Goal: Task Accomplishment & Management: Manage account settings

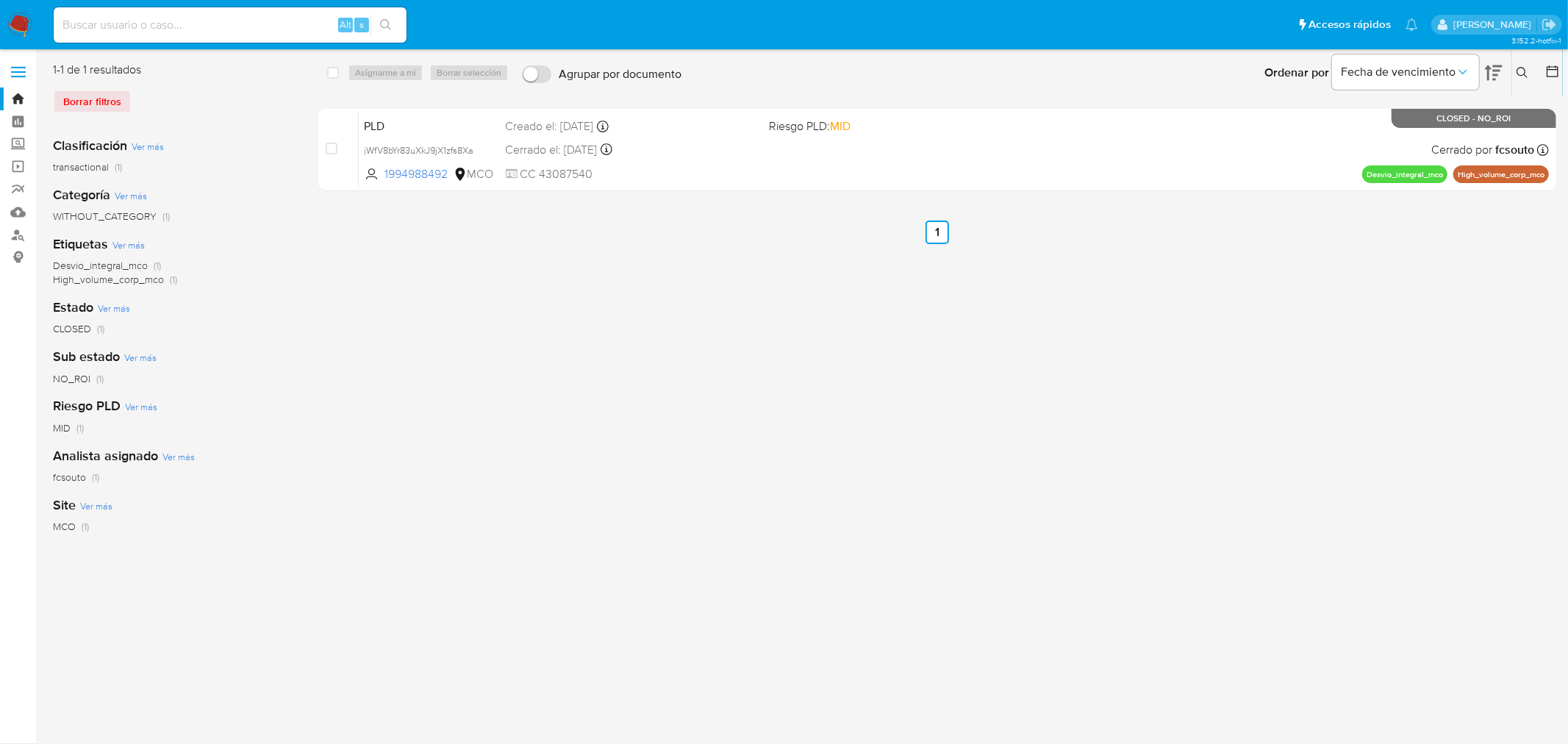
click at [1044, 68] on icon at bounding box center [1522, 73] width 12 height 12
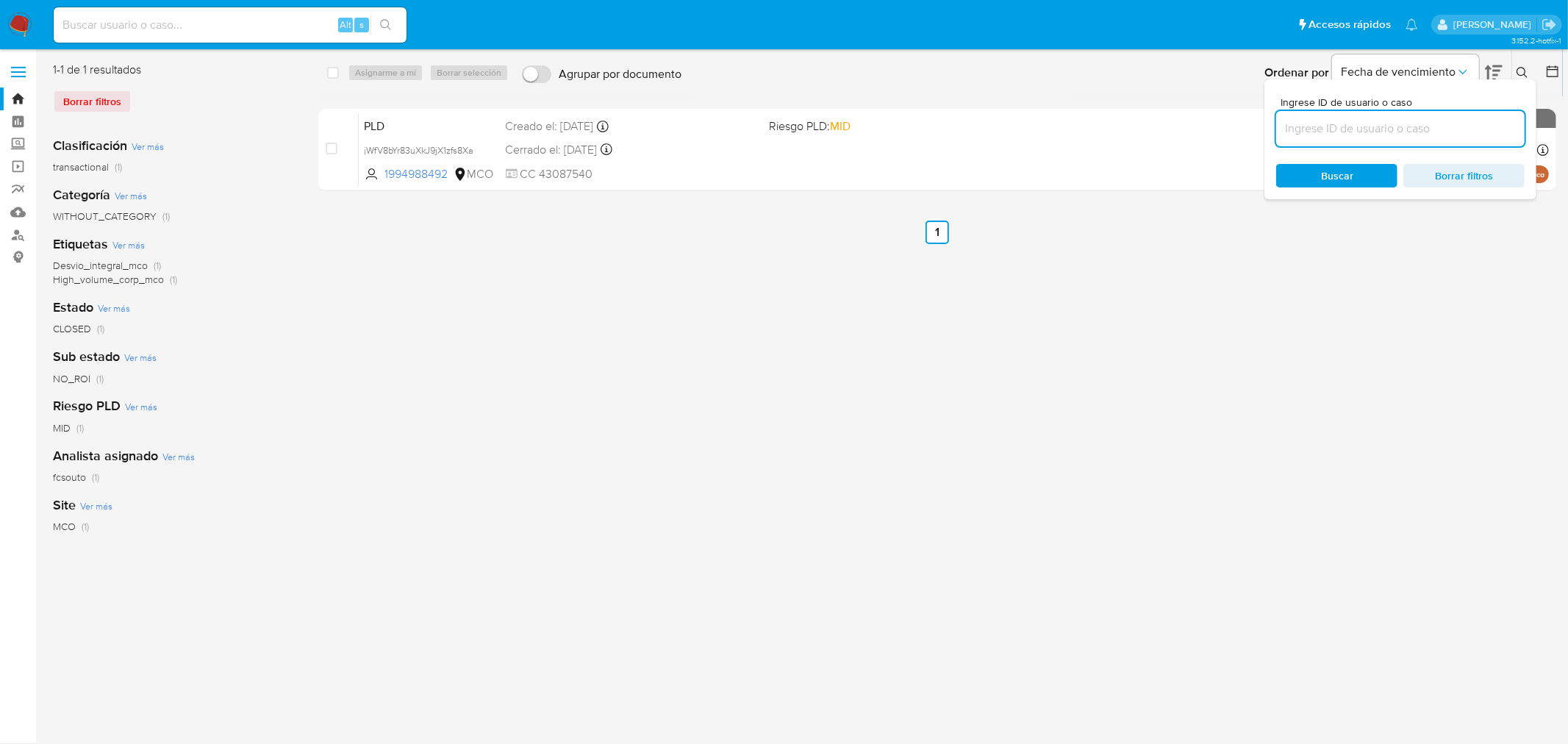
click at [1044, 123] on input at bounding box center [1400, 129] width 249 height 19
click at [1044, 353] on div "select-all-cases-checkbox Asignarme a mí Borrar selección Agrupar por documento…" at bounding box center [937, 378] width 1238 height 634
click at [1044, 64] on button at bounding box center [1524, 73] width 24 height 18
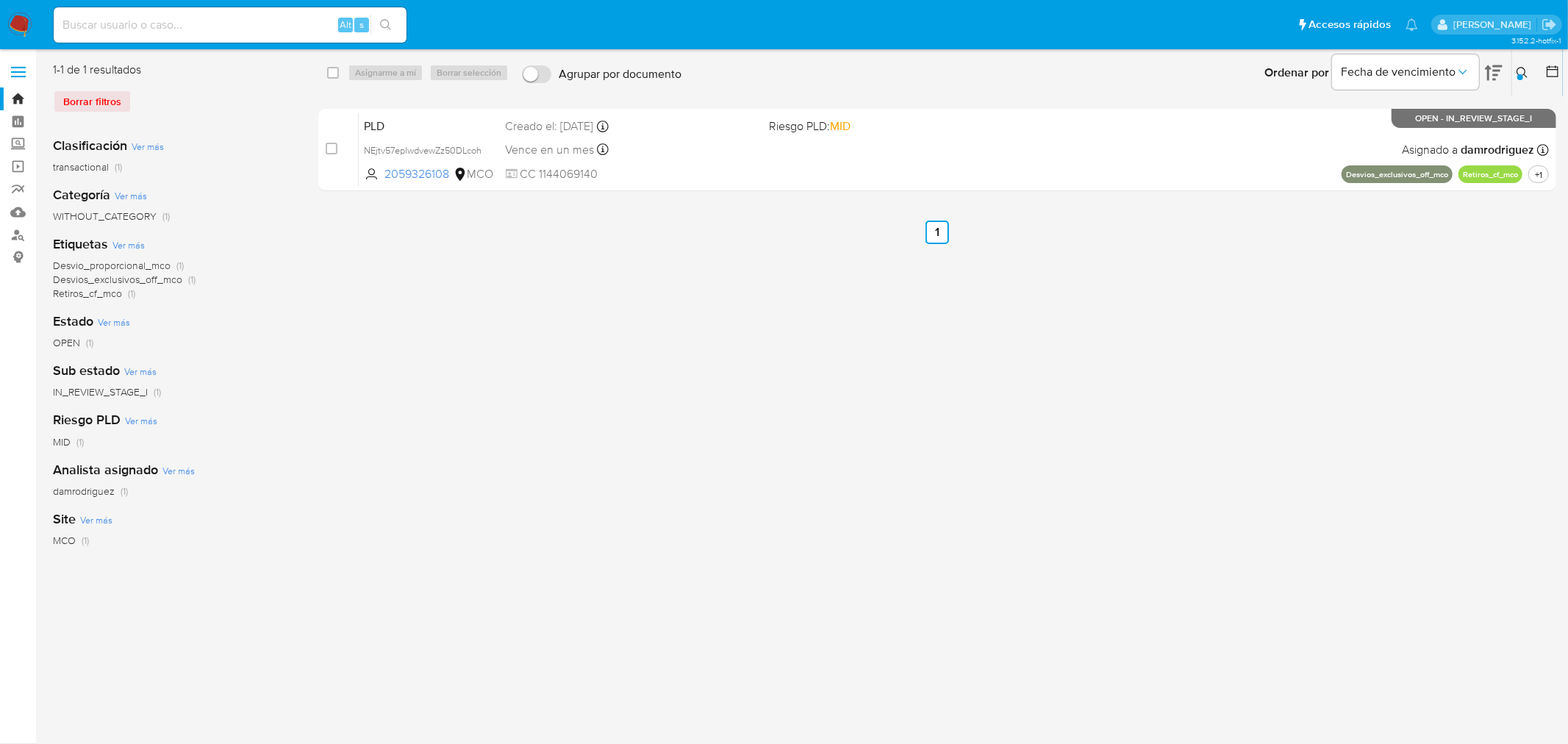
click at [1044, 67] on button at bounding box center [1524, 73] width 24 height 18
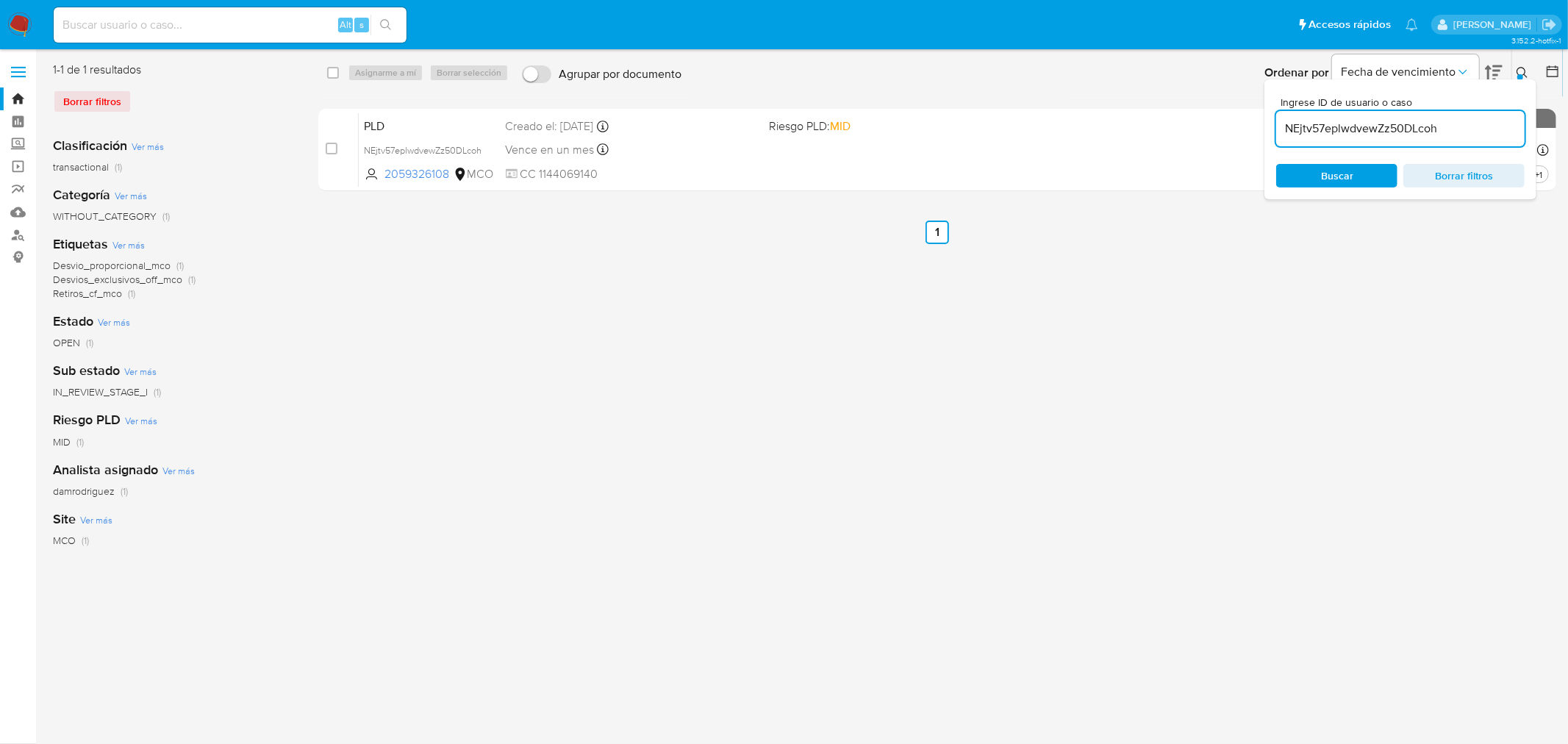
click at [1044, 137] on input "NEjtv57eplwdvewZz50DLcoh" at bounding box center [1400, 129] width 249 height 19
type input "BwBDEKlV8EVKO7Y2yYNcCrDD"
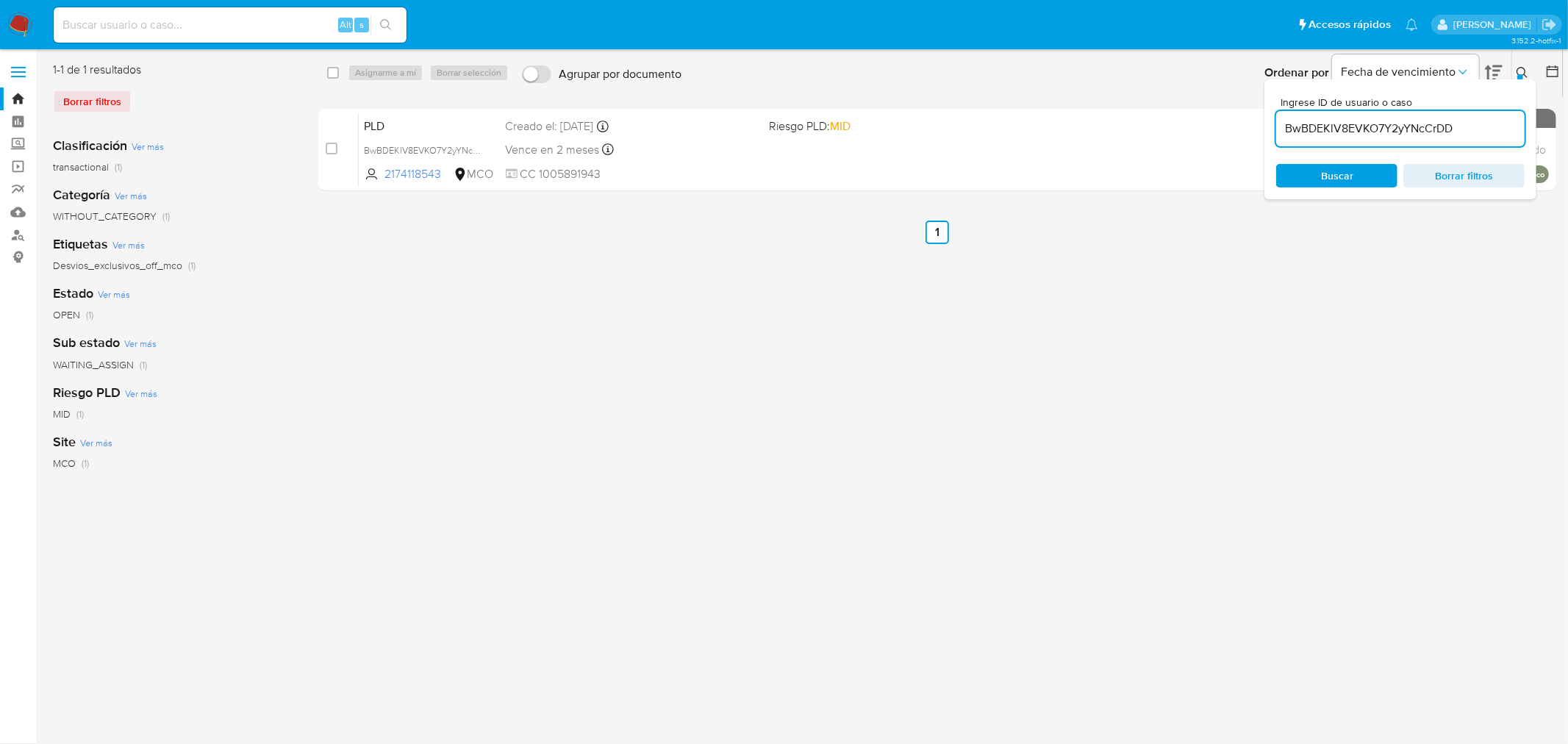
click at [1044, 68] on icon at bounding box center [1522, 73] width 12 height 12
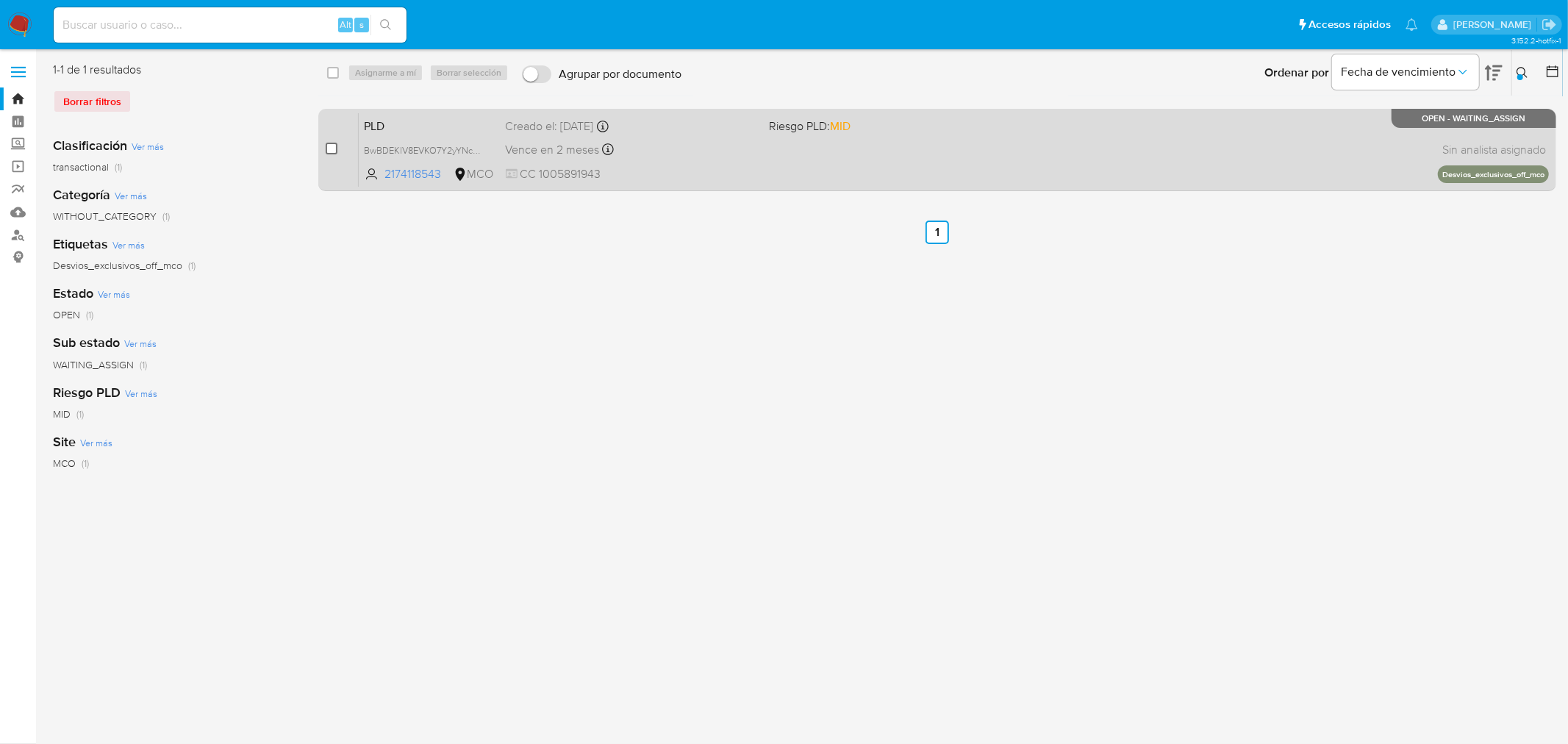
click at [334, 150] on input "checkbox" at bounding box center [331, 148] width 12 height 12
checkbox input "true"
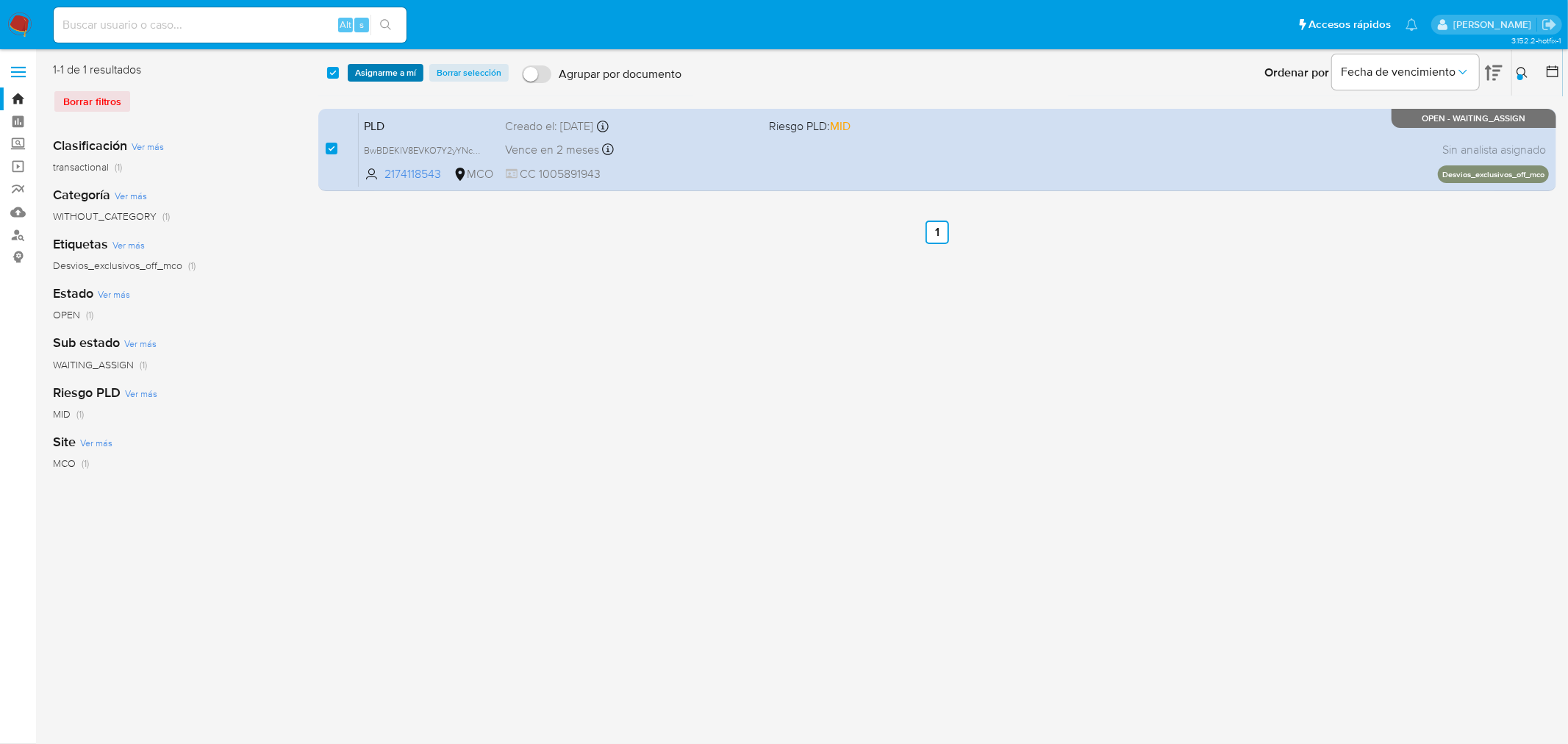
click at [369, 78] on span "Asignarme a mí" at bounding box center [385, 73] width 61 height 14
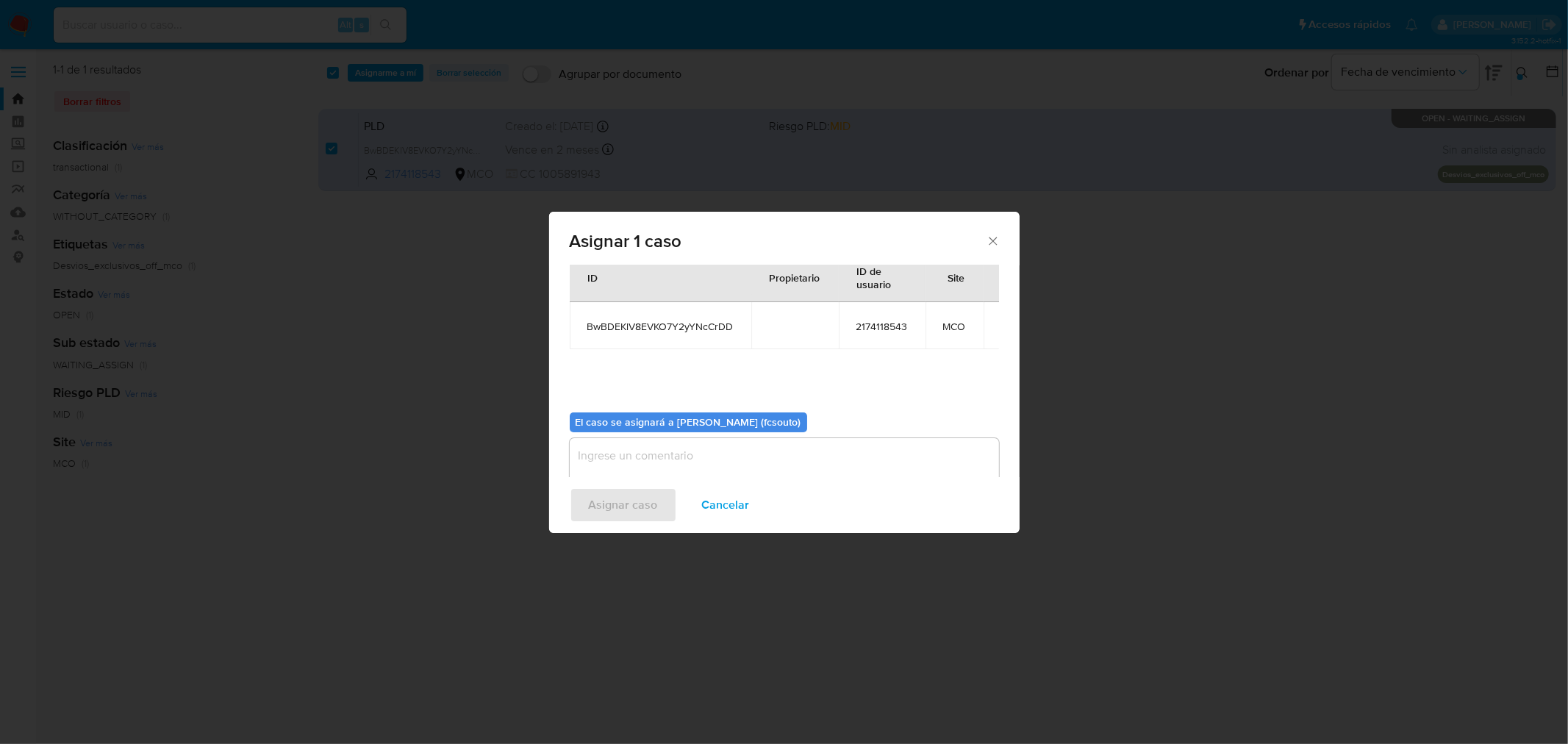
scroll to position [76, 0]
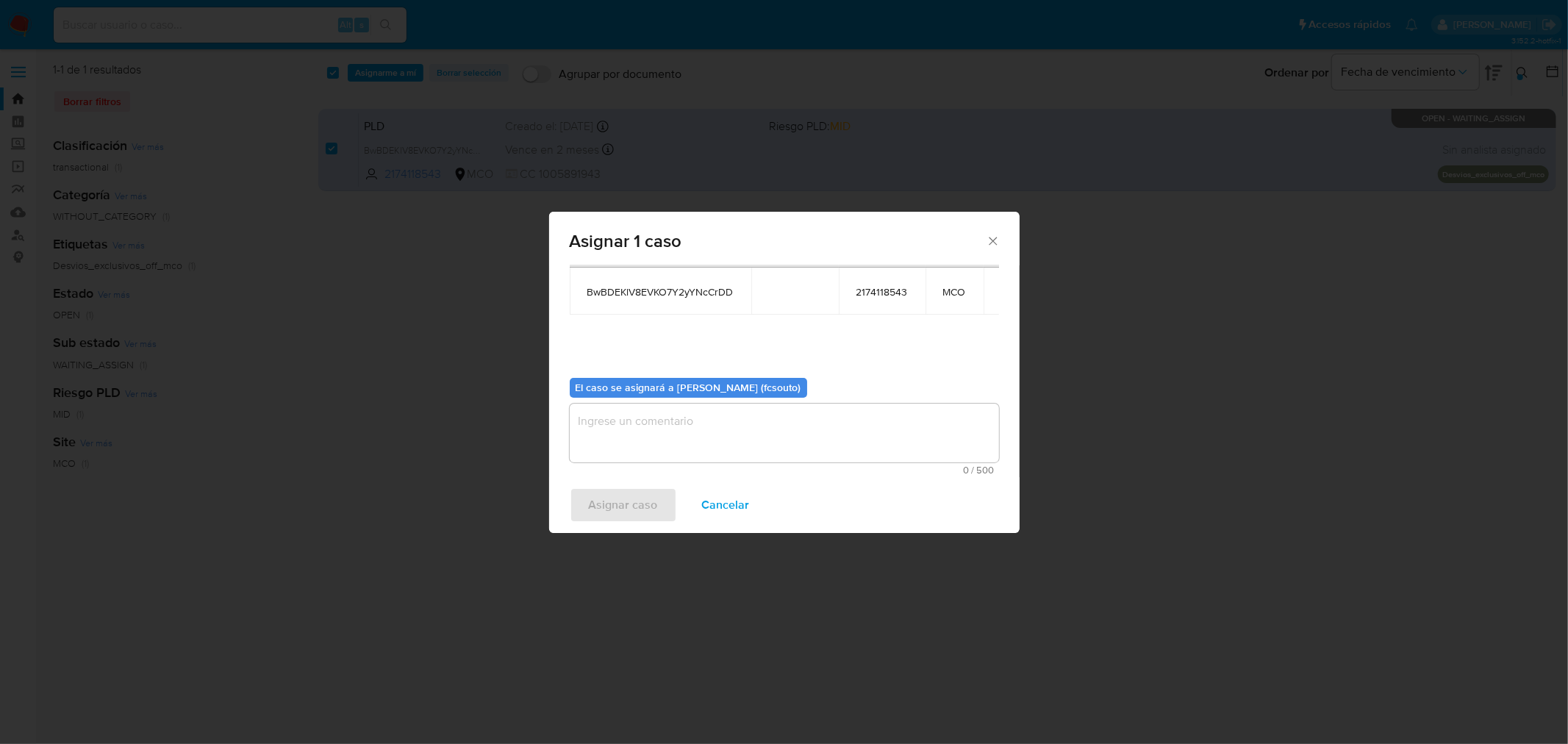
click at [711, 447] on textarea "assign-modal" at bounding box center [784, 434] width 429 height 59
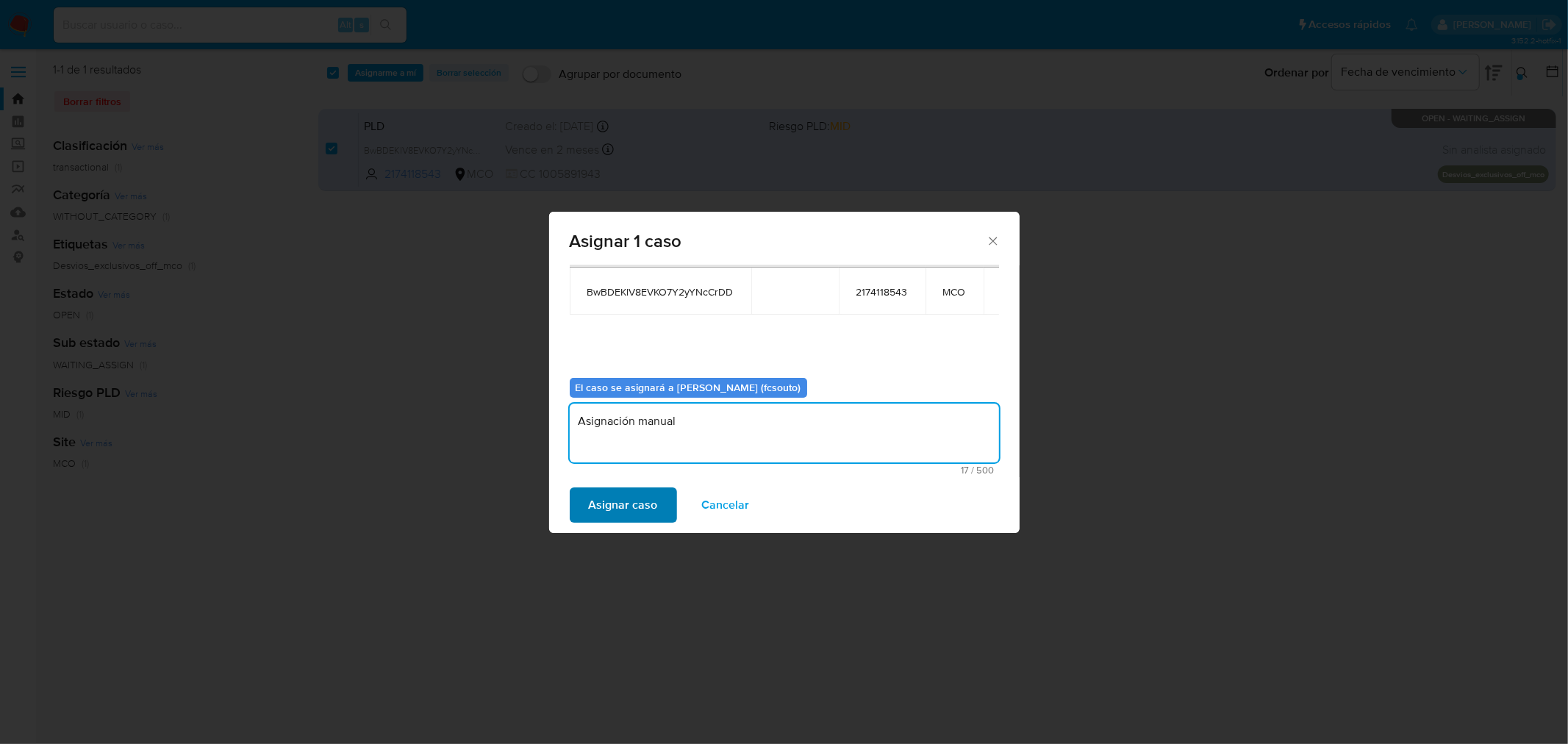
type textarea "Asignación manual"
click at [658, 508] on button "Asignar caso" at bounding box center [623, 505] width 107 height 35
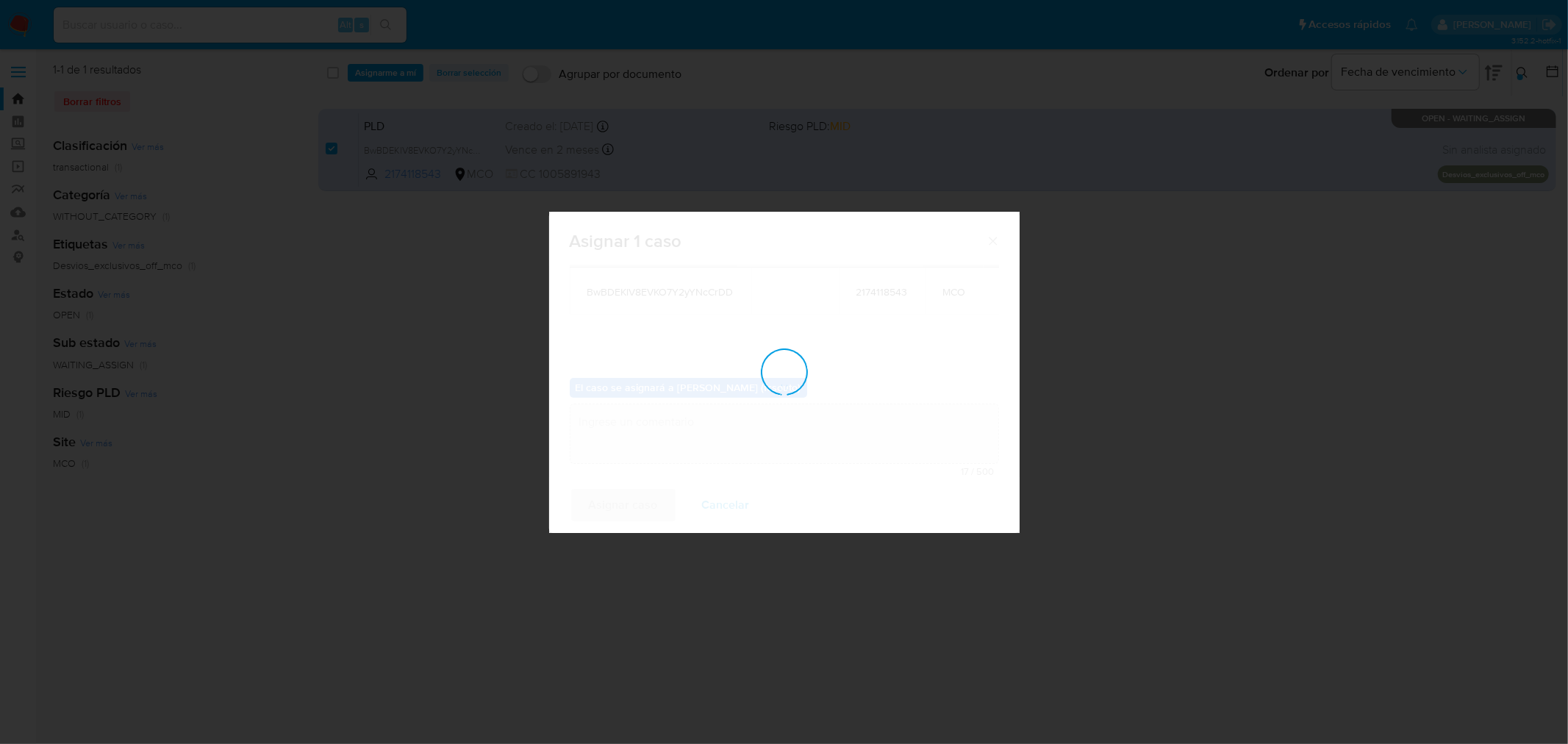
checkbox input "false"
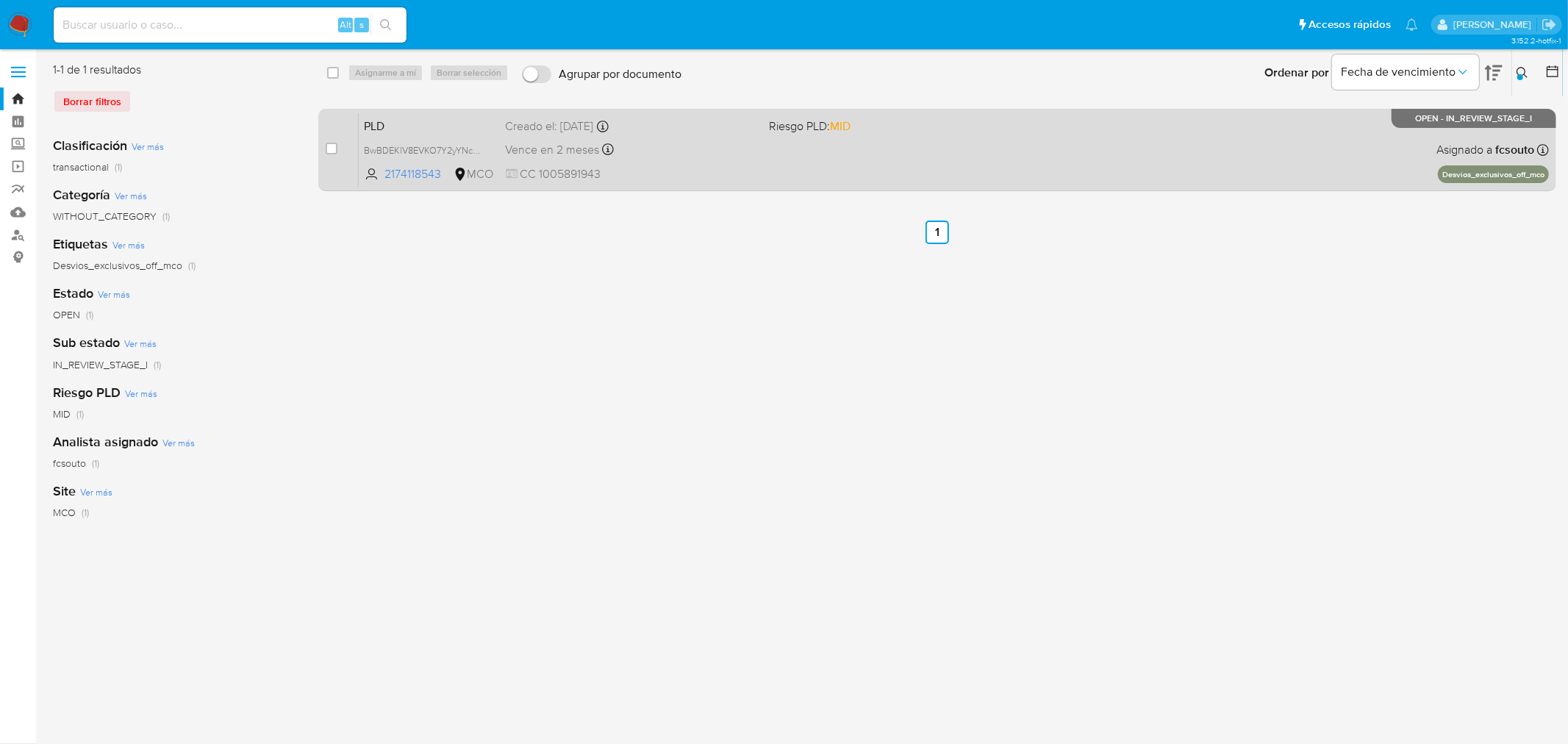
click at [856, 142] on div "PLD BwBDEKlV8EVKO7Y2yYNcCrDD 2174118543 MCO Riesgo PLD: MID Creado el: 12/07/20…" at bounding box center [954, 150] width 1190 height 74
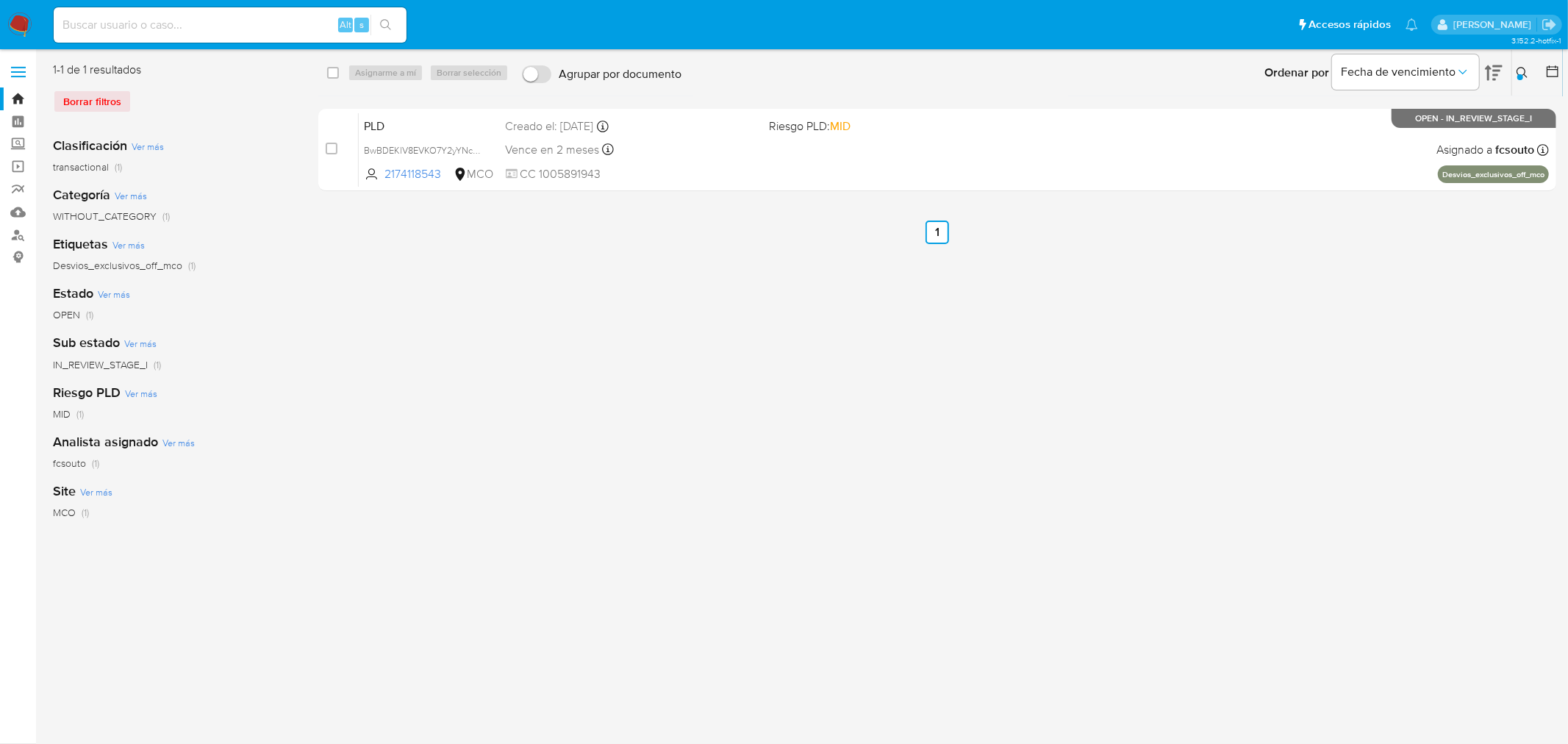
click at [1044, 68] on button at bounding box center [1524, 73] width 24 height 18
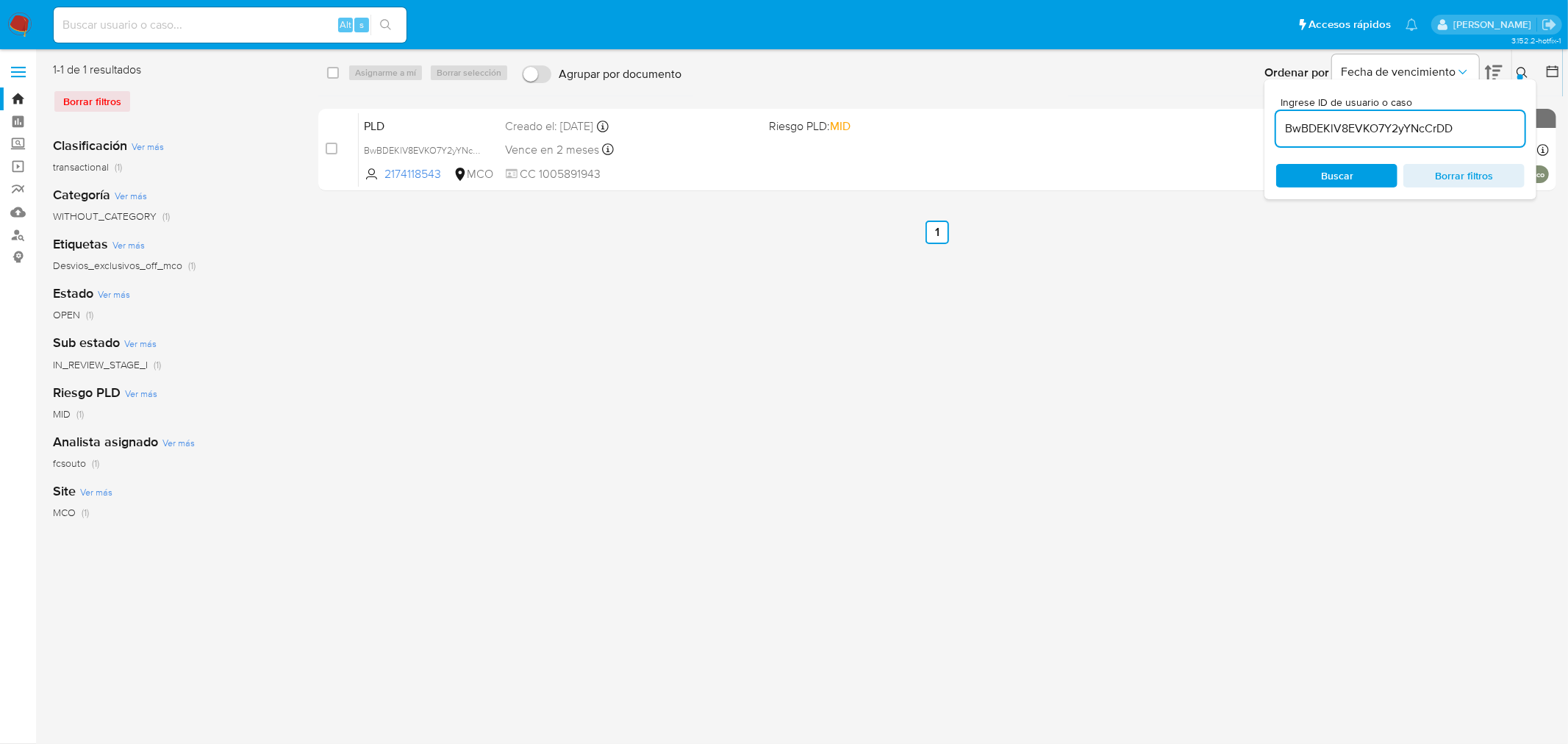
click at [1044, 122] on input "BwBDEKlV8EVKO7Y2yYNcCrDD" at bounding box center [1400, 129] width 249 height 19
click at [1044, 76] on div at bounding box center [1519, 77] width 6 height 6
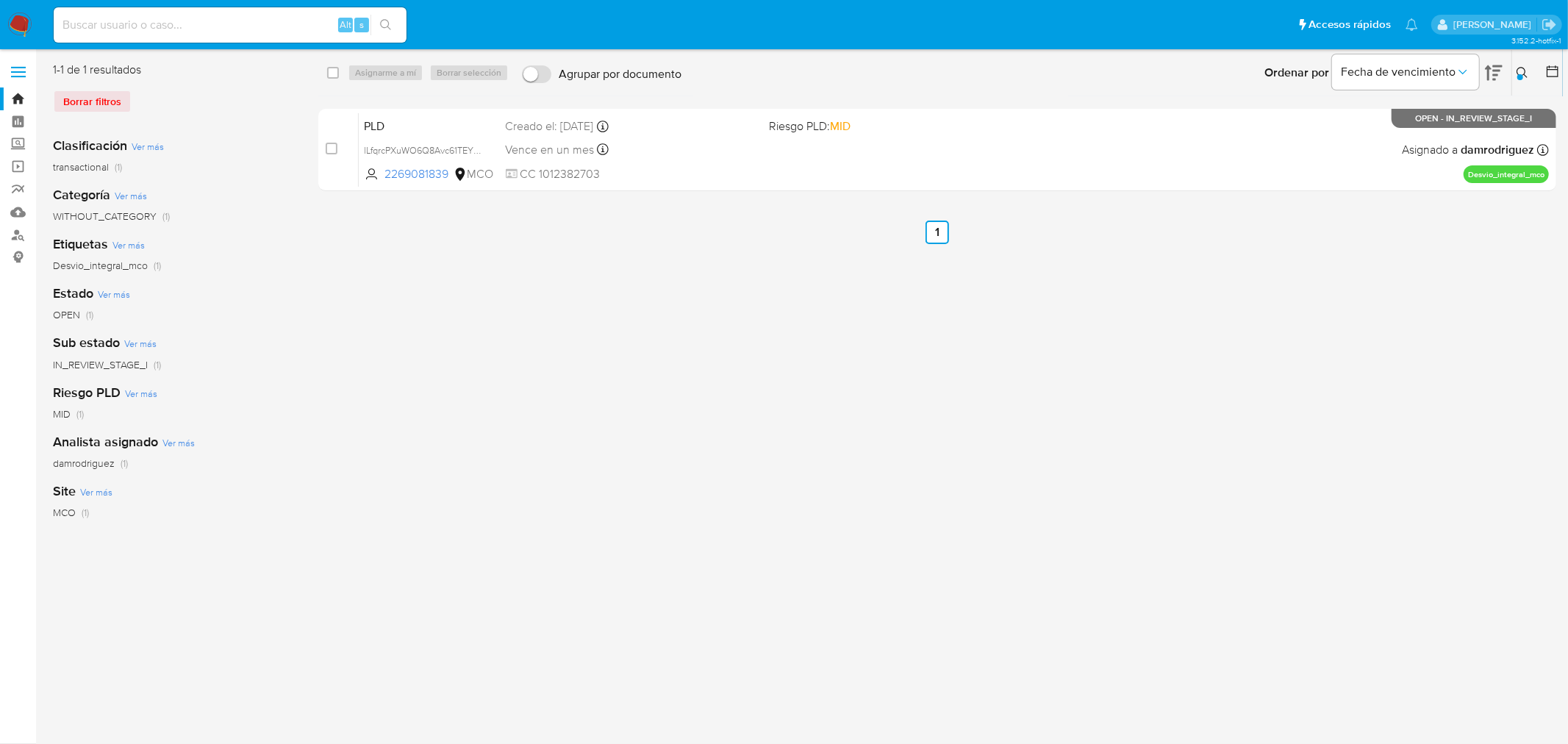
click at [1044, 71] on button at bounding box center [1524, 73] width 24 height 18
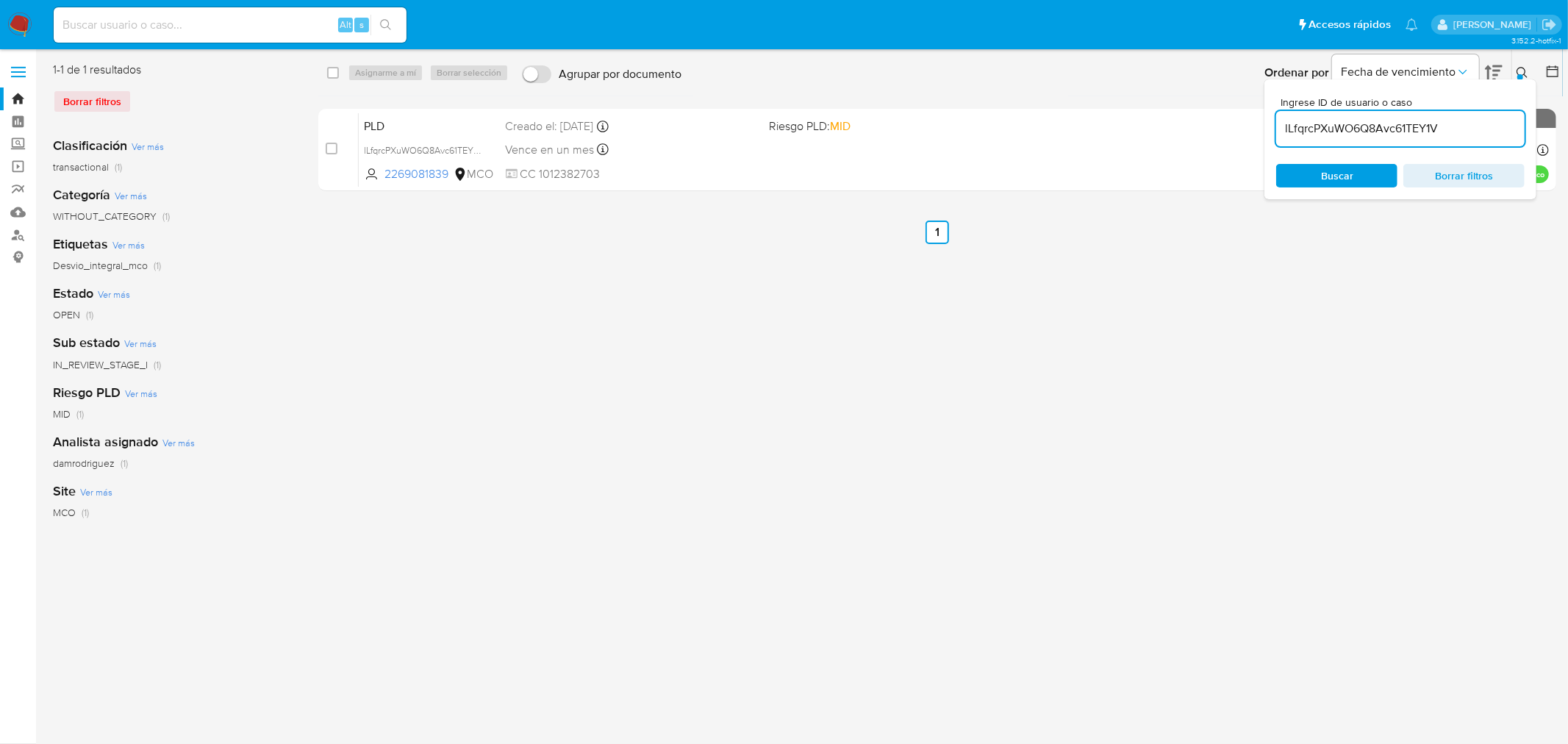
click at [1044, 134] on input "lLfqrcPXuWO6Q8Avc61TEY1V" at bounding box center [1400, 129] width 249 height 19
type input "0PqkVEEQfjznEuevEKJKwqn8"
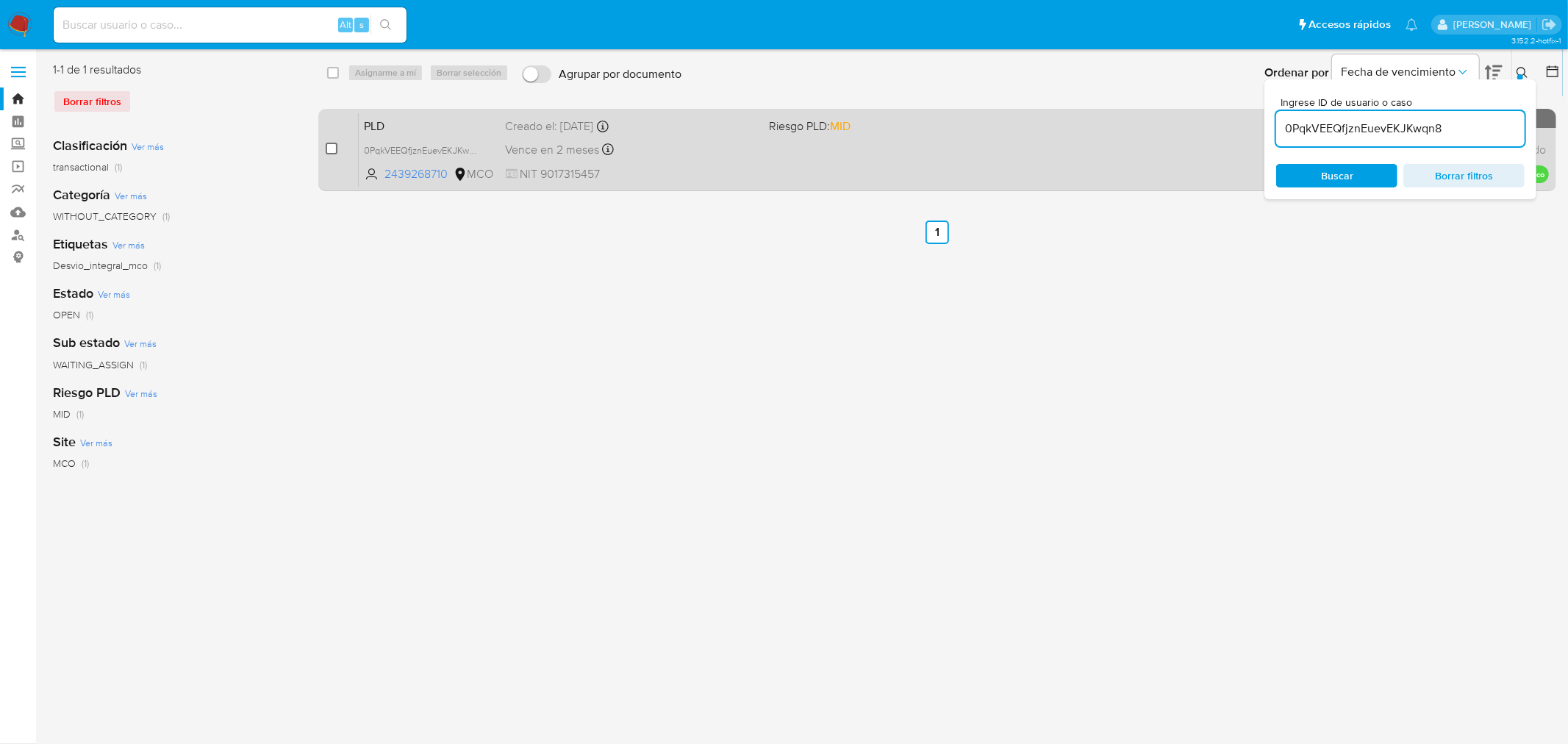
click at [332, 150] on input "checkbox" at bounding box center [331, 148] width 12 height 12
checkbox input "true"
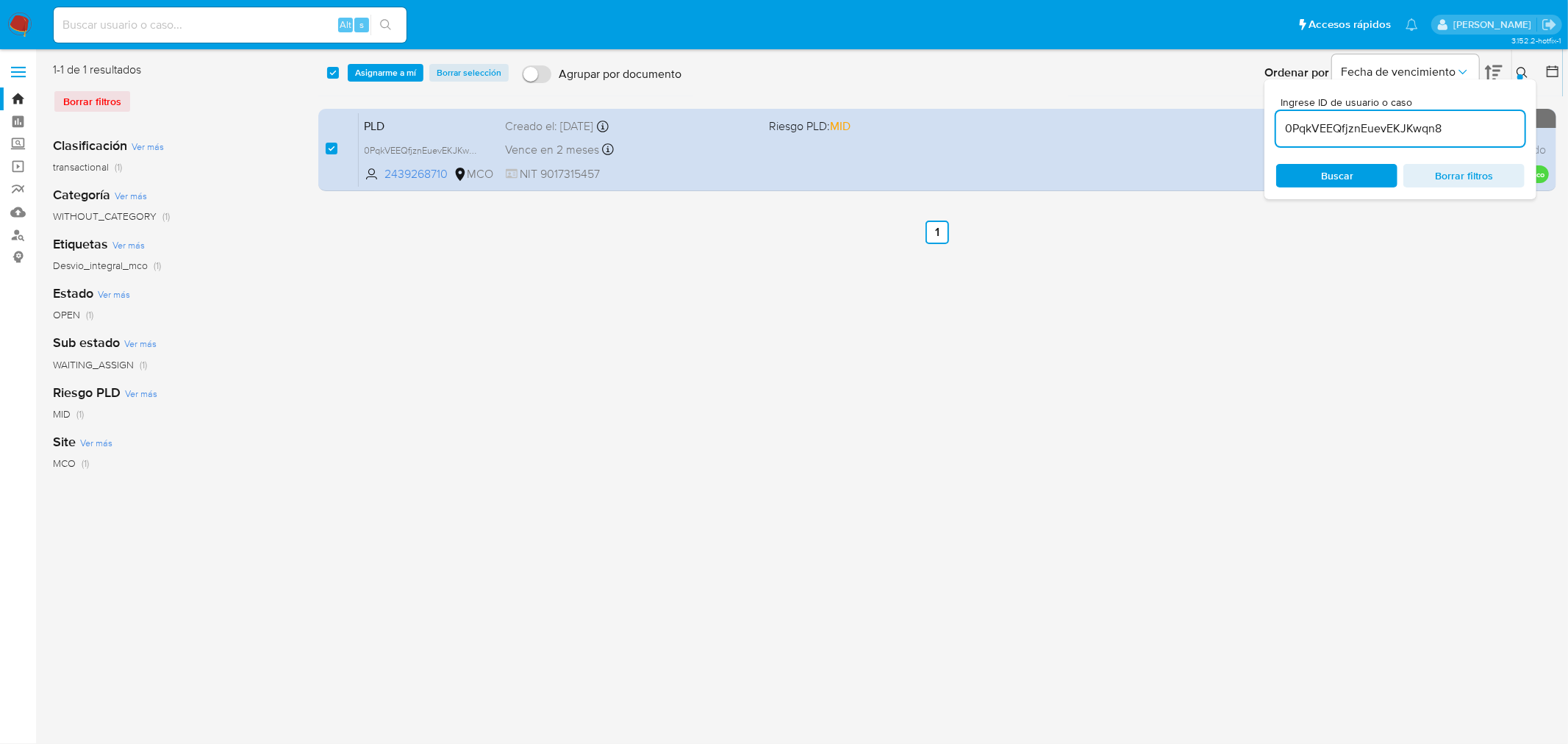
click at [384, 82] on div "select-all-cases-checkbox Asignarme a mí Borrar selección Agrupar por documento…" at bounding box center [940, 73] width 1244 height 46
click at [387, 76] on span "Asignarme a mí" at bounding box center [385, 73] width 61 height 14
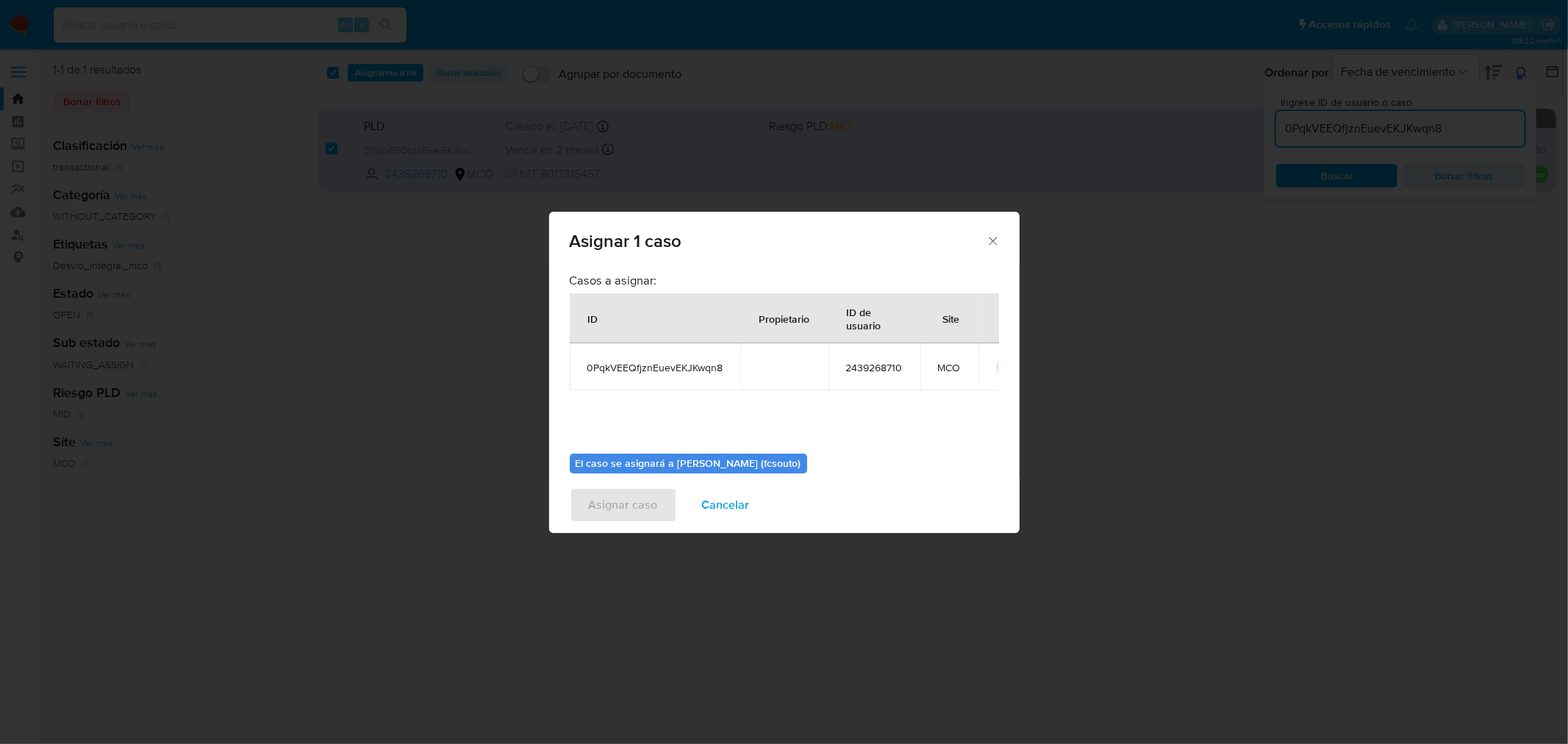
scroll to position [76, 0]
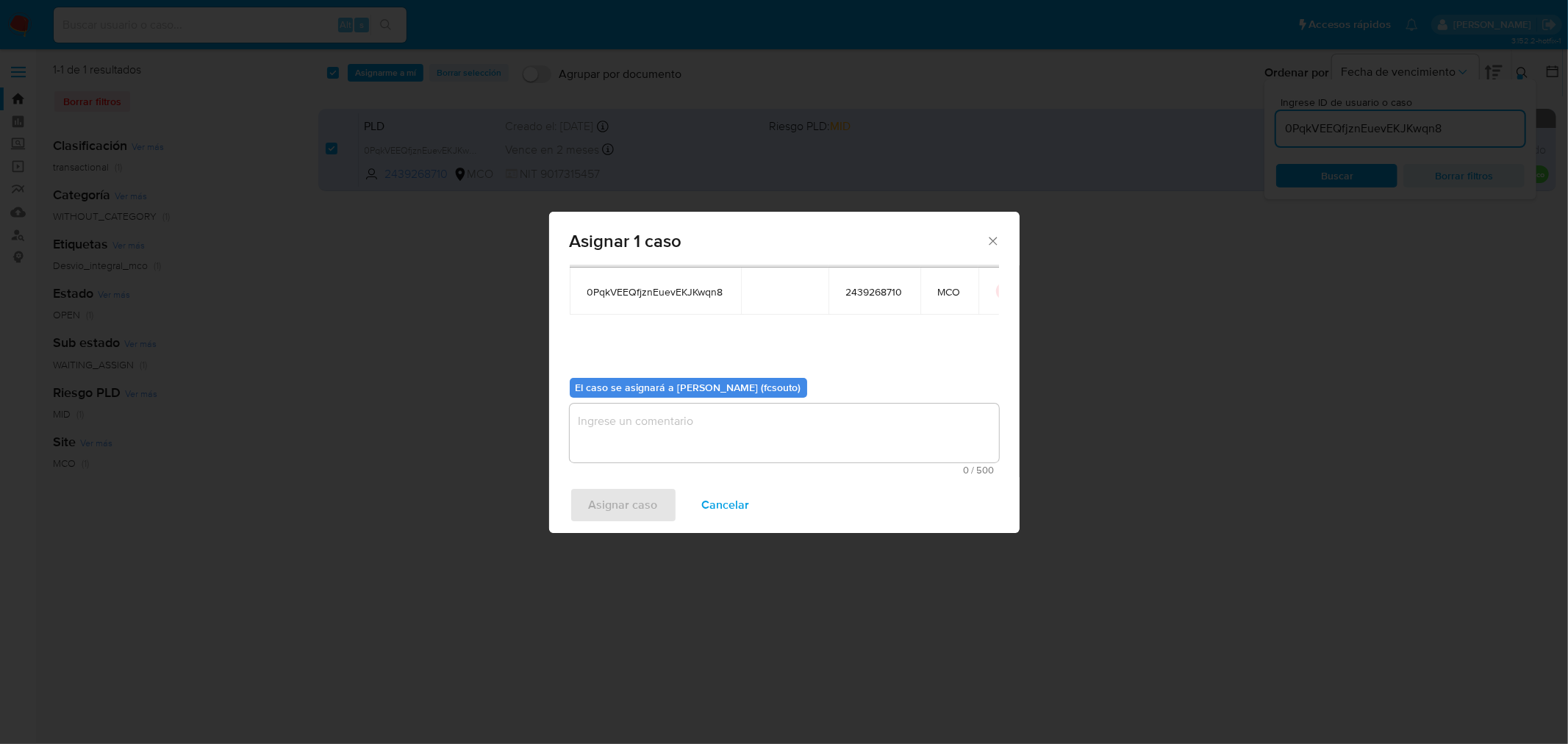
click at [802, 431] on textarea "assign-modal" at bounding box center [784, 434] width 429 height 59
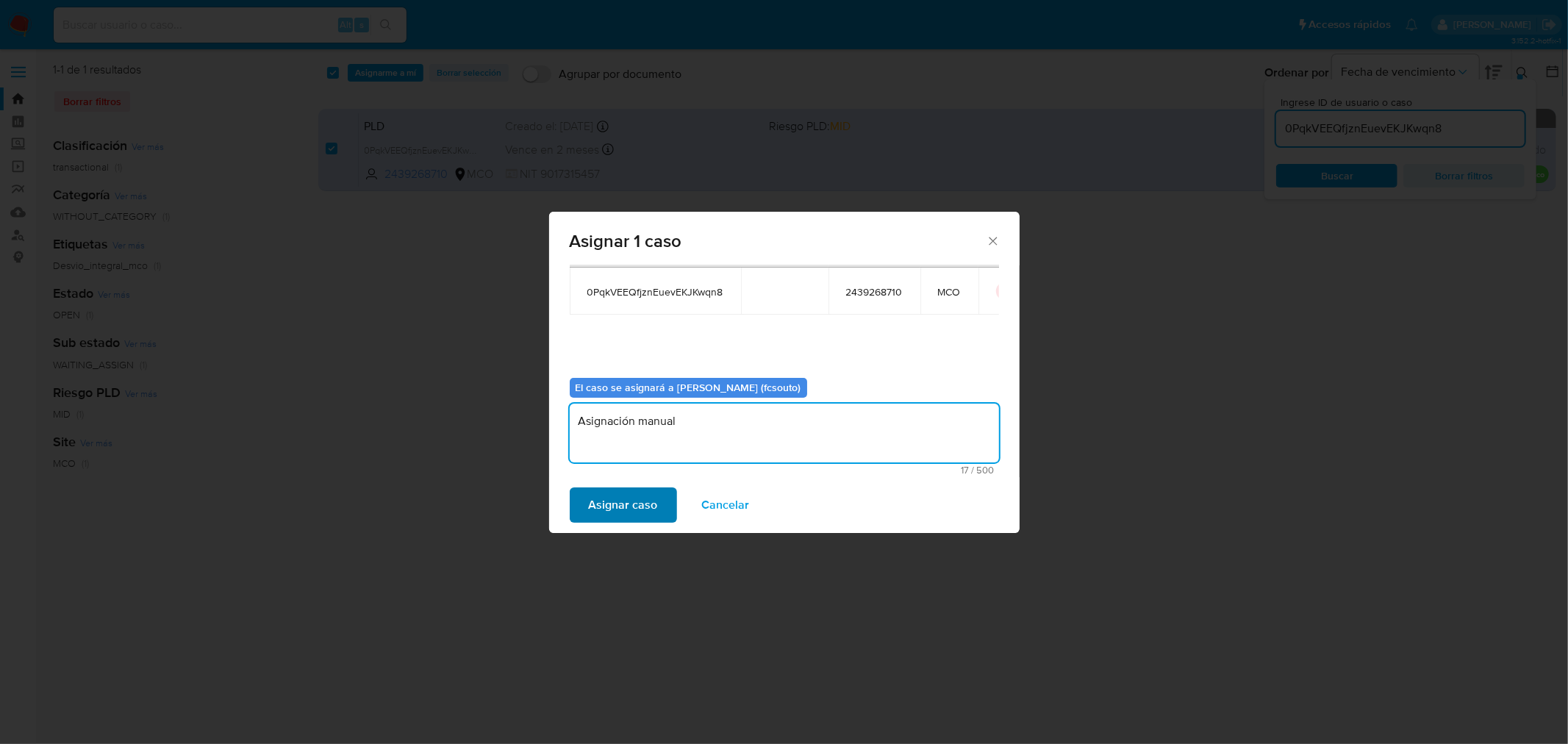
type textarea "Asignación manual"
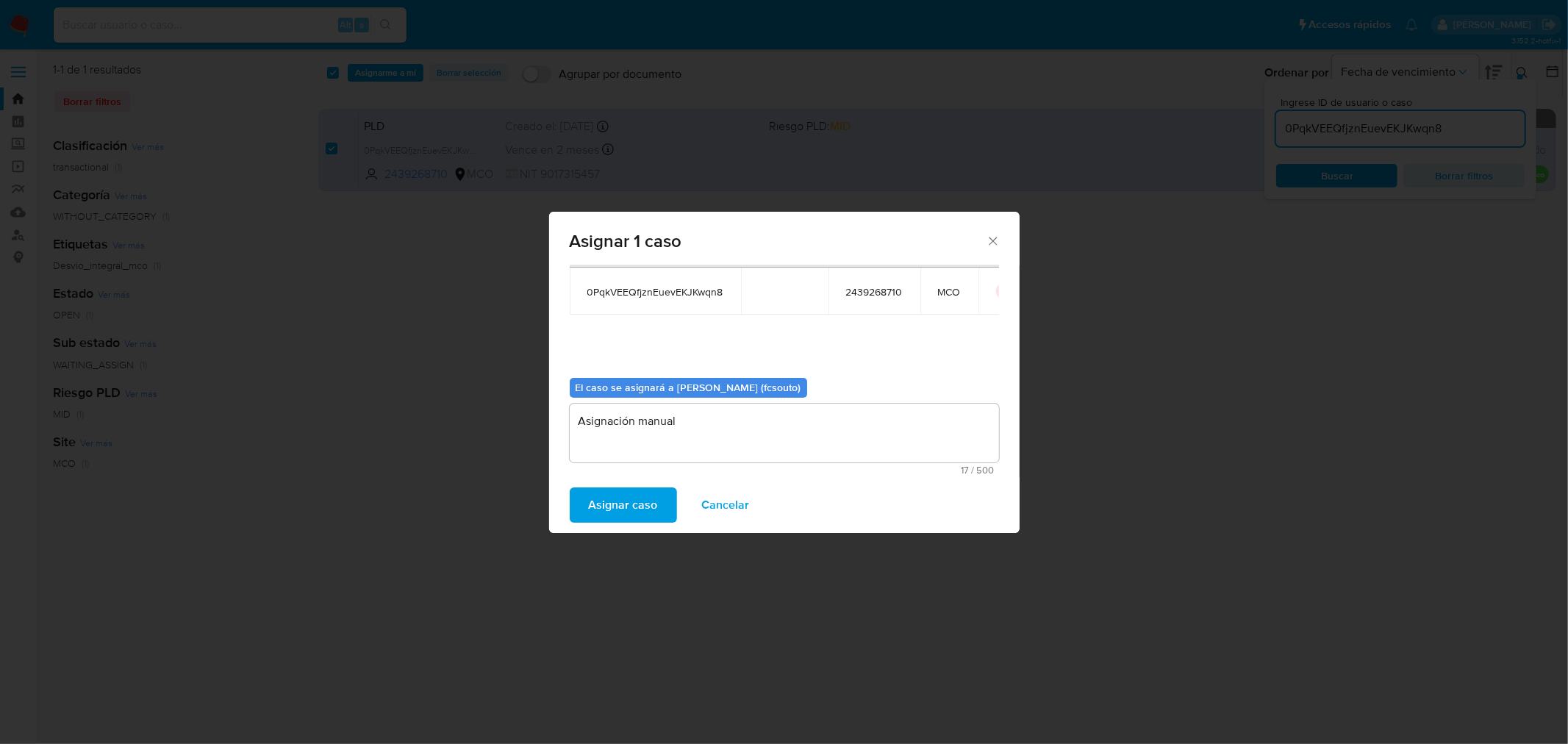
click at [638, 500] on span "Asignar caso" at bounding box center [623, 505] width 69 height 32
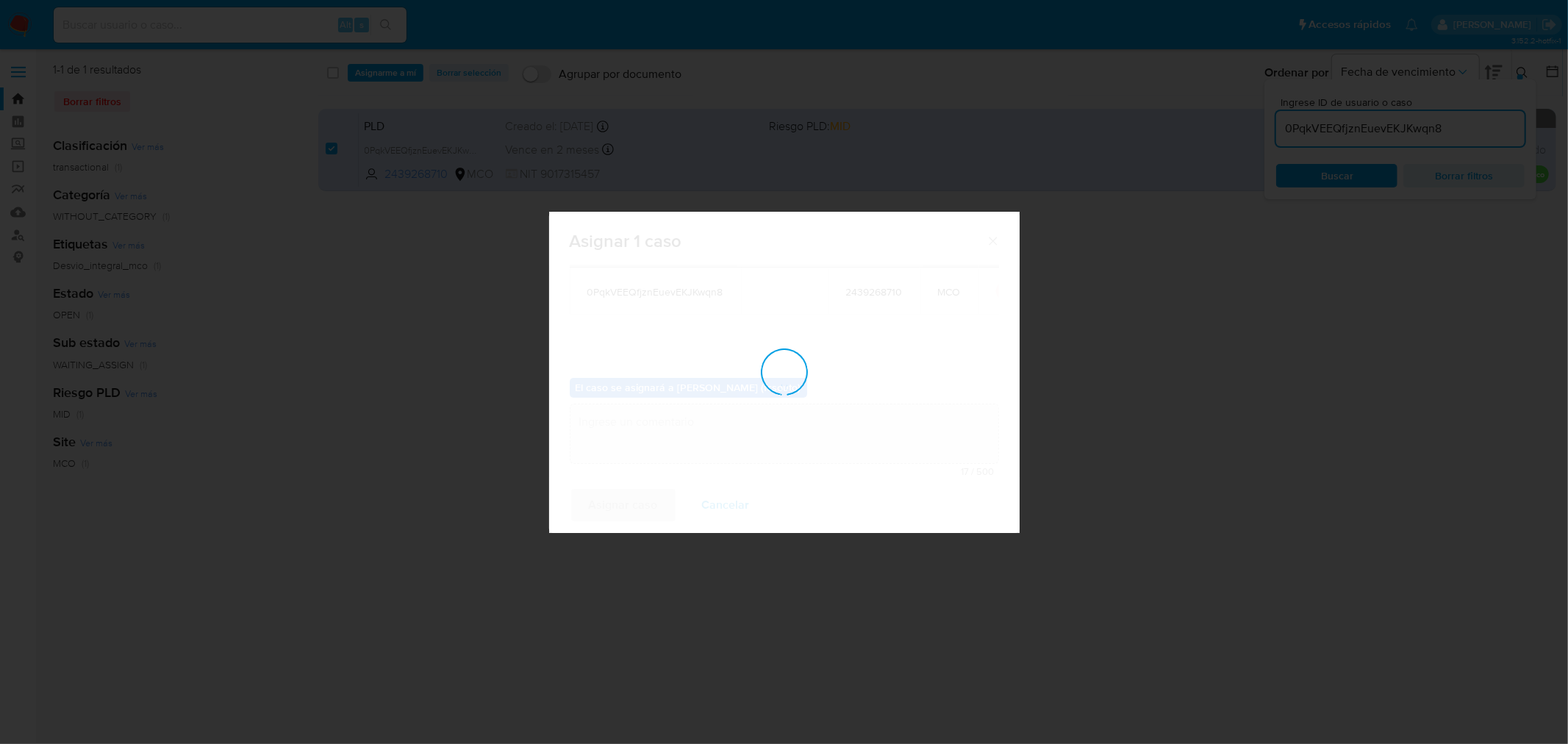
checkbox input "false"
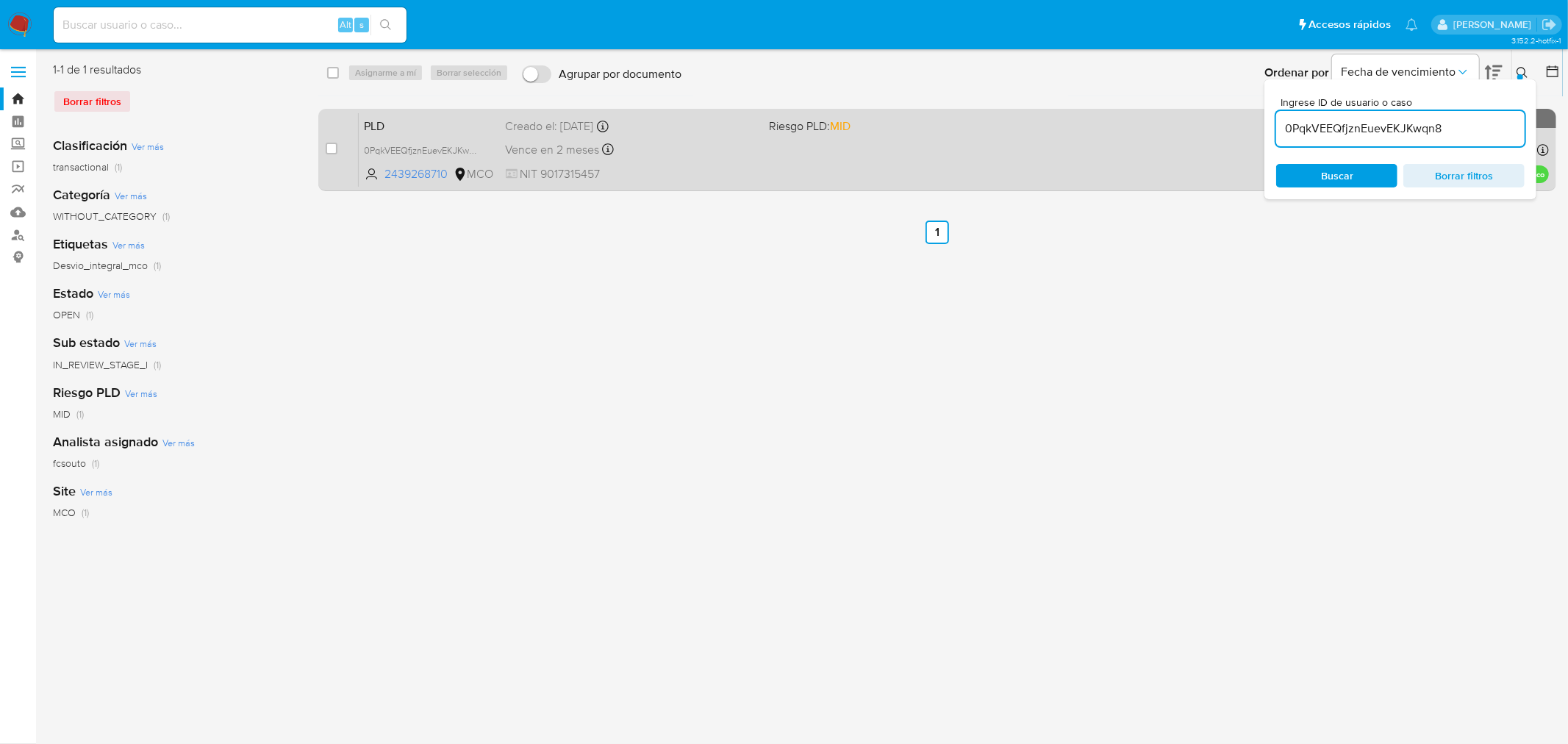
click at [803, 150] on div "PLD 0PqkVEEQfjznEuevEKJKwqn8 2439268710 MCO Riesgo PLD: MID Creado el: 12/07/20…" at bounding box center [954, 150] width 1190 height 74
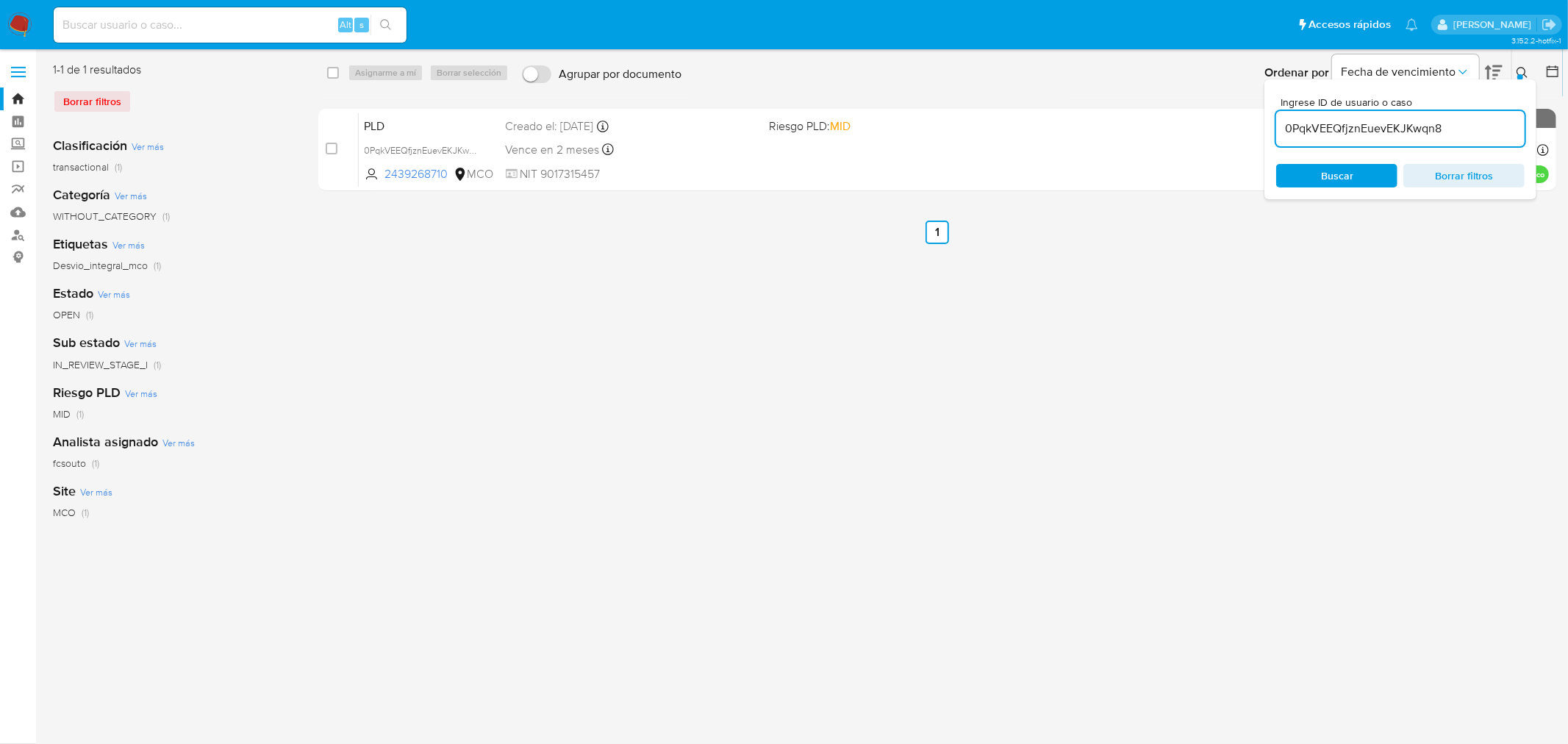
click at [1044, 144] on div "0PqkVEEQfjznEuevEKJKwqn8" at bounding box center [1400, 129] width 249 height 35
click at [1044, 129] on input "0PqkVEEQfjznEuevEKJKwqn8" at bounding box center [1400, 129] width 249 height 19
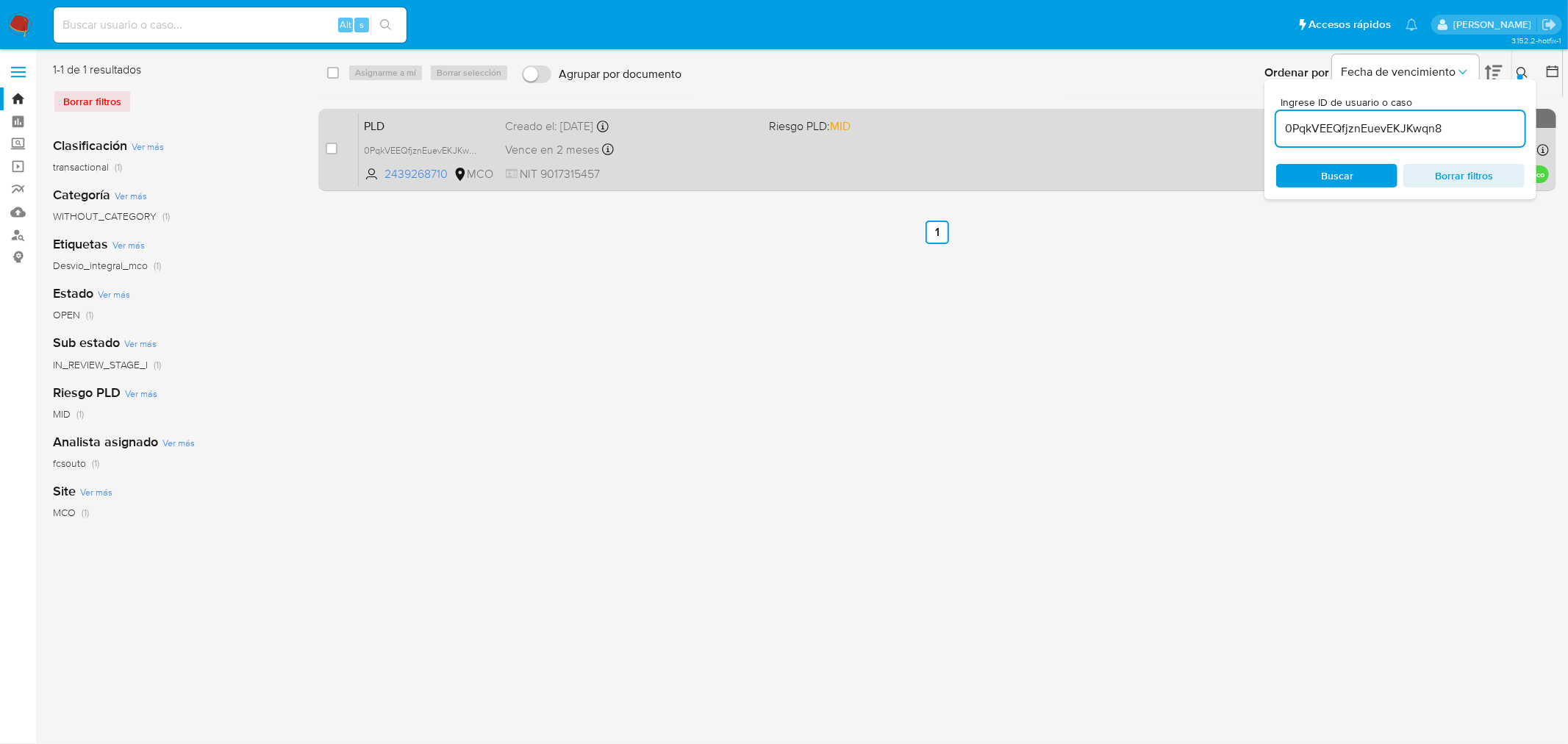
paste input "Tc7n7jFnAKhlPLTjFXJOx2FO"
type input "Tc7n7jFnAKhlPLTjFXJOx2FO"
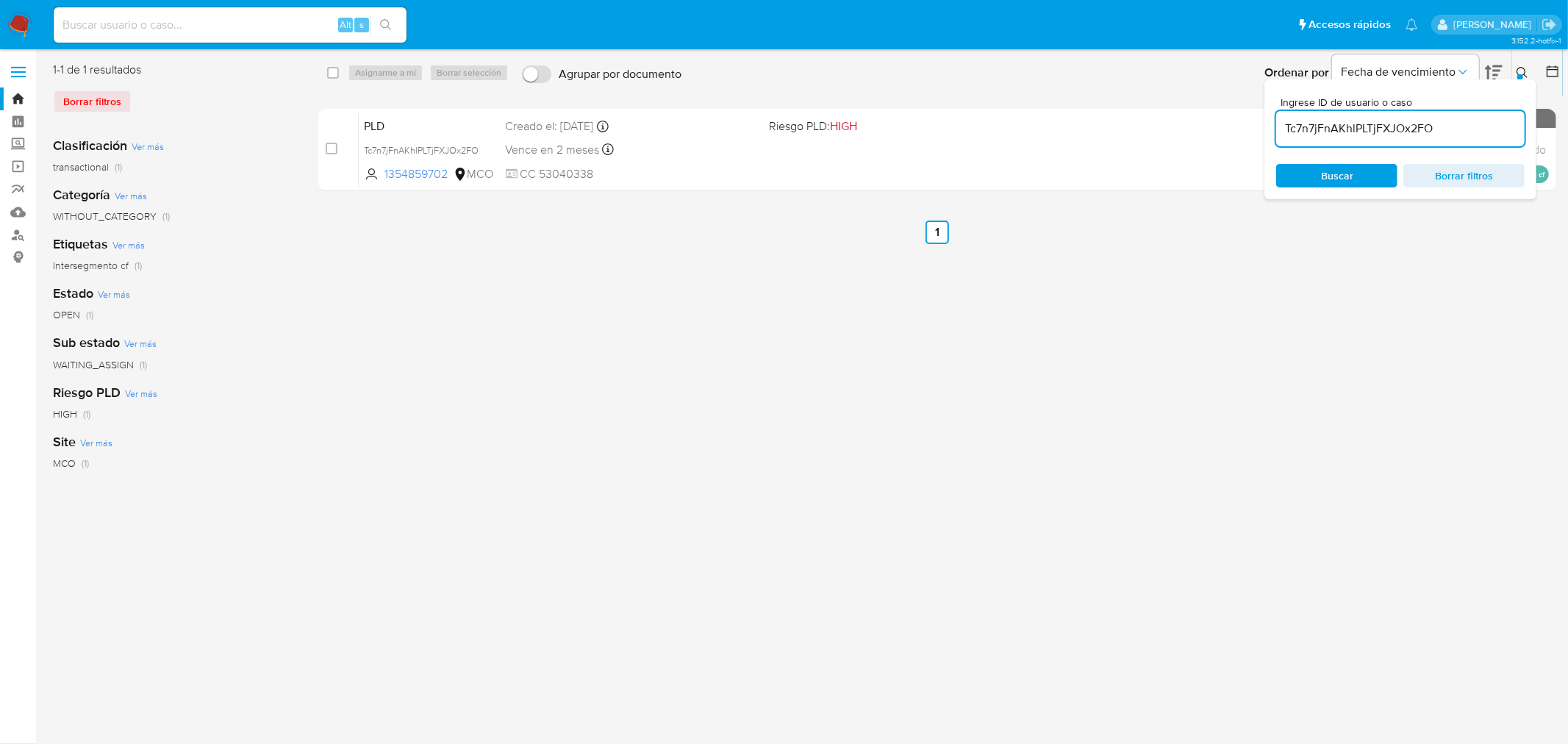
click at [1044, 268] on div "select-all-cases-checkbox Asignarme a mí Borrar selección Agrupar por documento…" at bounding box center [937, 378] width 1238 height 634
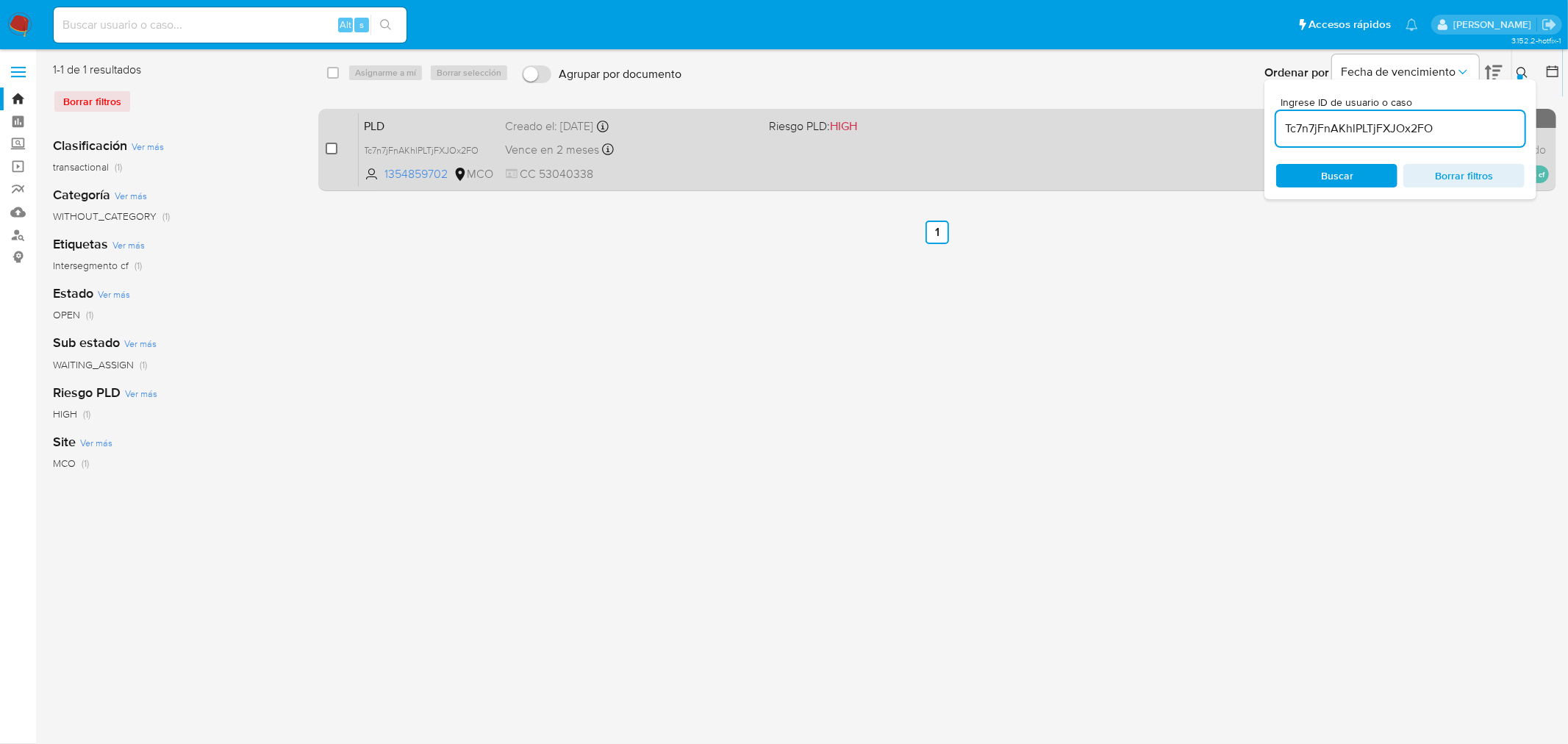
click at [325, 150] on input "checkbox" at bounding box center [331, 148] width 12 height 12
checkbox input "true"
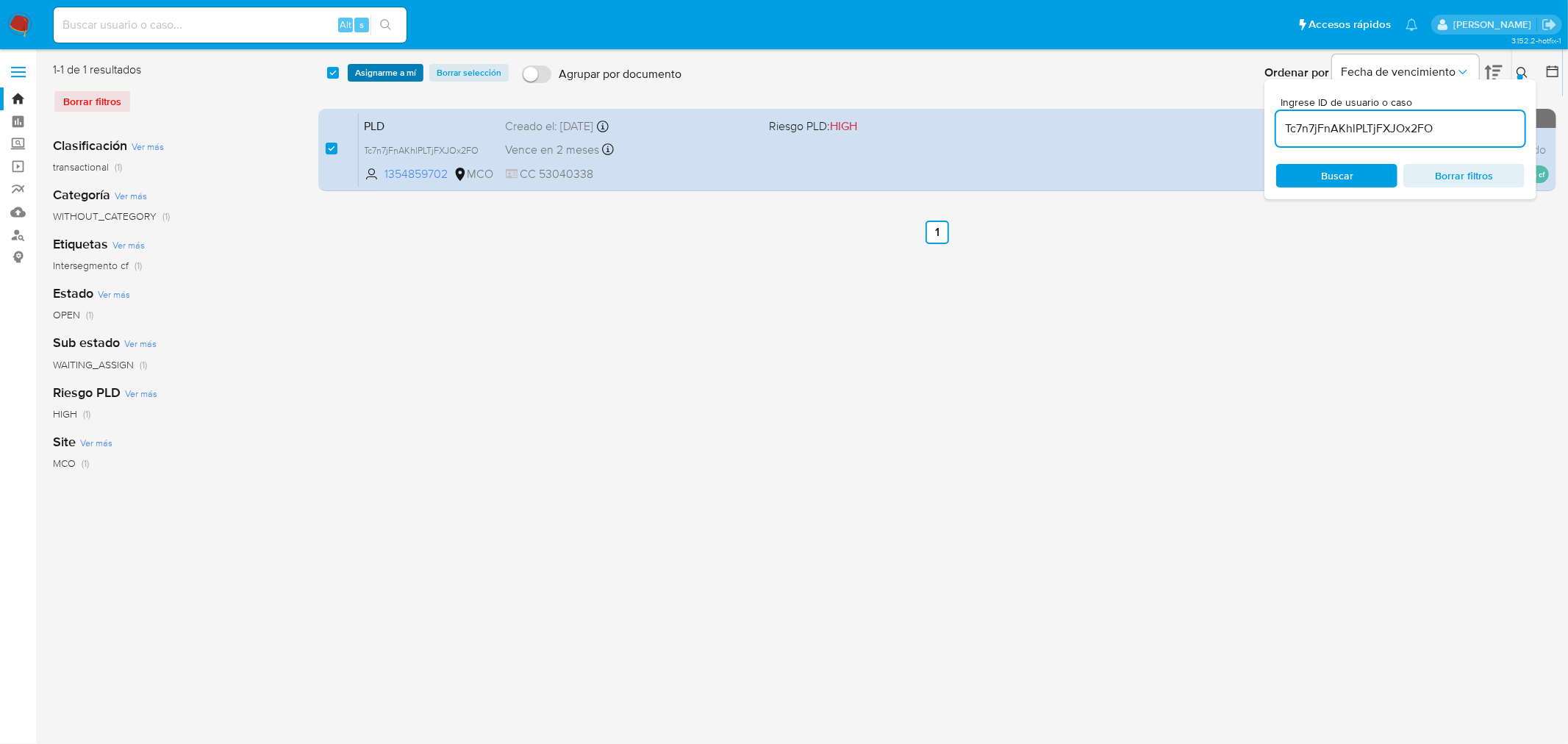
click at [377, 68] on span "Asignarme a mí" at bounding box center [385, 73] width 61 height 14
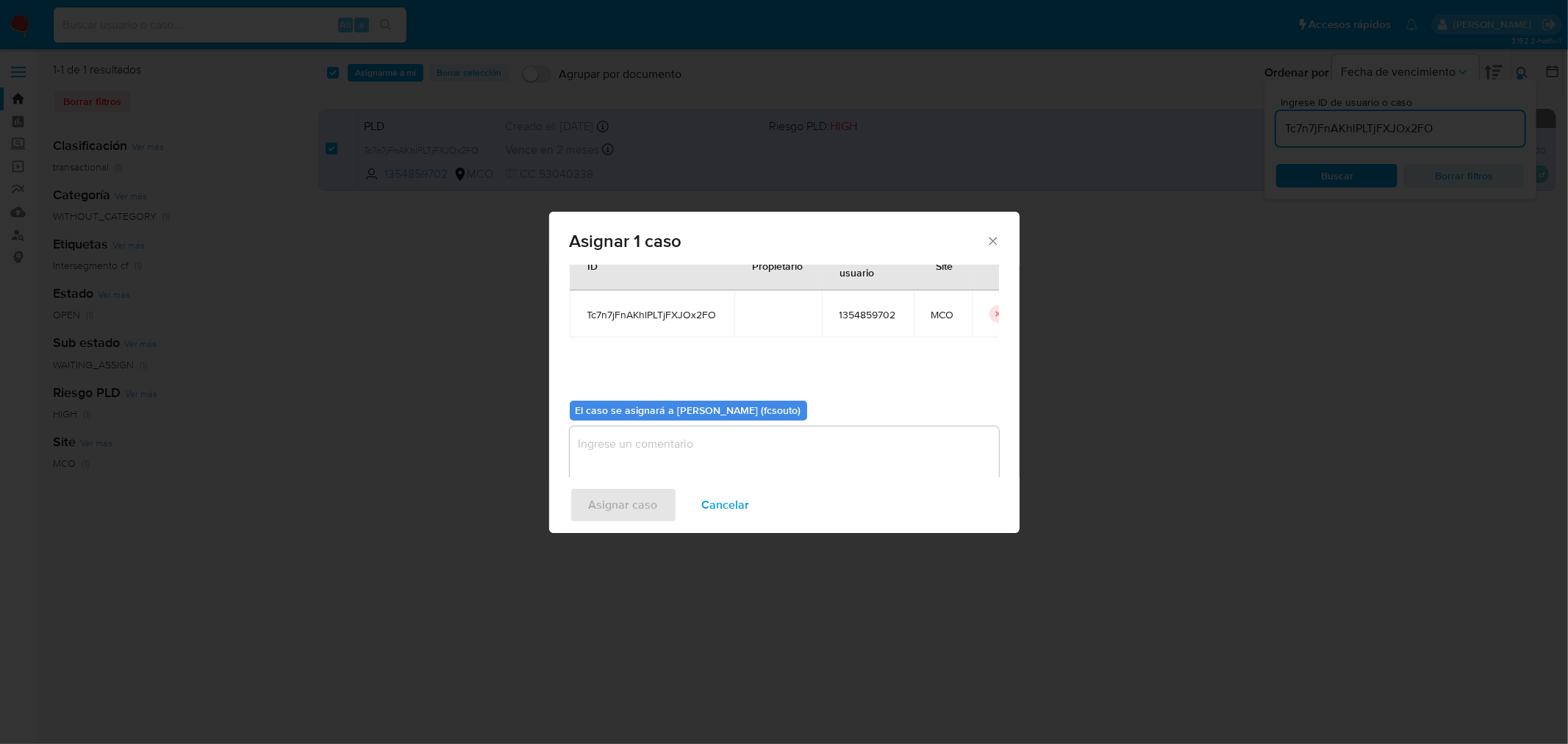
scroll to position [76, 0]
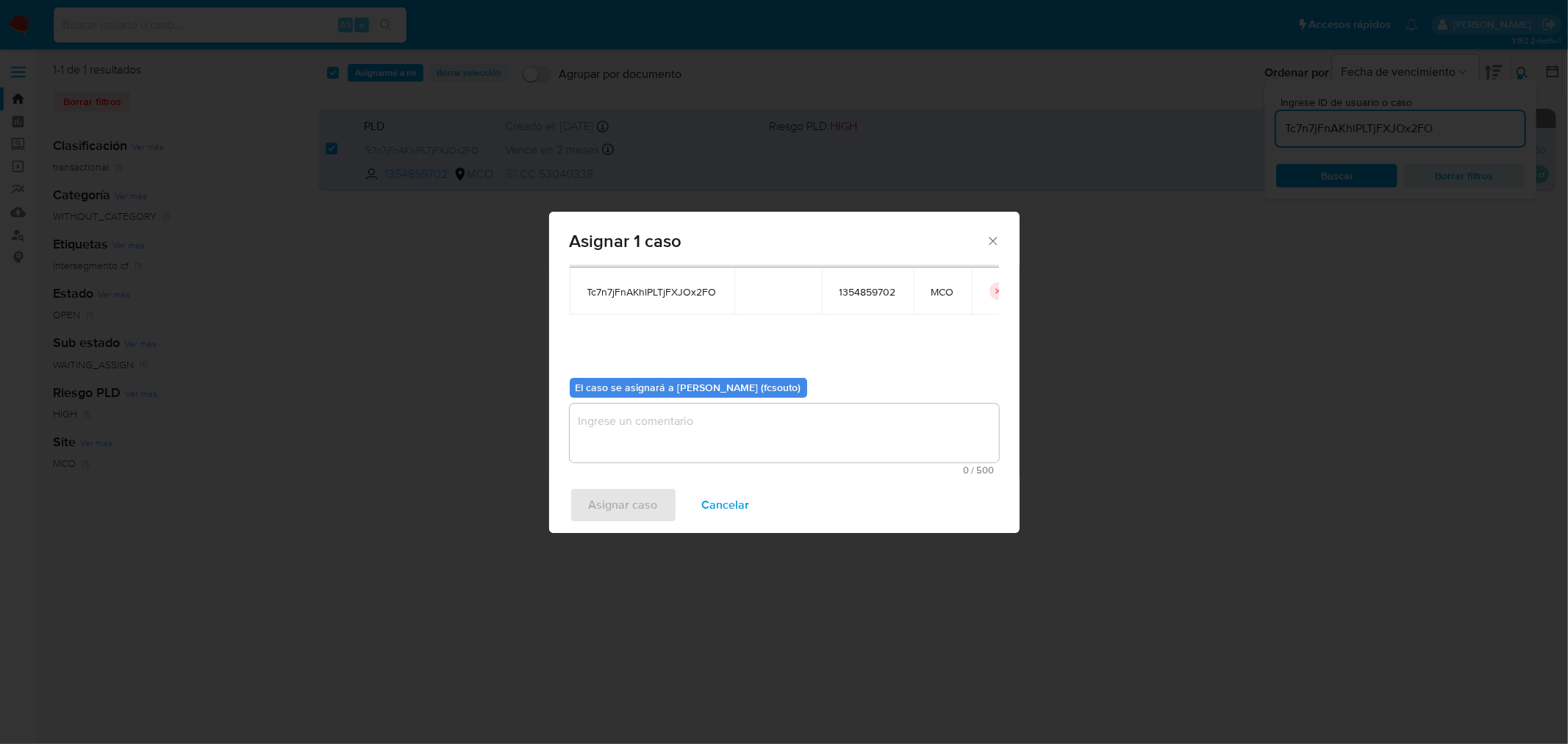
click at [723, 450] on textarea "assign-modal" at bounding box center [784, 434] width 429 height 59
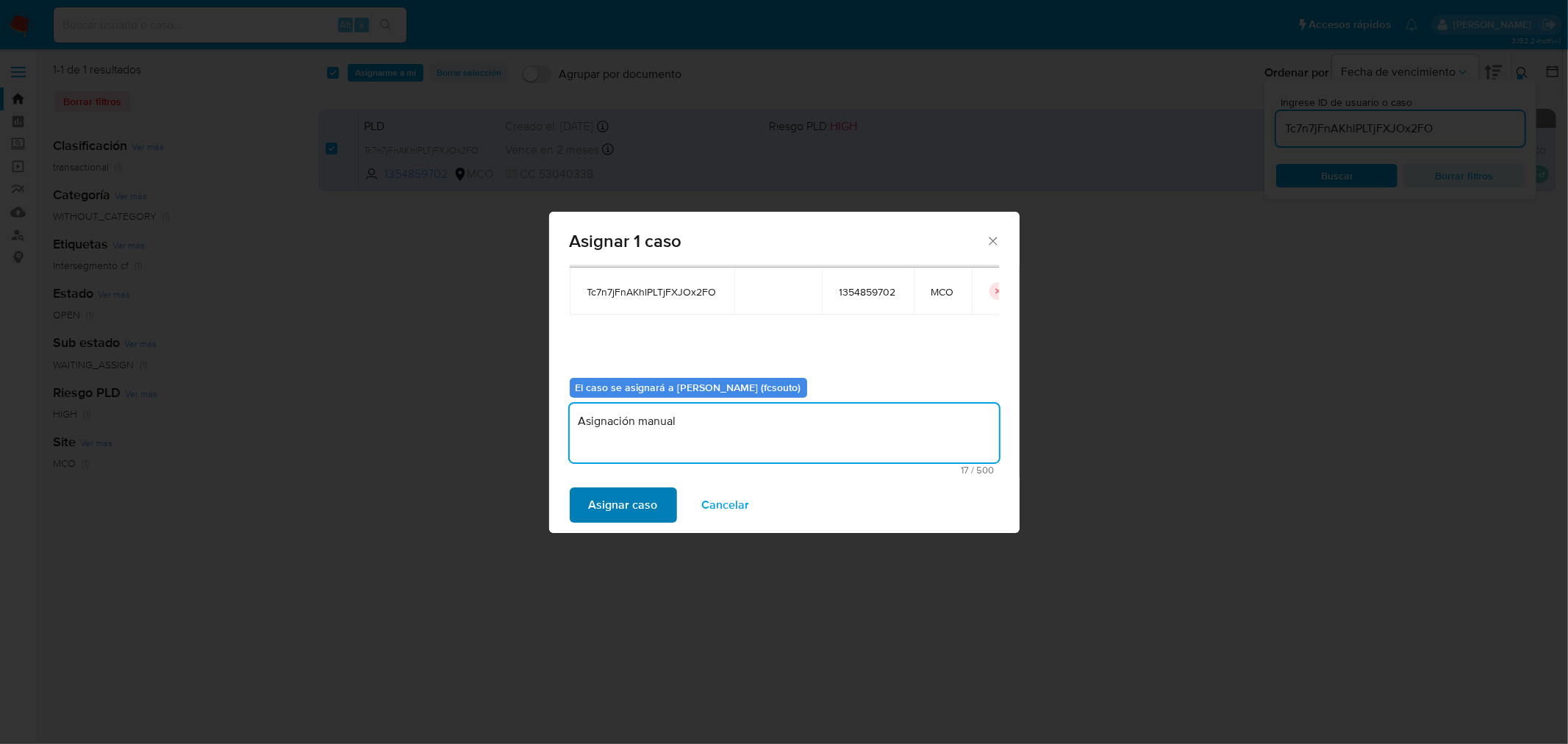
type textarea "Asignación manual"
click at [607, 494] on span "Asignar caso" at bounding box center [623, 505] width 69 height 32
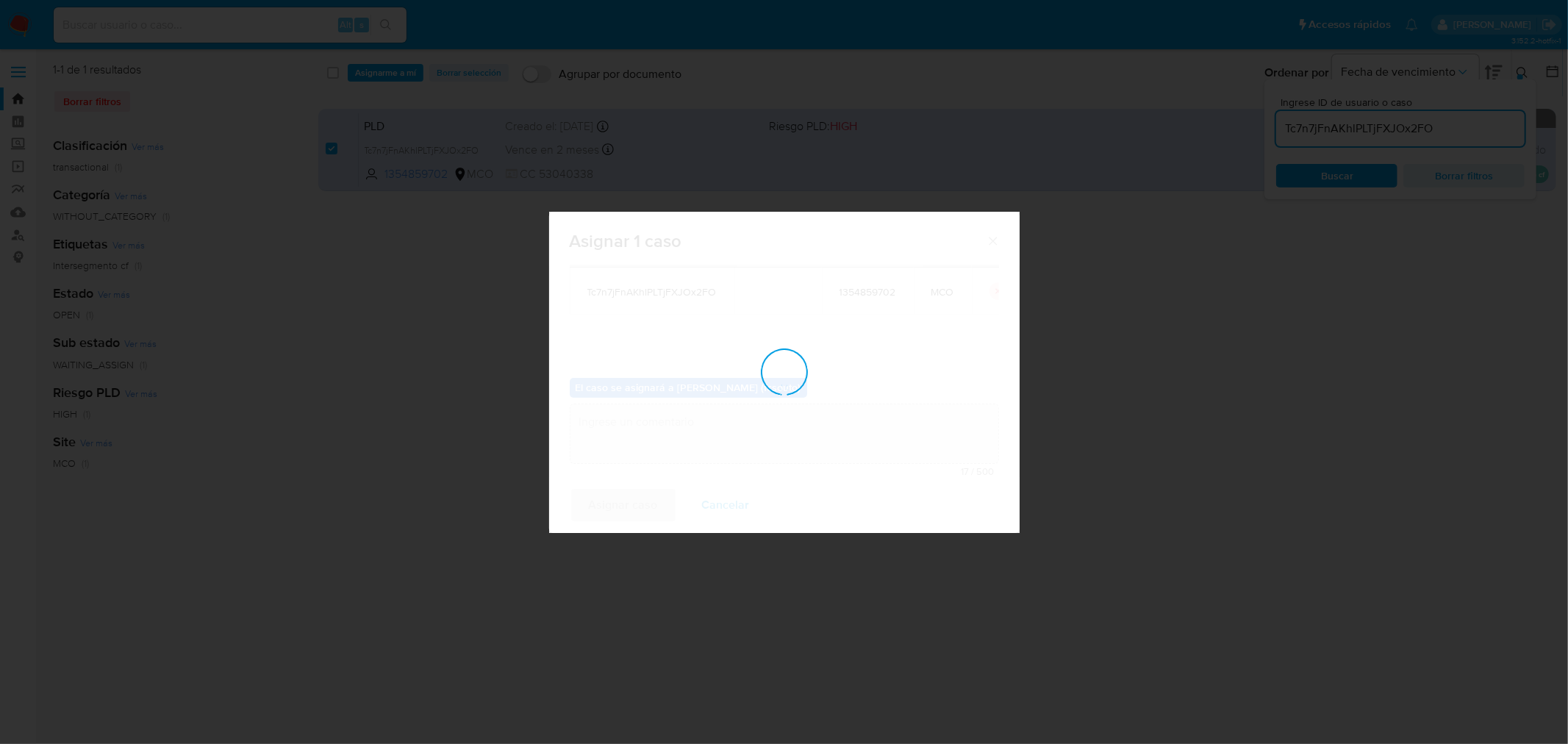
checkbox input "false"
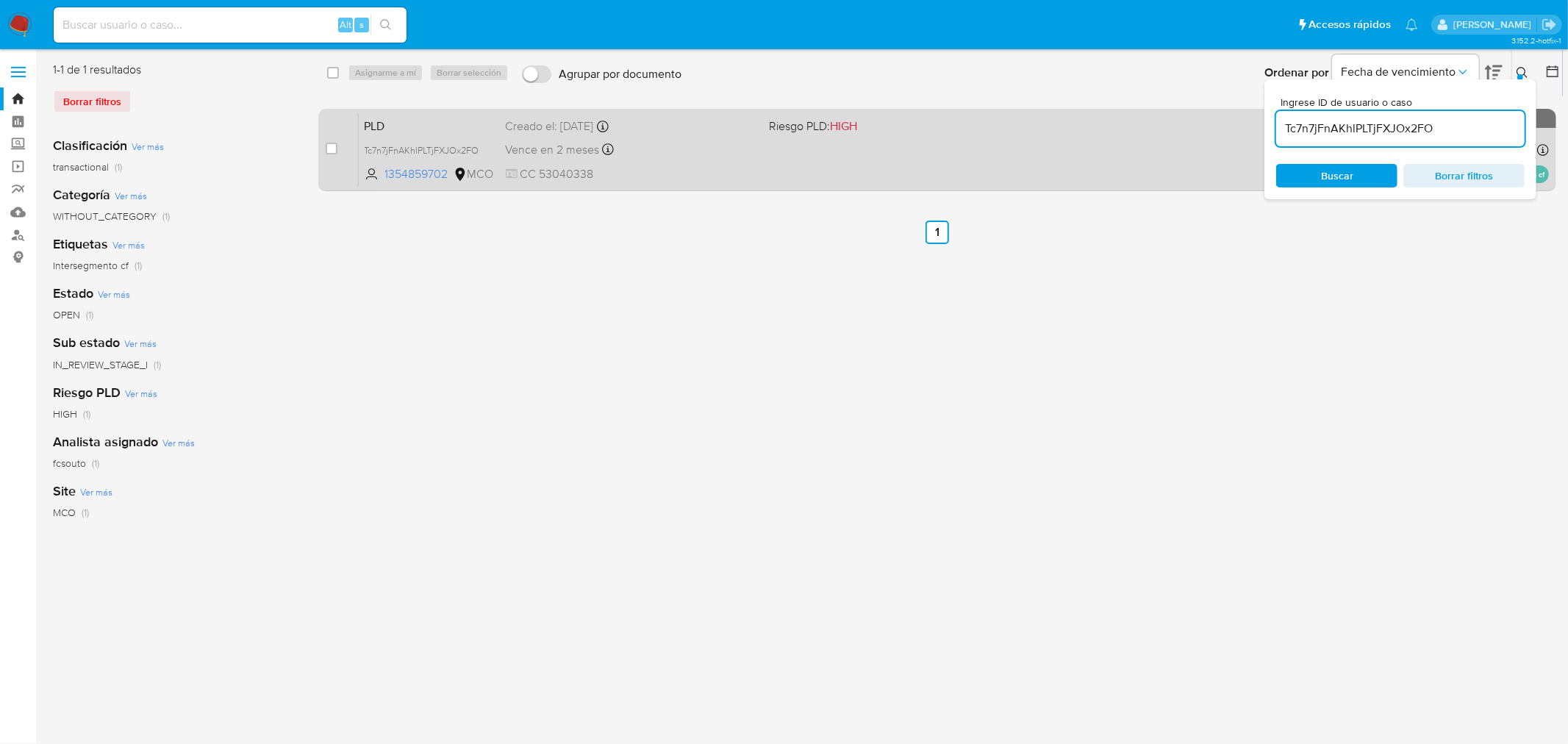
click at [732, 159] on div "PLD Tc7n7jFnAKhlPLTjFXJOx2FO 1354859702 MCO Riesgo PLD: HIGH Creado el: 12/07/2…" at bounding box center [954, 150] width 1190 height 74
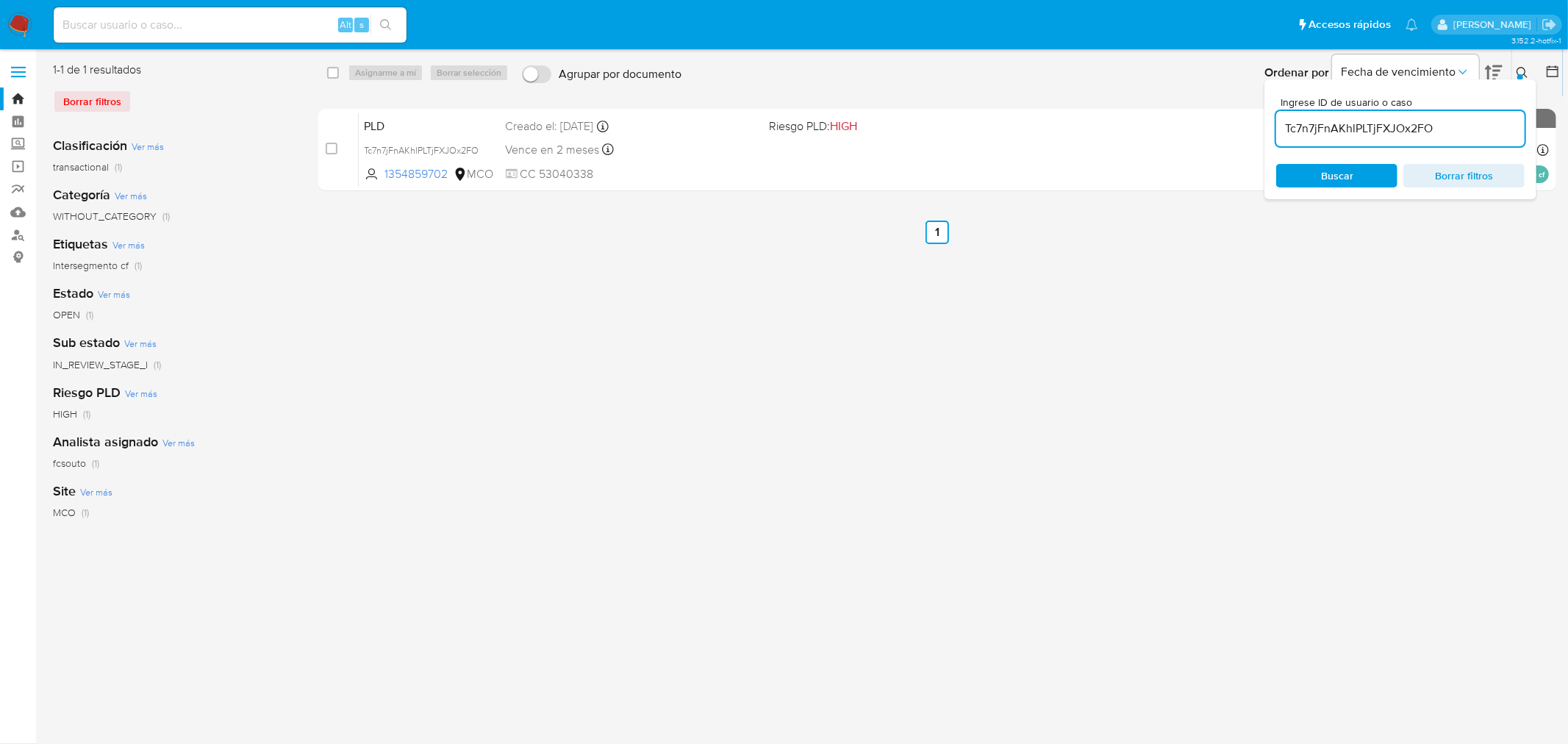
click at [1044, 127] on input "Tc7n7jFnAKhlPLTjFXJOx2FO" at bounding box center [1400, 129] width 249 height 19
paste input "dkkW8mJyFse4S2GMJ6BTZWS2"
click at [1044, 72] on icon at bounding box center [1522, 73] width 12 height 12
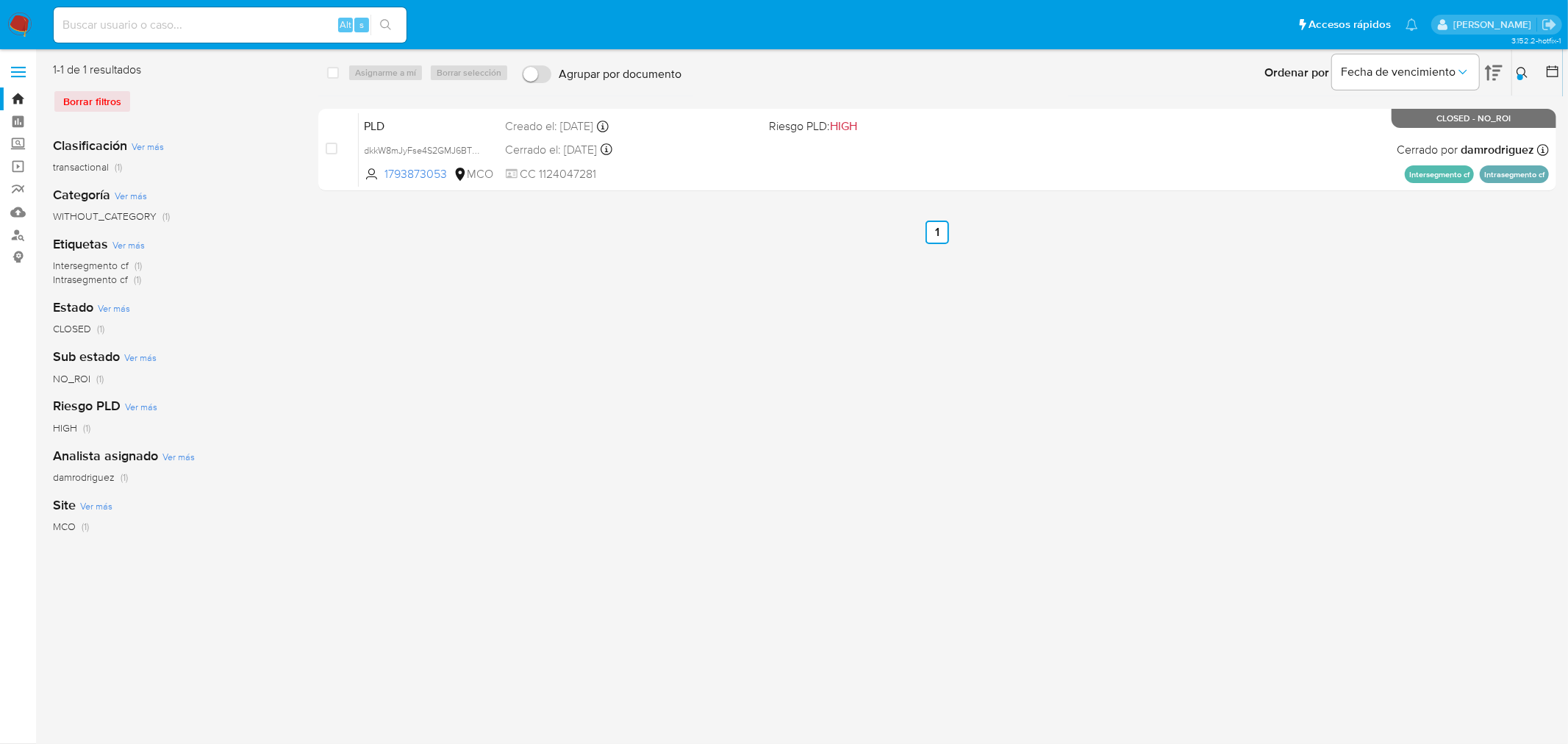
click at [1044, 71] on icon at bounding box center [1522, 73] width 12 height 12
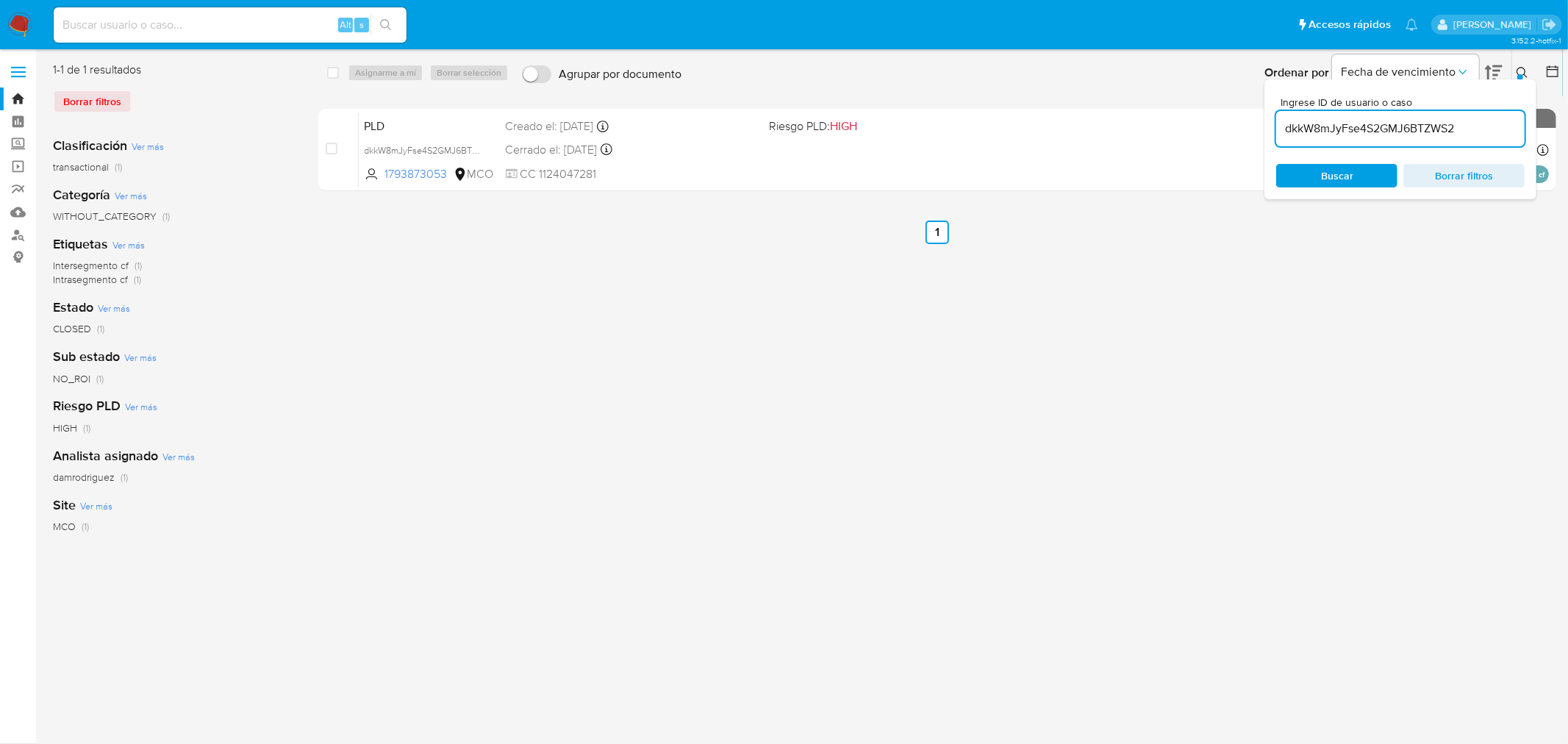
click at [1044, 129] on input "dkkW8mJyFse4S2GMJ6BTZWS2" at bounding box center [1400, 129] width 249 height 19
click at [1044, 218] on div "select-all-cases-checkbox Asignarme a mí Borrar selección Agrupar por documento…" at bounding box center [937, 378] width 1238 height 634
click at [1044, 76] on div at bounding box center [1519, 77] width 6 height 6
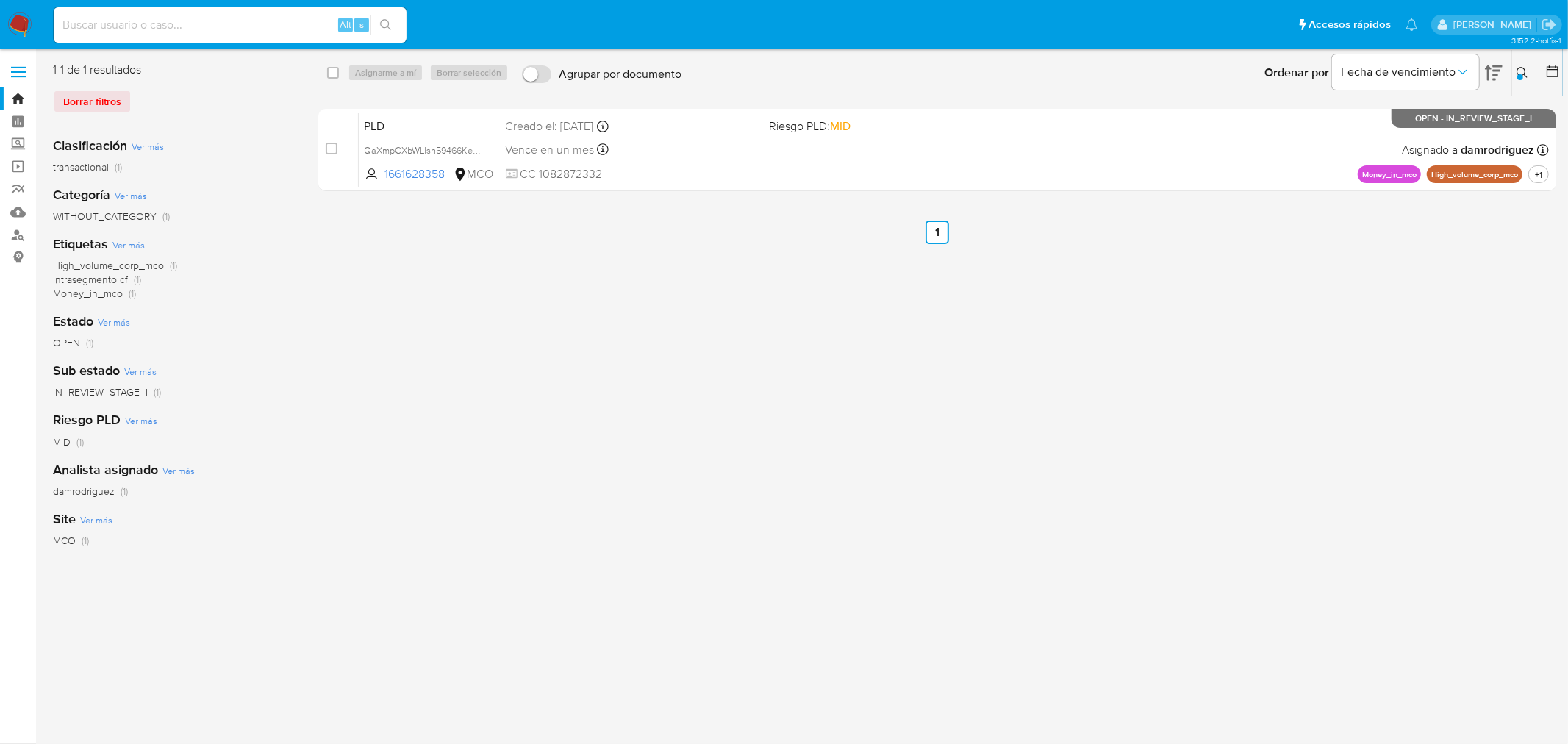
click at [1044, 68] on button at bounding box center [1524, 73] width 24 height 18
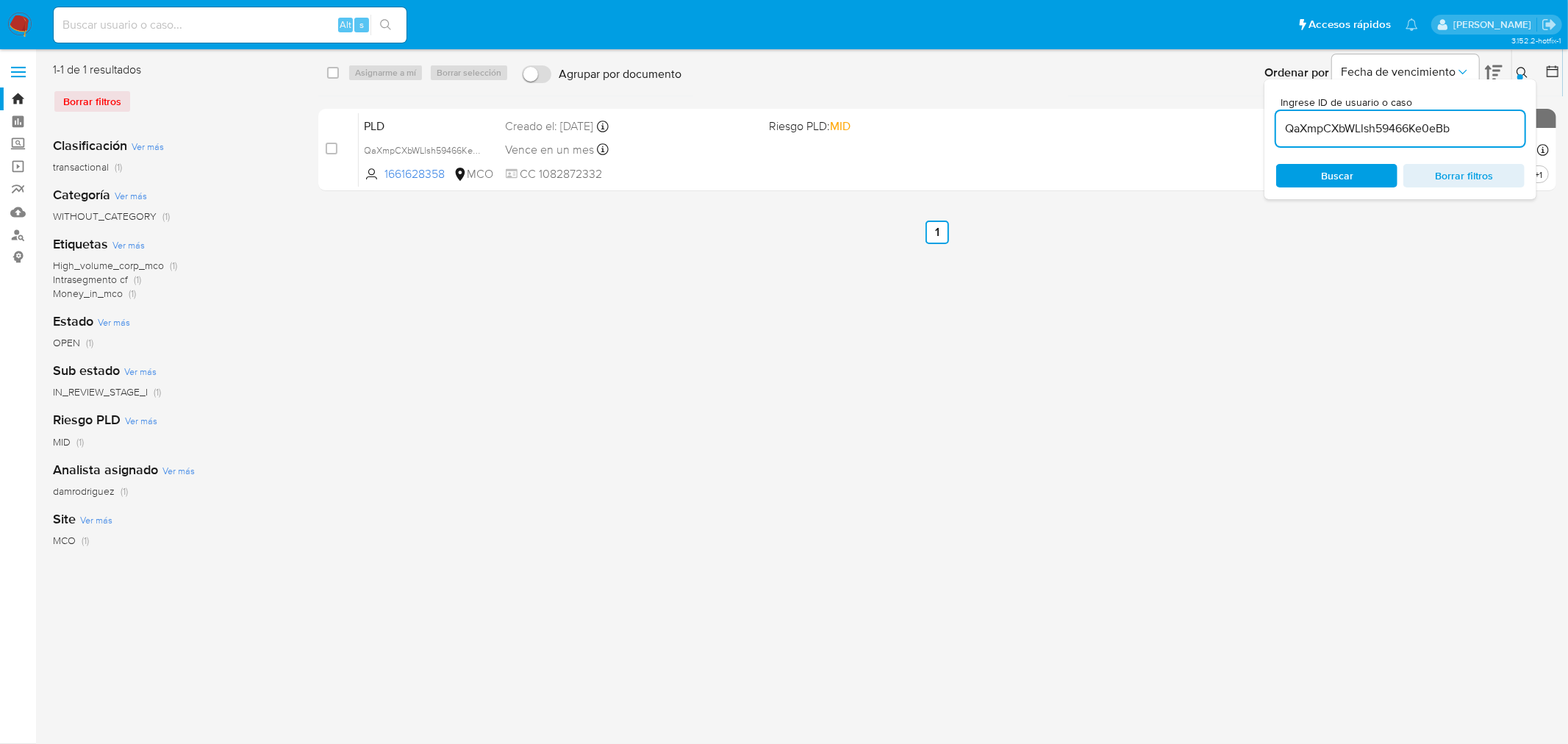
click at [1044, 130] on input "QaXmpCXbWLlsh59466Ke0eBb" at bounding box center [1400, 129] width 249 height 19
type input "51evXGzkYTMLHNnFvyYVQF3Z"
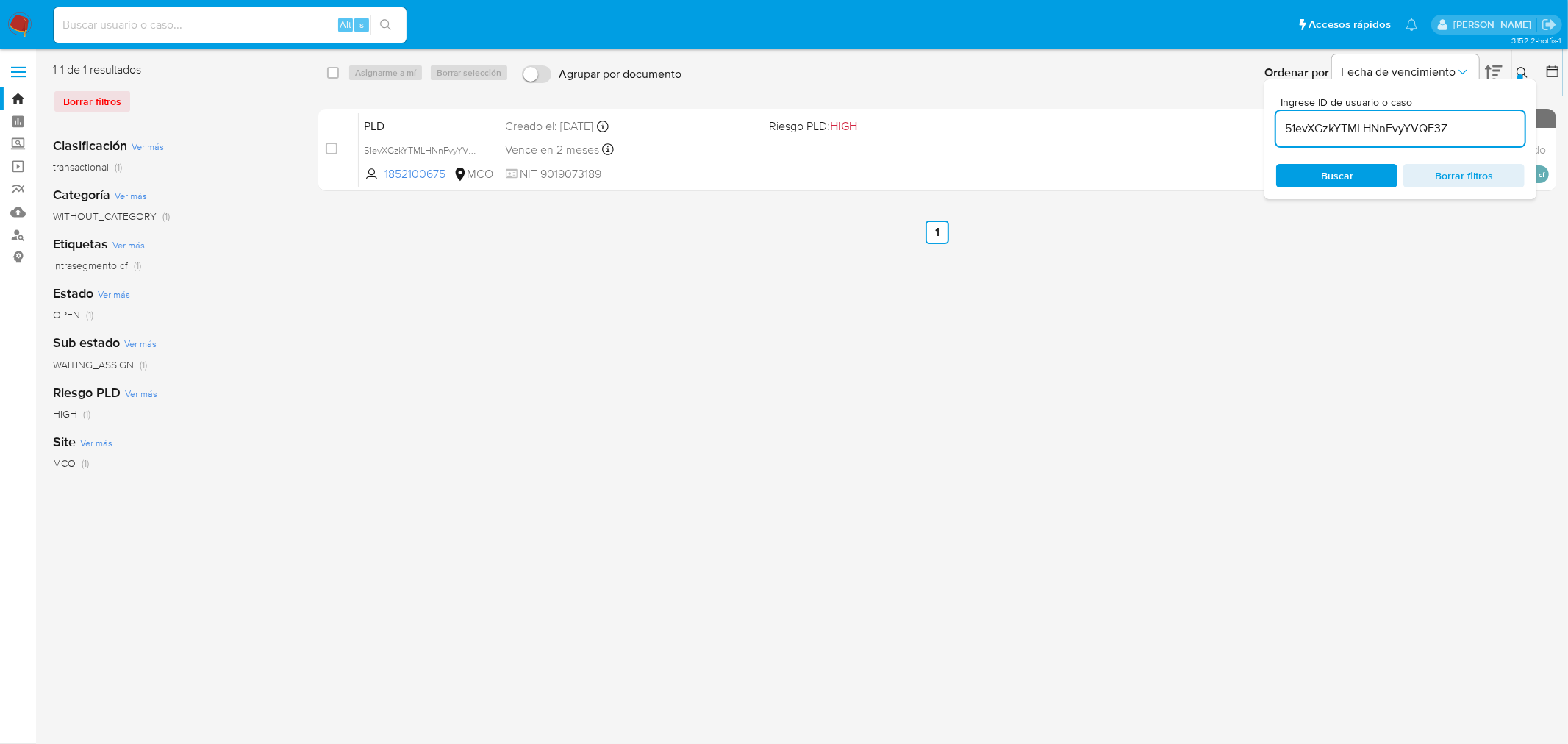
click at [1044, 322] on div "select-all-cases-checkbox Asignarme a mí Borrar selección Agrupar por documento…" at bounding box center [937, 378] width 1238 height 634
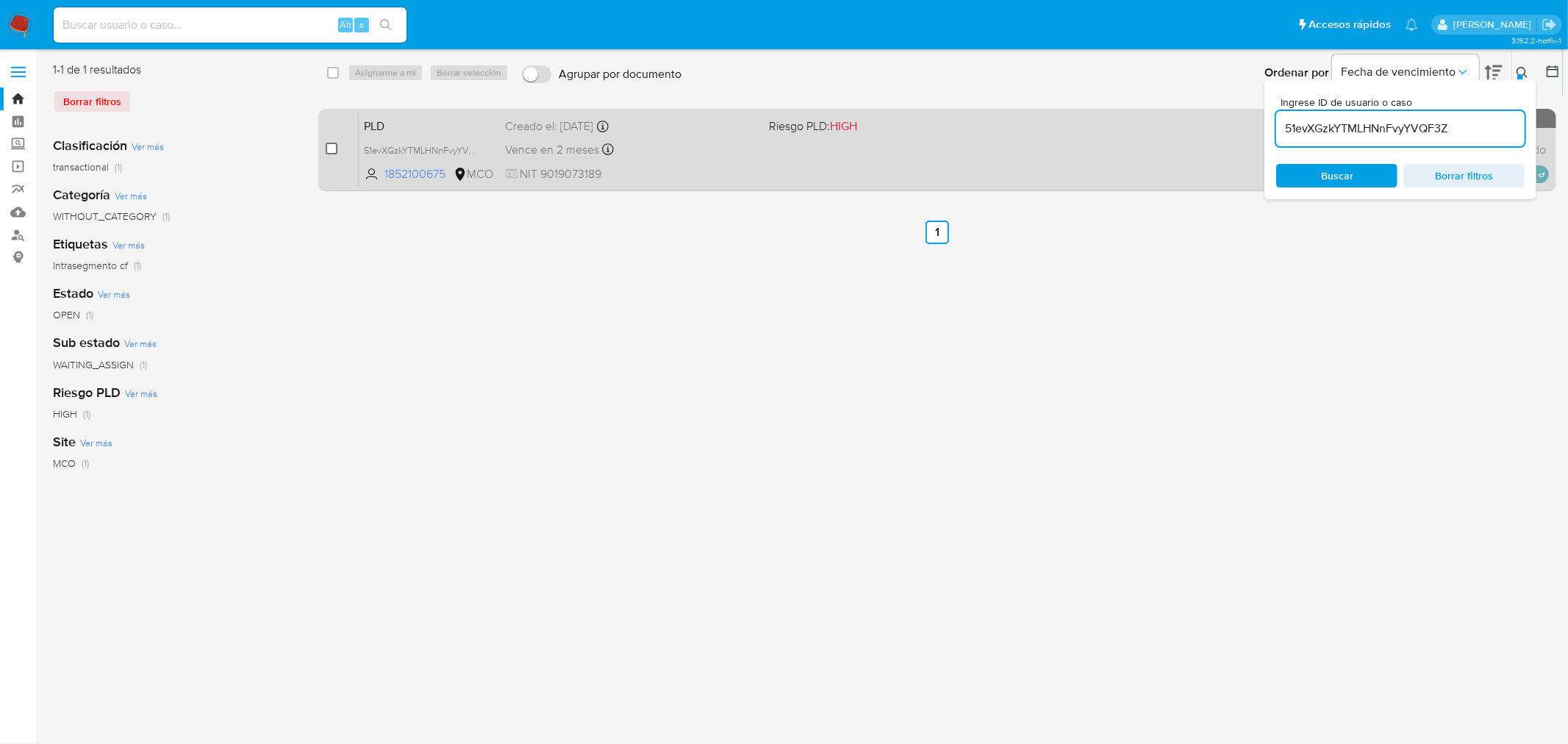
click at [331, 148] on input "checkbox" at bounding box center [331, 148] width 12 height 12
checkbox input "true"
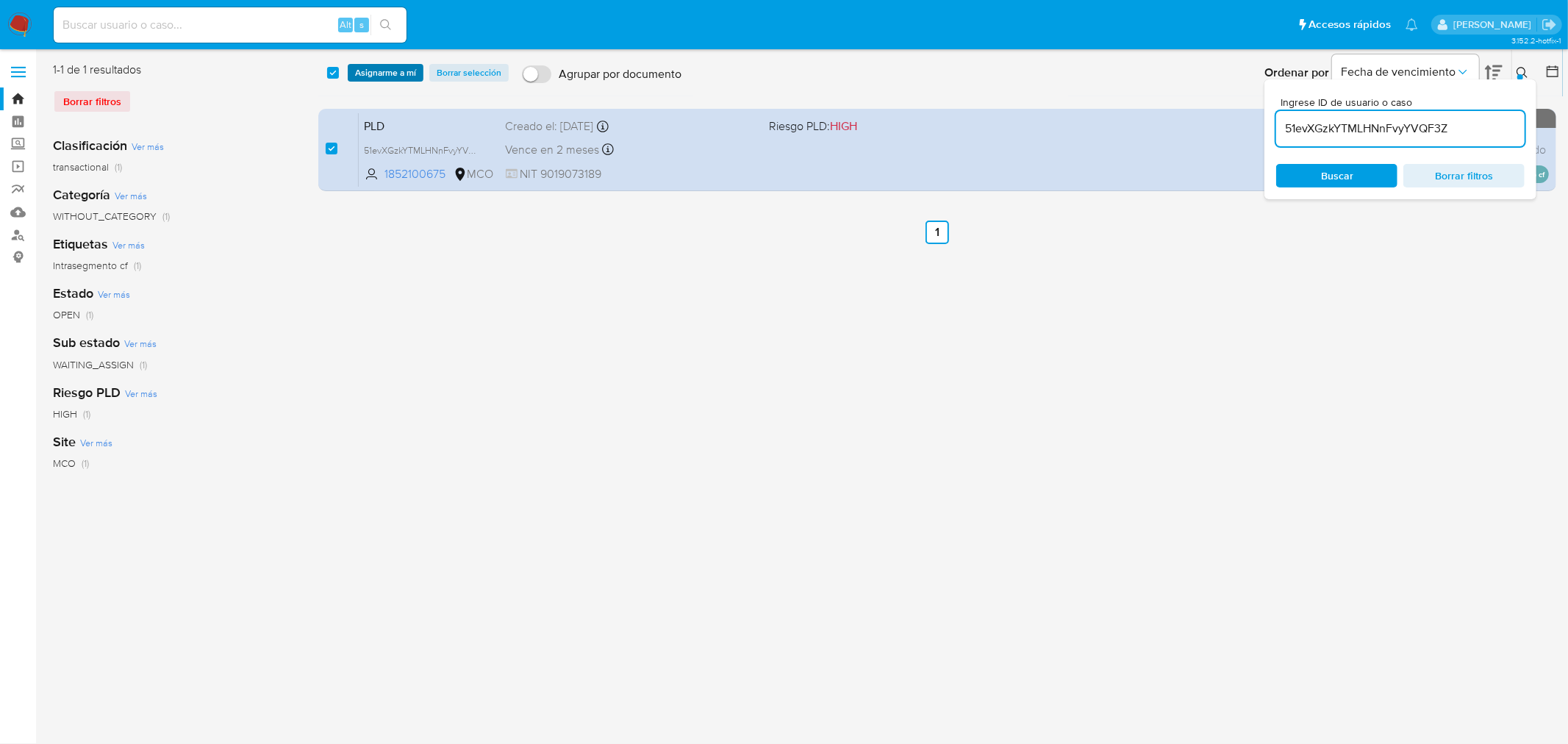
click at [377, 72] on span "Asignarme a mí" at bounding box center [385, 73] width 61 height 14
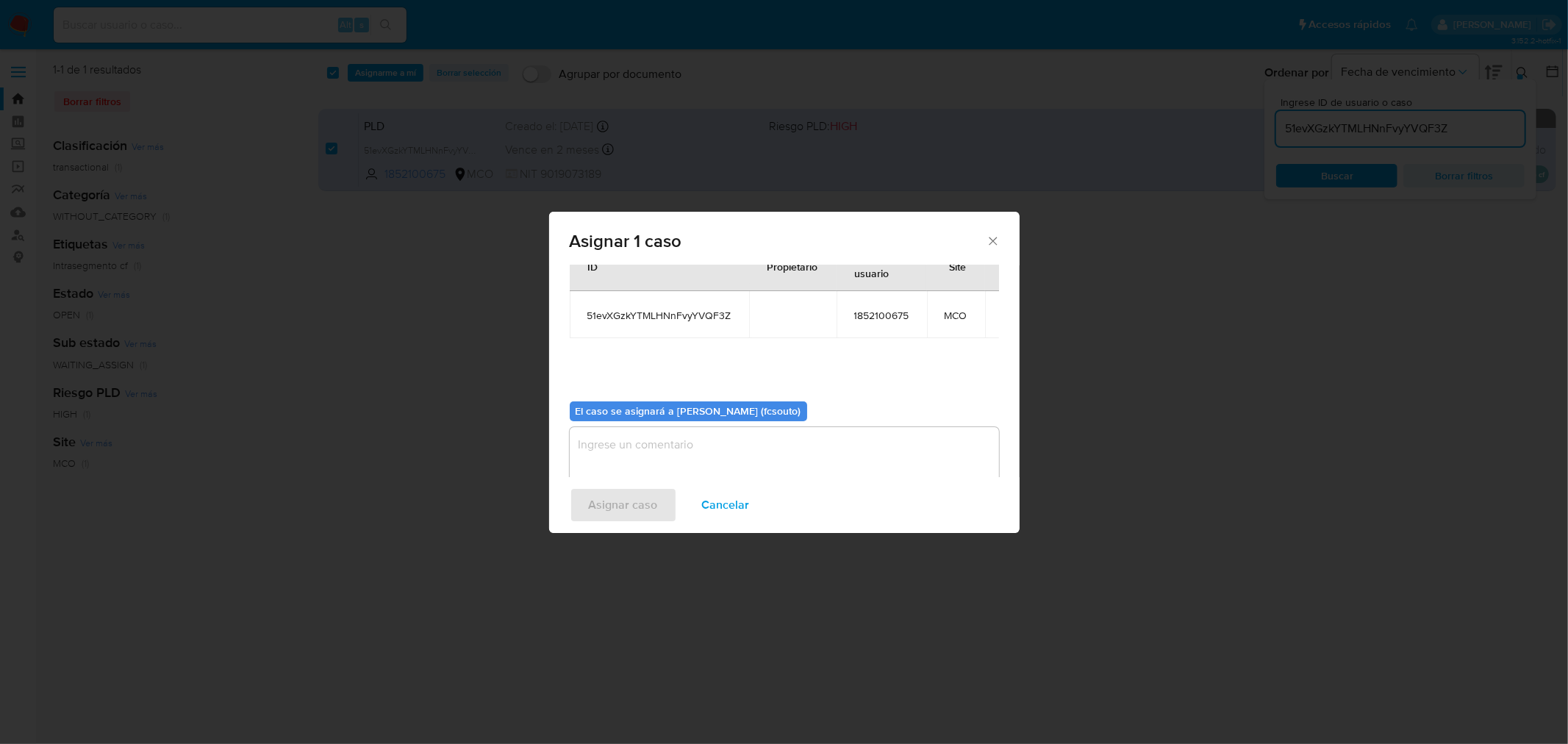
scroll to position [76, 0]
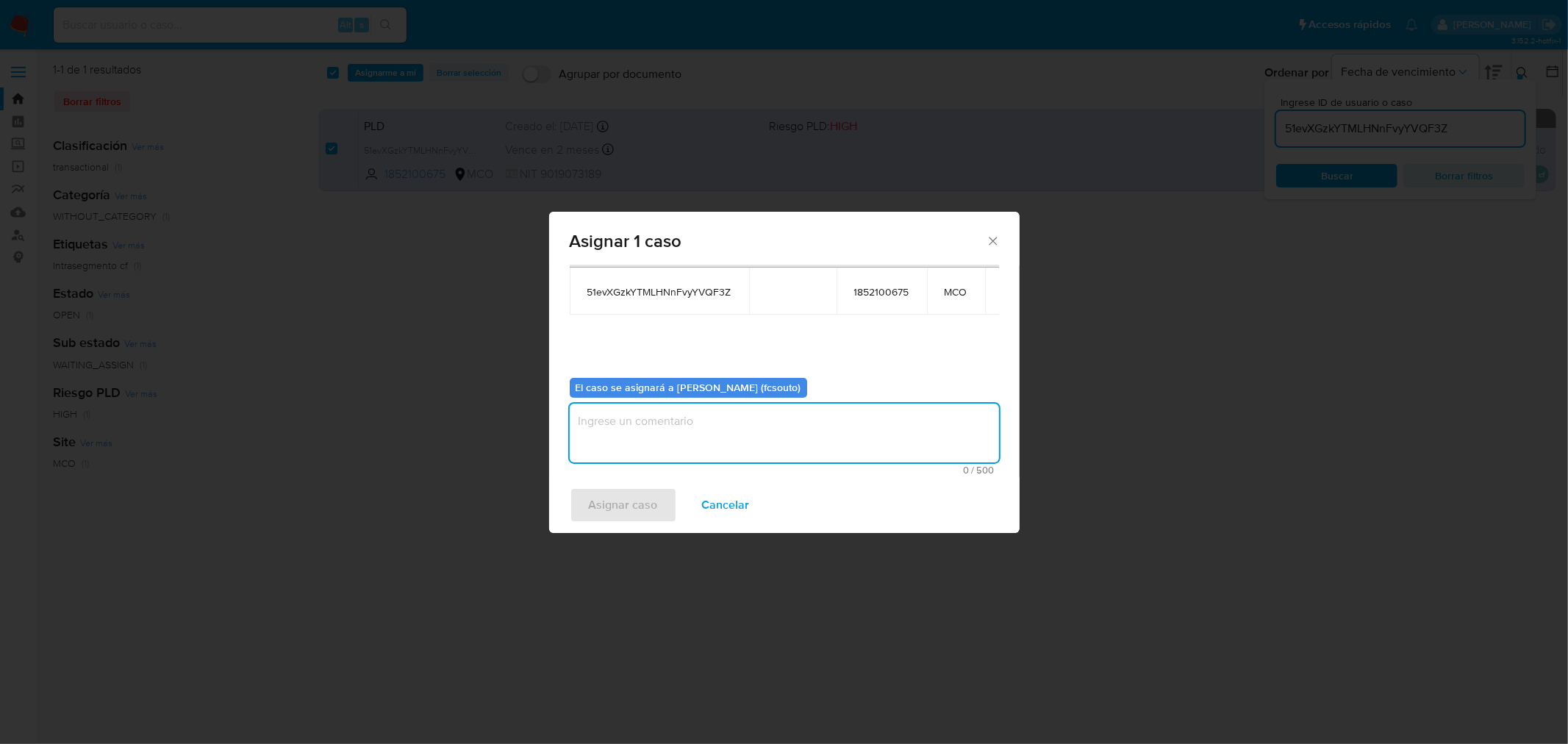
click at [679, 428] on textarea "assign-modal" at bounding box center [784, 434] width 429 height 59
type textarea "Asignación manual"
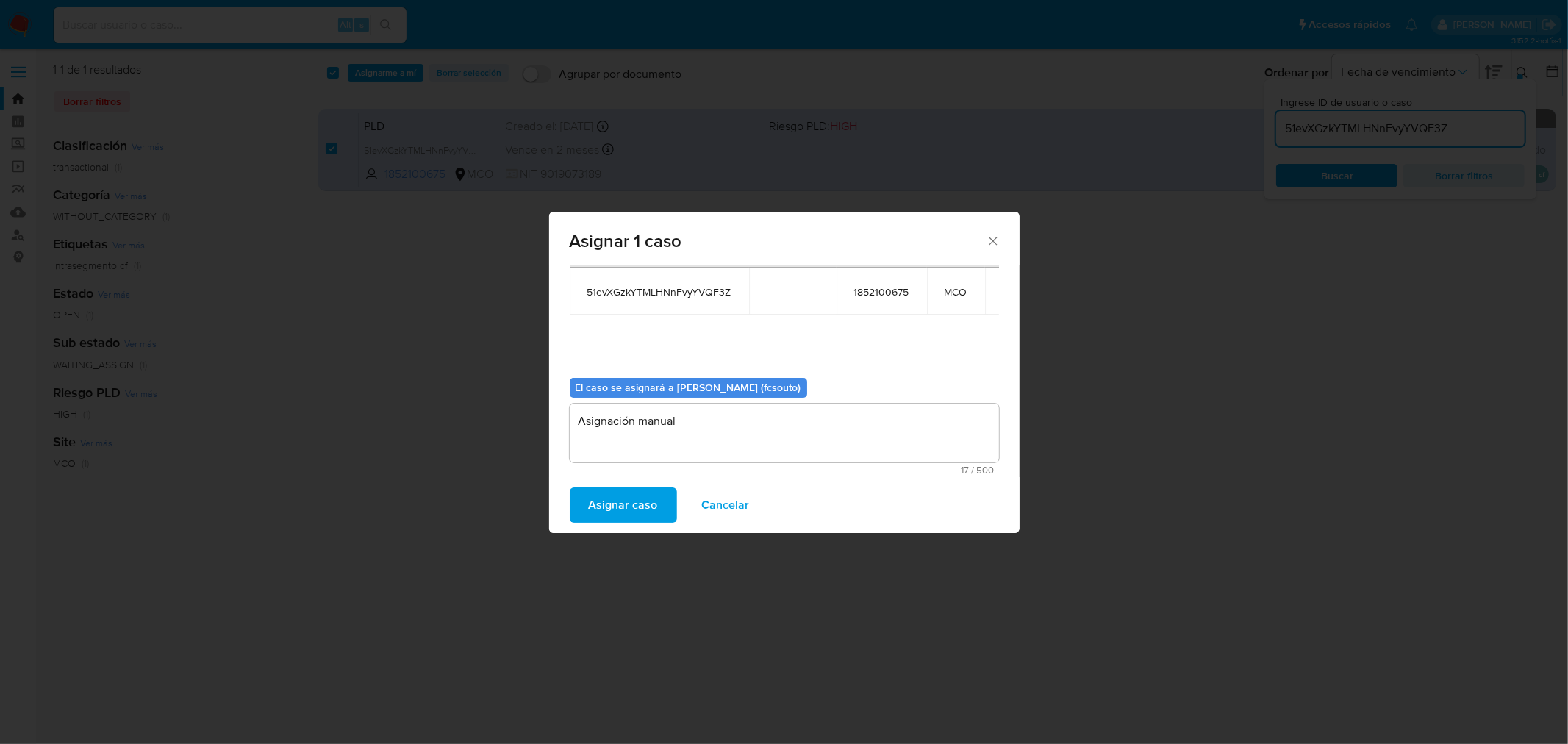
click at [612, 508] on span "Asignar caso" at bounding box center [623, 505] width 69 height 32
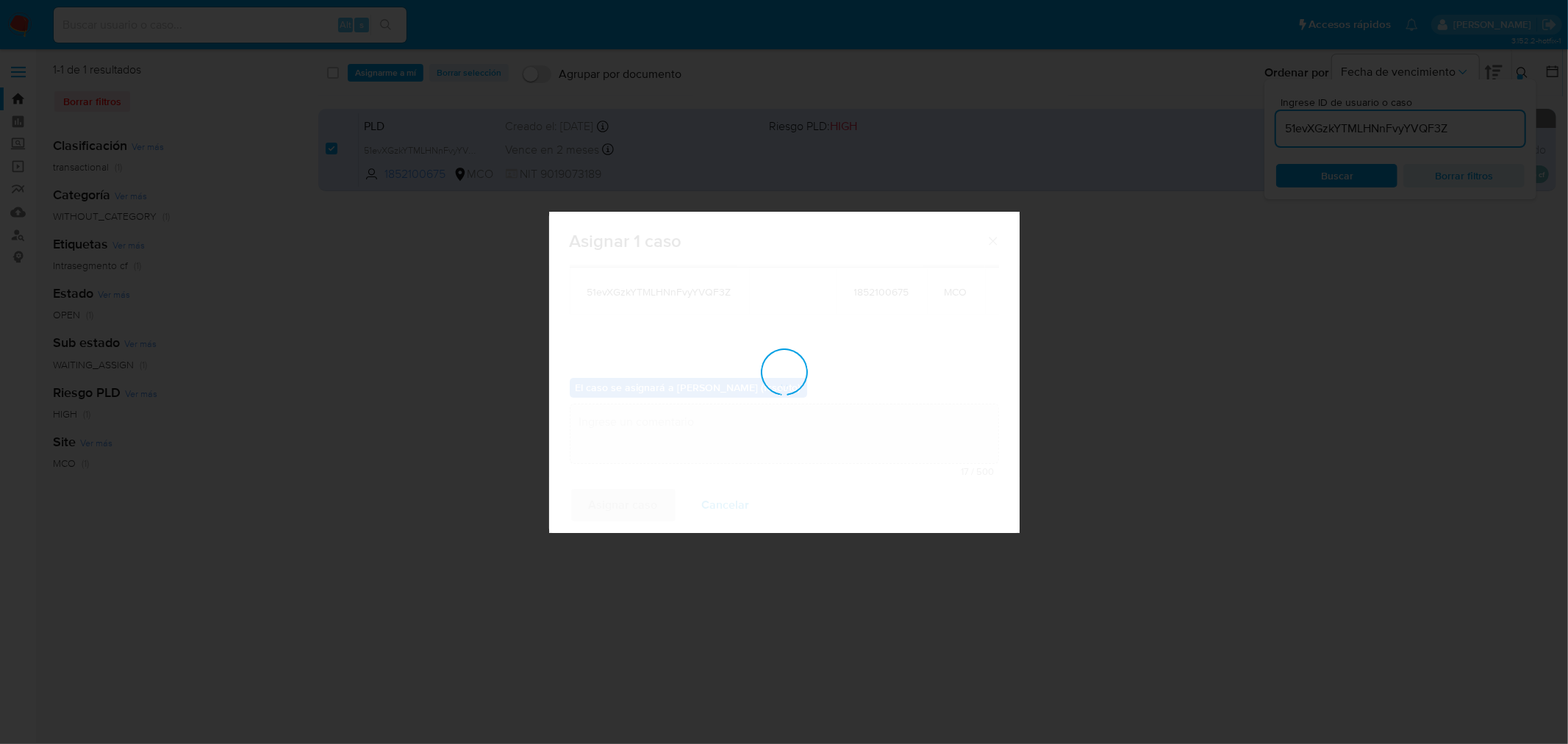
checkbox input "false"
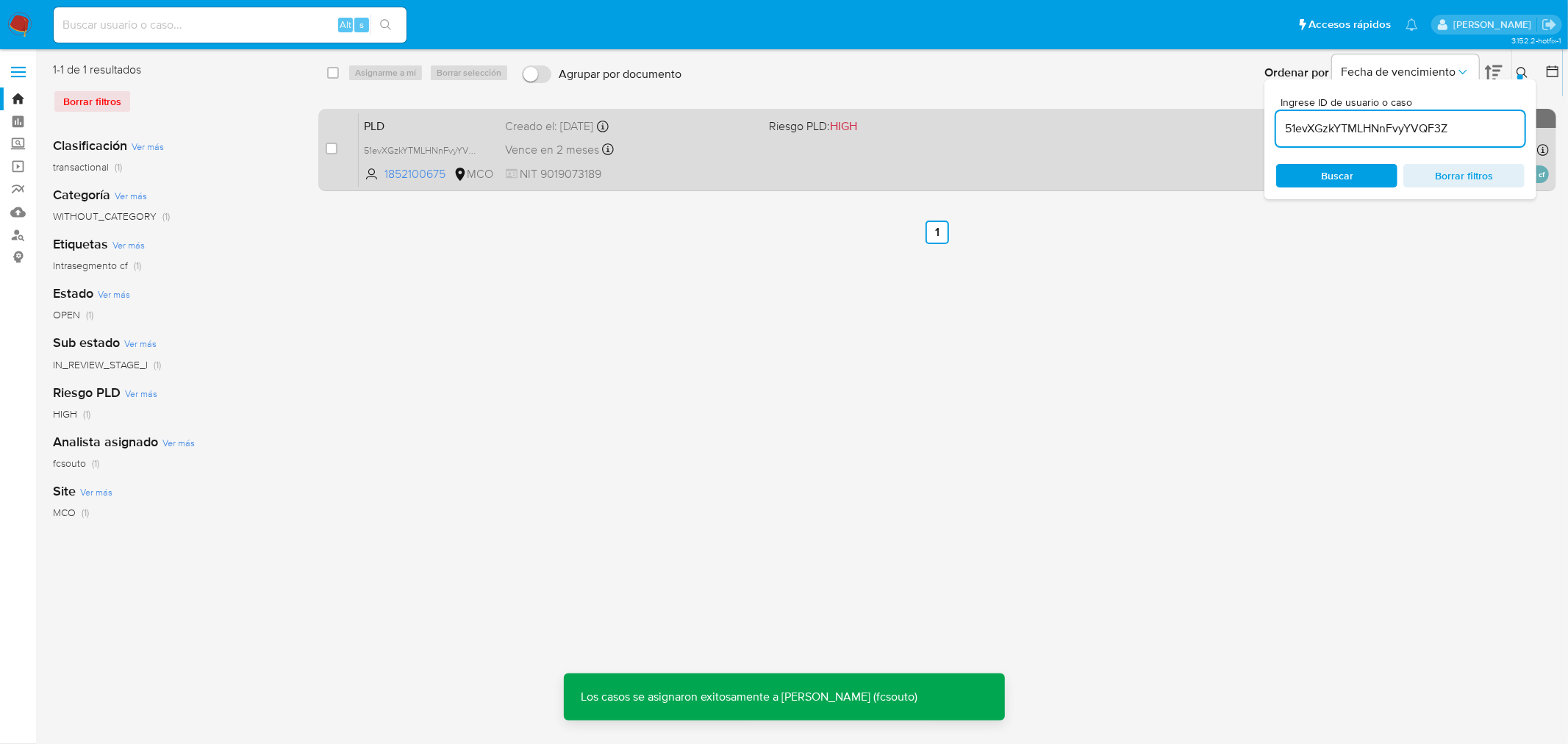
click at [648, 134] on div "PLD 51evXGzkYTMLHNnFvyYVQF3Z 1852100675 MCO Riesgo PLD: HIGH Creado el: 12/07/2…" at bounding box center [954, 150] width 1190 height 74
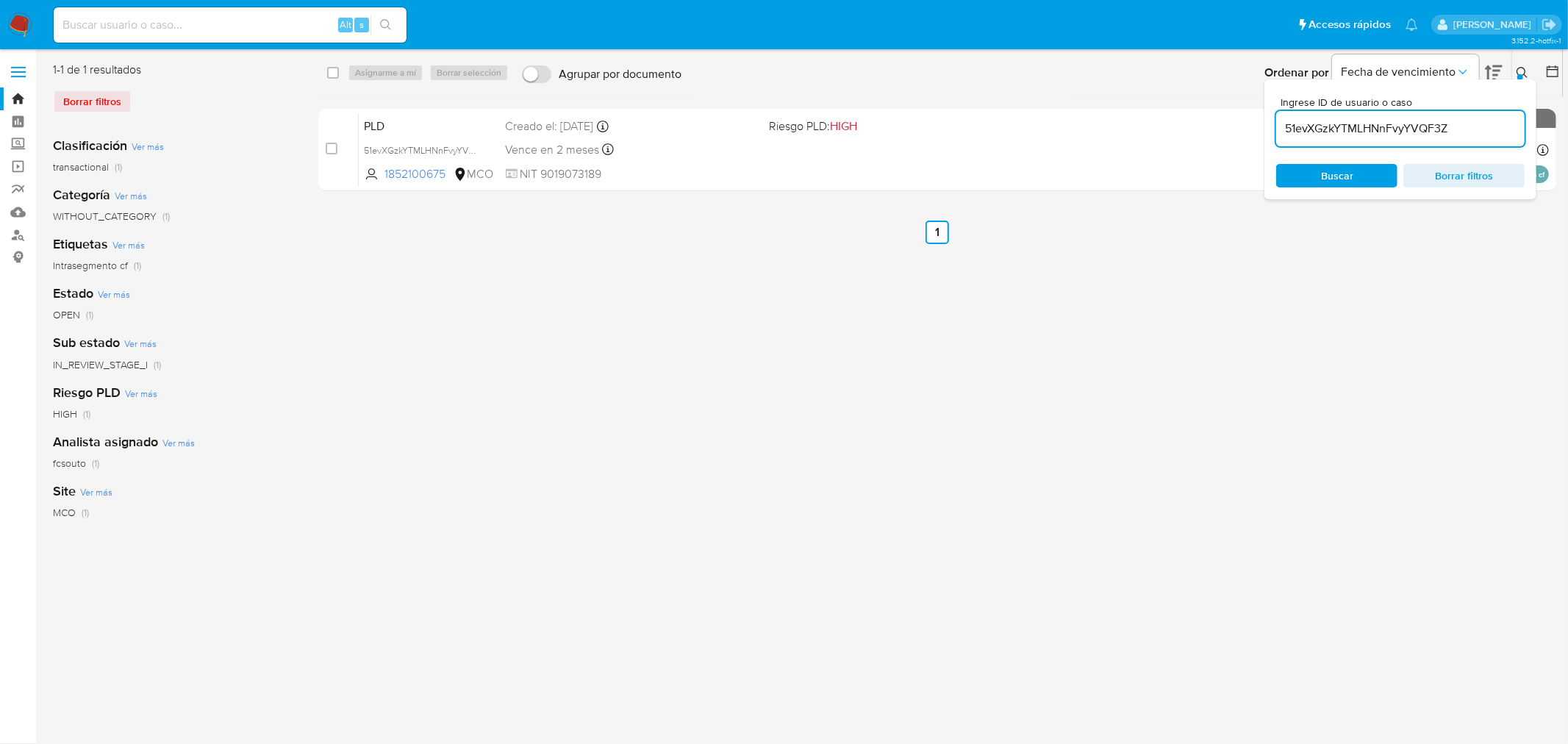
click at [1044, 130] on input "51evXGzkYTMLHNnFvyYVQF3Z" at bounding box center [1400, 129] width 249 height 19
paste input "zt5lZV4QQHfYgBPwwC4EhxvS"
type input "zt5lZV4QQHfYgBPwwC4EhxvS"
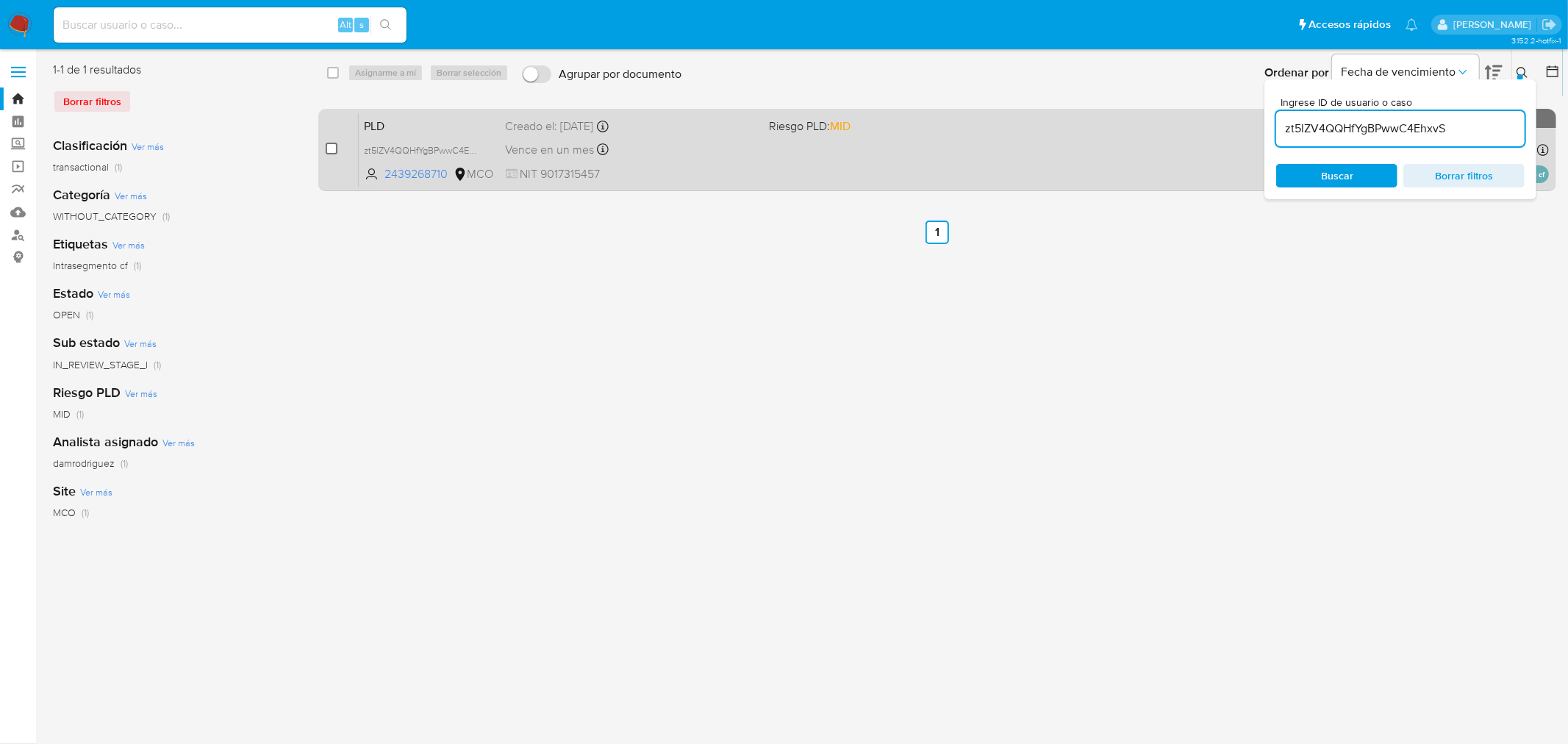
click at [329, 150] on input "checkbox" at bounding box center [331, 148] width 12 height 12
checkbox input "true"
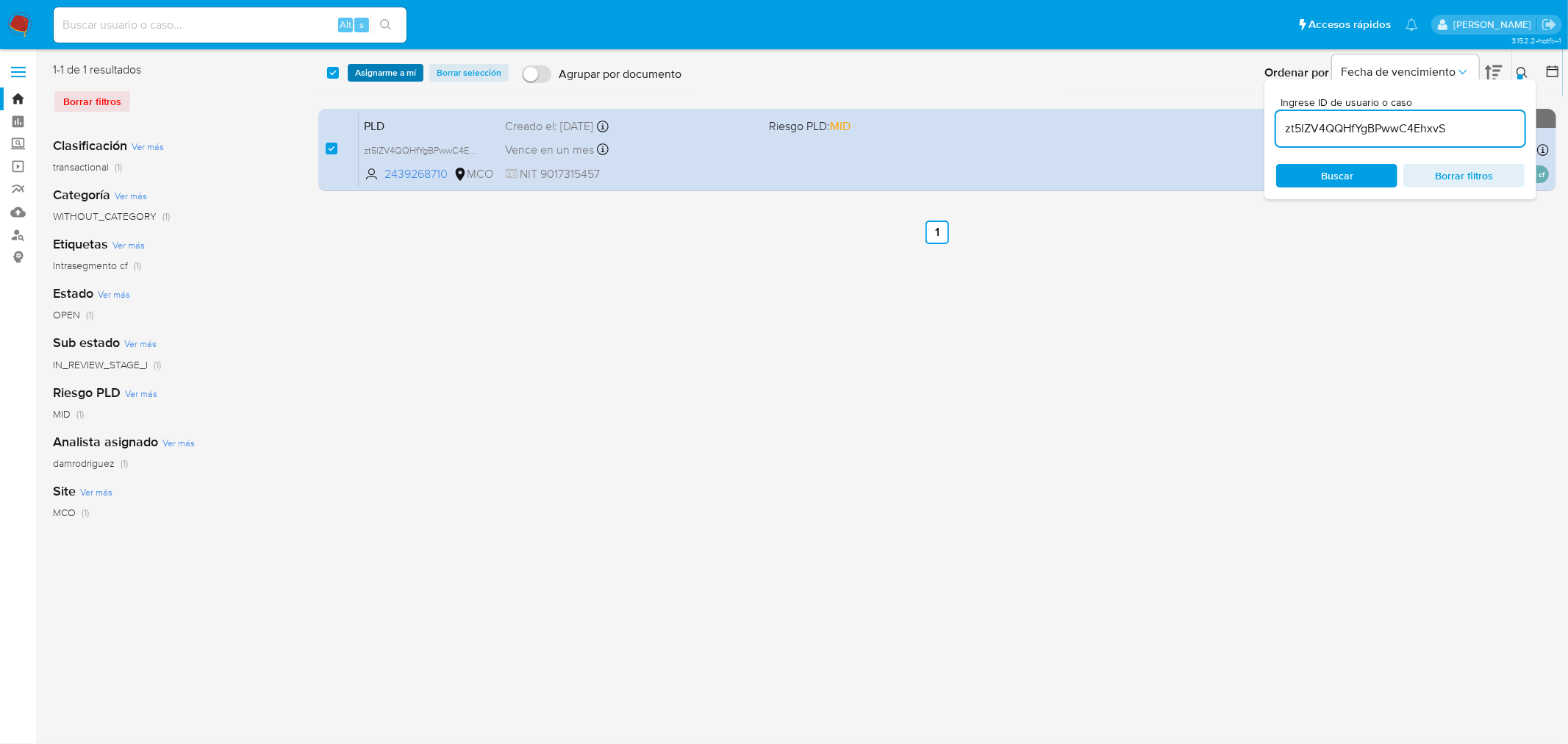
click at [385, 66] on span "Asignarme a mí" at bounding box center [385, 73] width 61 height 14
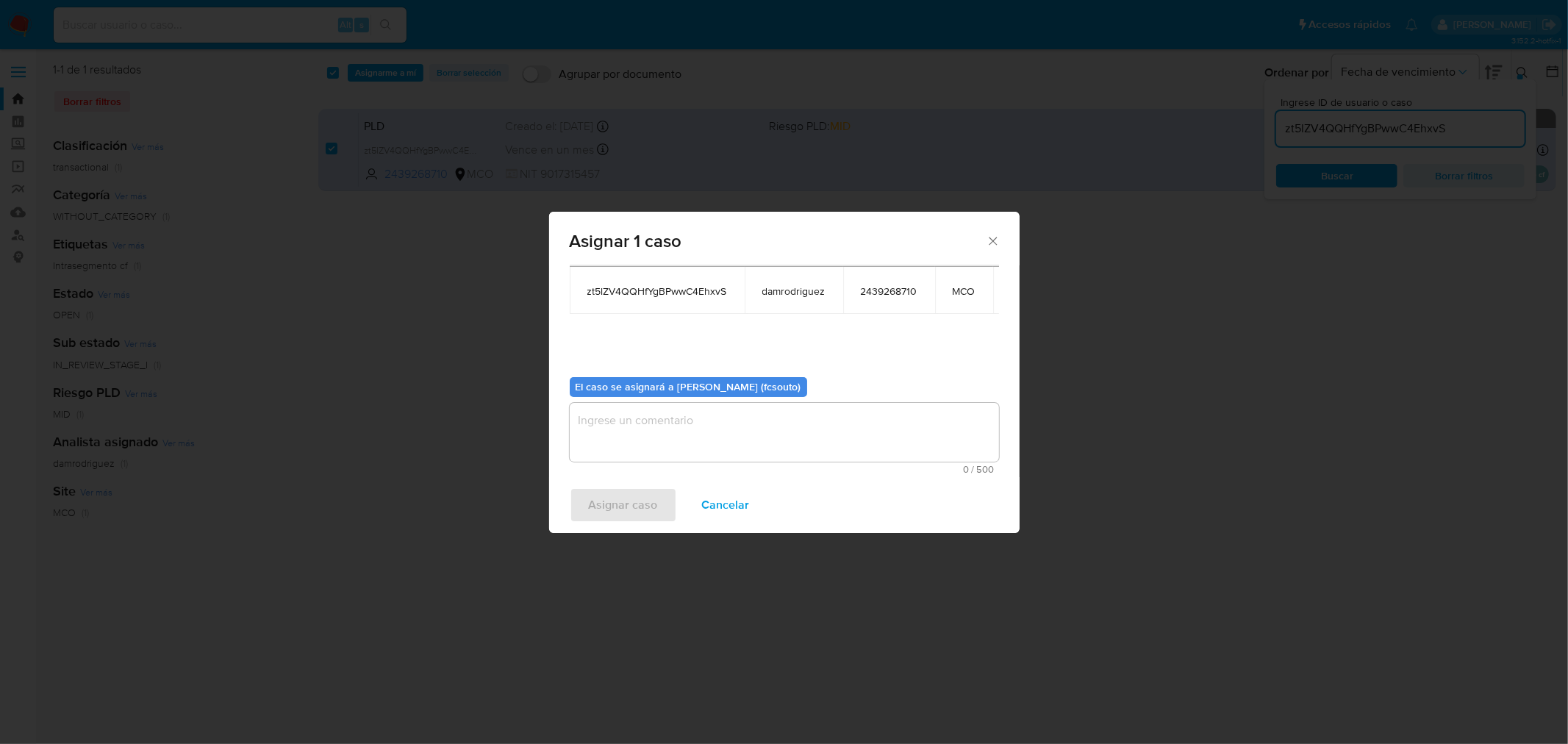
scroll to position [88, 0]
click at [709, 465] on span "0 / 500" at bounding box center [784, 470] width 421 height 10
click at [723, 423] on textarea "assign-modal" at bounding box center [784, 433] width 429 height 59
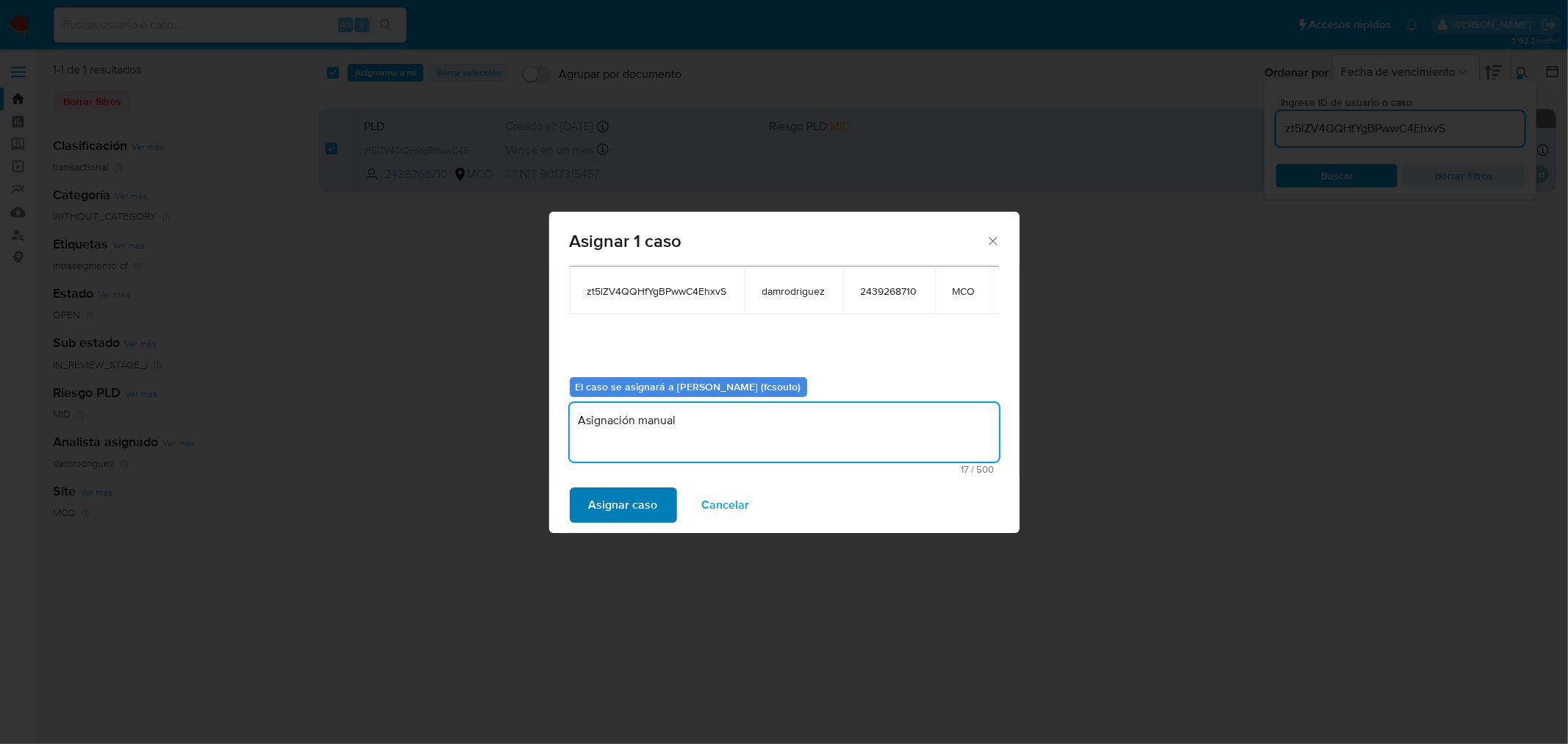
type textarea "Asignación manual"
click at [608, 514] on span "Asignar caso" at bounding box center [623, 505] width 69 height 32
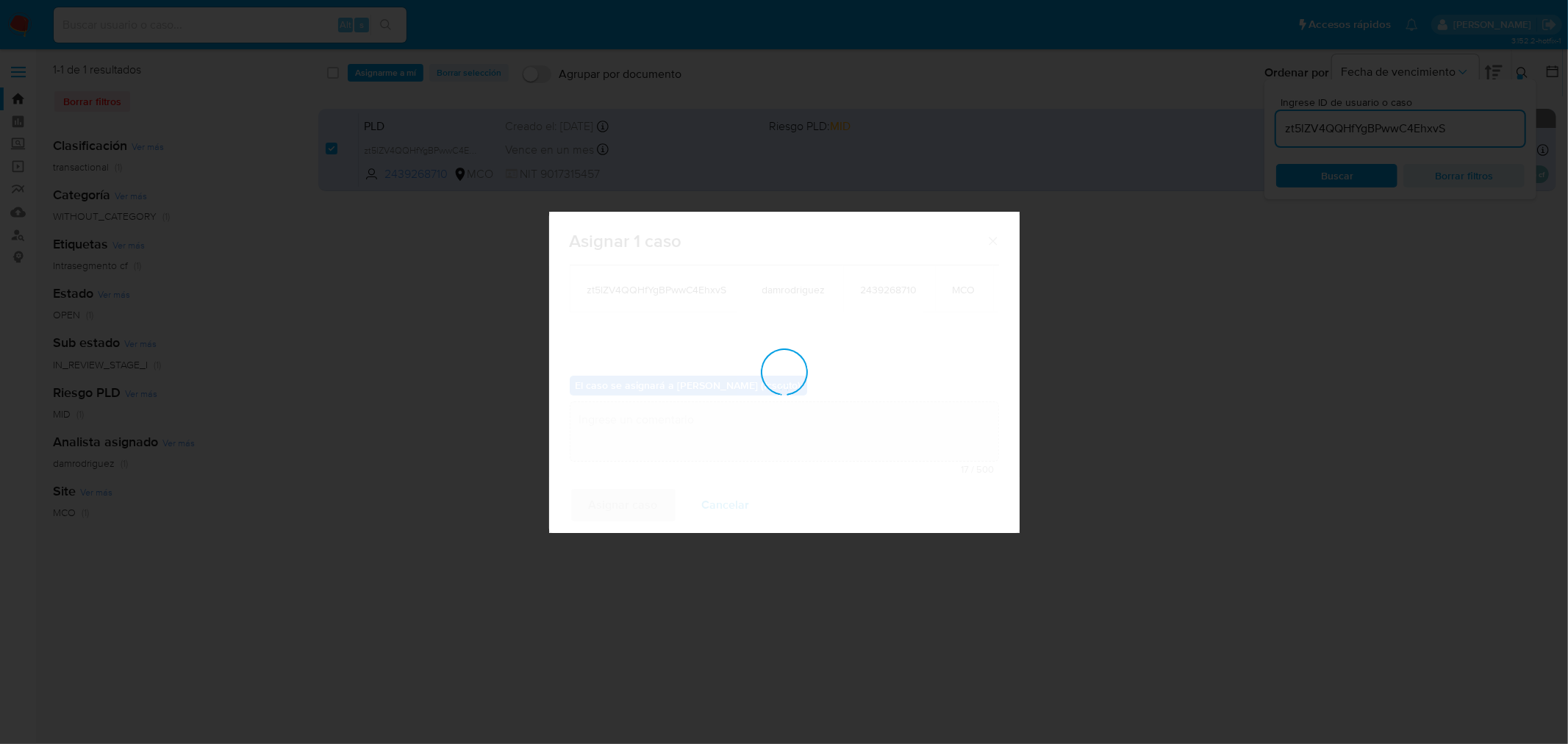
checkbox input "false"
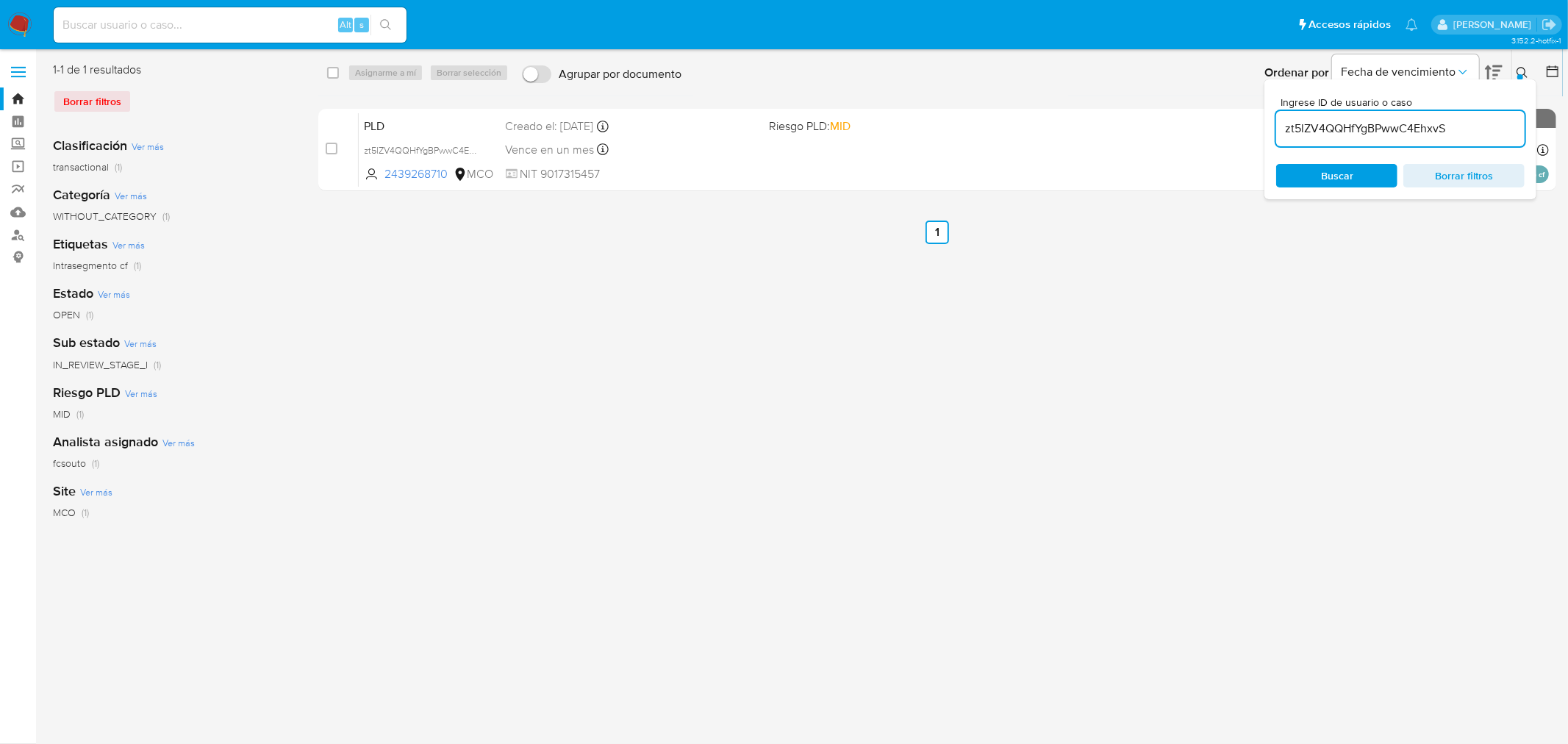
click at [1044, 126] on input "zt5lZV4QQHfYgBPwwC4EhxvS" at bounding box center [1400, 129] width 249 height 19
paste input "Bq6HFi8DahxCarmGdfHgnY2y"
type input "Bq6HFi8DahxCarmGdfHgnY2y"
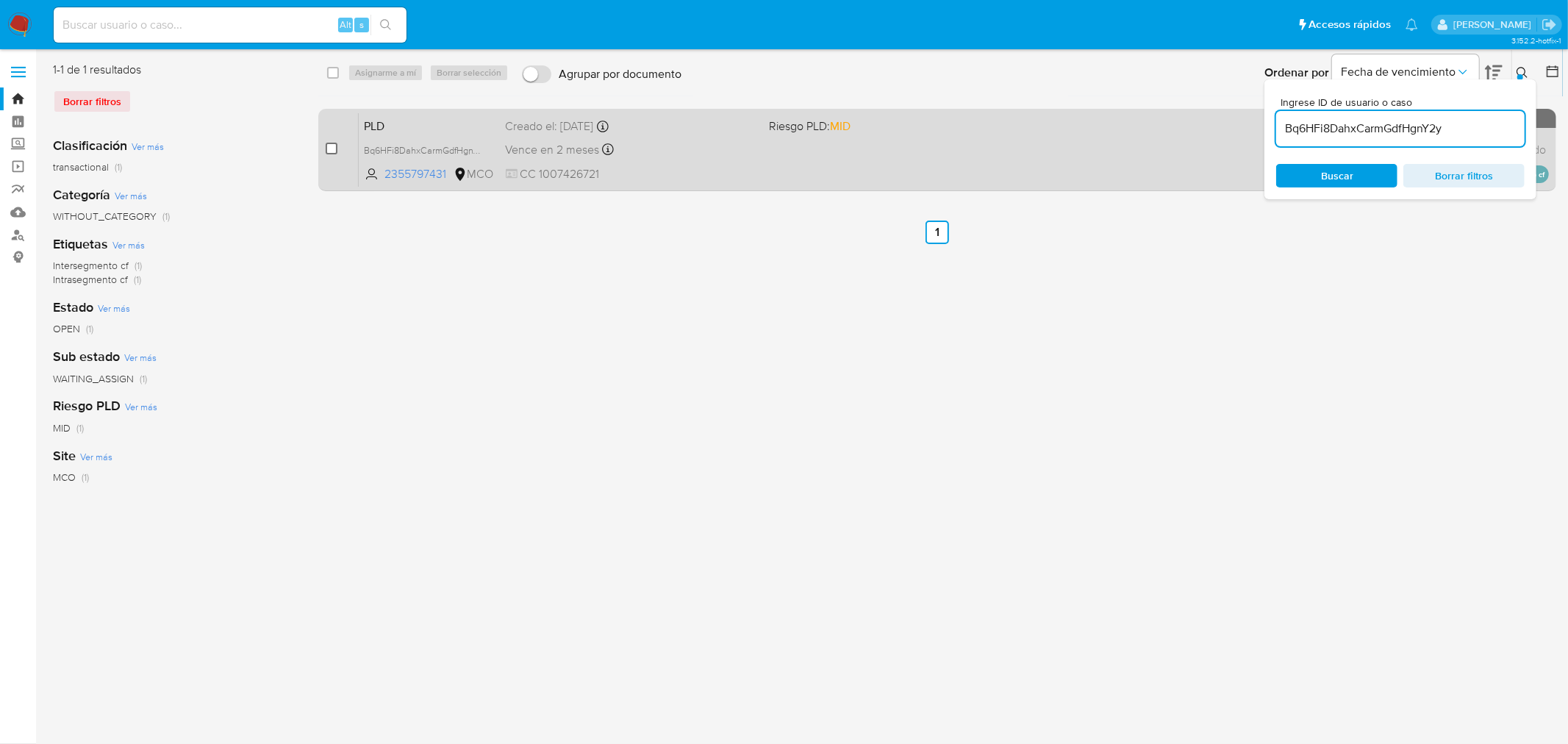
click at [335, 148] on input "checkbox" at bounding box center [331, 148] width 12 height 12
checkbox input "true"
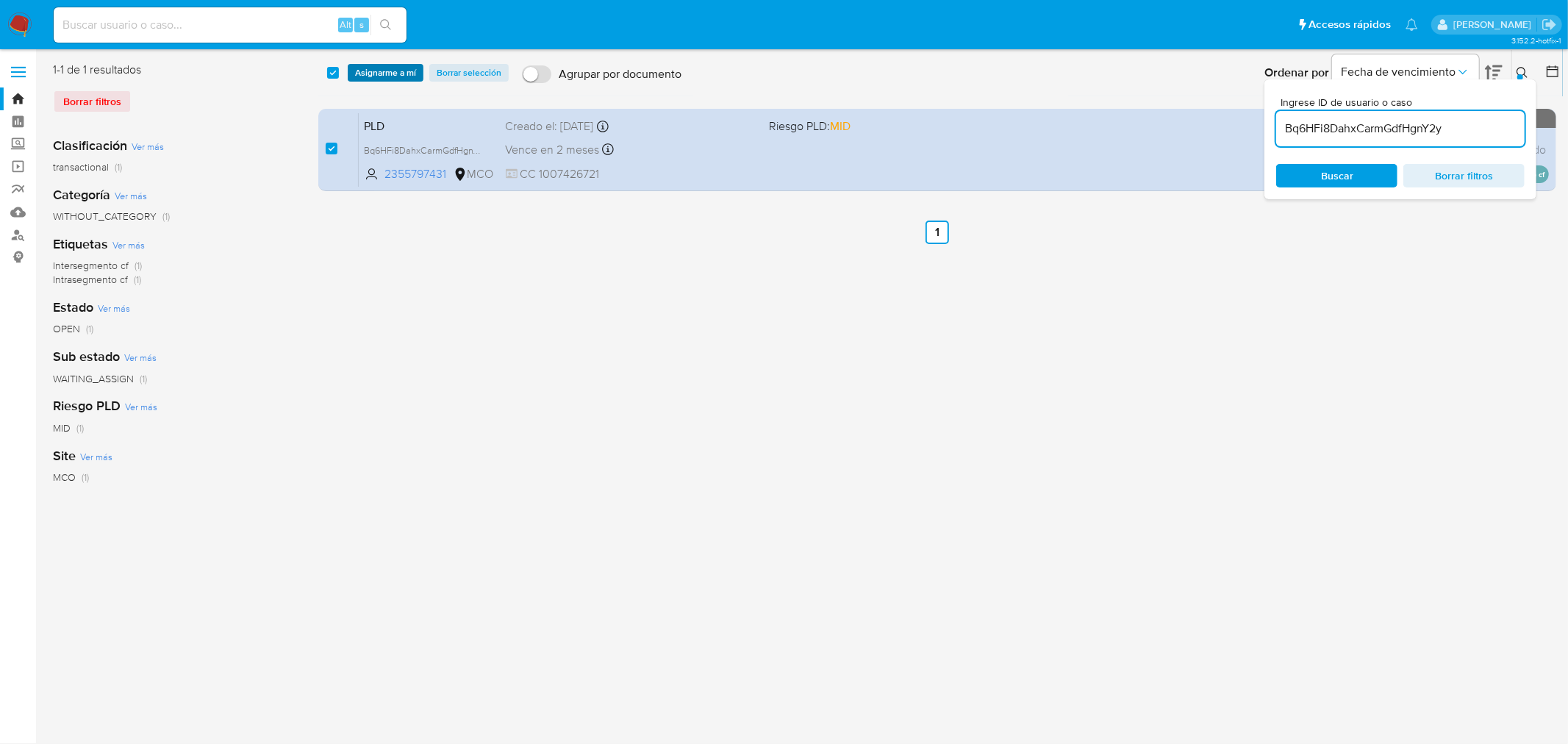
click at [378, 74] on span "Asignarme a mí" at bounding box center [385, 73] width 61 height 14
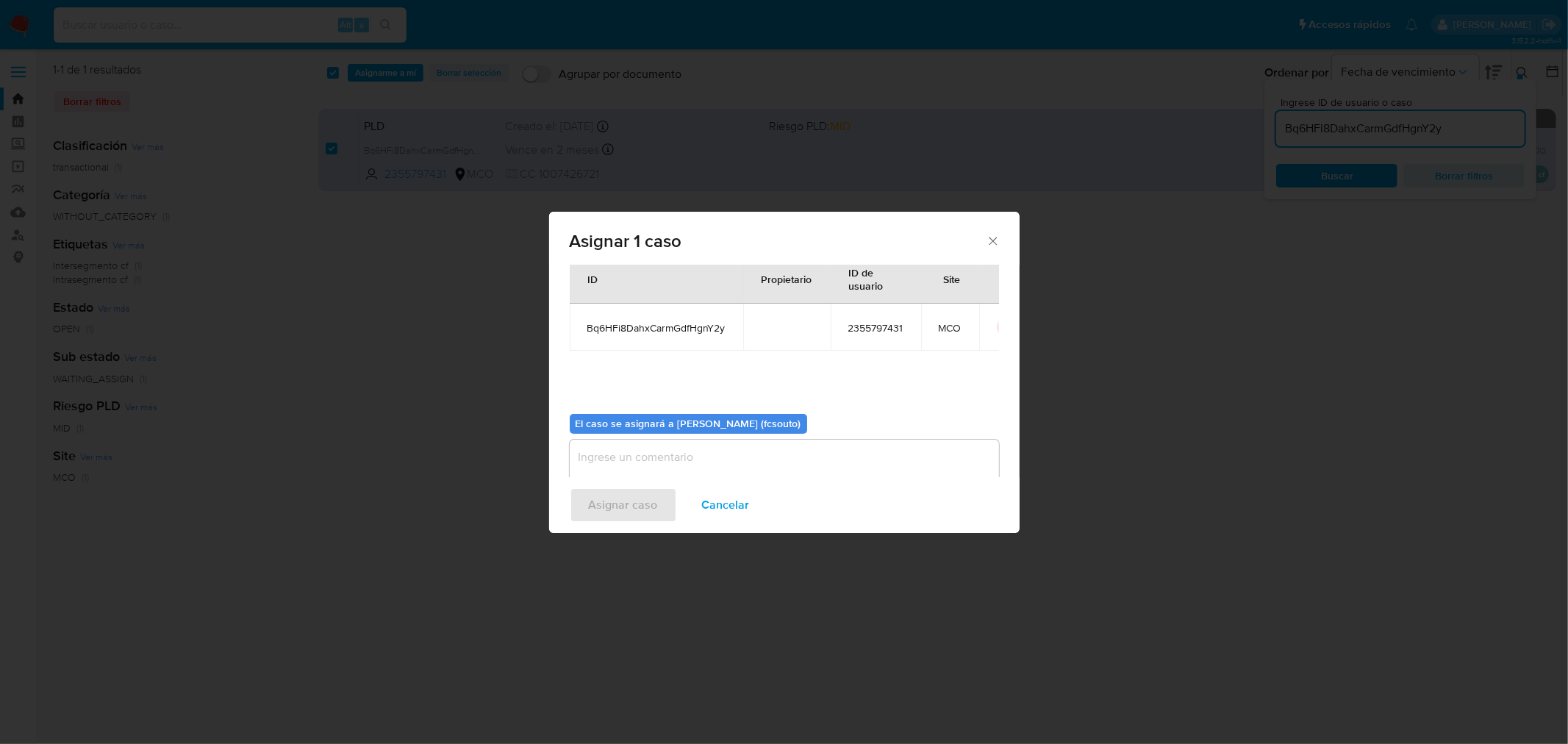
scroll to position [76, 0]
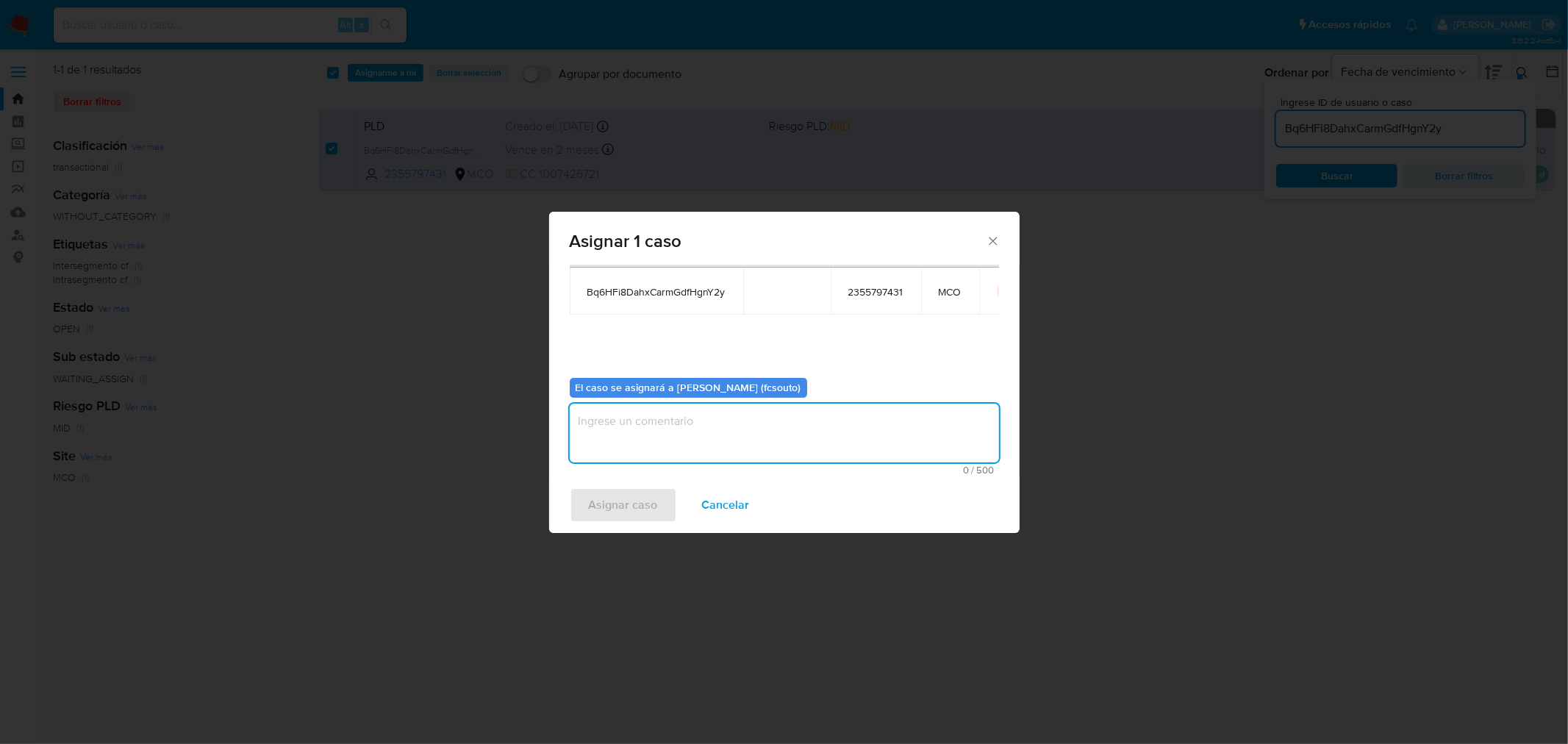
click at [719, 425] on textarea "assign-modal" at bounding box center [784, 434] width 429 height 59
type textarea "Asignación manual"
click at [648, 498] on span "Asignar caso" at bounding box center [623, 505] width 69 height 32
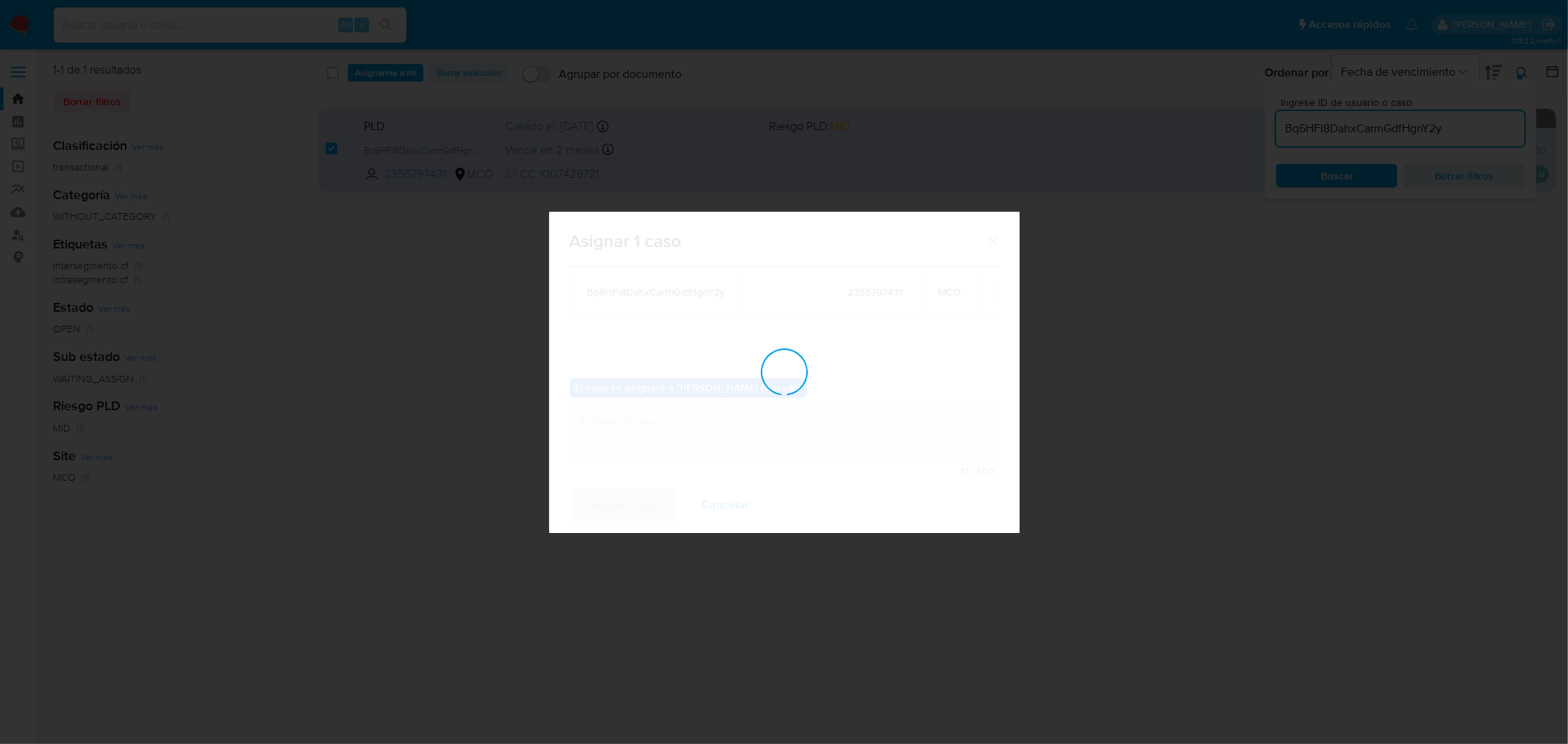
checkbox input "false"
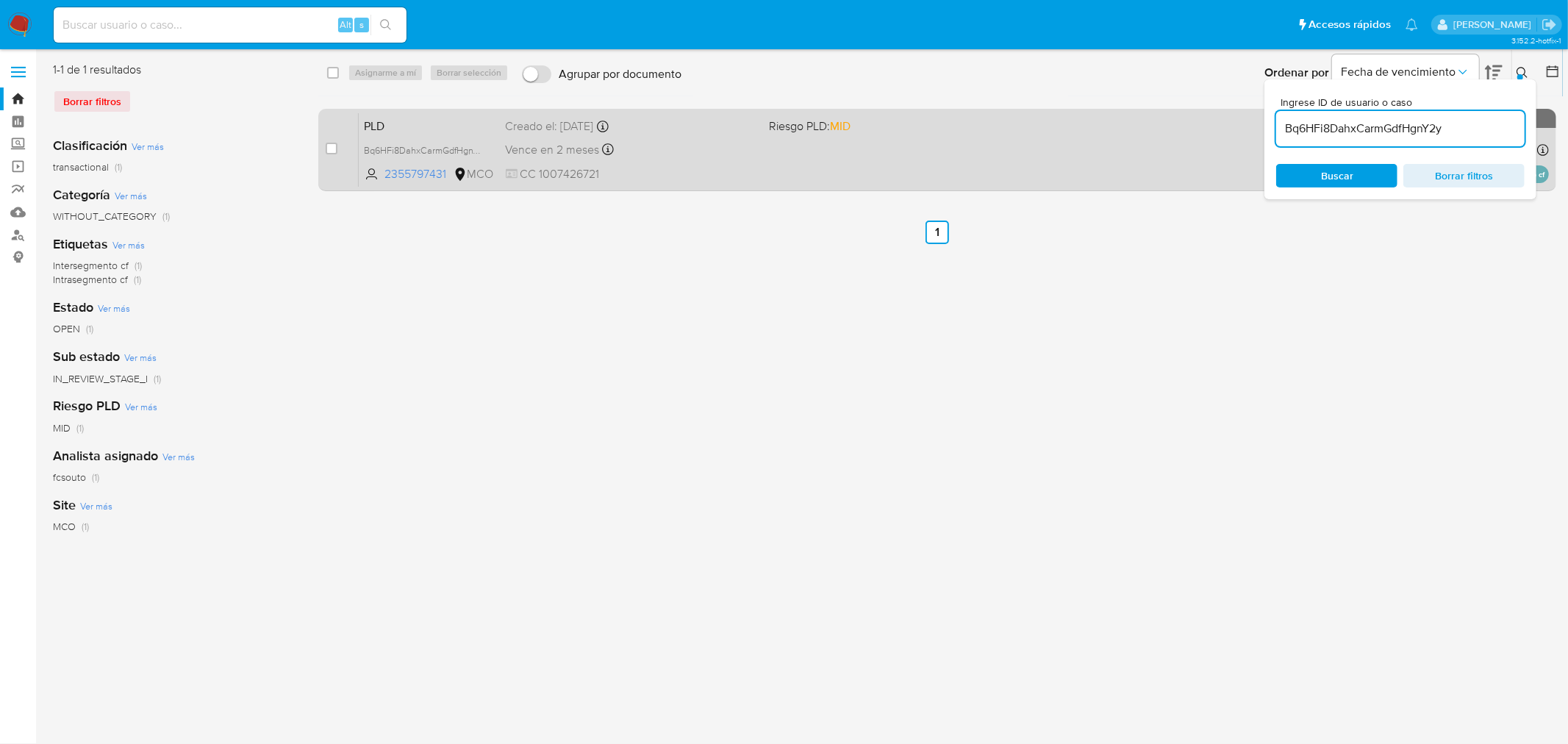
click at [716, 141] on div "Vence en 2 meses Vence el 10/10/2025 07:06:29" at bounding box center [631, 150] width 252 height 20
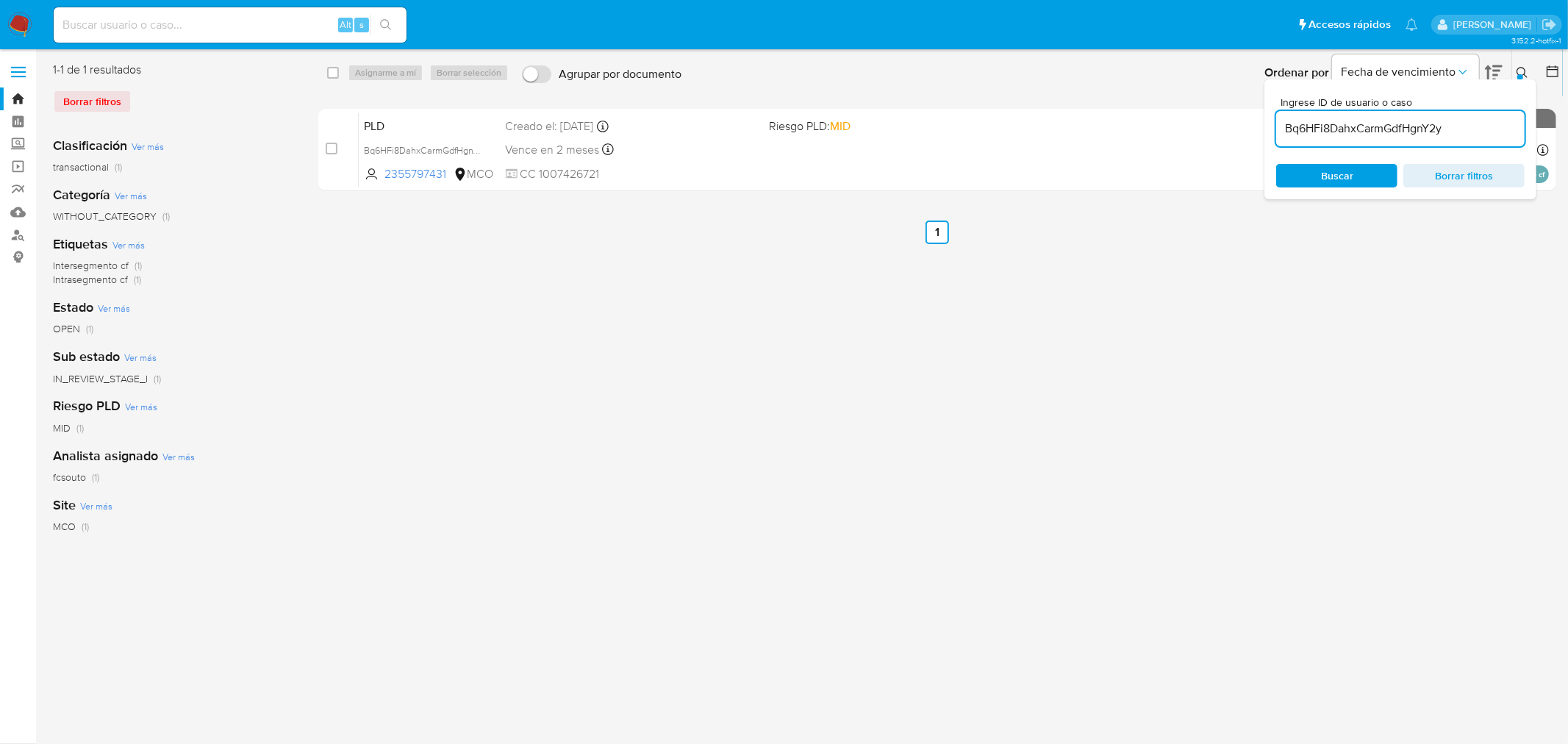
click at [1044, 122] on input "Bq6HFi8DahxCarmGdfHgnY2y" at bounding box center [1400, 129] width 249 height 19
paste input "25sySN9uT6jCigfkWWOBfl1H"
type input "25sySN9uT6jCigfkWWOBfl1H"
click at [1044, 310] on div "select-all-cases-checkbox Asignarme a mí Borrar selección Agrupar por documento…" at bounding box center [937, 378] width 1238 height 634
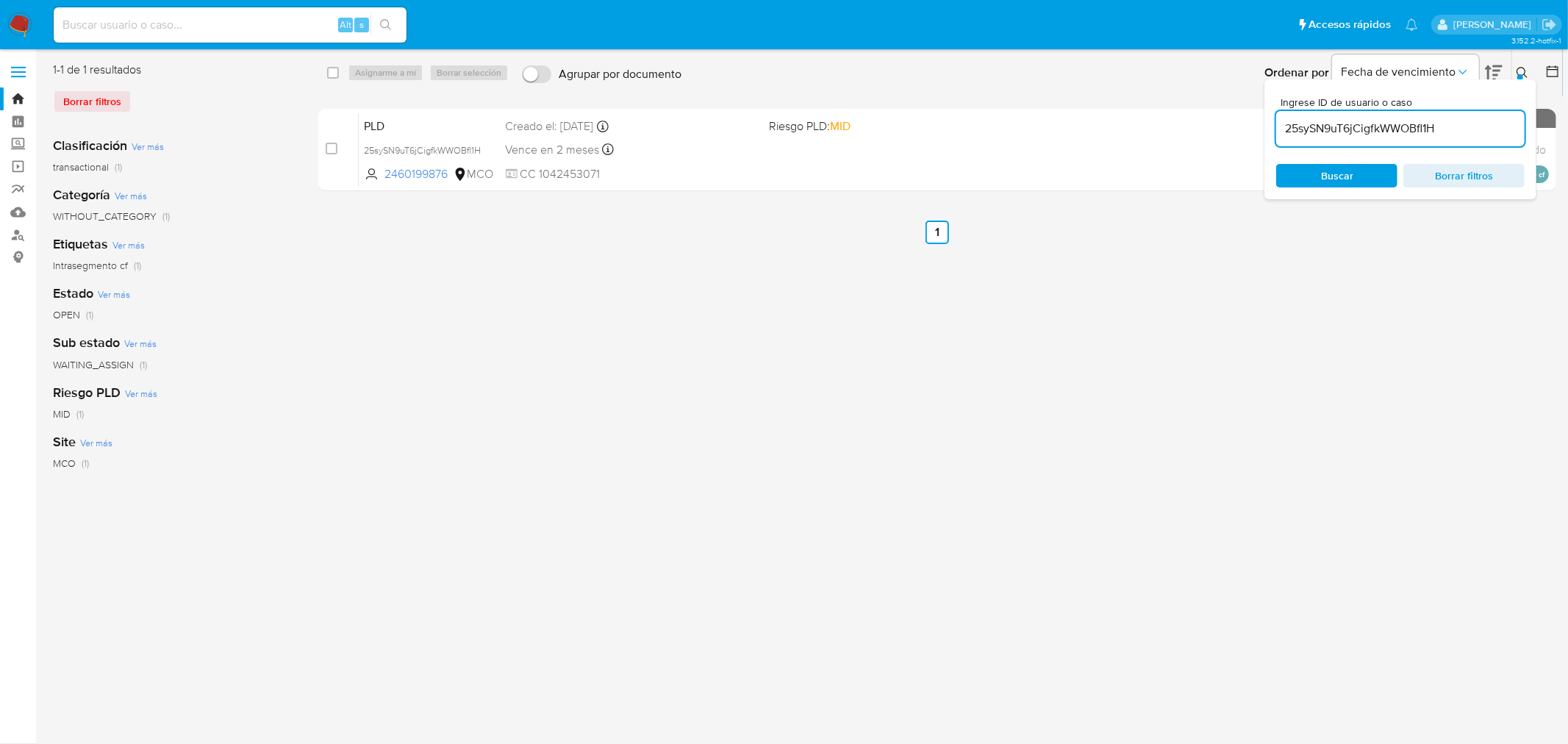
click at [1044, 69] on icon at bounding box center [1522, 73] width 12 height 12
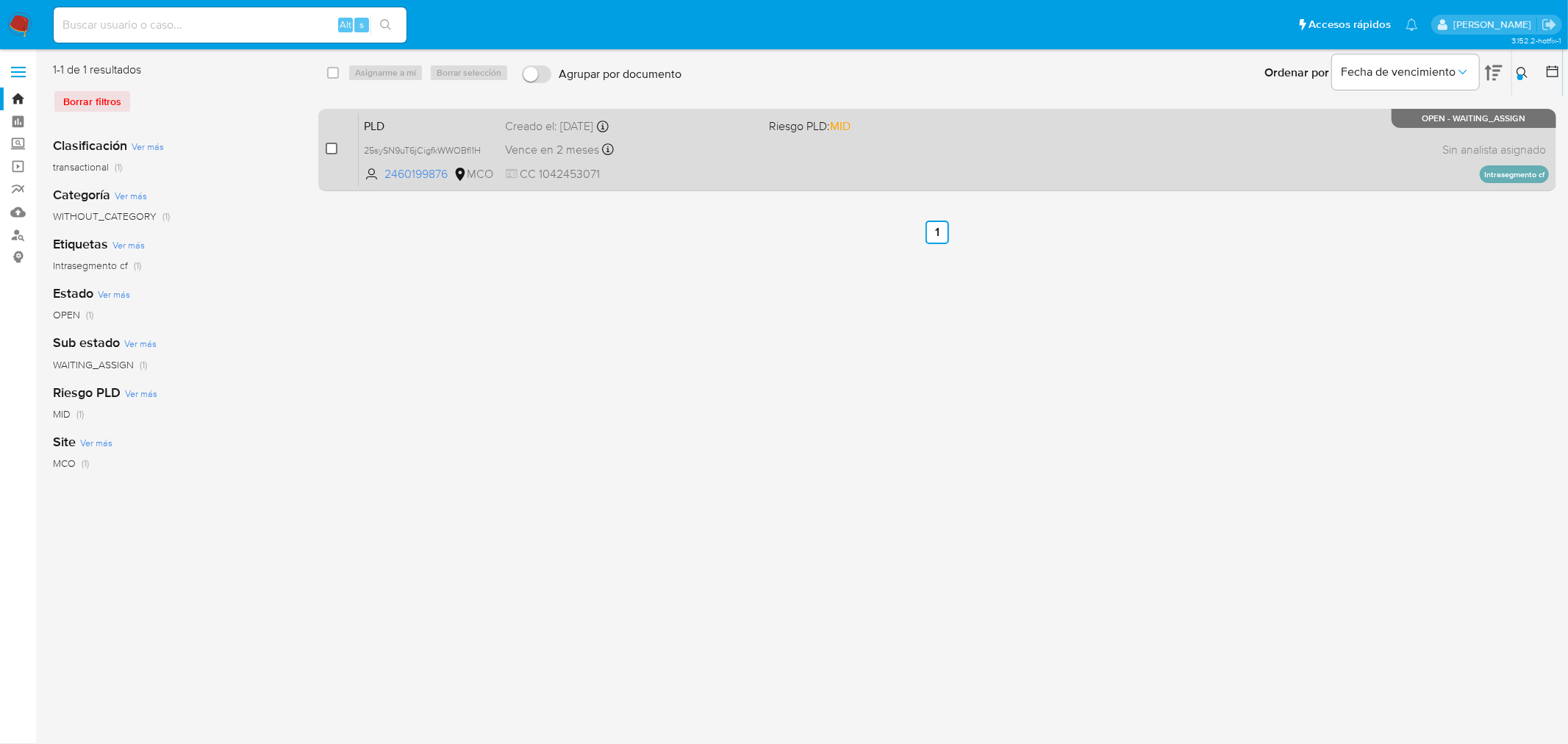
click at [333, 148] on input "checkbox" at bounding box center [331, 148] width 12 height 12
checkbox input "true"
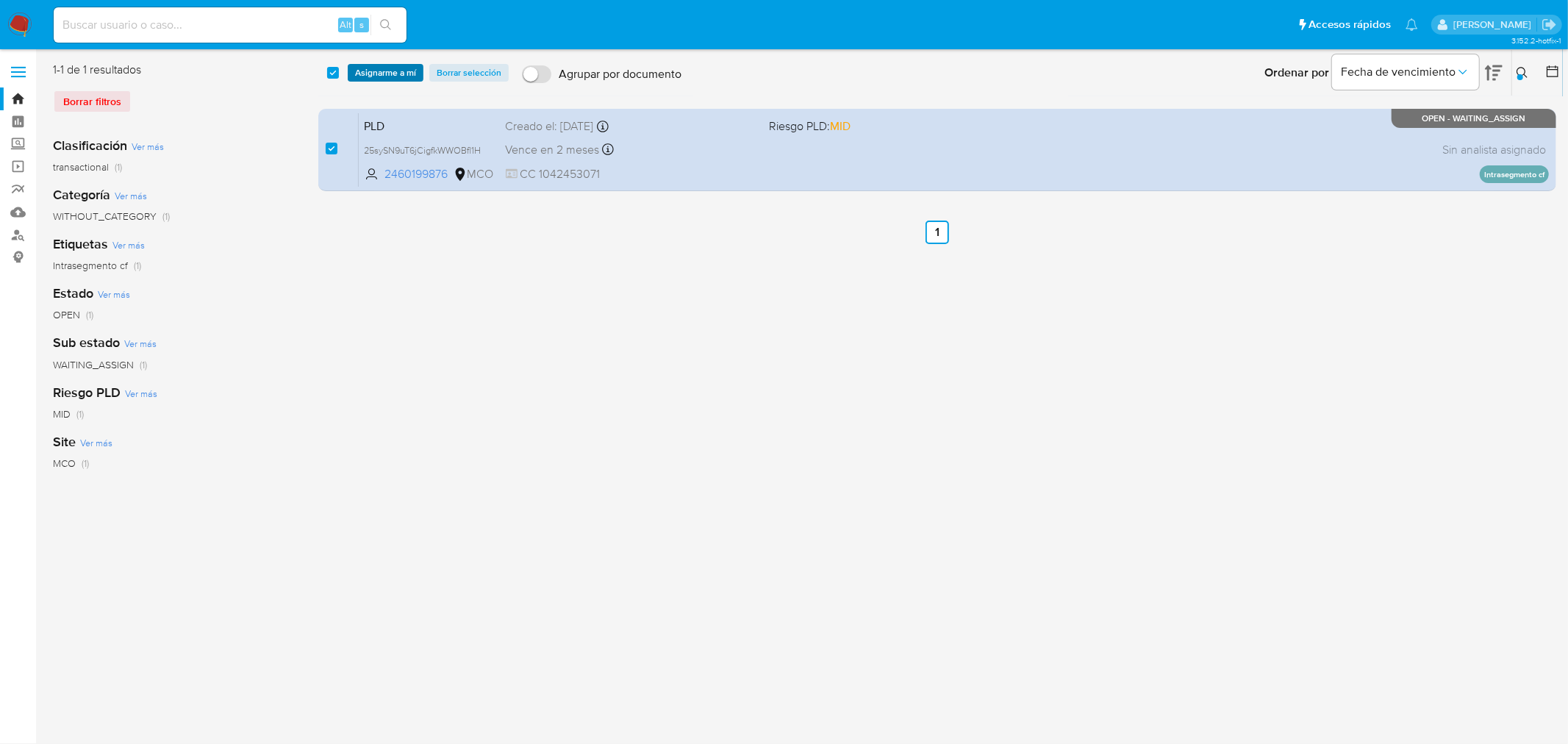
click at [402, 66] on span "Asignarme a mí" at bounding box center [385, 73] width 61 height 14
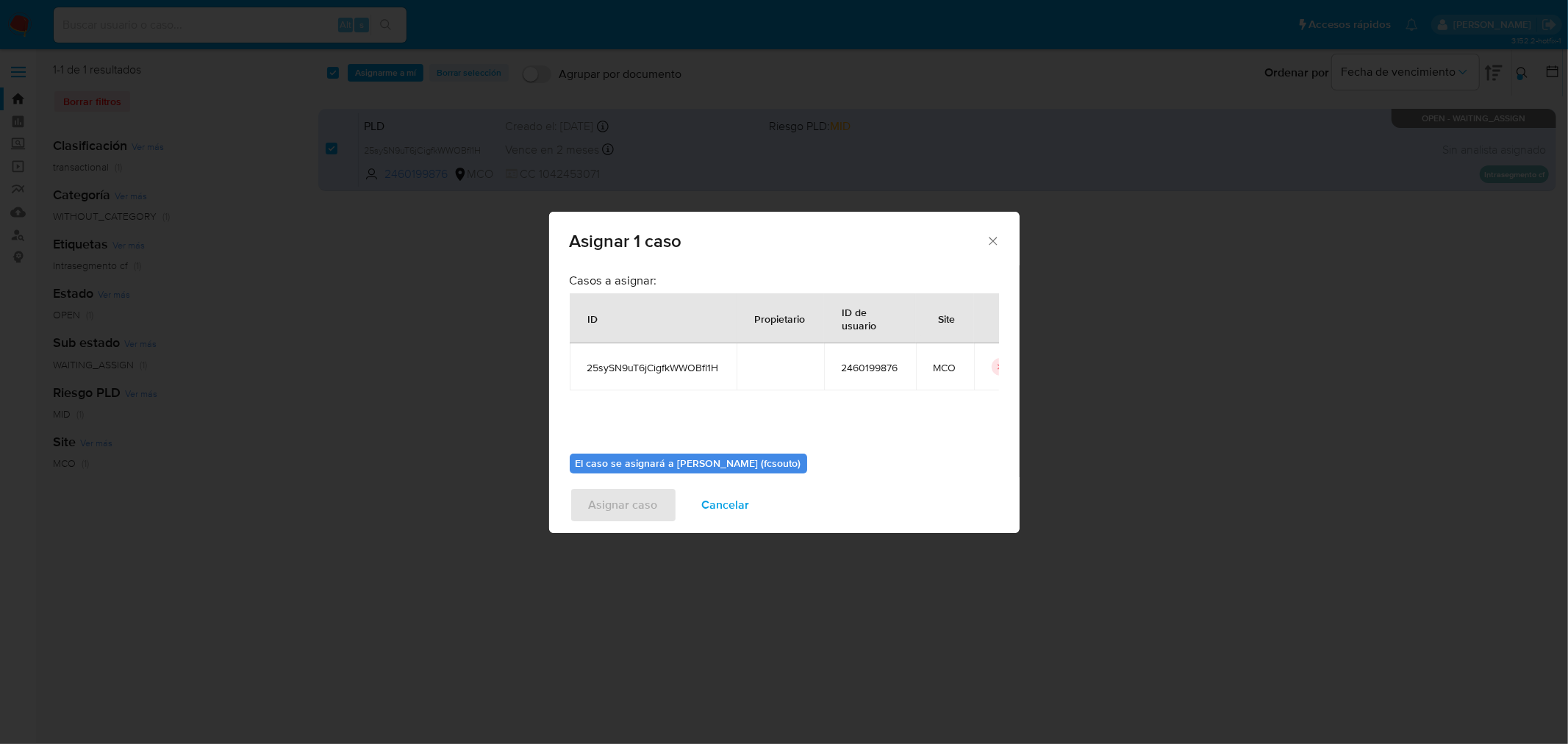
scroll to position [76, 0]
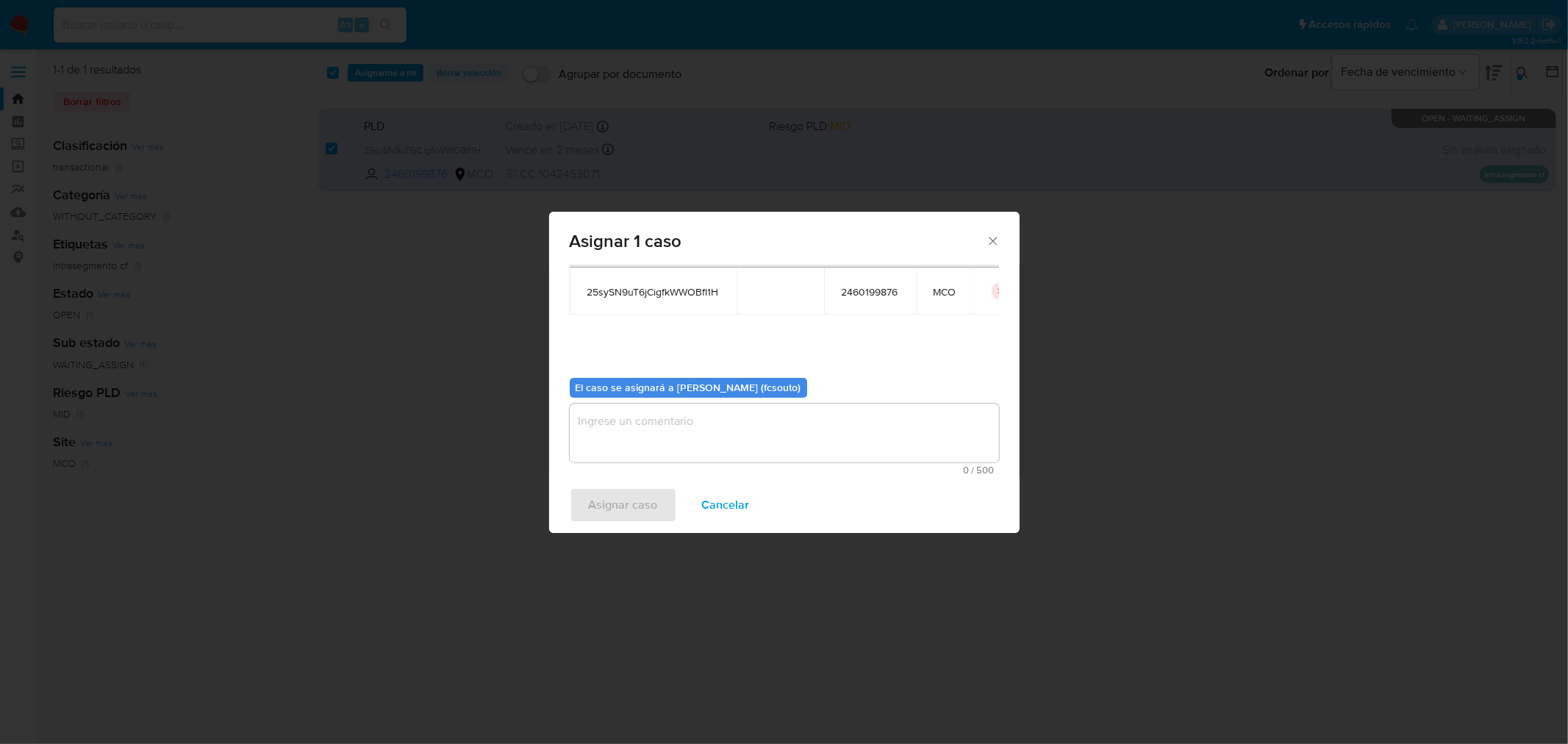
click at [773, 406] on textarea "assign-modal" at bounding box center [784, 434] width 429 height 59
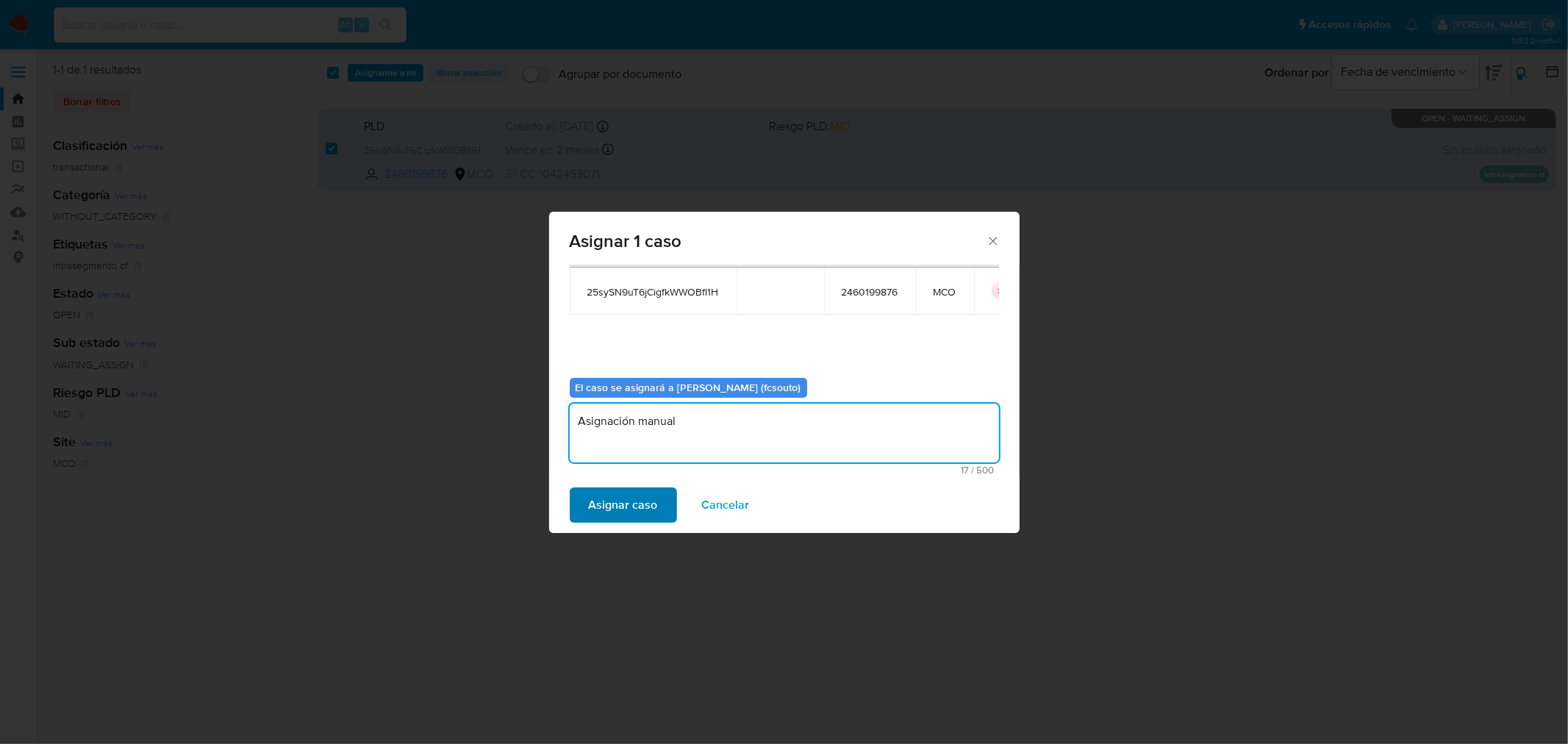
type textarea "Asignación manual"
click at [620, 508] on span "Asignar caso" at bounding box center [623, 505] width 69 height 32
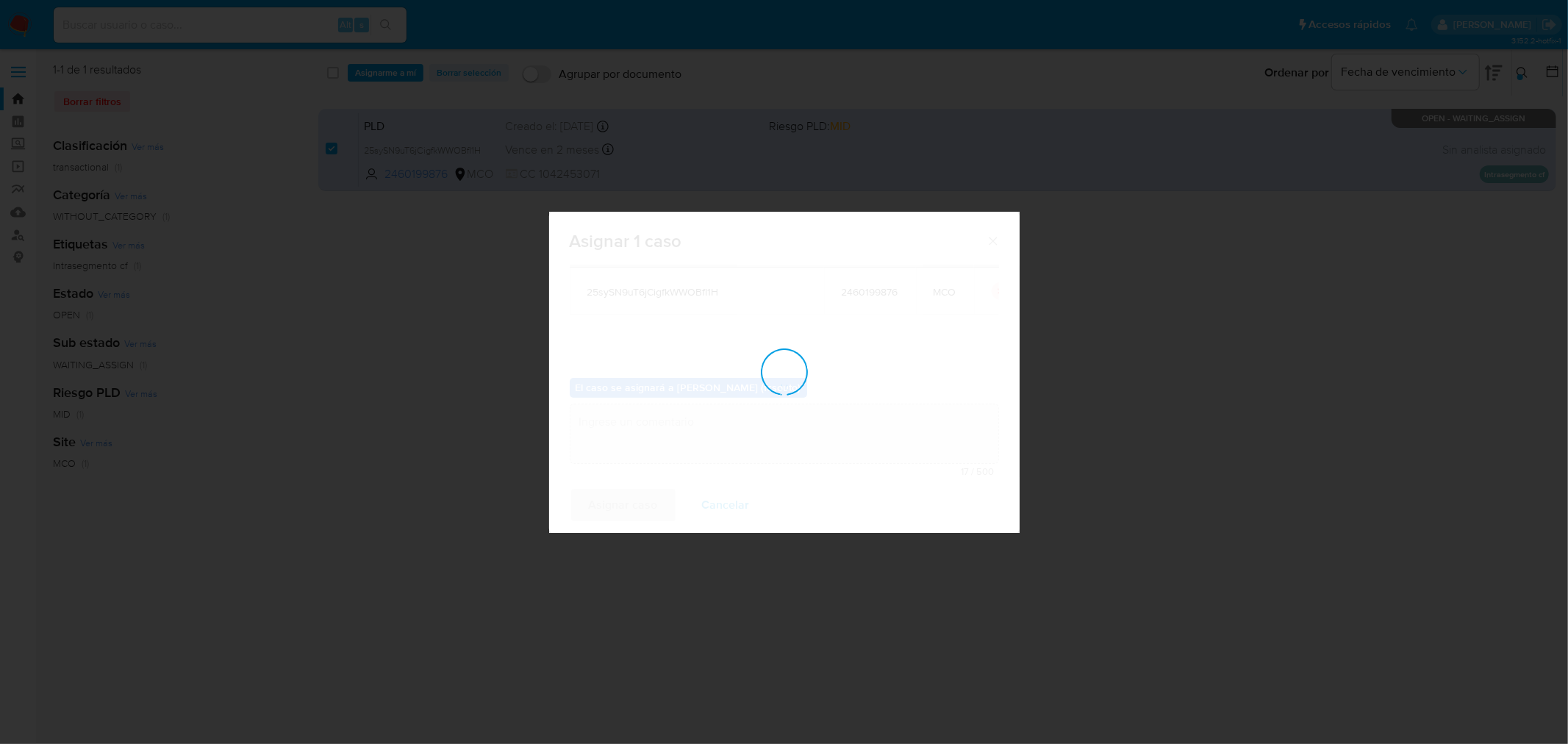
checkbox input "false"
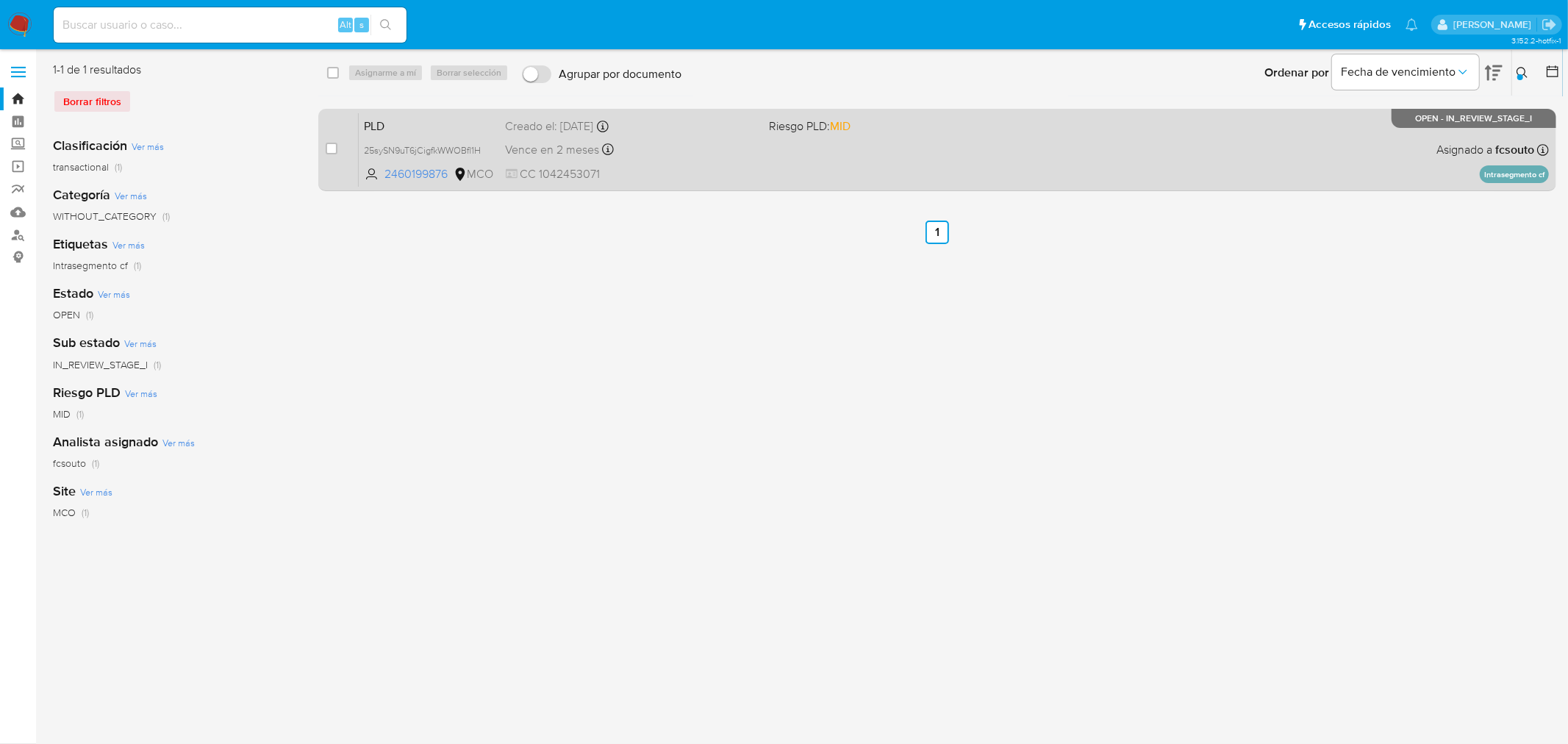
click at [848, 166] on div "PLD 25sySN9uT6jCigfkWWOBfl1H 2460199876 MCO Riesgo PLD: MID Creado el: 12/07/20…" at bounding box center [954, 150] width 1190 height 74
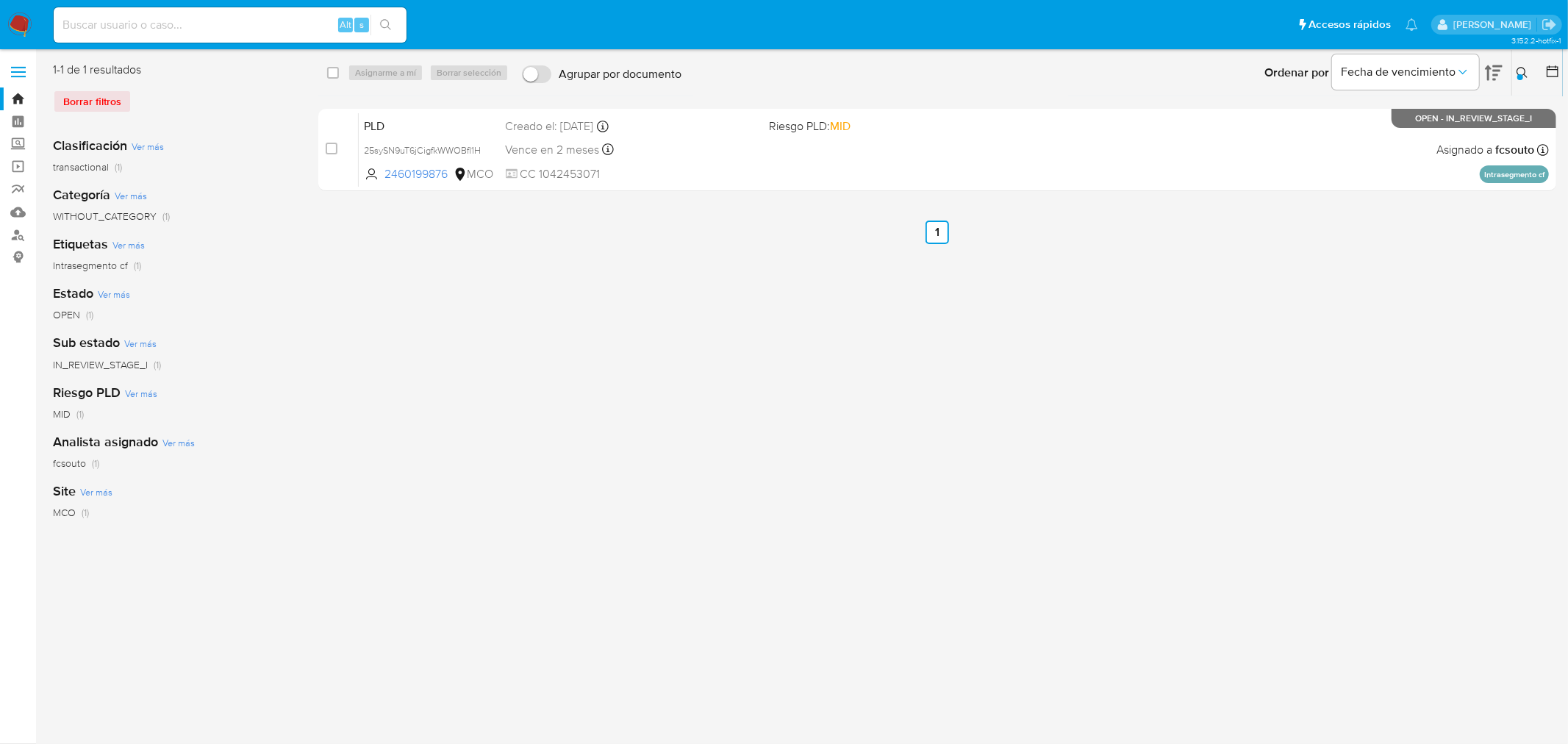
click at [1044, 70] on icon at bounding box center [1522, 73] width 12 height 12
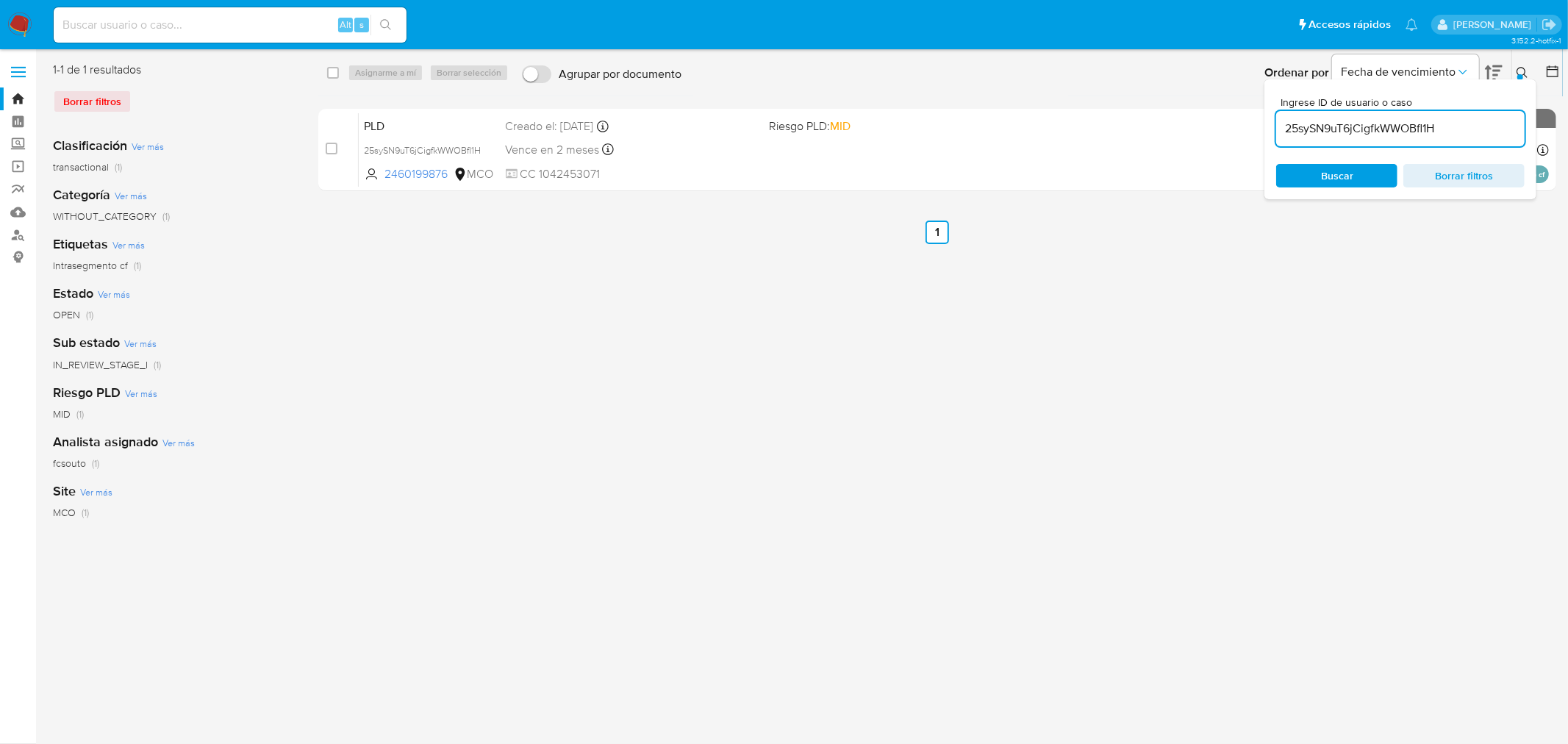
click at [1044, 141] on div "25sySN9uT6jCigfkWWOBfl1H" at bounding box center [1400, 129] width 249 height 35
click at [1044, 131] on input "25sySN9uT6jCigfkWWOBfl1H" at bounding box center [1400, 129] width 249 height 19
paste input "6Iip4xccjRu91qHFYCmyrCzB"
type input "6Iip4xccjRu91qHFYCmyrCzB"
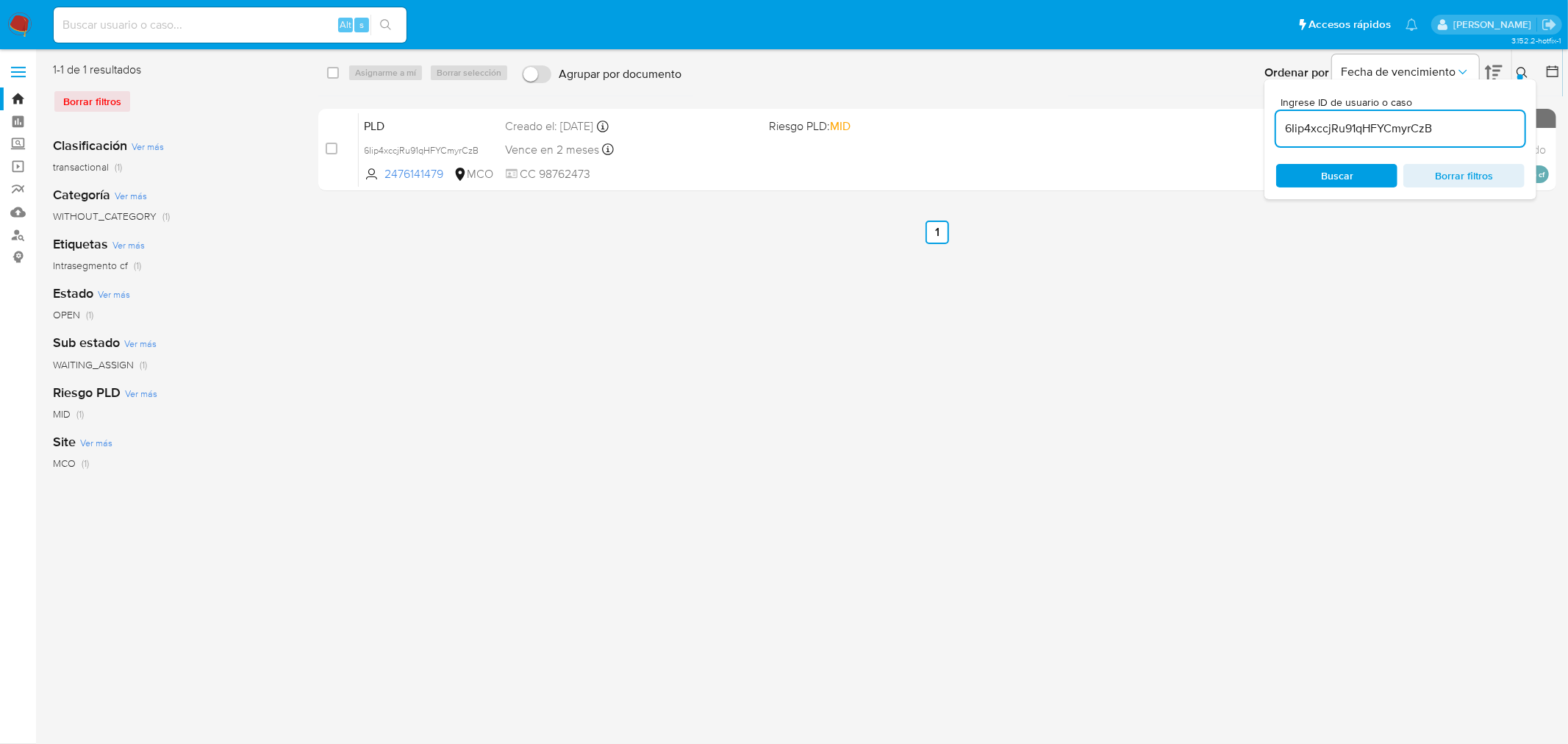
click at [897, 302] on div "select-all-cases-checkbox Asignarme a mí Borrar selección Agrupar por documento…" at bounding box center [937, 378] width 1238 height 634
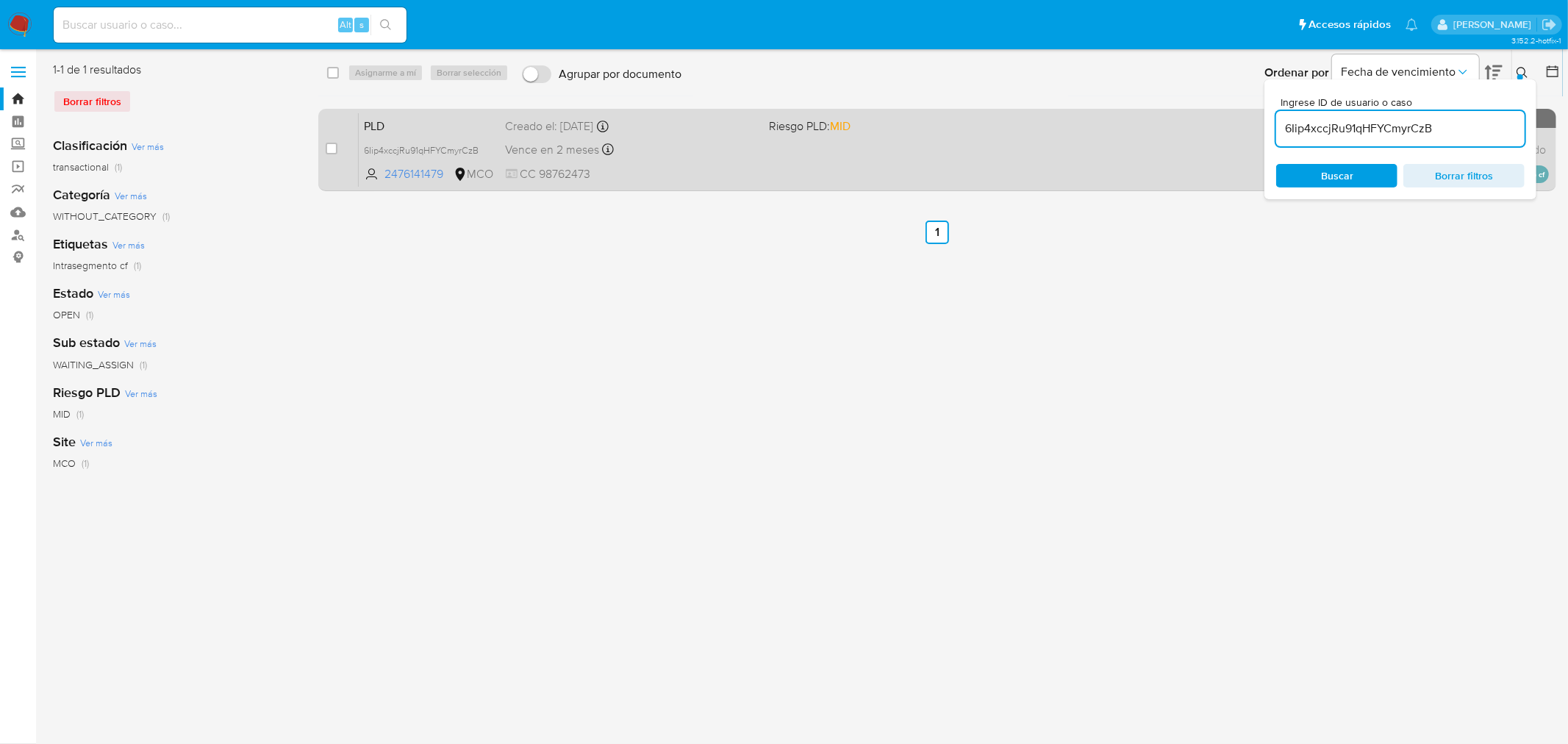
click at [732, 170] on span "CC 98762473" at bounding box center [631, 174] width 252 height 16
click at [332, 146] on input "checkbox" at bounding box center [331, 148] width 12 height 12
checkbox input "true"
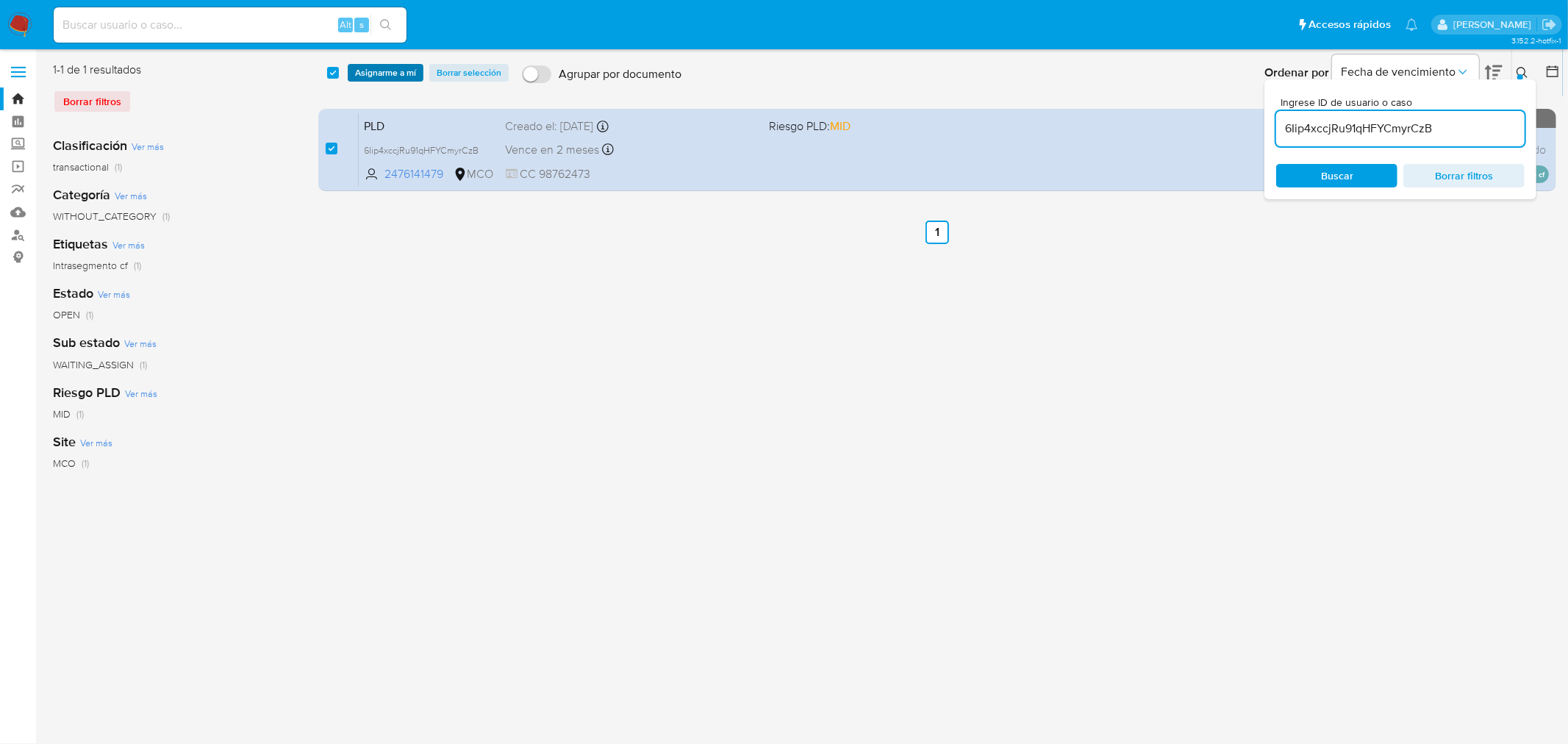
click at [389, 70] on span "Asignarme a mí" at bounding box center [385, 73] width 61 height 14
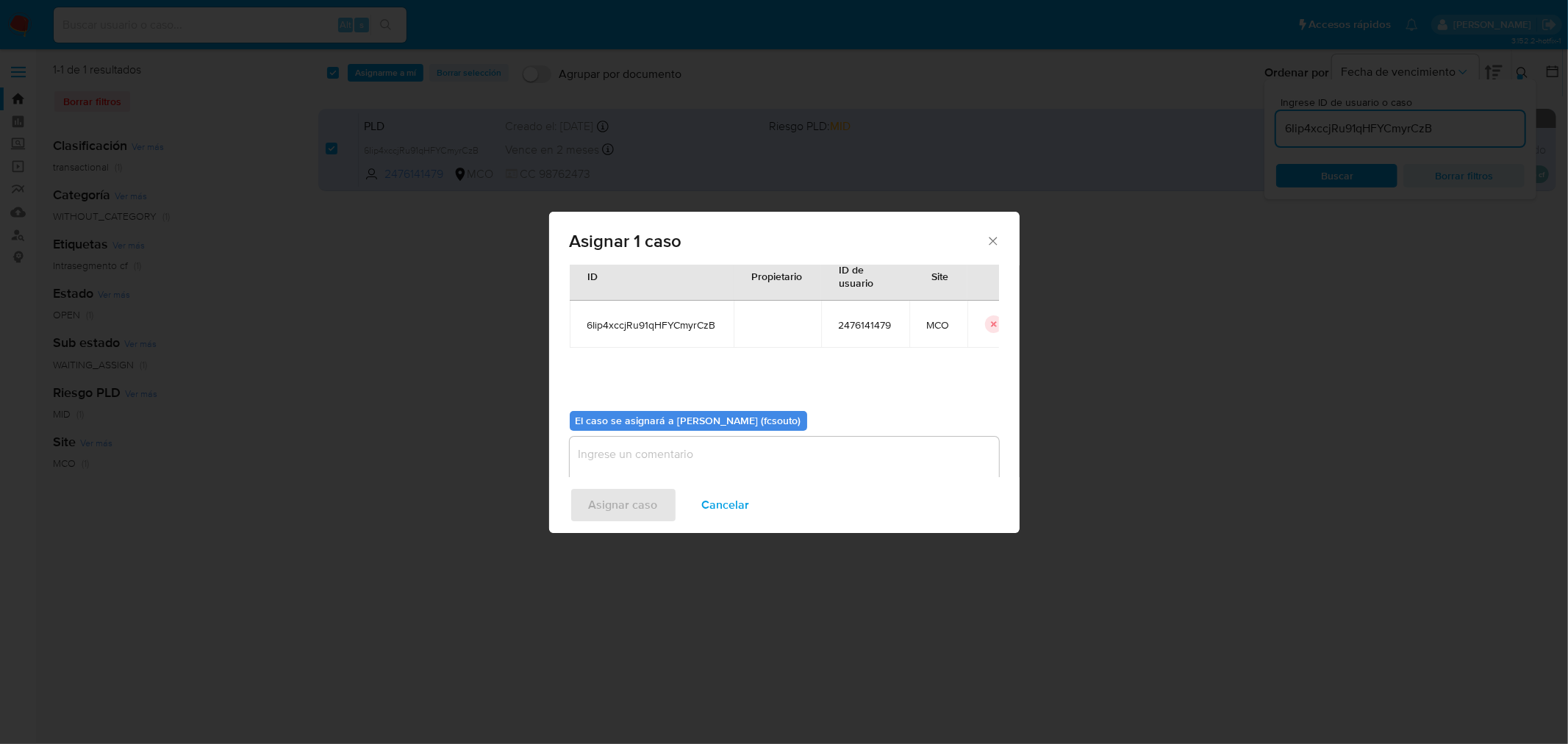
scroll to position [76, 0]
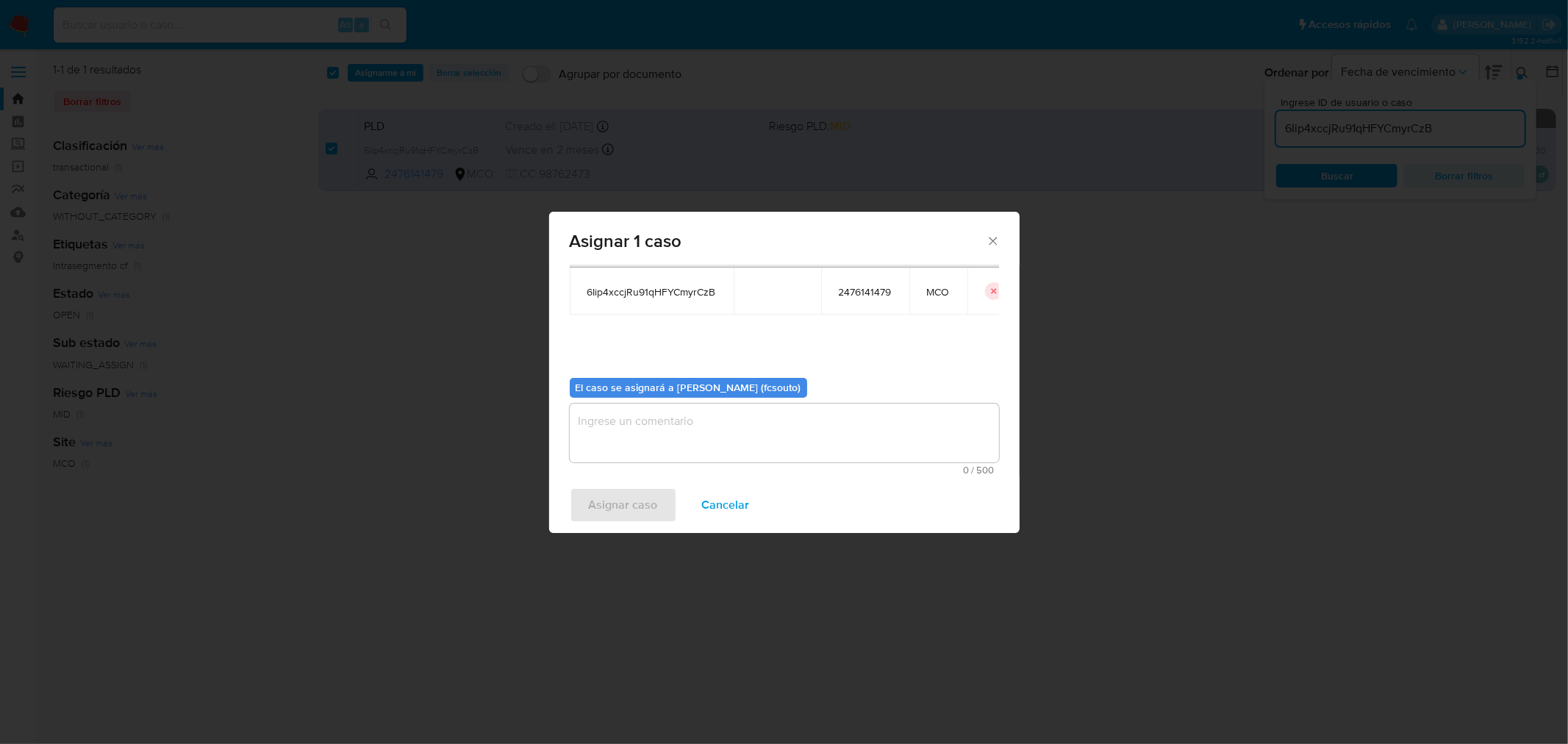
click at [724, 434] on textarea "assign-modal" at bounding box center [784, 434] width 429 height 59
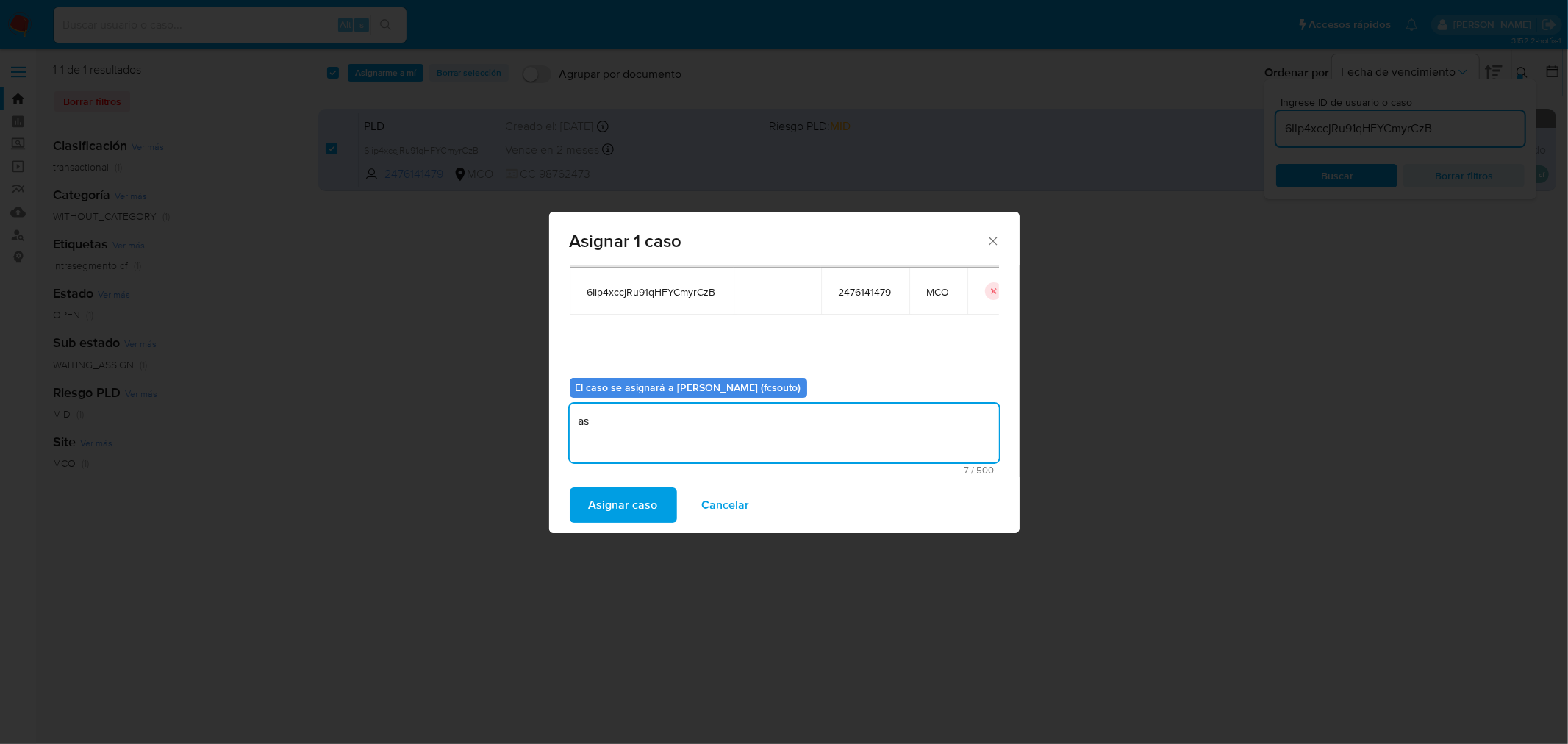
type textarea "a"
type textarea "Asignación manual"
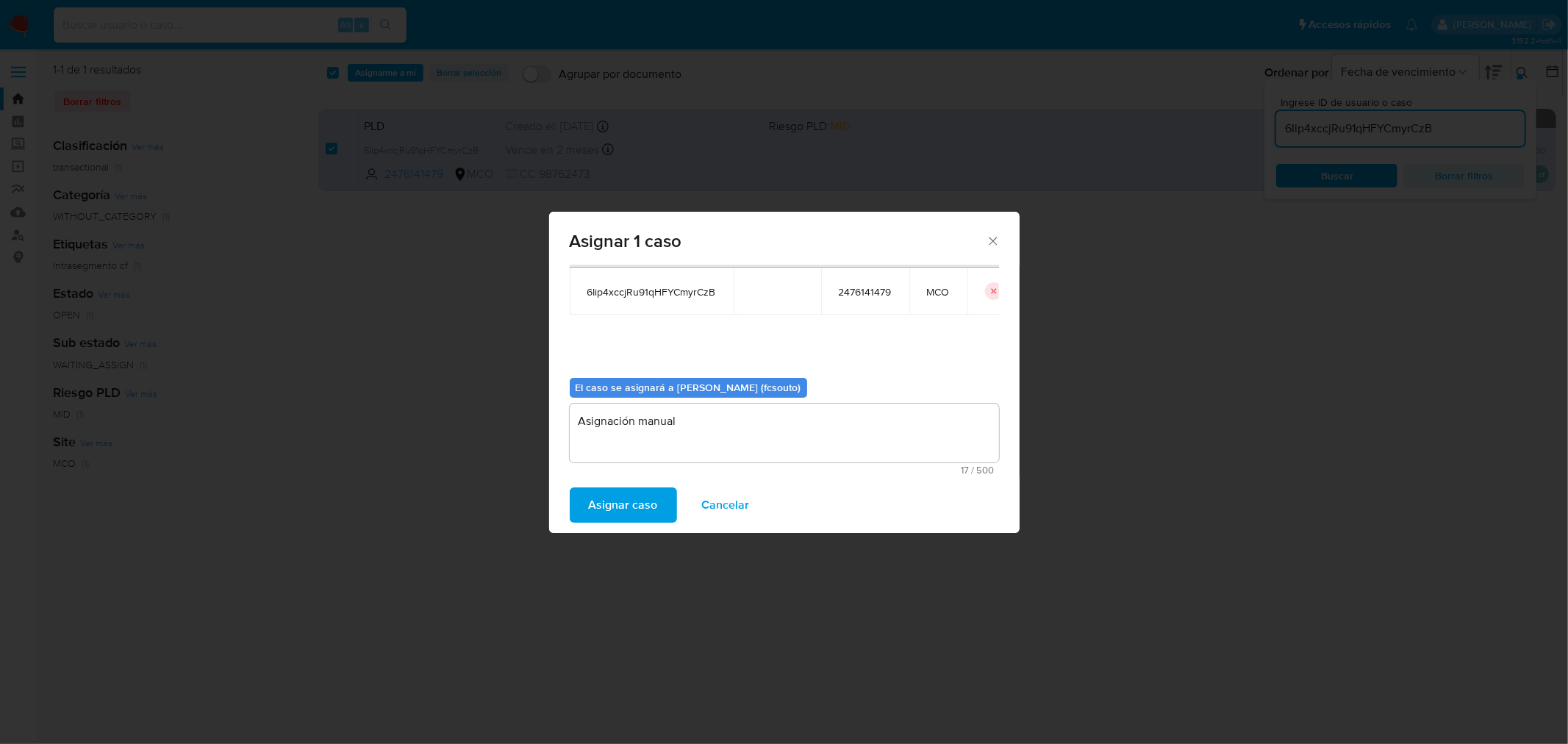
click at [612, 514] on span "Asignar caso" at bounding box center [623, 505] width 69 height 32
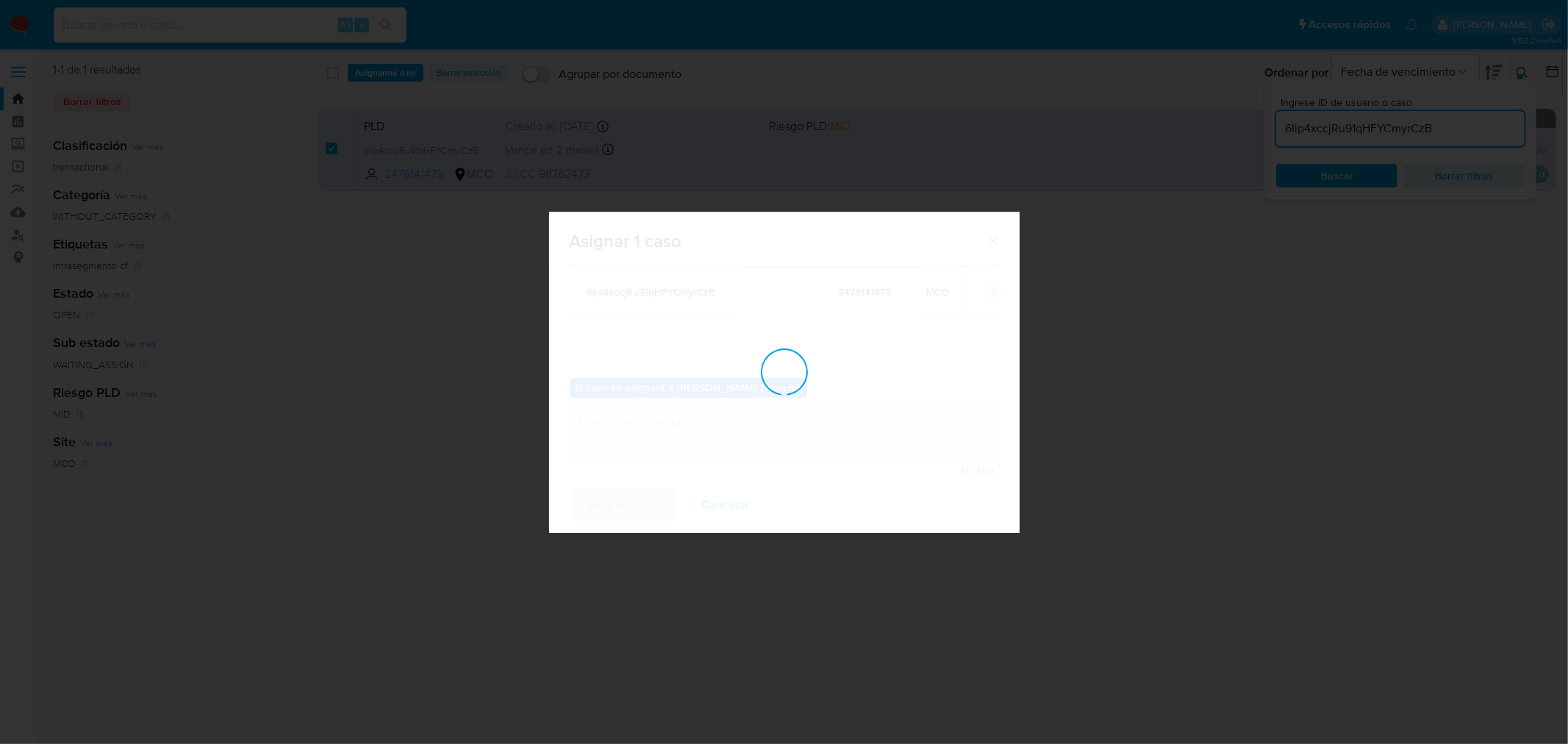
checkbox input "false"
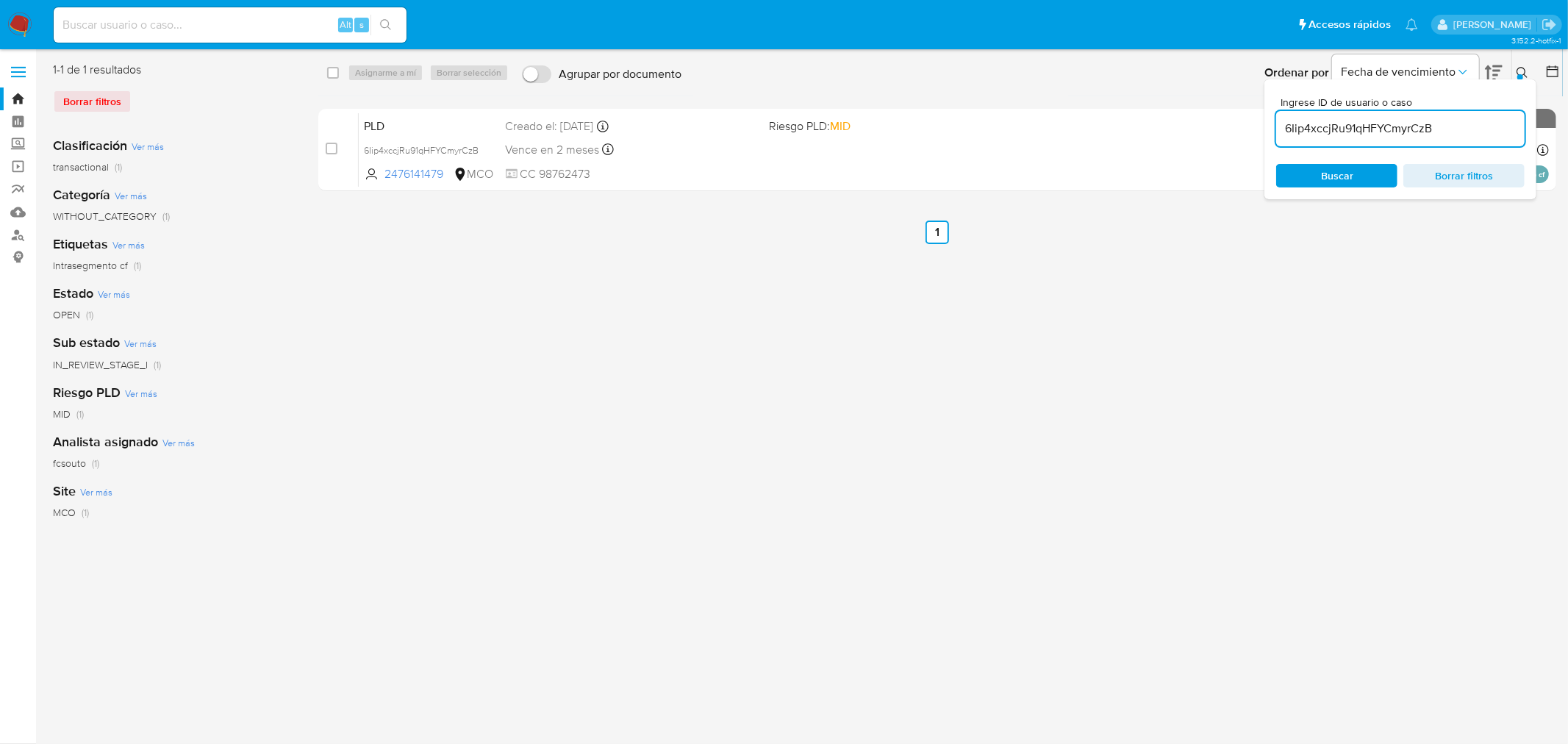
click at [1044, 68] on icon at bounding box center [1522, 73] width 11 height 11
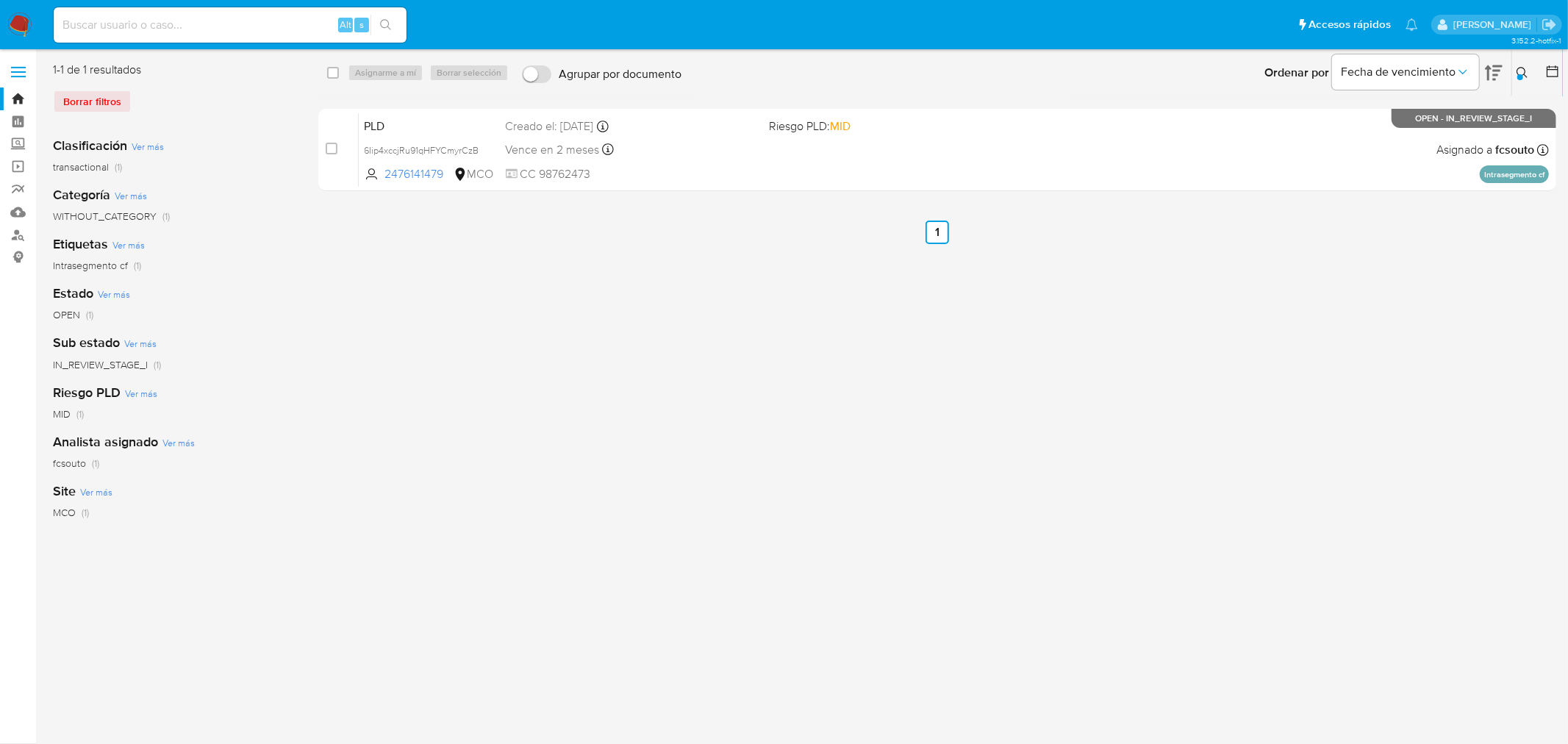
click at [1044, 68] on icon at bounding box center [1522, 73] width 12 height 12
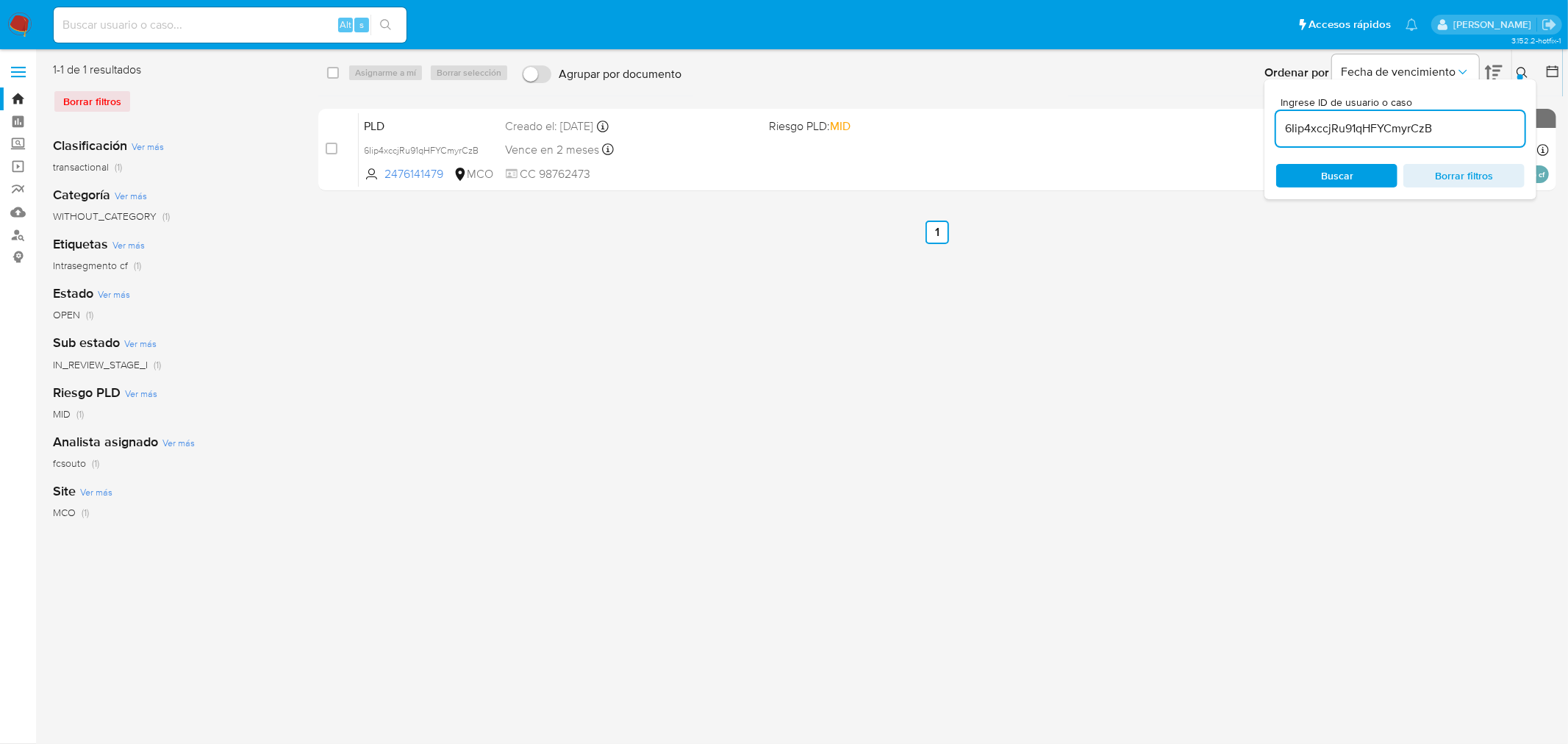
click at [1044, 141] on div "6Iip4xccjRu91qHFYCmyrCzB" at bounding box center [1400, 129] width 249 height 35
click at [1044, 129] on input "6Iip4xccjRu91qHFYCmyrCzB" at bounding box center [1400, 129] width 249 height 19
paste input "VdiJ8PqmJhTaxgYnNW4yAstW"
type input "VdiJ8PqmJhTaxgYnNW4yAstW"
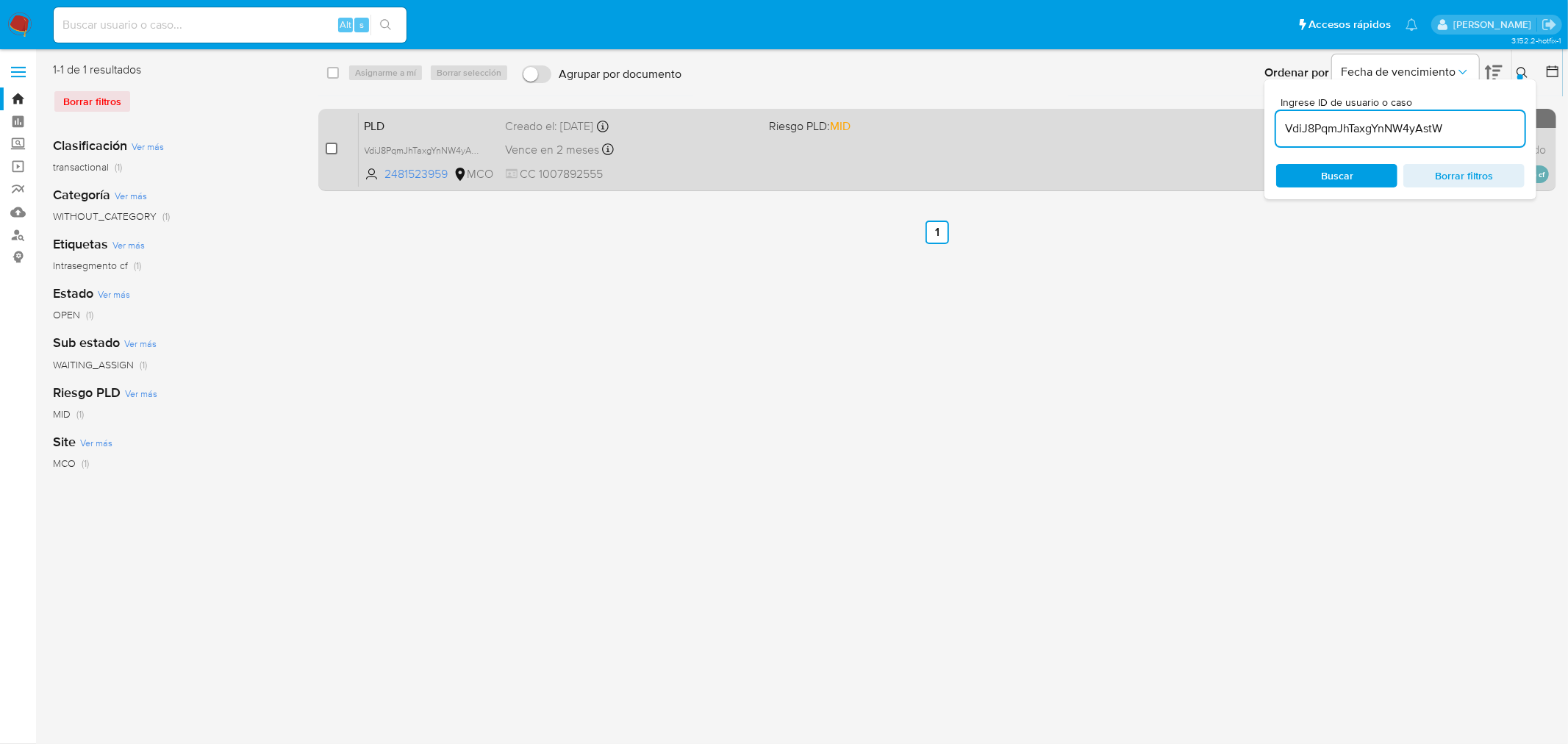
click at [335, 150] on input "checkbox" at bounding box center [331, 148] width 12 height 12
checkbox input "true"
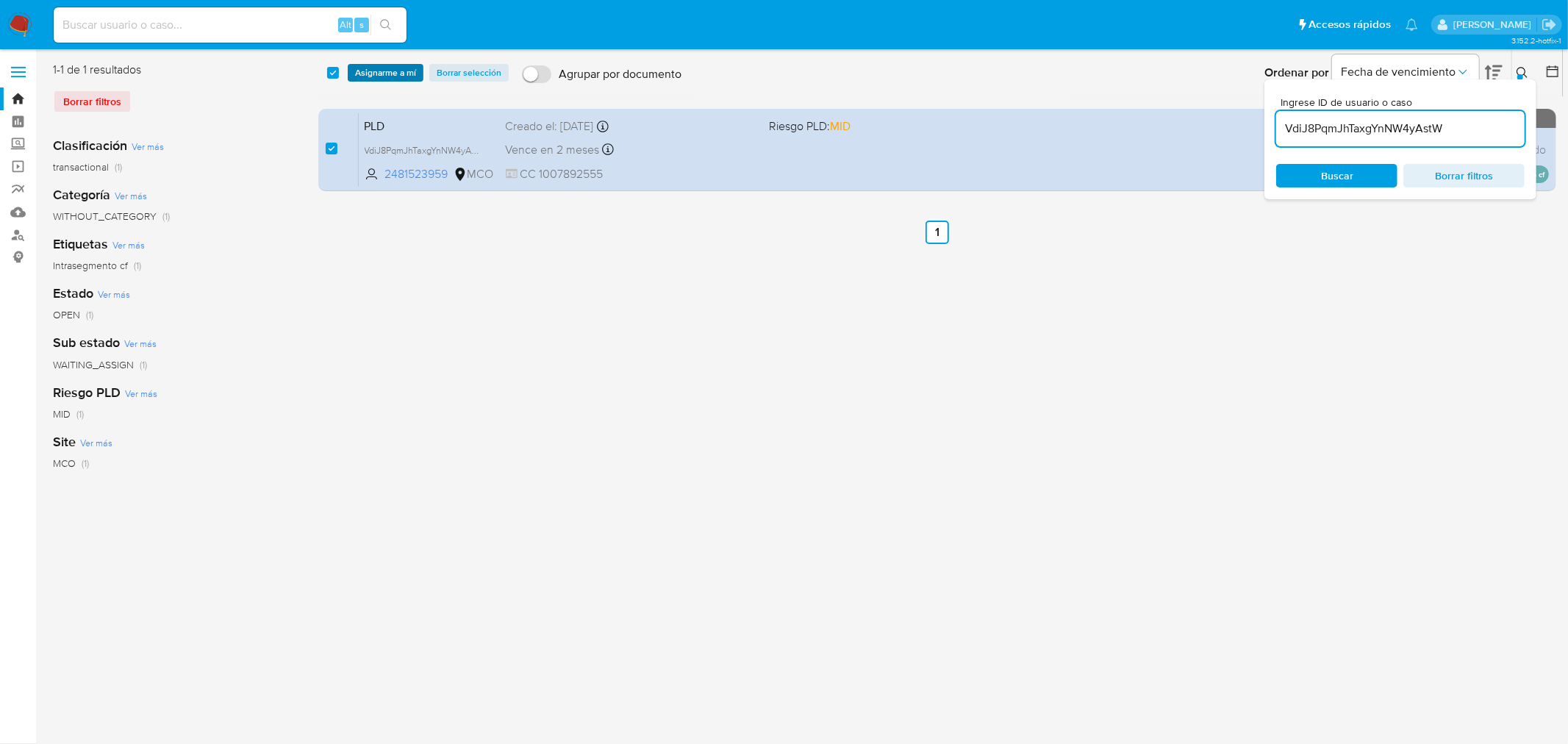
click at [388, 77] on span "Asignarme a mí" at bounding box center [385, 73] width 61 height 14
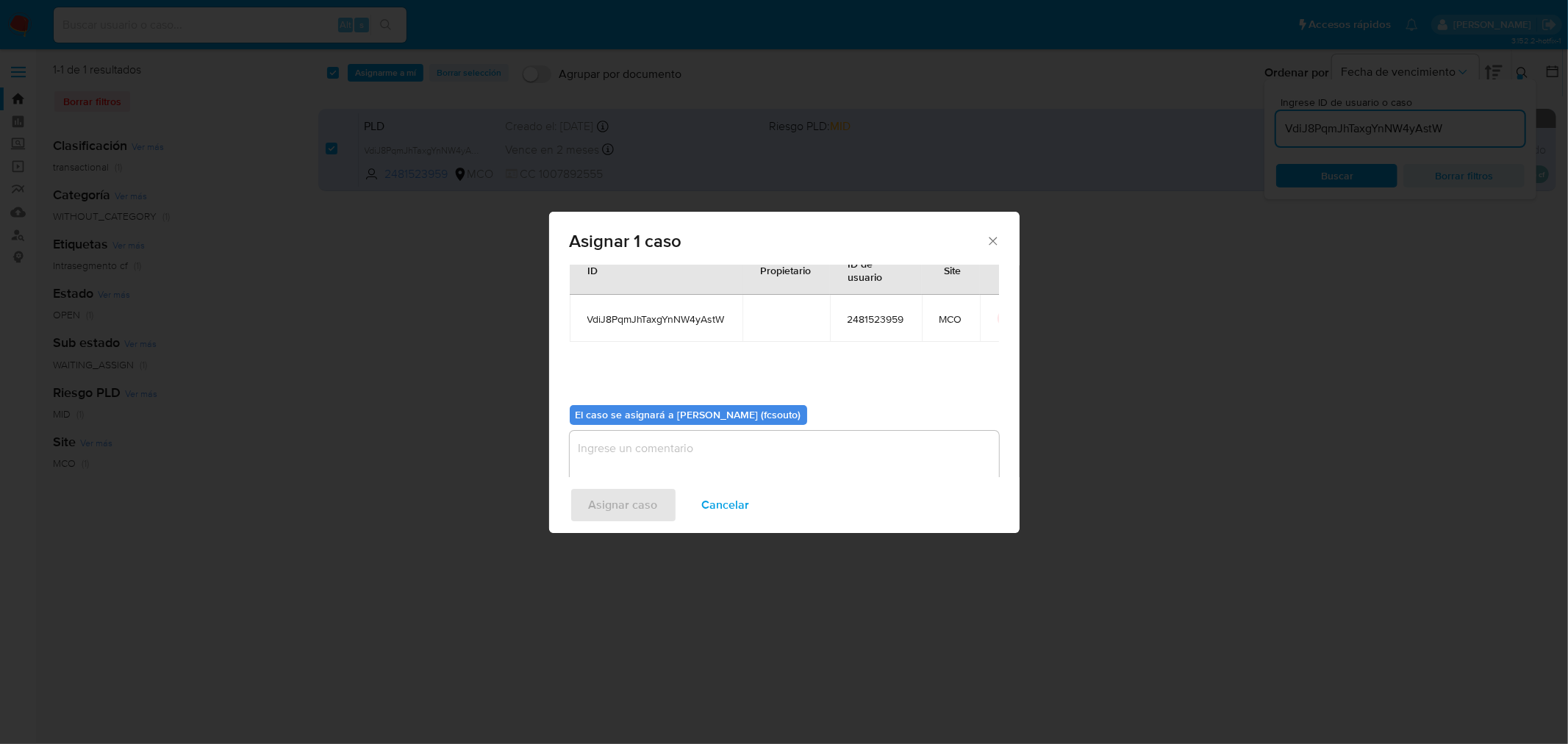
scroll to position [76, 0]
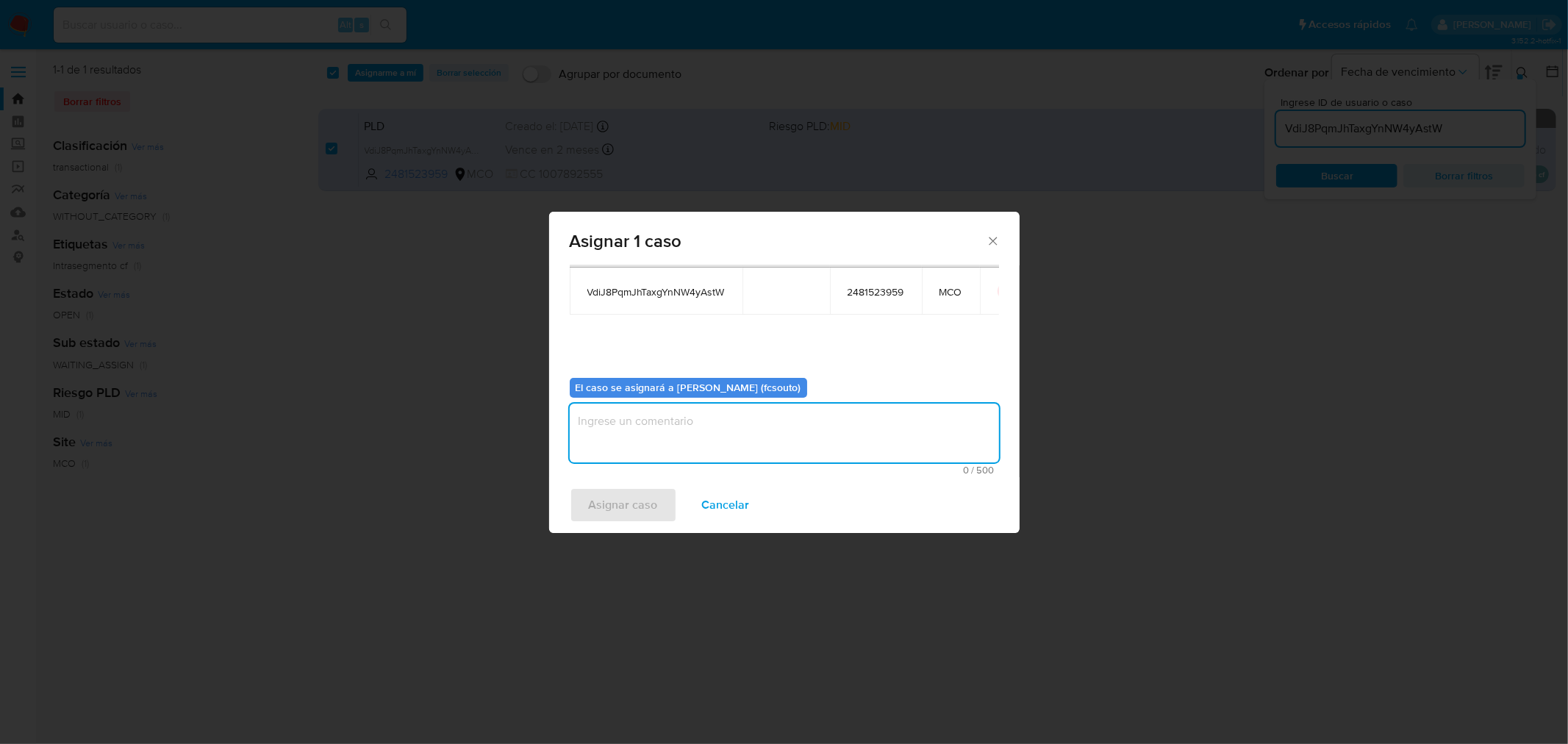
click at [790, 431] on textarea "assign-modal" at bounding box center [784, 434] width 429 height 59
type textarea "Asignación manual"
click at [632, 514] on span "Asignar caso" at bounding box center [623, 505] width 69 height 32
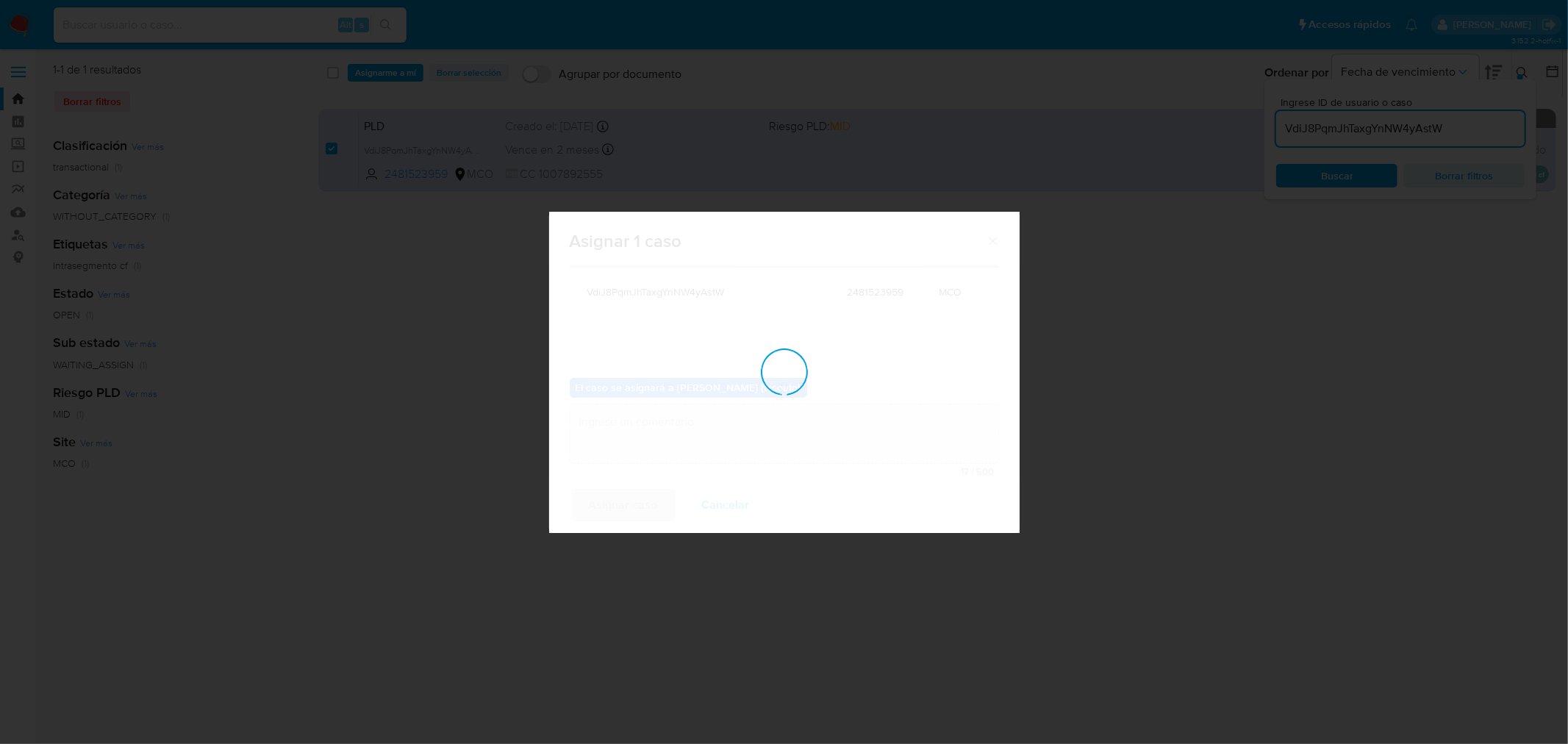
checkbox input "false"
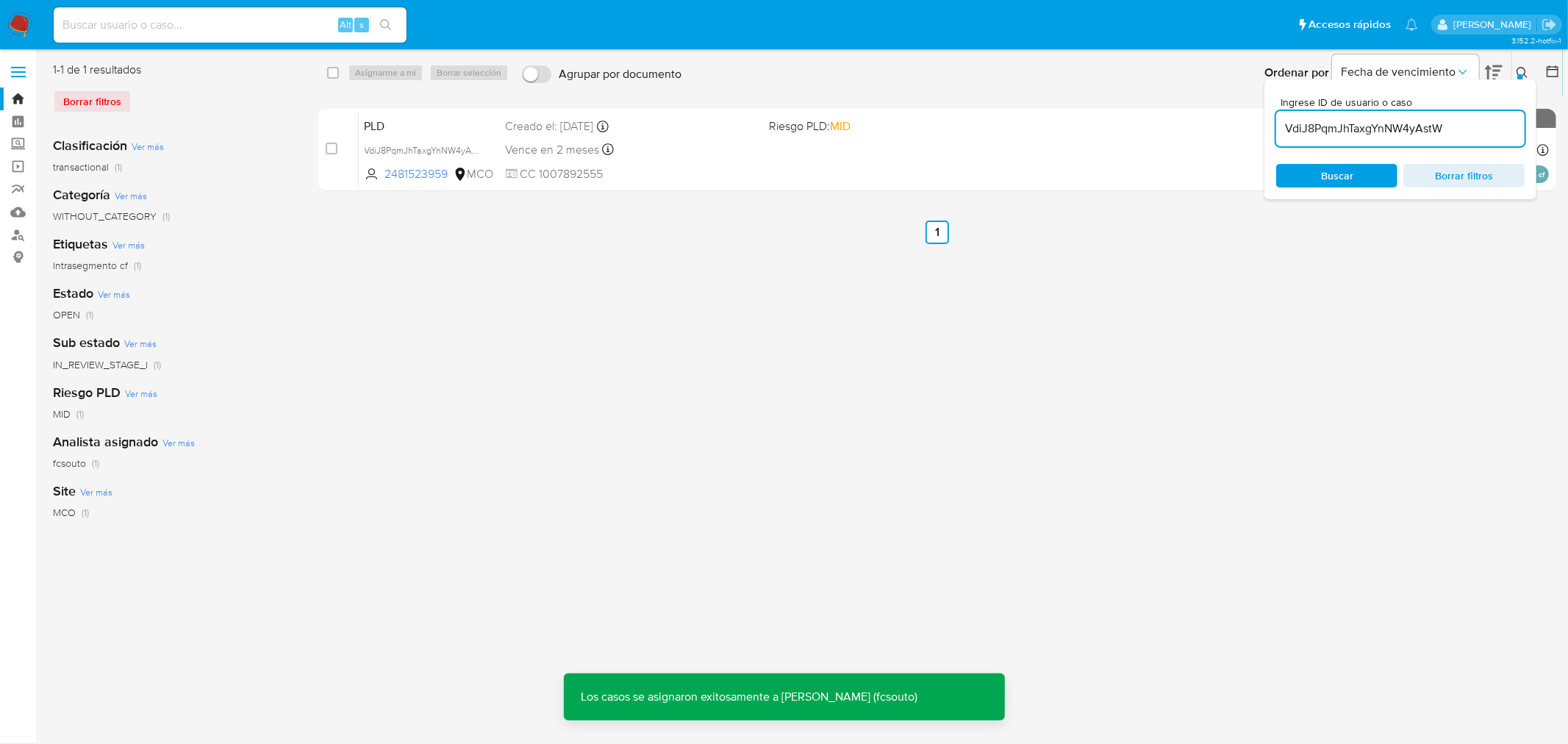
click at [663, 170] on span "CC 1007892555" at bounding box center [631, 174] width 252 height 16
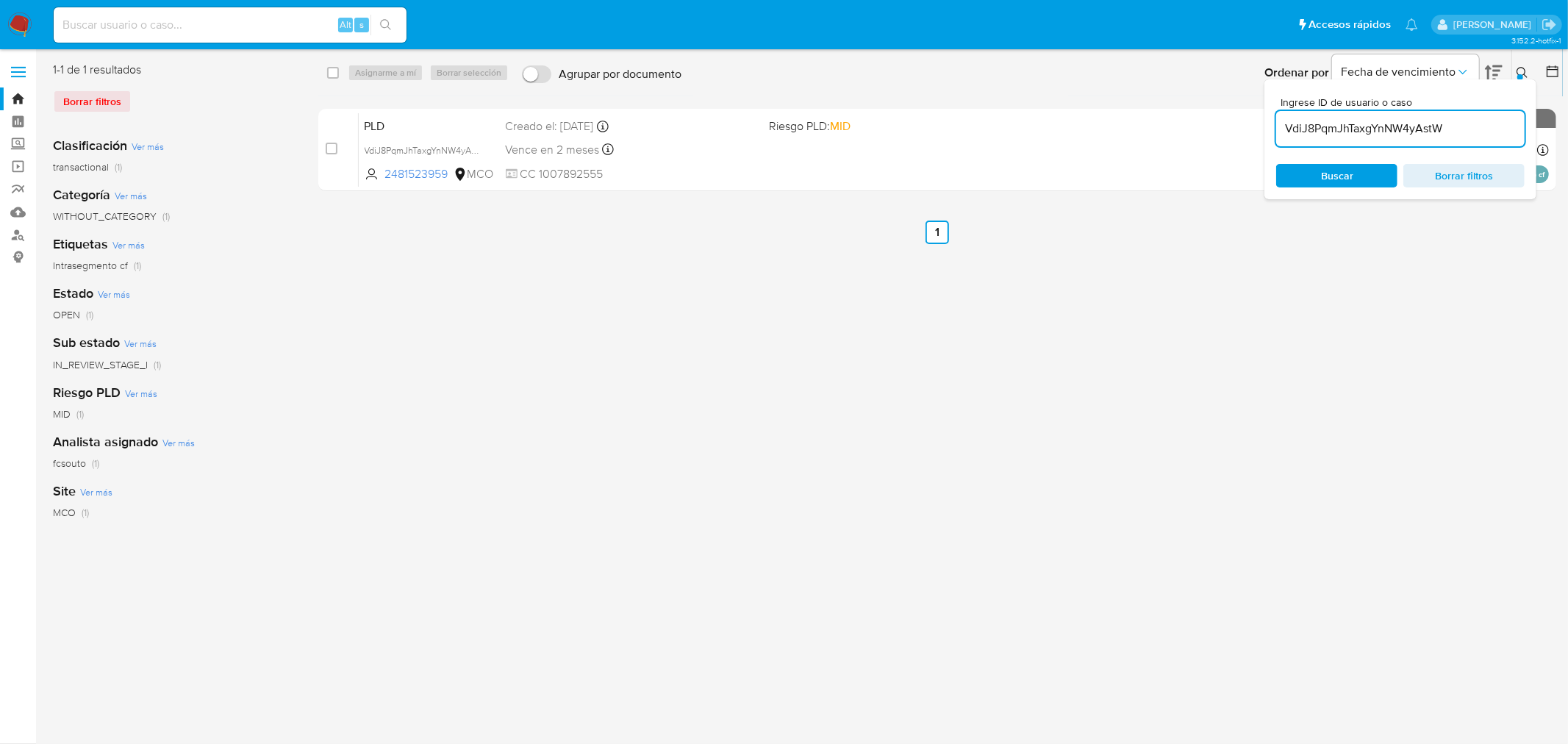
click at [1044, 130] on input "VdiJ8PqmJhTaxgYnNW4yAstW" at bounding box center [1400, 129] width 249 height 19
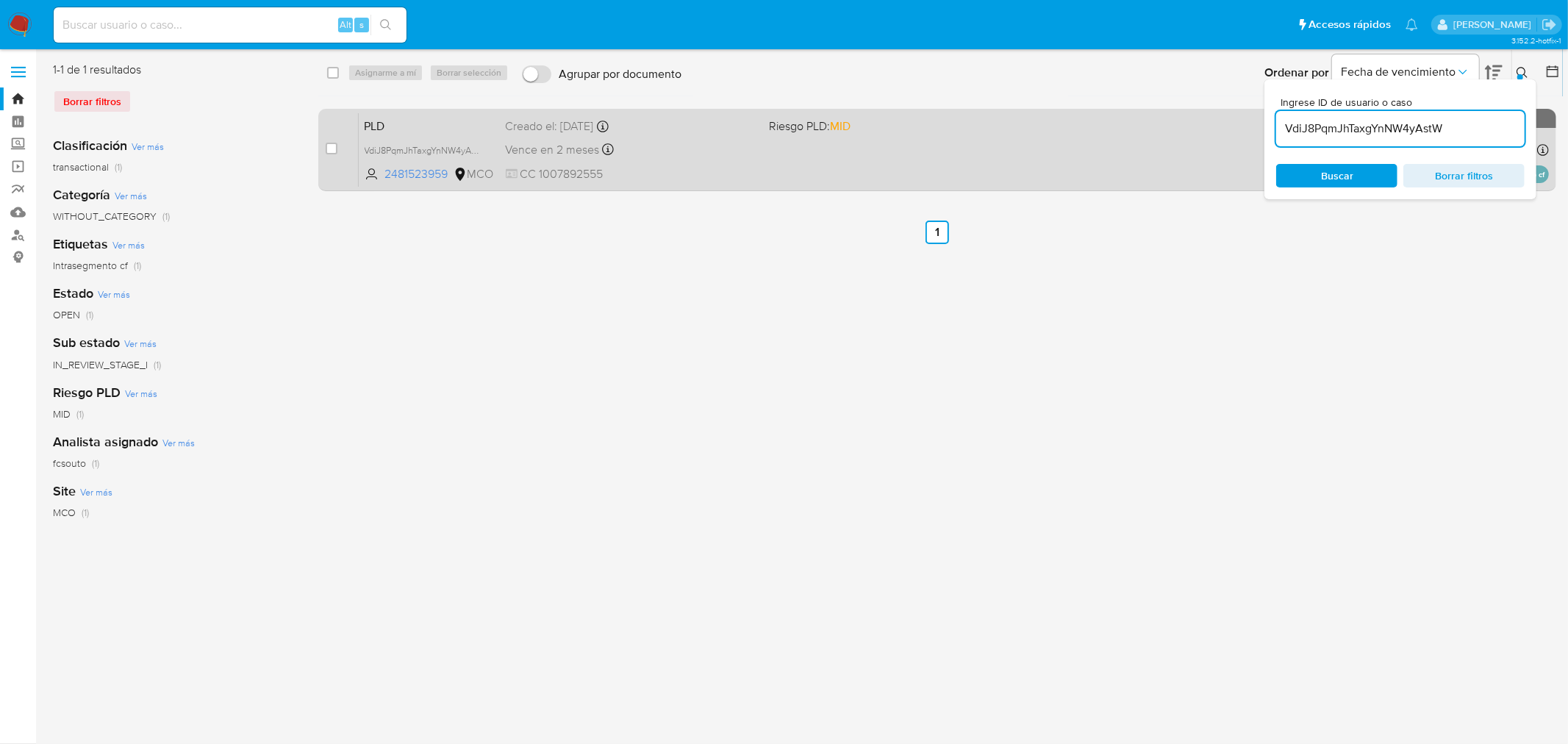
paste input "NswTtCS9KBRUD3sa3fPzGorC"
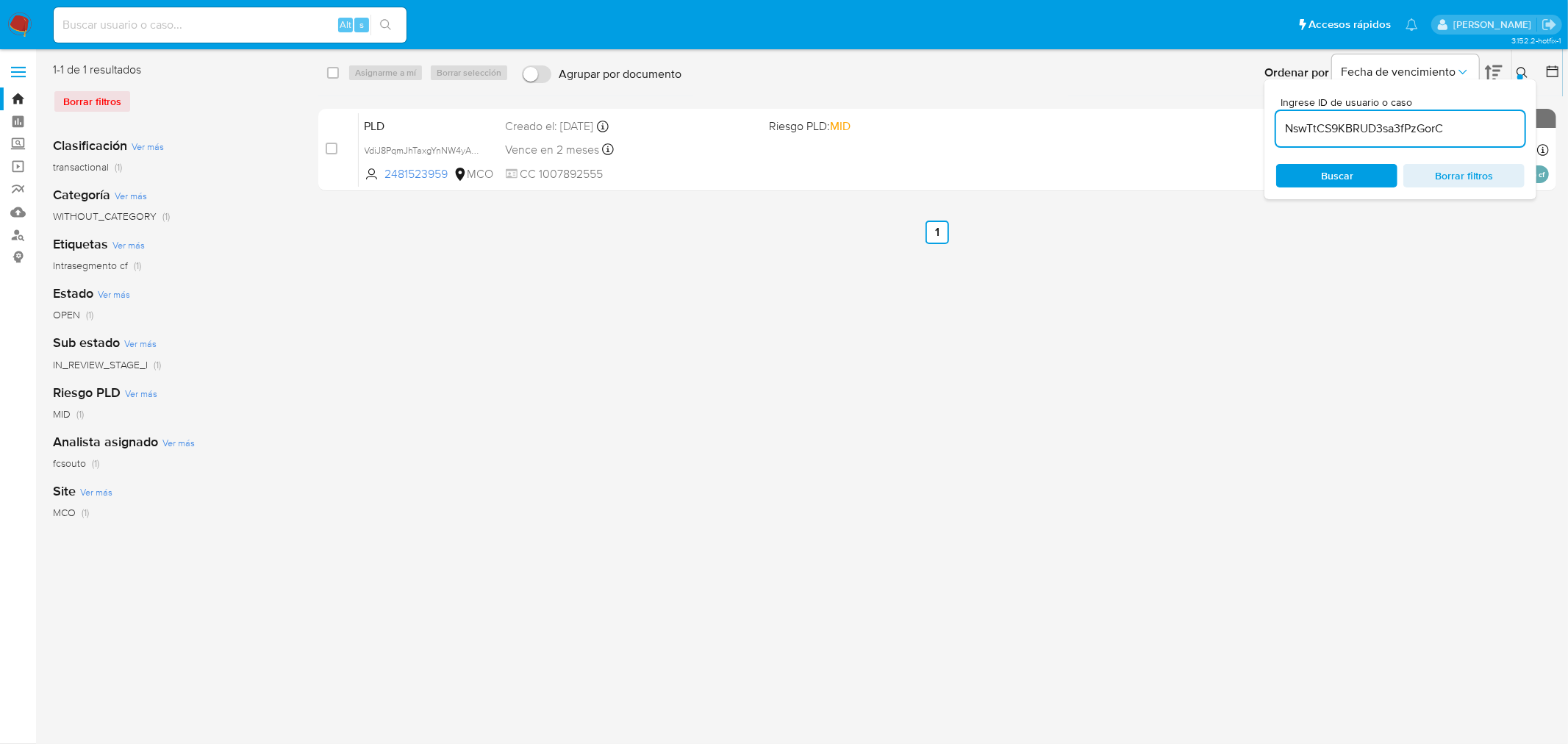
type input "NswTtCS9KBRUD3sa3fPzGorC"
drag, startPoint x: 1145, startPoint y: 247, endPoint x: 903, endPoint y: 194, distance: 247.7
click at [1044, 247] on div "select-all-cases-checkbox Asignarme a mí Borrar selección Agrupar por documento…" at bounding box center [937, 378] width 1238 height 634
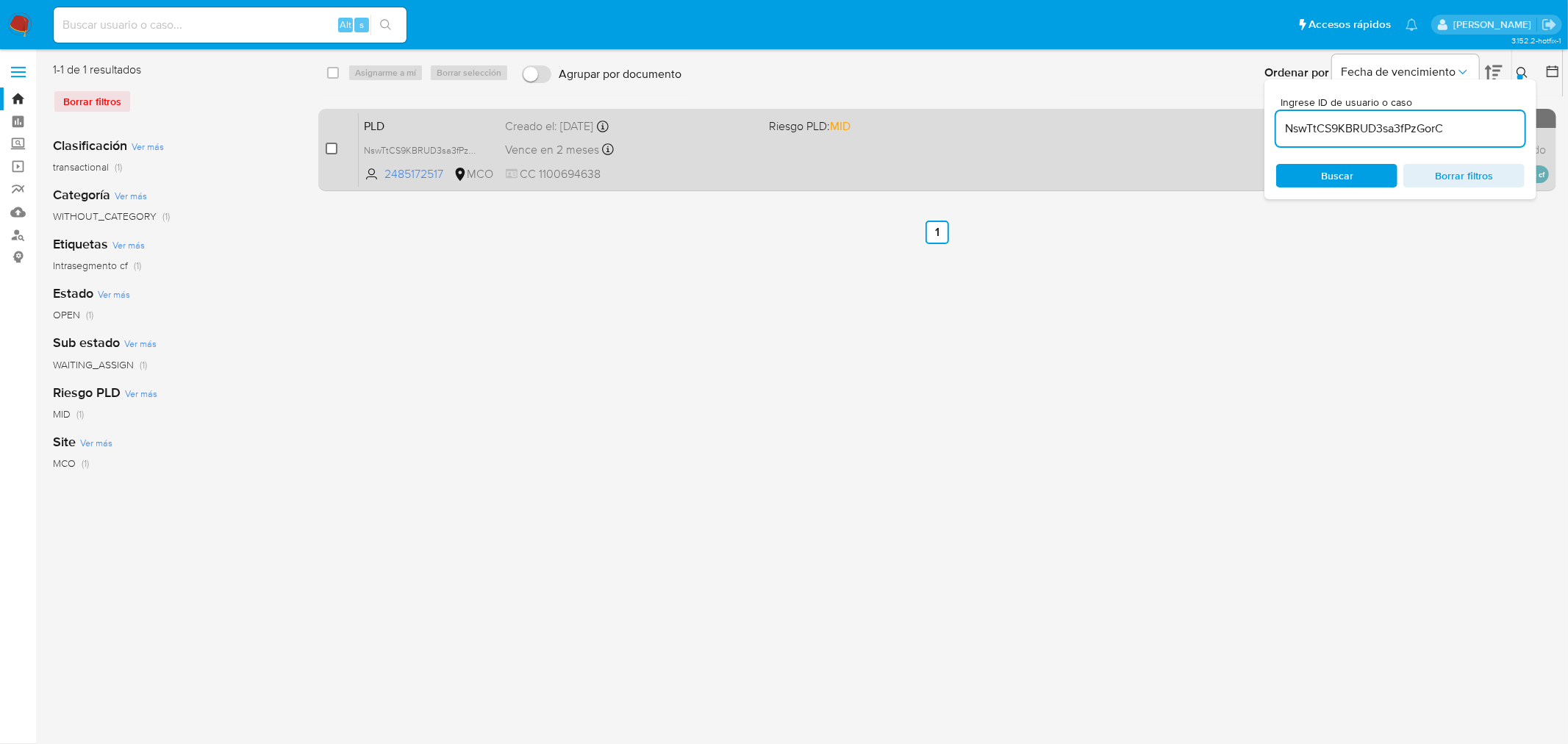
click at [333, 148] on input "checkbox" at bounding box center [331, 148] width 12 height 12
checkbox input "true"
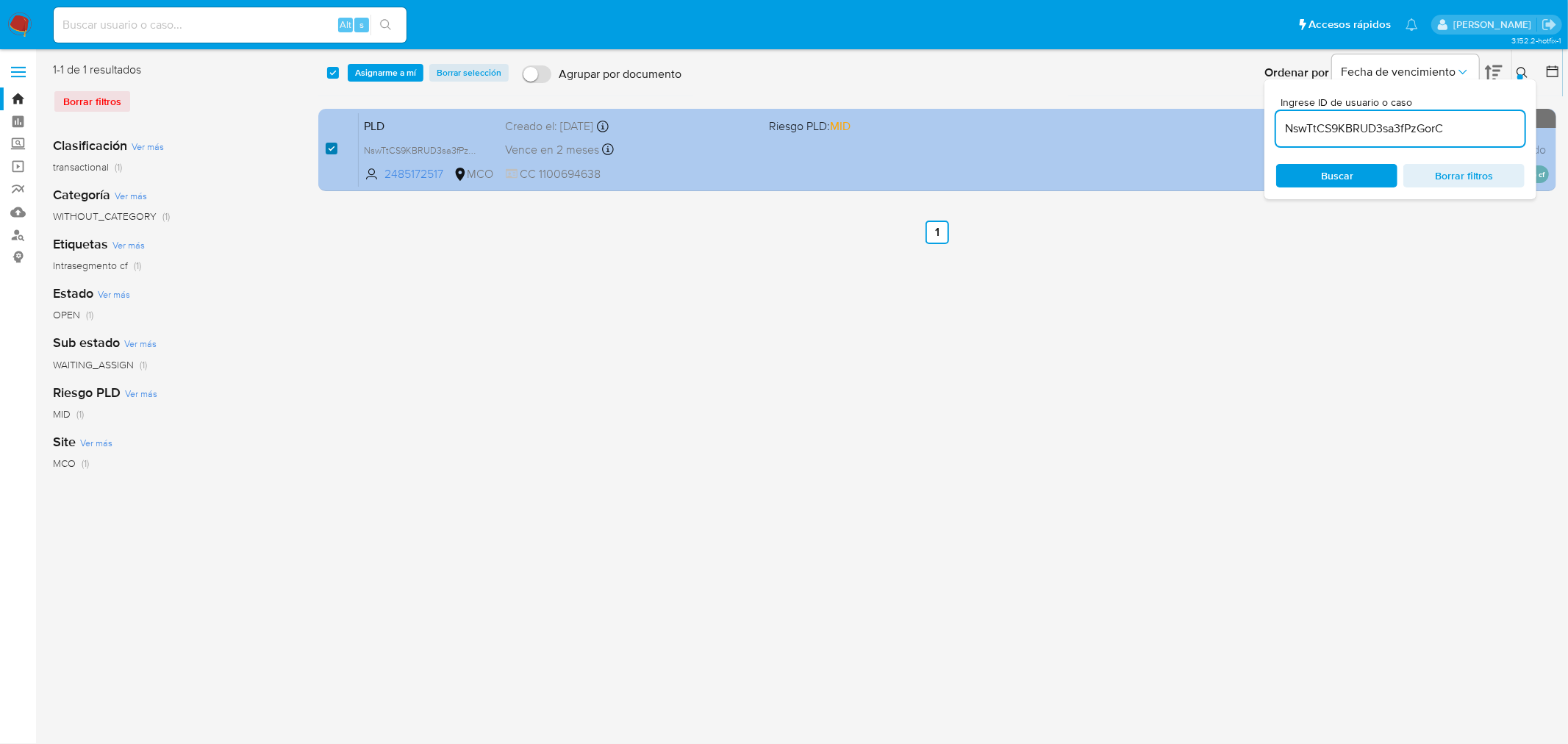
checkbox input "true"
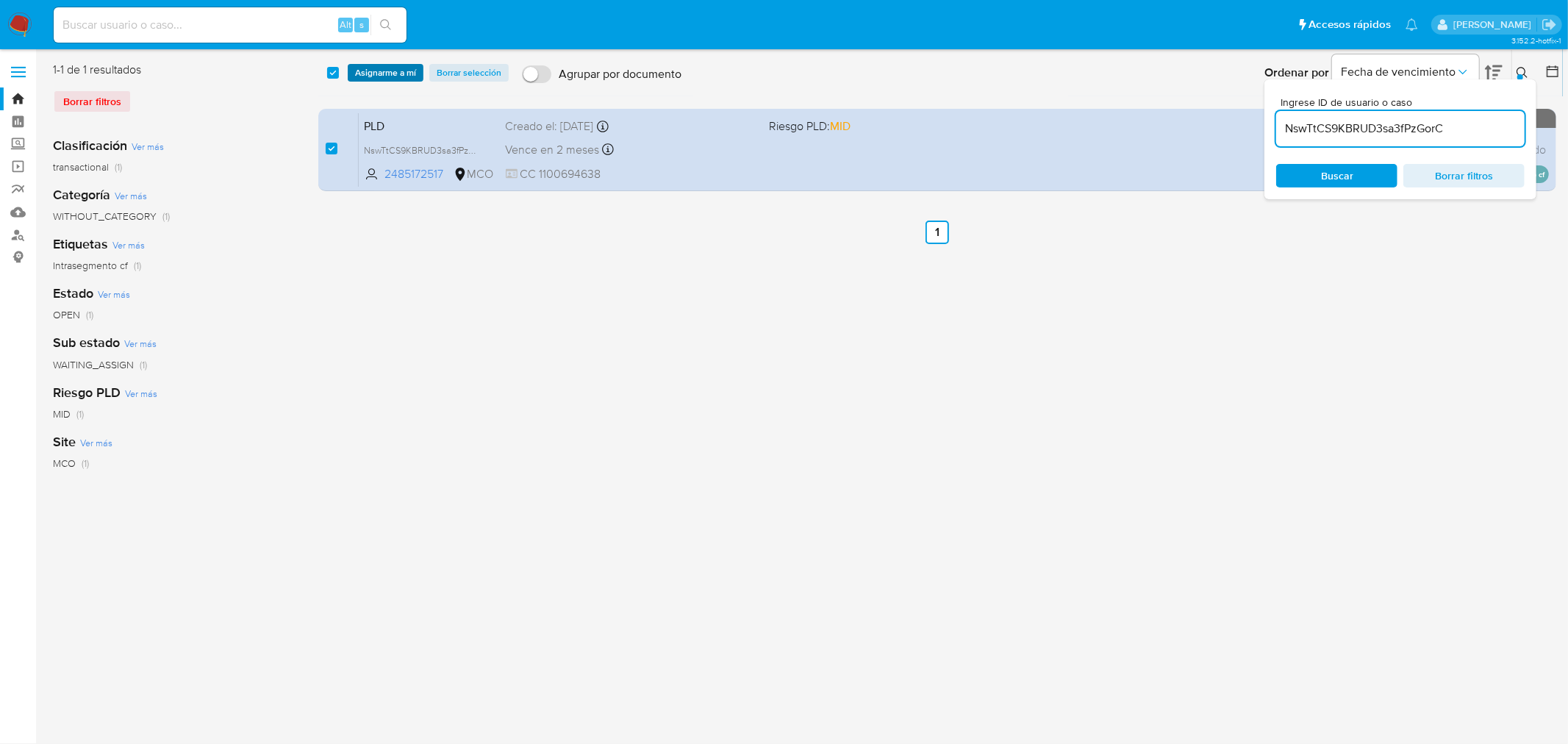
click at [405, 70] on span "Asignarme a mí" at bounding box center [385, 73] width 61 height 14
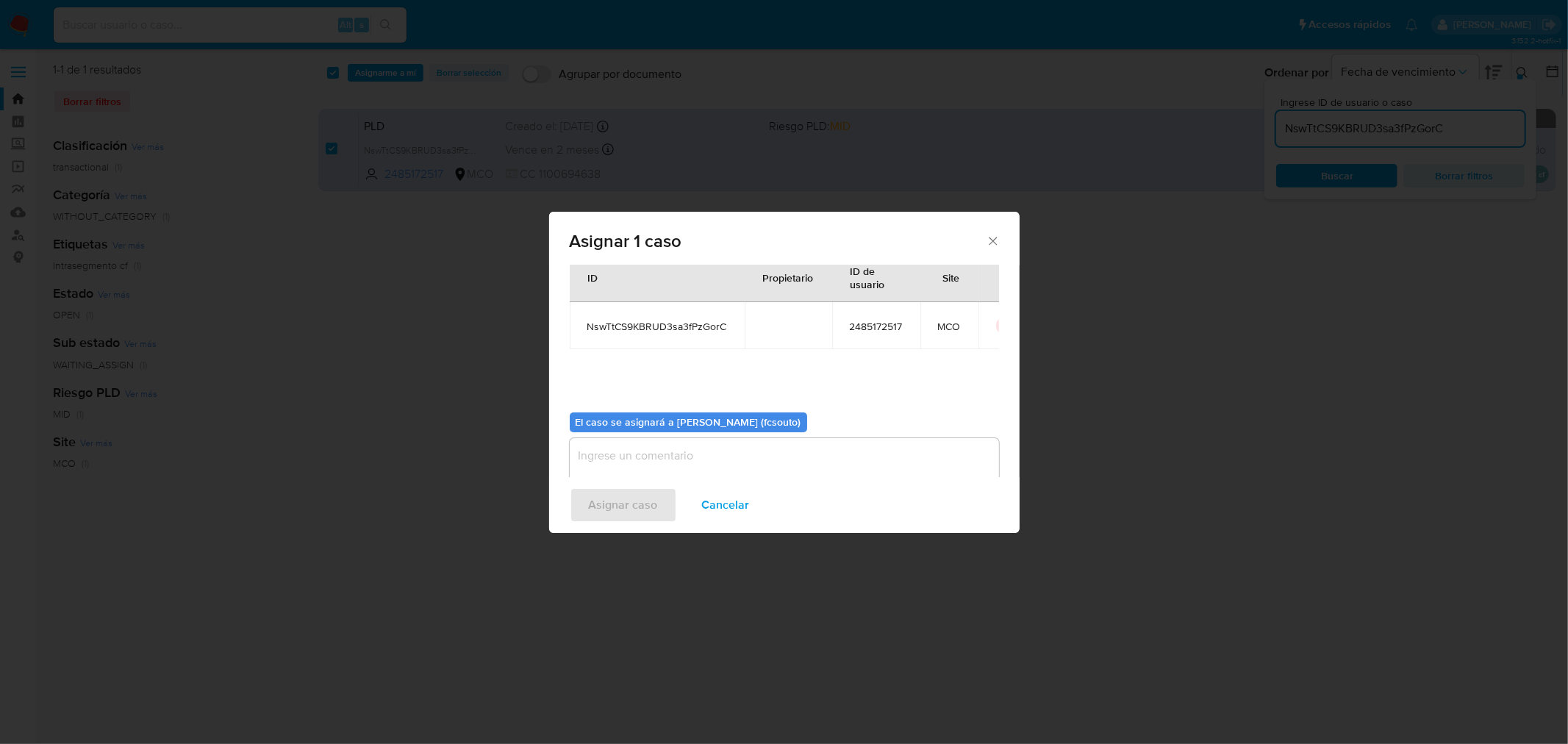
scroll to position [76, 0]
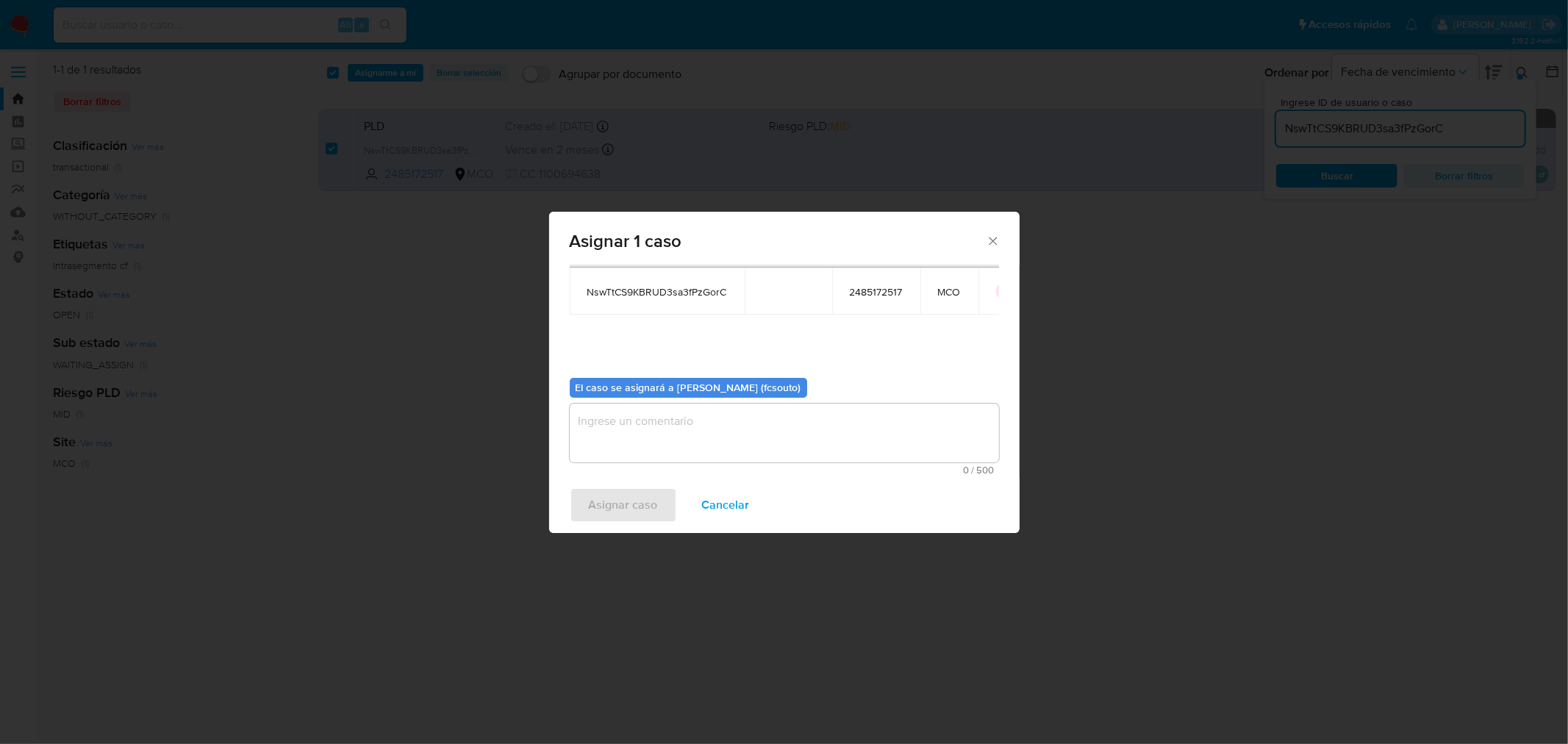
click at [736, 434] on textarea "assign-modal" at bounding box center [784, 434] width 429 height 59
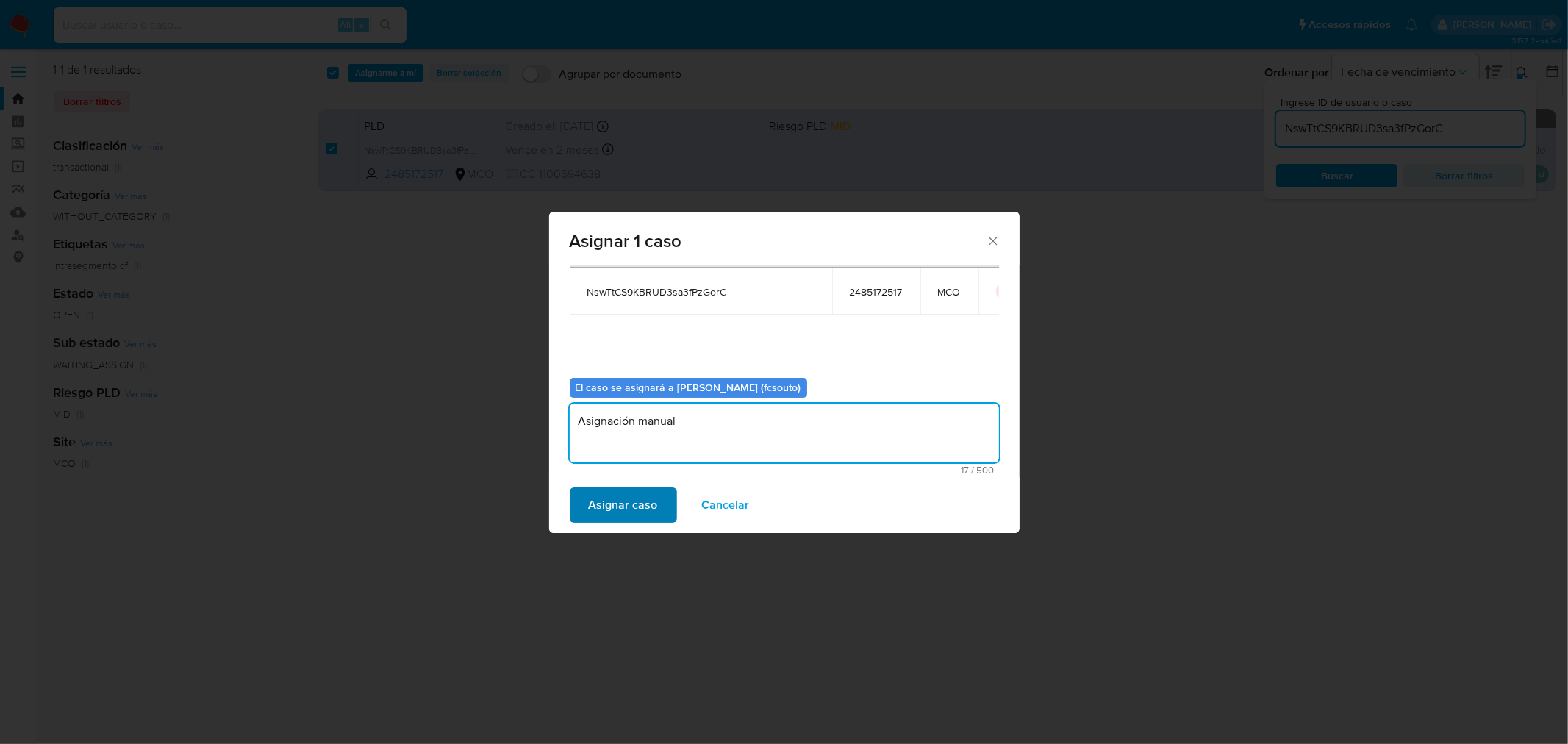
type textarea "Asignación manual"
click at [599, 494] on span "Asignar caso" at bounding box center [623, 505] width 69 height 32
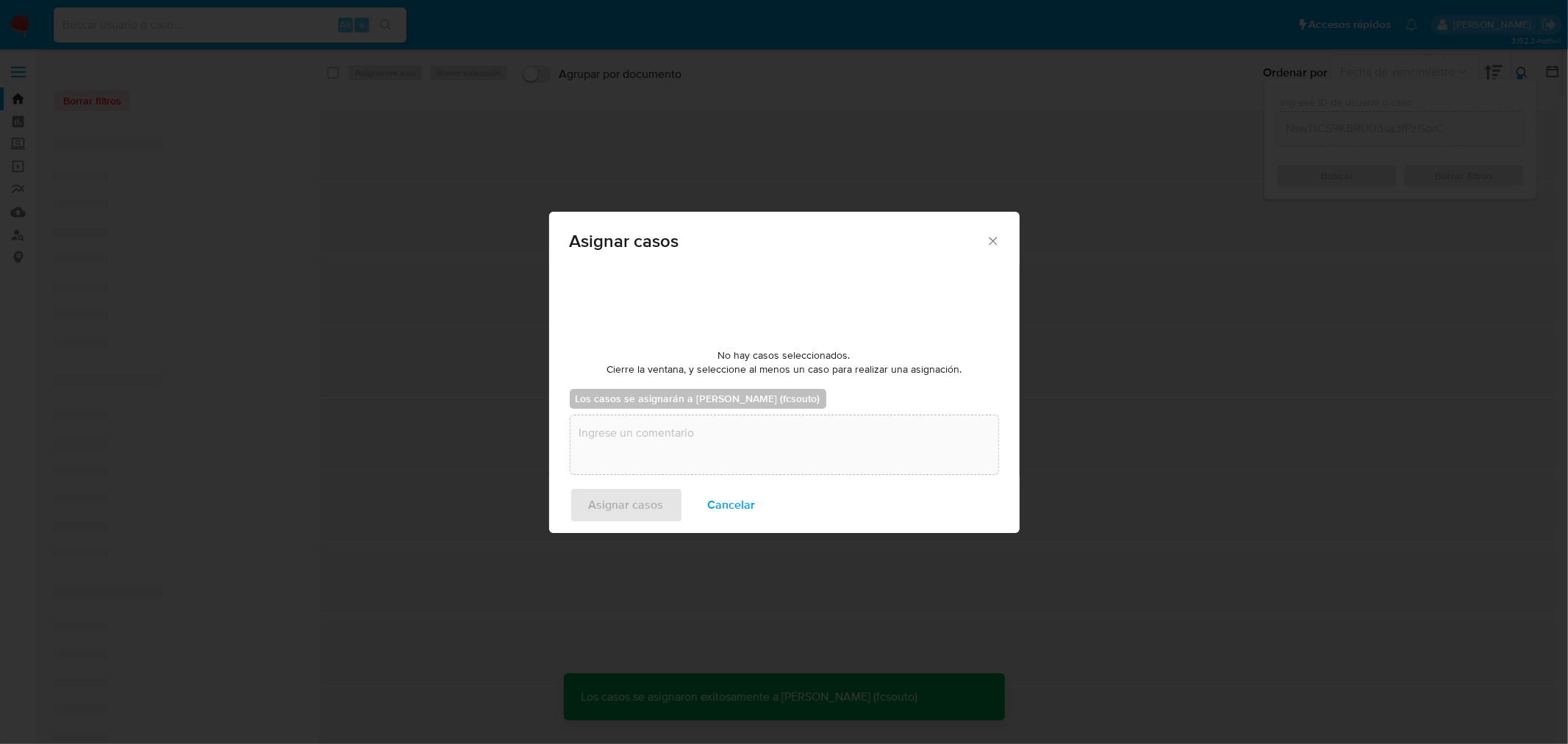
checkbox input "false"
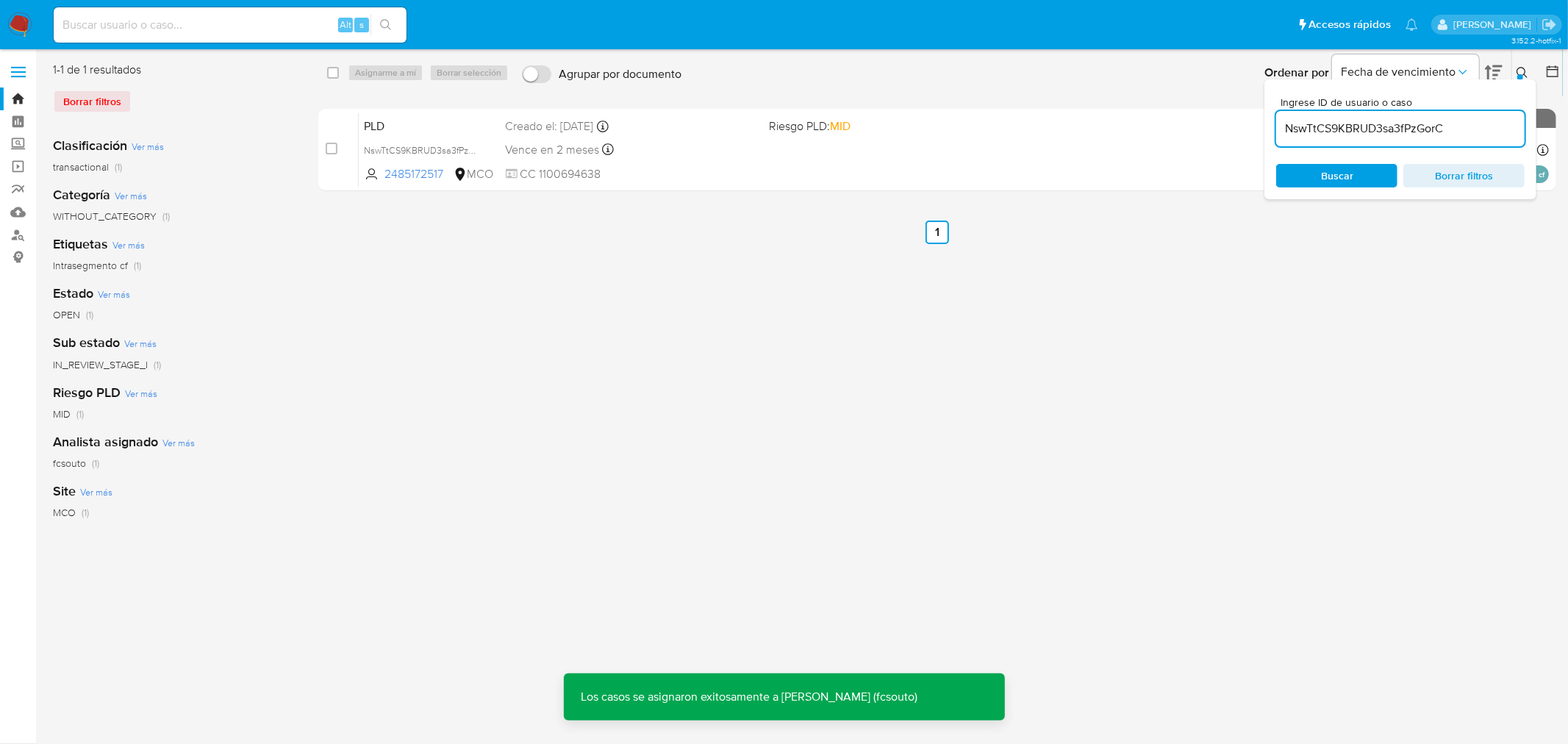
click at [660, 165] on div "PLD NswTtCS9KBRUD3sa3fPzGorC 2485172517 MCO Riesgo PLD: MID Creado el: 12/07/20…" at bounding box center [954, 150] width 1190 height 74
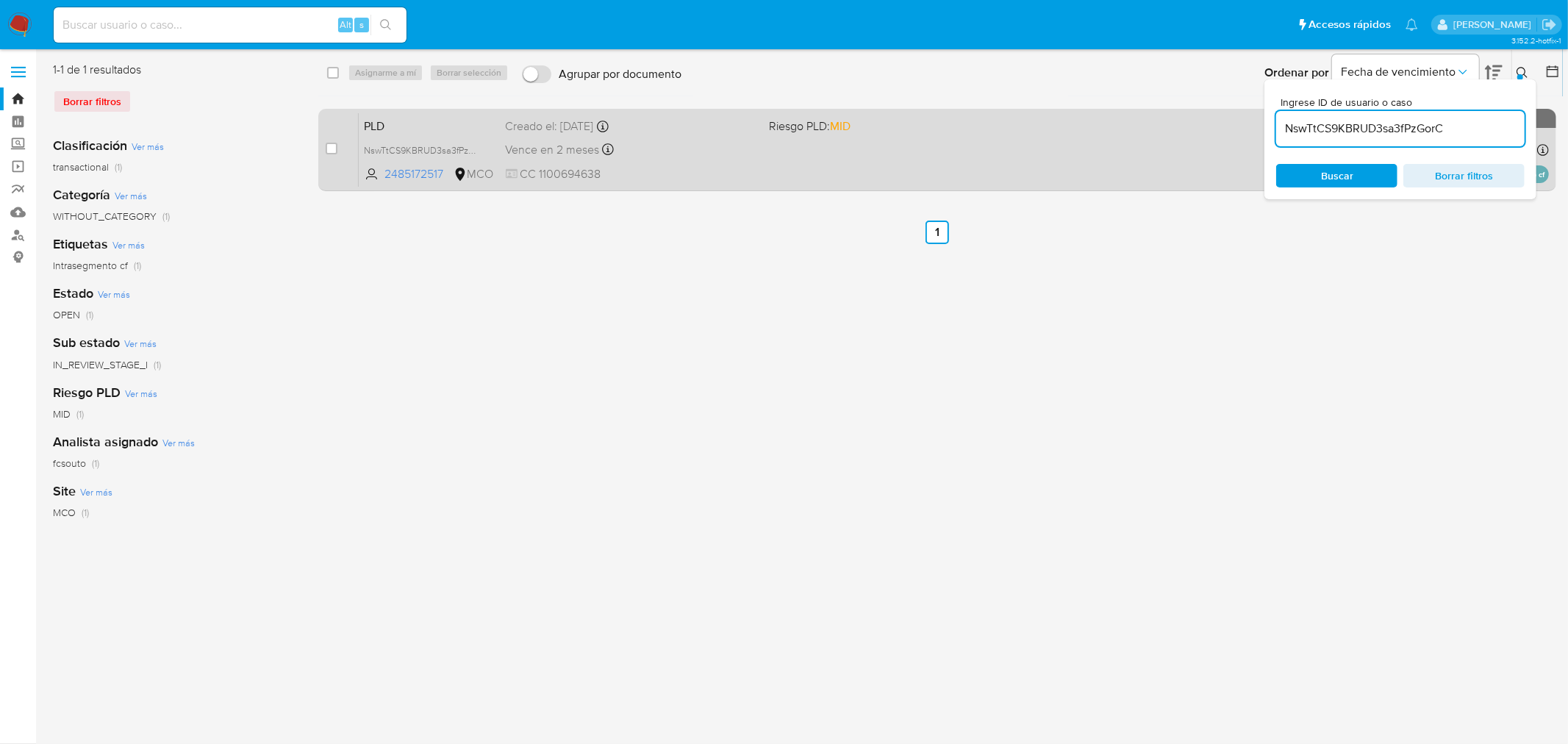
click at [720, 158] on div "Vence en 2 meses Vence el 10/10/2025 07:04:03" at bounding box center [631, 150] width 252 height 20
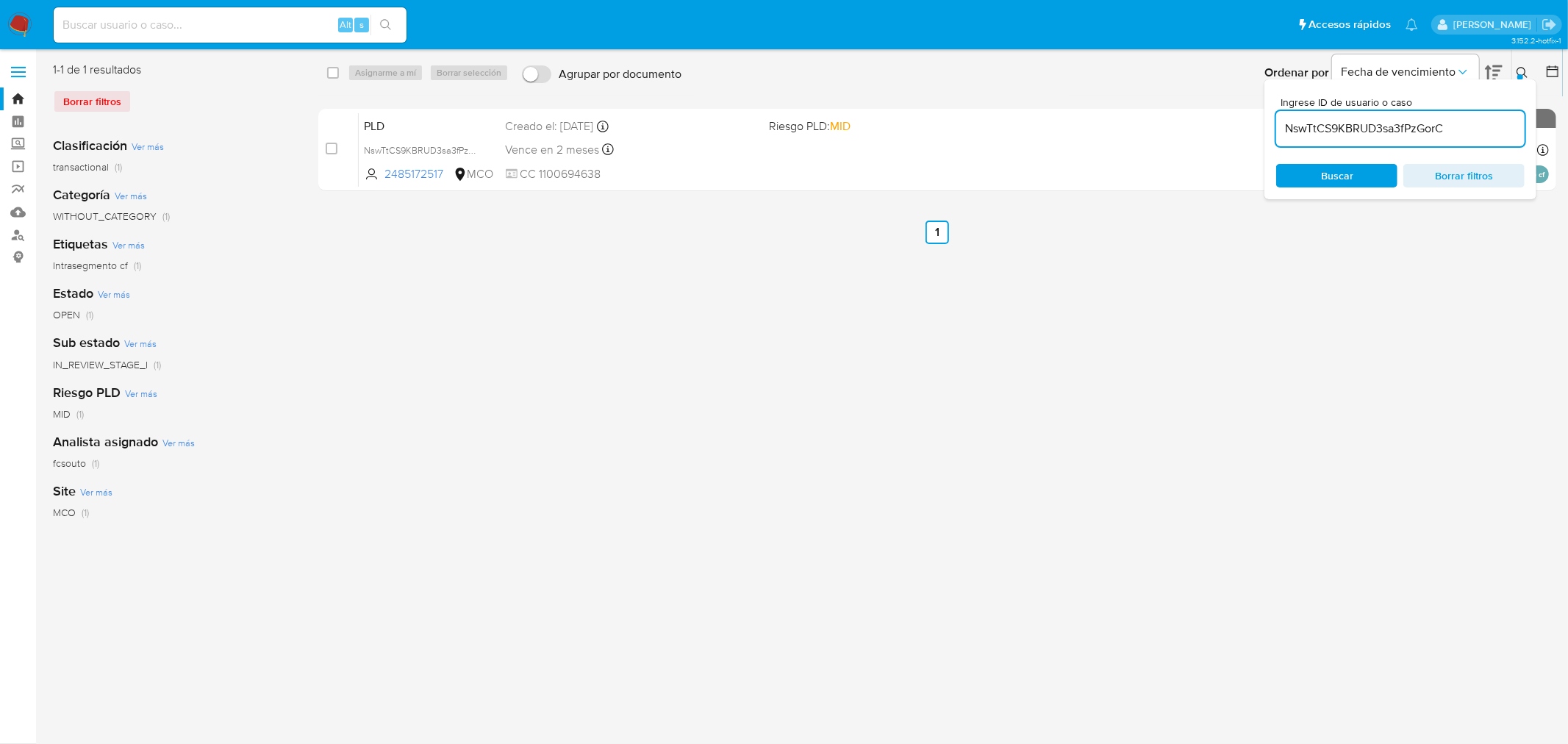
click at [1044, 136] on input "NswTtCS9KBRUD3sa3fPzGorC" at bounding box center [1400, 129] width 249 height 19
paste input "OA1xweu6tBwu8FgPykwRUn9J"
type input "OA1xweu6tBwu8FgPykwRUn9J"
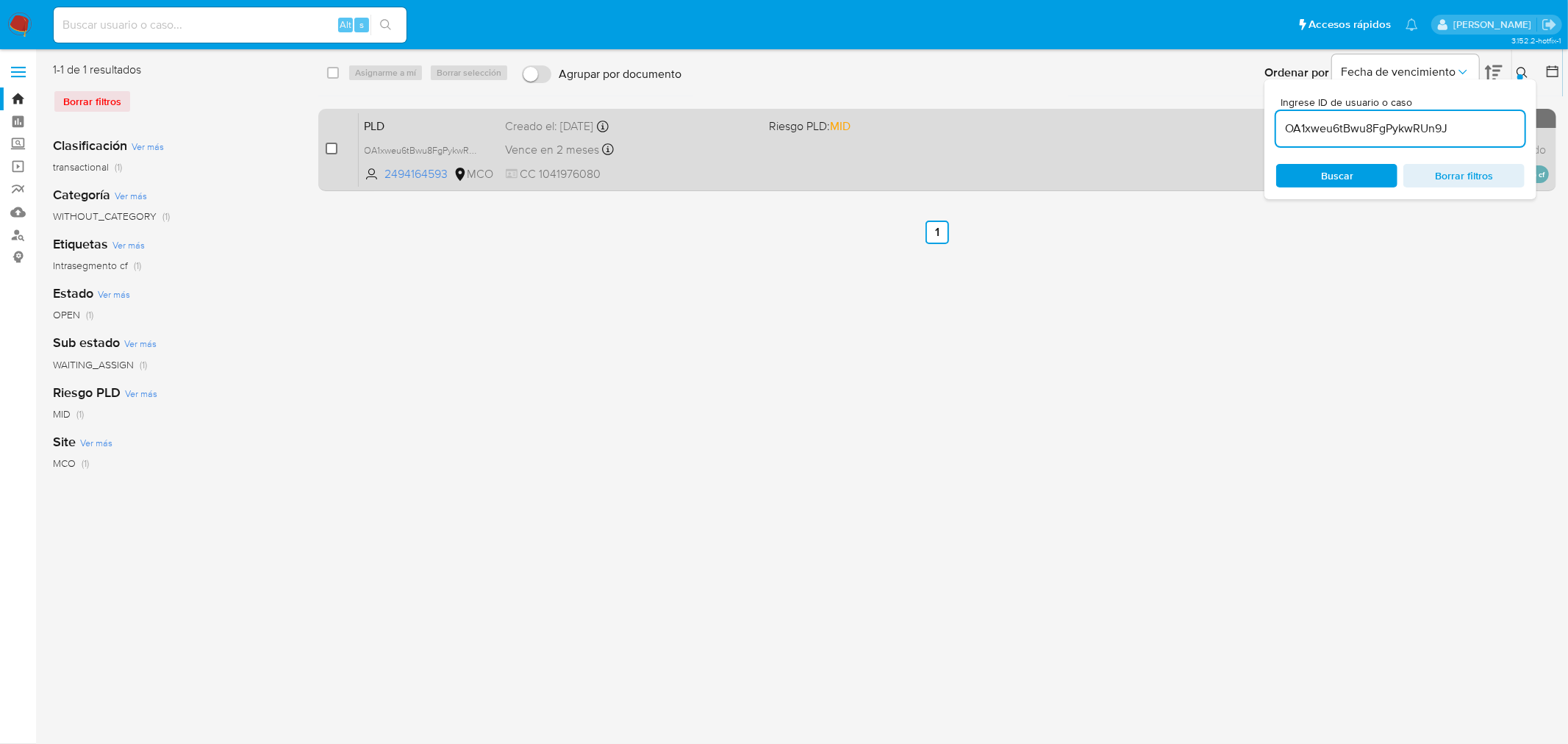
click at [336, 150] on input "checkbox" at bounding box center [331, 148] width 12 height 12
checkbox input "true"
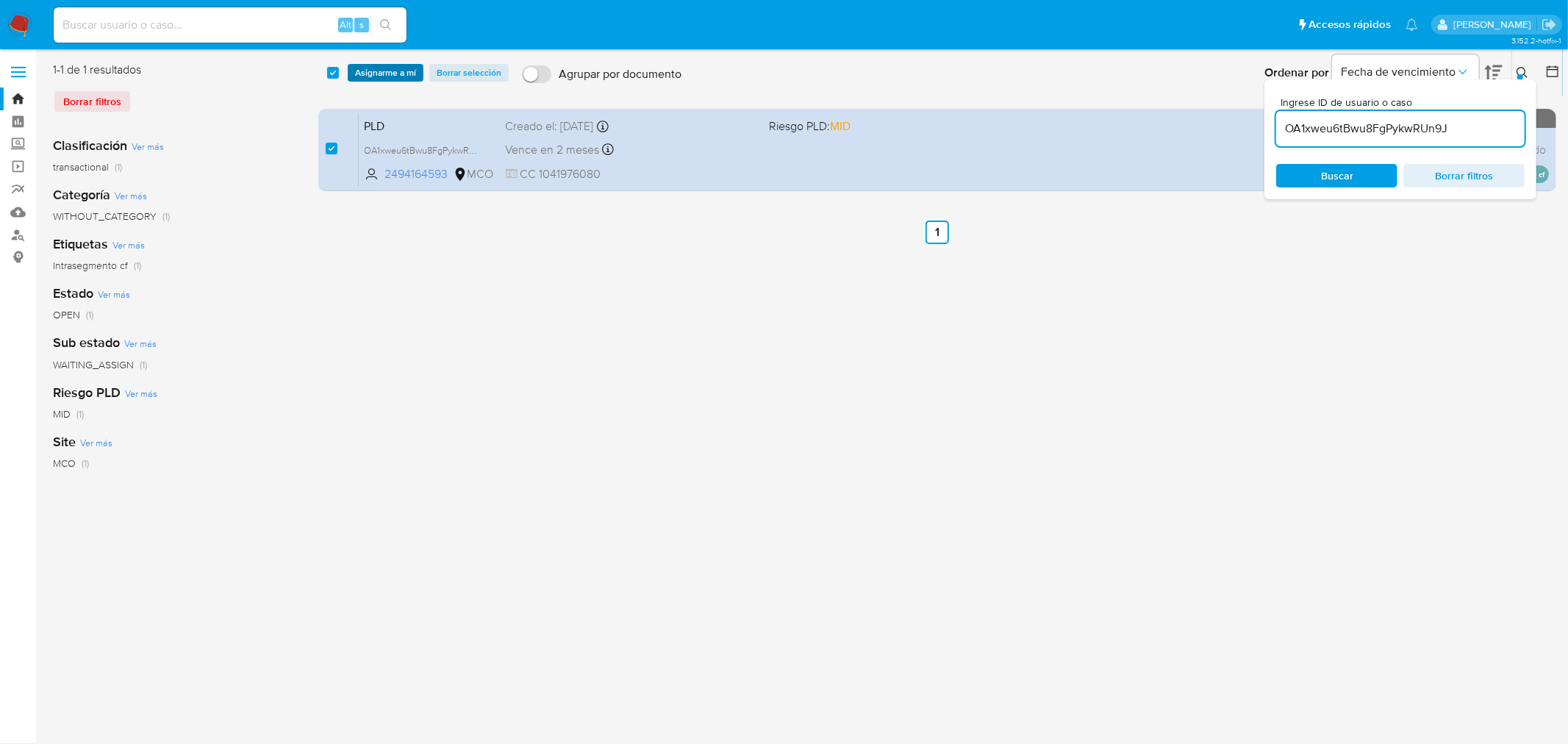
click at [386, 70] on span "Asignarme a mí" at bounding box center [385, 73] width 61 height 14
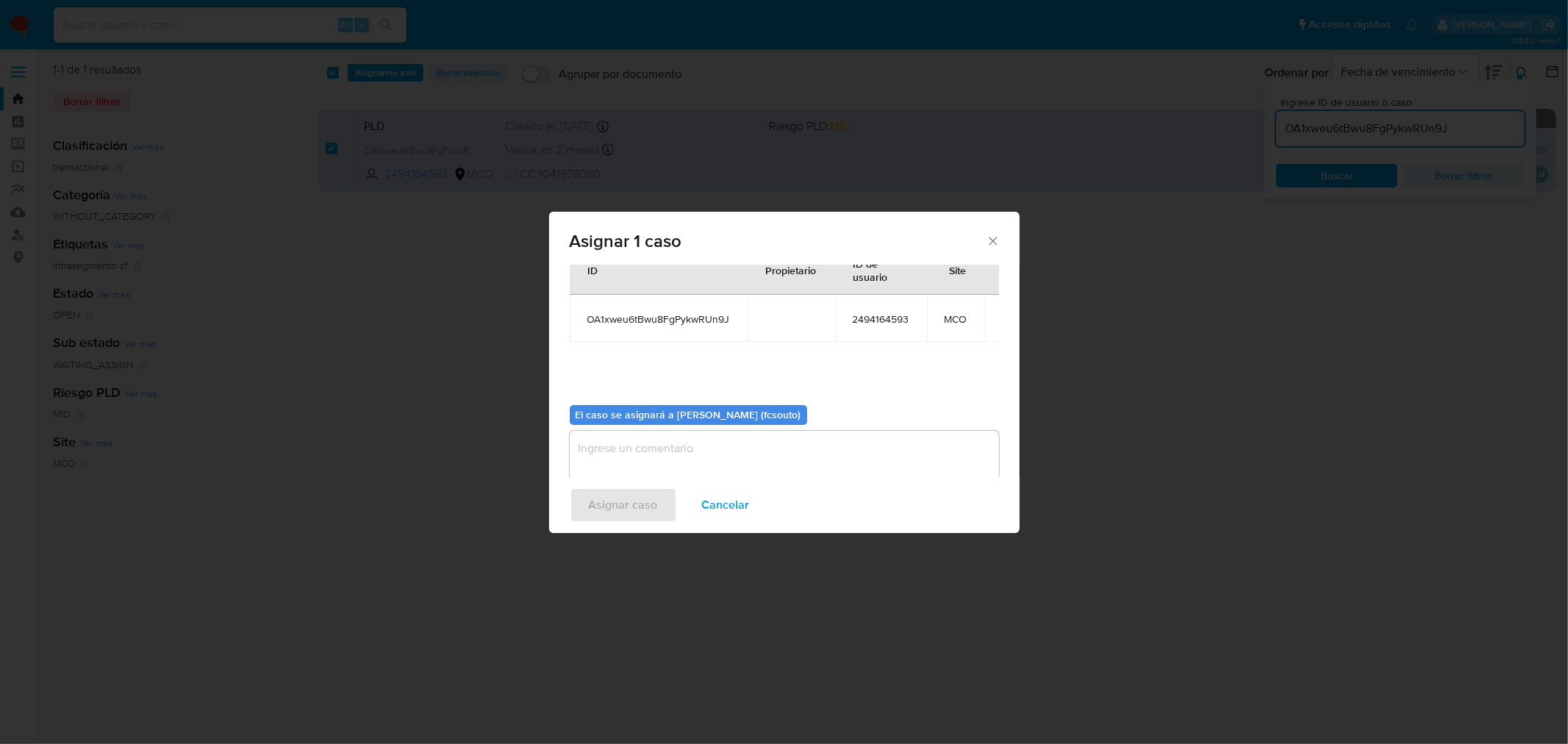
scroll to position [76, 0]
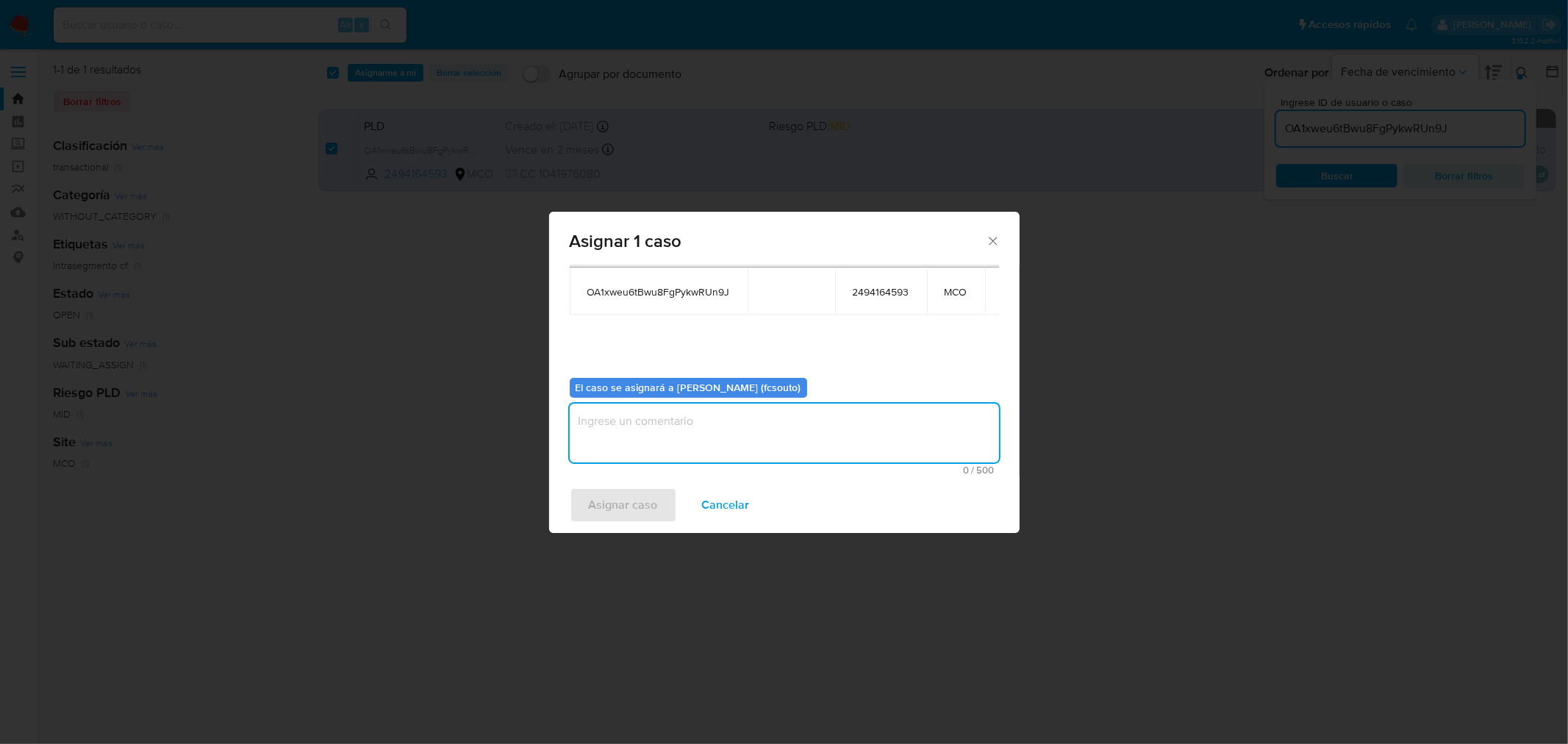
click at [746, 432] on textarea "assign-modal" at bounding box center [784, 434] width 429 height 59
type textarea "Asignación manual"
click at [644, 511] on span "Asignar caso" at bounding box center [623, 505] width 69 height 32
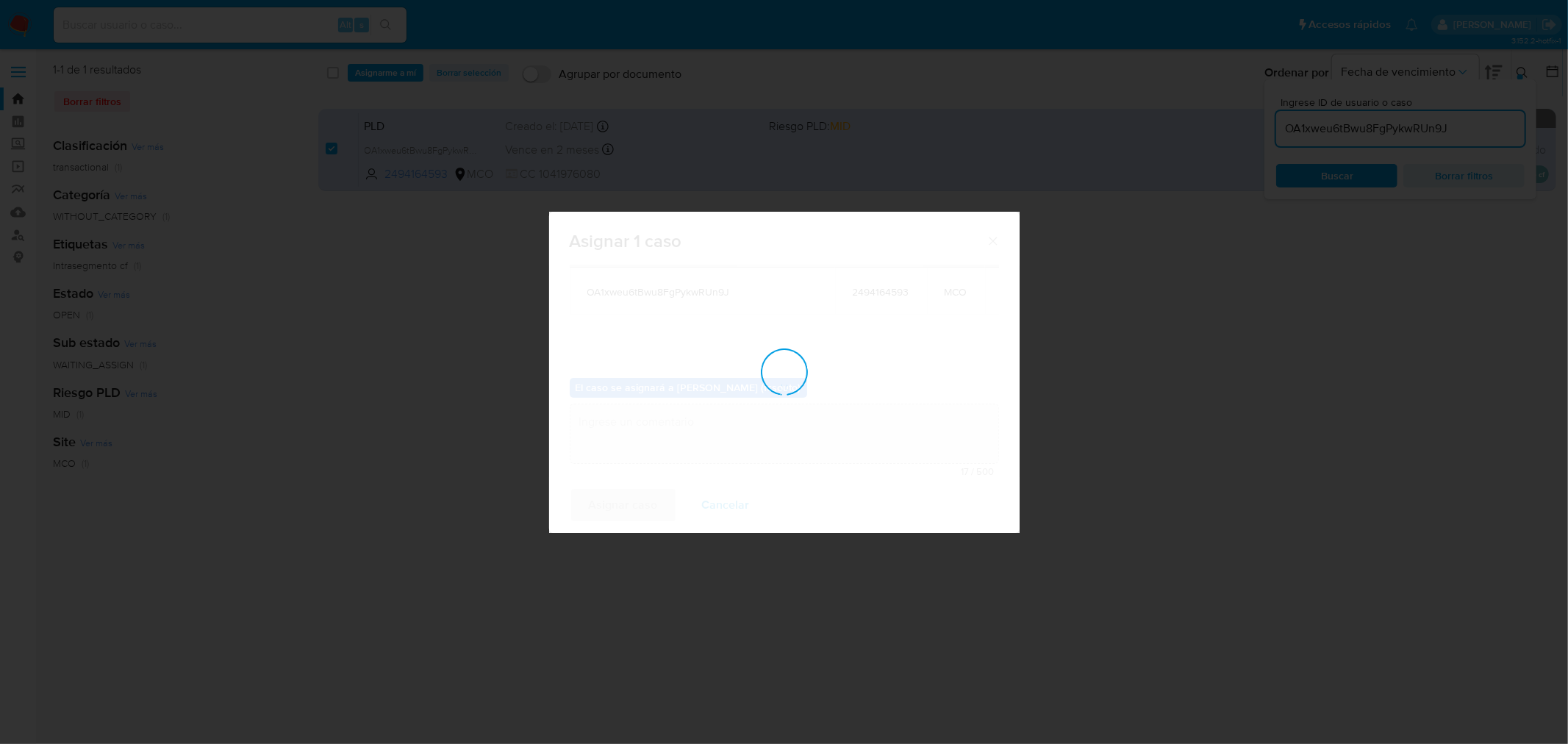
checkbox input "false"
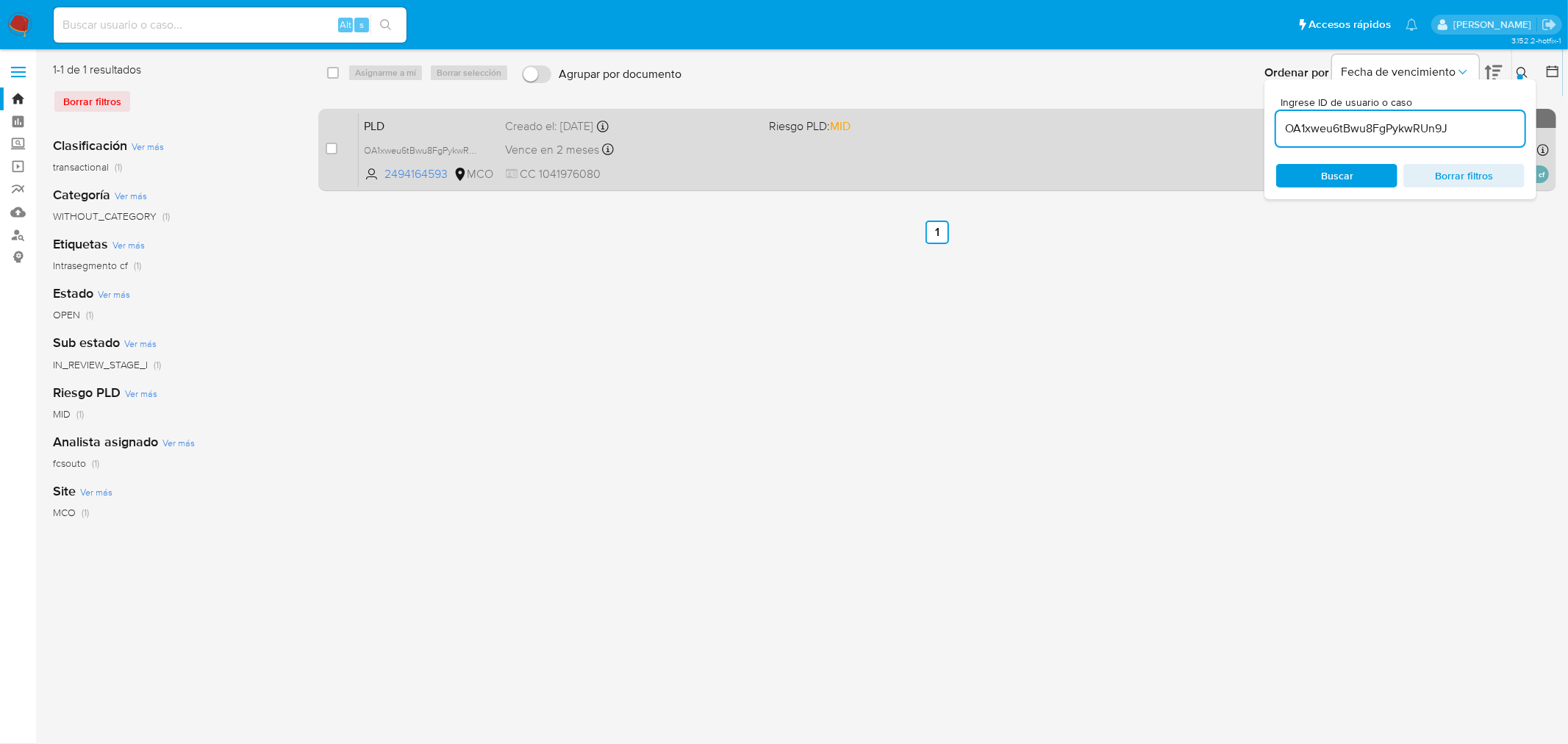
click at [795, 156] on div "PLD OA1xweu6tBwu8FgPykwRUn9J 2494164593 MCO Riesgo PLD: MID Creado el: 12/07/20…" at bounding box center [954, 150] width 1190 height 74
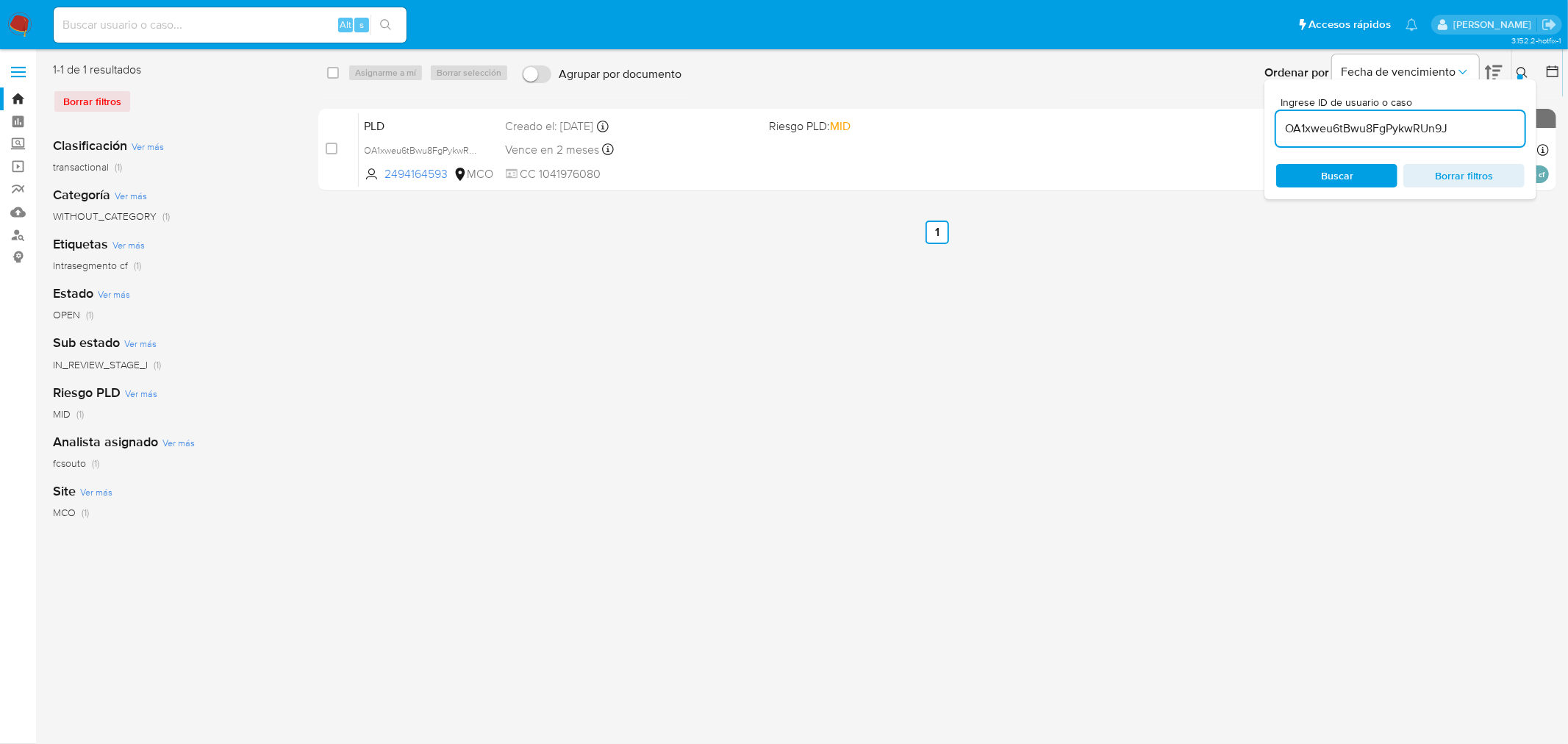
click at [1044, 126] on input "OA1xweu6tBwu8FgPykwRUn9J" at bounding box center [1400, 129] width 249 height 19
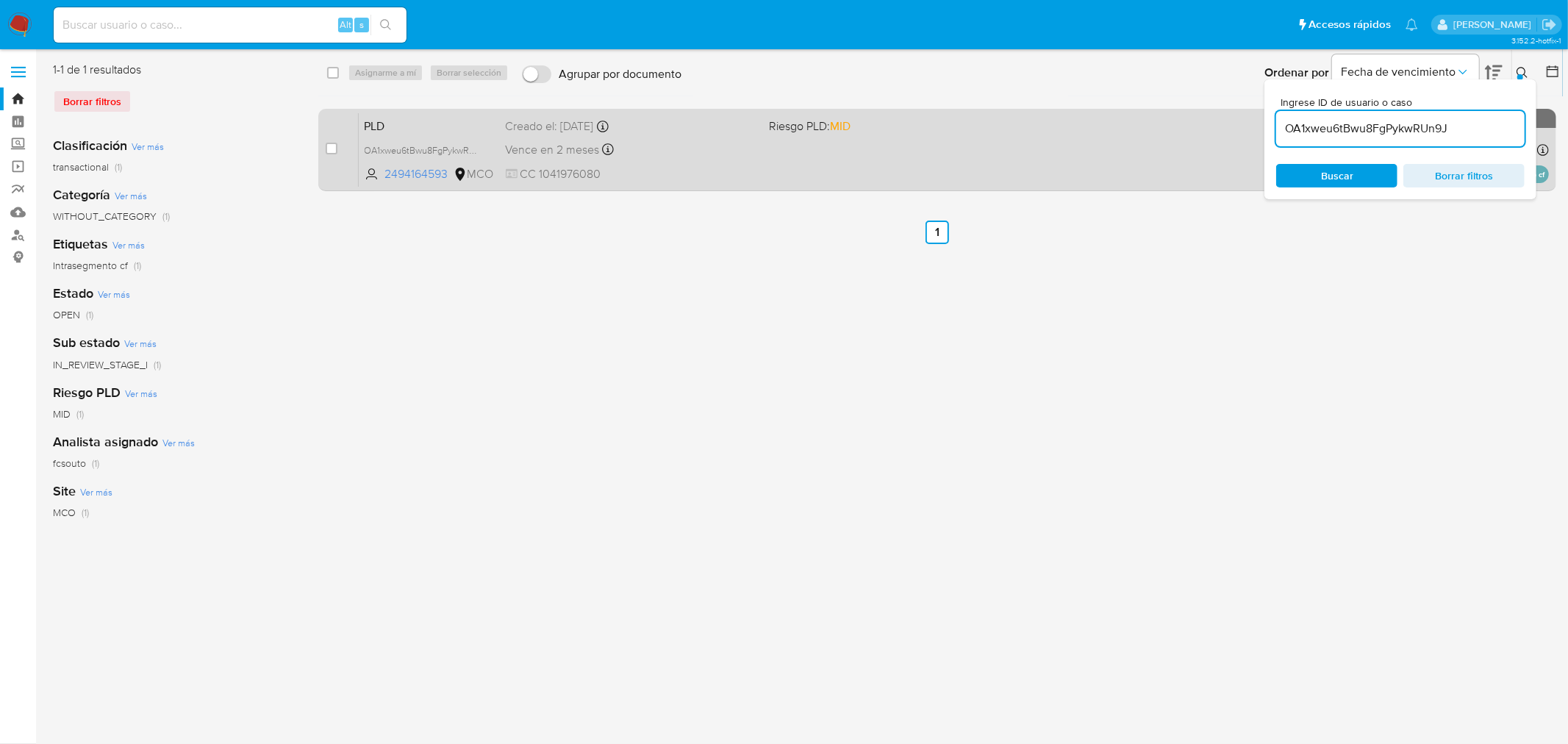
paste input "1VxnP0SyjqPmY5R9SKZsFakH"
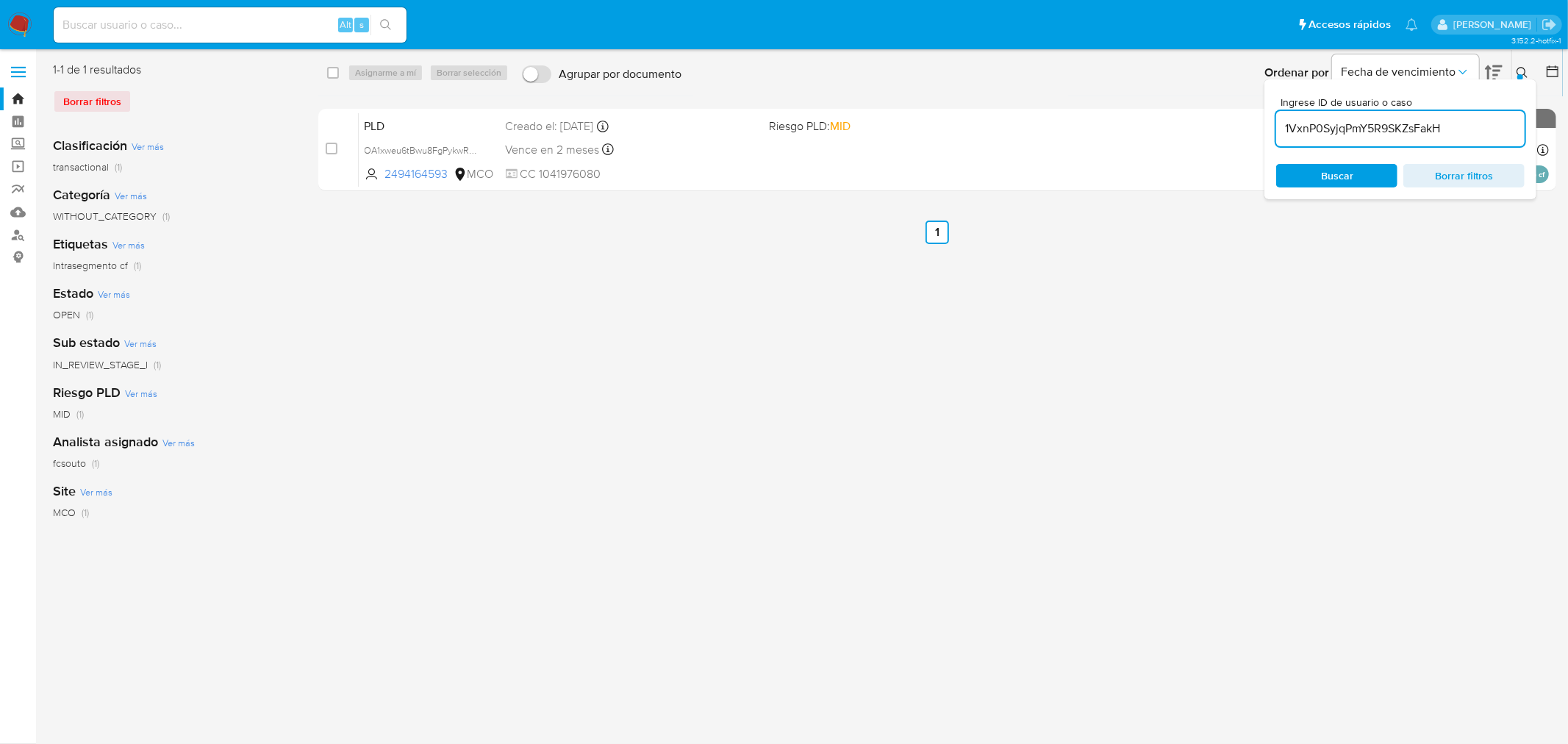
type input "1VxnP0SyjqPmY5R9SKZsFakH"
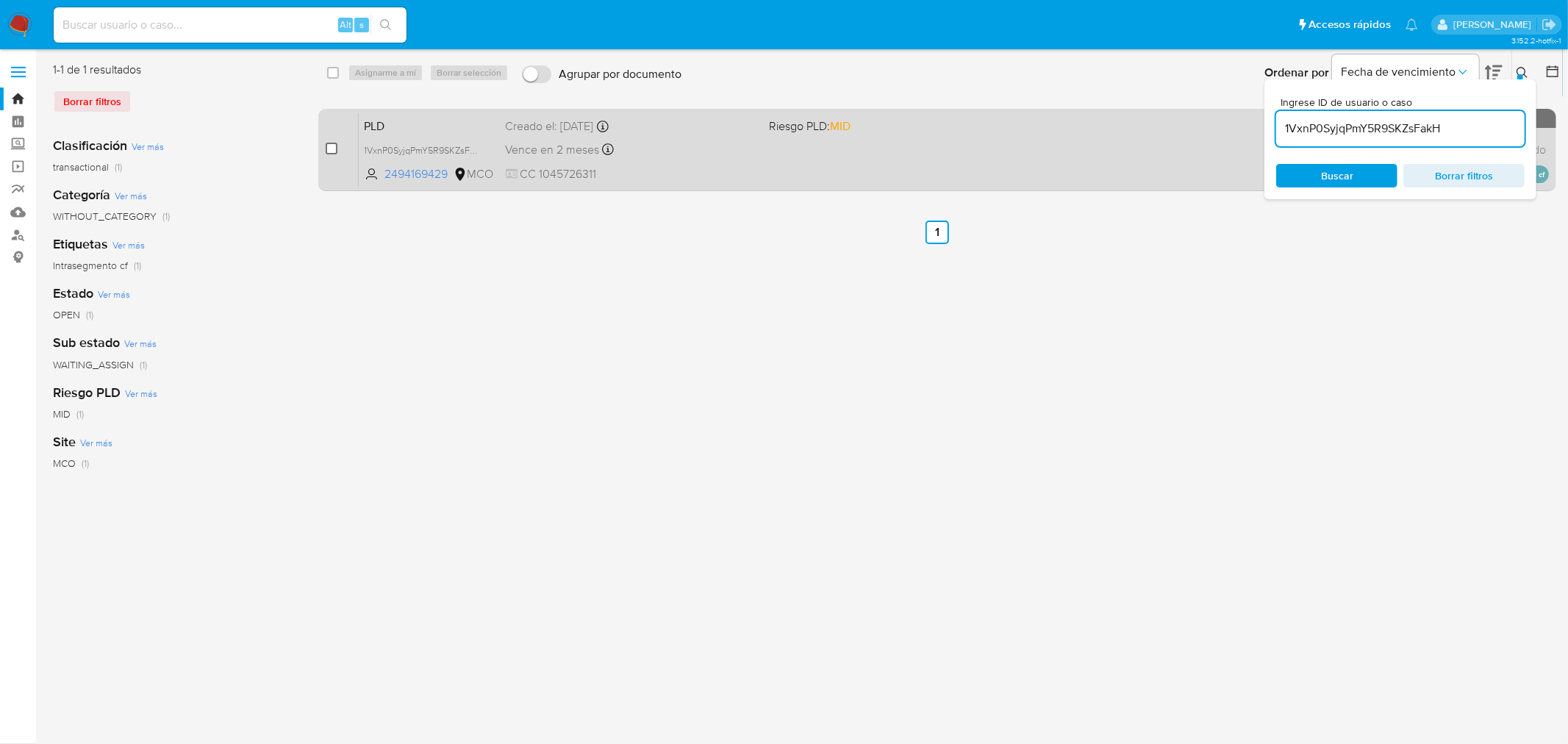
click at [333, 147] on input "checkbox" at bounding box center [331, 148] width 12 height 12
checkbox input "true"
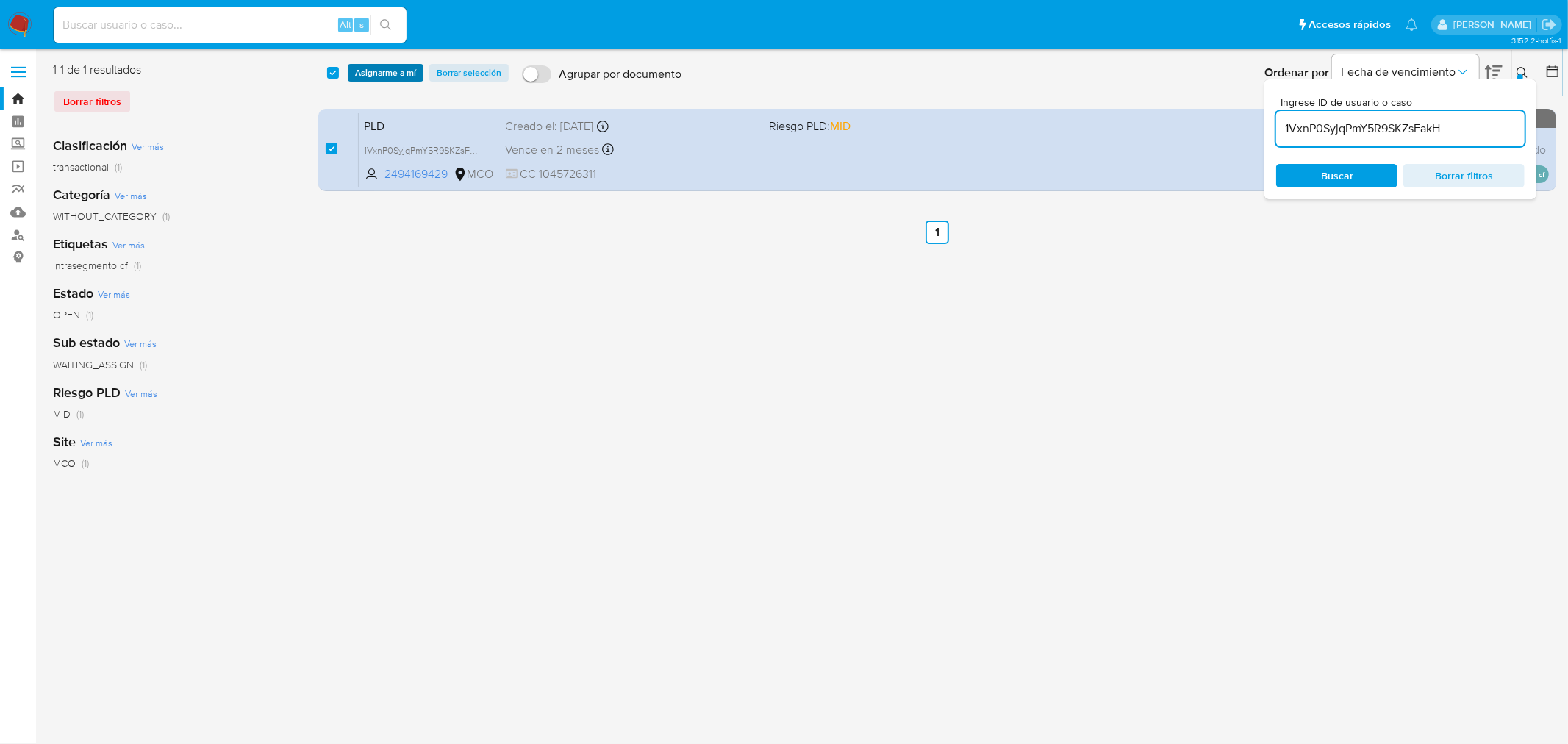
click at [390, 70] on span "Asignarme a mí" at bounding box center [385, 73] width 61 height 14
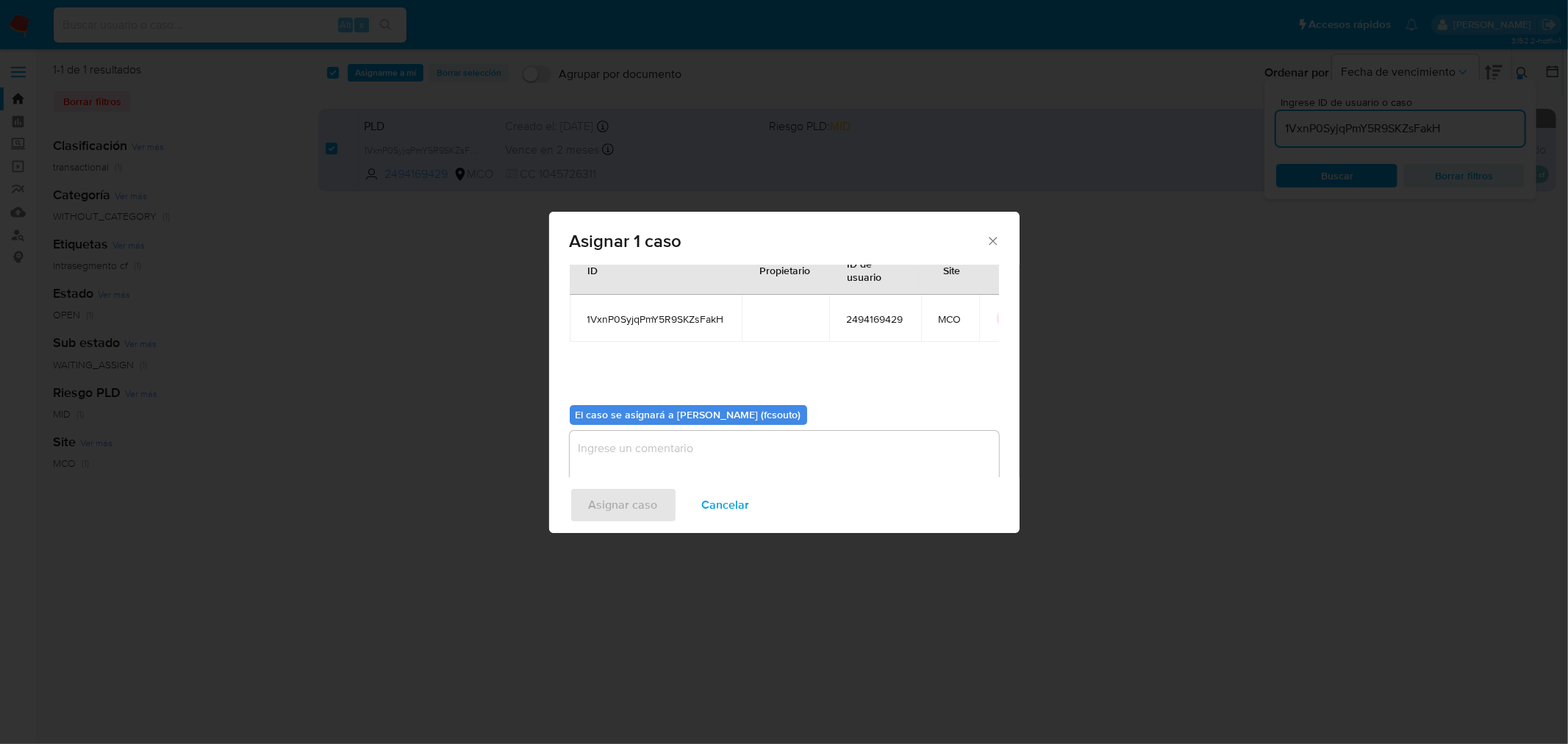
scroll to position [76, 0]
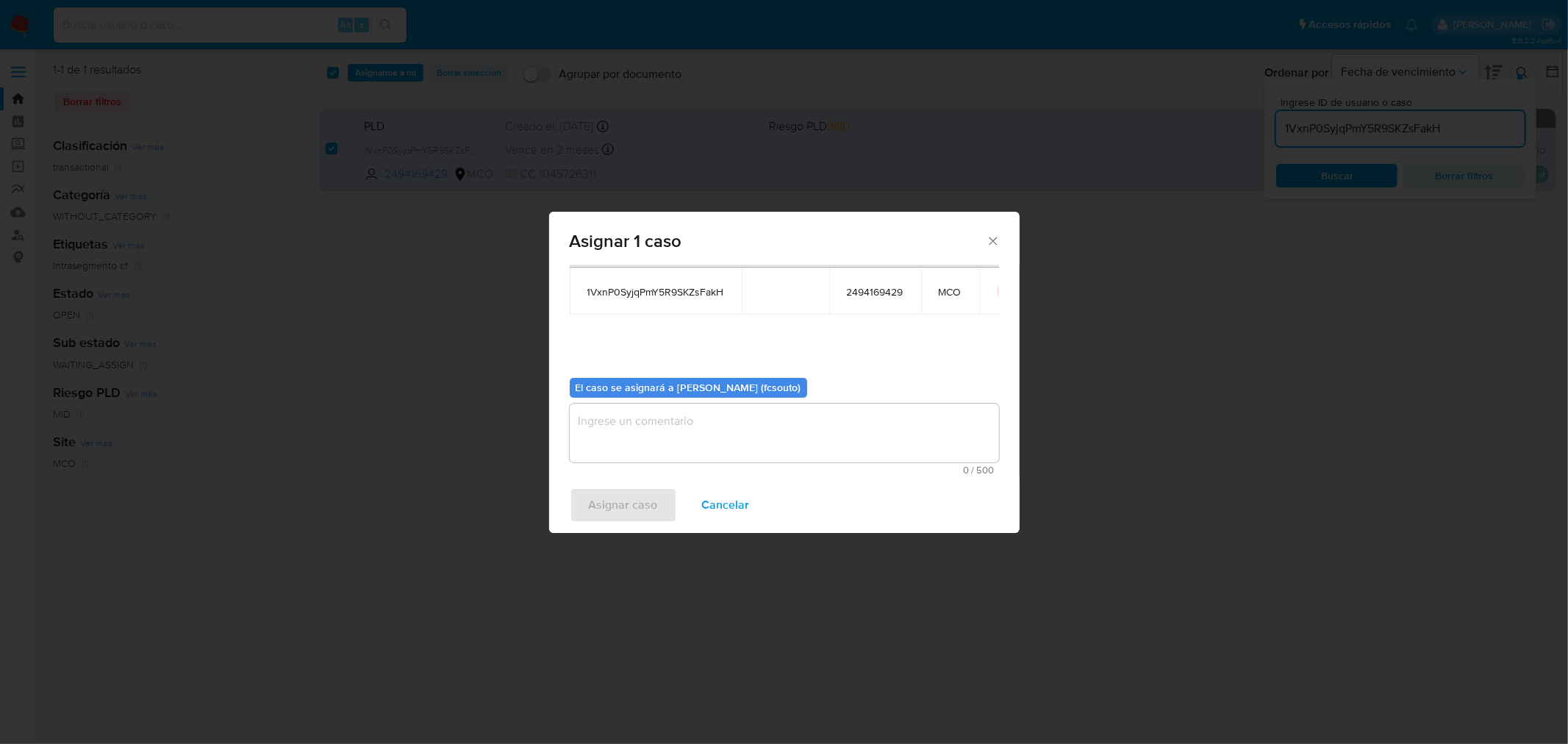
click at [752, 459] on textarea "assign-modal" at bounding box center [784, 434] width 429 height 59
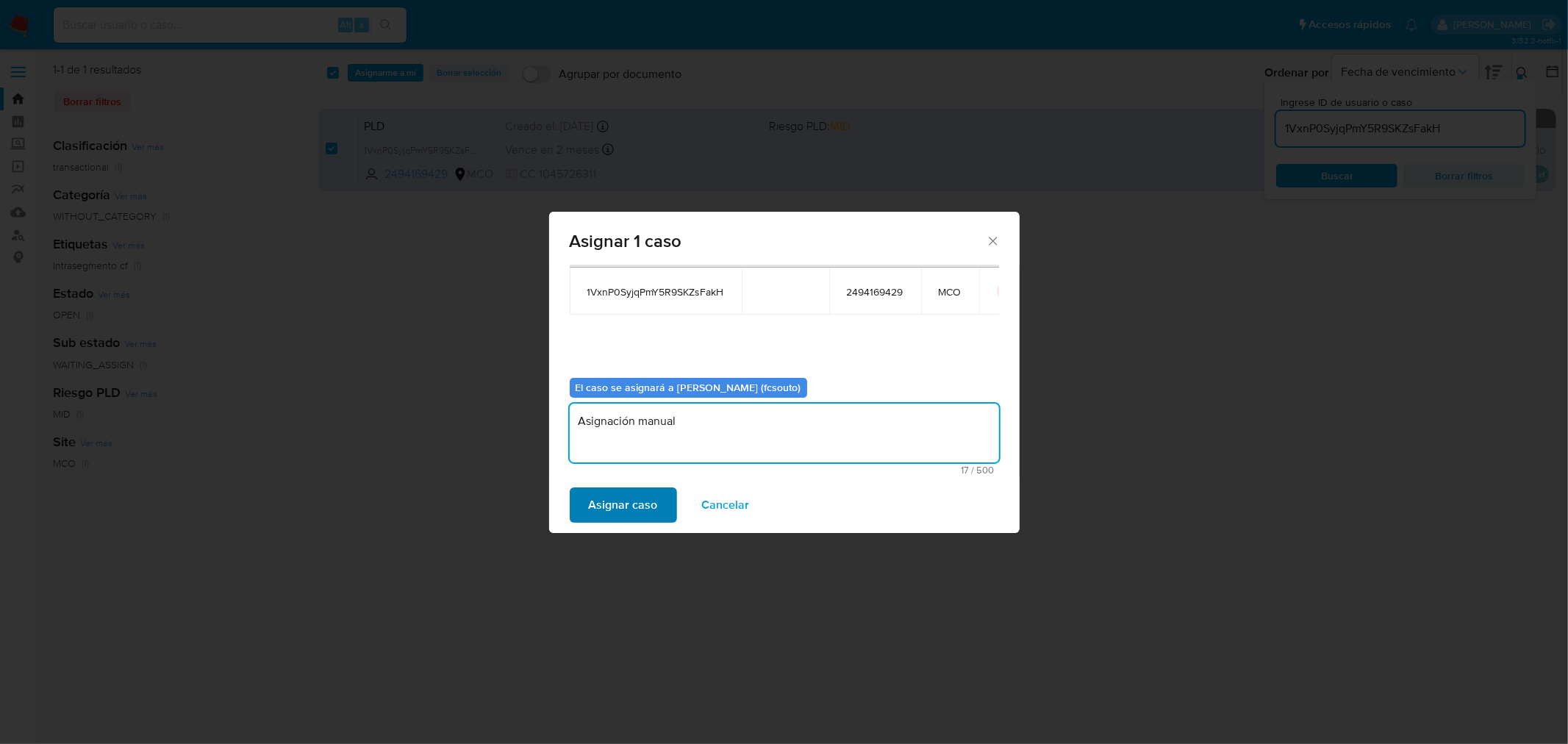
type textarea "Asignación manual"
click at [615, 508] on span "Asignar caso" at bounding box center [623, 505] width 69 height 32
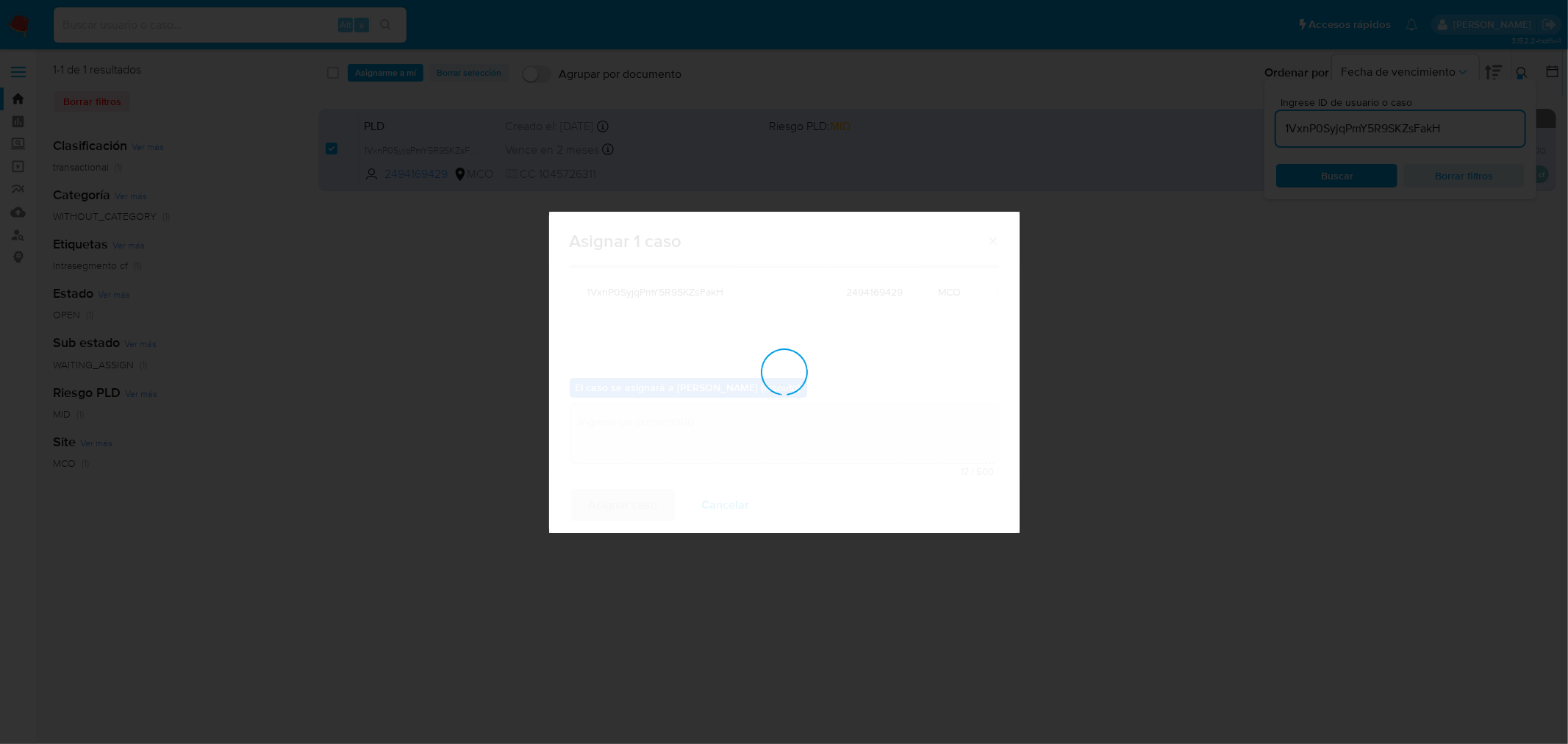
checkbox input "false"
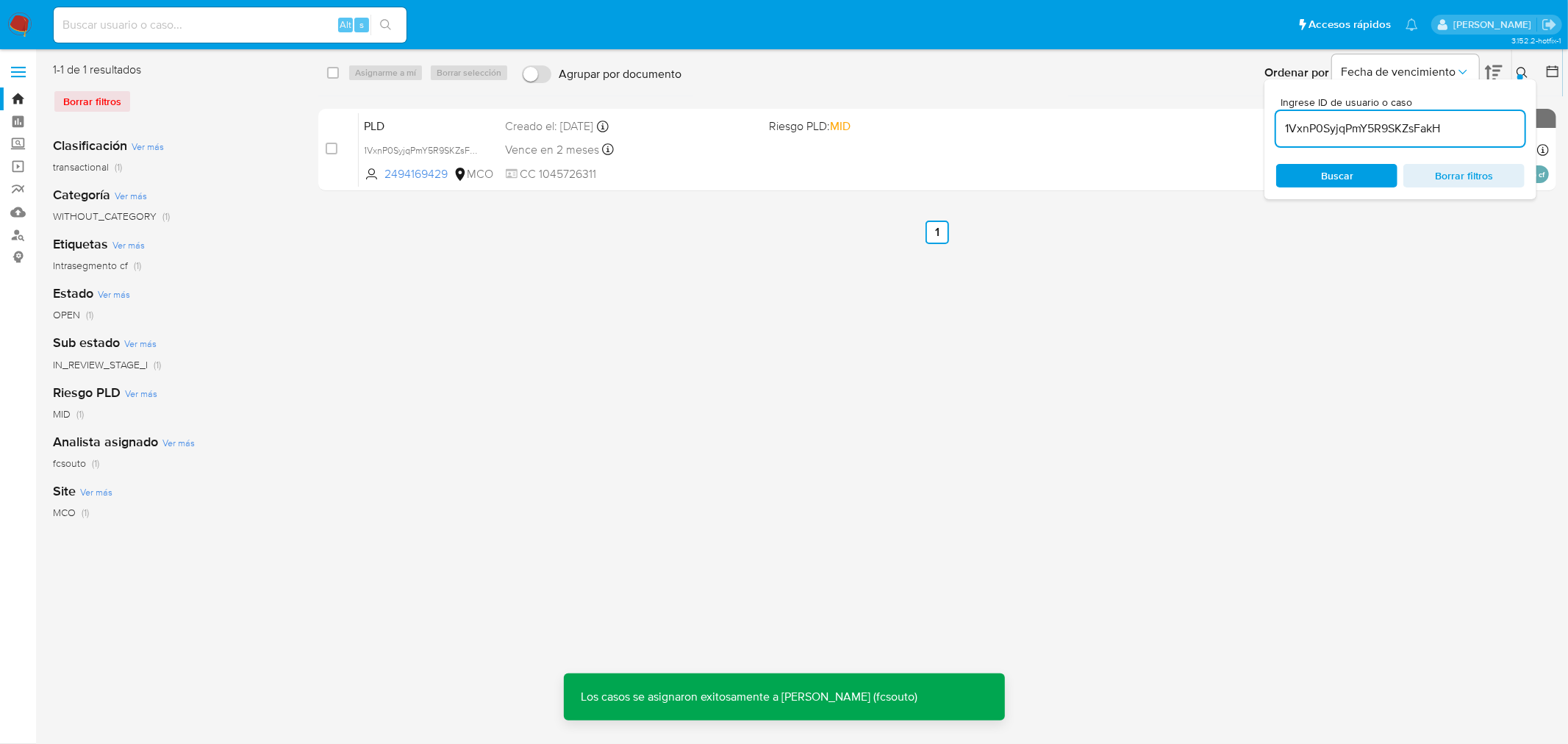
click at [737, 166] on span "CC 1045726311" at bounding box center [631, 174] width 252 height 16
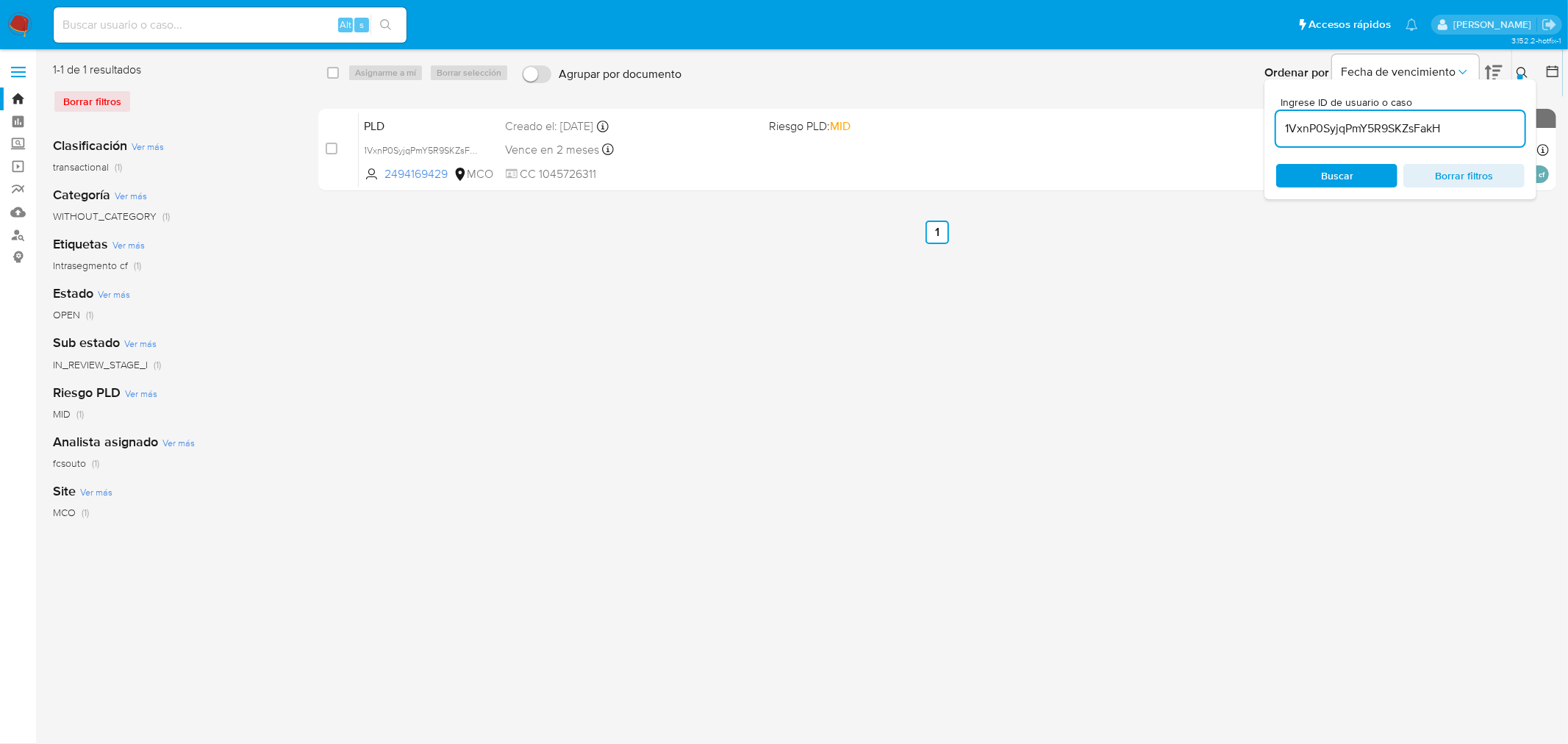
click at [1044, 126] on input "1VxnP0SyjqPmY5R9SKZsFakH" at bounding box center [1400, 129] width 249 height 19
paste input "iO3MG9NRvvMiDSdA6OPppEP3"
click at [1044, 67] on button at bounding box center [1524, 73] width 24 height 18
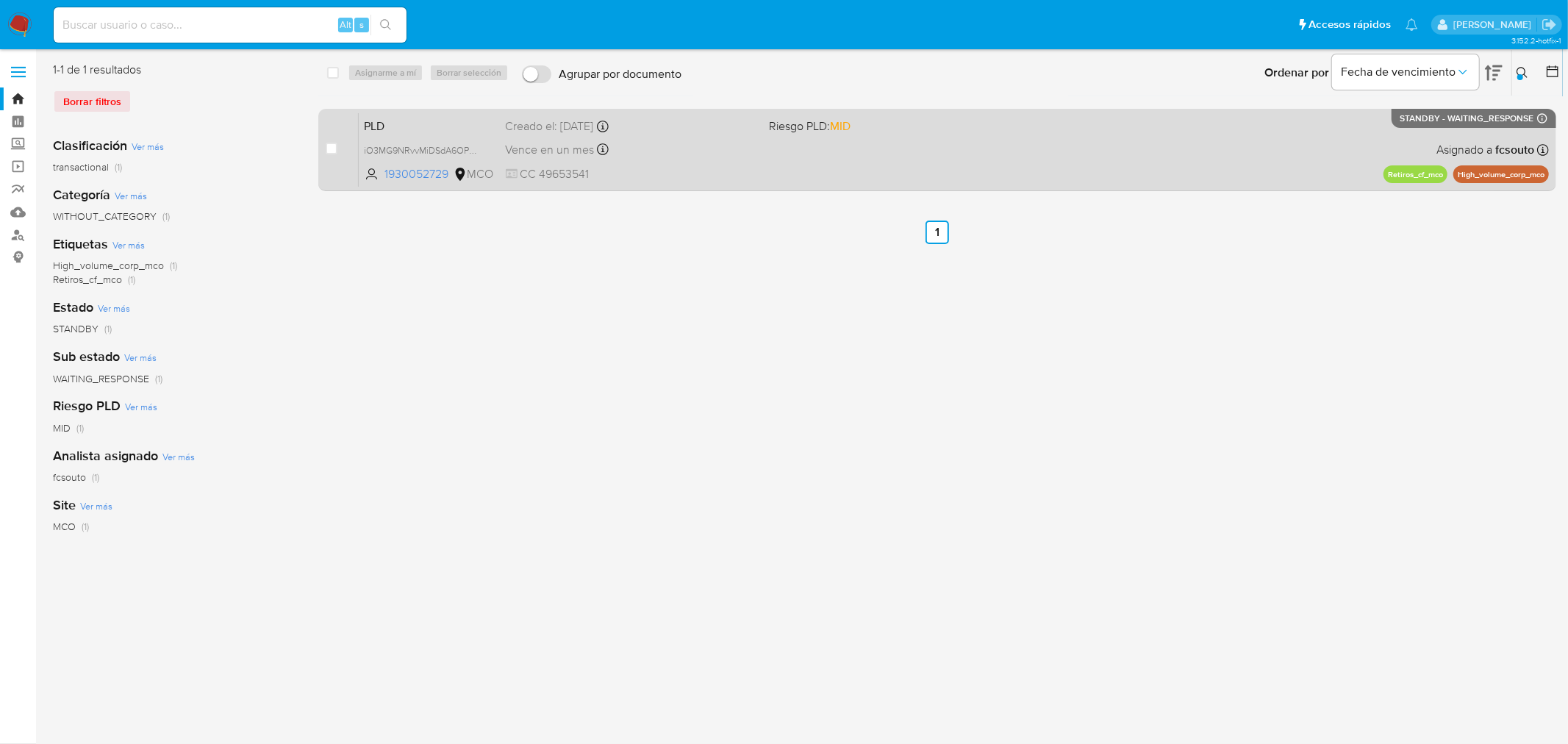
click at [908, 172] on div "PLD iO3MG9NRvvMiDSdA6OPppEP3 1930052729 MCO Riesgo PLD: MID Creado el: 12/06/20…" at bounding box center [954, 150] width 1190 height 74
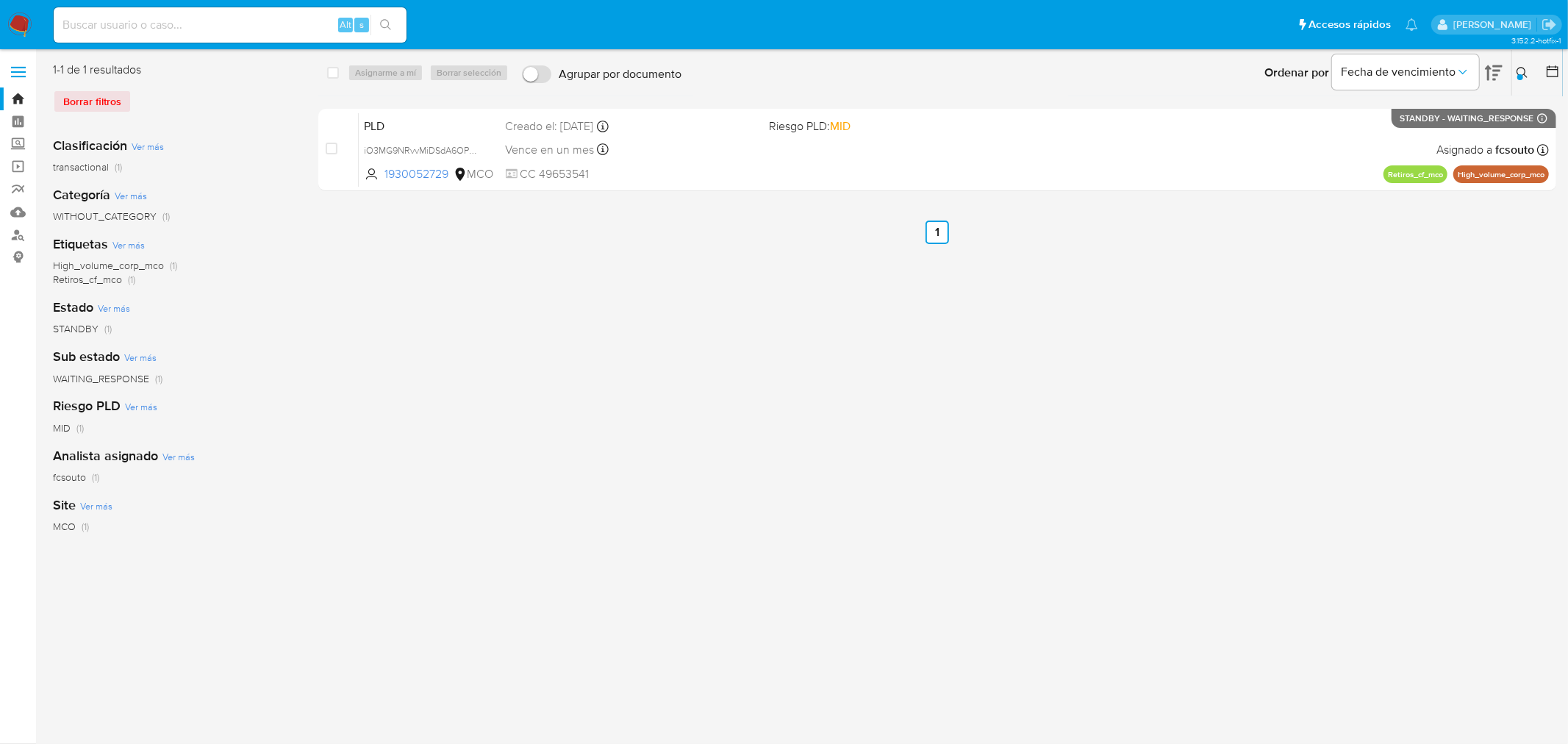
click at [1044, 67] on icon at bounding box center [1522, 73] width 12 height 12
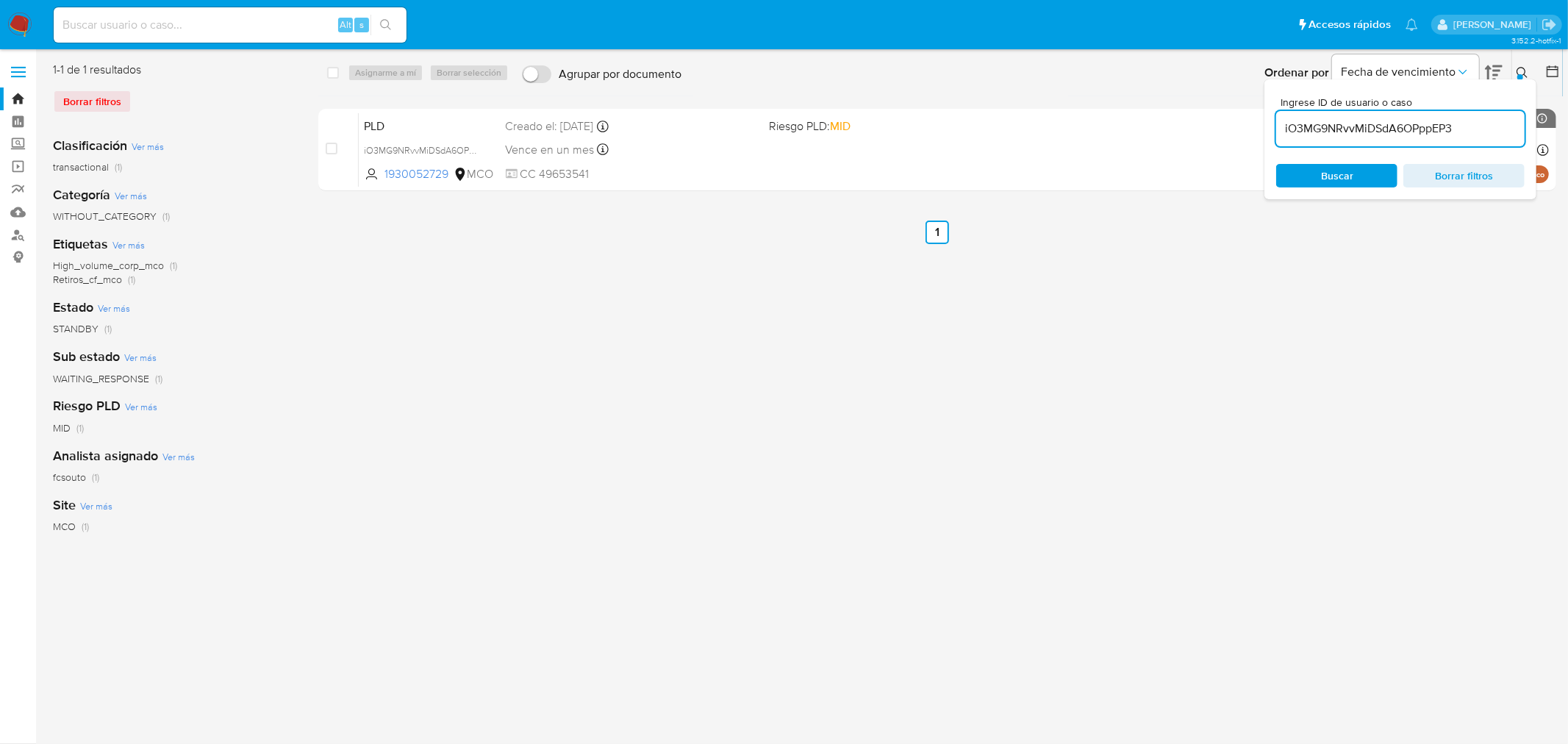
click at [1044, 130] on input "iO3MG9NRvvMiDSdA6OPppEP3" at bounding box center [1400, 129] width 249 height 19
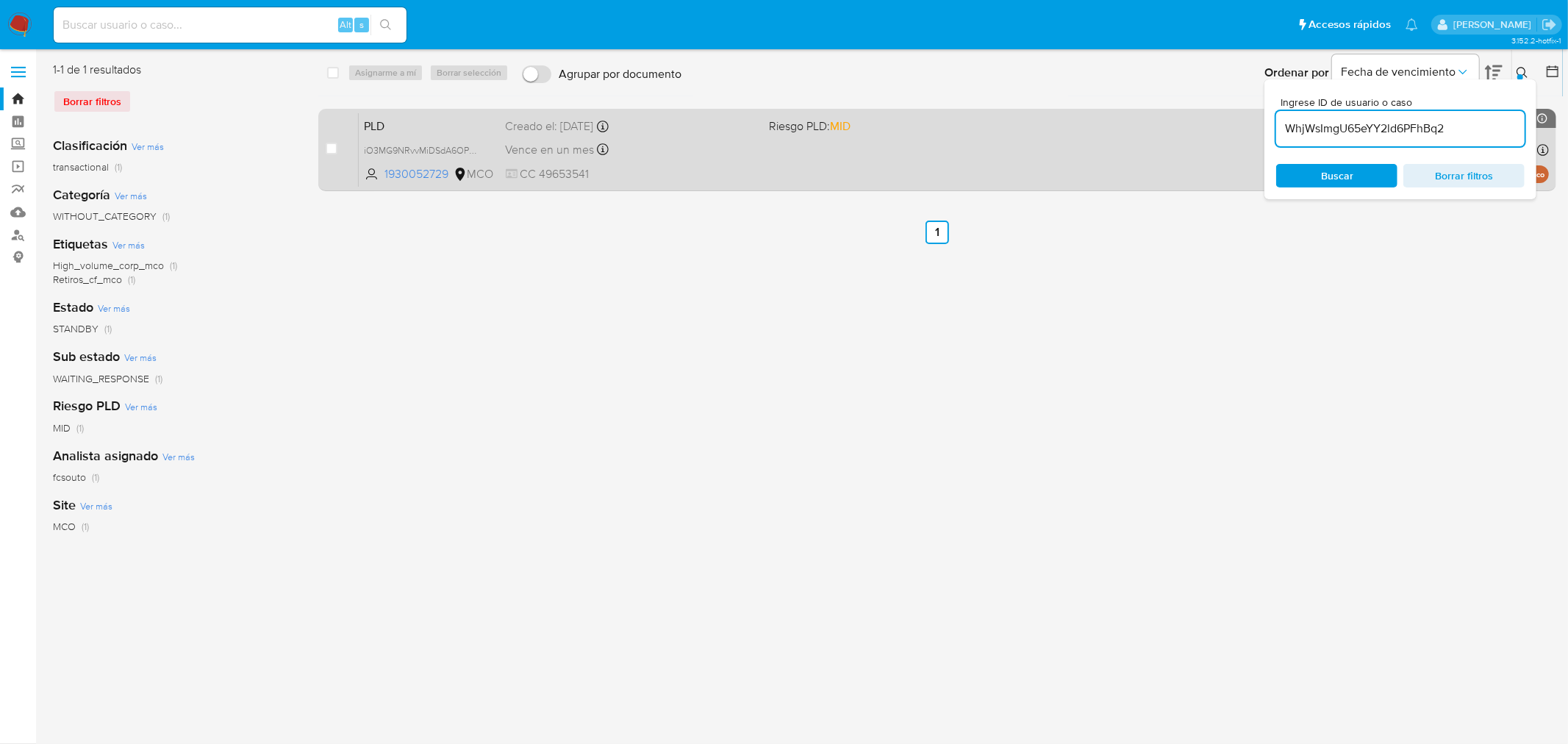
type input "WhjWsImgU65eYY2ld6PFhBq2"
click at [331, 145] on input "checkbox" at bounding box center [331, 148] width 12 height 12
checkbox input "true"
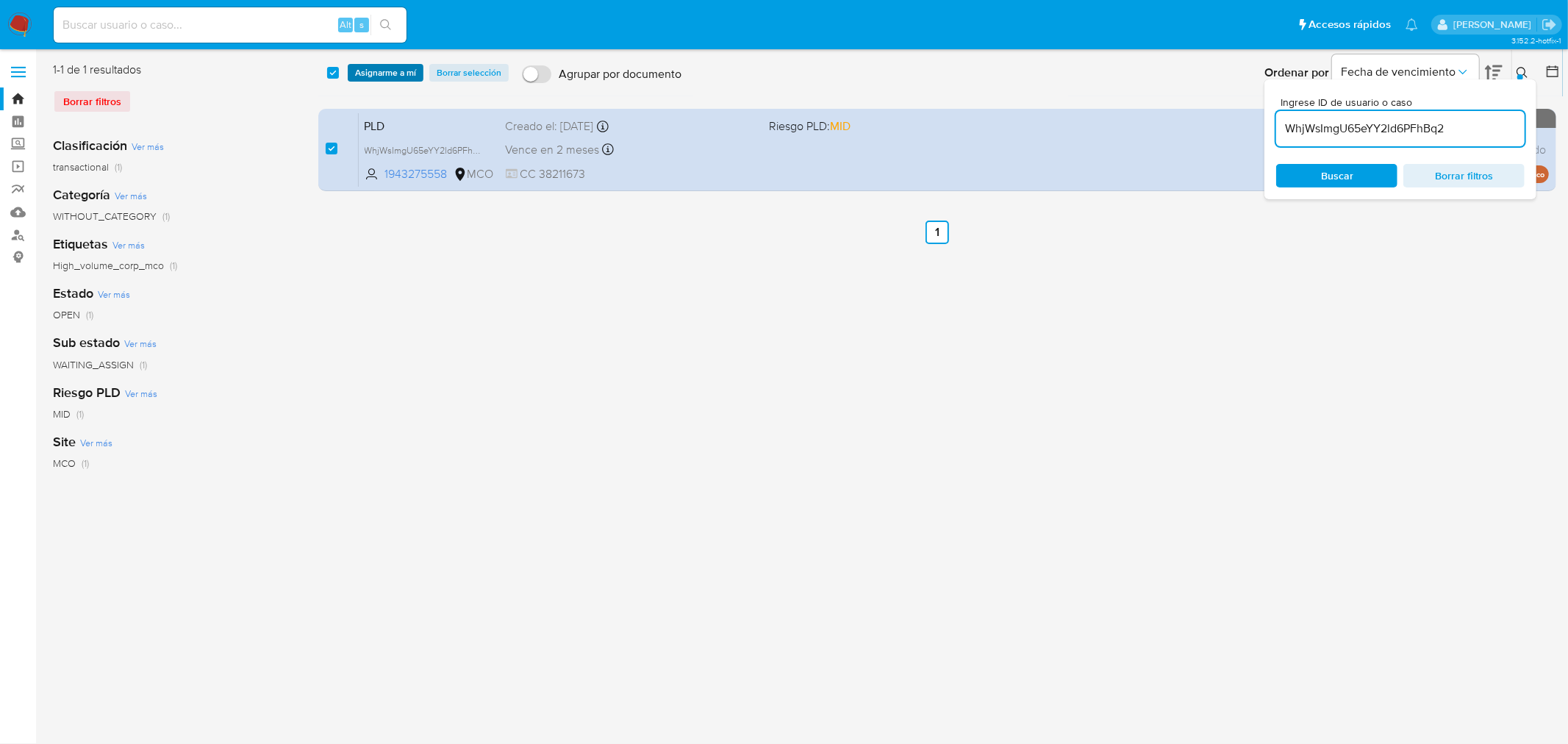
click at [388, 74] on span "Asignarme a mí" at bounding box center [385, 73] width 61 height 14
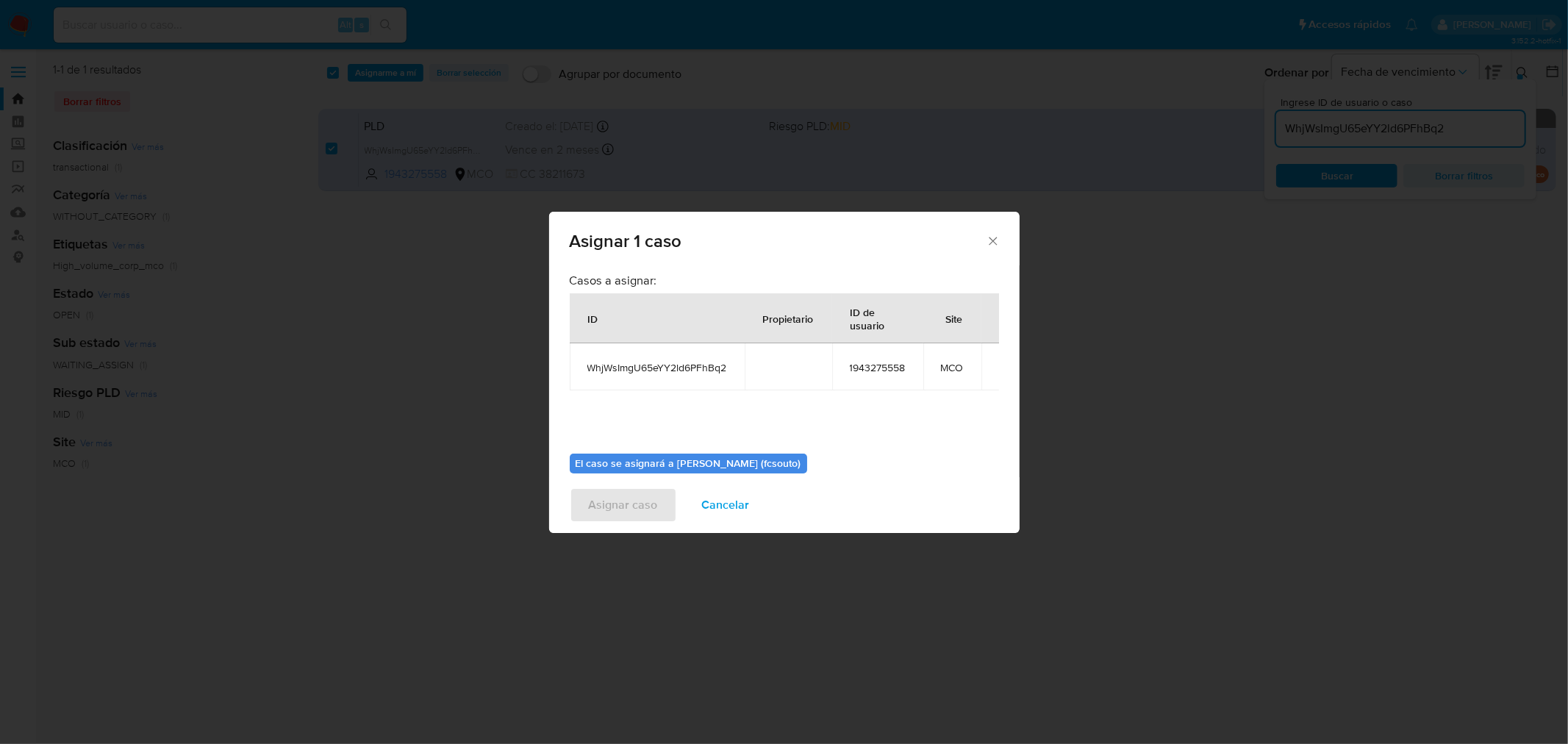
scroll to position [76, 0]
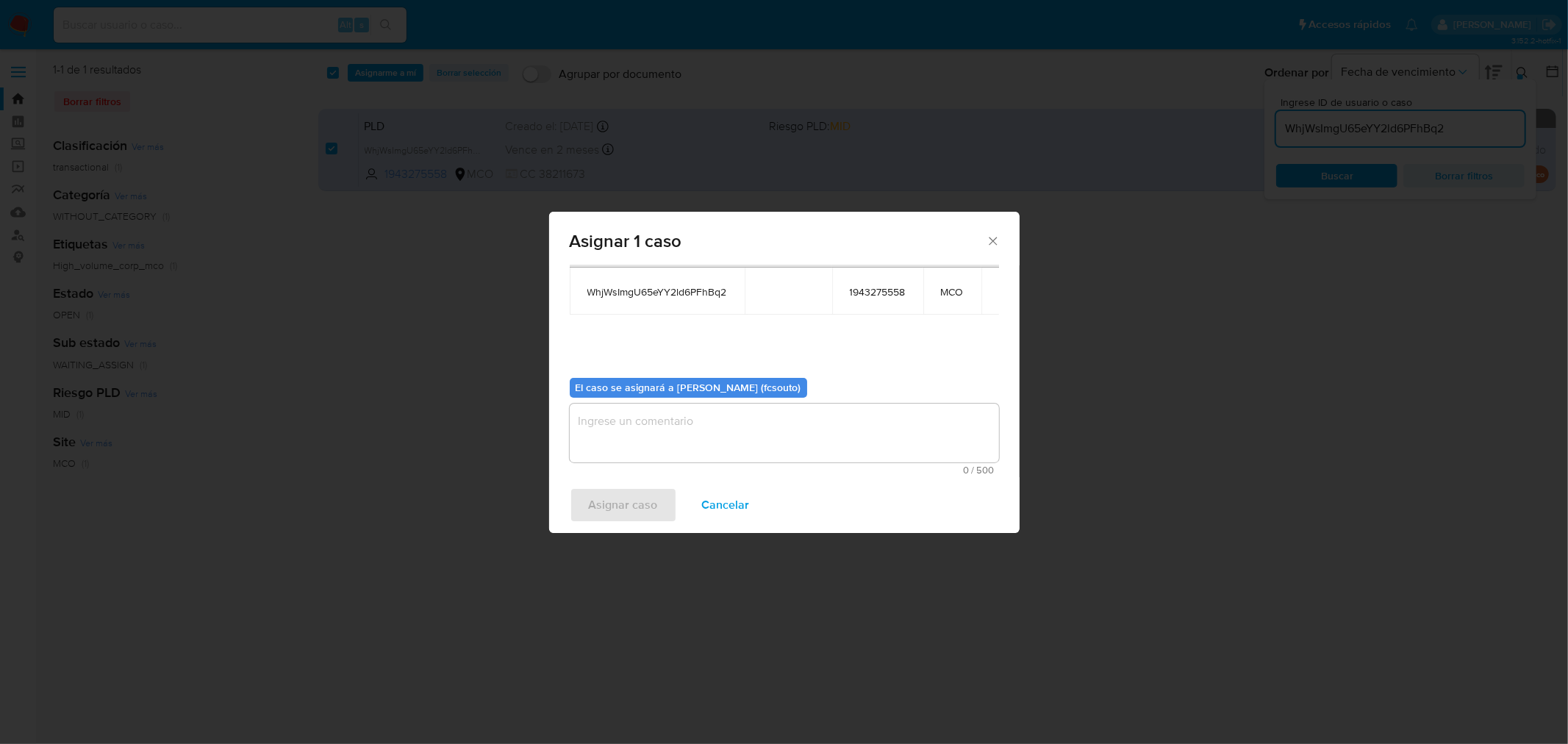
click at [716, 405] on textarea "assign-modal" at bounding box center [784, 434] width 429 height 59
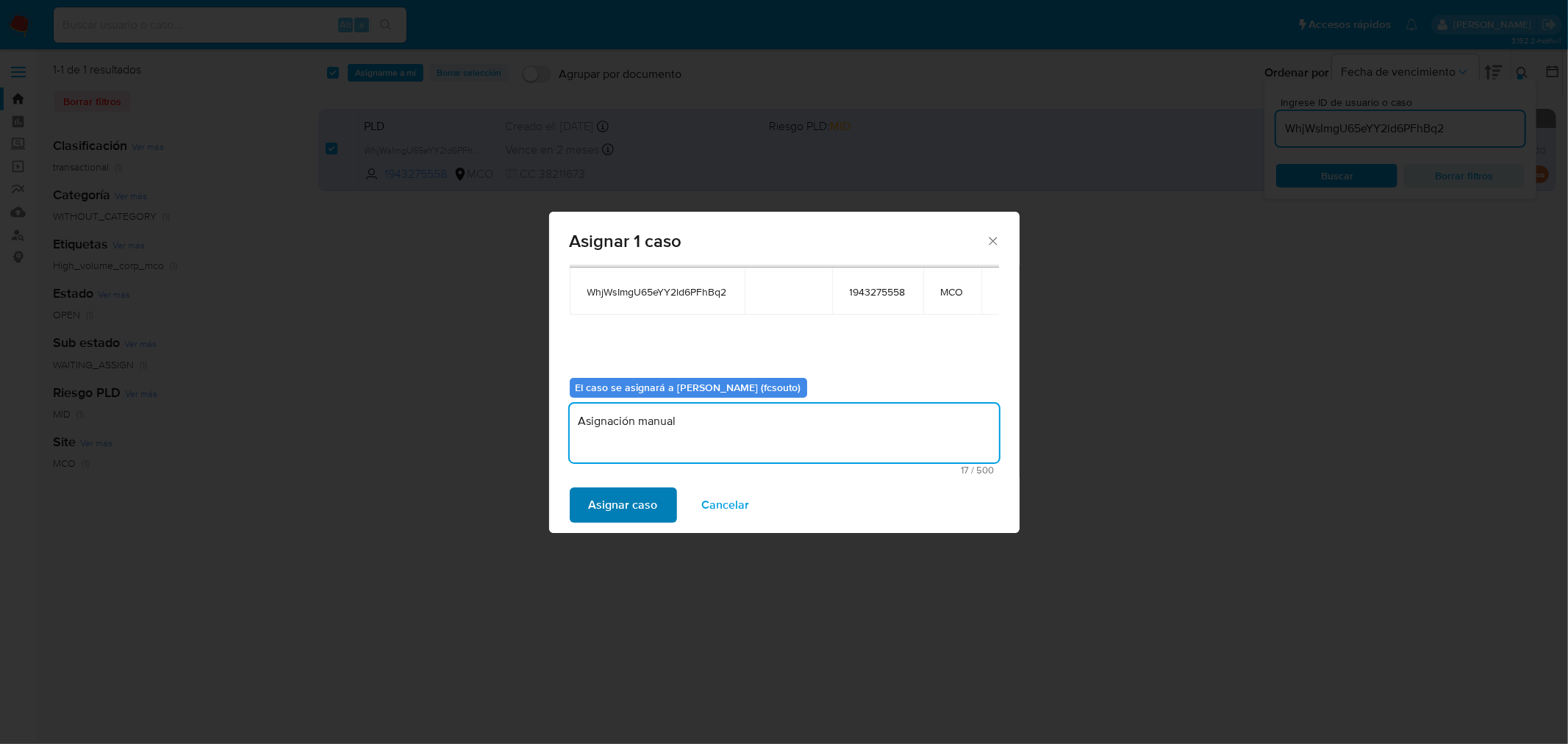
type textarea "Asignación manual"
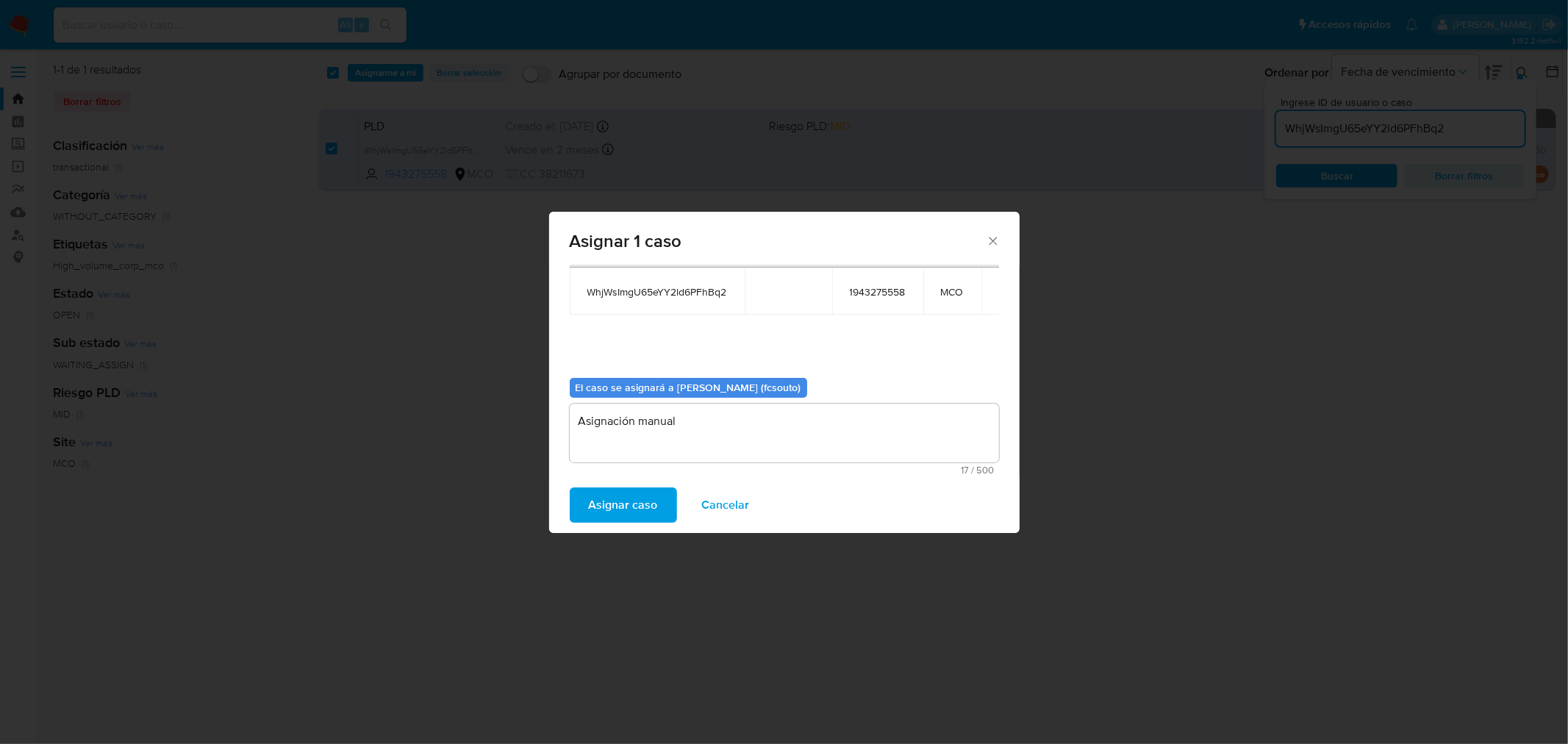
click at [640, 500] on span "Asignar caso" at bounding box center [623, 505] width 69 height 32
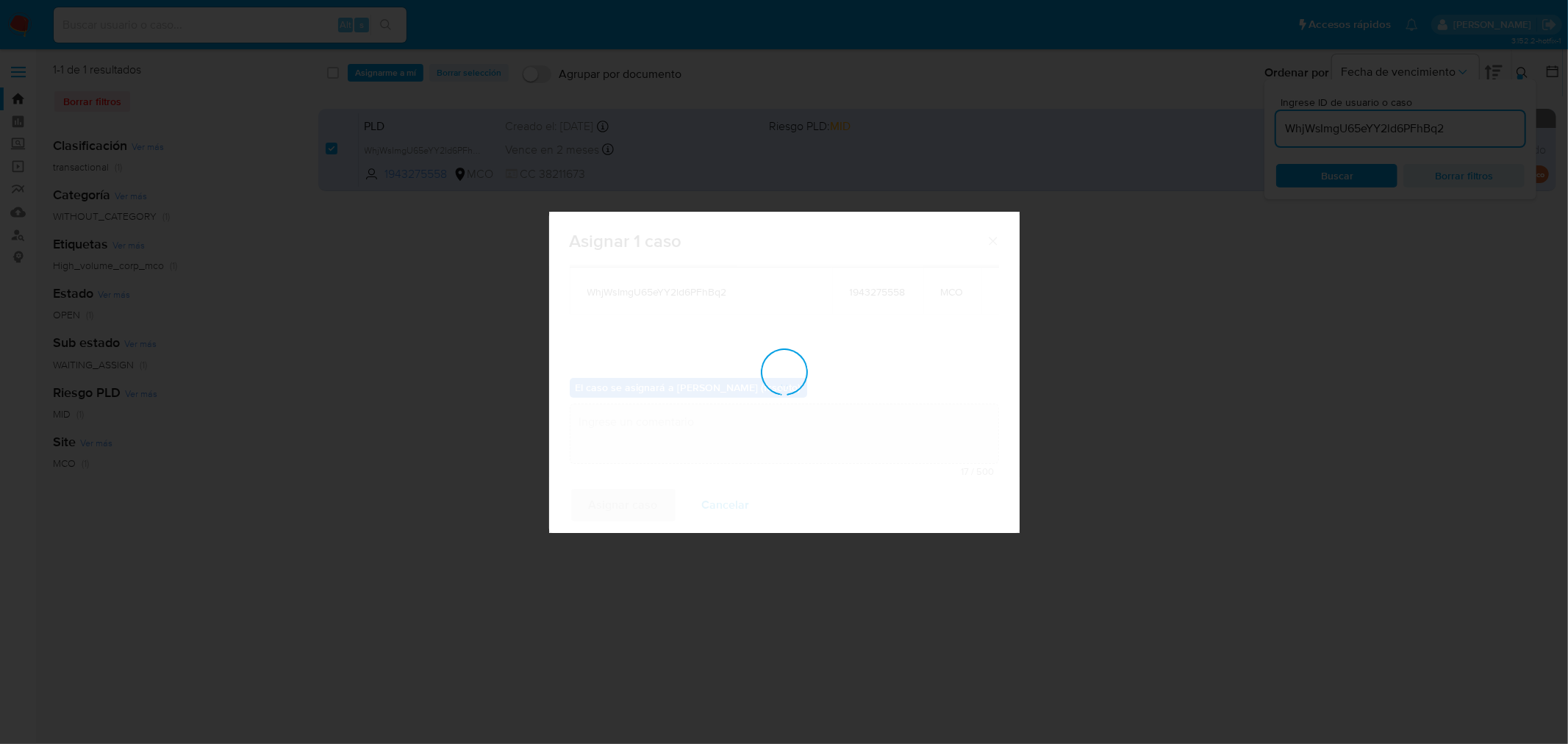
checkbox input "false"
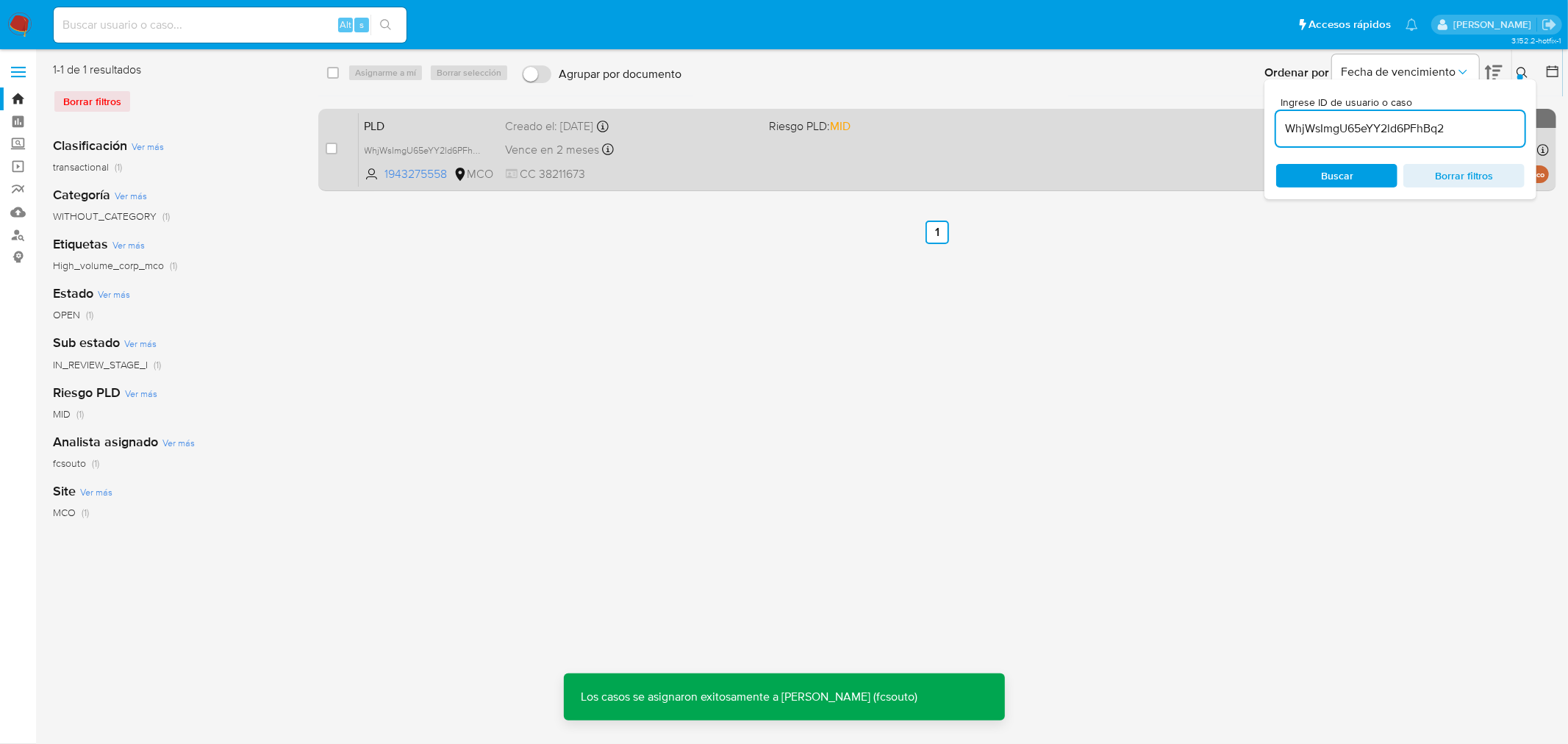
click at [758, 156] on div "PLD WhjWsImgU65eYY2ld6PFhBq2 1943275558 MCO Riesgo PLD: MID Creado el: 12/07/20…" at bounding box center [954, 150] width 1190 height 74
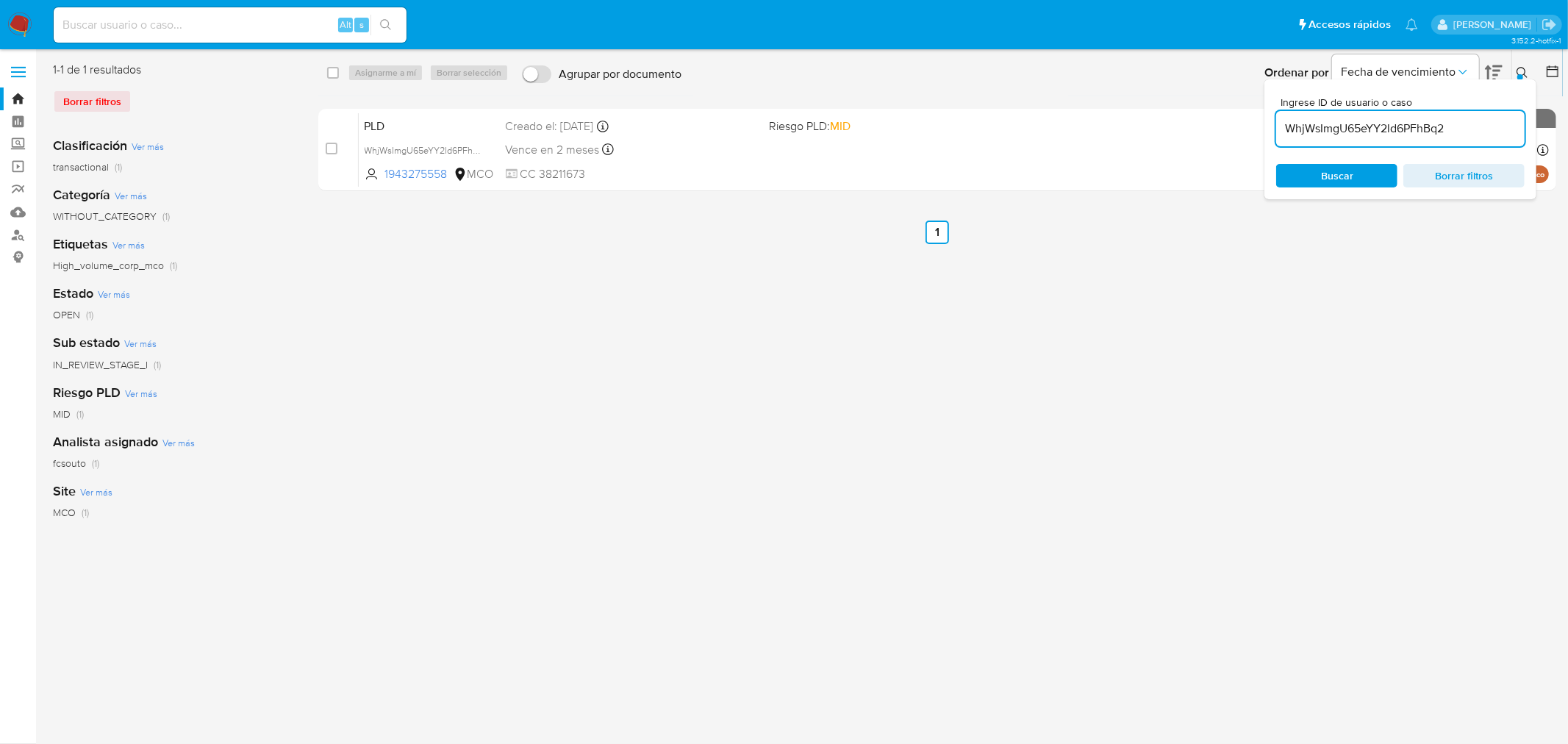
click at [1044, 130] on input "WhjWsImgU65eYY2ld6PFhBq2" at bounding box center [1400, 129] width 249 height 19
paste input "sFjf9iY7mgaoSiRrhEhHv3ks"
type input "sFjf9iY7mgaoSiRrhEhHv3ks"
click at [1044, 313] on div "select-all-cases-checkbox Asignarme a mí Borrar selección Agrupar por documento…" at bounding box center [937, 378] width 1238 height 634
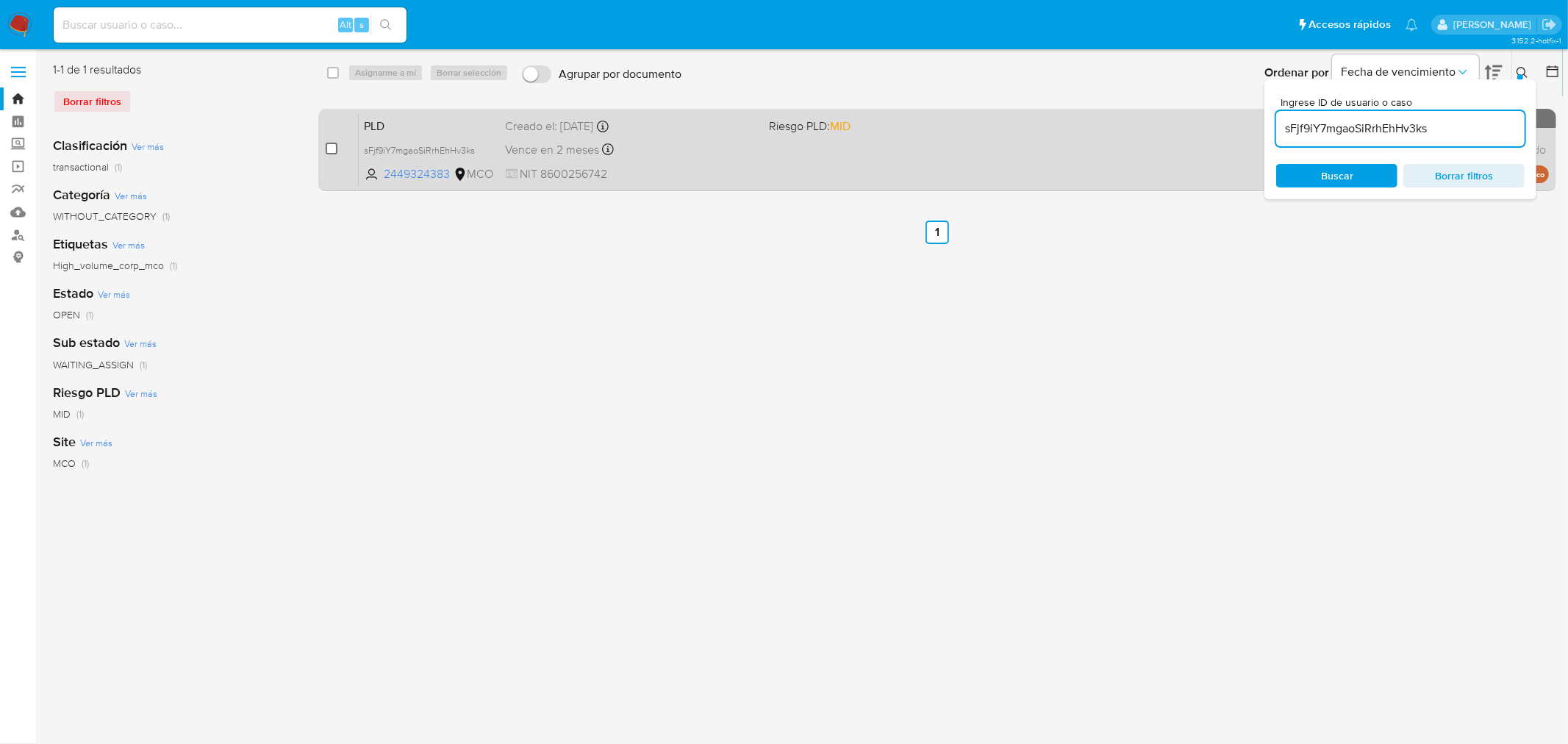
click at [332, 148] on input "checkbox" at bounding box center [331, 148] width 12 height 12
checkbox input "true"
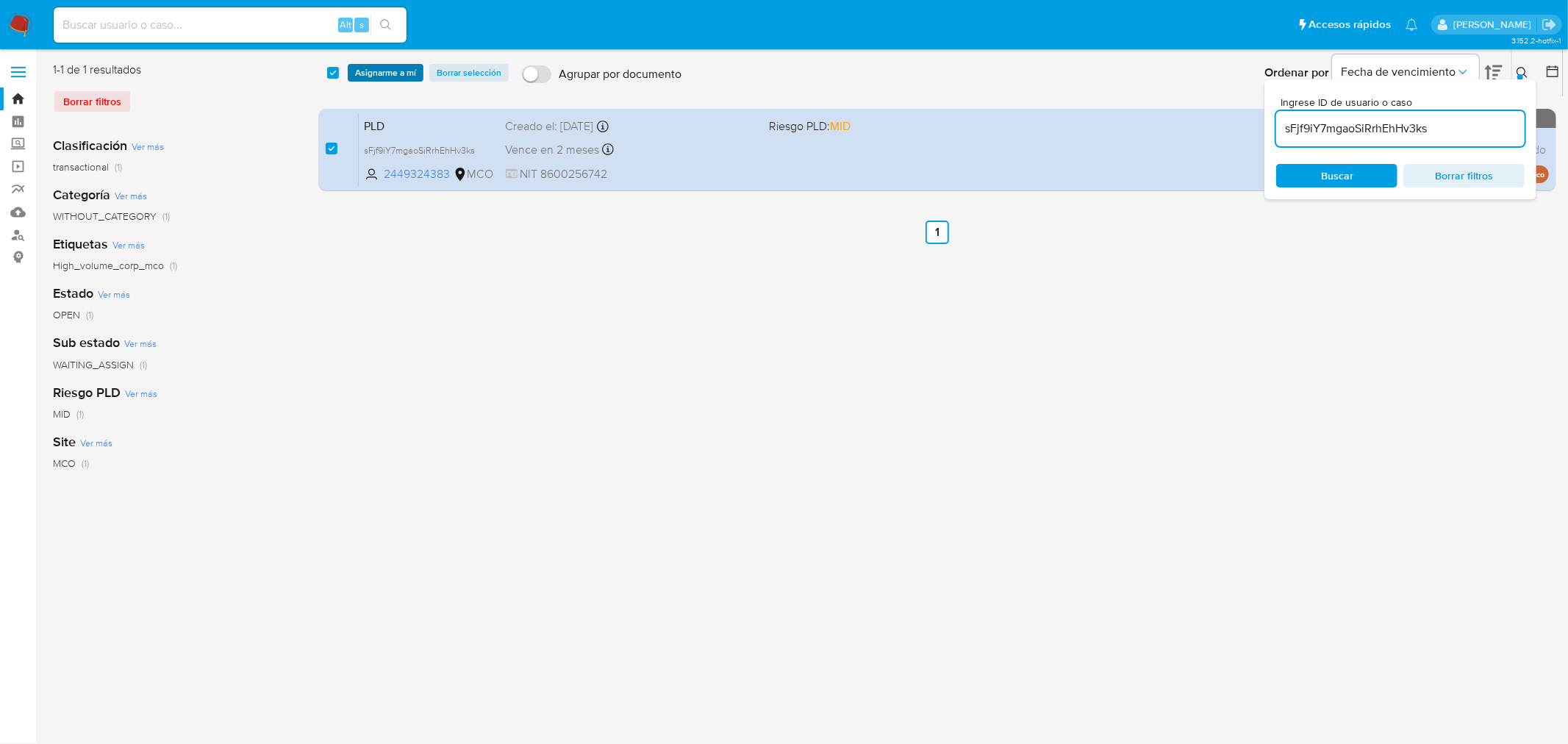
click at [372, 76] on span "Asignarme a mí" at bounding box center [385, 73] width 61 height 14
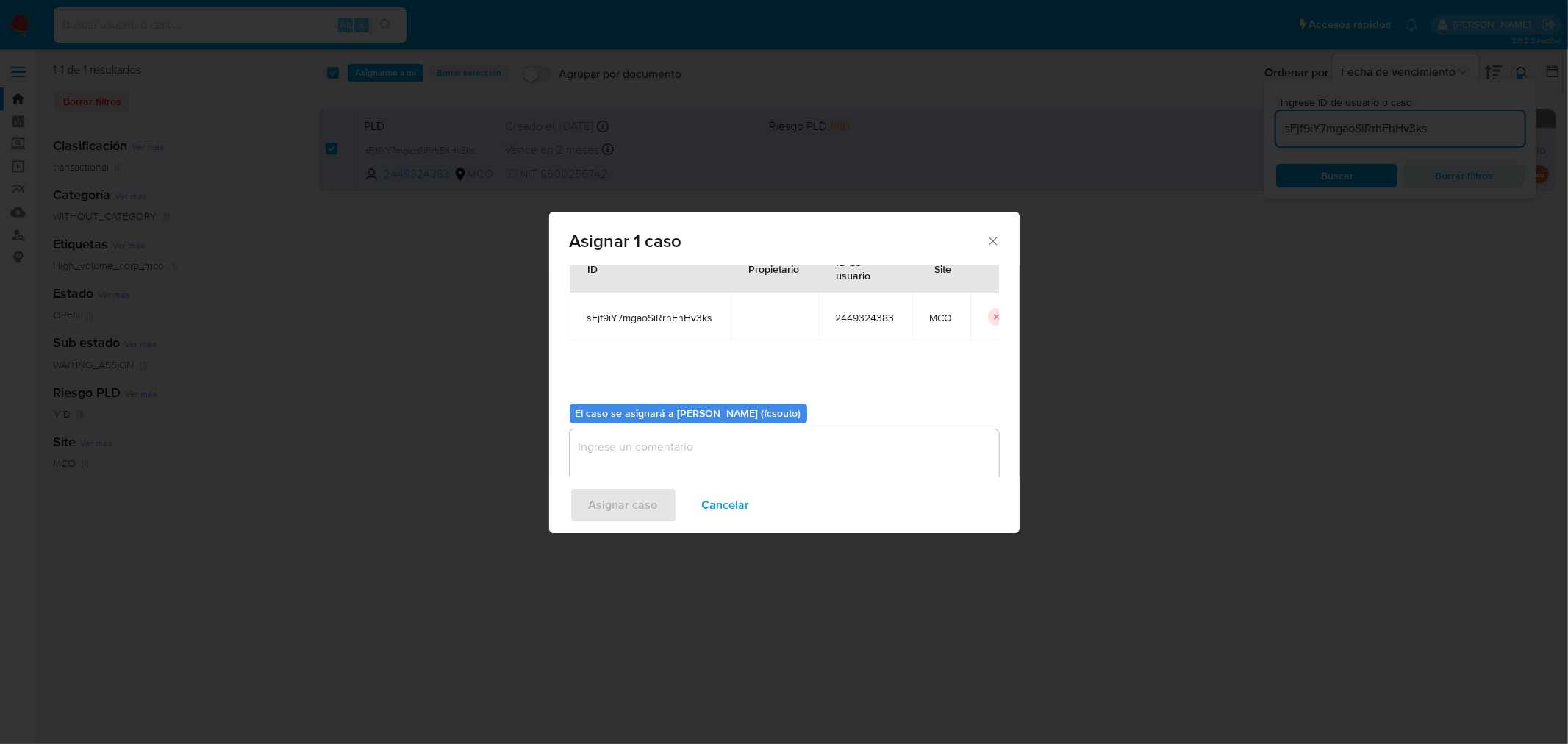
scroll to position [76, 0]
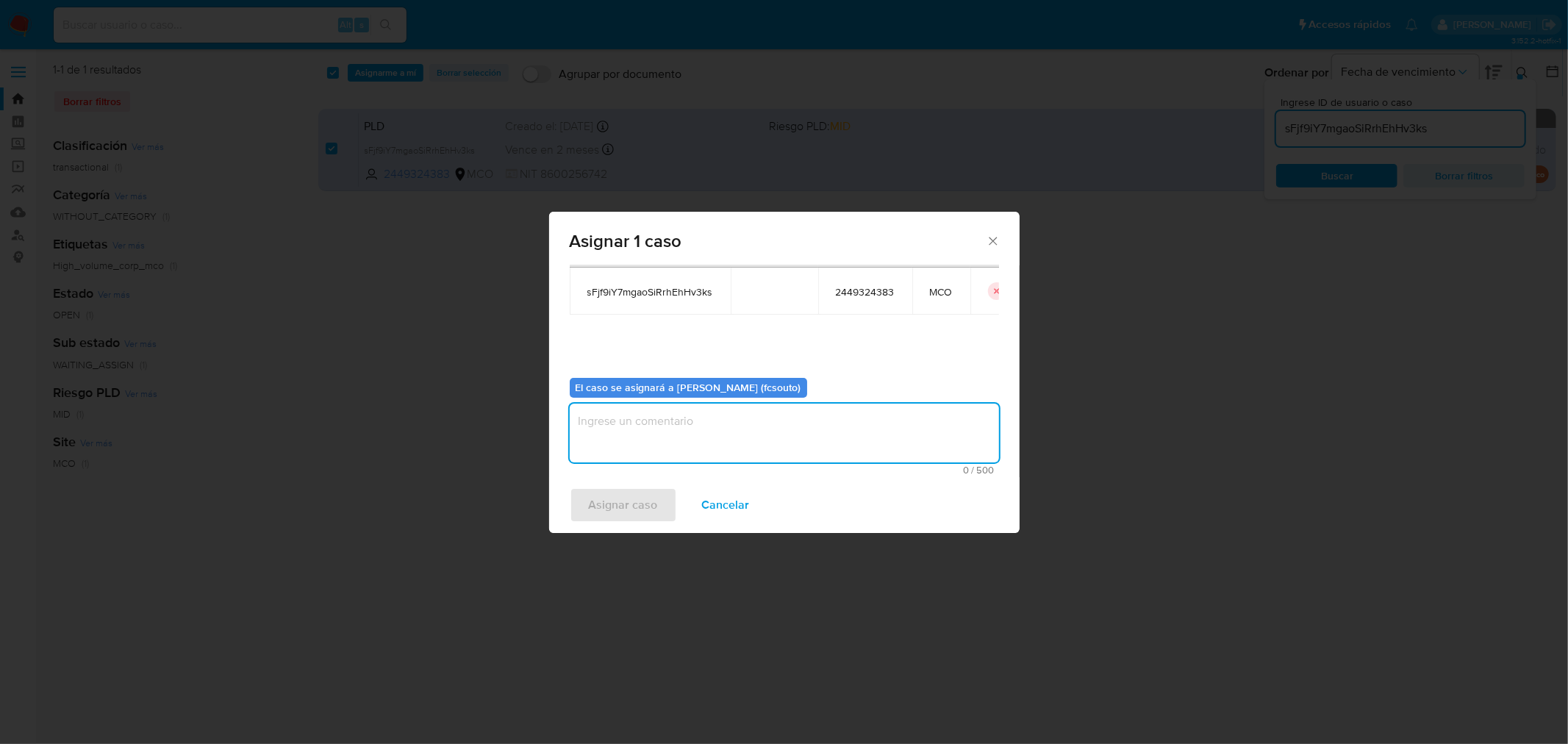
click at [781, 447] on textarea "assign-modal" at bounding box center [784, 434] width 429 height 59
type textarea "Asignación manual"
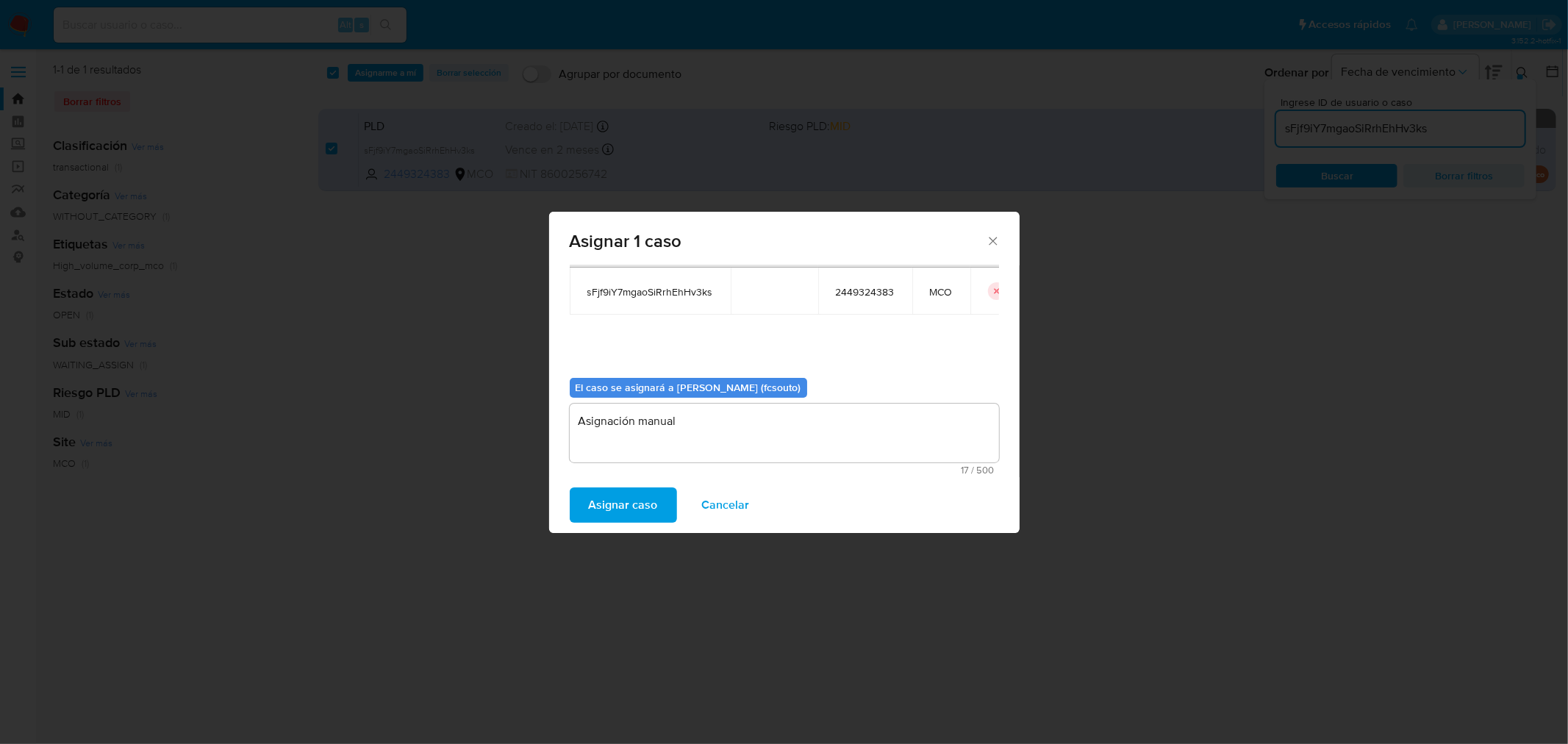
click at [638, 489] on span "Asignar caso" at bounding box center [623, 505] width 69 height 32
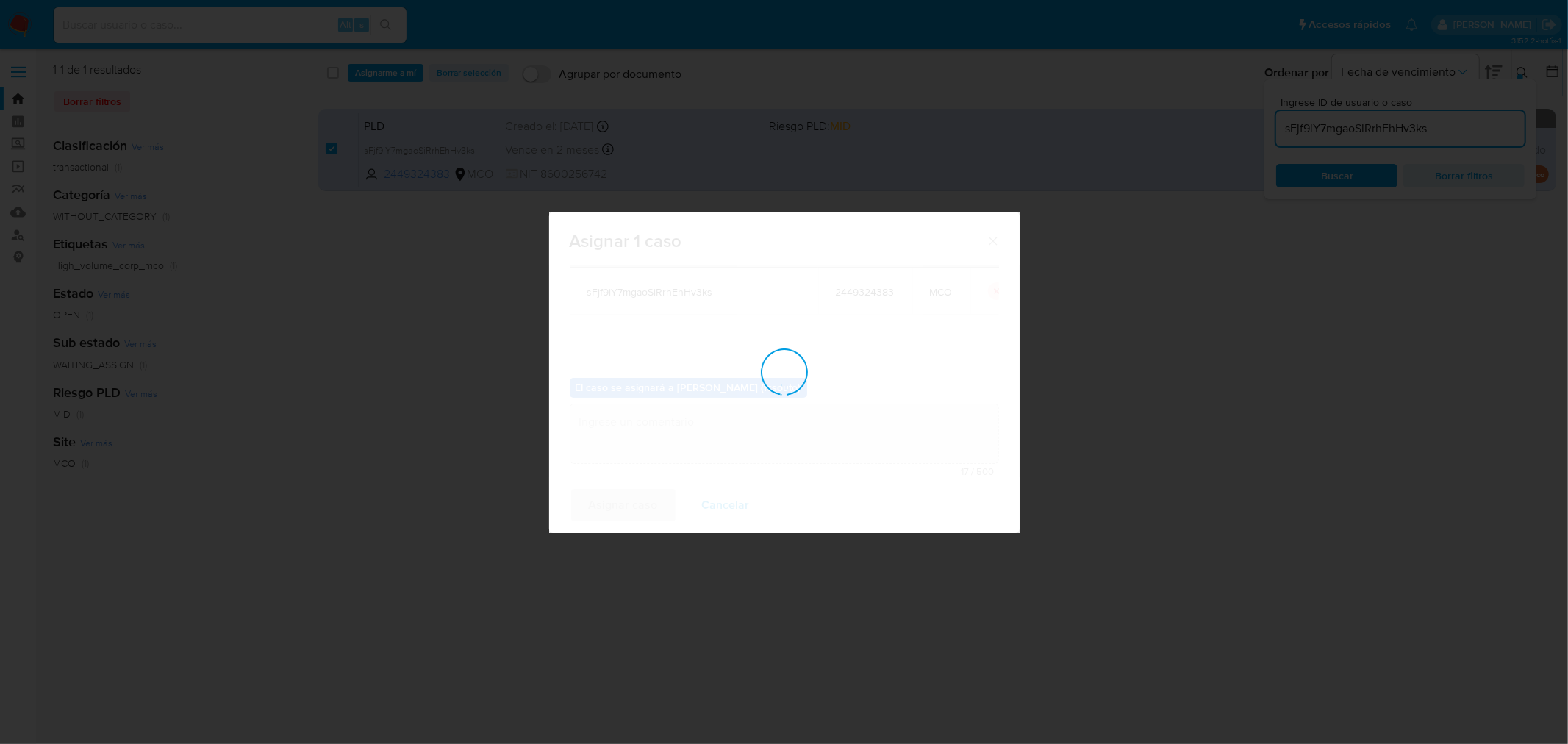
checkbox input "false"
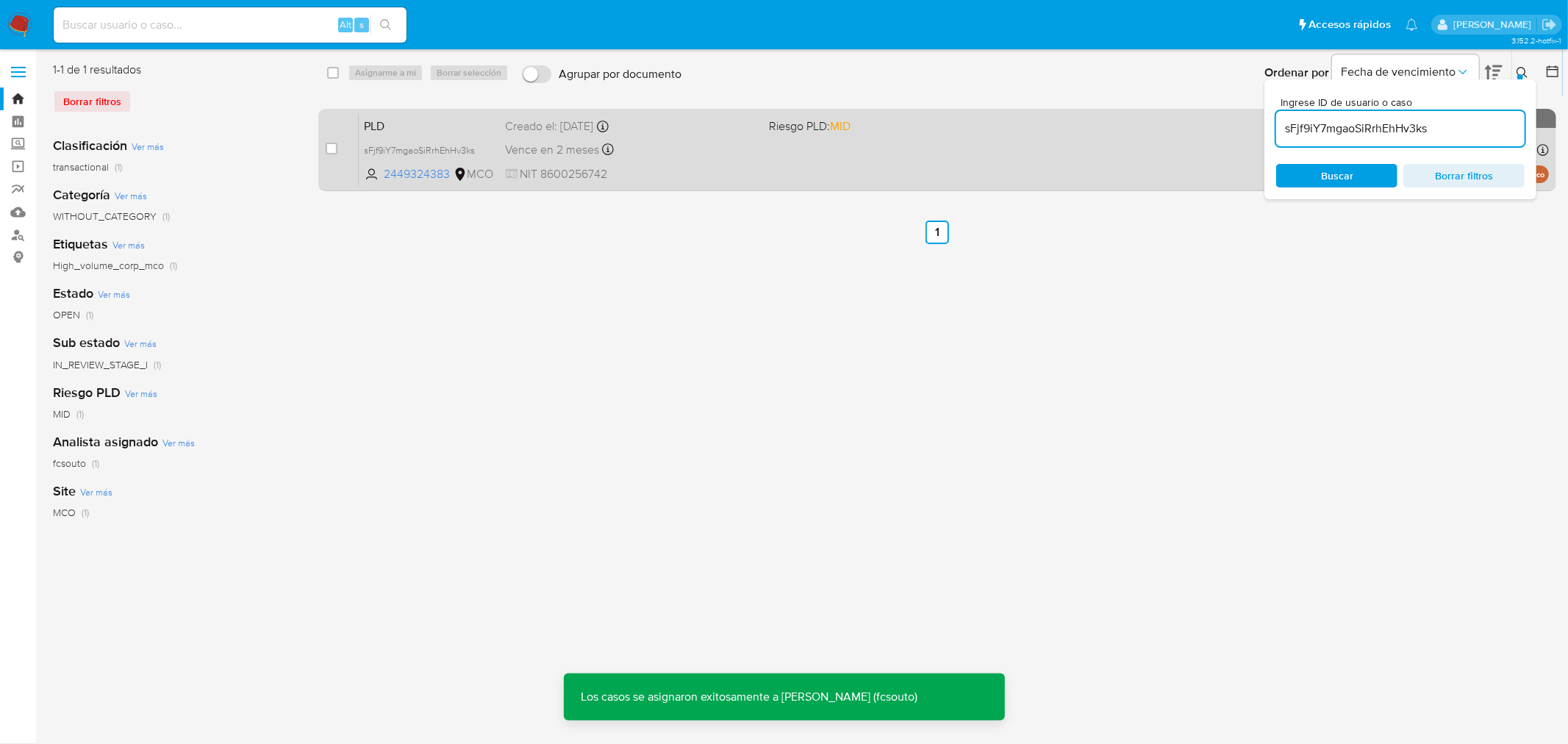
click at [678, 167] on span "NIT 8600256742" at bounding box center [631, 174] width 252 height 16
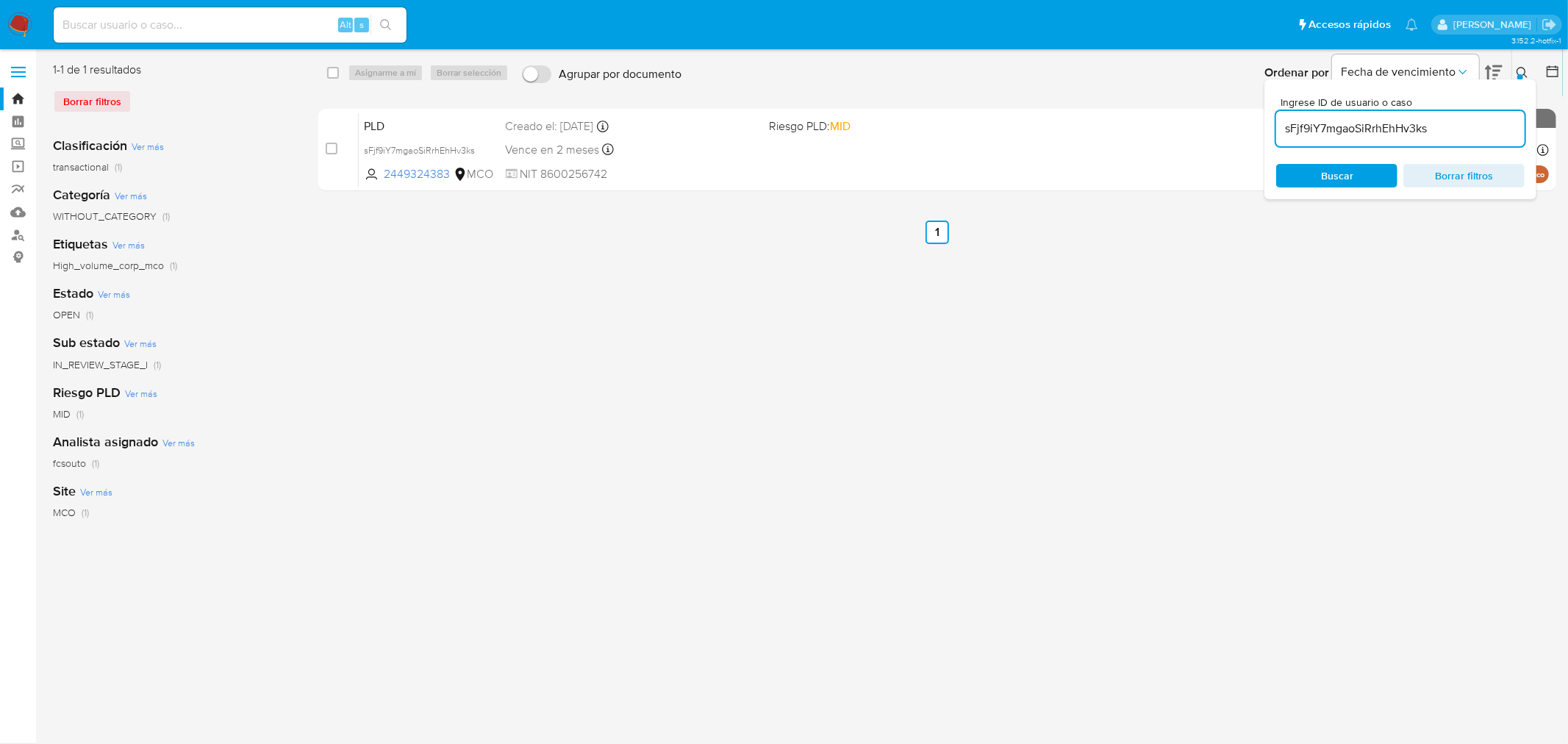
click at [1044, 131] on input "sFjf9iY7mgaoSiRrhEhHv3ks" at bounding box center [1400, 129] width 249 height 19
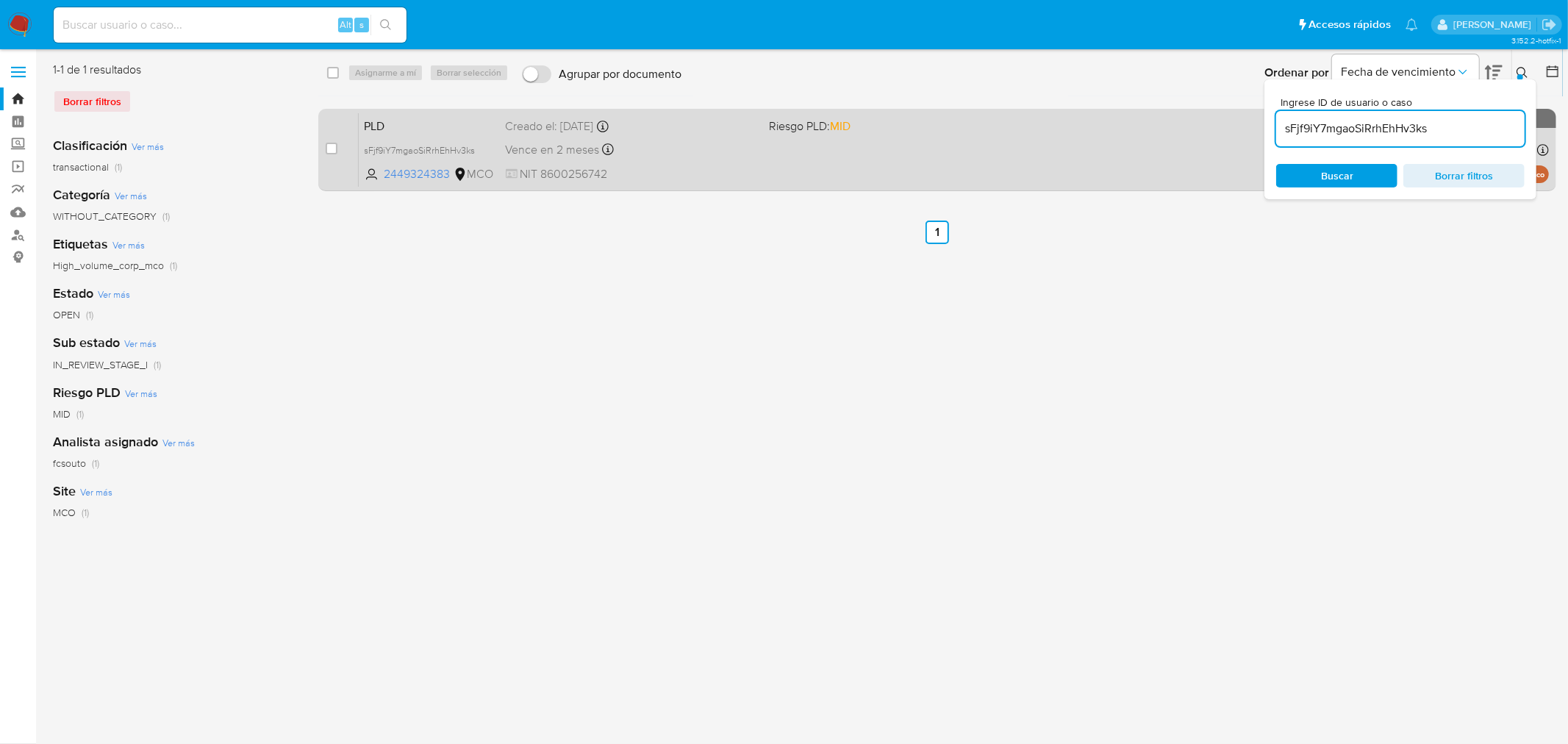
paste input "A56XodSOR2OXU0YP2pVTgtyh"
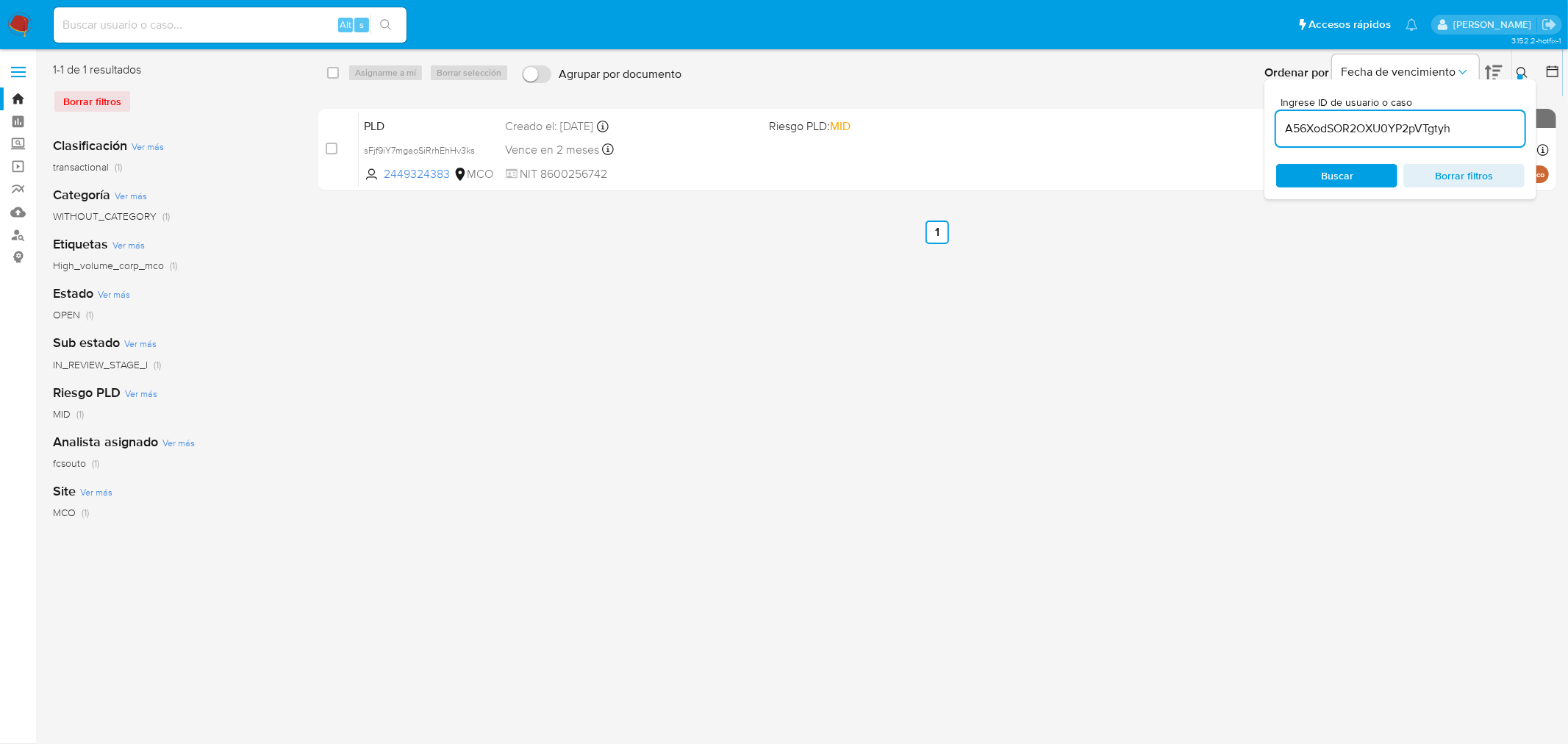
type input "A56XodSOR2OXU0YP2pVTgtyh"
click at [1044, 325] on div "select-all-cases-checkbox Asignarme a mí Borrar selección Agrupar por documento…" at bounding box center [937, 378] width 1238 height 634
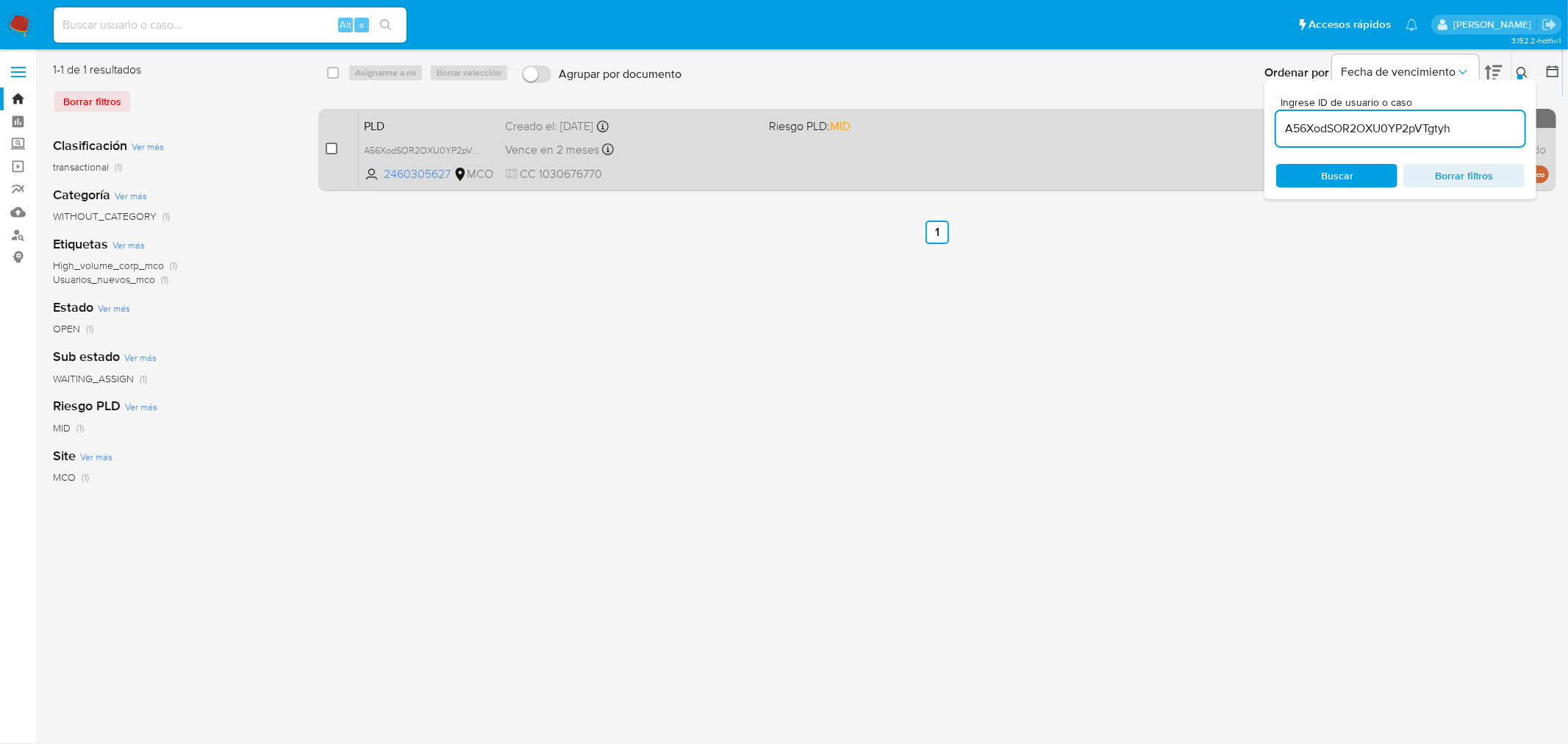
click at [337, 145] on input "checkbox" at bounding box center [331, 148] width 12 height 12
checkbox input "true"
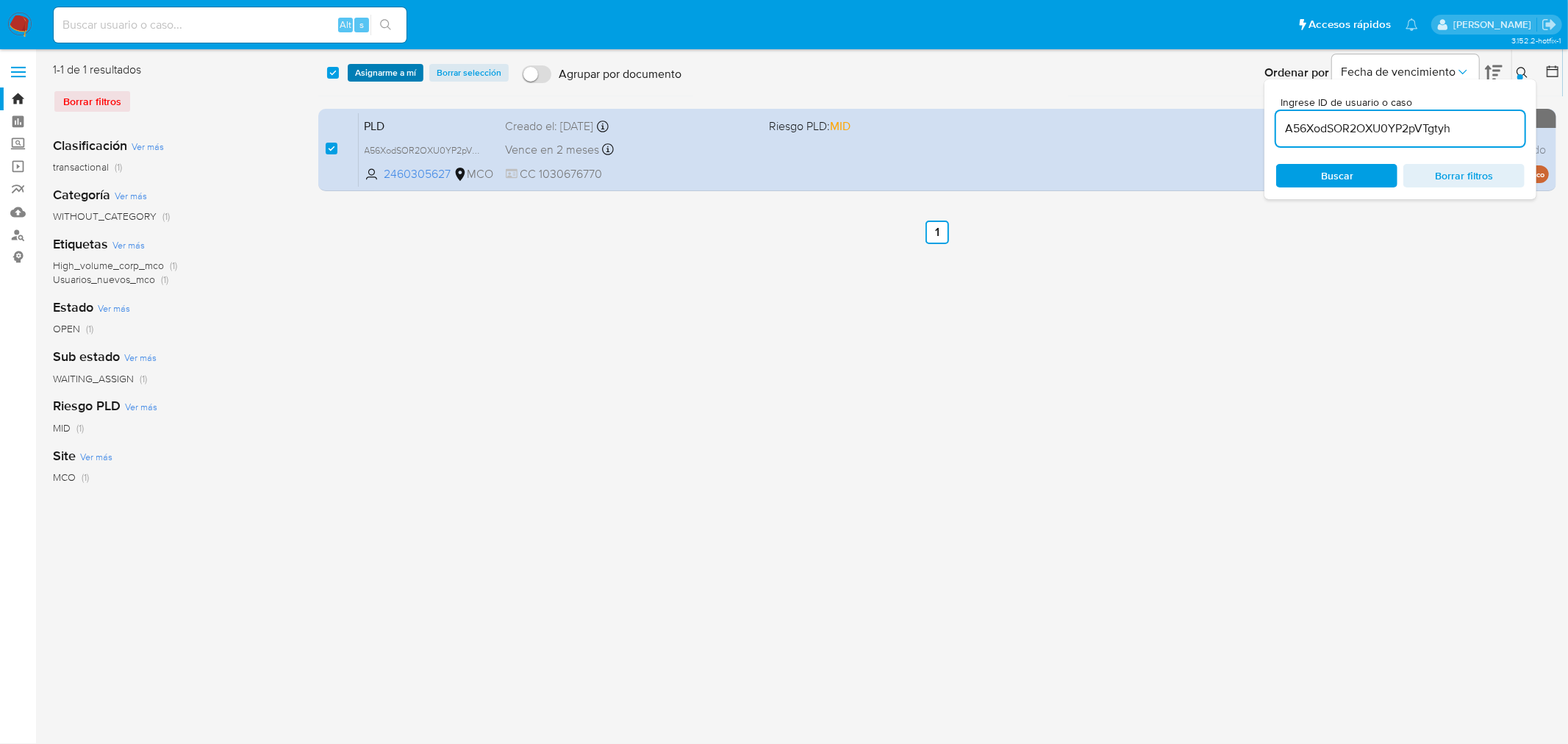
click at [387, 75] on span "Asignarme a mí" at bounding box center [385, 73] width 61 height 14
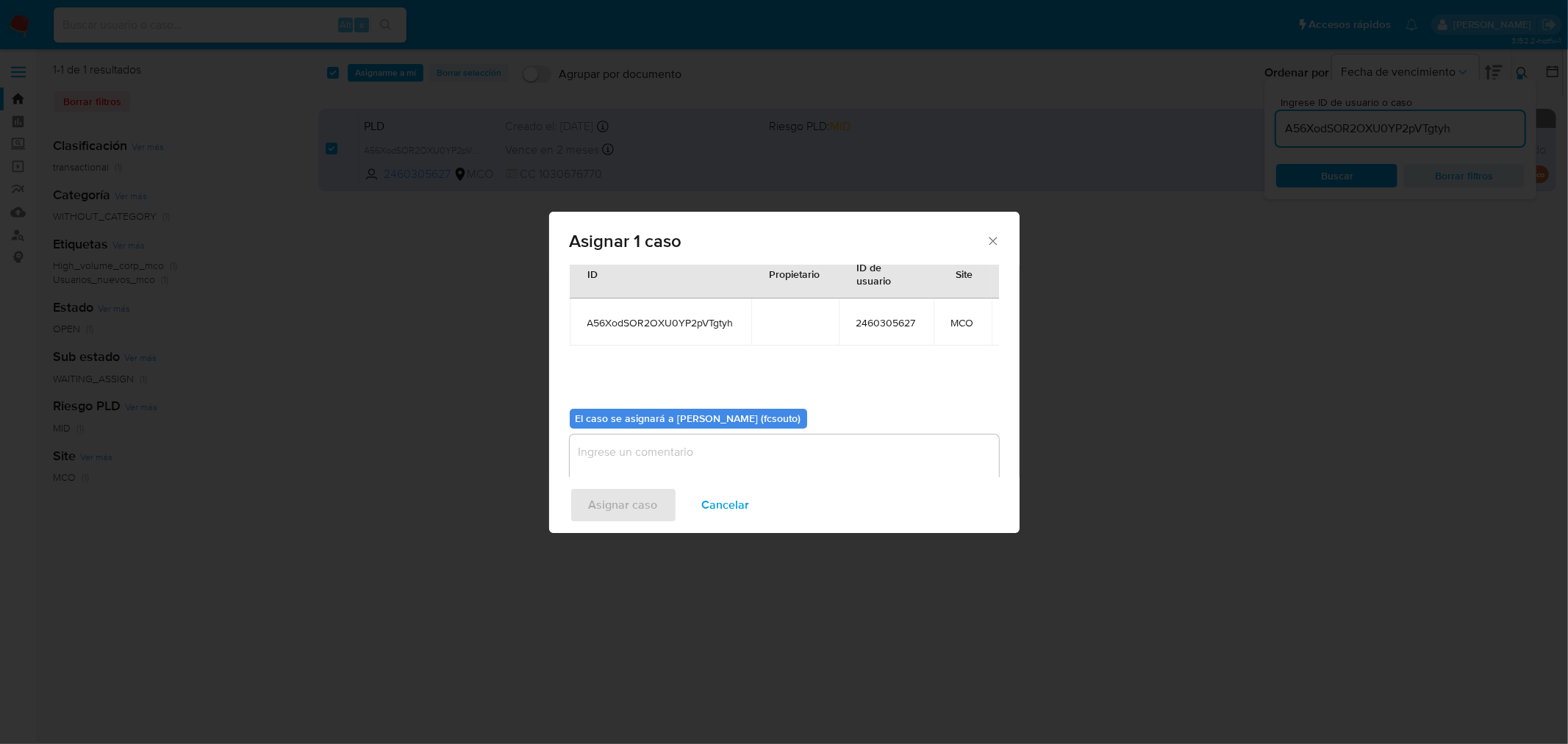
scroll to position [88, 0]
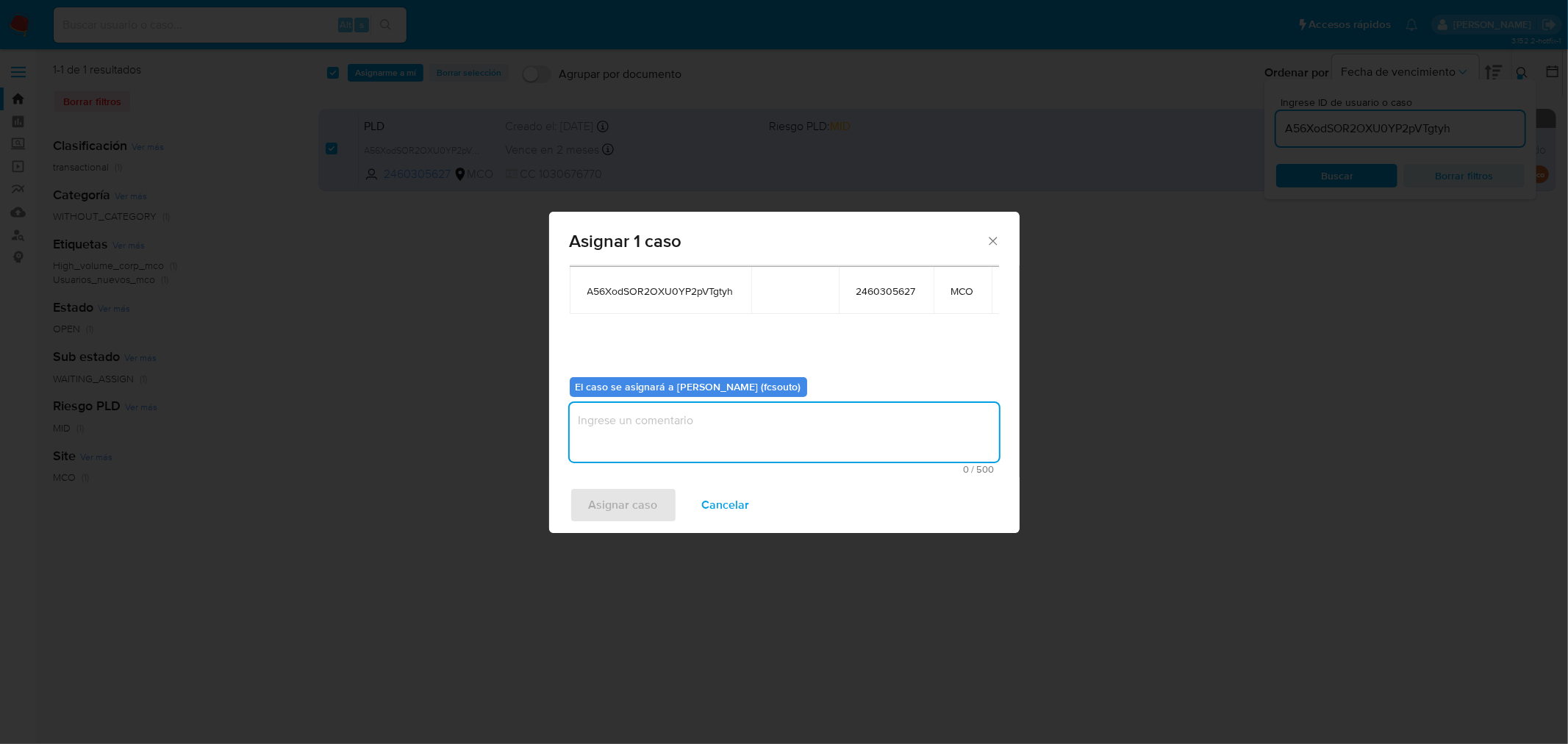
click at [751, 430] on textarea "assign-modal" at bounding box center [784, 433] width 429 height 59
type textarea "Asignación manual"
click at [627, 506] on span "Asignar caso" at bounding box center [623, 505] width 69 height 32
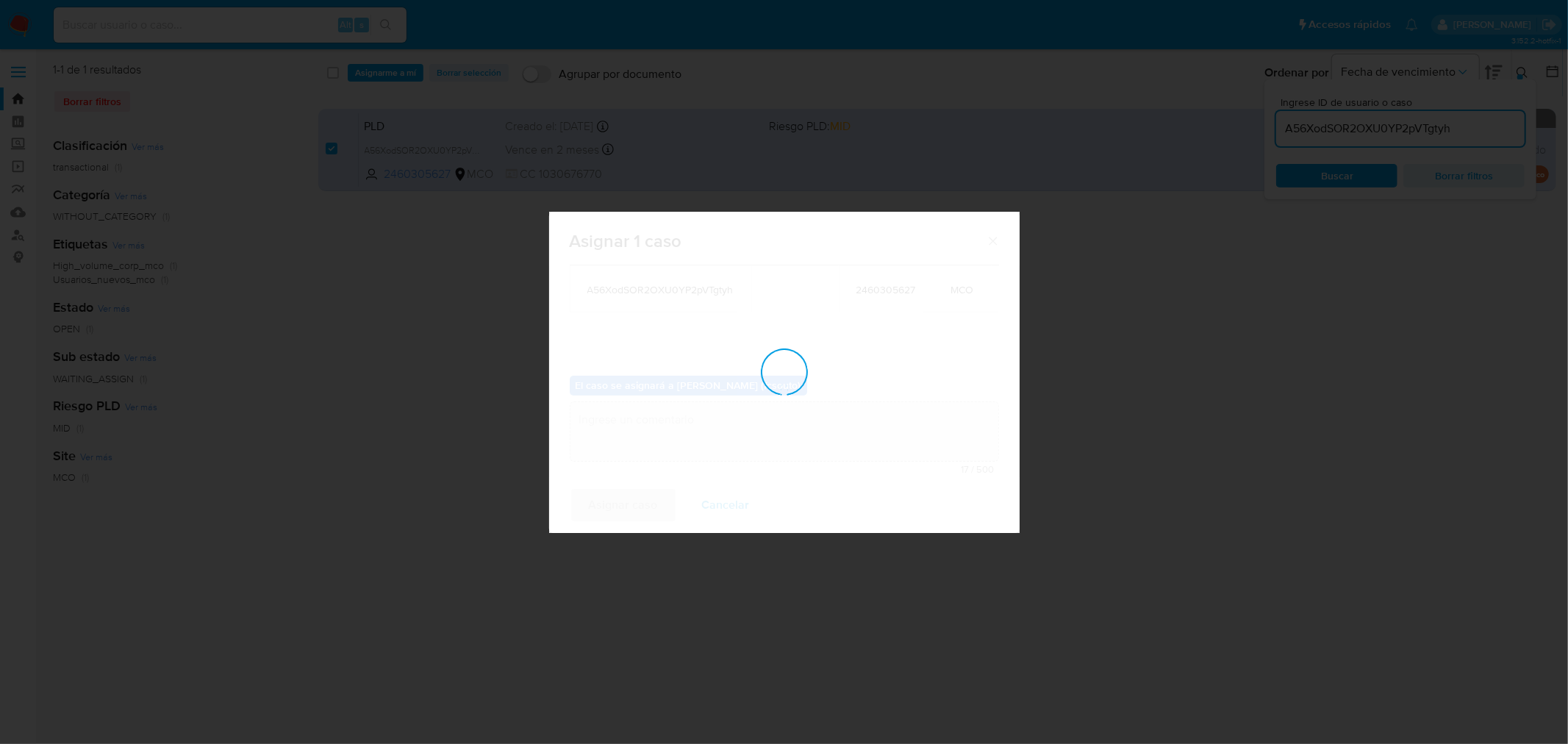
checkbox input "false"
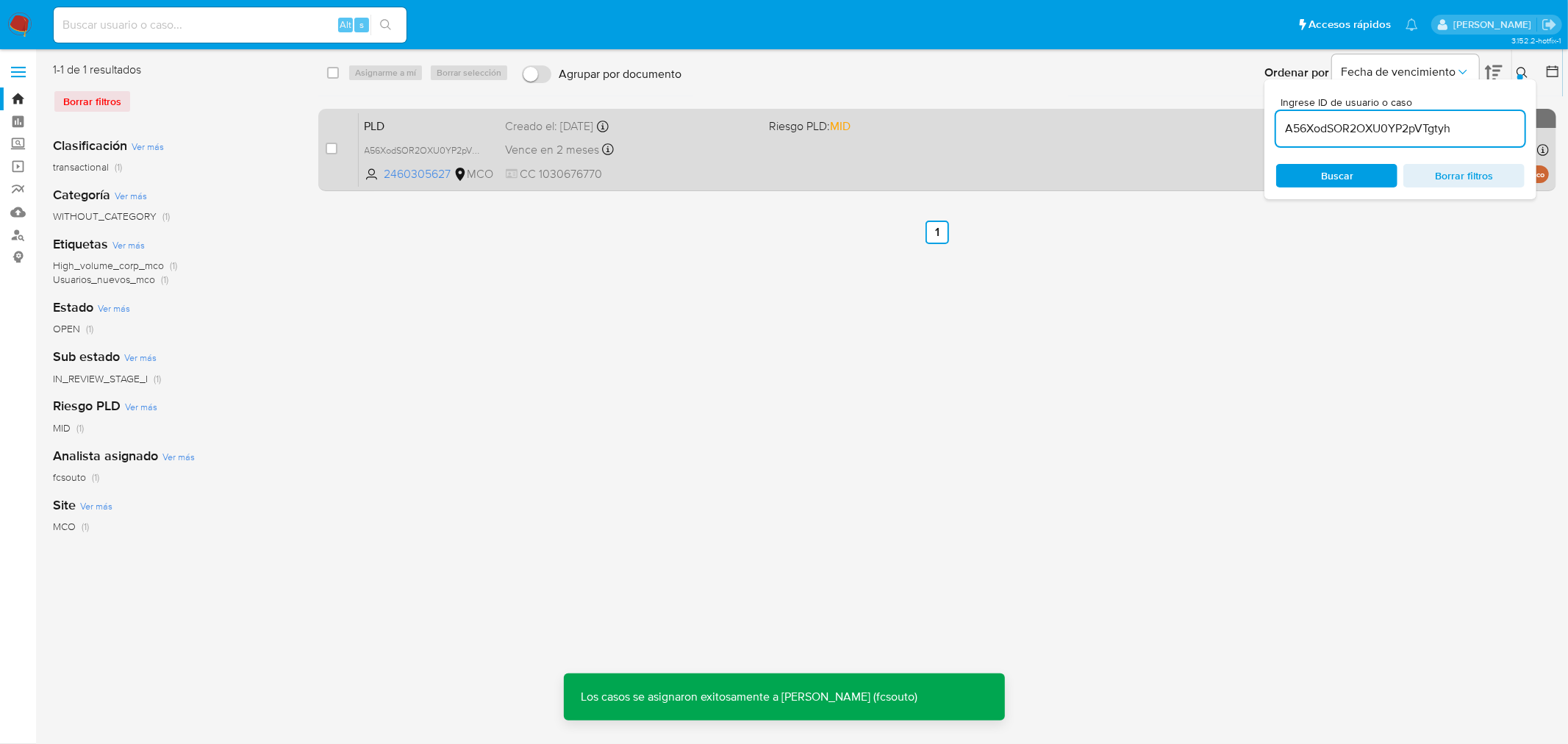
click at [760, 173] on div "PLD A56XodSOR2OXU0YP2pVTgtyh 2460305627 MCO Riesgo PLD: MID Creado el: 12/07/20…" at bounding box center [954, 150] width 1190 height 74
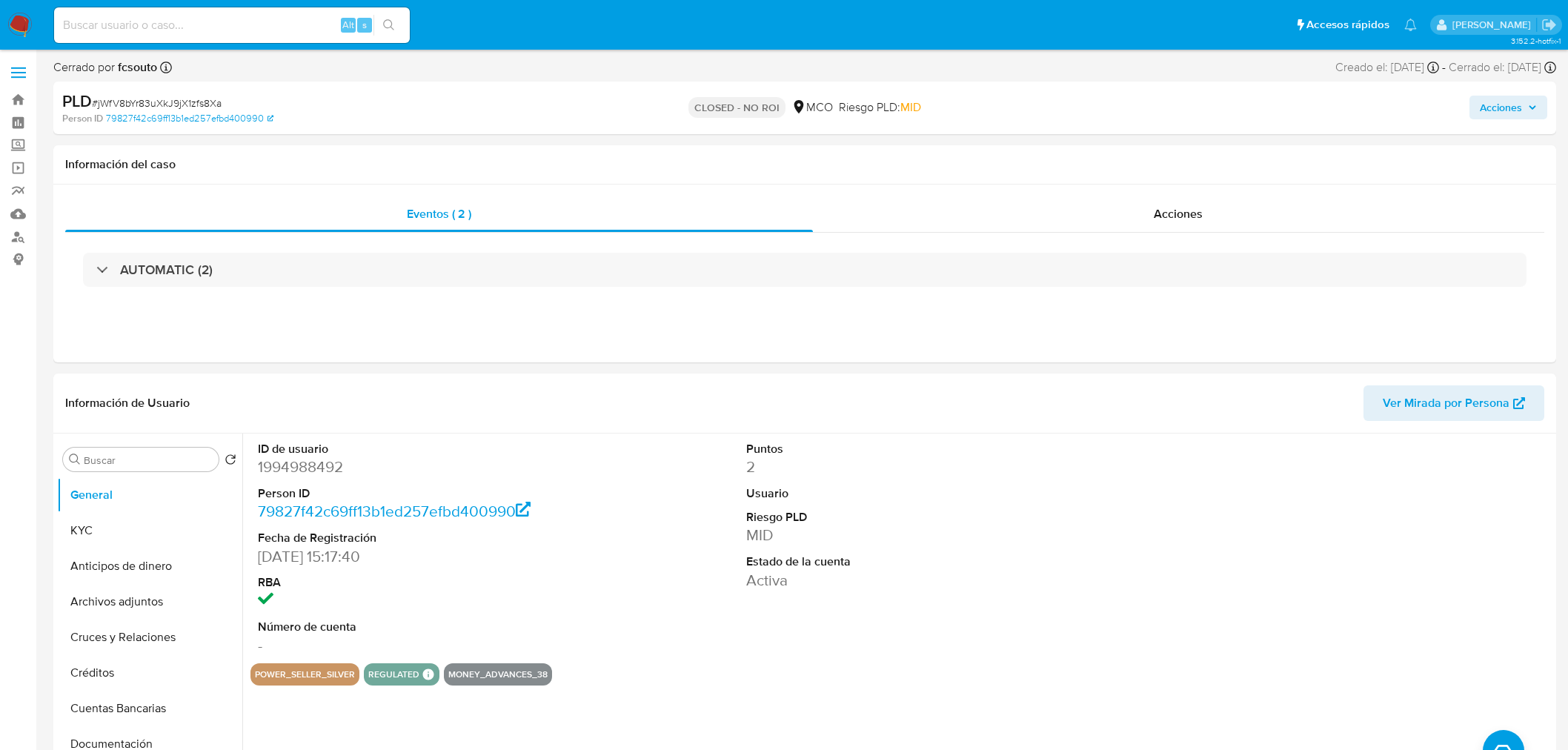
select select "10"
click at [1524, 99] on span "Acciones" at bounding box center [1508, 107] width 57 height 21
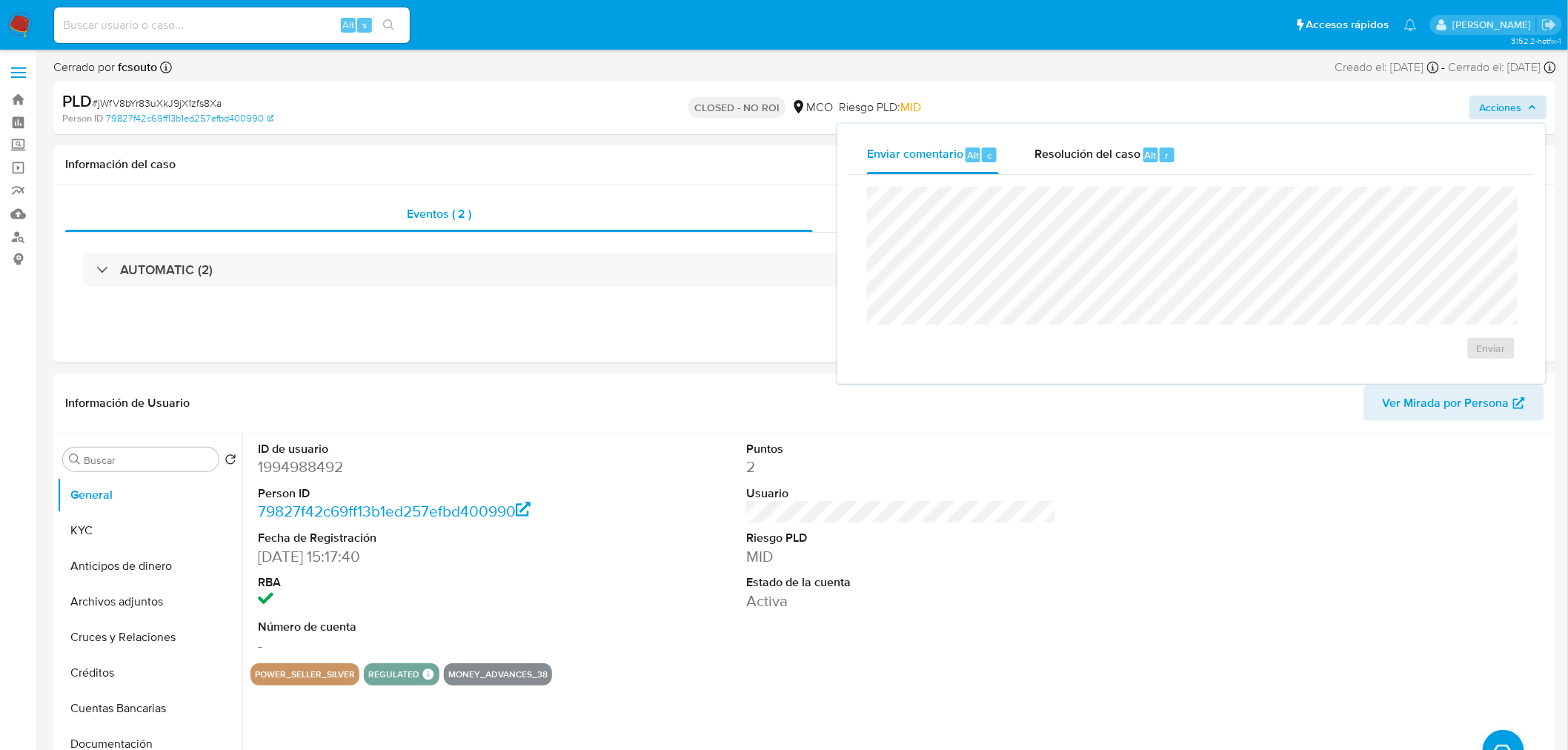
click at [1070, 147] on span "Resolución del caso" at bounding box center [1087, 154] width 106 height 17
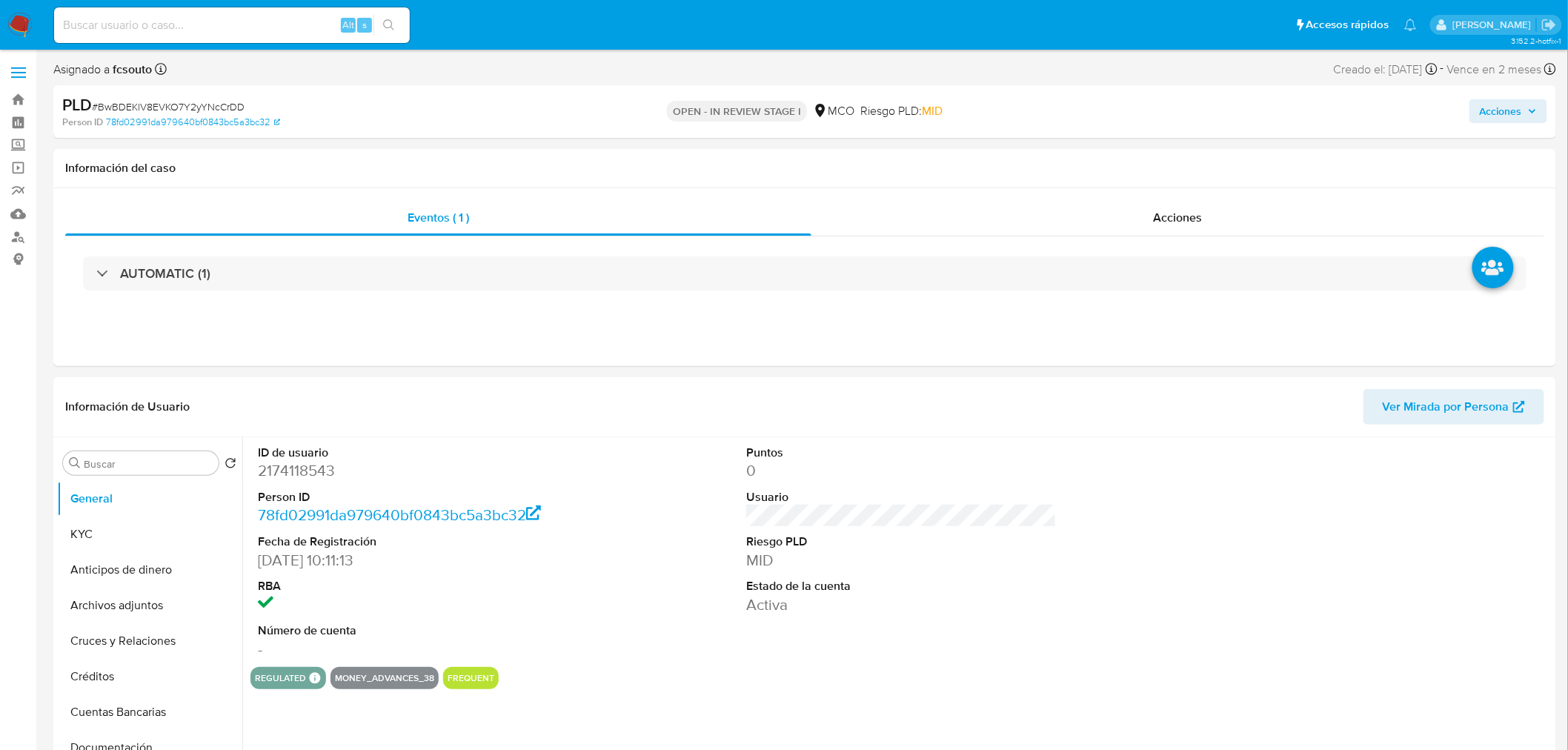
click at [1495, 104] on span "Acciones" at bounding box center [1501, 110] width 42 height 23
select select "10"
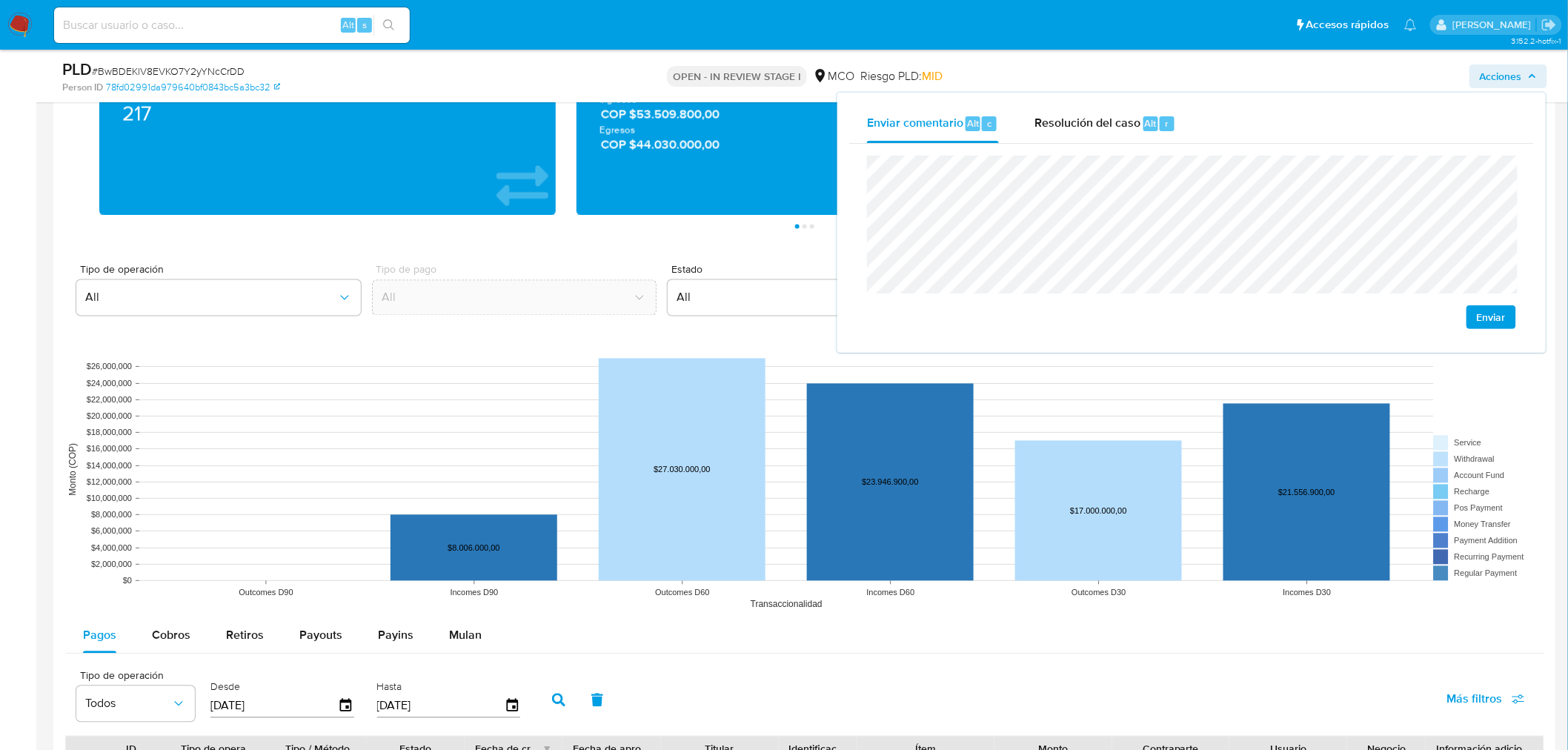
scroll to position [1317, 0]
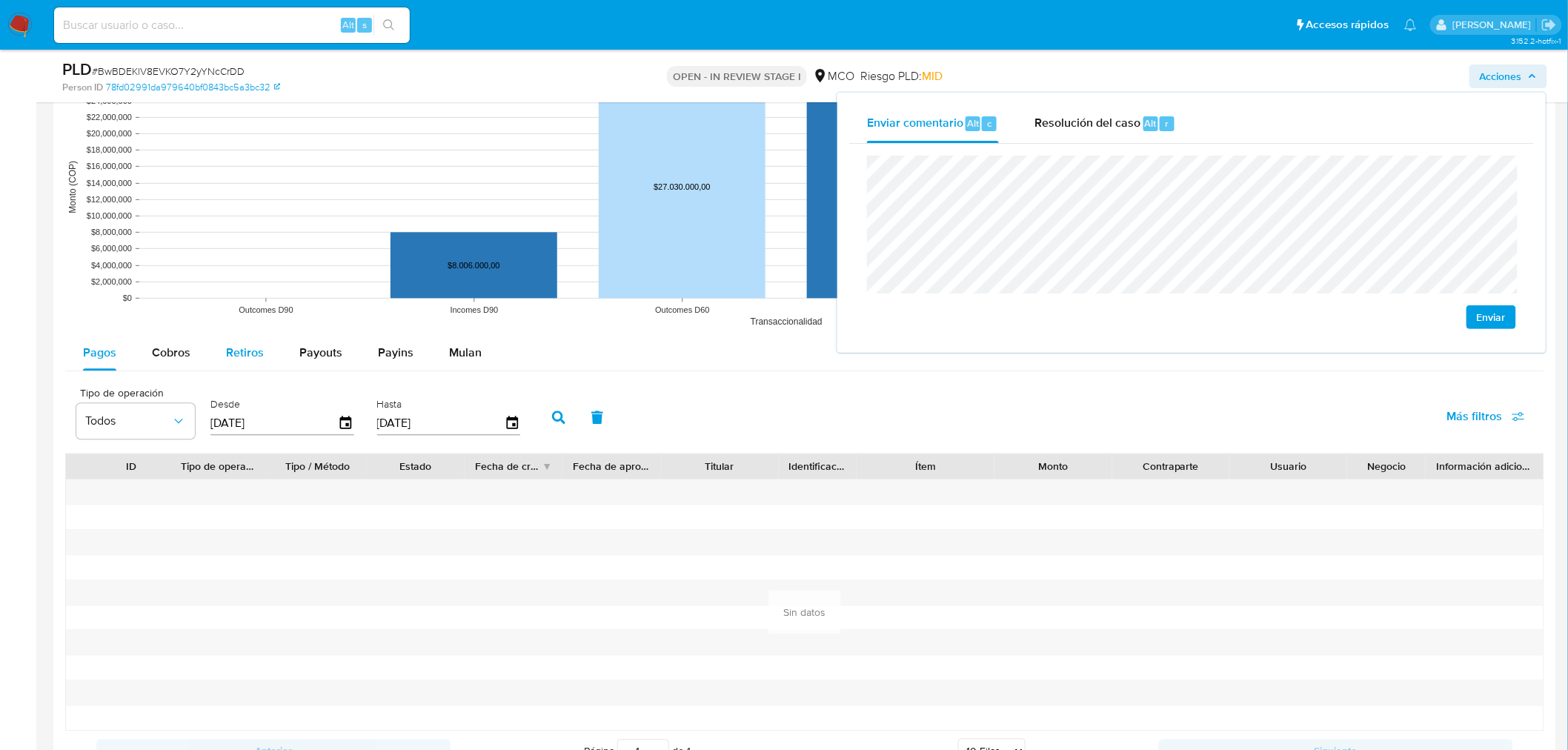
click at [238, 346] on span "Retiros" at bounding box center [244, 352] width 38 height 17
select select "10"
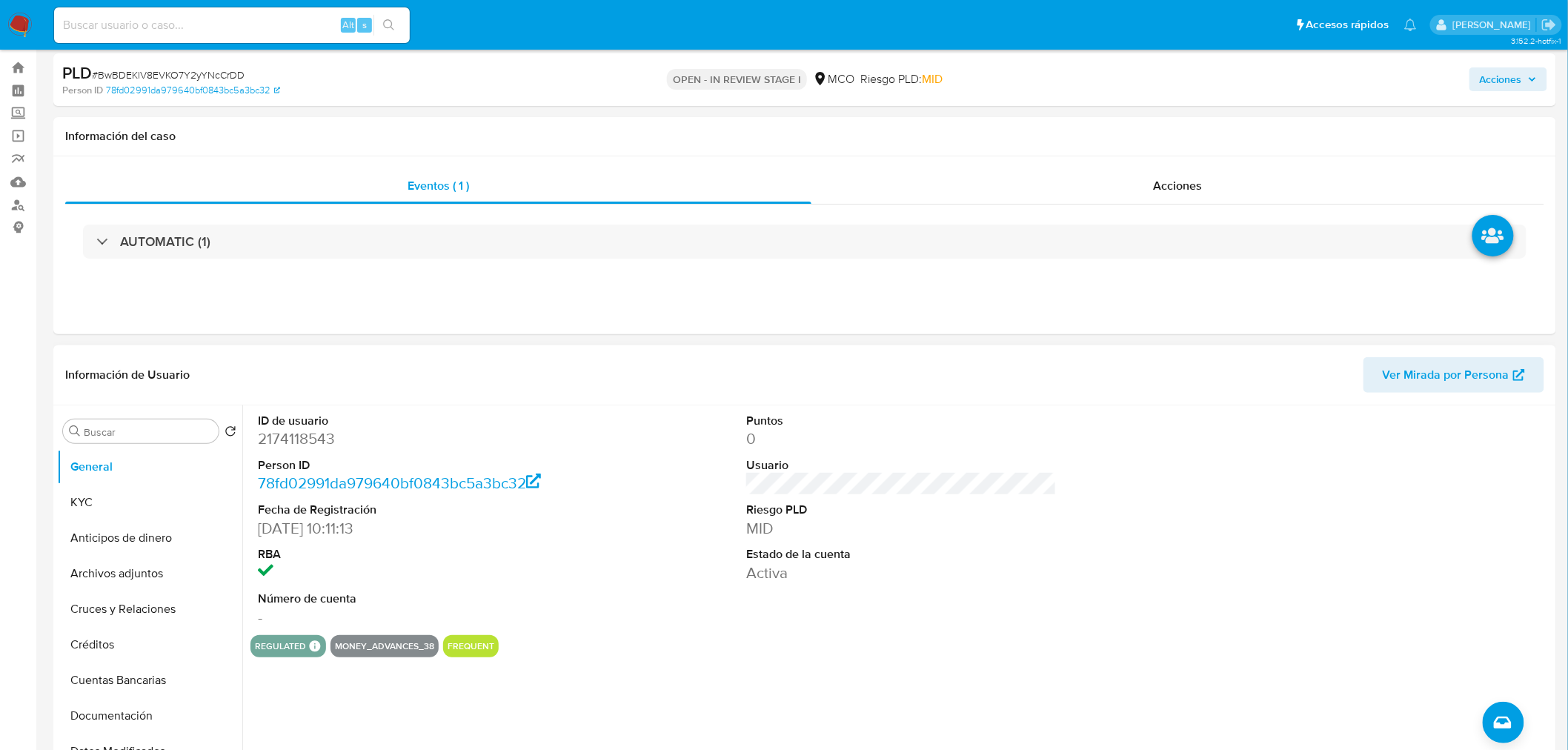
scroll to position [0, 0]
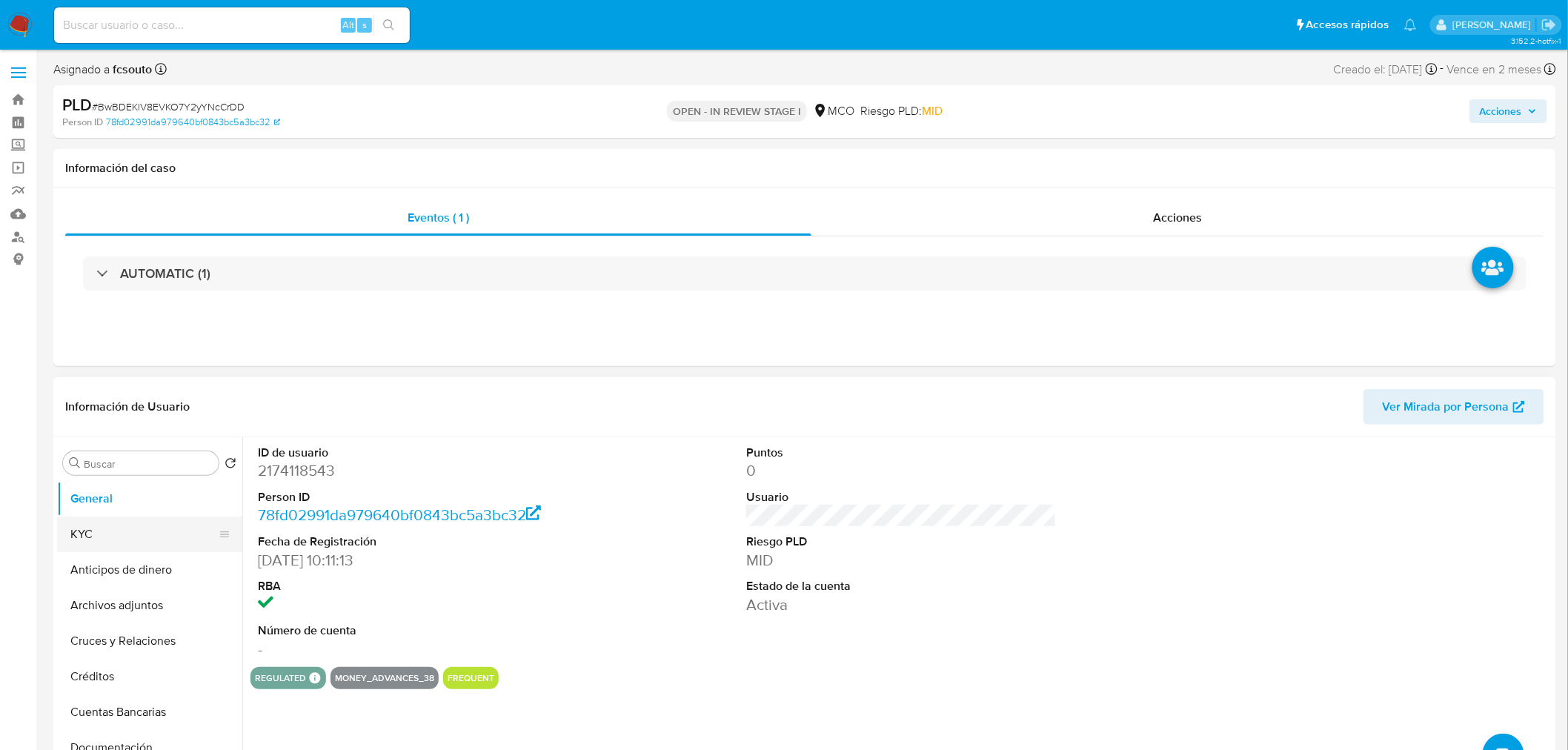
click at [132, 524] on button "KYC" at bounding box center [143, 535] width 173 height 35
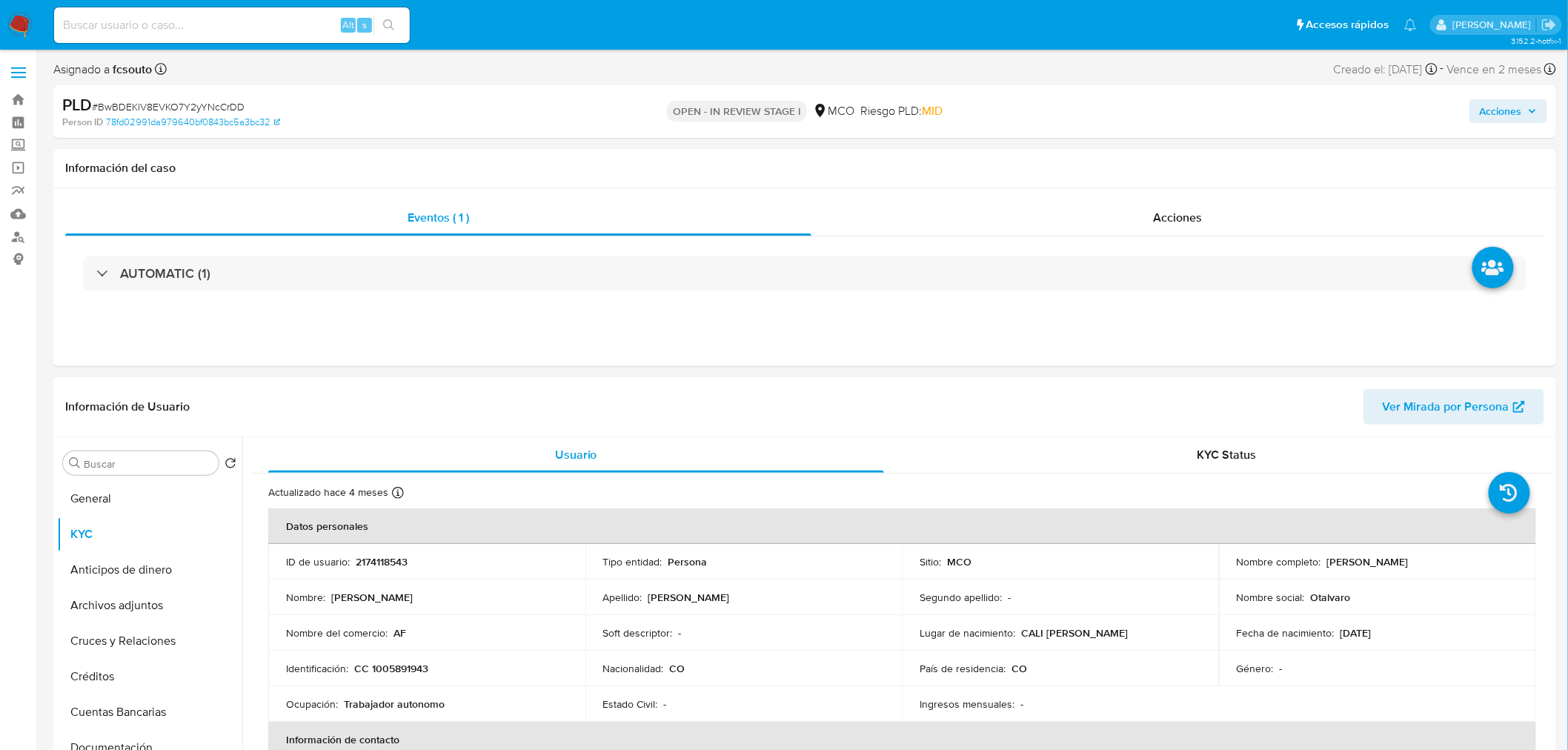
drag, startPoint x: 1323, startPoint y: 558, endPoint x: 1448, endPoint y: 557, distance: 125.0
click at [1448, 557] on div "Nombre completo : Isabella Otalvaro Arbelaez" at bounding box center [1377, 561] width 281 height 14
copy p "Isabella Otalvaro Arbelaez"
drag, startPoint x: 1514, startPoint y: 119, endPoint x: 1501, endPoint y: 123, distance: 13.6
click at [1515, 119] on span "Acciones" at bounding box center [1501, 110] width 42 height 23
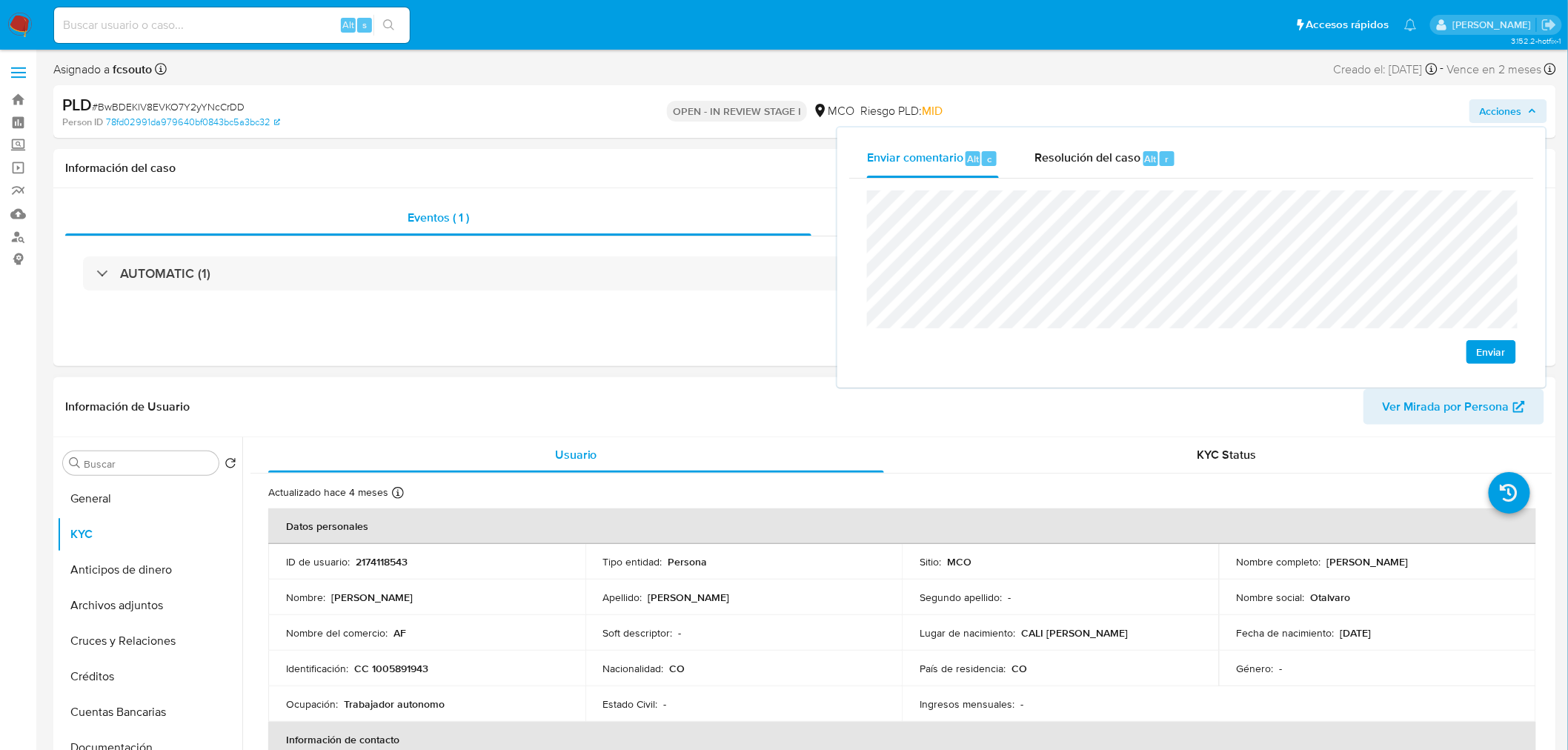
click at [416, 667] on p "CC 1005891943" at bounding box center [391, 669] width 74 height 14
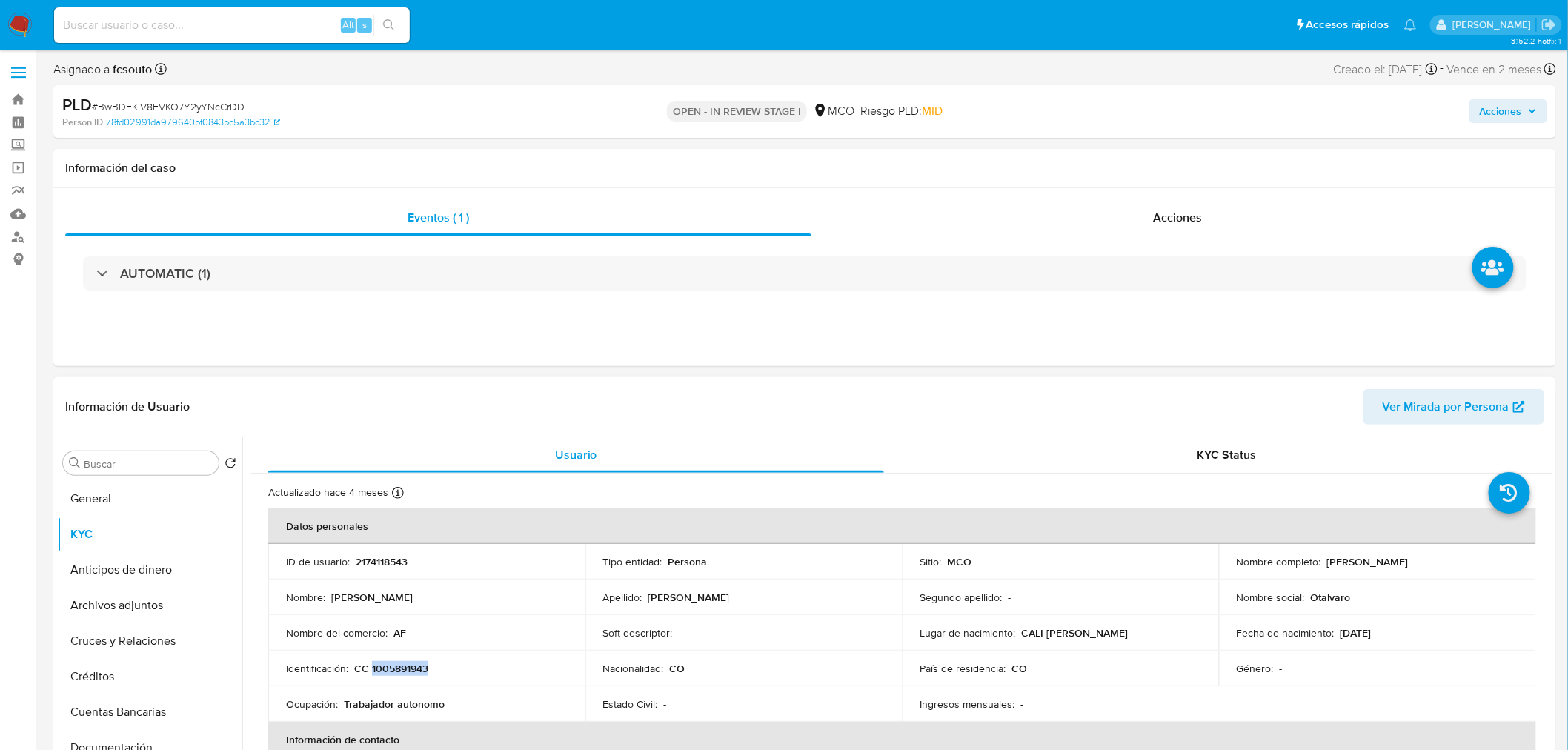
click at [416, 667] on p "CC 1005891943" at bounding box center [391, 669] width 74 height 14
copy p "1005891943"
click at [1524, 120] on span "Acciones" at bounding box center [1508, 111] width 57 height 21
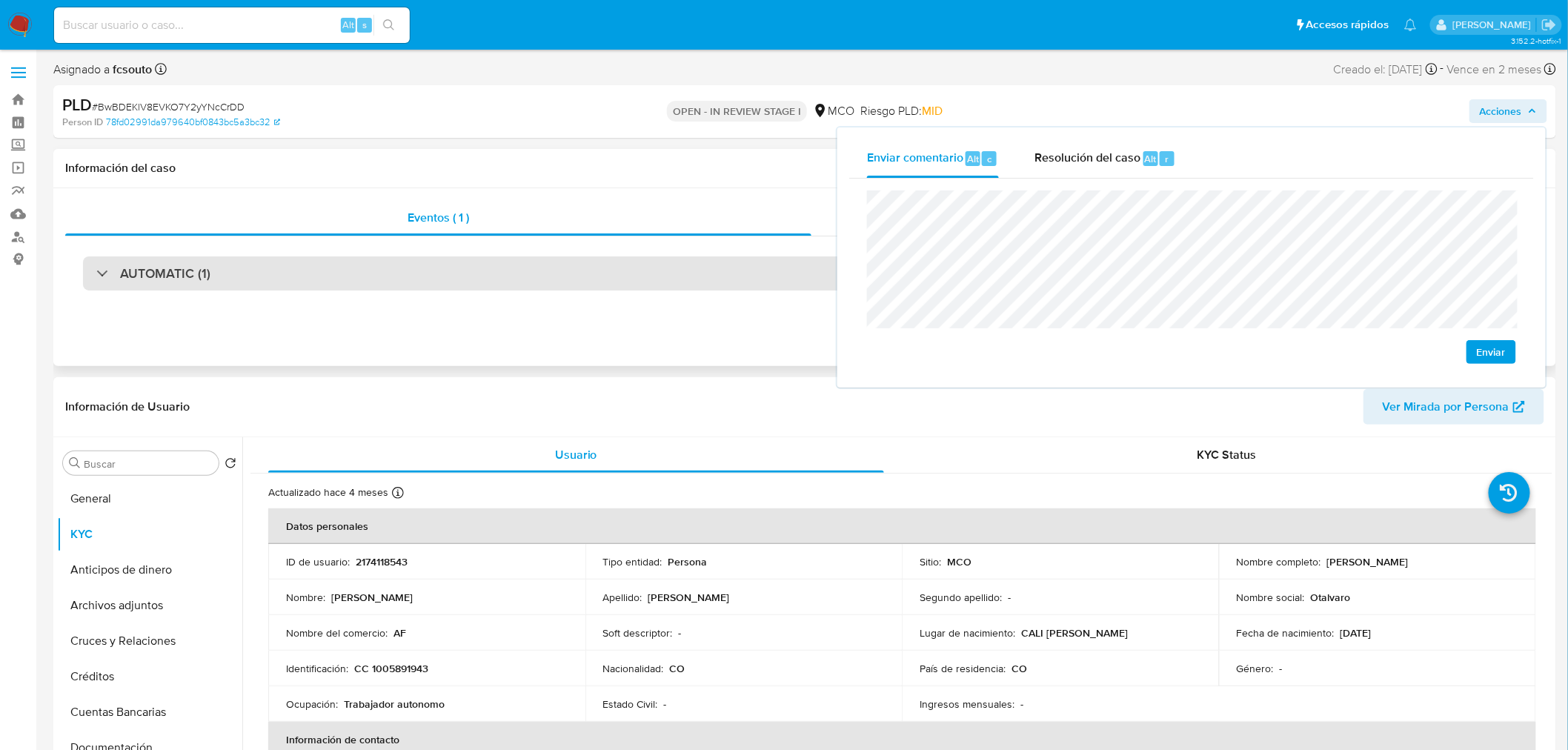
click at [321, 276] on div "AUTOMATIC (1)" at bounding box center [805, 273] width 1444 height 34
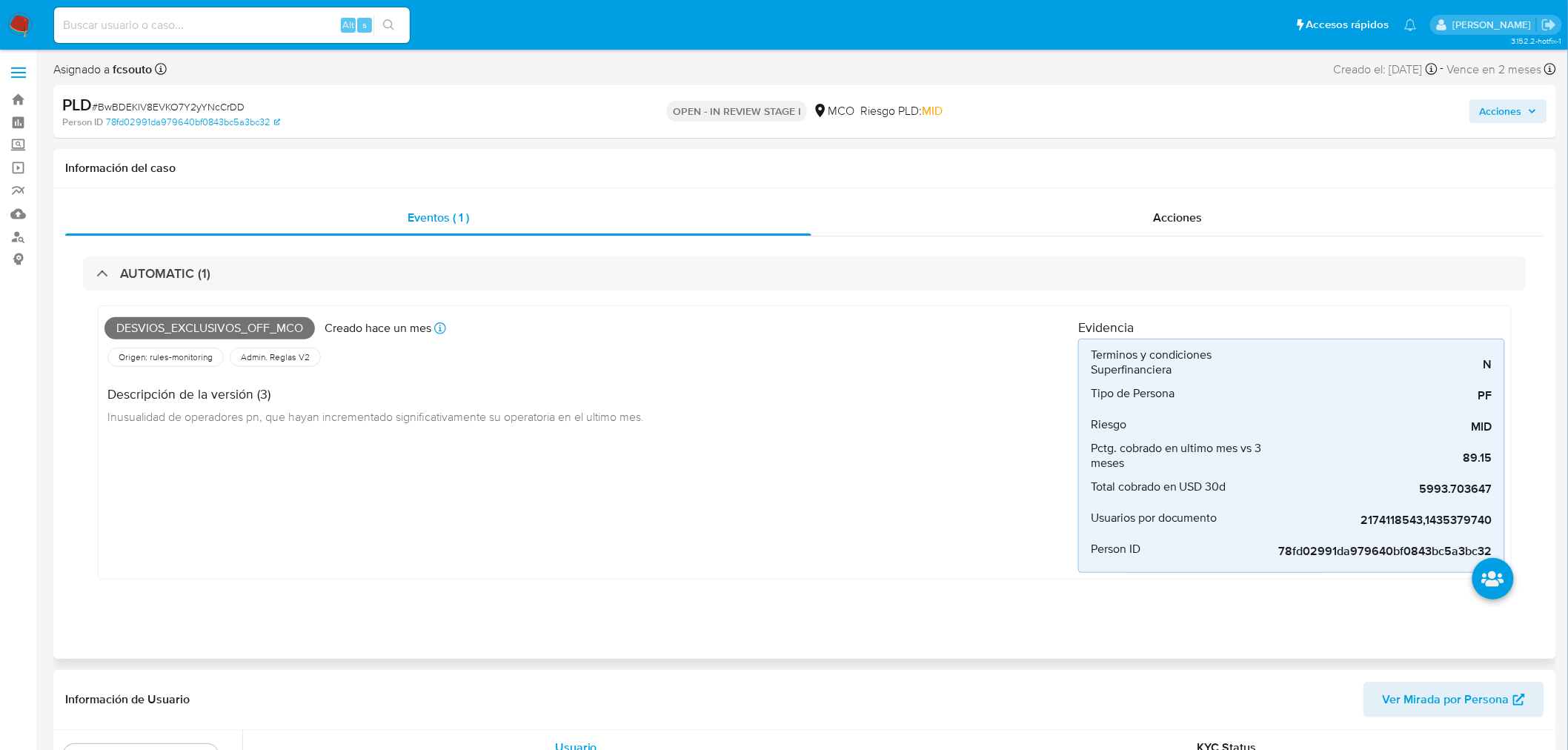
click at [241, 329] on span "Desvios_exclusivos_off_mco" at bounding box center [210, 328] width 210 height 23
copy span "Desvios_exclusivos_off_mco"
click at [1508, 111] on span "Acciones" at bounding box center [1501, 110] width 42 height 23
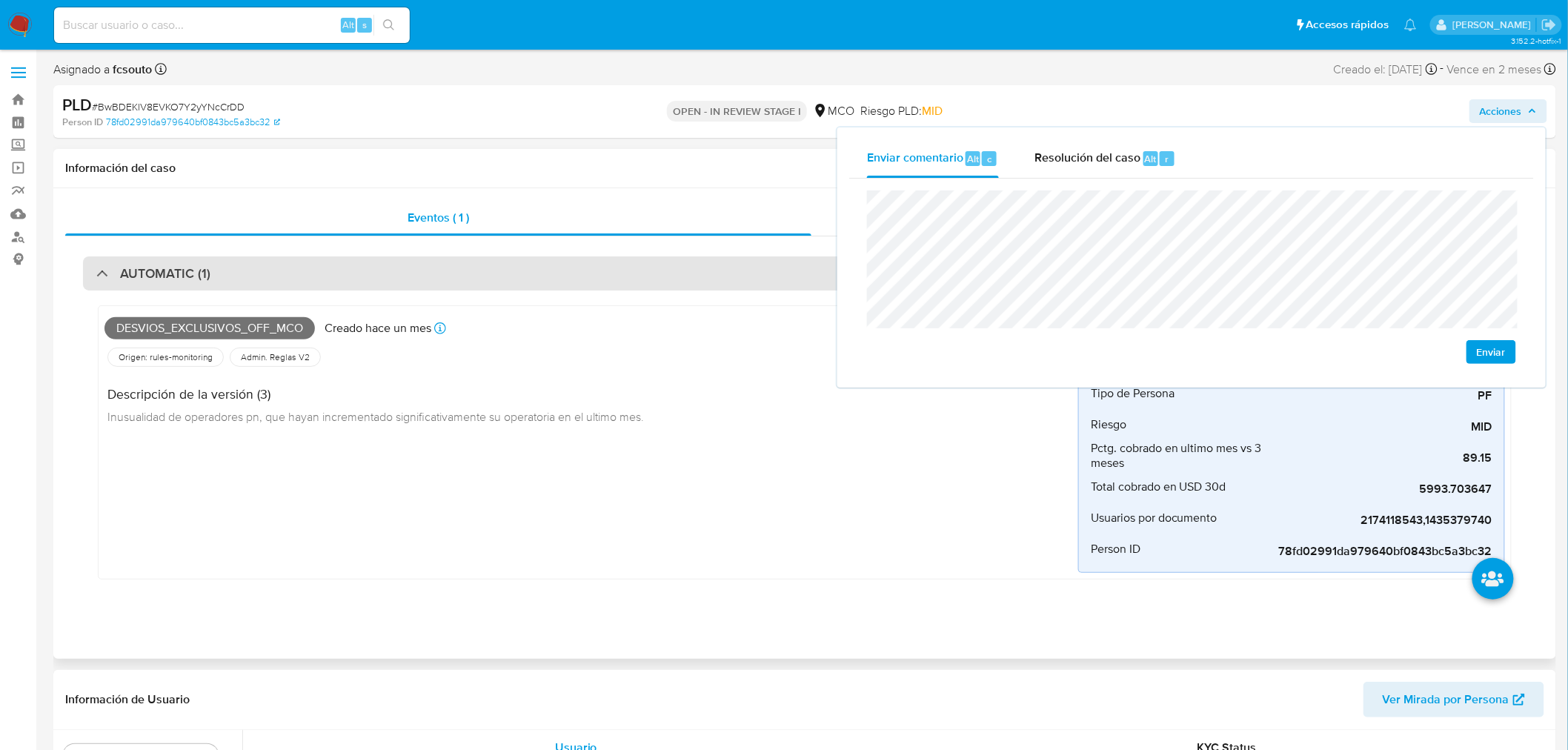
click at [500, 274] on div "AUTOMATIC (1)" at bounding box center [805, 273] width 1444 height 34
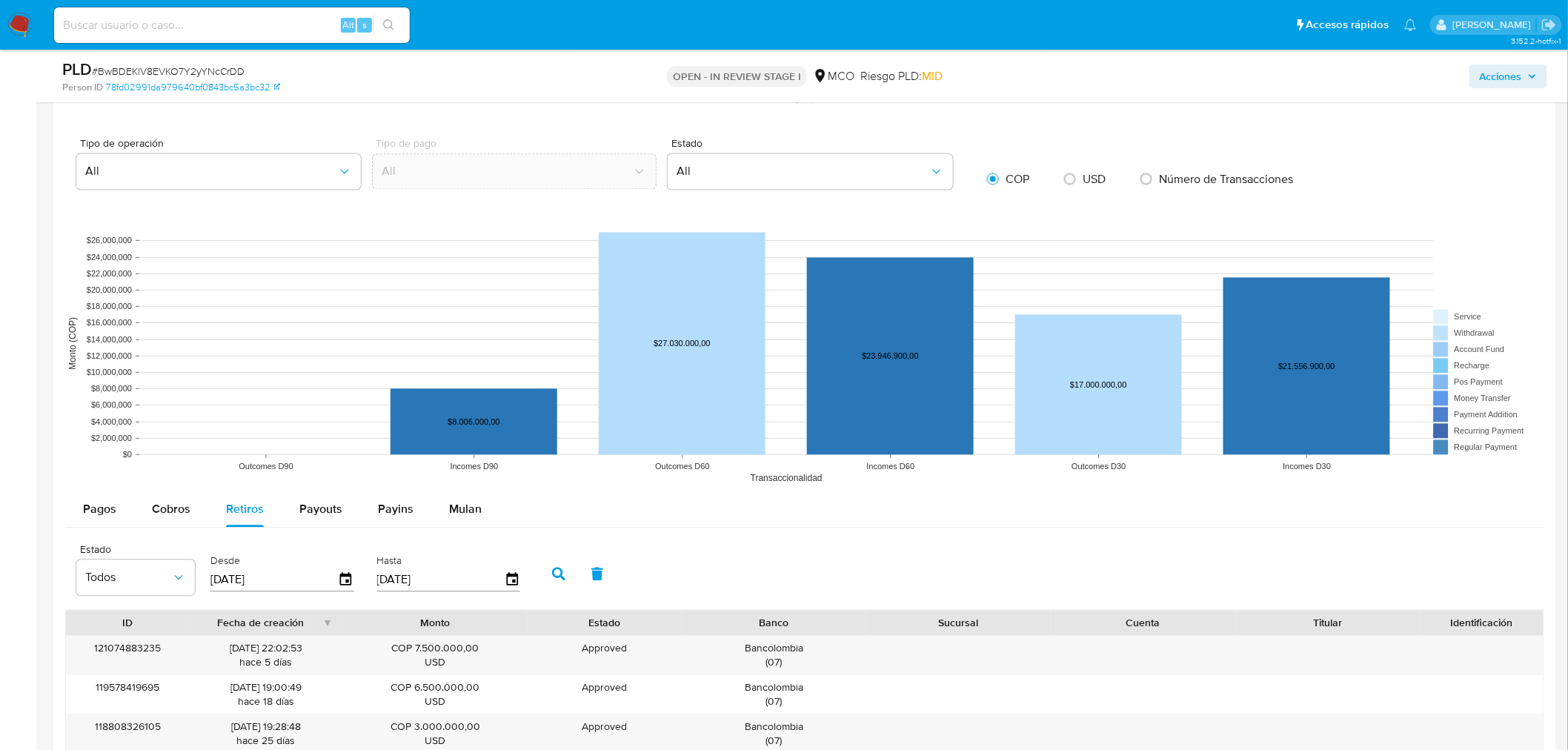
scroll to position [1399, 0]
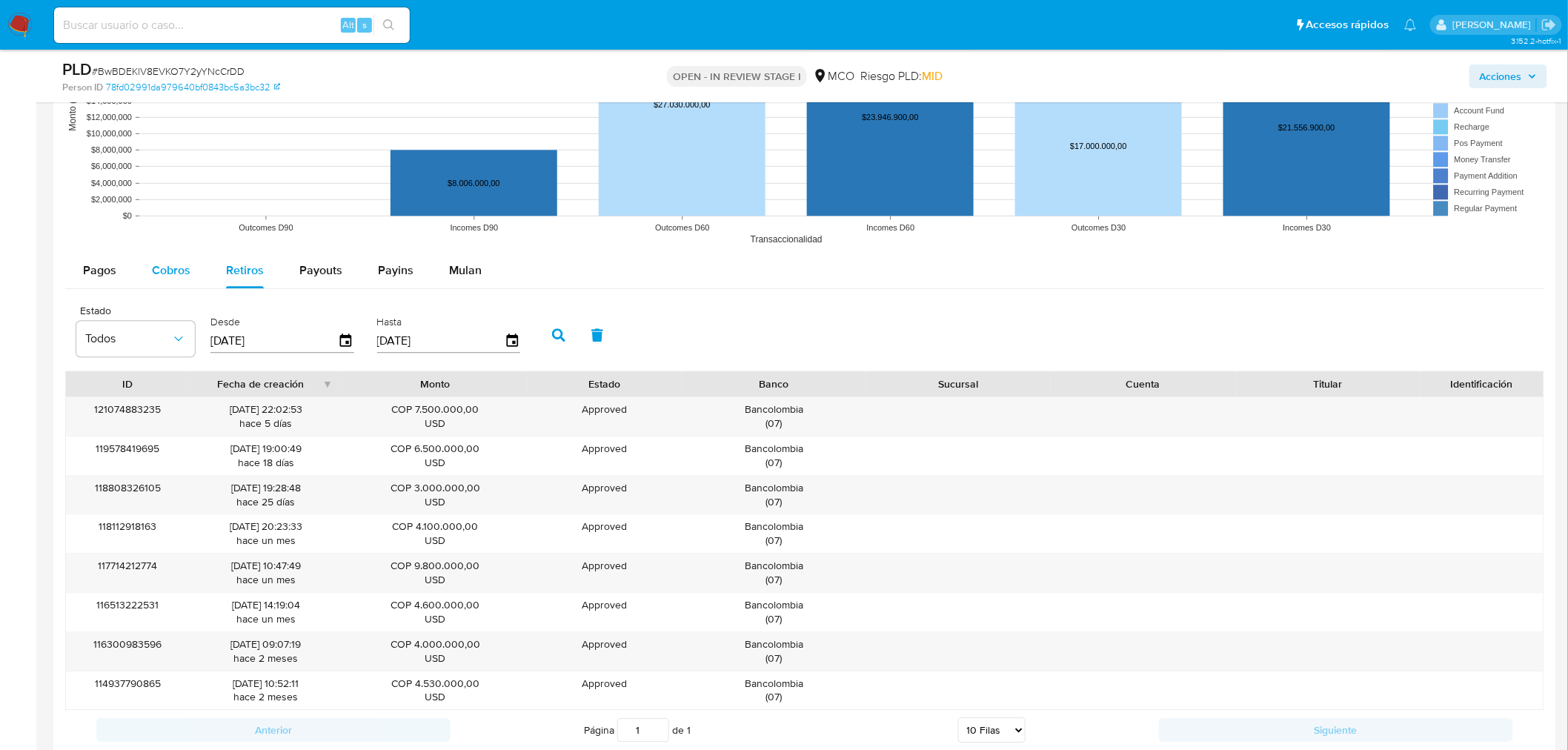
click at [153, 257] on div "Cobros" at bounding box center [171, 270] width 39 height 35
select select "10"
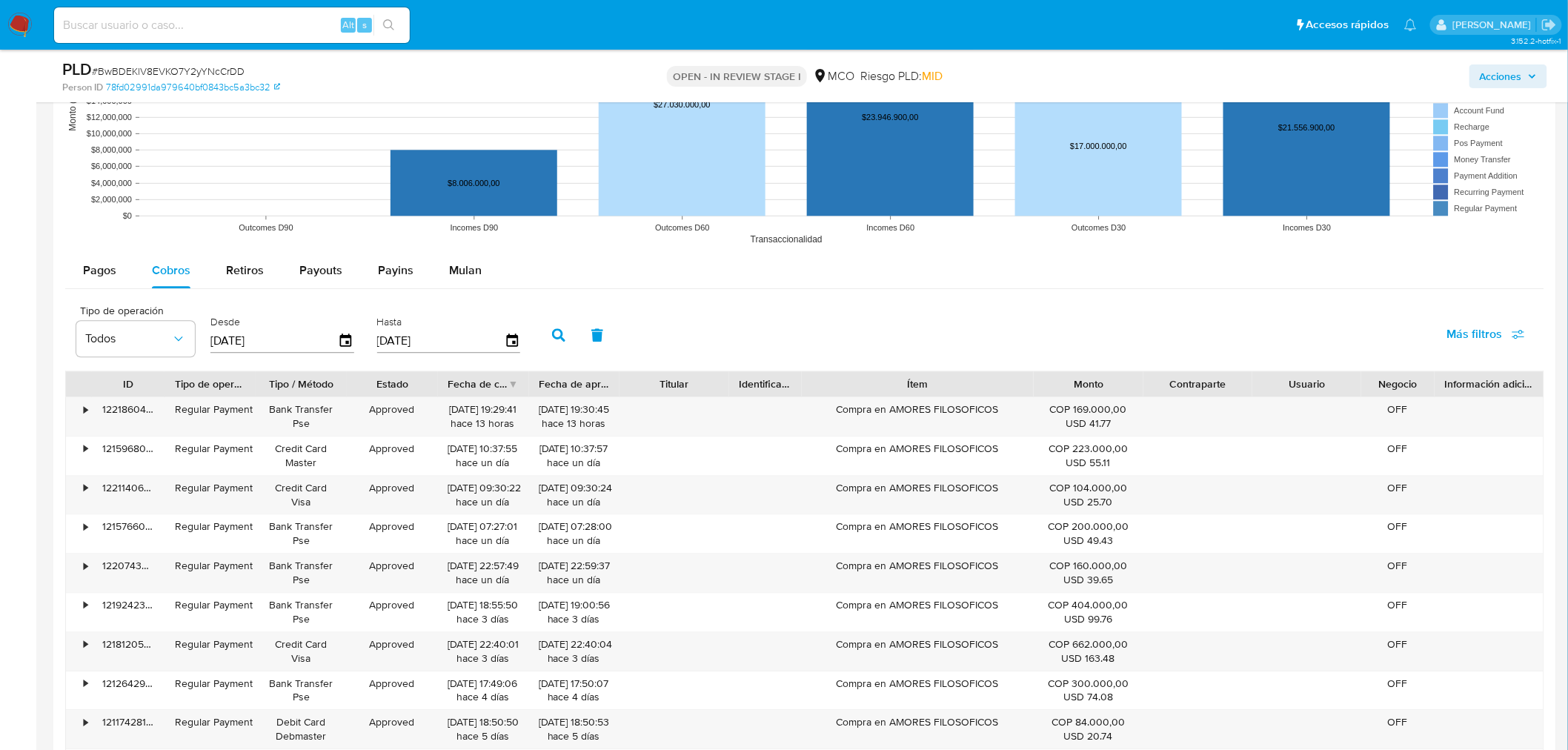
drag, startPoint x: 984, startPoint y: 383, endPoint x: 1092, endPoint y: 381, distance: 108.0
click at [1092, 381] on div "ID Tipo de operación Tipo / Método Estado Fecha de creación Fecha de aprobación…" at bounding box center [805, 384] width 1478 height 25
drag, startPoint x: 838, startPoint y: 406, endPoint x: 1001, endPoint y: 427, distance: 164.3
click at [1001, 427] on div "Compra en AMORES FILOSOFICOS" at bounding box center [916, 417] width 246 height 39
drag, startPoint x: 1524, startPoint y: 77, endPoint x: 1500, endPoint y: 90, distance: 27.3
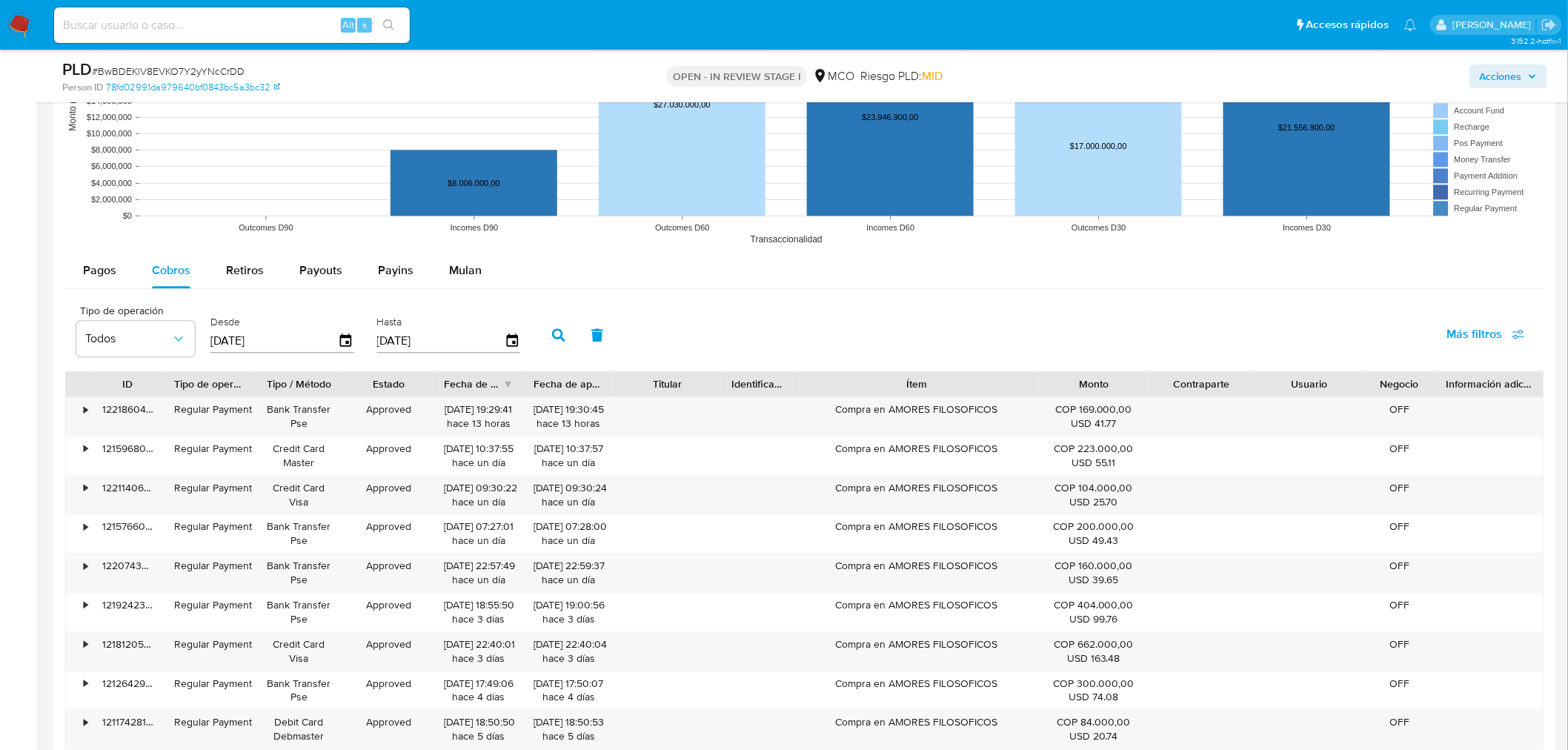
click at [1522, 77] on span "Acciones" at bounding box center [1508, 77] width 57 height 21
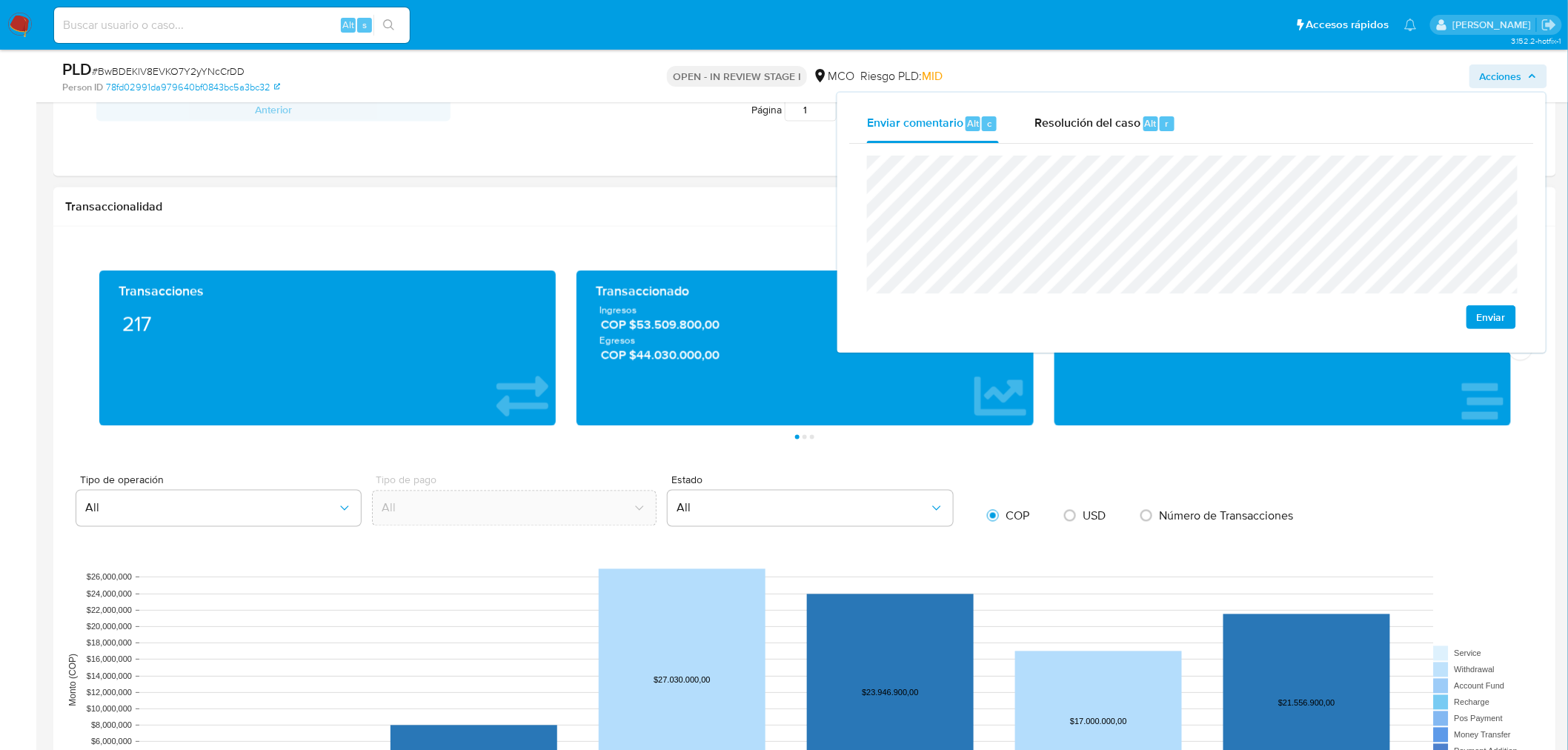
scroll to position [247, 0]
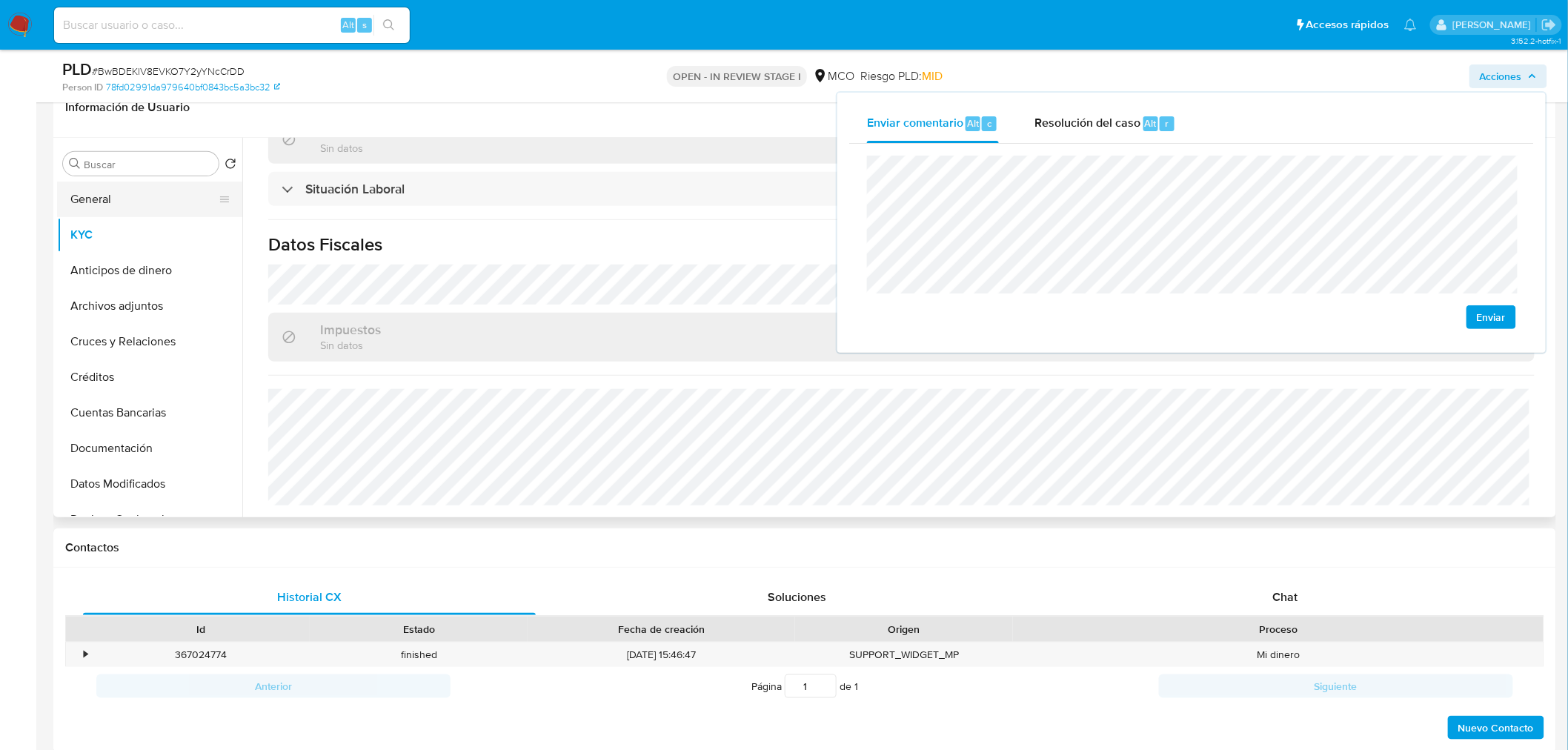
click at [104, 196] on button "General" at bounding box center [143, 199] width 173 height 35
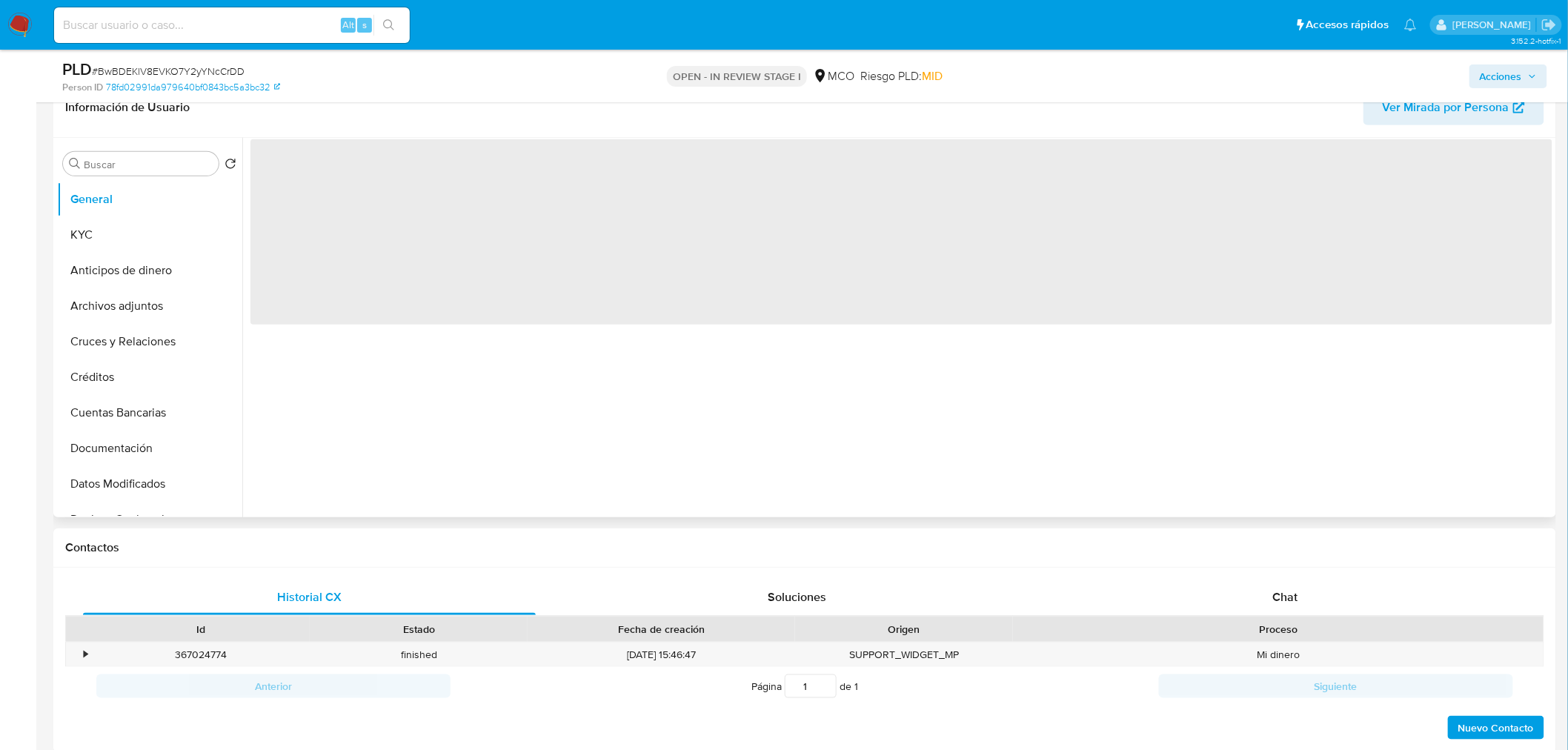
scroll to position [0, 0]
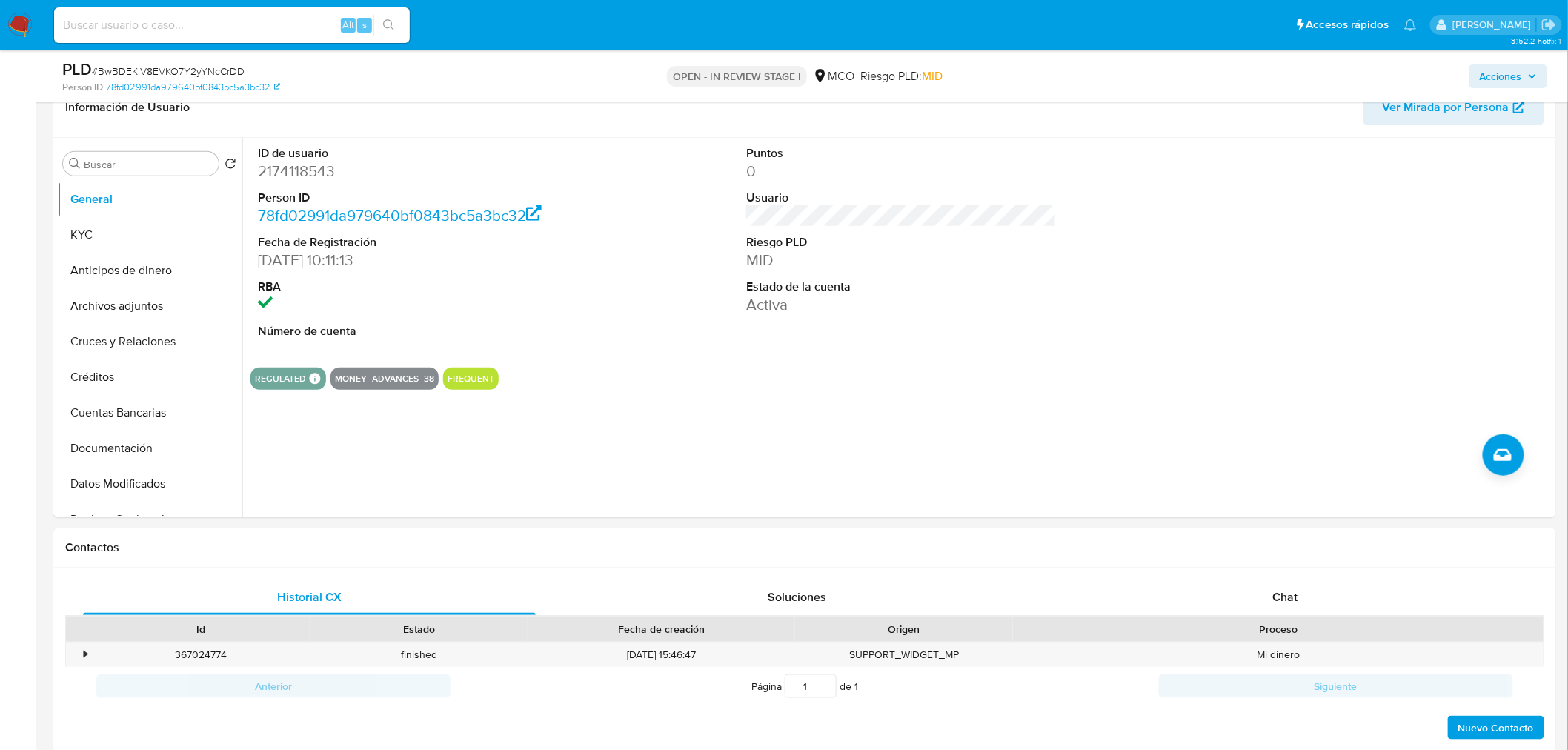
click at [1533, 65] on button "Acciones" at bounding box center [1508, 76] width 78 height 23
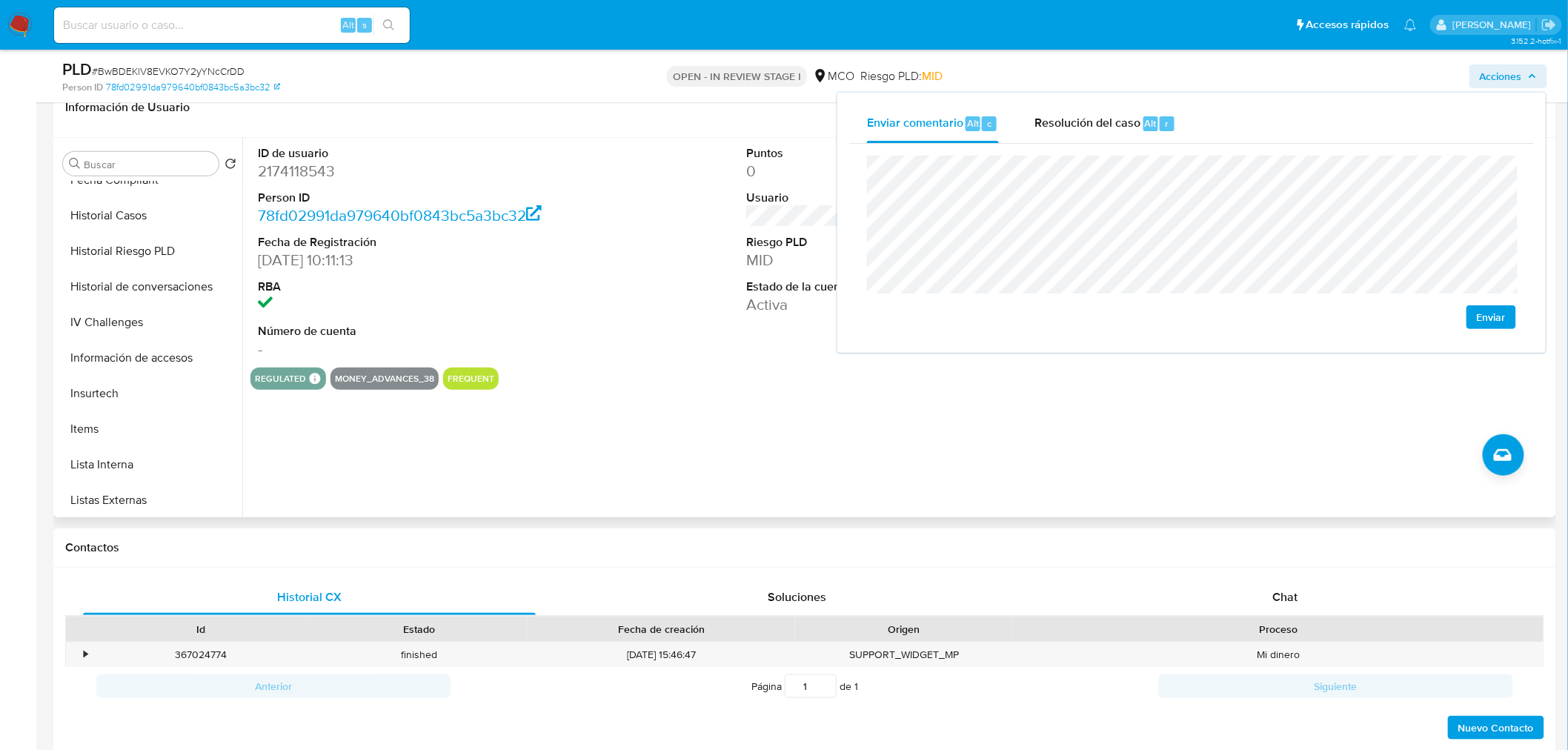
scroll to position [590, 0]
click at [160, 457] on button "Restricciones Nuevo Mundo" at bounding box center [143, 463] width 173 height 35
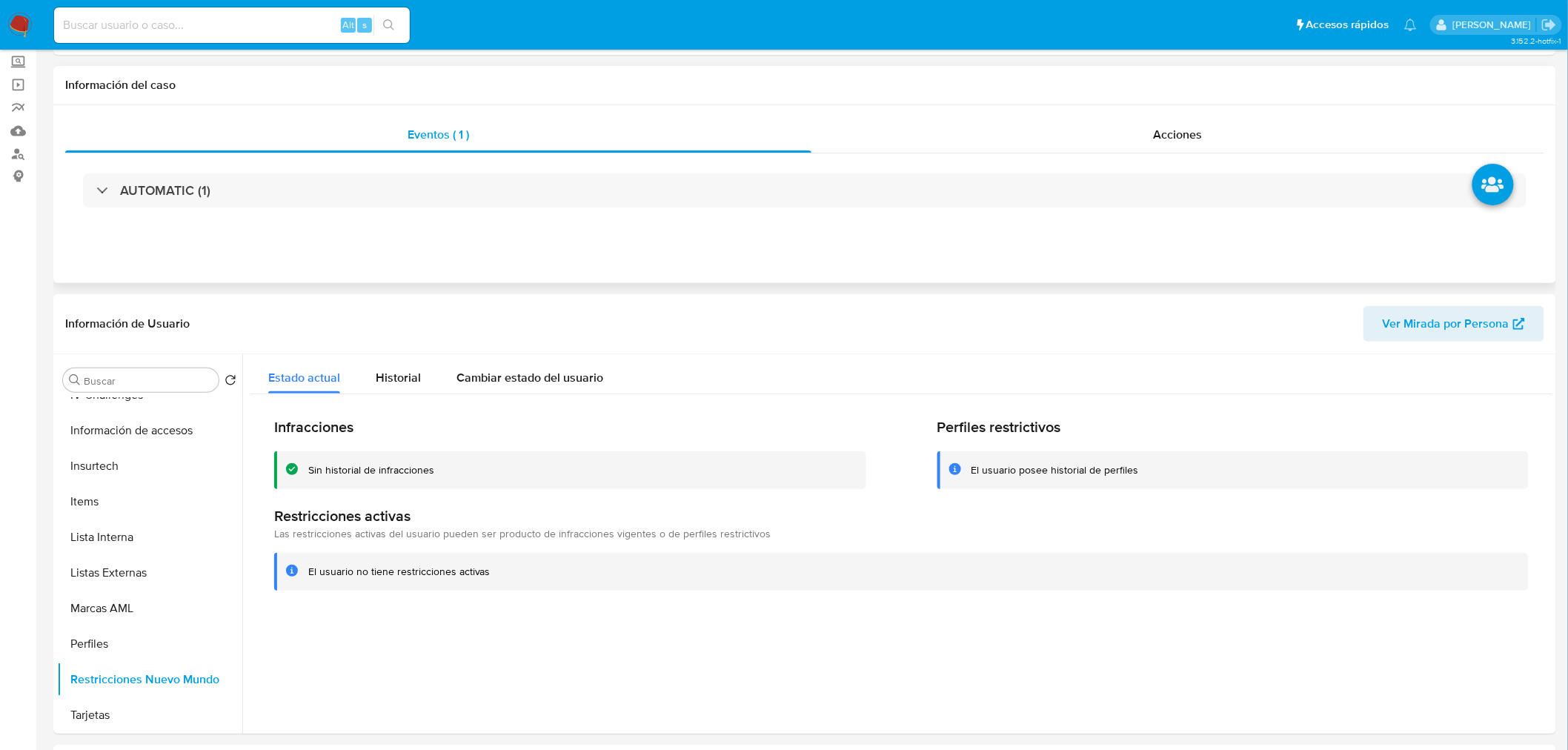
scroll to position [0, 0]
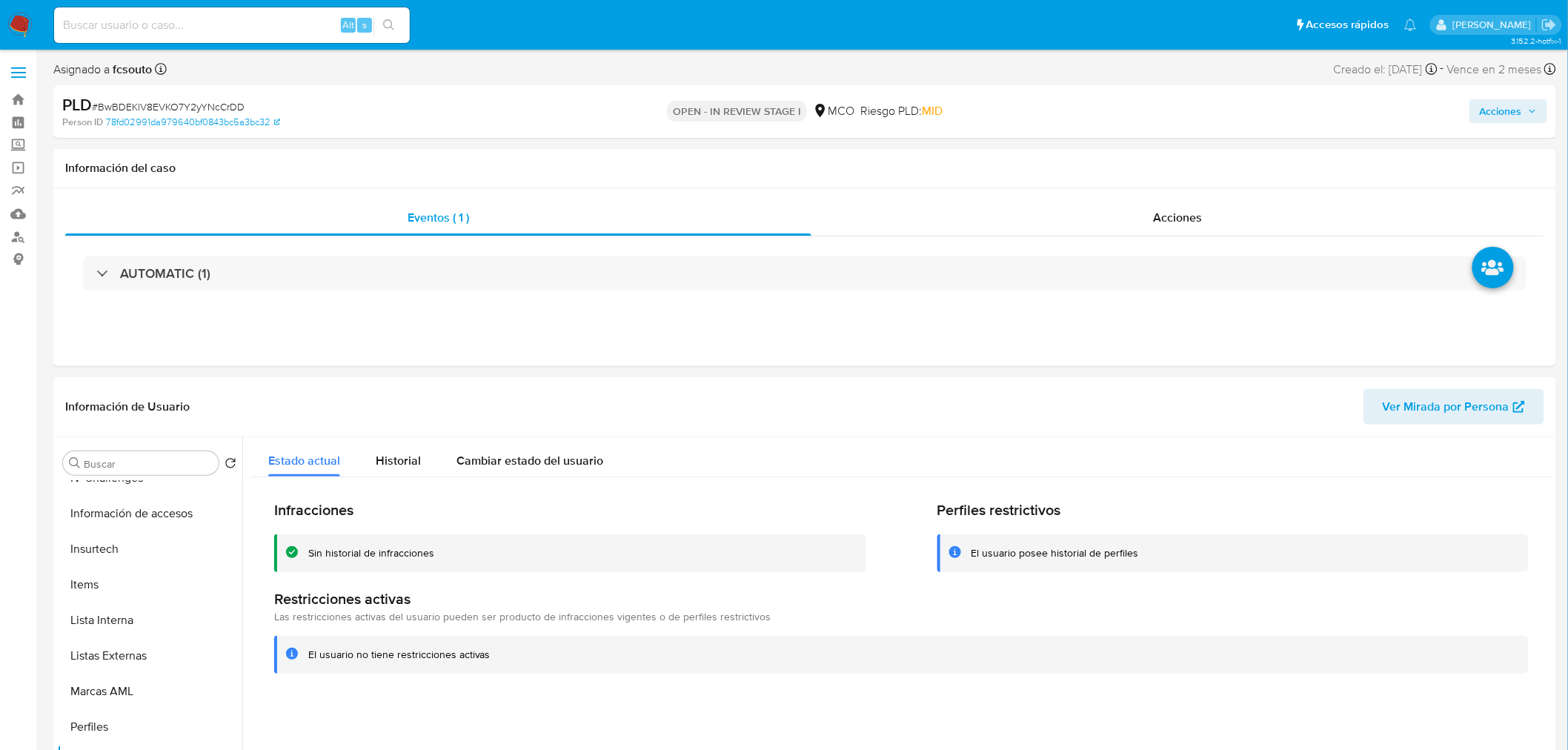
click at [1504, 106] on span "Acciones" at bounding box center [1501, 110] width 42 height 23
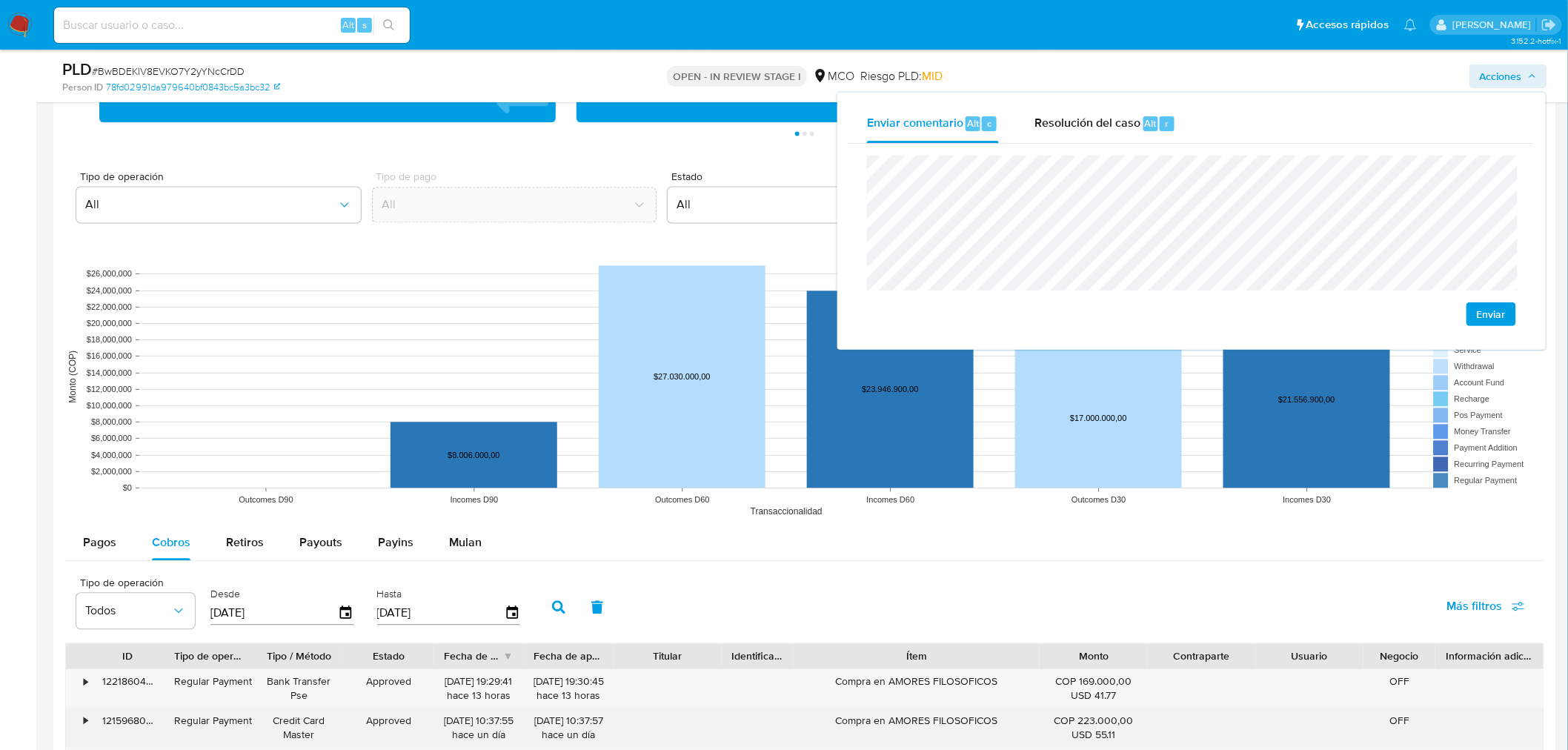
scroll to position [1399, 0]
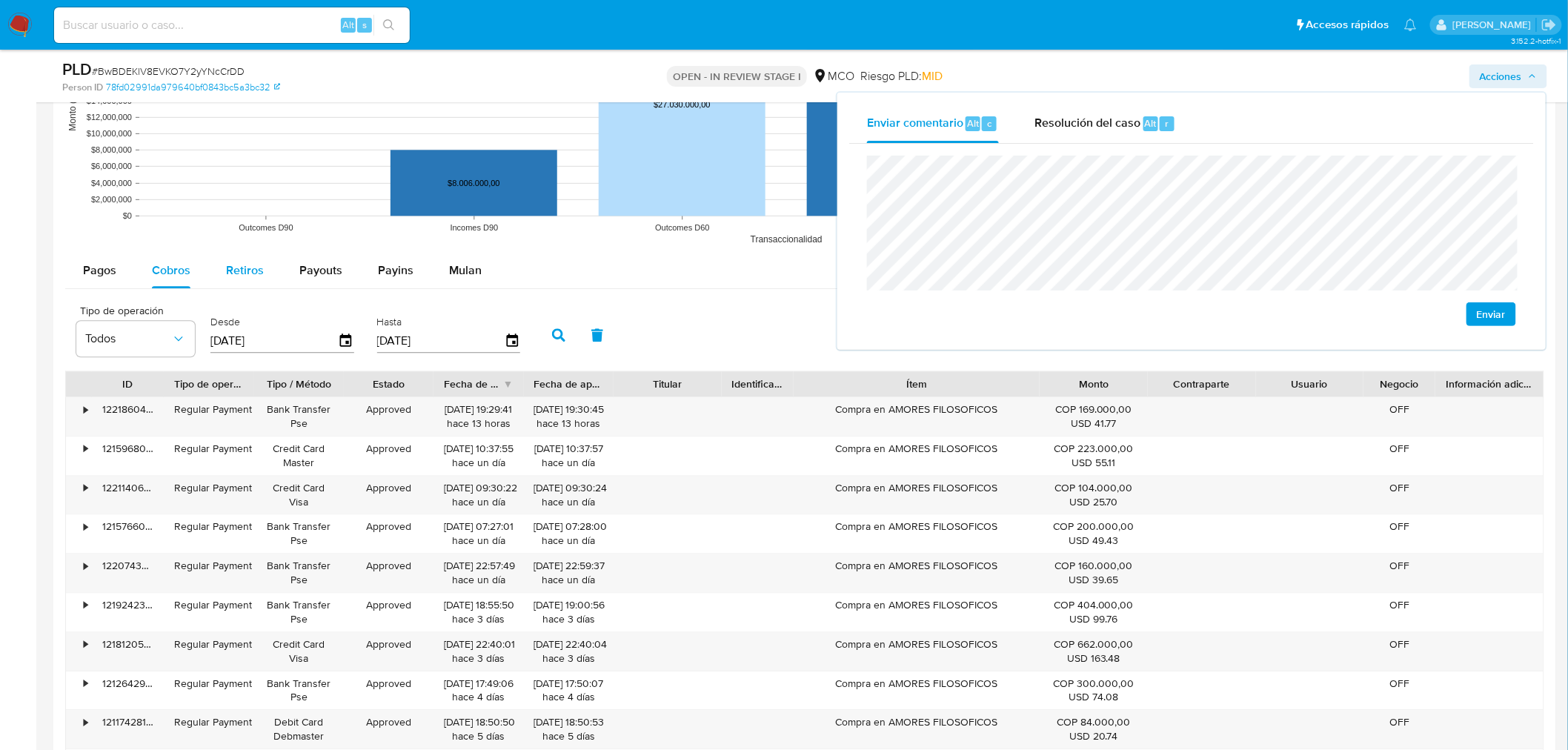
click at [247, 270] on span "Retiros" at bounding box center [244, 269] width 38 height 17
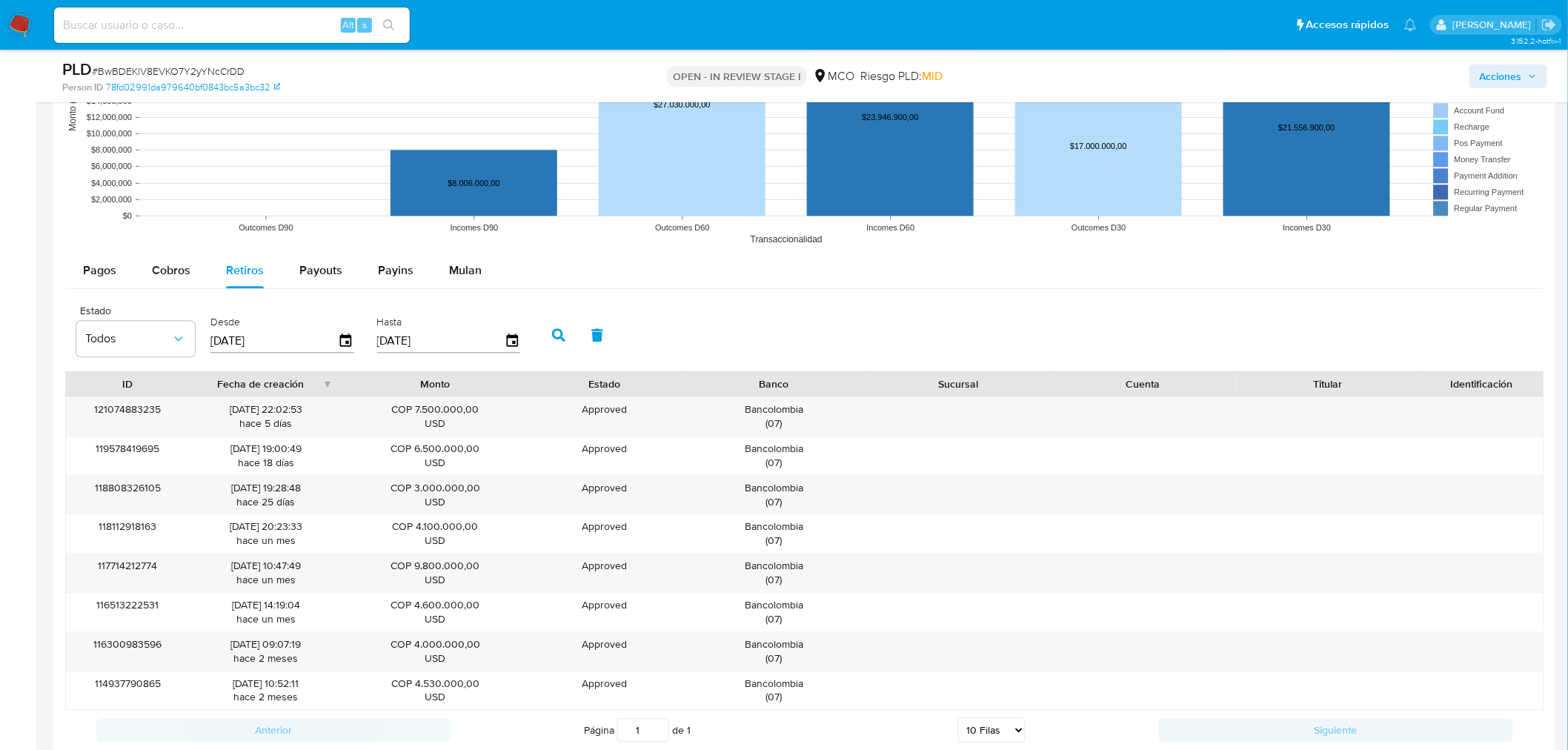
click at [1521, 73] on span "Acciones" at bounding box center [1501, 76] width 42 height 23
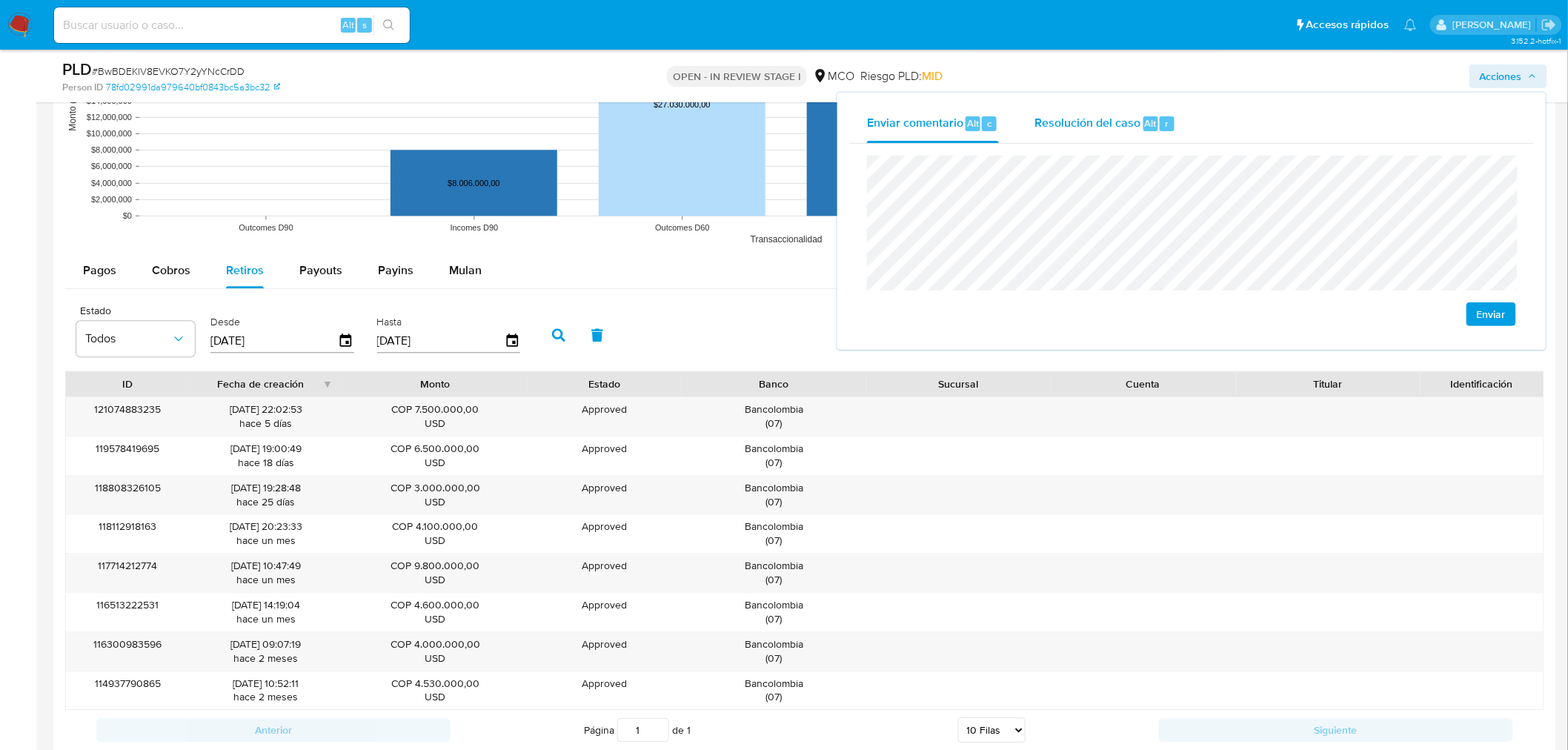
click at [1113, 115] on span "Resolución del caso" at bounding box center [1087, 123] width 106 height 17
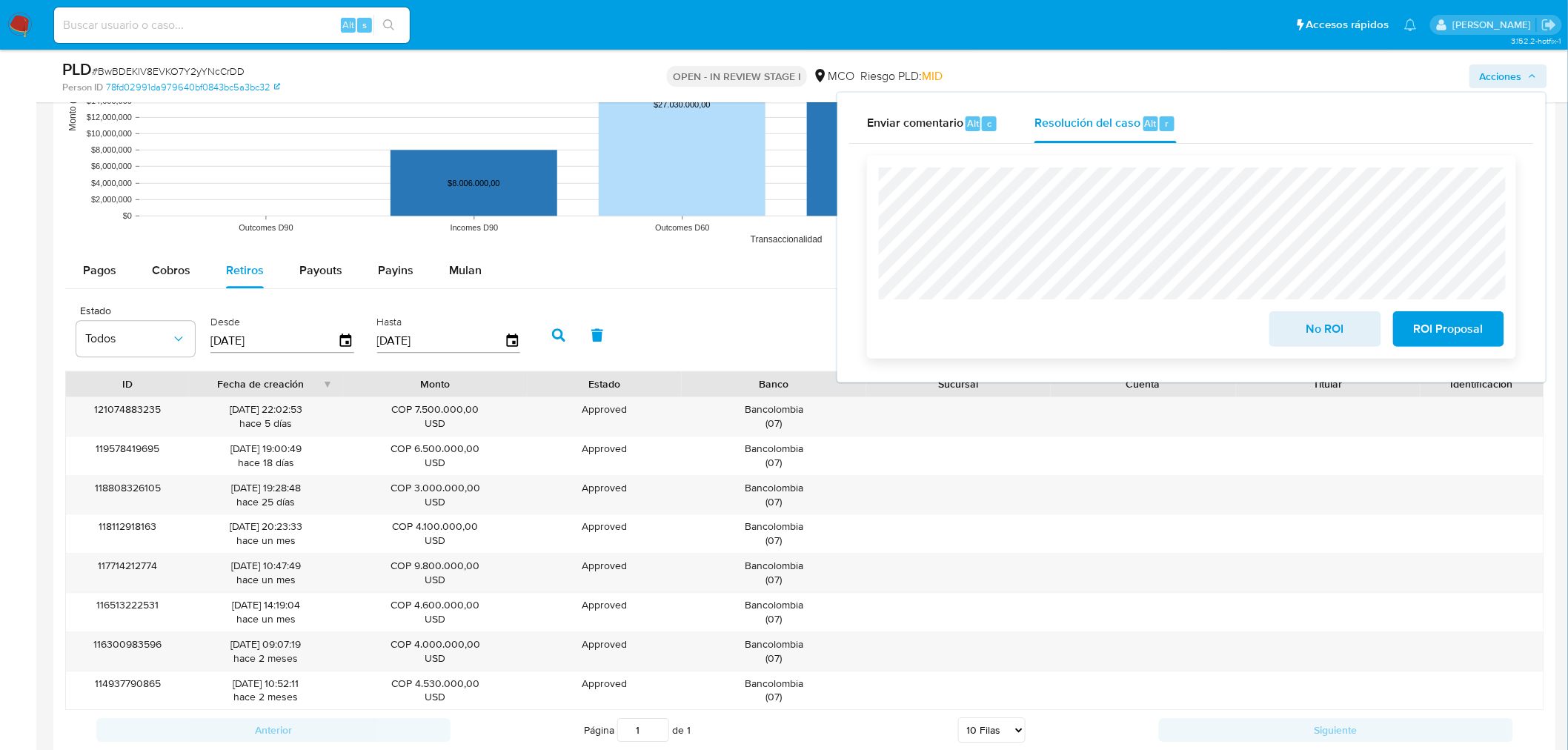
click at [1300, 328] on span "No ROI" at bounding box center [1325, 329] width 73 height 32
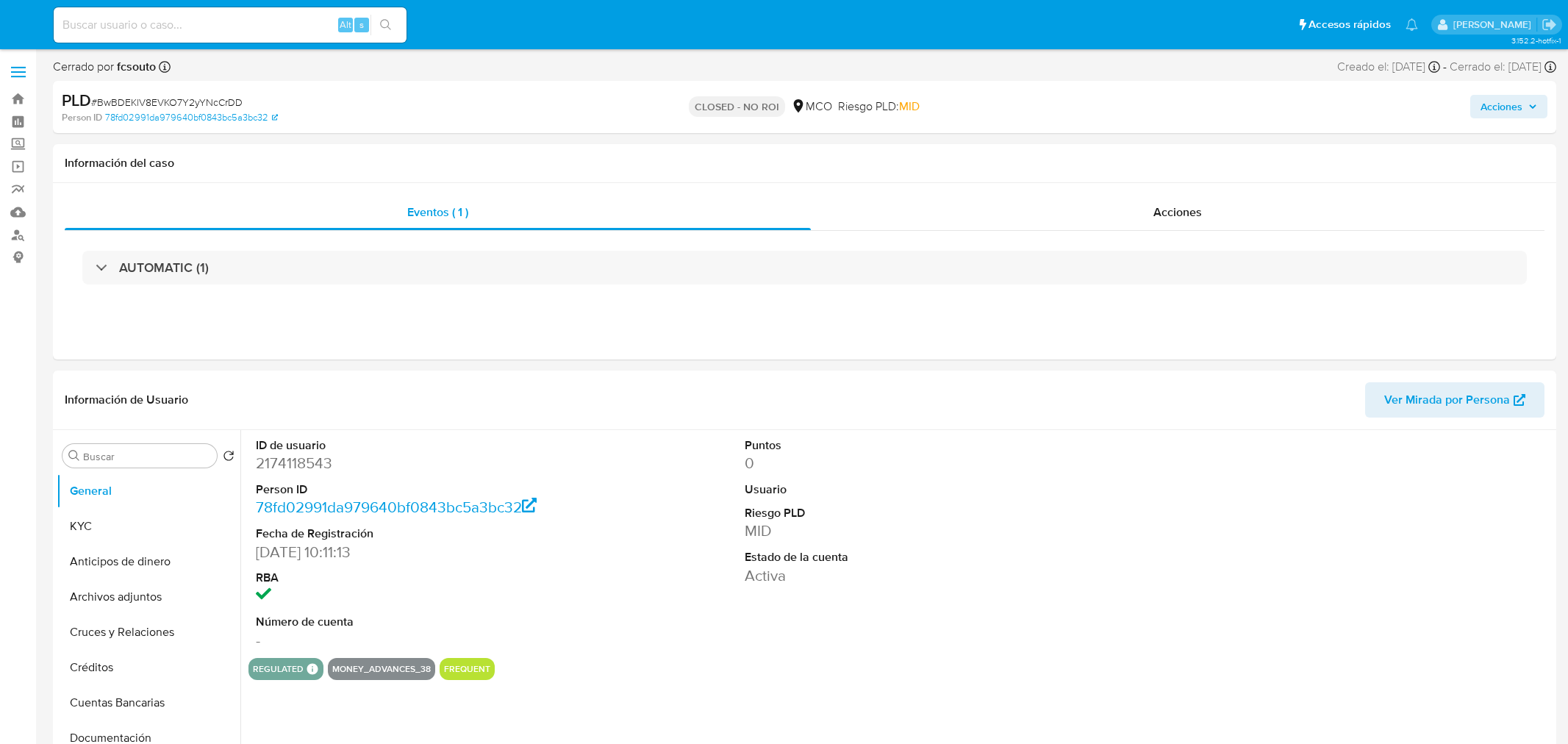
select select "10"
drag, startPoint x: 1495, startPoint y: 114, endPoint x: 1469, endPoint y: 120, distance: 26.7
click at [1495, 113] on span "Acciones" at bounding box center [1489, 106] width 42 height 23
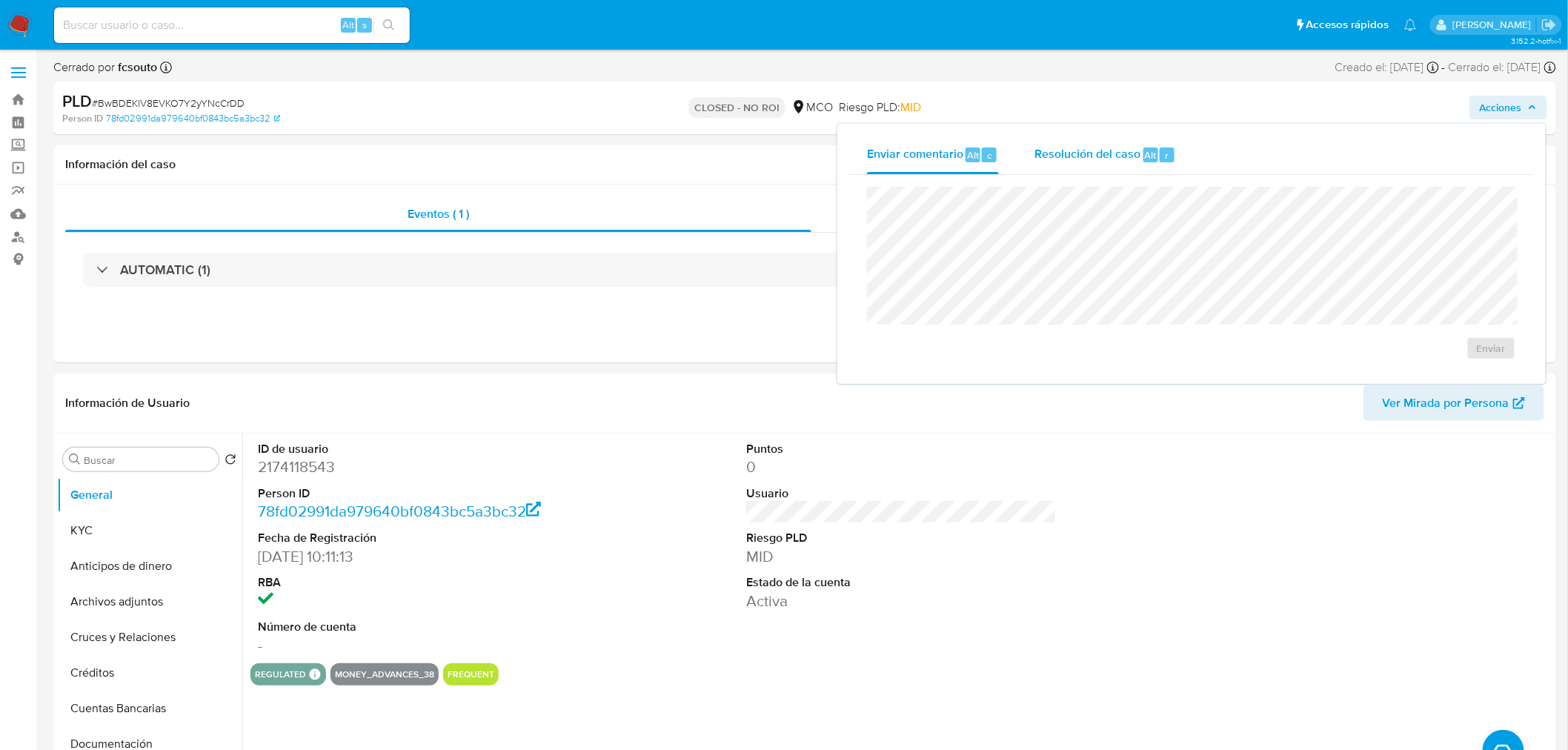
click at [1117, 146] on span "Resolución del caso" at bounding box center [1087, 154] width 106 height 17
click at [1316, 340] on div at bounding box center [1192, 269] width 626 height 142
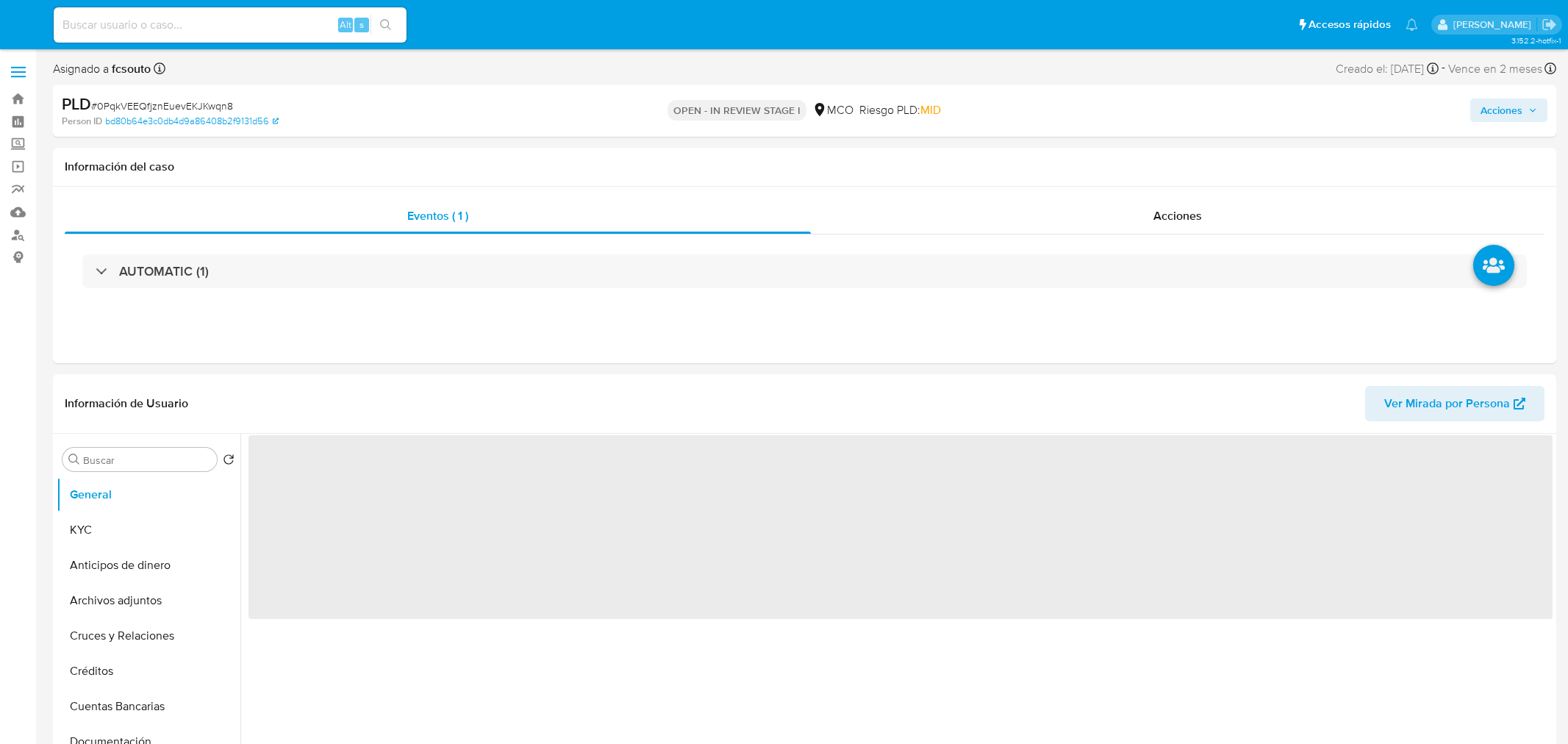
select select "10"
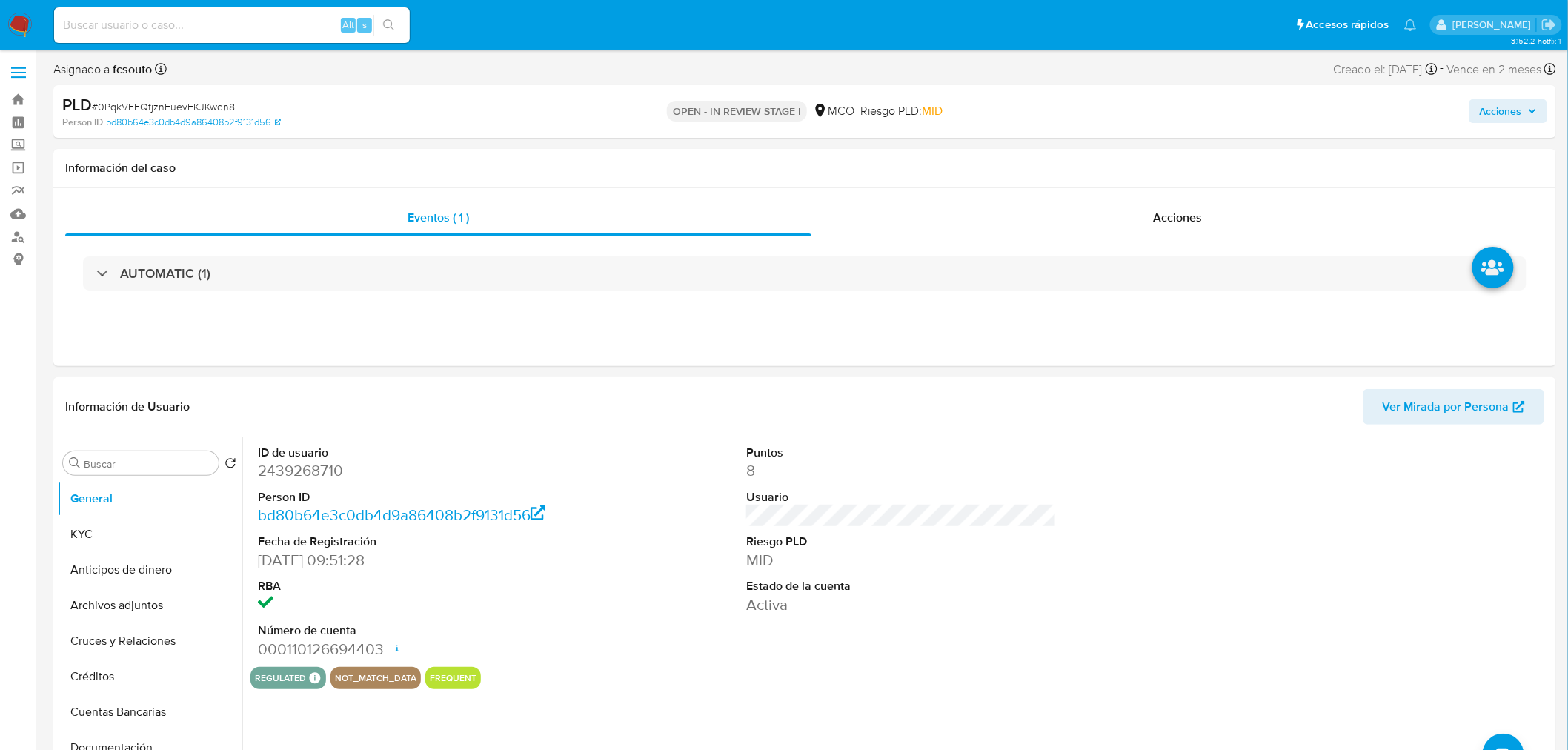
click at [1541, 111] on button "Acciones" at bounding box center [1508, 110] width 78 height 23
click at [1247, 188] on div "Enviar" at bounding box center [1191, 277] width 684 height 198
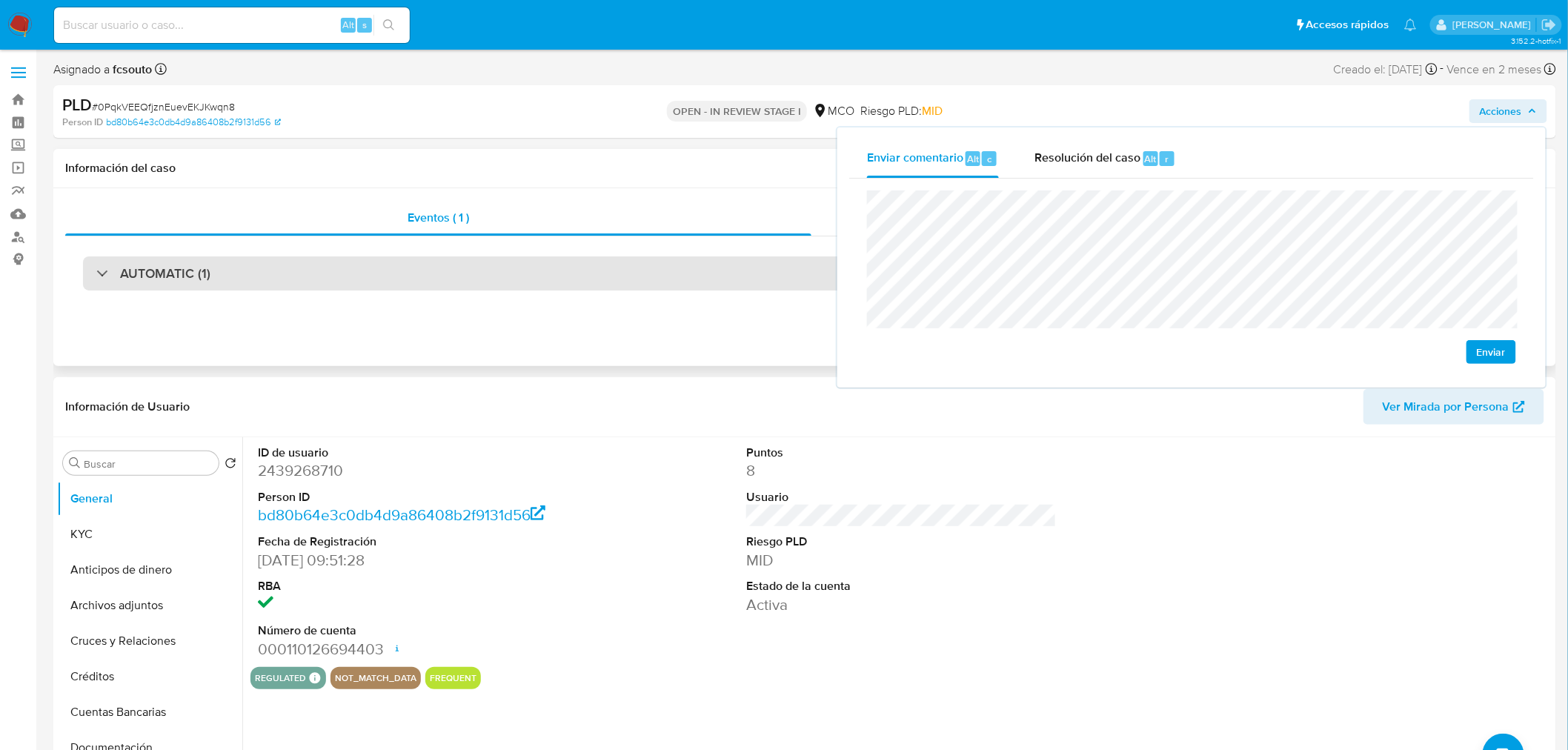
click at [305, 277] on div "AUTOMATIC (1)" at bounding box center [805, 273] width 1444 height 34
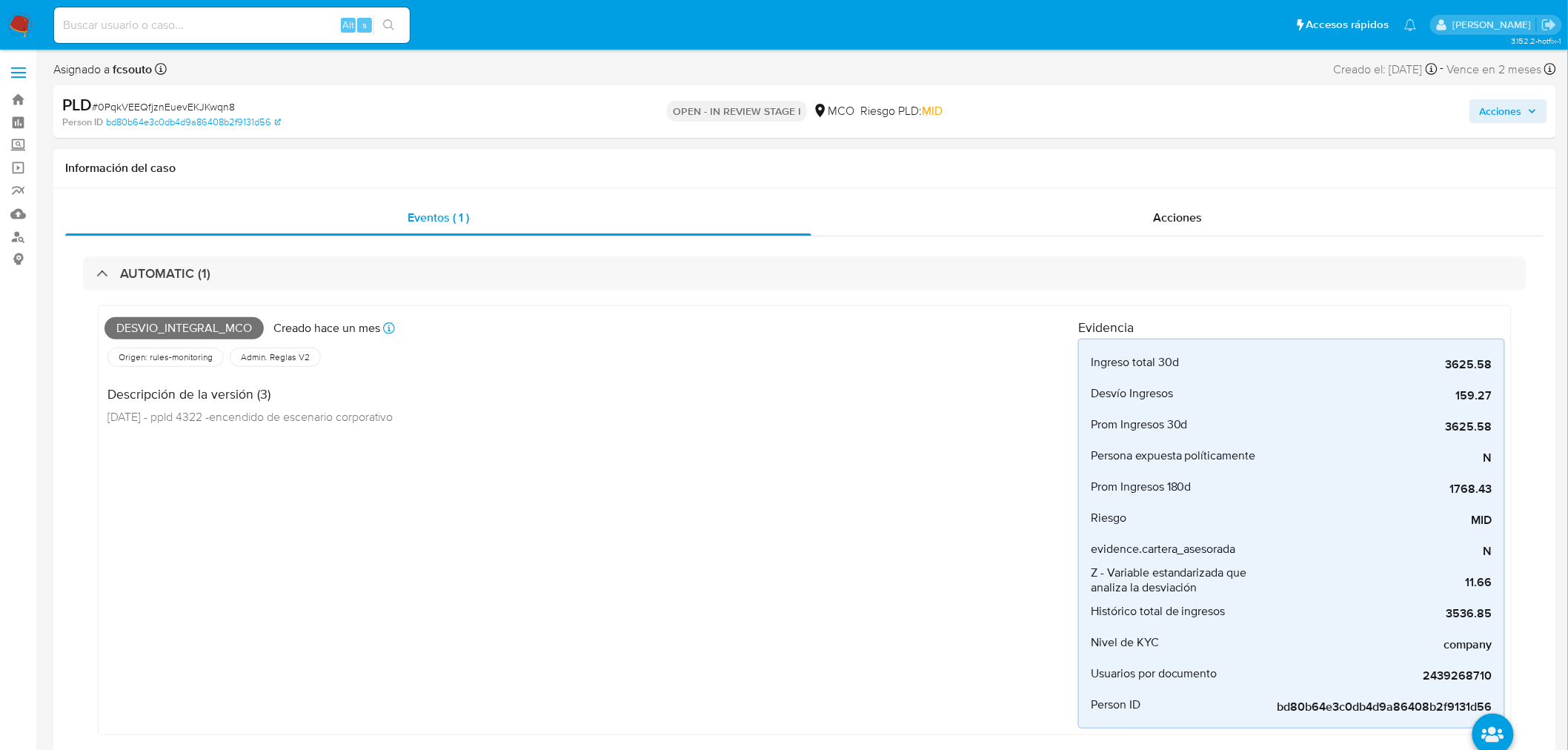
click at [204, 319] on span "Desvio_integral_mco" at bounding box center [185, 328] width 160 height 23
copy span "Desvio_integral_mco"
click at [1527, 111] on span "Acciones" at bounding box center [1508, 111] width 57 height 21
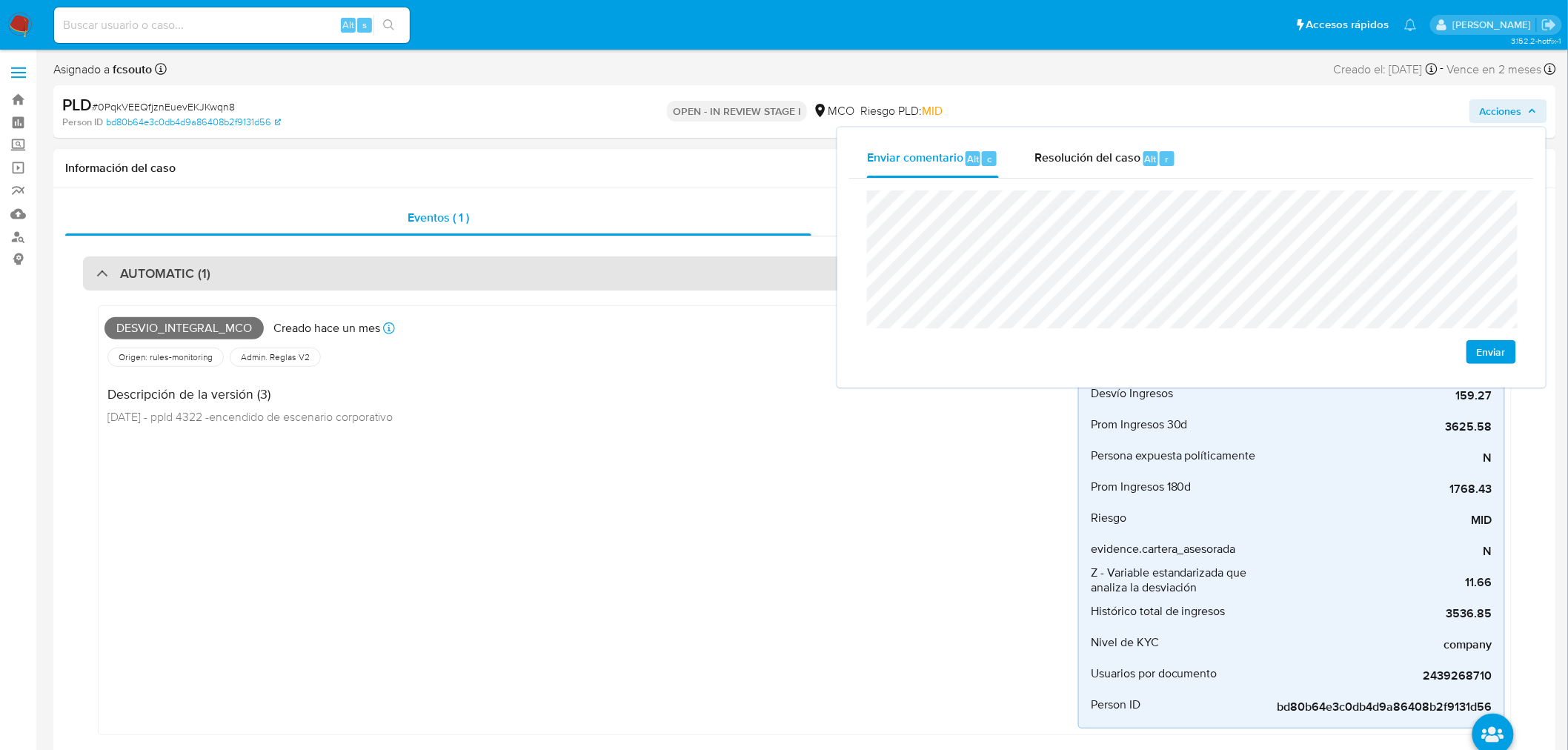
click at [287, 264] on div "AUTOMATIC (1)" at bounding box center [805, 273] width 1444 height 34
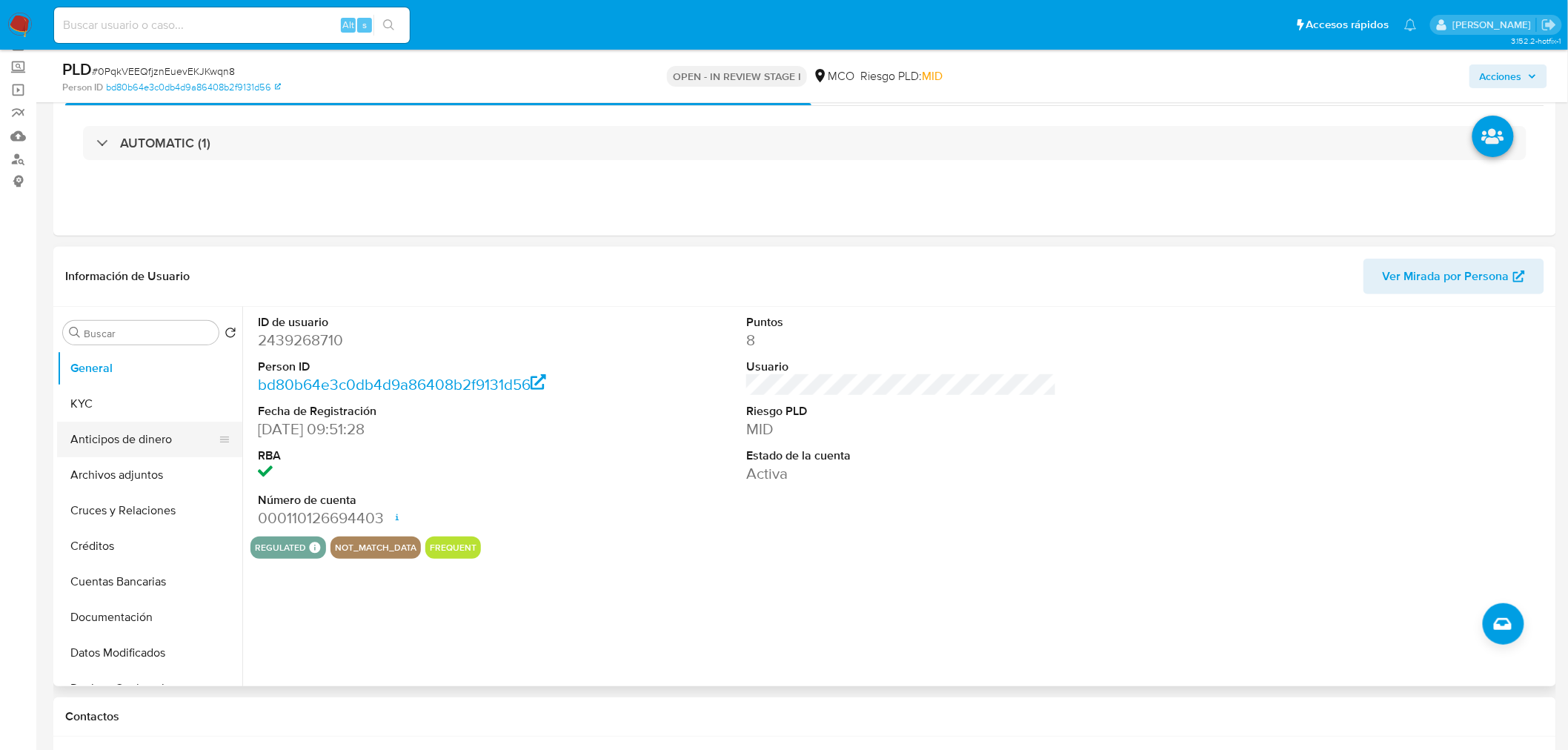
scroll to position [82, 0]
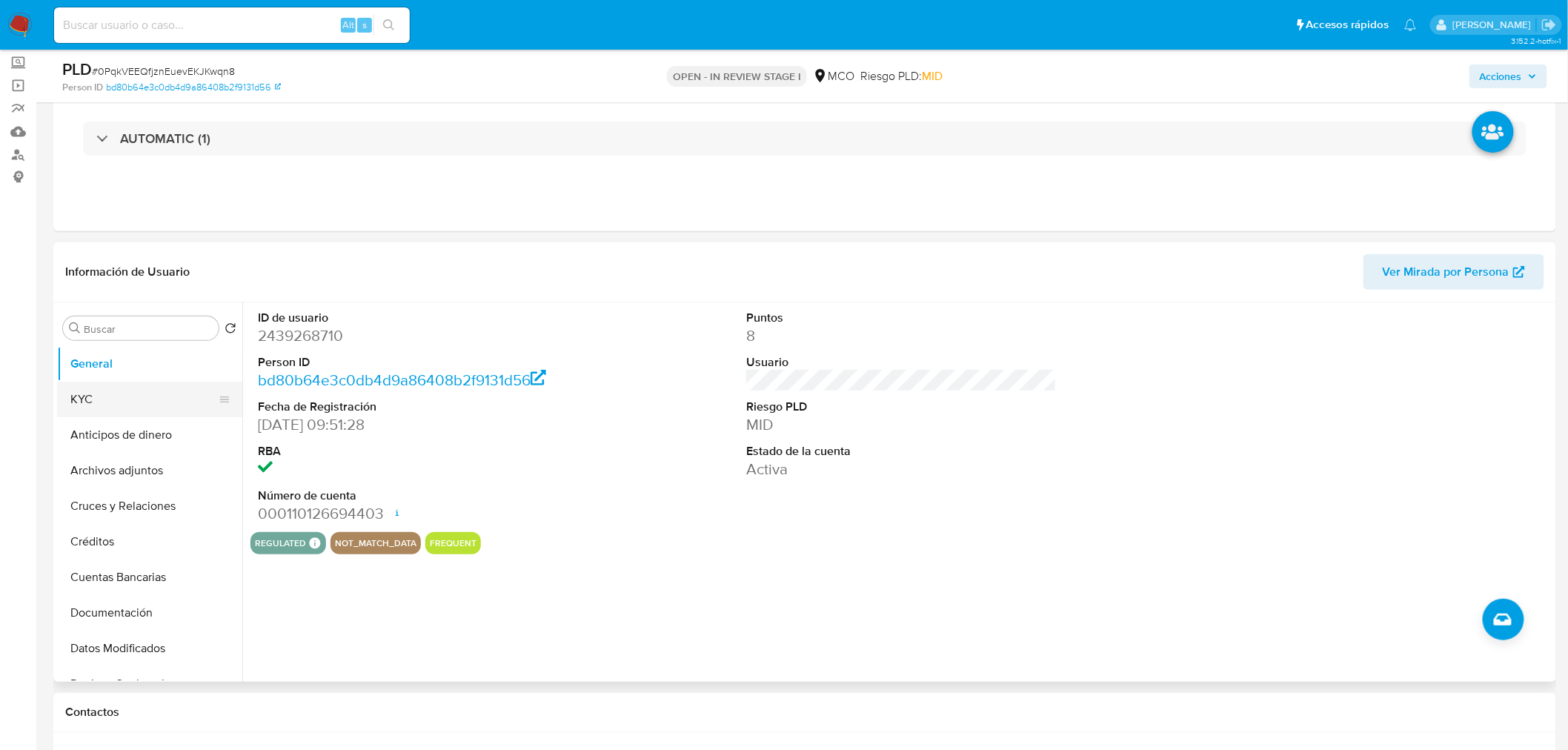
click at [137, 394] on button "KYC" at bounding box center [143, 399] width 173 height 35
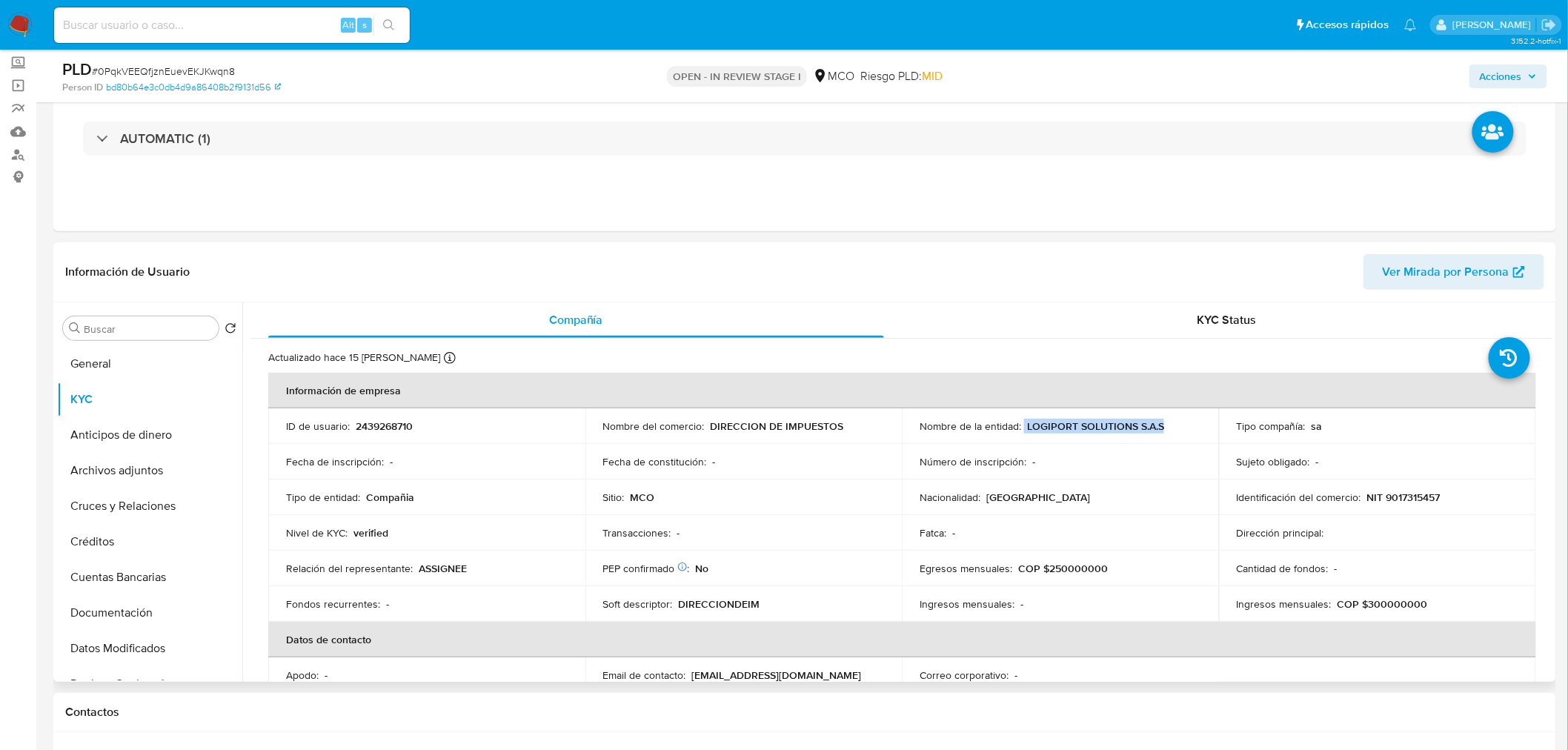
drag, startPoint x: 1160, startPoint y: 427, endPoint x: 1020, endPoint y: 416, distance: 140.4
click at [1020, 416] on td "Nombre de la entidad : LOGIPORT SOLUTIONS S.A.S" at bounding box center [1060, 426] width 317 height 35
copy div "LOGIPORT SOLUTIONS S.A.S"
drag, startPoint x: 1517, startPoint y: 75, endPoint x: 1485, endPoint y: 71, distance: 32.2
click at [1518, 75] on span "Acciones" at bounding box center [1501, 76] width 42 height 23
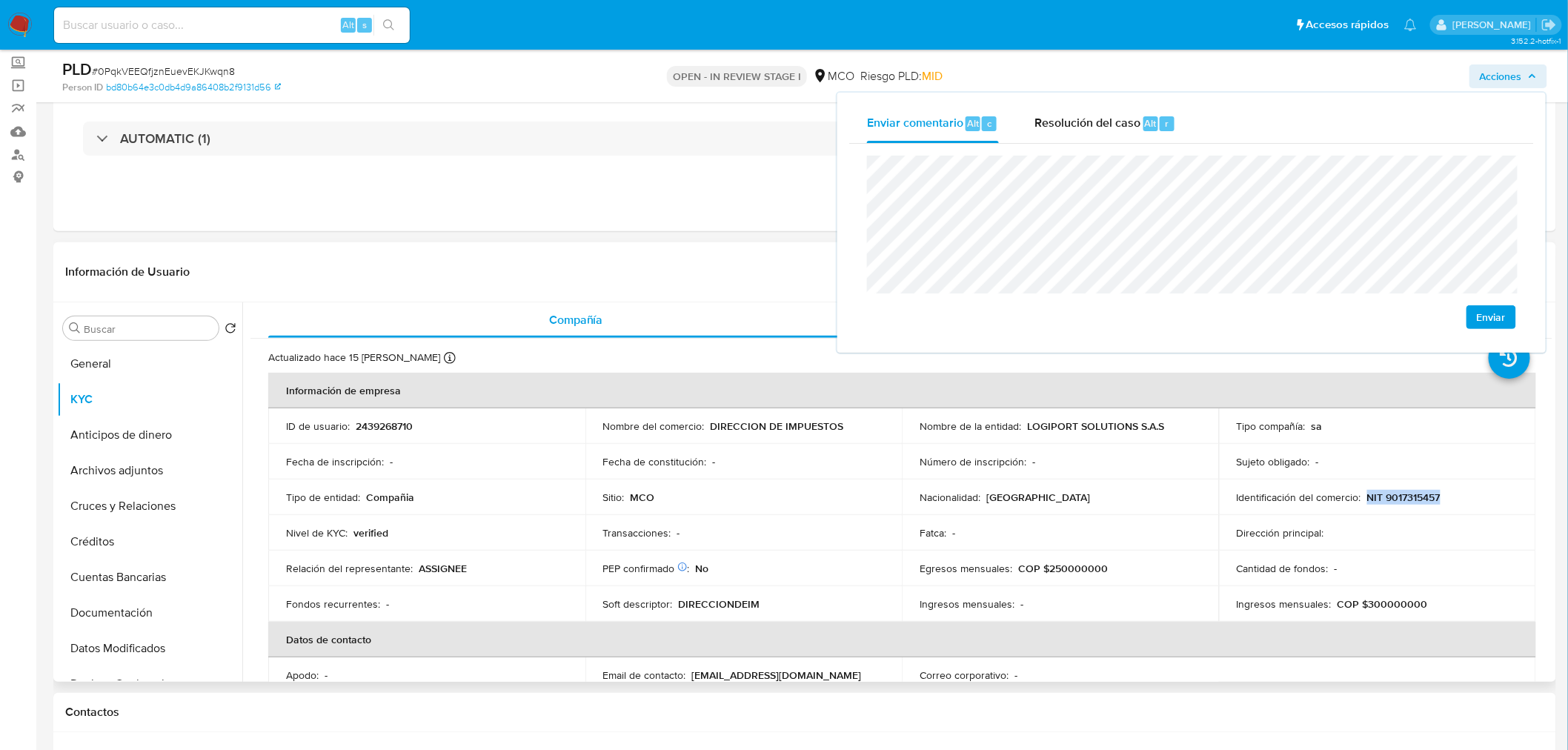
drag, startPoint x: 1365, startPoint y: 497, endPoint x: 1442, endPoint y: 500, distance: 77.1
click at [1442, 500] on div "Identificación del comercio : NIT 9017315457" at bounding box center [1377, 498] width 281 height 14
copy p "NIT 9017315457"
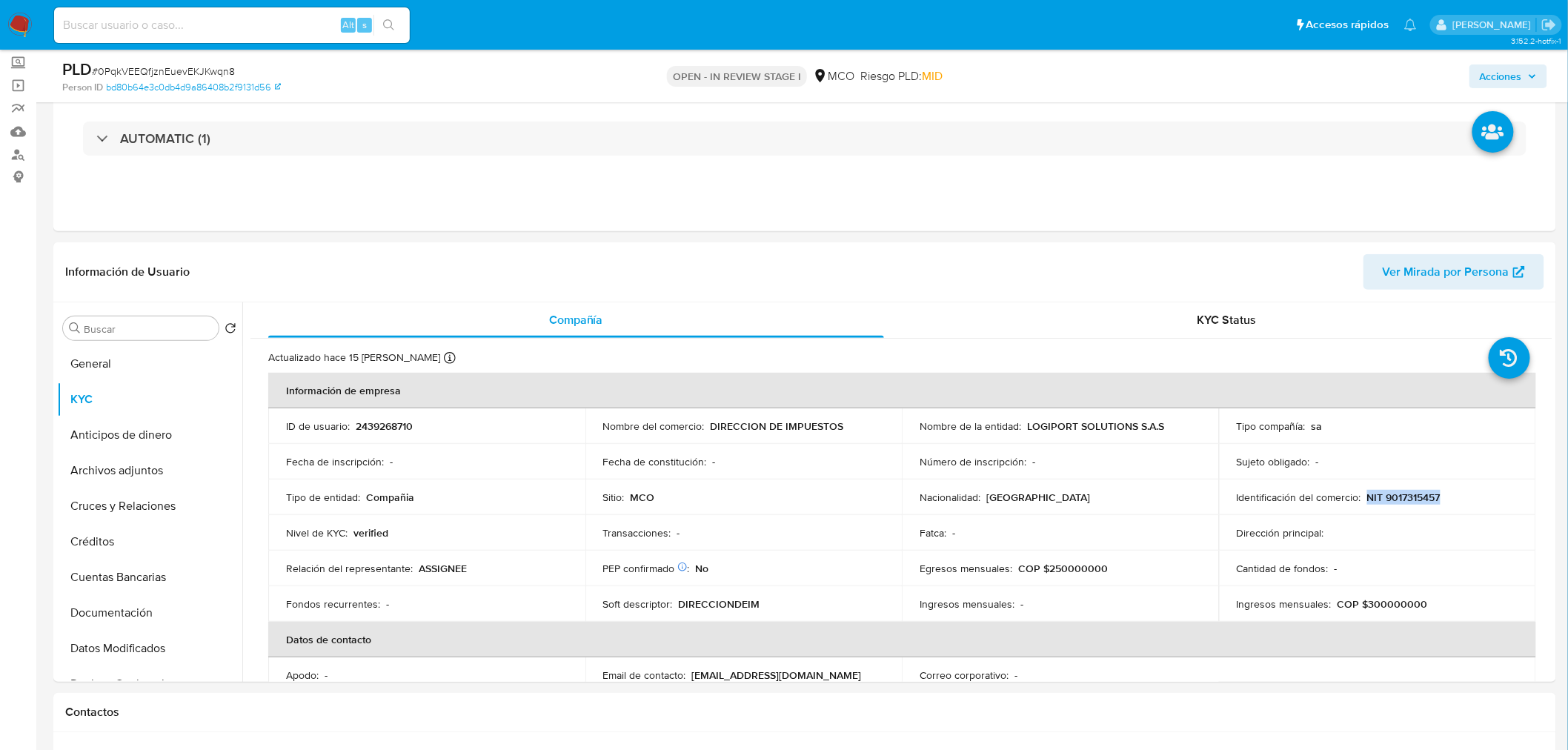
click at [1522, 76] on span "Acciones" at bounding box center [1501, 76] width 42 height 23
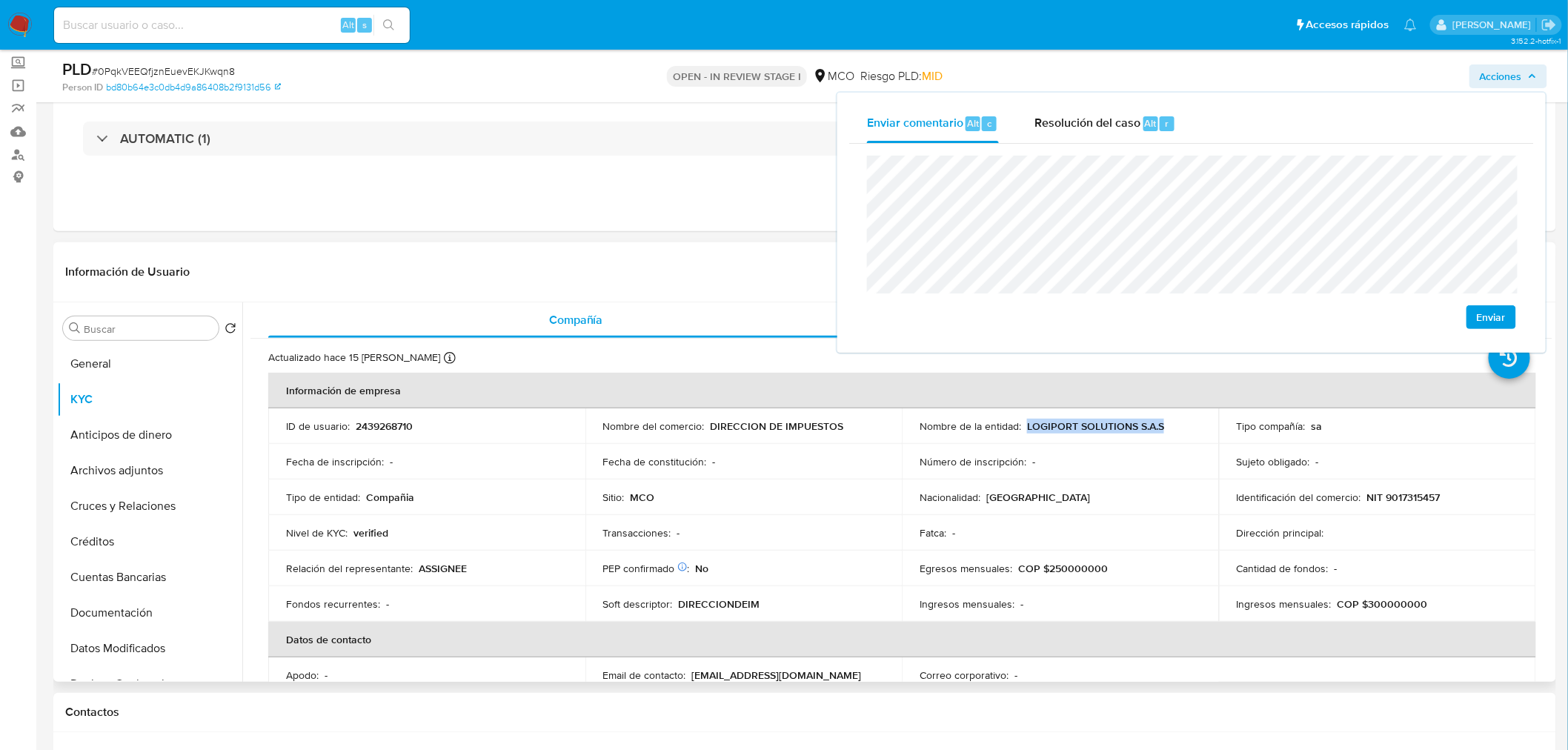
drag, startPoint x: 1025, startPoint y: 430, endPoint x: 1160, endPoint y: 423, distance: 135.2
click at [1160, 423] on p "LOGIPORT SOLUTIONS S.A.S" at bounding box center [1096, 426] width 137 height 14
copy p "LOGIPORT SOLUTIONS S.A.S"
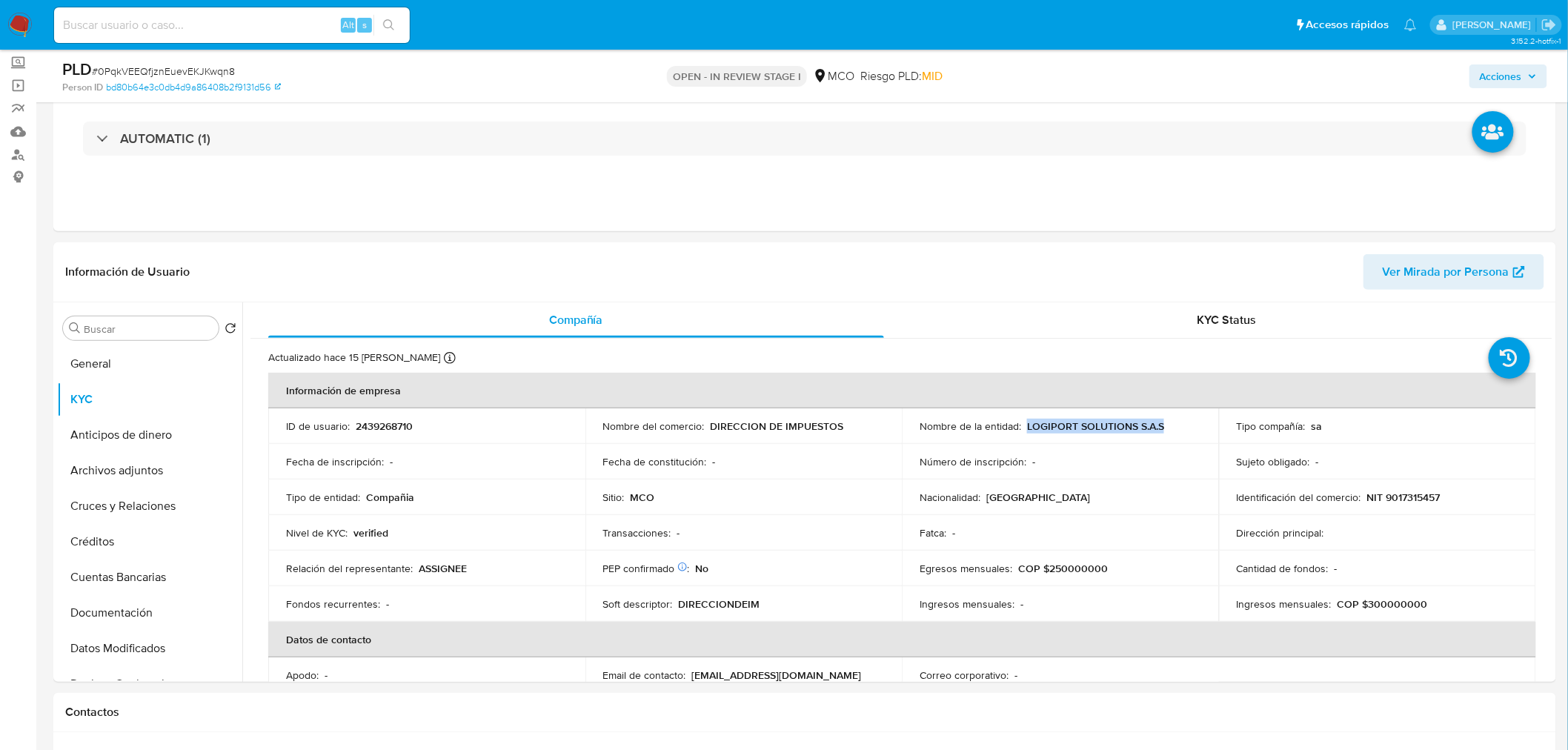
click at [1508, 70] on span "Acciones" at bounding box center [1501, 76] width 42 height 23
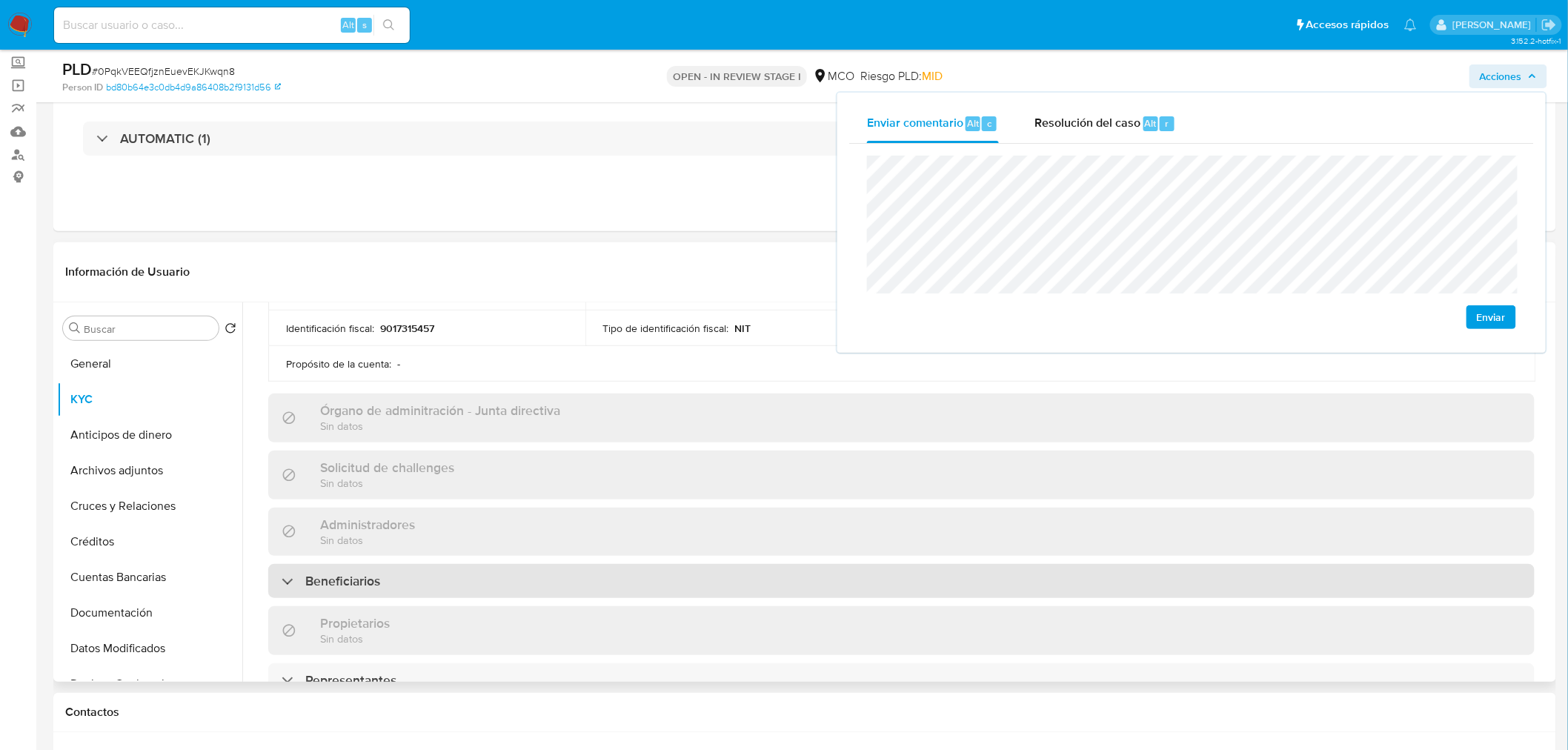
scroll to position [920, 0]
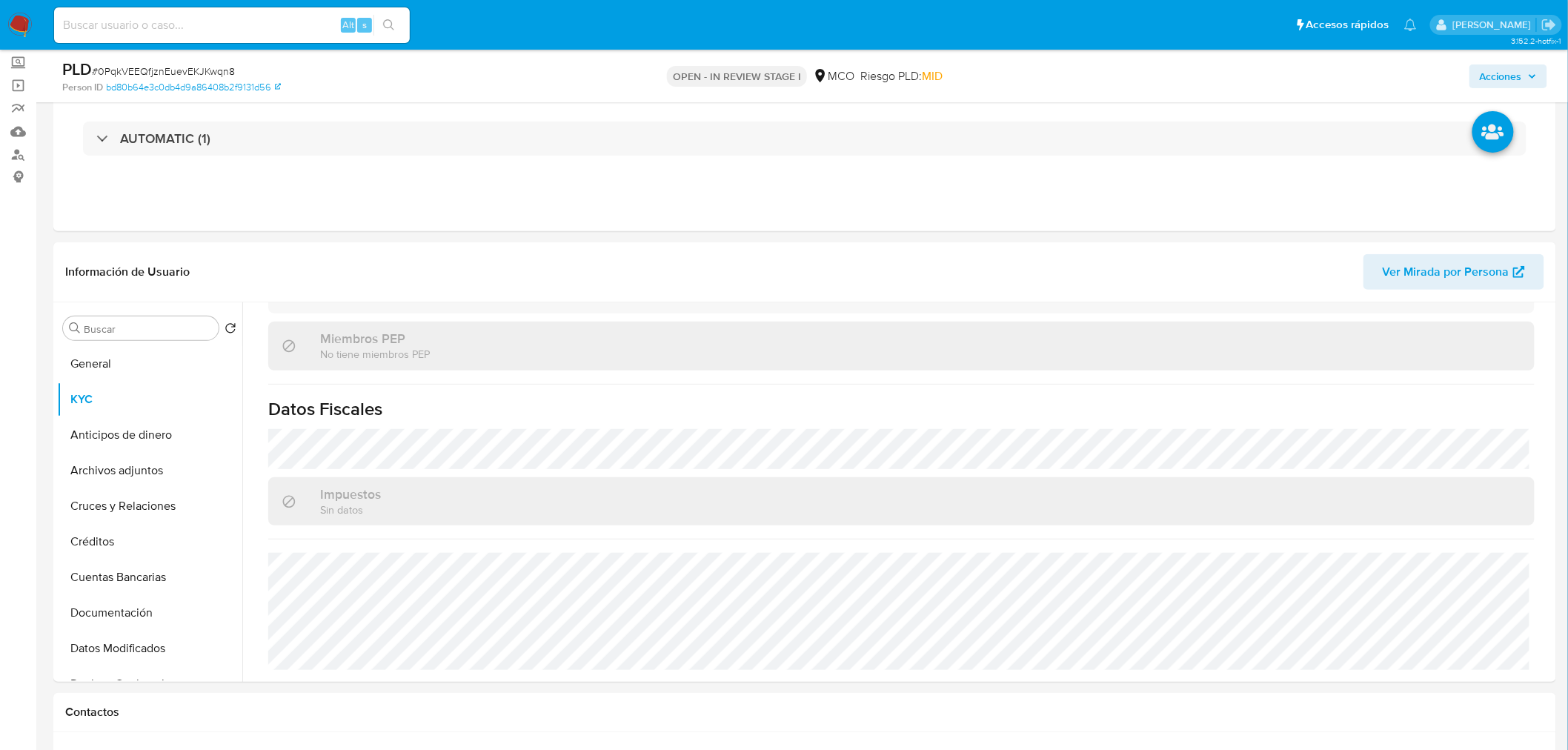
click at [1518, 72] on span "Acciones" at bounding box center [1501, 76] width 42 height 23
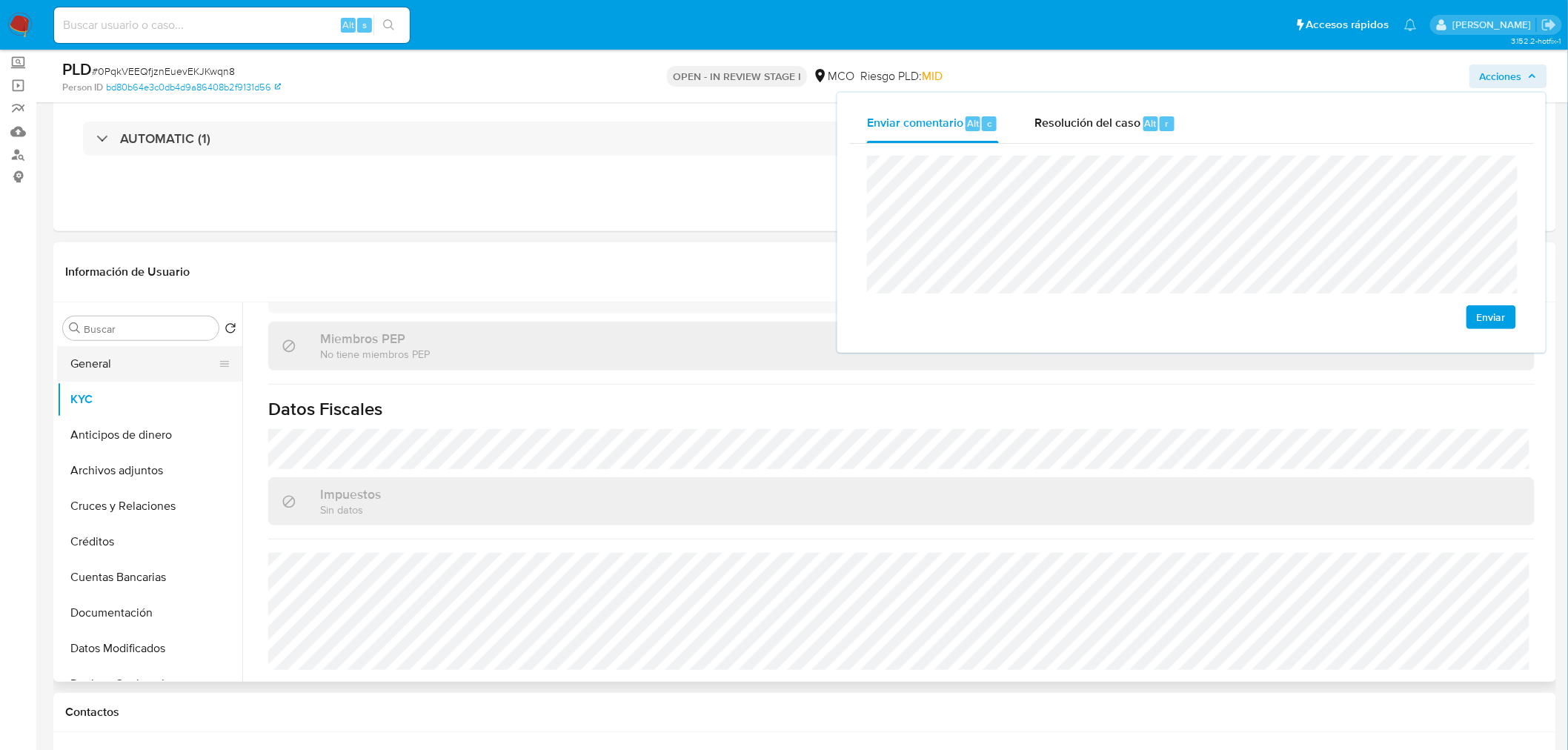
click at [114, 360] on button "General" at bounding box center [143, 364] width 173 height 35
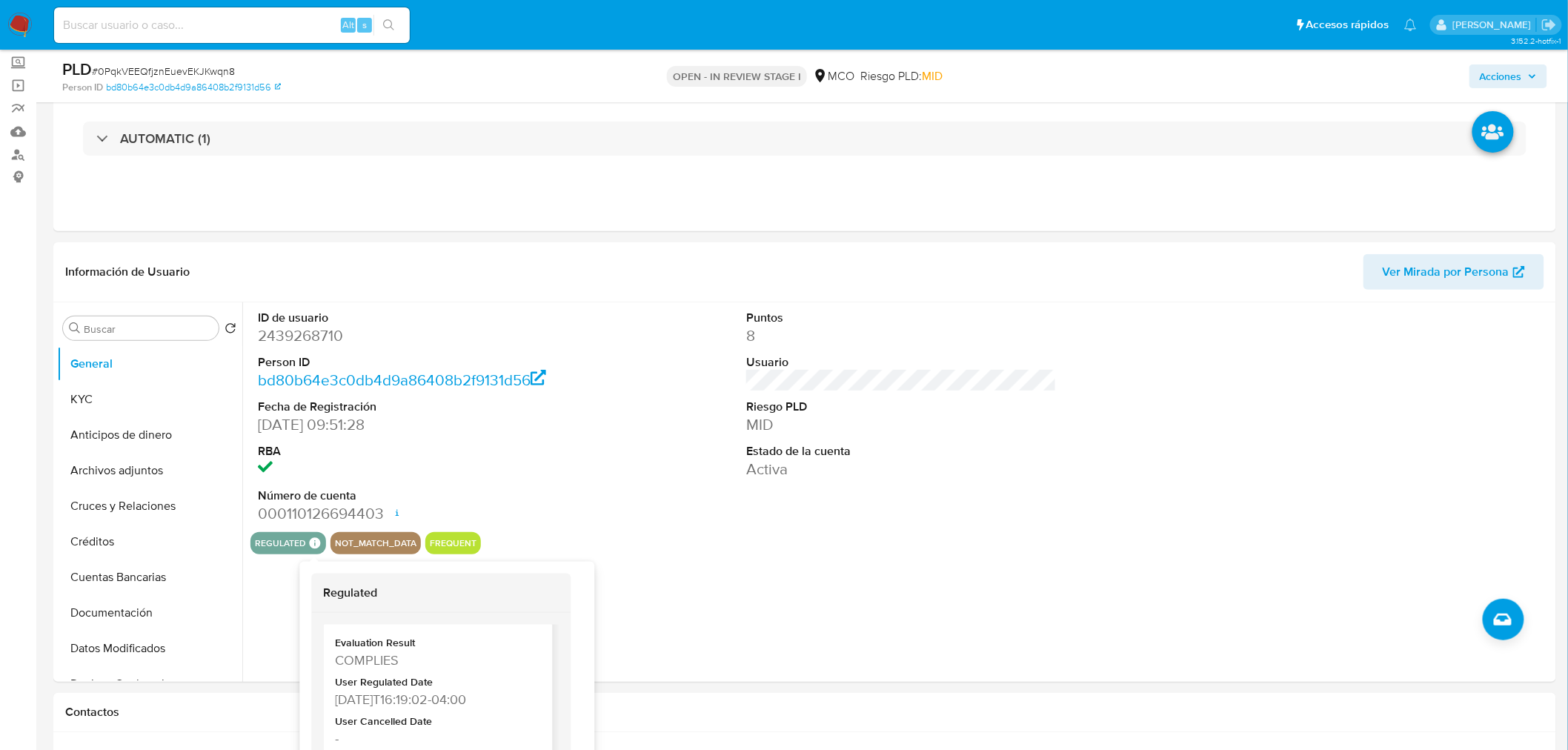
scroll to position [82, 0]
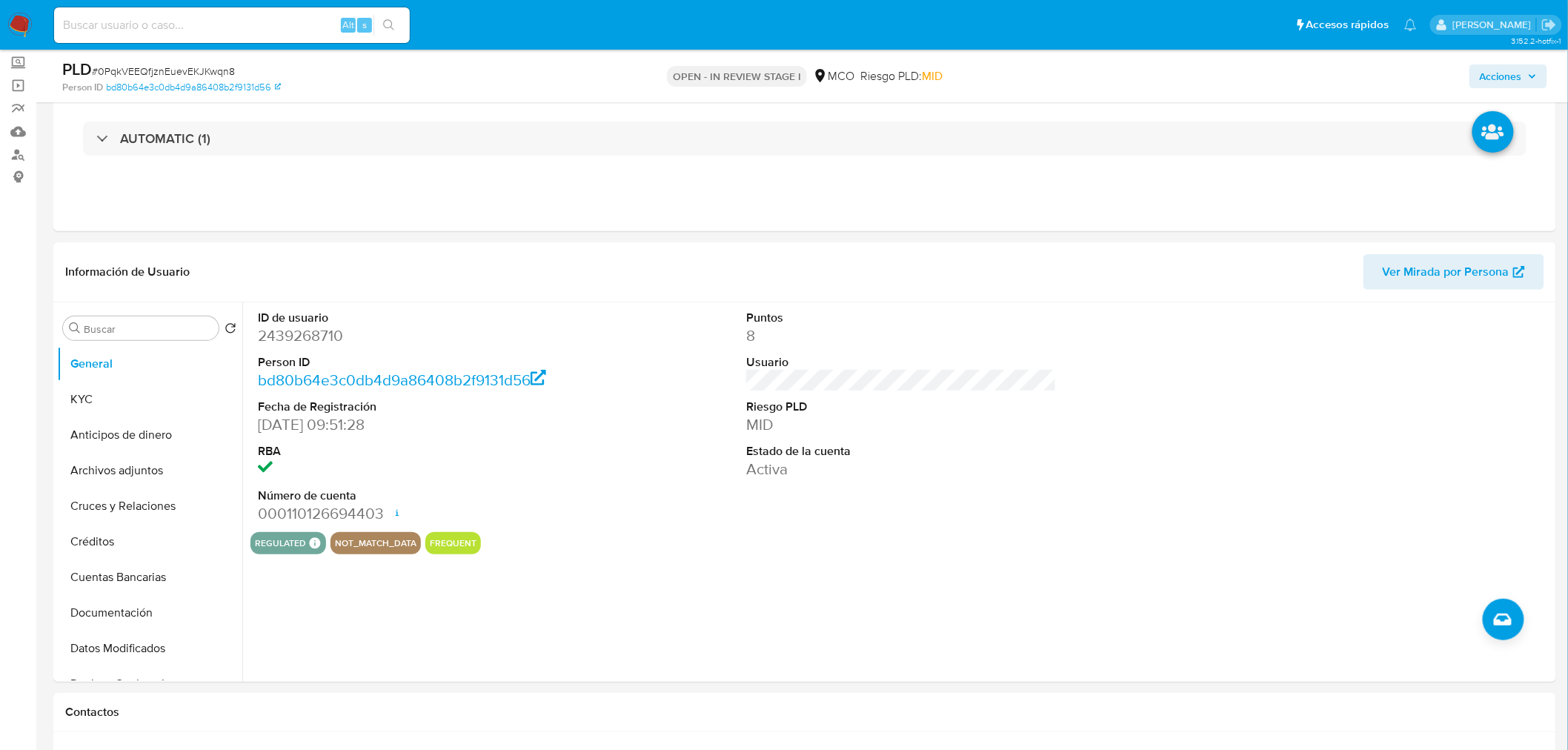
click at [1560, 69] on div "PLD # 0PqkVEEQfjznEuevEKJKwqn8 Person ID bd80b64e3c0db4d9a86408b2f9131d56 OPEN …" at bounding box center [784, 76] width 1568 height 52
drag, startPoint x: 1539, startPoint y: 77, endPoint x: 1531, endPoint y: 80, distance: 8.5
click at [1538, 77] on button "Acciones" at bounding box center [1508, 76] width 78 height 23
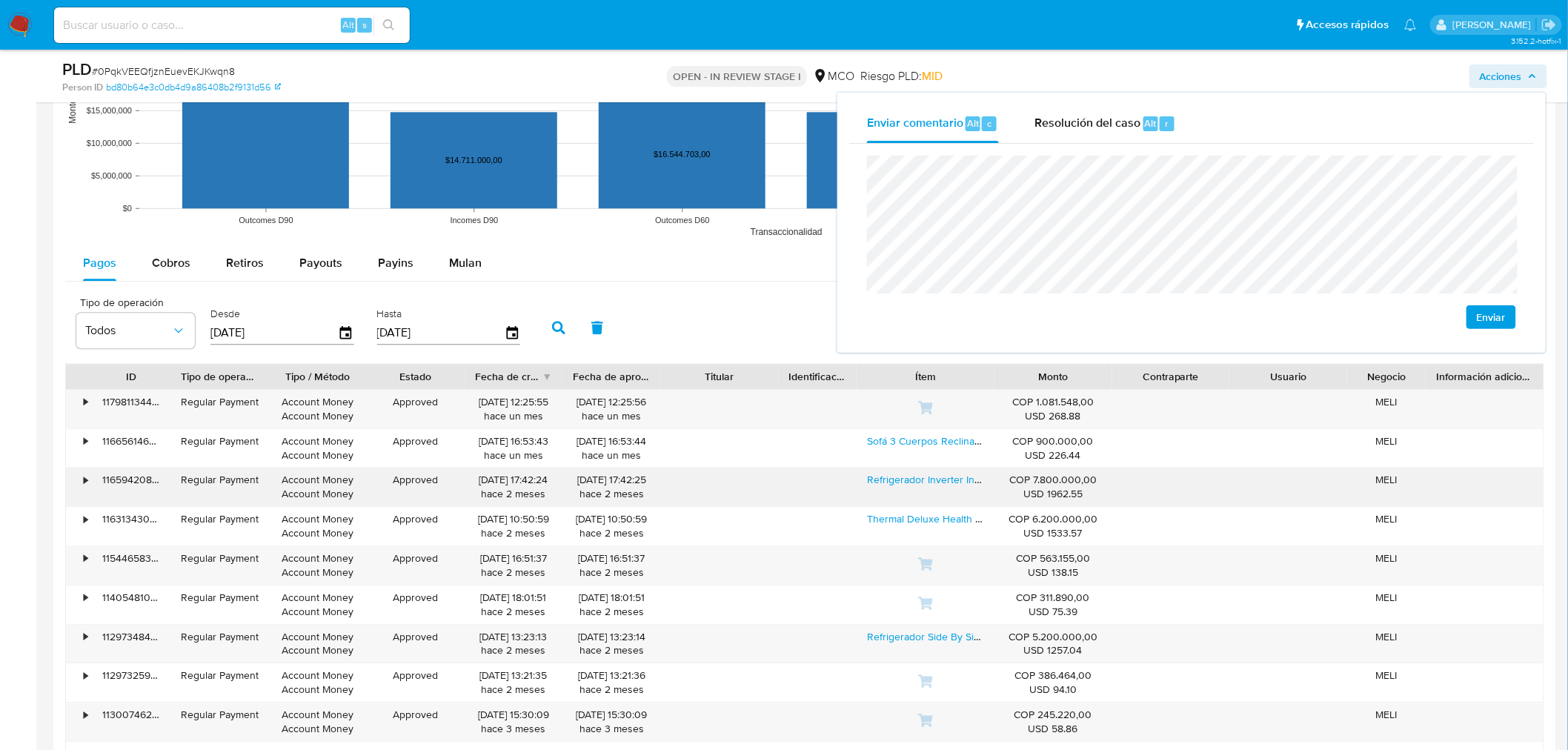
scroll to position [1482, 0]
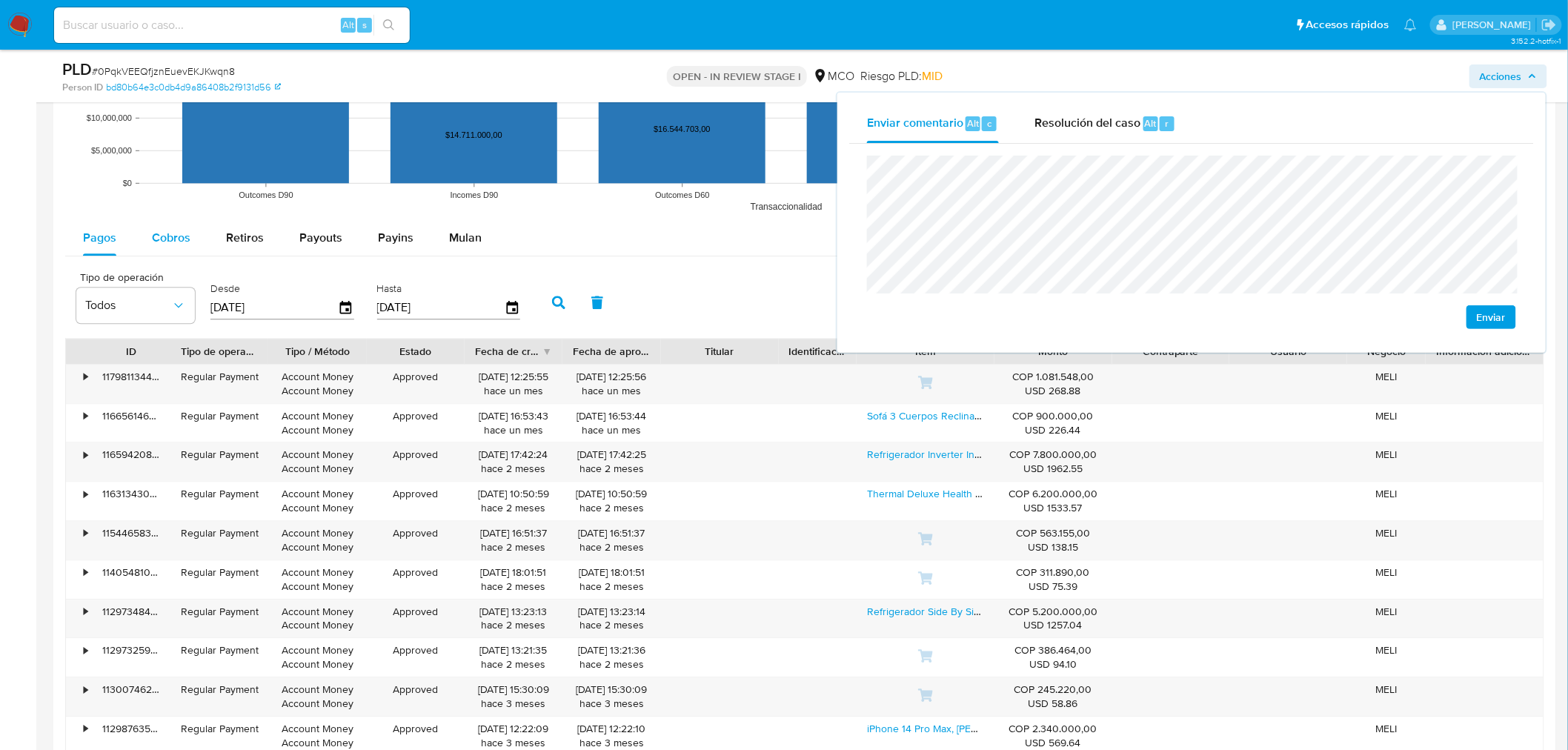
click at [171, 240] on span "Cobros" at bounding box center [171, 237] width 39 height 17
select select "10"
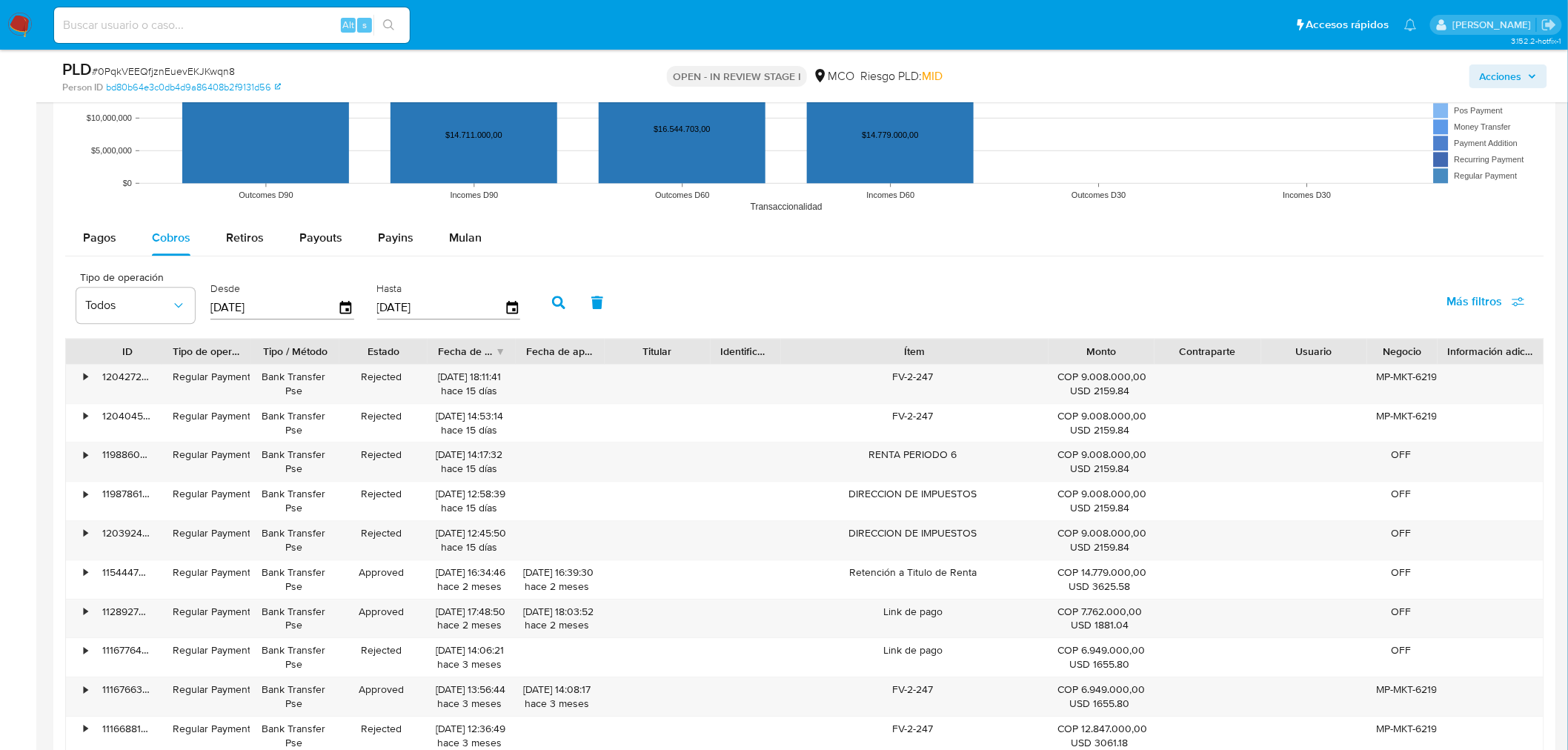
drag, startPoint x: 986, startPoint y: 345, endPoint x: 1125, endPoint y: 349, distance: 139.1
click at [1125, 349] on div "ID Tipo de operación Tipo / Método Estado Fecha de creación Fecha de aprobación…" at bounding box center [805, 351] width 1478 height 25
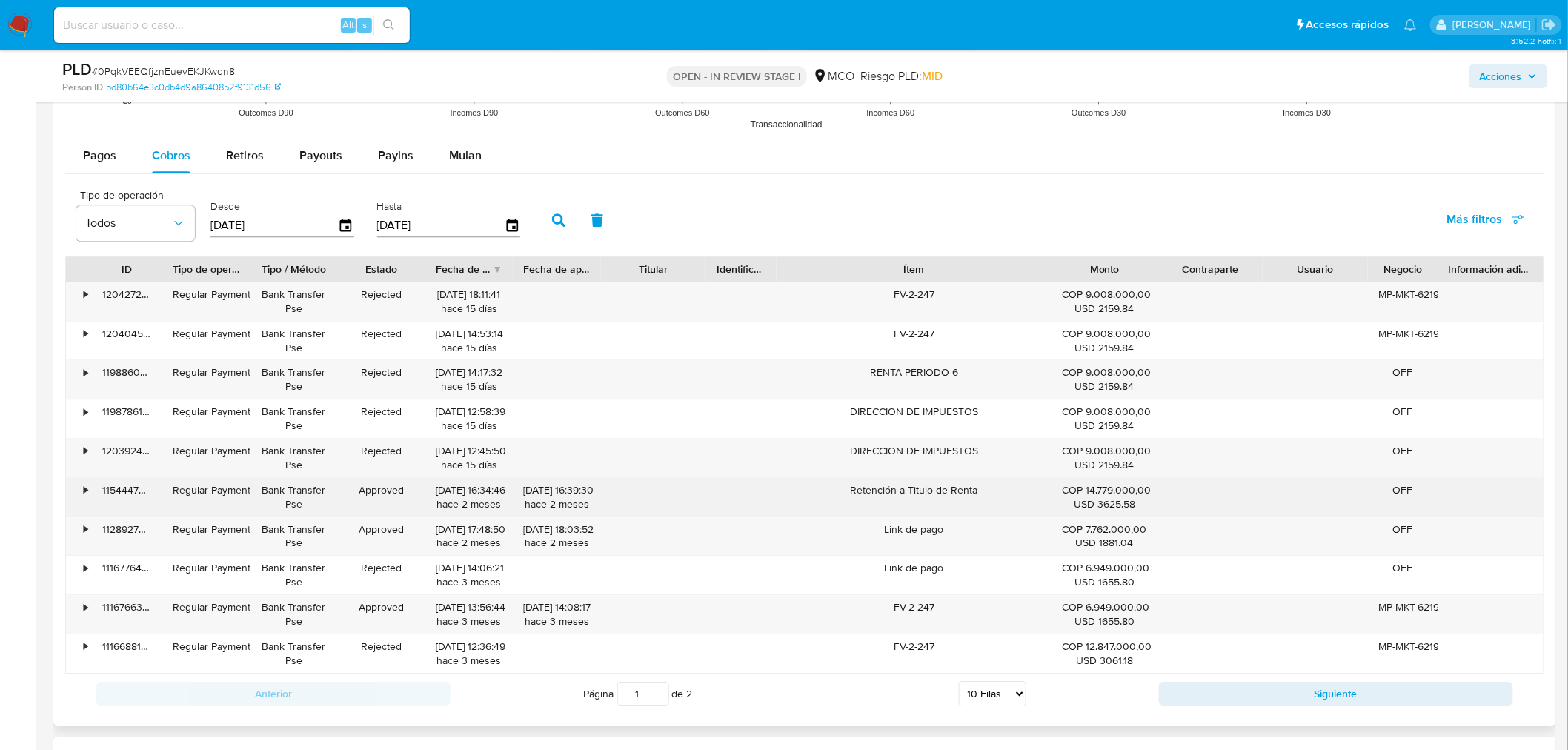
scroll to position [1647, 0]
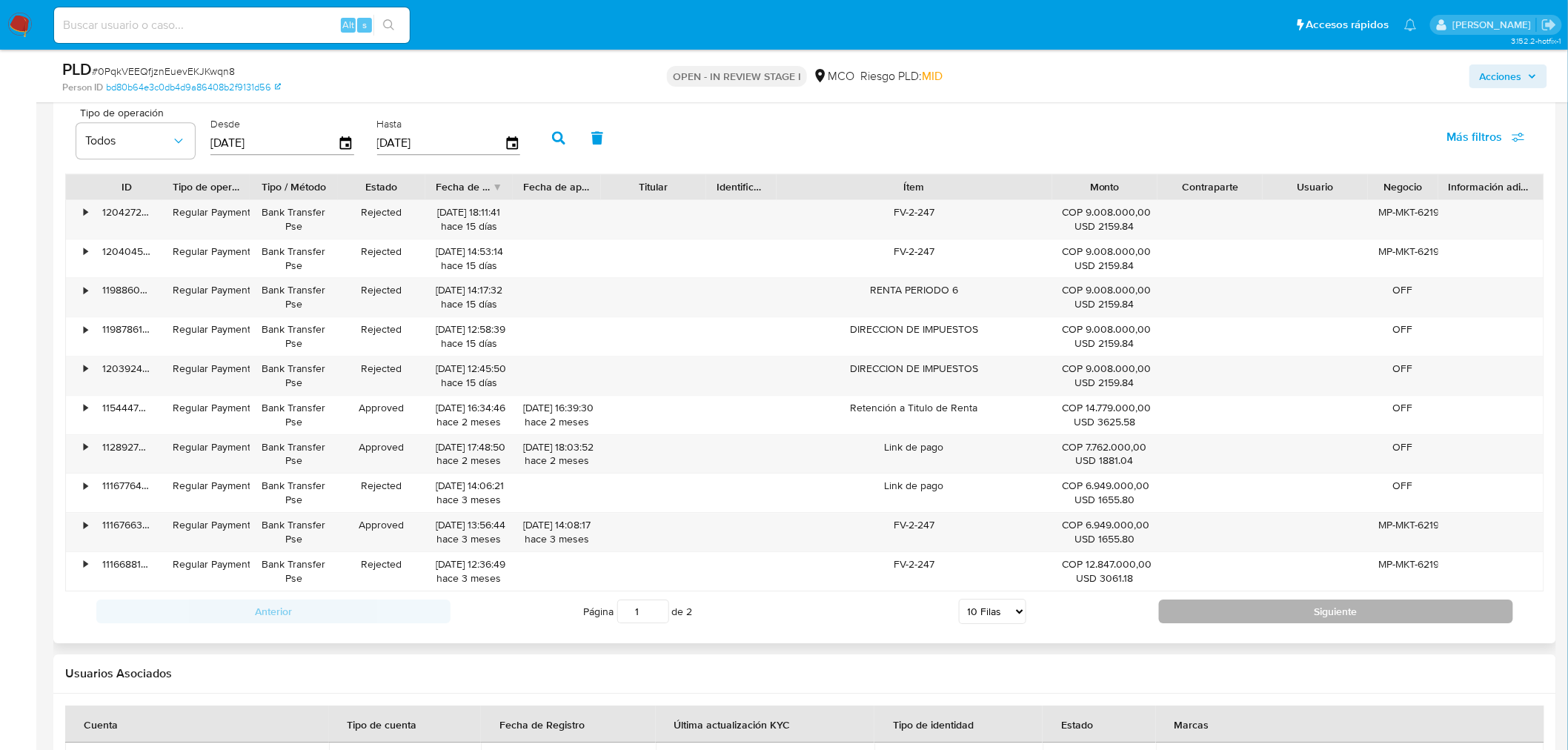
click at [1279, 618] on button "Siguiente" at bounding box center [1336, 611] width 354 height 23
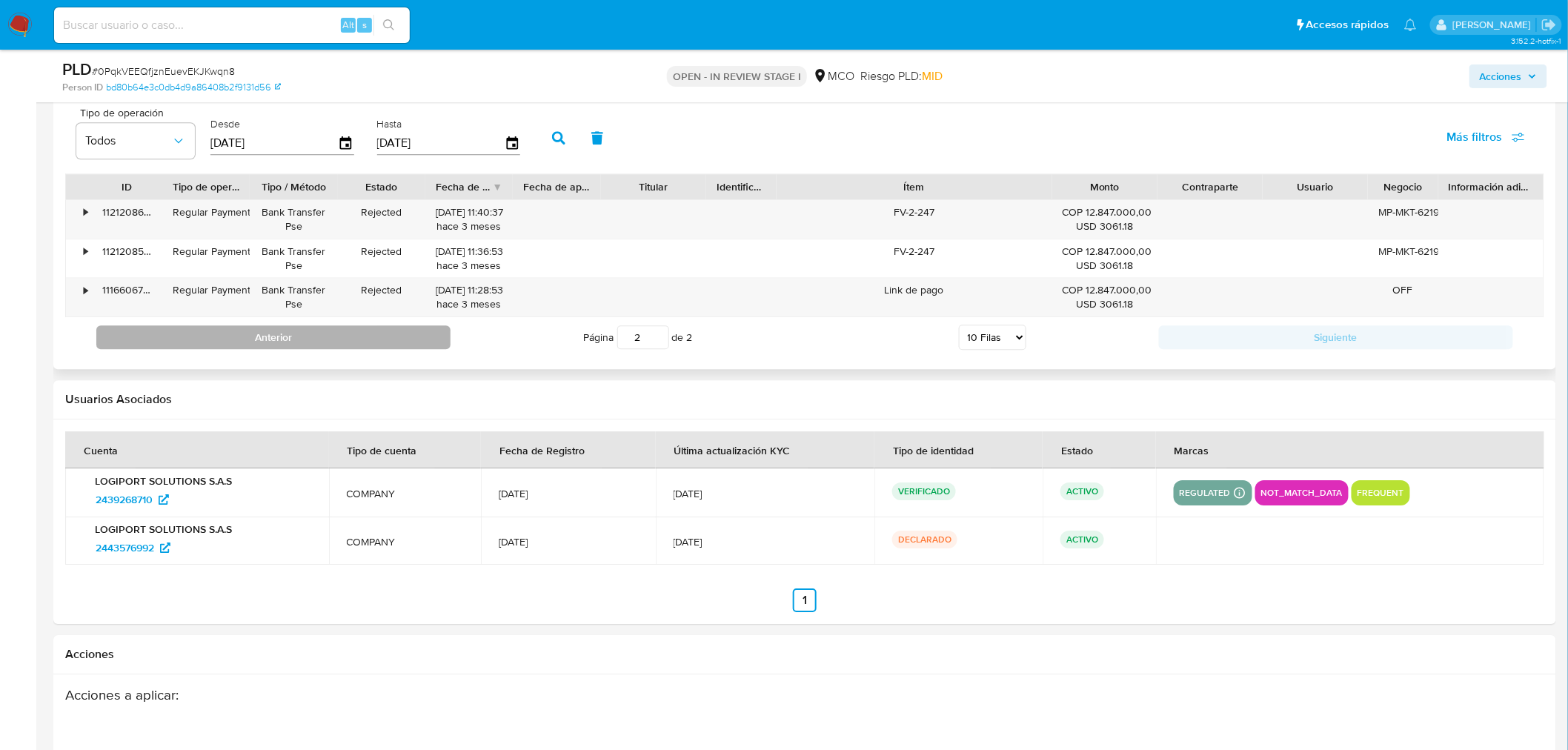
click at [385, 340] on button "Anterior" at bounding box center [272, 337] width 354 height 23
type input "1"
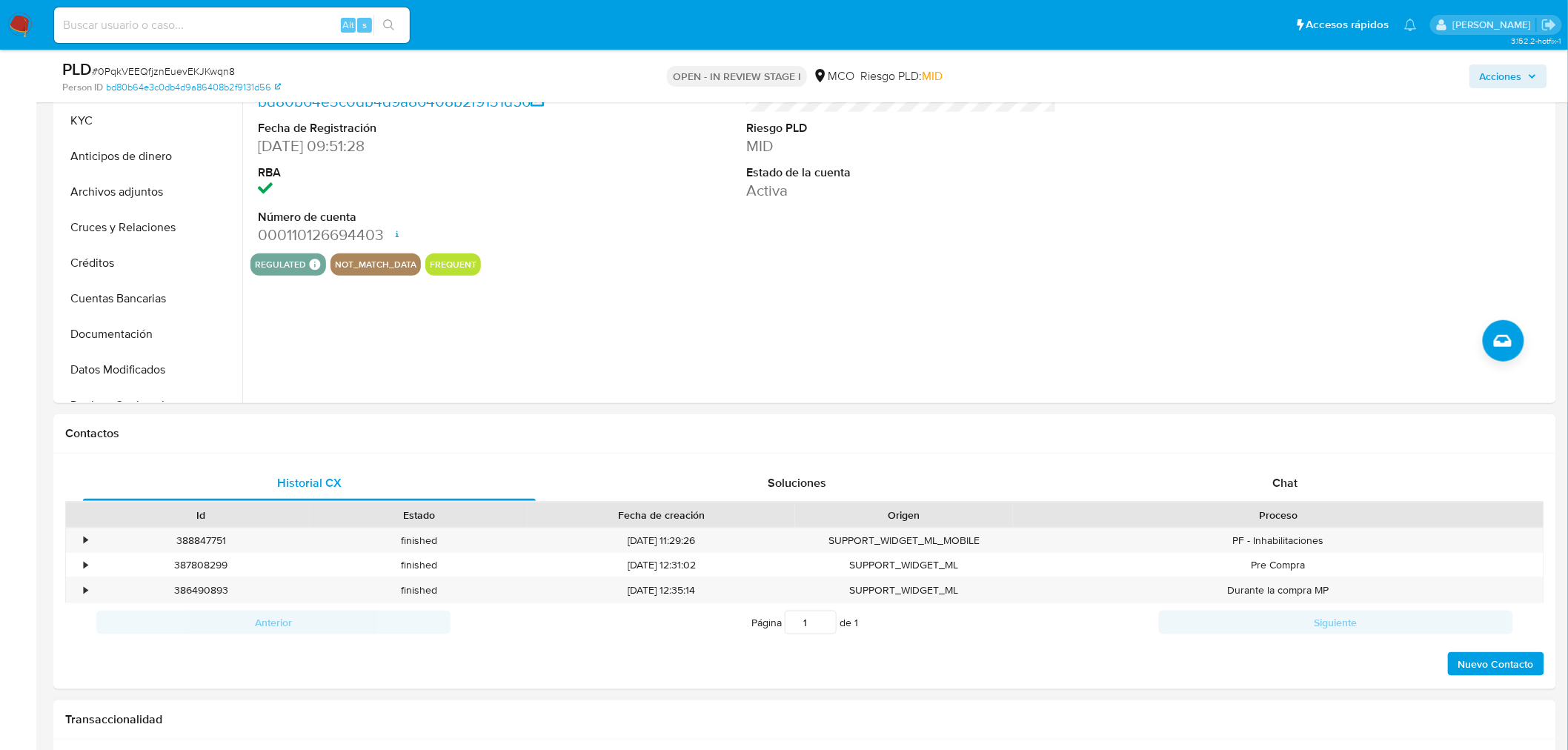
scroll to position [0, 0]
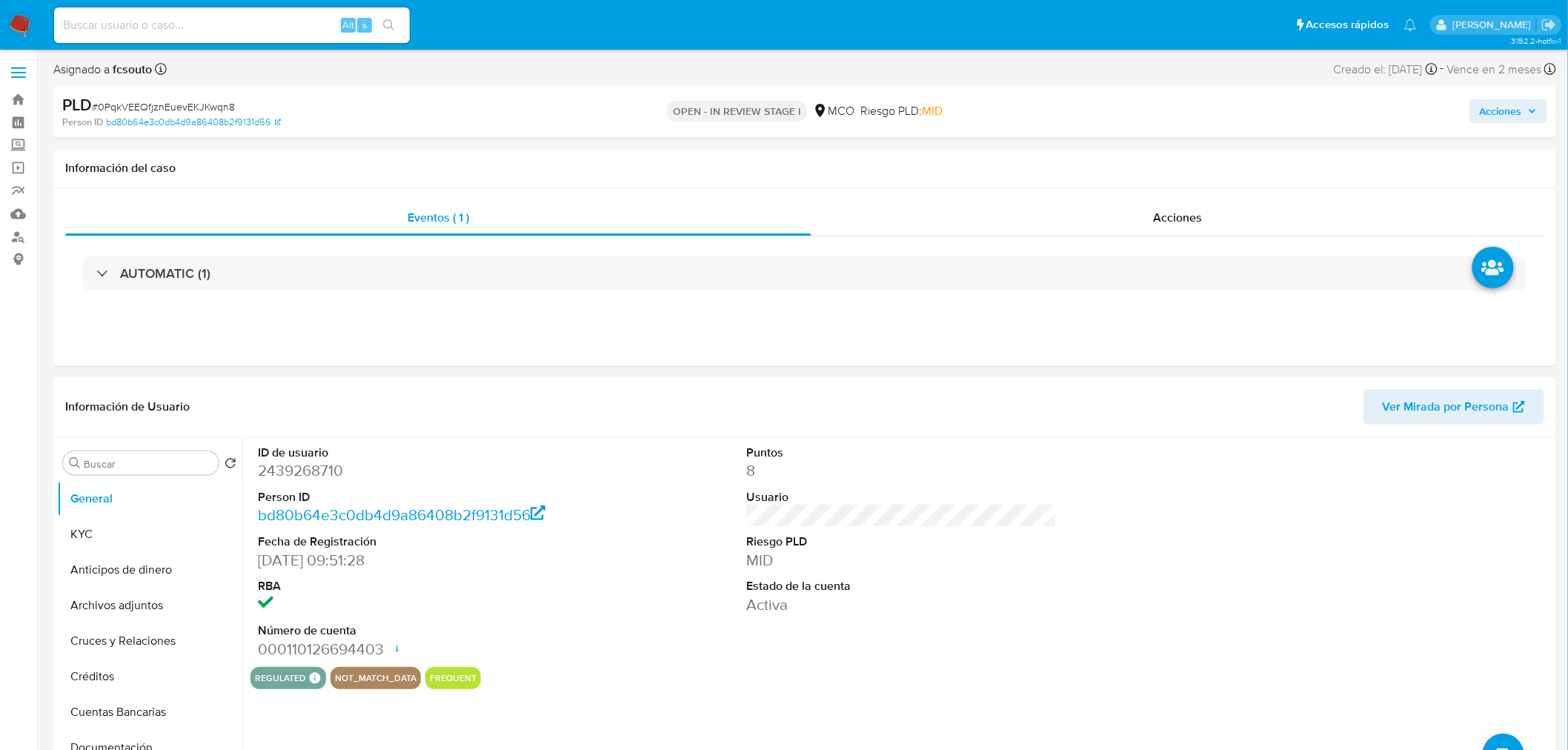
click at [851, 498] on dl "Puntos 8 Usuario Riesgo PLD MID Estado de la cuenta Activa" at bounding box center [901, 530] width 310 height 170
click at [904, 483] on dl "Puntos 8 Usuario Riesgo PLD MID Estado de la cuenta Activa" at bounding box center [901, 530] width 310 height 170
click at [146, 521] on button "KYC" at bounding box center [143, 535] width 173 height 35
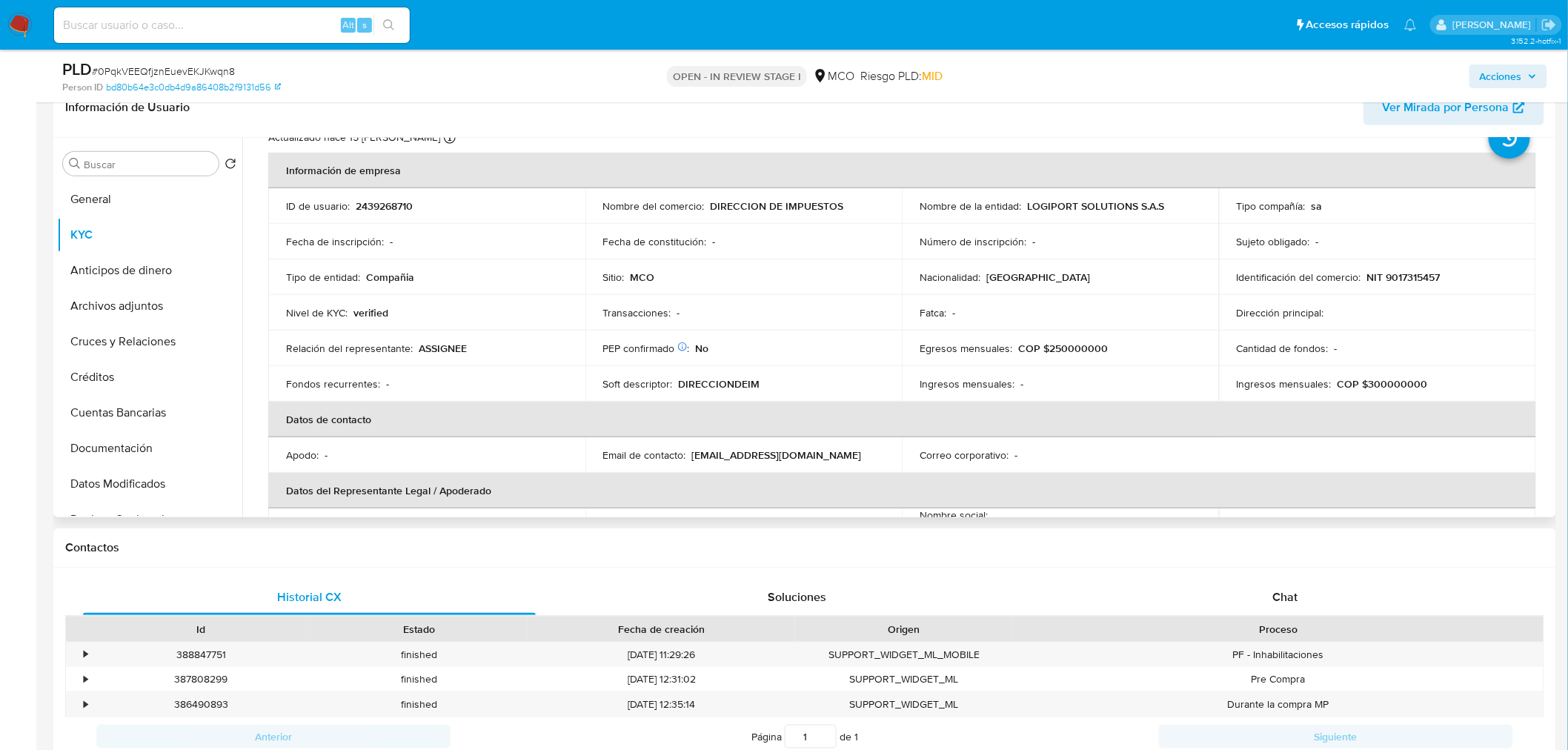
scroll to position [82, 0]
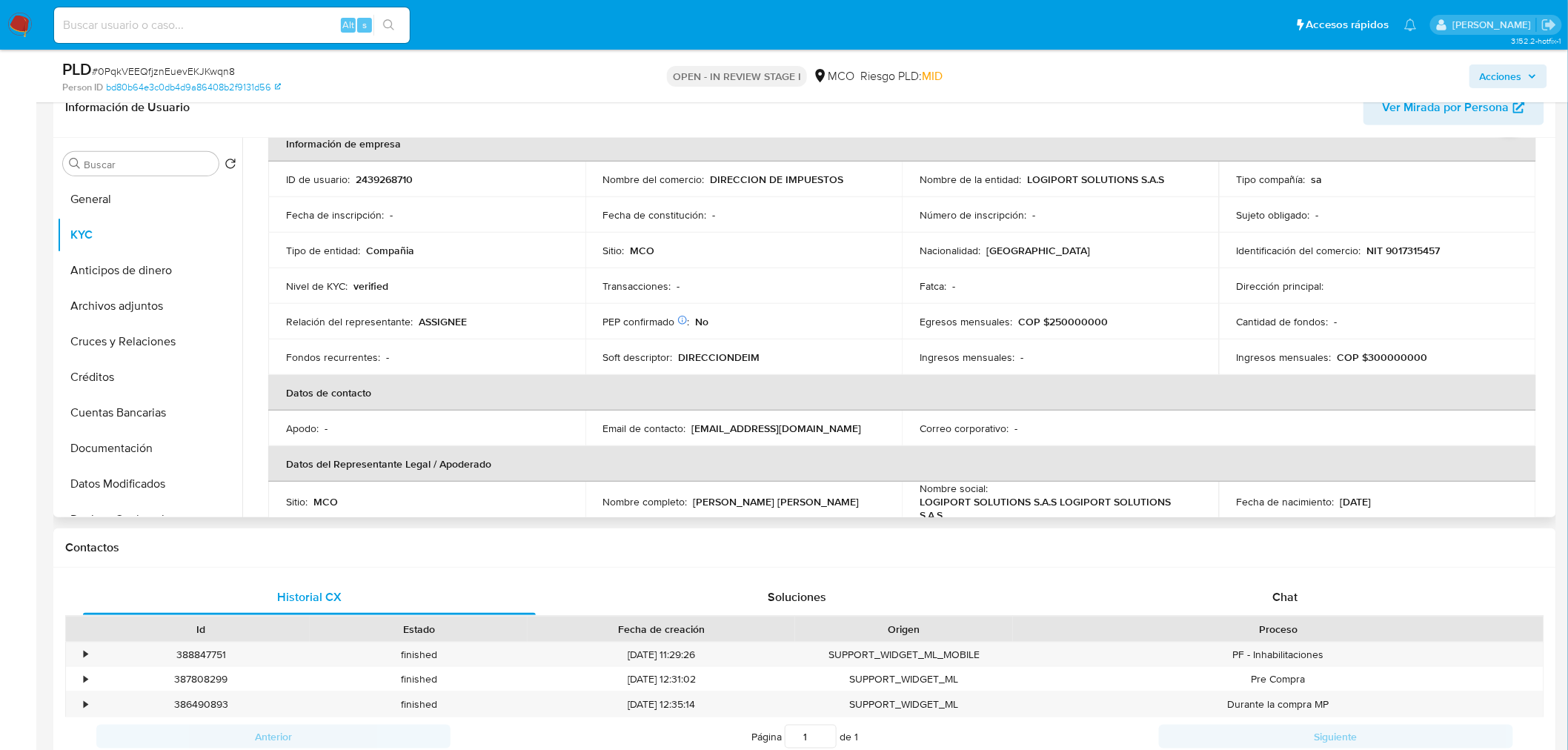
click at [741, 351] on p "DIRECCIONDEIM" at bounding box center [719, 357] width 81 height 14
copy p "DIRECCIONDEIM"
drag, startPoint x: 804, startPoint y: 440, endPoint x: 705, endPoint y: 440, distance: 99.0
click at [705, 435] on div "Email de contacto : auxiliar.contabilidad@vqsolutions.com.co" at bounding box center [743, 428] width 281 height 14
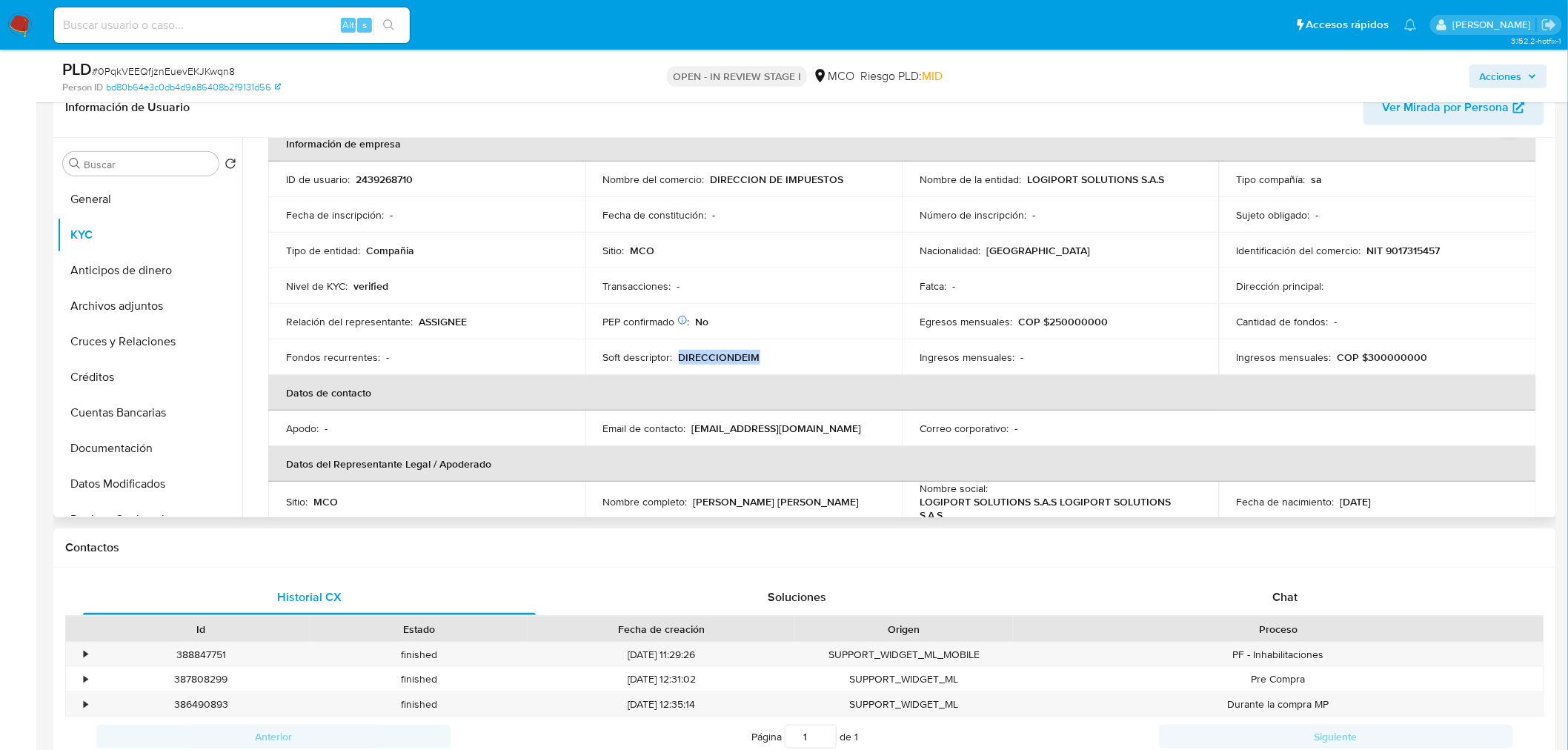
copy p "qsolutions.com.co"
click at [750, 356] on p "DIRECCIONDEIM" at bounding box center [719, 357] width 81 height 14
click at [744, 356] on p "DIRECCIONDEIM" at bounding box center [719, 357] width 81 height 14
copy p "DIRECCIONDEIM"
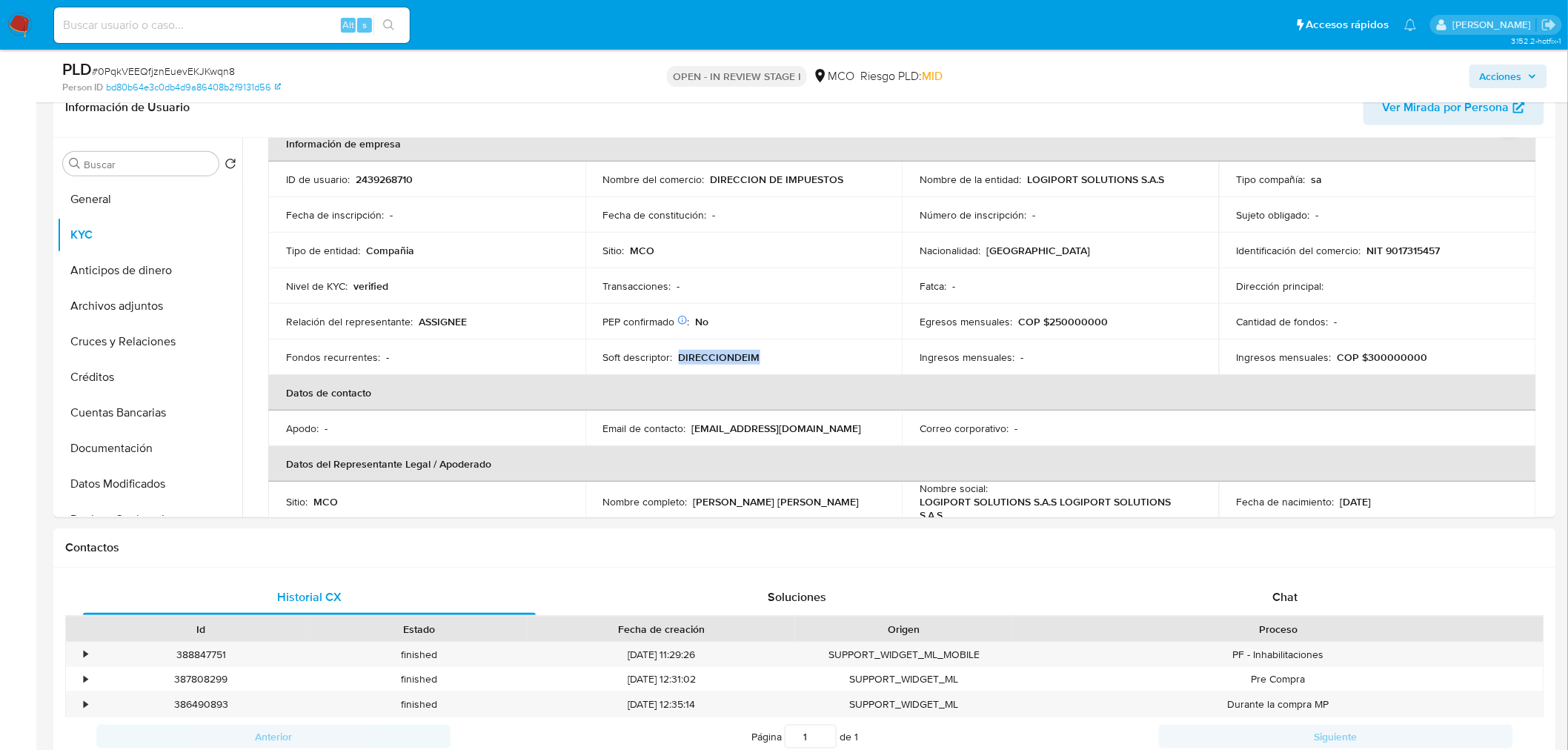
click at [1528, 73] on span "Acciones" at bounding box center [1508, 77] width 57 height 21
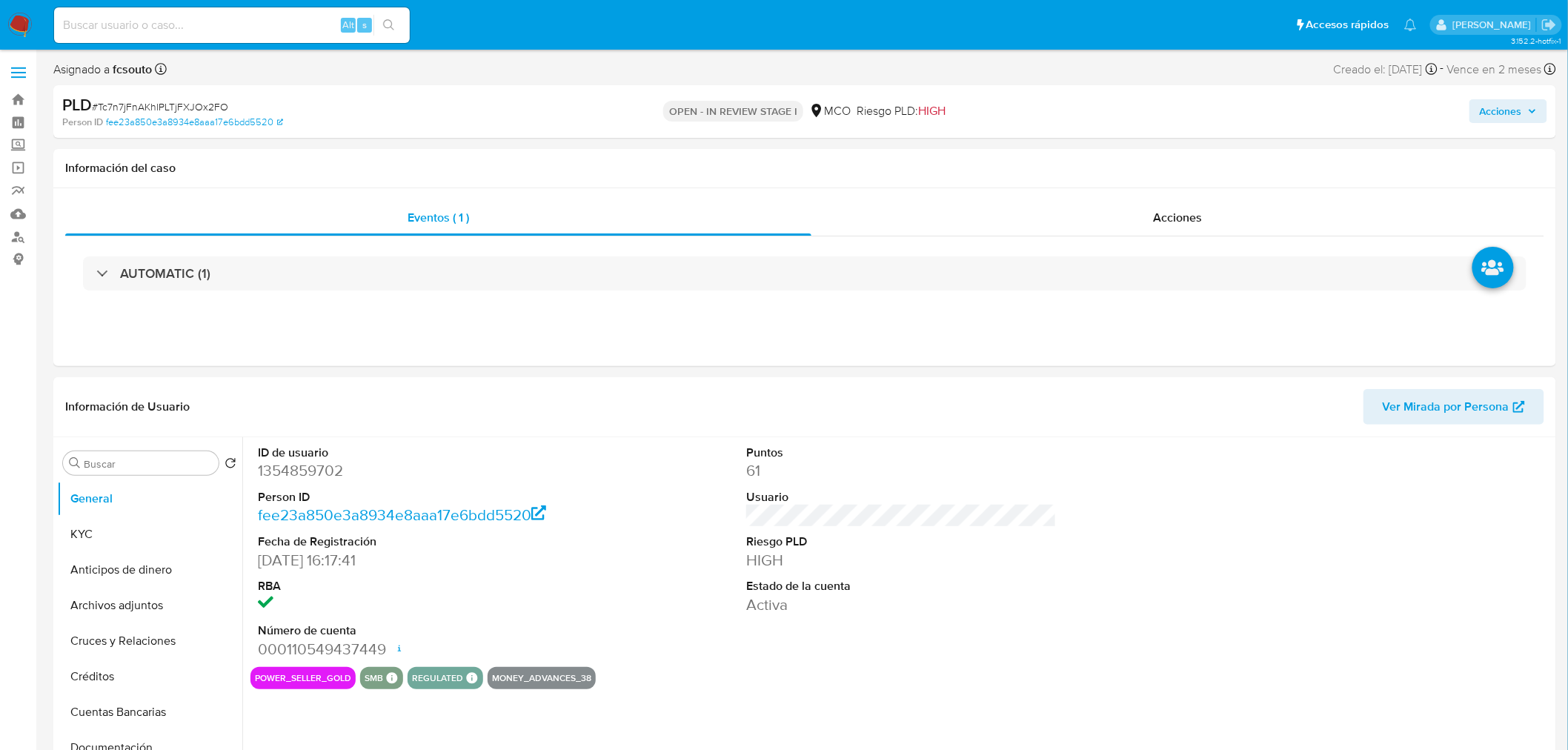
click at [1522, 113] on span "Acciones" at bounding box center [1501, 110] width 42 height 23
select select "10"
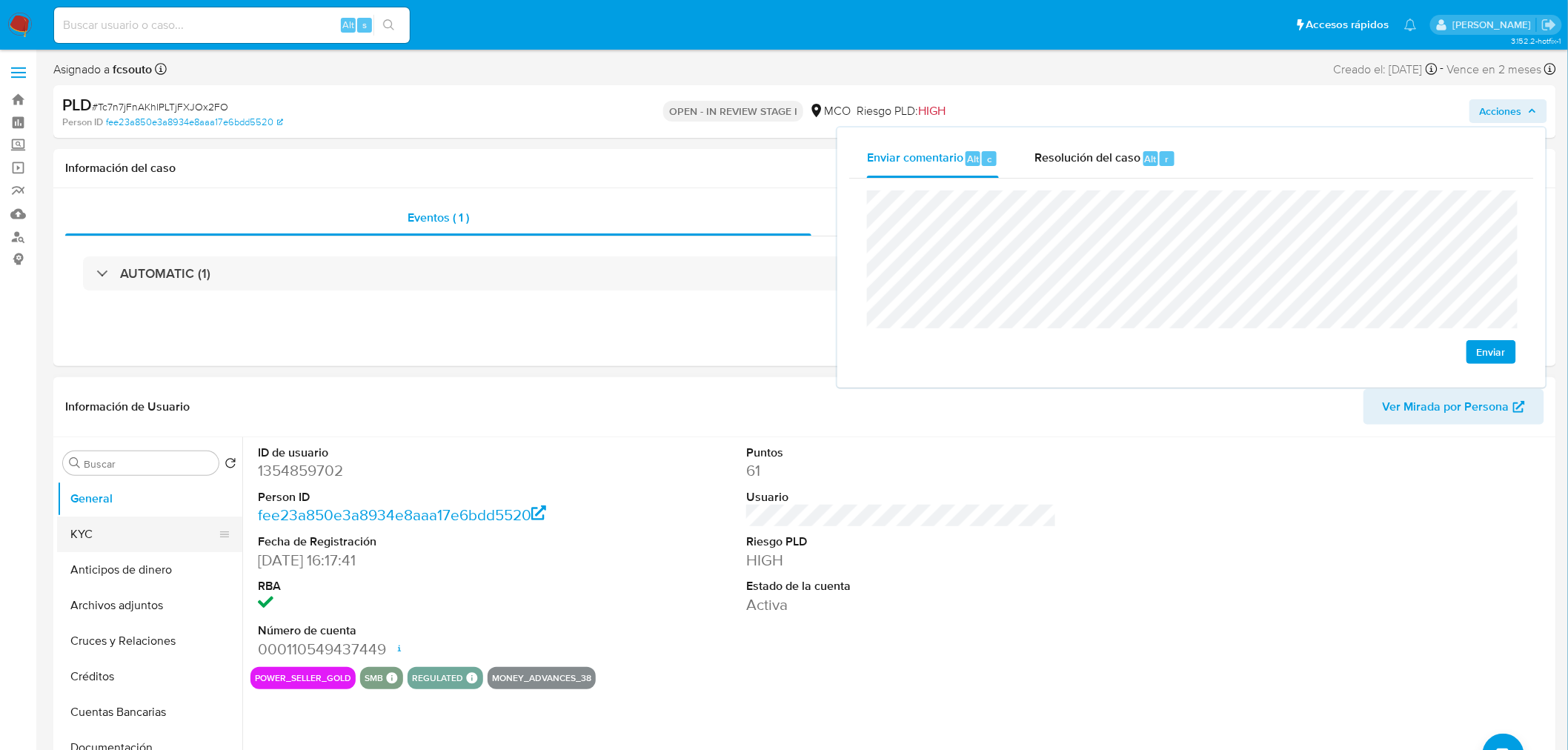
drag, startPoint x: 123, startPoint y: 519, endPoint x: 72, endPoint y: 531, distance: 52.4
click at [123, 519] on button "KYC" at bounding box center [143, 535] width 173 height 35
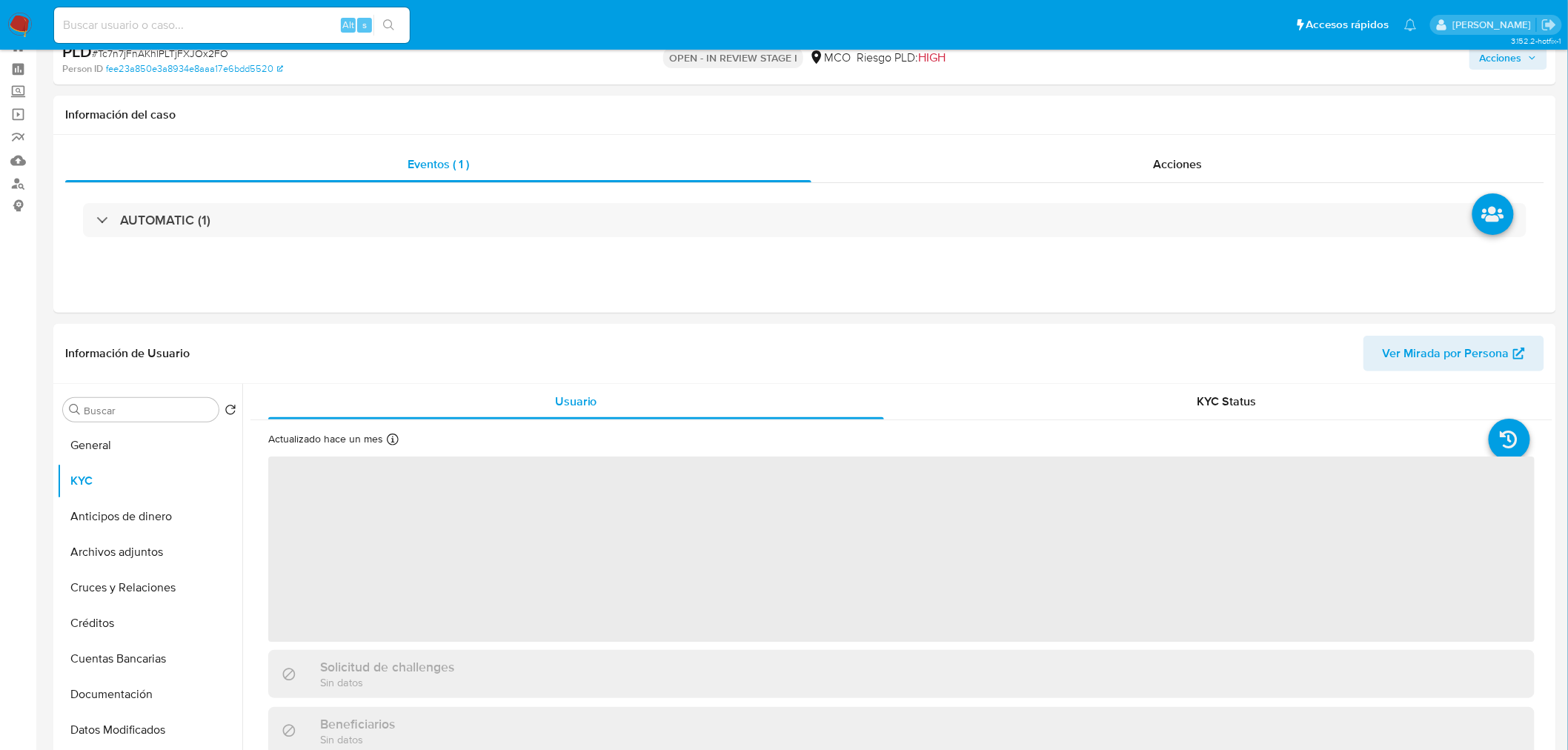
scroll to position [82, 0]
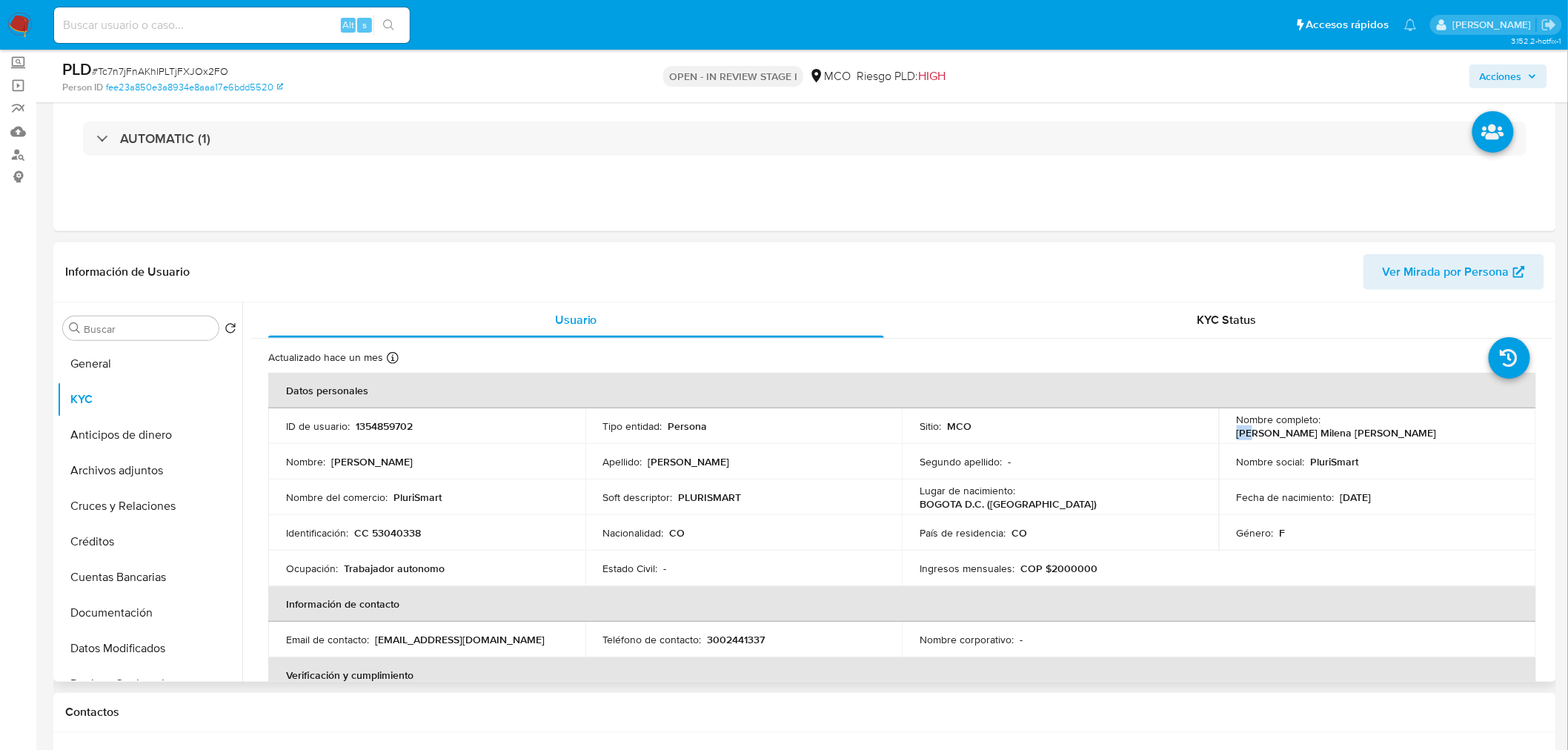
drag, startPoint x: 1325, startPoint y: 425, endPoint x: 1338, endPoint y: 425, distance: 13.0
click at [1338, 427] on p "[PERSON_NAME] Milena [PERSON_NAME]" at bounding box center [1337, 433] width 200 height 14
click at [1316, 425] on p "Nombre completo :" at bounding box center [1279, 419] width 85 height 14
click at [1321, 424] on div "Nombre completo : [PERSON_NAME] Milena [PERSON_NAME]" at bounding box center [1377, 426] width 281 height 27
click at [1322, 424] on div "Nombre completo : [PERSON_NAME] Milena [PERSON_NAME]" at bounding box center [1377, 426] width 281 height 27
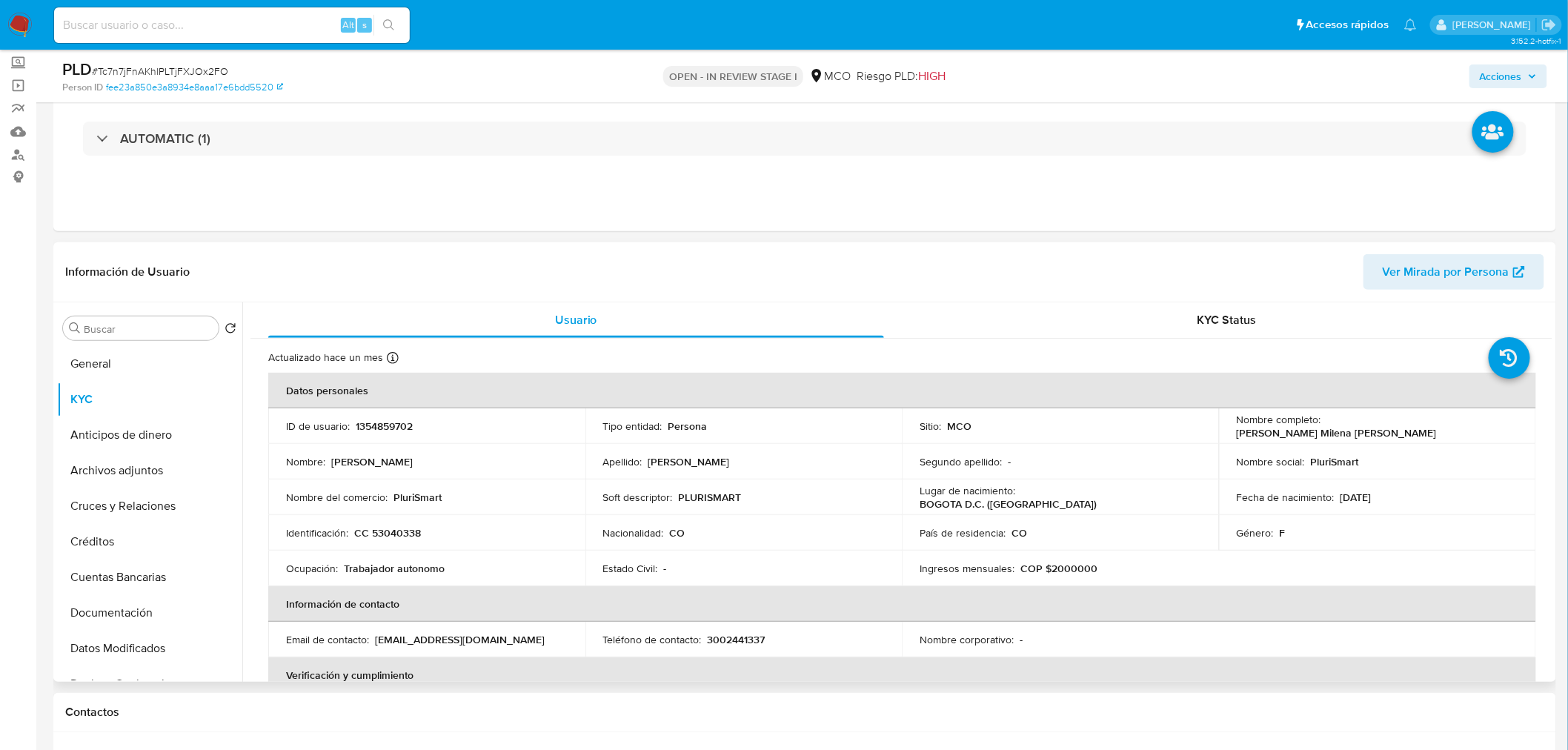
click at [1333, 440] on td "Nombre completo : [PERSON_NAME] Milena [PERSON_NAME]" at bounding box center [1377, 426] width 317 height 35
drag, startPoint x: 1325, startPoint y: 425, endPoint x: 1454, endPoint y: 427, distance: 129.0
click at [1454, 427] on div "Nombre completo : [PERSON_NAME] Milena [PERSON_NAME]" at bounding box center [1377, 426] width 281 height 27
copy p "[PERSON_NAME] Milena [PERSON_NAME]"
click at [1528, 73] on icon "button" at bounding box center [1532, 76] width 9 height 9
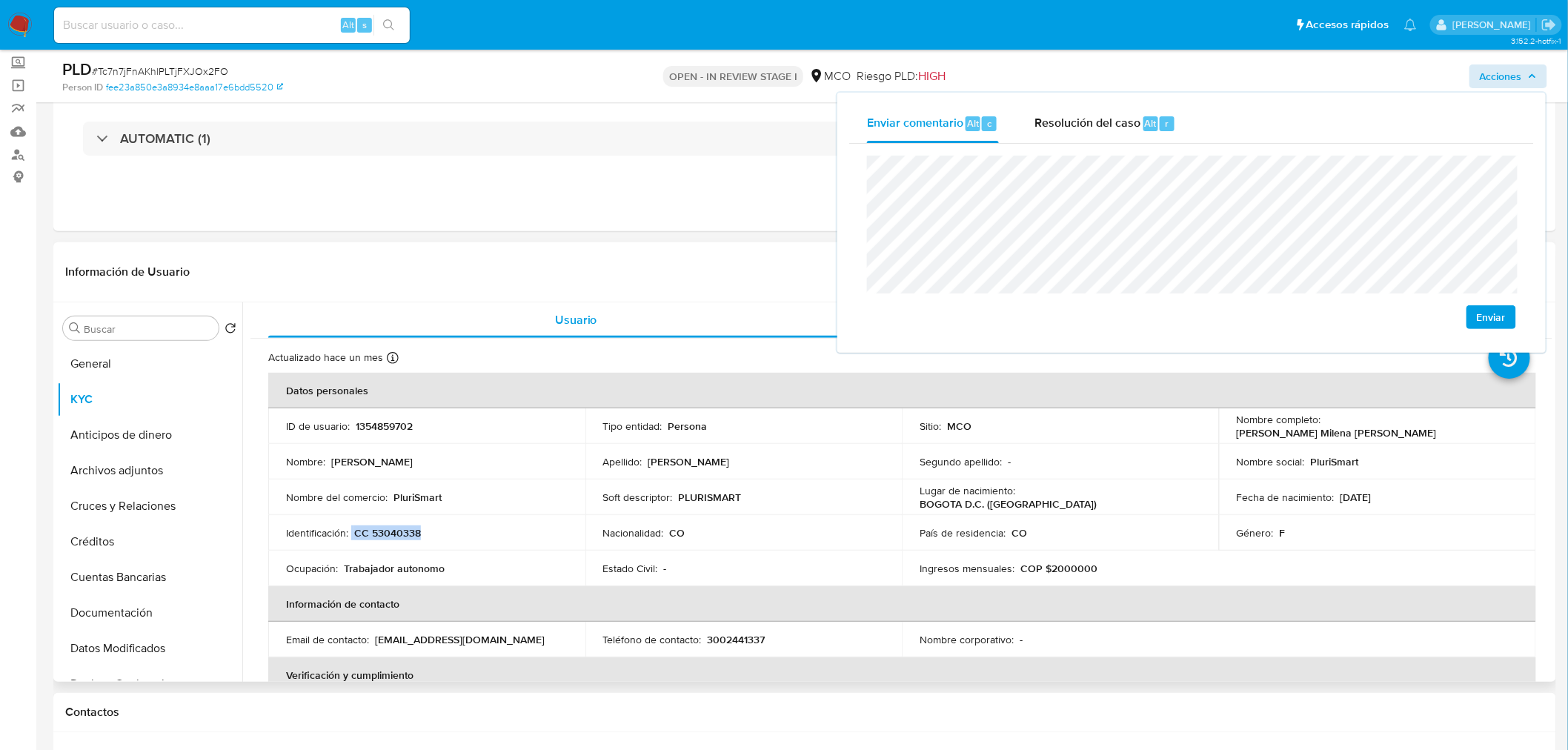
drag, startPoint x: 420, startPoint y: 535, endPoint x: 352, endPoint y: 532, distance: 68.1
click at [352, 532] on div "Identificación : CC 53040338" at bounding box center [426, 533] width 281 height 14
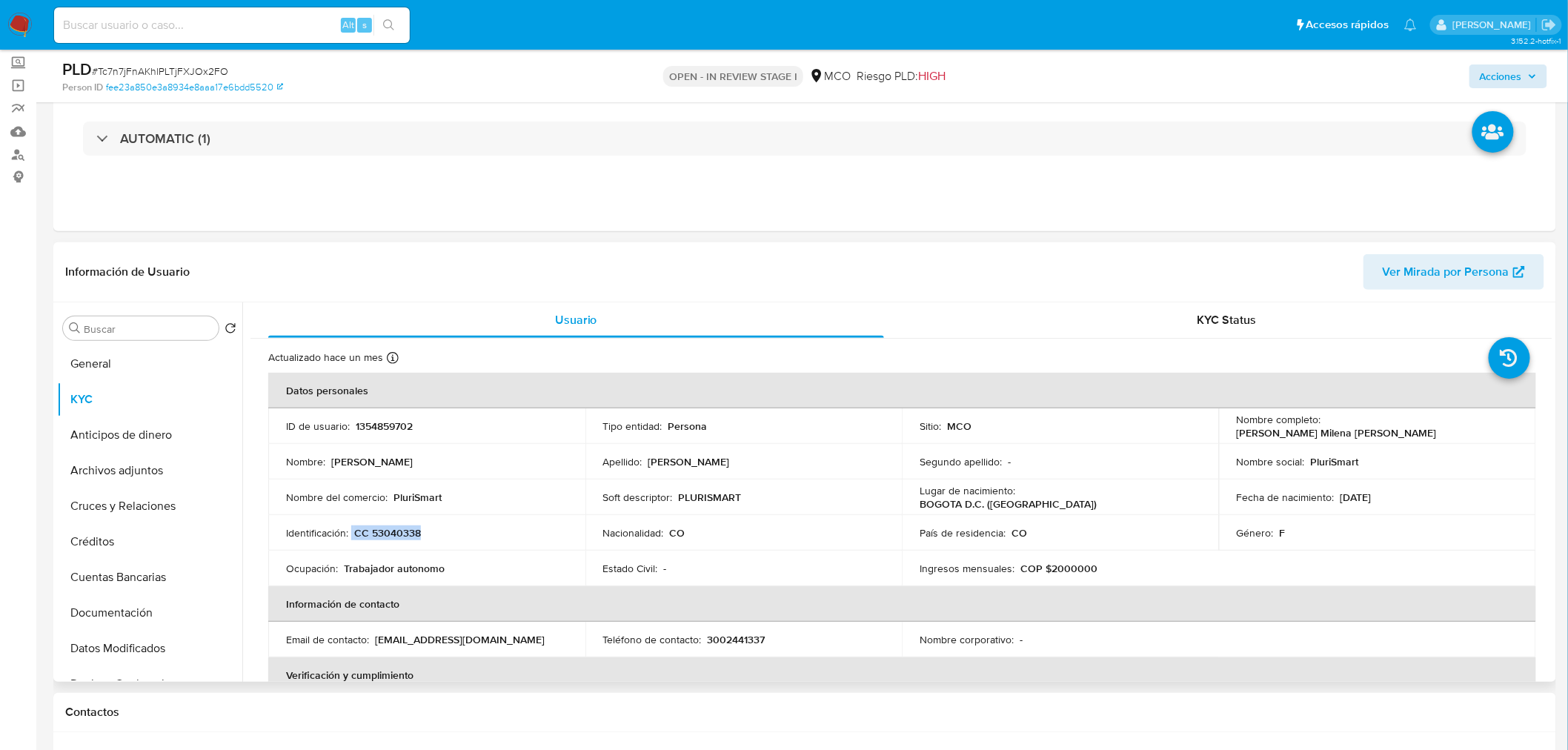
drag, startPoint x: 366, startPoint y: 534, endPoint x: 353, endPoint y: 532, distance: 13.2
click at [365, 534] on p "CC 53040338" at bounding box center [387, 533] width 67 height 14
click at [353, 531] on div "Identificación : CC 53040338" at bounding box center [426, 533] width 281 height 14
drag, startPoint x: 353, startPoint y: 531, endPoint x: 420, endPoint y: 534, distance: 67.1
click at [420, 534] on div "Identificación : CC 53040338" at bounding box center [426, 533] width 281 height 14
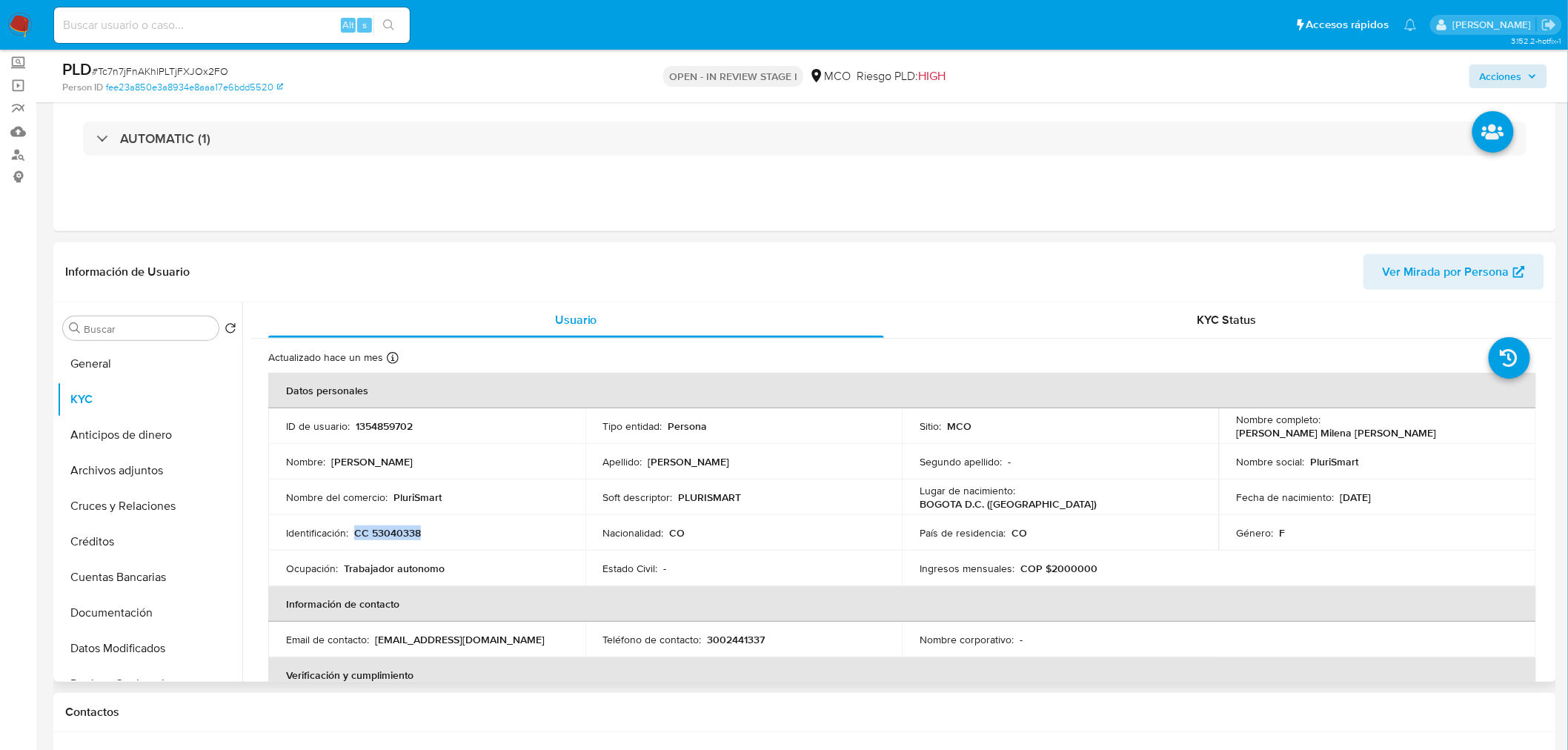
copy p "CC 53040338"
drag, startPoint x: 1491, startPoint y: 78, endPoint x: 1483, endPoint y: 82, distance: 8.9
click at [1487, 80] on span "Acciones" at bounding box center [1501, 76] width 42 height 23
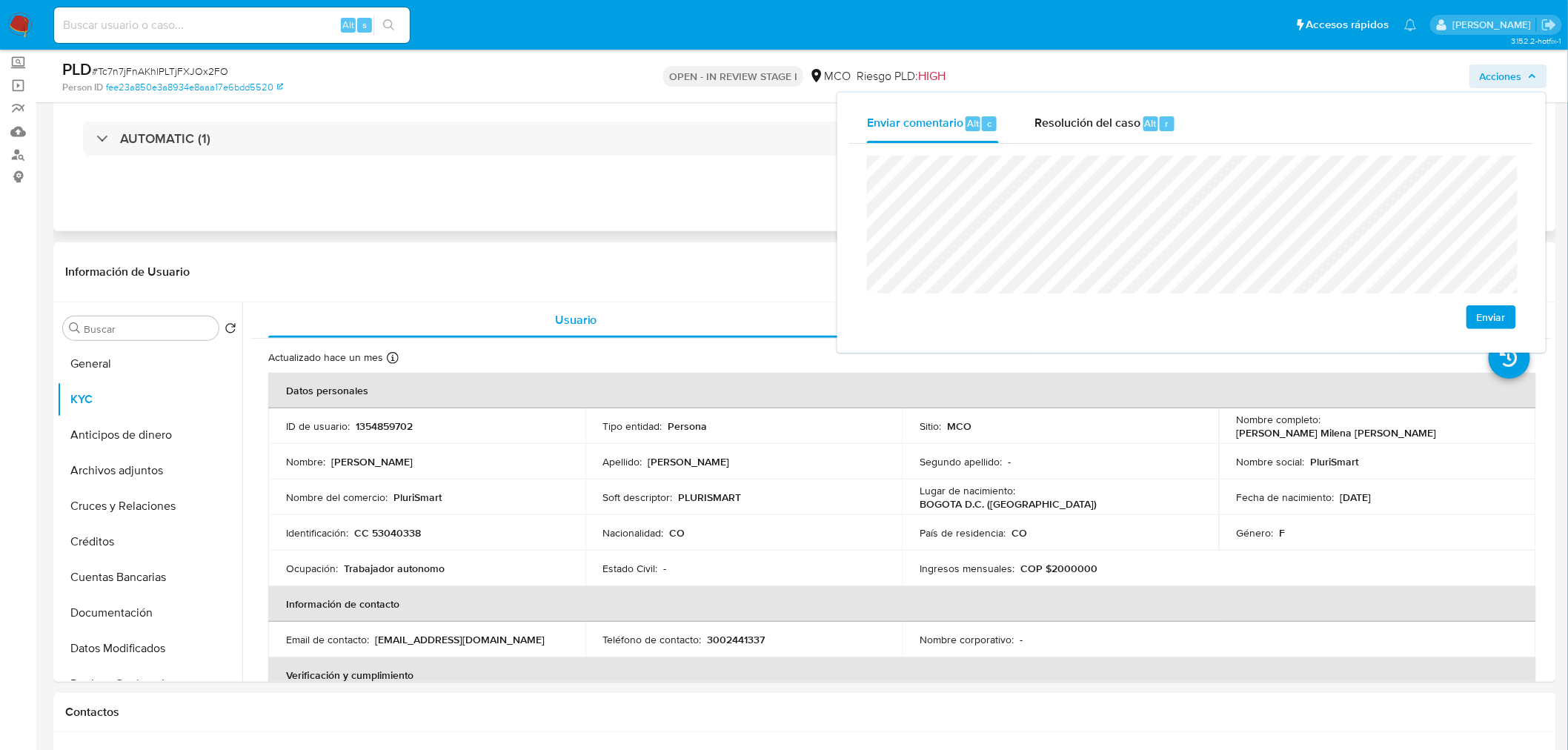
drag, startPoint x: 360, startPoint y: 144, endPoint x: 348, endPoint y: 189, distance: 46.6
click at [357, 190] on div "Eventos ( 1 ) Acciones AUTOMATIC (1)" at bounding box center [805, 142] width 1503 height 178
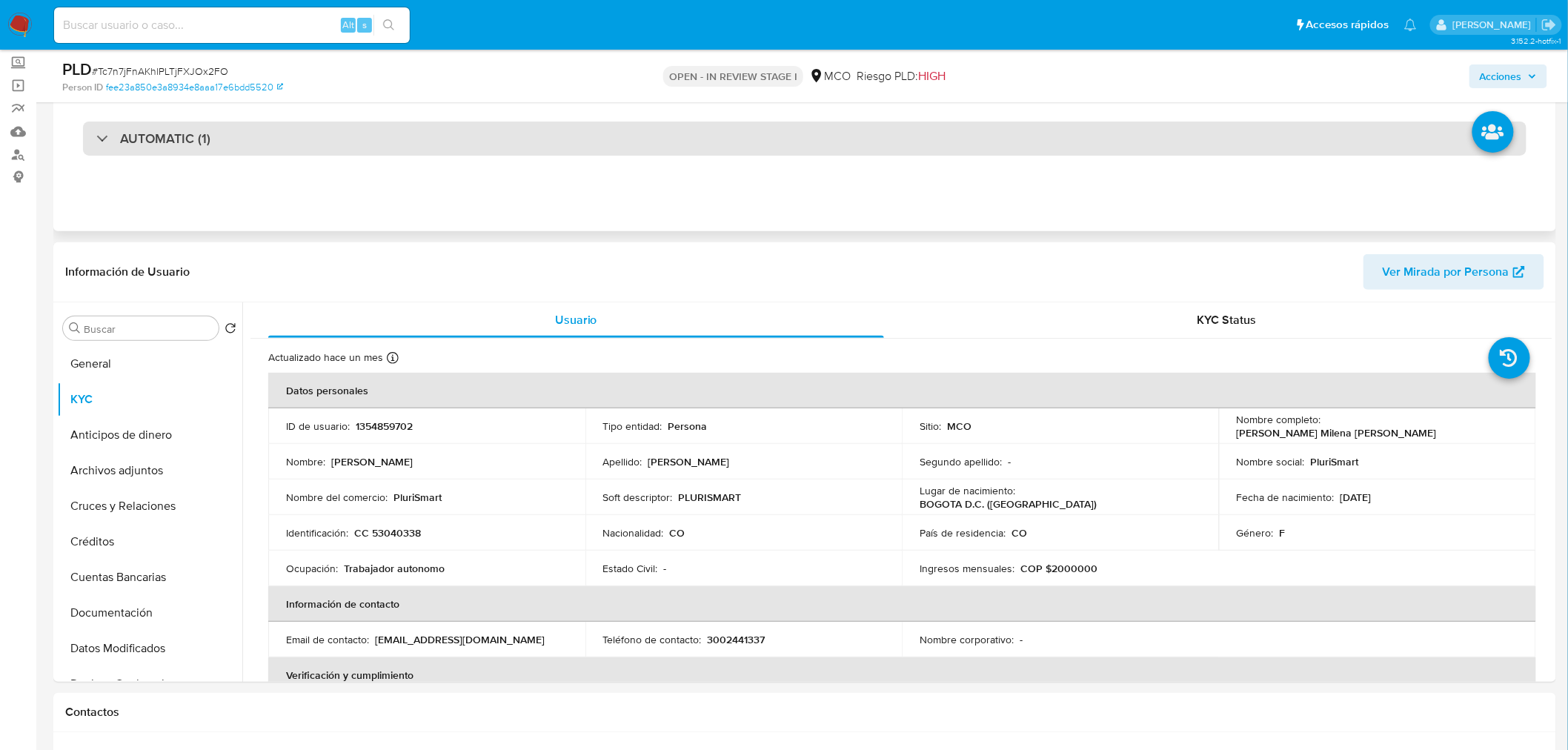
click at [368, 139] on div "AUTOMATIC (1)" at bounding box center [805, 139] width 1444 height 34
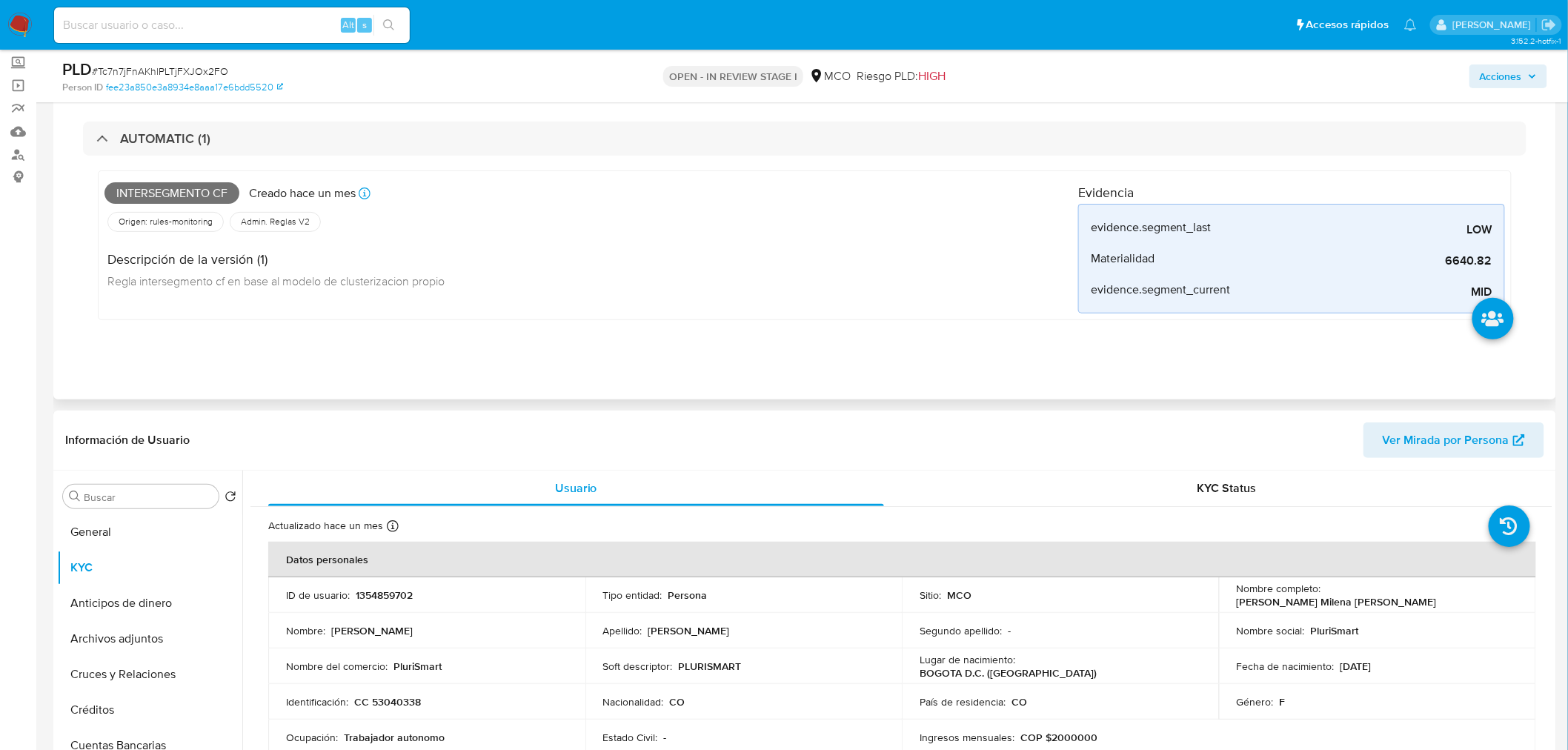
click at [195, 194] on span "Intersegmento cf" at bounding box center [172, 194] width 135 height 23
copy span "Intersegmento"
click at [195, 194] on span "Intersegmento cf" at bounding box center [172, 194] width 135 height 23
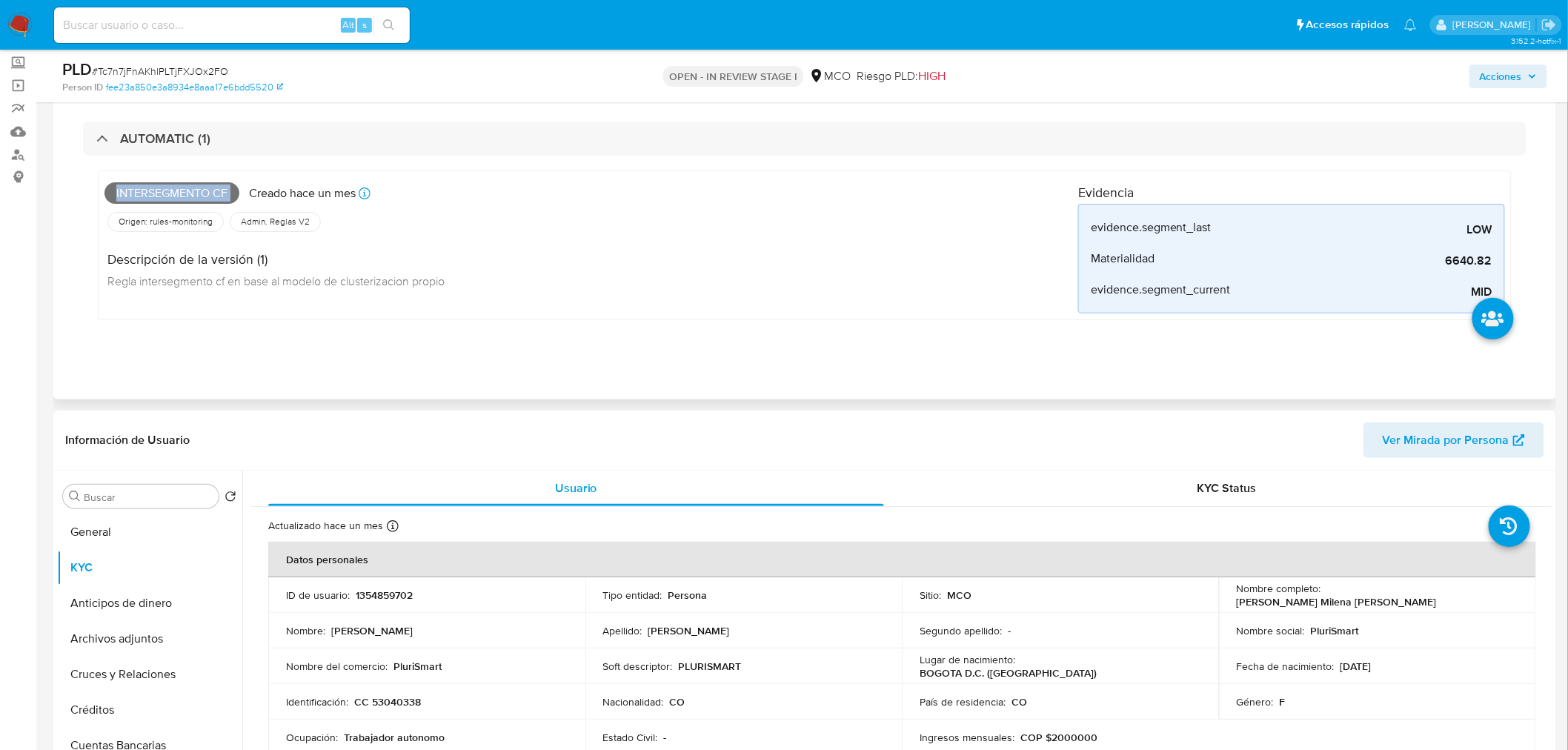
click at [195, 194] on span "Intersegmento cf" at bounding box center [172, 194] width 135 height 23
click at [1510, 69] on span "Acciones" at bounding box center [1501, 76] width 42 height 23
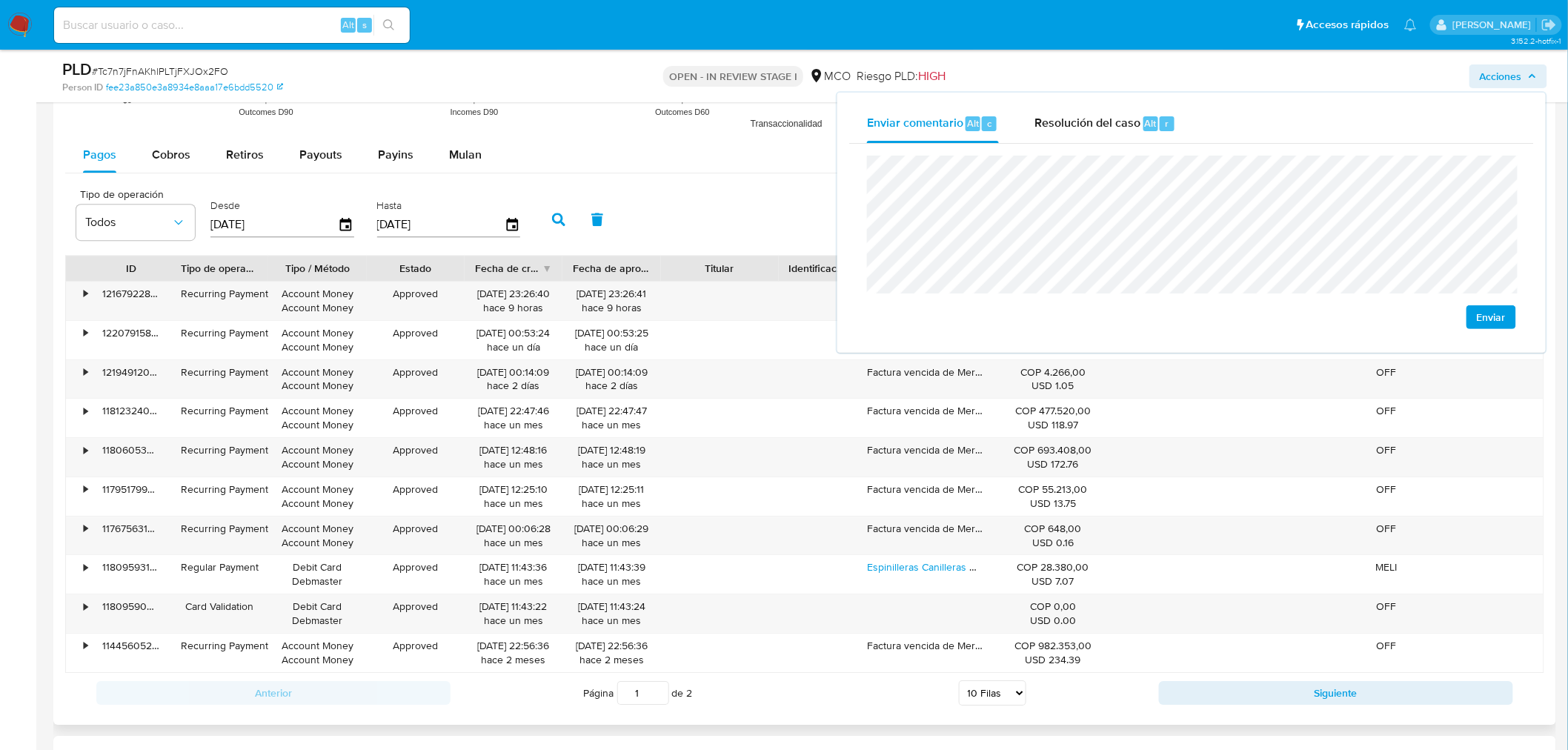
scroll to position [1647, 0]
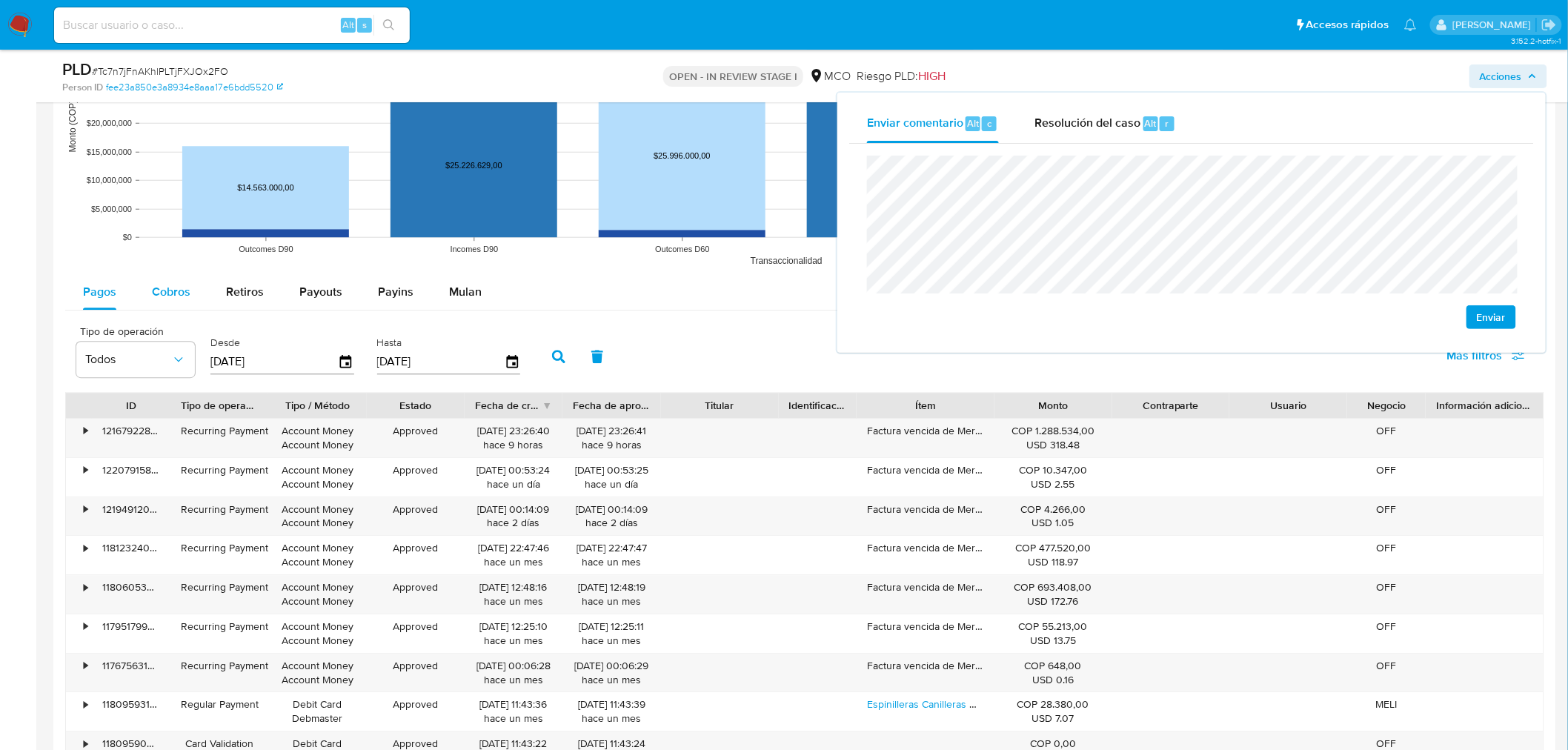
click at [171, 286] on span "Cobros" at bounding box center [171, 291] width 39 height 17
select select "10"
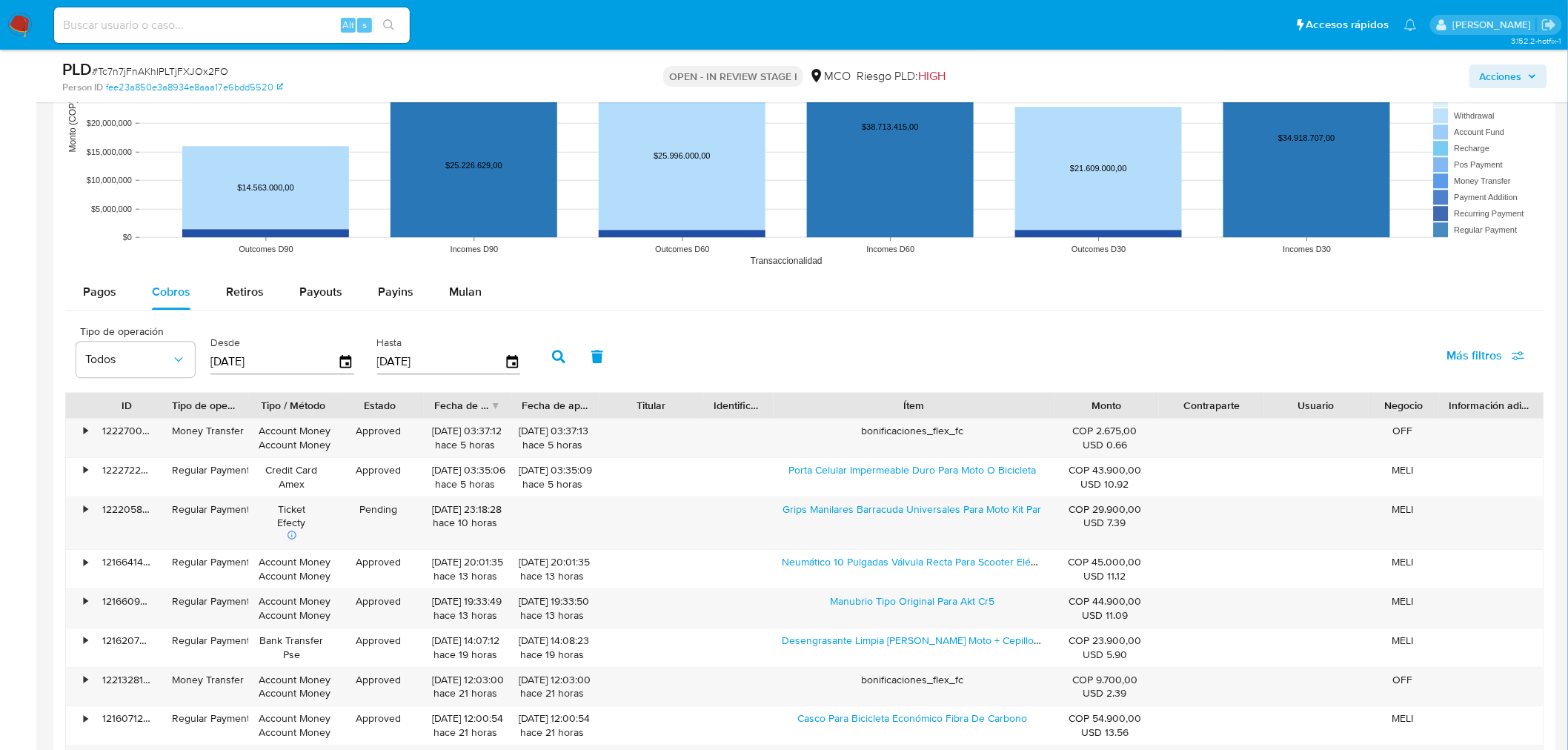
drag, startPoint x: 993, startPoint y: 406, endPoint x: 1137, endPoint y: 419, distance: 144.6
click at [1137, 418] on div "ID Tipo de operación Tipo / Método Estado Fecha de creación Fecha de aprobación…" at bounding box center [805, 405] width 1478 height 25
click at [1530, 73] on icon "button" at bounding box center [1532, 76] width 9 height 9
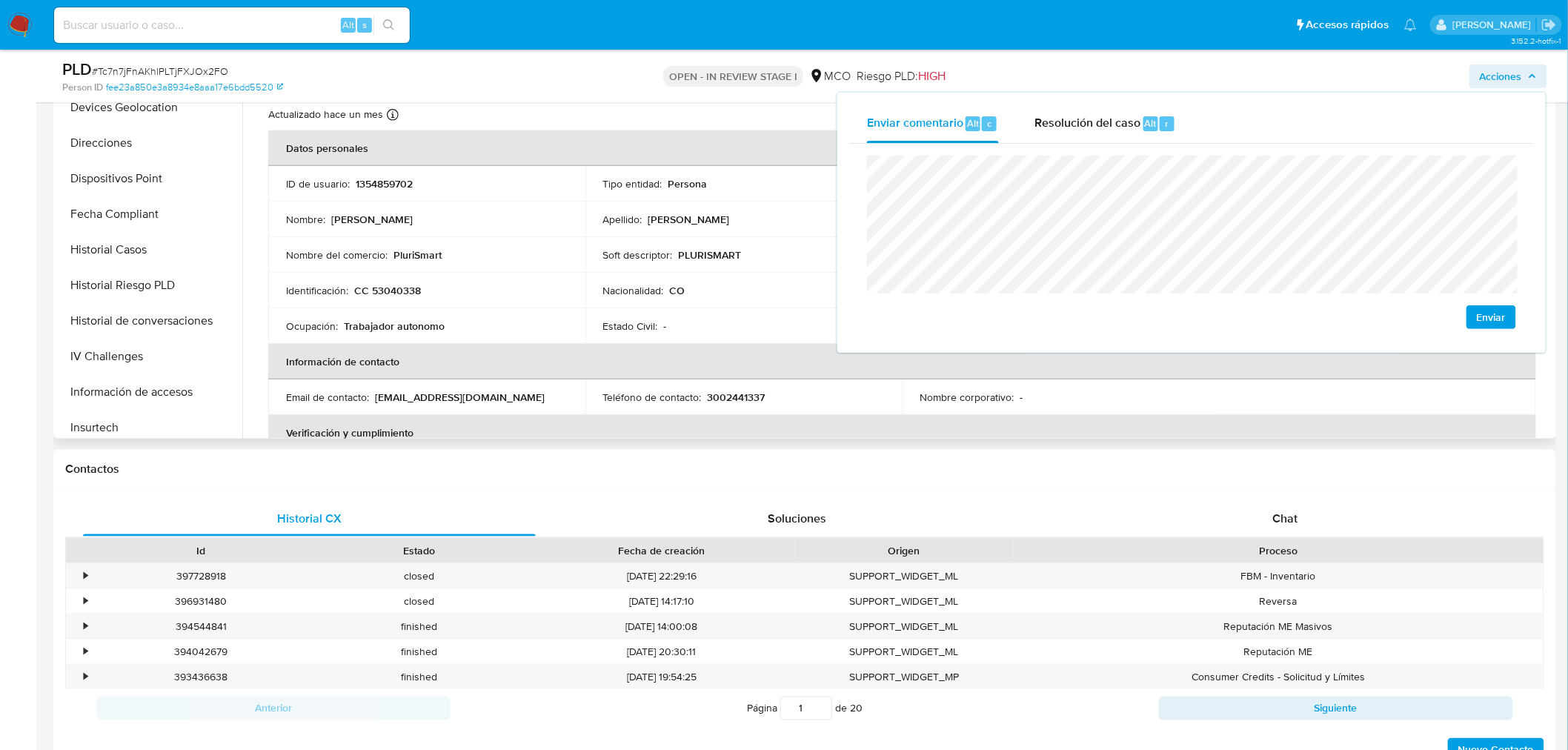
scroll to position [590, 0]
click at [157, 384] on button "Restricciones Nuevo Mundo" at bounding box center [143, 385] width 173 height 35
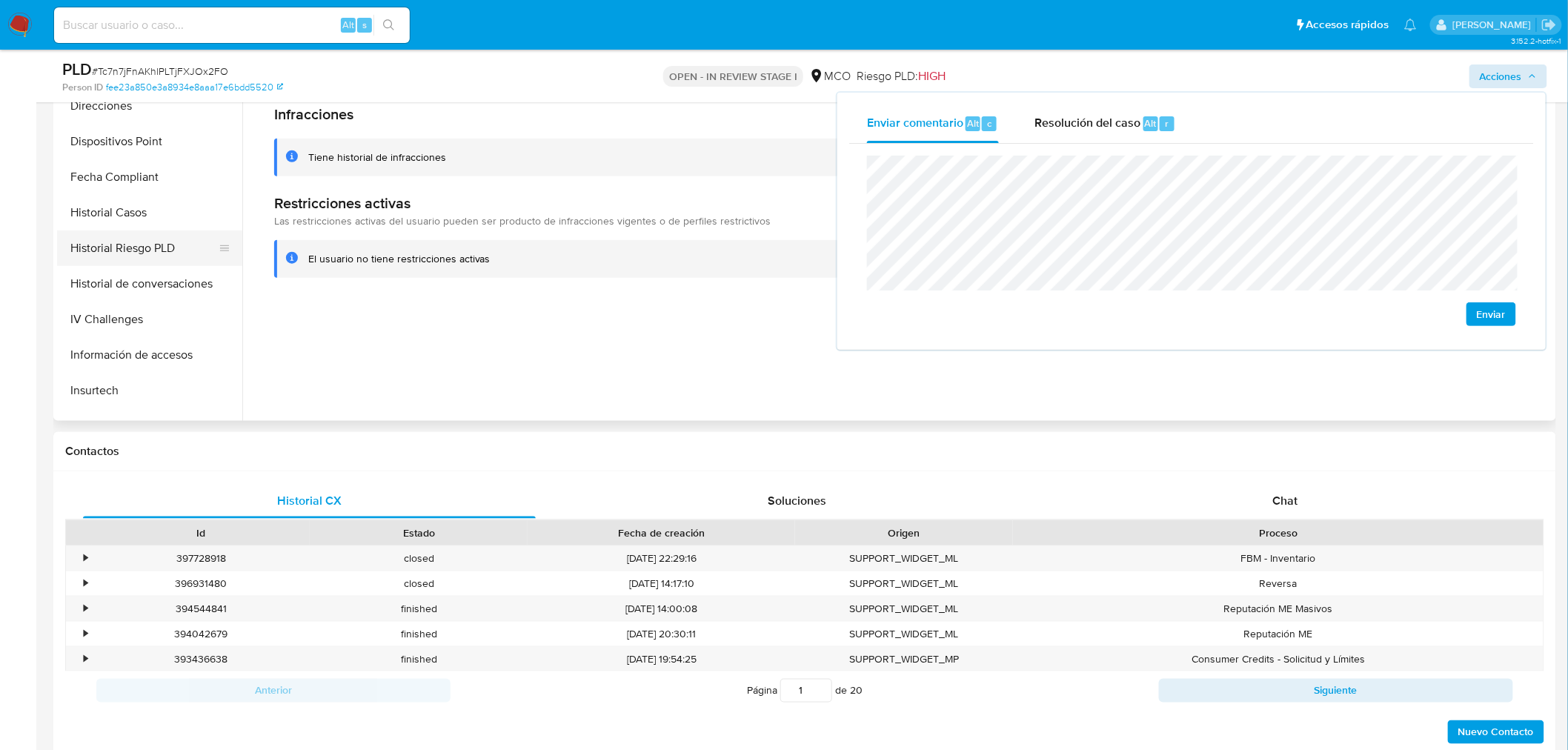
scroll to position [344, 0]
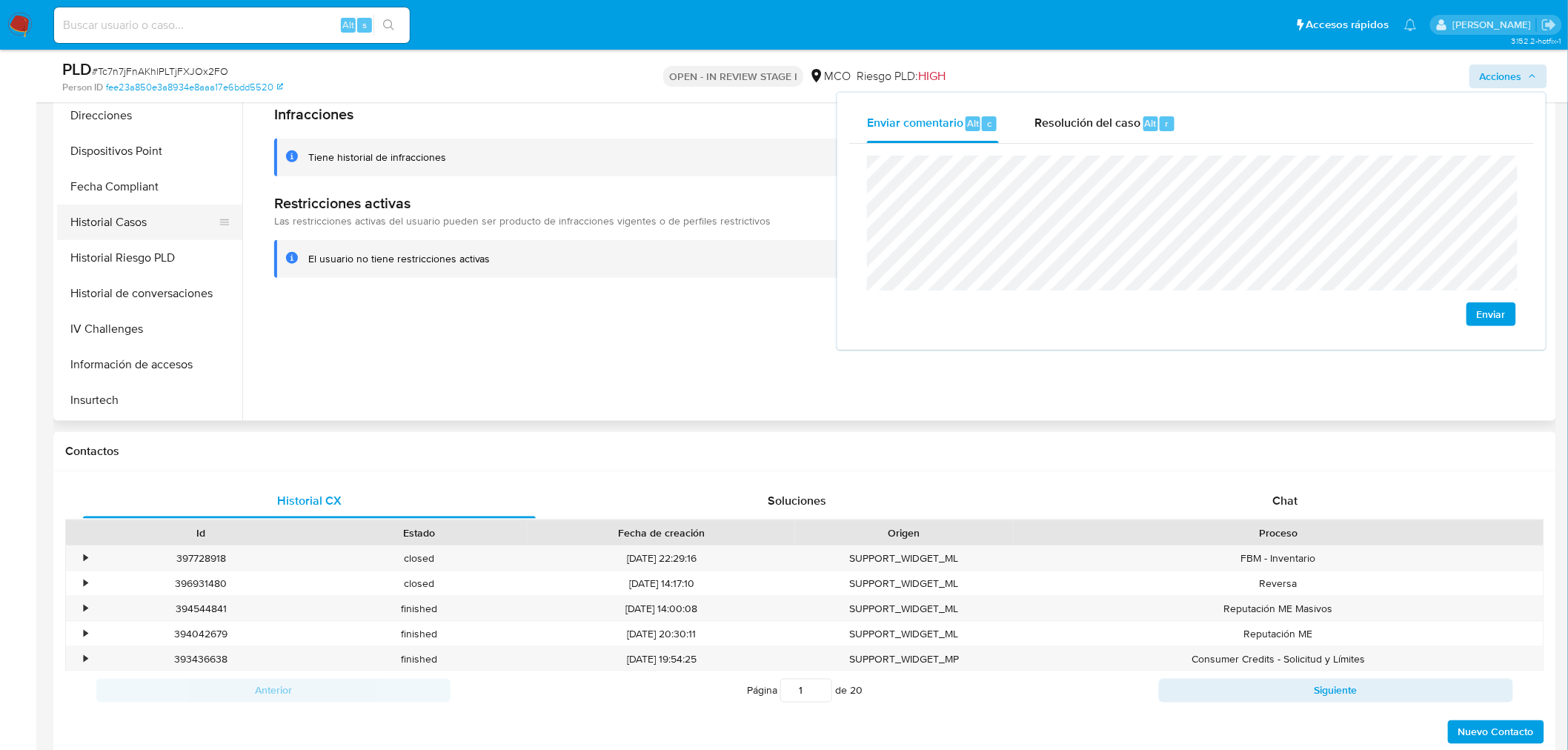
click at [131, 215] on button "Historial Casos" at bounding box center [143, 223] width 173 height 35
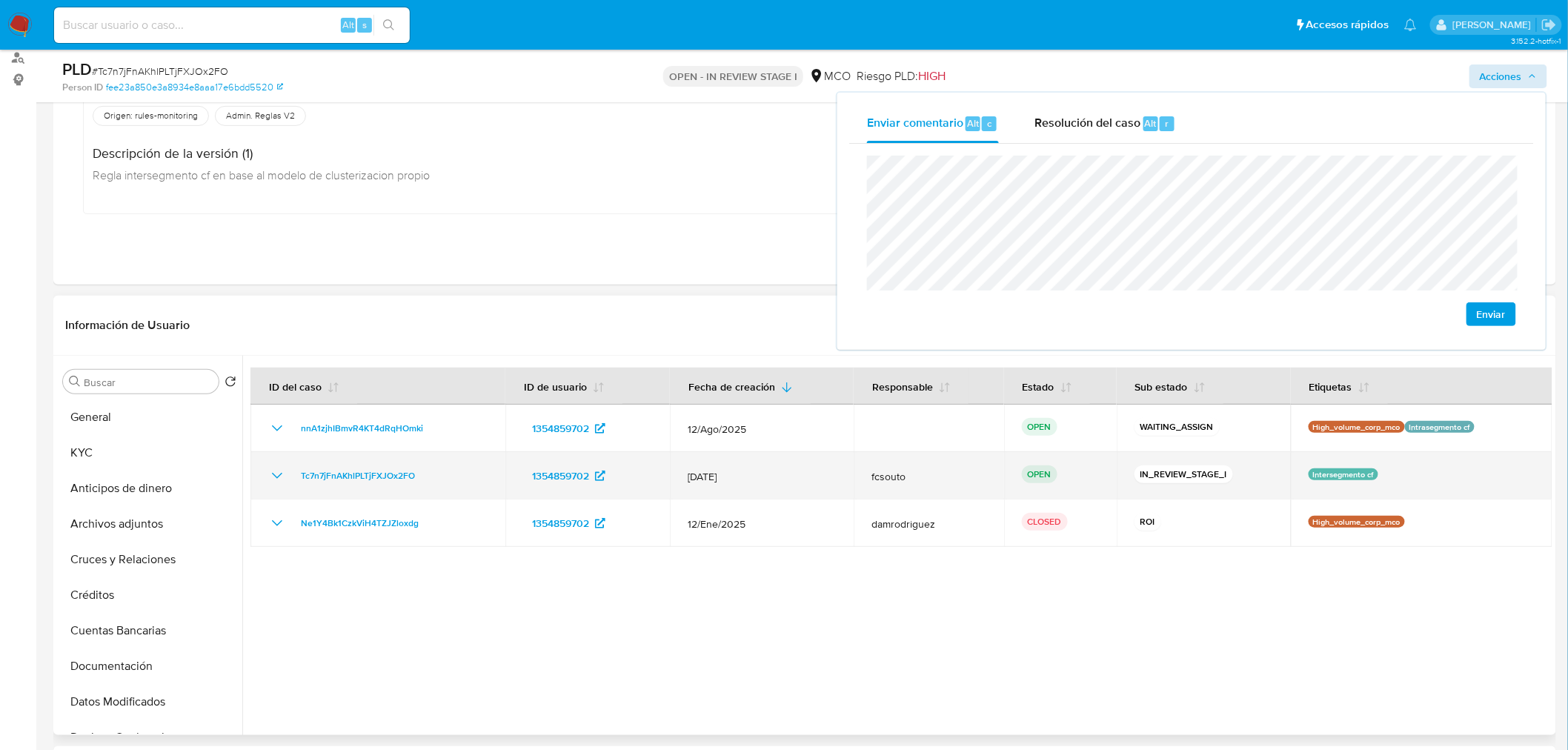
scroll to position [165, 0]
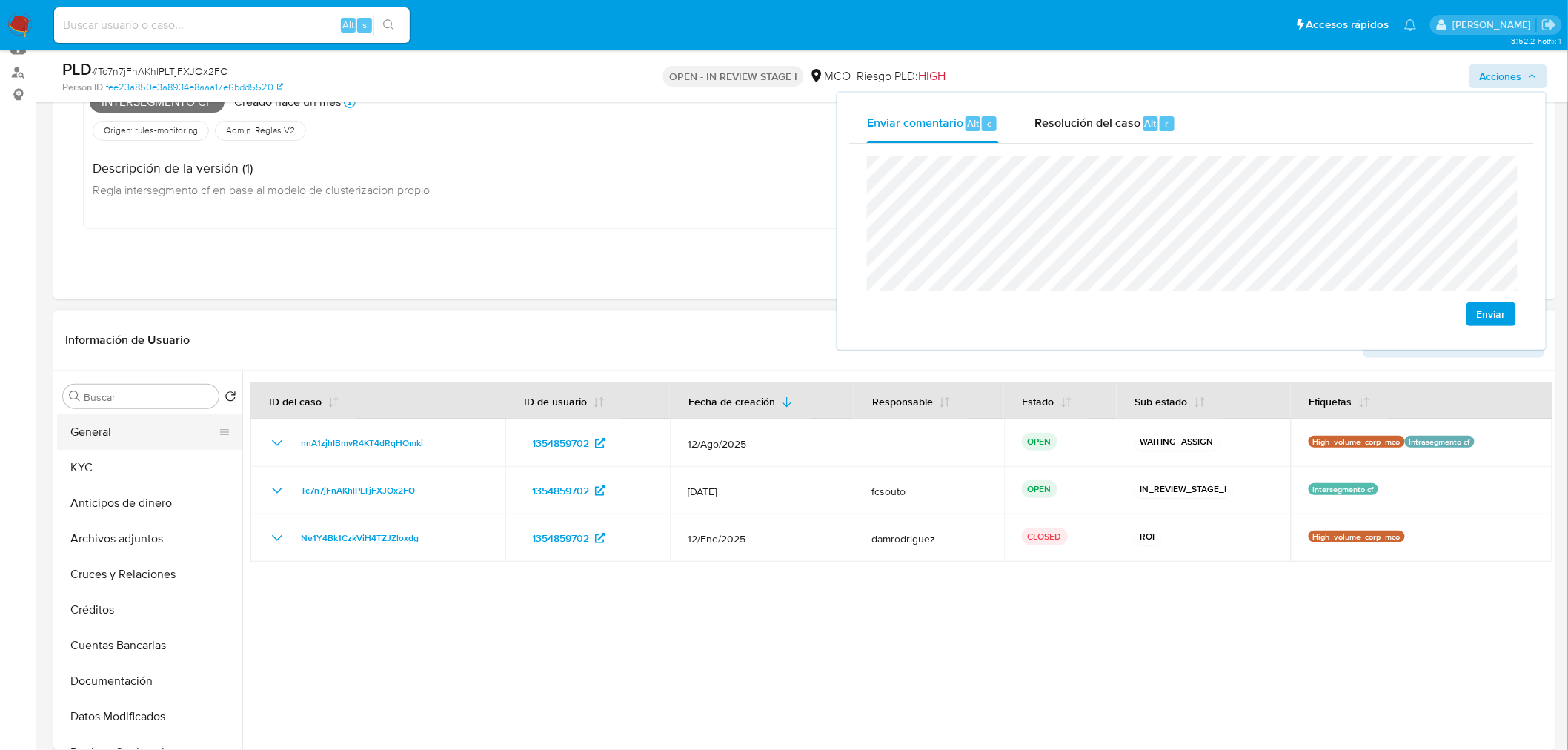
click at [146, 427] on button "General" at bounding box center [143, 432] width 173 height 35
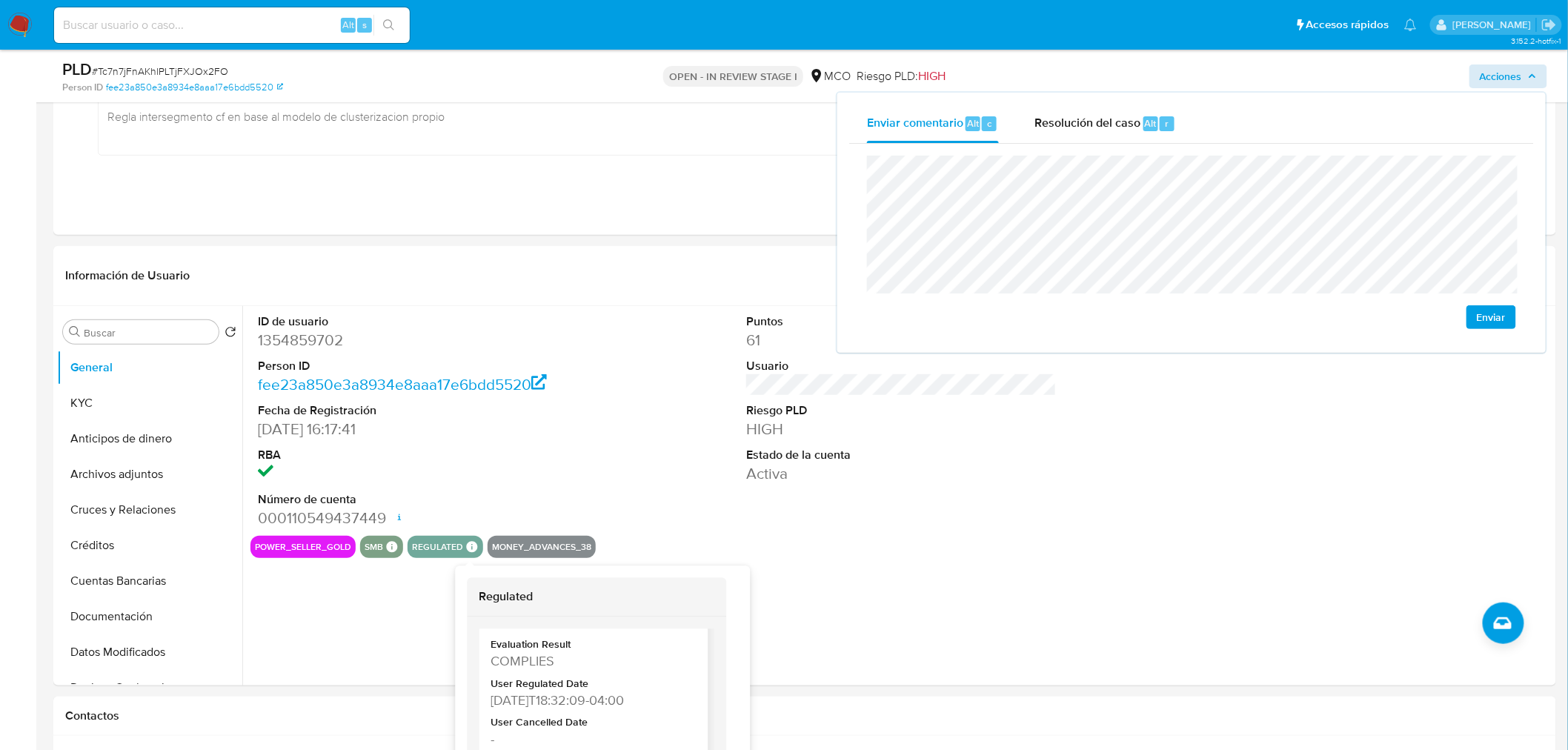
scroll to position [321, 0]
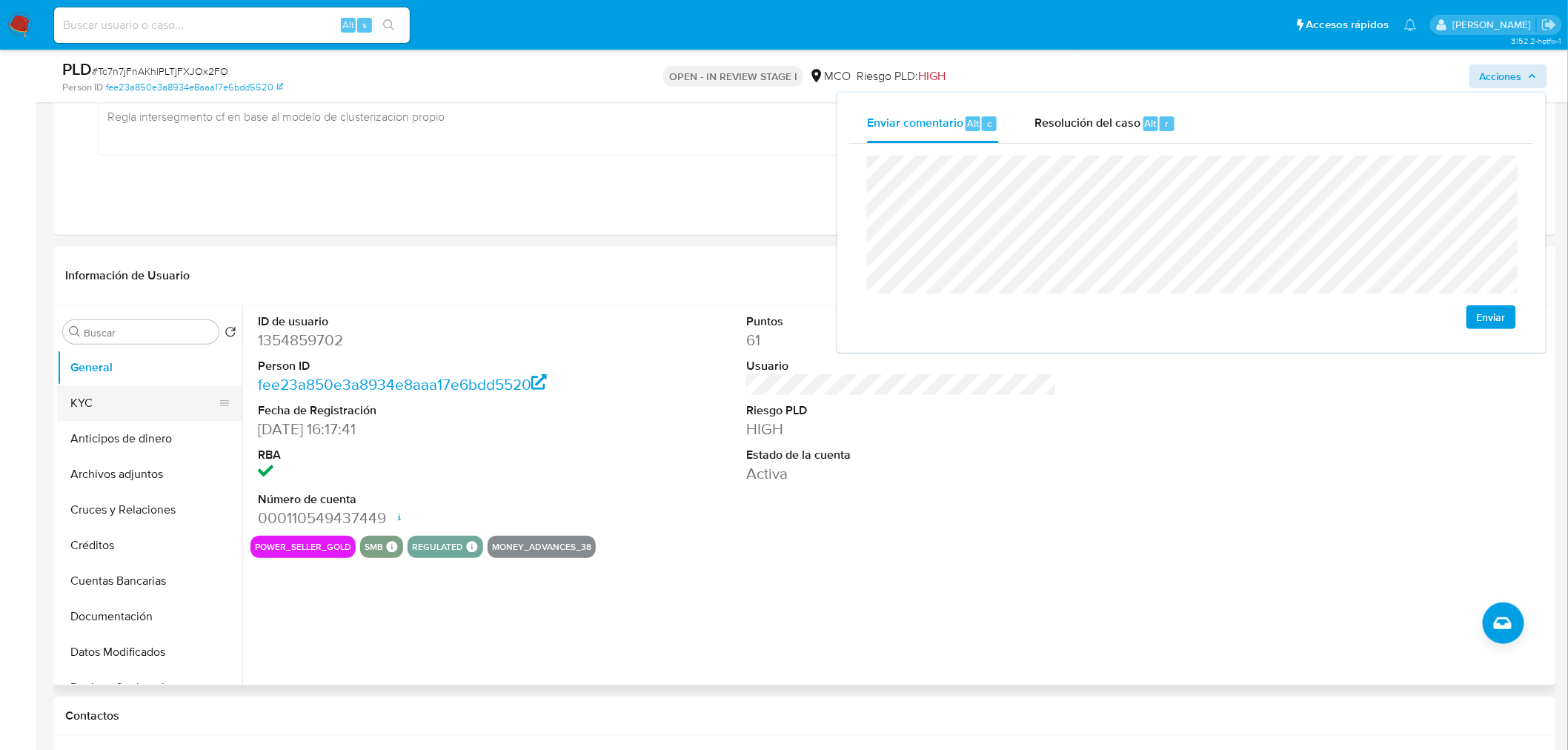
click at [138, 401] on button "KYC" at bounding box center [143, 403] width 173 height 35
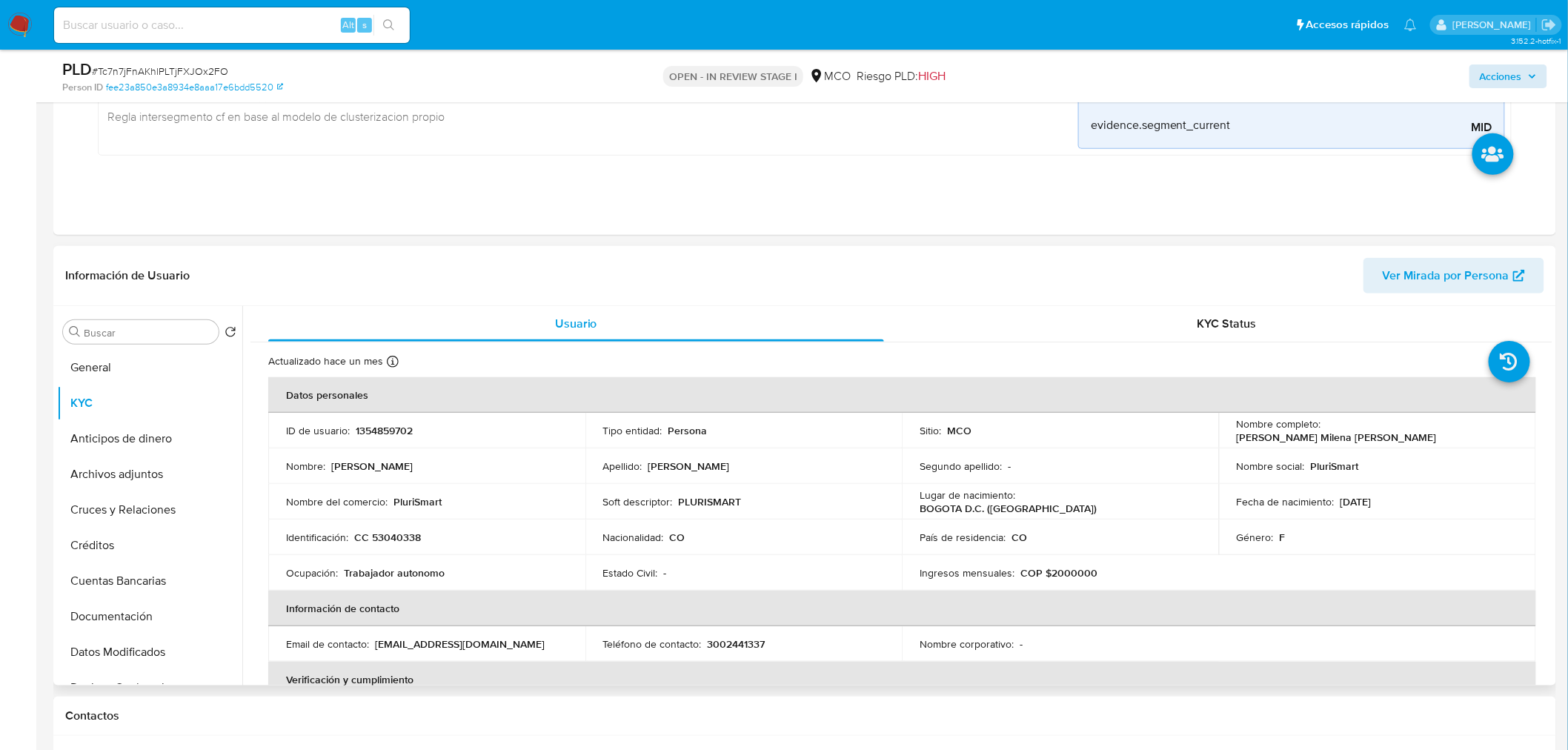
click at [409, 504] on p "PluriSmart" at bounding box center [418, 502] width 48 height 14
click at [409, 502] on p "PluriSmart" at bounding box center [418, 502] width 48 height 14
copy p "PluriSmart"
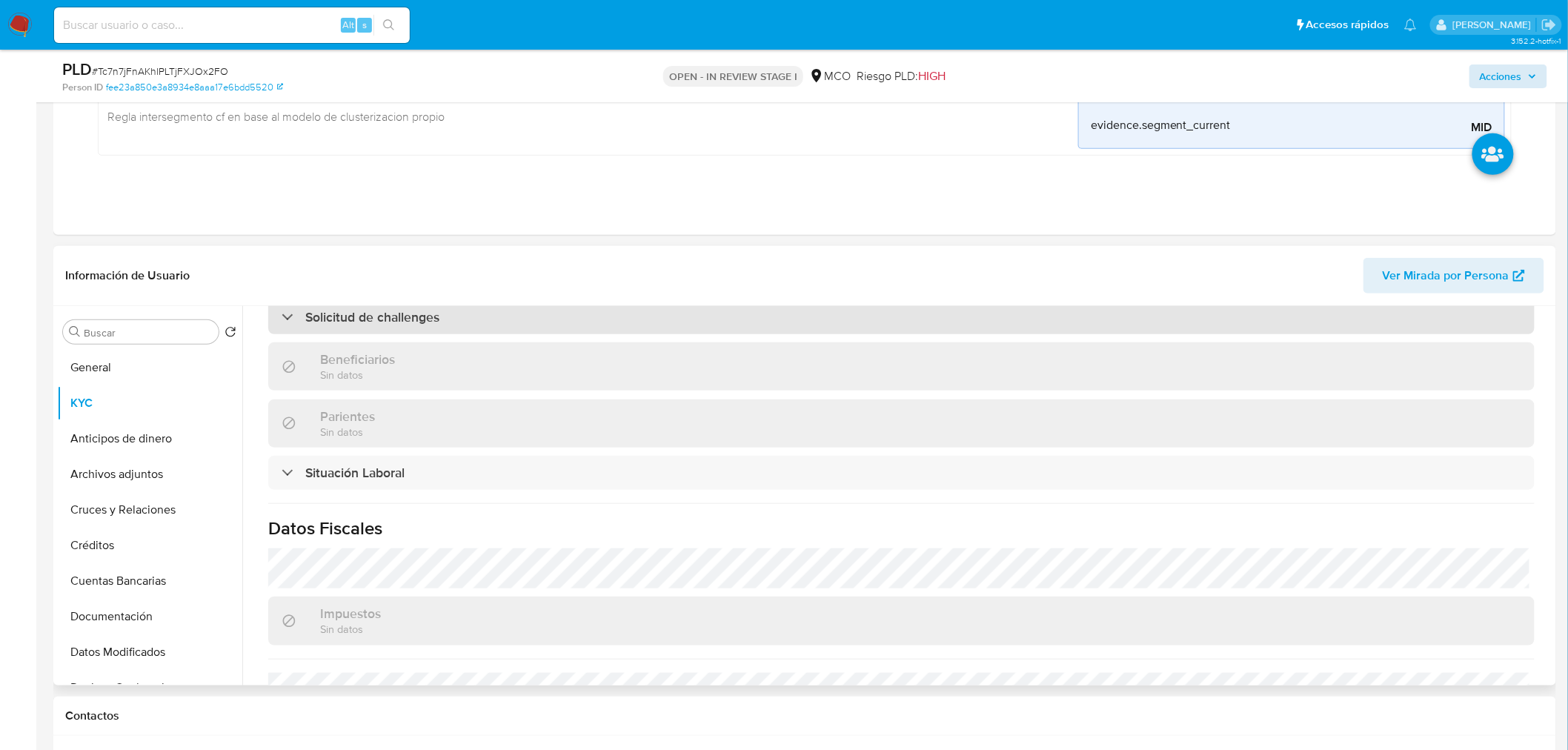
scroll to position [738, 0]
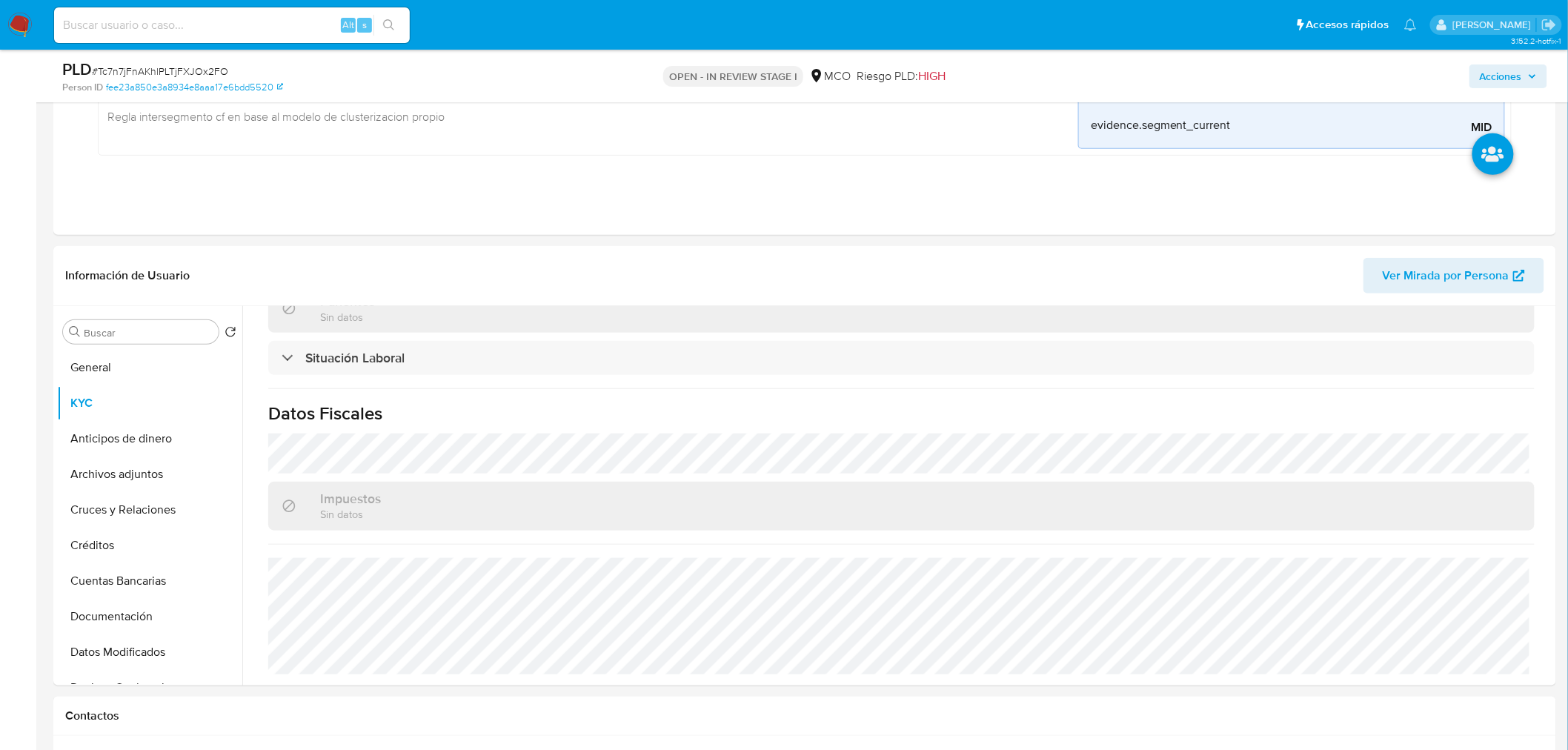
click at [1495, 75] on span "Acciones" at bounding box center [1501, 76] width 42 height 23
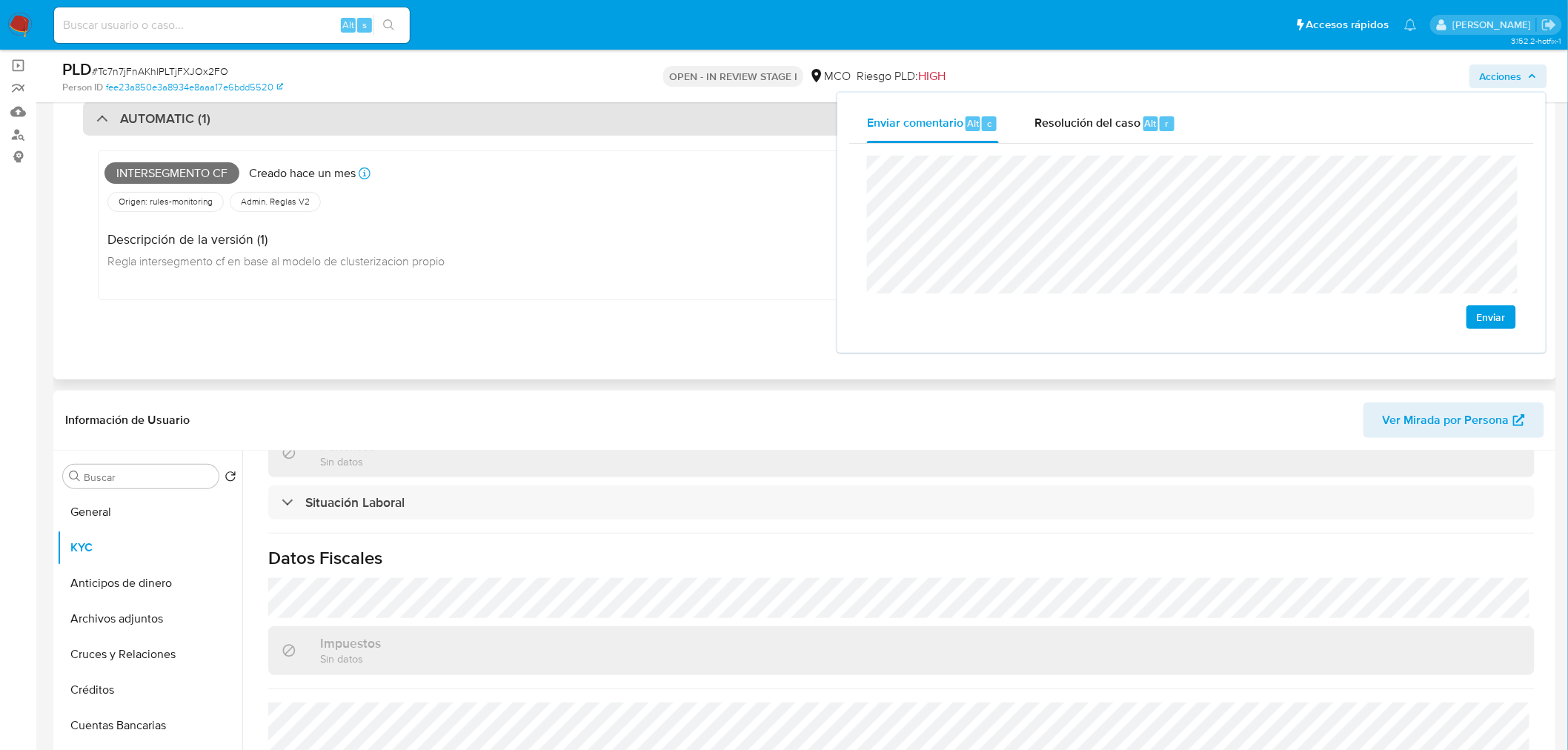
scroll to position [0, 0]
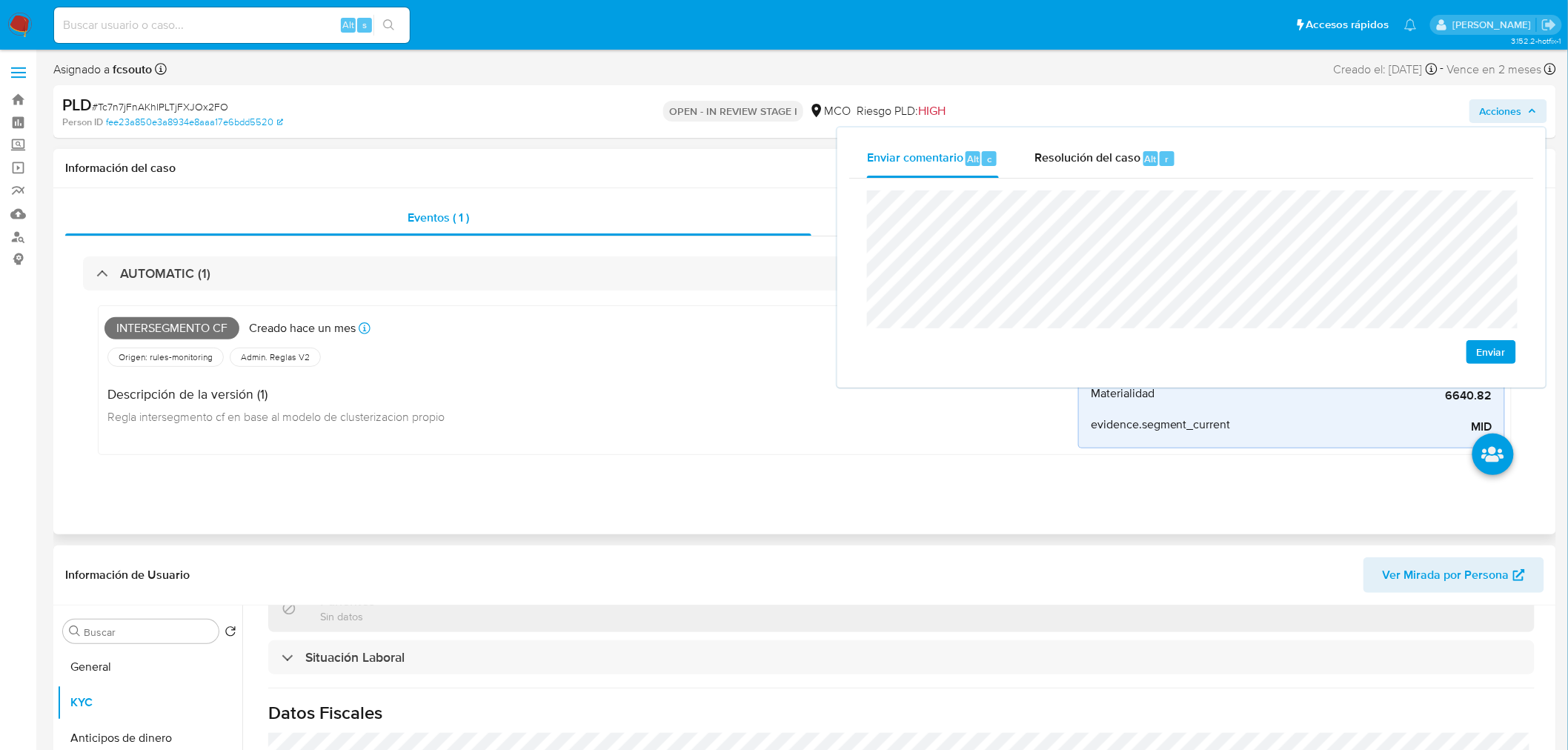
click at [191, 324] on span "Intersegmento cf" at bounding box center [172, 328] width 135 height 23
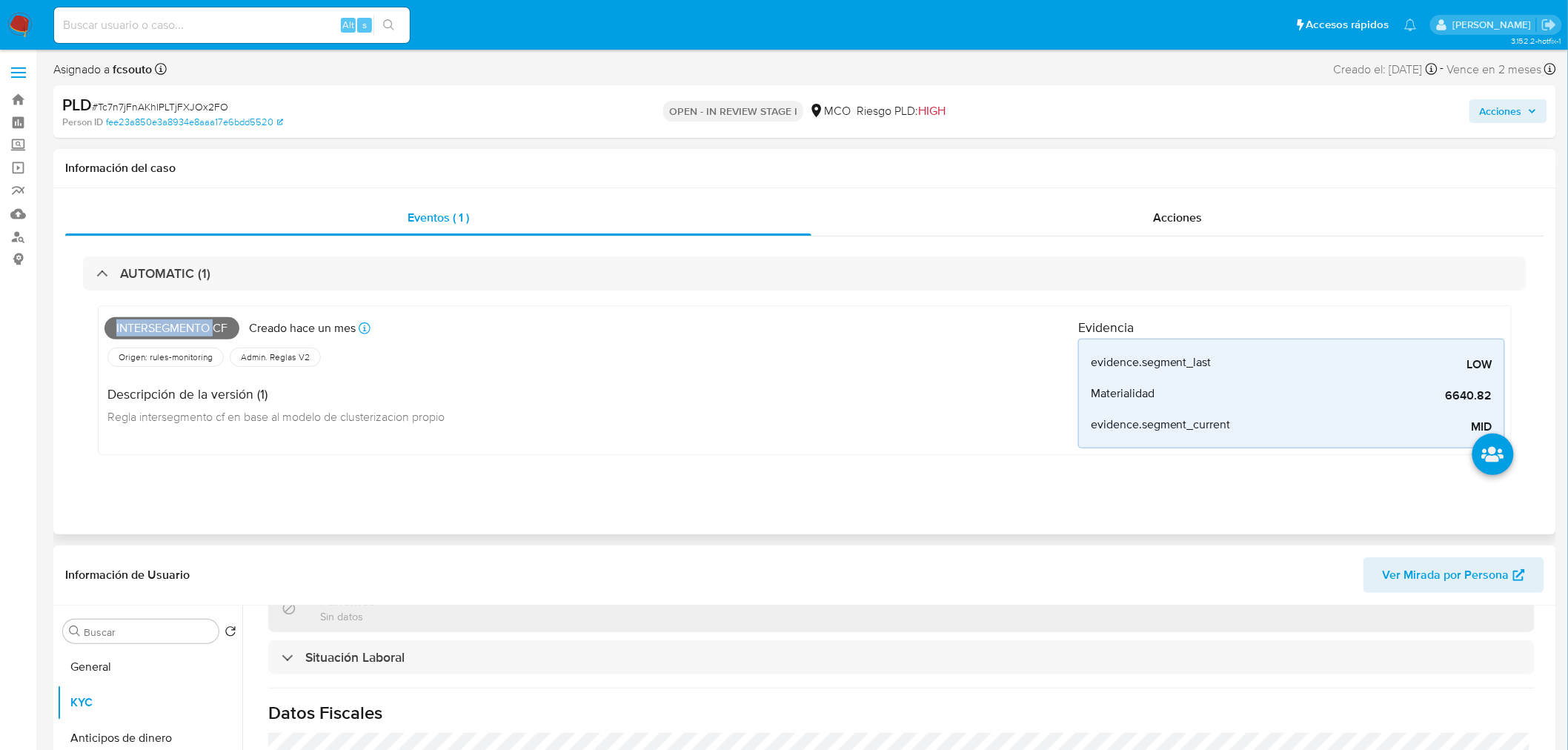
click at [191, 324] on span "Intersegmento cf" at bounding box center [172, 328] width 135 height 23
copy span "Intersegmento cf"
click at [1524, 113] on span "Acciones" at bounding box center [1508, 111] width 57 height 21
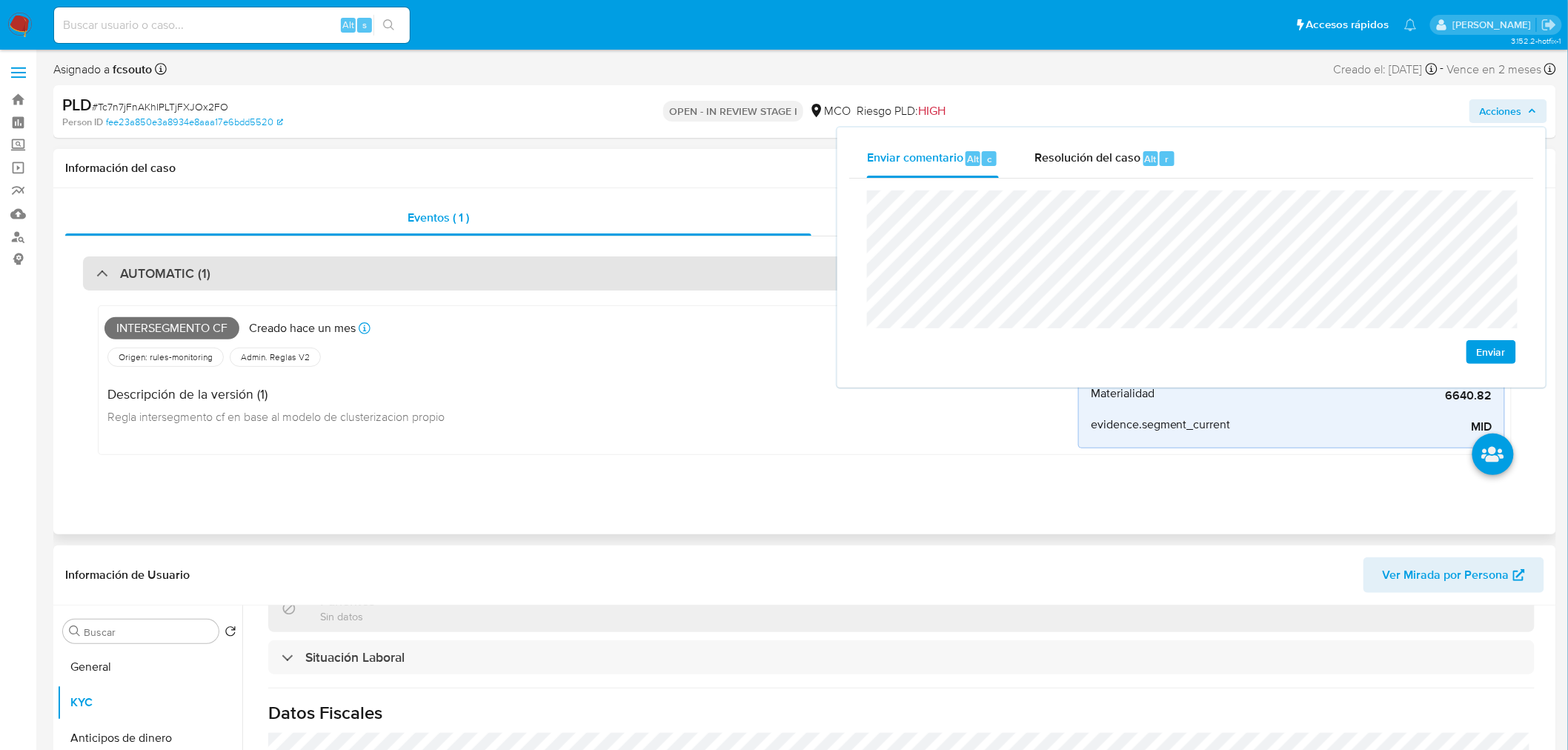
click at [362, 268] on div "AUTOMATIC (1)" at bounding box center [805, 273] width 1444 height 34
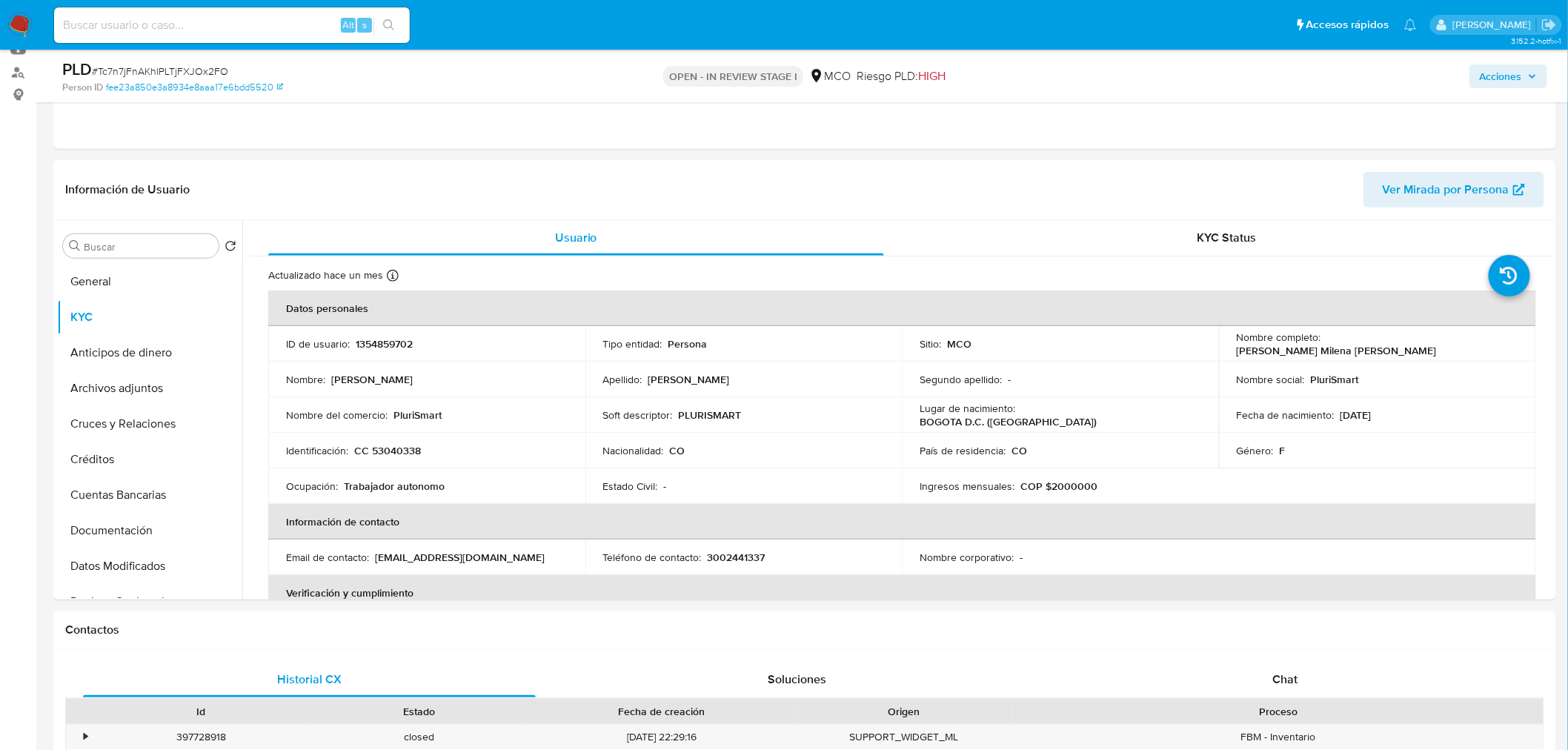
click at [1508, 81] on span "Acciones" at bounding box center [1501, 76] width 42 height 23
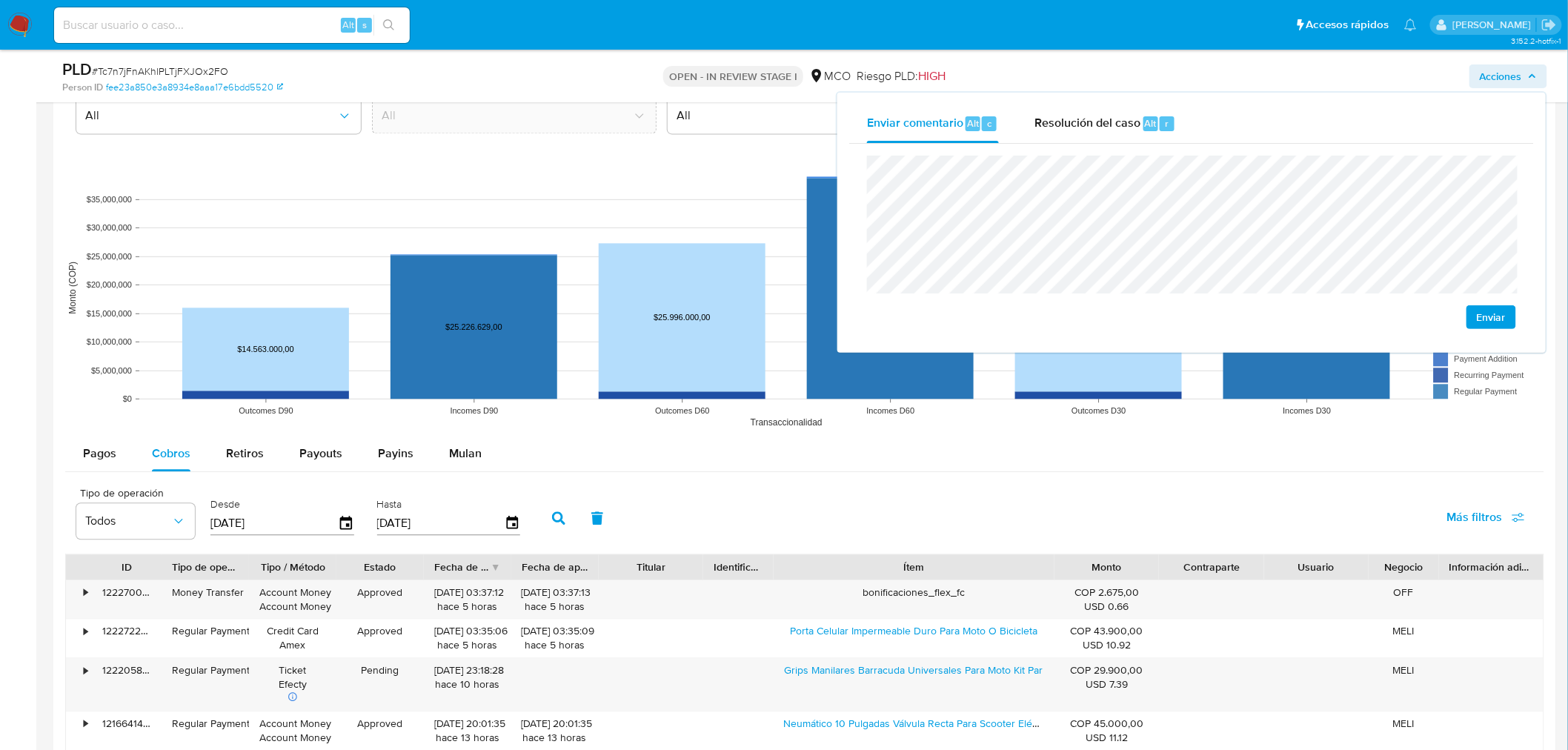
scroll to position [1482, 0]
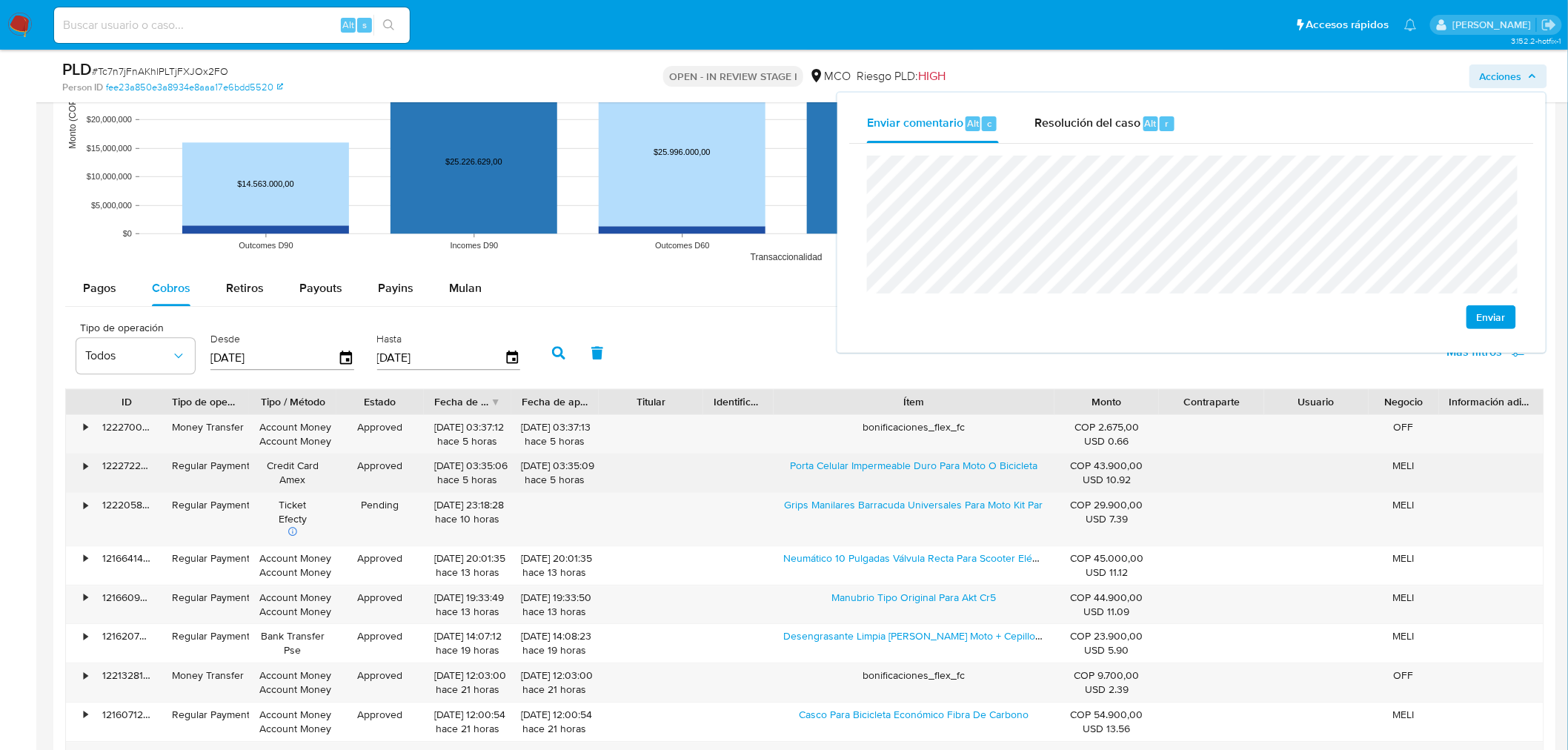
drag, startPoint x: 775, startPoint y: 476, endPoint x: 984, endPoint y: 476, distance: 209.0
click at [984, 476] on div "Porta Celular Impermeable Duro Para Moto O Bicicleta" at bounding box center [913, 473] width 281 height 39
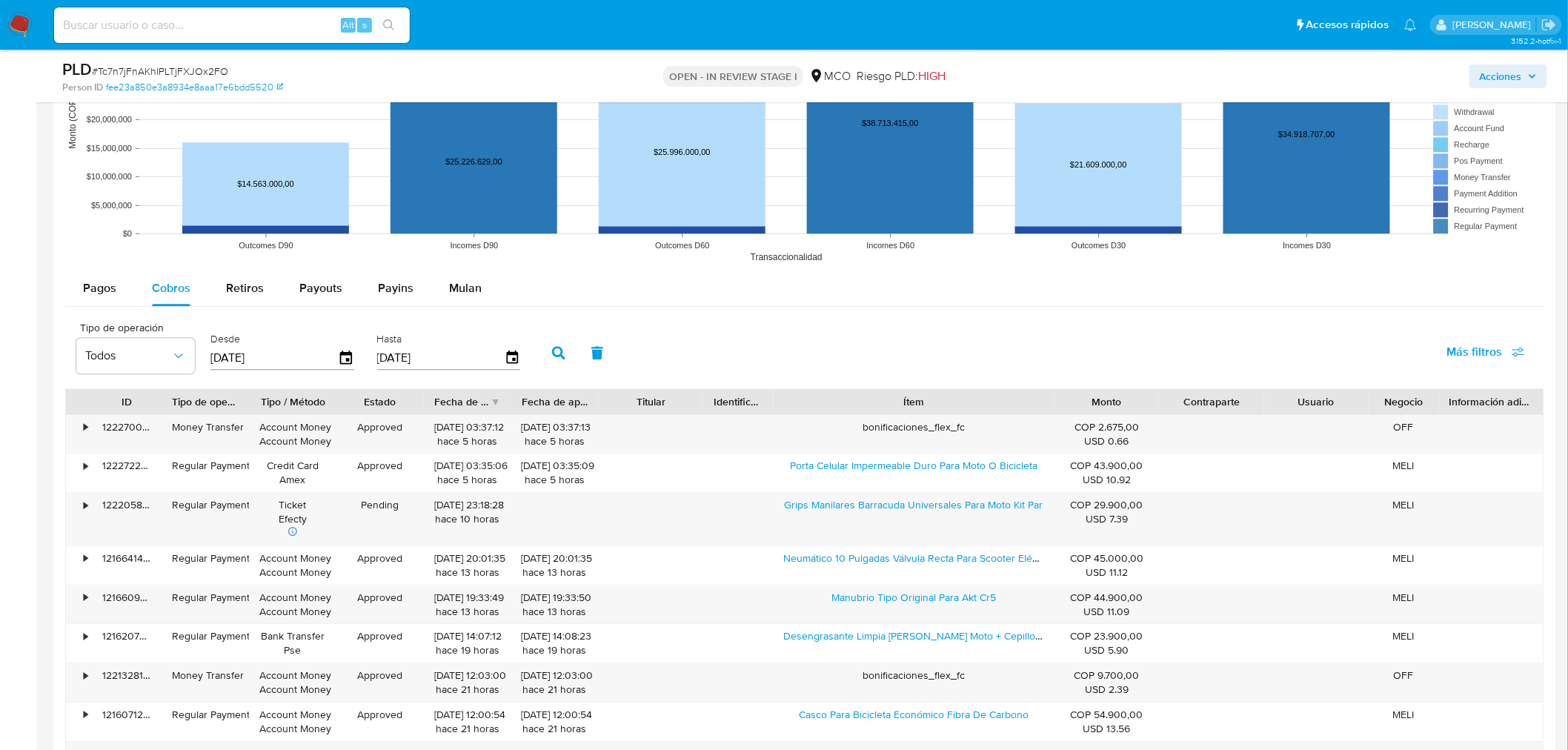
click at [1512, 81] on span "Acciones" at bounding box center [1501, 76] width 42 height 23
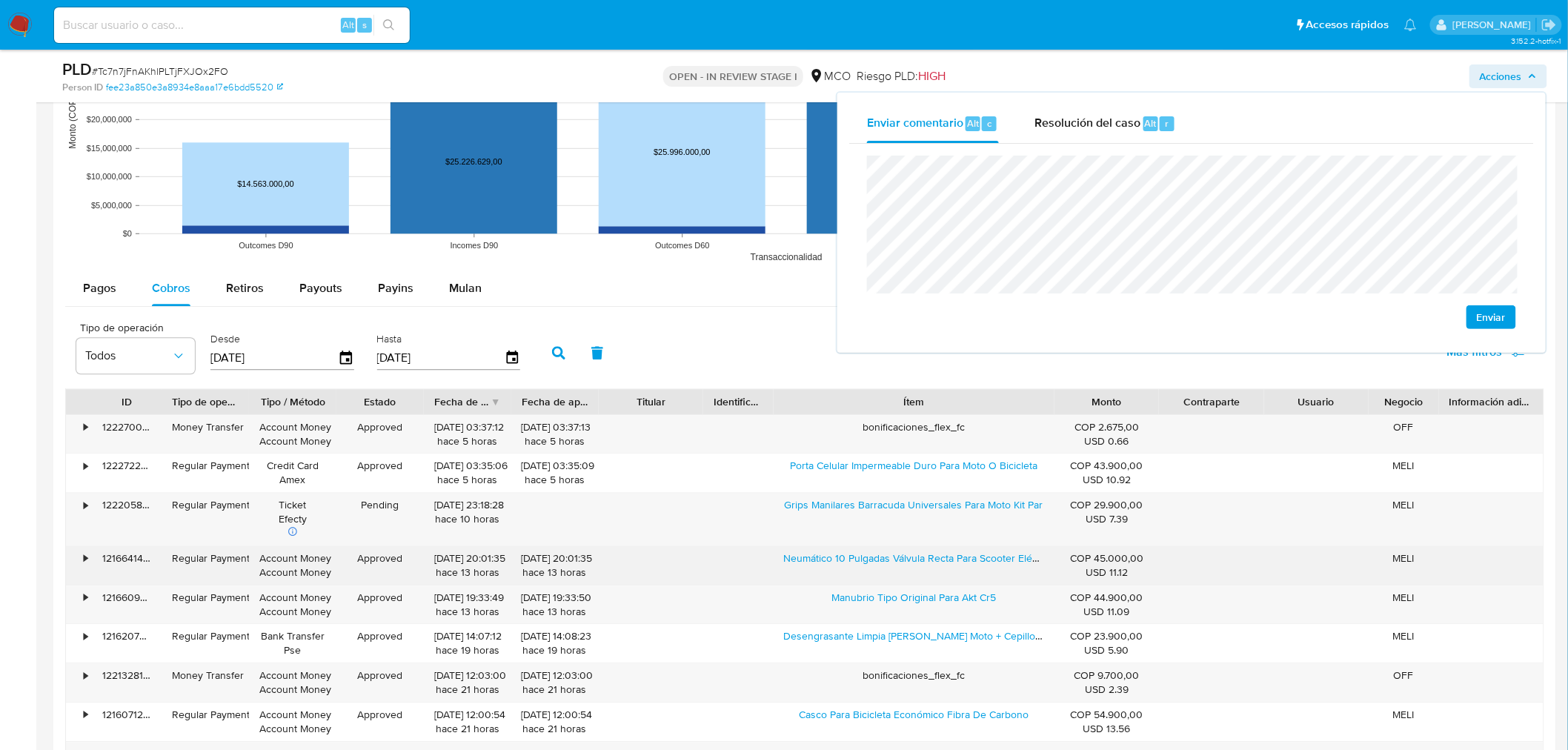
click at [975, 580] on div "• 121664140503 Regular Payment Account Money Account Money Approved 13/08/2025 …" at bounding box center [805, 565] width 1478 height 39
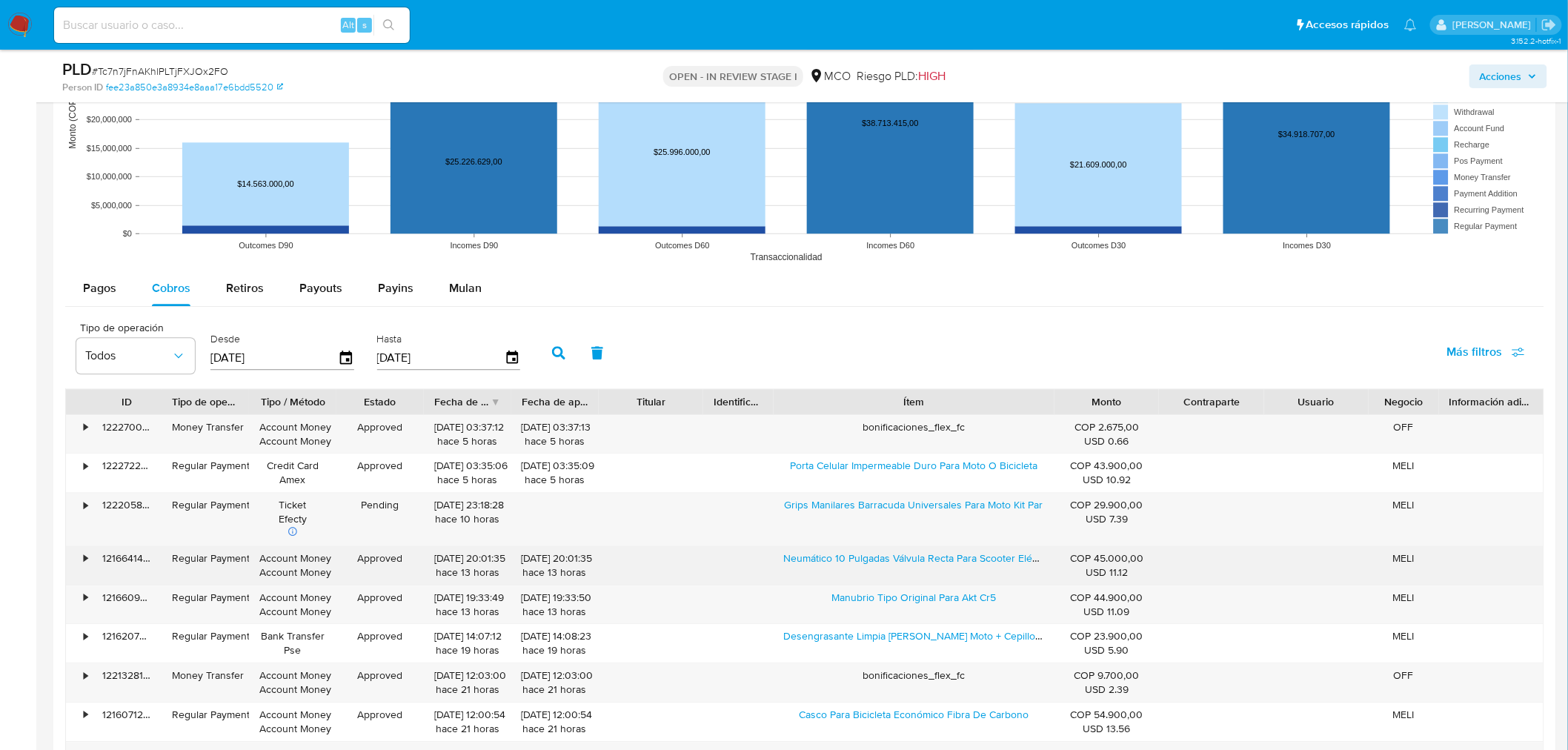
drag, startPoint x: 975, startPoint y: 581, endPoint x: 788, endPoint y: 575, distance: 187.1
click at [974, 581] on div "Neumático 10 Pulgadas Válvula Recta Para Scooter Eléctrica" at bounding box center [913, 565] width 281 height 39
click at [786, 582] on div "Neumático 10 Pulgadas Válvula Recta Para Scooter Eléctrica" at bounding box center [913, 565] width 281 height 39
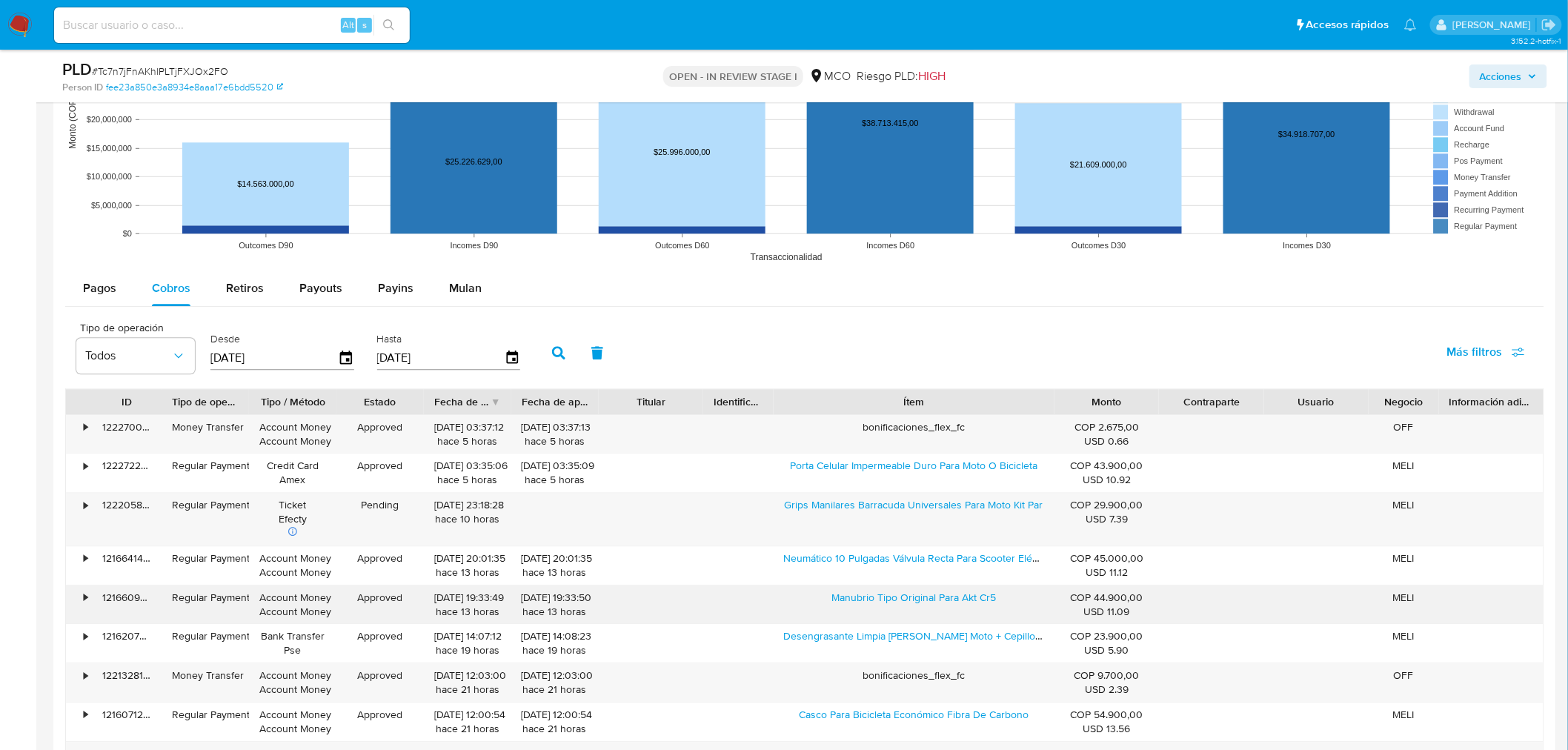
drag, startPoint x: 823, startPoint y: 602, endPoint x: 997, endPoint y: 610, distance: 174.2
click at [997, 610] on div "Manubrio Tipo Original Para Akt Cr5" at bounding box center [913, 605] width 281 height 39
click at [1527, 80] on span "Acciones" at bounding box center [1508, 77] width 57 height 21
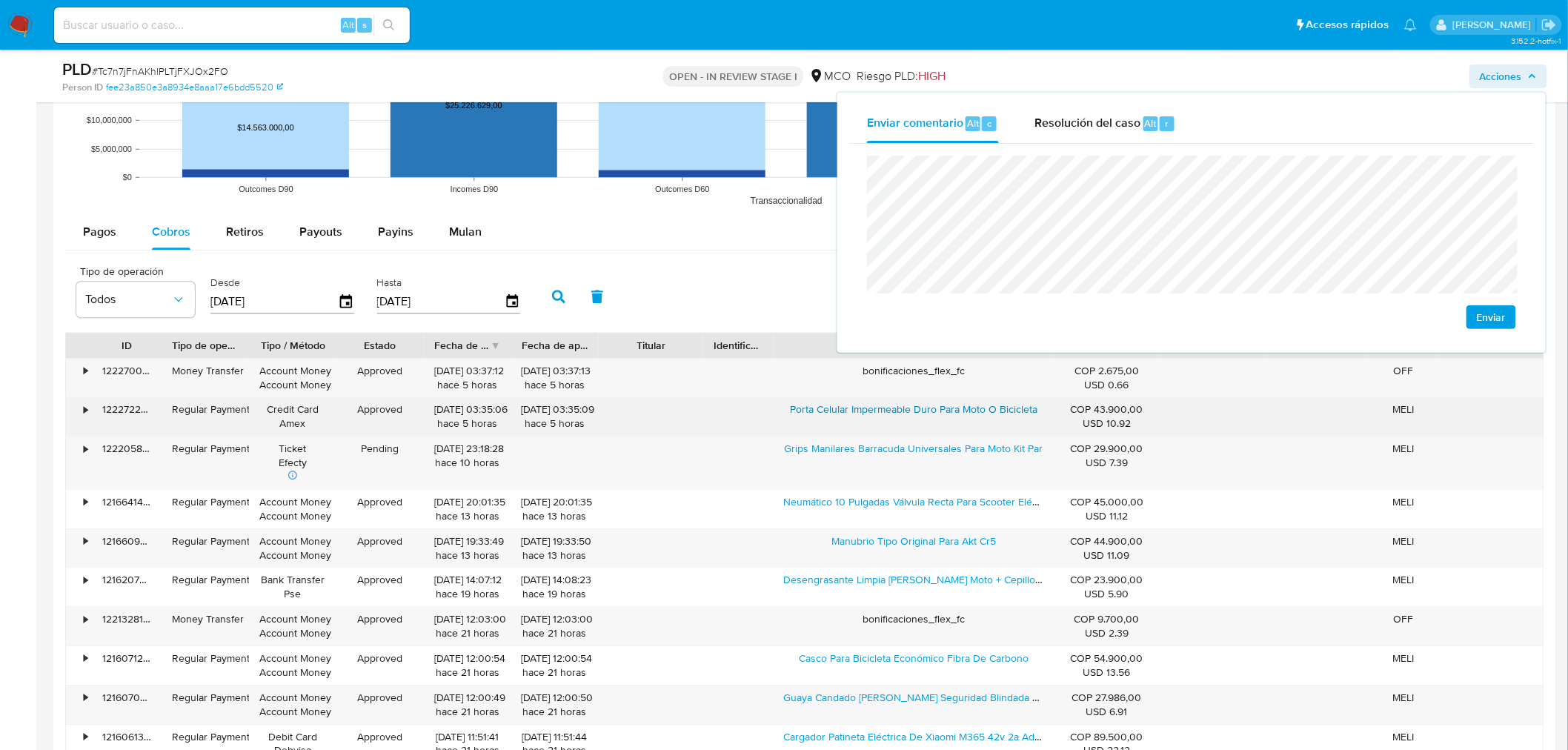
scroll to position [1565, 0]
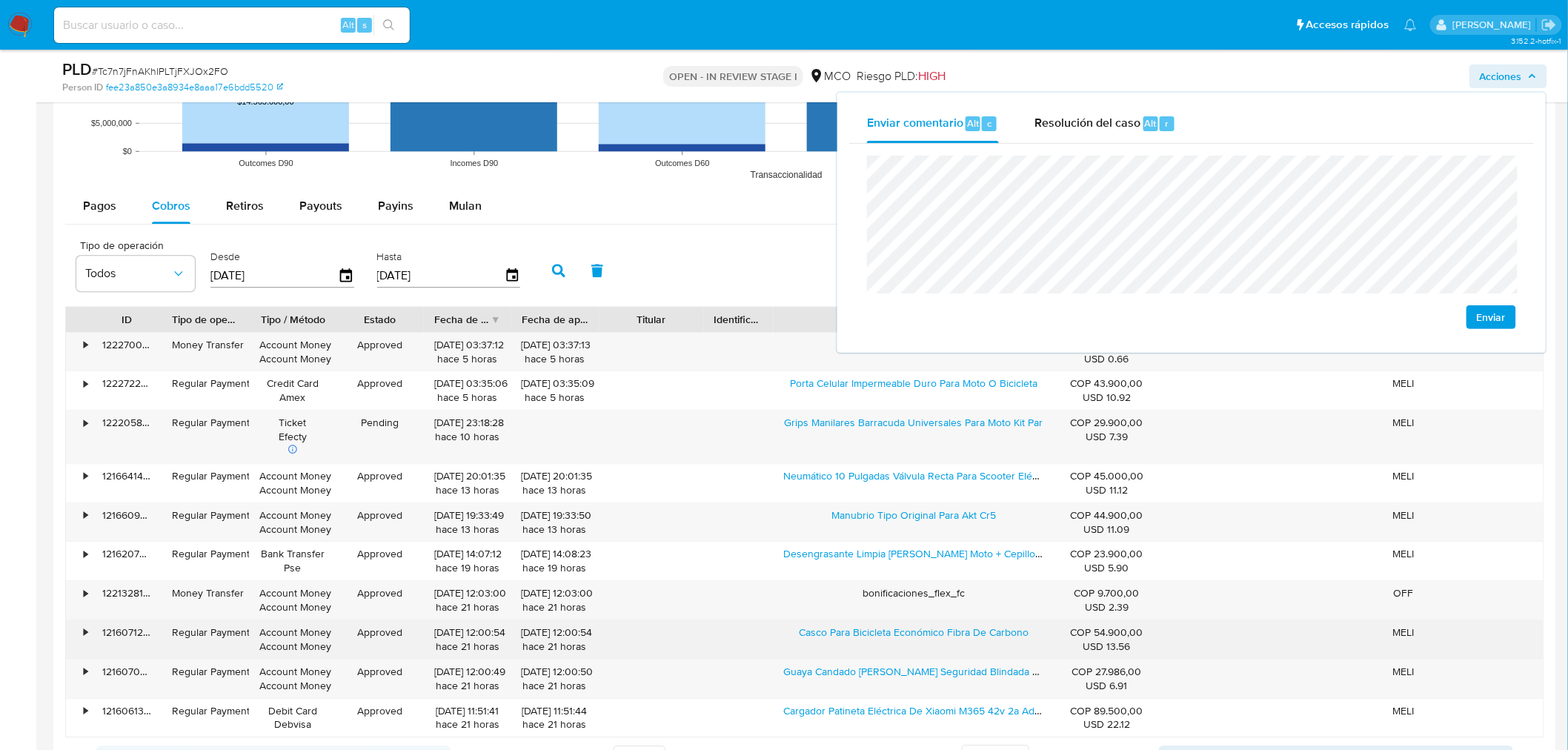
drag, startPoint x: 778, startPoint y: 640, endPoint x: 845, endPoint y: 656, distance: 68.9
click at [936, 645] on div "Casco Para Bicicleta Económico Fibra De Carbono" at bounding box center [913, 640] width 281 height 39
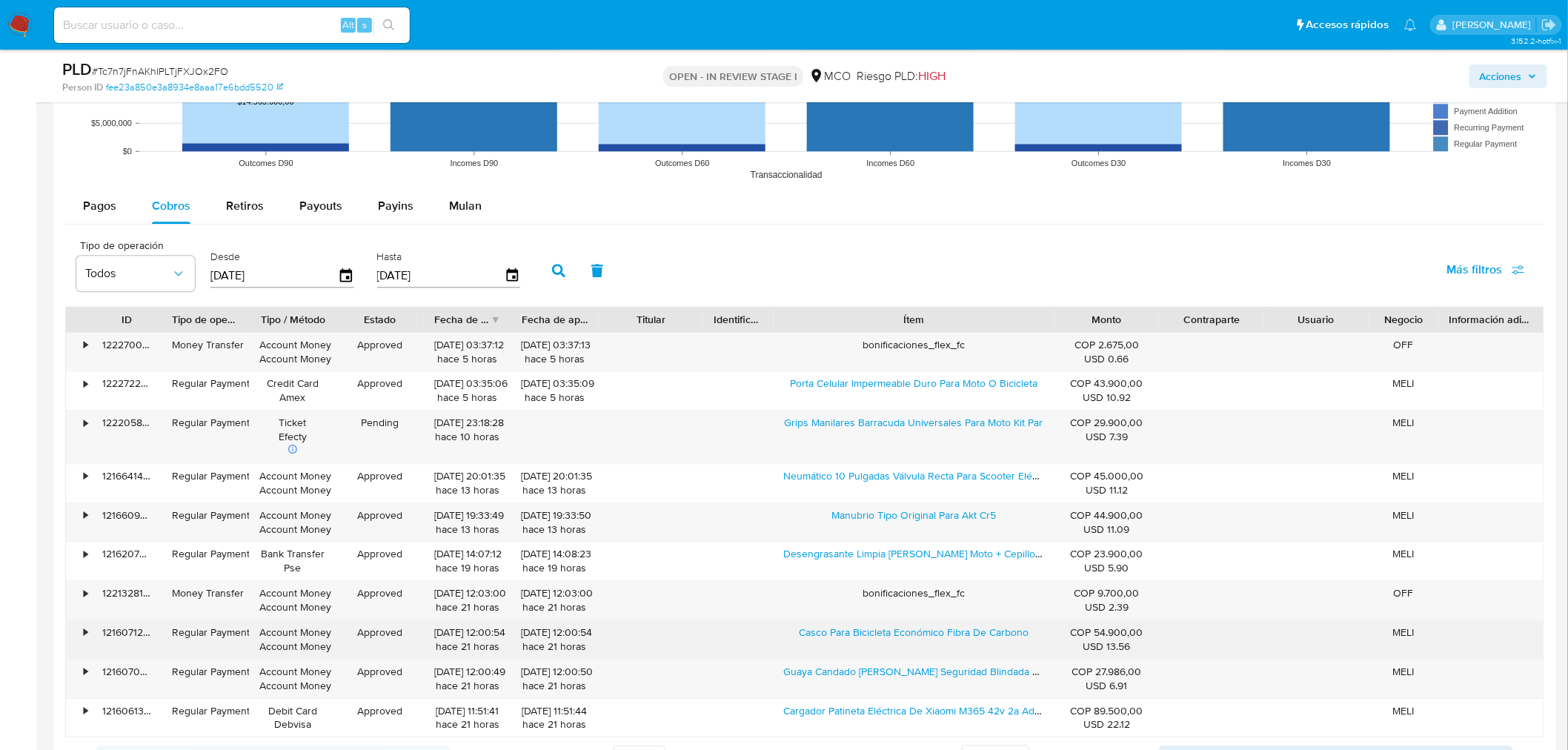
drag, startPoint x: 797, startPoint y: 636, endPoint x: 945, endPoint y: 652, distance: 148.9
click at [945, 652] on div "Casco Para Bicicleta Económico Fibra De Carbono" at bounding box center [913, 640] width 281 height 39
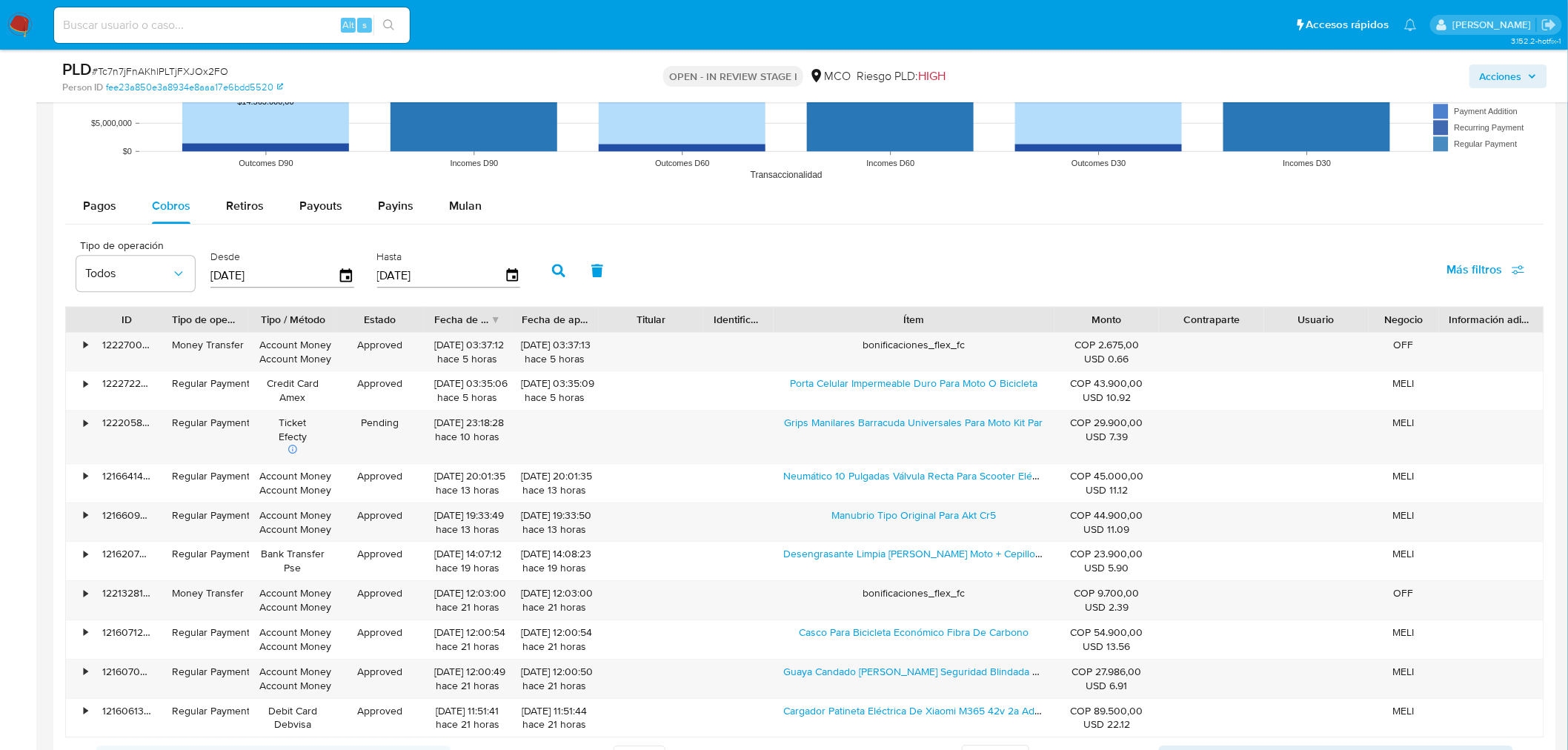
click at [1516, 71] on span "Acciones" at bounding box center [1501, 76] width 42 height 23
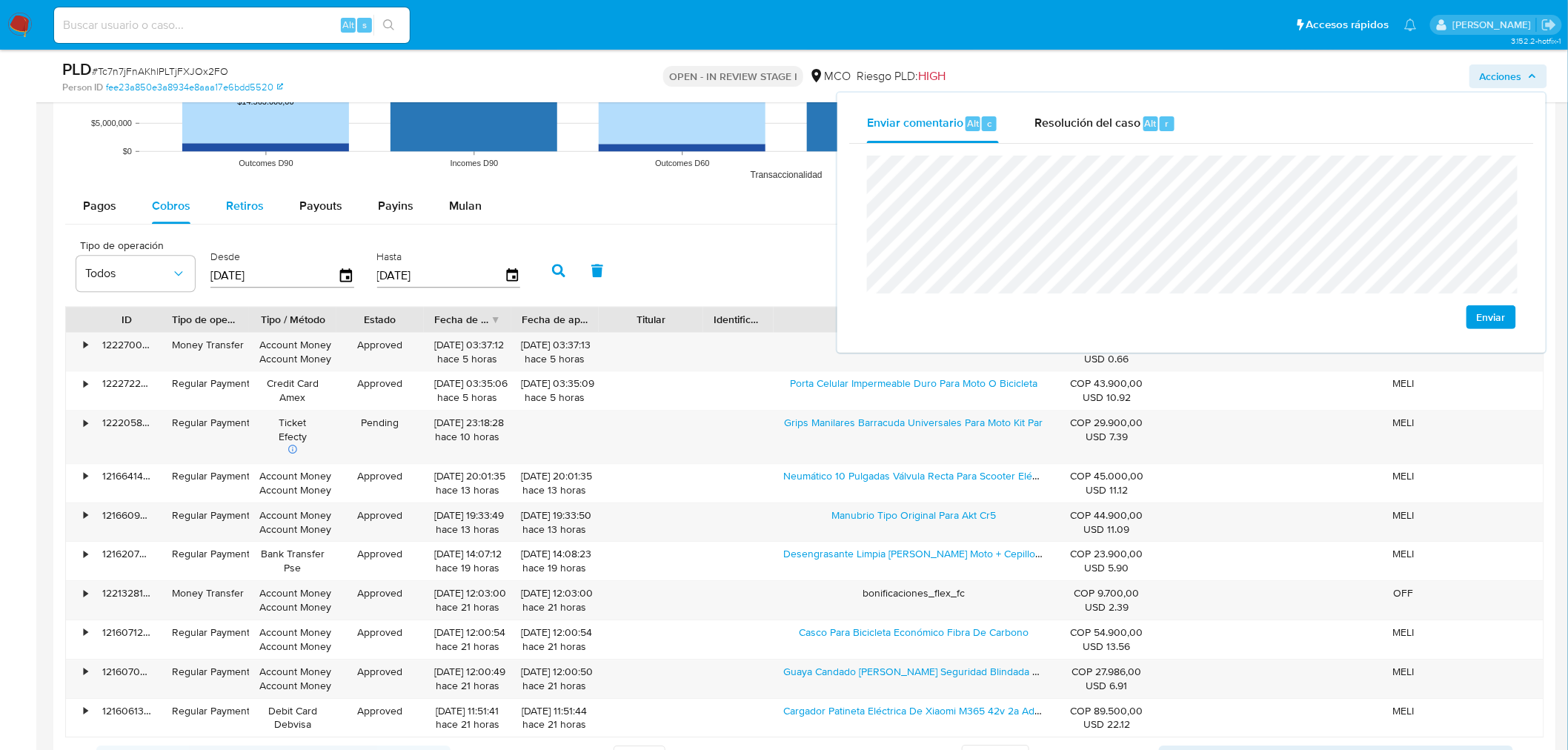
click at [218, 208] on button "Retiros" at bounding box center [244, 206] width 73 height 35
select select "10"
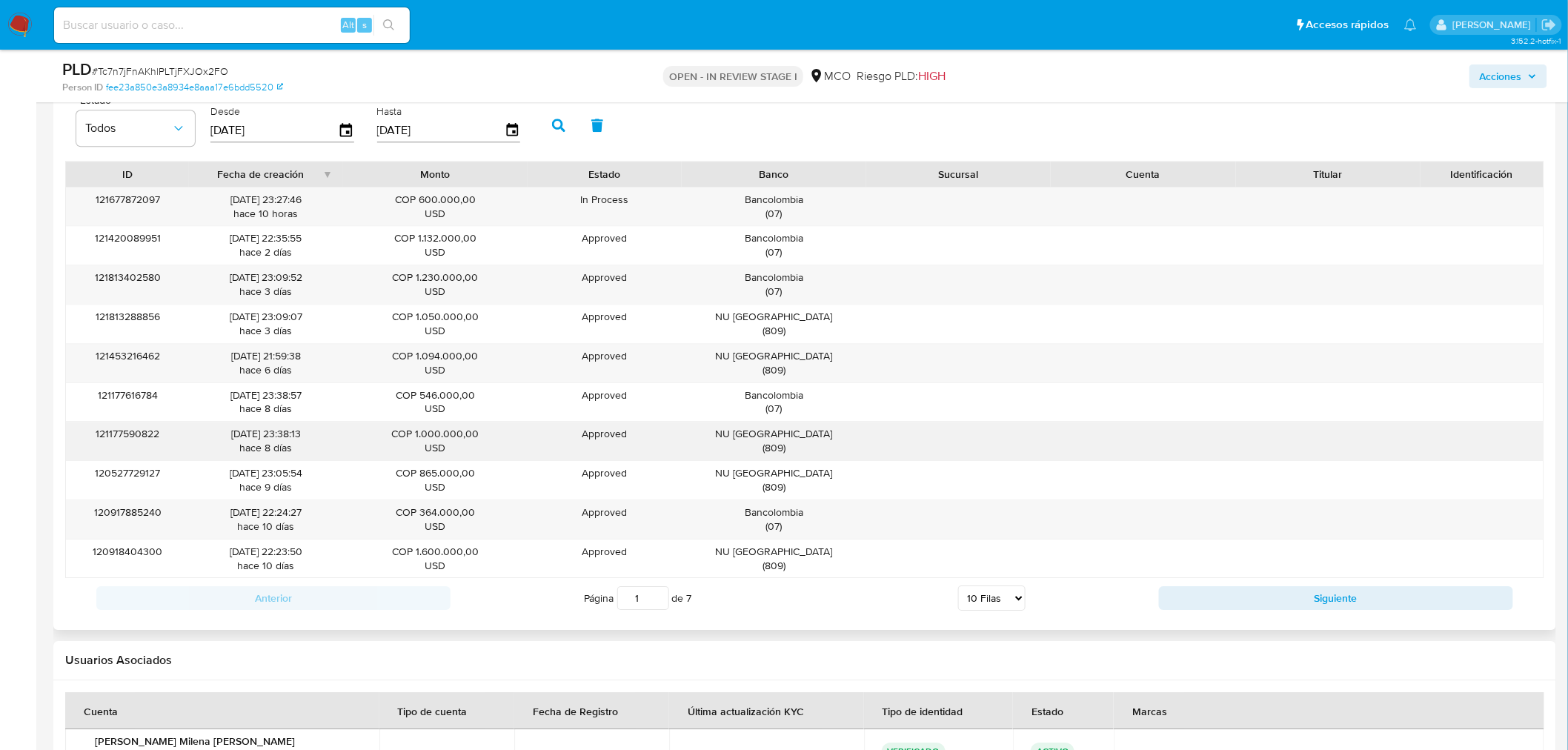
scroll to position [1730, 0]
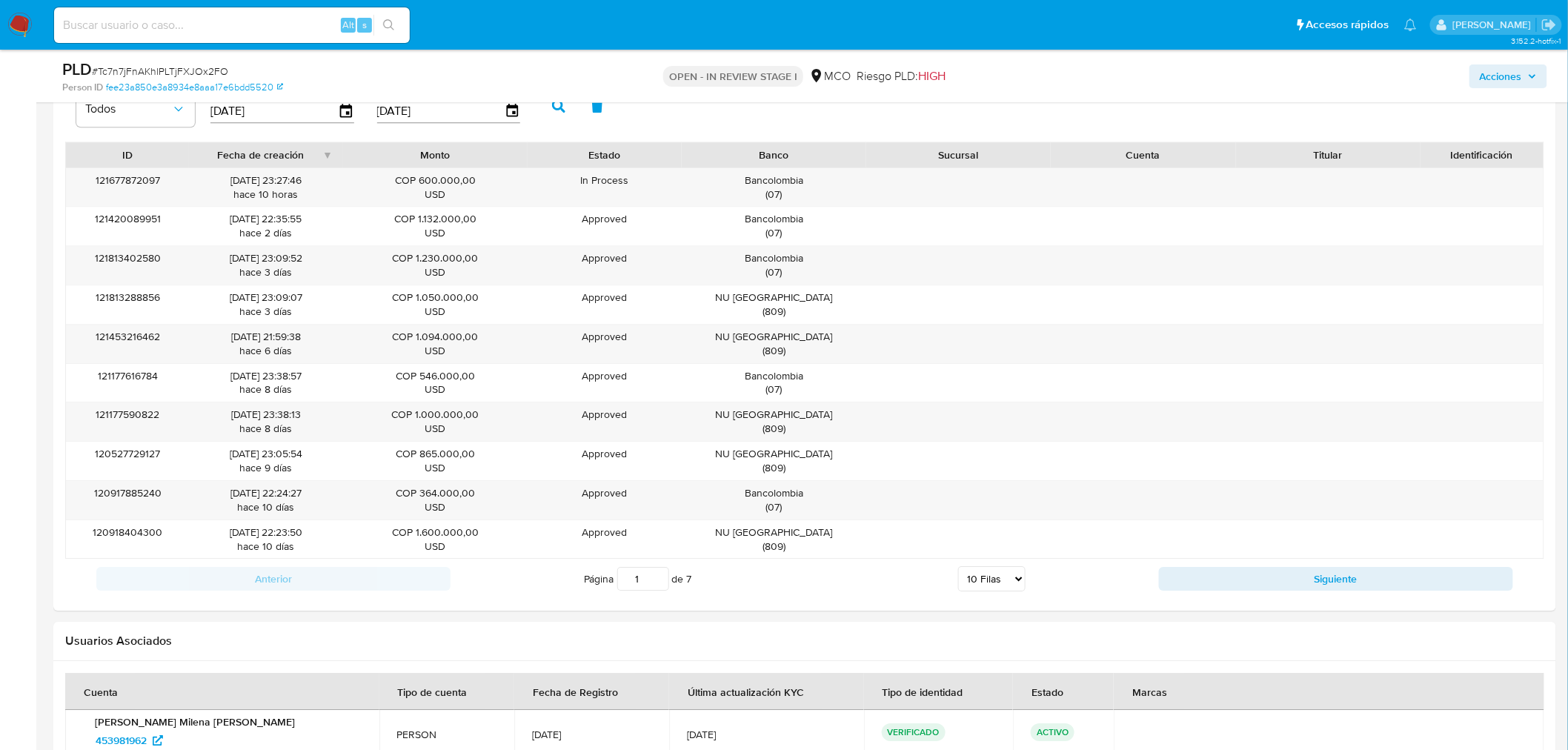
click at [1494, 74] on span "Acciones" at bounding box center [1501, 76] width 42 height 23
drag, startPoint x: 1499, startPoint y: 77, endPoint x: 1447, endPoint y: 85, distance: 52.6
click at [1482, 79] on span "Acciones" at bounding box center [1501, 76] width 42 height 23
click at [1492, 79] on span "Acciones" at bounding box center [1501, 76] width 42 height 23
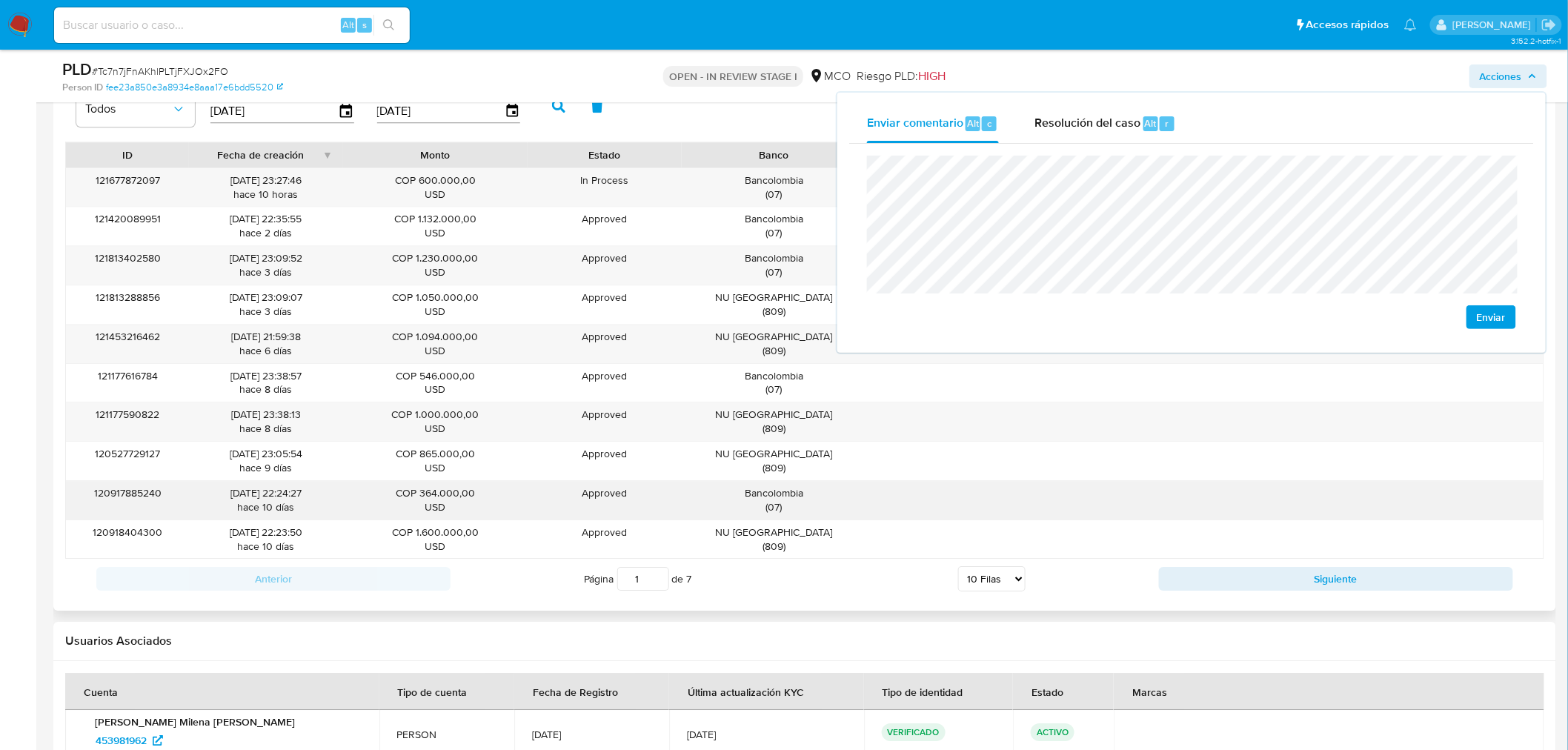
click at [934, 493] on div at bounding box center [959, 501] width 185 height 39
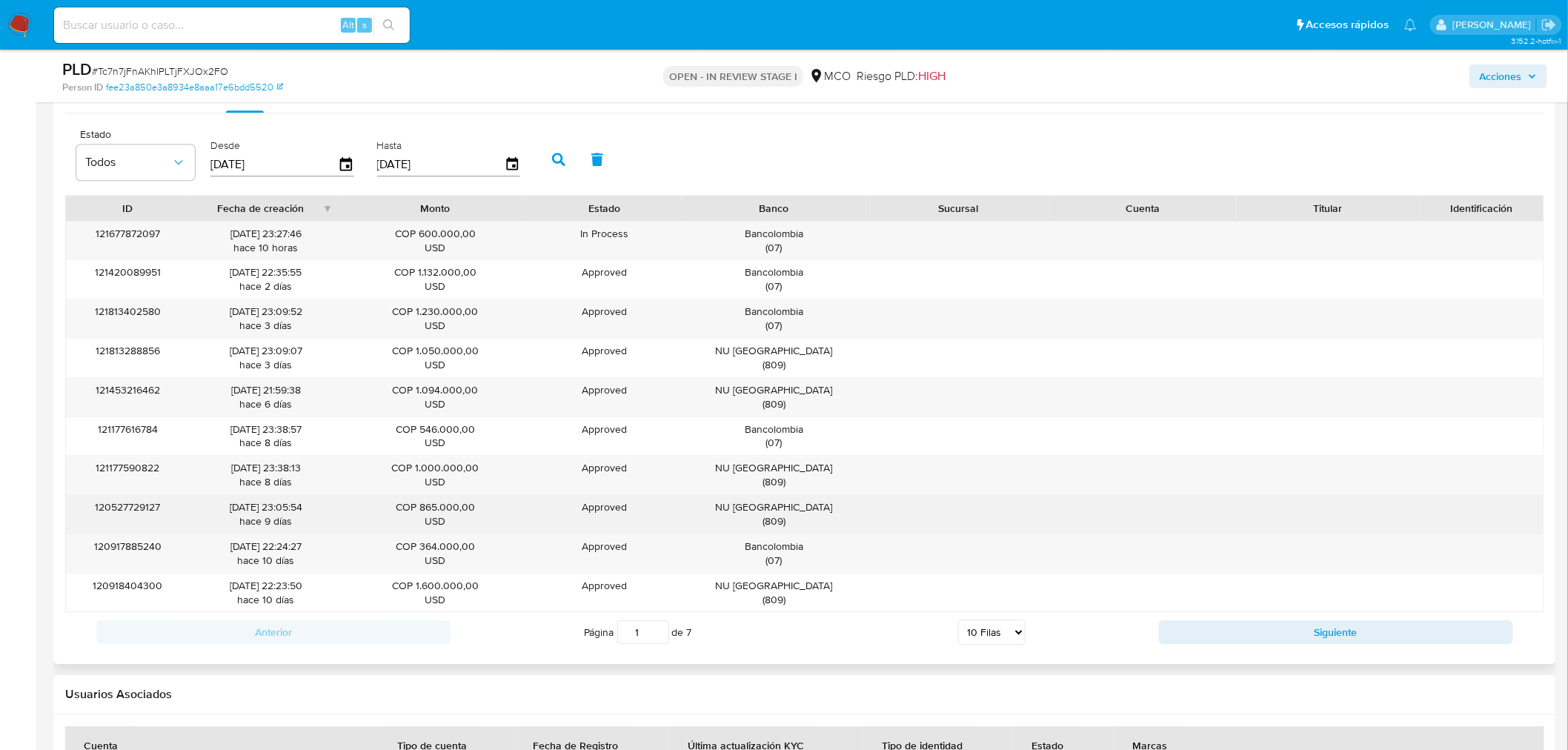
scroll to position [1647, 0]
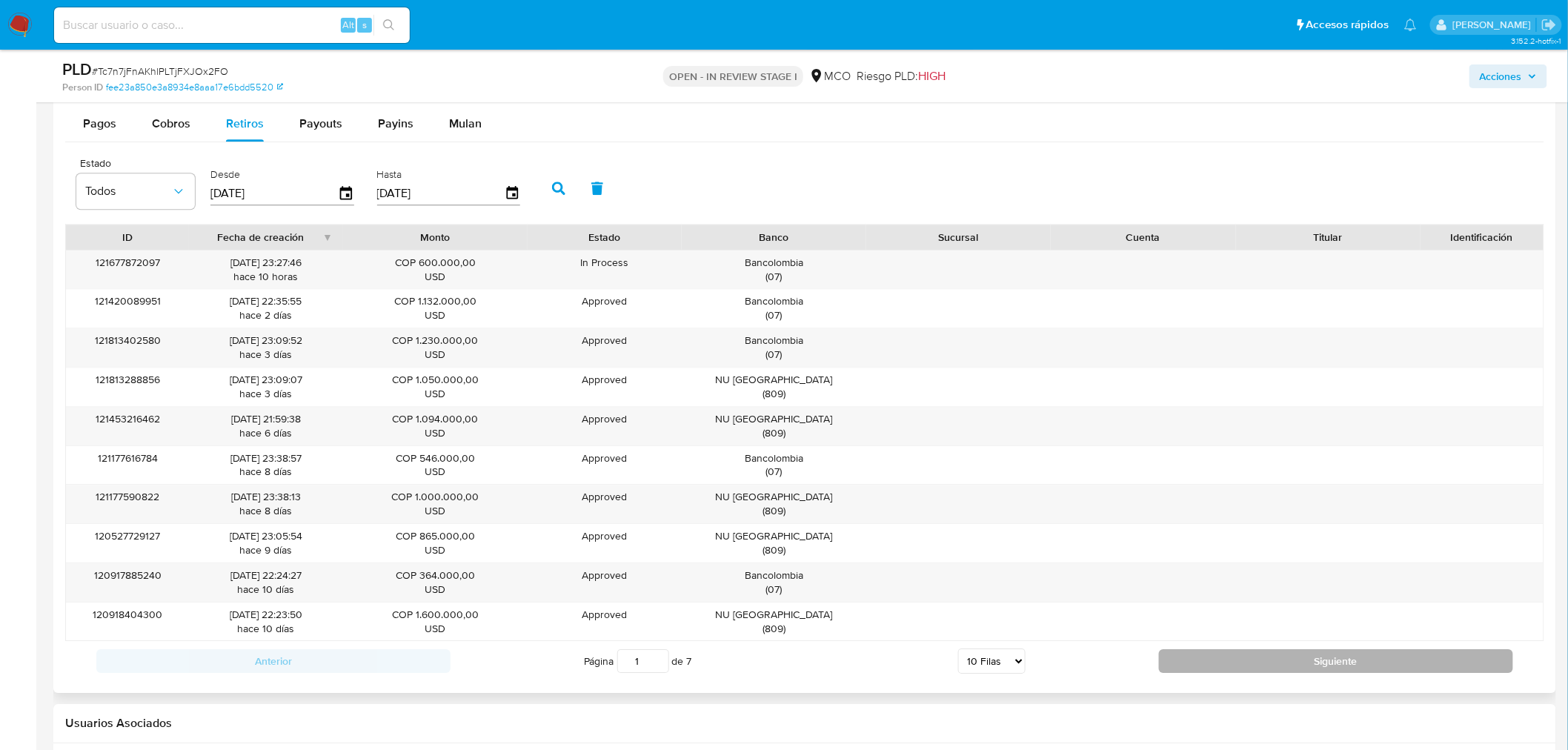
click at [1279, 656] on button "Siguiente" at bounding box center [1336, 660] width 354 height 23
click at [1279, 656] on button "Siguiente" at bounding box center [1336, 660] width 354 height 23
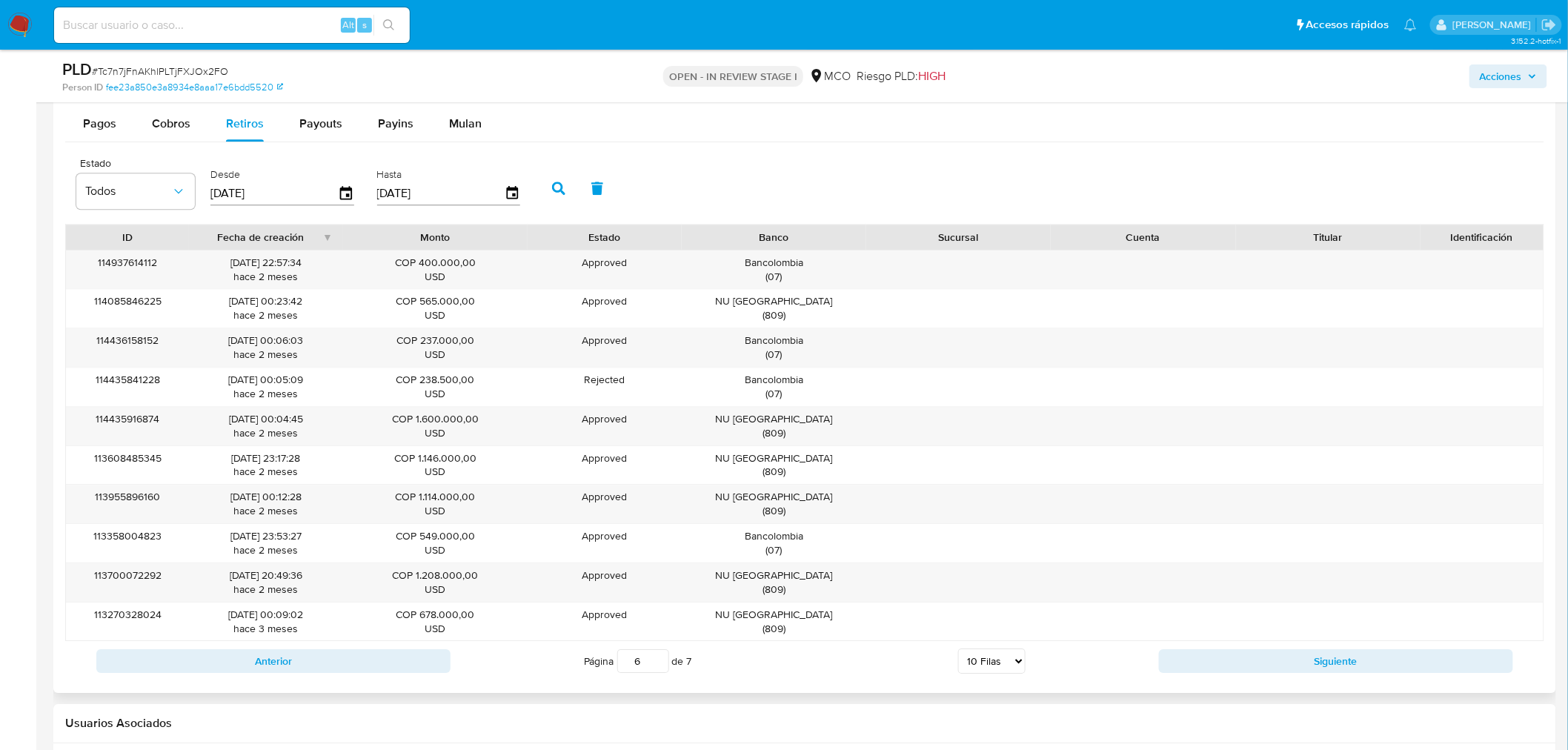
click at [1280, 656] on button "Siguiente" at bounding box center [1336, 660] width 354 height 23
type input "7"
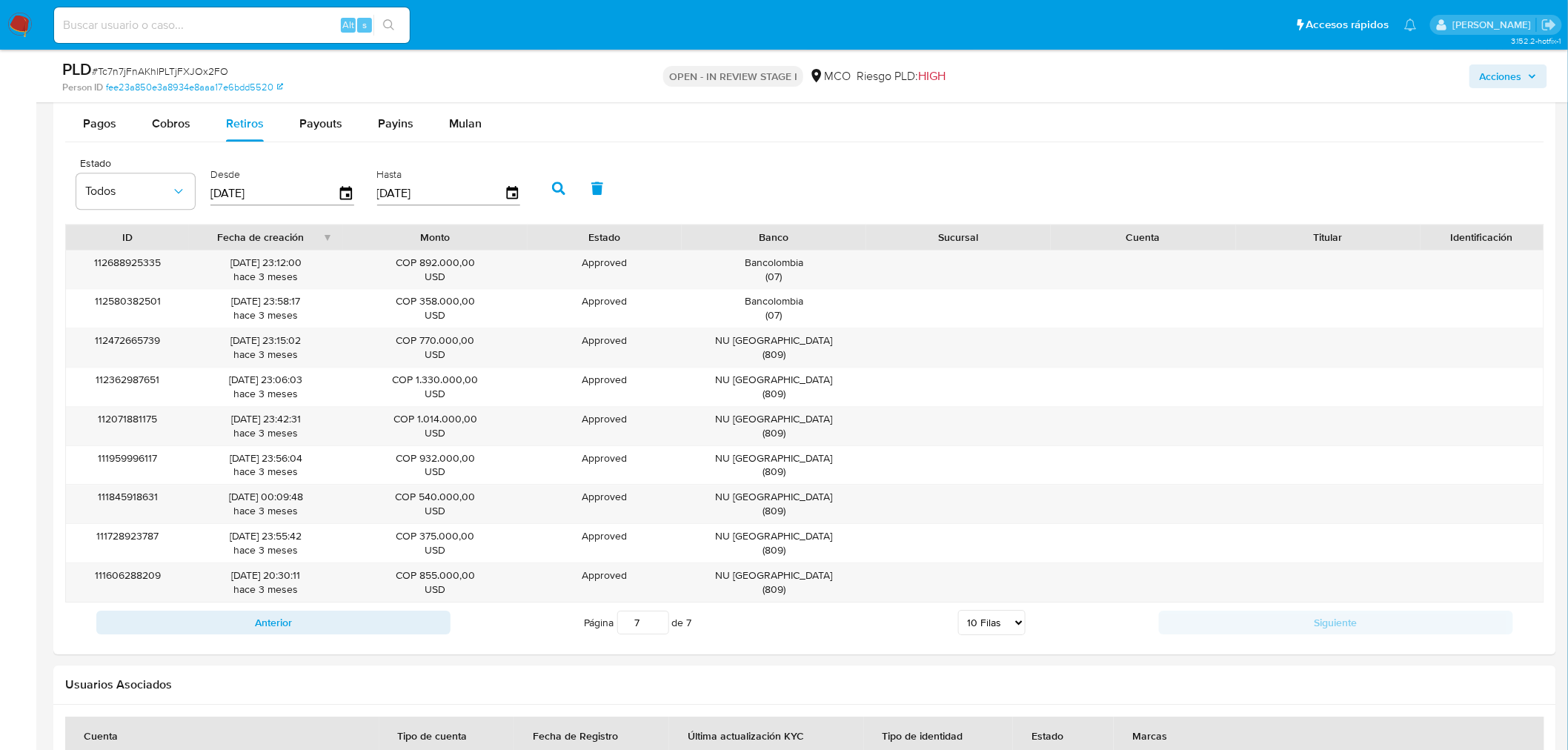
click at [1525, 80] on span "Acciones" at bounding box center [1508, 77] width 57 height 21
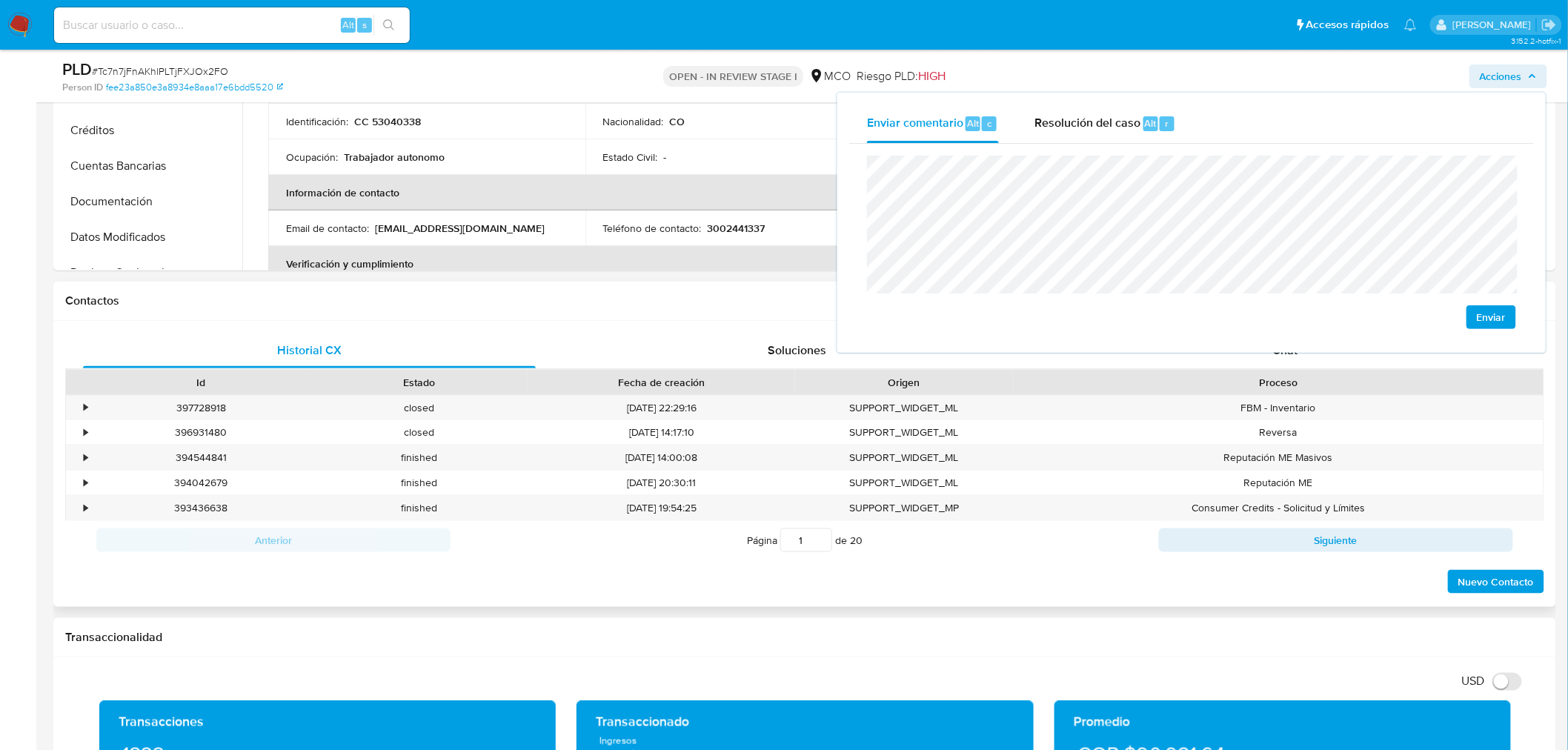
scroll to position [329, 0]
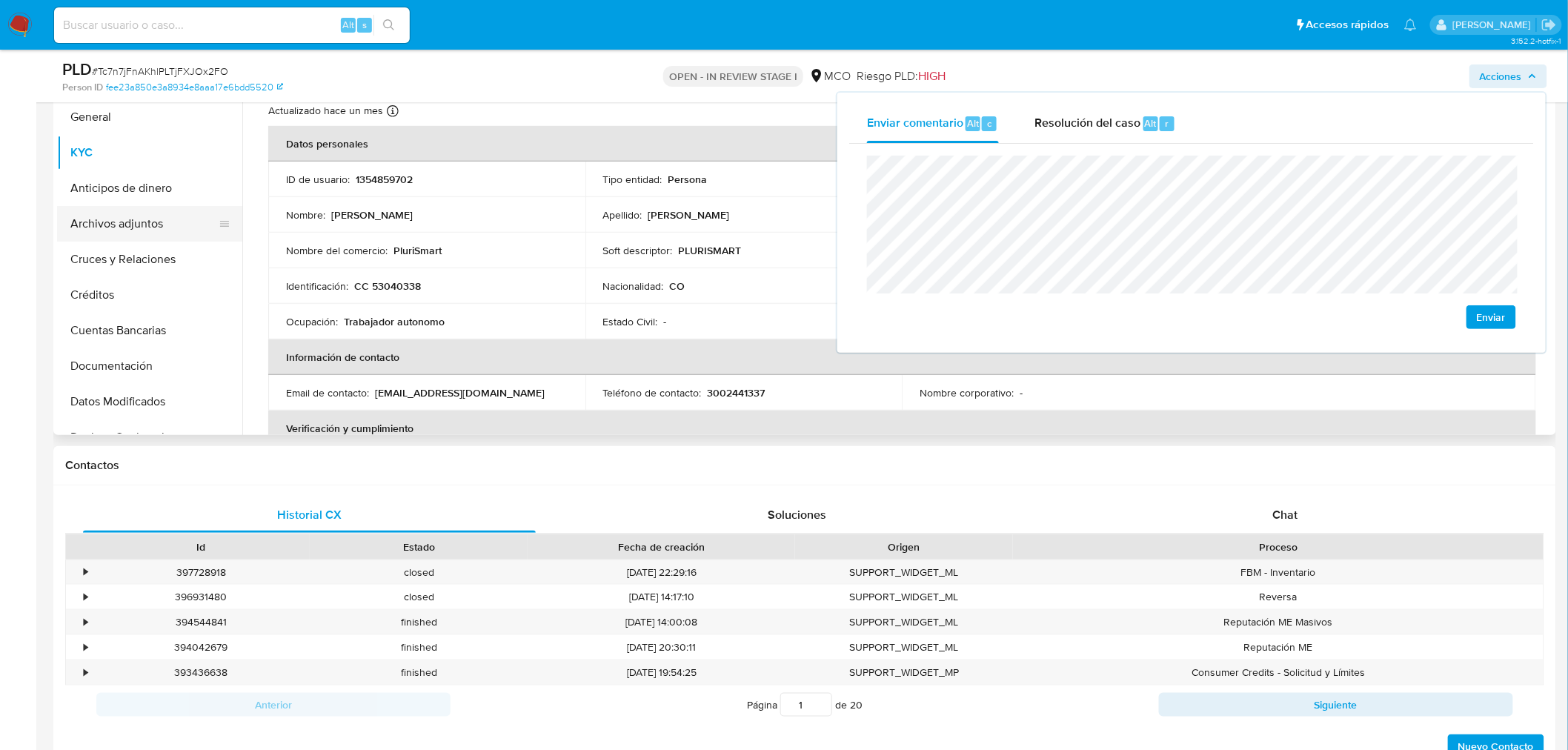
click at [134, 223] on button "Archivos adjuntos" at bounding box center [143, 224] width 173 height 35
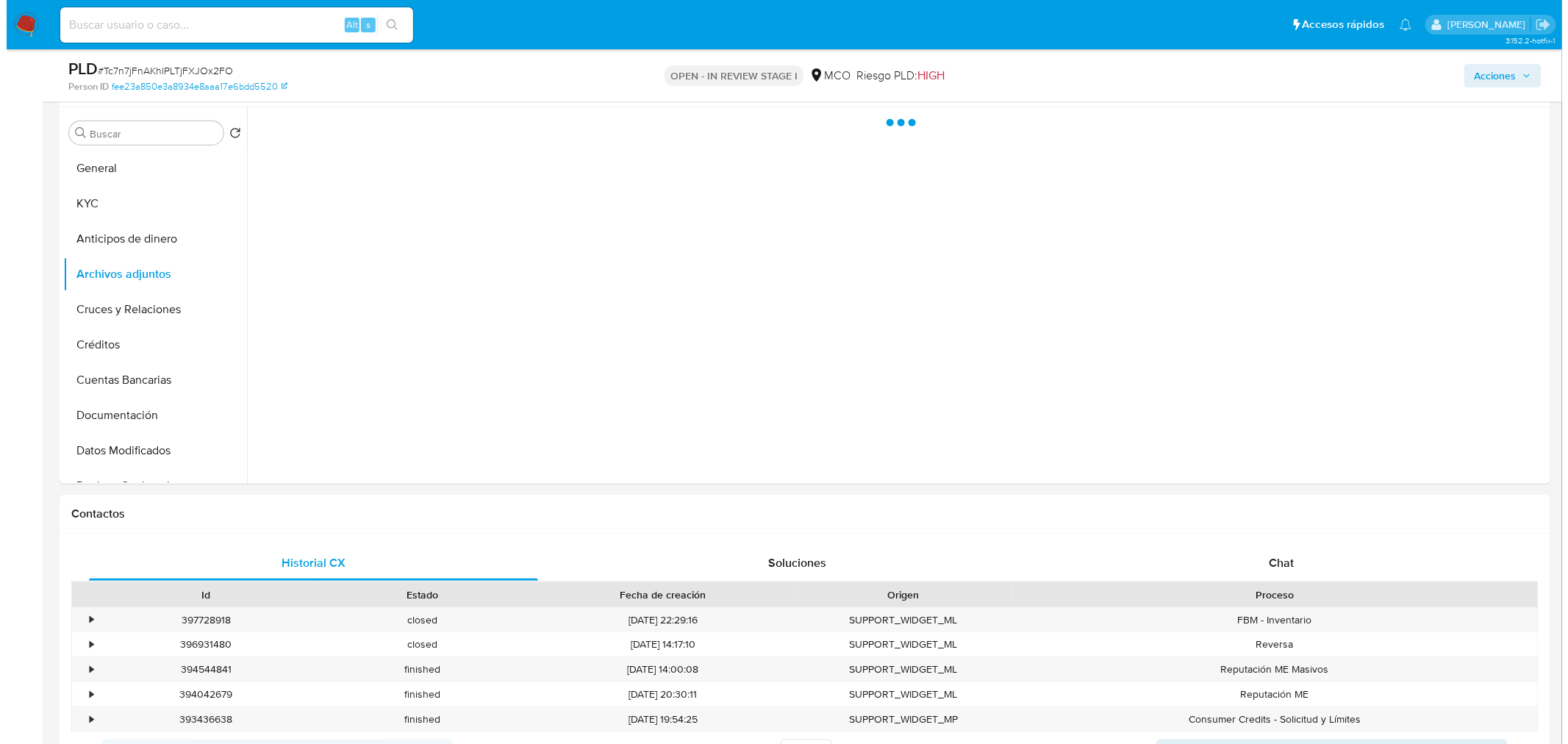
scroll to position [245, 0]
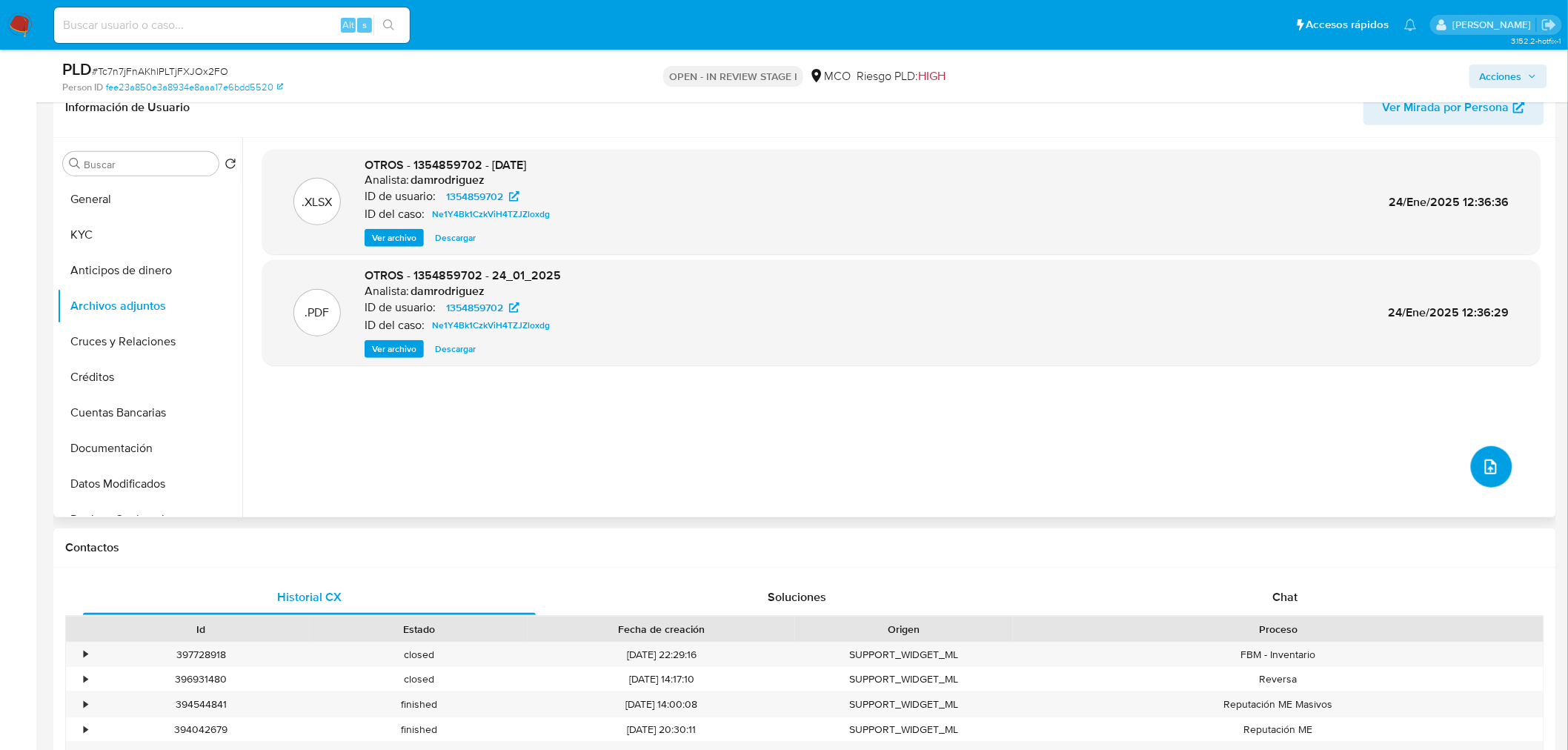
click at [1483, 460] on icon "upload-file" at bounding box center [1491, 467] width 18 height 18
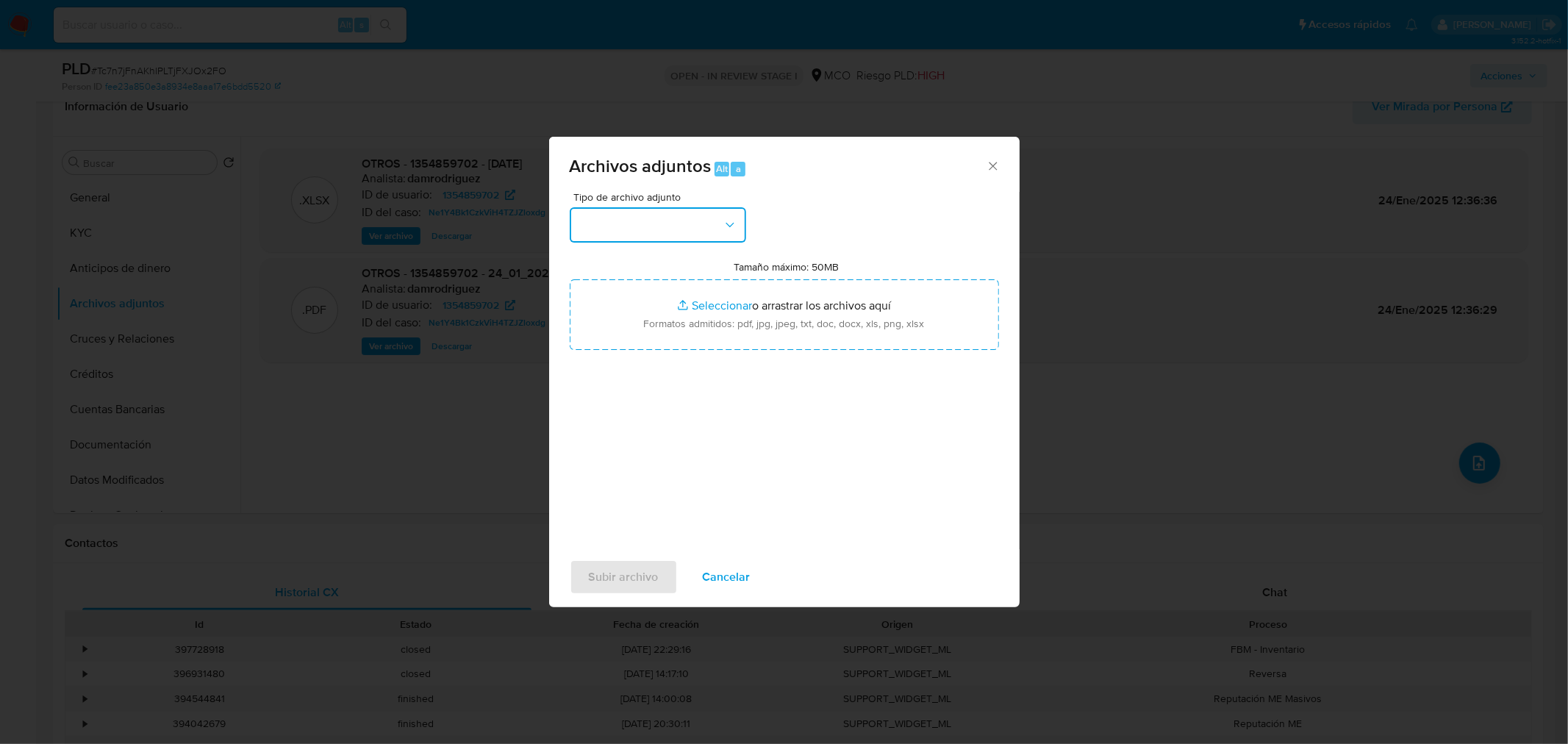
click at [684, 217] on button "button" at bounding box center [657, 225] width 177 height 35
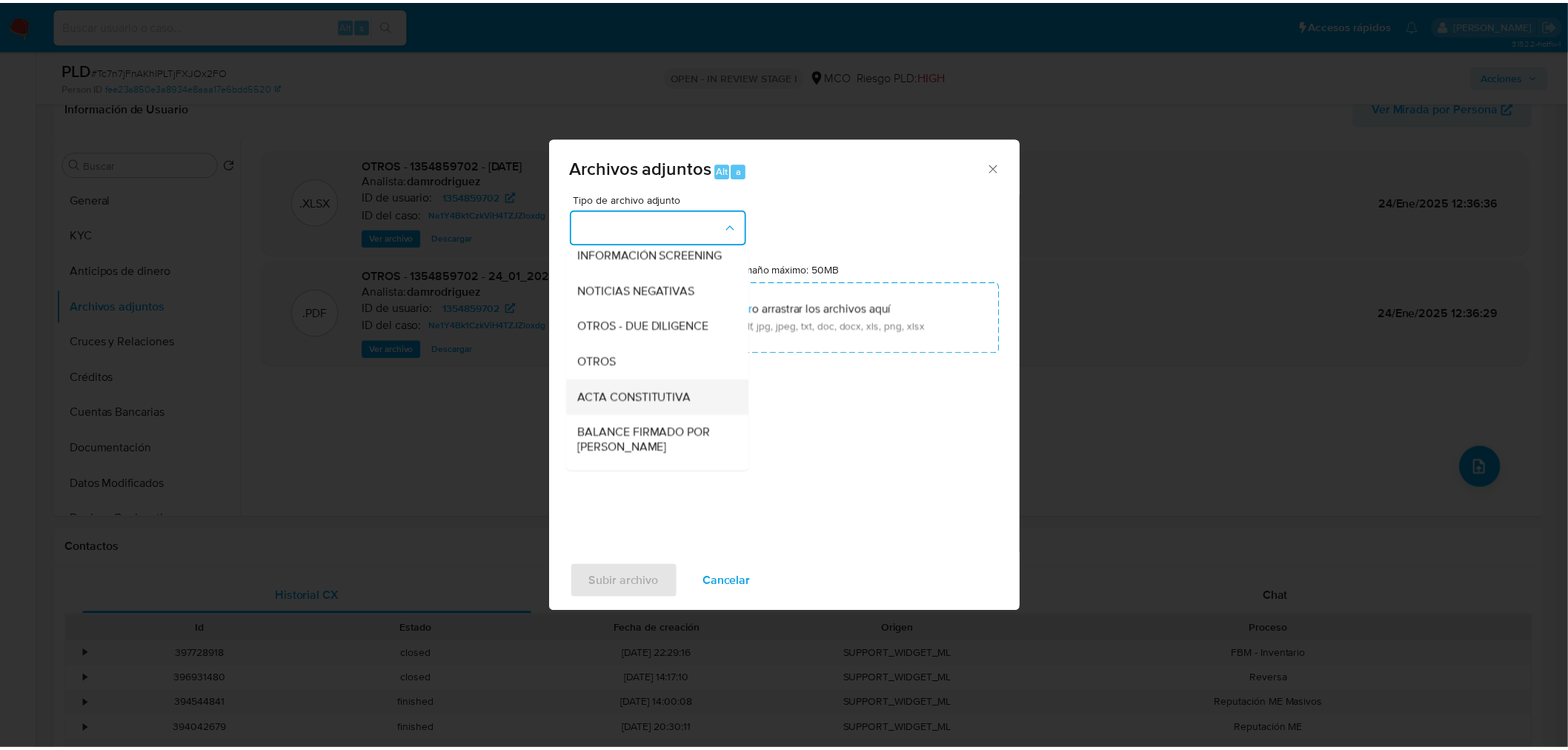
scroll to position [165, 0]
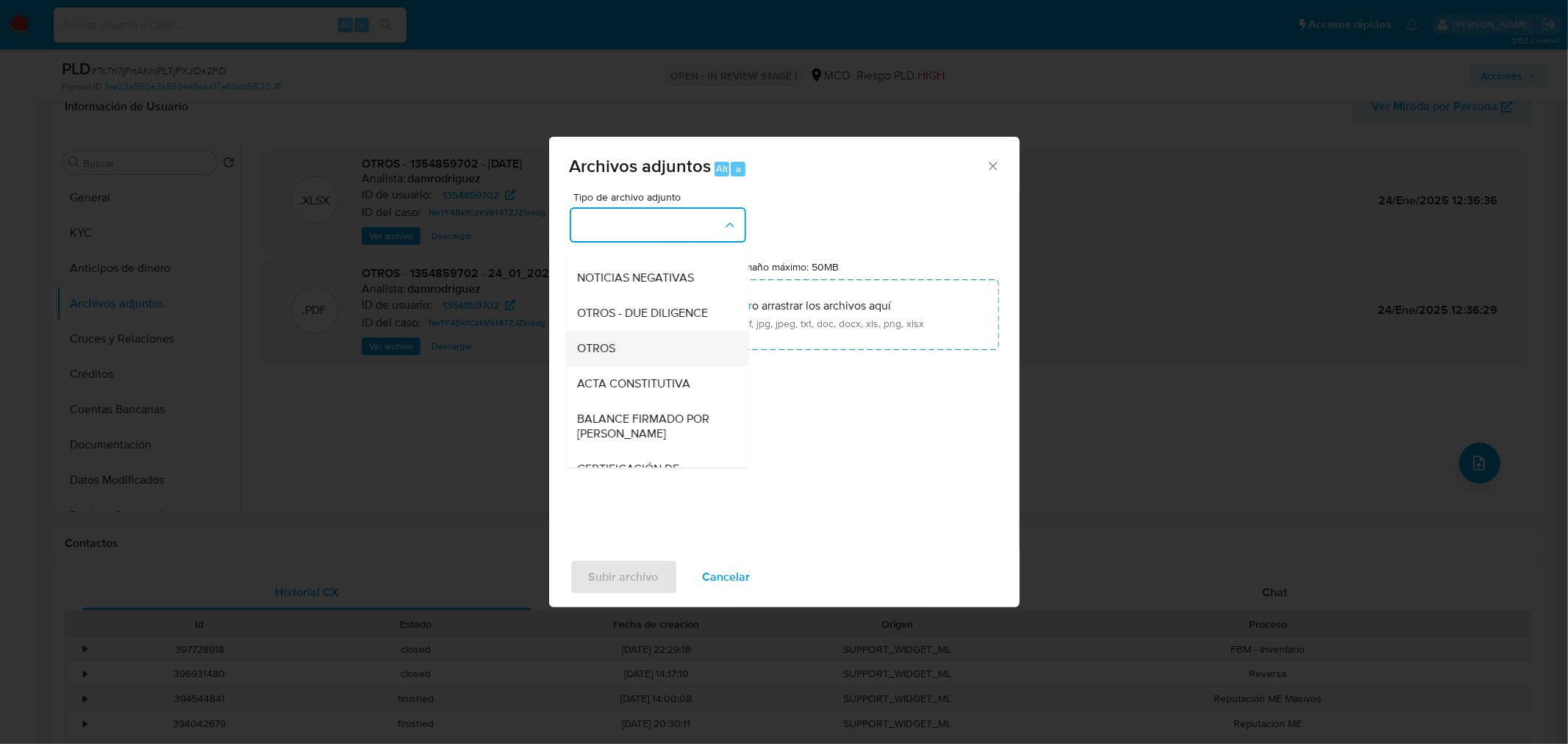
click at [643, 350] on div "OTROS" at bounding box center [652, 348] width 150 height 35
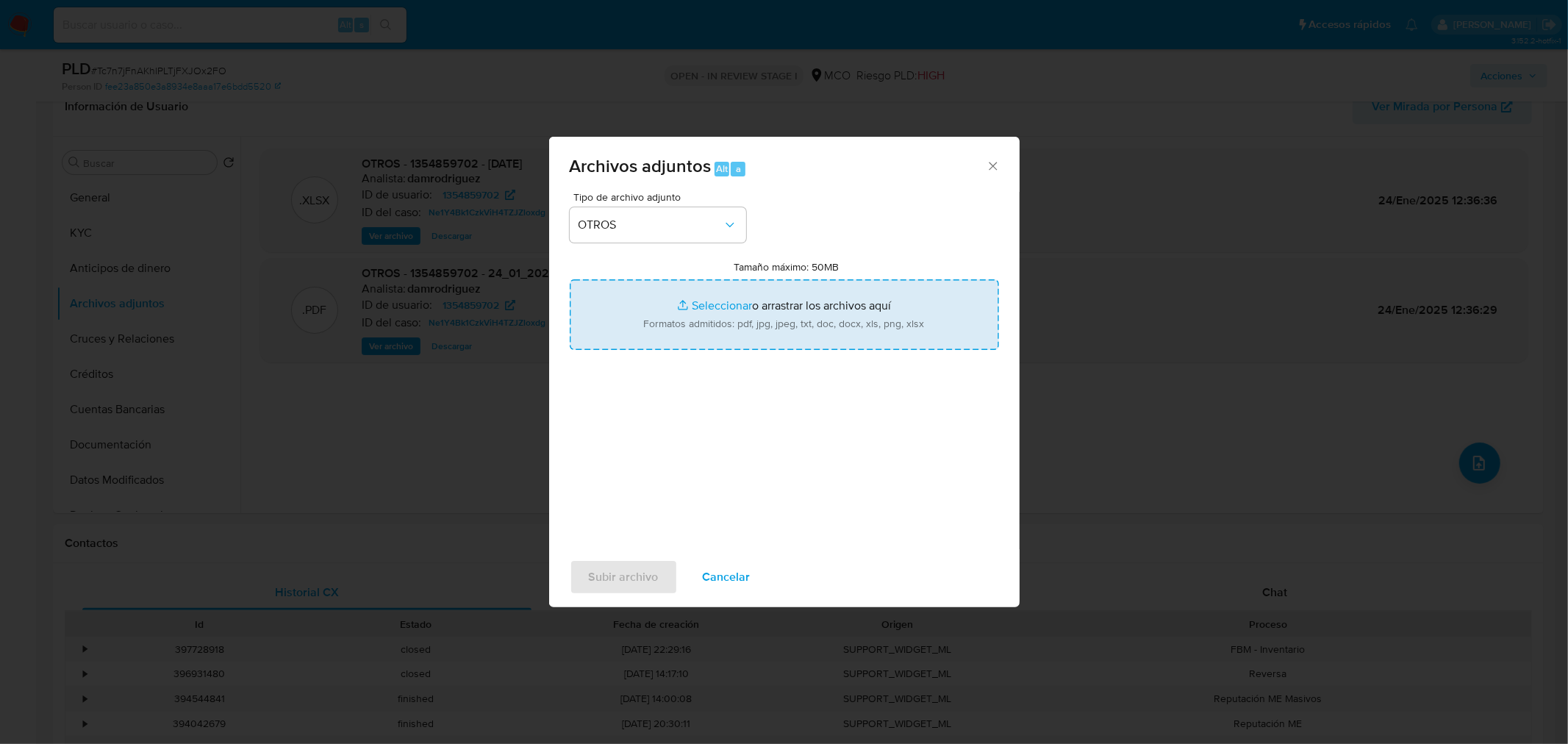
click at [789, 318] on input "Tamaño máximo: 50MB Seleccionar archivos" at bounding box center [784, 314] width 429 height 70
type input "C:\fakepath\RUES.pdf"
click at [656, 582] on span "Subir archivo" at bounding box center [623, 577] width 70 height 32
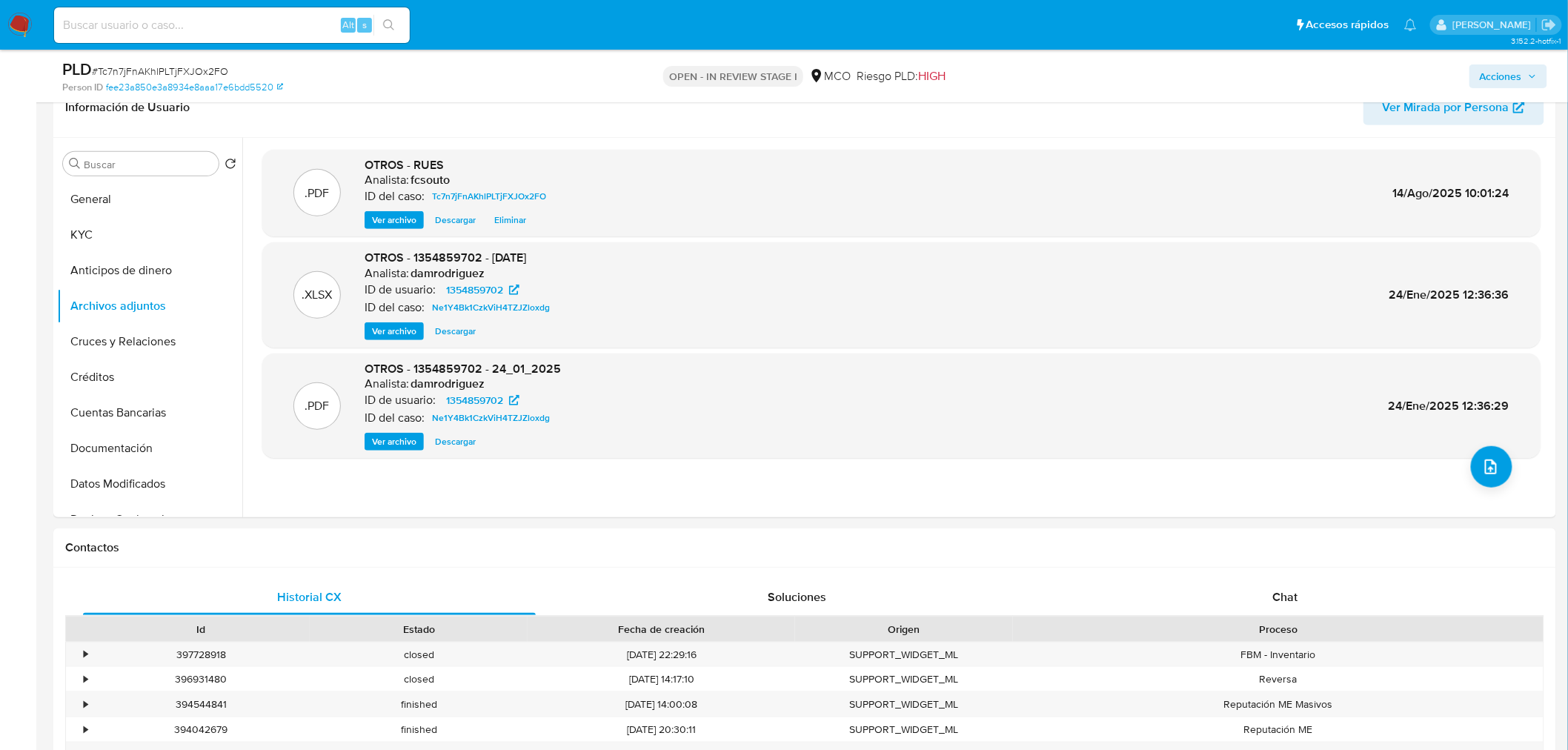
click at [1516, 77] on span "Acciones" at bounding box center [1501, 76] width 42 height 23
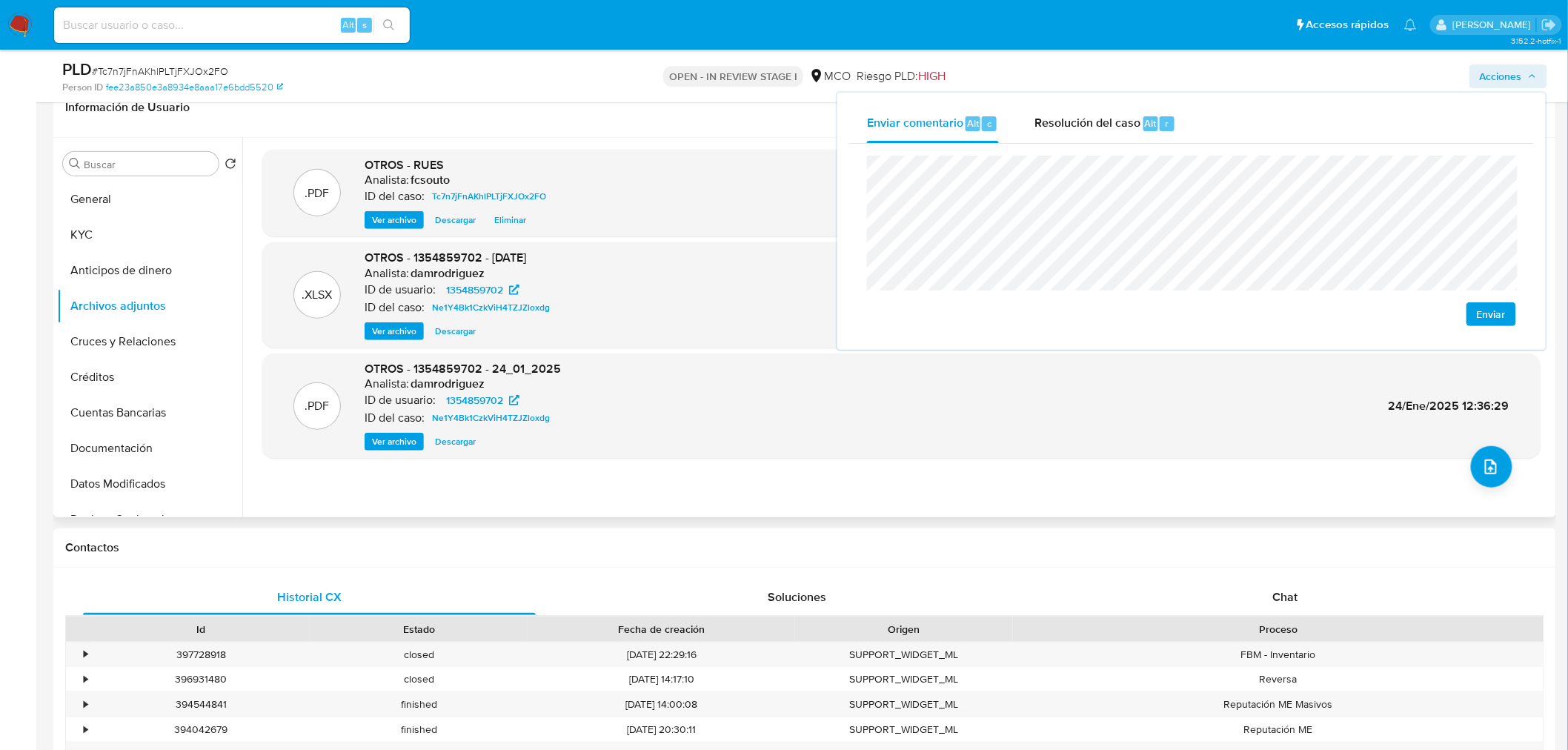
scroll to position [0, 0]
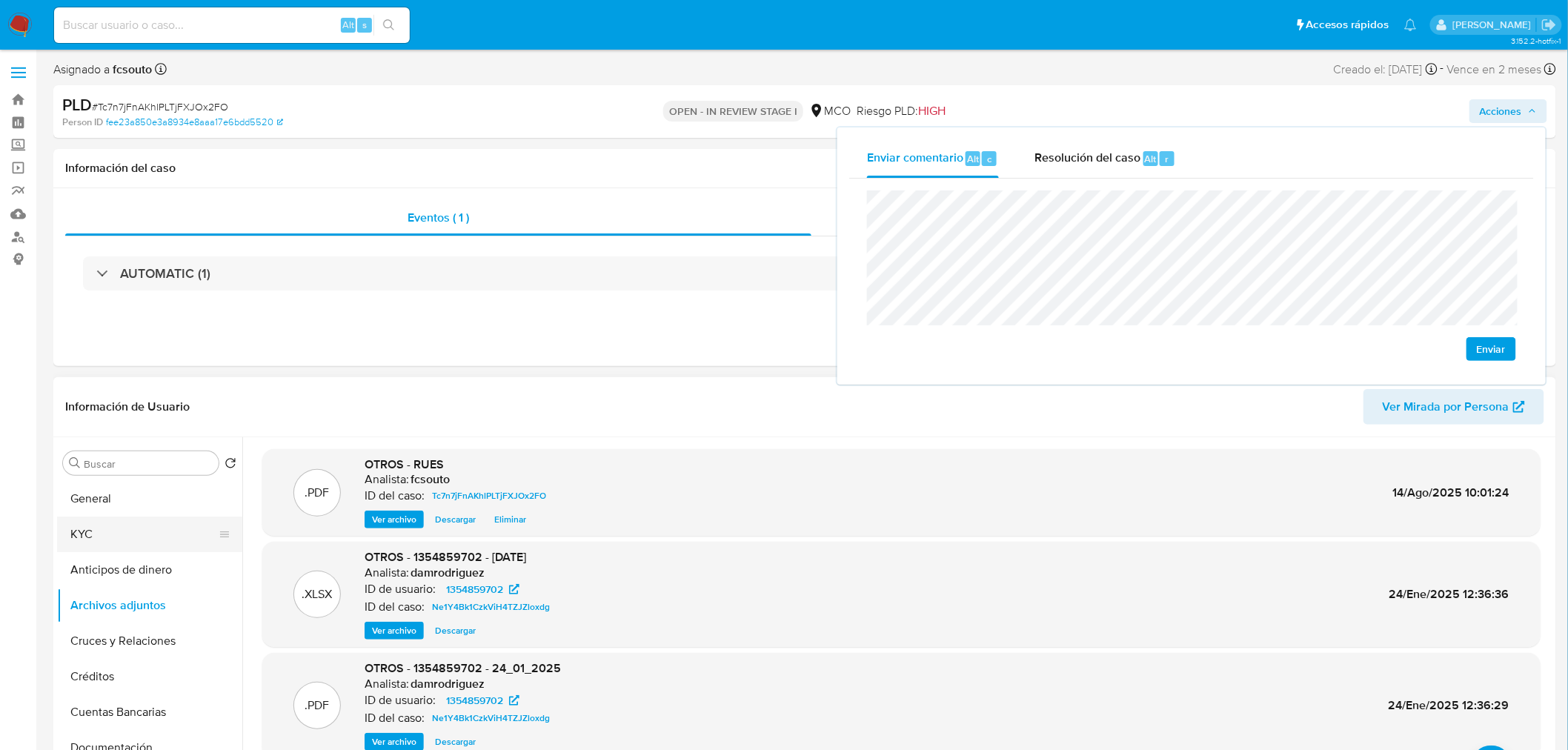
click at [148, 527] on button "KYC" at bounding box center [143, 535] width 173 height 35
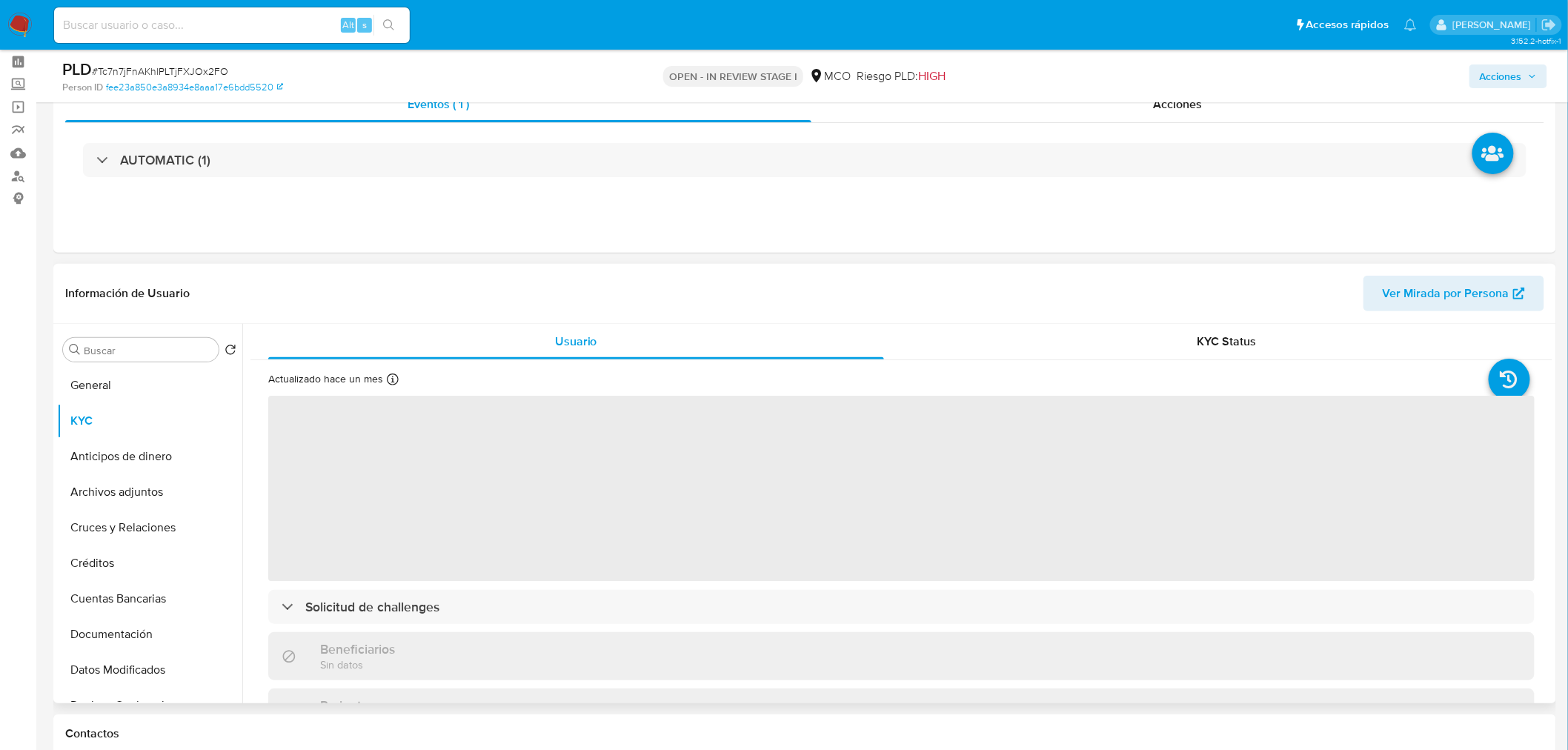
scroll to position [165, 0]
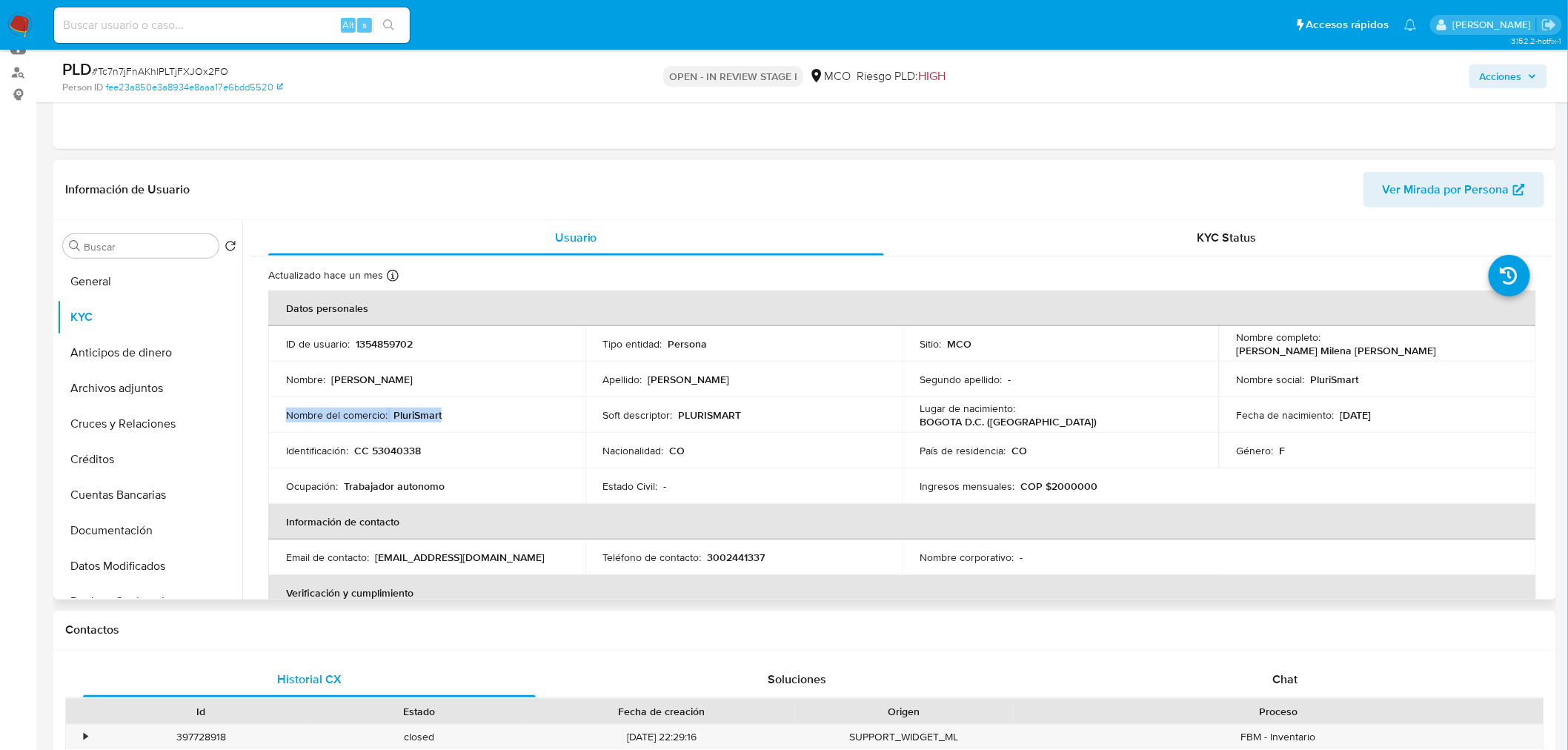
drag, startPoint x: 456, startPoint y: 418, endPoint x: 288, endPoint y: 418, distance: 168.0
click at [288, 418] on div "Nombre del comercio : PluriSmart" at bounding box center [426, 415] width 281 height 14
copy div "Nombre del comercio : PluriSmart"
drag, startPoint x: 1520, startPoint y: 77, endPoint x: 1500, endPoint y: 83, distance: 20.9
click at [1512, 78] on span "Acciones" at bounding box center [1501, 76] width 42 height 23
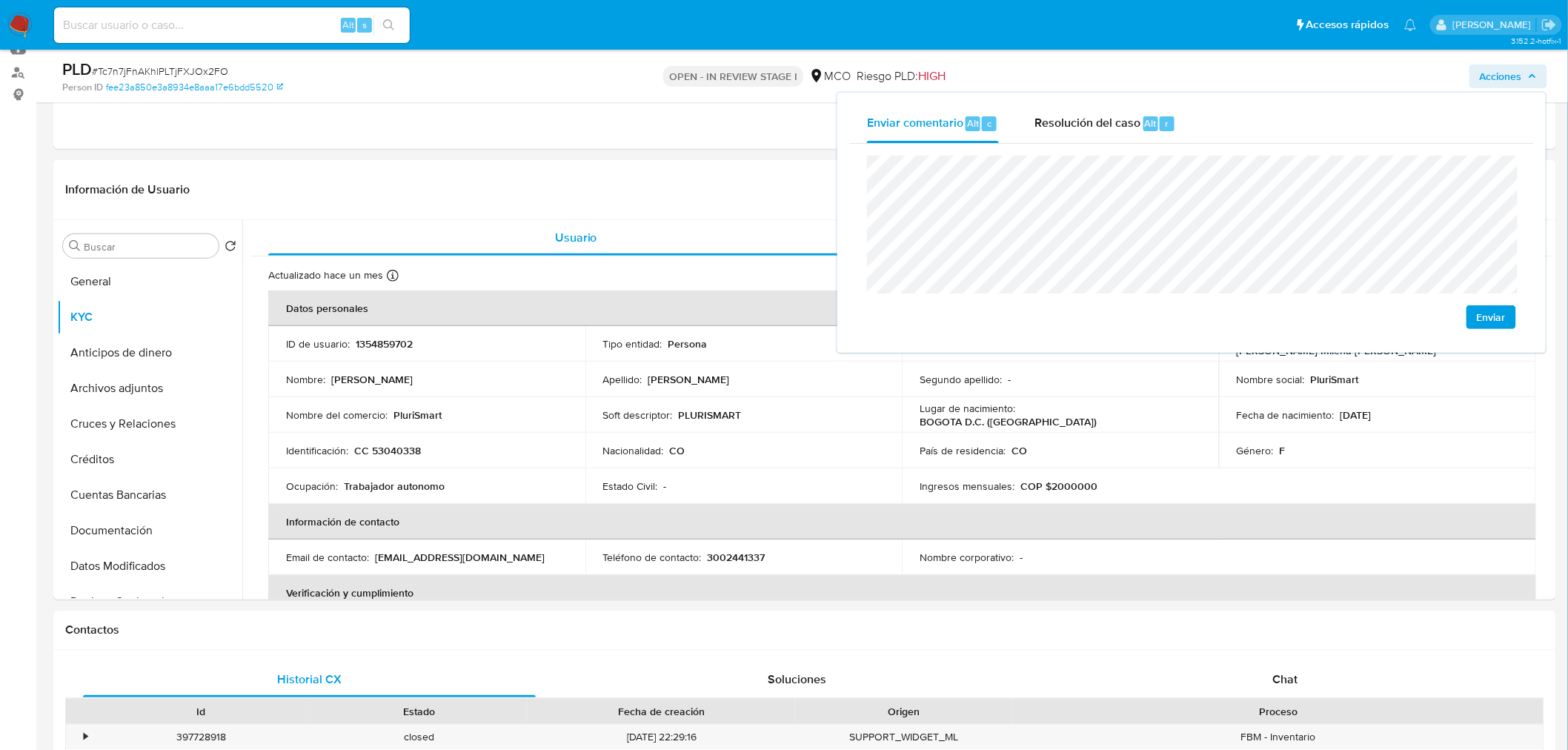
click at [855, 159] on div "Enviar" at bounding box center [1191, 242] width 684 height 198
click at [1050, 117] on span "Resolución del caso" at bounding box center [1087, 123] width 106 height 17
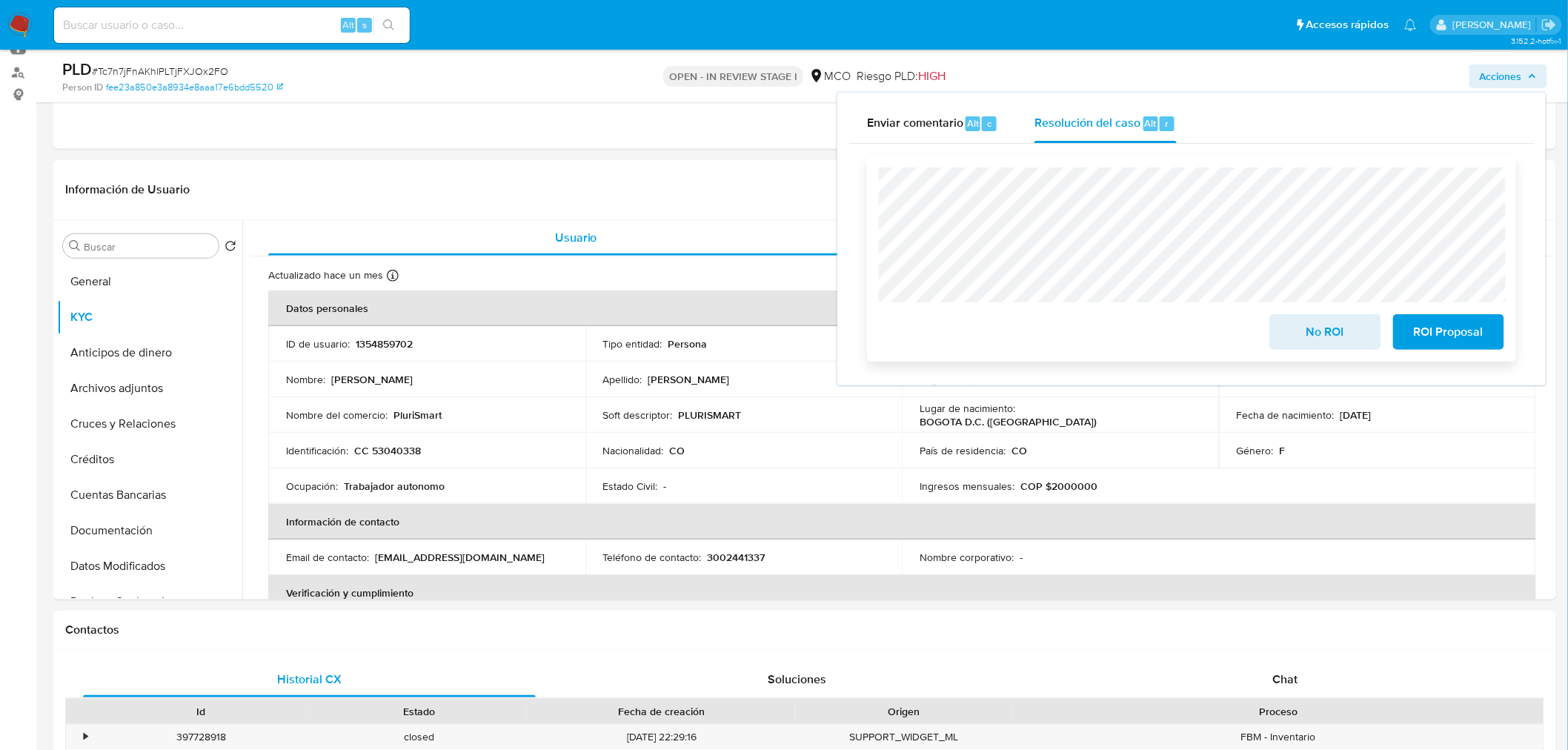
click at [1315, 336] on span "No ROI" at bounding box center [1325, 332] width 73 height 32
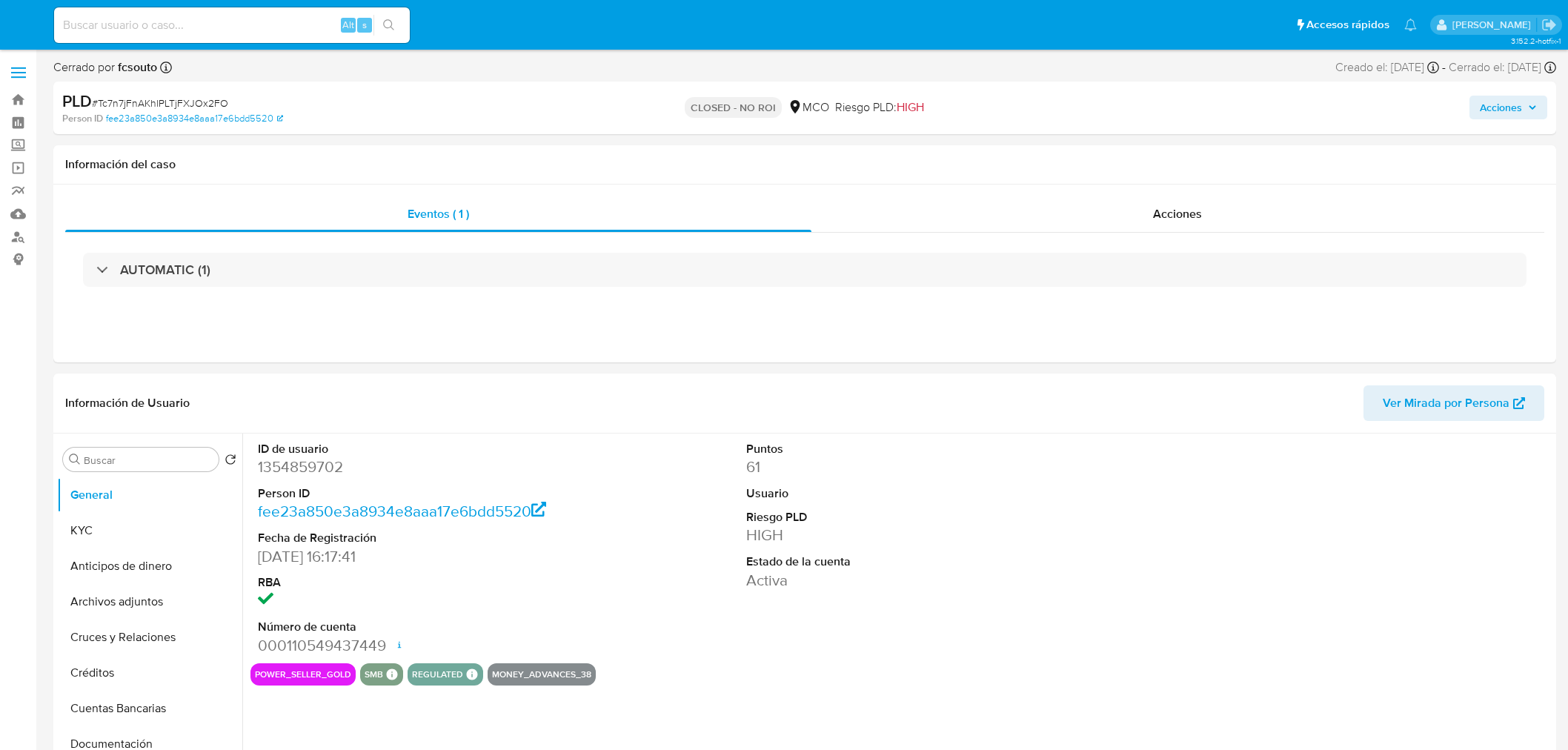
select select "10"
click at [1501, 94] on div "Acciones" at bounding box center [1301, 107] width 491 height 35
click at [1479, 106] on button "Acciones" at bounding box center [1508, 107] width 78 height 23
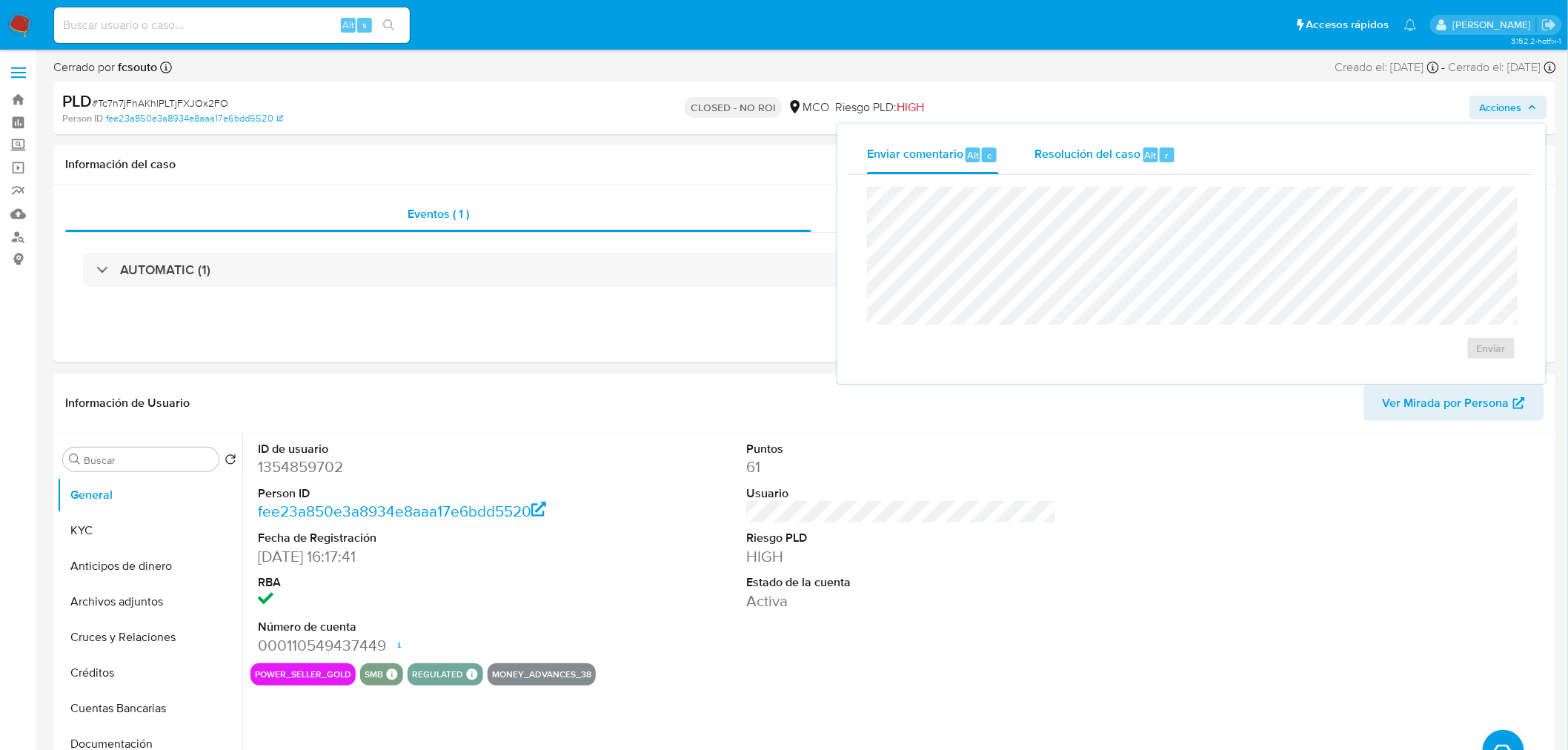
click at [1071, 146] on span "Resolución del caso" at bounding box center [1087, 154] width 106 height 17
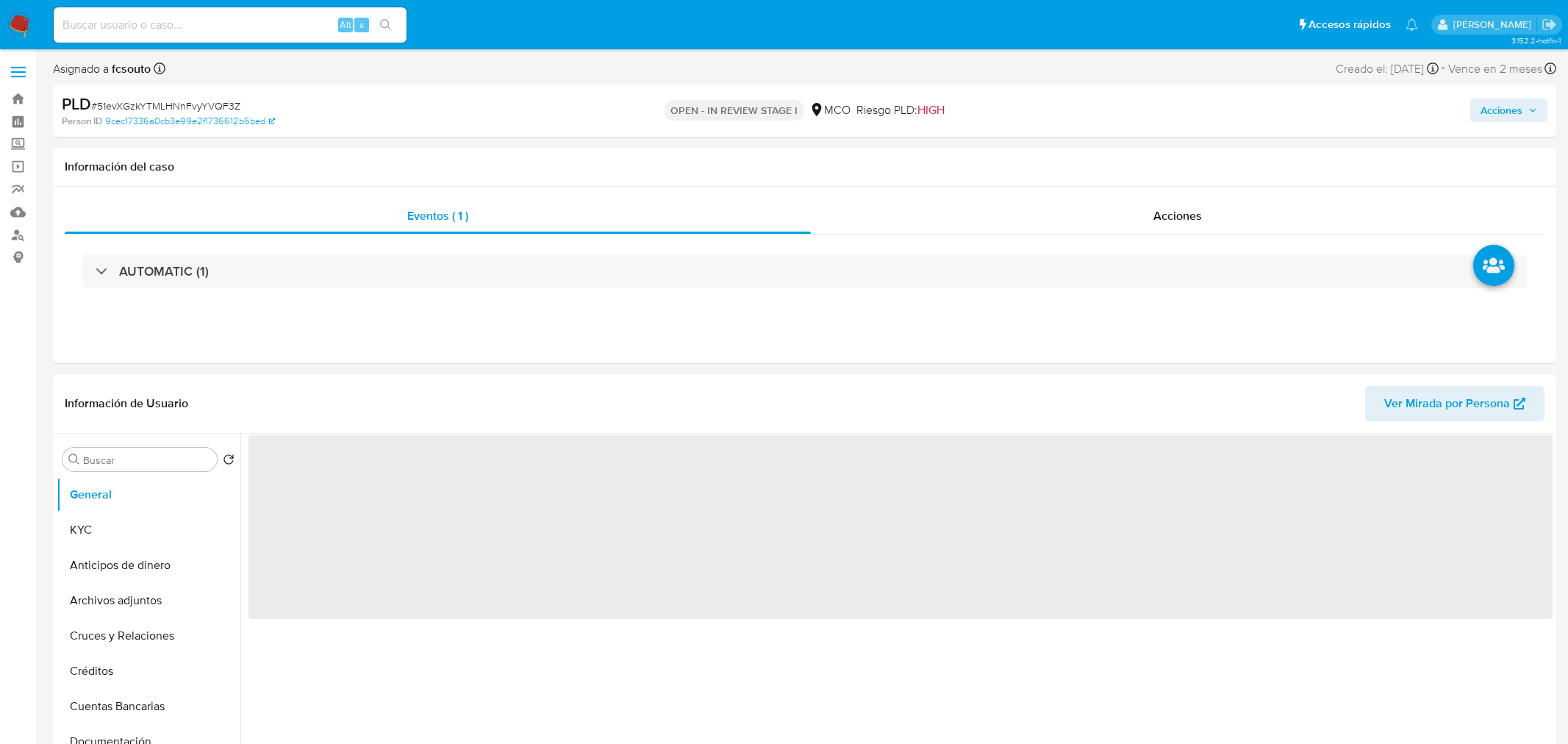
select select "10"
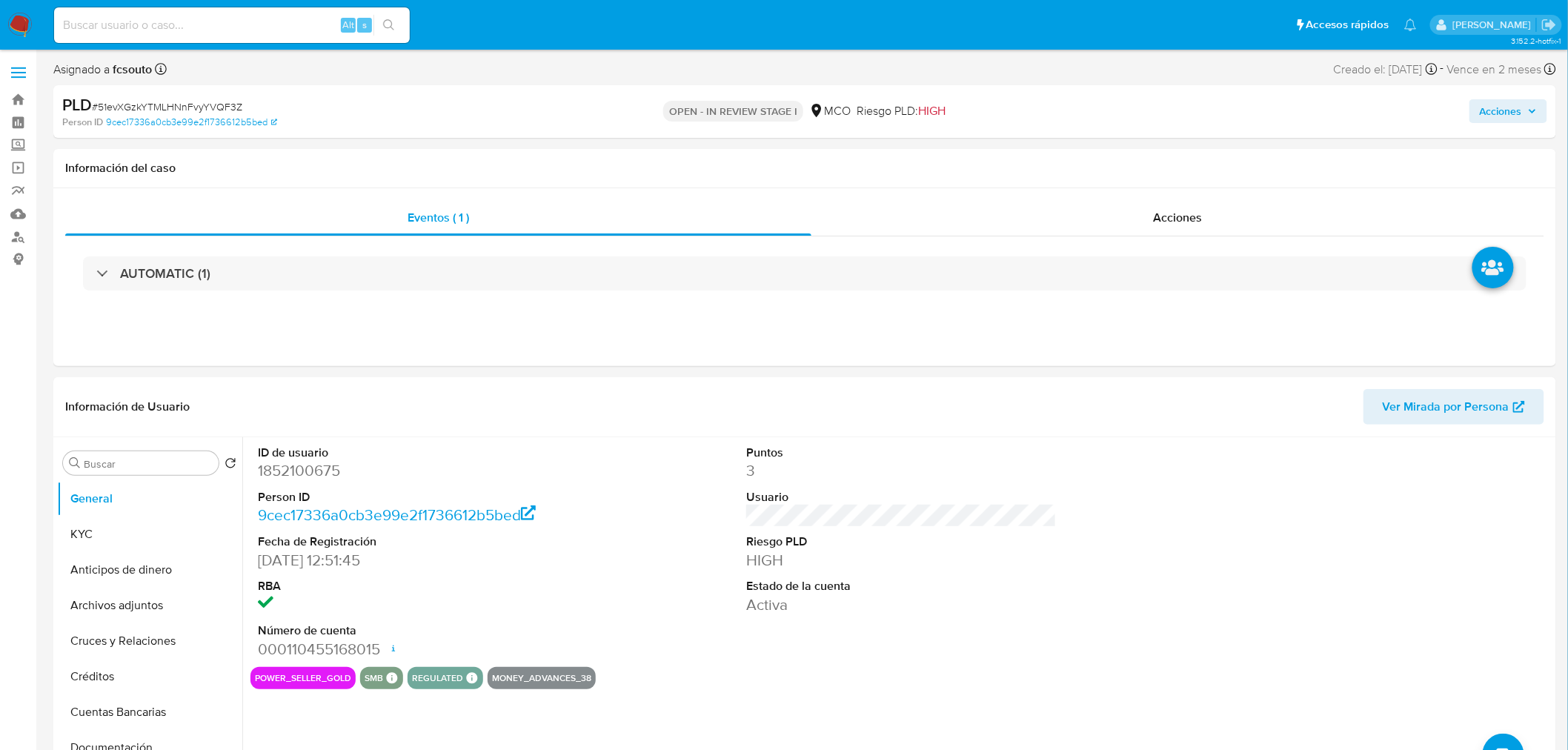
click at [1507, 109] on span "Acciones" at bounding box center [1501, 110] width 42 height 23
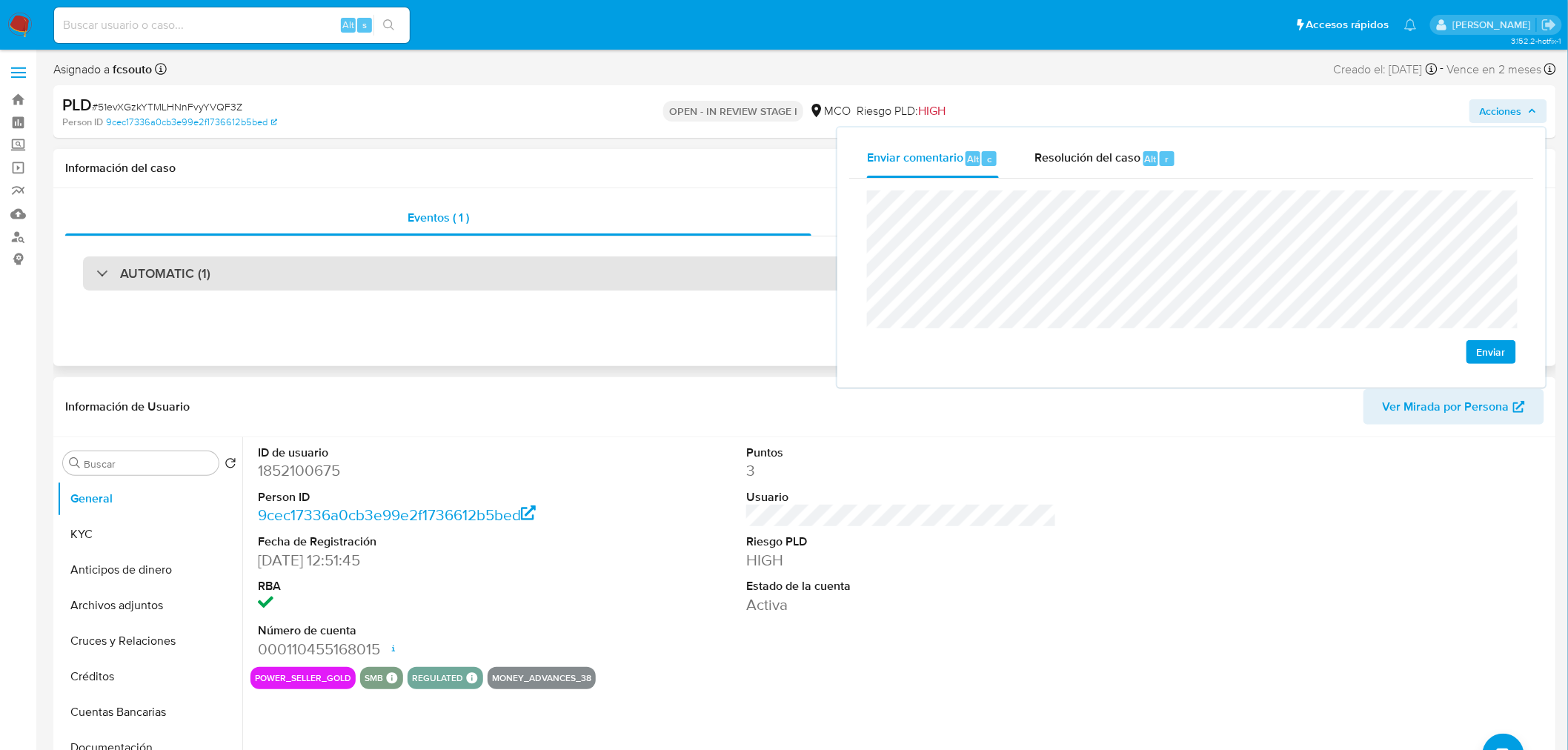
click at [427, 277] on div "AUTOMATIC (1)" at bounding box center [805, 273] width 1444 height 34
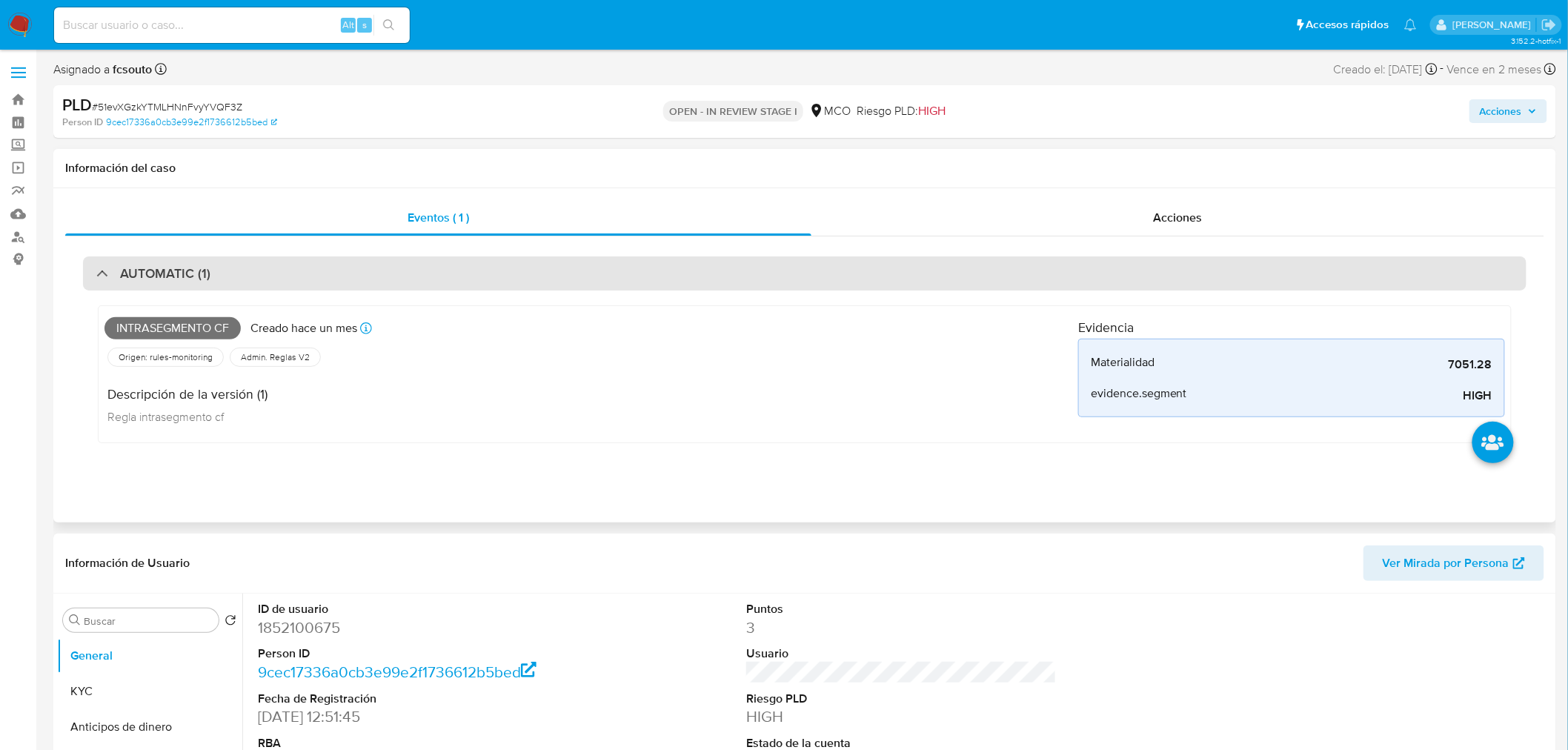
click at [427, 277] on div "AUTOMATIC (1)" at bounding box center [805, 273] width 1444 height 34
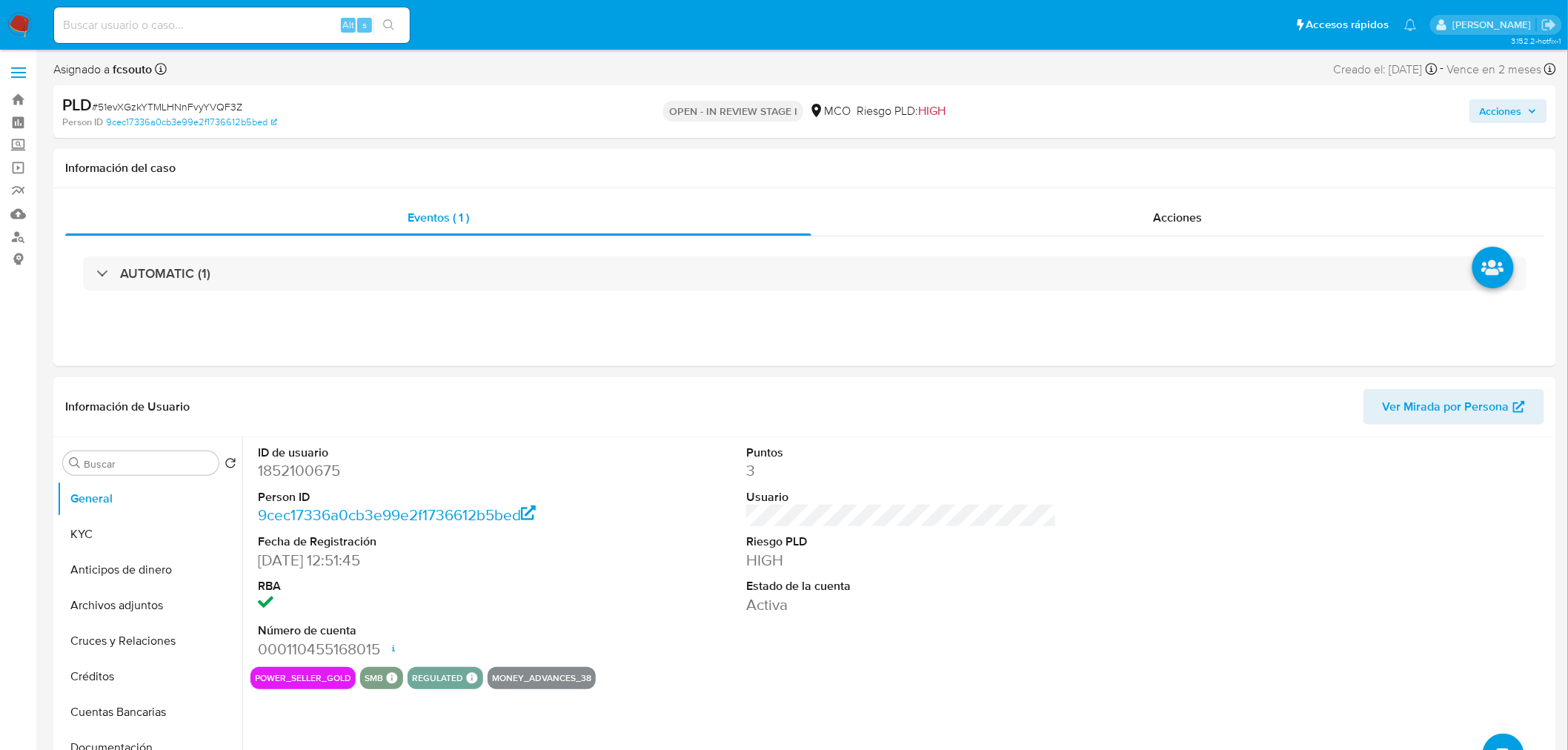
drag, startPoint x: 1522, startPoint y: 94, endPoint x: 1516, endPoint y: 107, distance: 14.3
click at [1521, 94] on div "Acciones" at bounding box center [1301, 111] width 491 height 35
click at [1516, 108] on span "Acciones" at bounding box center [1501, 110] width 42 height 23
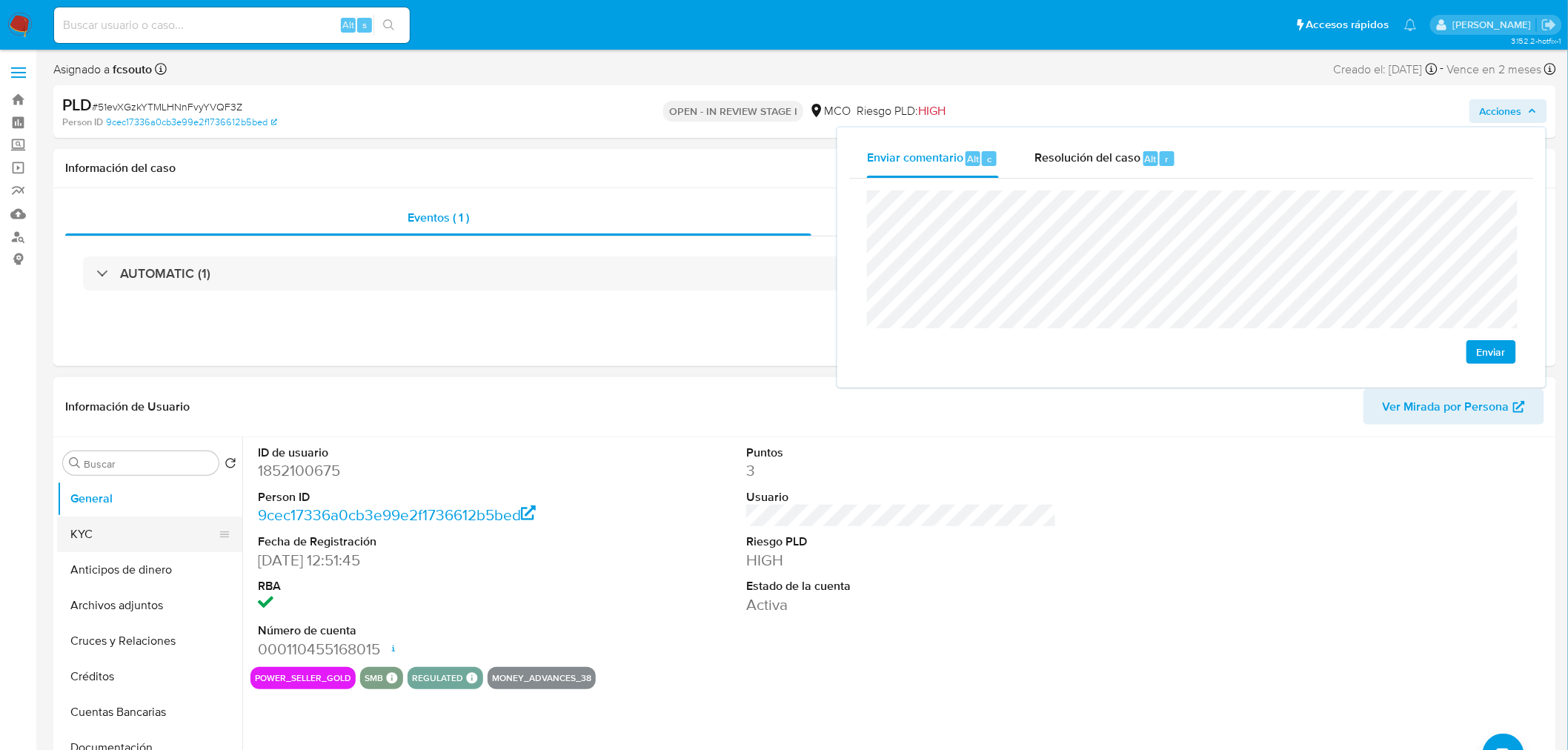
click at [147, 537] on button "KYC" at bounding box center [143, 535] width 173 height 35
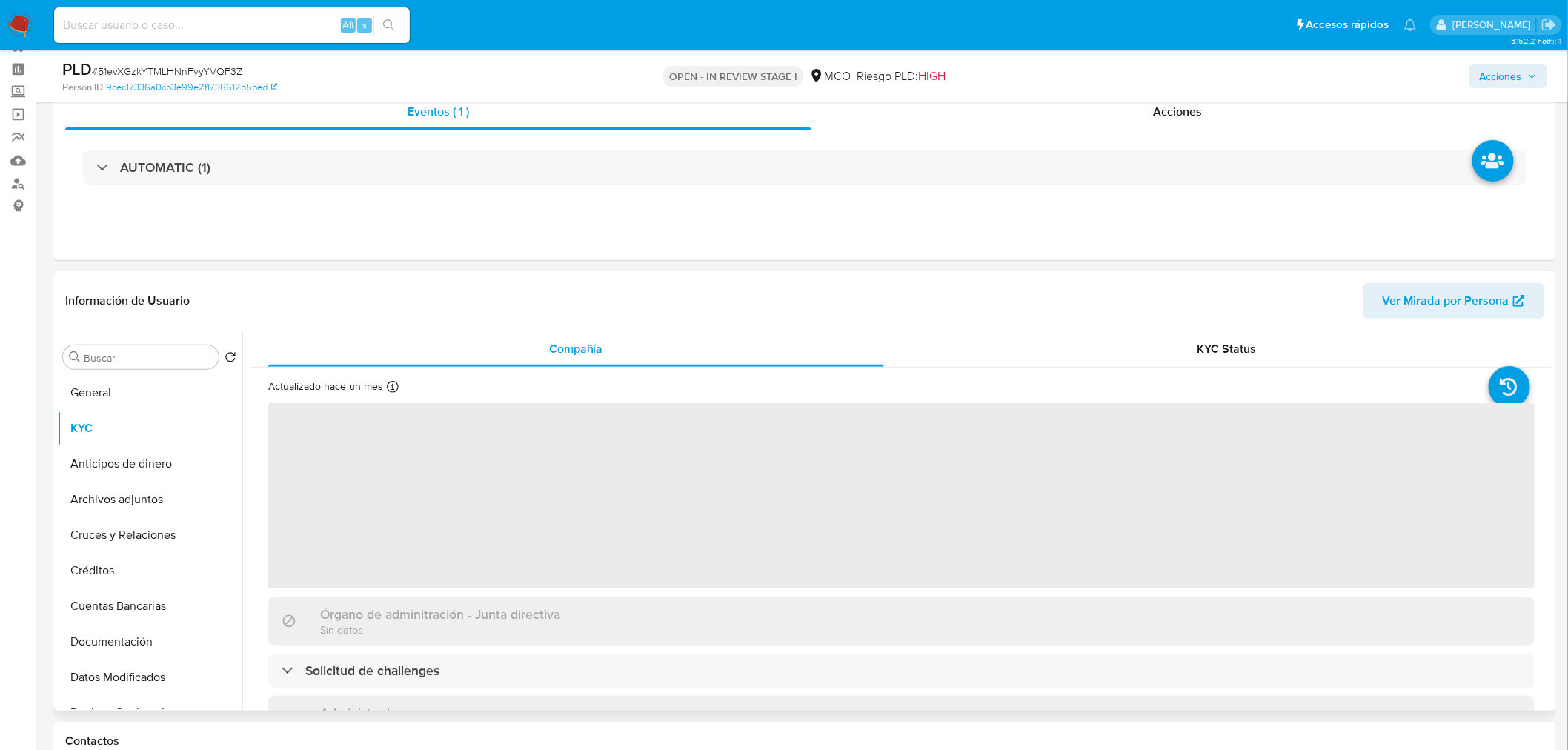
scroll to position [82, 0]
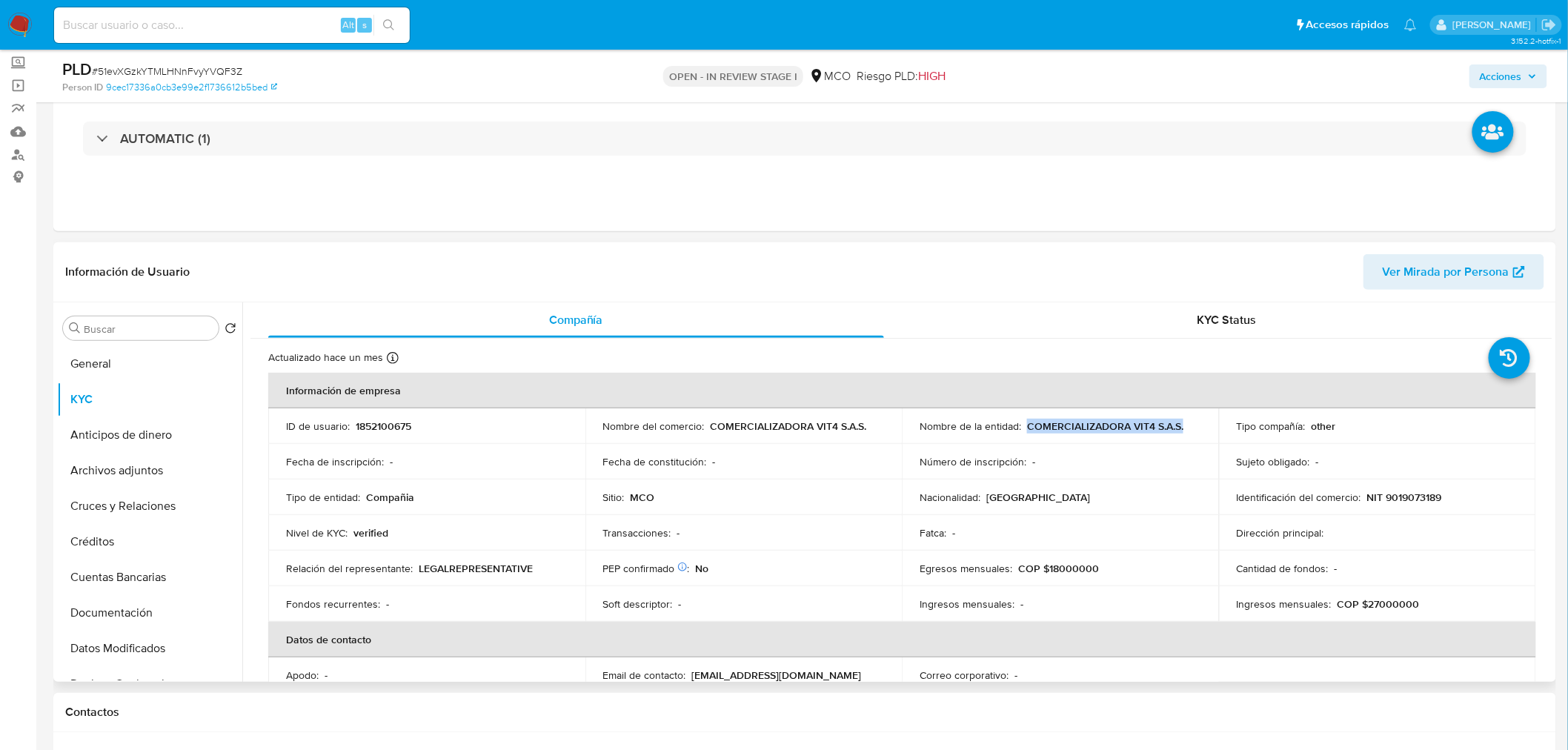
drag, startPoint x: 1180, startPoint y: 425, endPoint x: 1024, endPoint y: 427, distance: 156.0
click at [1024, 427] on div "Nombre de la entidad : COMERCIALIZADORA VIT4 S.A.S." at bounding box center [1060, 426] width 281 height 14
copy p "COMERCIALIZADORA VIT4 S.A.S."
click at [1524, 70] on span "Acciones" at bounding box center [1508, 77] width 57 height 21
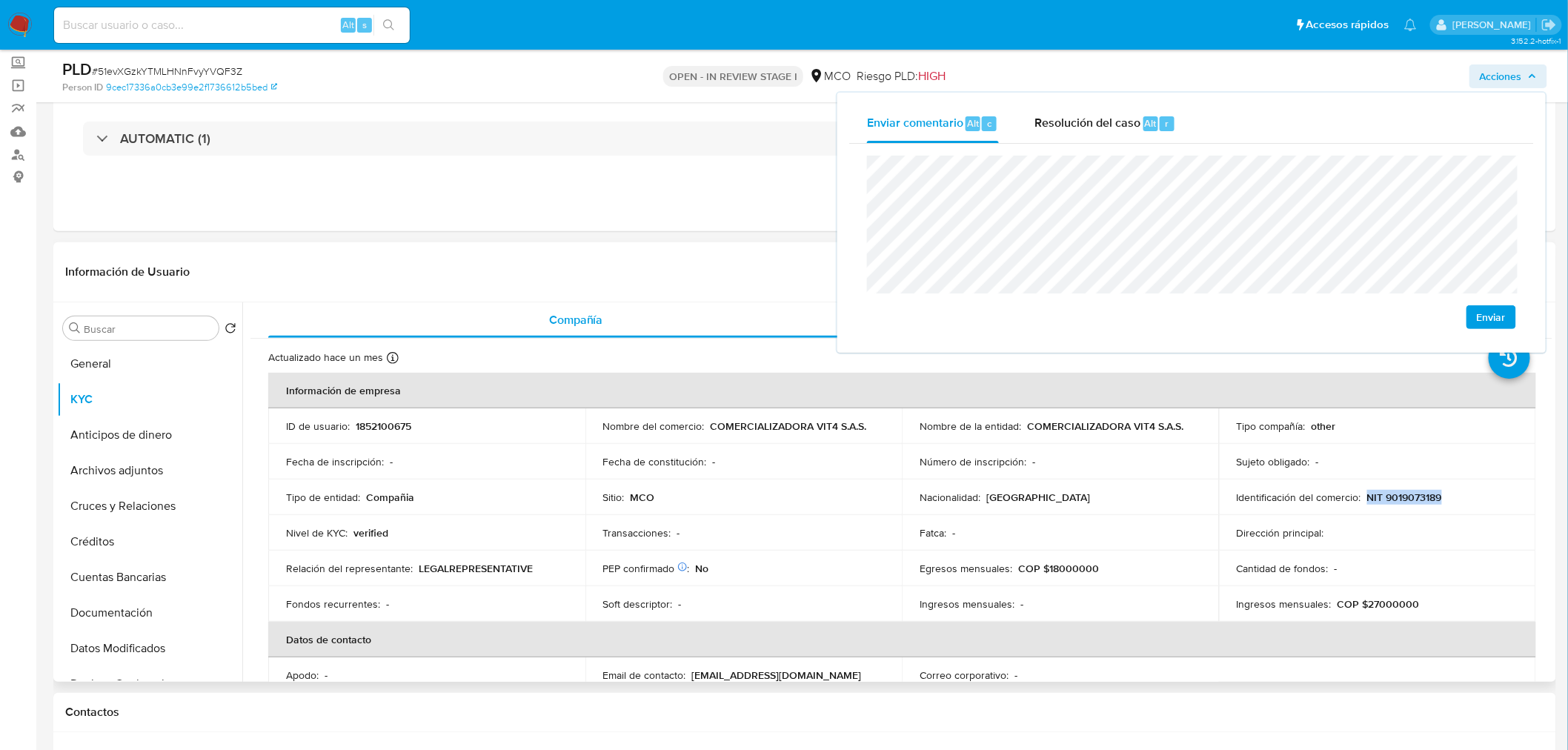
drag, startPoint x: 1434, startPoint y: 498, endPoint x: 1362, endPoint y: 501, distance: 72.1
click at [1362, 501] on div "Identificación del comercio : NIT 9019073189" at bounding box center [1377, 498] width 281 height 14
copy p "NIT 9019073189"
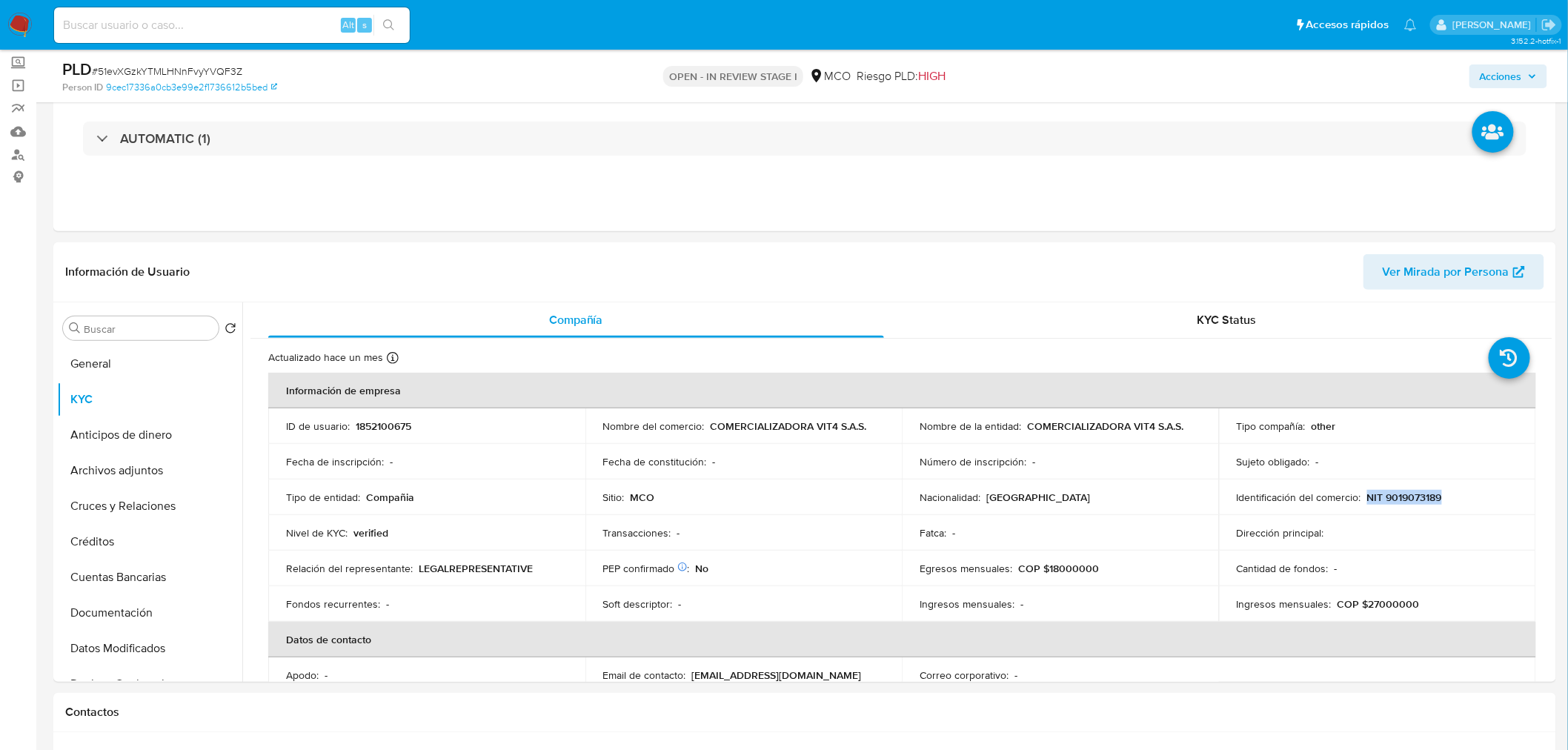
click at [1501, 78] on span "Acciones" at bounding box center [1501, 76] width 42 height 23
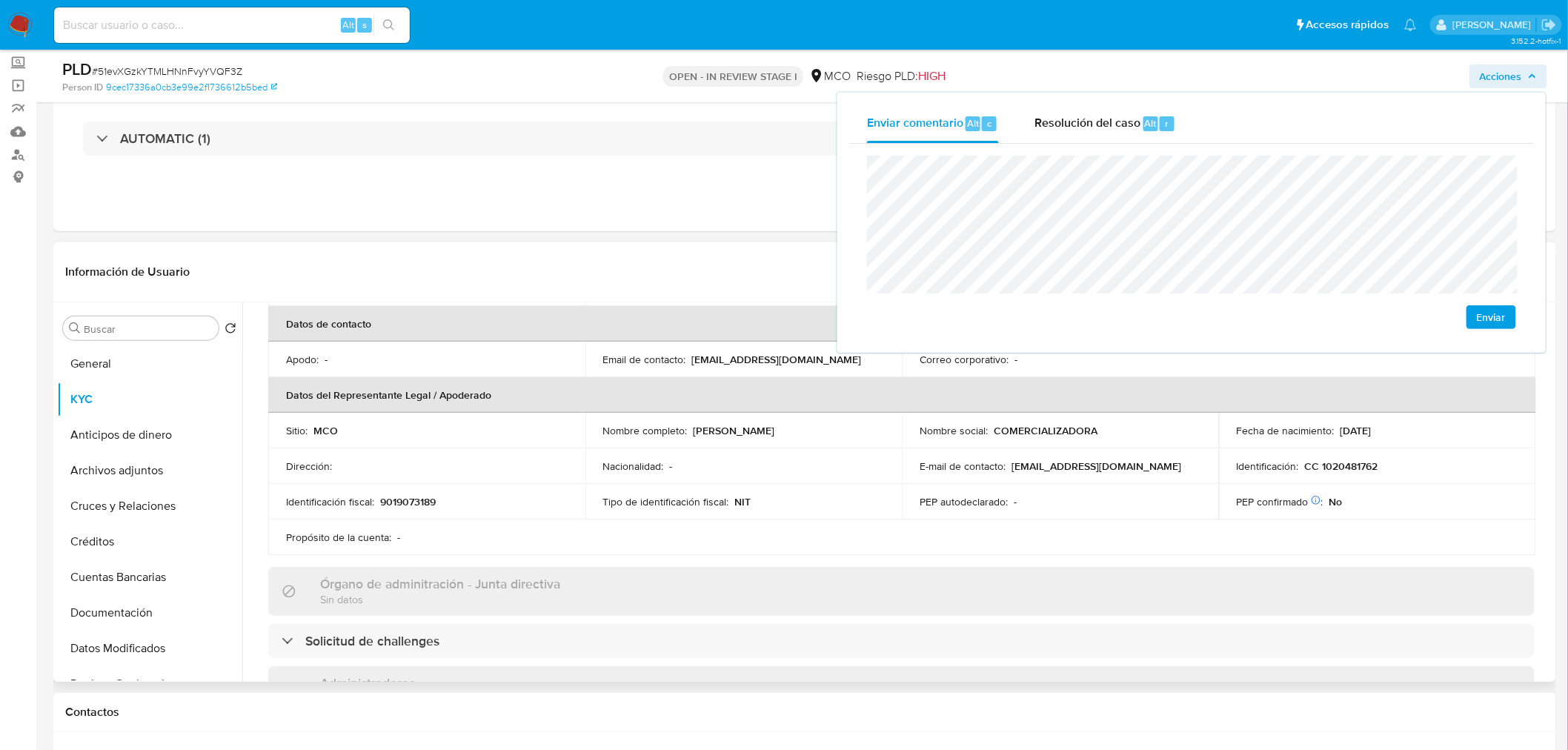
scroll to position [165, 0]
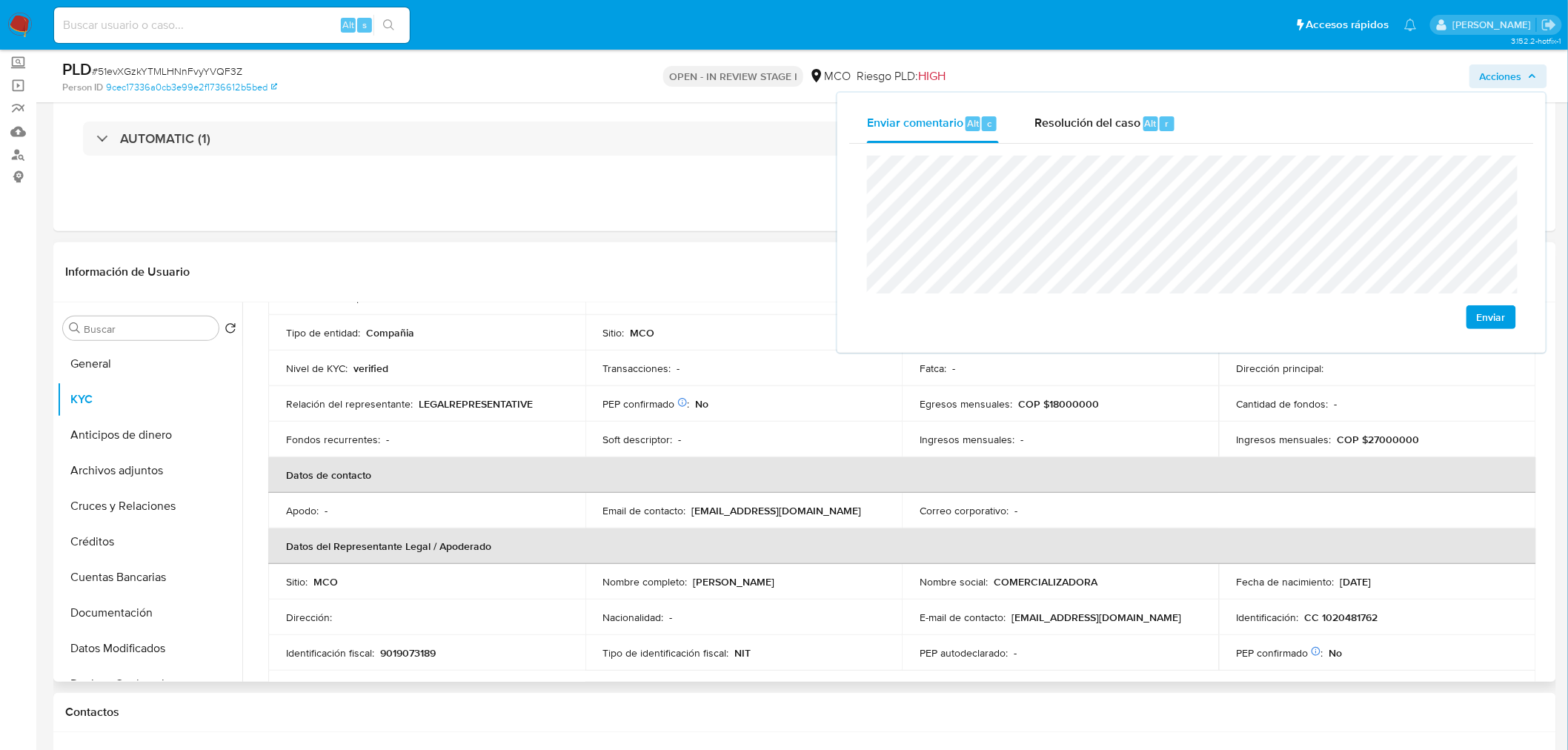
drag, startPoint x: 813, startPoint y: 586, endPoint x: 700, endPoint y: 573, distance: 113.7
click at [700, 573] on td "Nombre completo : [PERSON_NAME]" at bounding box center [743, 582] width 317 height 35
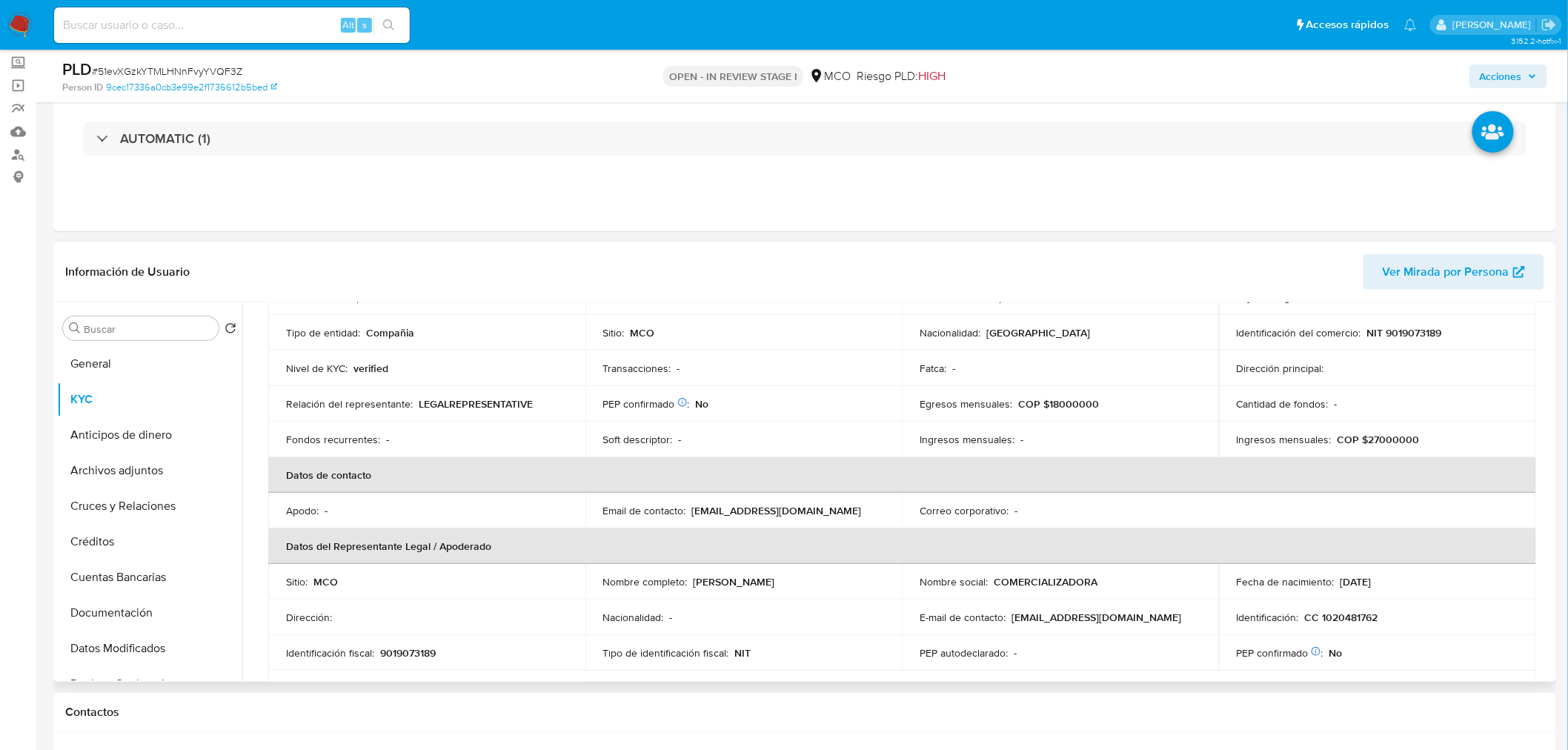
copy p "[PERSON_NAME]"
click at [1518, 75] on span "Acciones" at bounding box center [1501, 76] width 42 height 23
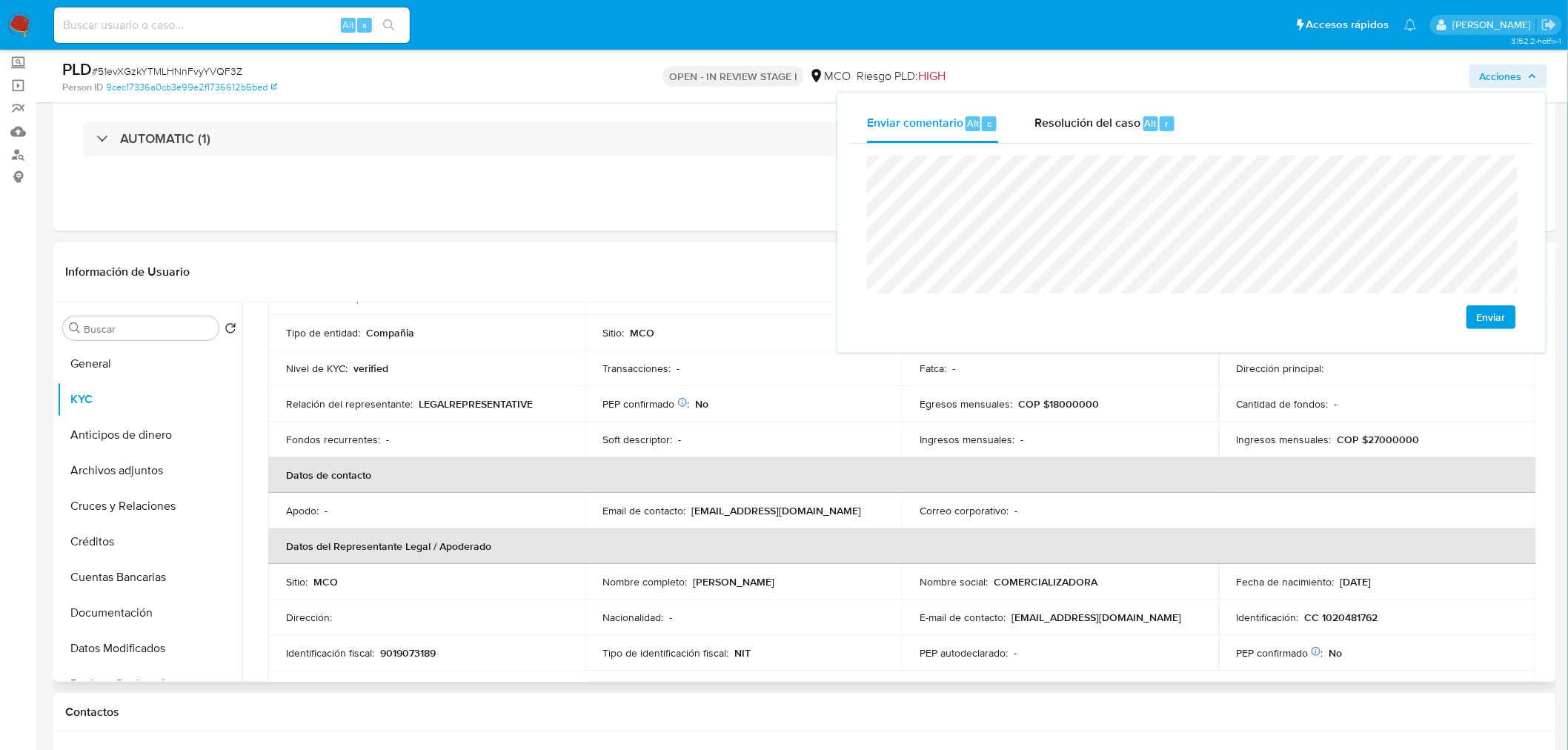
click at [1347, 619] on p "CC 1020481762" at bounding box center [1341, 617] width 73 height 14
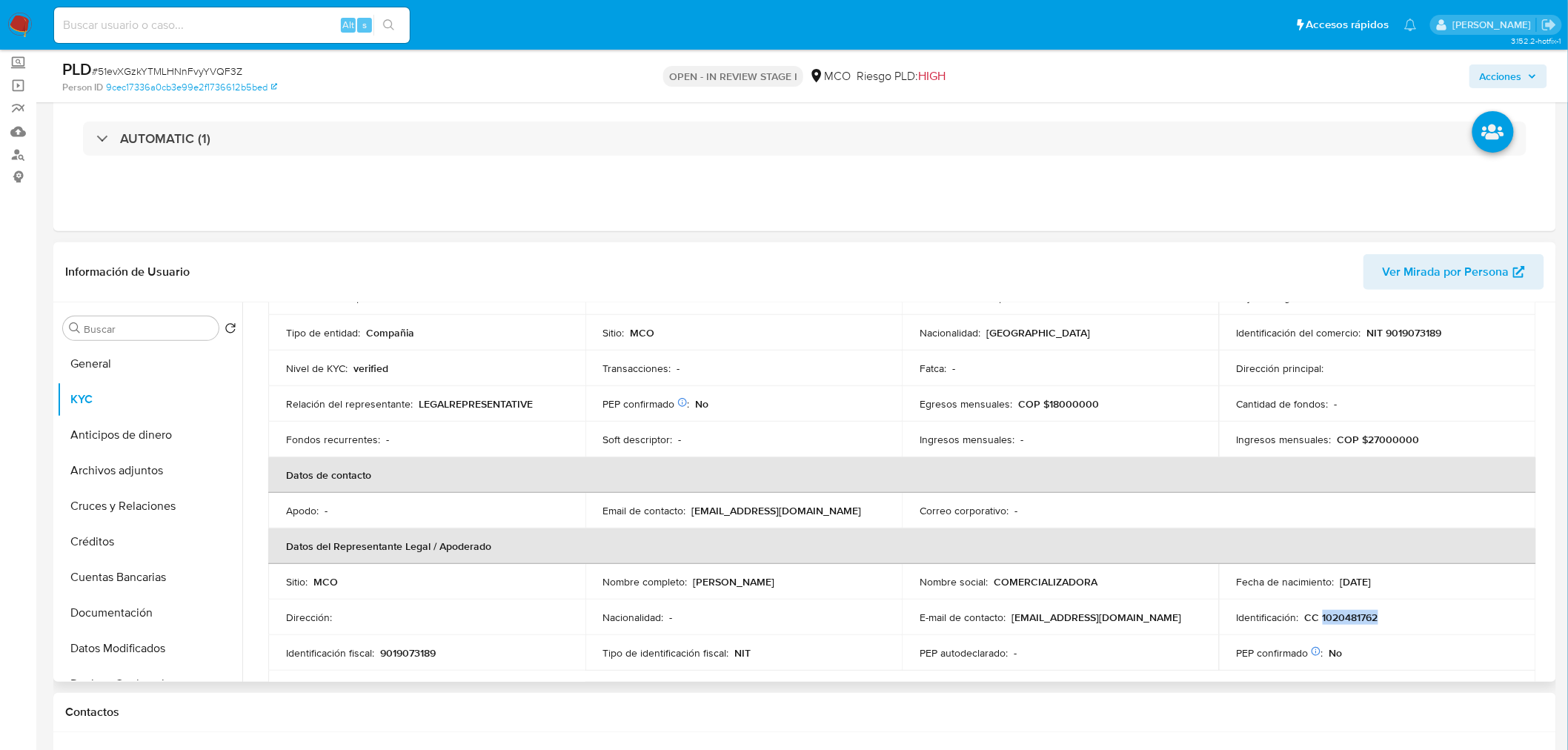
click at [1347, 619] on p "CC 1020481762" at bounding box center [1341, 617] width 73 height 14
copy p "1020481762"
click at [1520, 69] on span "Acciones" at bounding box center [1501, 76] width 42 height 23
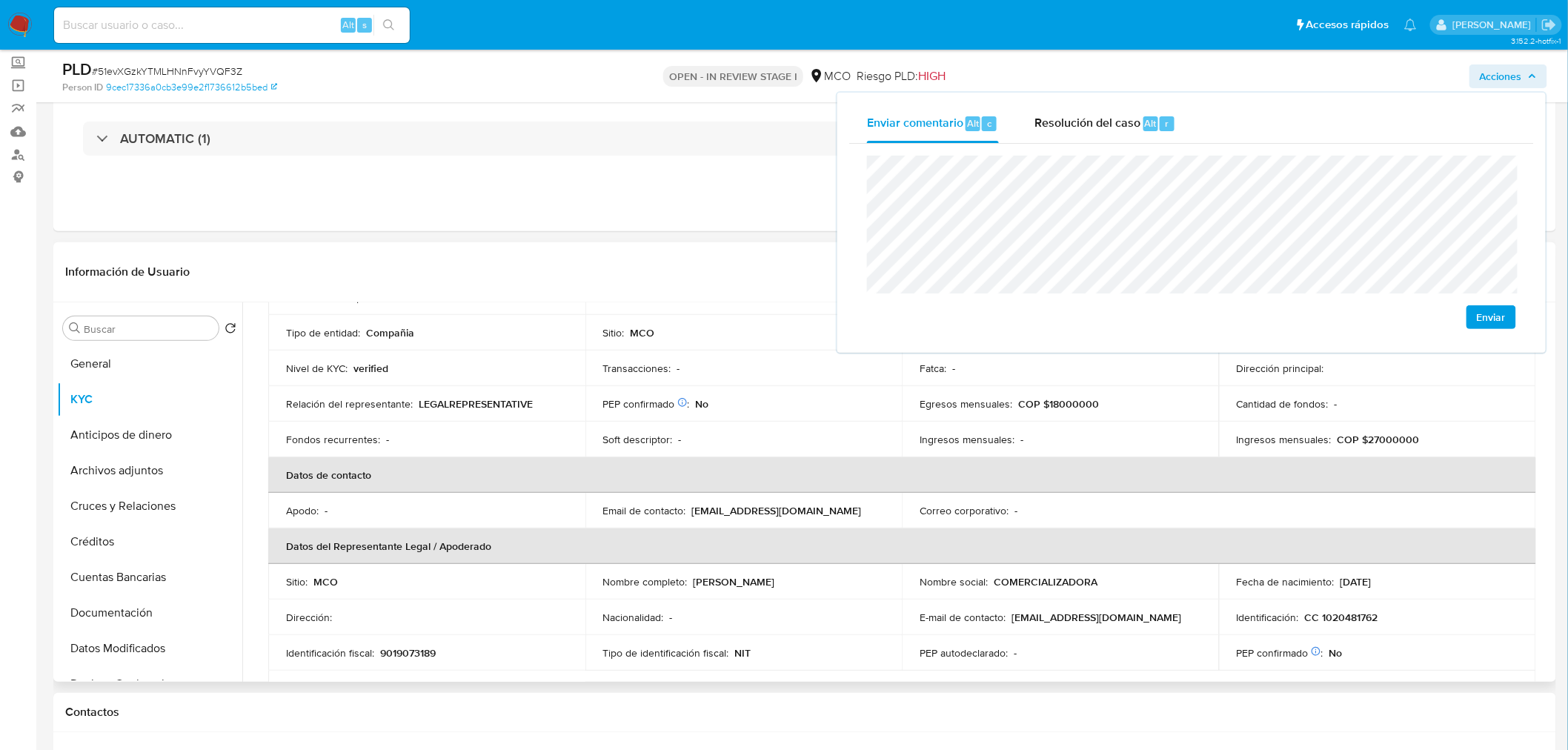
scroll to position [0, 0]
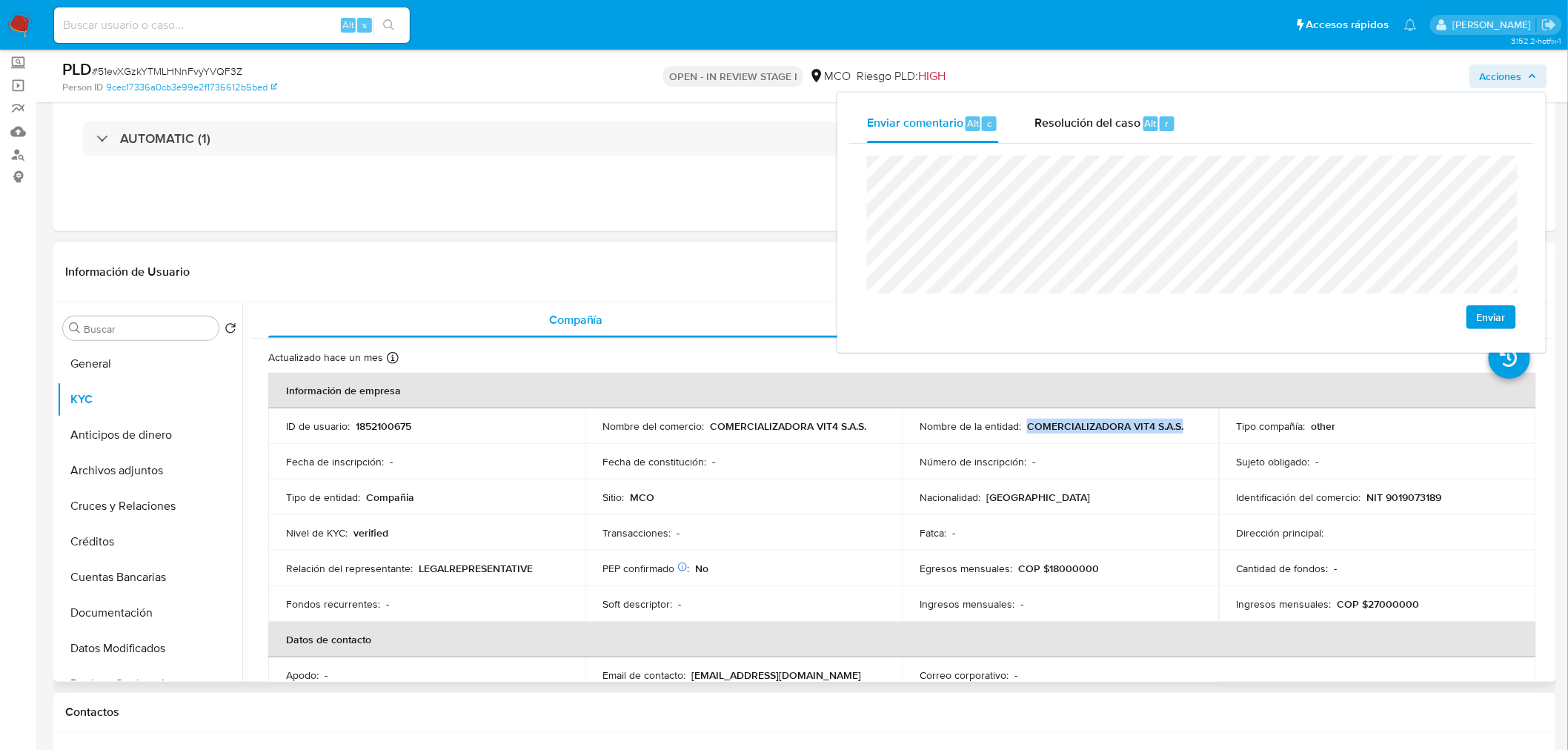
drag, startPoint x: 1025, startPoint y: 427, endPoint x: 1180, endPoint y: 420, distance: 155.2
click at [1180, 420] on div "Nombre de la entidad : COMERCIALIZADORA VIT4 S.A.S." at bounding box center [1060, 426] width 281 height 14
copy p "COMERCIALIZADORA VIT4 S.A.S."
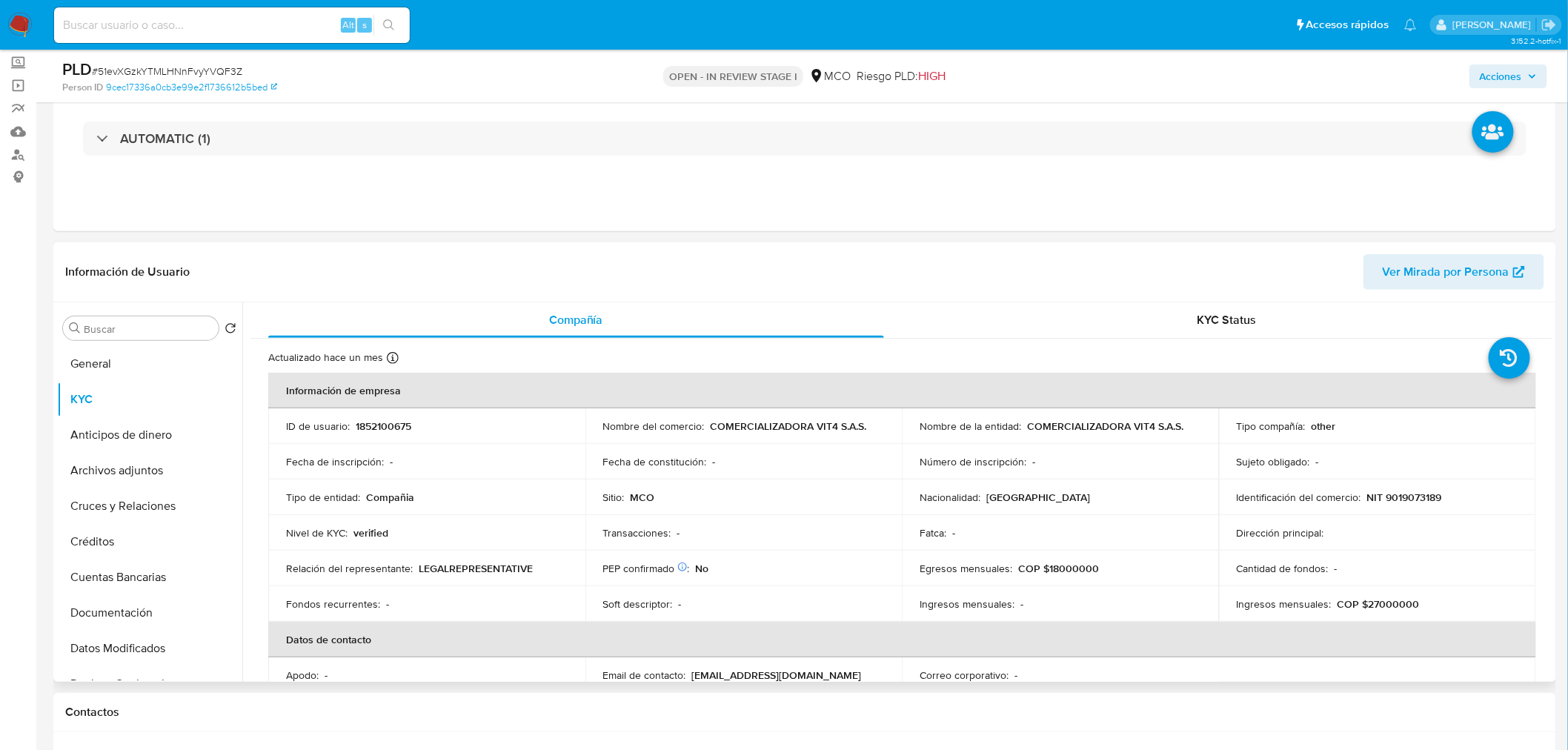
click at [1042, 462] on div "Número de inscripción : -" at bounding box center [1060, 461] width 281 height 14
click at [1501, 77] on span "Acciones" at bounding box center [1501, 76] width 42 height 23
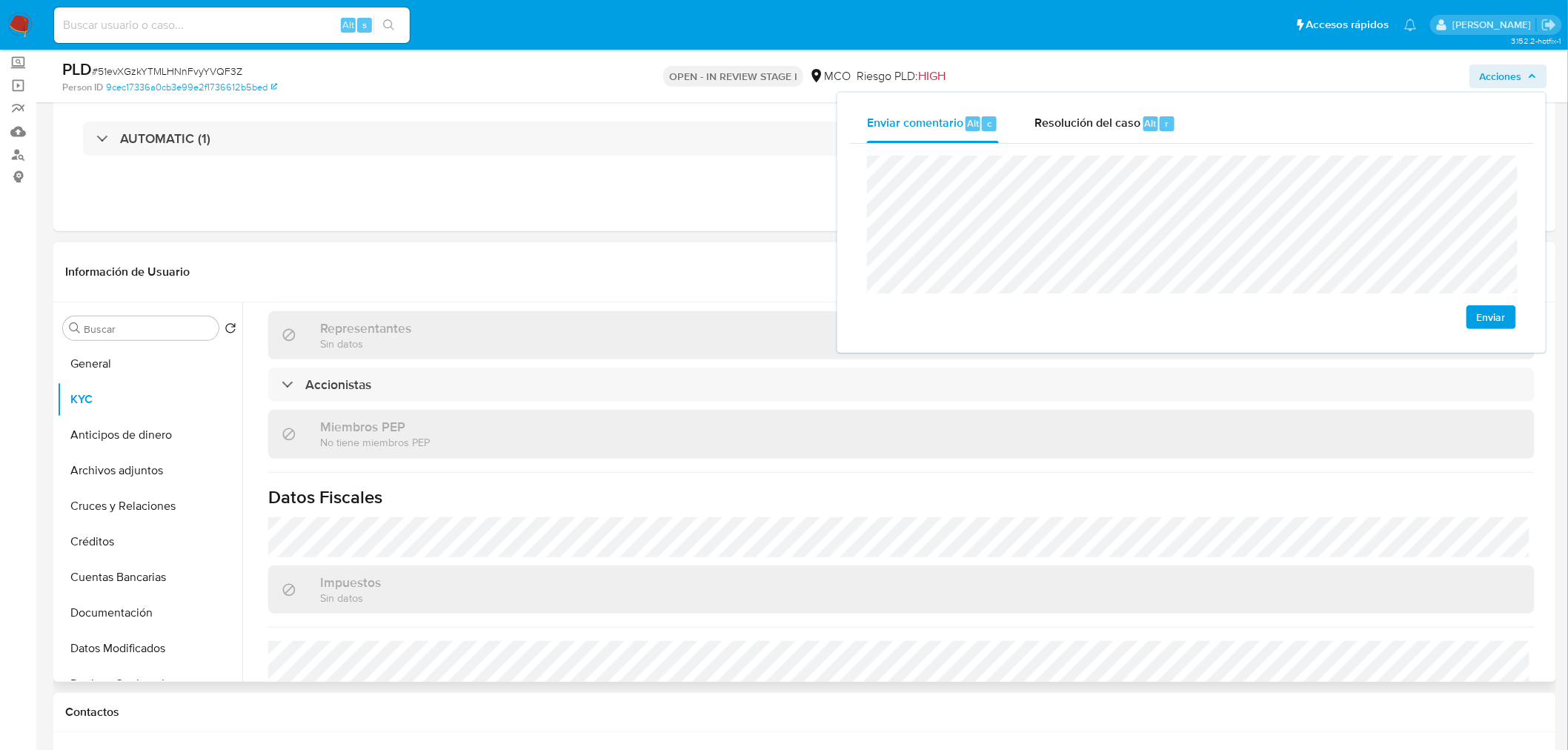
scroll to position [915, 0]
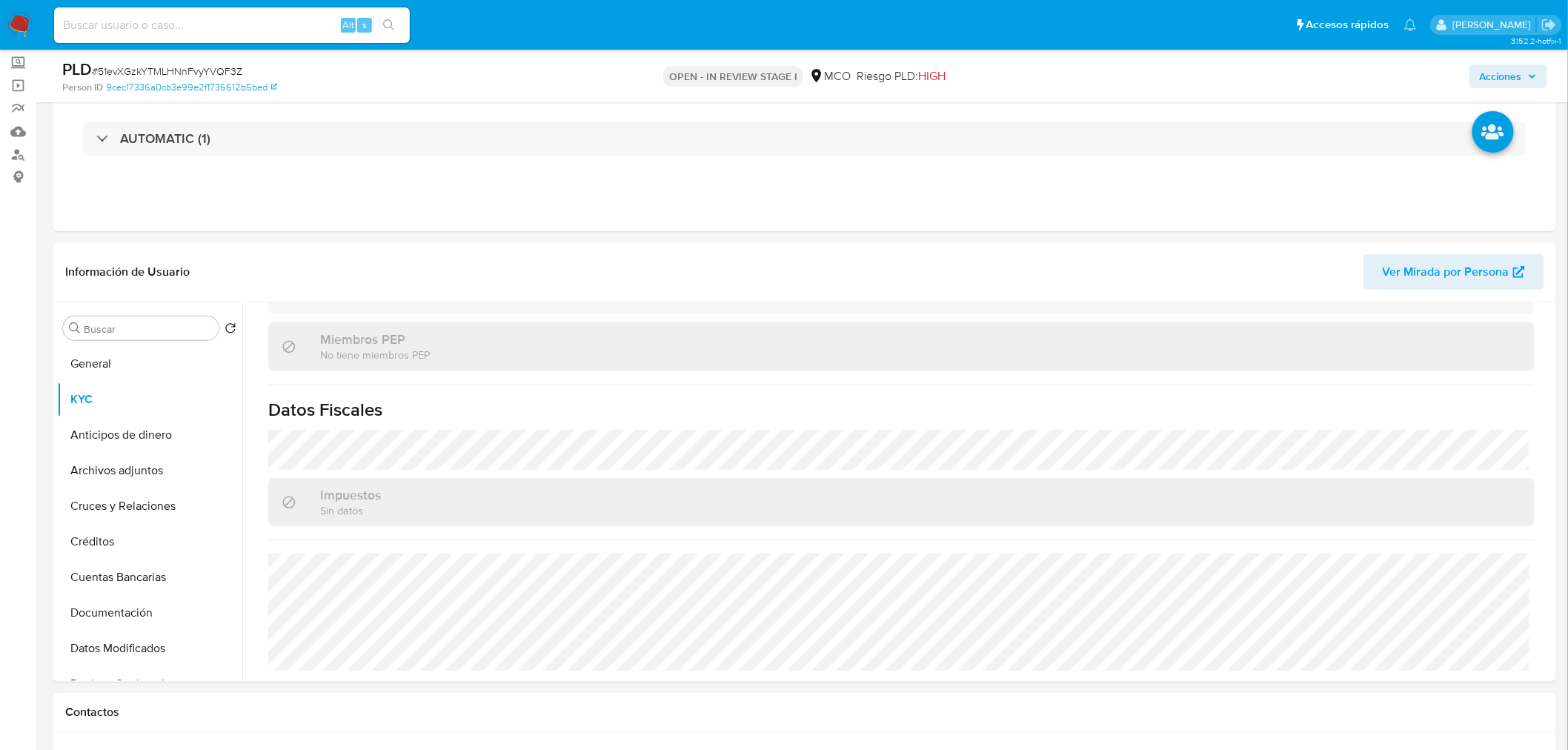
click at [1524, 72] on span "Acciones" at bounding box center [1508, 77] width 57 height 21
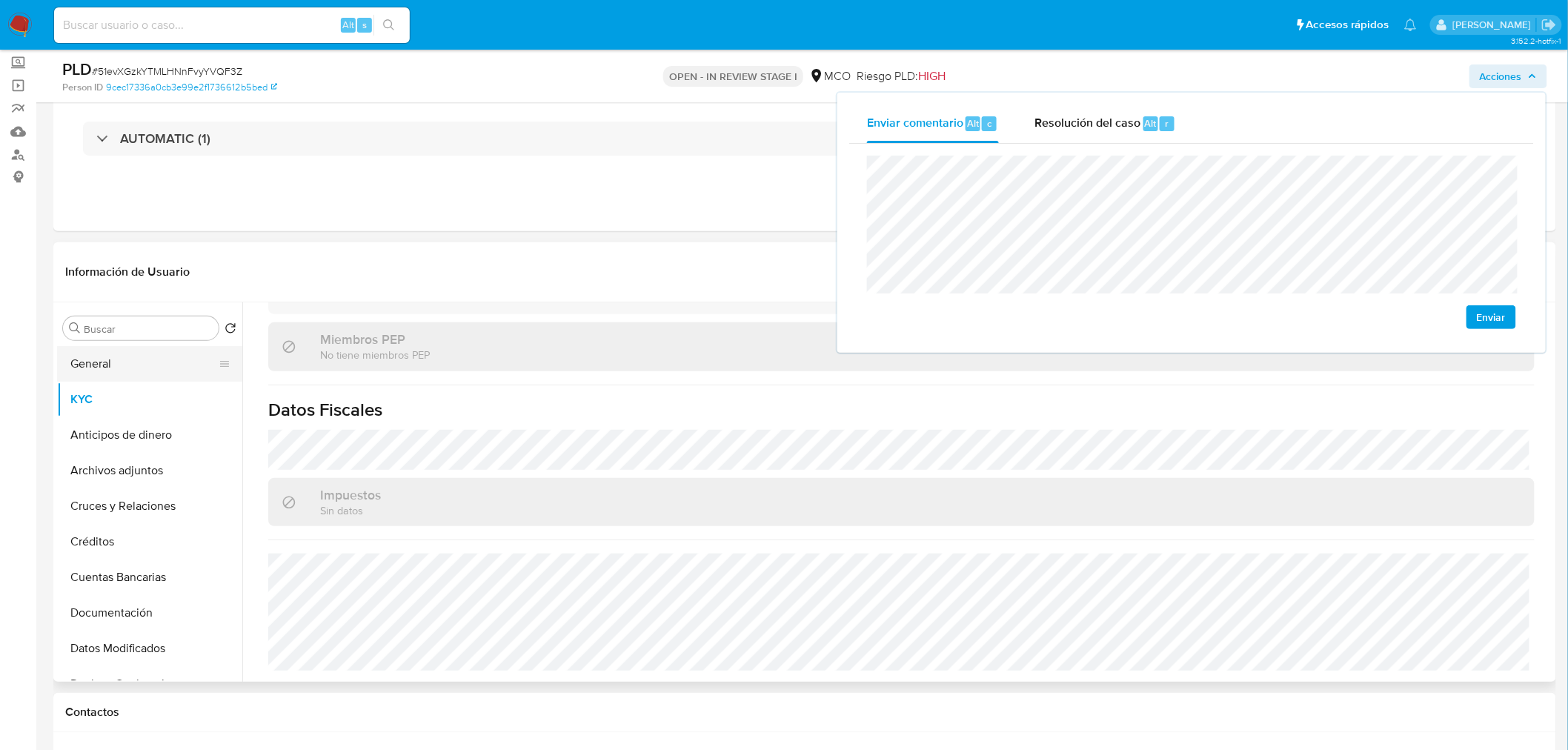
click at [149, 360] on button "General" at bounding box center [143, 364] width 173 height 35
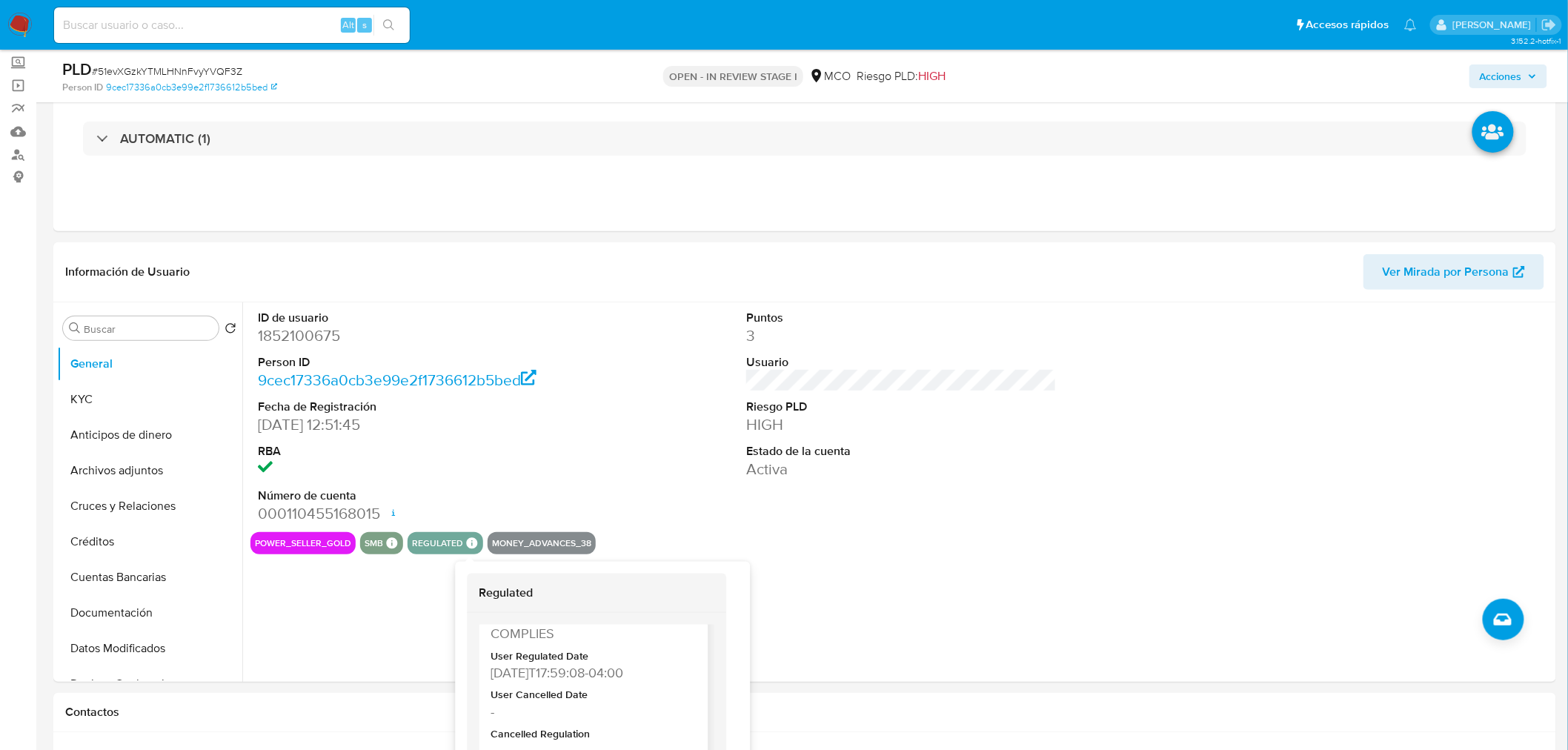
scroll to position [321, 0]
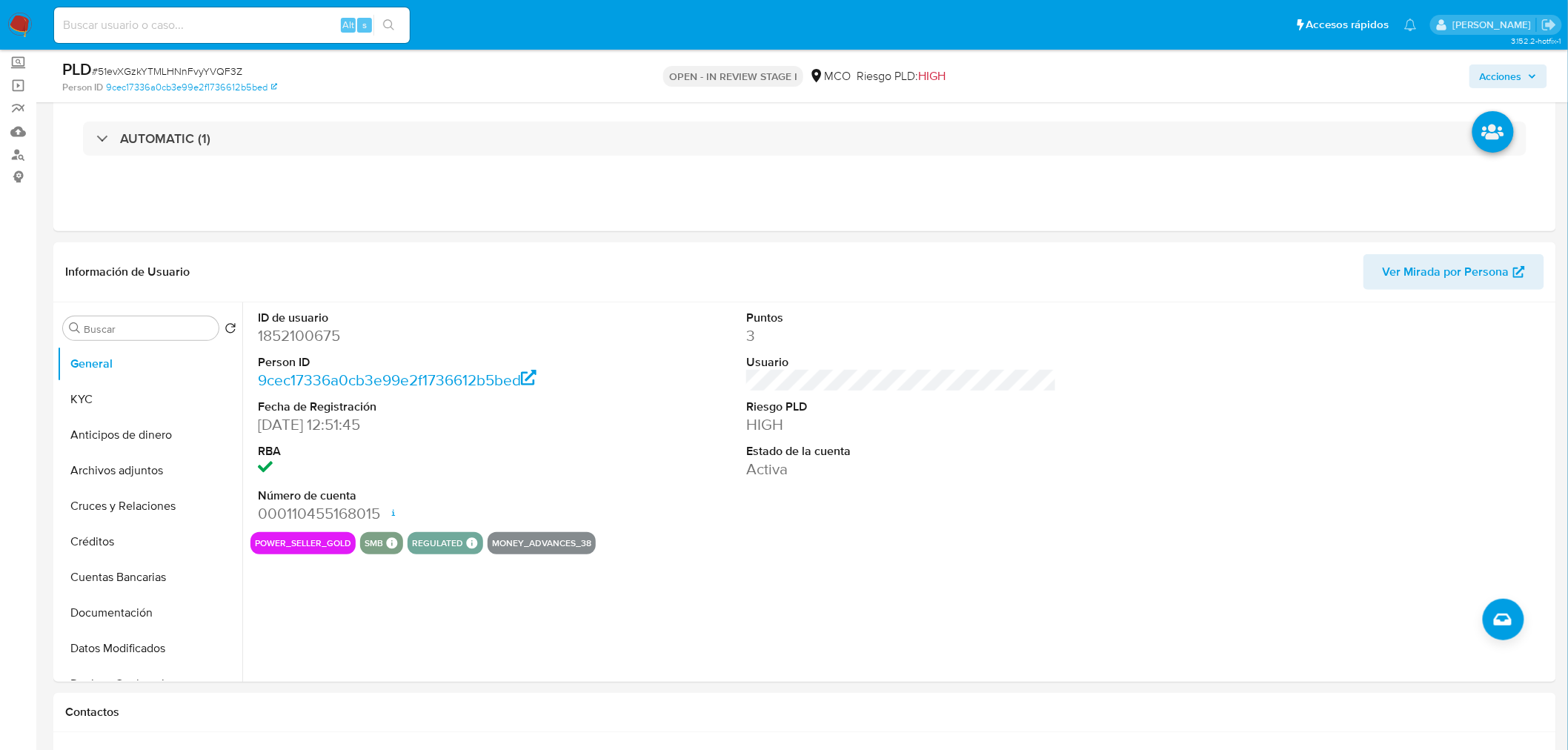
click at [1491, 85] on span "Acciones" at bounding box center [1501, 76] width 42 height 23
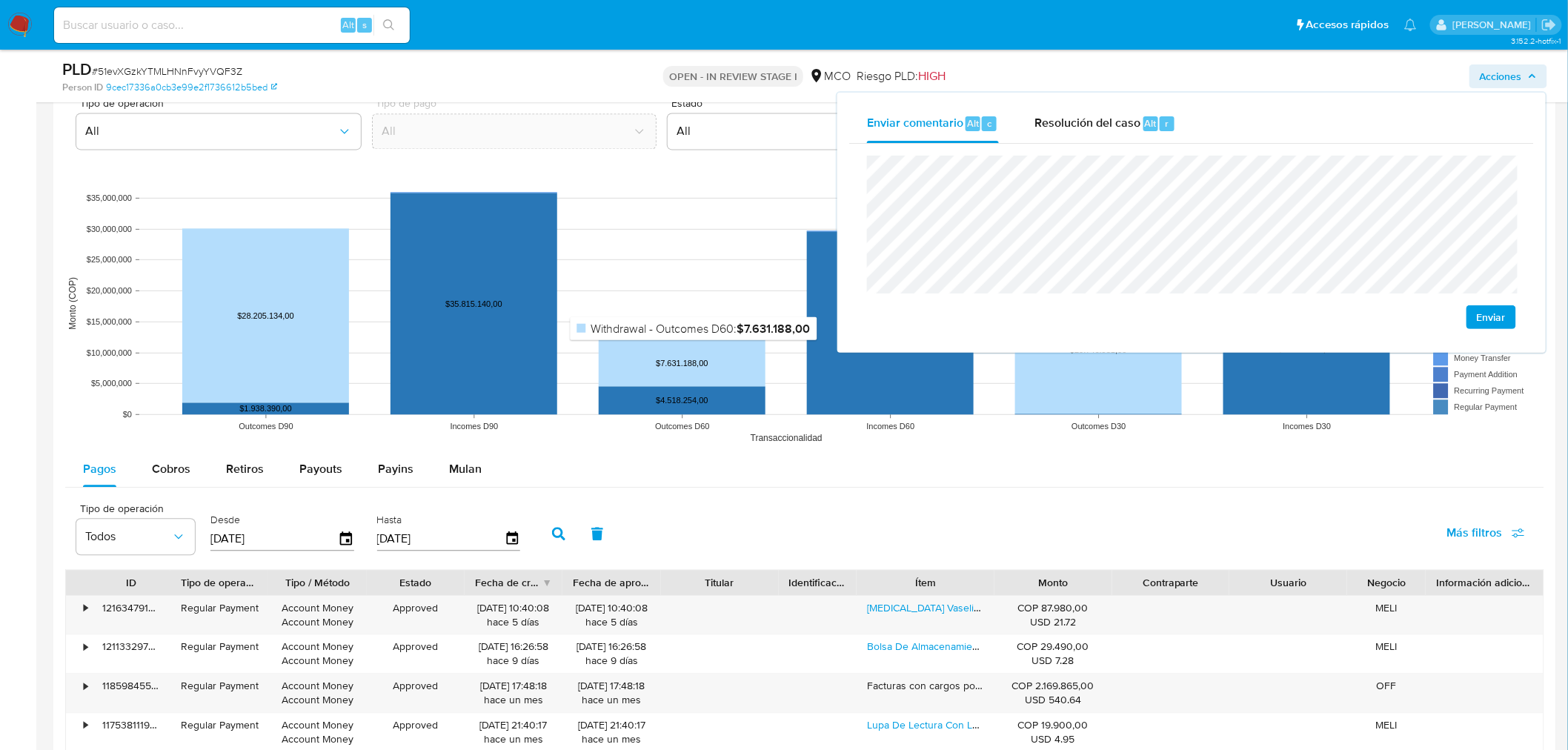
scroll to position [1565, 0]
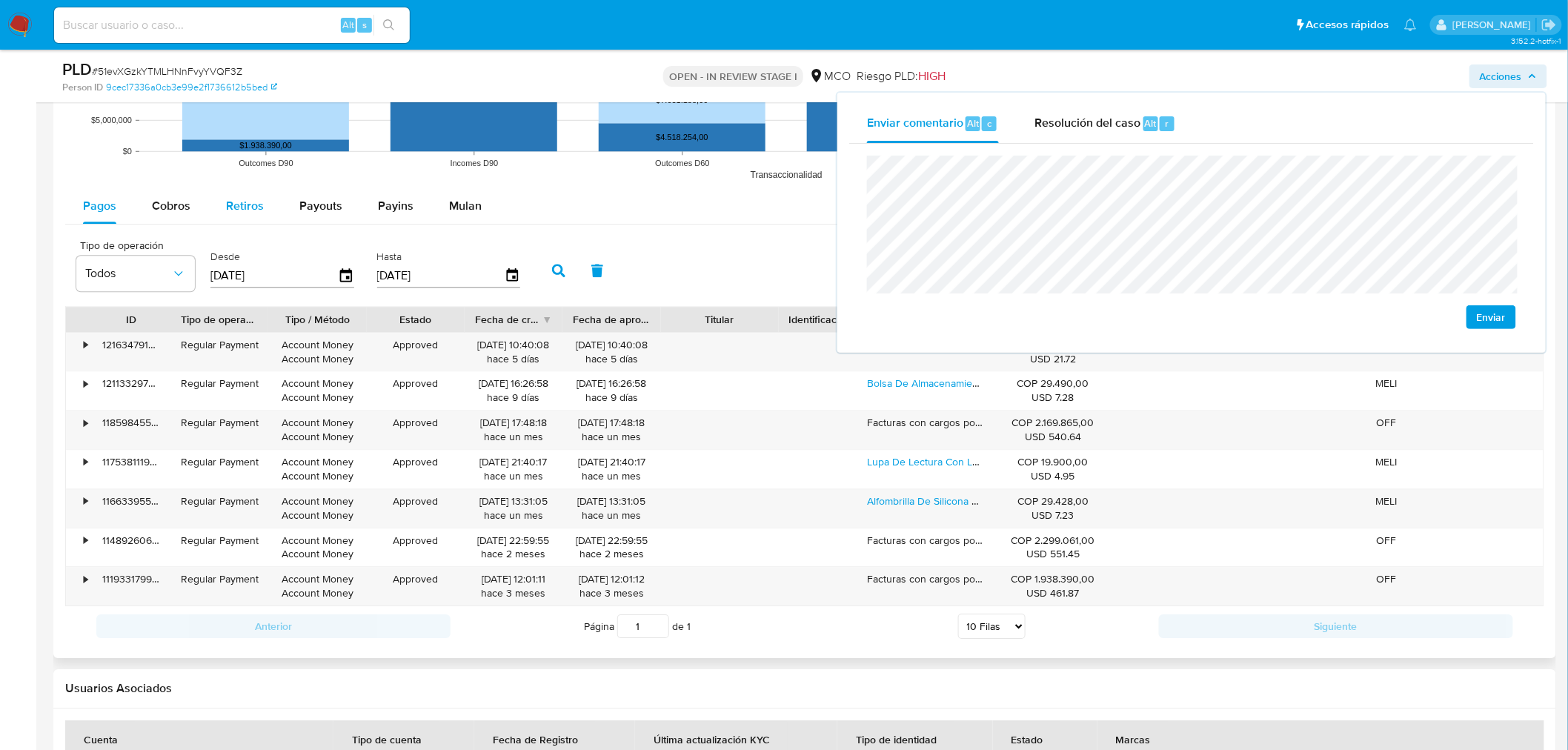
click at [241, 206] on span "Retiros" at bounding box center [244, 206] width 38 height 17
select select "10"
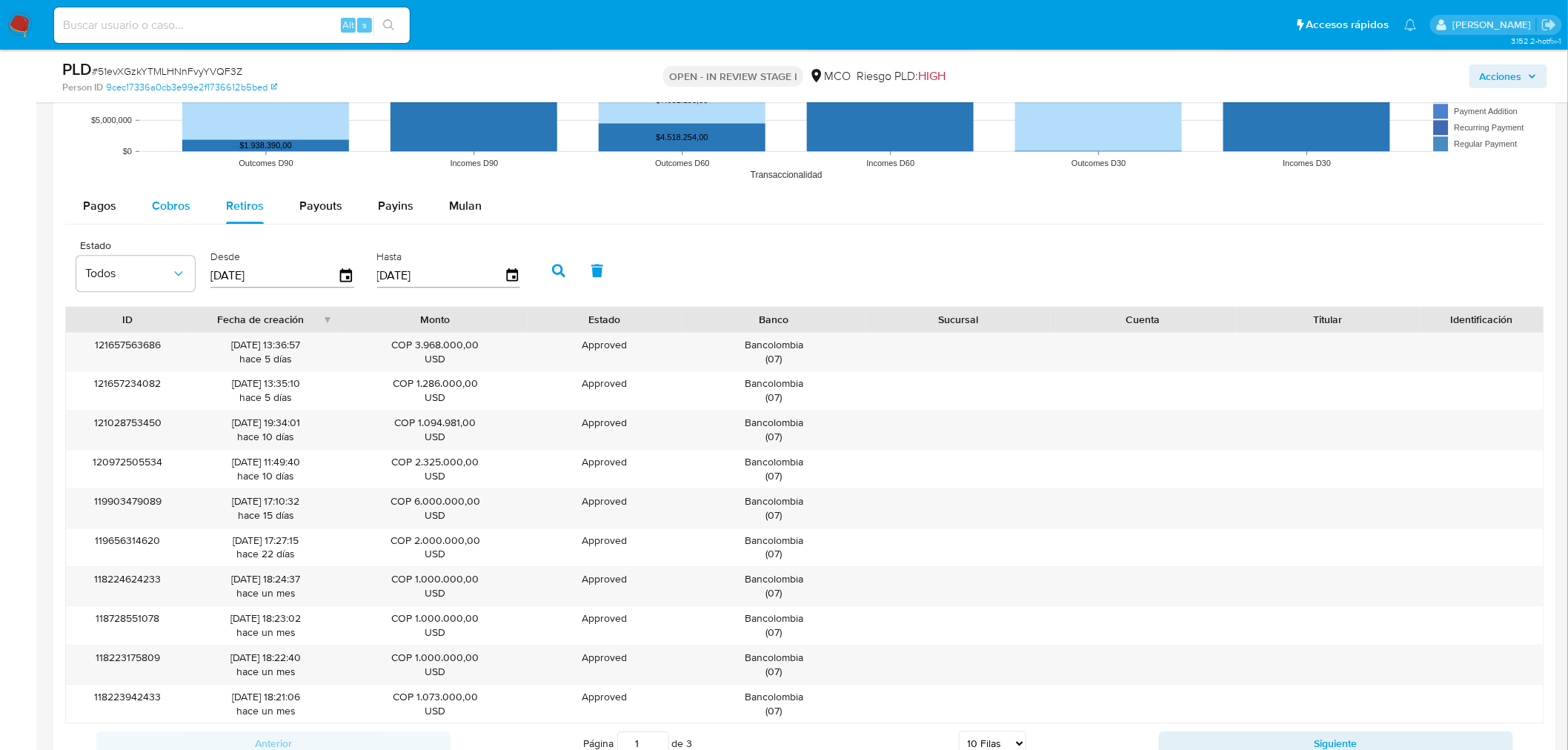
click at [181, 210] on span "Cobros" at bounding box center [171, 206] width 39 height 17
select select "10"
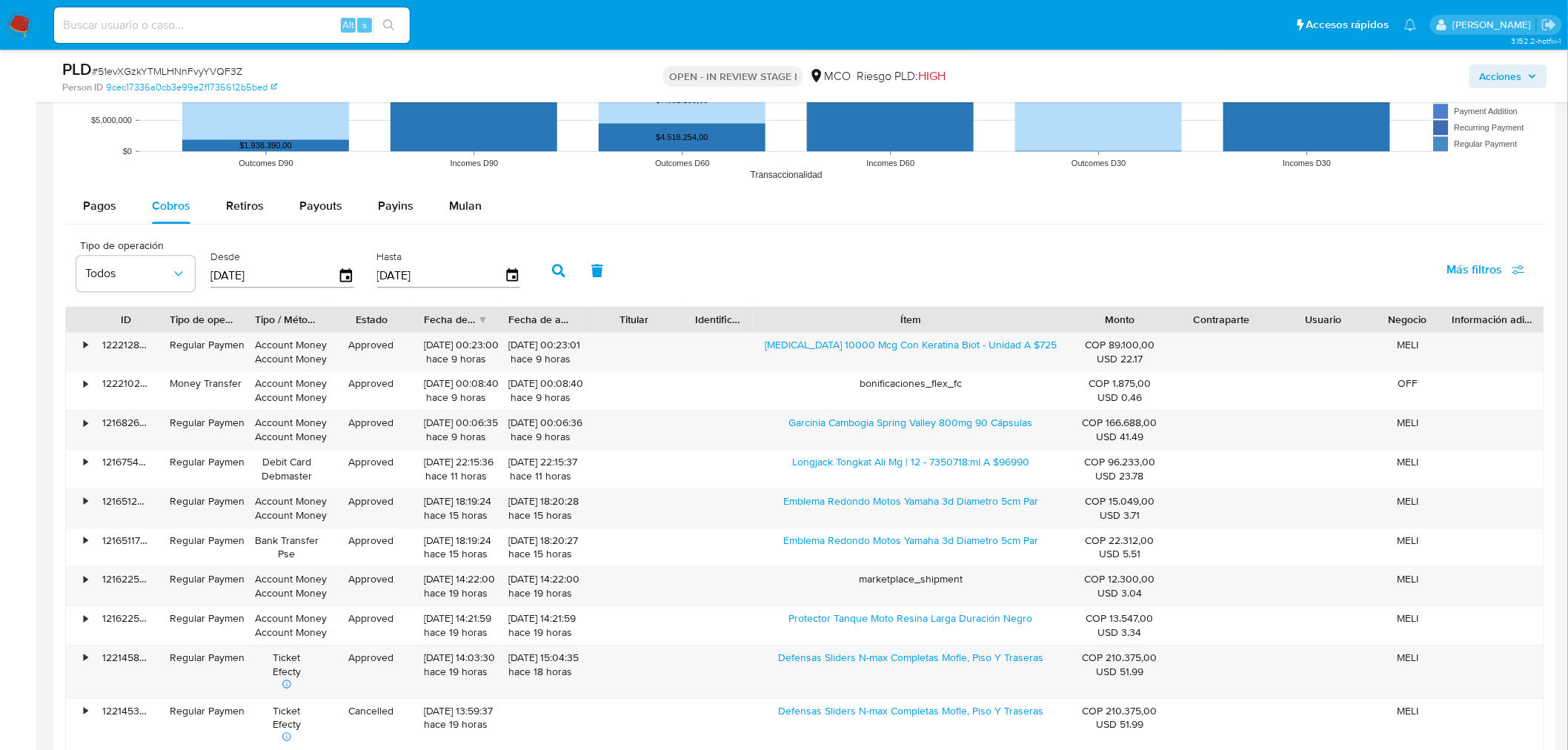
drag, startPoint x: 1002, startPoint y: 322, endPoint x: 1181, endPoint y: 314, distance: 179.2
click at [1181, 314] on div "ID Tipo de operación Tipo / Método Estado Fecha de creación Fecha de aprobación…" at bounding box center [805, 319] width 1478 height 25
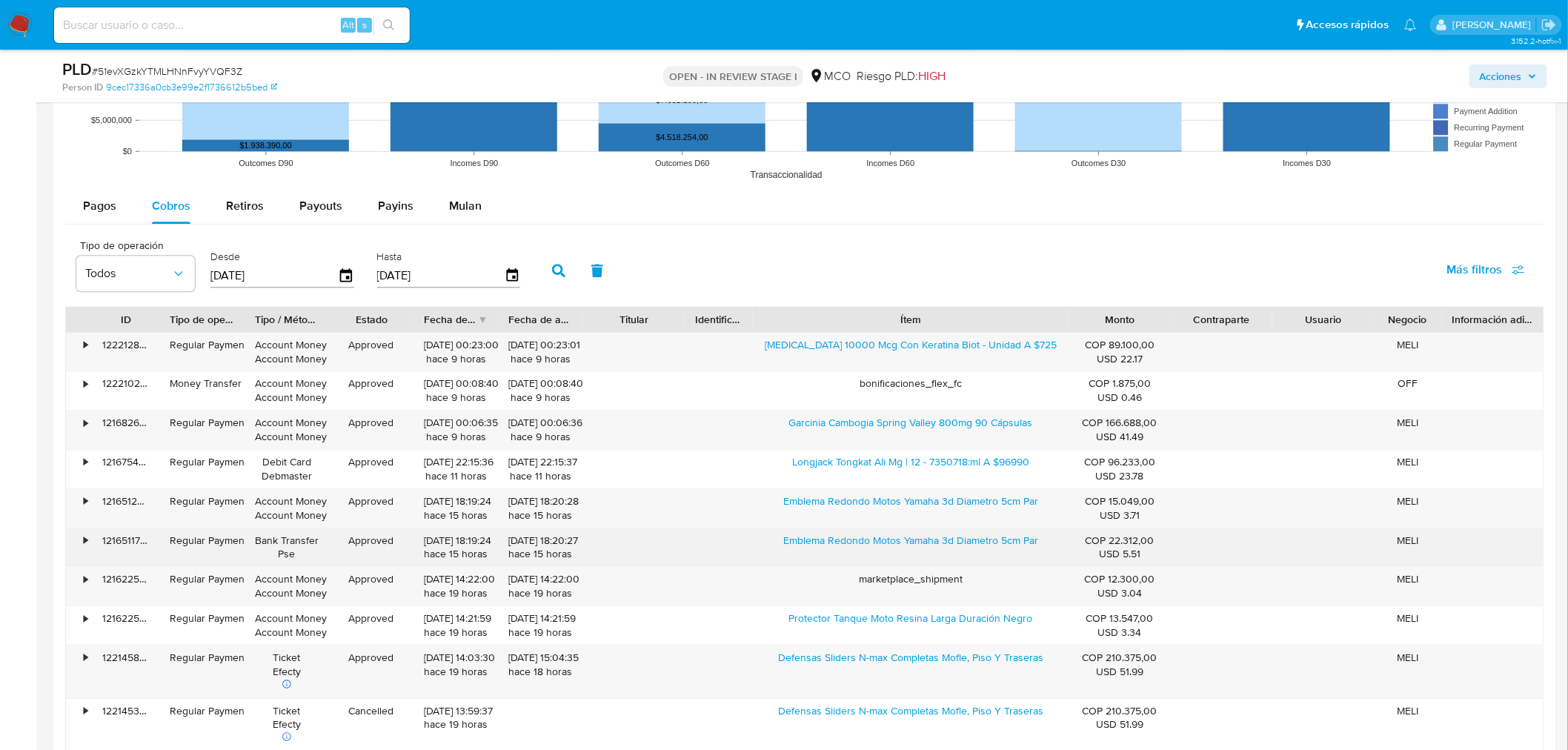
drag, startPoint x: 772, startPoint y: 546, endPoint x: 938, endPoint y: 560, distance: 166.6
click at [938, 560] on div "Emblema Redondo Motos Yamaha 3d Diametro 5cm Par" at bounding box center [911, 548] width 317 height 39
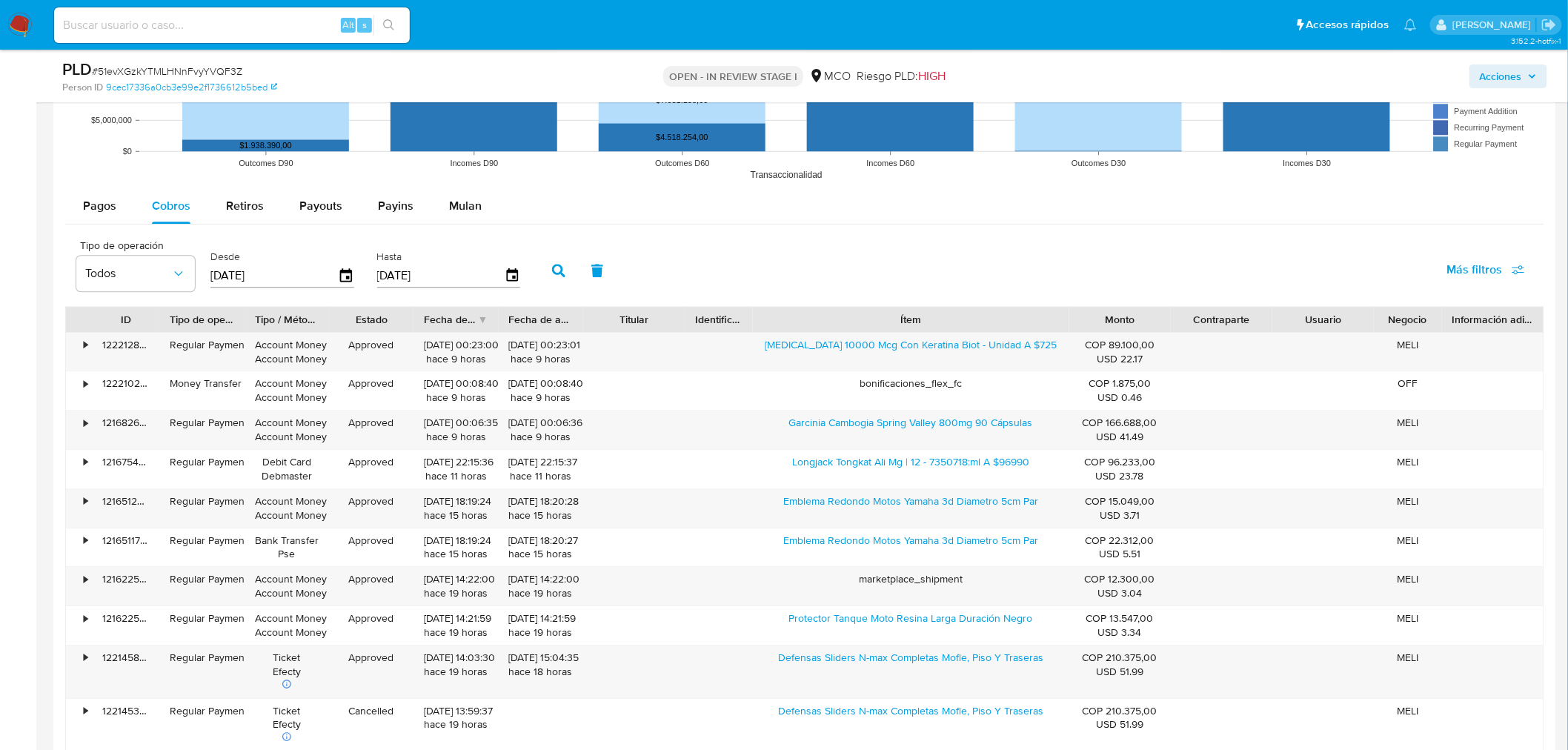
click at [1512, 59] on div "Acciones" at bounding box center [1301, 76] width 491 height 35
click at [1513, 70] on span "Acciones" at bounding box center [1501, 76] width 42 height 23
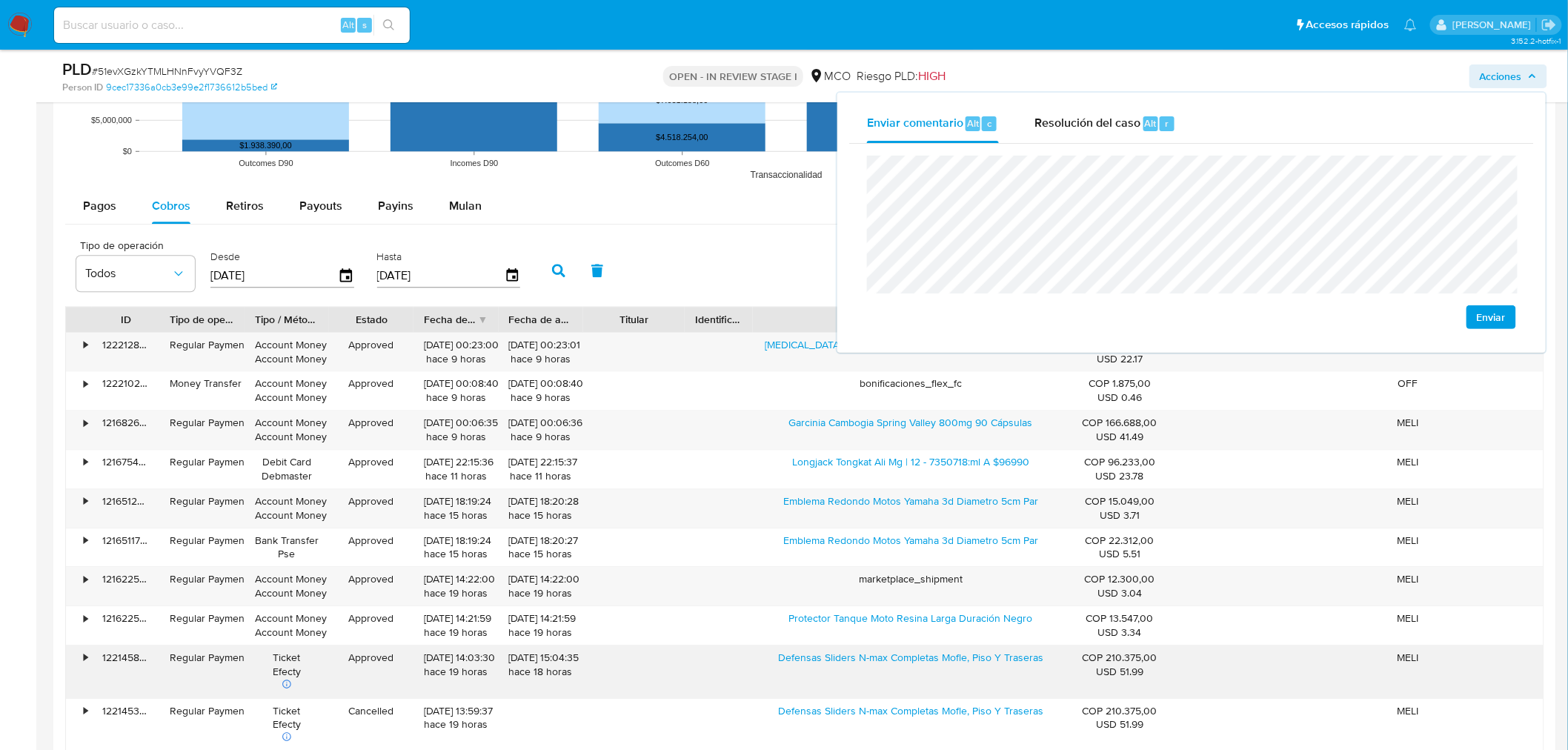
drag, startPoint x: 771, startPoint y: 660, endPoint x: 967, endPoint y: 684, distance: 197.5
click at [967, 684] on div "Defensas Sliders N-max Completas Mofle, Piso Y Traseras" at bounding box center [911, 672] width 317 height 52
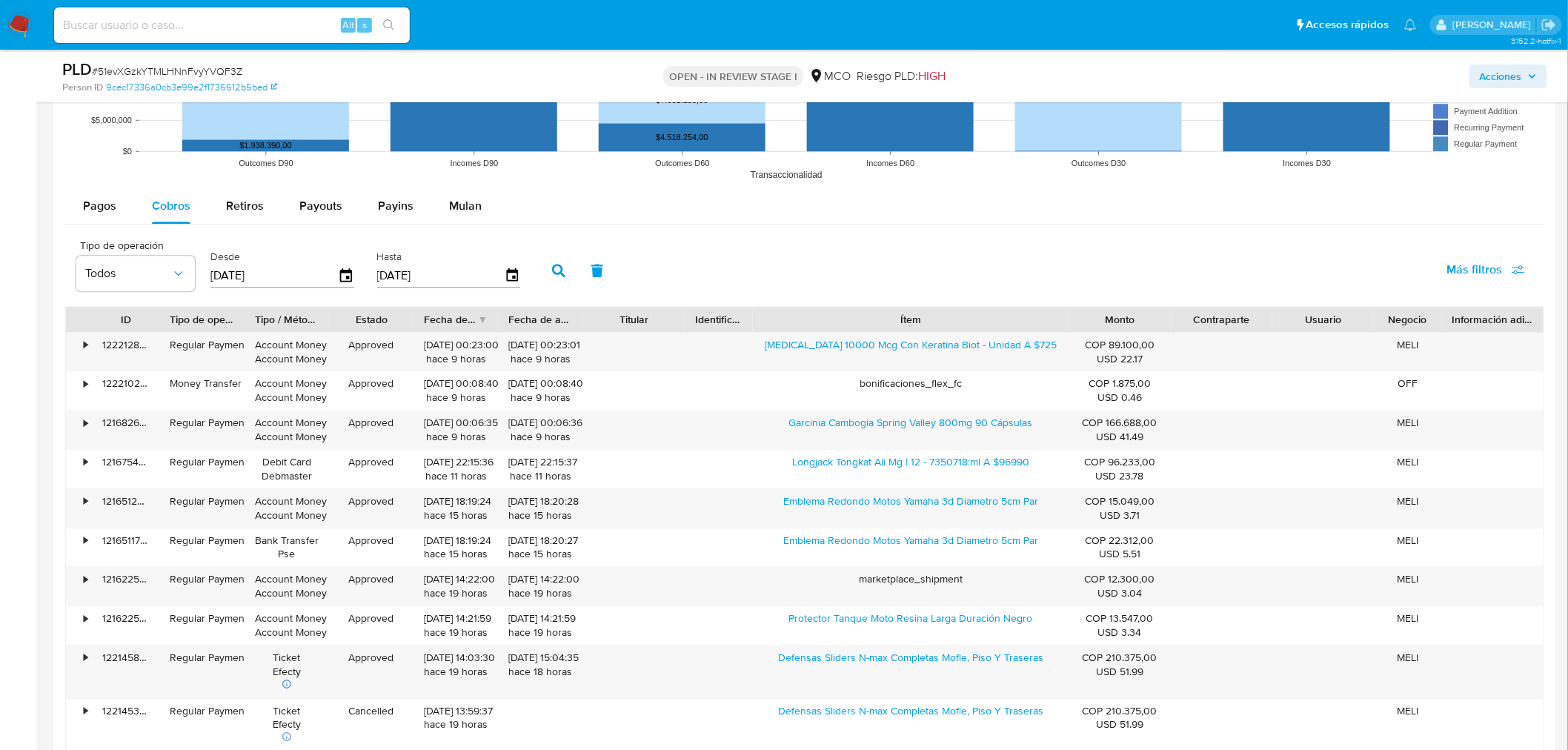
drag, startPoint x: 1537, startPoint y: 79, endPoint x: 1529, endPoint y: 83, distance: 8.9
click at [1536, 79] on icon "button" at bounding box center [1532, 76] width 9 height 9
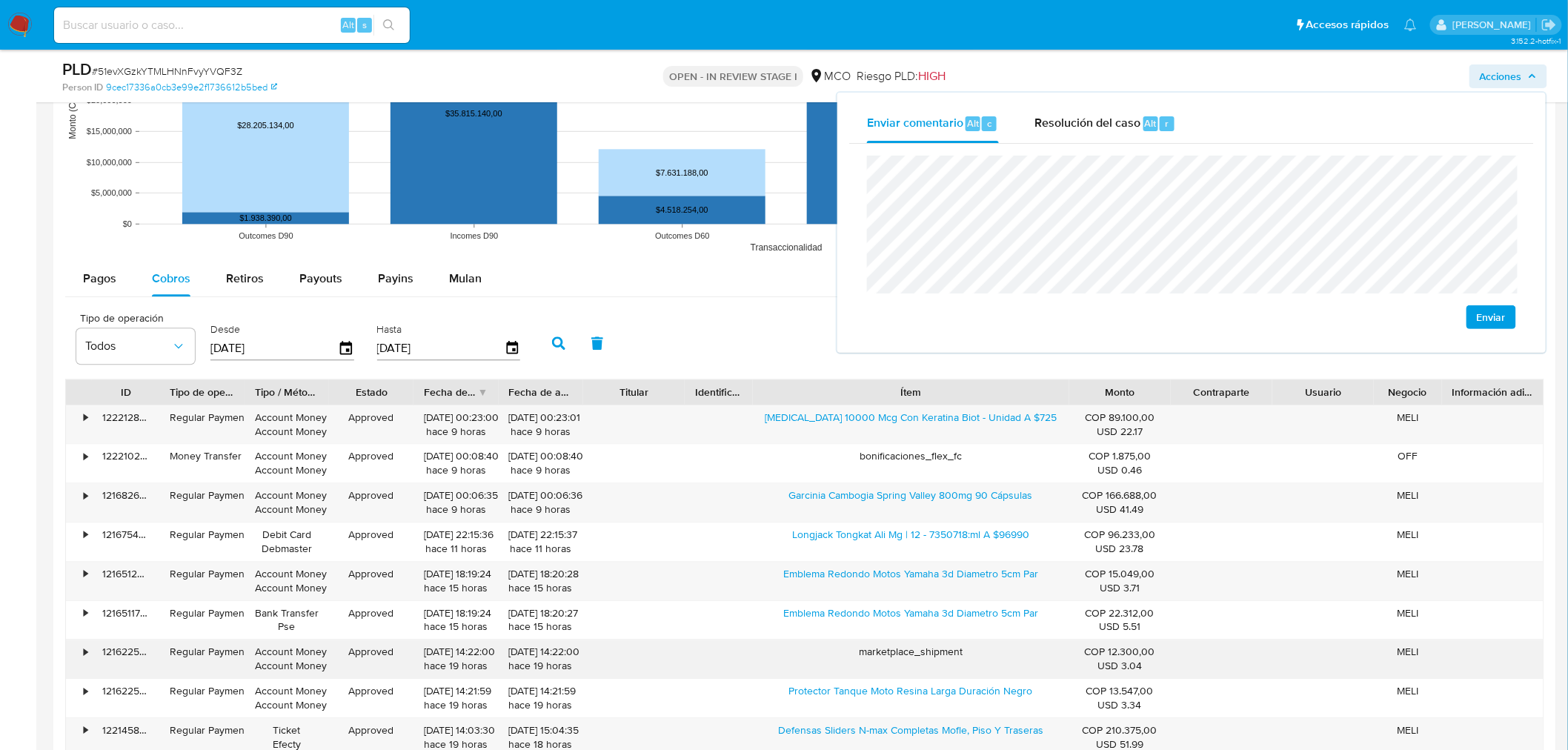
scroll to position [1482, 0]
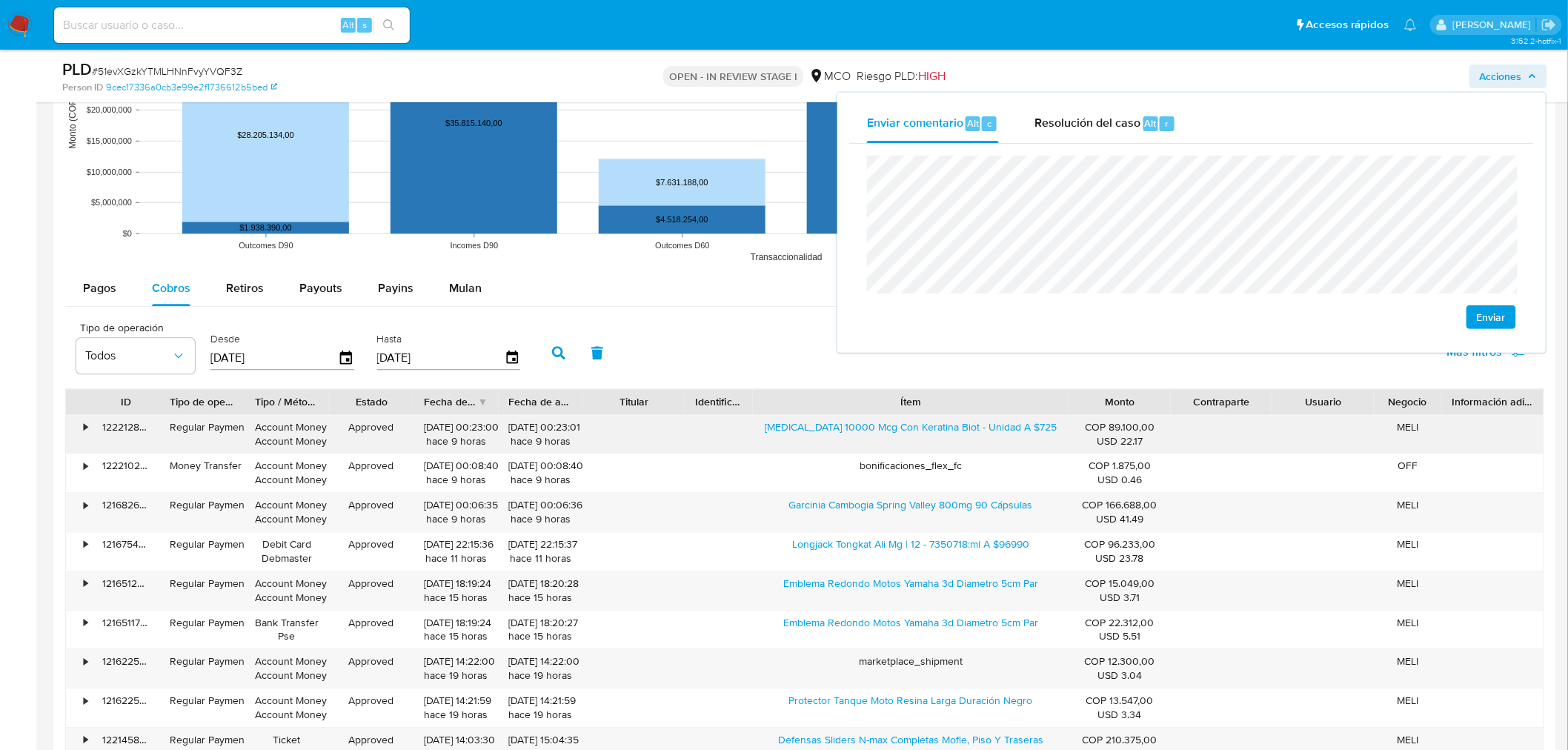
drag, startPoint x: 780, startPoint y: 434, endPoint x: 954, endPoint y: 451, distance: 174.8
click at [954, 451] on div "[MEDICAL_DATA] 10000 Mcg Con Keratina Biot - Unidad A $725" at bounding box center [911, 435] width 317 height 39
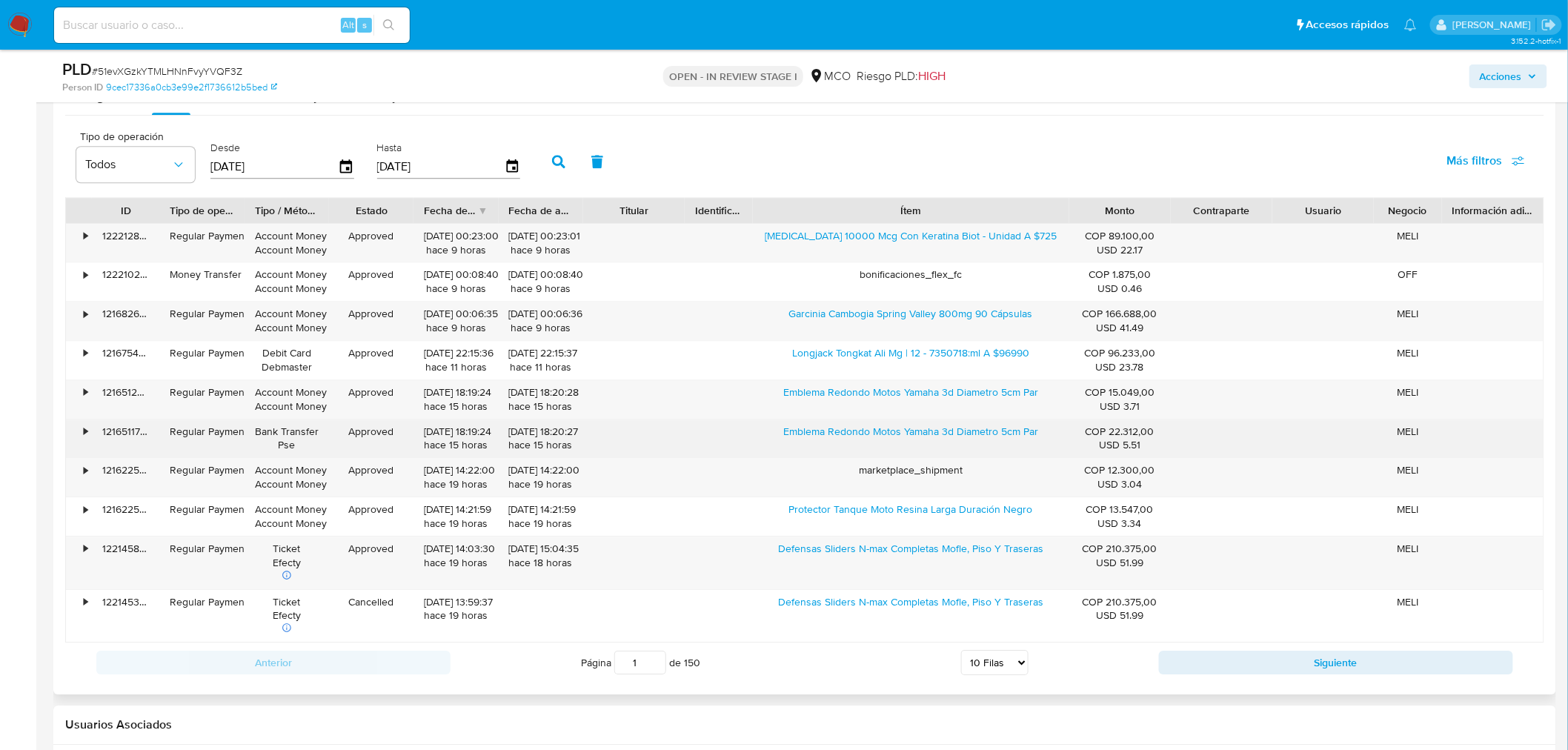
scroll to position [1977, 0]
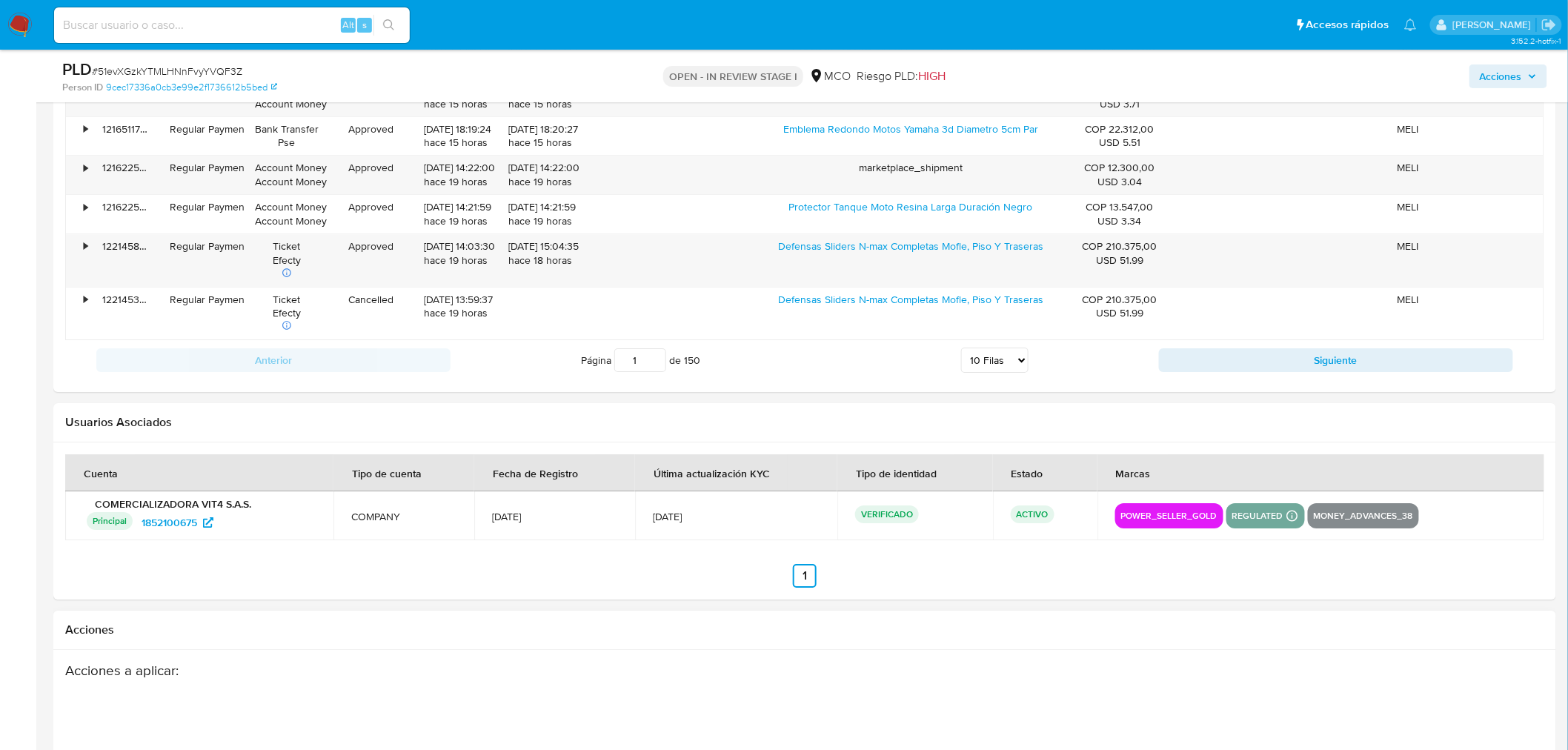
drag, startPoint x: 1209, startPoint y: 360, endPoint x: 818, endPoint y: 474, distance: 407.3
click at [1208, 362] on button "Siguiente" at bounding box center [1336, 360] width 354 height 23
type input "2"
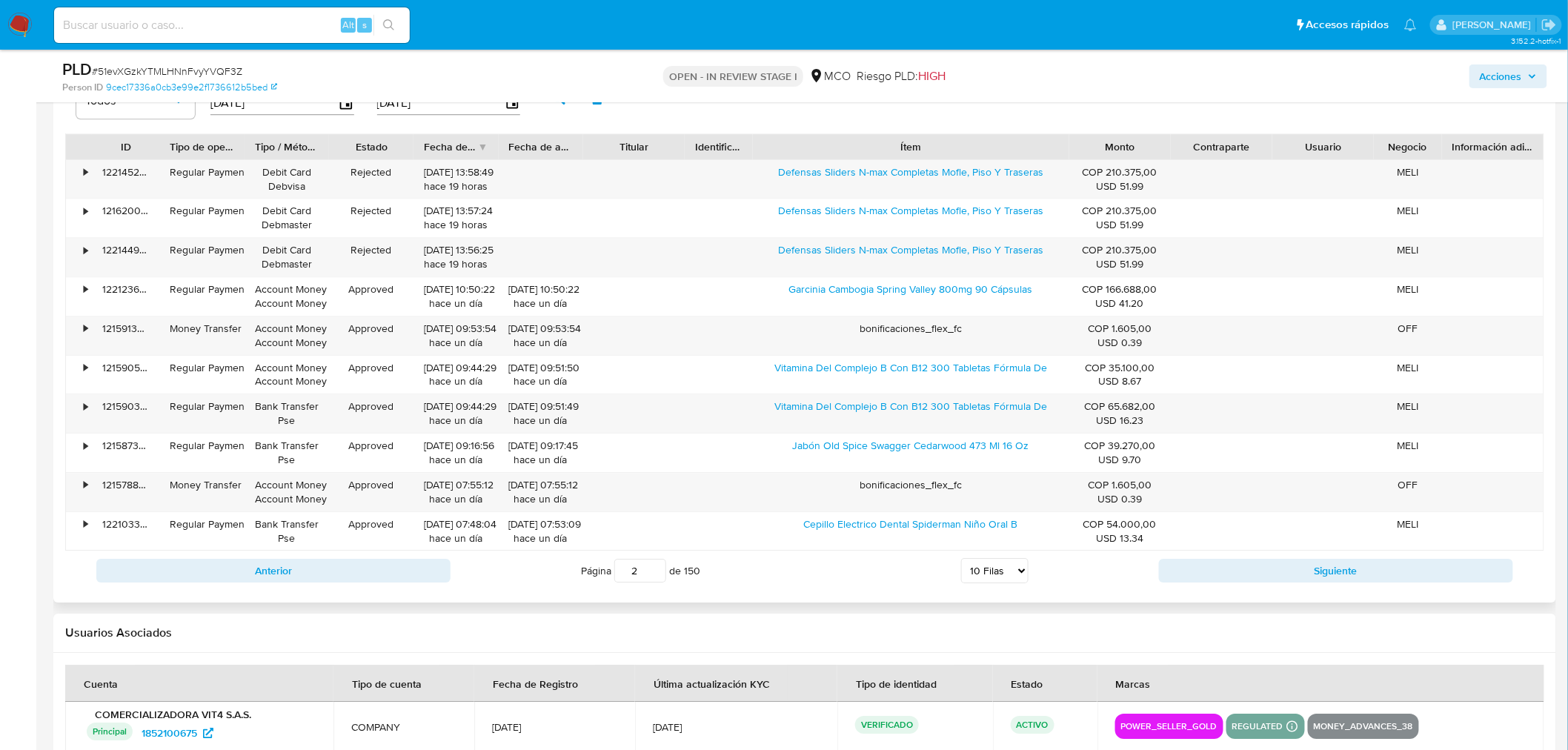
scroll to position [1647, 0]
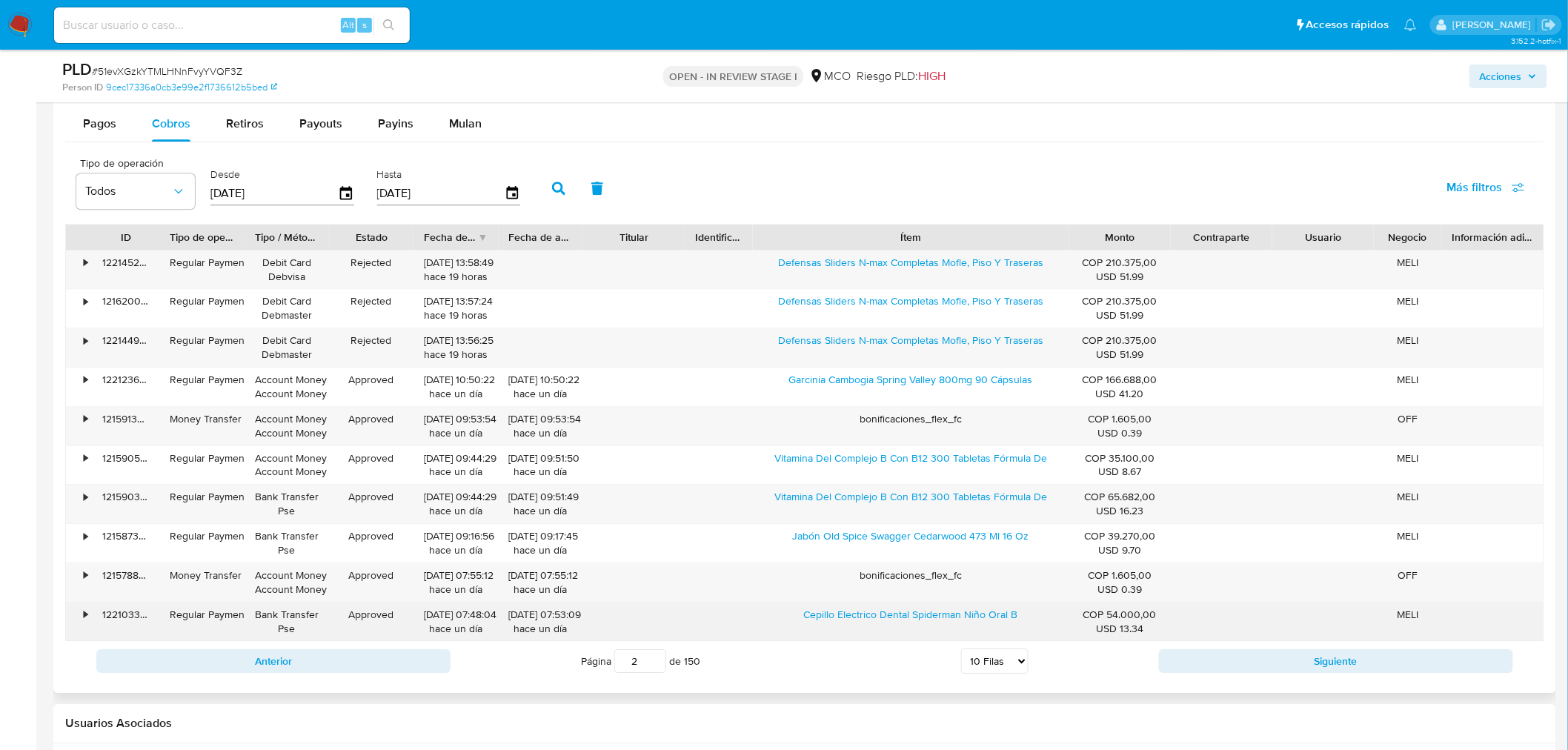
drag, startPoint x: 792, startPoint y: 623, endPoint x: 1021, endPoint y: 624, distance: 229.0
click at [1021, 624] on div "Cepillo Electrico Dental Spiderman Niño Oral B" at bounding box center [911, 622] width 317 height 39
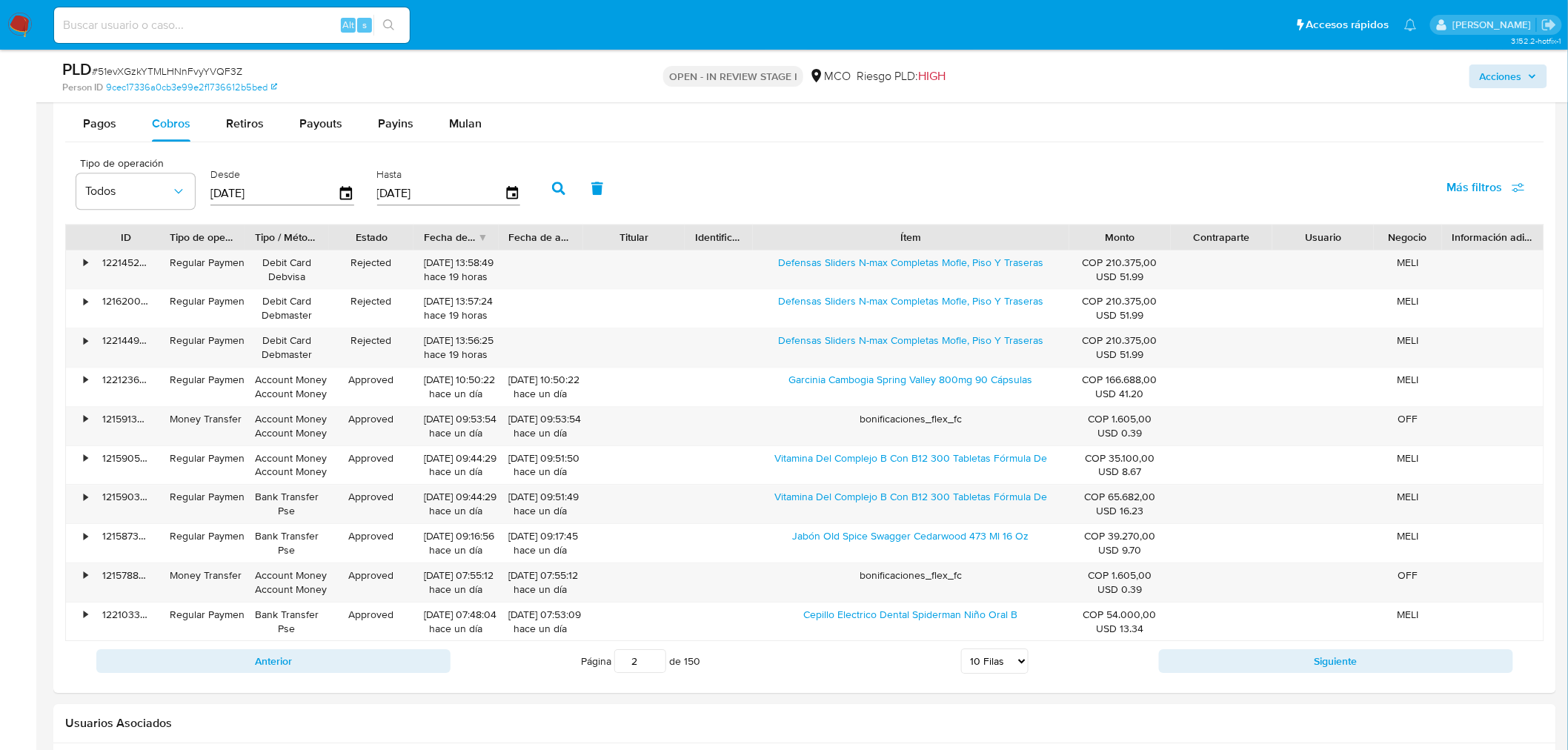
drag, startPoint x: 1500, startPoint y: 55, endPoint x: 1505, endPoint y: 70, distance: 15.8
click at [1501, 60] on div "PLD # 51evXGzkYTMLHNnFvyYVQF3Z Person ID 9cec17336a0cb3e99e2f1736612b5bed OPEN …" at bounding box center [805, 76] width 1503 height 52
click at [1505, 73] on span "Acciones" at bounding box center [1501, 76] width 42 height 23
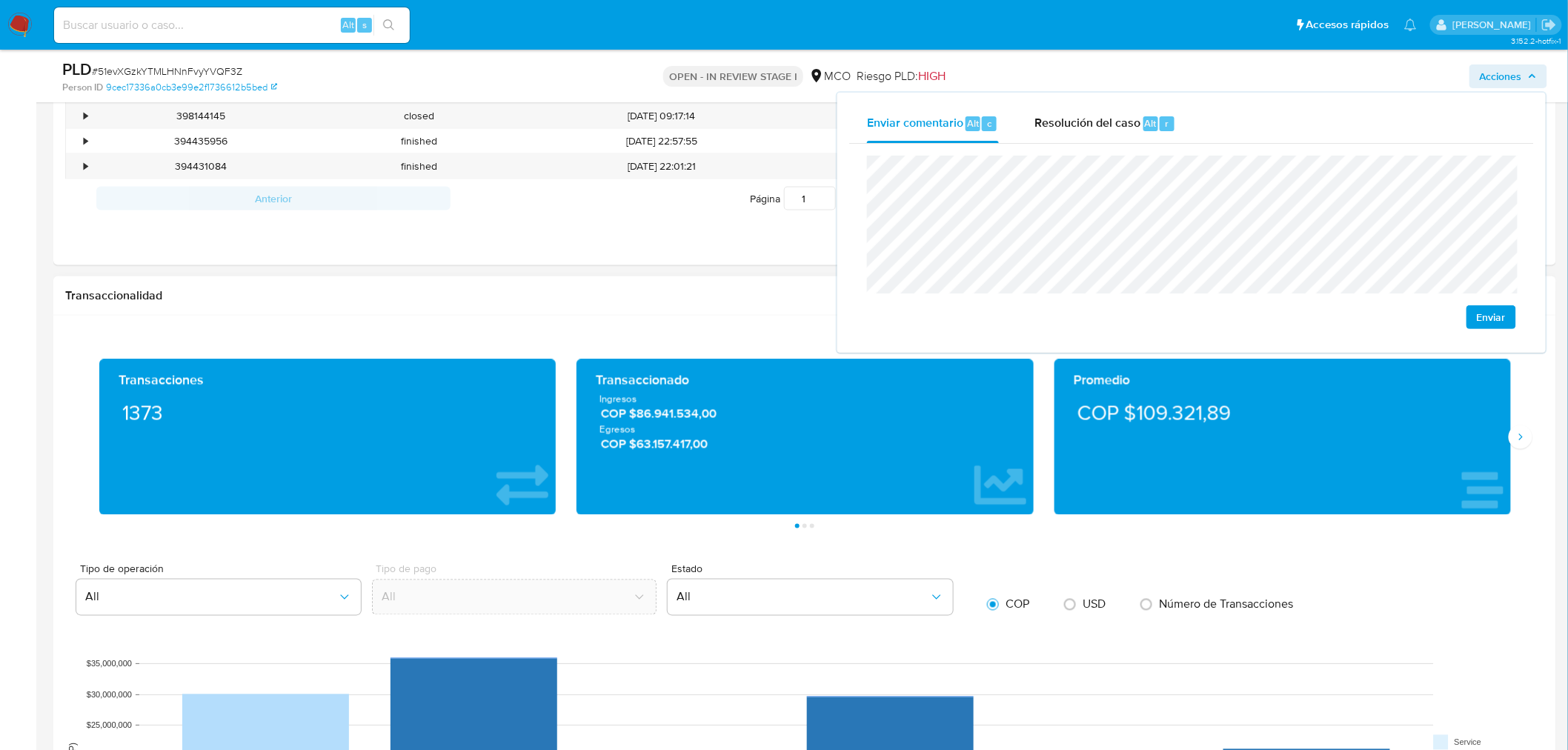
scroll to position [741, 0]
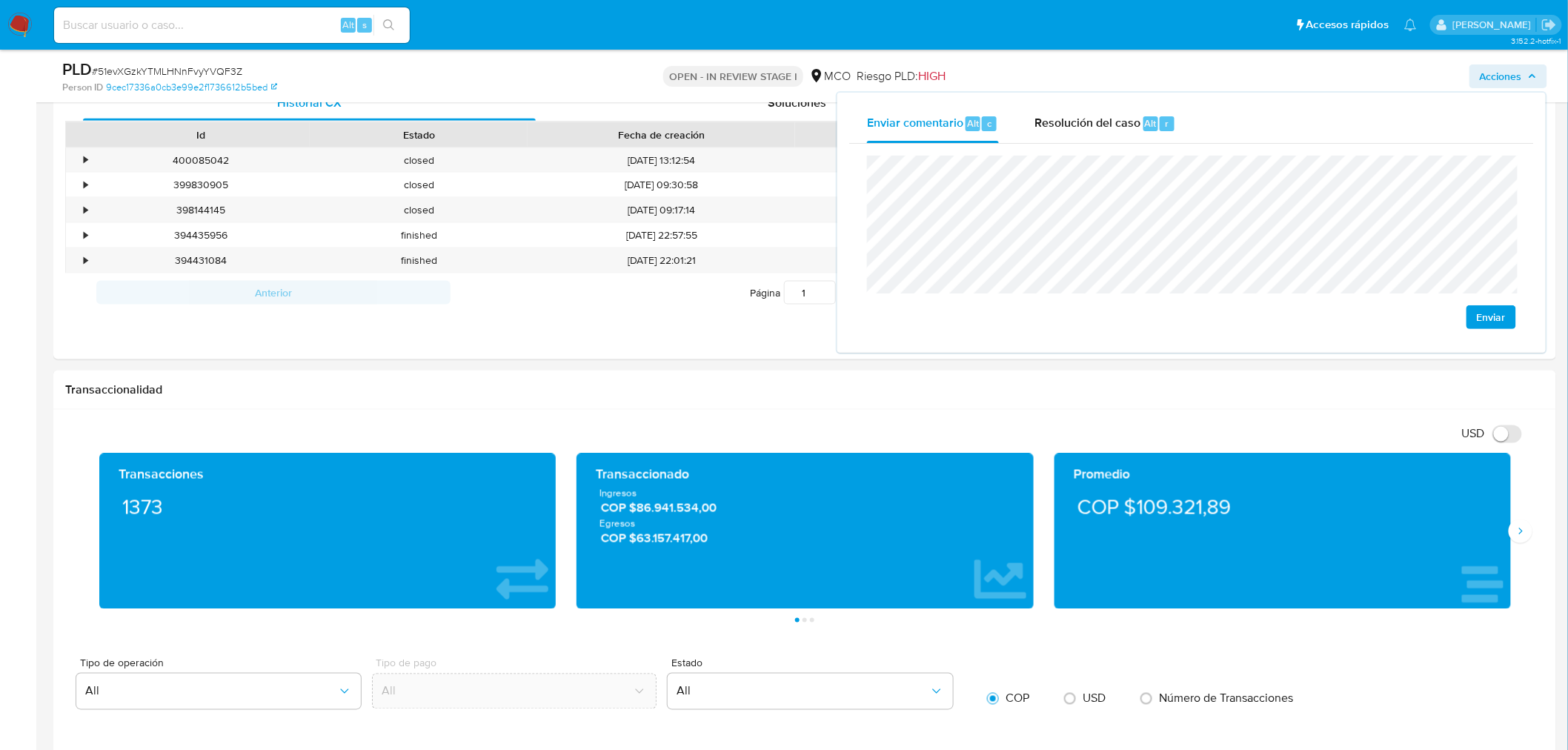
click at [863, 201] on div "Enviar" at bounding box center [1191, 242] width 684 height 198
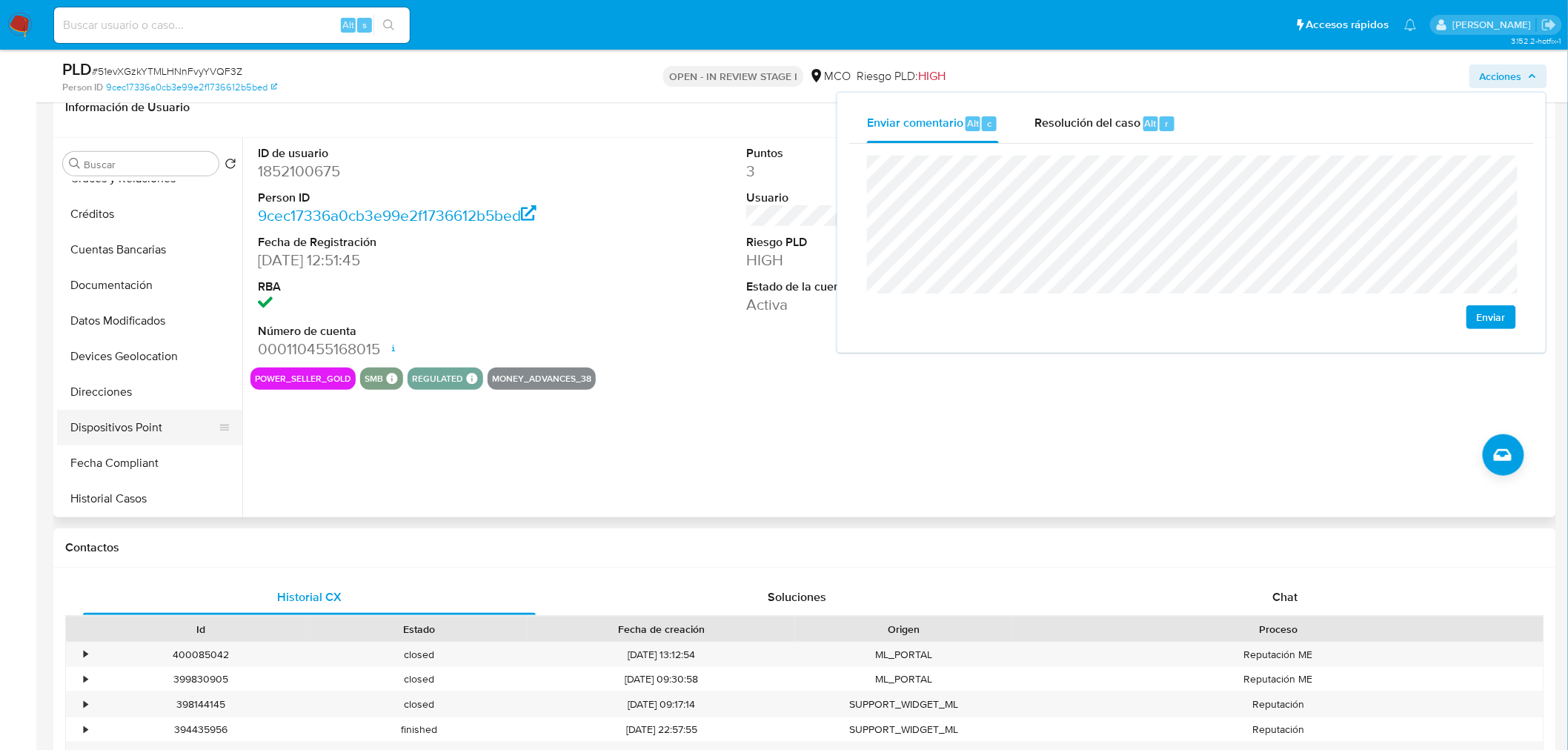
scroll to position [165, 0]
click at [156, 493] on button "Historial Casos" at bounding box center [143, 498] width 173 height 35
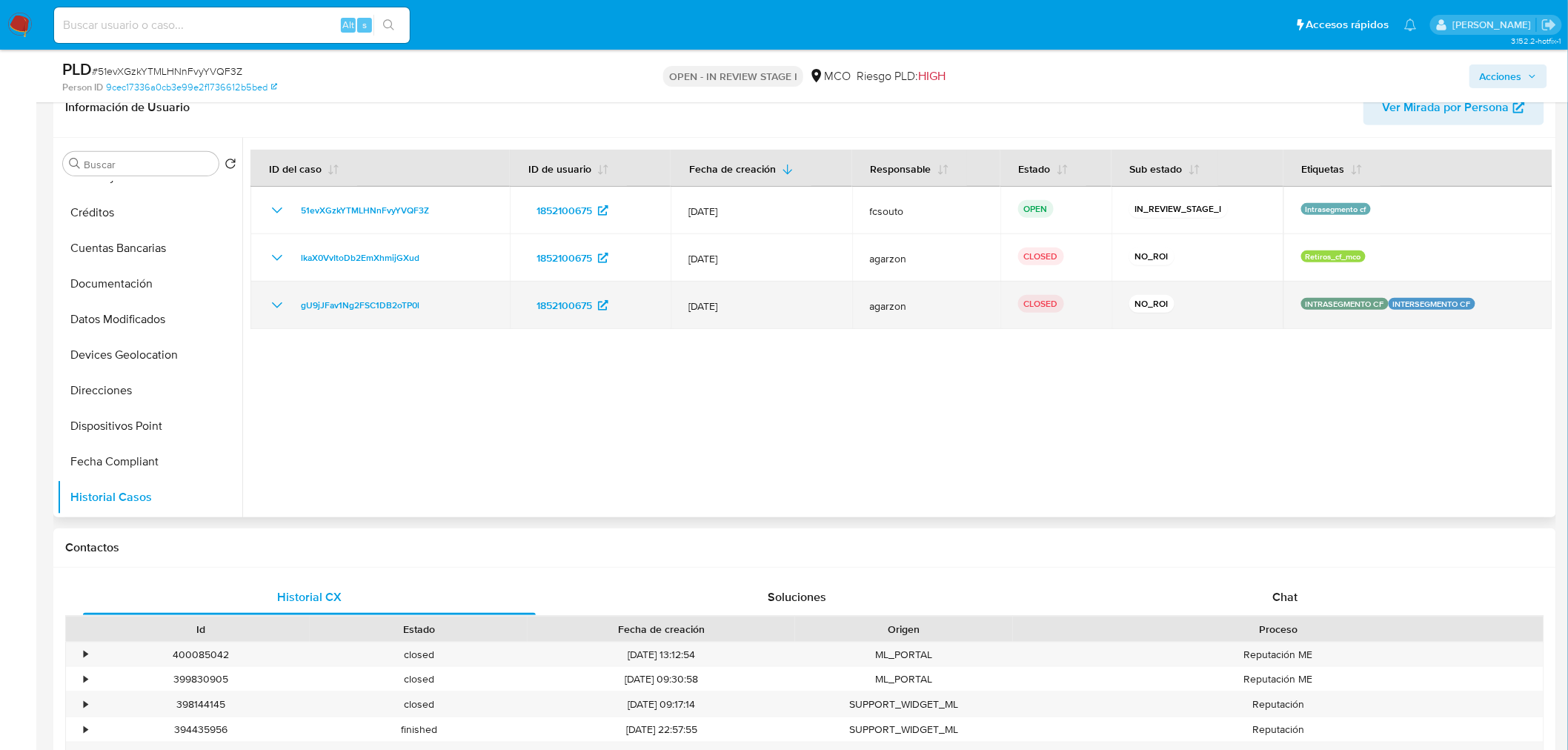
click at [272, 304] on icon "Mostrar/Ocultar" at bounding box center [277, 305] width 10 height 6
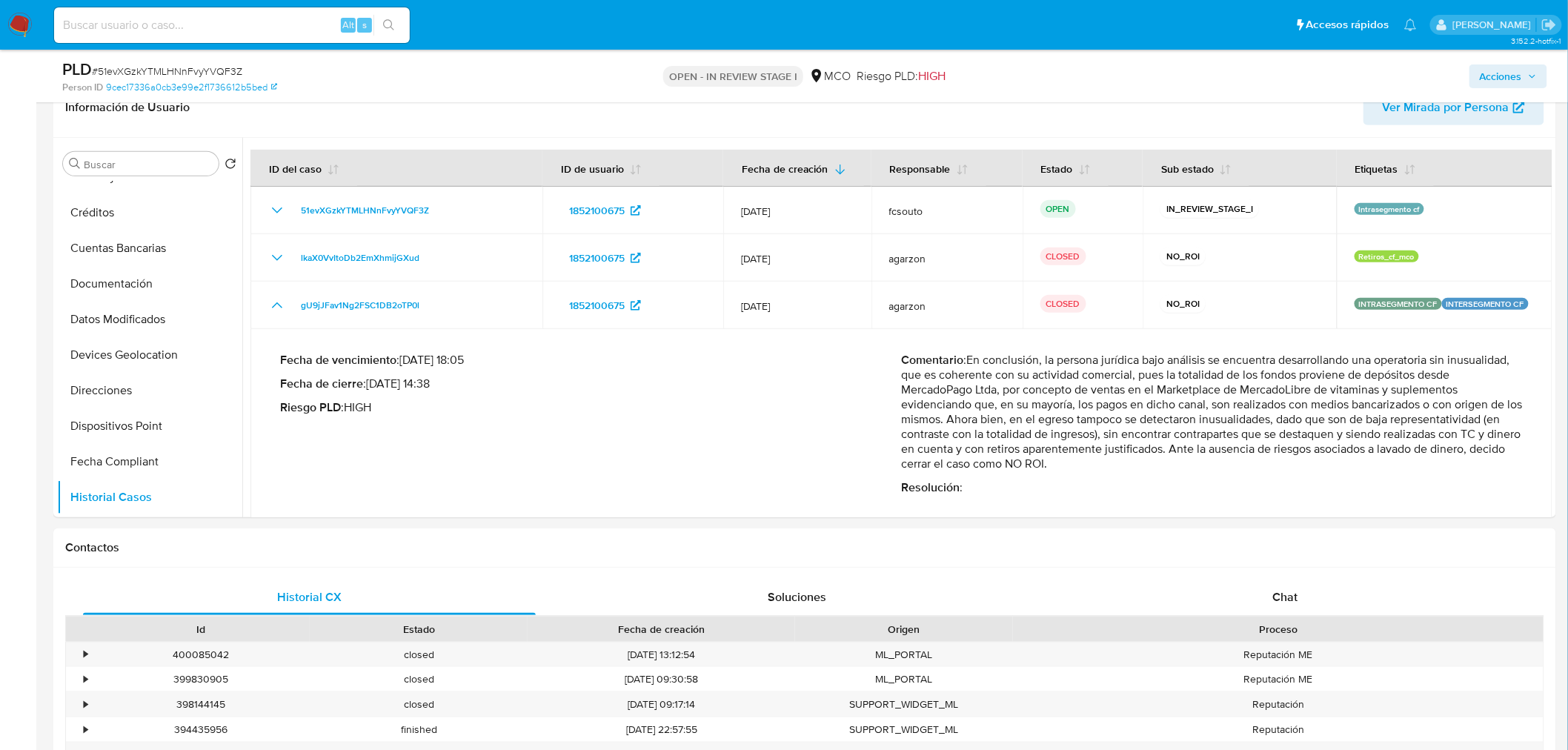
click at [1513, 77] on span "Acciones" at bounding box center [1501, 76] width 42 height 23
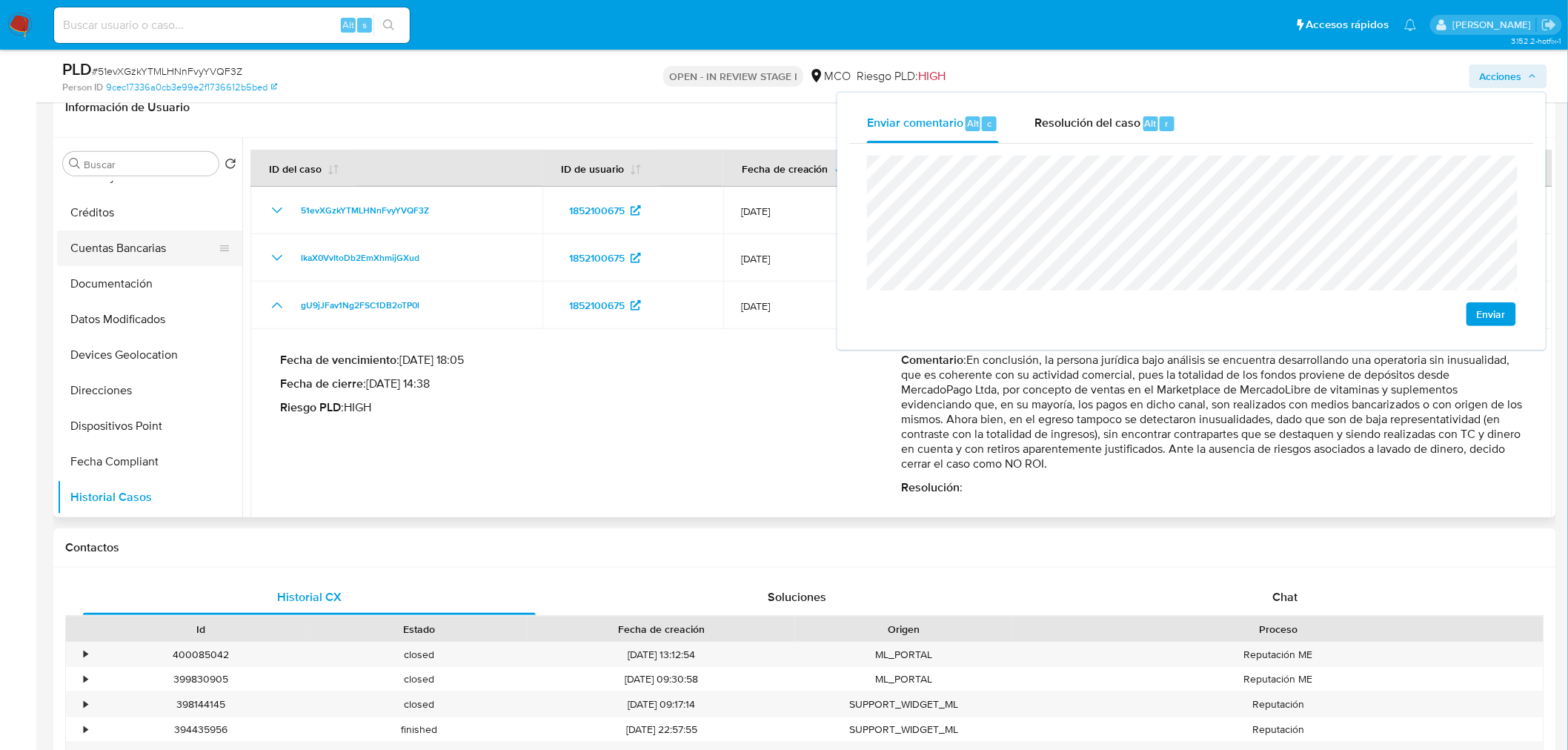
scroll to position [0, 0]
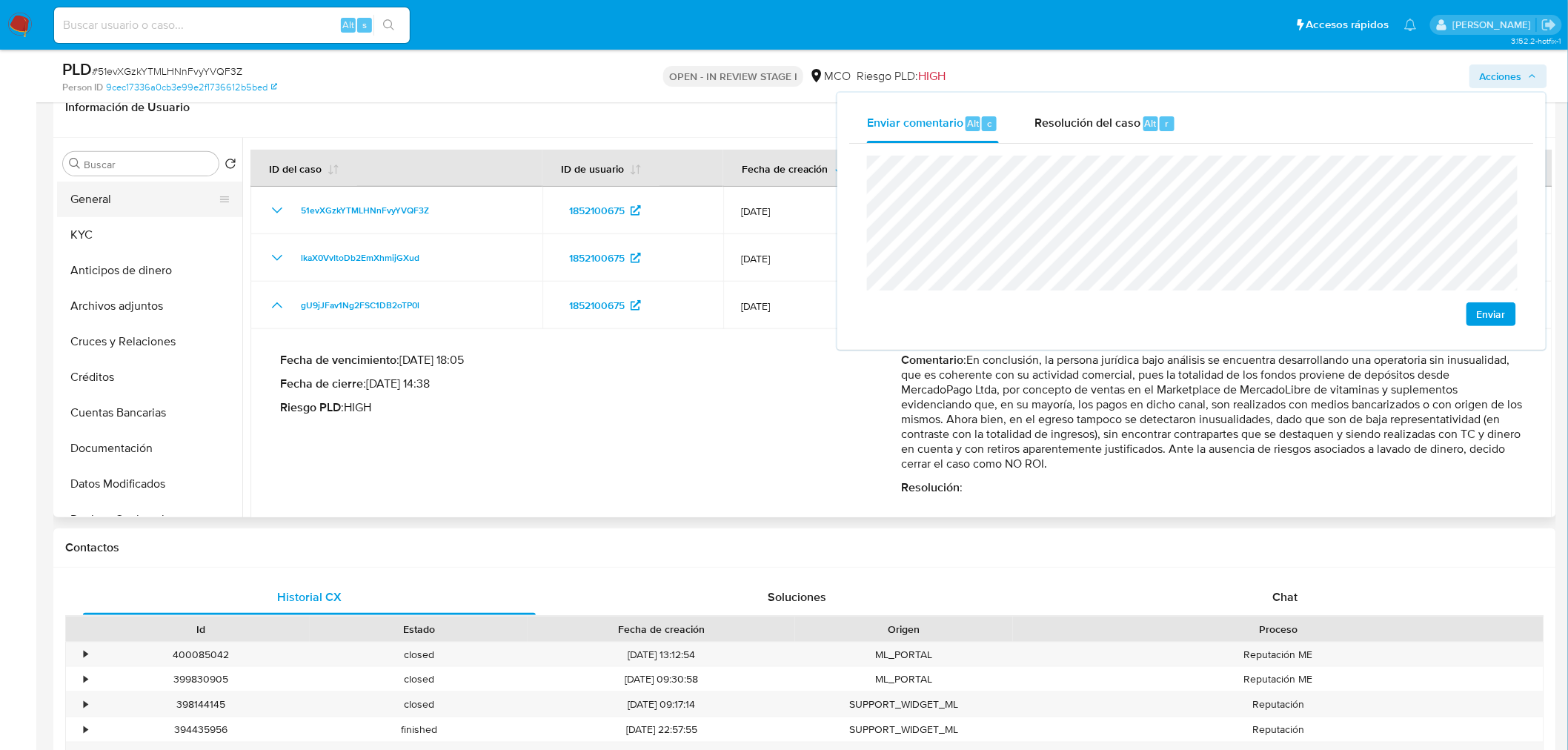
click at [120, 202] on button "General" at bounding box center [143, 199] width 173 height 35
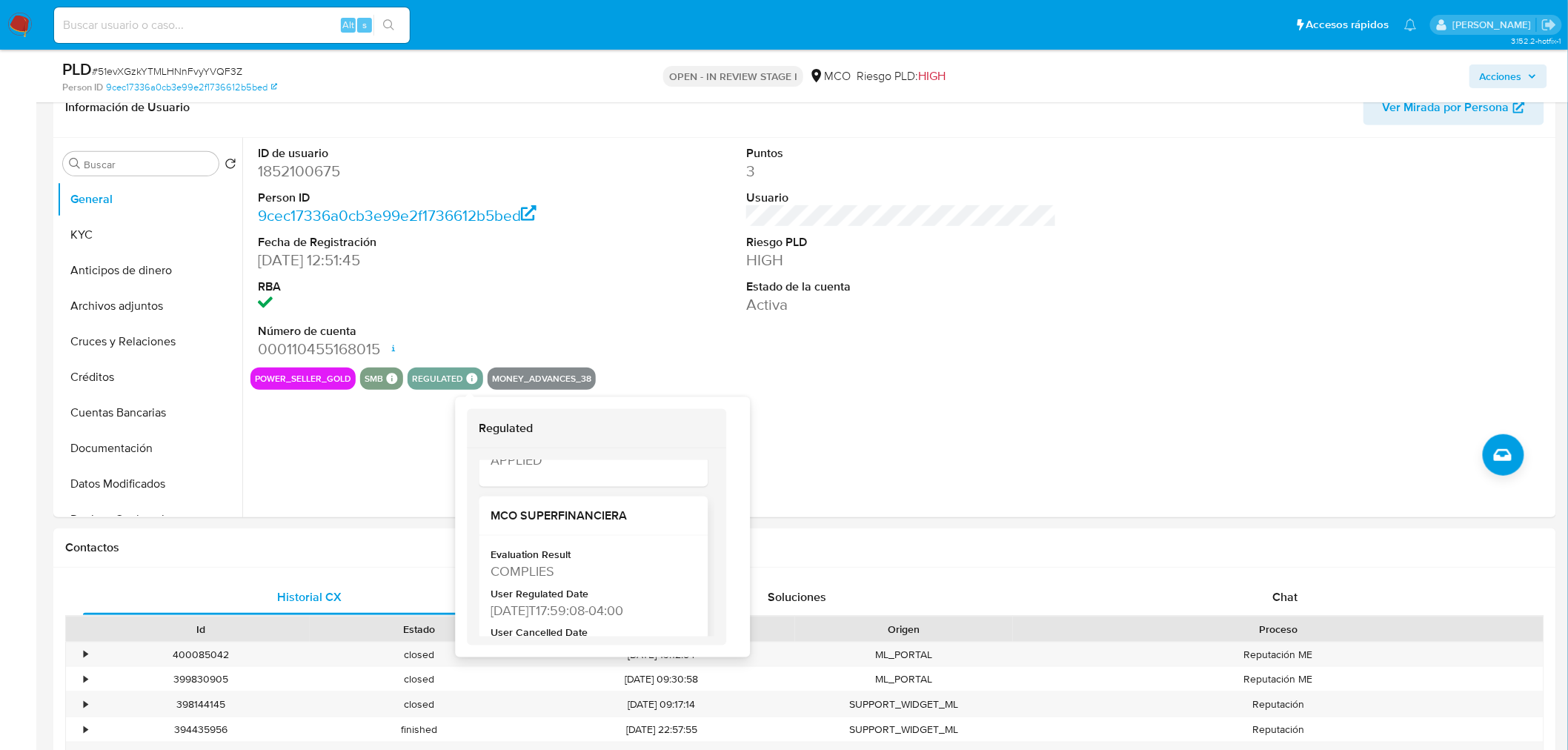
scroll to position [247, 0]
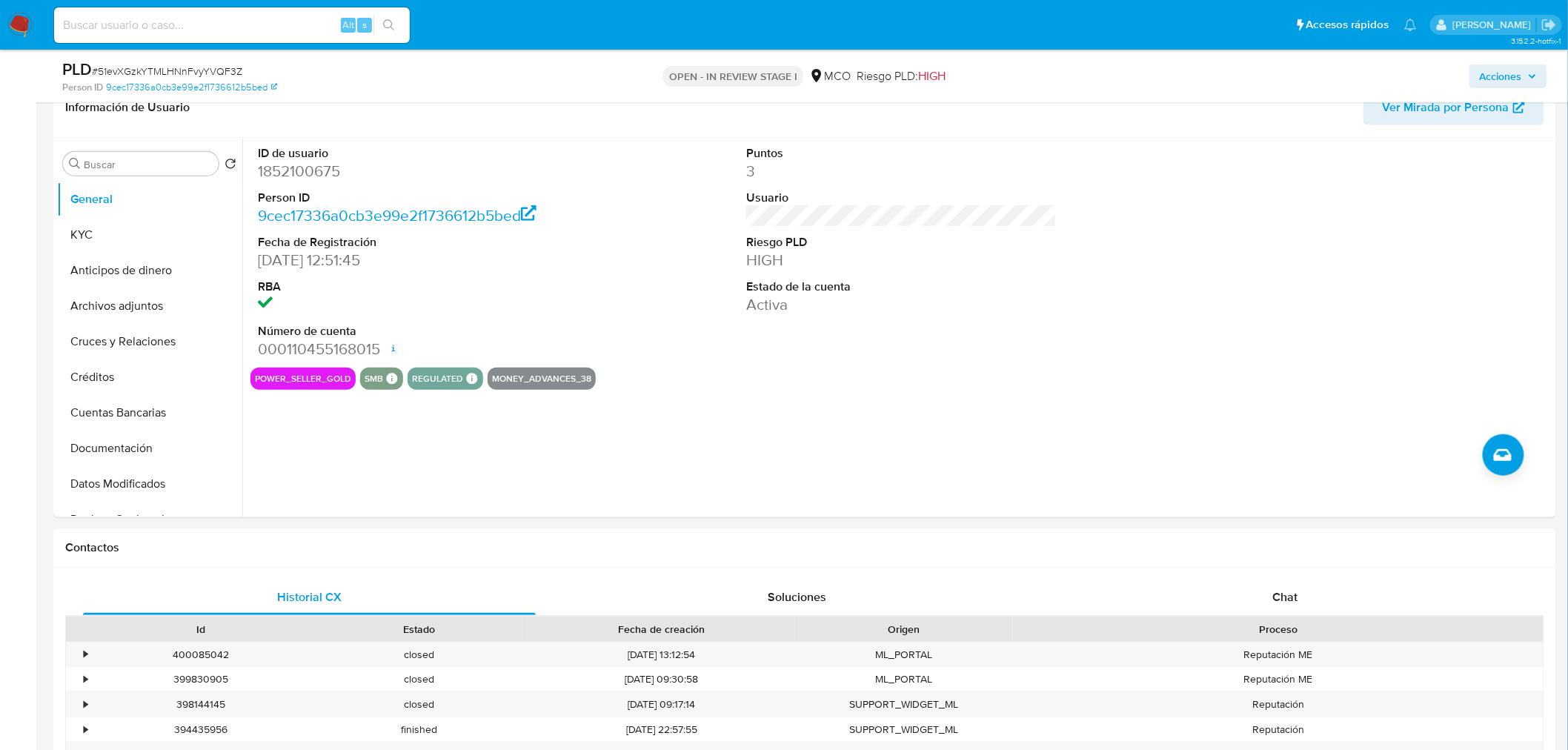
click at [1505, 85] on span "Acciones" at bounding box center [1501, 76] width 42 height 23
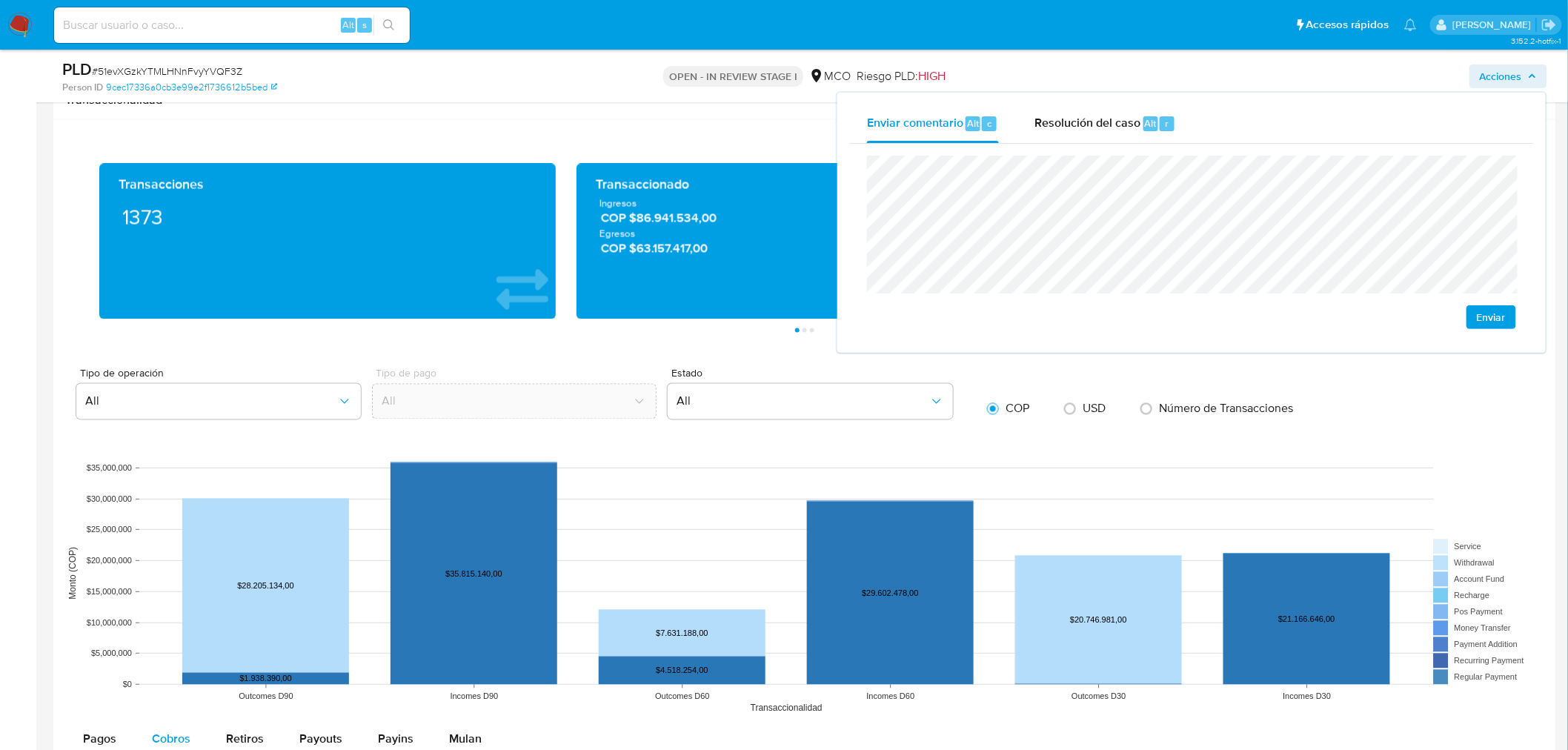
scroll to position [1317, 0]
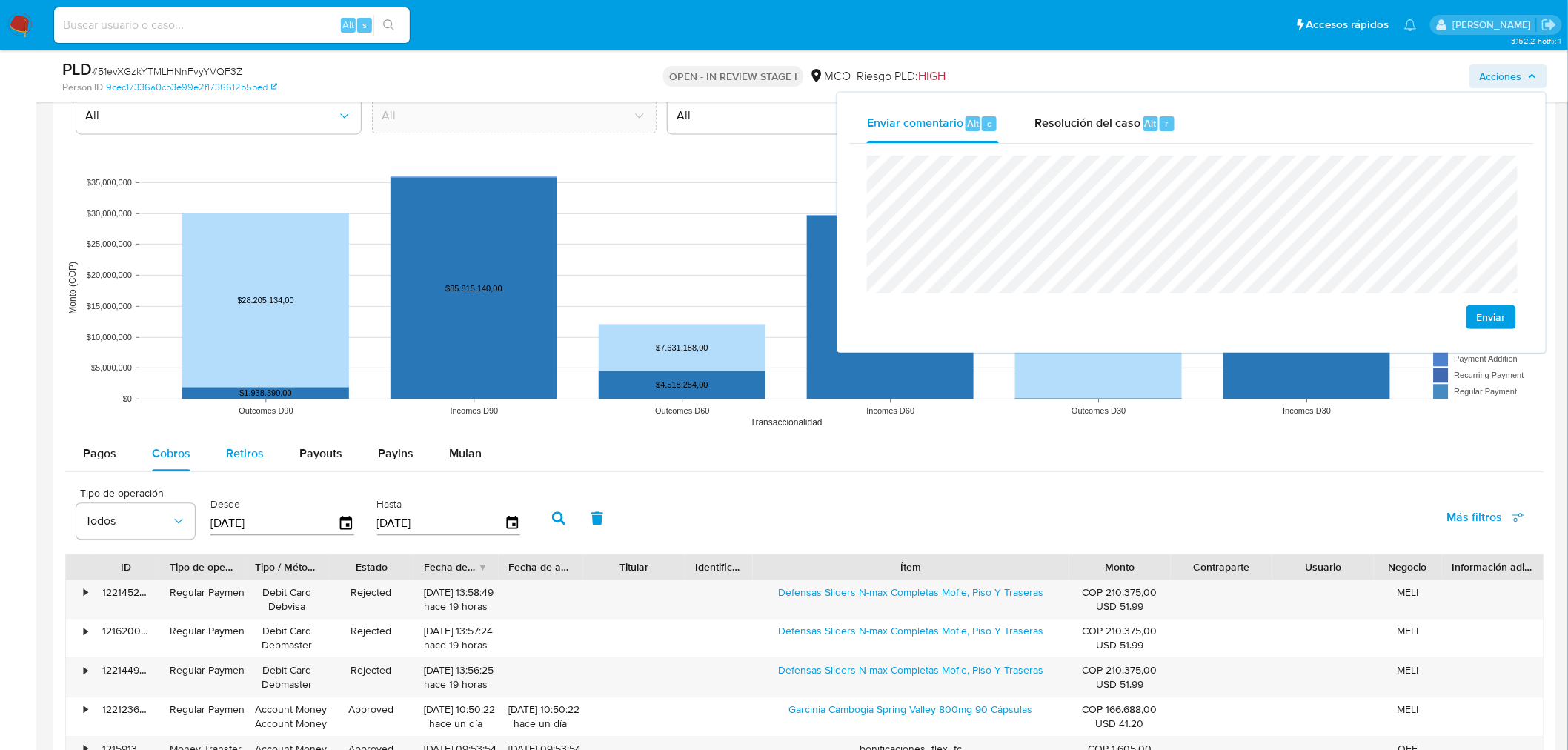
click at [252, 444] on div "Retiros" at bounding box center [244, 453] width 38 height 35
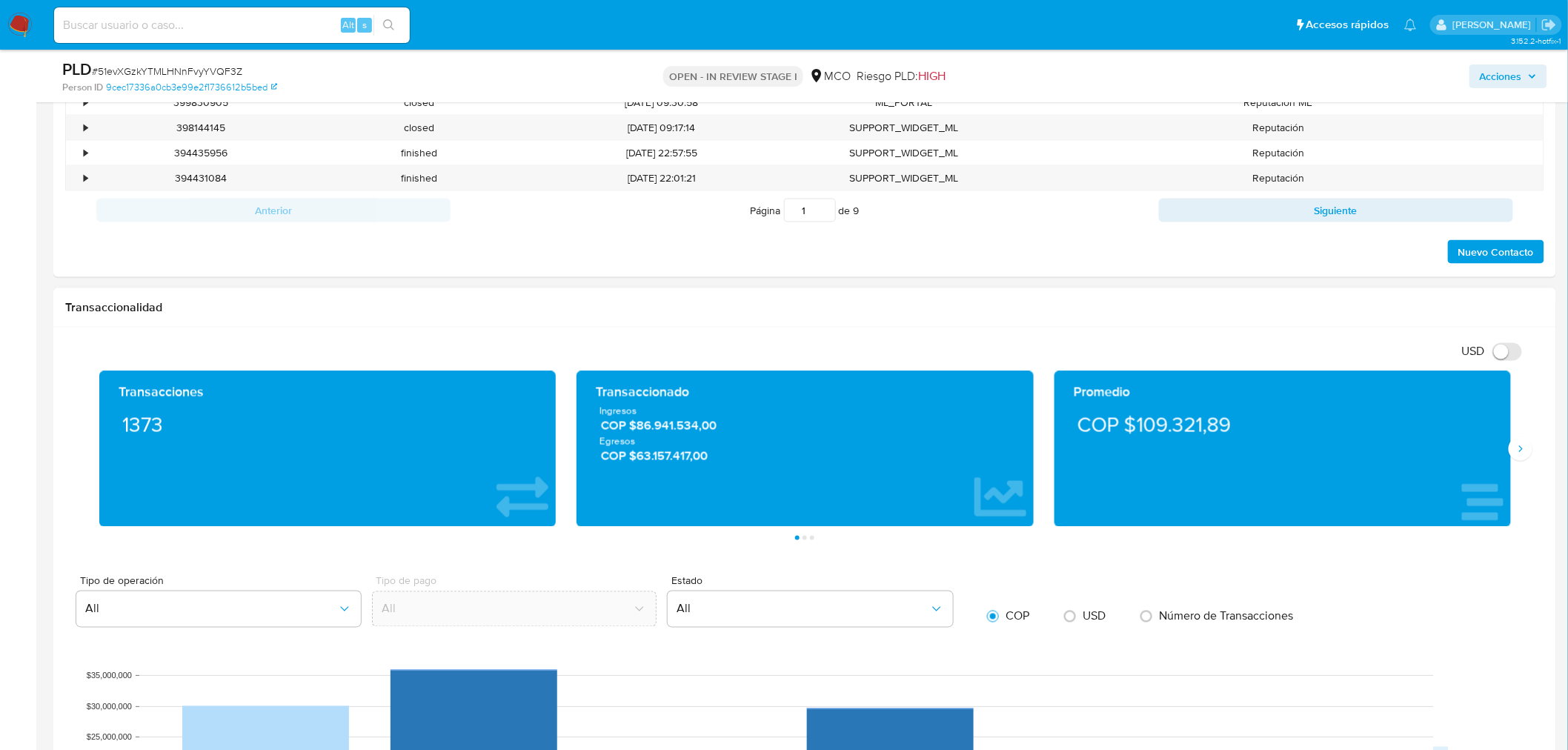
scroll to position [247, 0]
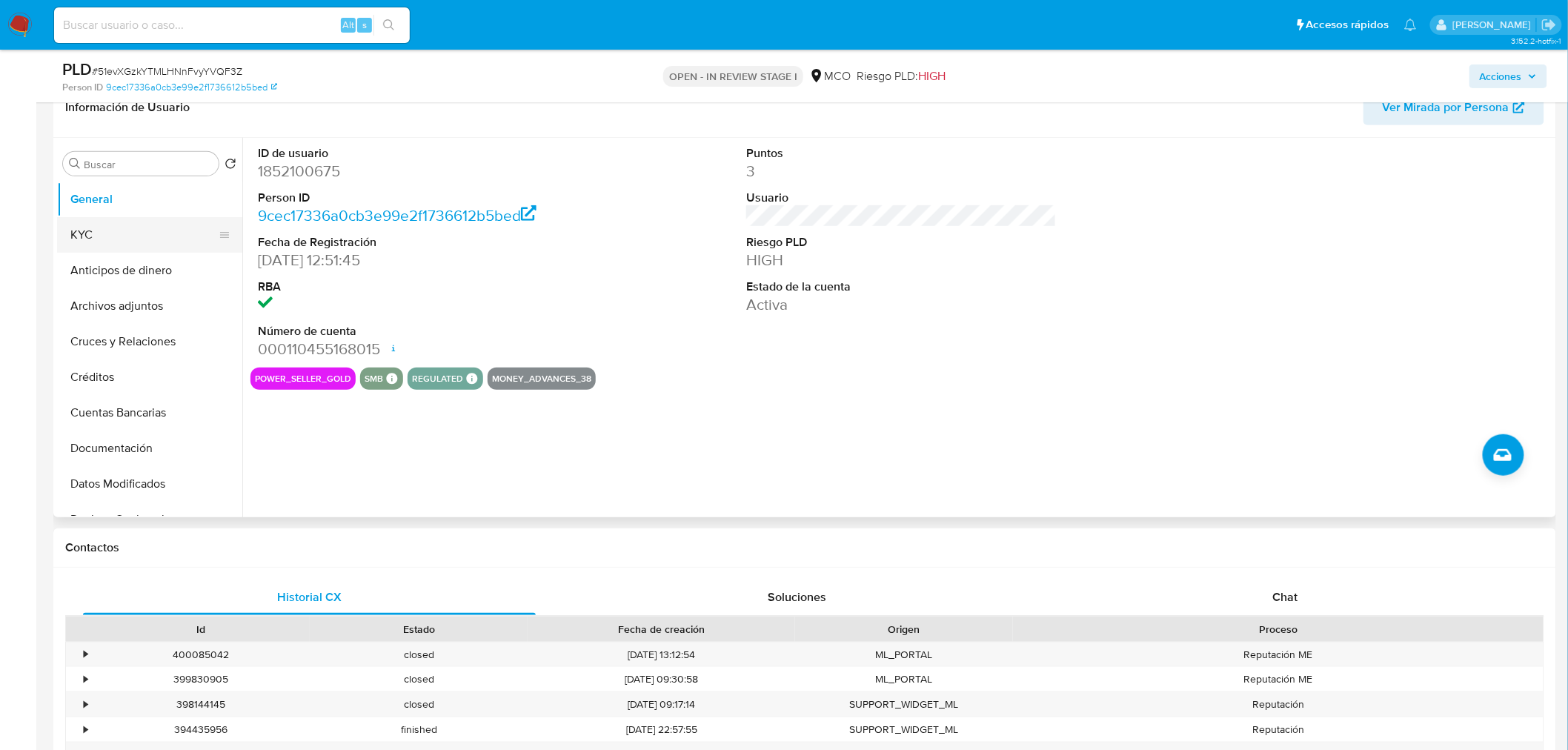
drag, startPoint x: 131, startPoint y: 212, endPoint x: 128, endPoint y: 239, distance: 27.2
click at [131, 213] on button "General" at bounding box center [150, 199] width 185 height 35
click at [128, 240] on button "KYC" at bounding box center [143, 235] width 173 height 35
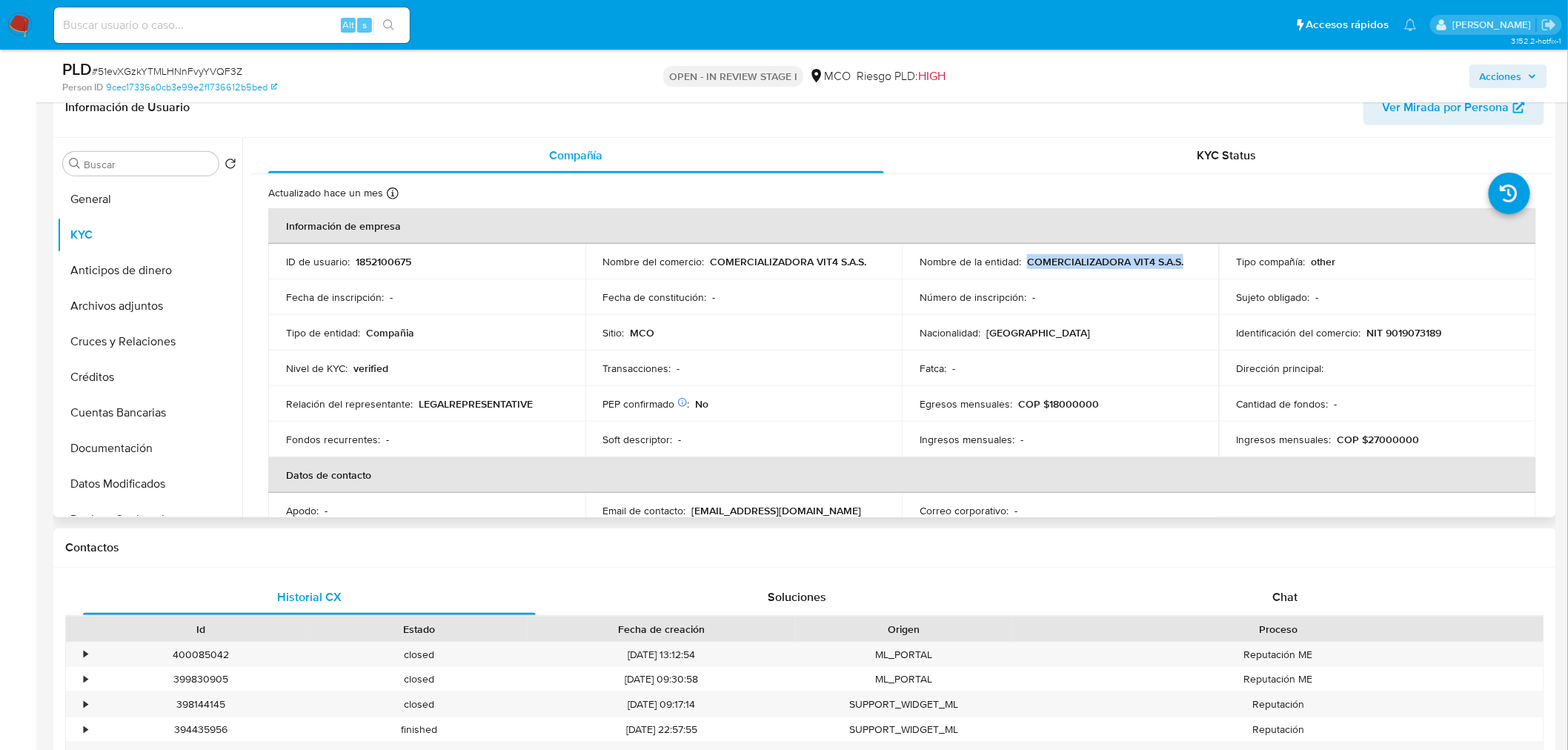
drag, startPoint x: 1024, startPoint y: 258, endPoint x: 1182, endPoint y: 265, distance: 158.2
click at [1182, 265] on div "Nombre de la entidad : COMERCIALIZADORA VIT4 S.A.S." at bounding box center [1060, 261] width 281 height 14
copy p "COMERCIALIZADORA VIT4 S.A.S."
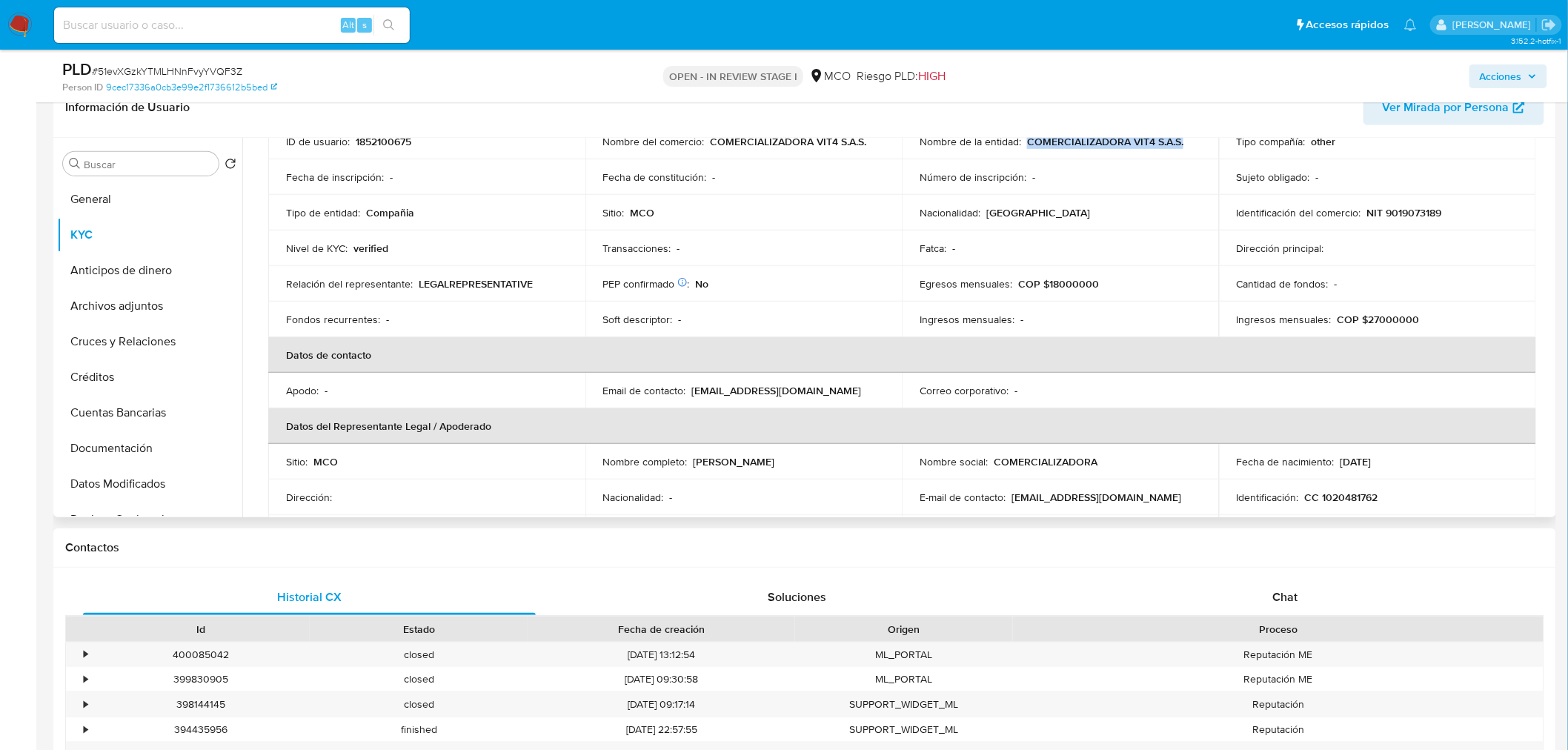
scroll to position [0, 0]
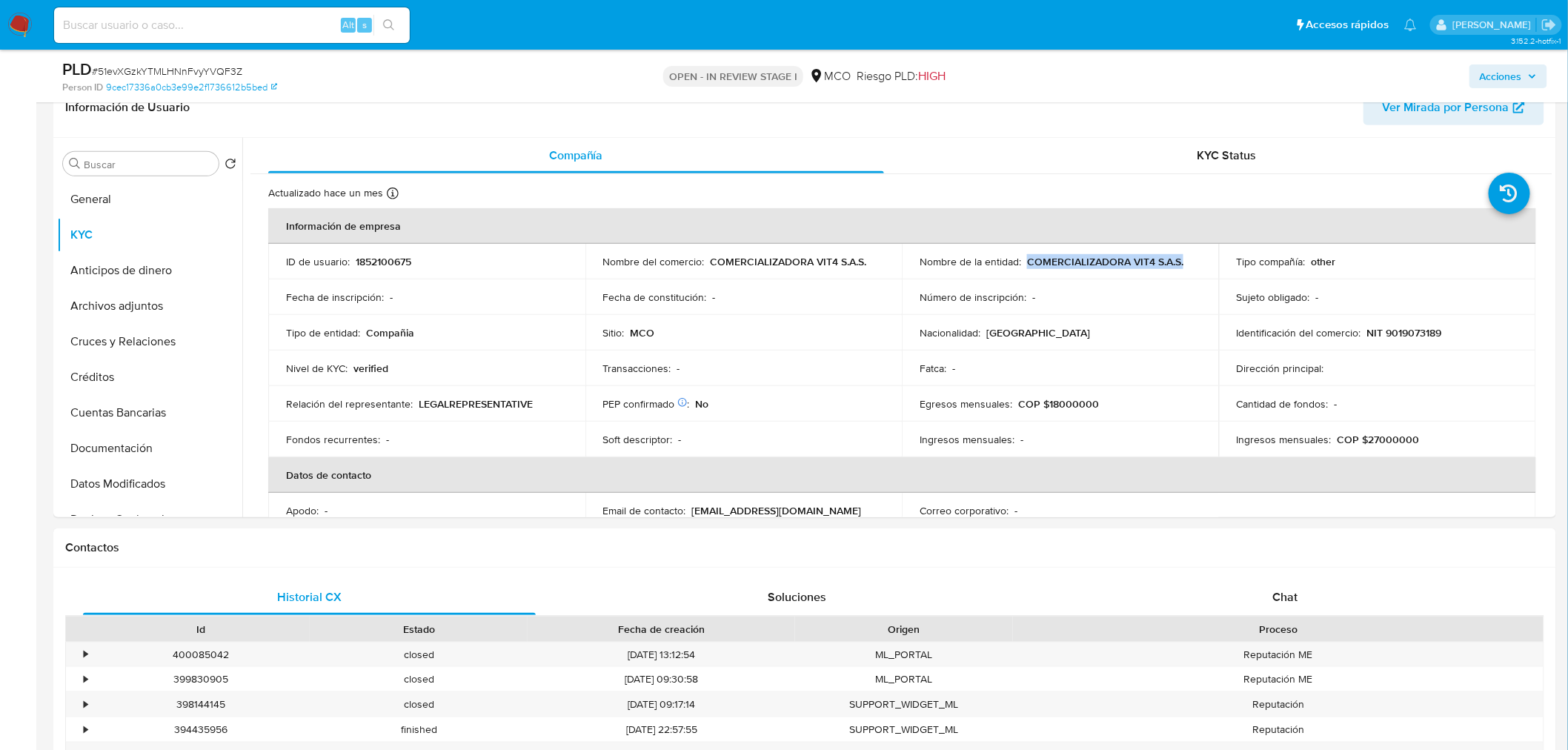
click at [1520, 78] on span "Acciones" at bounding box center [1501, 76] width 42 height 23
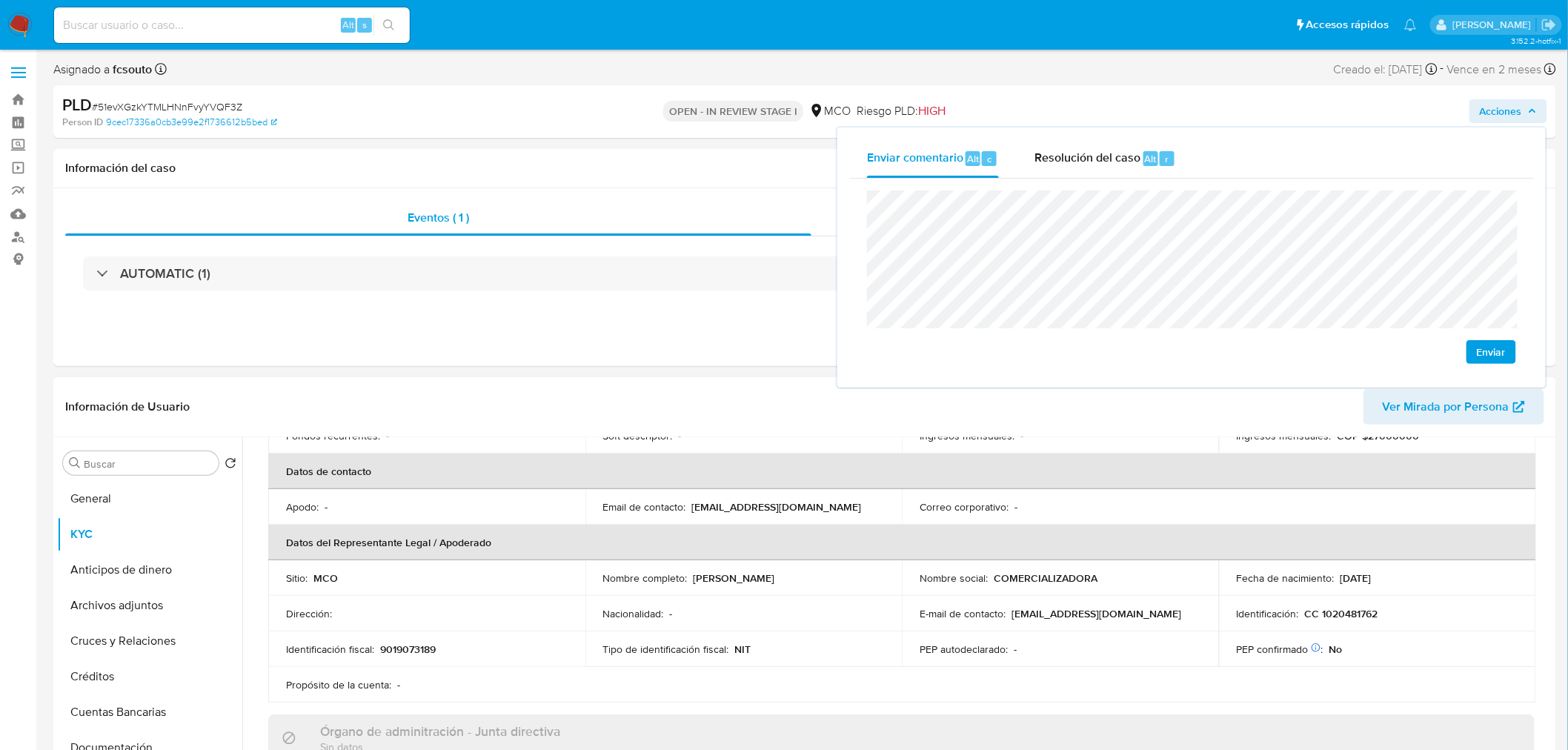
scroll to position [329, 0]
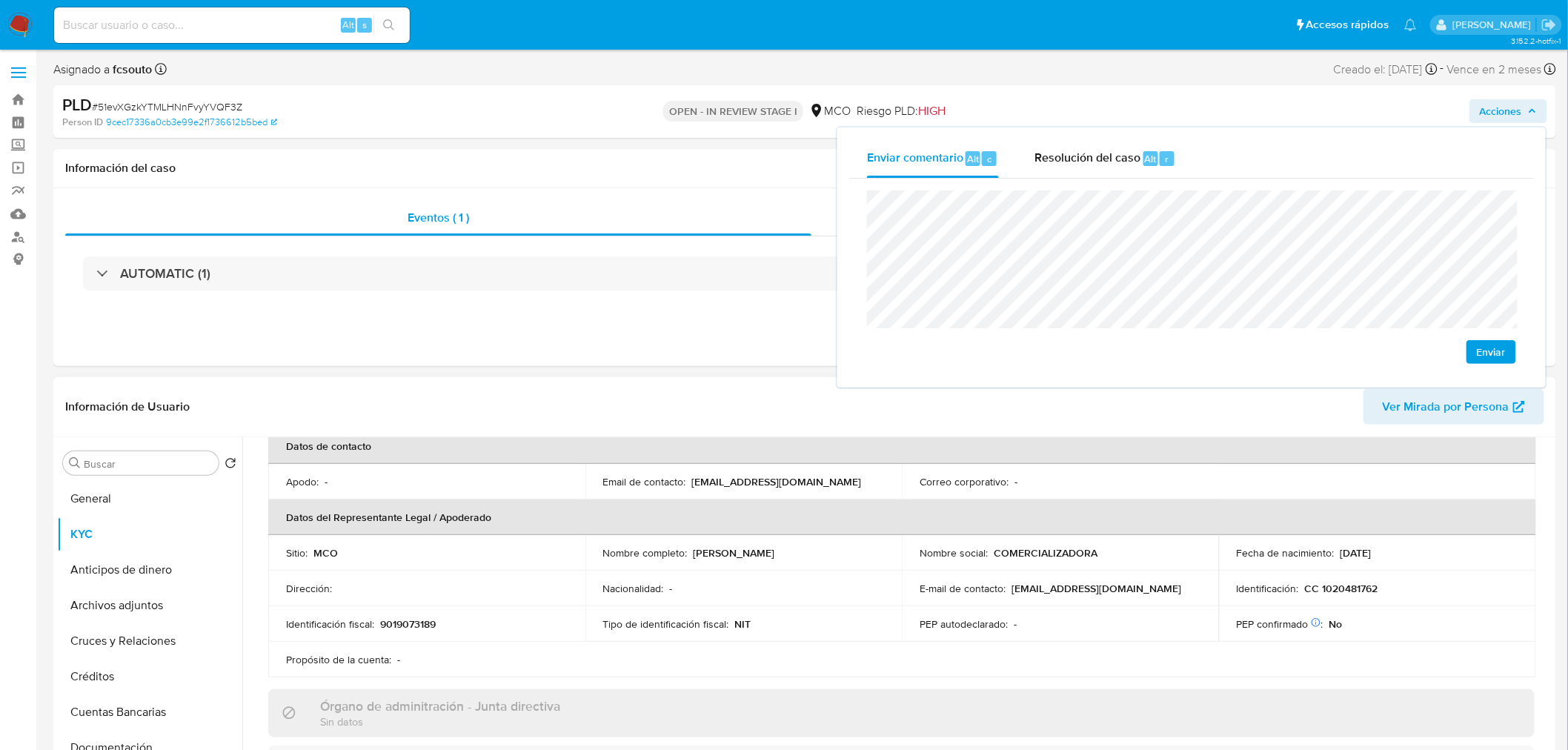
drag, startPoint x: 799, startPoint y: 550, endPoint x: 693, endPoint y: 552, distance: 106.0
click at [693, 552] on div "Nombre completo : [PERSON_NAME]" at bounding box center [743, 552] width 281 height 14
copy p "[PERSON_NAME]"
click at [1508, 104] on span "Acciones" at bounding box center [1501, 110] width 42 height 23
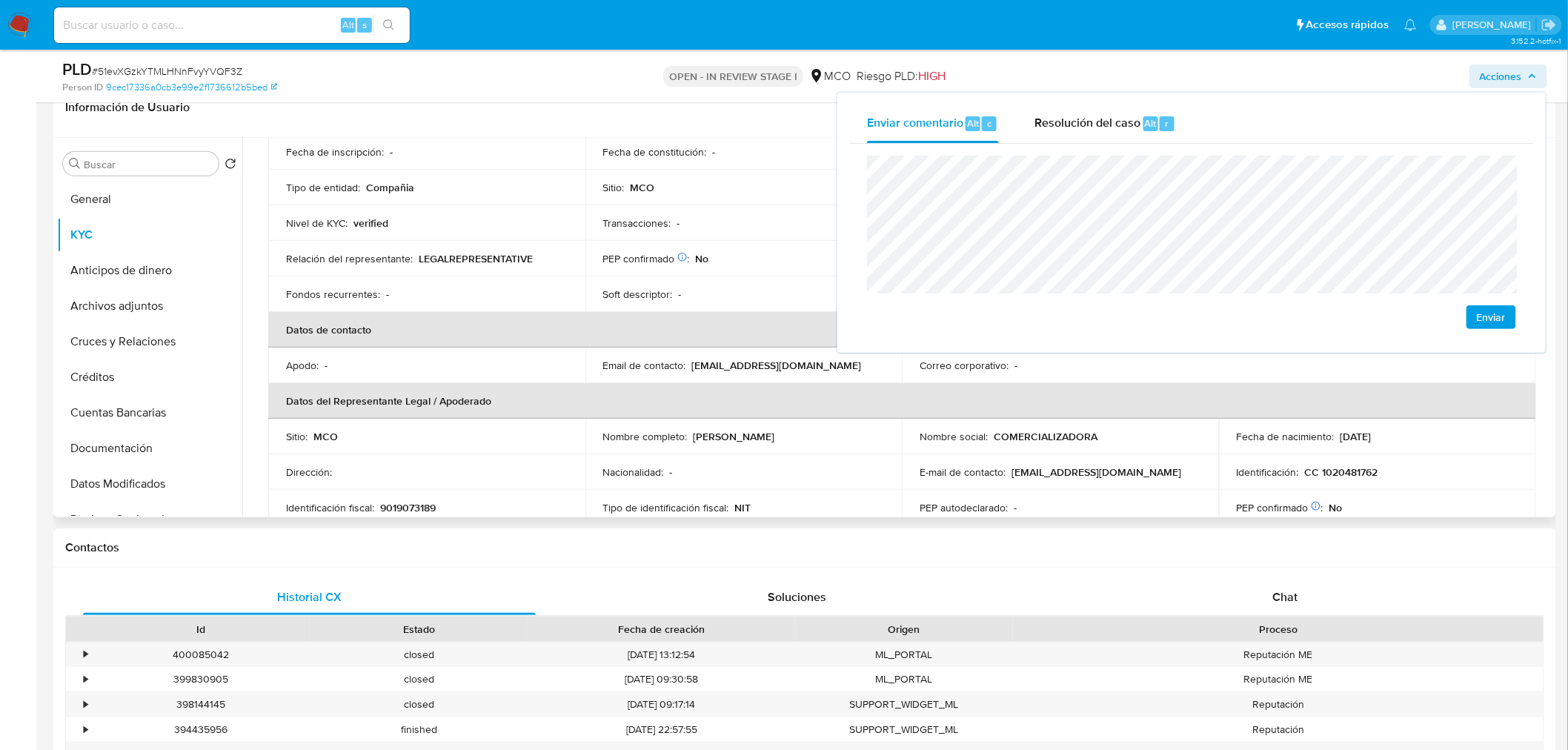
scroll to position [174, 0]
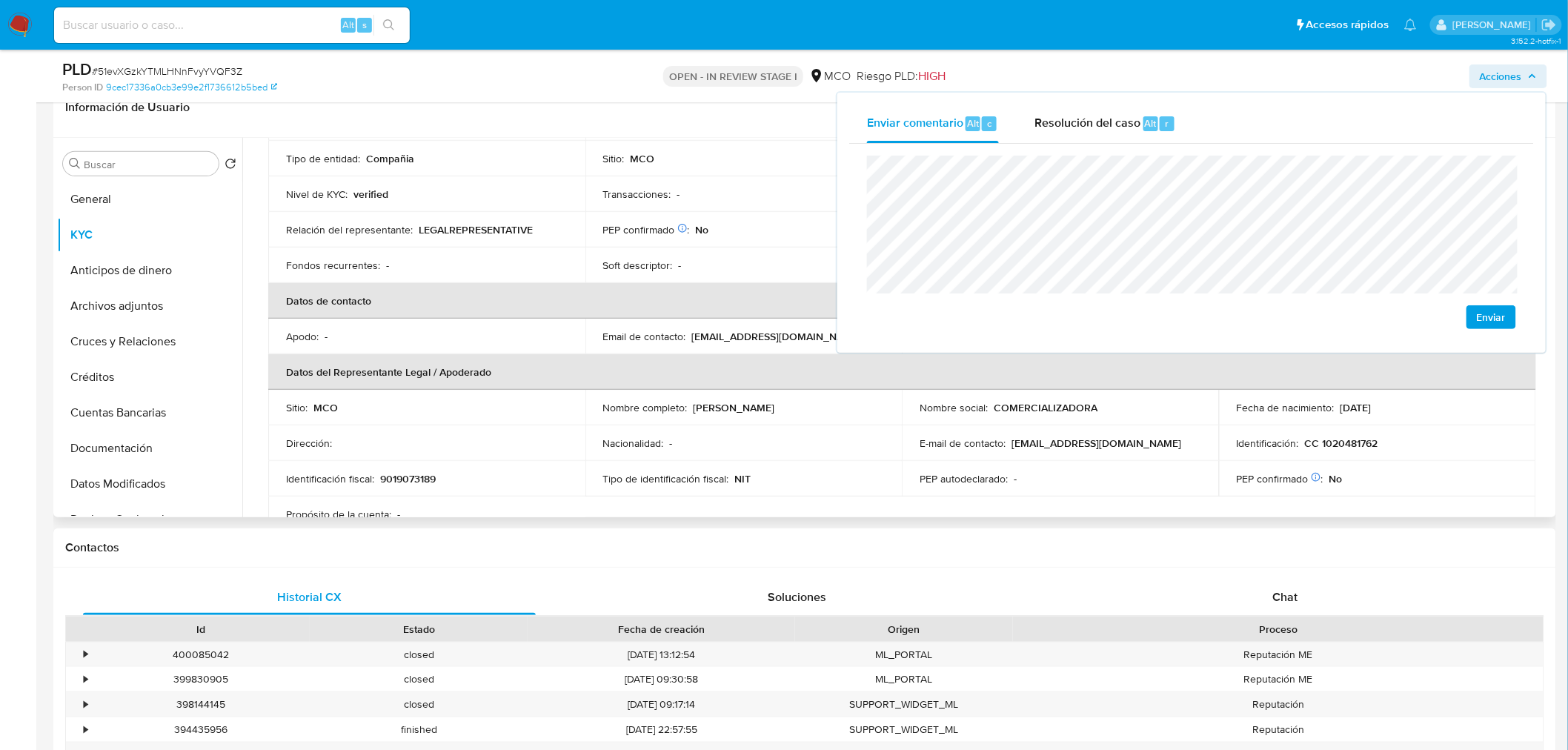
click at [1345, 444] on p "CC 1020481762" at bounding box center [1341, 443] width 73 height 14
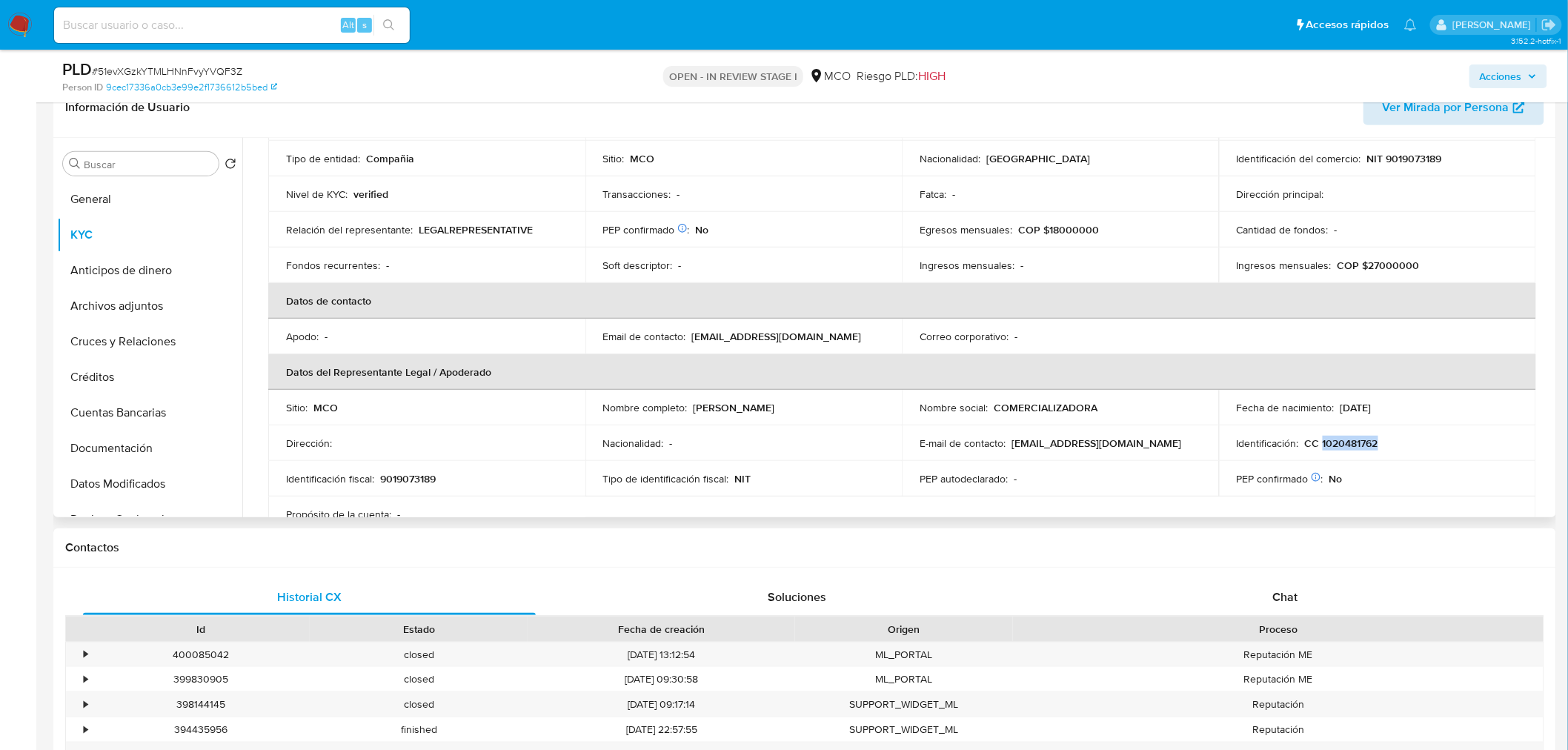
copy p "1020481762"
click at [1528, 79] on span "Acciones" at bounding box center [1508, 77] width 57 height 21
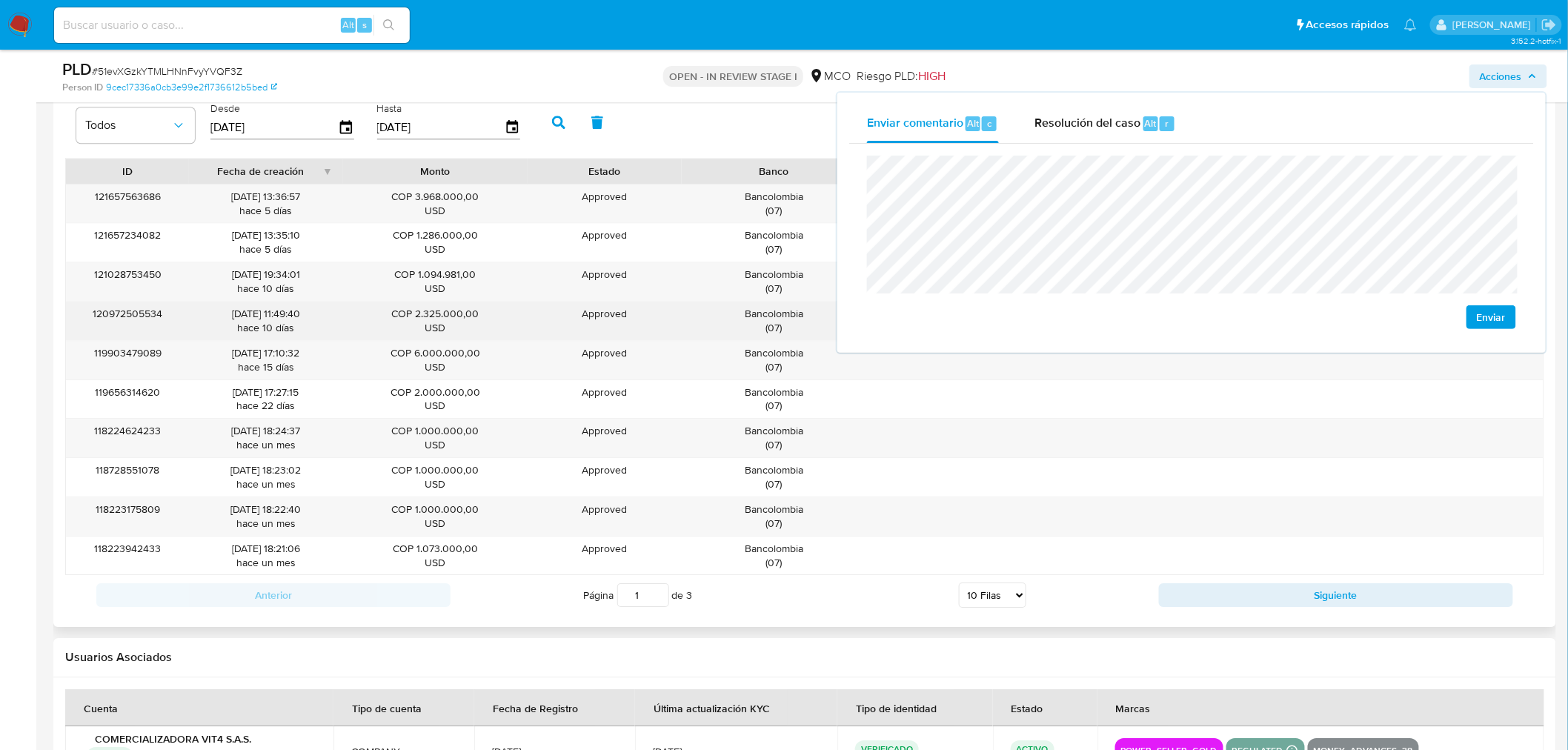
scroll to position [1730, 0]
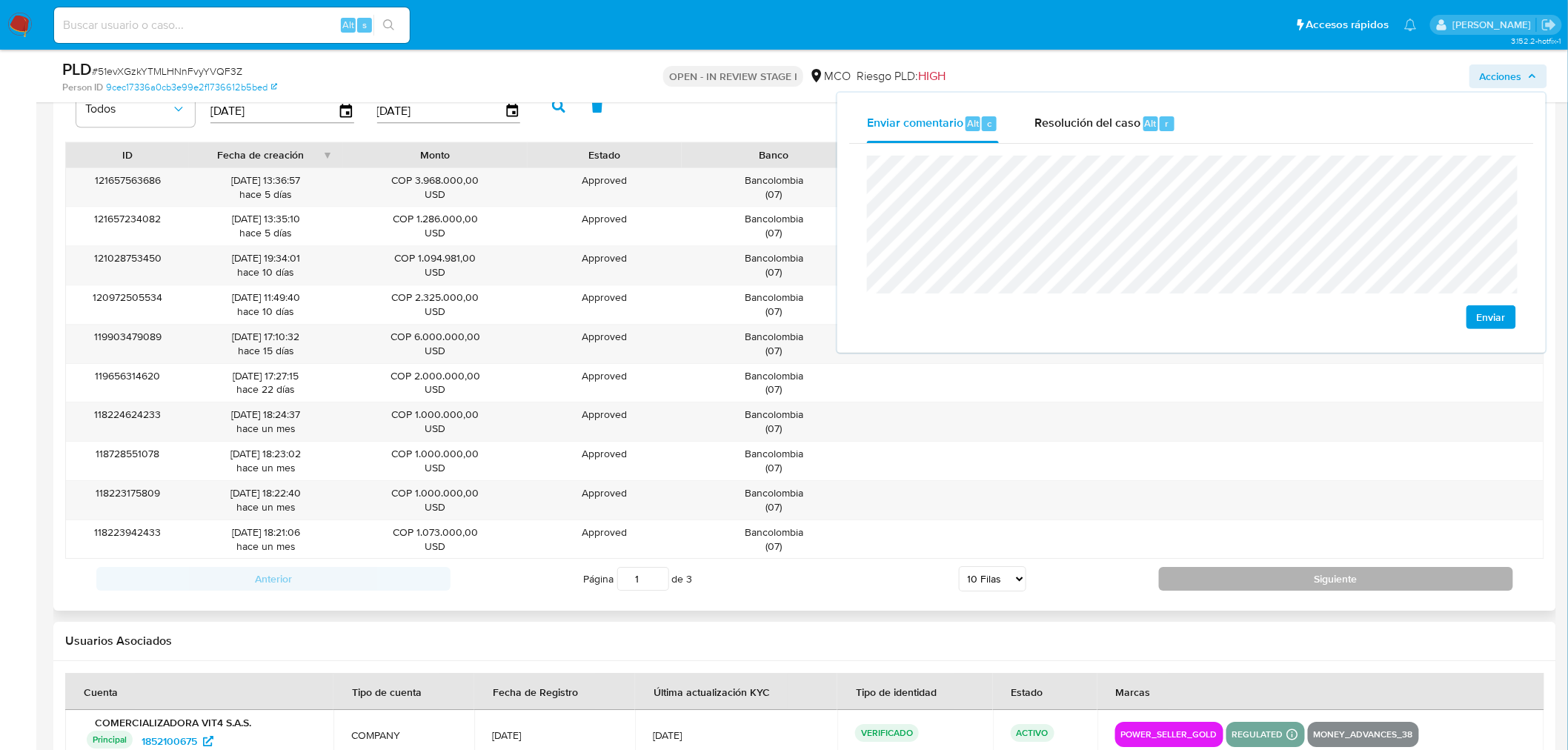
click at [1266, 584] on button "Siguiente" at bounding box center [1336, 578] width 354 height 23
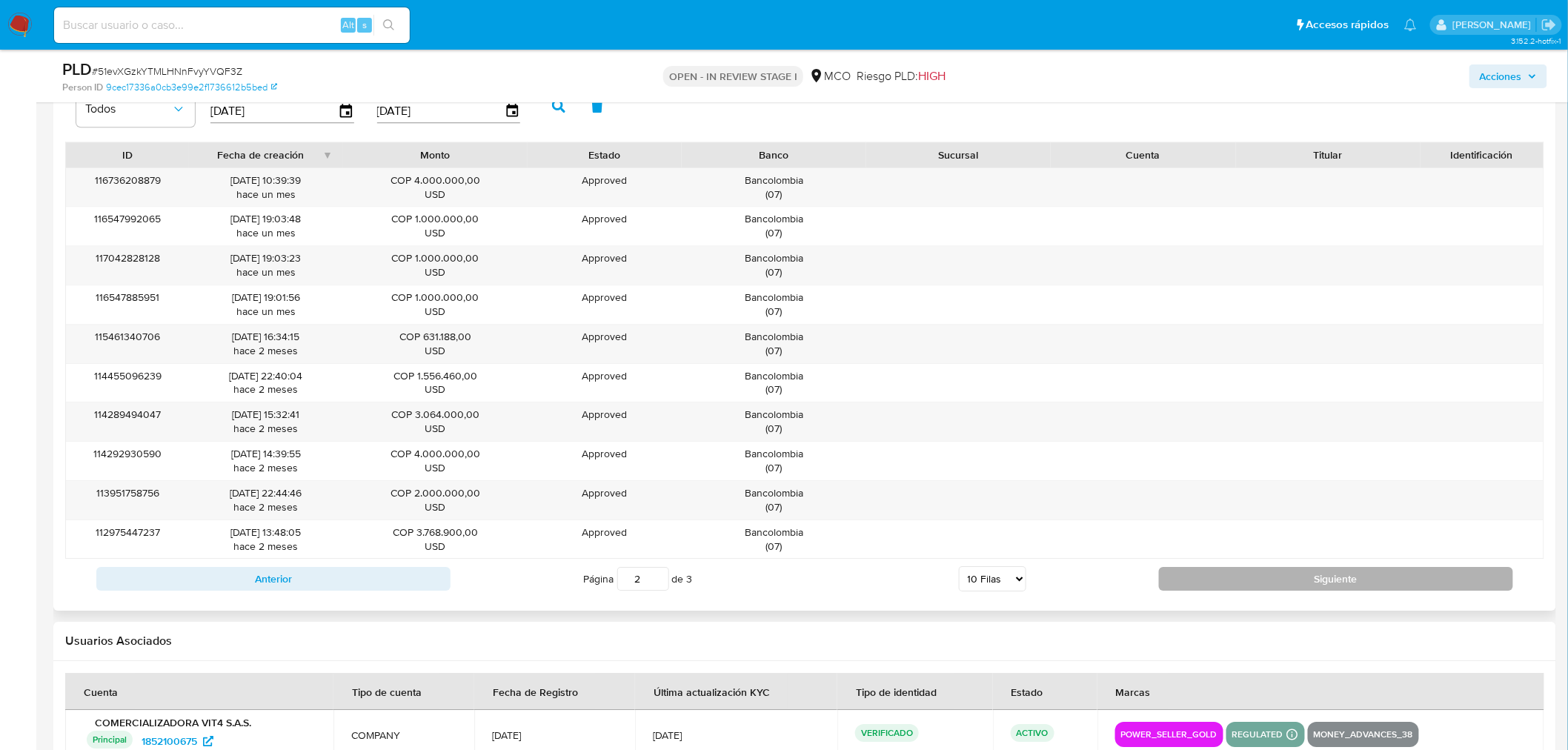
click at [1212, 591] on button "Siguiente" at bounding box center [1336, 578] width 354 height 23
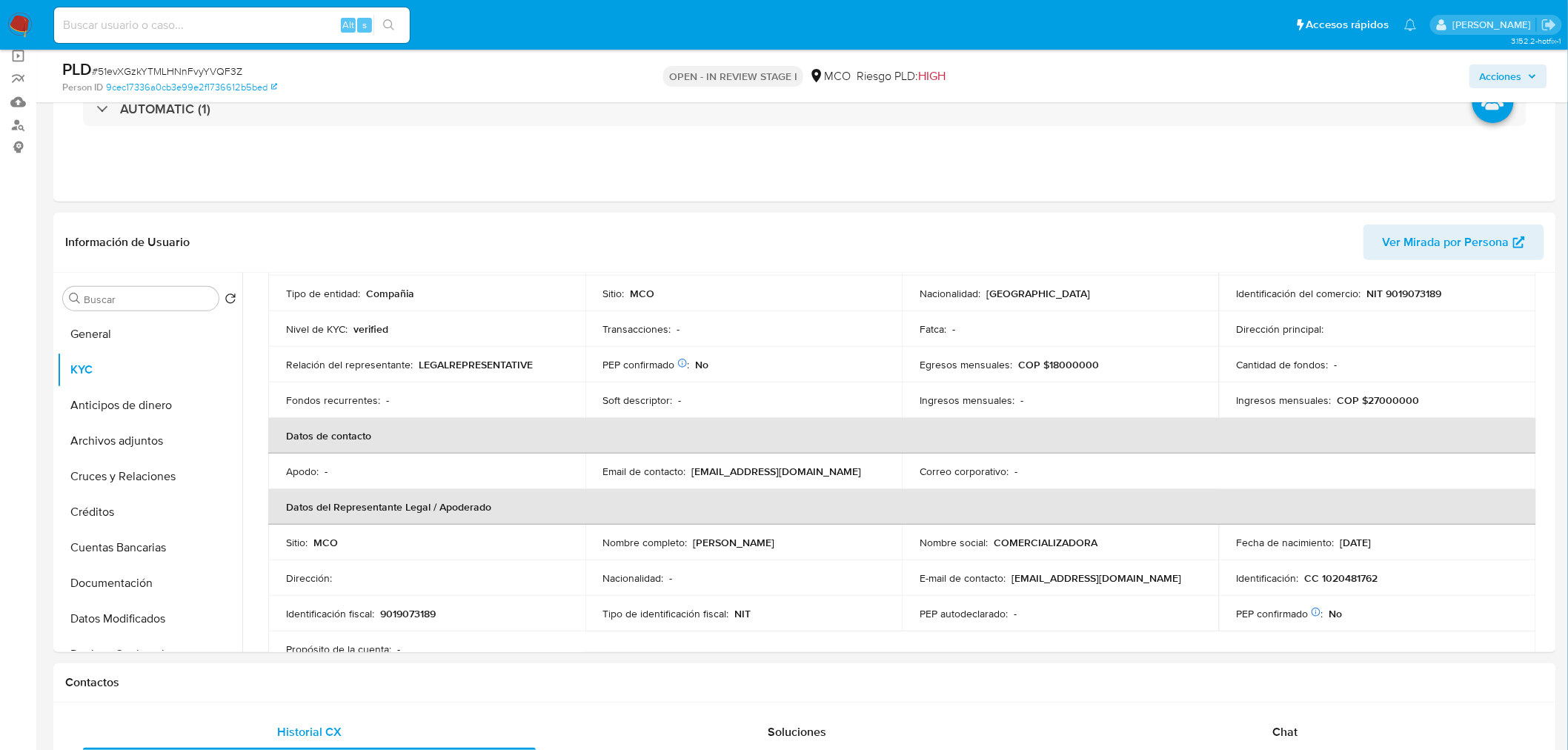
scroll to position [0, 0]
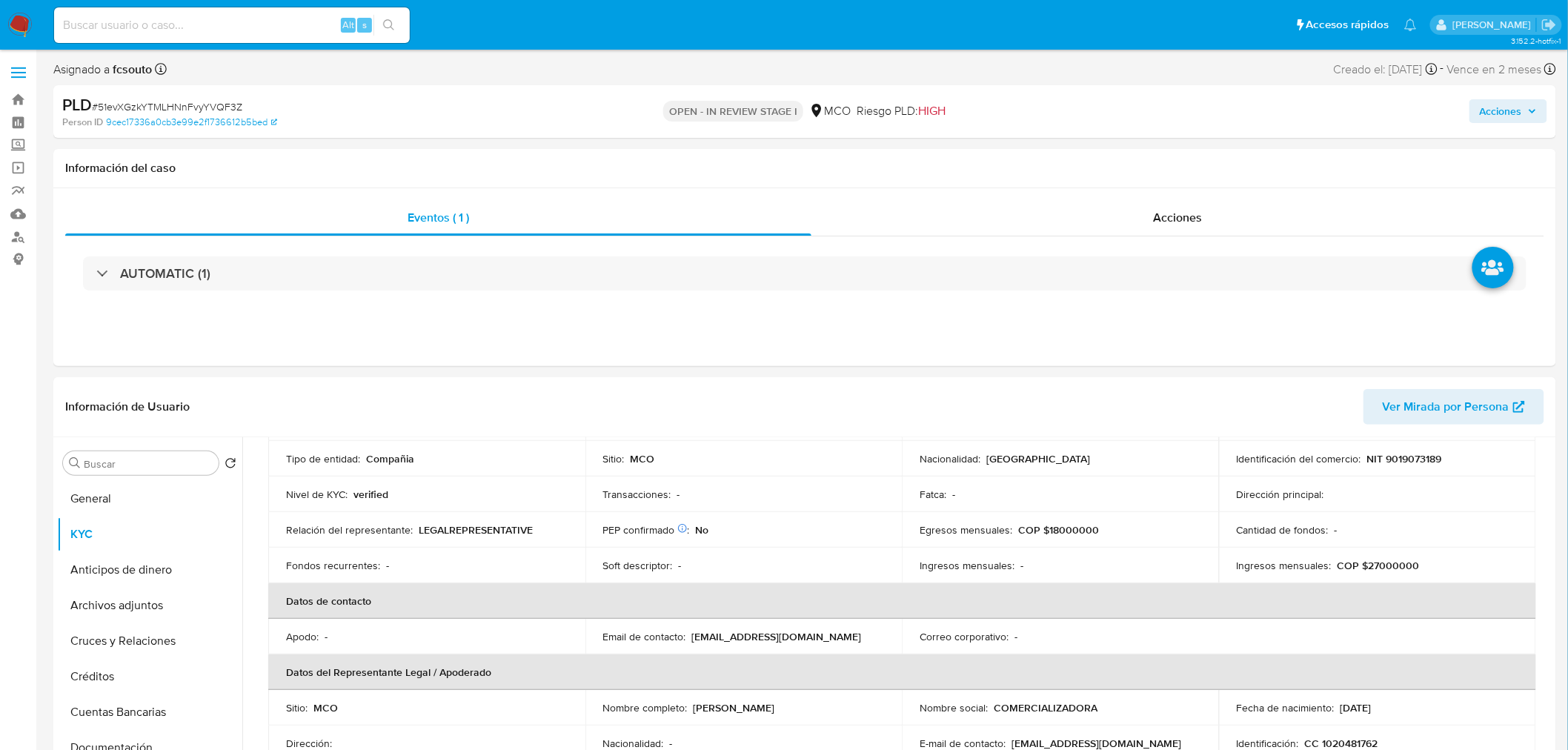
click at [1512, 106] on span "Acciones" at bounding box center [1501, 110] width 42 height 23
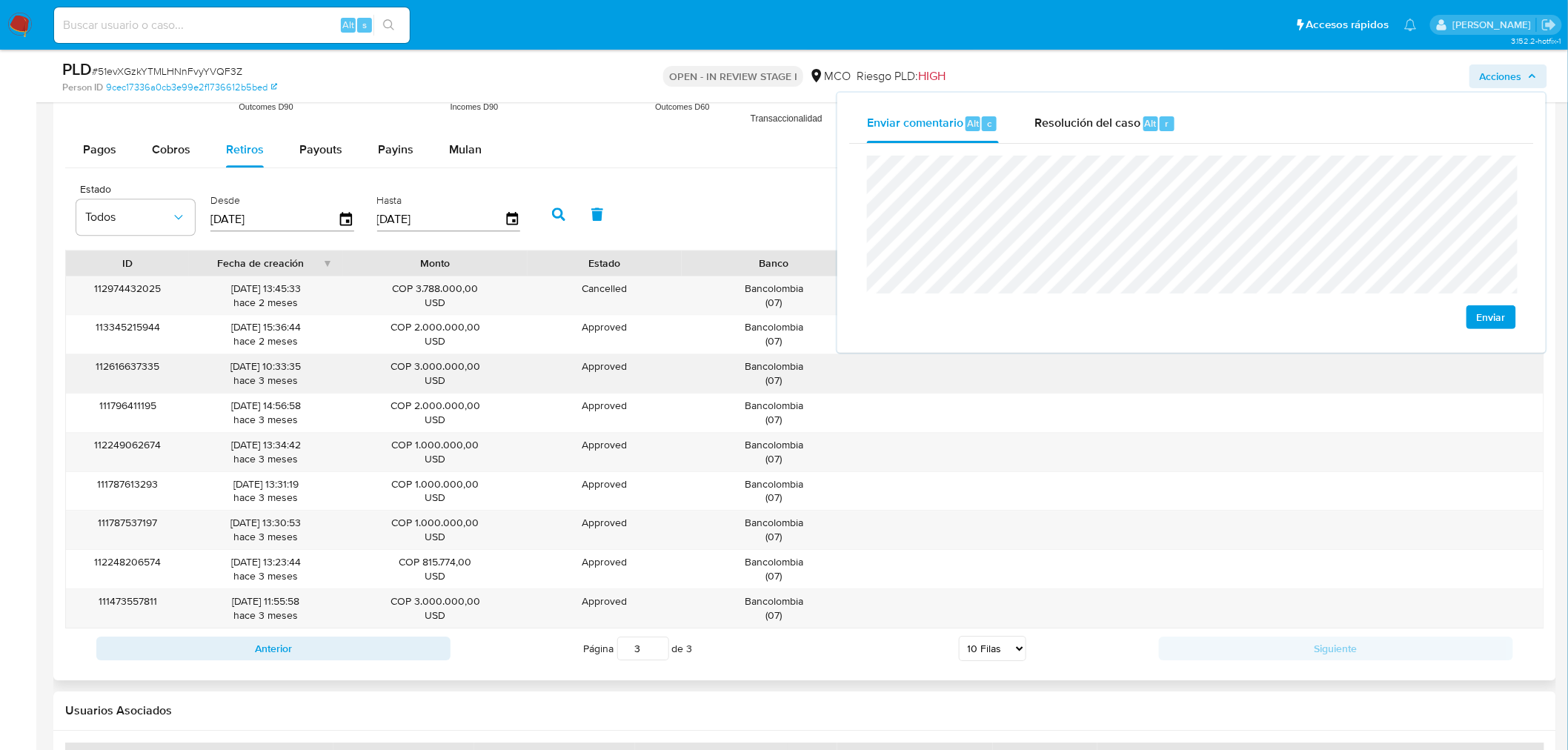
scroll to position [1647, 0]
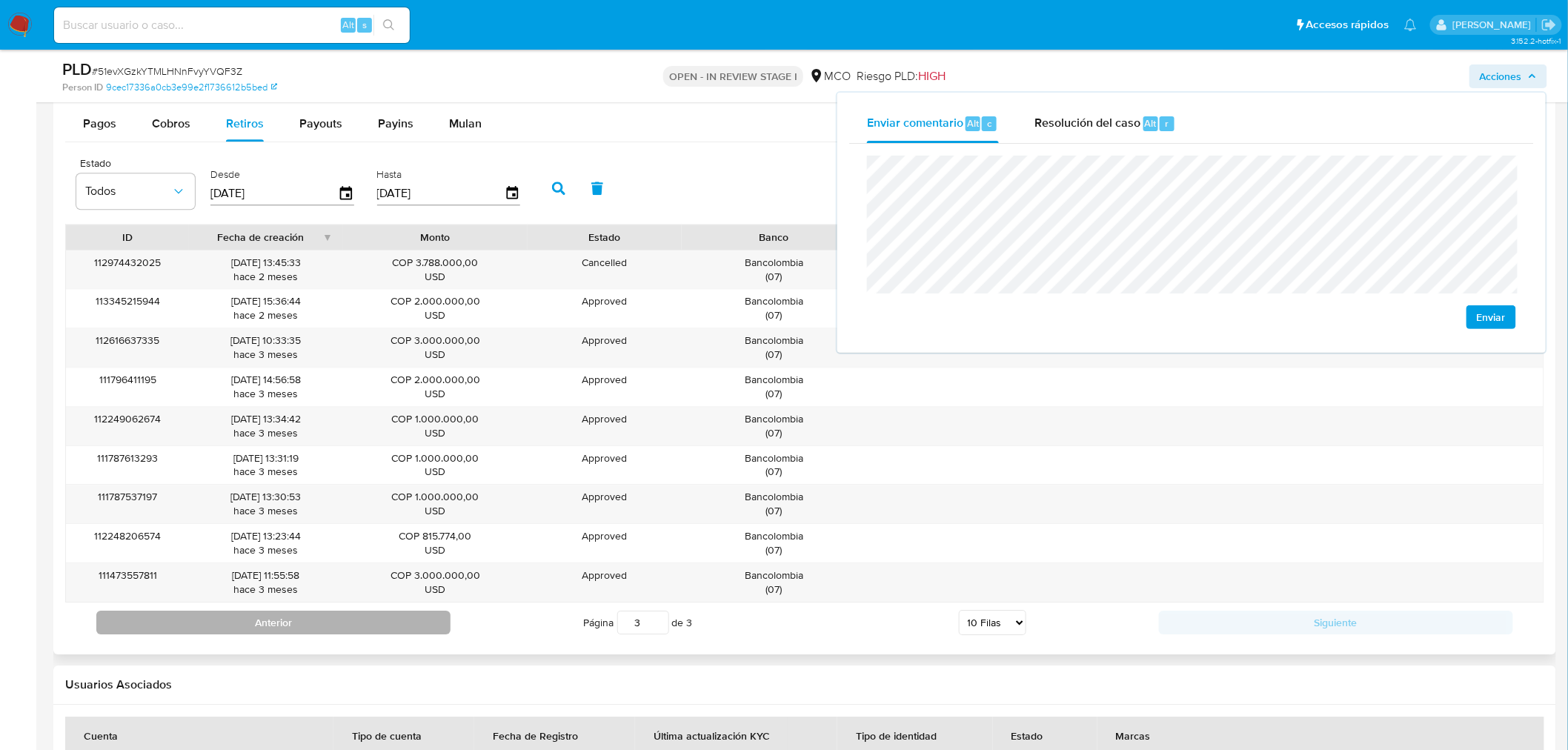
click at [404, 632] on button "Anterior" at bounding box center [272, 622] width 354 height 23
type input "2"
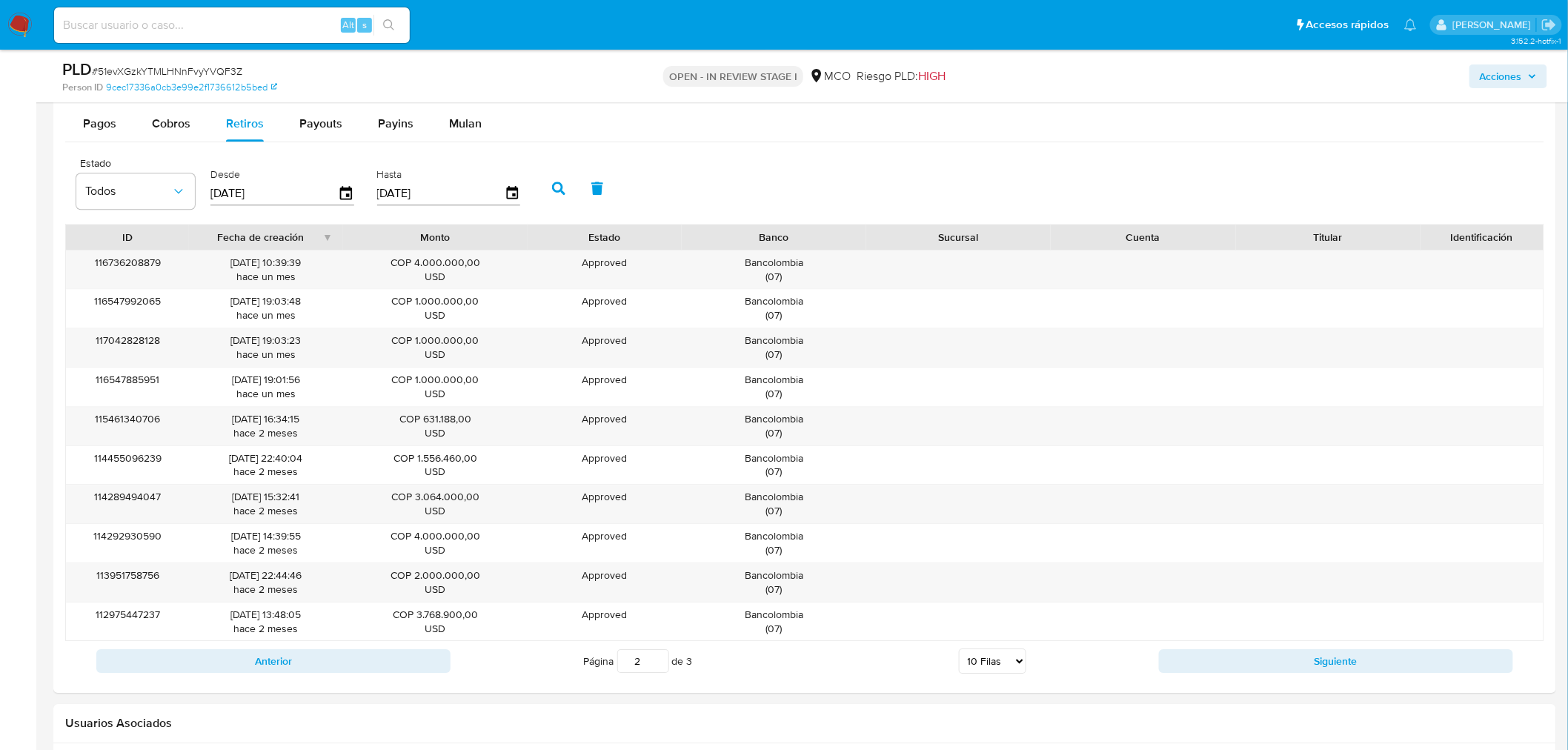
click at [1487, 77] on span "Acciones" at bounding box center [1501, 76] width 42 height 23
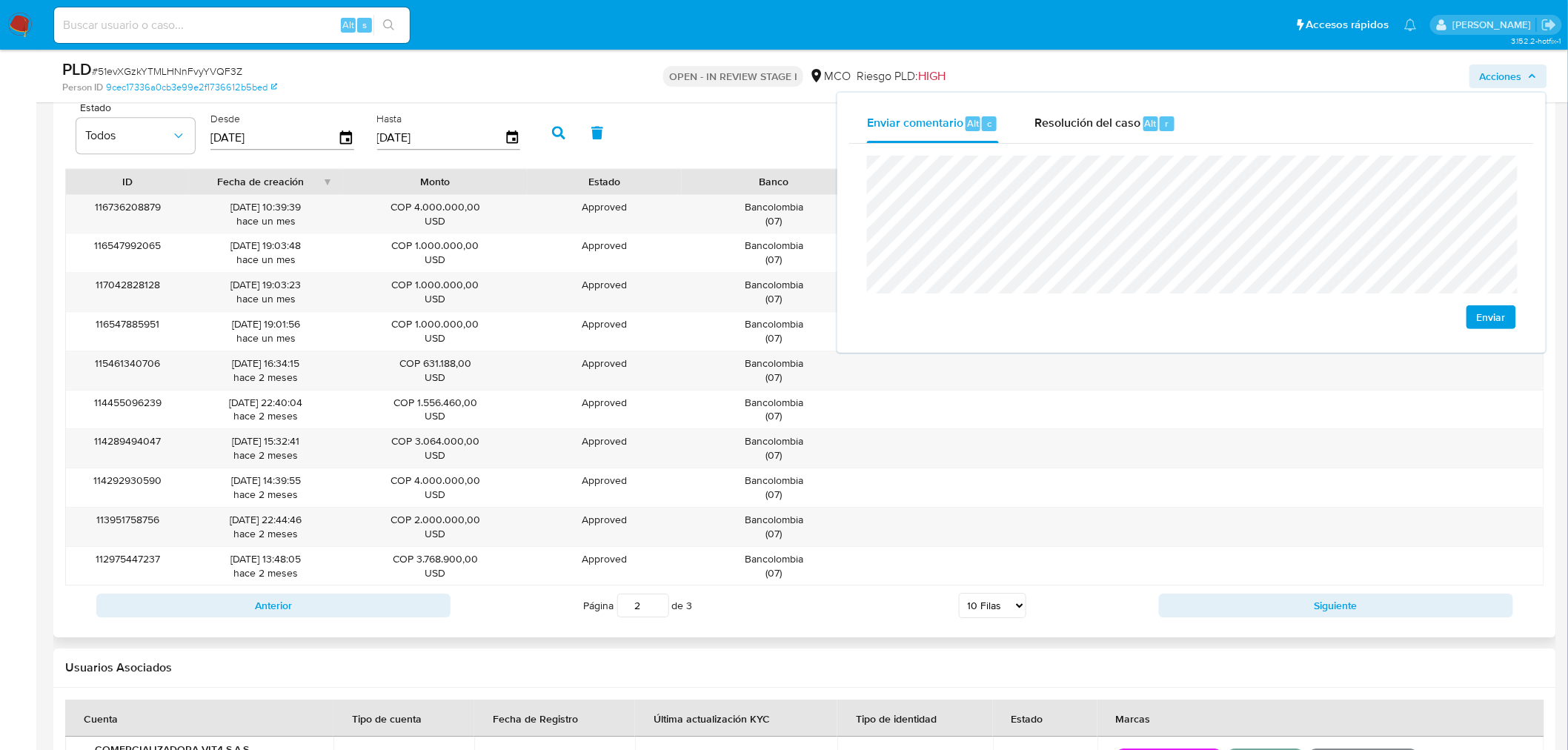
scroll to position [1730, 0]
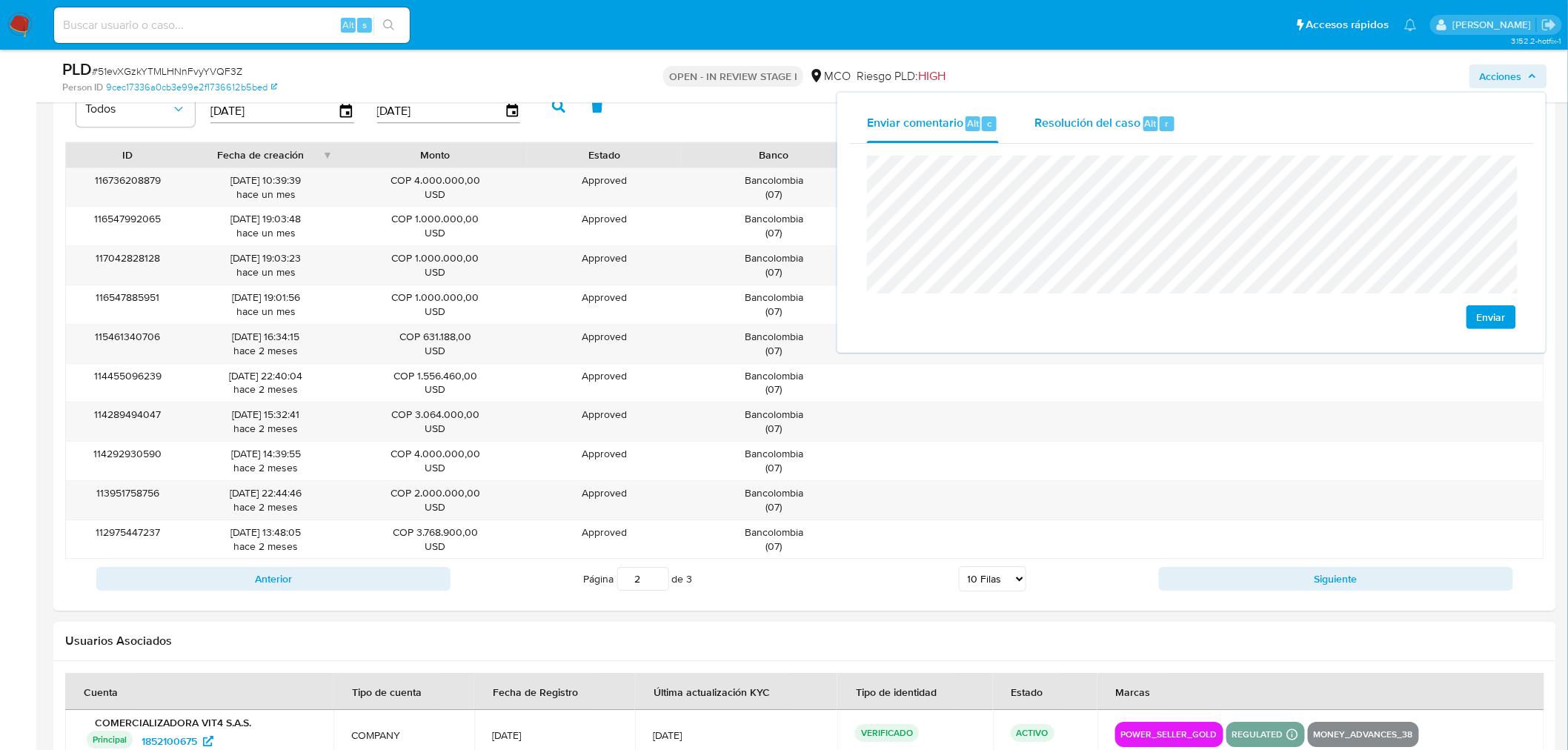
click at [1077, 111] on div "Resolución del caso Alt r" at bounding box center [1105, 124] width 142 height 39
click at [1095, 127] on span "Resolución del caso" at bounding box center [1087, 123] width 106 height 17
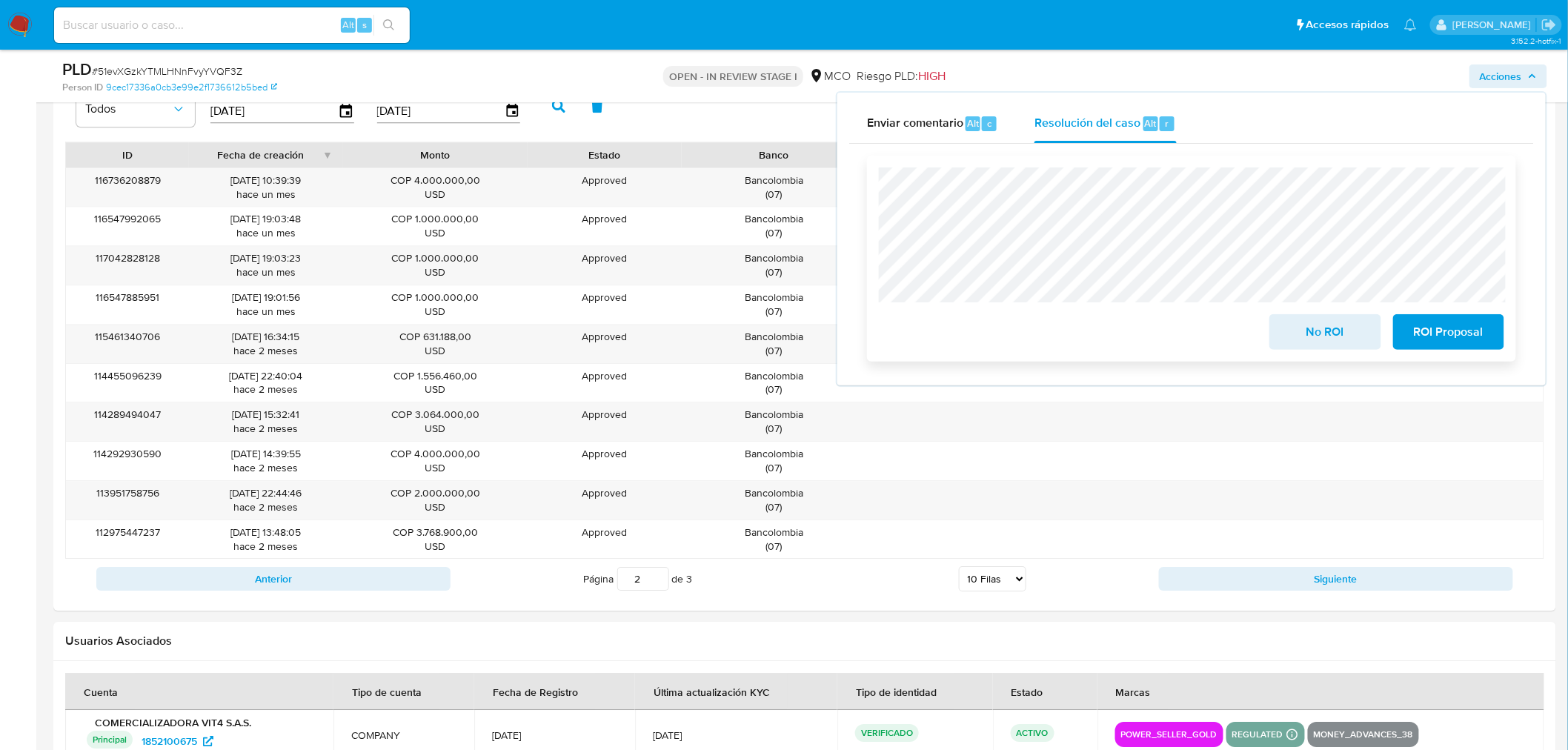
click at [1316, 331] on span "No ROI" at bounding box center [1325, 332] width 73 height 32
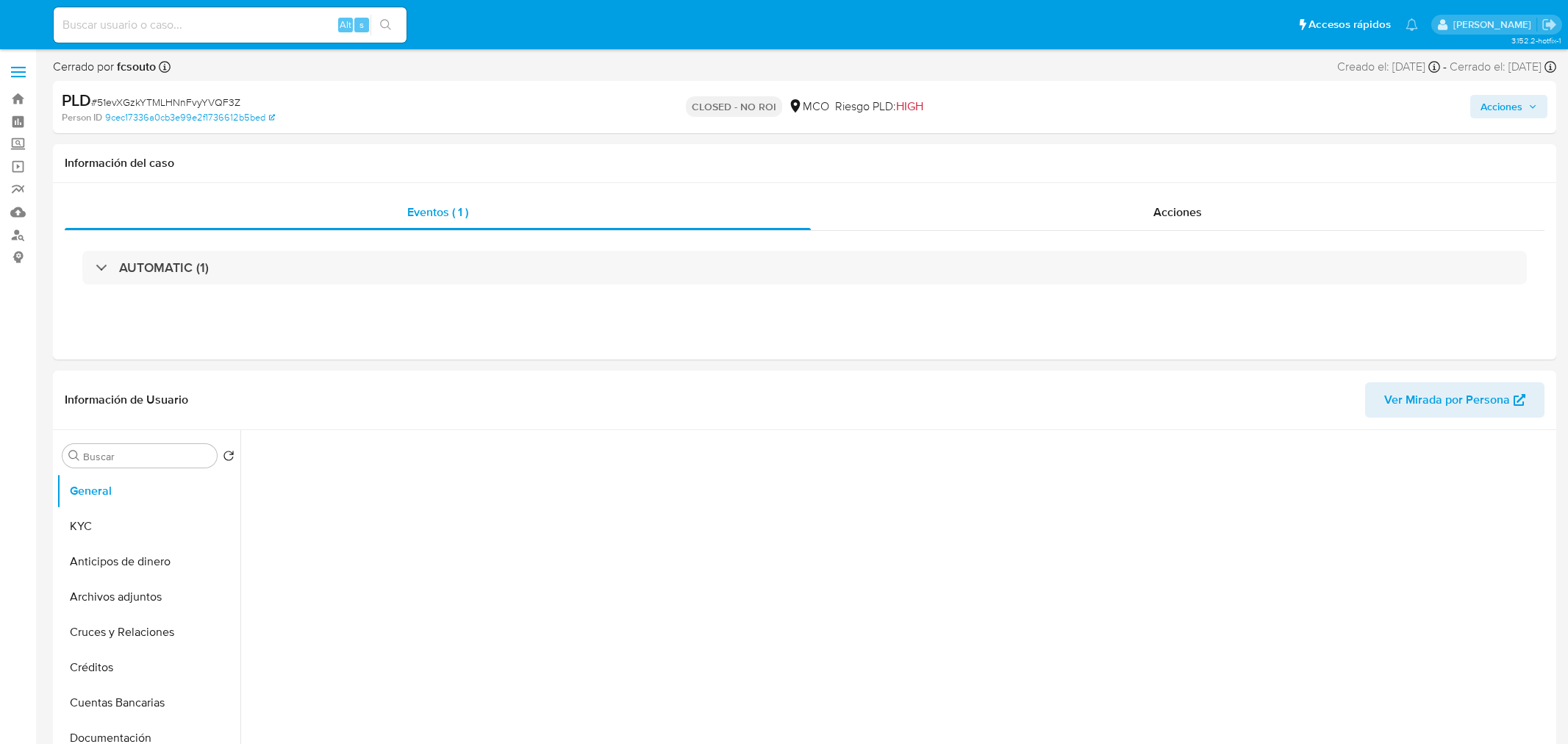
select select "10"
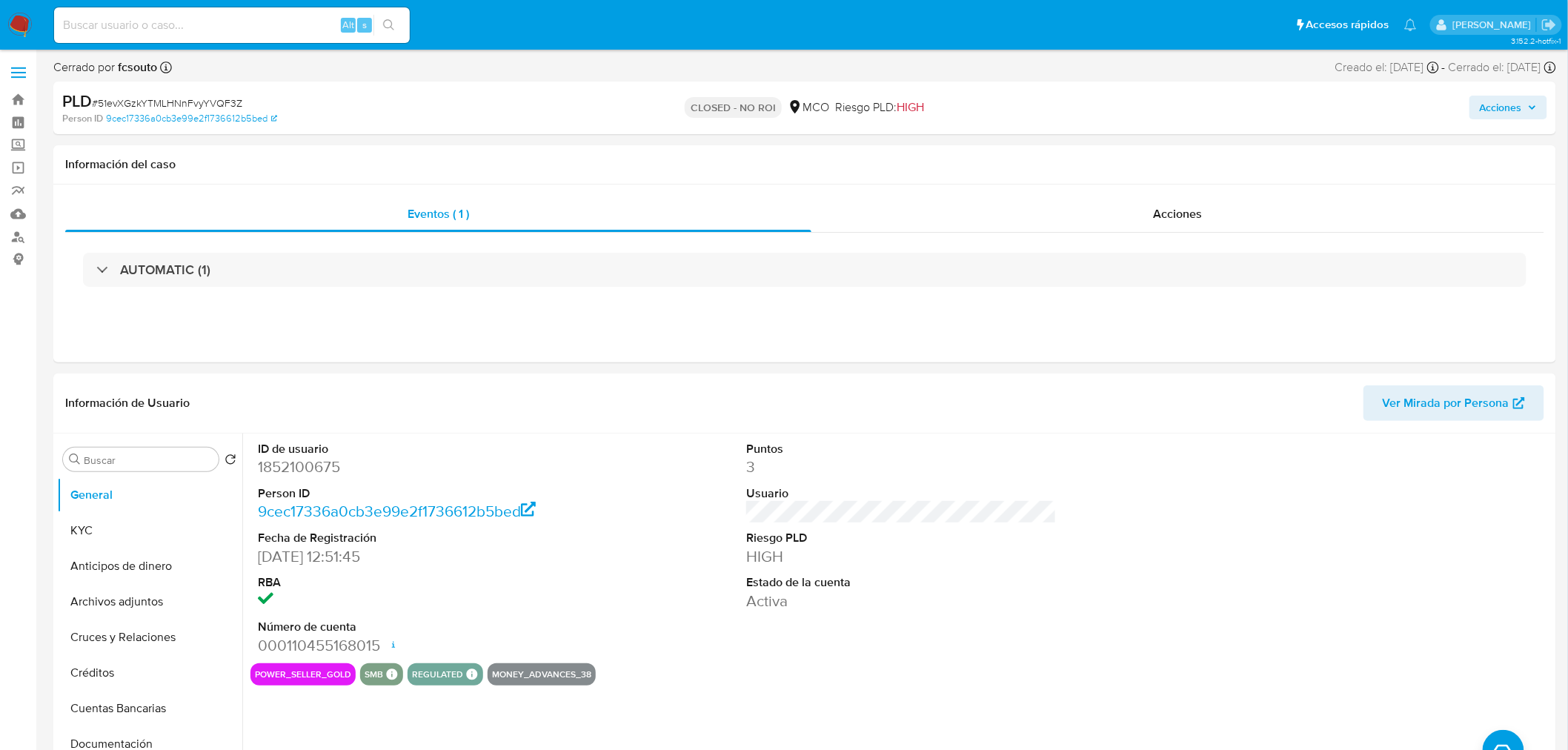
click at [1508, 106] on span "Acciones" at bounding box center [1501, 107] width 42 height 23
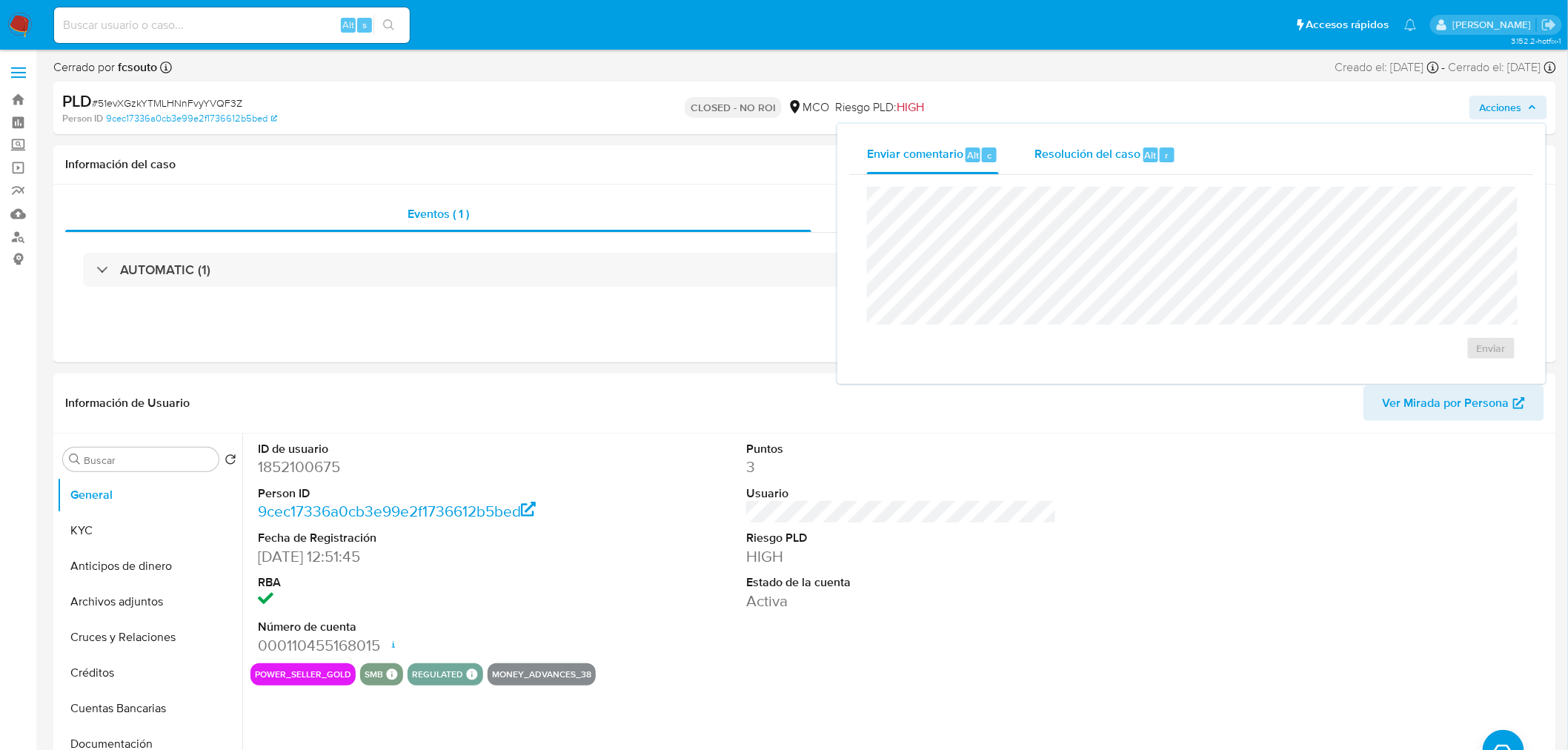
drag, startPoint x: 1113, startPoint y: 145, endPoint x: 1060, endPoint y: 157, distance: 54.3
click at [1108, 146] on span "Resolución del caso" at bounding box center [1087, 154] width 106 height 17
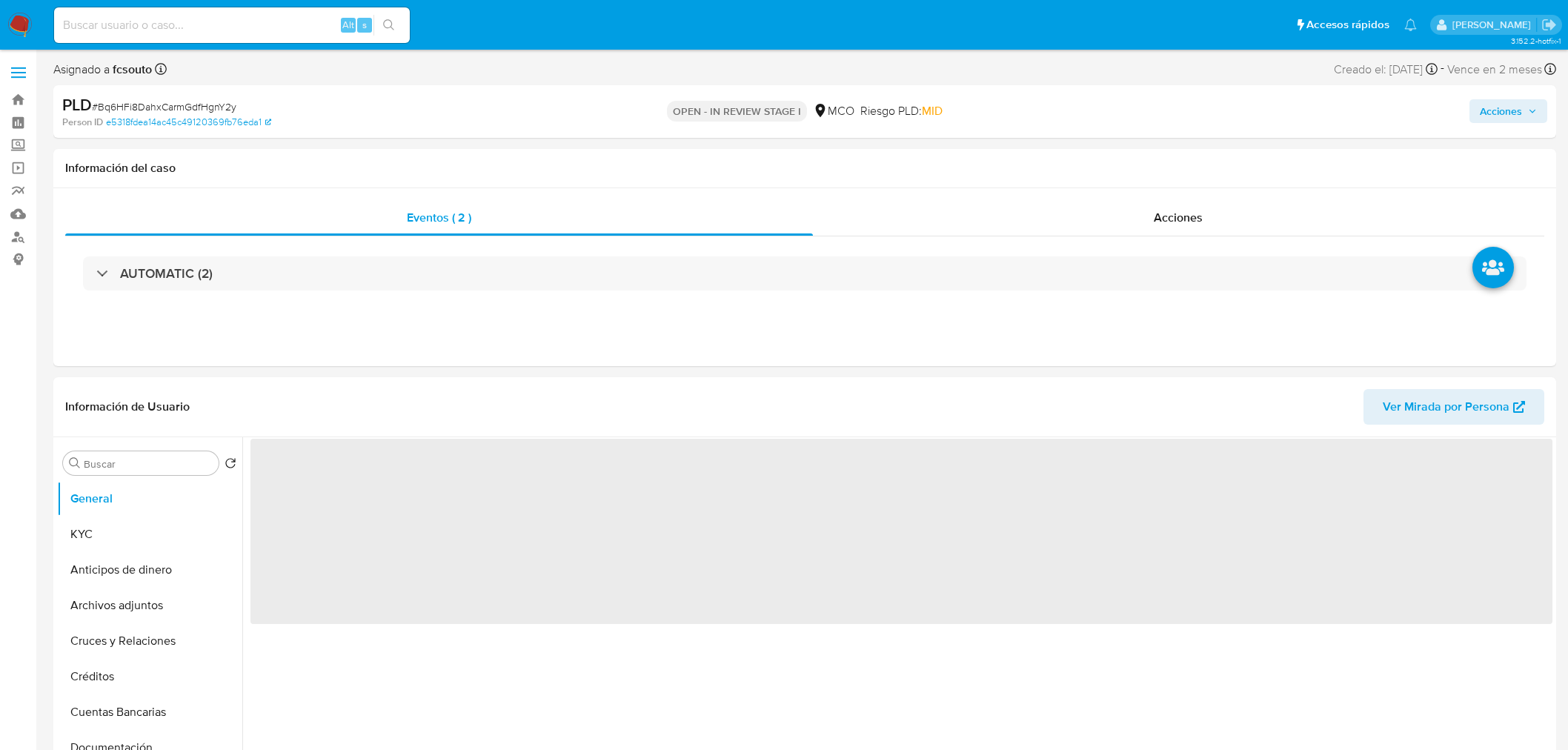
select select "10"
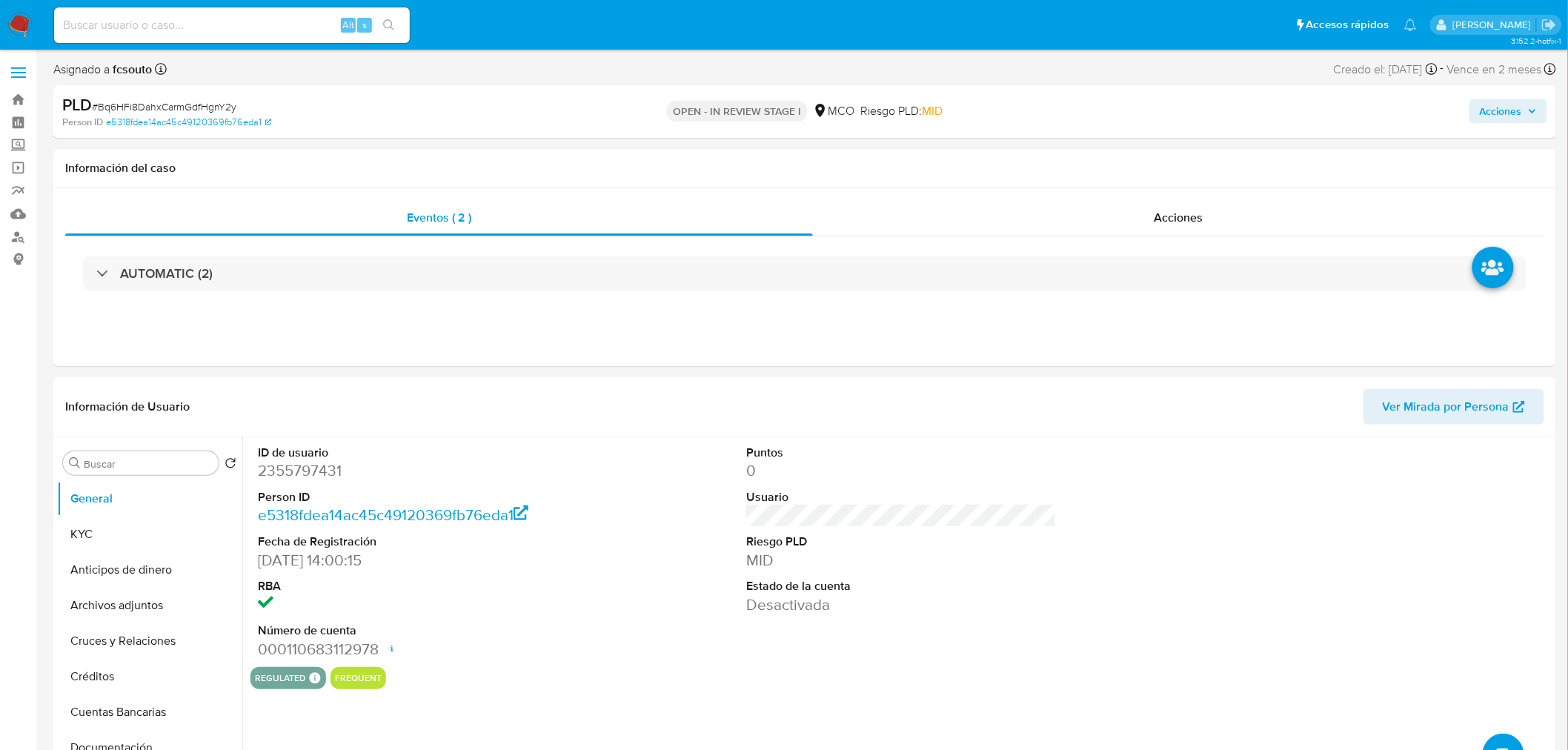
click at [1498, 112] on span "Acciones" at bounding box center [1501, 110] width 42 height 23
click at [544, 234] on div "Eventos ( 2 )" at bounding box center [439, 218] width 747 height 35
click at [1506, 122] on span "Acciones" at bounding box center [1501, 110] width 42 height 23
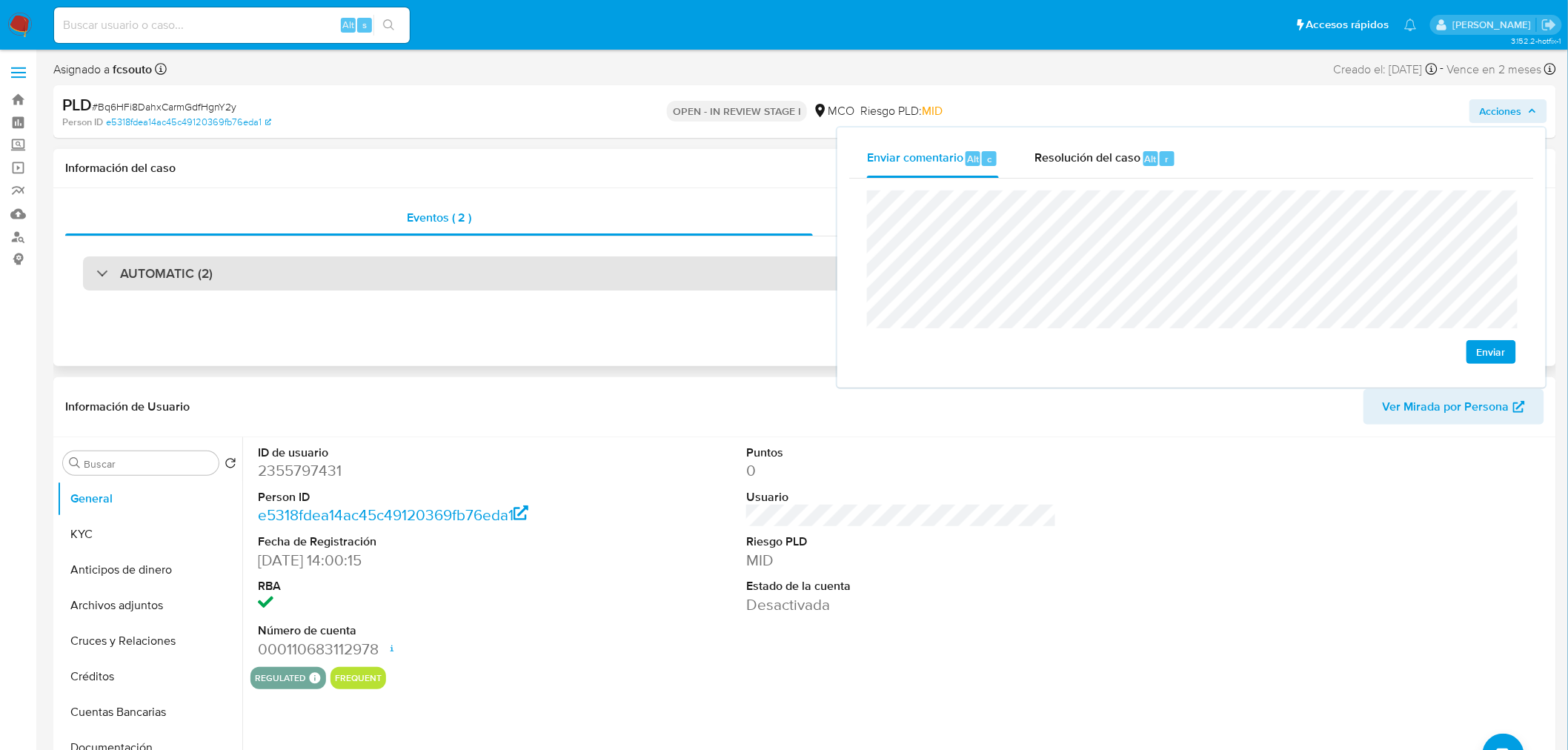
click at [280, 285] on div "AUTOMATIC (2)" at bounding box center [805, 273] width 1444 height 34
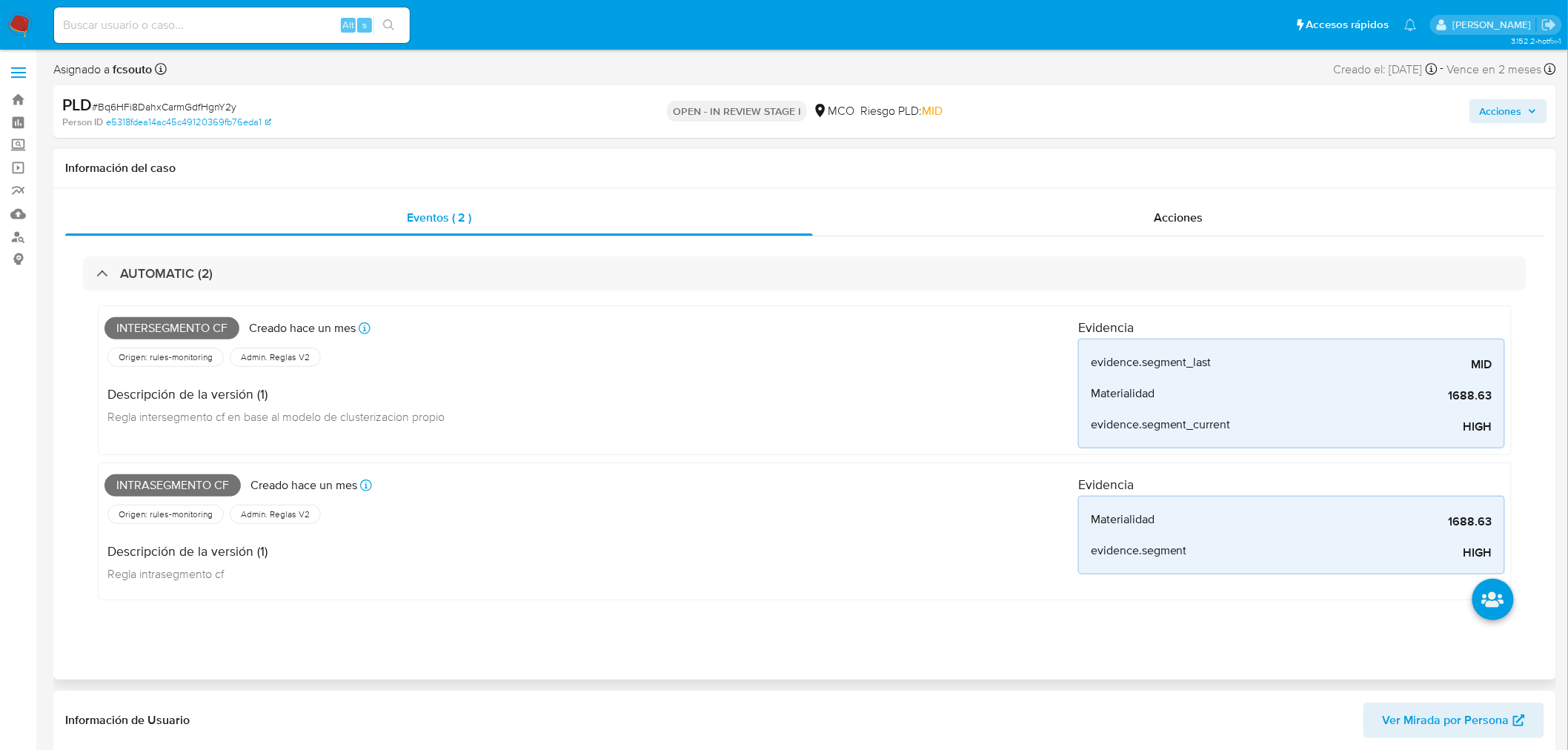
click at [182, 323] on span "Intersegmento cf" at bounding box center [172, 328] width 135 height 23
copy span "Intersegmento"
click at [182, 323] on span "Intersegmento cf" at bounding box center [172, 328] width 135 height 23
copy span "Intersegmento cf"
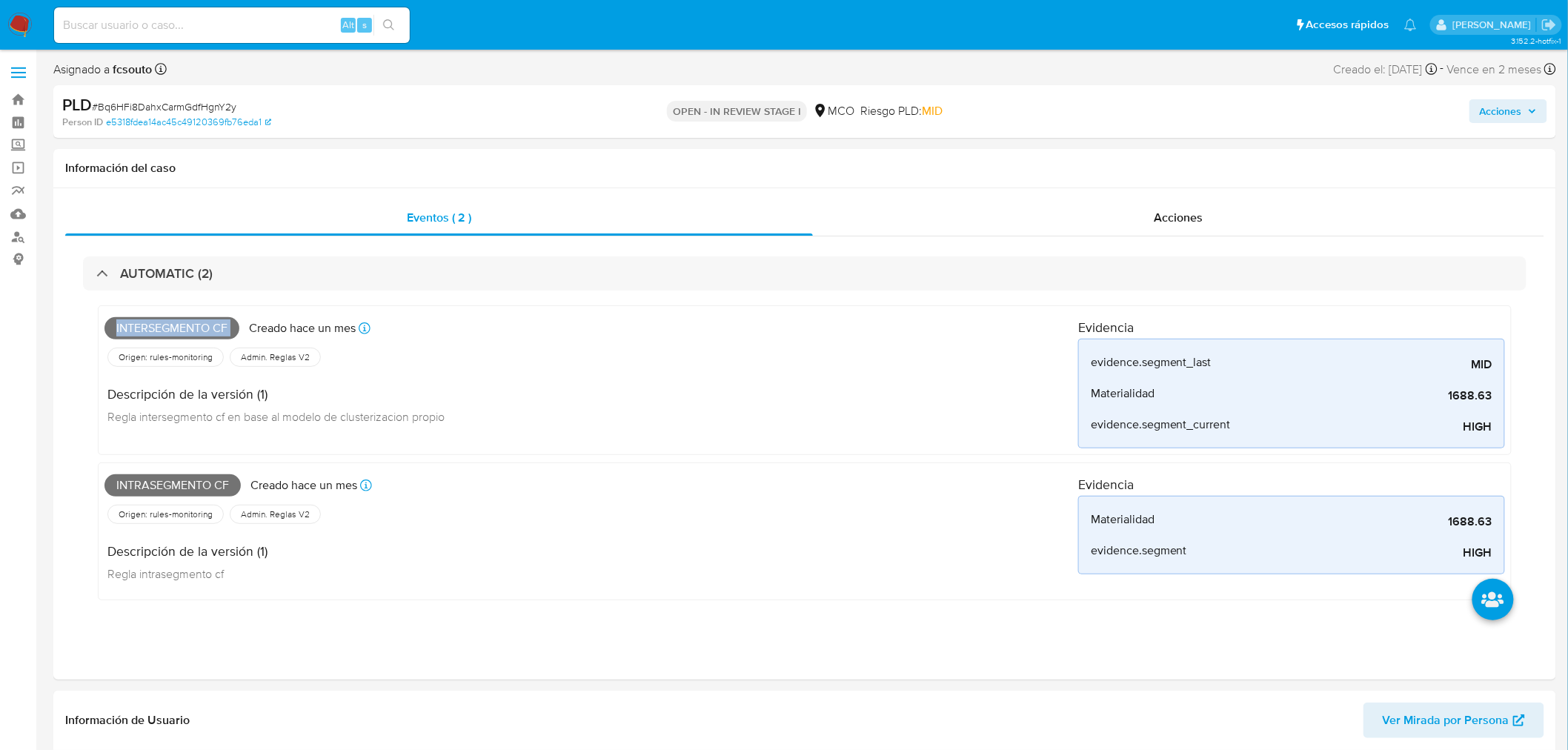
click at [1524, 107] on span "Acciones" at bounding box center [1508, 111] width 57 height 21
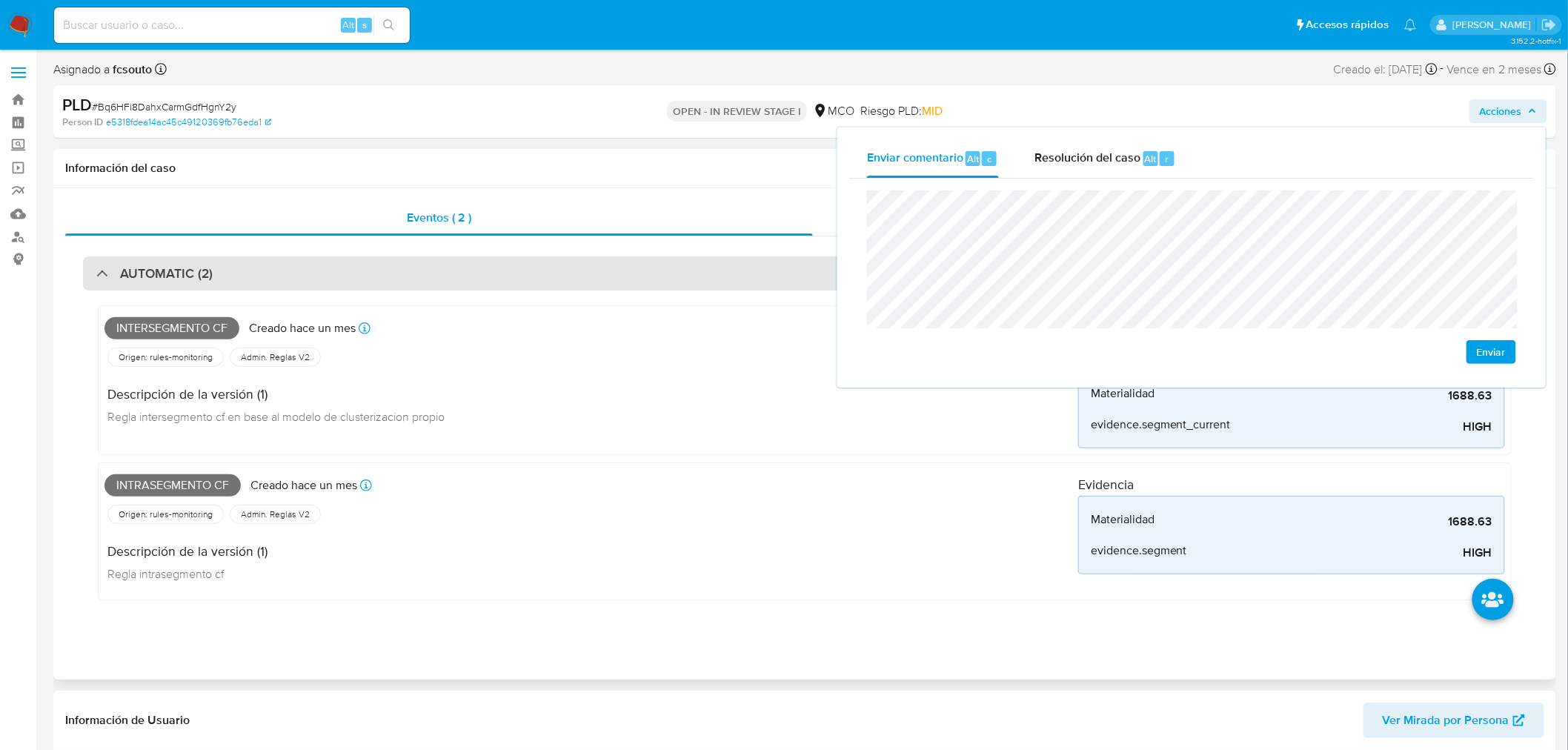
click at [439, 287] on div "AUTOMATIC (2)" at bounding box center [805, 273] width 1444 height 34
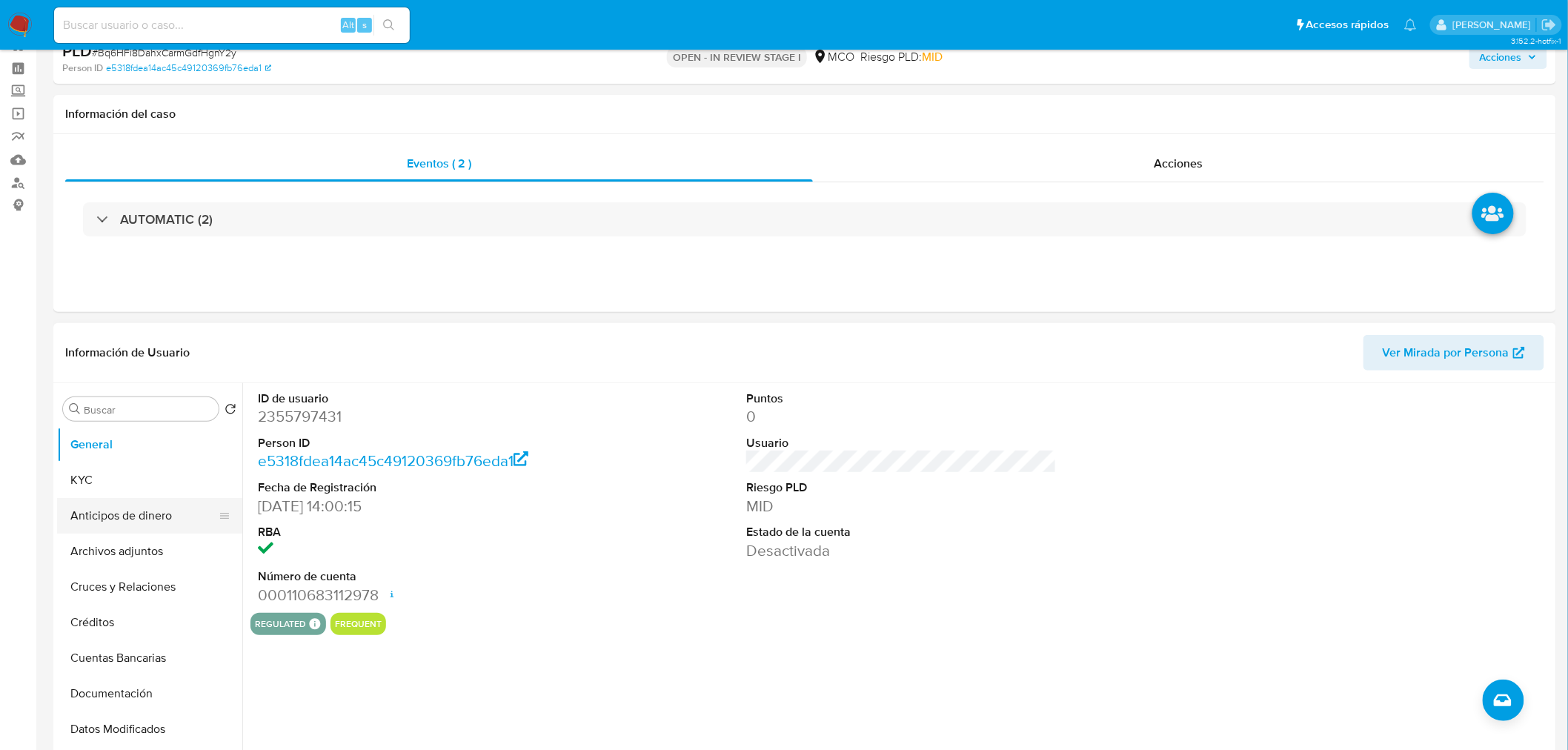
scroll to position [82, 0]
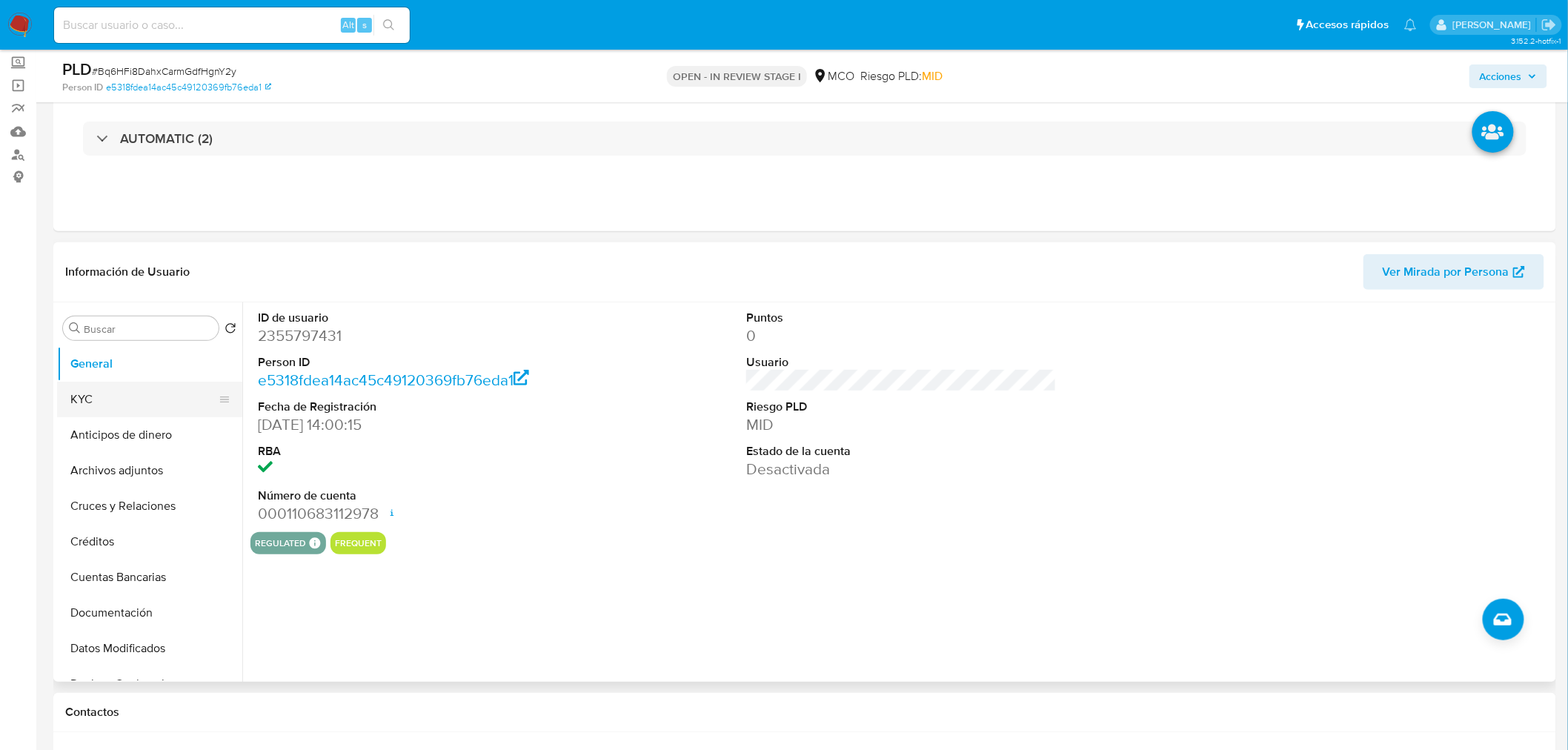
click at [114, 401] on button "KYC" at bounding box center [143, 399] width 173 height 35
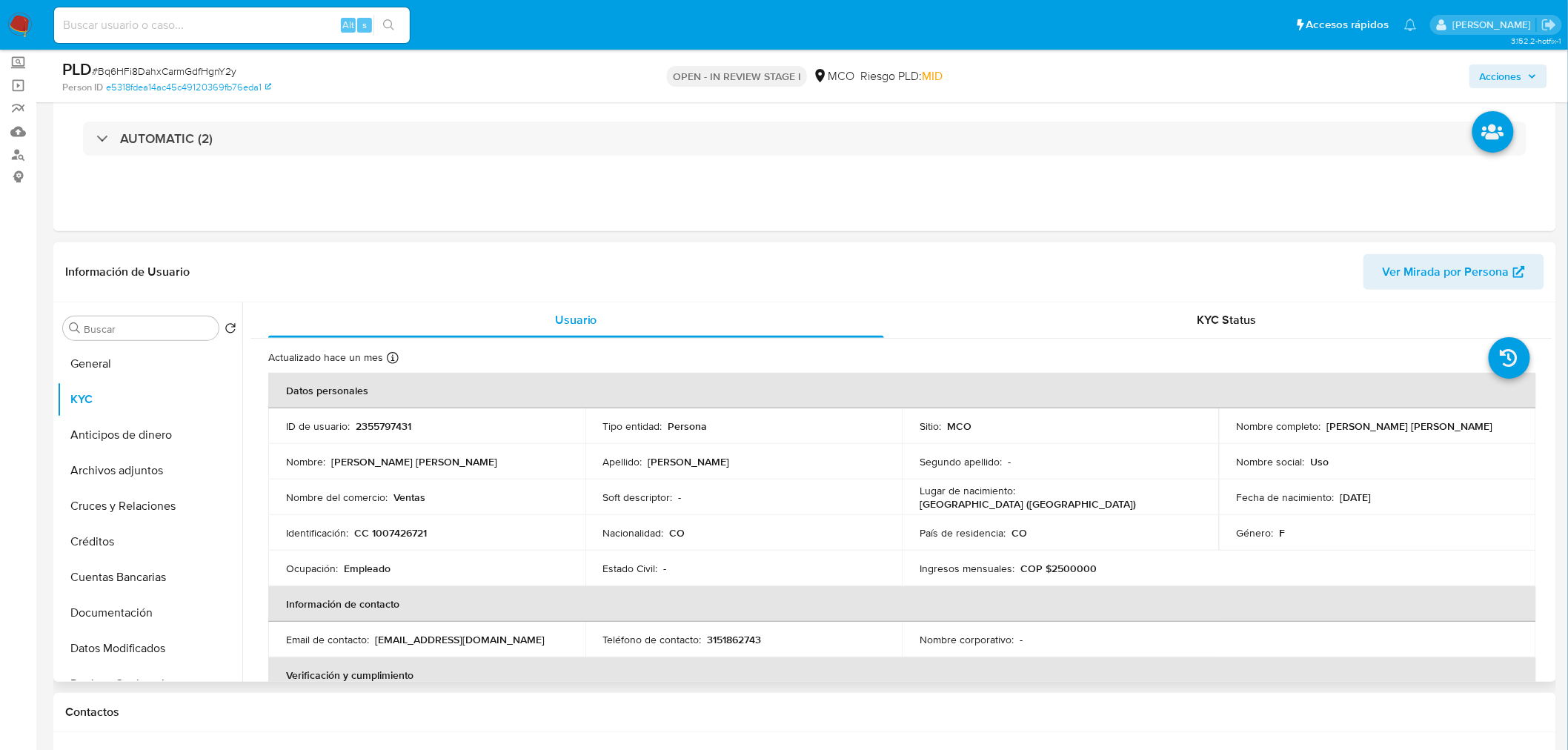
drag, startPoint x: 1325, startPoint y: 427, endPoint x: 1464, endPoint y: 430, distance: 139.0
click at [1464, 430] on div "Nombre completo : Maria Daniela Osorio Ramirez" at bounding box center [1377, 426] width 281 height 14
copy p "Maria Daniela Osorio Ramirez"
click at [1516, 69] on span "Acciones" at bounding box center [1501, 76] width 42 height 23
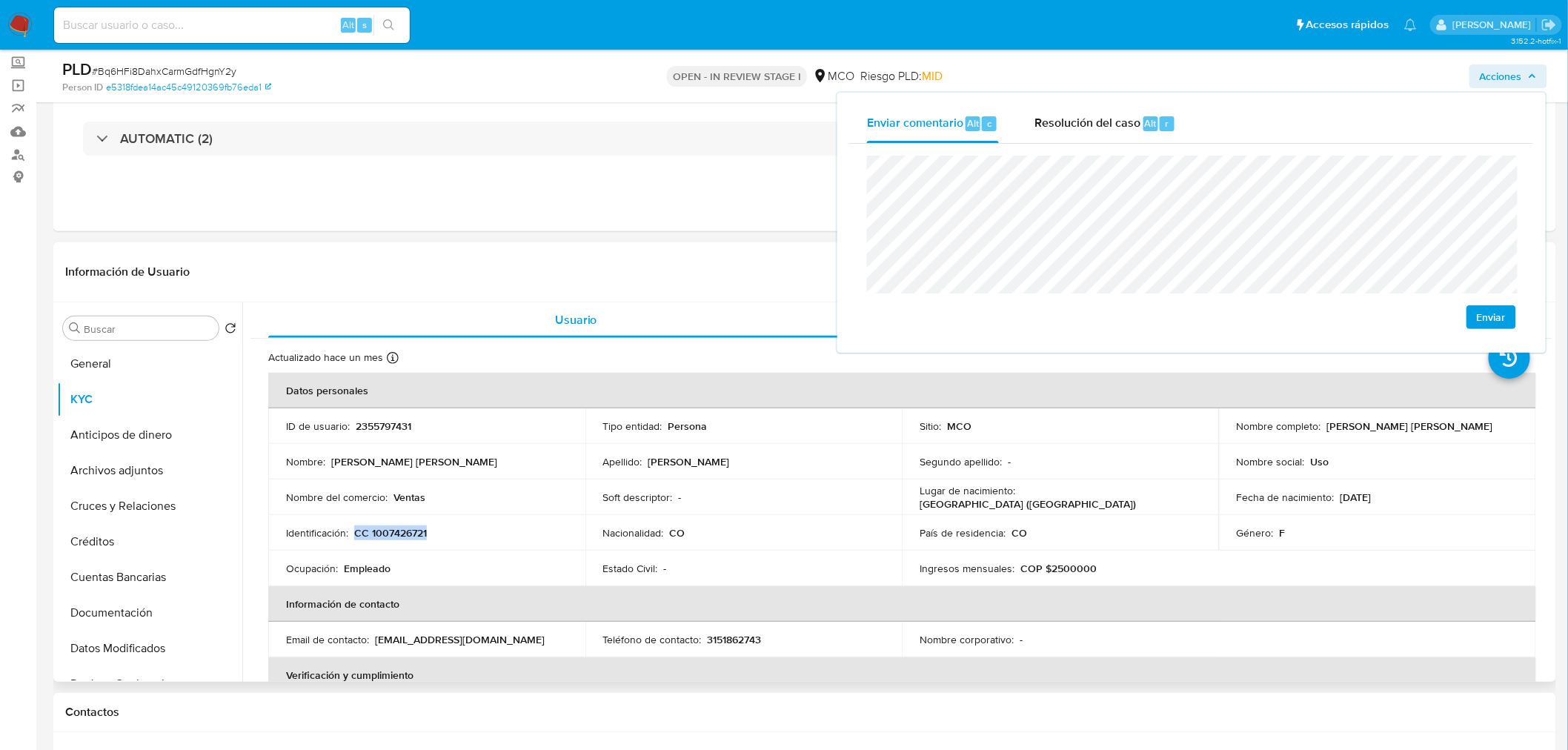
drag, startPoint x: 442, startPoint y: 535, endPoint x: 354, endPoint y: 525, distance: 88.6
click at [354, 527] on div "Identificación : CC 1007426721" at bounding box center [426, 533] width 281 height 14
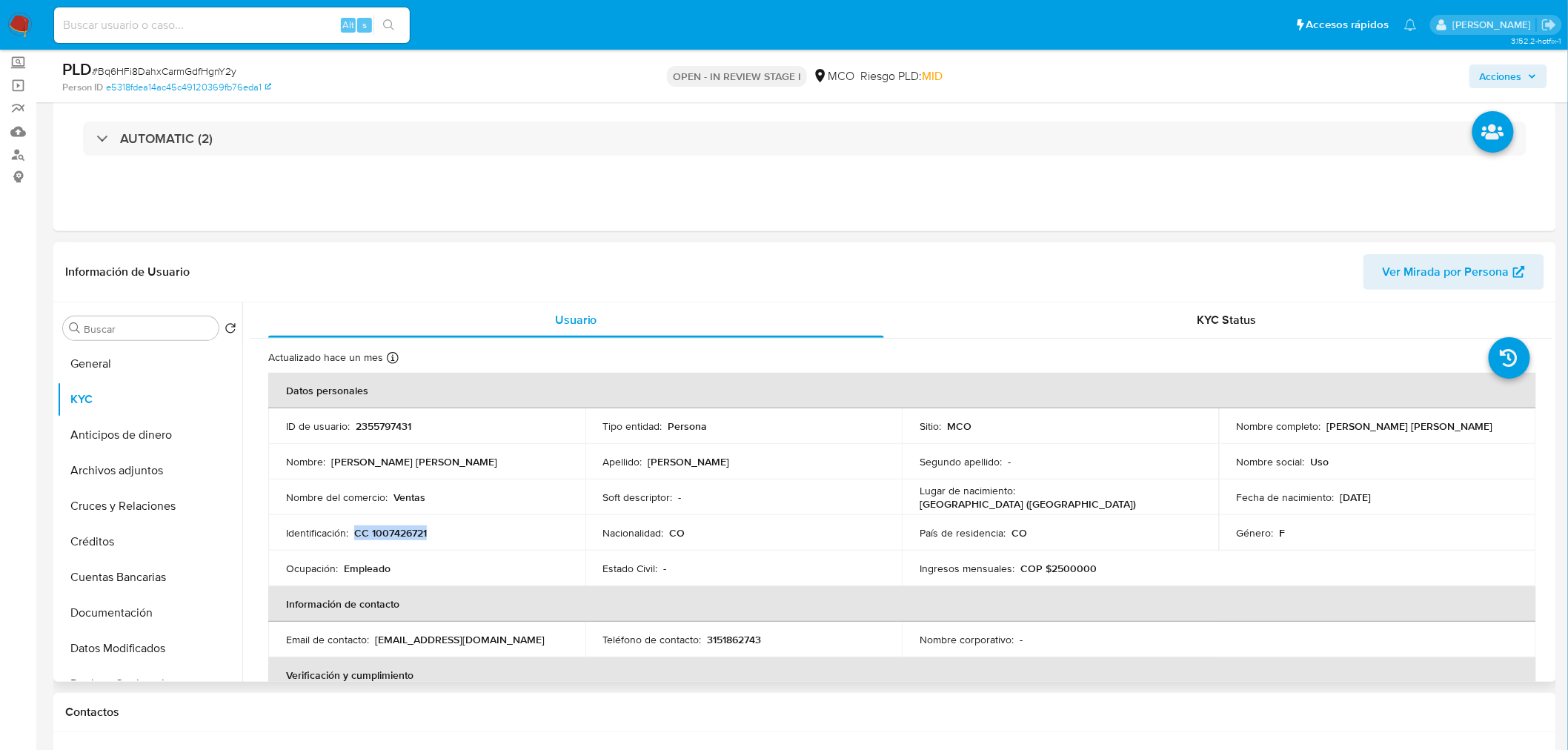
copy p "CC 1007426721"
click at [1525, 69] on span "Acciones" at bounding box center [1508, 77] width 57 height 21
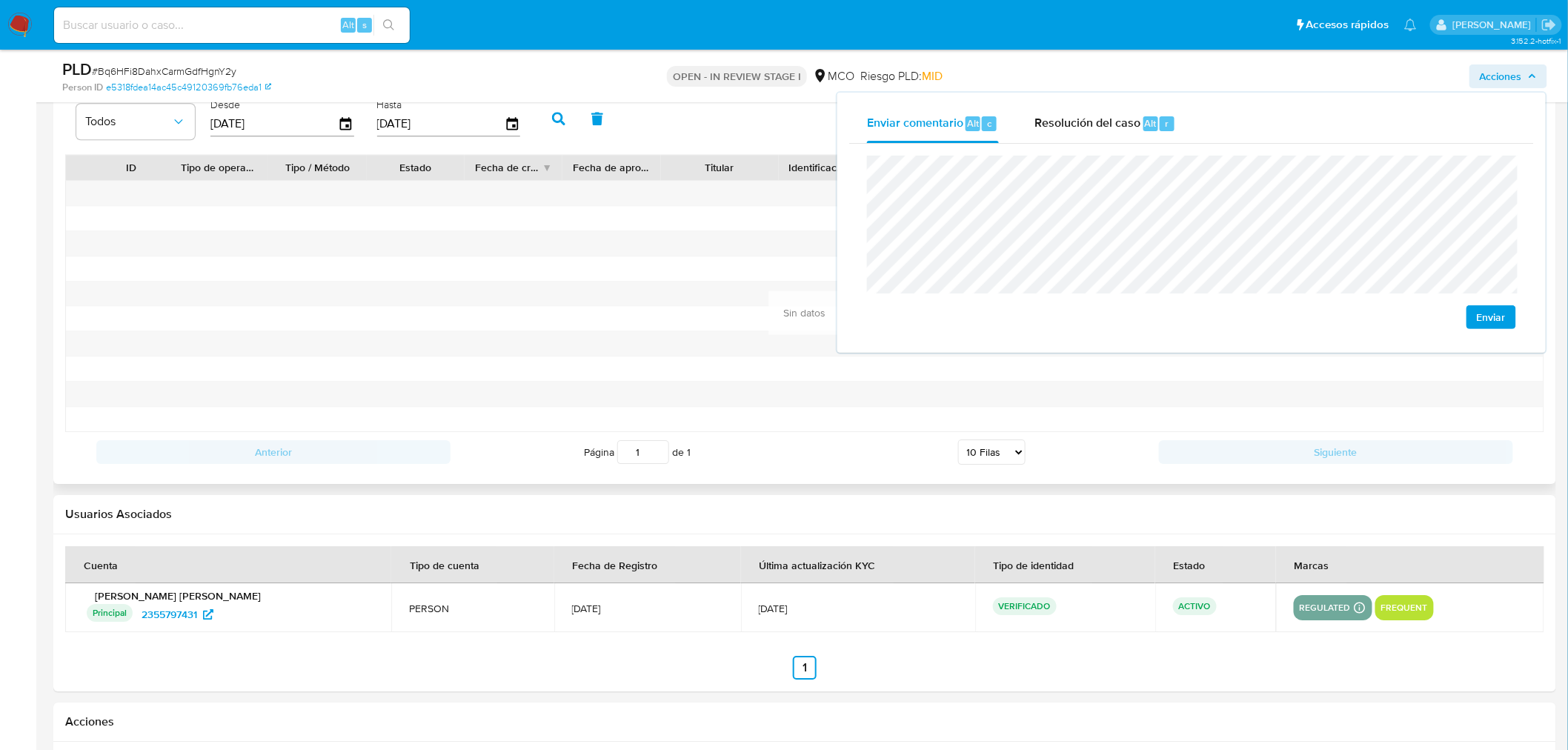
scroll to position [1317, 0]
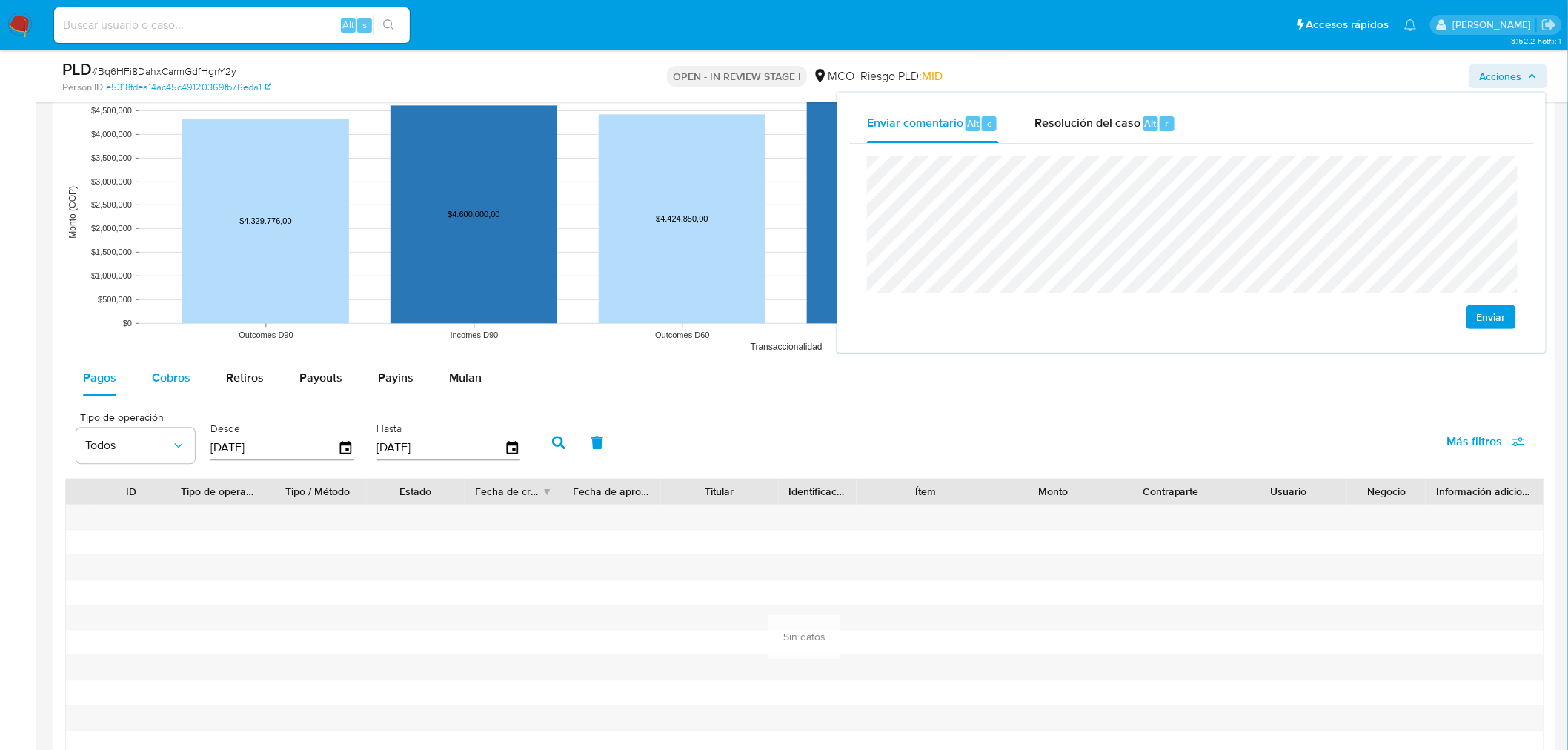
click at [191, 390] on button "Cobros" at bounding box center [171, 378] width 74 height 35
select select "10"
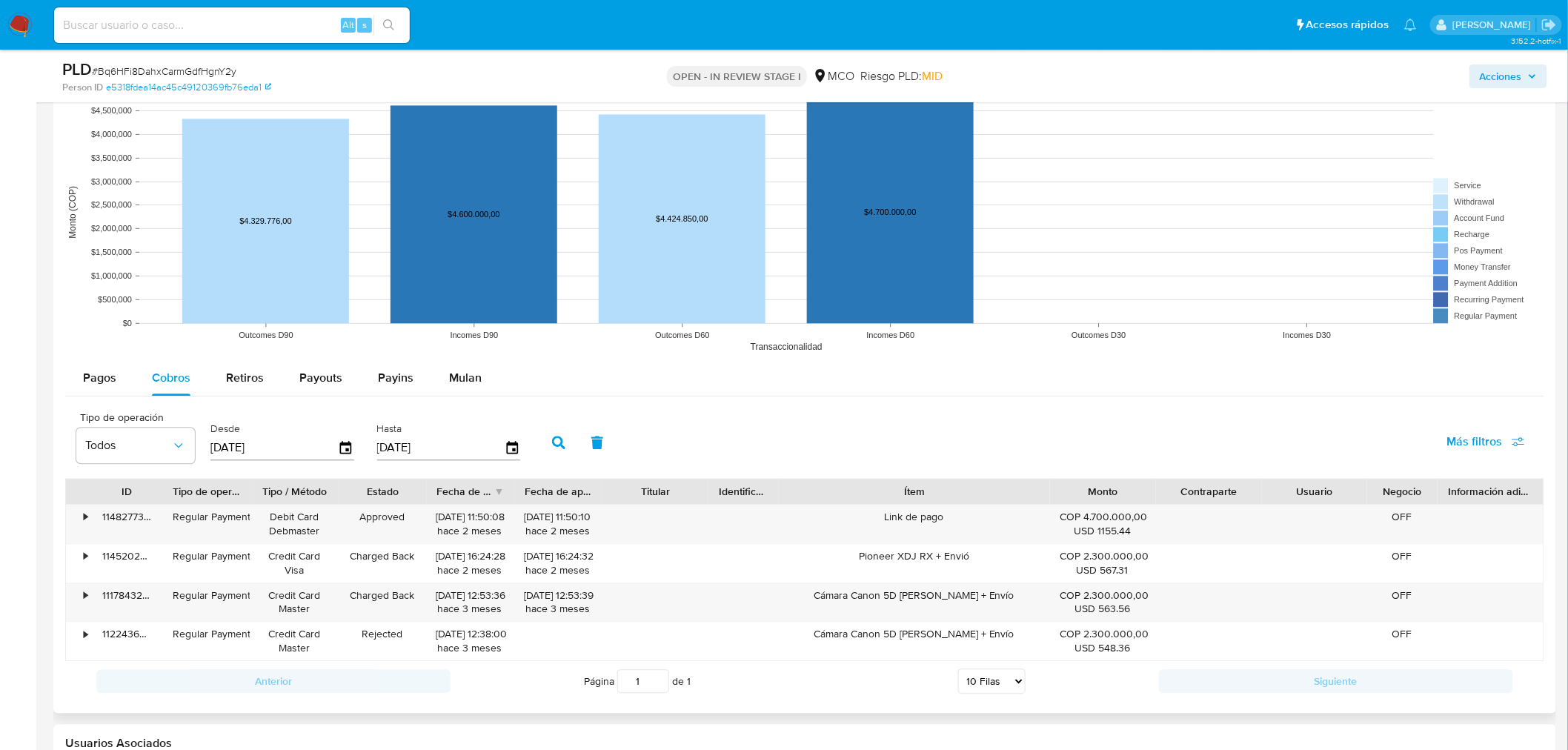
drag, startPoint x: 991, startPoint y: 493, endPoint x: 1140, endPoint y: 495, distance: 149.0
click at [1140, 495] on div "ID Tipo de operación Tipo / Método Estado Fecha de creación Fecha de aprobación…" at bounding box center [805, 491] width 1478 height 25
drag, startPoint x: 825, startPoint y: 601, endPoint x: 1004, endPoint y: 606, distance: 179.1
click at [1004, 606] on div "Cámara Canon 5D Mark IV + Envío" at bounding box center [913, 602] width 287 height 39
click at [339, 452] on icon "button" at bounding box center [347, 448] width 26 height 26
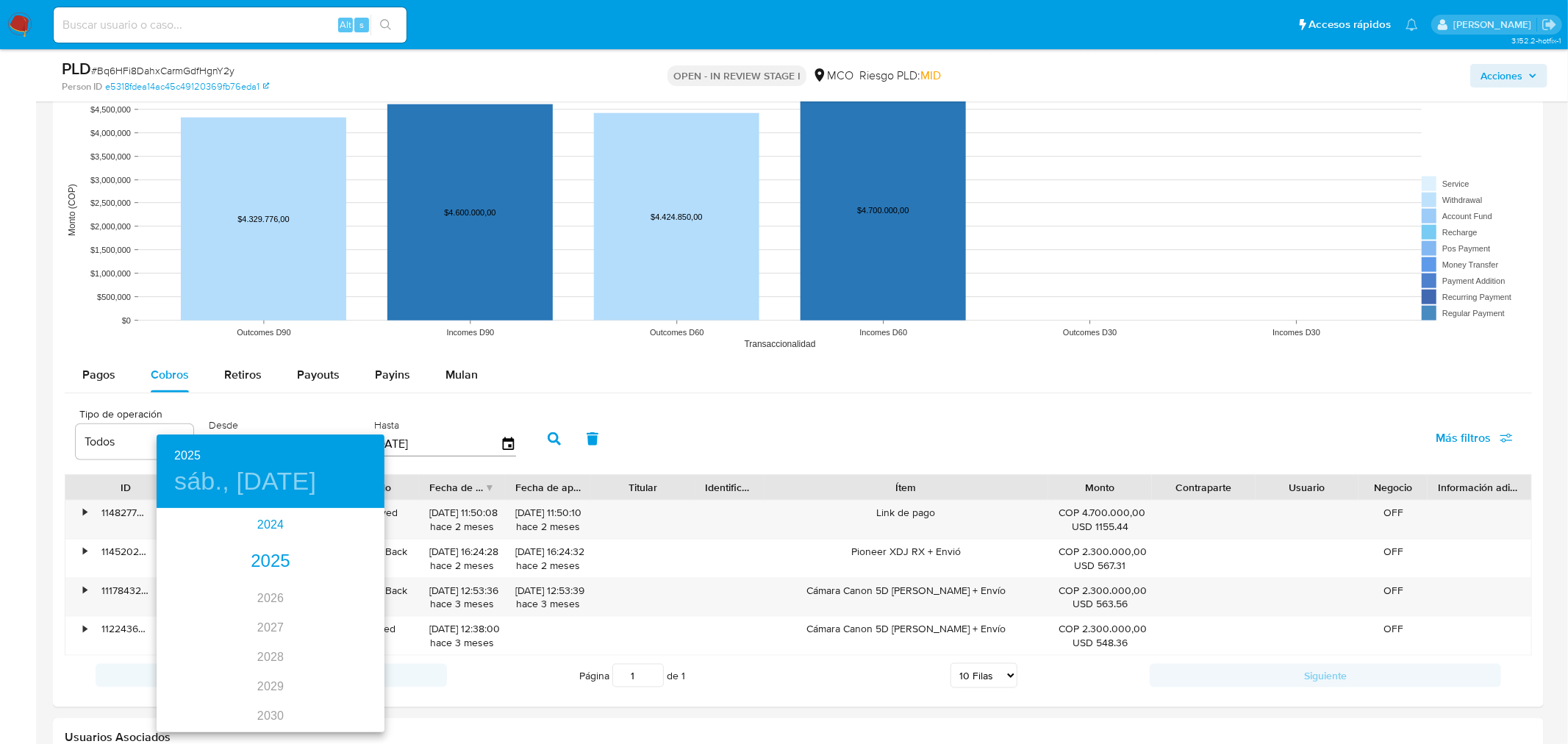
click at [266, 525] on div "2024" at bounding box center [270, 525] width 228 height 30
click at [274, 641] on div "ago." at bounding box center [269, 648] width 76 height 55
type input "17/08/2024"
click at [324, 635] on p "17" at bounding box center [329, 639] width 12 height 14
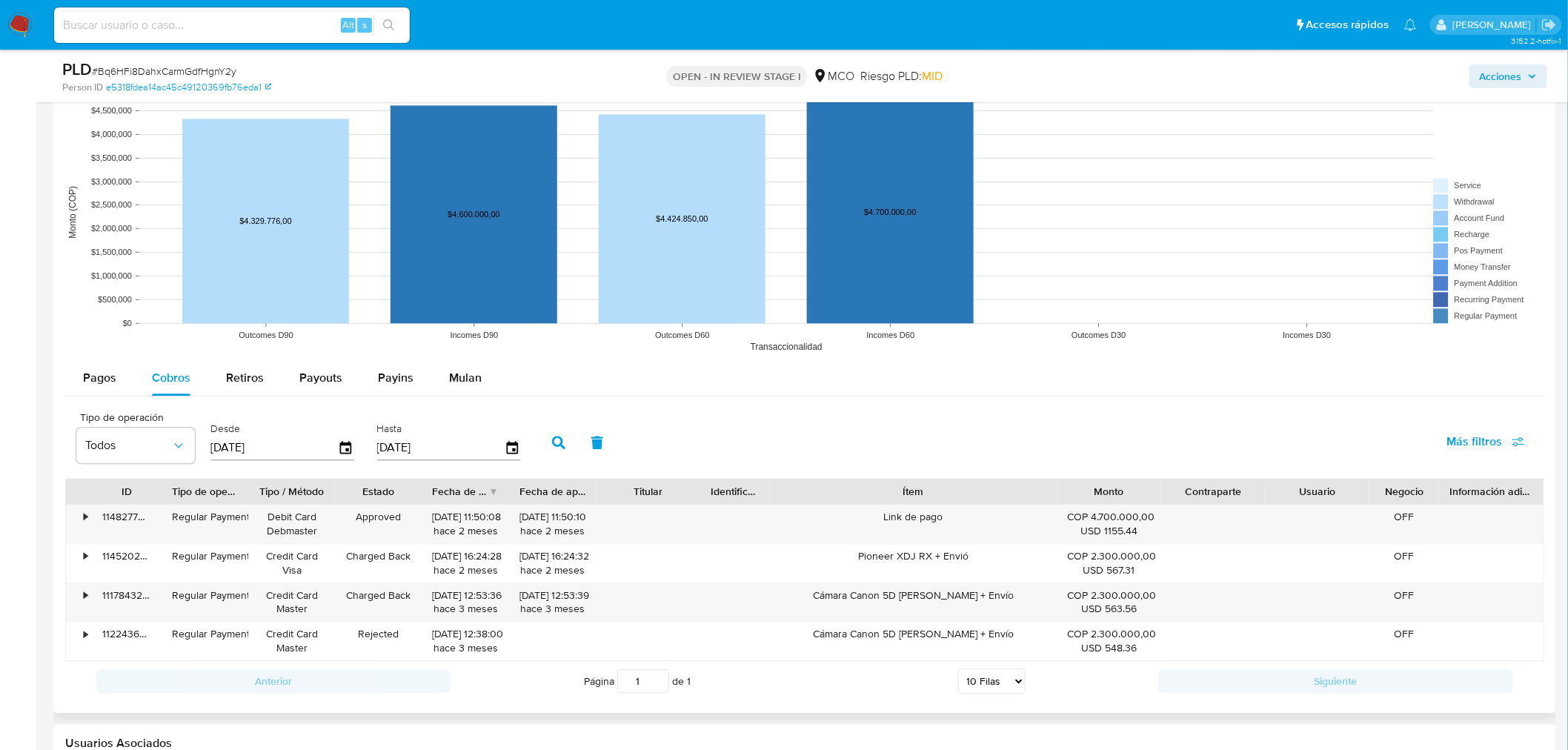
click at [555, 451] on button "button" at bounding box center [559, 443] width 39 height 35
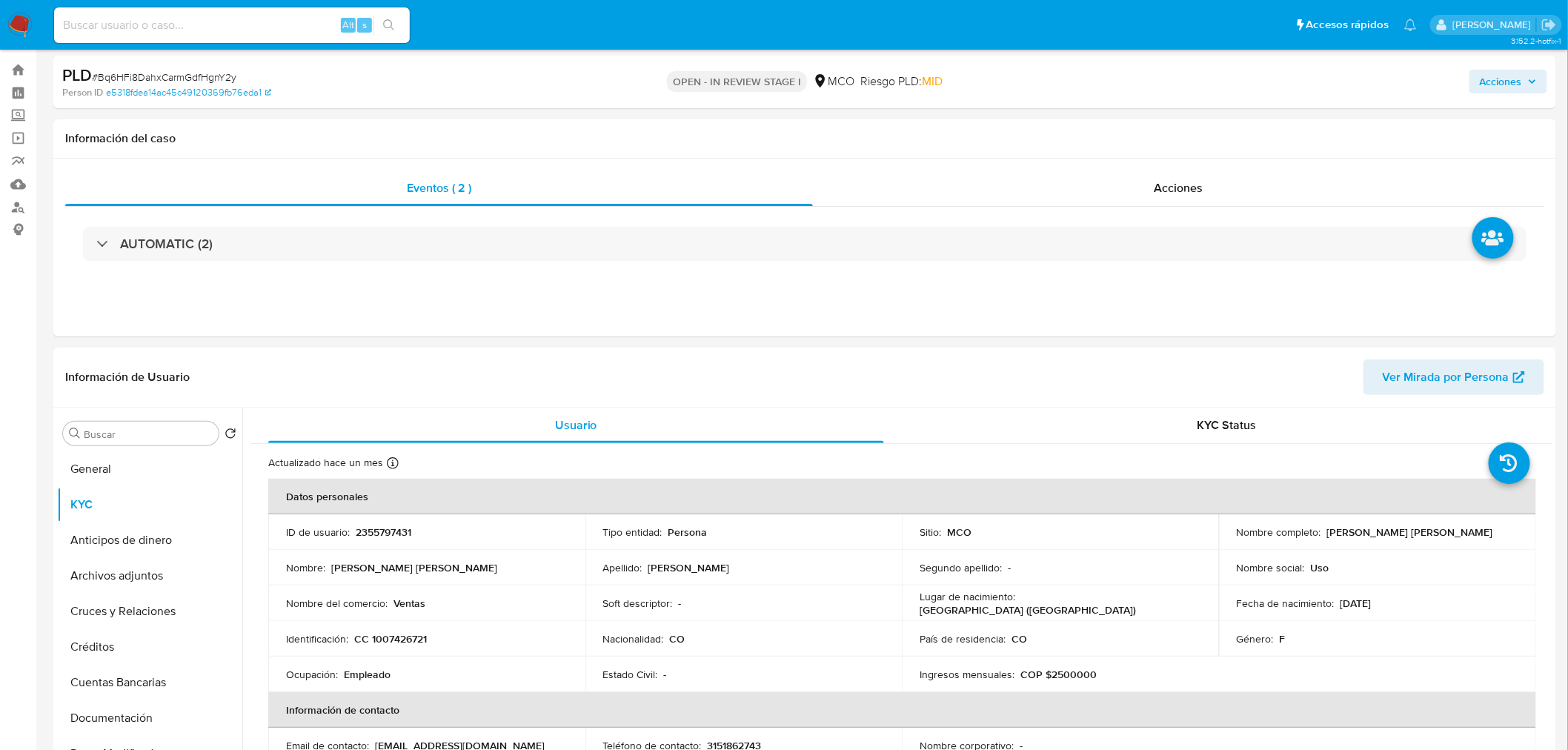
scroll to position [0, 0]
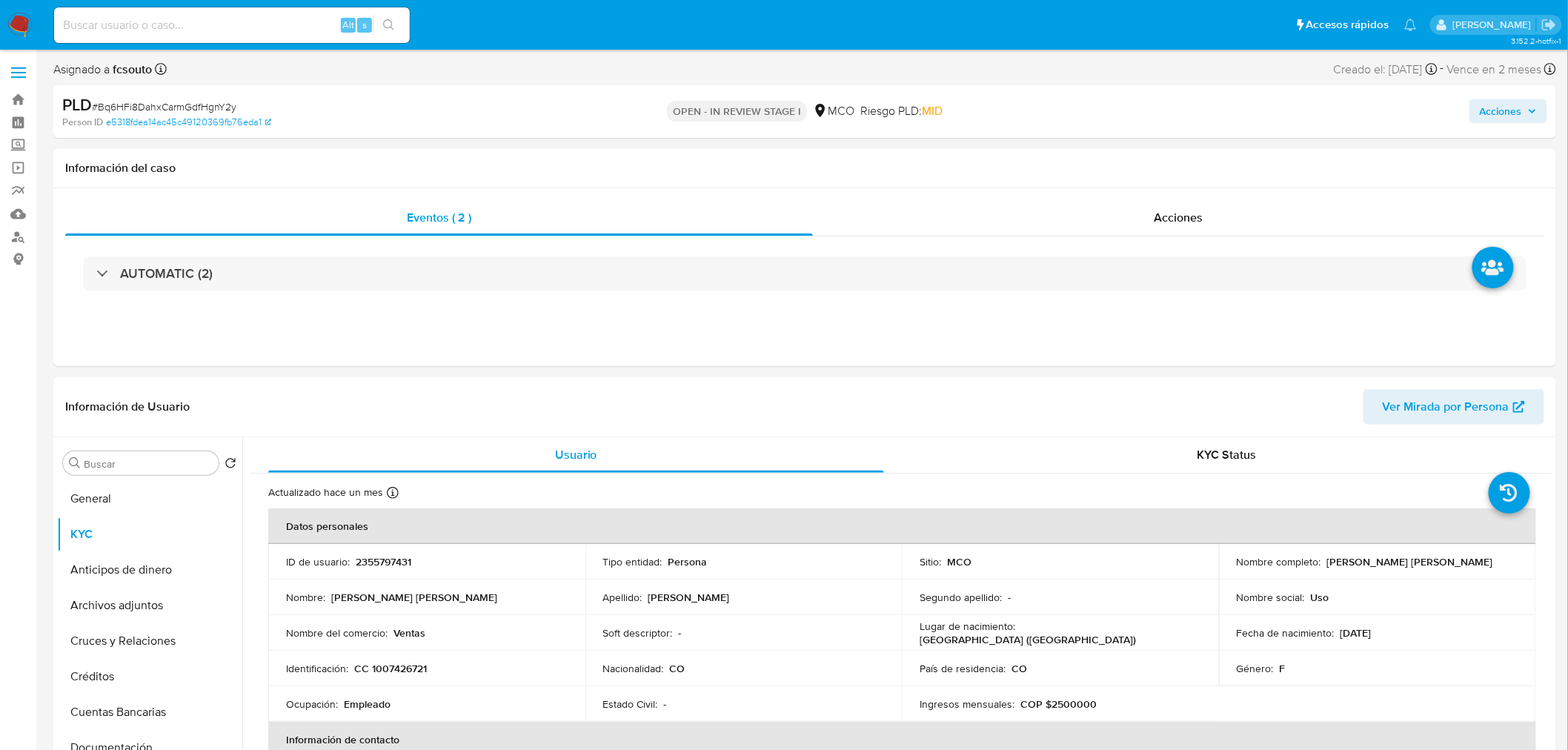
click at [1502, 106] on span "Acciones" at bounding box center [1501, 110] width 42 height 23
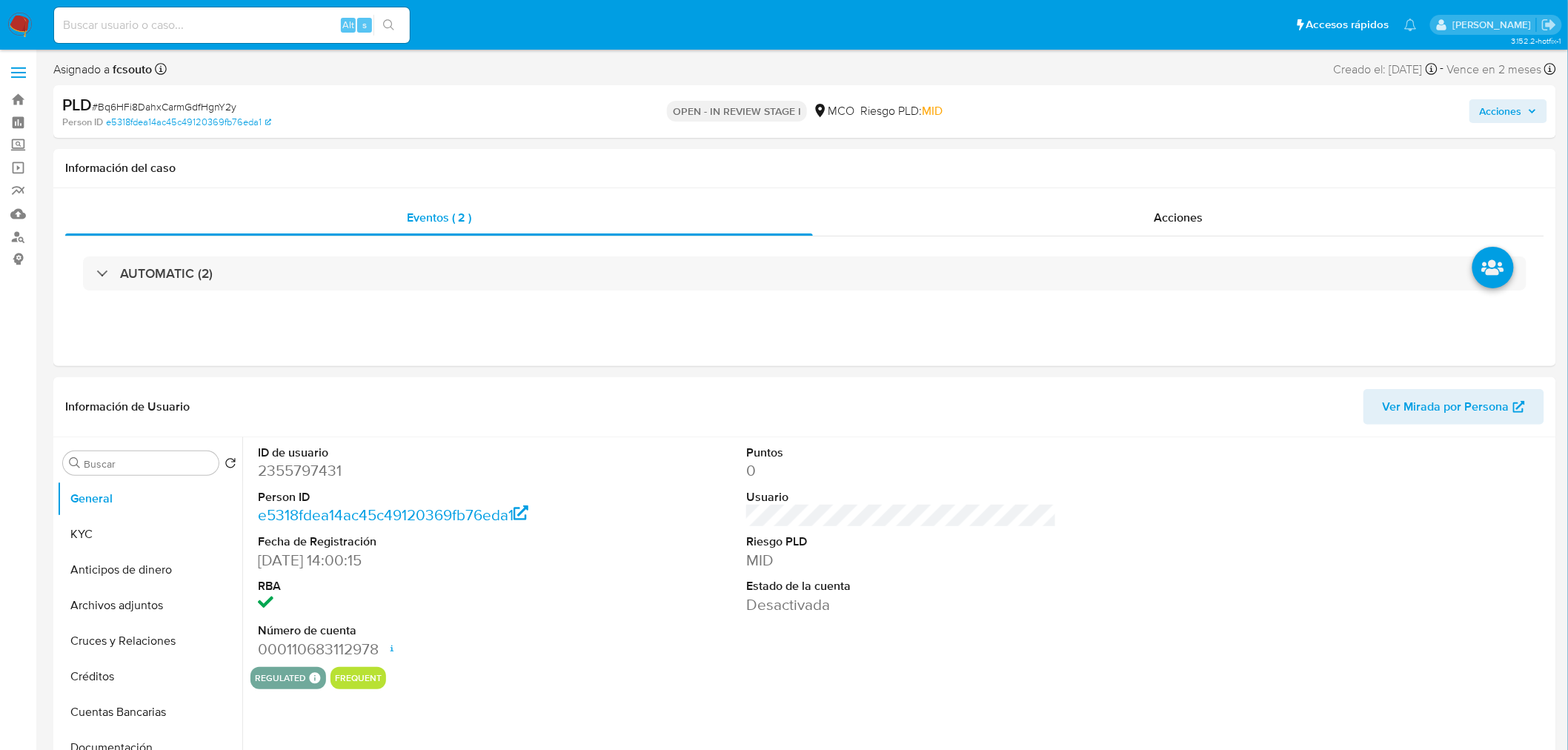
select select "10"
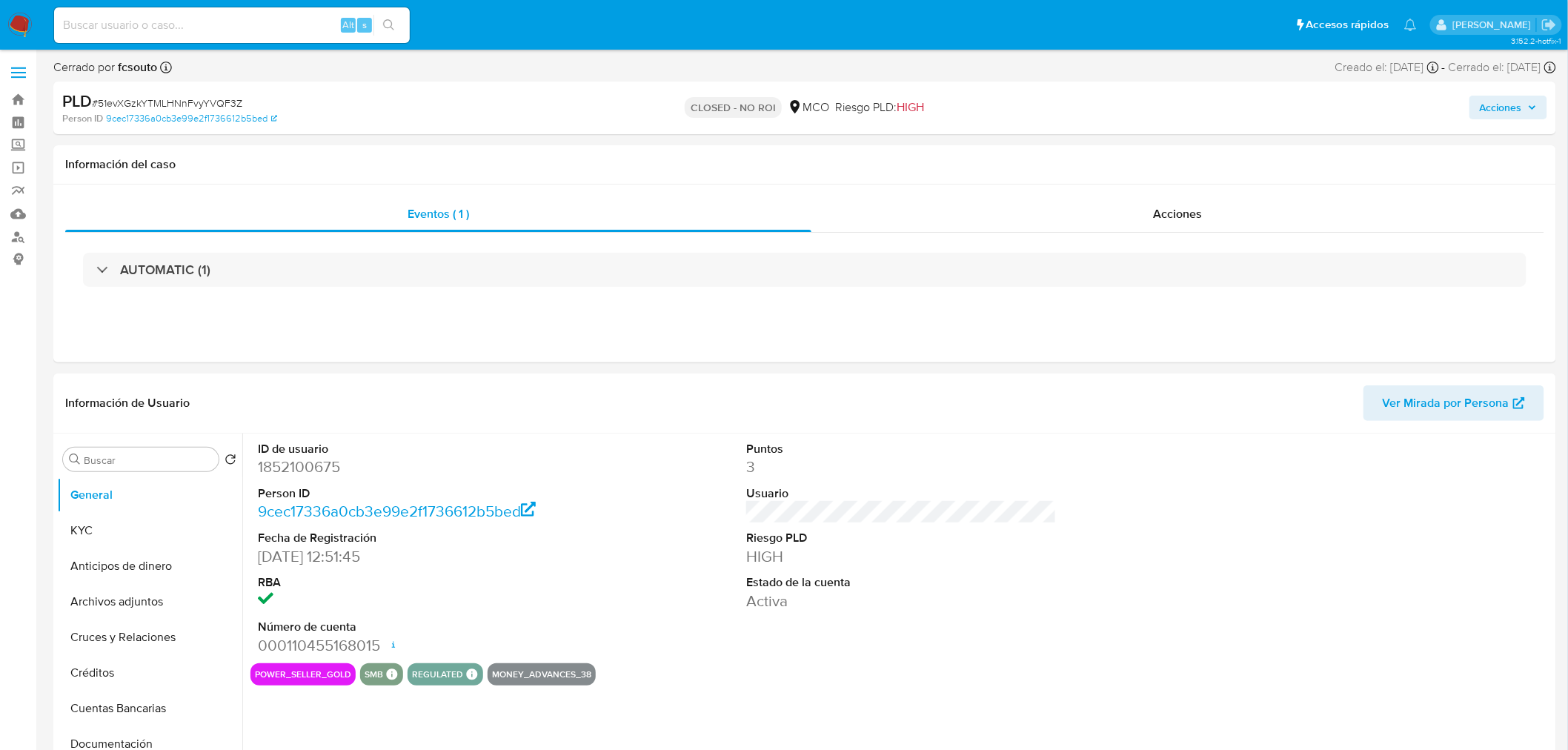
click at [1497, 91] on div "Acciones" at bounding box center [1301, 107] width 491 height 35
click at [1499, 119] on span "Acciones" at bounding box center [1501, 107] width 42 height 23
select select "10"
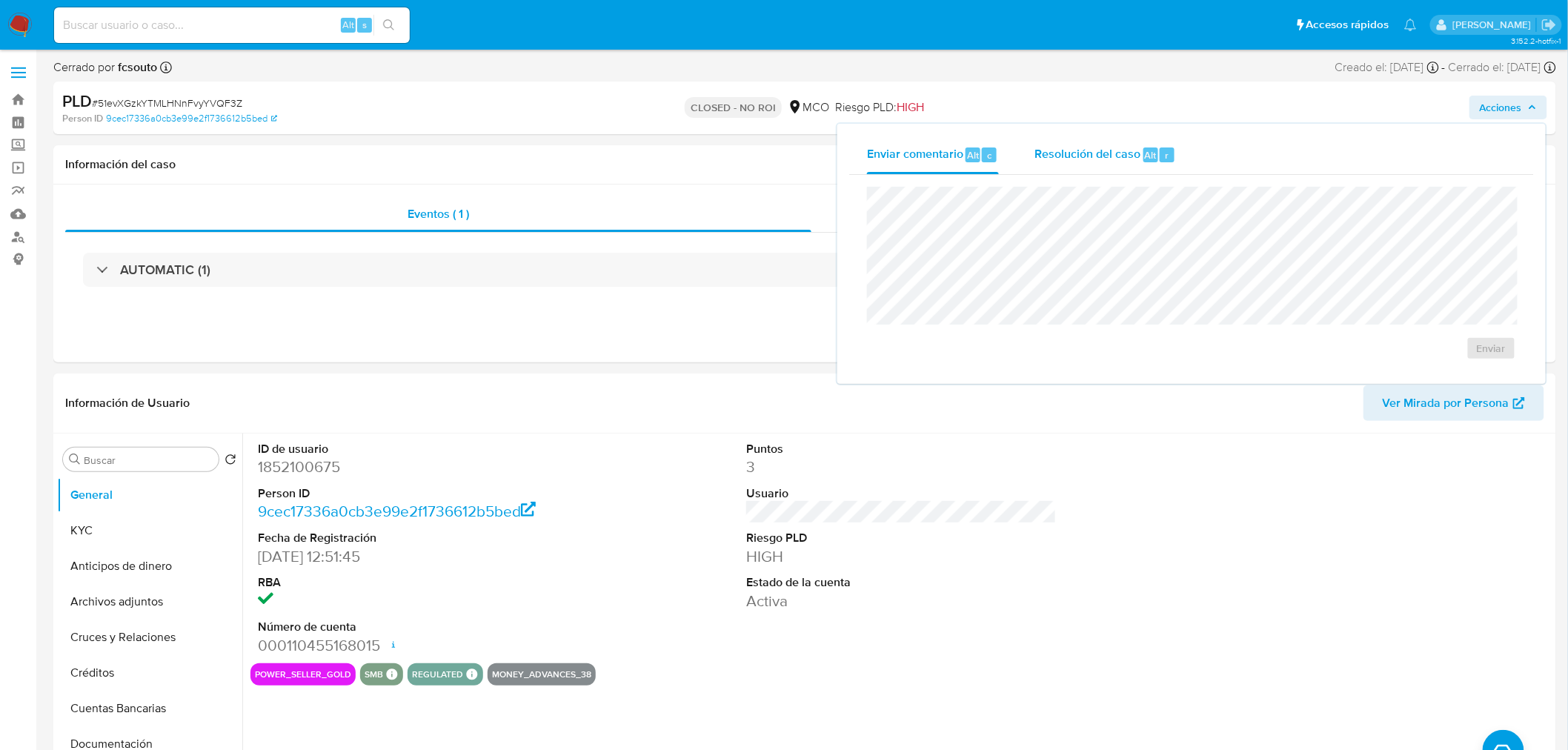
drag, startPoint x: 1137, startPoint y: 156, endPoint x: 1124, endPoint y: 156, distance: 13.0
click at [1134, 156] on span "Resolución del caso" at bounding box center [1087, 154] width 106 height 17
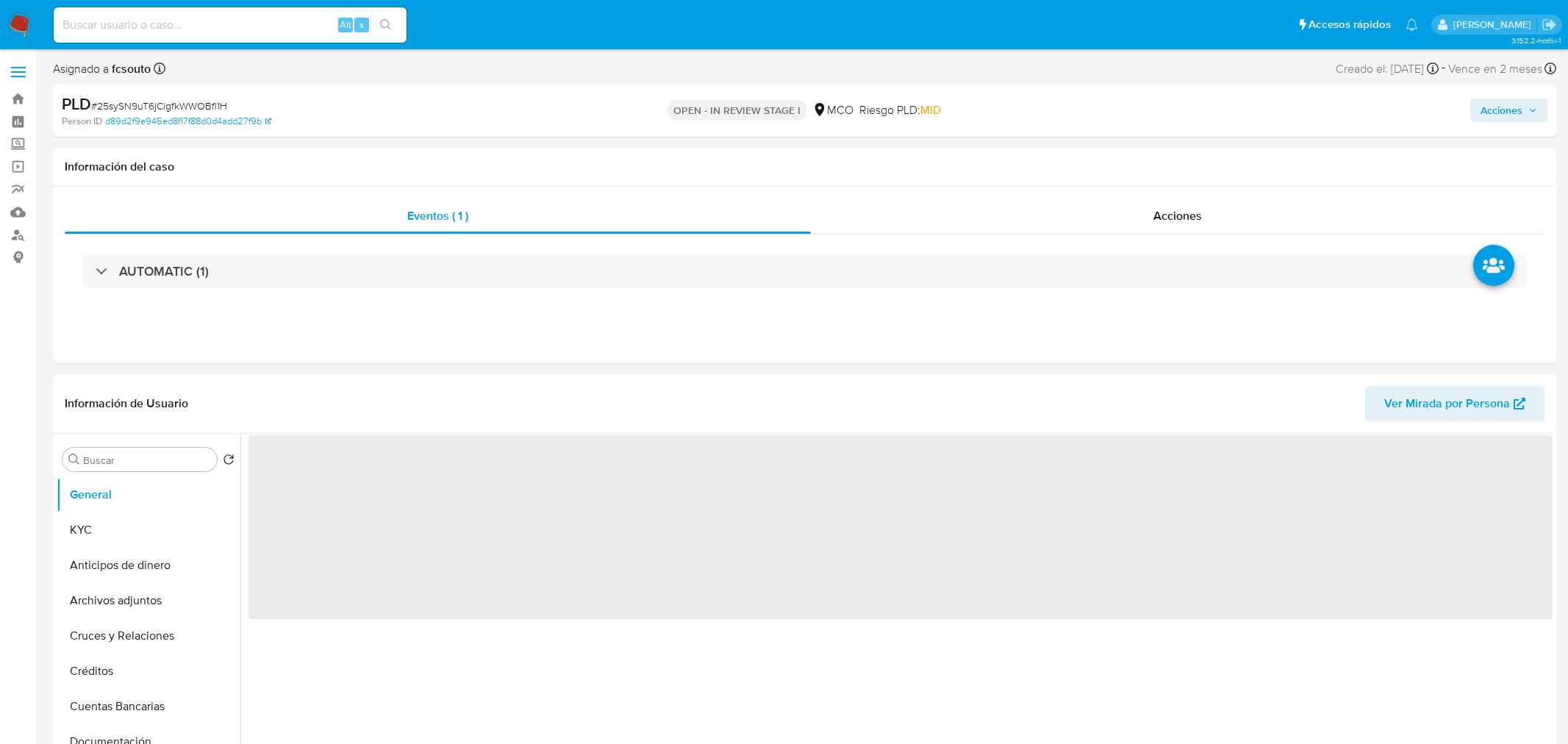
select select "10"
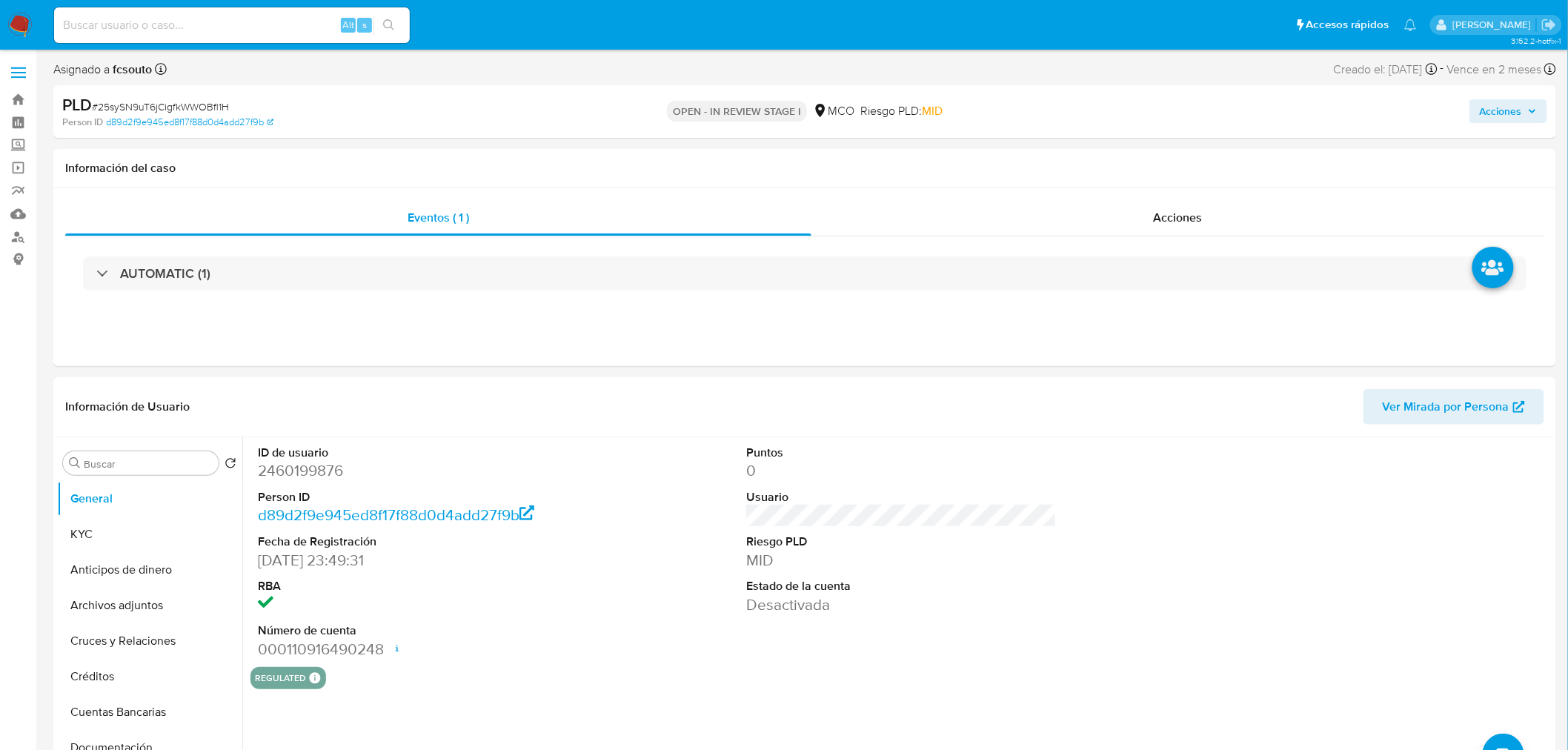
click at [1501, 113] on span "Acciones" at bounding box center [1501, 110] width 42 height 23
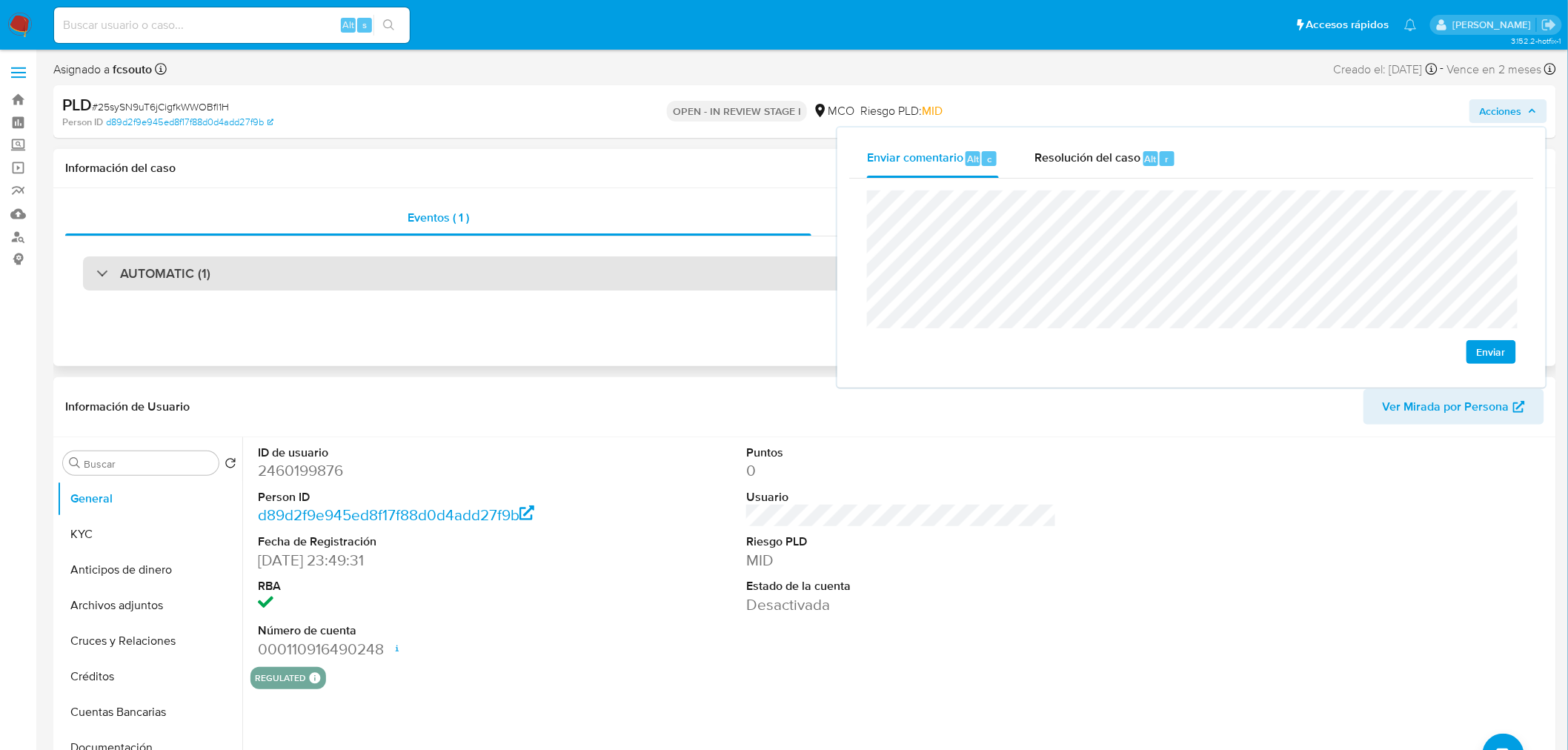
click at [170, 265] on h3 "AUTOMATIC (1)" at bounding box center [165, 273] width 90 height 16
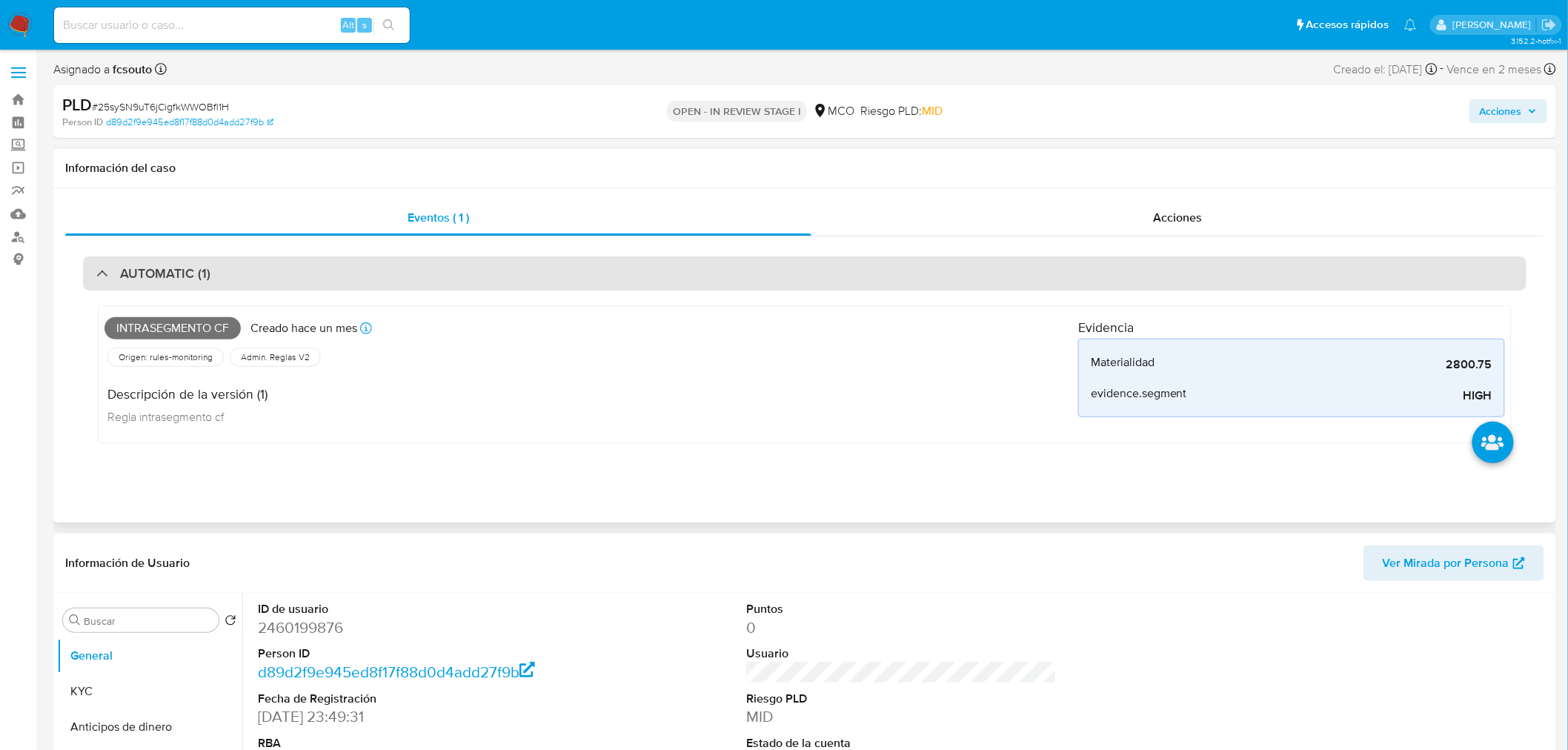
click at [170, 265] on h3 "AUTOMATIC (1)" at bounding box center [165, 273] width 90 height 16
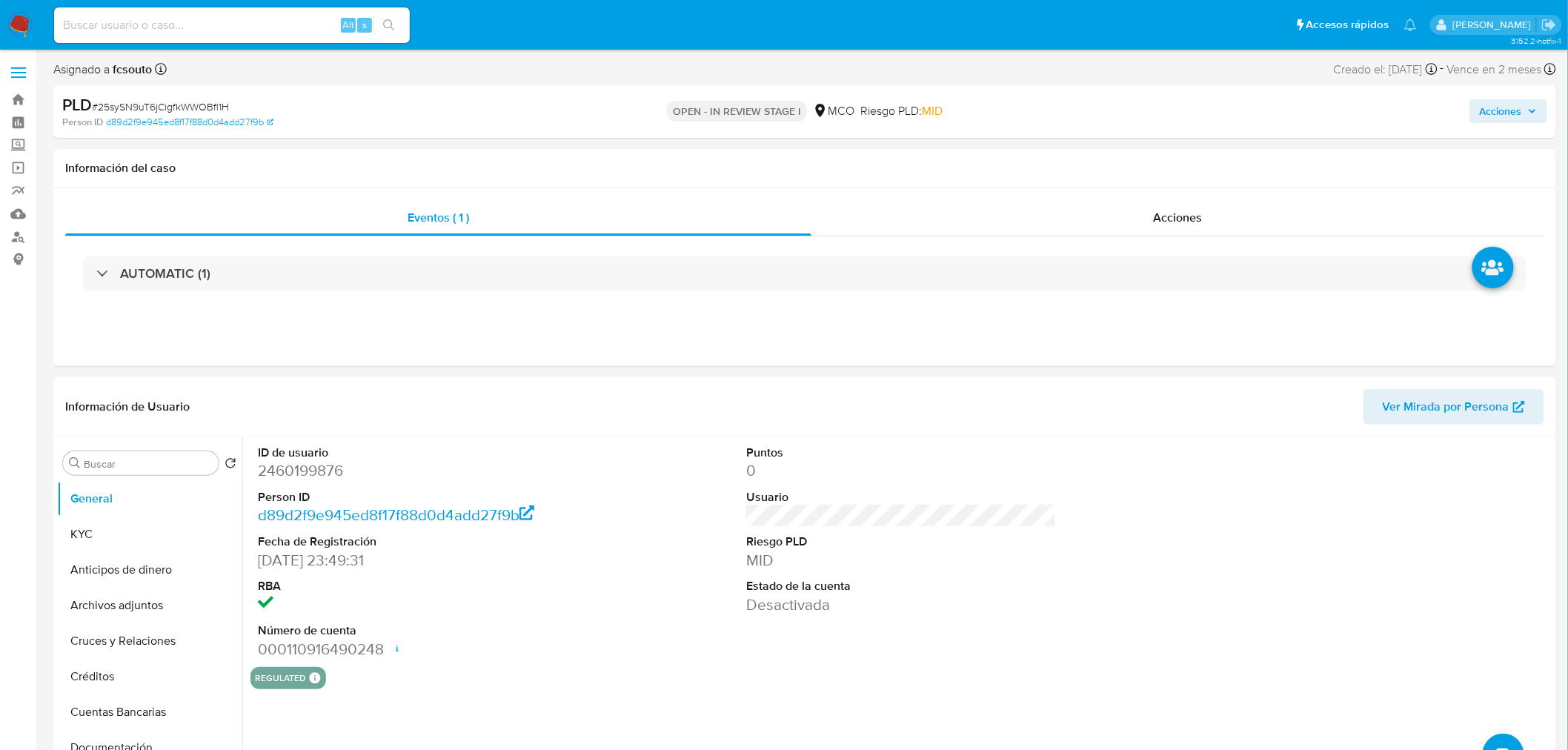
click at [1509, 96] on div "Acciones" at bounding box center [1301, 111] width 491 height 35
click at [1520, 108] on span "Acciones" at bounding box center [1501, 110] width 42 height 23
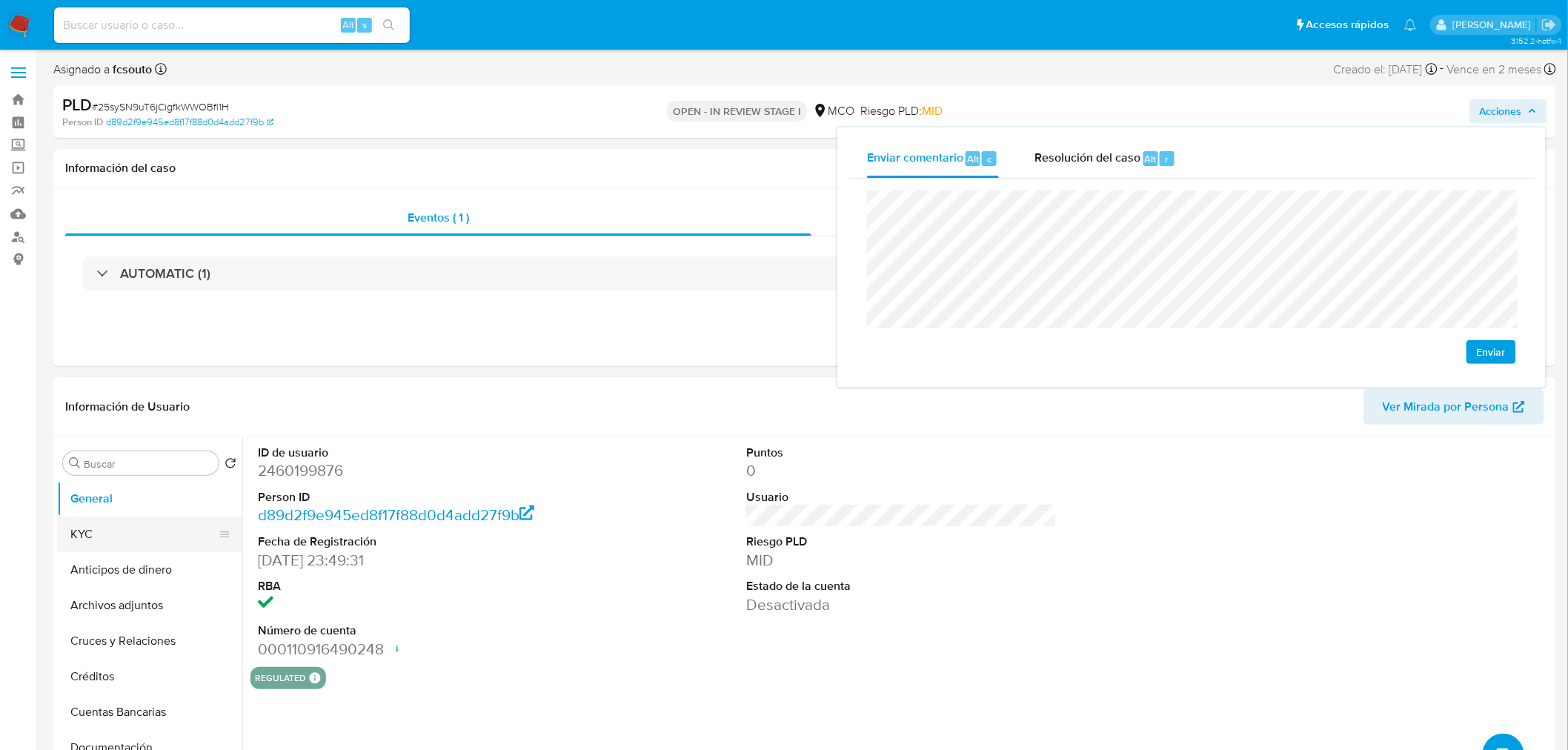
drag, startPoint x: 113, startPoint y: 541, endPoint x: 89, endPoint y: 532, distance: 25.6
click at [98, 535] on button "KYC" at bounding box center [143, 535] width 173 height 35
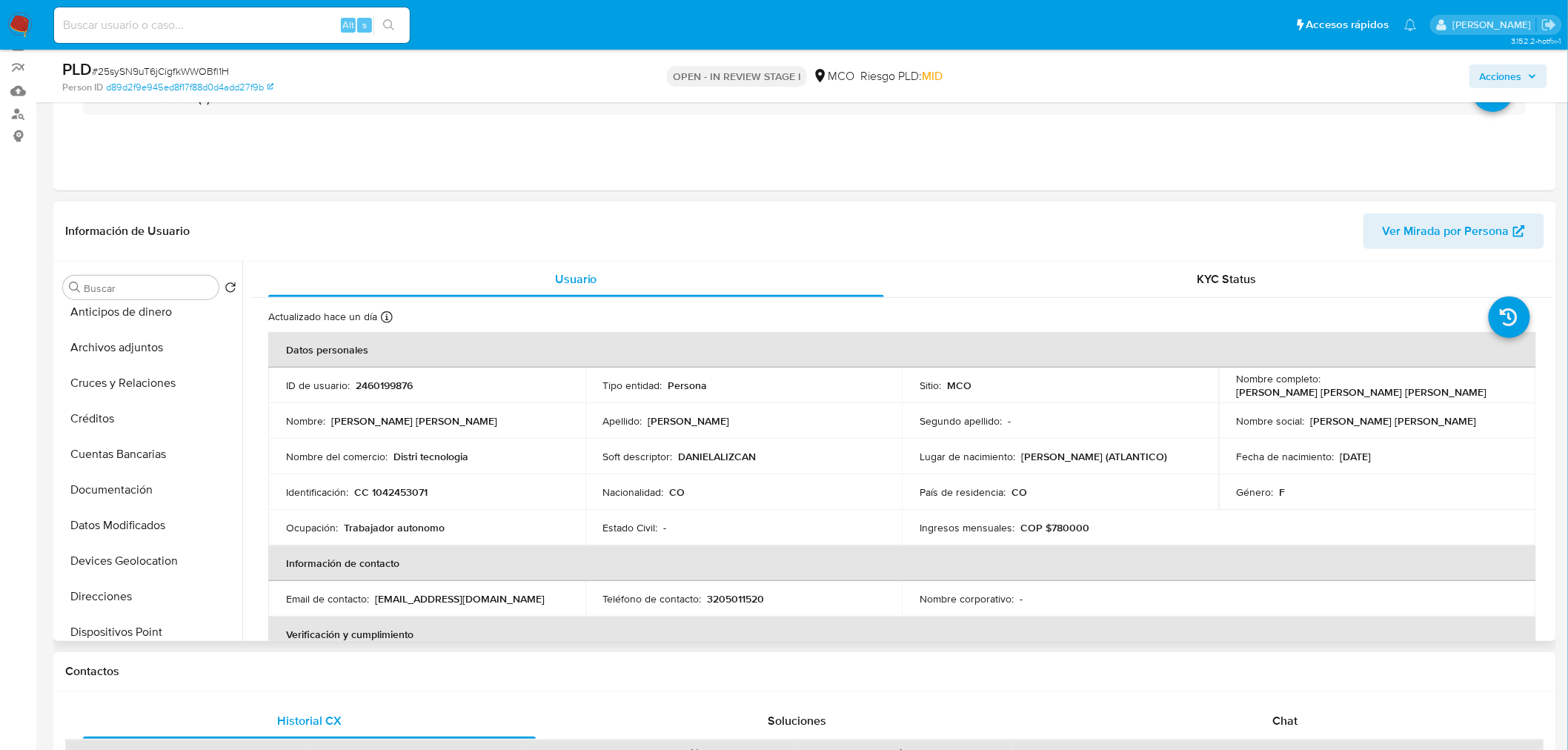
scroll to position [165, 0]
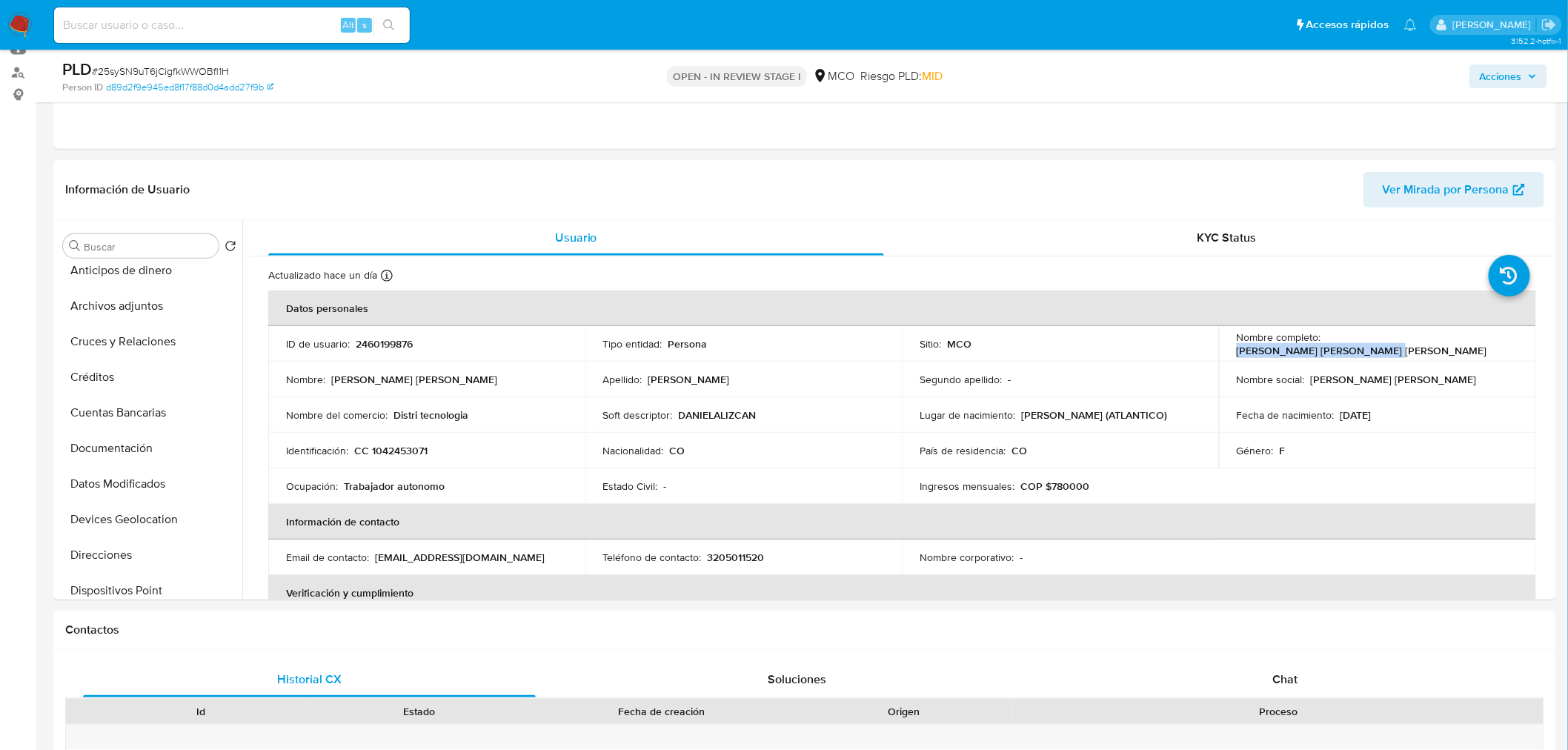
drag, startPoint x: 1325, startPoint y: 345, endPoint x: 1487, endPoint y: 215, distance: 207.7
click at [1449, 345] on div "Nombre completo : Daniela Liz Cantillo Charris" at bounding box center [1377, 344] width 281 height 27
copy p "Daniela Liz Cantillo Charris"
click at [1516, 74] on span "Acciones" at bounding box center [1501, 76] width 42 height 23
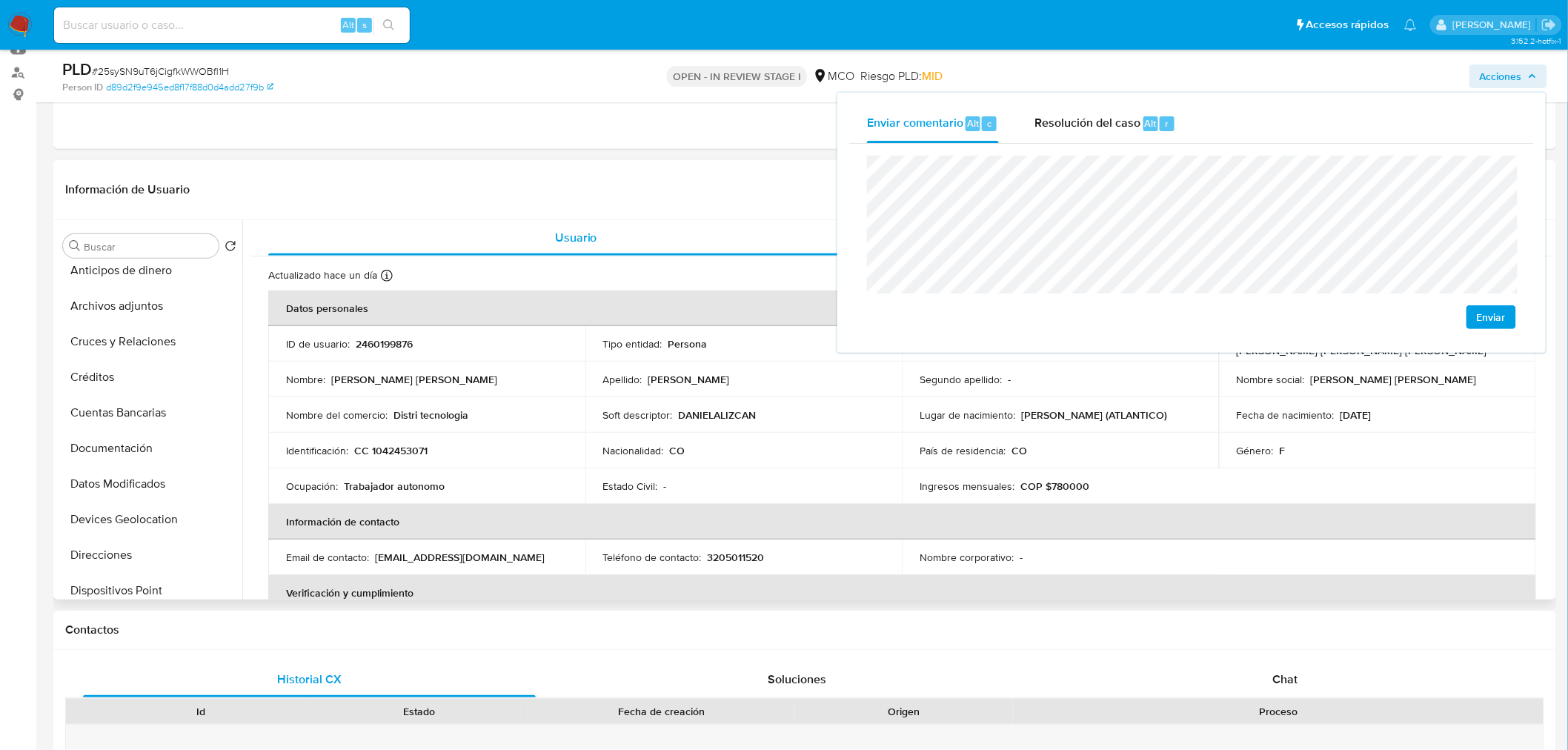
click at [402, 449] on p "CC 1042453071" at bounding box center [390, 451] width 73 height 14
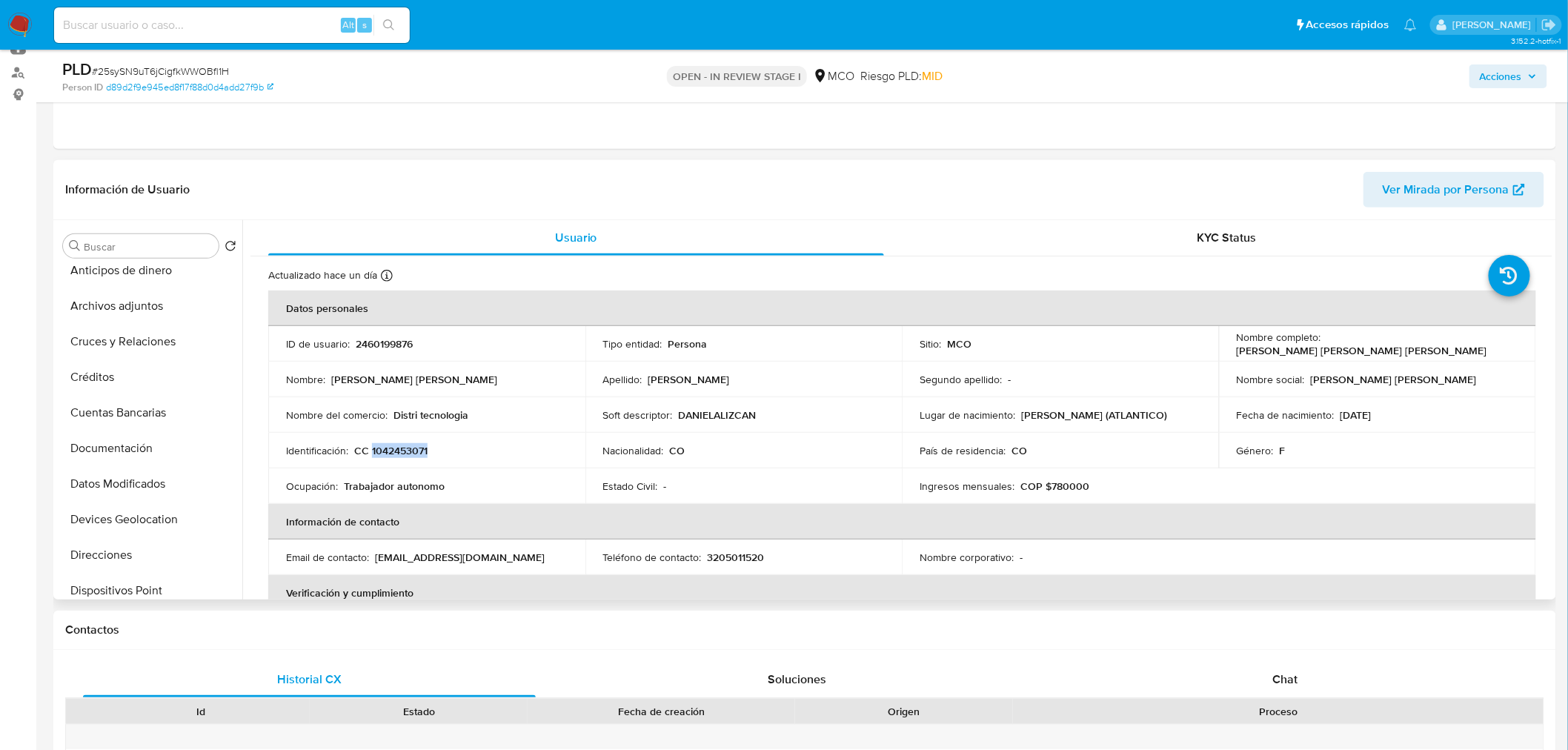
click at [402, 449] on p "CC 1042453071" at bounding box center [390, 451] width 73 height 14
copy p "1042453071"
click at [1521, 78] on span "Acciones" at bounding box center [1501, 76] width 42 height 23
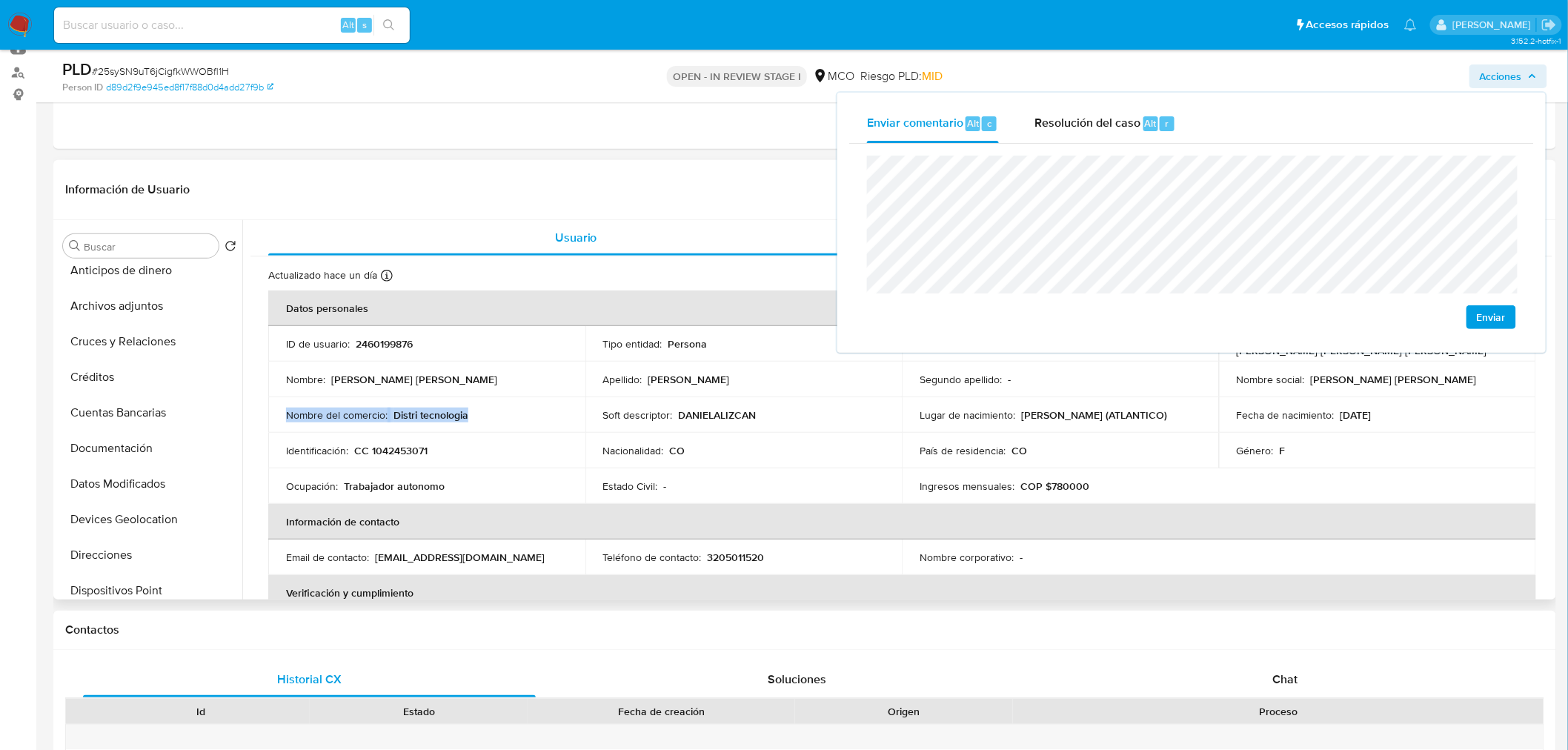
drag, startPoint x: 491, startPoint y: 412, endPoint x: 280, endPoint y: 418, distance: 211.1
click at [280, 418] on td "Nombre del comercio : Distri tecnologia" at bounding box center [426, 415] width 317 height 35
copy div "Nombre del comercio : Distri tecnologia"
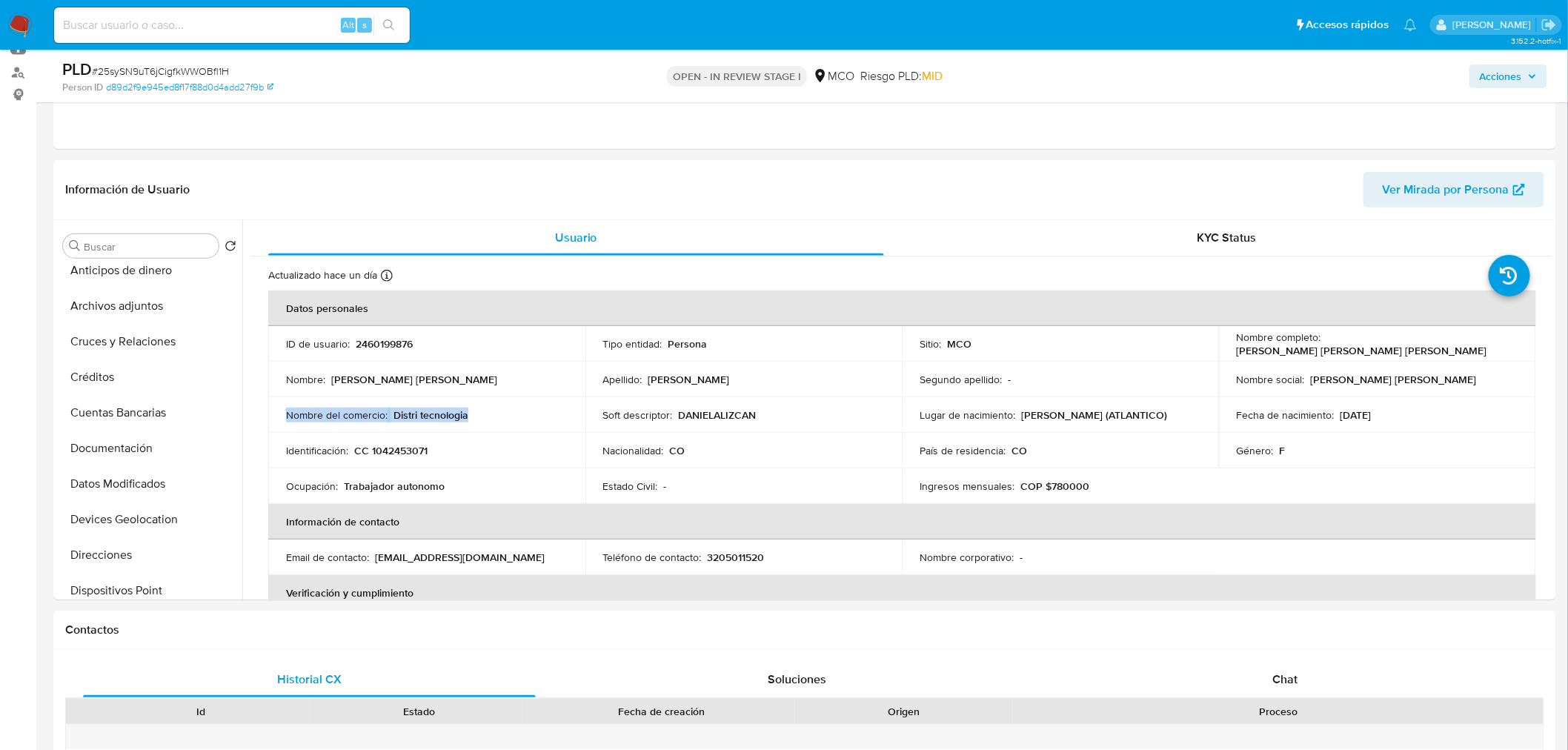
click at [1513, 70] on span "Acciones" at bounding box center [1501, 76] width 42 height 23
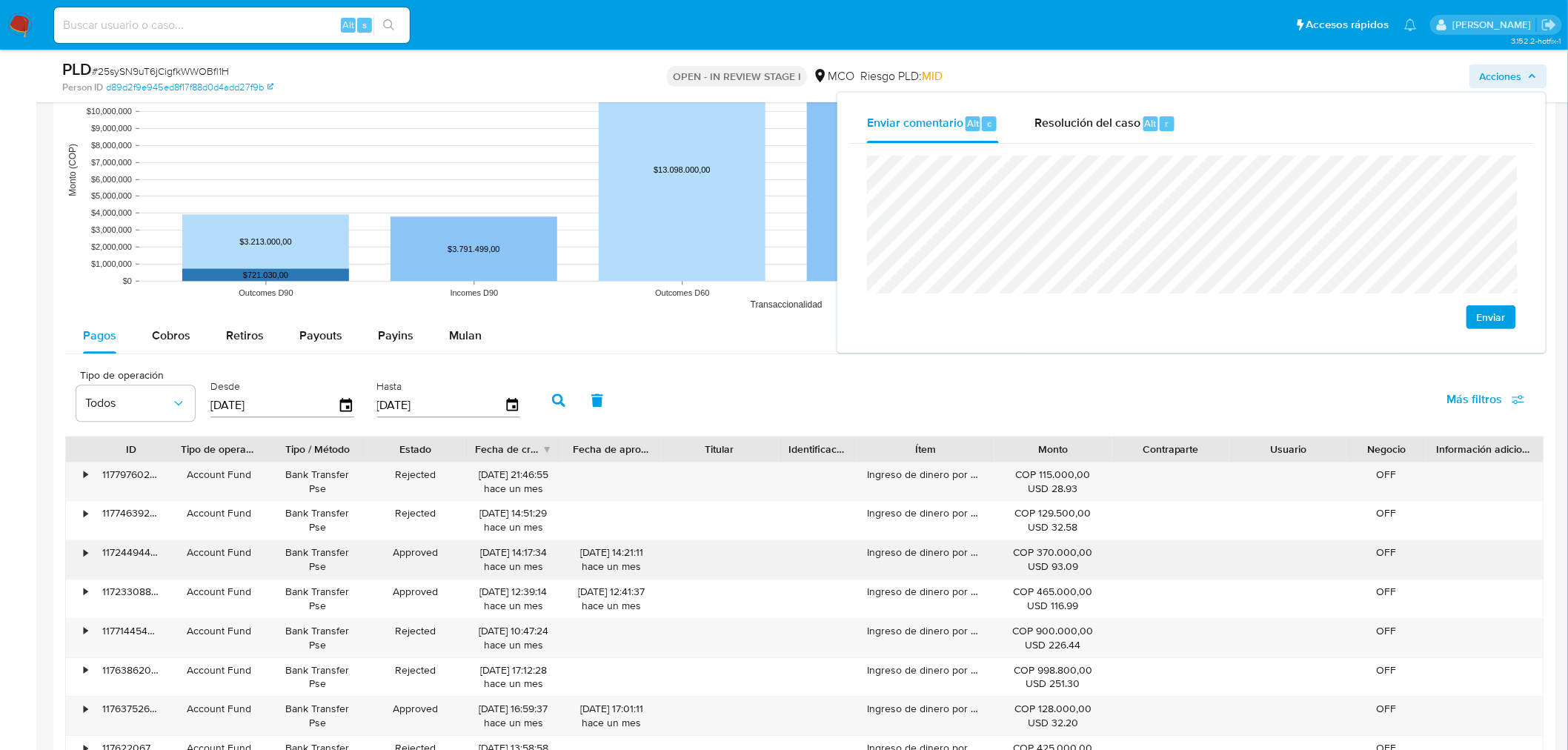
scroll to position [1482, 0]
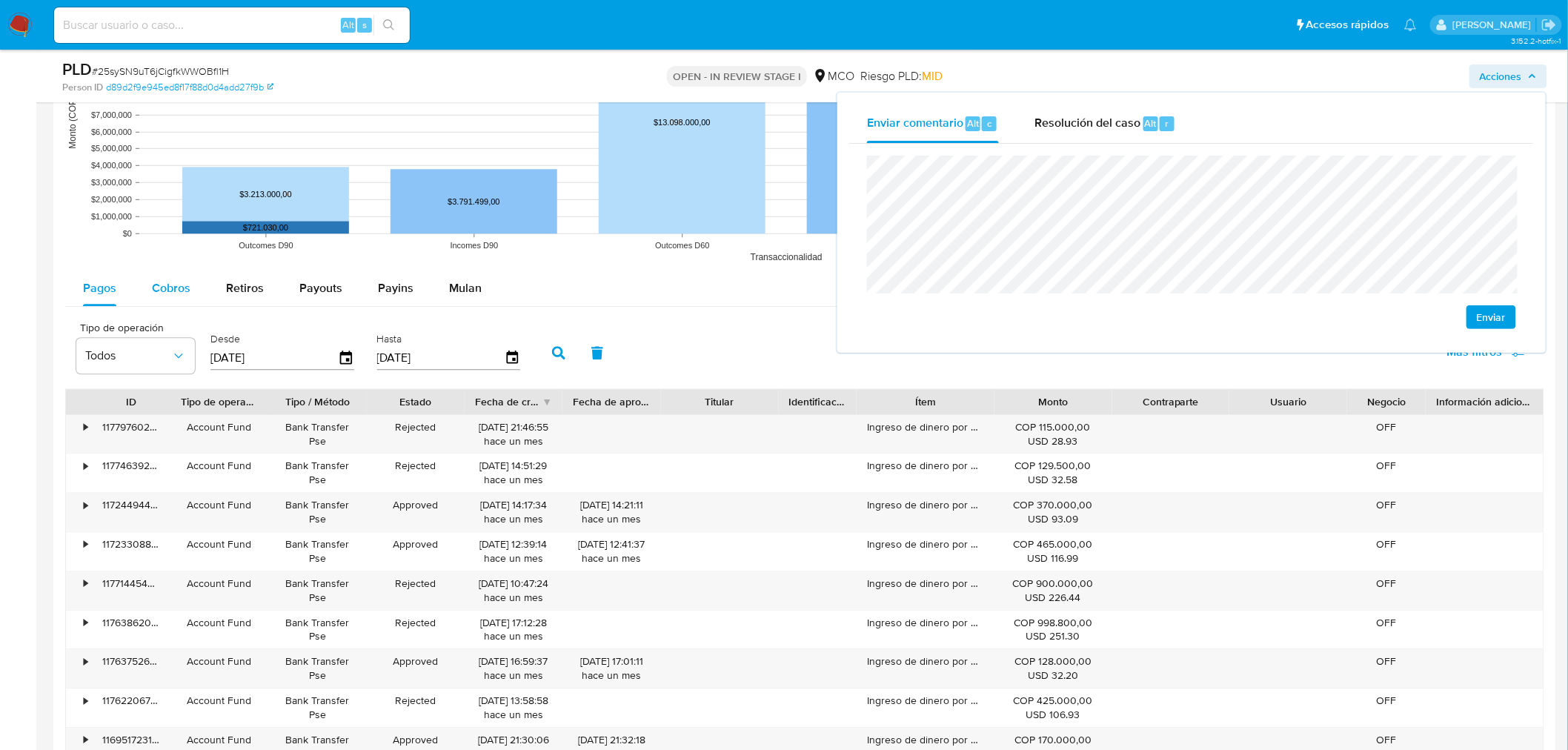
click at [174, 288] on span "Cobros" at bounding box center [171, 288] width 39 height 17
select select "10"
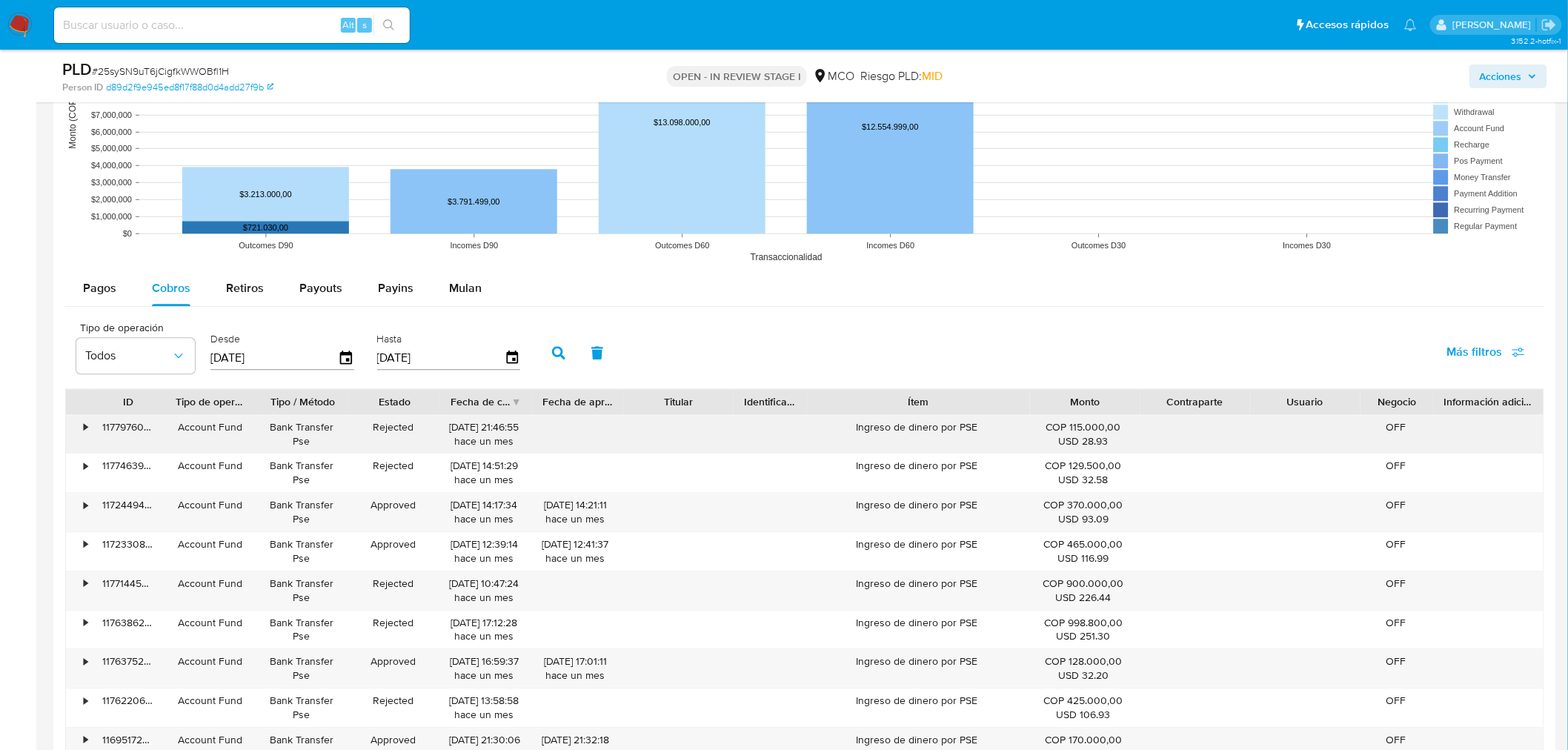
drag, startPoint x: 991, startPoint y: 404, endPoint x: 1070, endPoint y: 427, distance: 82.3
click at [1078, 415] on div "ID Tipo de operación Tipo / Método Estado Fecha de creación Fecha de aprobación…" at bounding box center [805, 402] width 1478 height 25
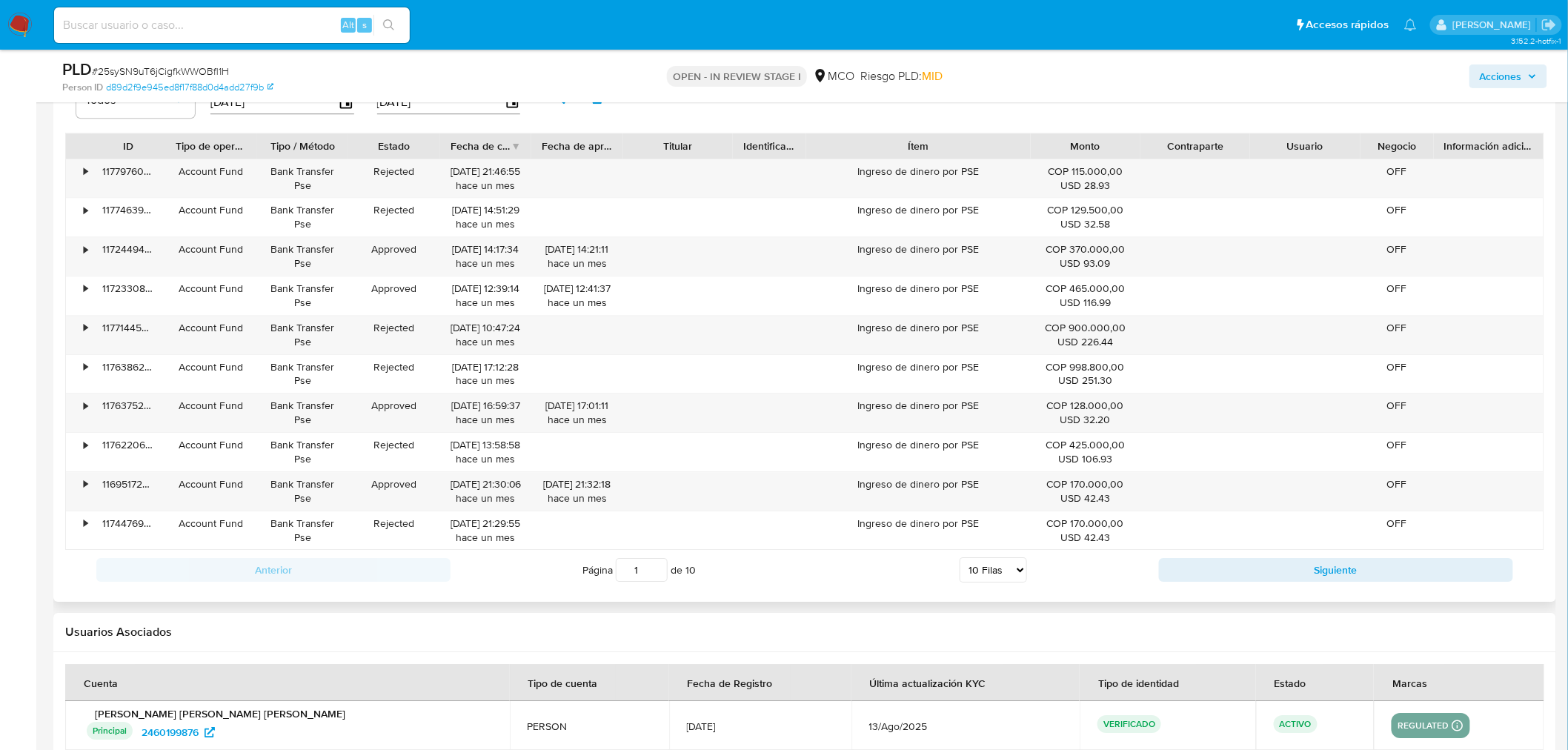
scroll to position [1730, 0]
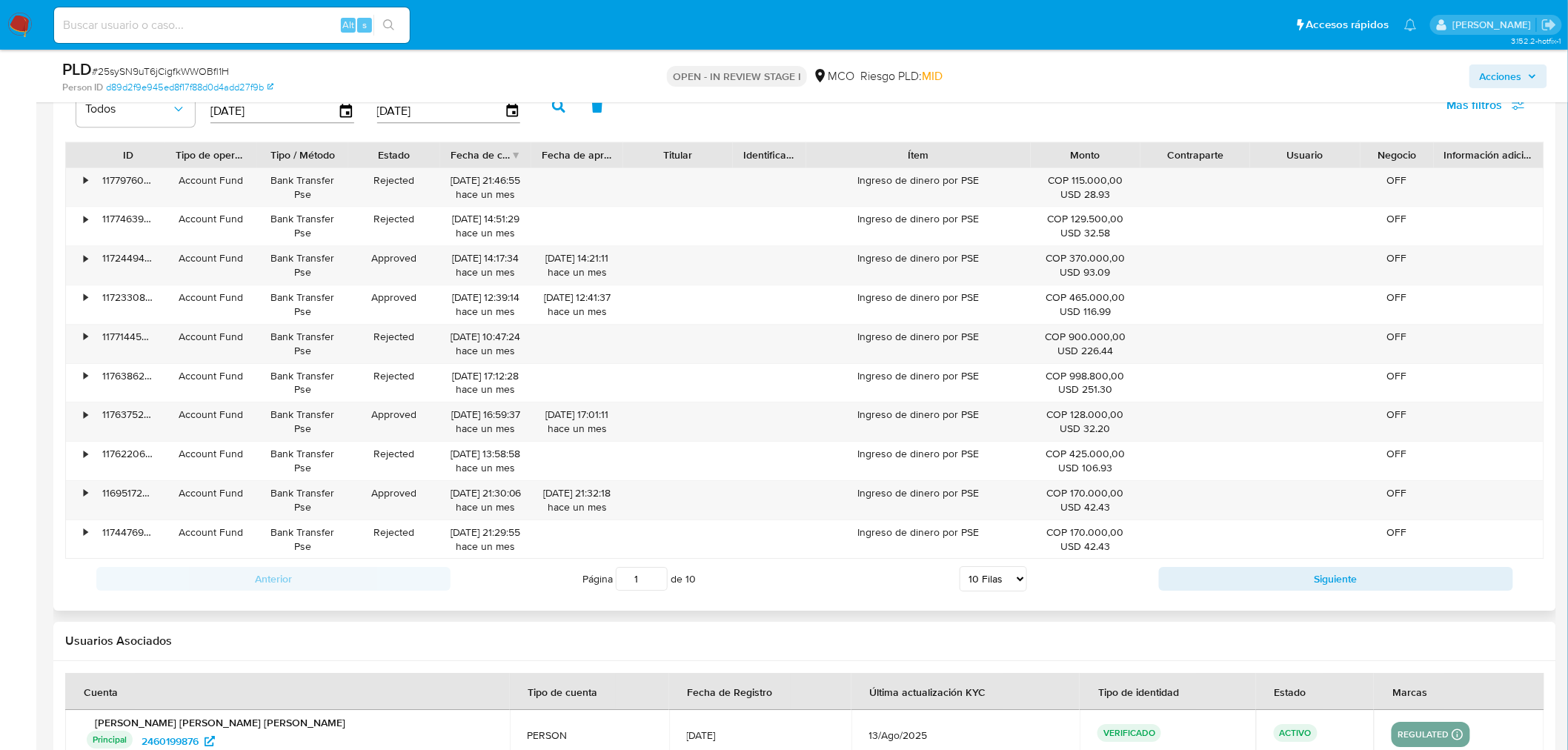
click at [1165, 567] on div "Anterior Página 1 de 10 5 Filas 10 Filas 20 Filas 25 Filas 50 Filas 100 Filas S…" at bounding box center [805, 579] width 1479 height 40
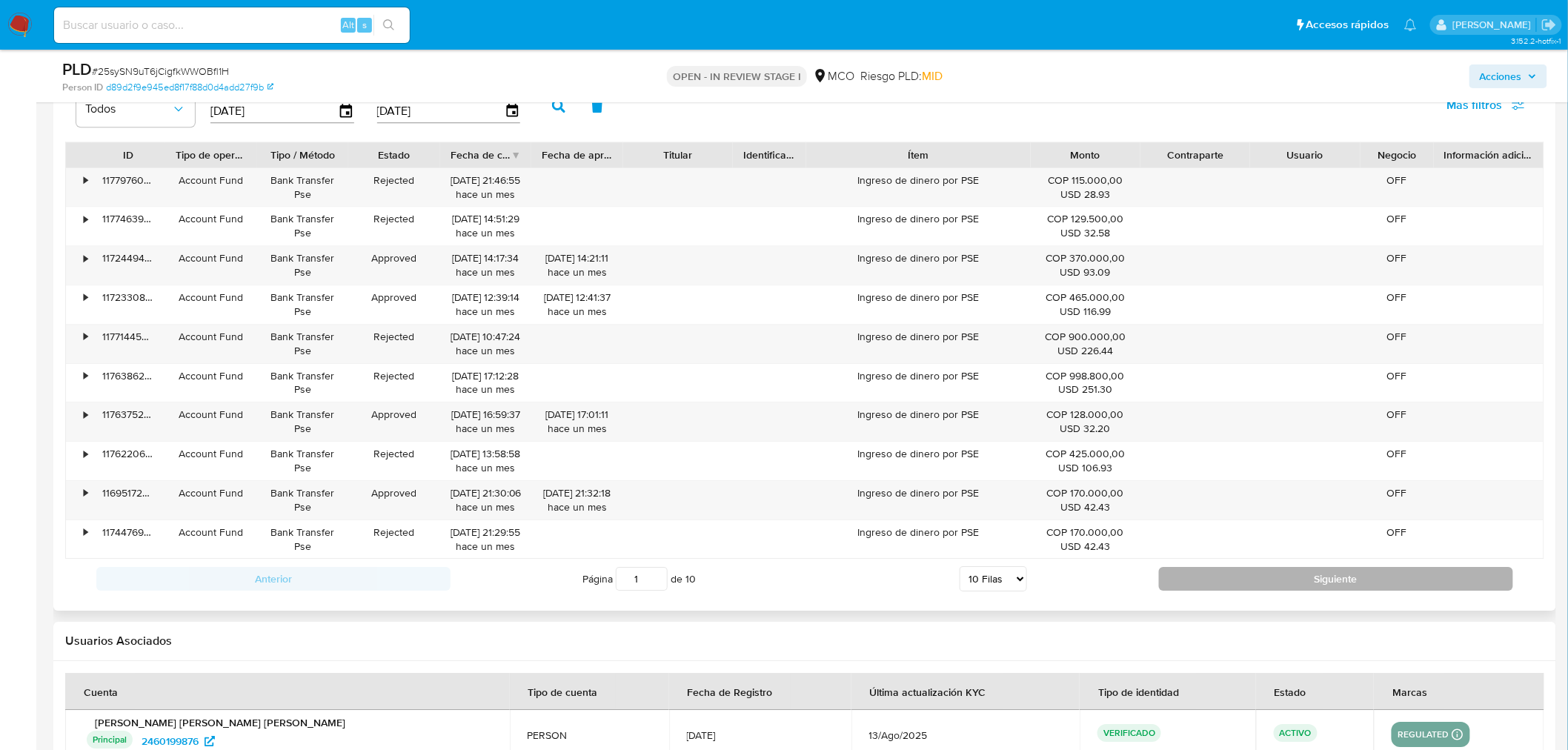
click at [1184, 573] on button "Siguiente" at bounding box center [1336, 578] width 354 height 23
click at [1200, 588] on button "Siguiente" at bounding box center [1336, 578] width 354 height 23
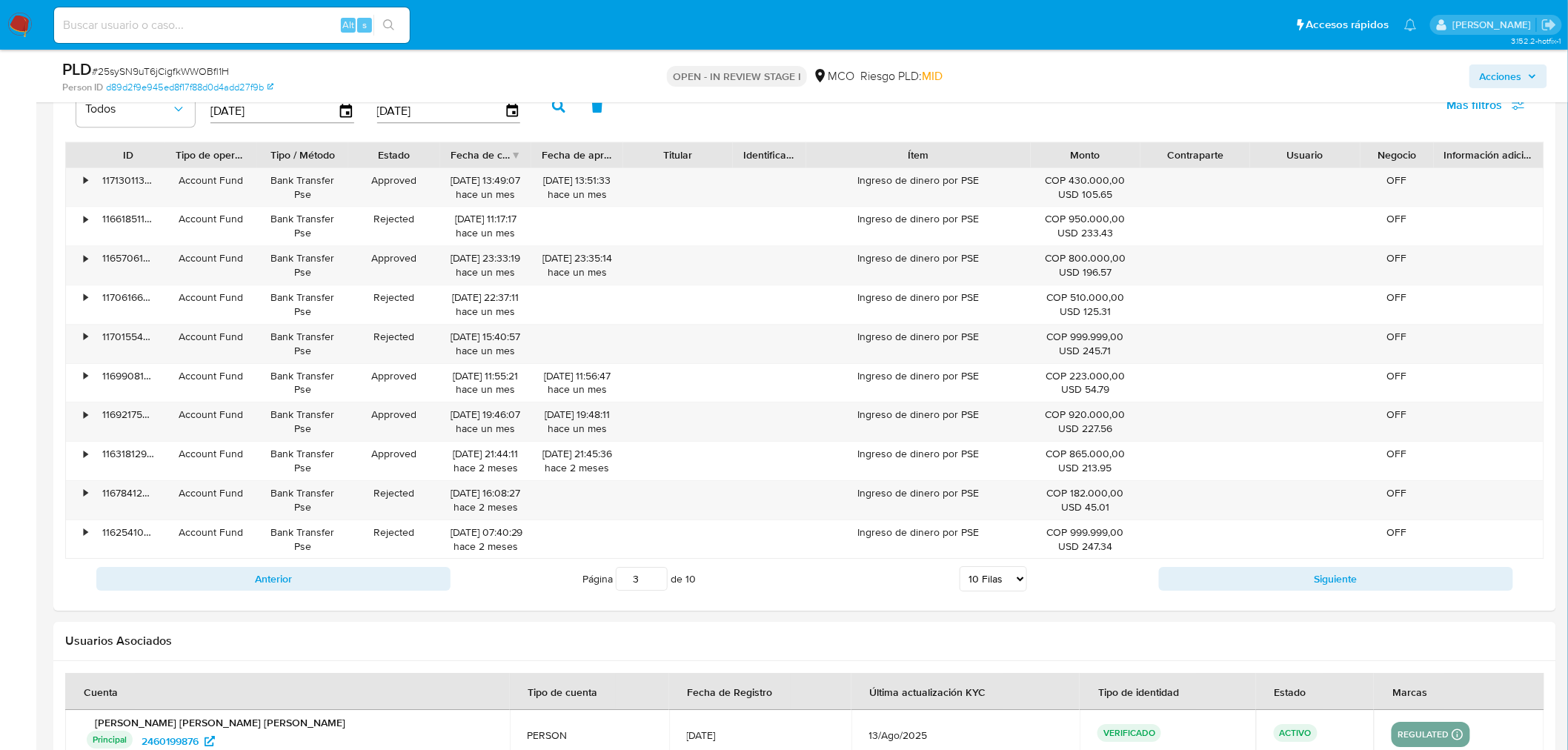
click at [1200, 590] on button "Siguiente" at bounding box center [1336, 578] width 354 height 23
type input "5"
click at [1480, 67] on span "Acciones" at bounding box center [1501, 76] width 42 height 23
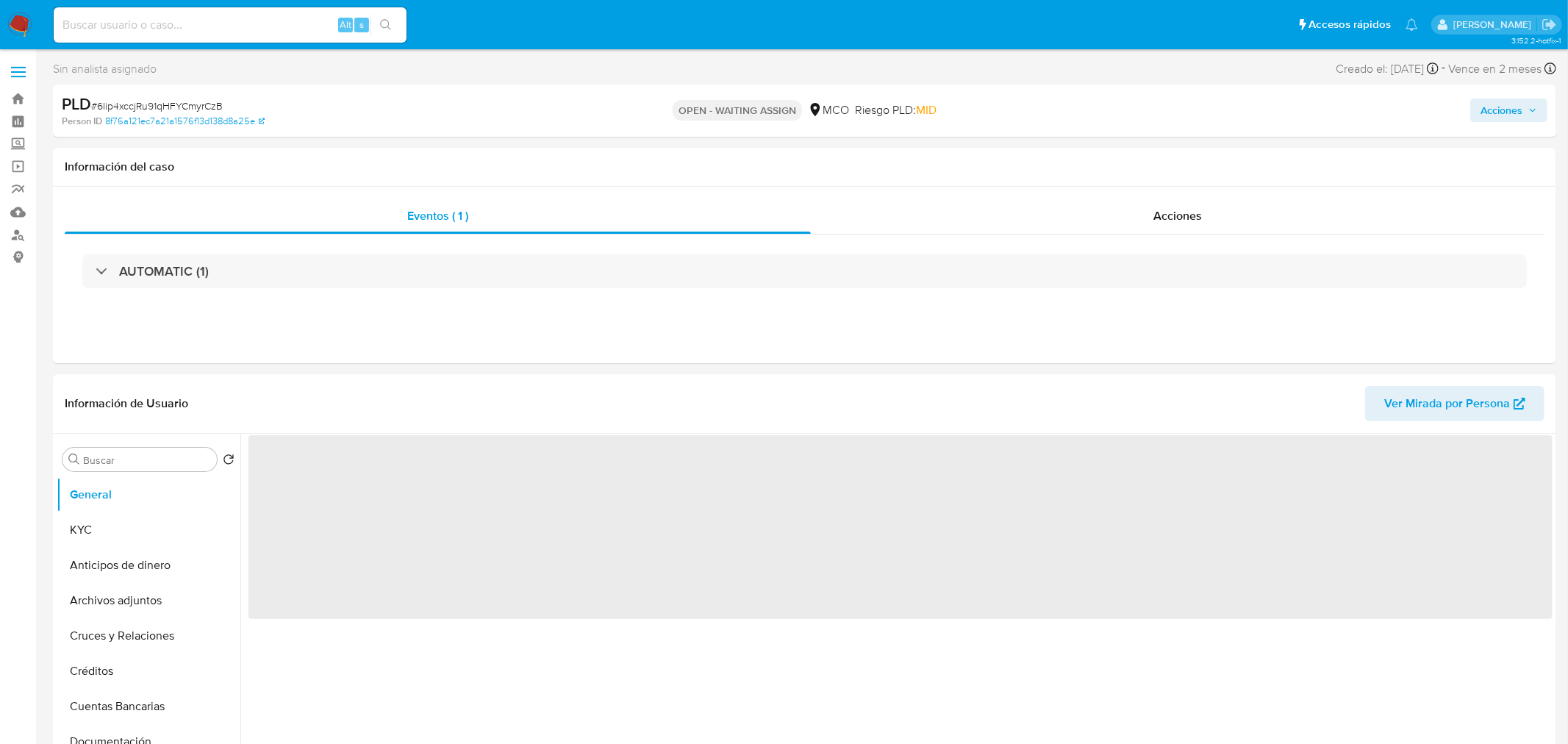
select select "10"
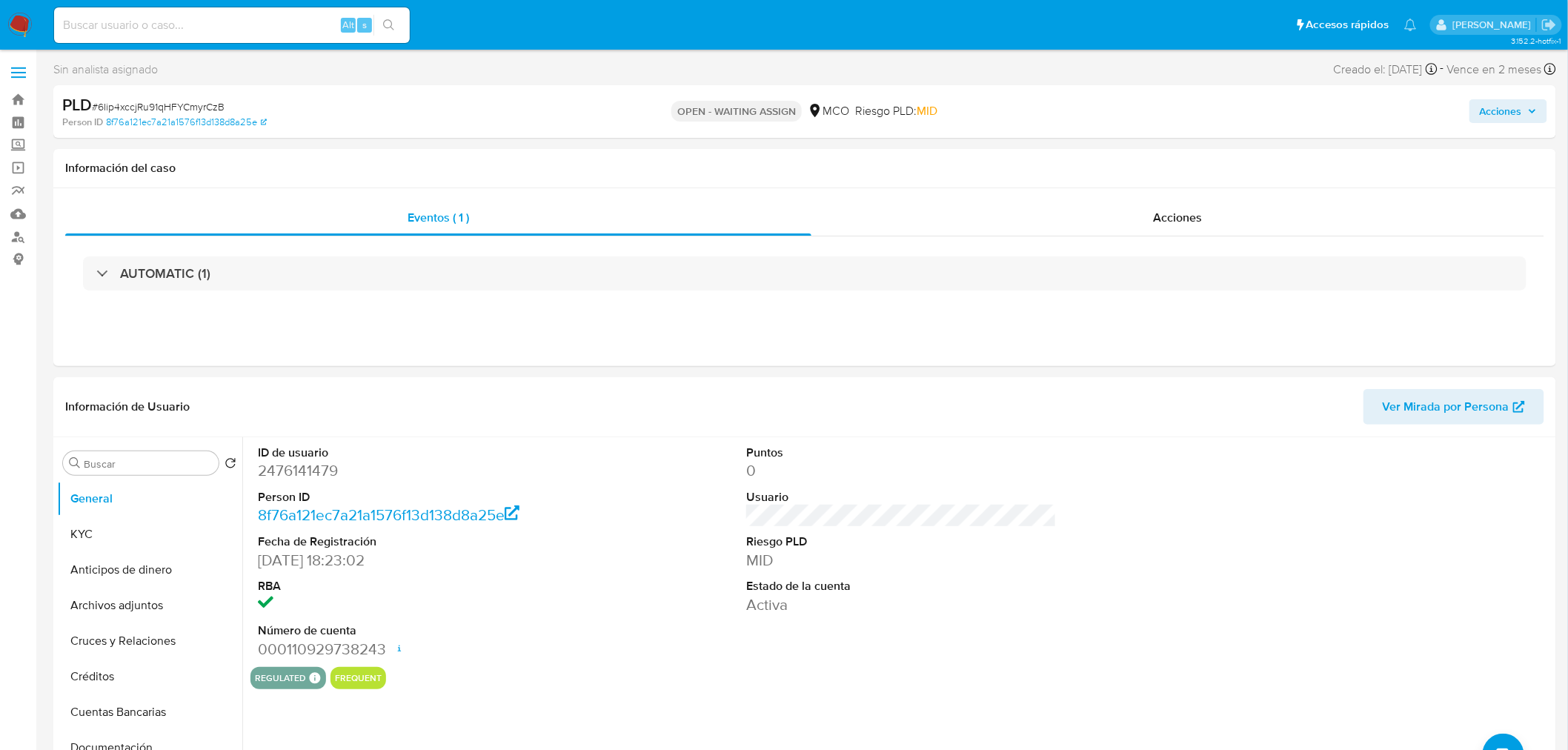
click at [1506, 109] on span "Acciones" at bounding box center [1501, 110] width 42 height 23
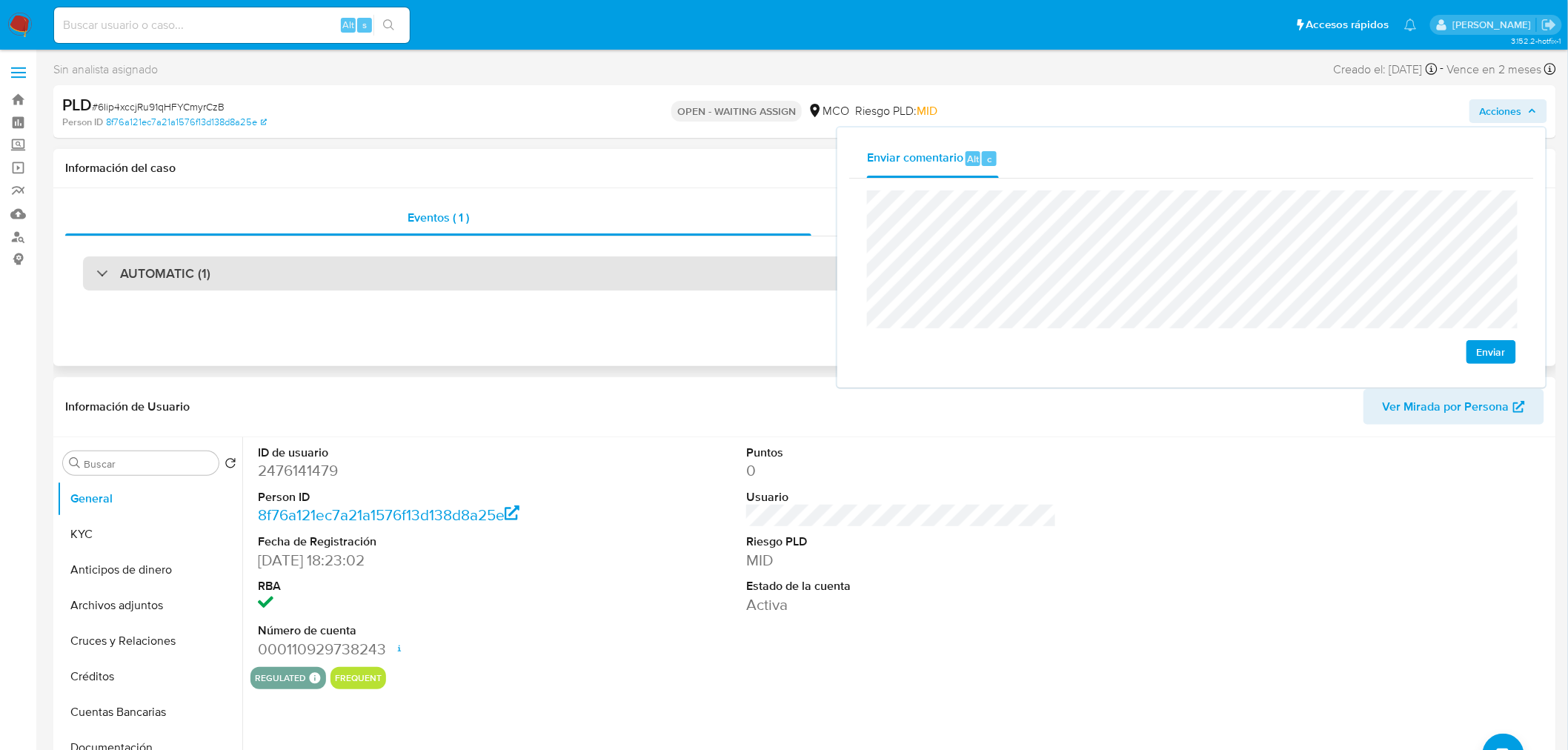
click at [369, 270] on div "AUTOMATIC (1)" at bounding box center [805, 273] width 1444 height 34
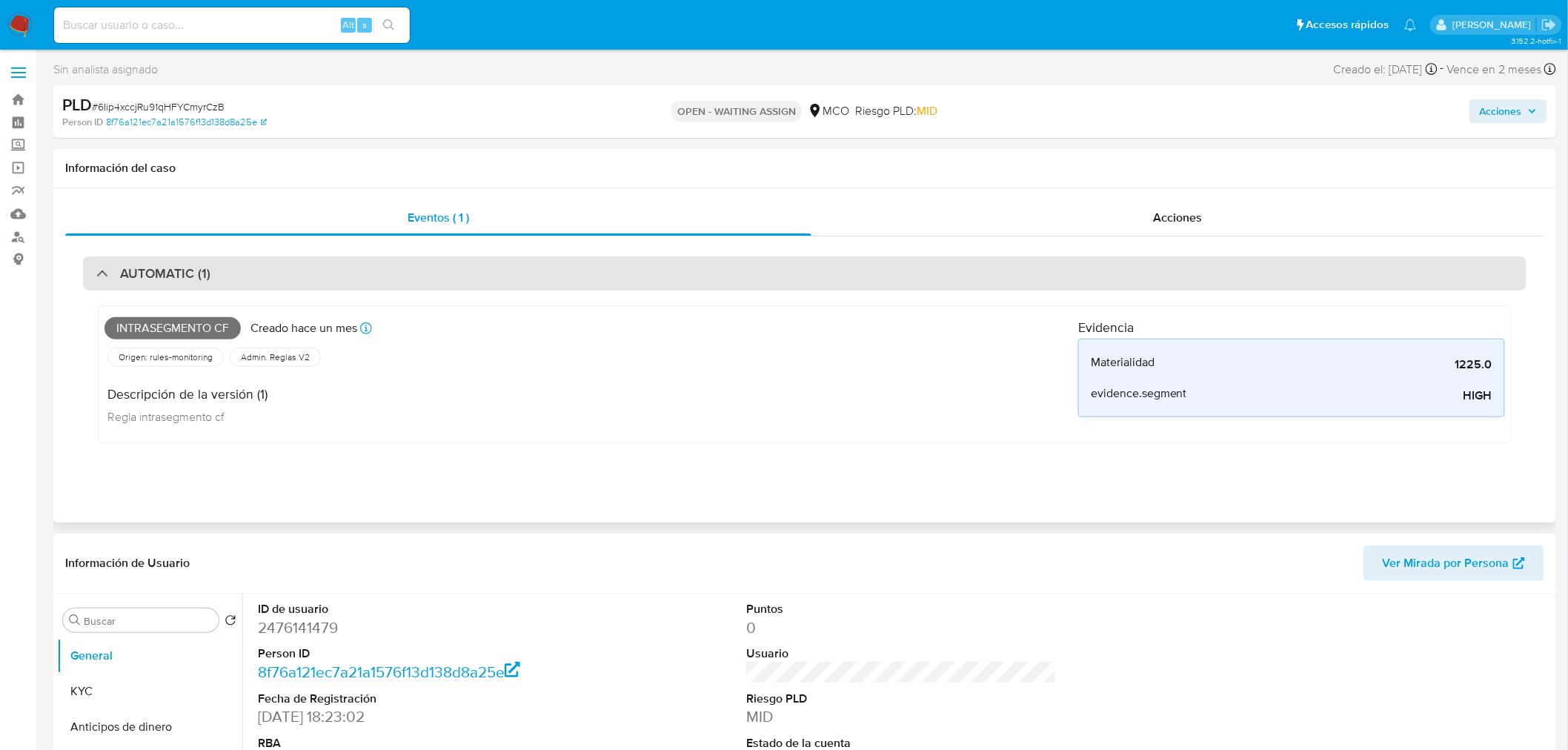
click at [369, 270] on div "AUTOMATIC (1)" at bounding box center [805, 273] width 1444 height 34
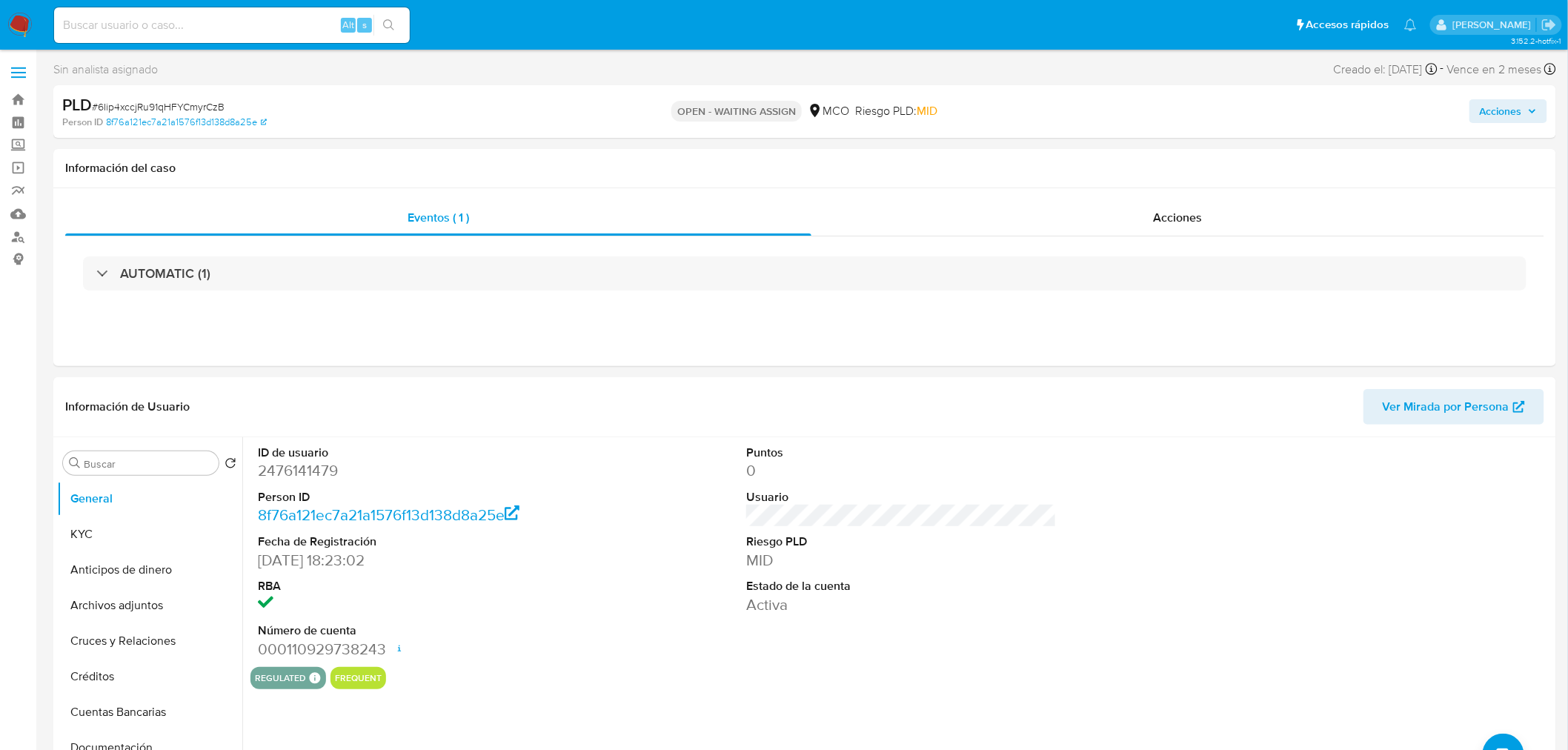
click at [1499, 109] on span "Acciones" at bounding box center [1501, 110] width 42 height 23
click at [105, 537] on button "KYC" at bounding box center [143, 535] width 173 height 35
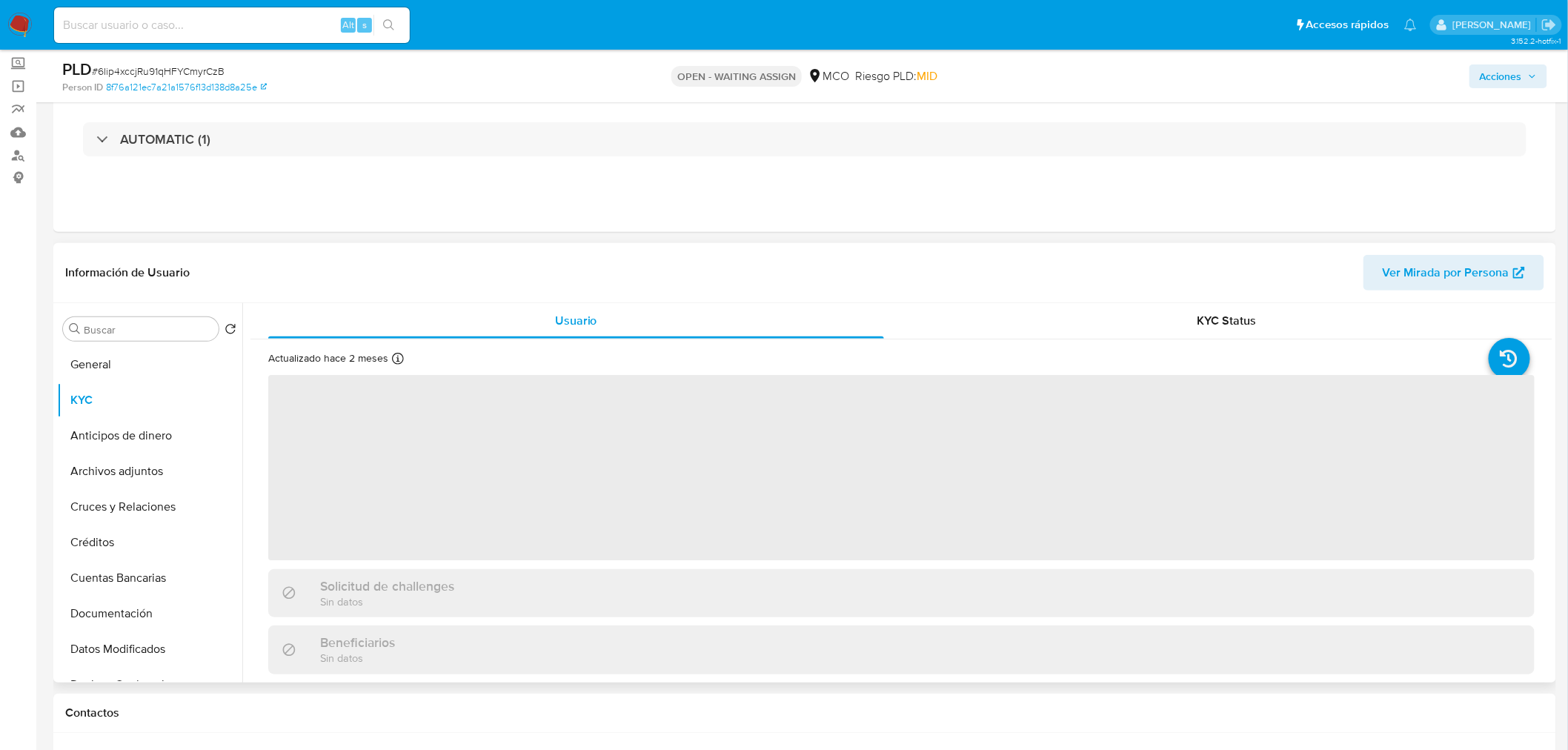
scroll to position [82, 0]
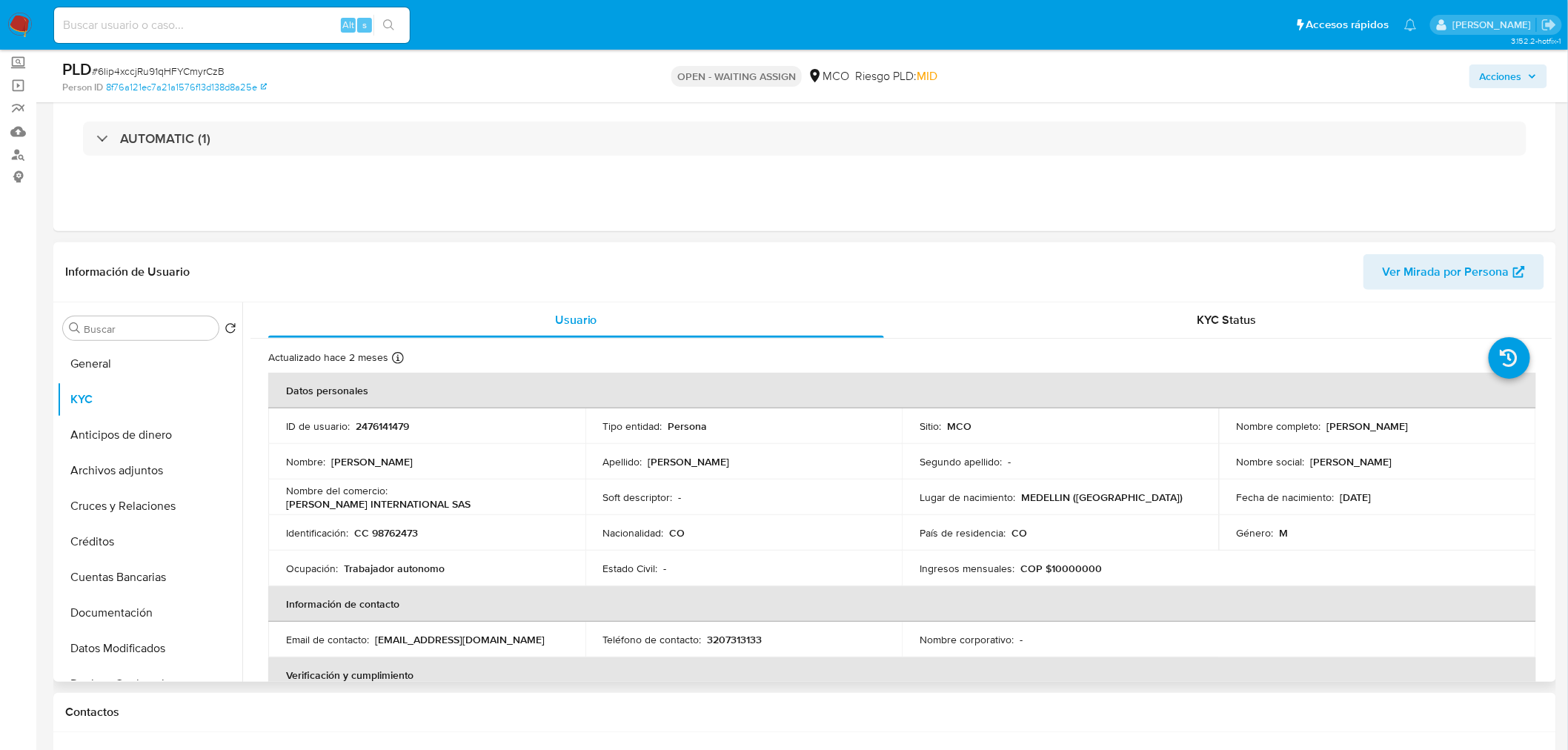
drag, startPoint x: 1325, startPoint y: 424, endPoint x: 1483, endPoint y: 427, distance: 158.0
click at [1483, 427] on div "Nombre completo : [PERSON_NAME]" at bounding box center [1377, 426] width 281 height 14
copy p "[PERSON_NAME]"
drag, startPoint x: 1524, startPoint y: 61, endPoint x: 1518, endPoint y: 72, distance: 12.5
click at [1524, 64] on div "Acciones" at bounding box center [1301, 76] width 491 height 35
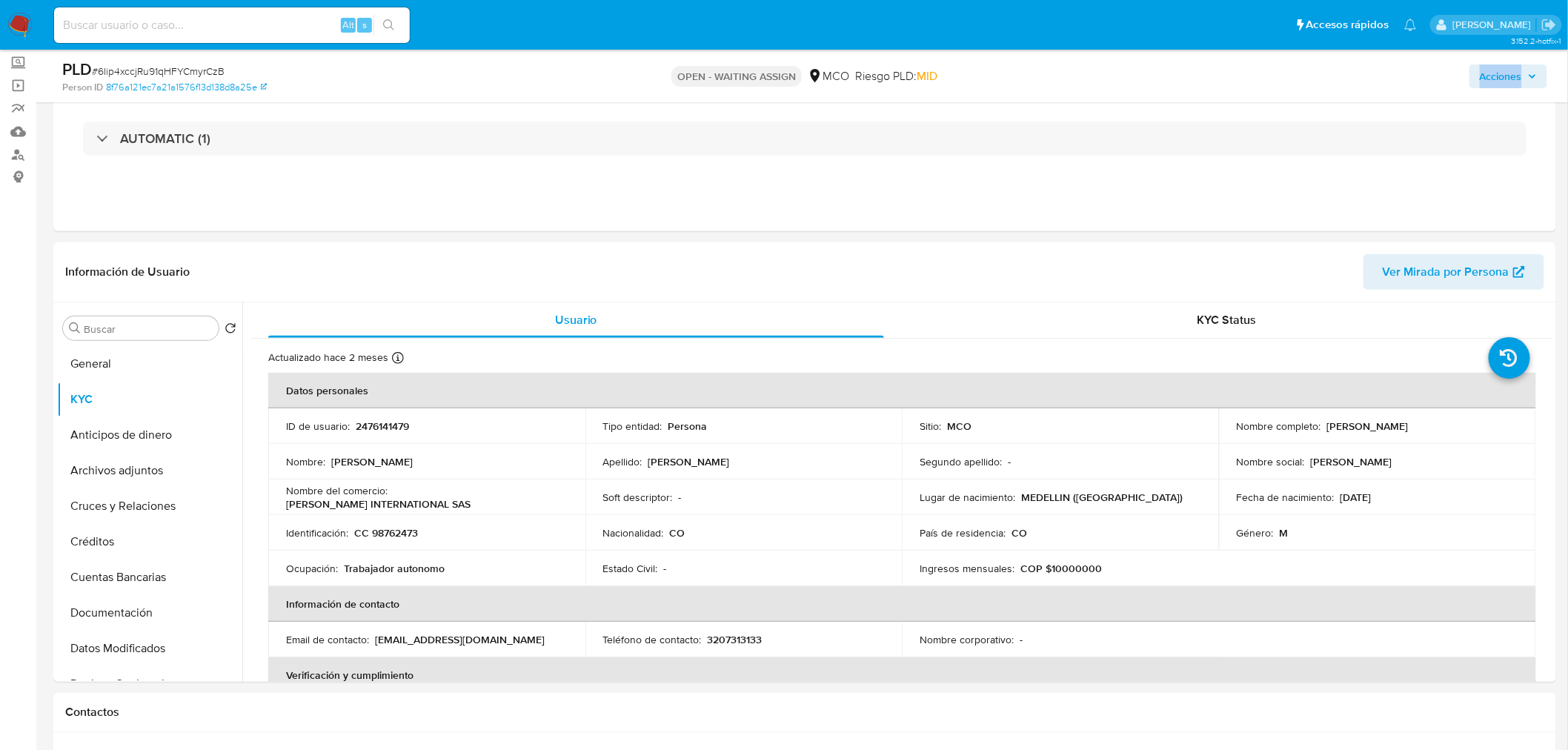
click at [1517, 81] on span "Acciones" at bounding box center [1501, 76] width 42 height 23
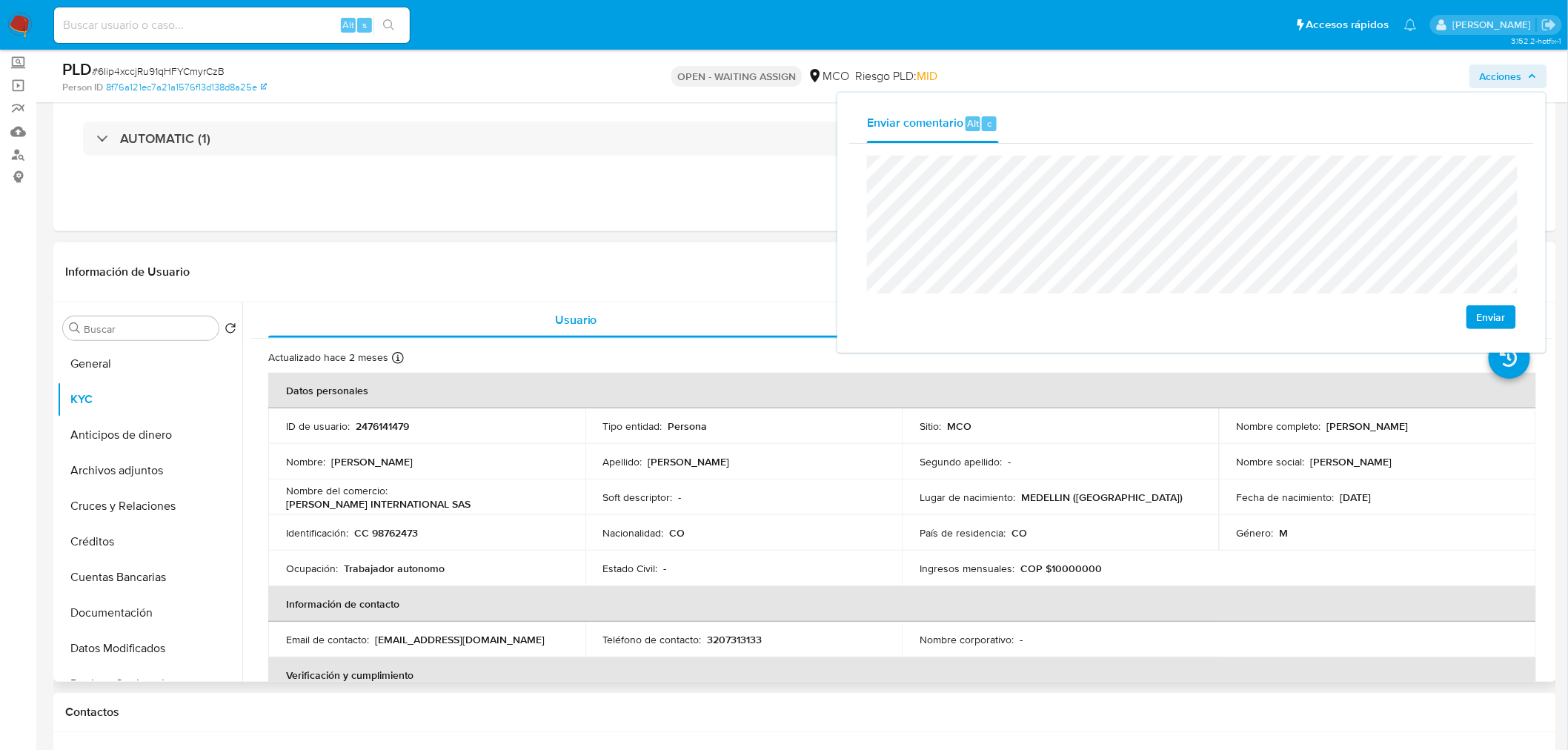
click at [402, 536] on p "CC 98762473" at bounding box center [385, 533] width 64 height 14
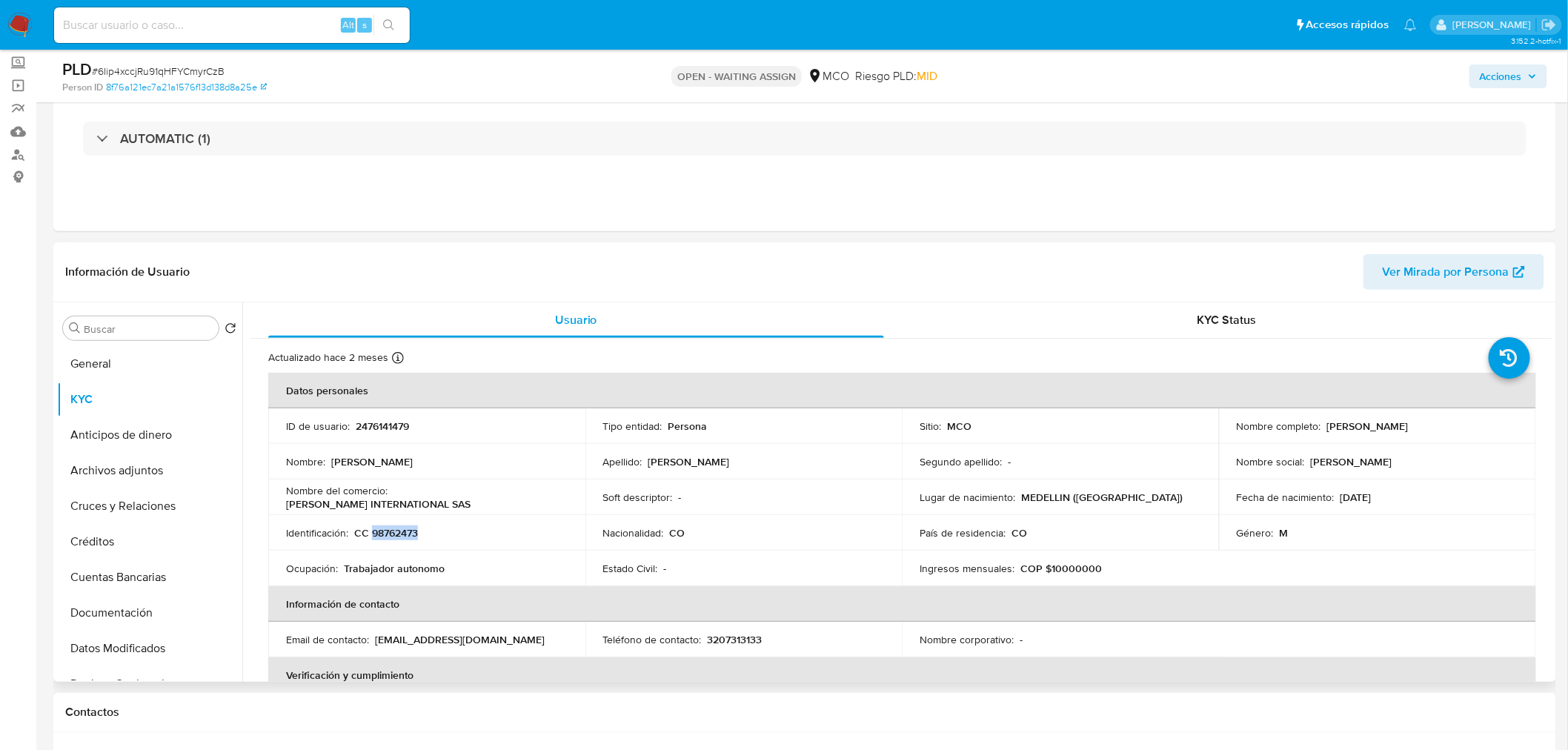
click at [402, 536] on p "CC 98762473" at bounding box center [385, 533] width 64 height 14
copy p "98762473"
click at [1512, 81] on span "Acciones" at bounding box center [1501, 76] width 42 height 23
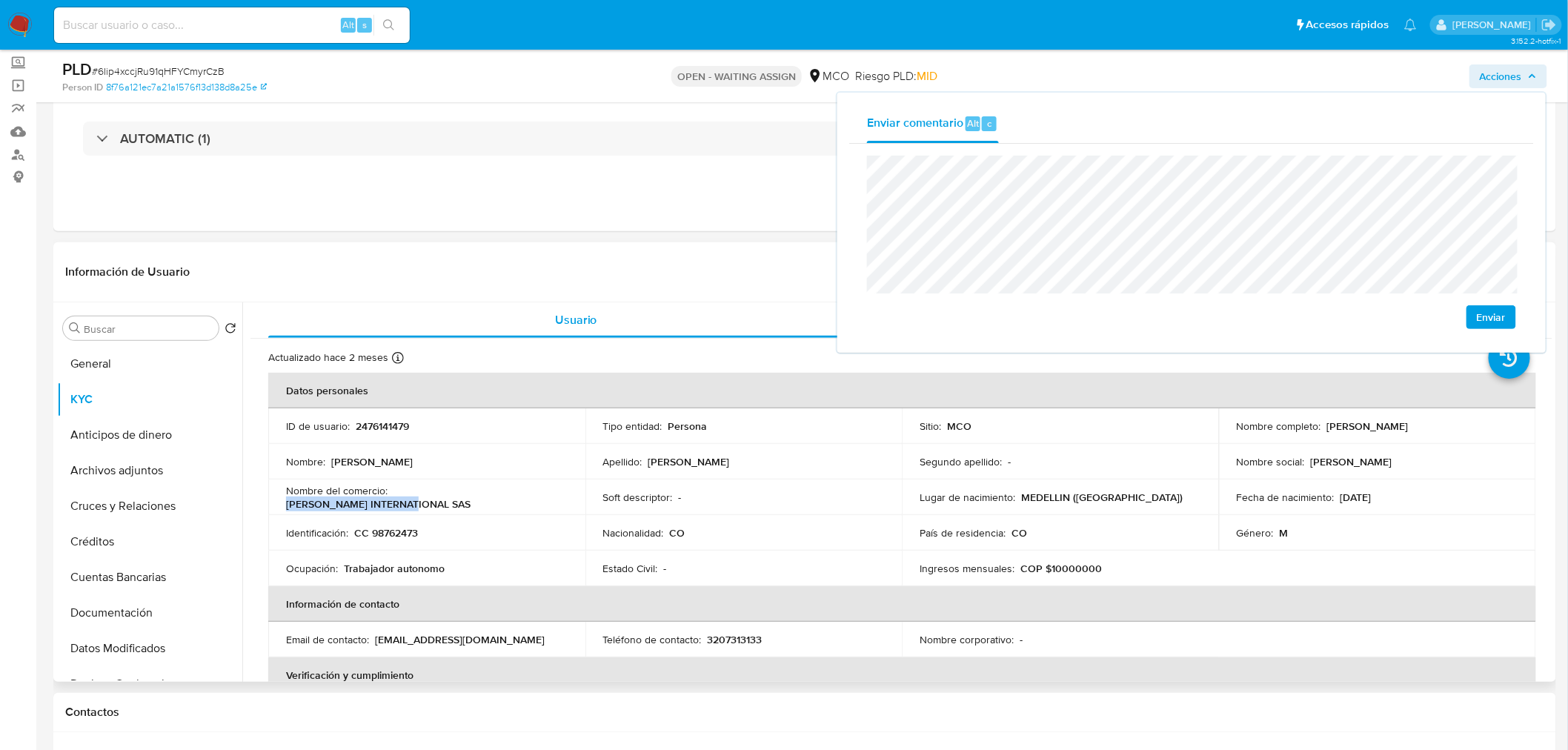
drag, startPoint x: 538, startPoint y: 501, endPoint x: 395, endPoint y: 494, distance: 143.2
click at [395, 494] on div "Nombre del comercio : [PERSON_NAME] INTERNATIONAL SAS" at bounding box center [426, 497] width 281 height 27
copy p "[PERSON_NAME] INTERNATIONAL SAS"
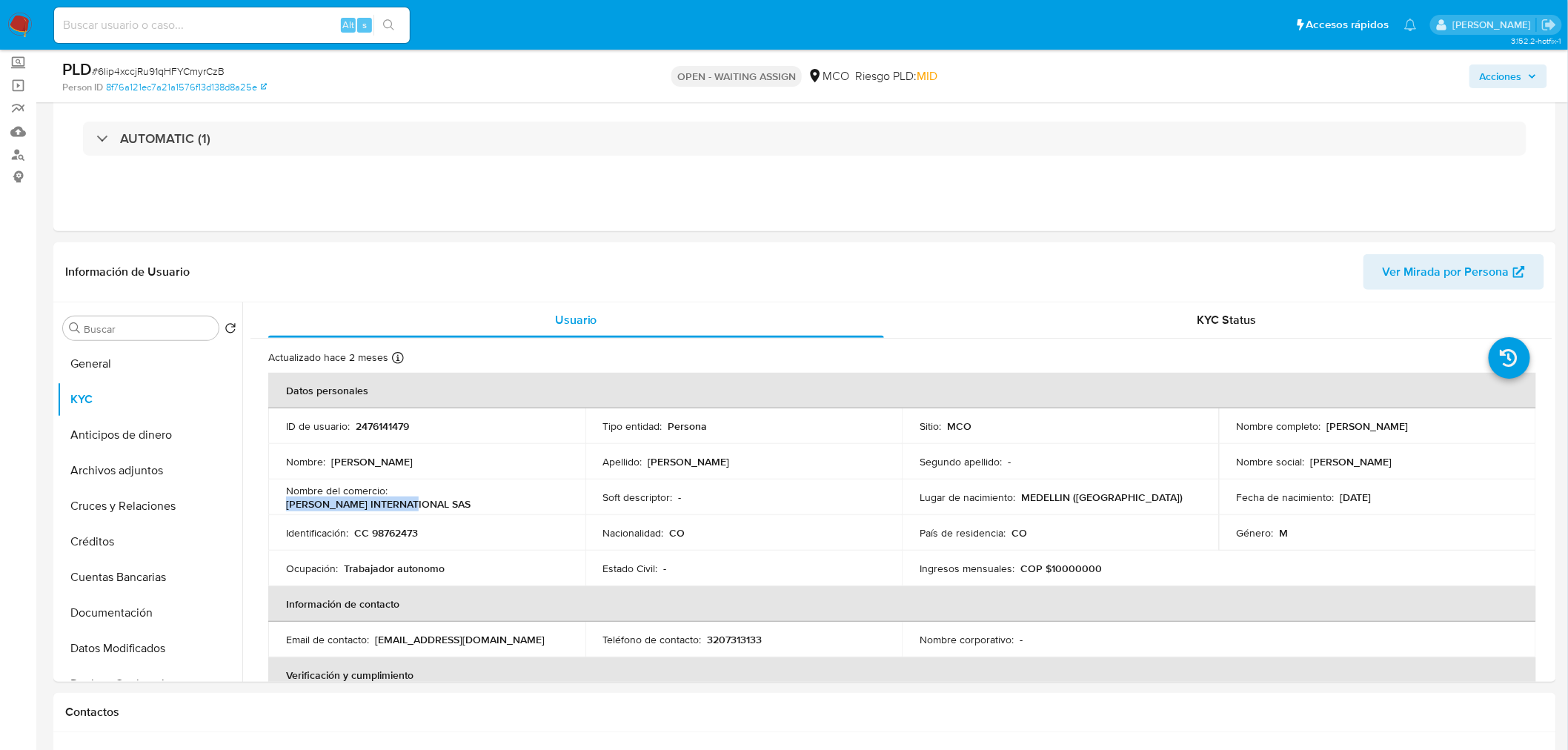
click at [1525, 82] on span "Acciones" at bounding box center [1508, 77] width 57 height 21
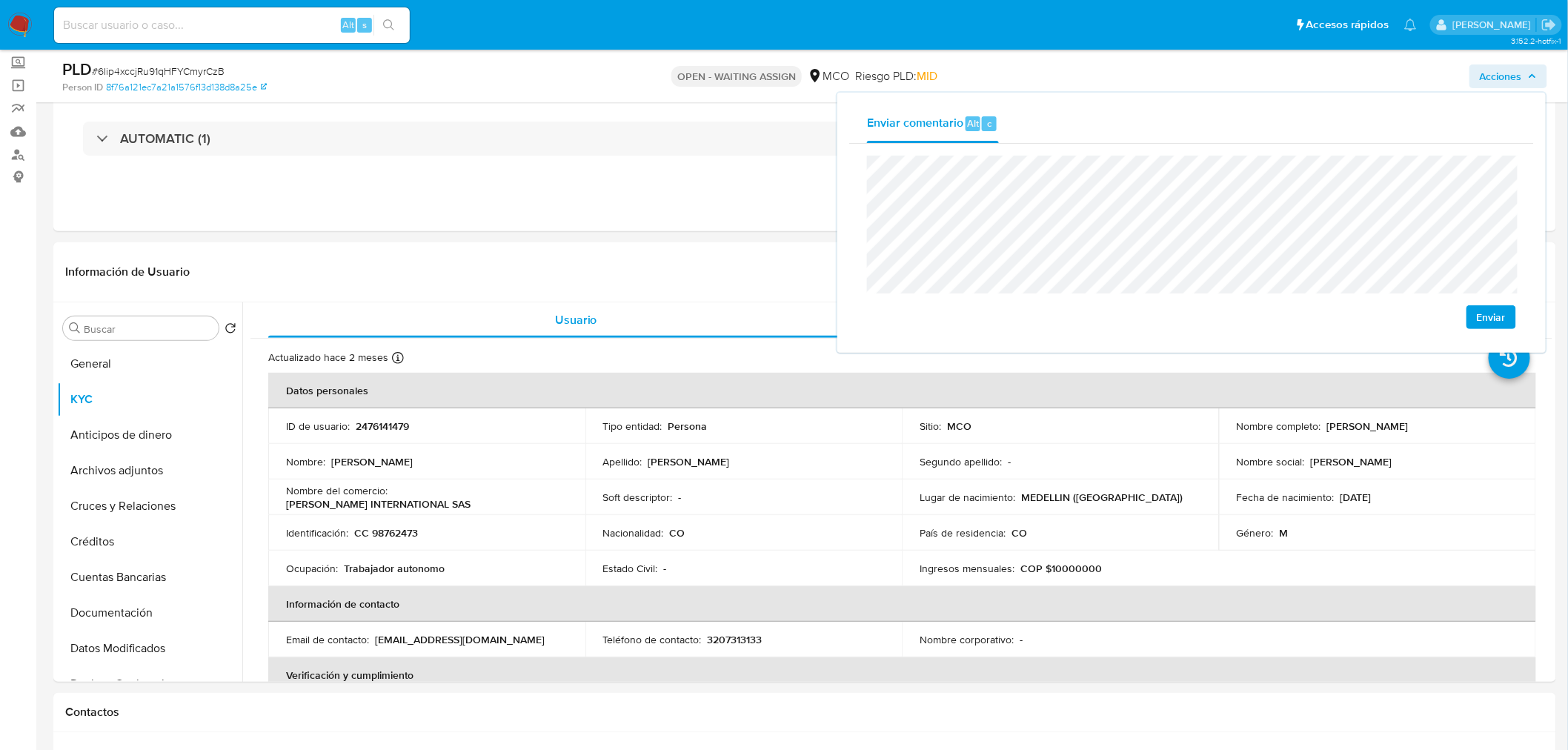
click at [865, 240] on div "Enviar" at bounding box center [1191, 242] width 684 height 198
click at [152, 365] on button "General" at bounding box center [143, 364] width 173 height 35
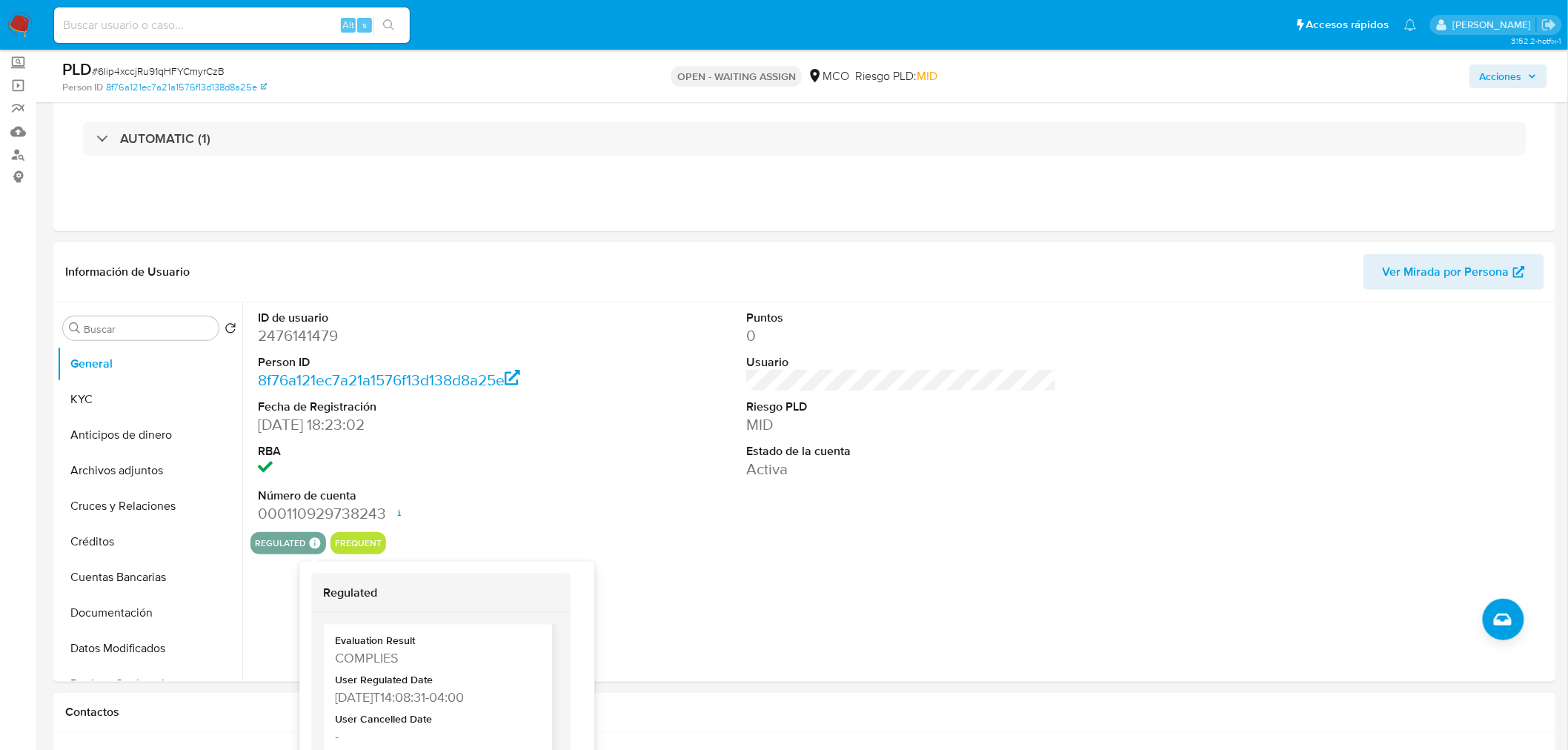
scroll to position [72, 0]
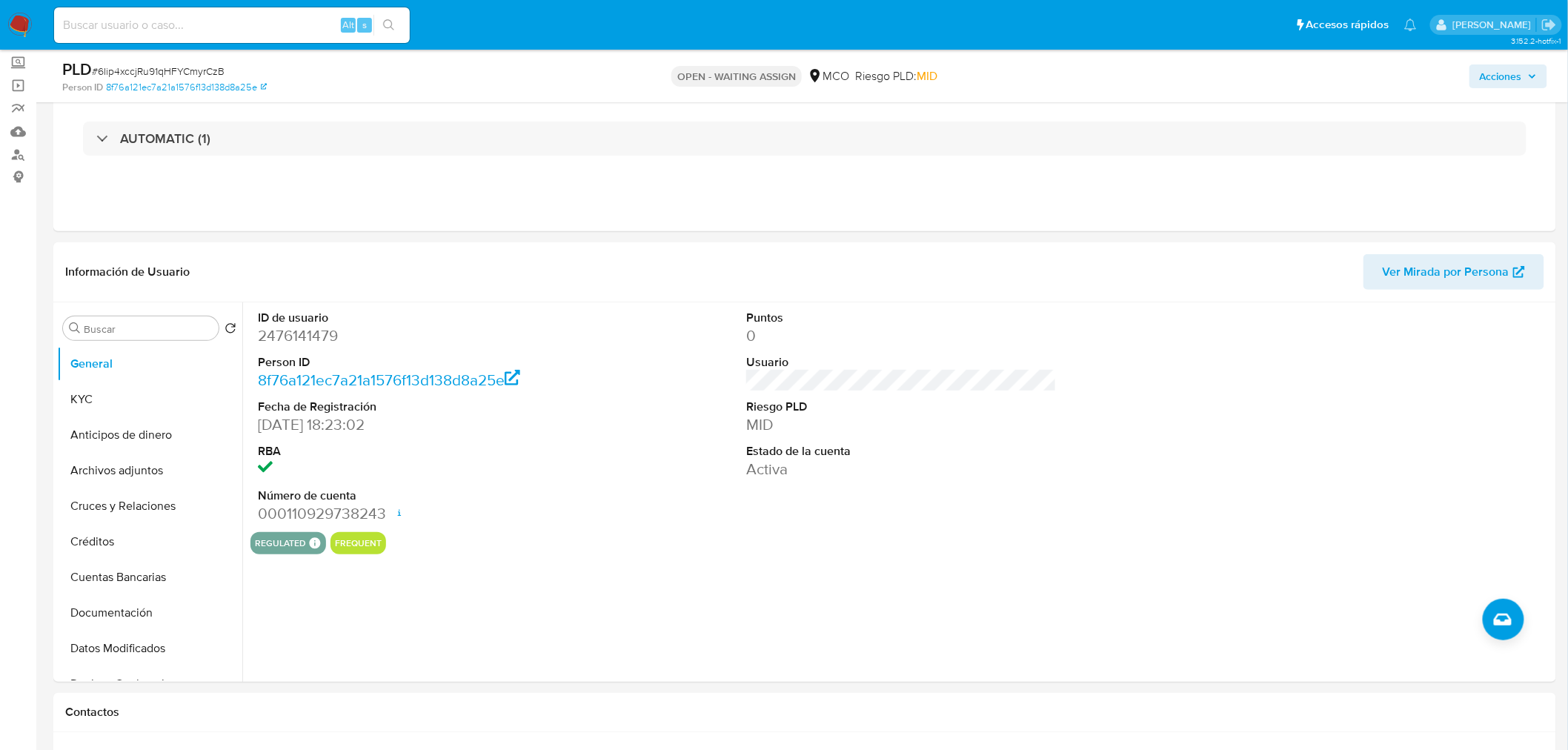
click at [1519, 75] on span "Acciones" at bounding box center [1501, 76] width 42 height 23
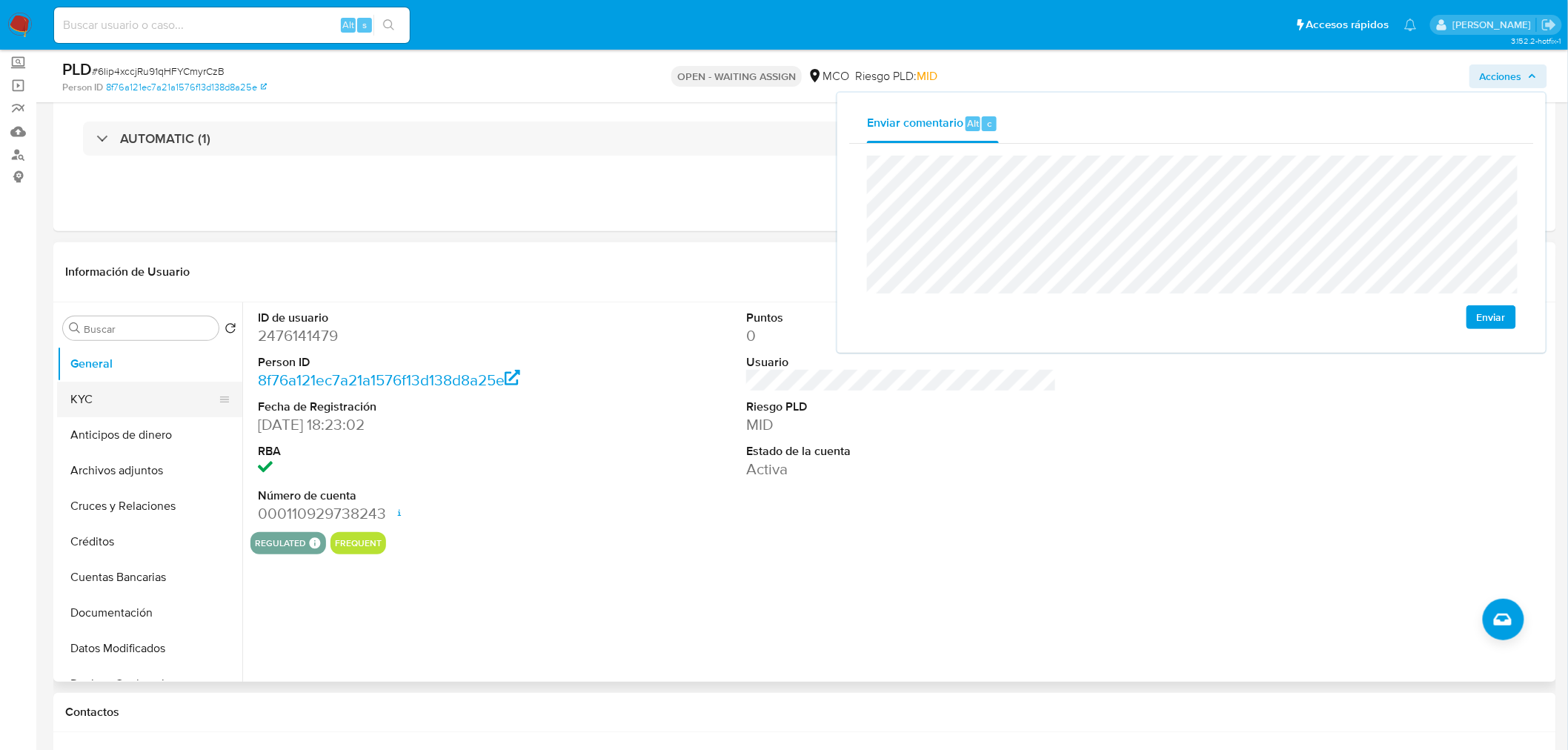
click at [157, 390] on button "KYC" at bounding box center [143, 399] width 173 height 35
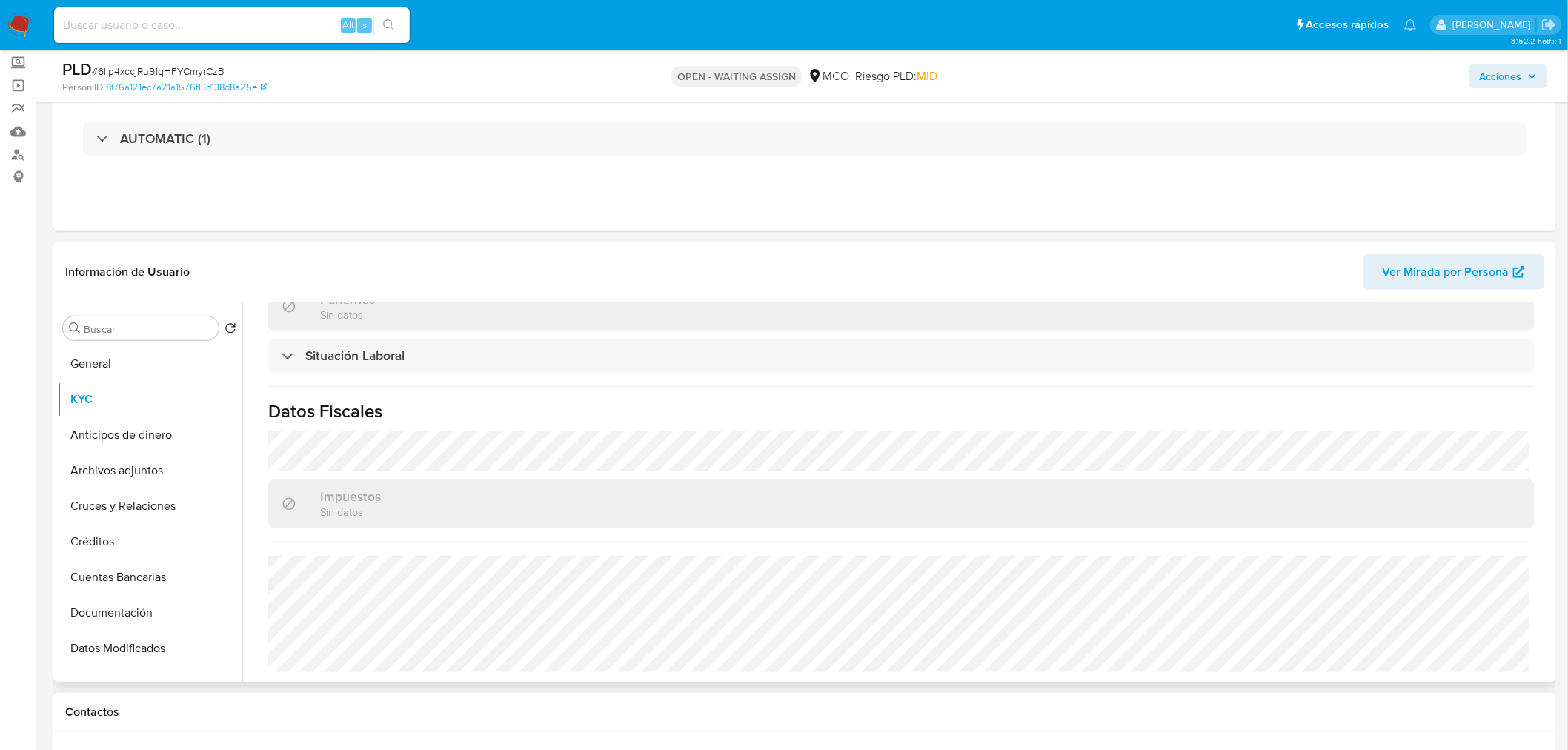
scroll to position [752, 0]
click at [1527, 78] on span "Acciones" at bounding box center [1508, 77] width 57 height 21
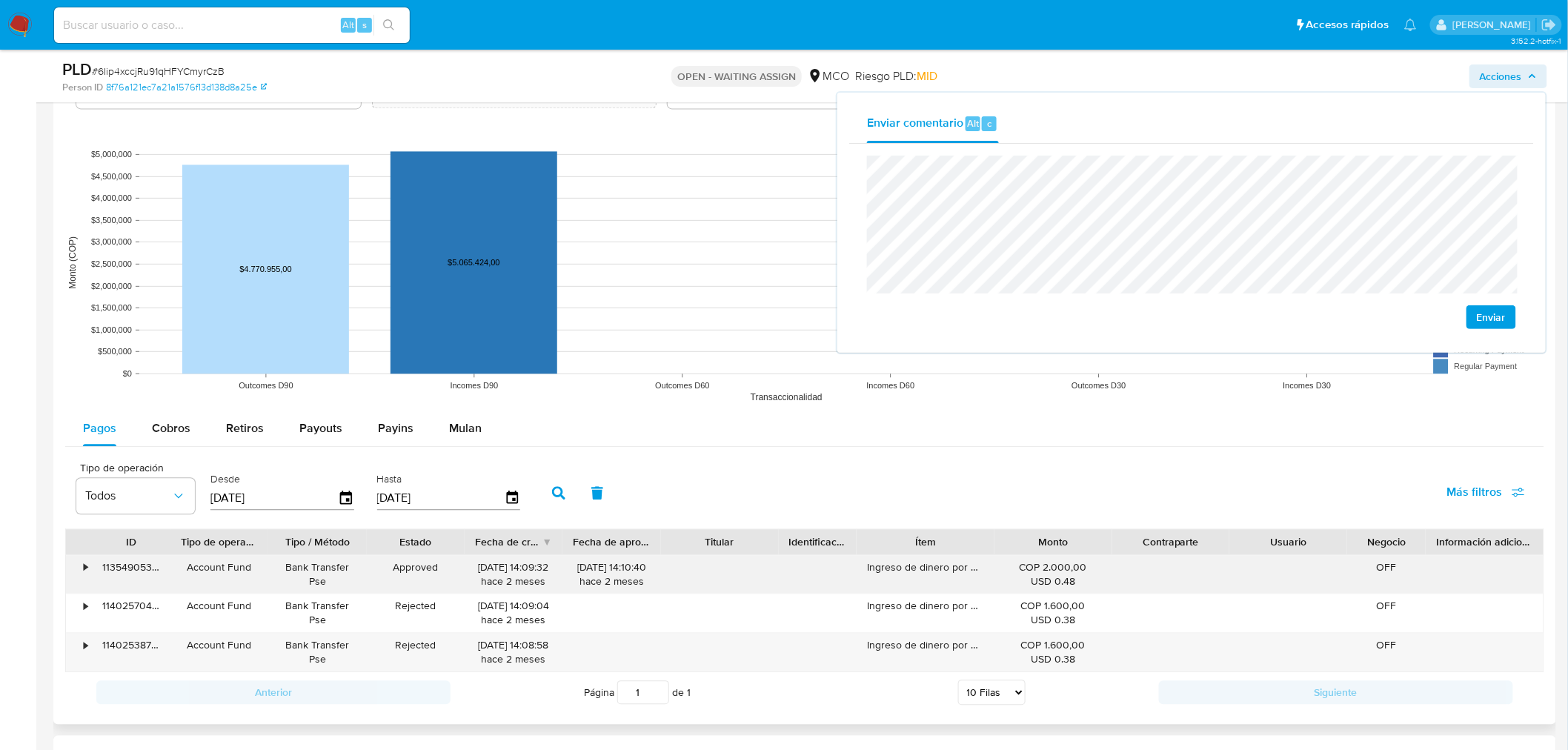
scroll to position [1399, 0]
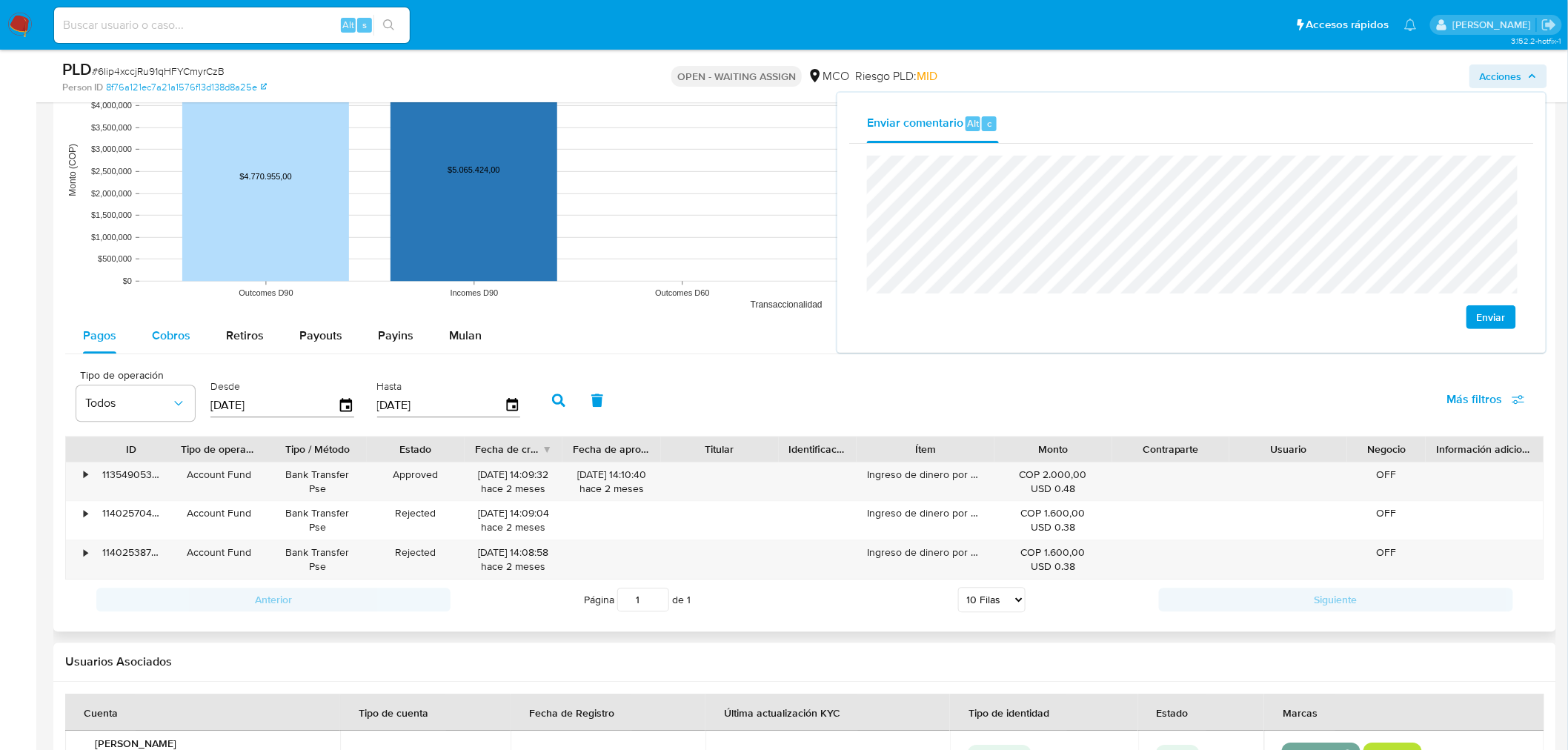
click at [160, 339] on span "Cobros" at bounding box center [171, 335] width 39 height 17
select select "10"
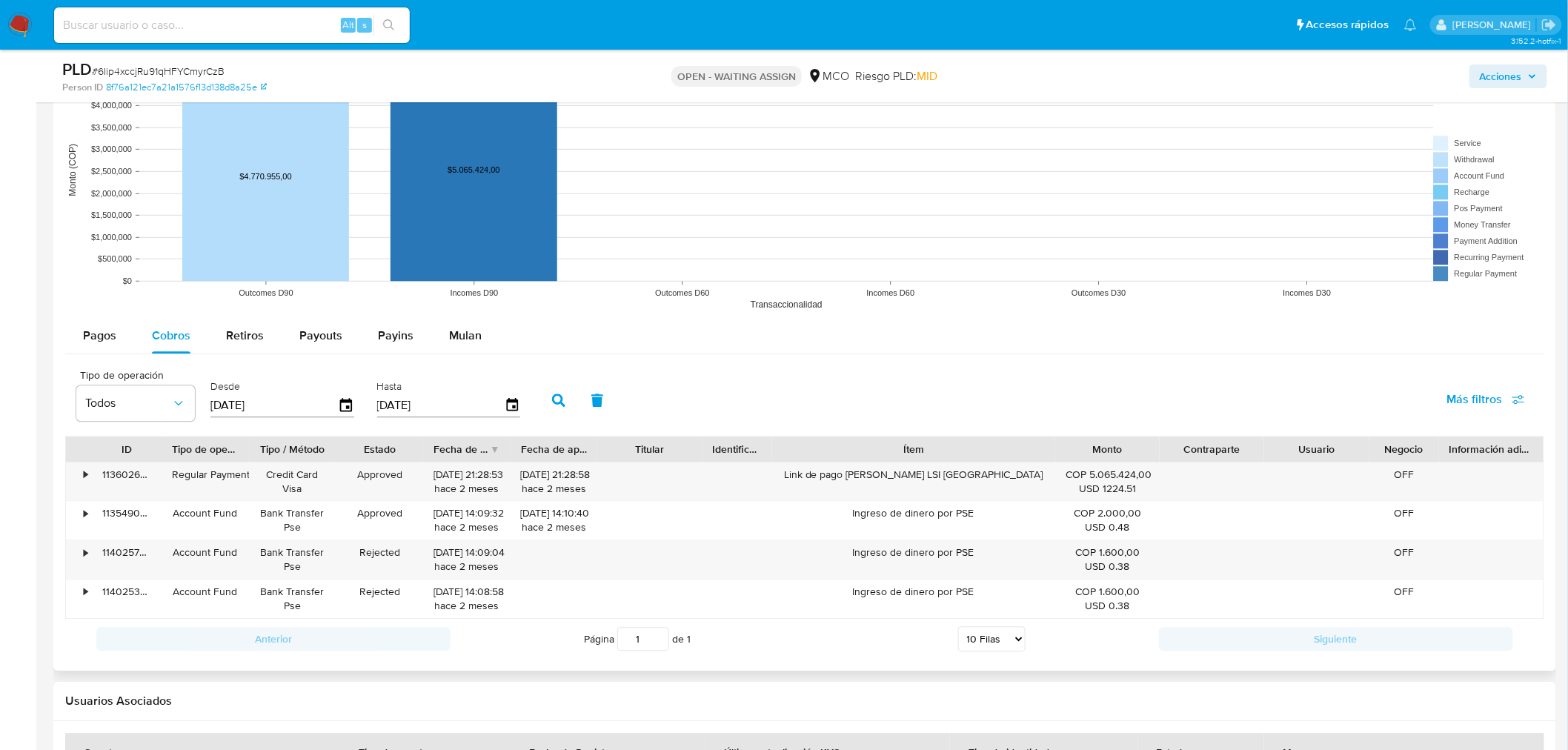
drag, startPoint x: 1004, startPoint y: 453, endPoint x: 1150, endPoint y: 456, distance: 146.0
click at [1150, 456] on div "ID Tipo de operación Tipo / Método Estado Fecha de creación Fecha de aprobación…" at bounding box center [805, 448] width 1478 height 25
click at [343, 408] on icon "button" at bounding box center [346, 405] width 12 height 14
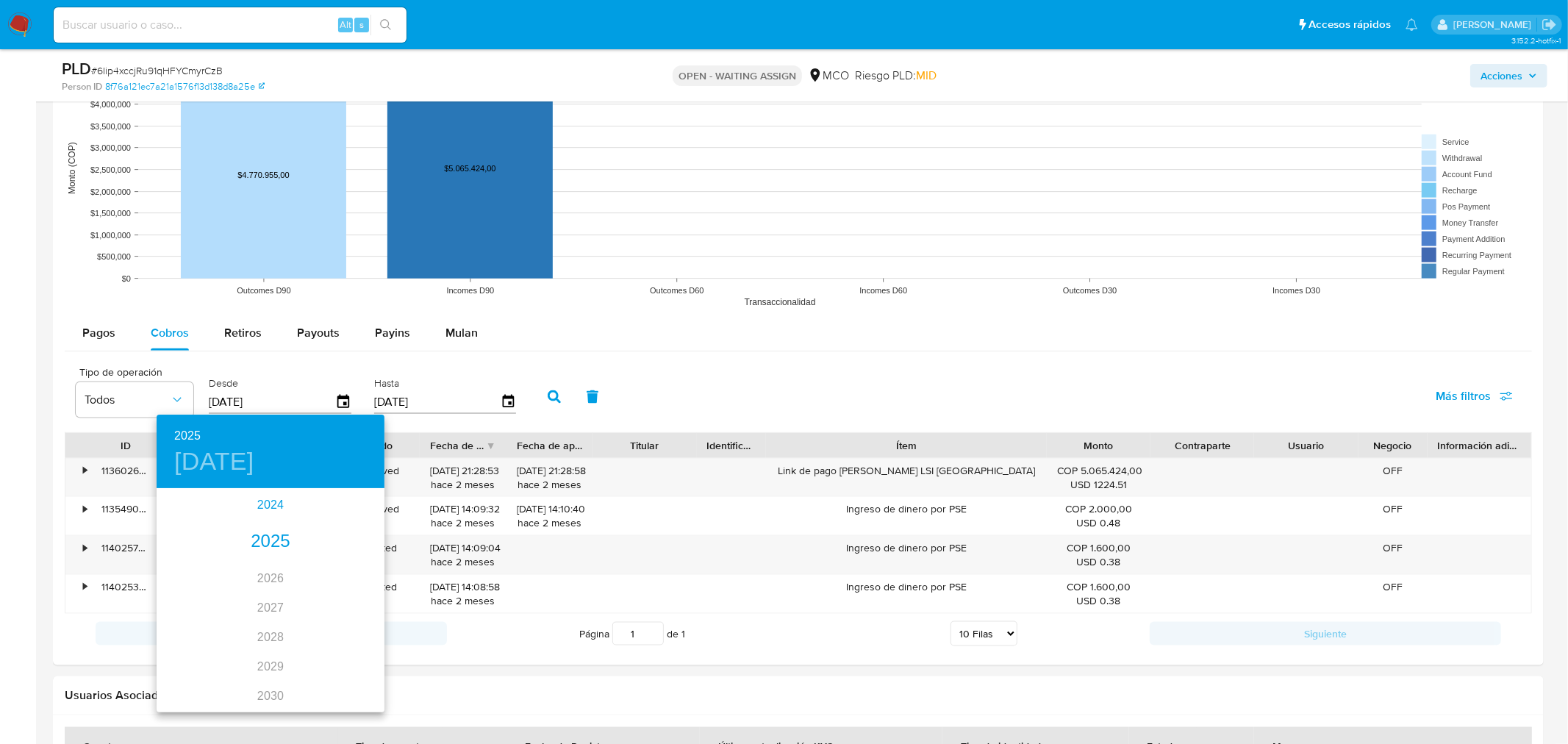
click at [266, 510] on div "2024" at bounding box center [270, 505] width 228 height 30
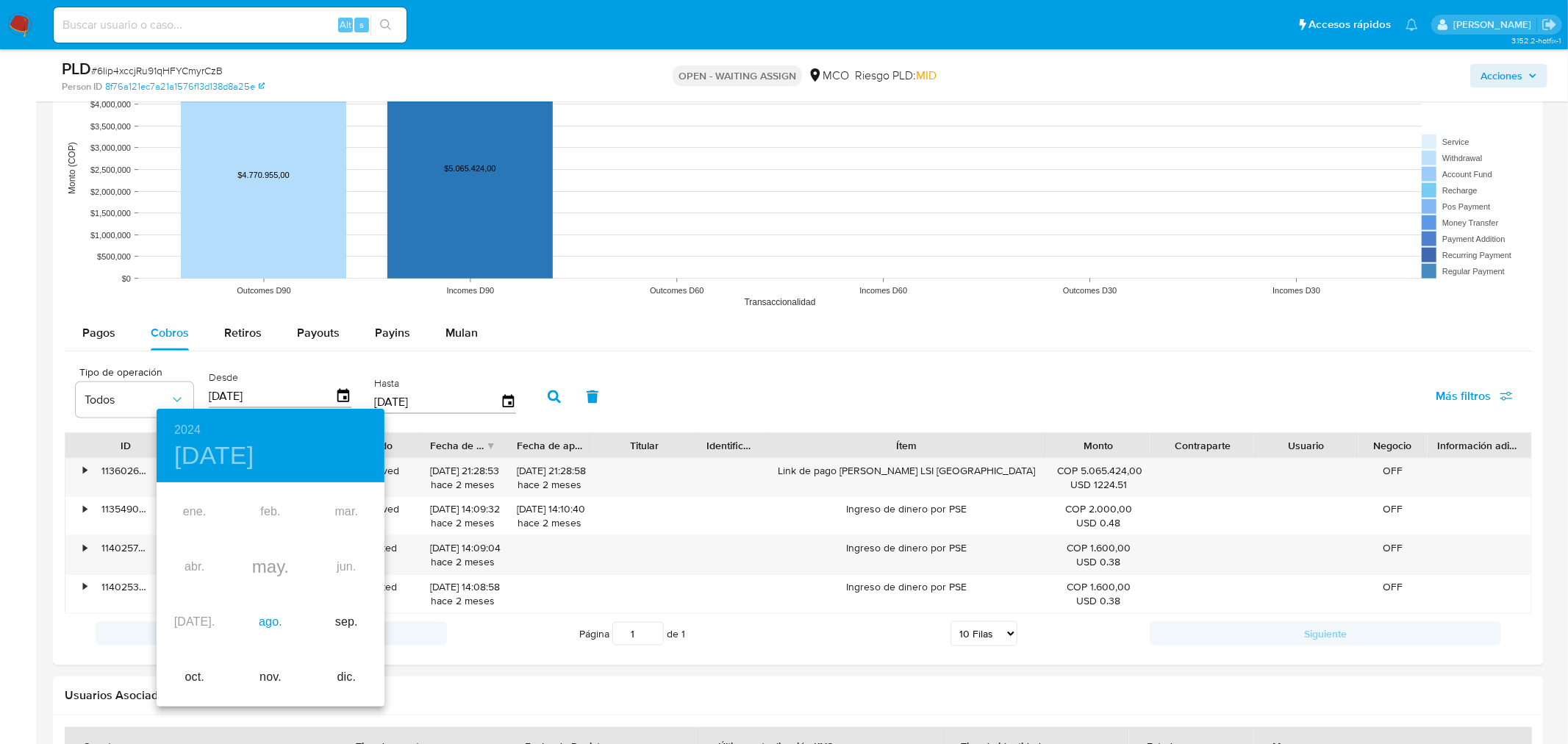
click at [277, 620] on div "ago." at bounding box center [269, 622] width 76 height 55
type input "17/08/2024"
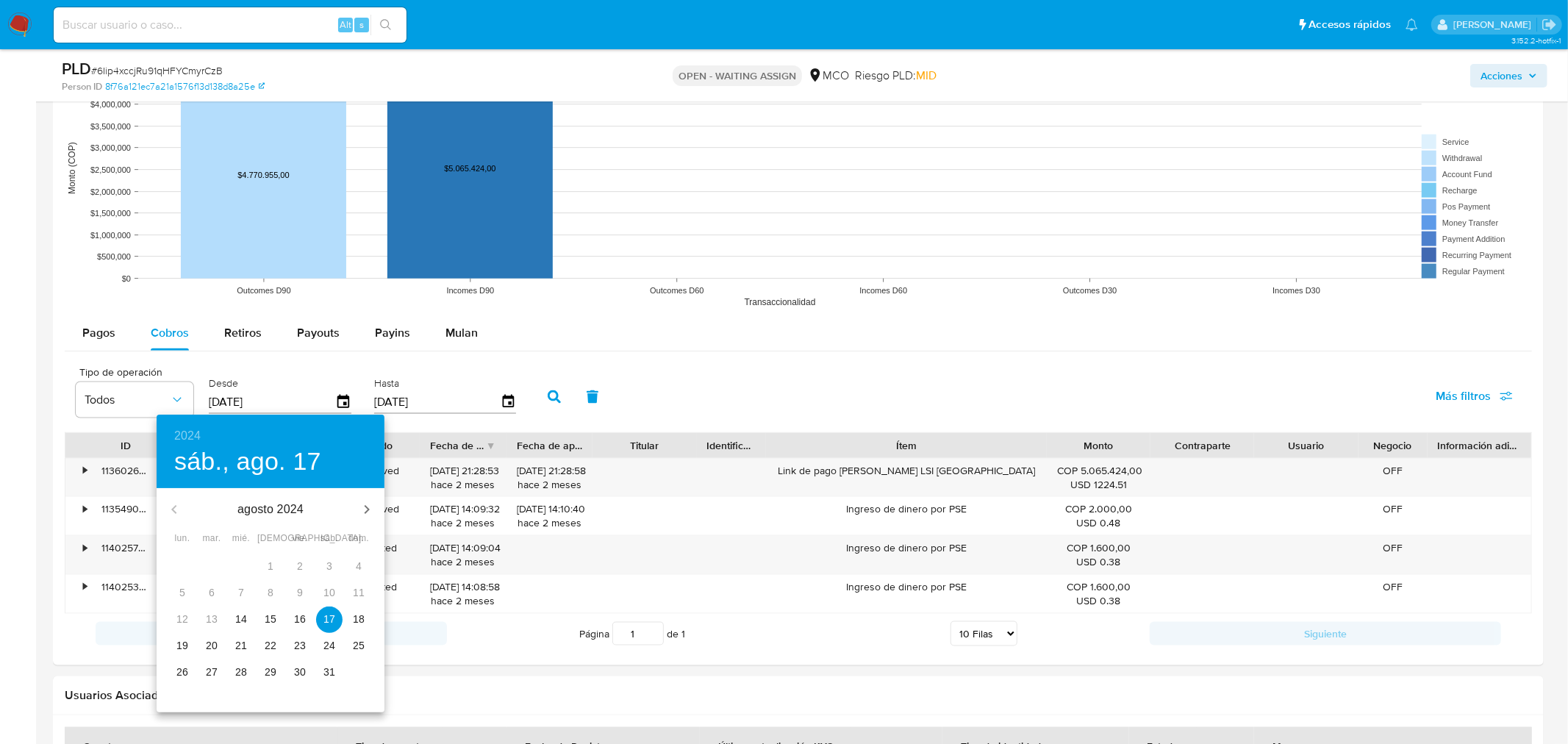
click at [337, 619] on span "17" at bounding box center [329, 619] width 26 height 14
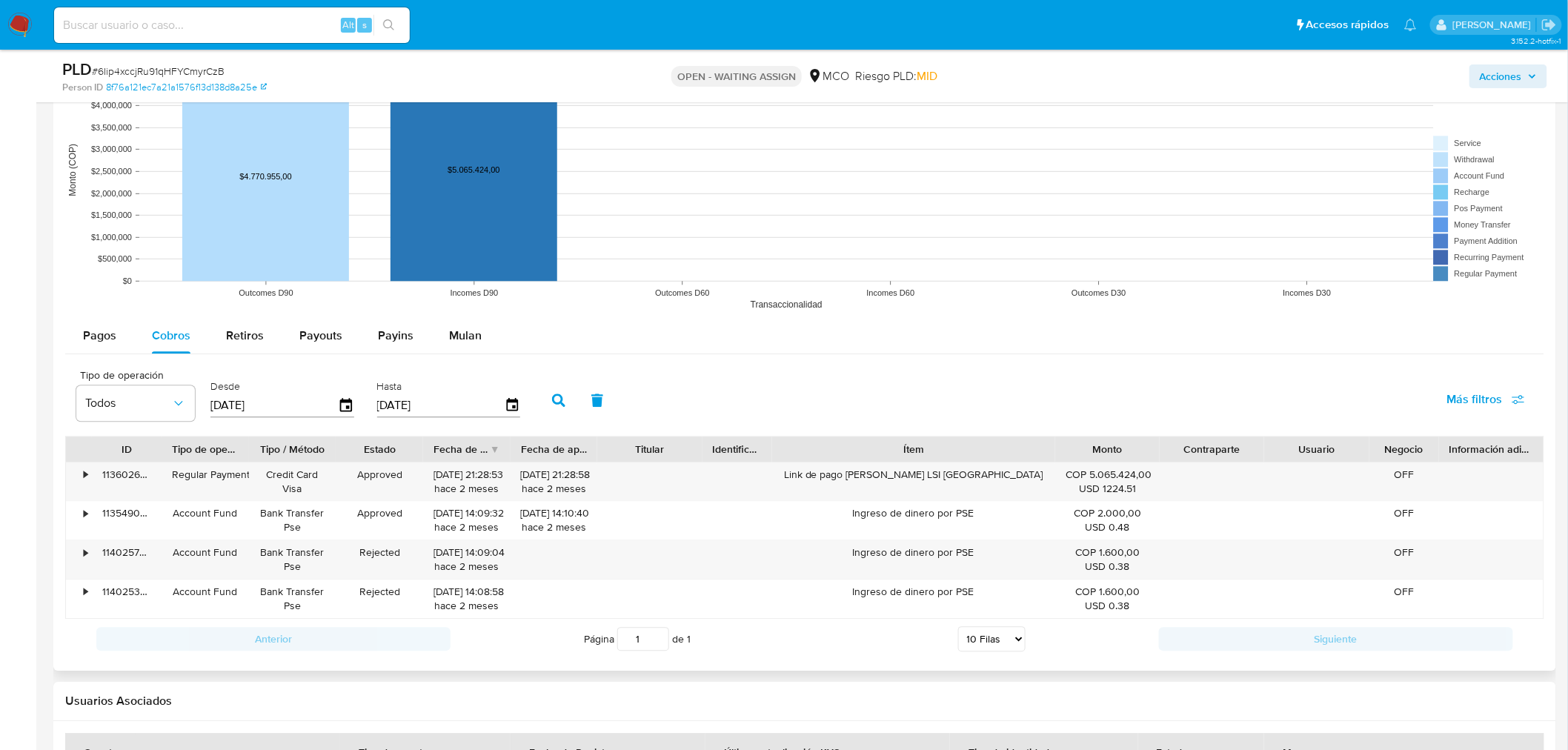
click at [545, 408] on button "button" at bounding box center [559, 400] width 39 height 35
drag, startPoint x: 813, startPoint y: 477, endPoint x: 1016, endPoint y: 468, distance: 203.2
click at [1016, 468] on div "Link de pago [PERSON_NAME] LSI [GEOGRAPHIC_DATA]" at bounding box center [913, 482] width 283 height 39
click at [78, 337] on button "Pagos" at bounding box center [99, 335] width 69 height 35
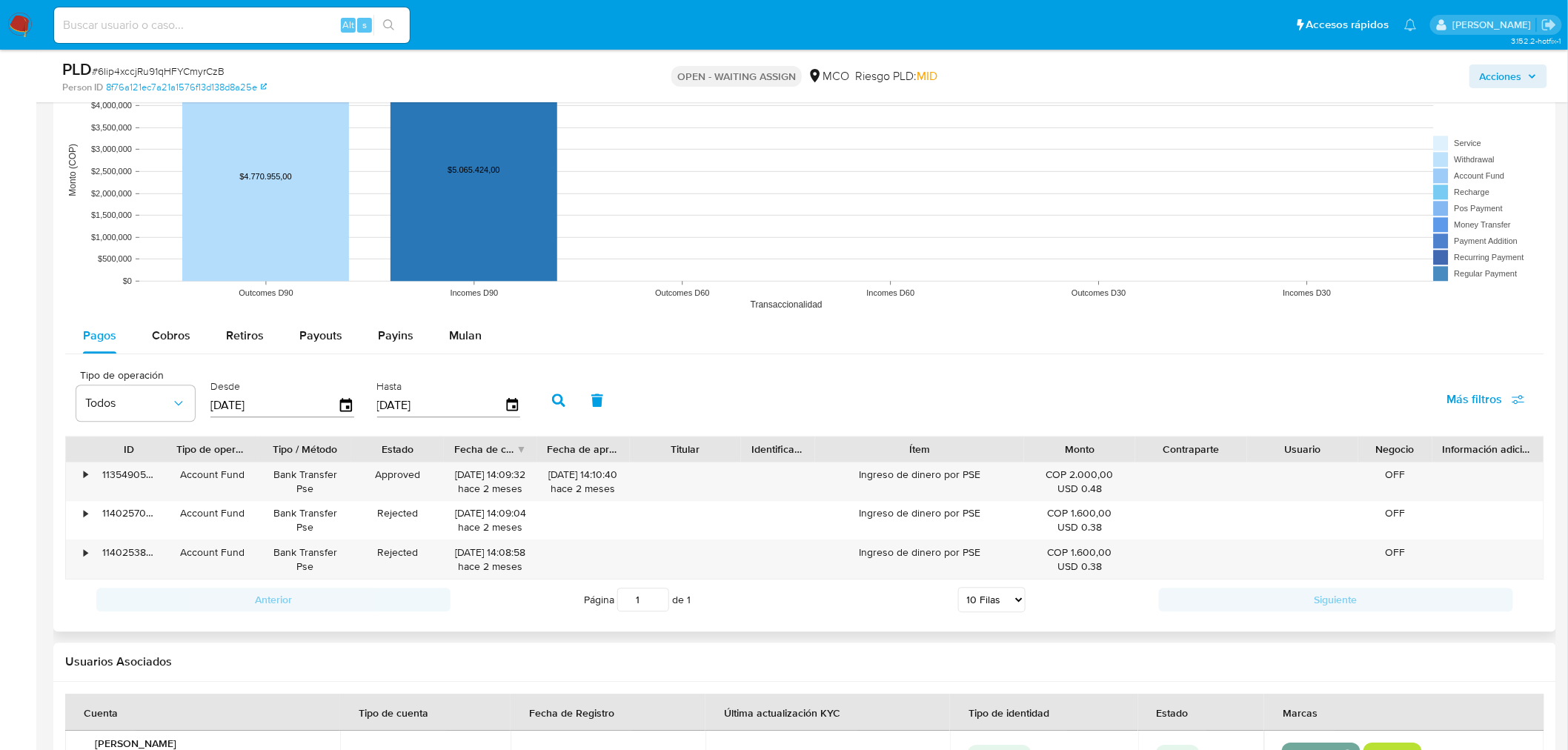
drag, startPoint x: 994, startPoint y: 451, endPoint x: 1027, endPoint y: 453, distance: 33.1
click at [1065, 456] on div "ID Tipo de operación Tipo / Método Estado Fecha de creación Fecha de aprobación…" at bounding box center [805, 448] width 1478 height 25
click at [158, 326] on div "Cobros" at bounding box center [171, 335] width 39 height 35
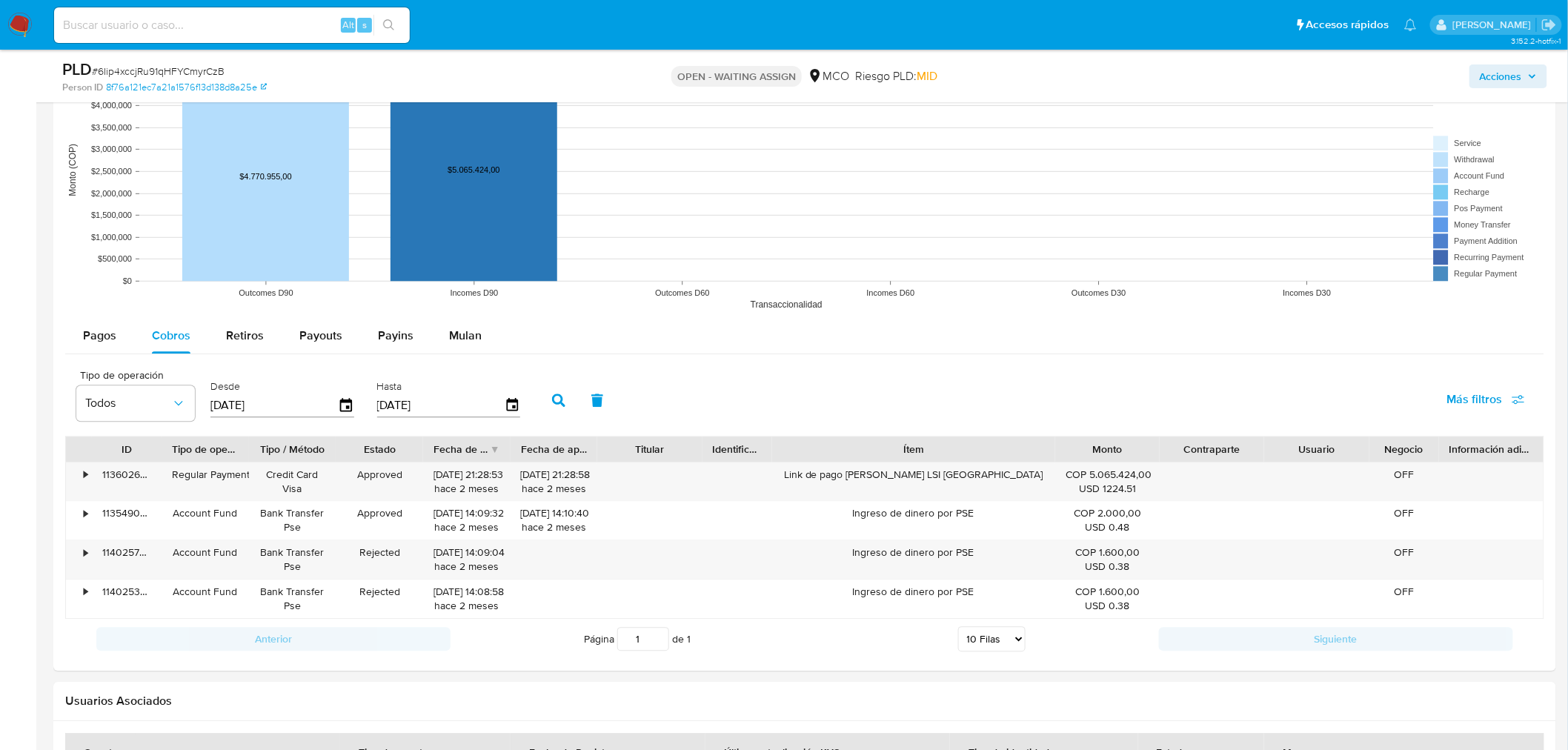
click at [1508, 79] on span "Acciones" at bounding box center [1501, 76] width 42 height 23
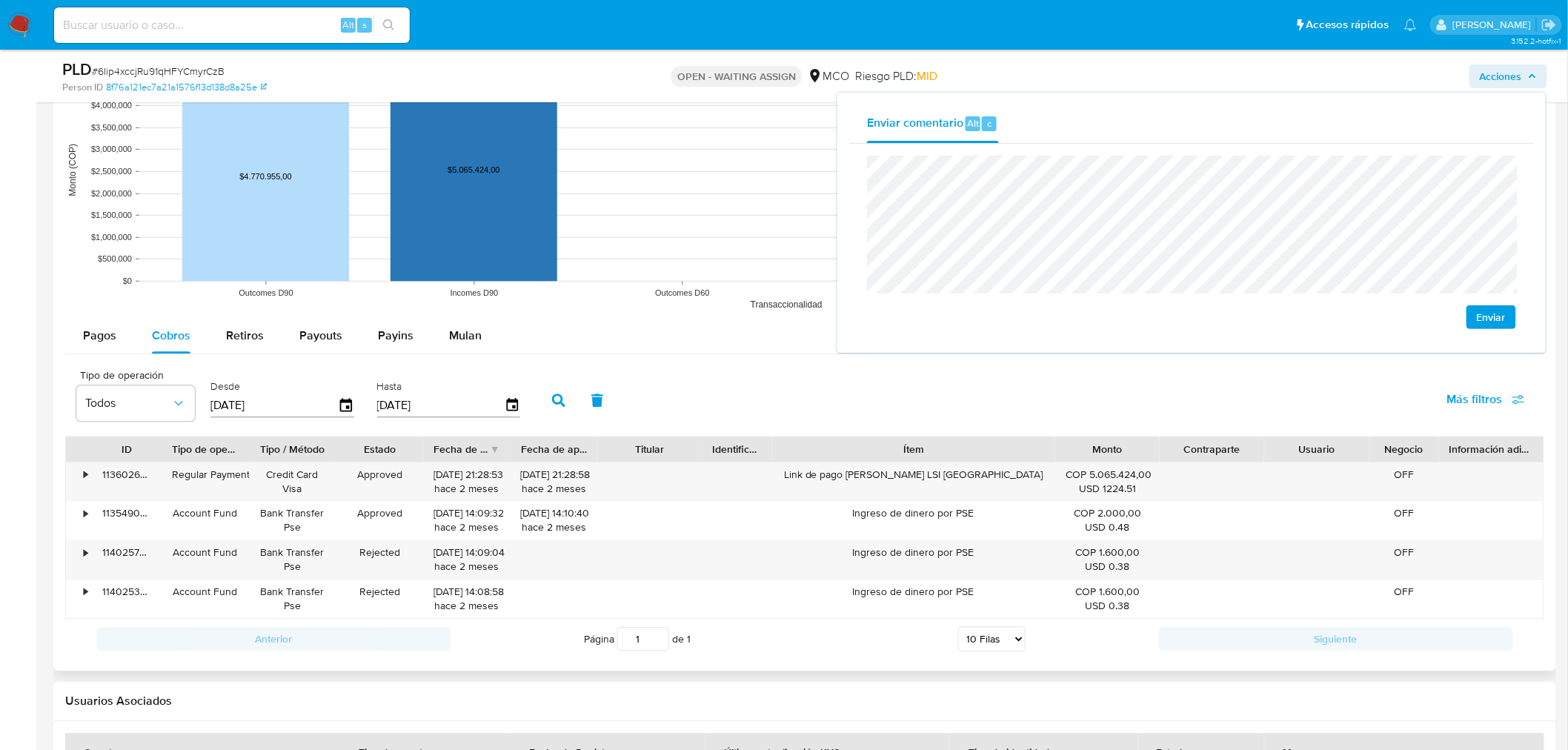
click at [230, 356] on div "Pagos Cobros Retiros Payouts Payins Mulan Tipo de operación Todos Desde 17/05/2…" at bounding box center [805, 488] width 1479 height 341
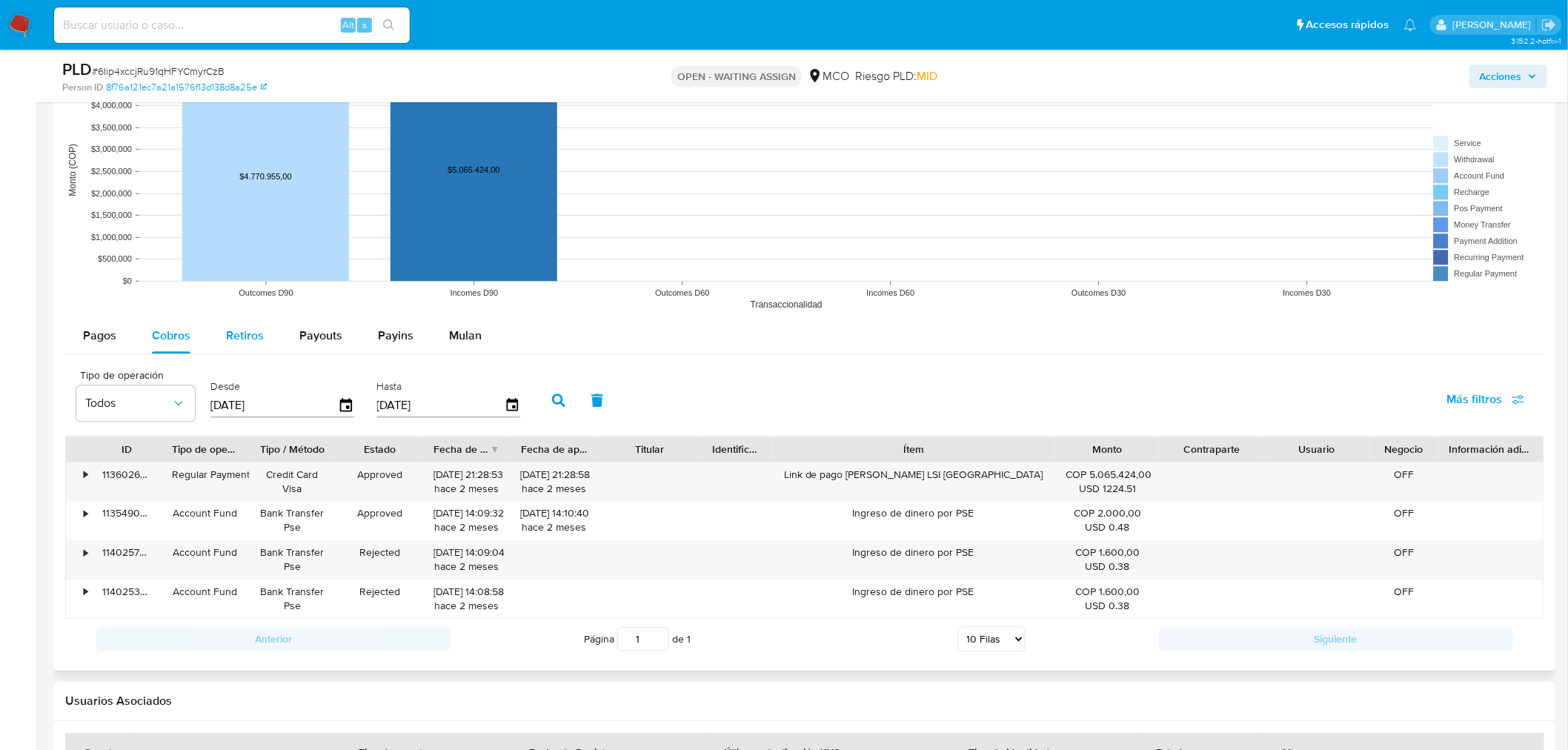
click at [235, 336] on span "Retiros" at bounding box center [244, 335] width 38 height 17
select select "10"
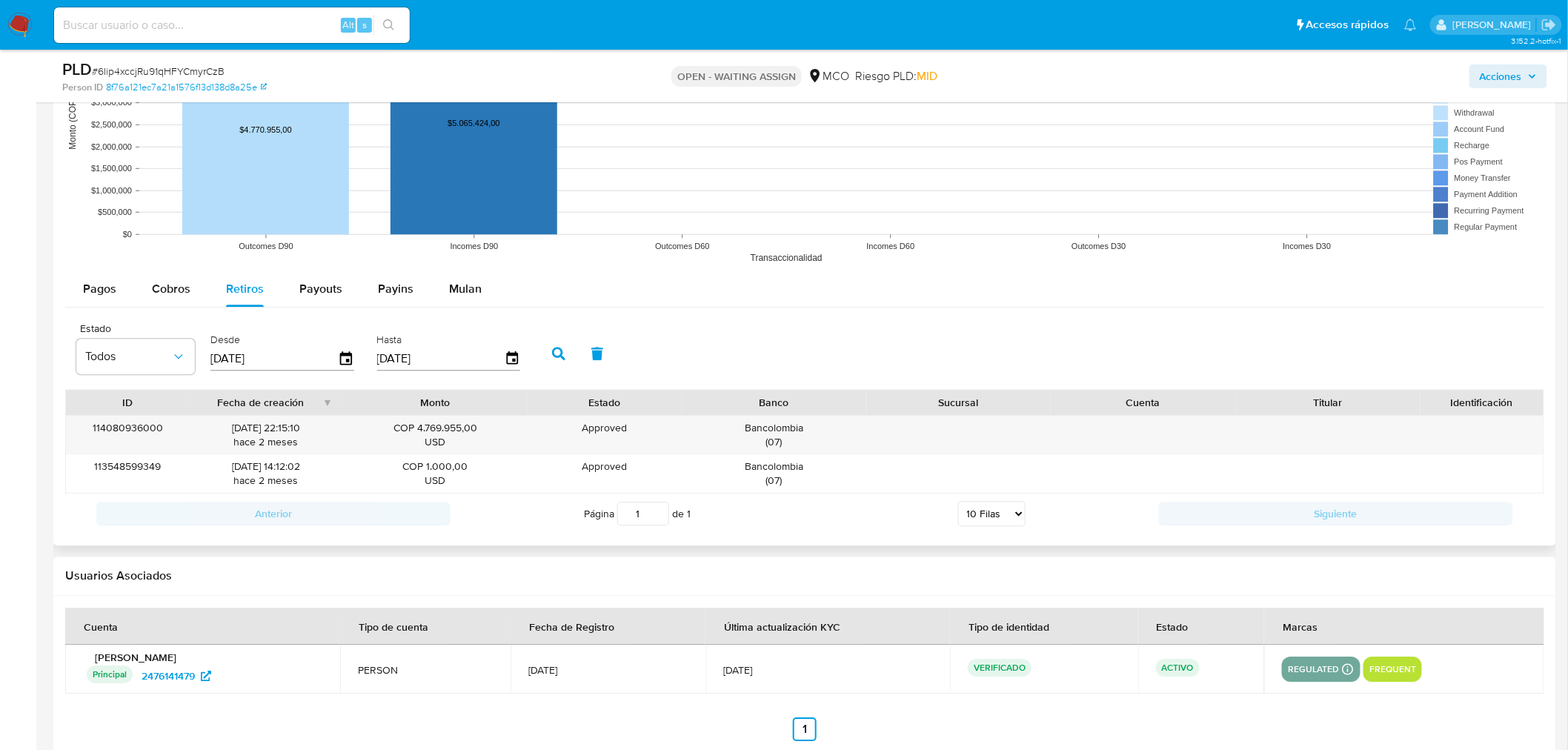
scroll to position [1471, 0]
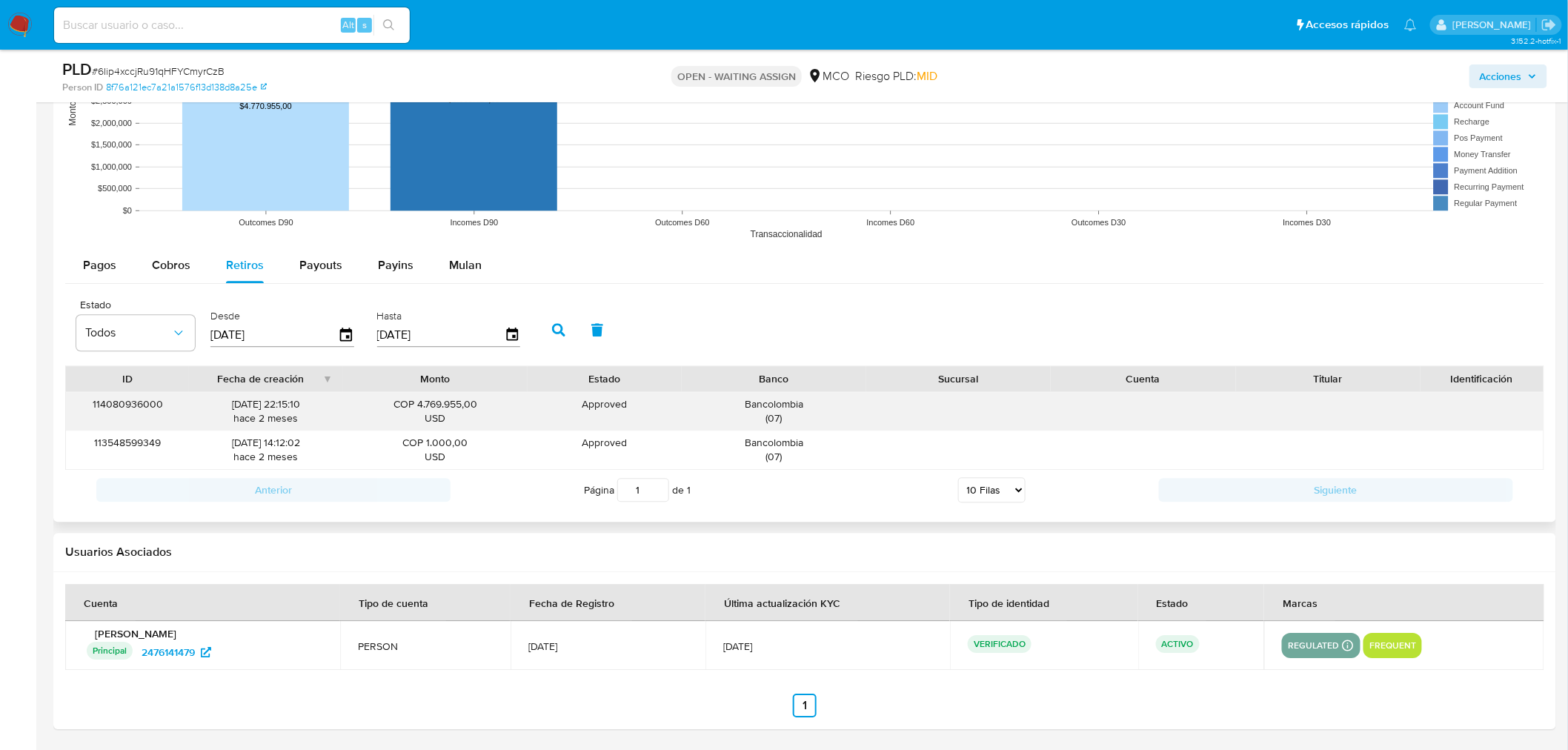
click at [767, 403] on div "Bancolombia ( 07 )" at bounding box center [774, 411] width 164 height 28
click at [1519, 76] on span "Acciones" at bounding box center [1501, 76] width 42 height 23
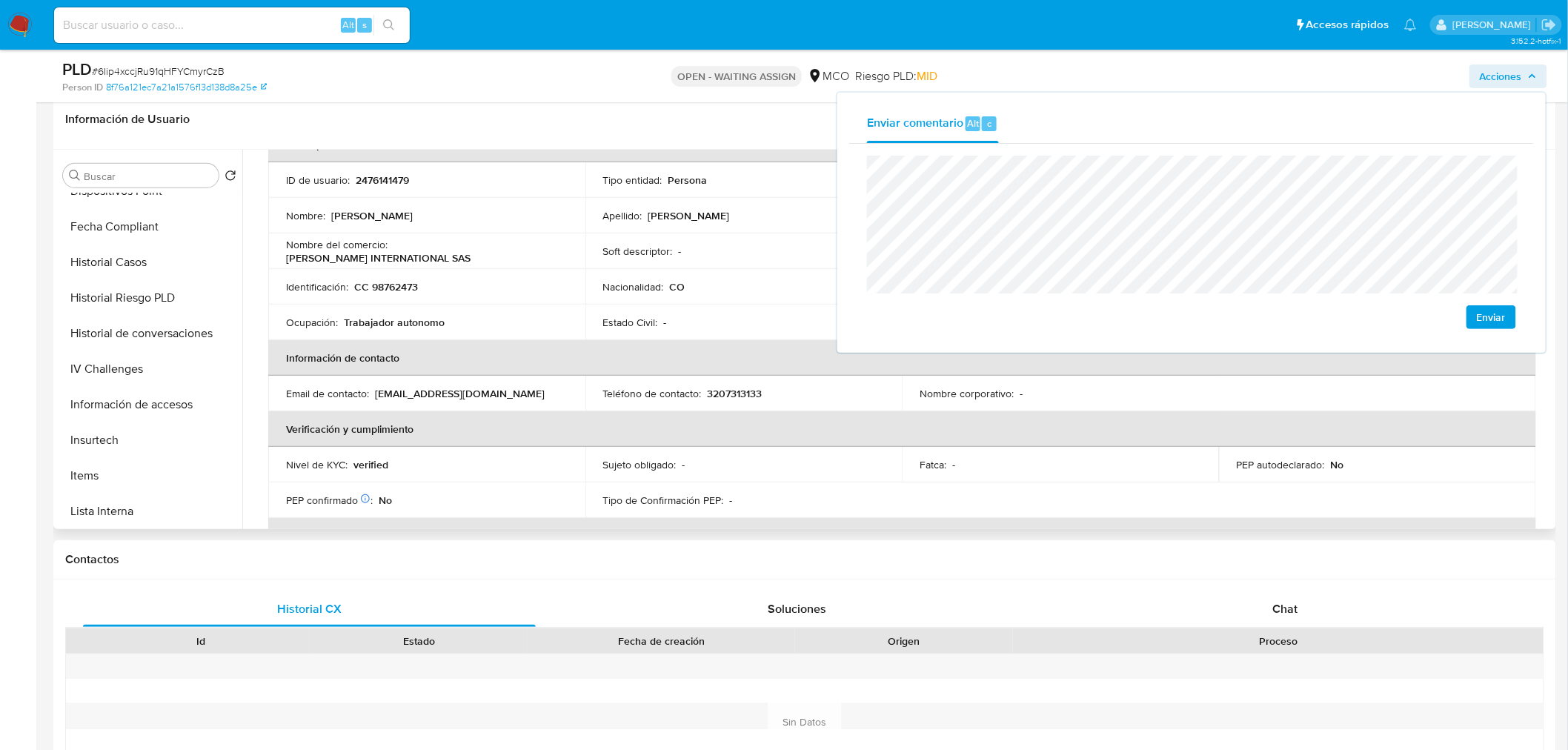
scroll to position [591, 0]
click at [159, 469] on button "Restricciones Nuevo Mundo" at bounding box center [143, 474] width 173 height 35
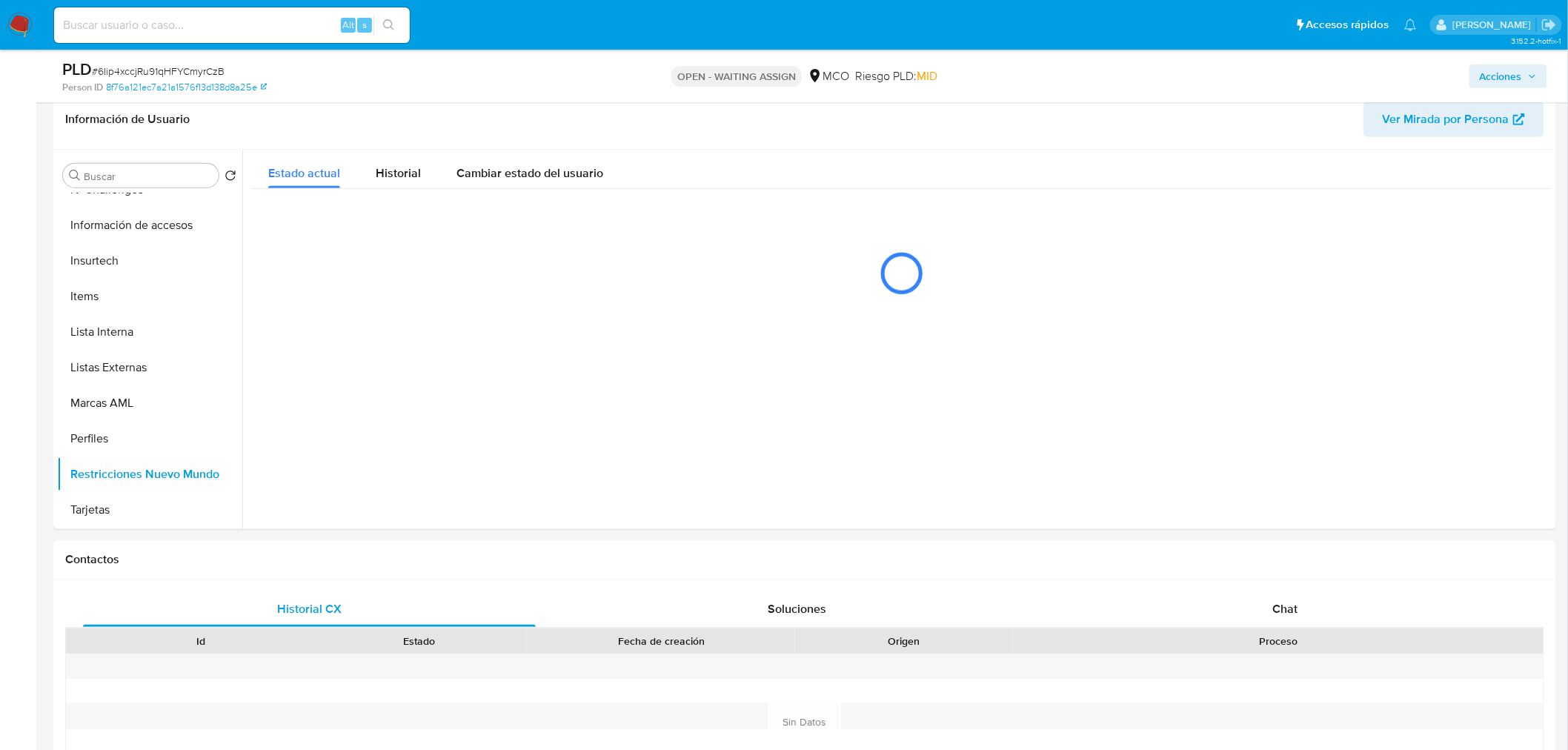
scroll to position [590, 0]
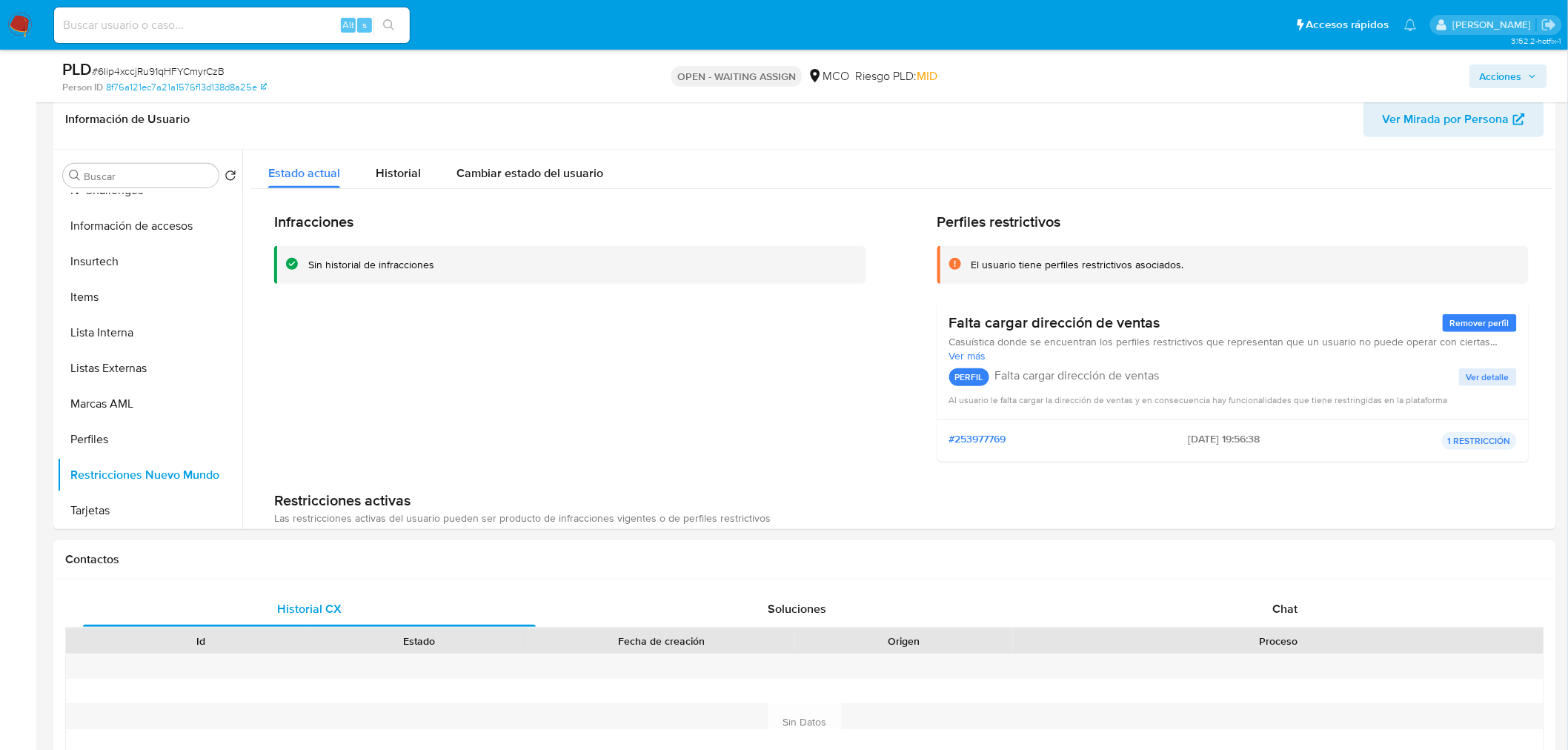
click at [1531, 77] on icon "button" at bounding box center [1532, 76] width 9 height 9
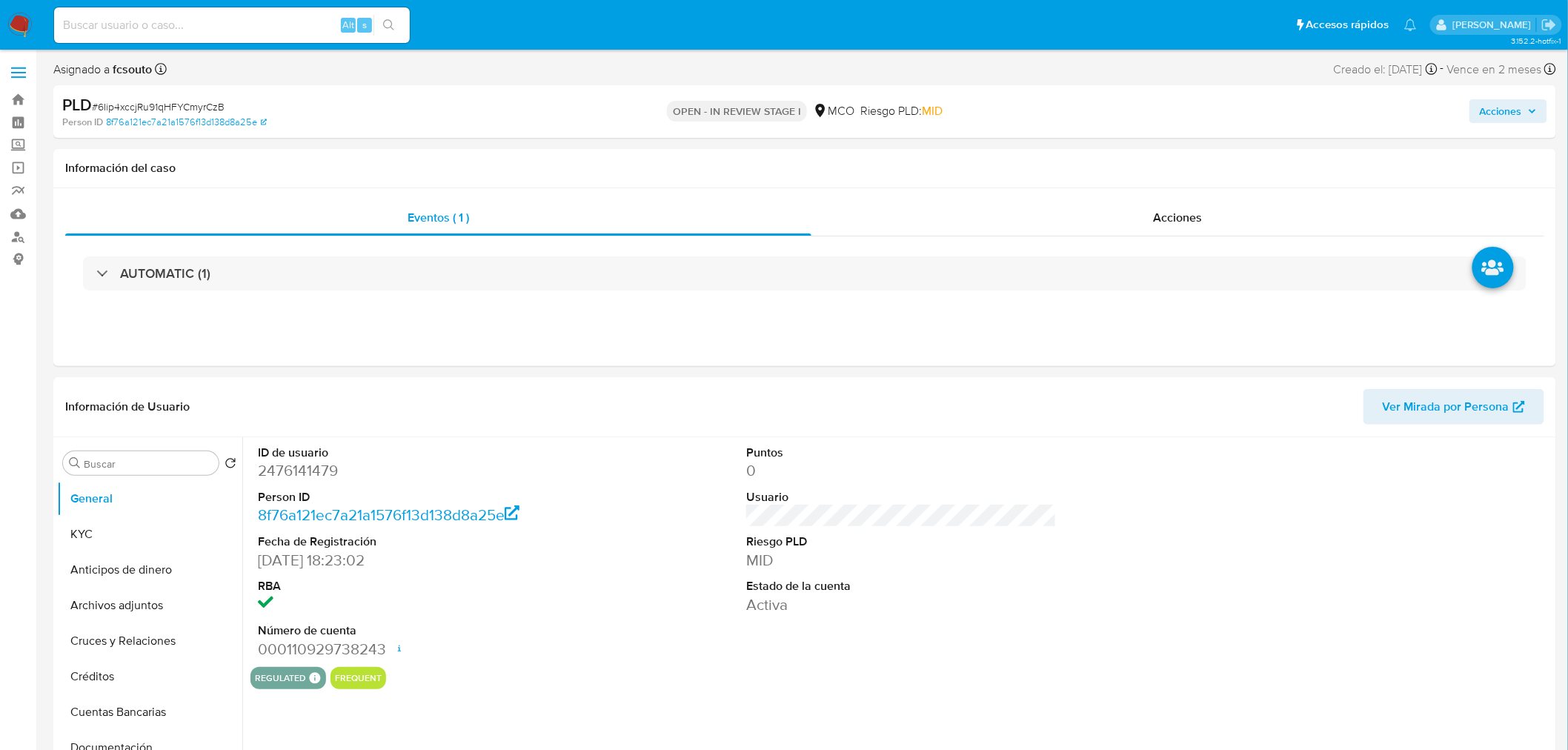
select select "10"
click at [1518, 116] on span "Acciones" at bounding box center [1501, 110] width 42 height 23
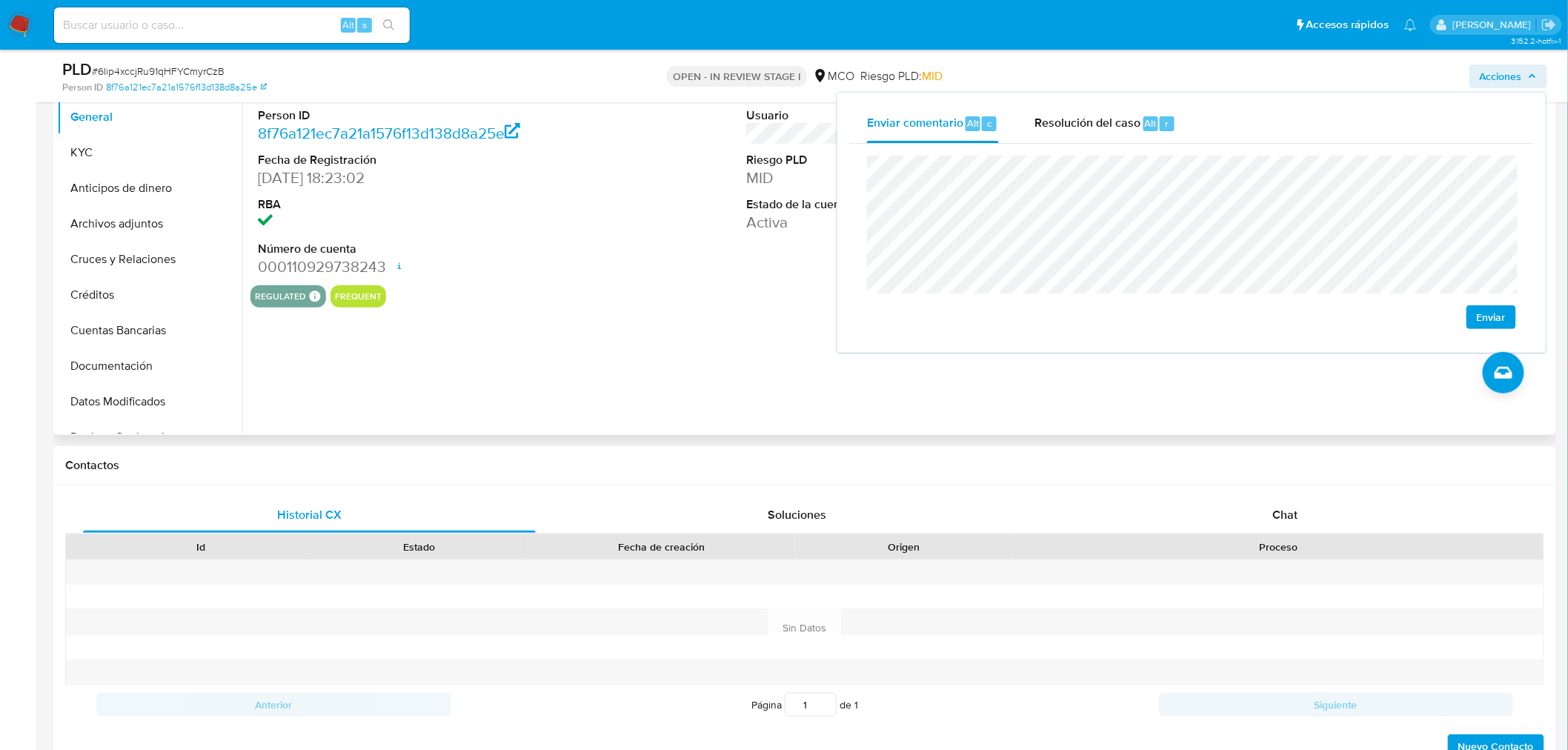
scroll to position [82, 0]
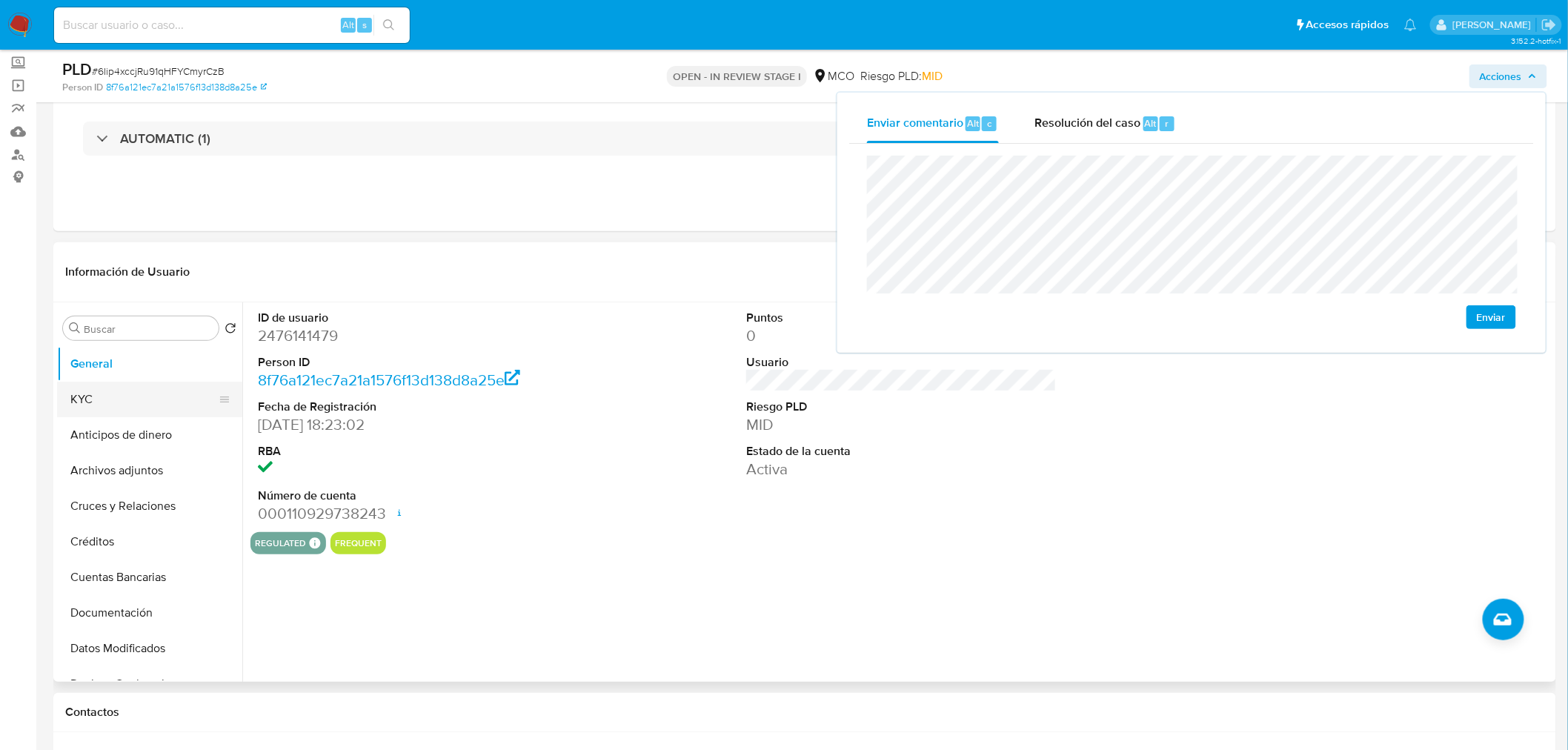
click at [72, 394] on button "KYC" at bounding box center [143, 399] width 173 height 35
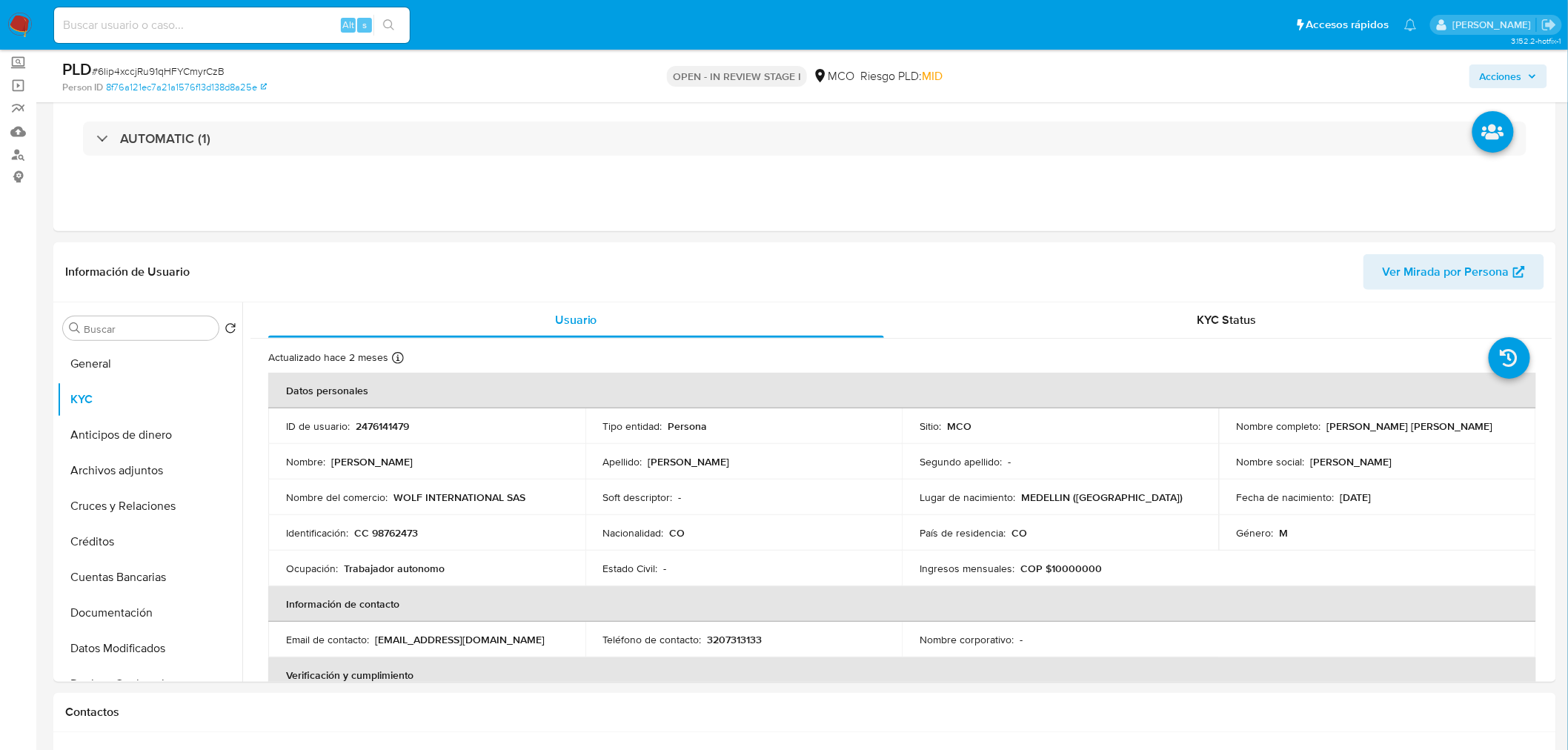
click at [1527, 71] on span "Acciones" at bounding box center [1508, 77] width 57 height 21
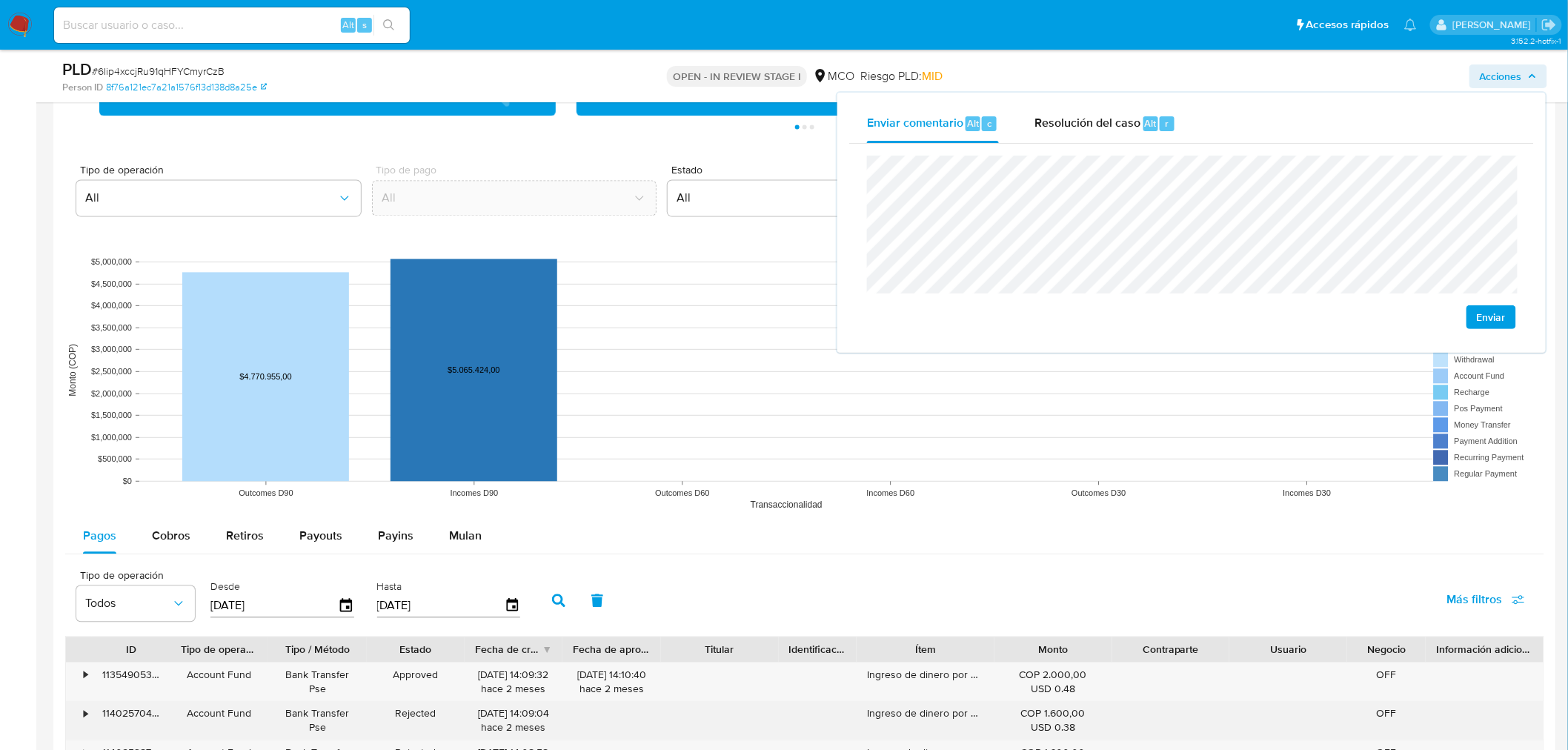
scroll to position [1482, 0]
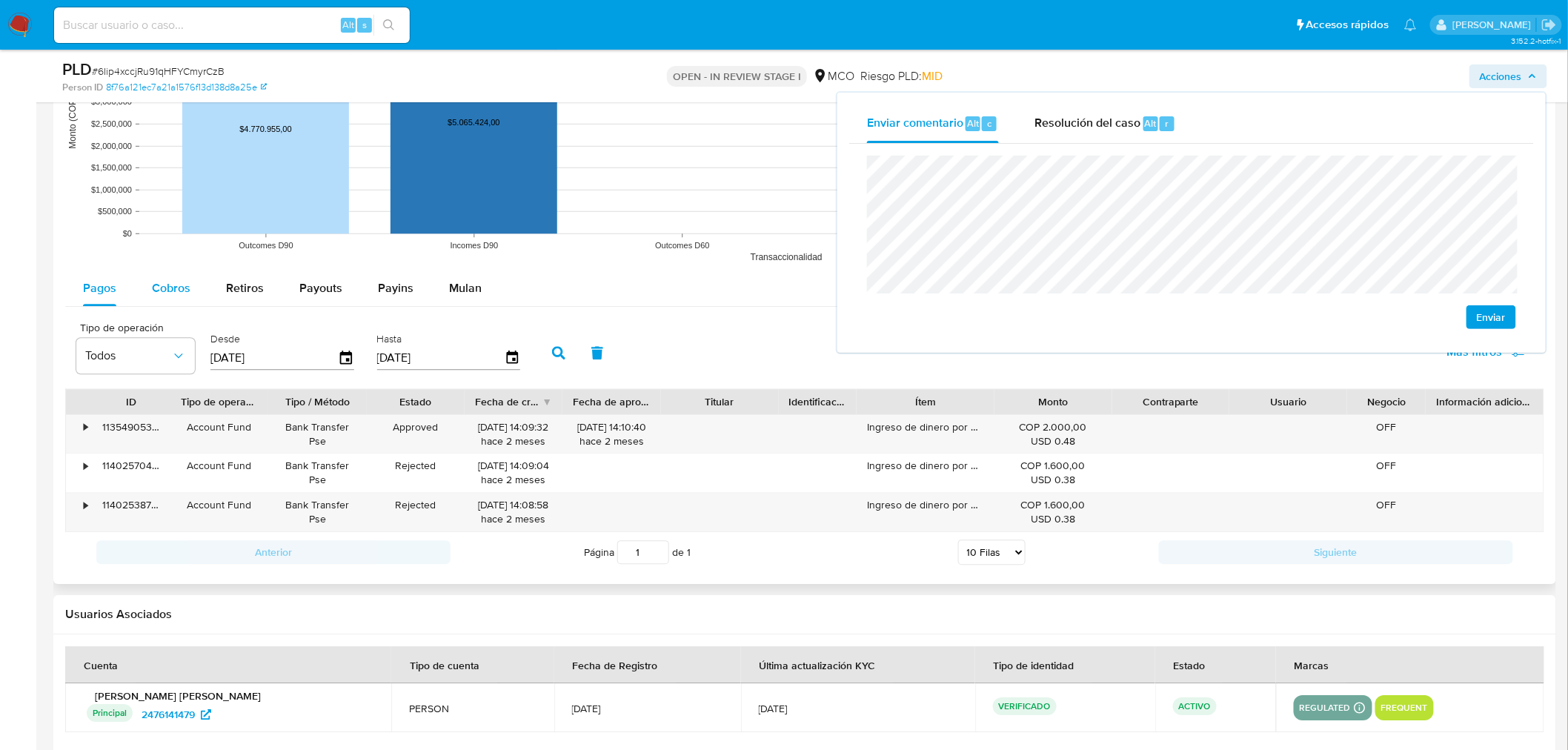
click at [180, 279] on div "Cobros" at bounding box center [171, 289] width 39 height 35
select select "10"
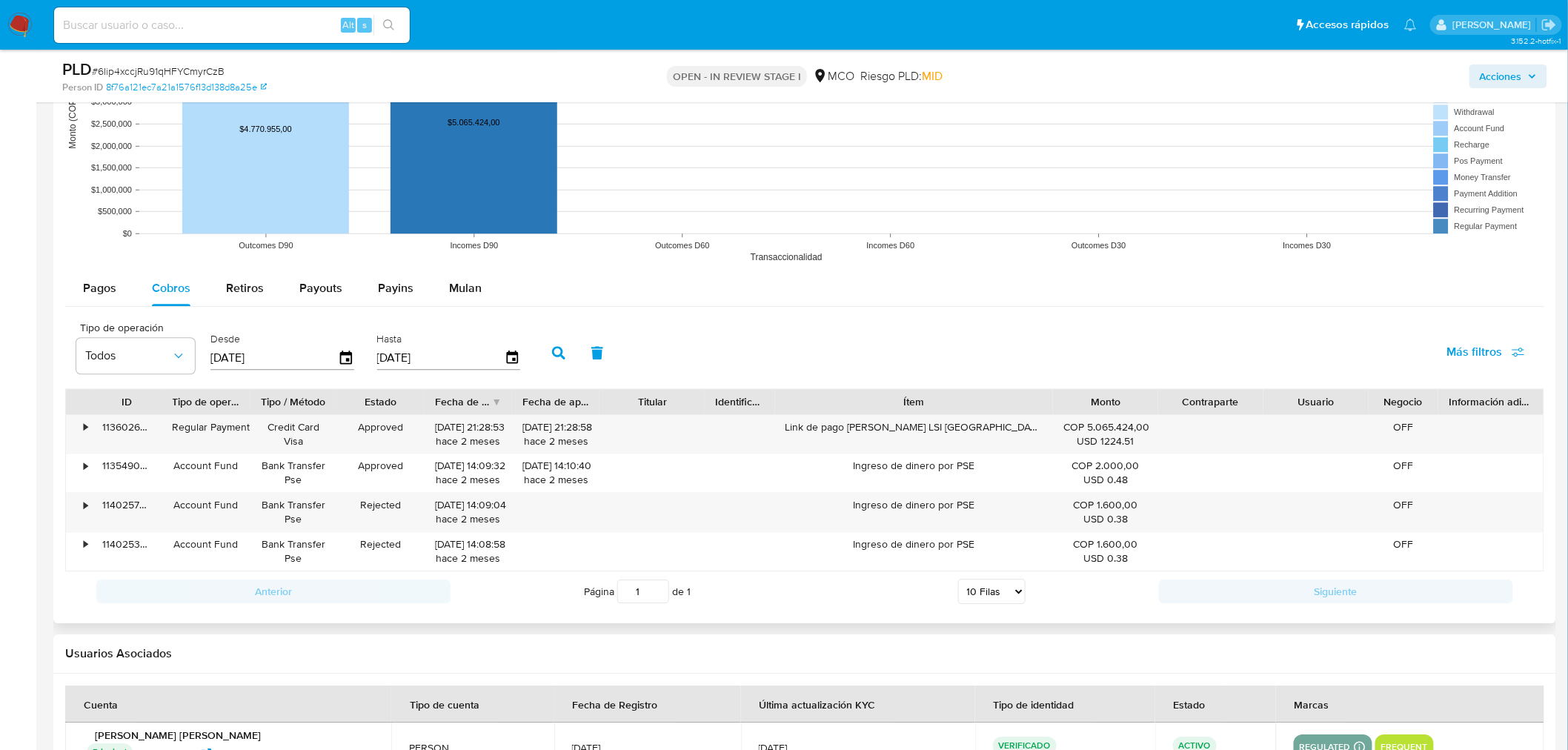
drag, startPoint x: 993, startPoint y: 399, endPoint x: 1087, endPoint y: 396, distance: 94.0
click at [1134, 390] on div "ID Tipo de operación Tipo / Método Estado Fecha de creación Fecha de aprobación…" at bounding box center [805, 402] width 1478 height 25
drag, startPoint x: 821, startPoint y: 428, endPoint x: 1010, endPoint y: 437, distance: 189.2
click at [1010, 437] on div "Link de pago [PERSON_NAME] LSI [GEOGRAPHIC_DATA]" at bounding box center [914, 435] width 279 height 39
click at [1508, 74] on span "Acciones" at bounding box center [1501, 76] width 42 height 23
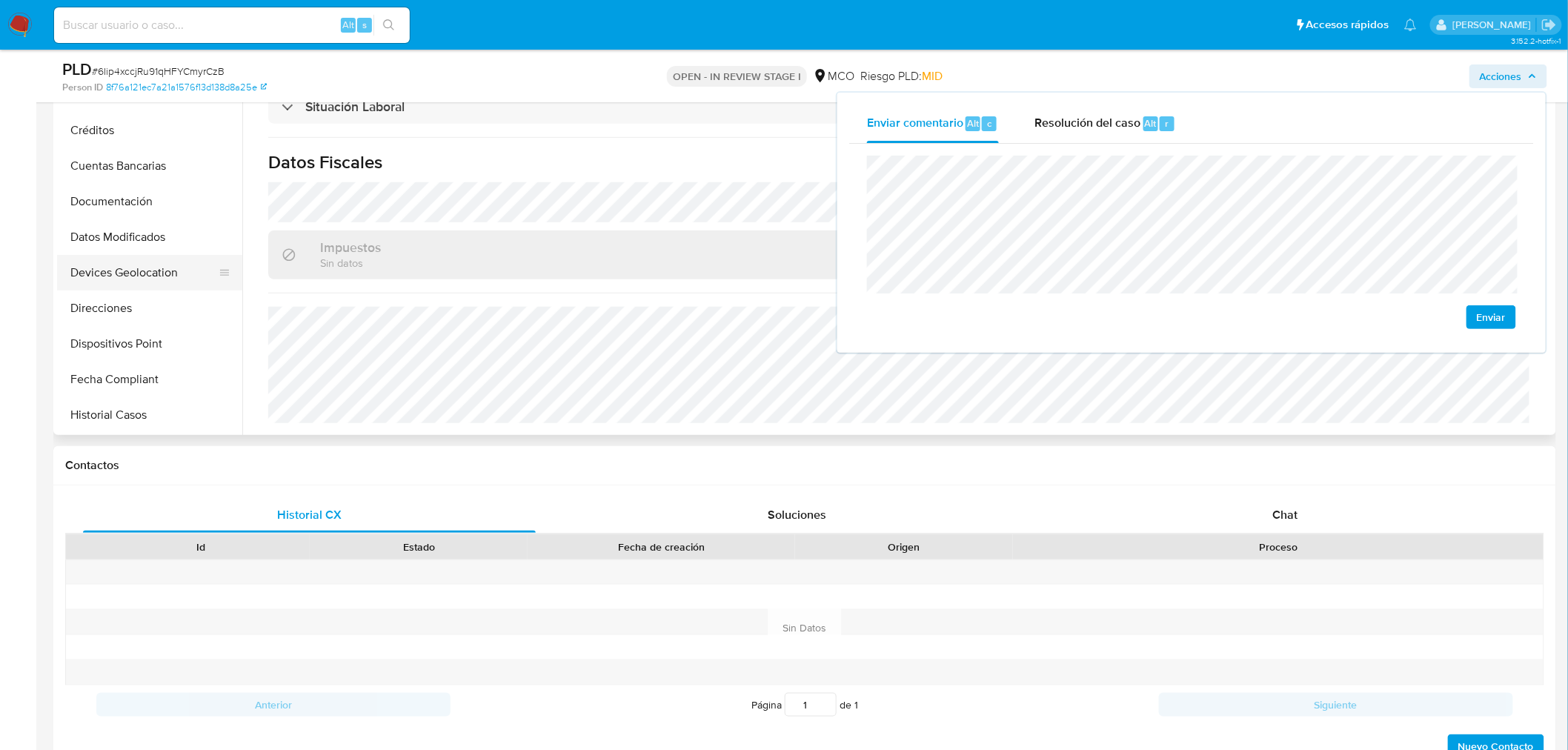
scroll to position [247, 0]
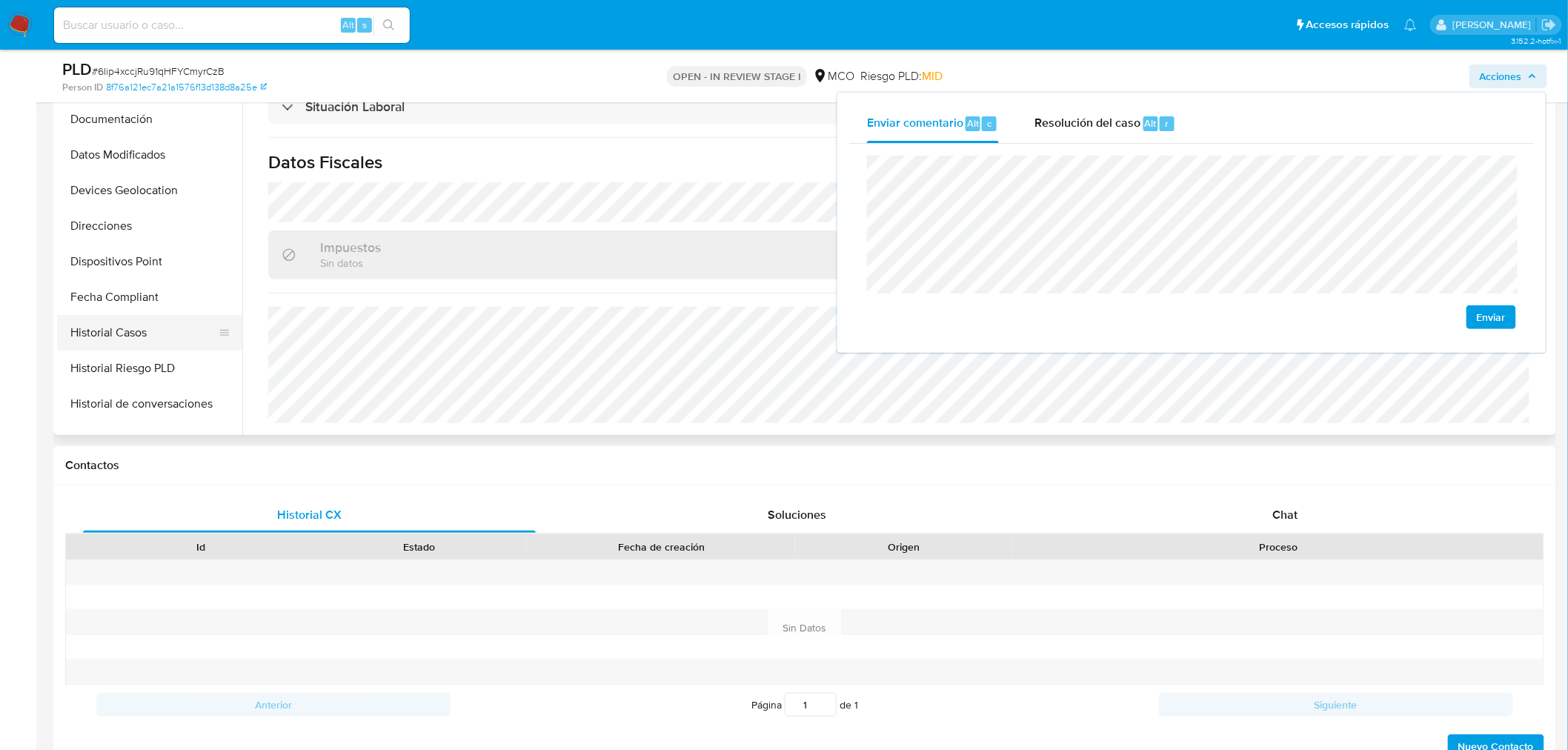
click at [160, 345] on button "Historial Casos" at bounding box center [143, 333] width 173 height 35
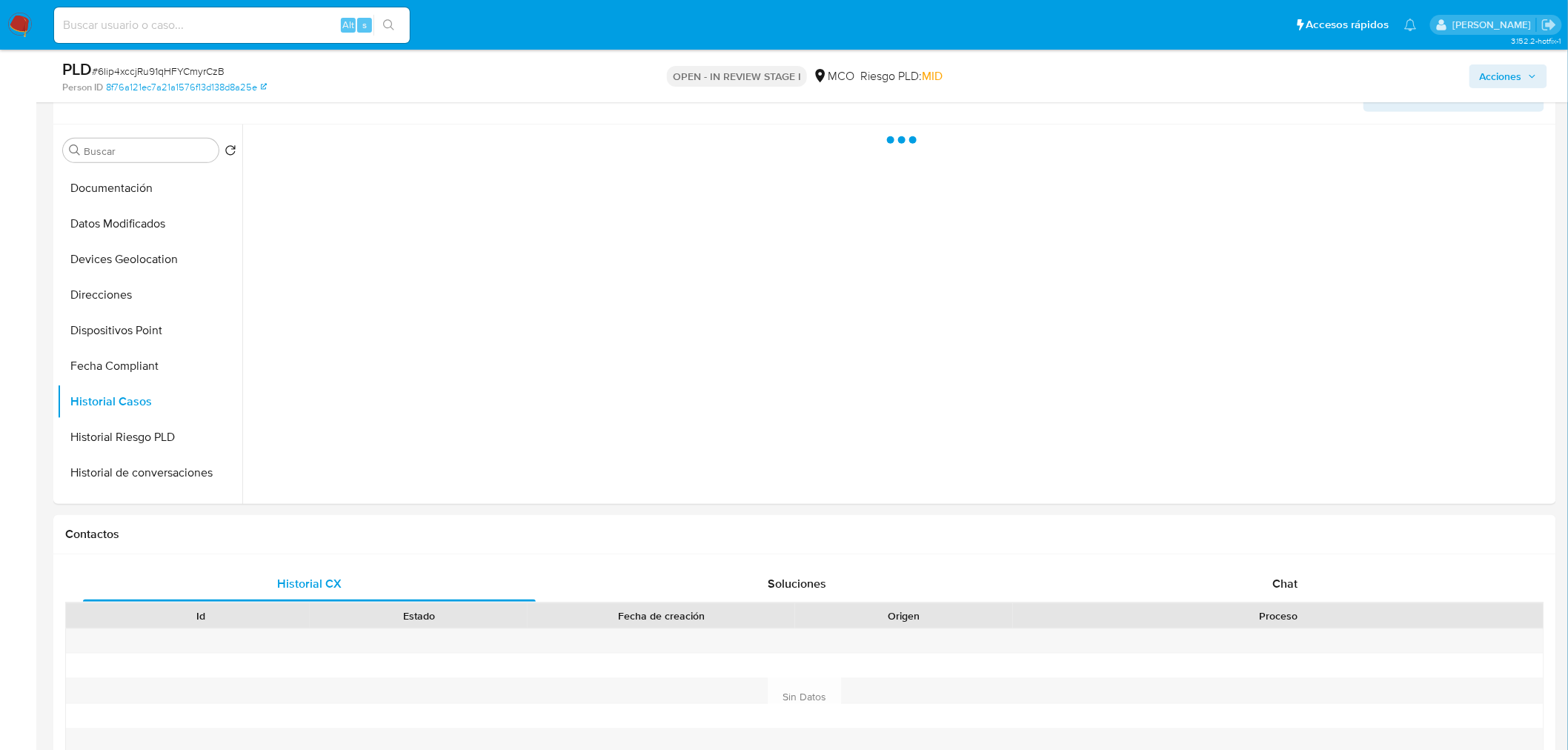
scroll to position [165, 0]
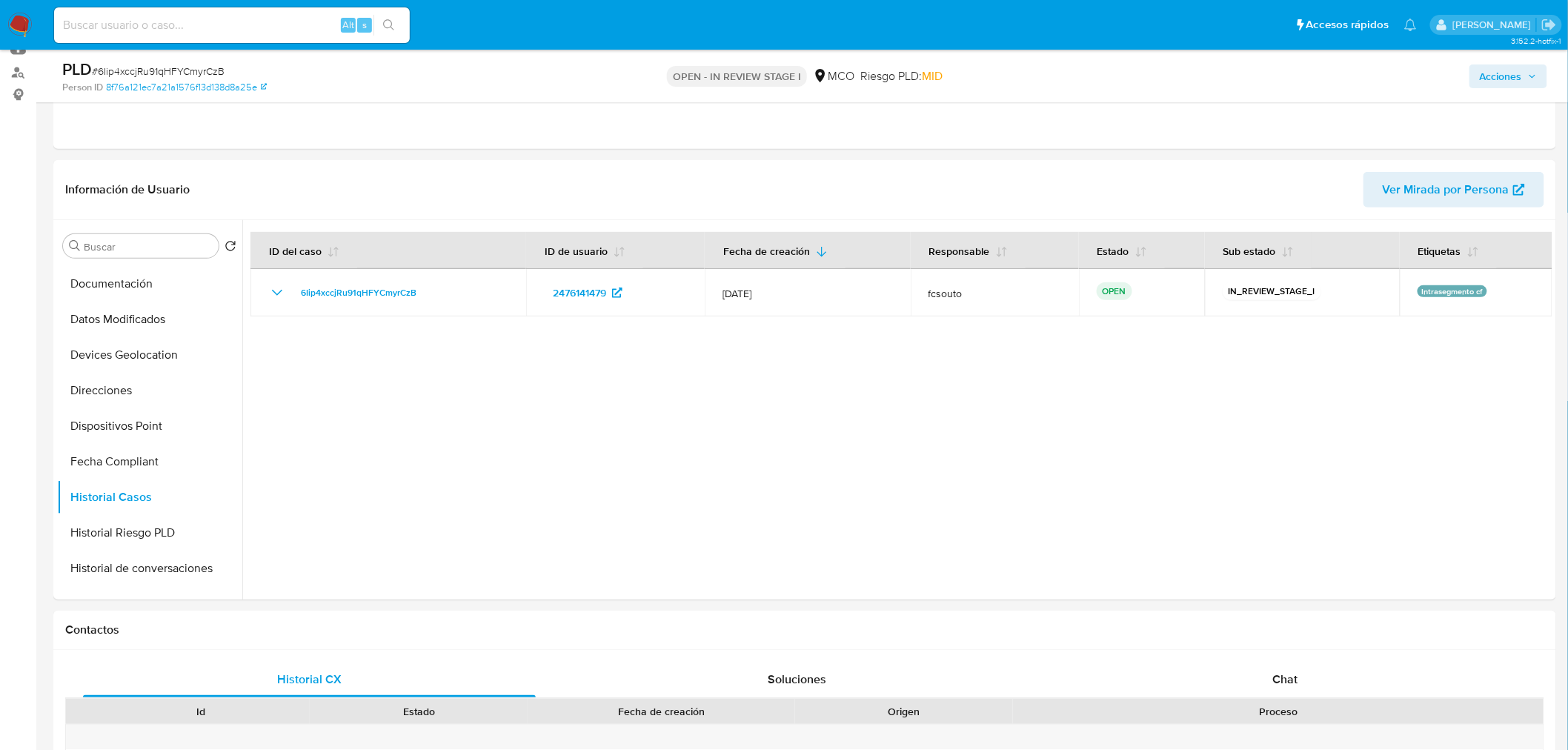
click at [1529, 72] on icon "button" at bounding box center [1532, 76] width 9 height 9
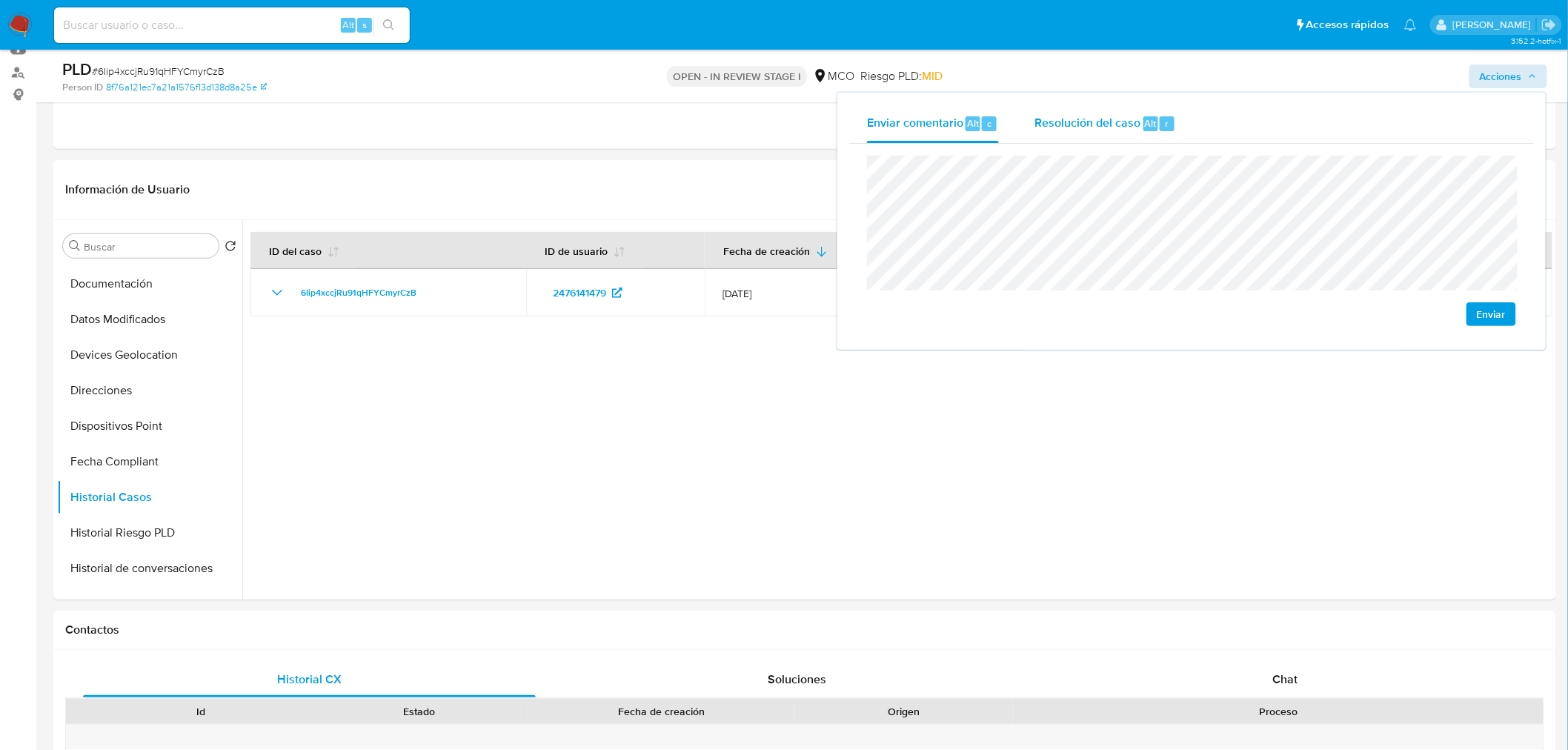
click at [1059, 126] on span "Resolución del caso" at bounding box center [1087, 123] width 106 height 17
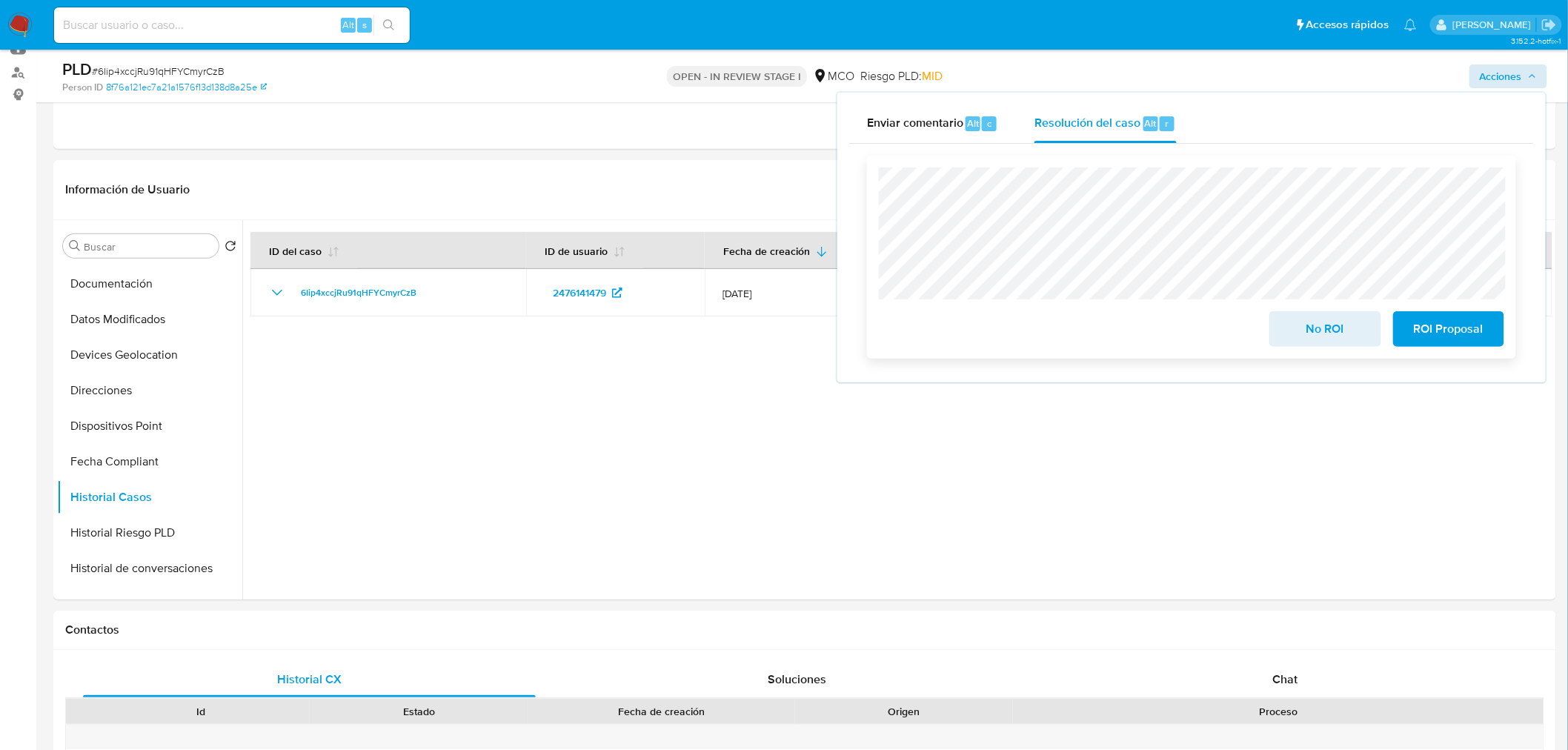
click at [1307, 326] on span "No ROI" at bounding box center [1325, 329] width 73 height 32
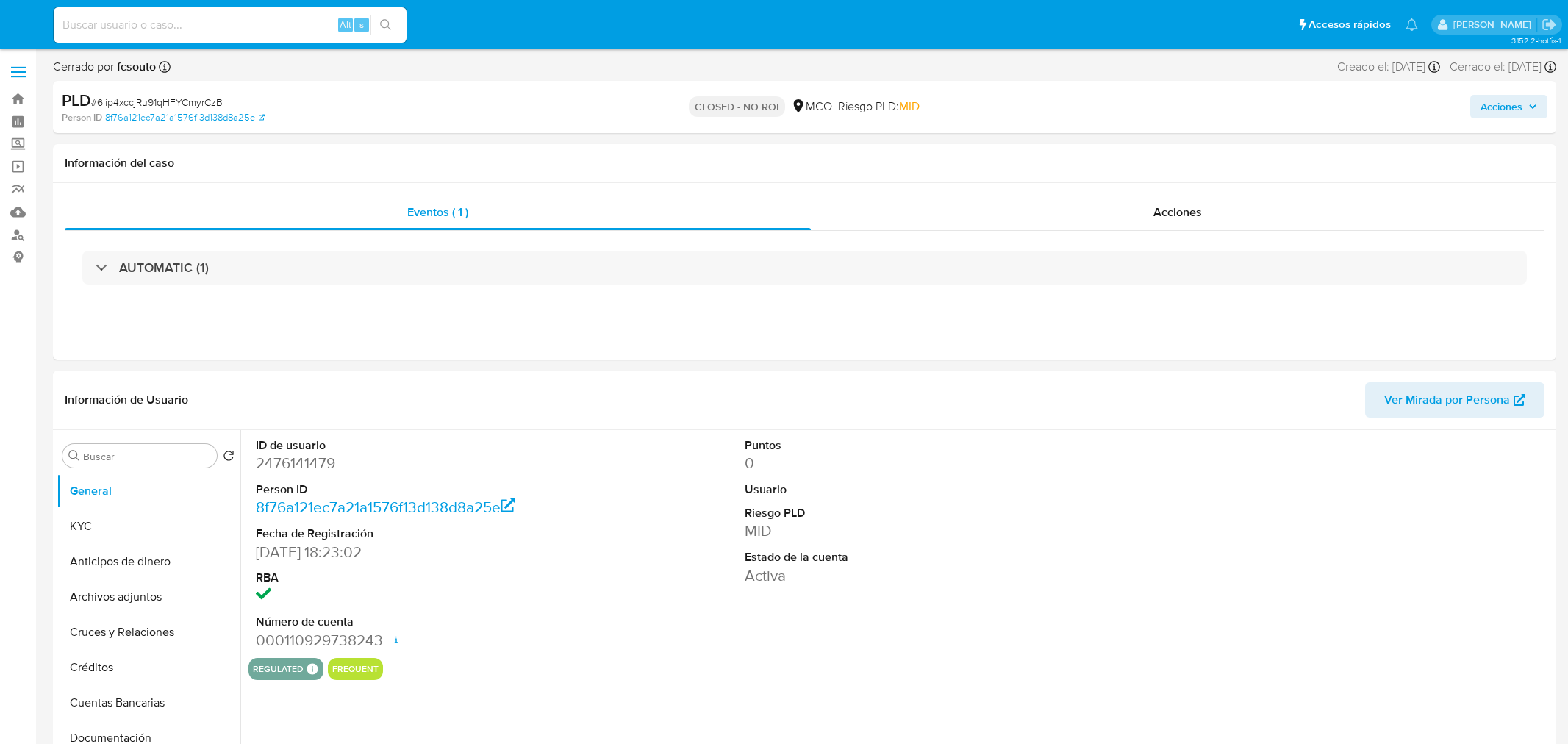
select select "10"
click at [1478, 99] on span "Acciones" at bounding box center [1489, 106] width 42 height 23
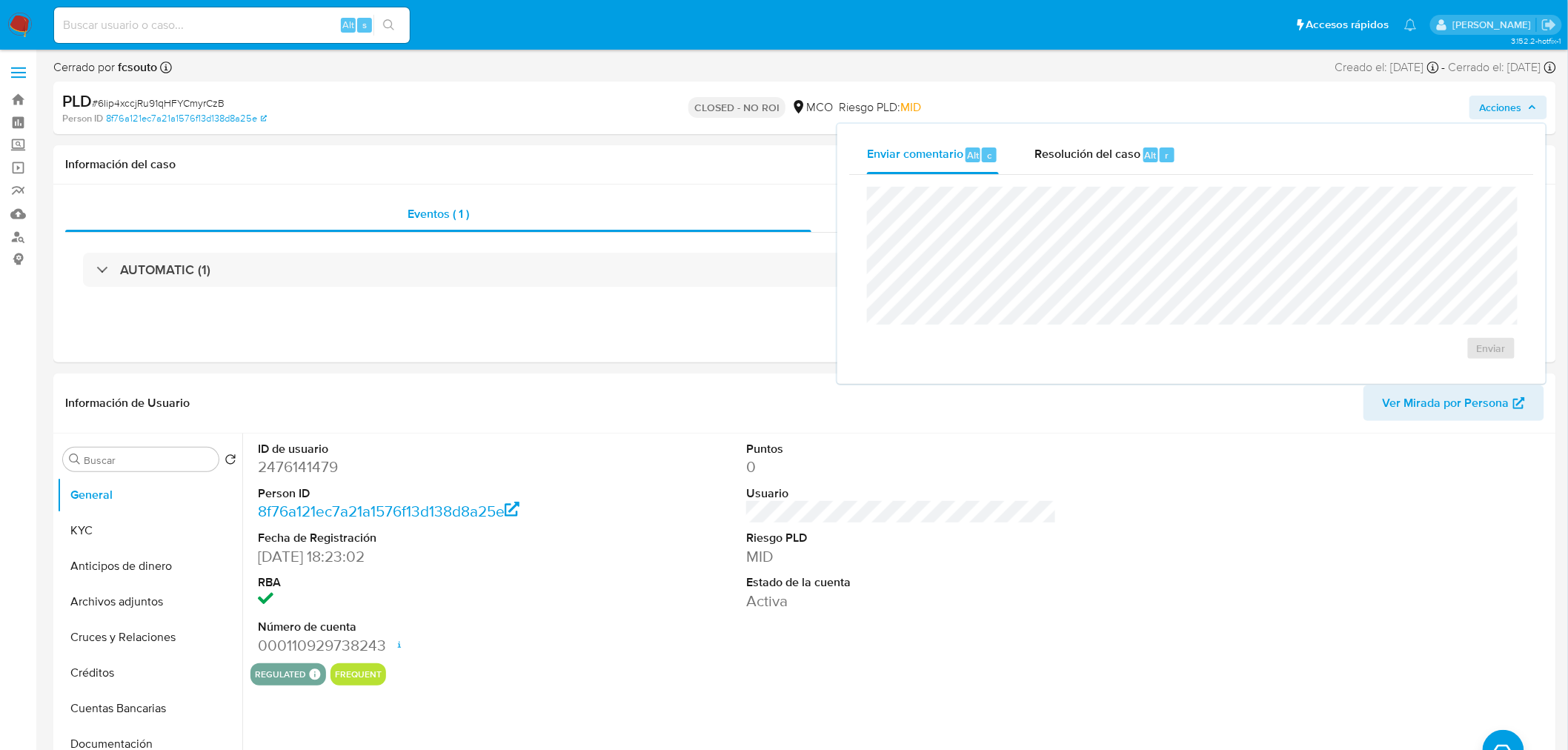
drag, startPoint x: 1096, startPoint y: 148, endPoint x: 976, endPoint y: 182, distance: 124.7
click at [1094, 148] on span "Resolución del caso" at bounding box center [1087, 154] width 106 height 17
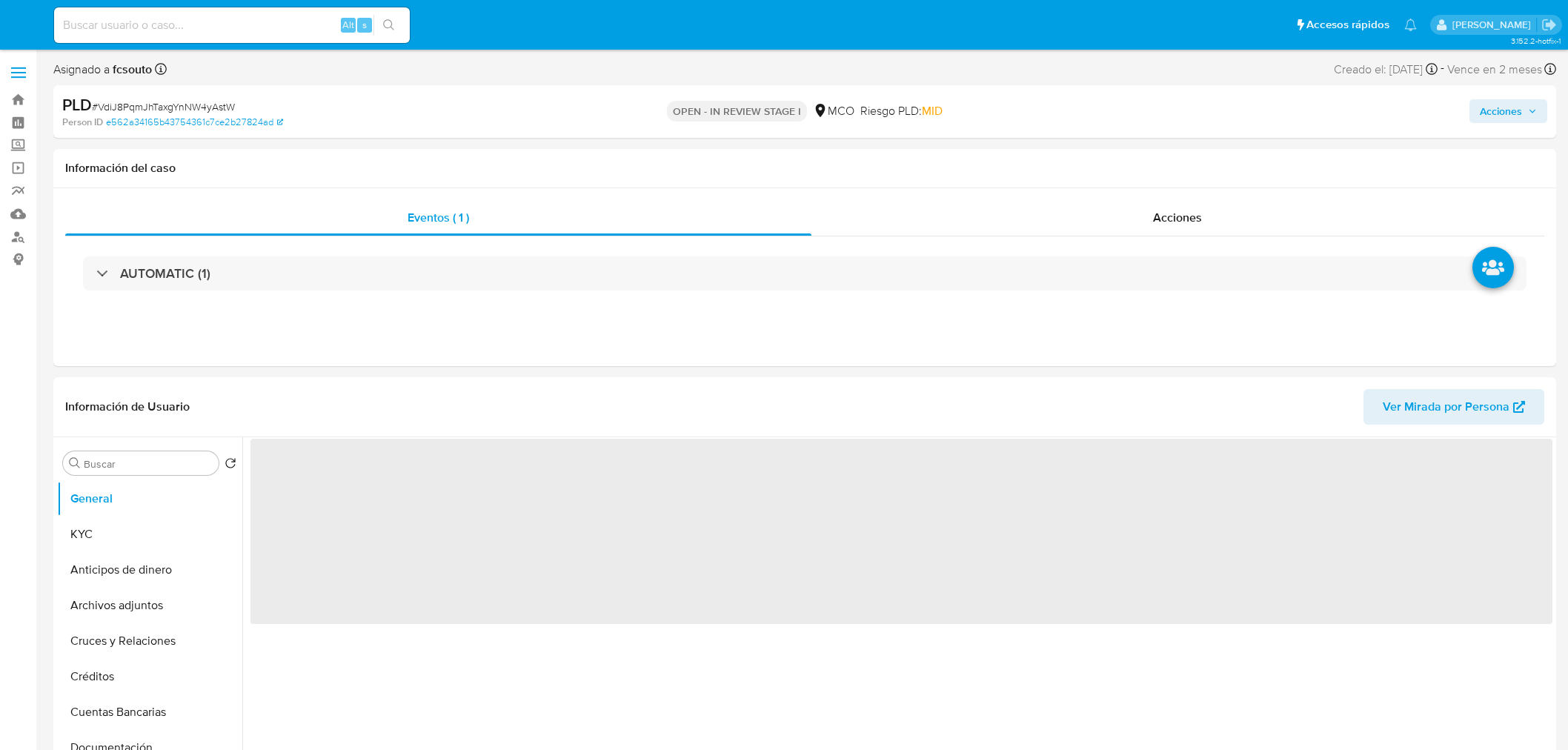
select select "10"
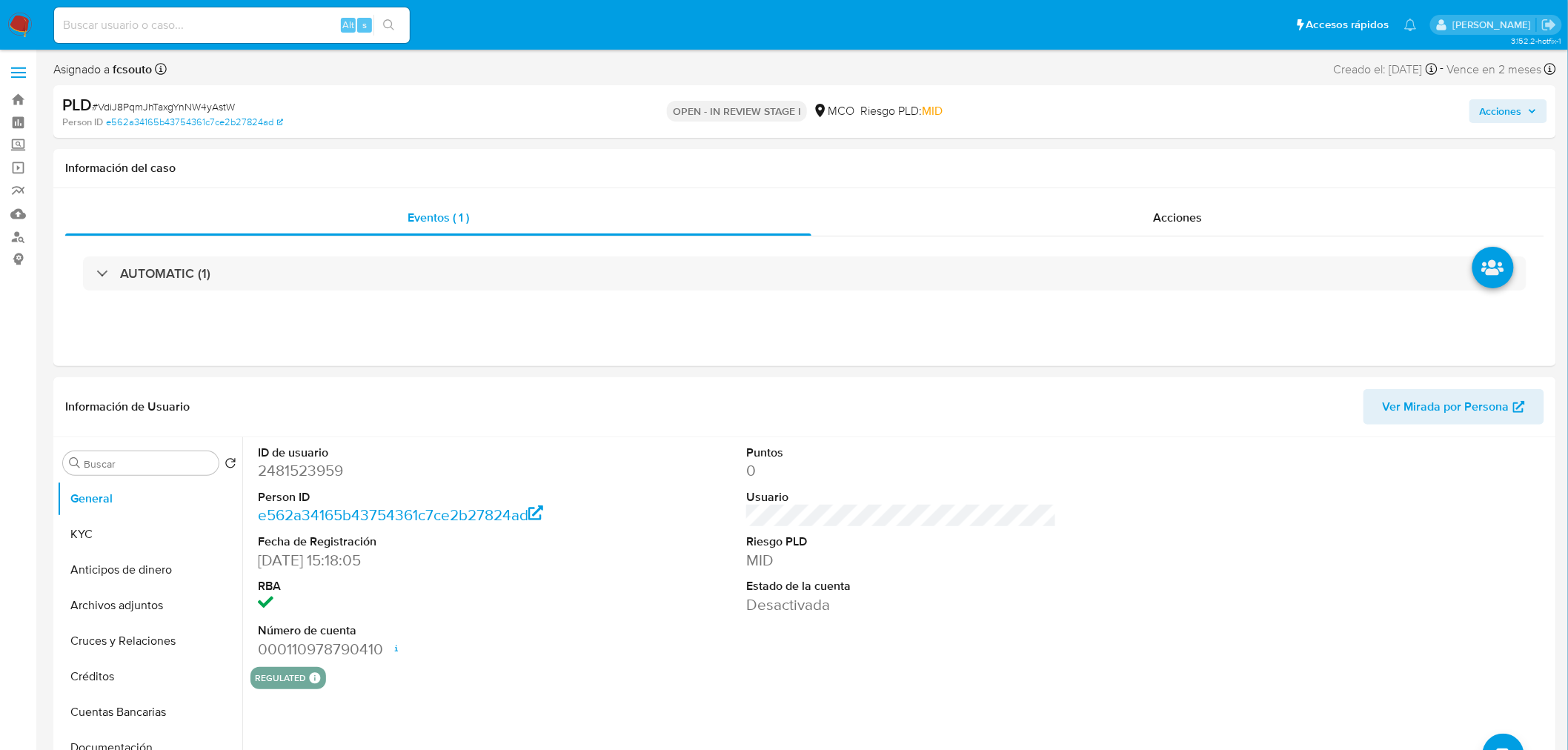
click at [1518, 115] on span "Acciones" at bounding box center [1501, 110] width 42 height 23
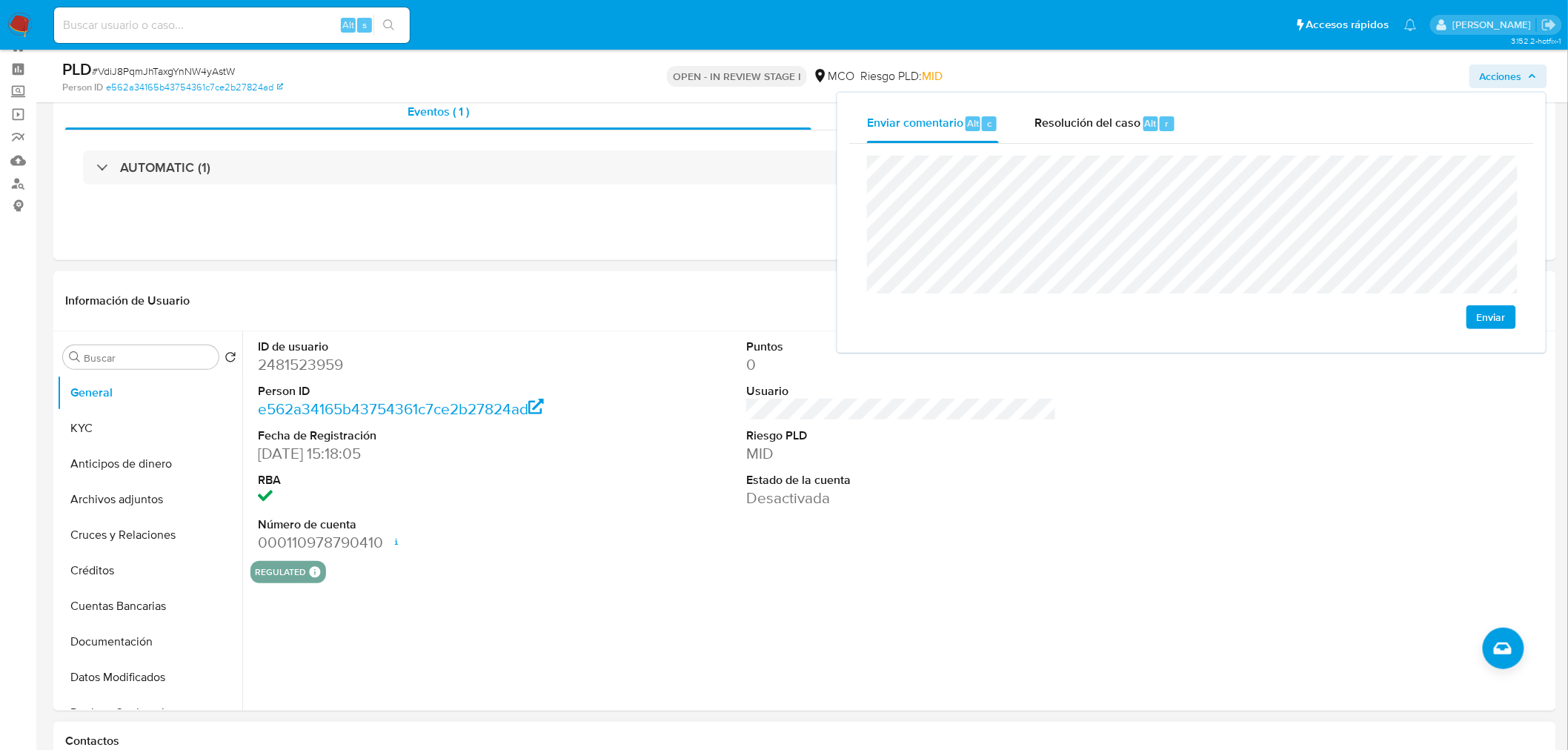
scroll to position [82, 0]
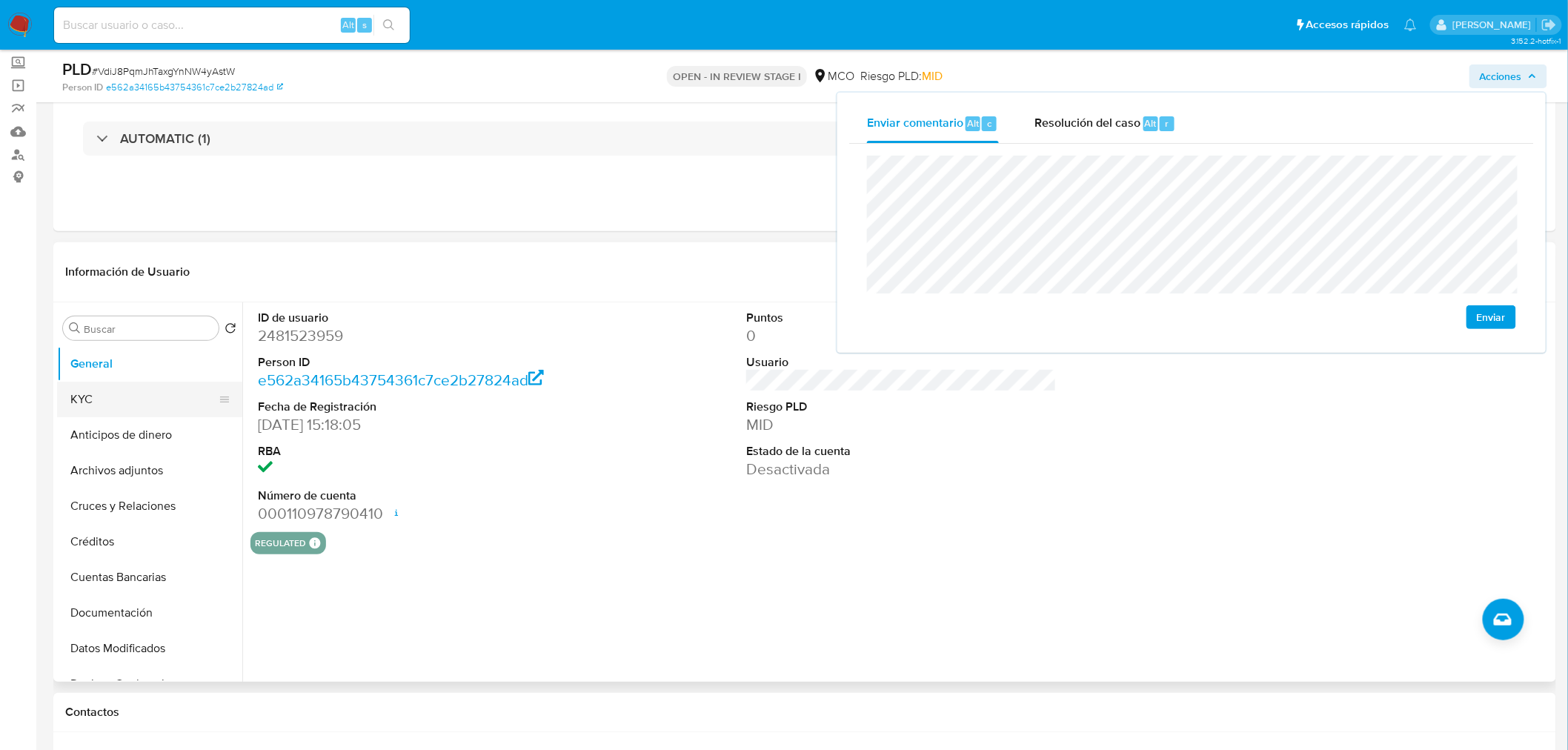
click at [89, 394] on button "KYC" at bounding box center [143, 399] width 173 height 35
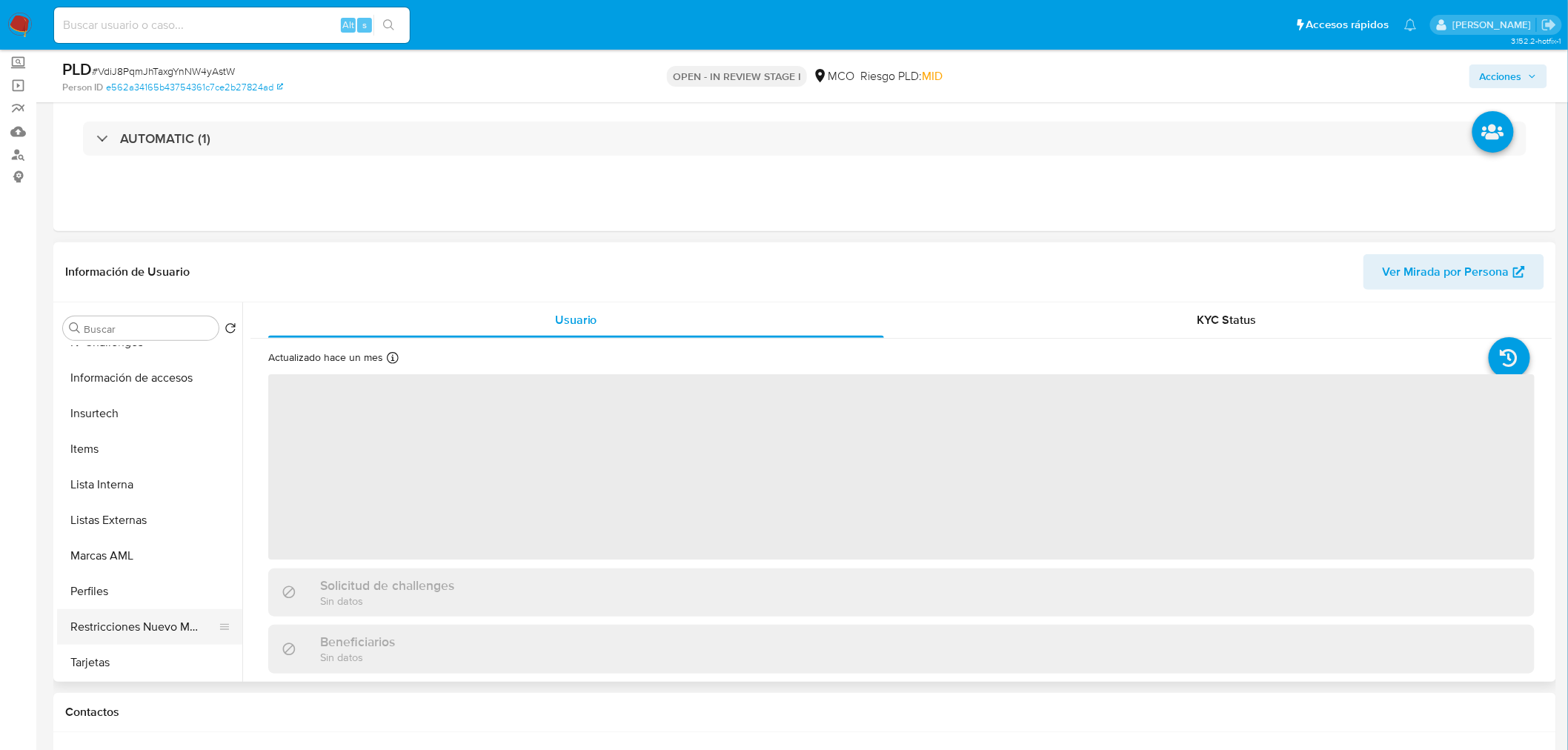
click at [131, 623] on button "Restricciones Nuevo Mundo" at bounding box center [143, 627] width 173 height 35
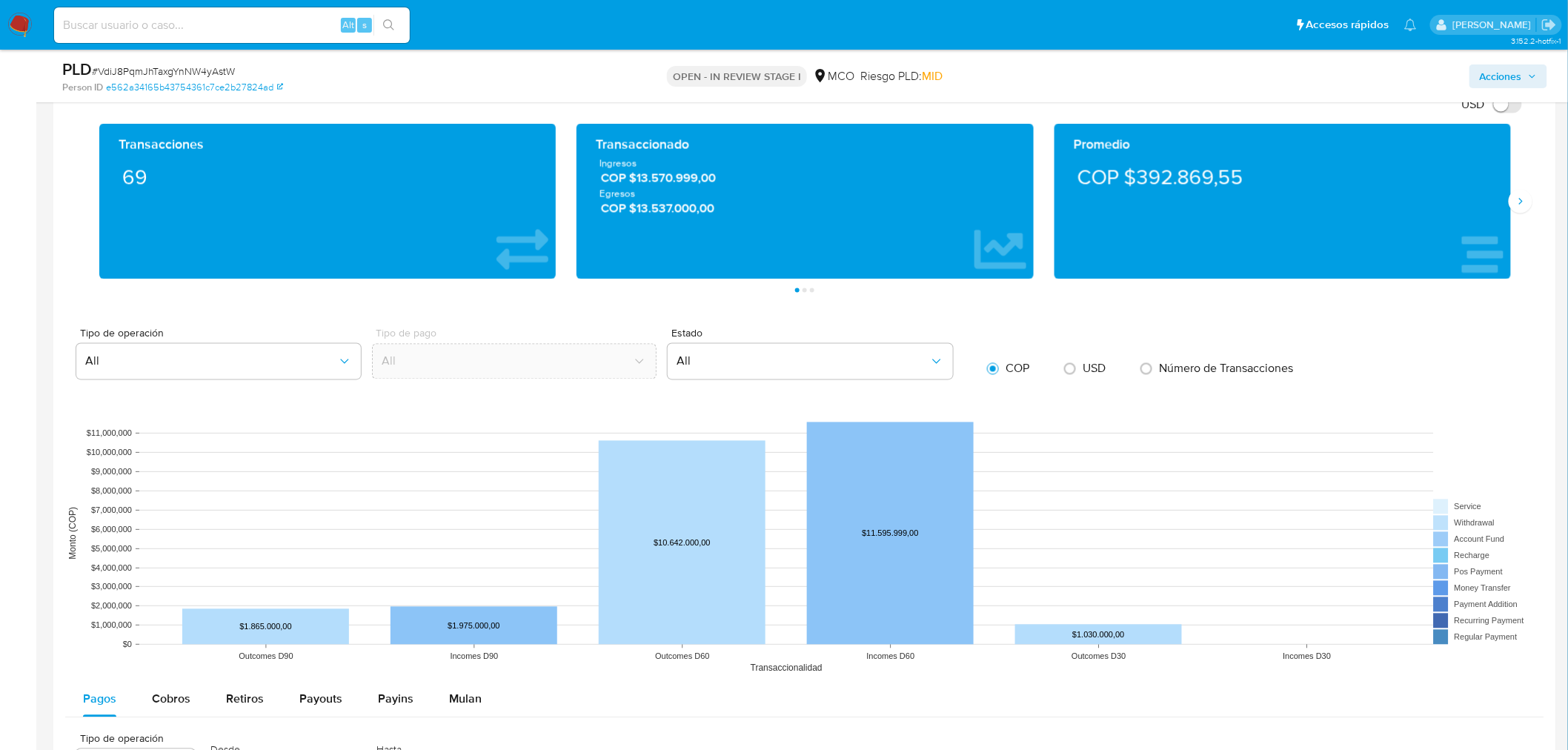
scroll to position [1317, 0]
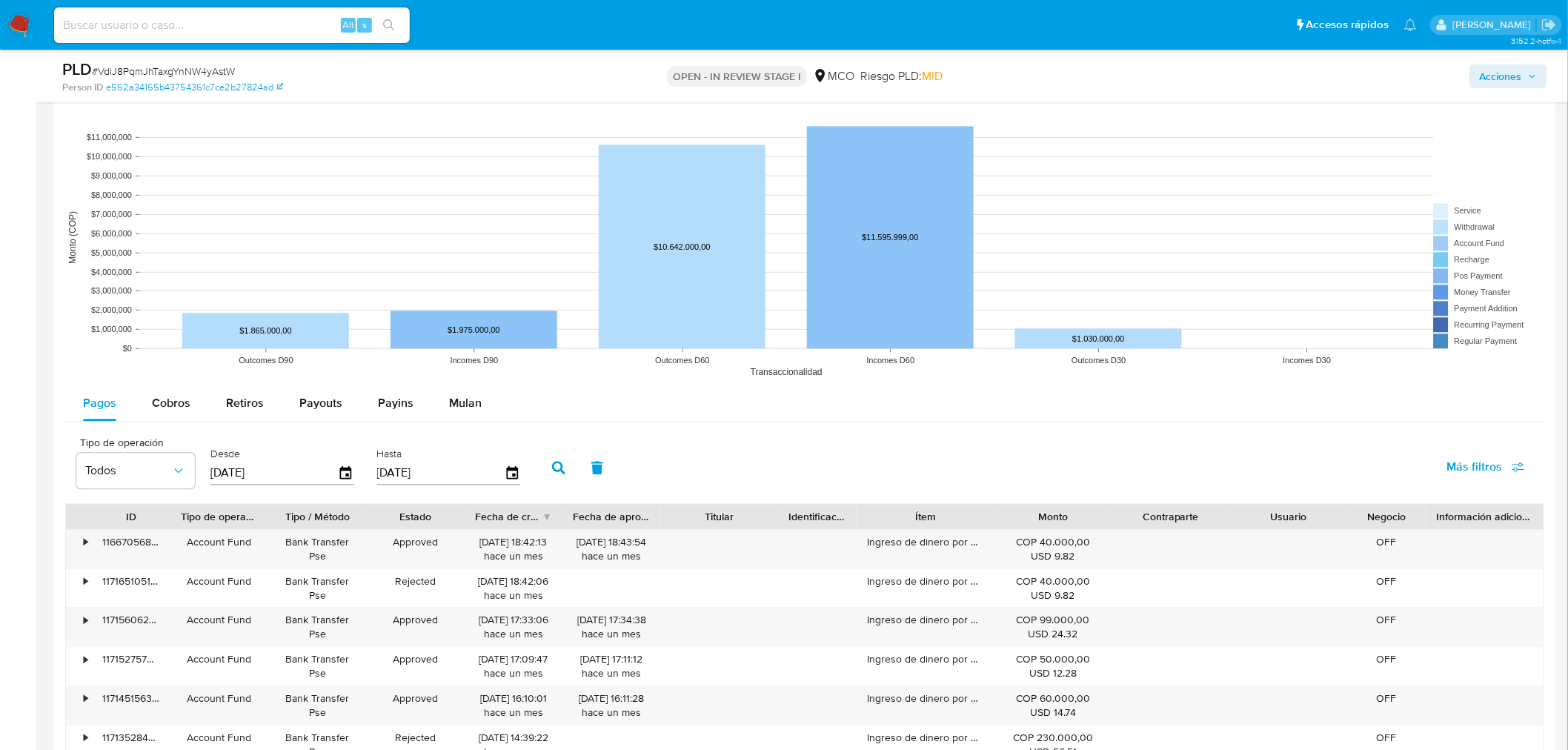
click at [1502, 82] on span "Acciones" at bounding box center [1501, 76] width 42 height 23
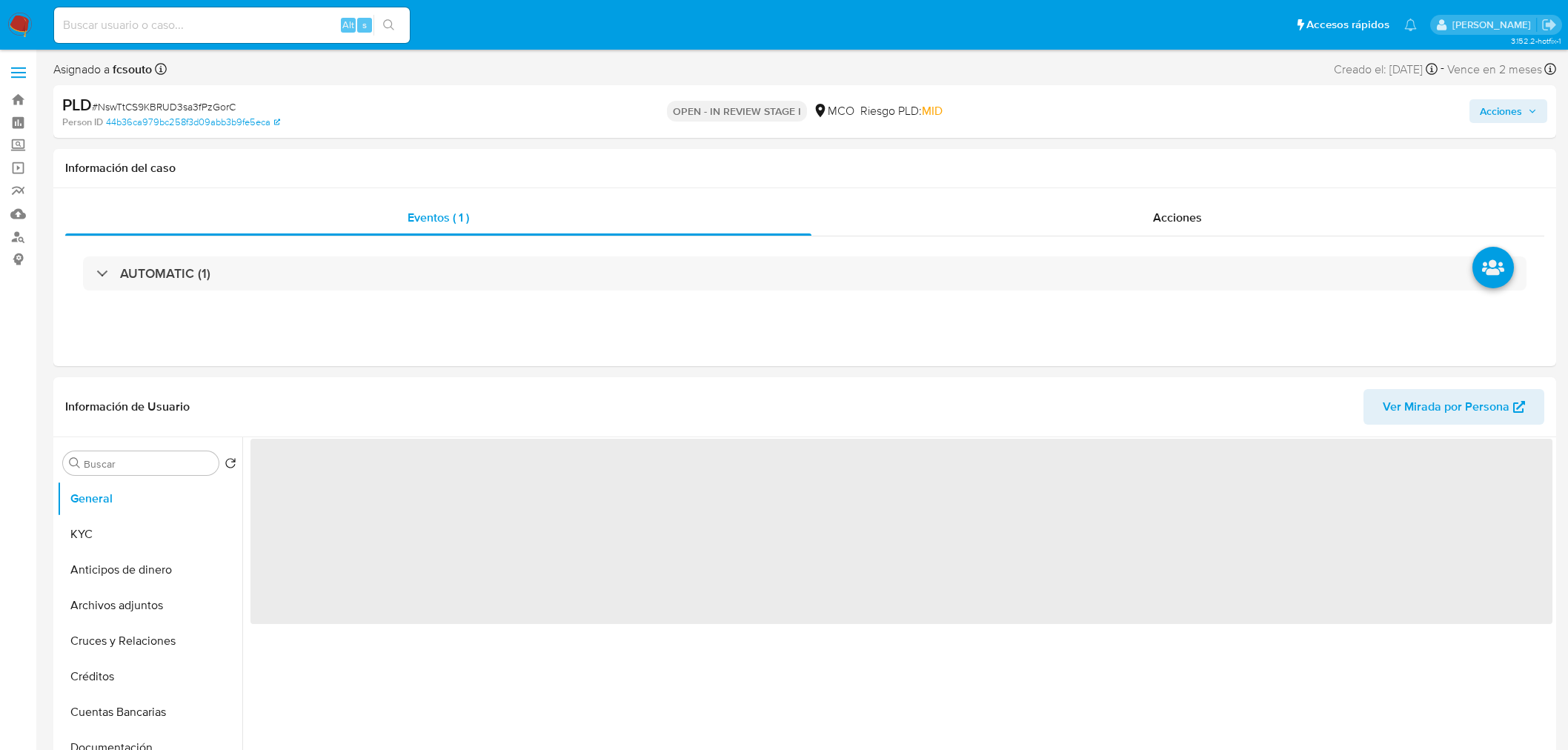
select select "10"
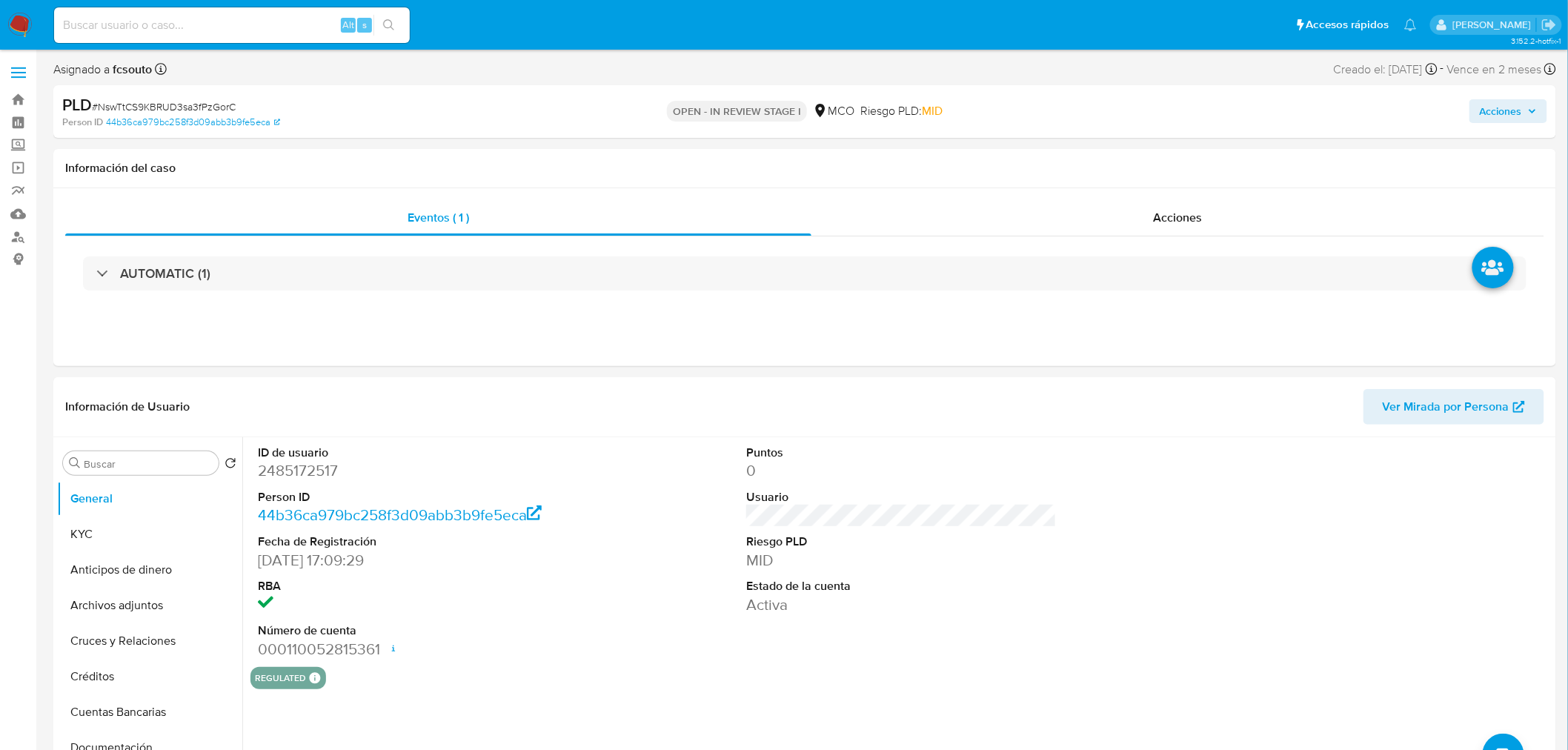
click at [1508, 114] on span "Acciones" at bounding box center [1501, 110] width 42 height 23
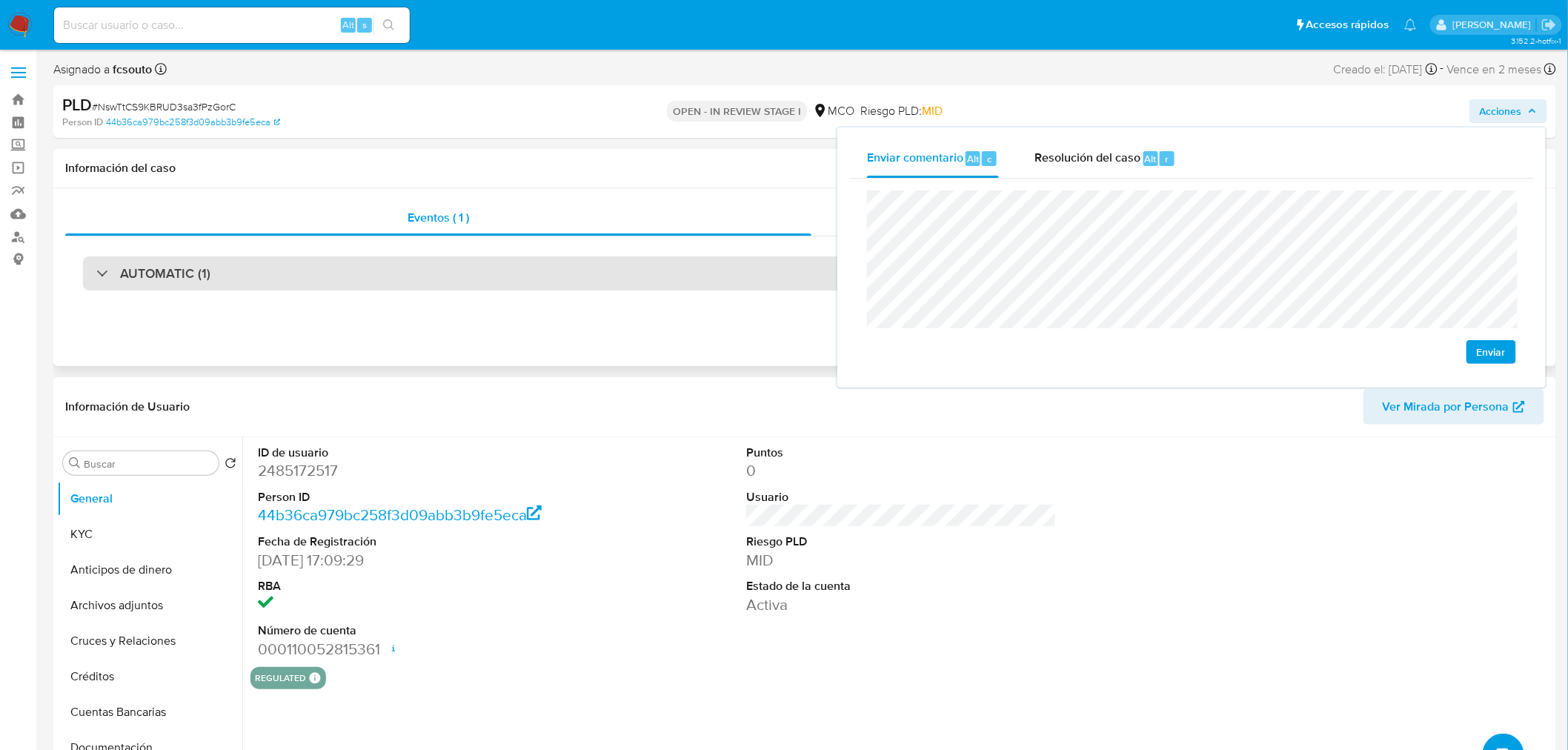
click at [447, 285] on div "AUTOMATIC (1)" at bounding box center [805, 273] width 1444 height 34
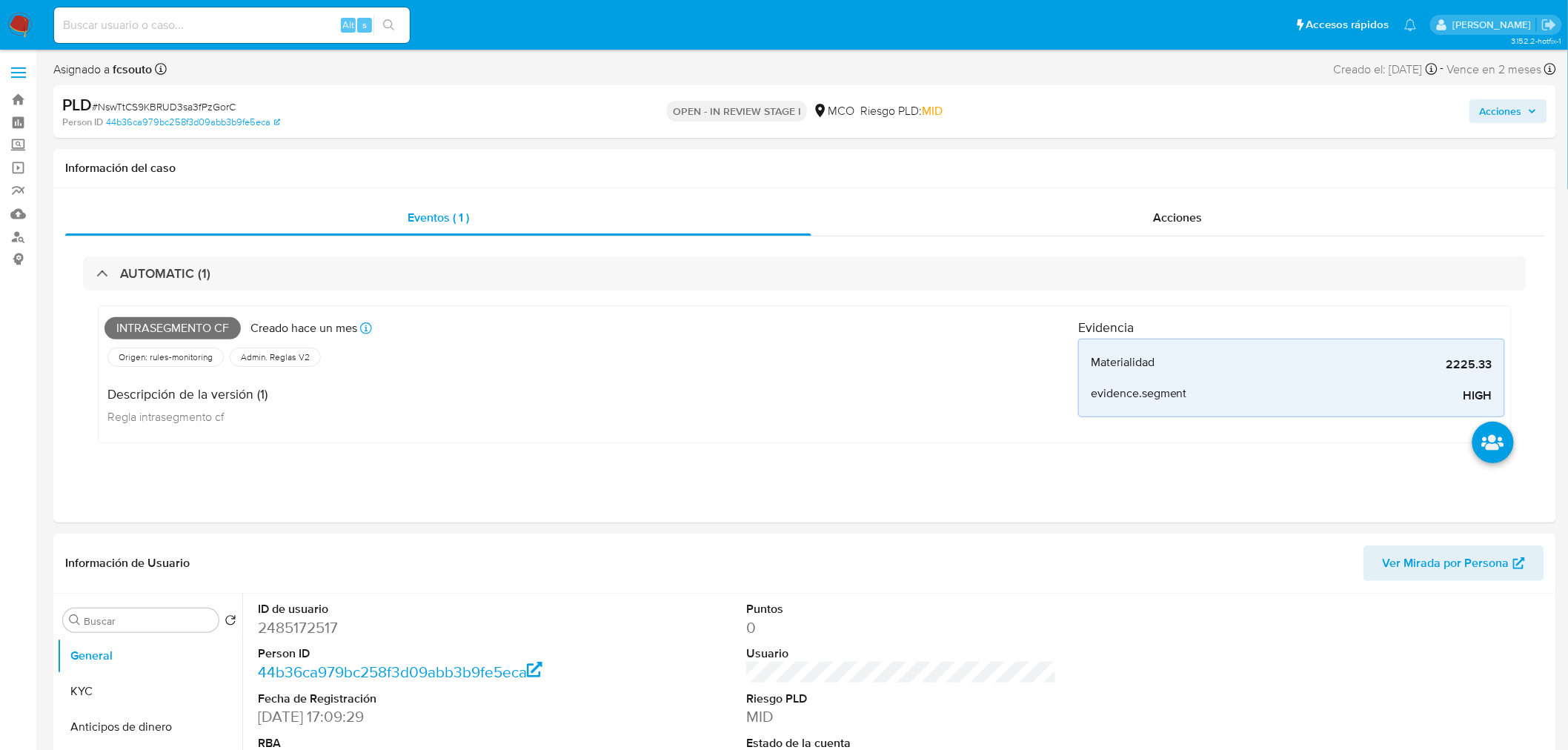
click at [1537, 101] on button "Acciones" at bounding box center [1508, 110] width 78 height 23
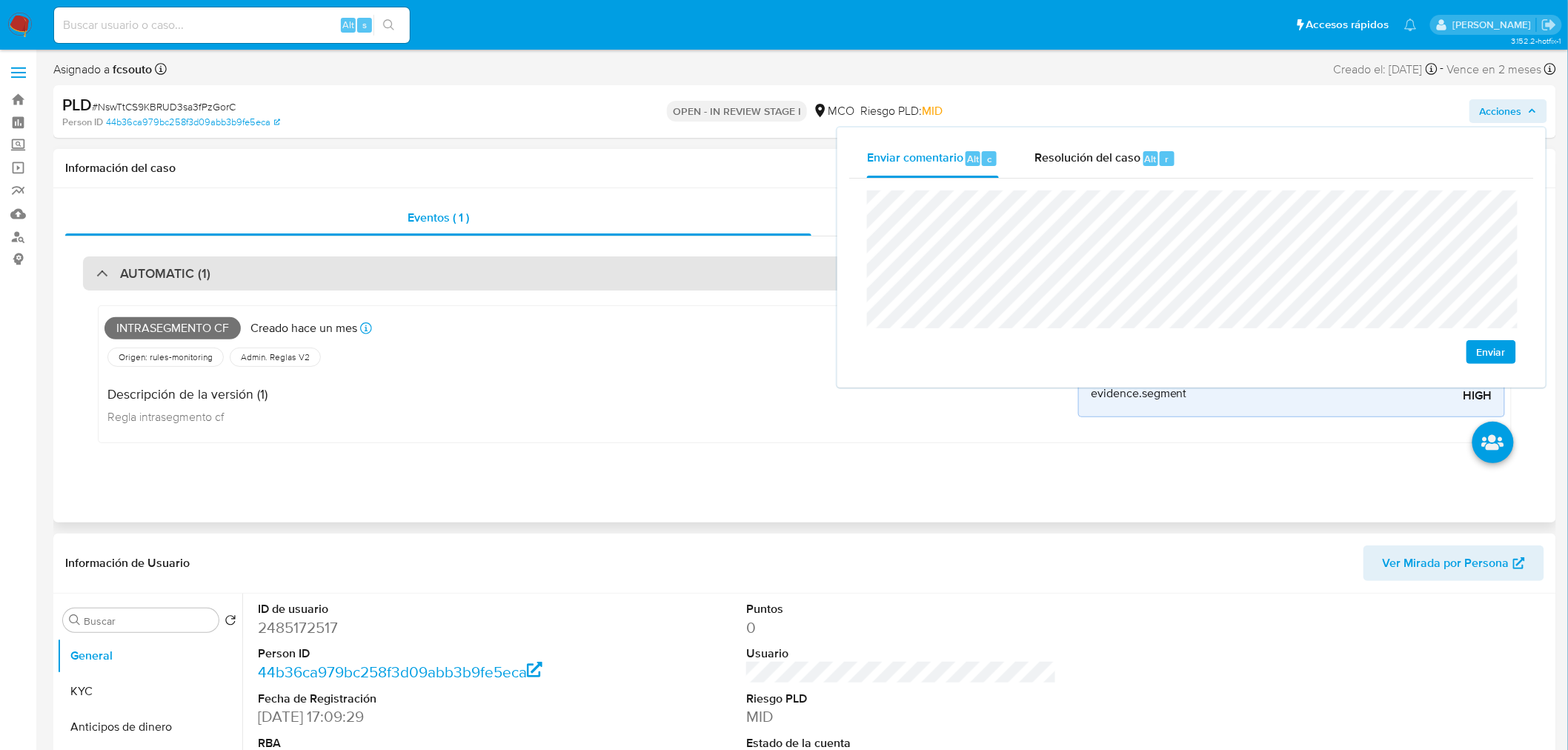
click at [329, 277] on div "AUTOMATIC (1)" at bounding box center [805, 273] width 1444 height 34
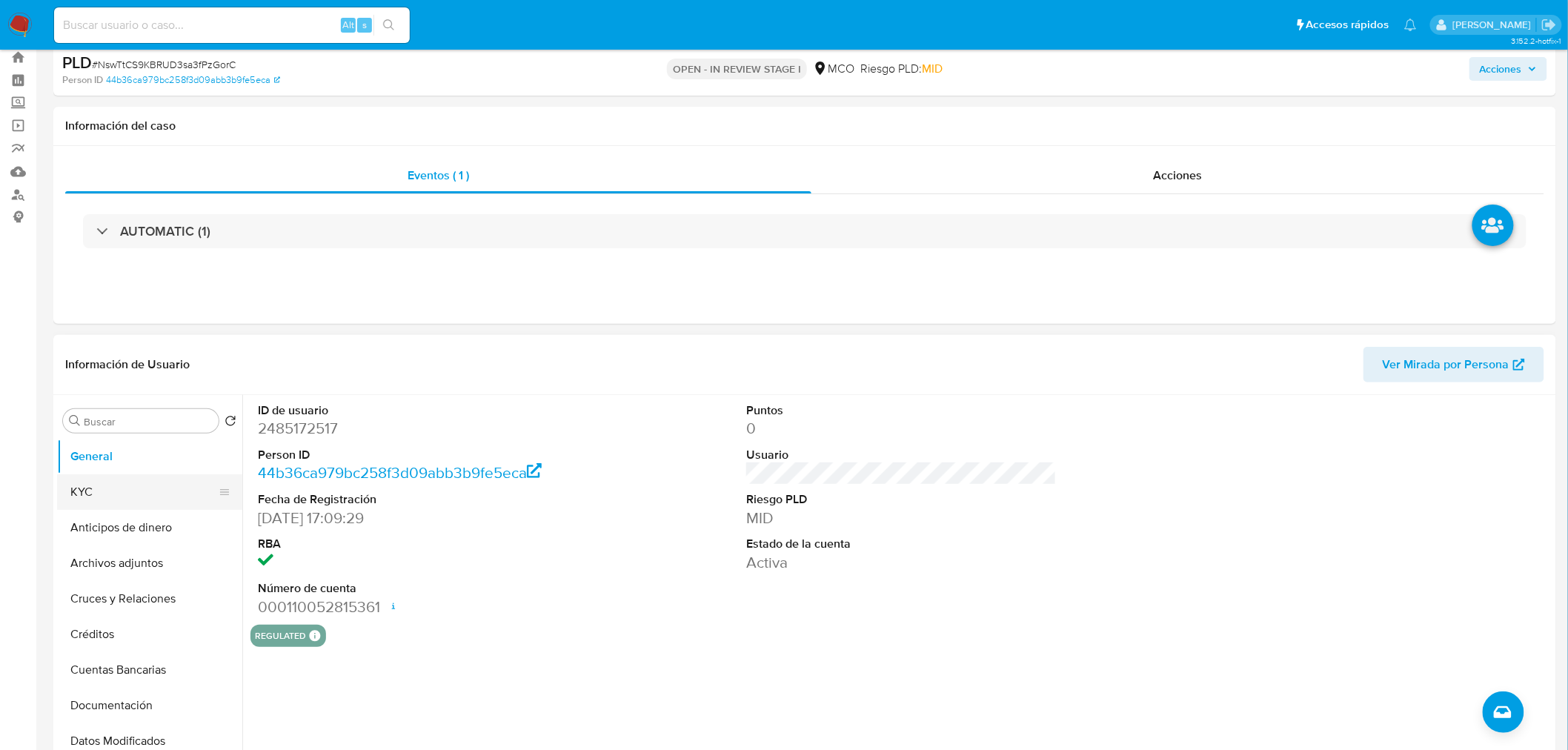
scroll to position [82, 0]
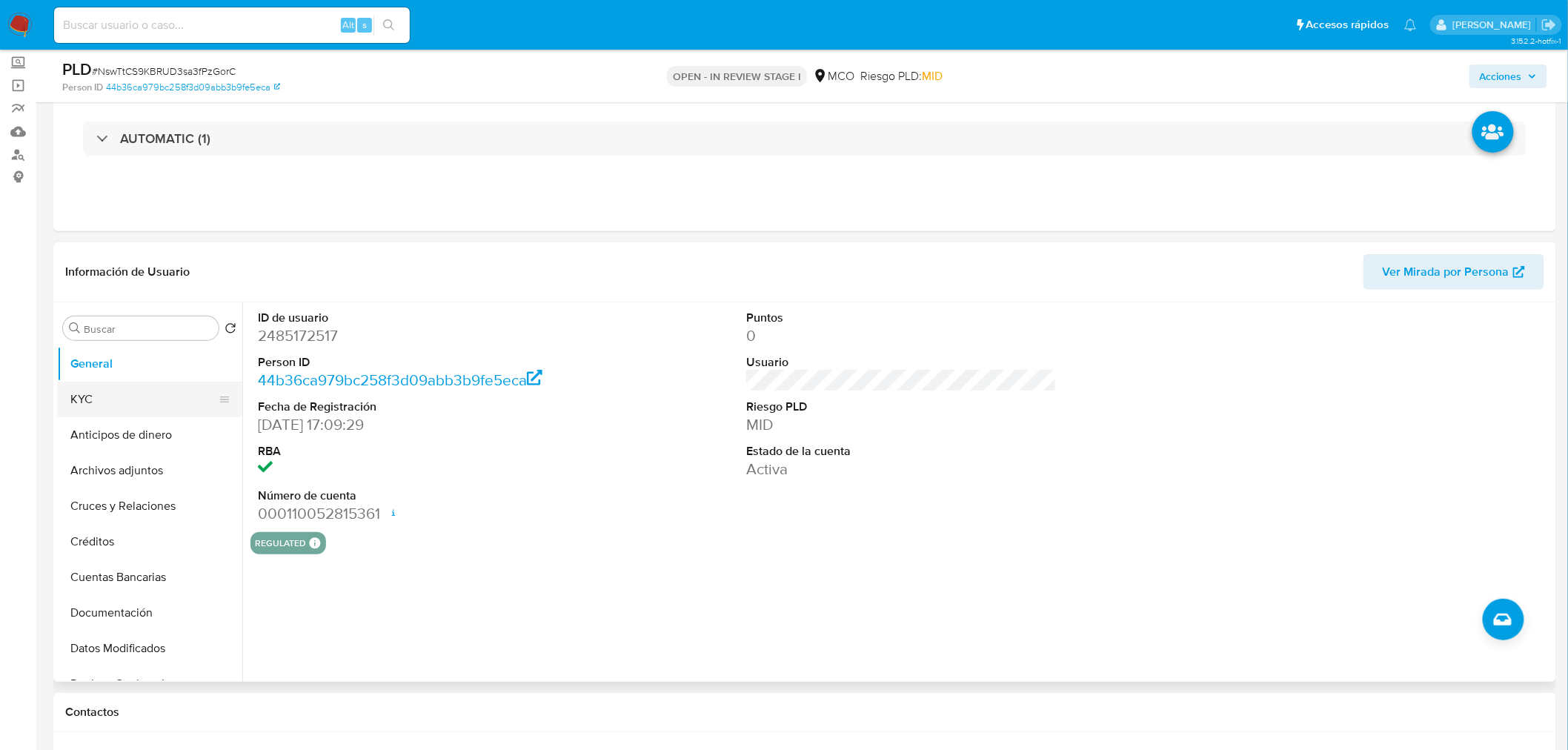
click at [123, 390] on button "KYC" at bounding box center [143, 399] width 173 height 35
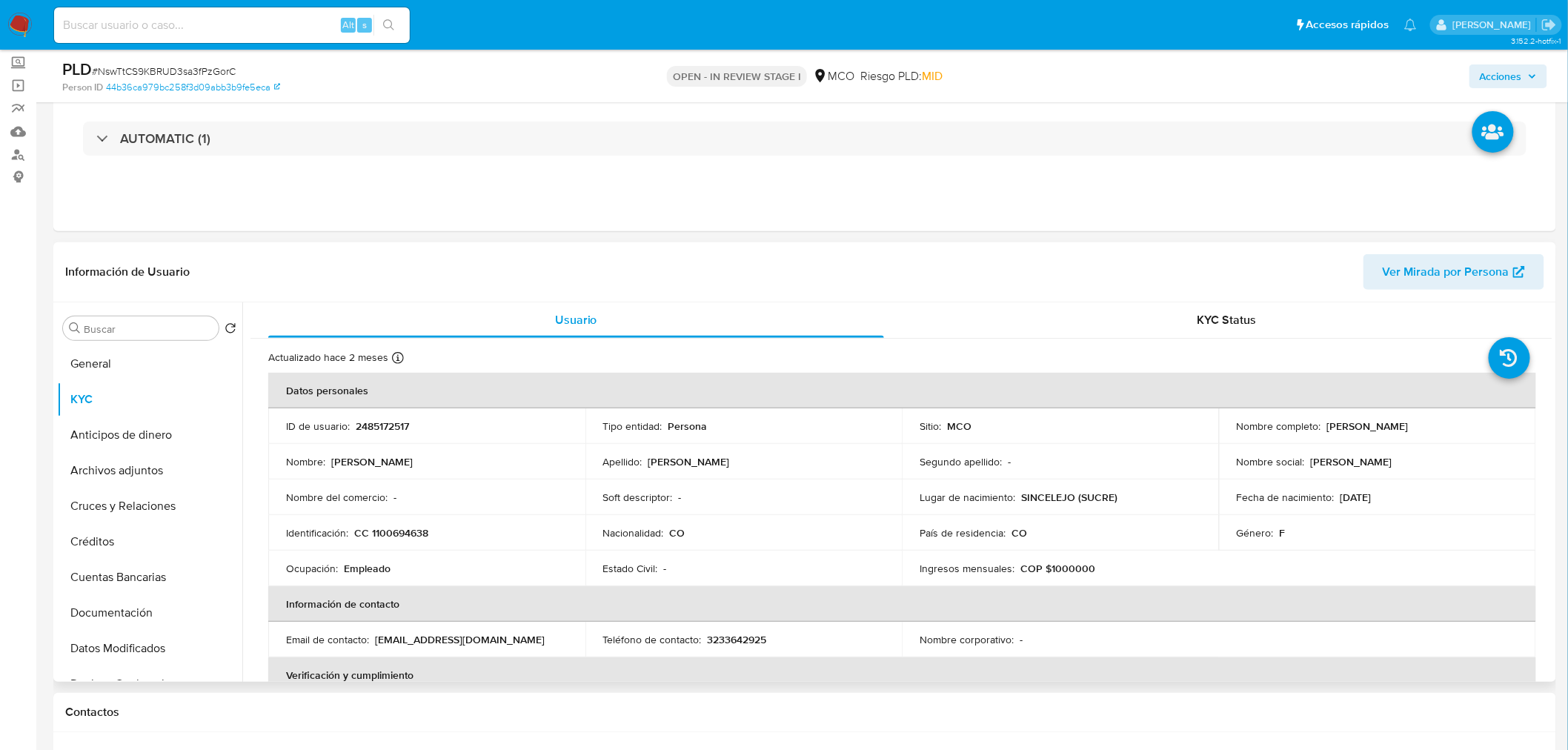
drag, startPoint x: 1322, startPoint y: 420, endPoint x: 1454, endPoint y: 427, distance: 132.2
click at [1408, 427] on p "Dalma Gianina Alvarez Peña" at bounding box center [1367, 426] width 81 height 14
copy p "Dalma Gianina Alvarez Peña"
click at [1524, 74] on span "Acciones" at bounding box center [1508, 77] width 57 height 21
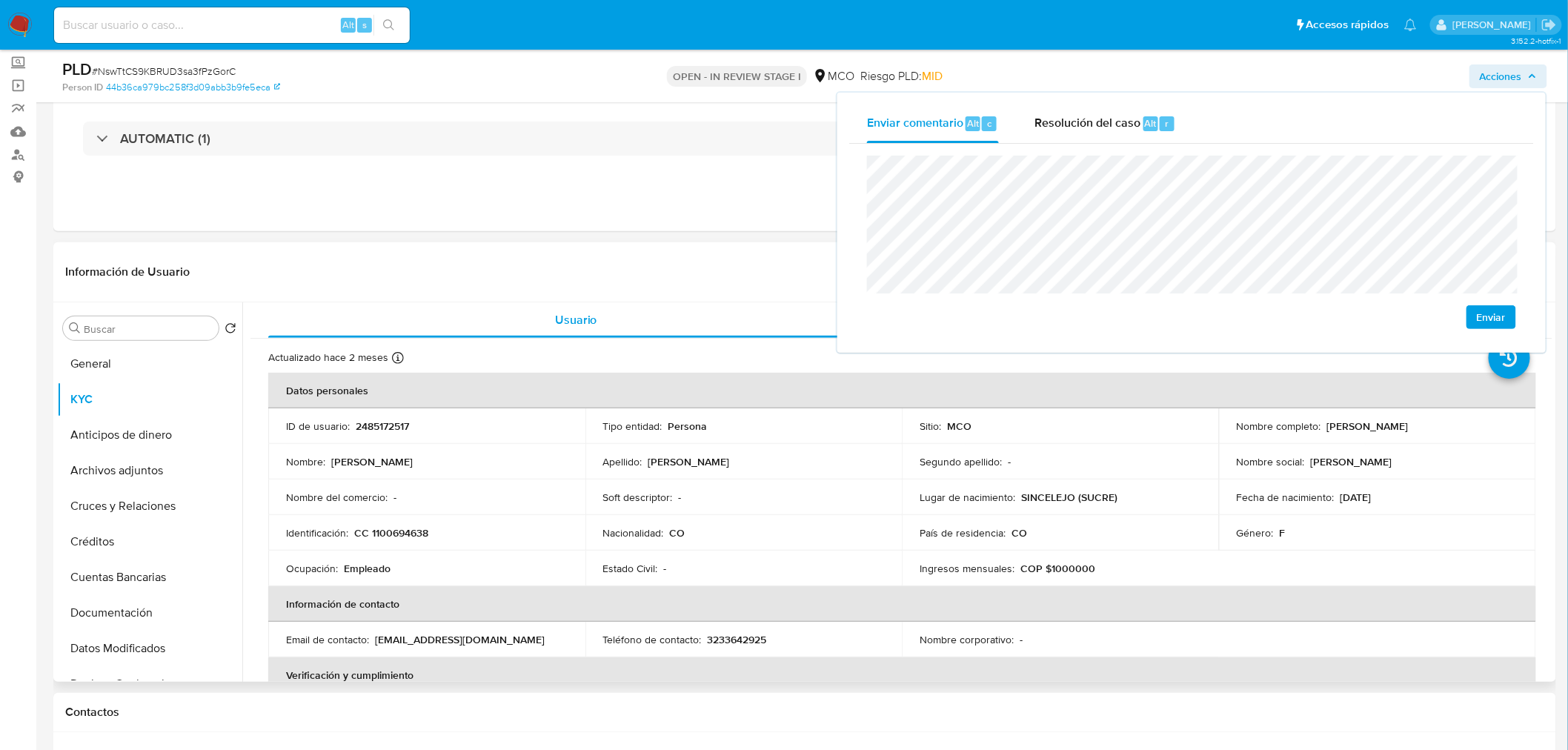
click at [408, 534] on p "CC 1100694638" at bounding box center [391, 533] width 74 height 14
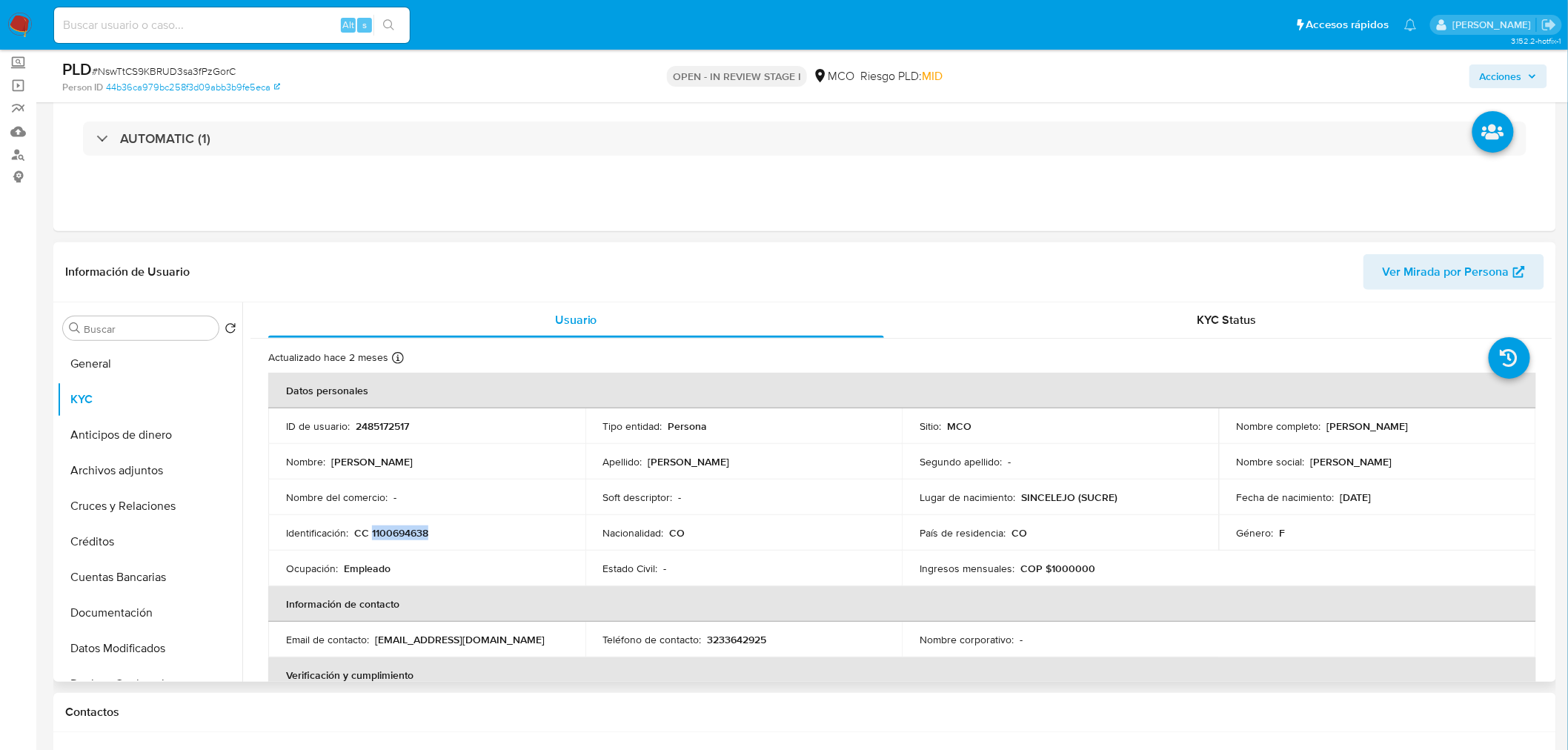
click at [408, 534] on p "CC 1100694638" at bounding box center [391, 533] width 74 height 14
copy p "1100694638"
click at [1491, 78] on span "Acciones" at bounding box center [1501, 76] width 42 height 23
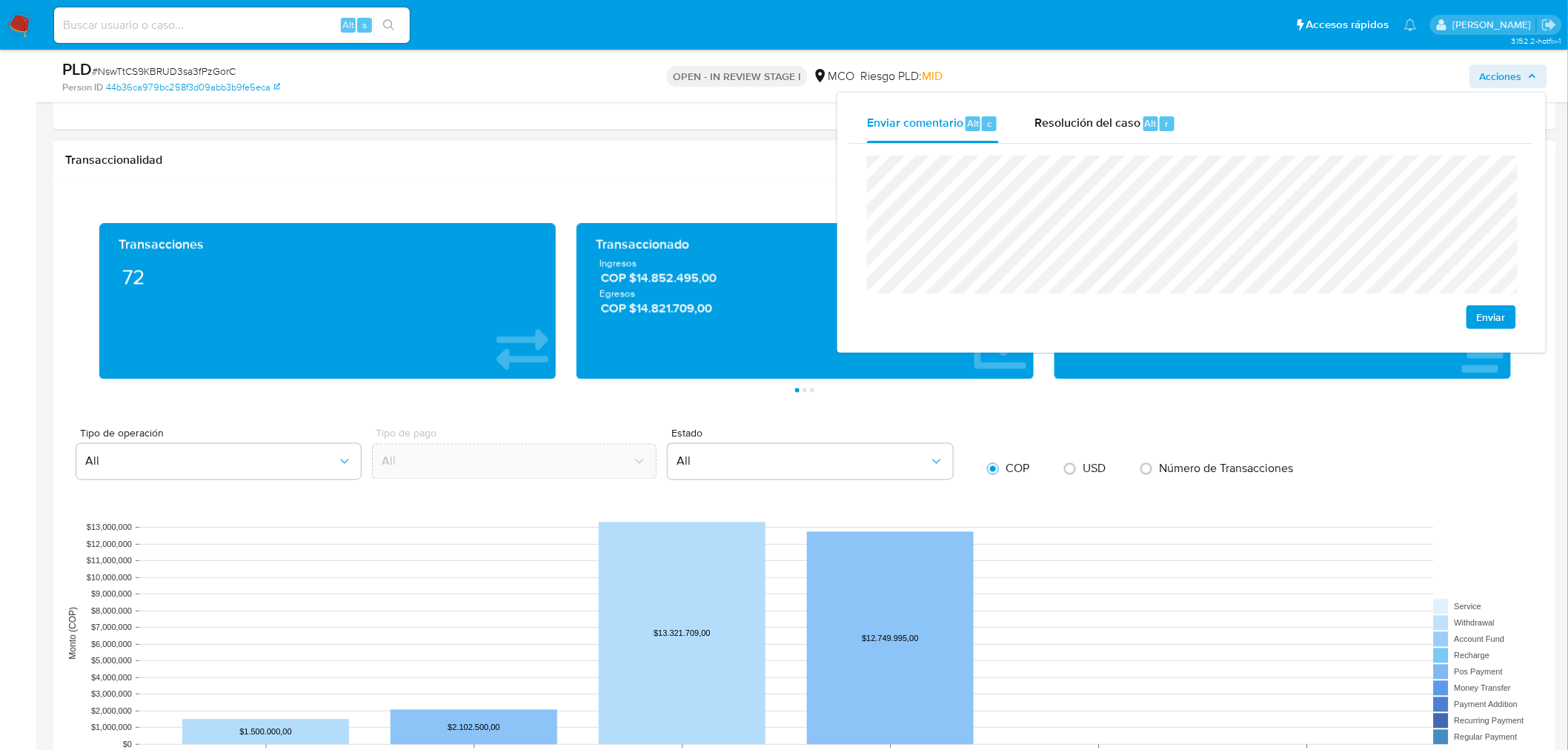
scroll to position [1235, 0]
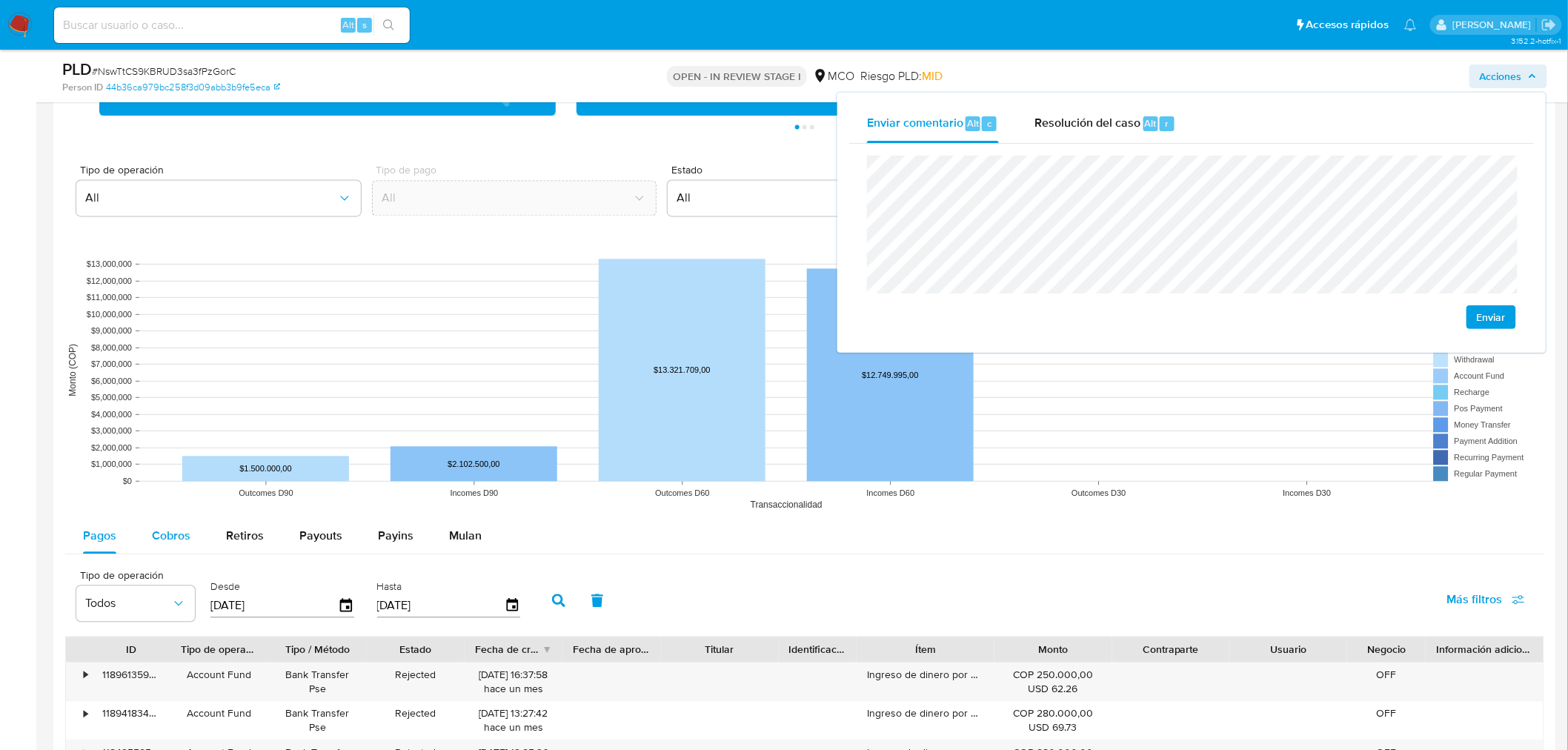
click at [169, 524] on div "Cobros" at bounding box center [171, 536] width 39 height 35
select select "10"
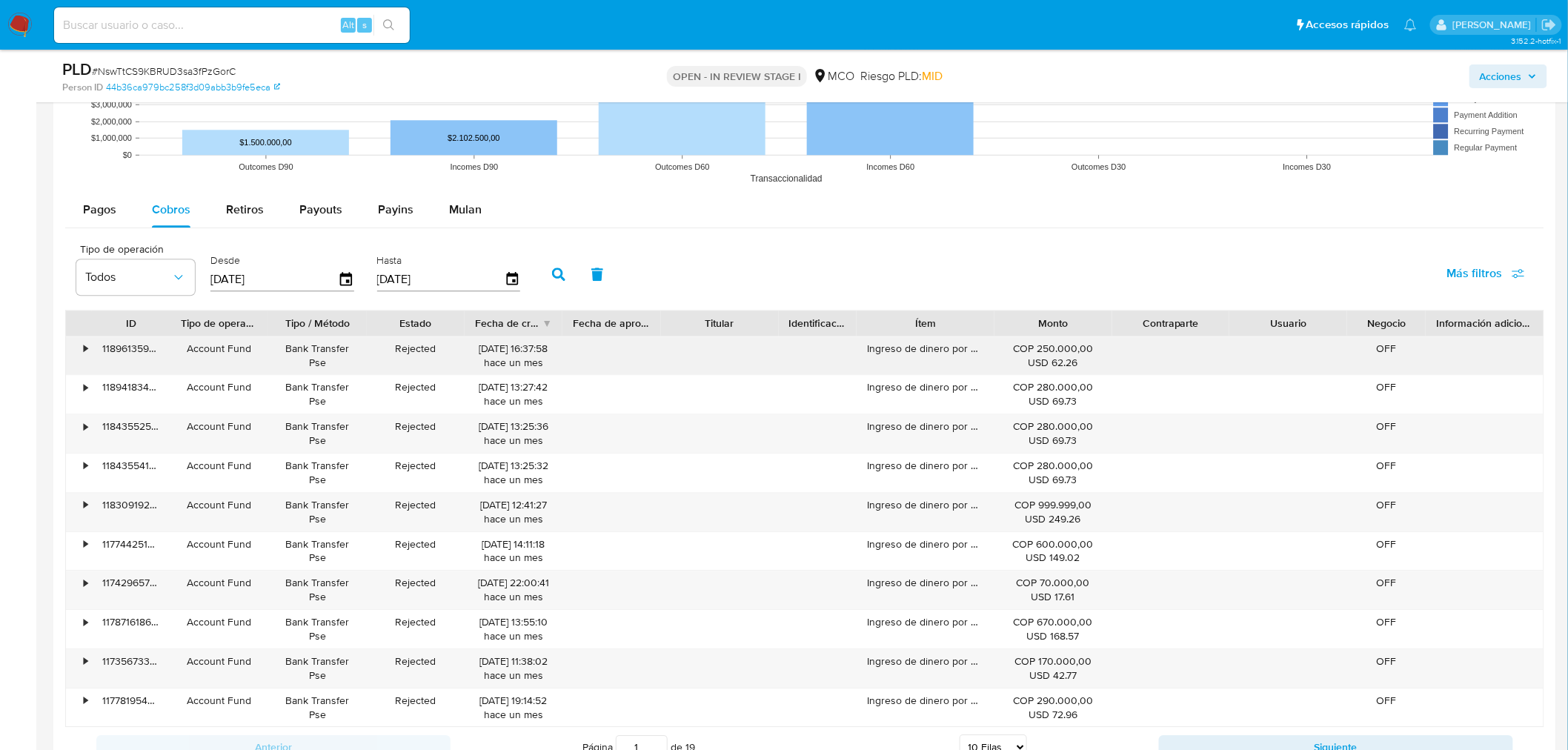
scroll to position [1565, 0]
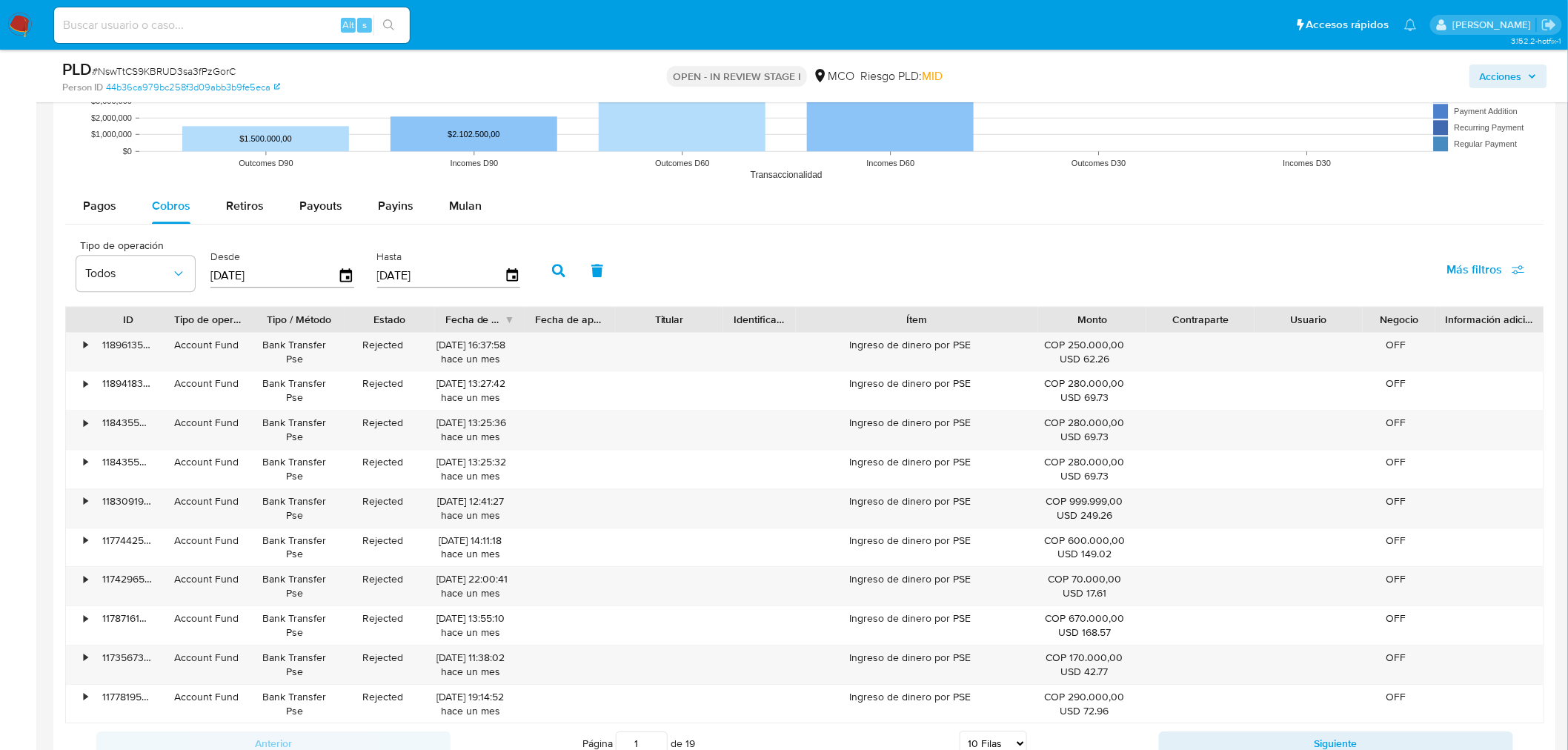
drag, startPoint x: 986, startPoint y: 321, endPoint x: 1117, endPoint y: 307, distance: 131.7
click at [1117, 307] on div "ID Tipo de operación Tipo / Método Estado Fecha de creación Fecha de aprobación…" at bounding box center [805, 319] width 1479 height 26
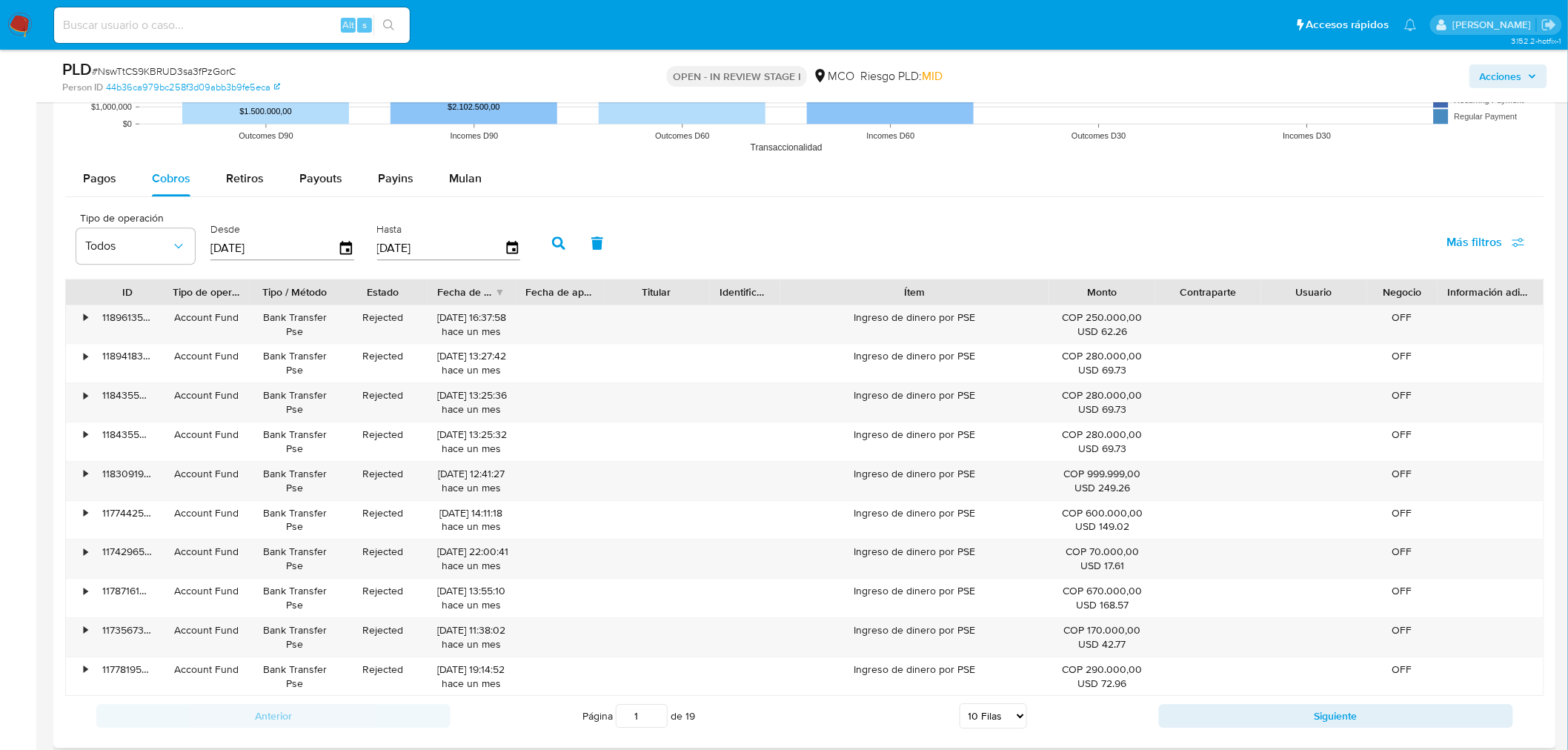
scroll to position [1399, 0]
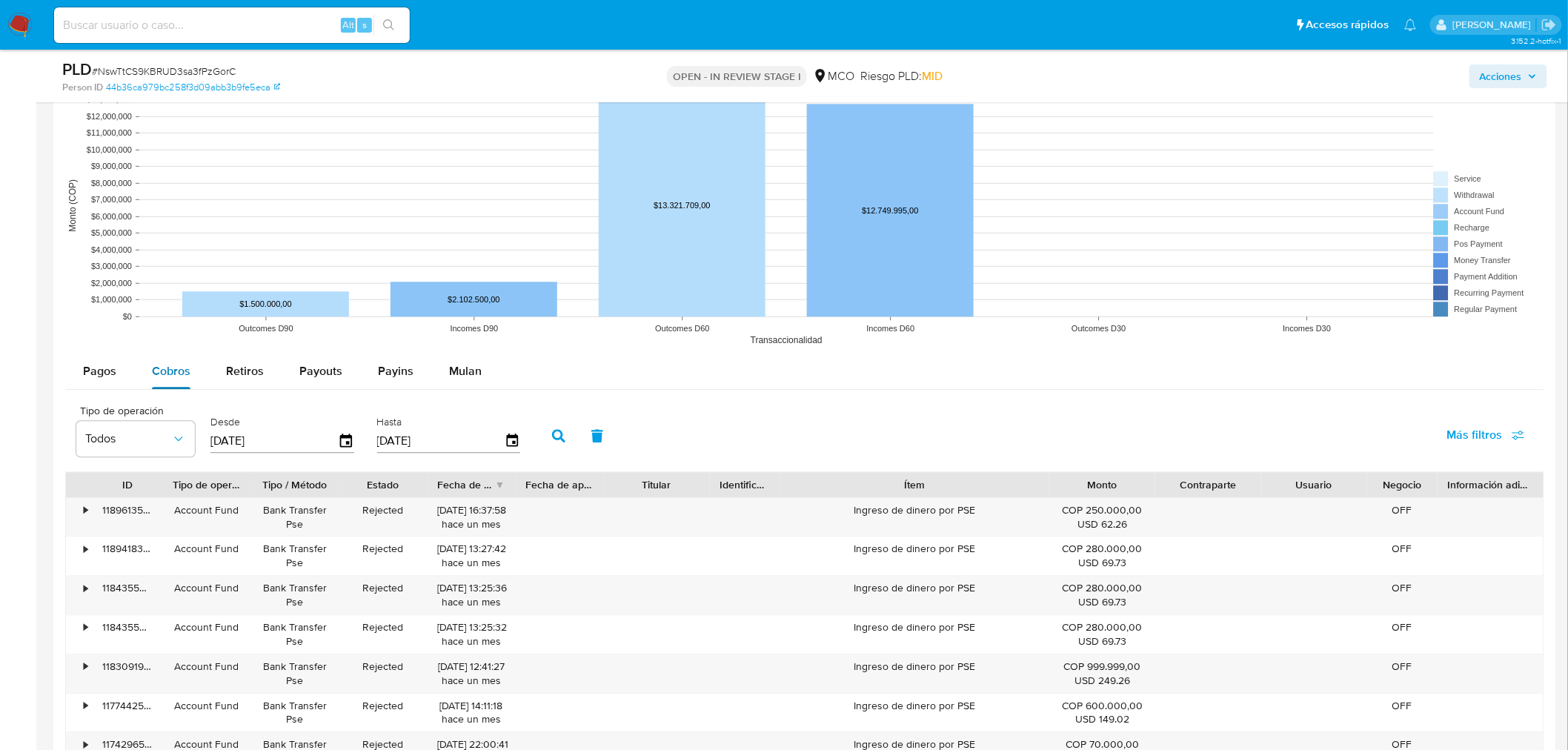
click at [185, 382] on div "Cobros" at bounding box center [171, 371] width 39 height 35
click at [116, 382] on button "Pagos" at bounding box center [99, 371] width 69 height 35
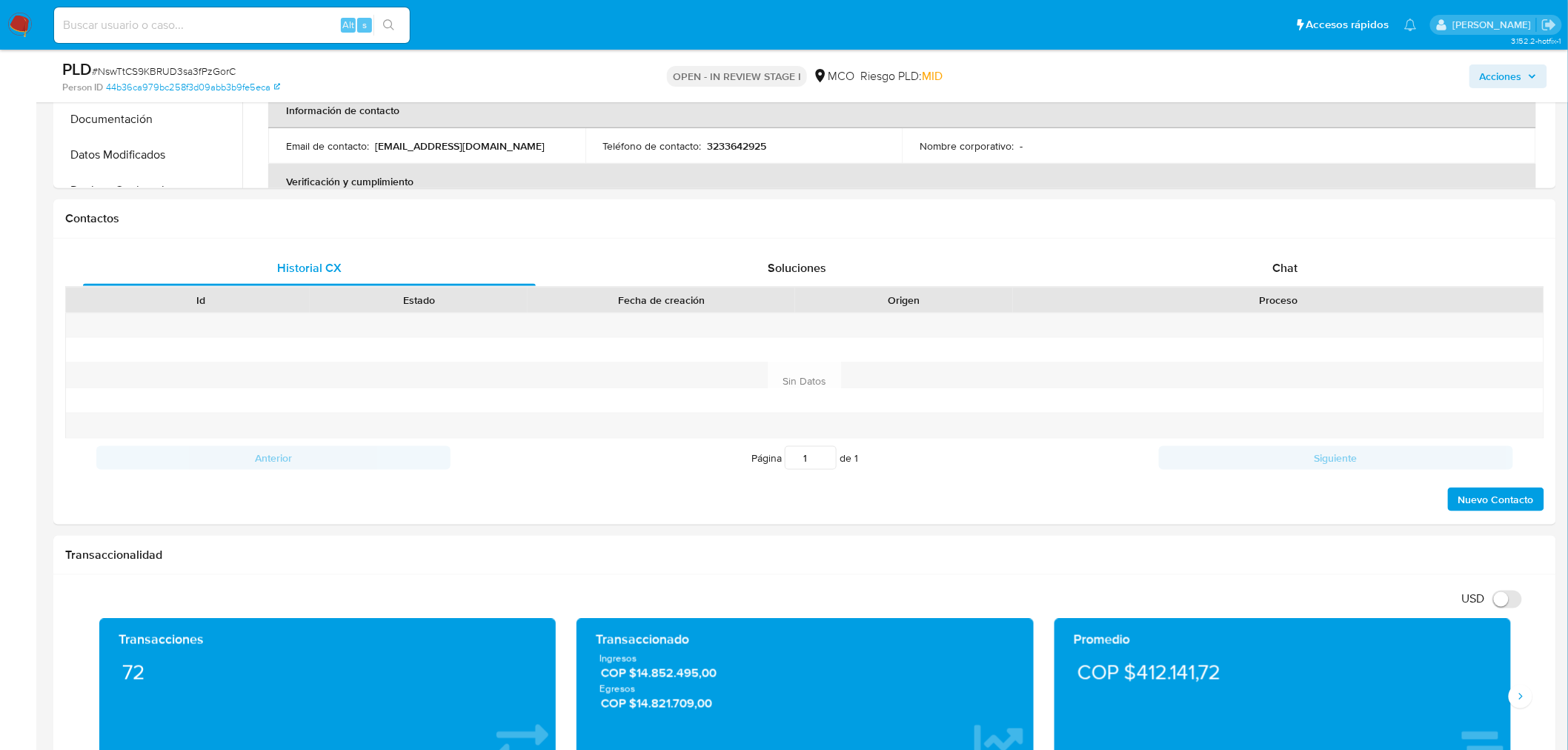
scroll to position [0, 0]
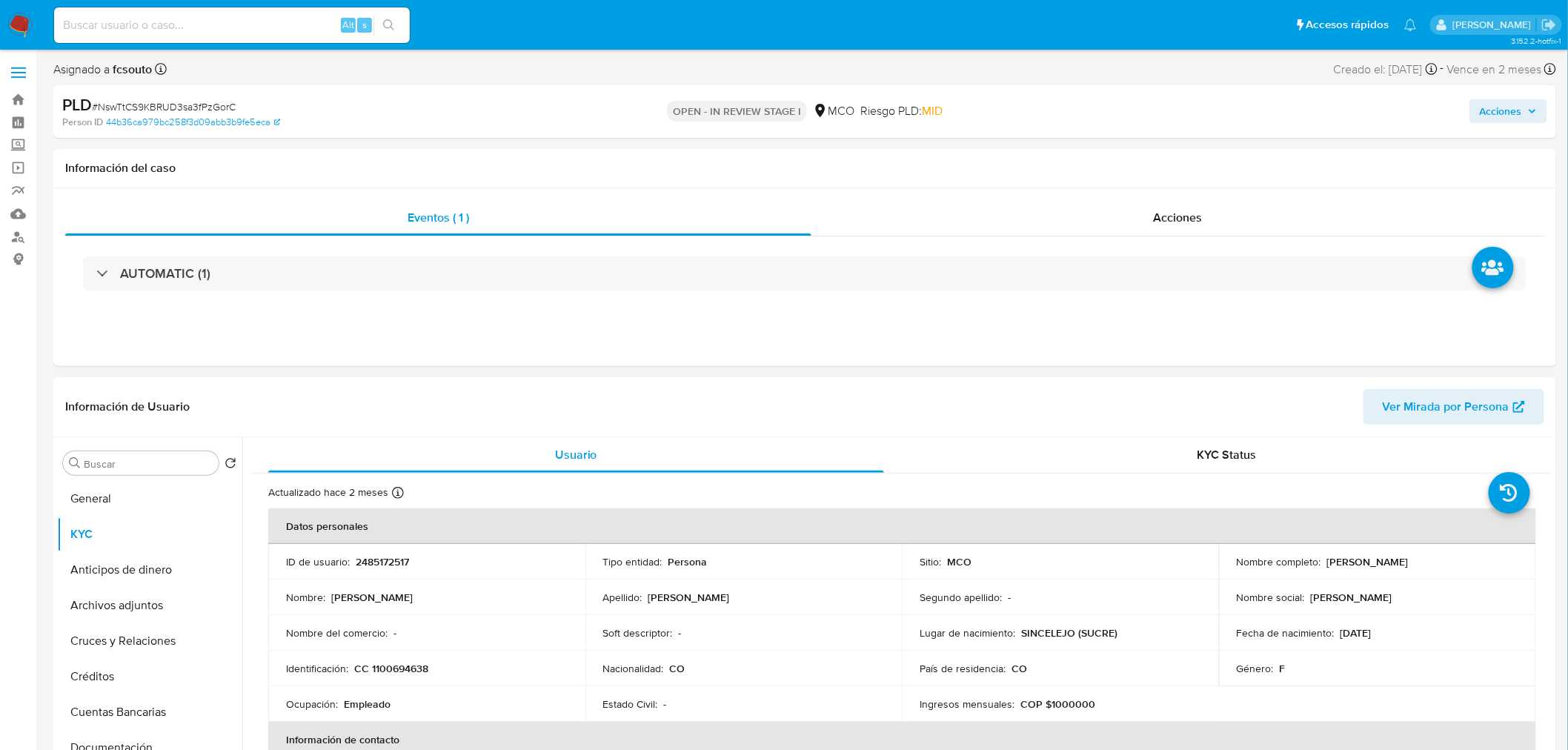
click at [1536, 110] on icon "button" at bounding box center [1532, 111] width 6 height 4
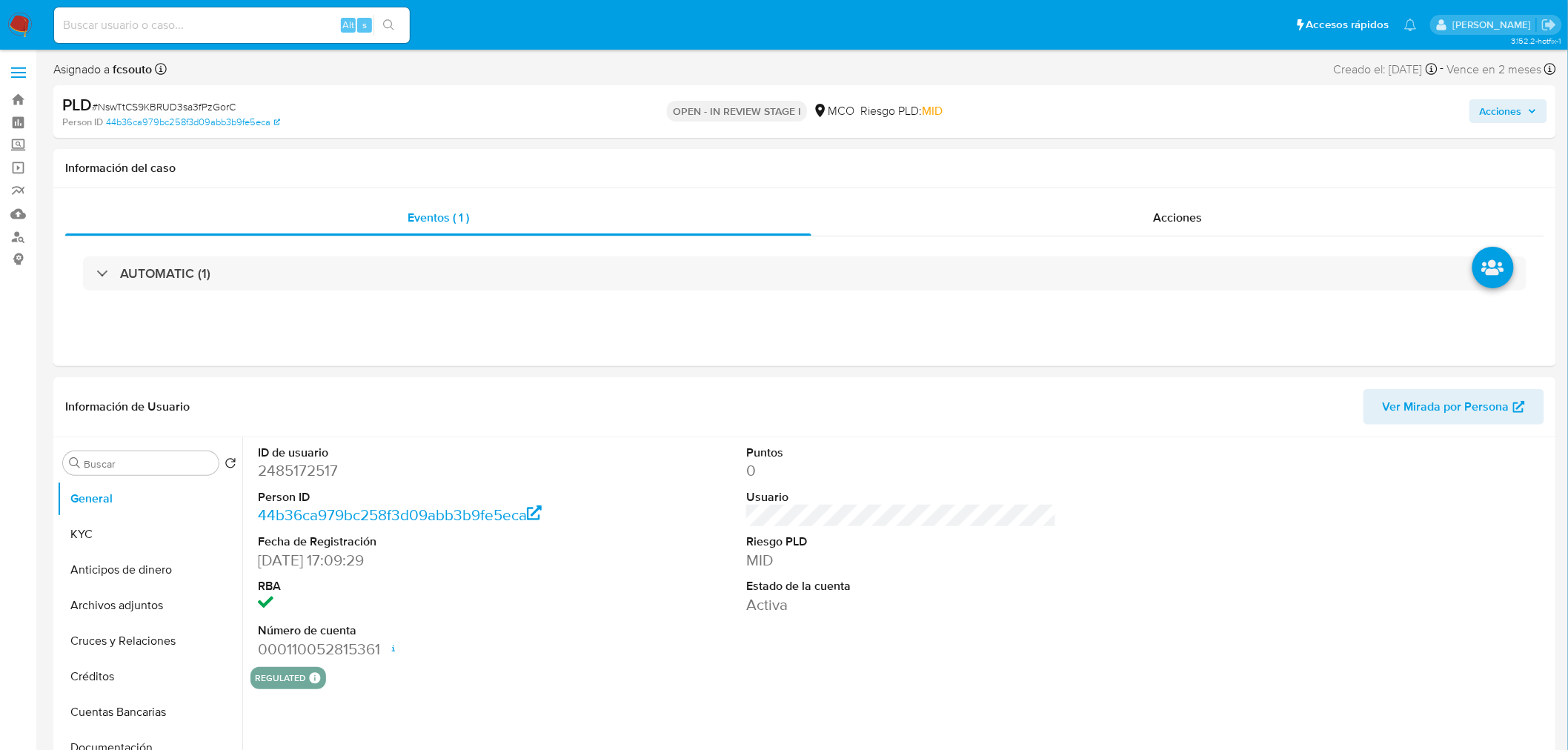
select select "10"
drag, startPoint x: 1530, startPoint y: 126, endPoint x: 1524, endPoint y: 112, distance: 15.2
click at [1528, 124] on div "Acciones" at bounding box center [1301, 111] width 491 height 35
drag, startPoint x: 1524, startPoint y: 112, endPoint x: 1508, endPoint y: 115, distance: 16.3
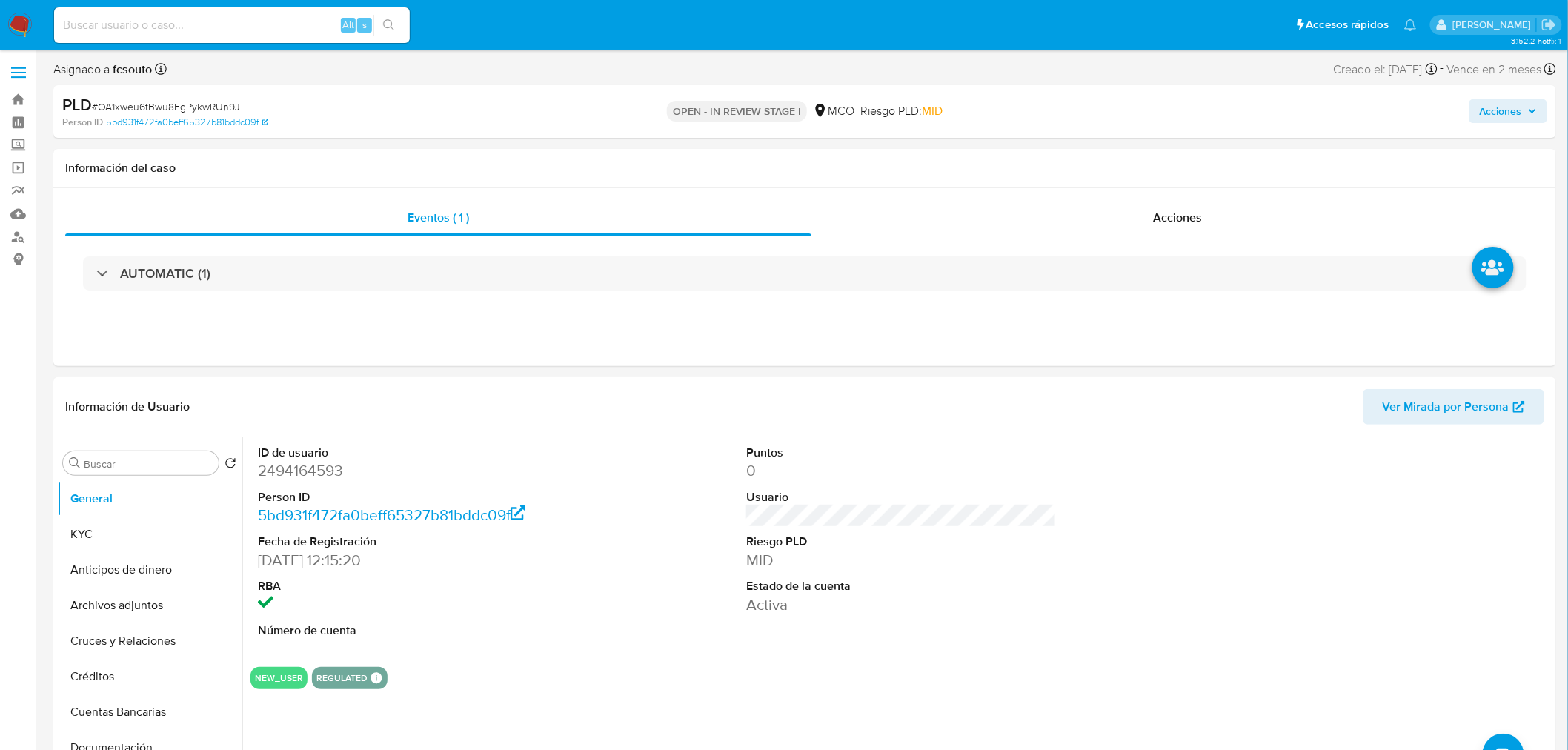
click at [1523, 112] on span "Acciones" at bounding box center [1508, 111] width 57 height 21
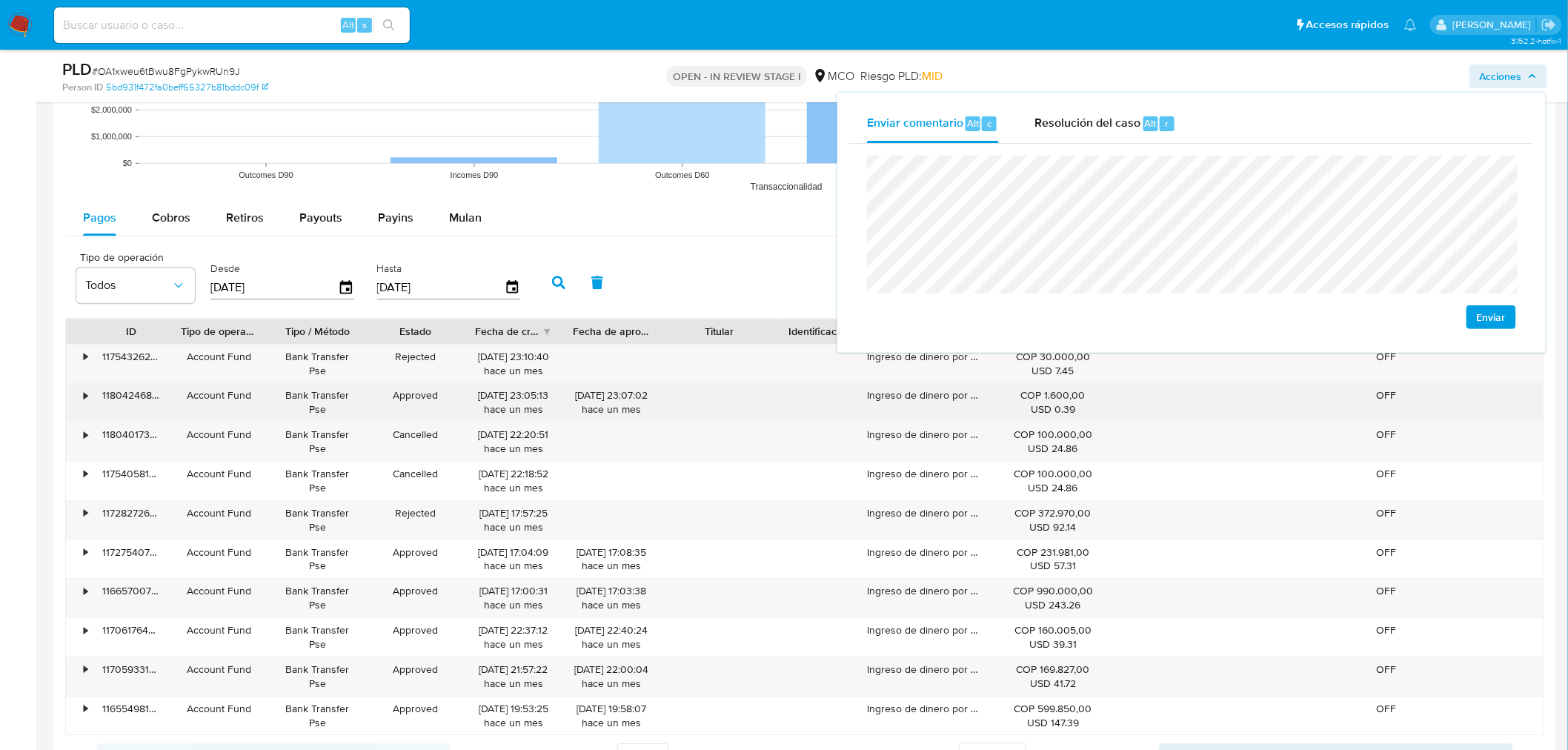
scroll to position [1647, 0]
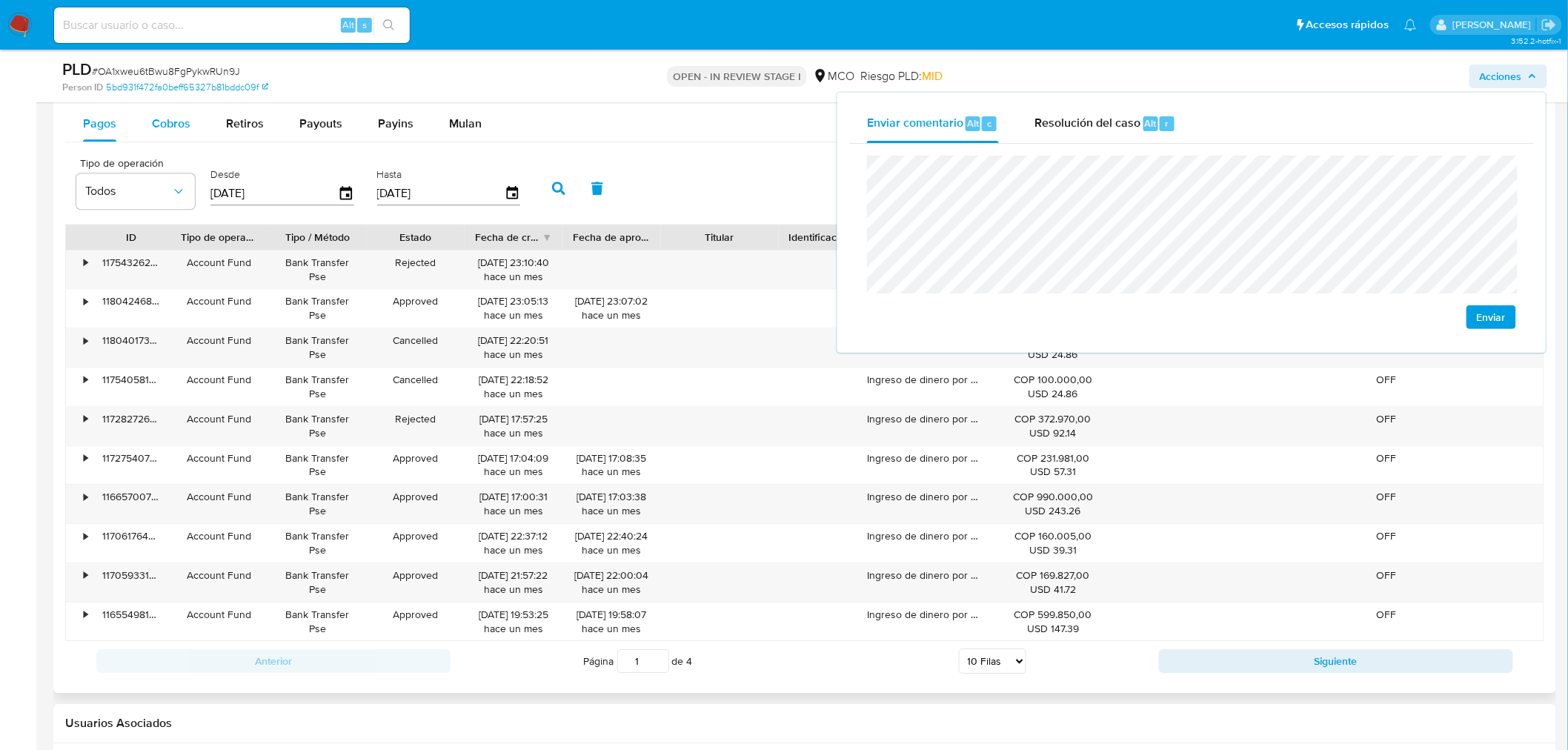
click at [175, 115] on span "Cobros" at bounding box center [171, 123] width 39 height 17
select select "10"
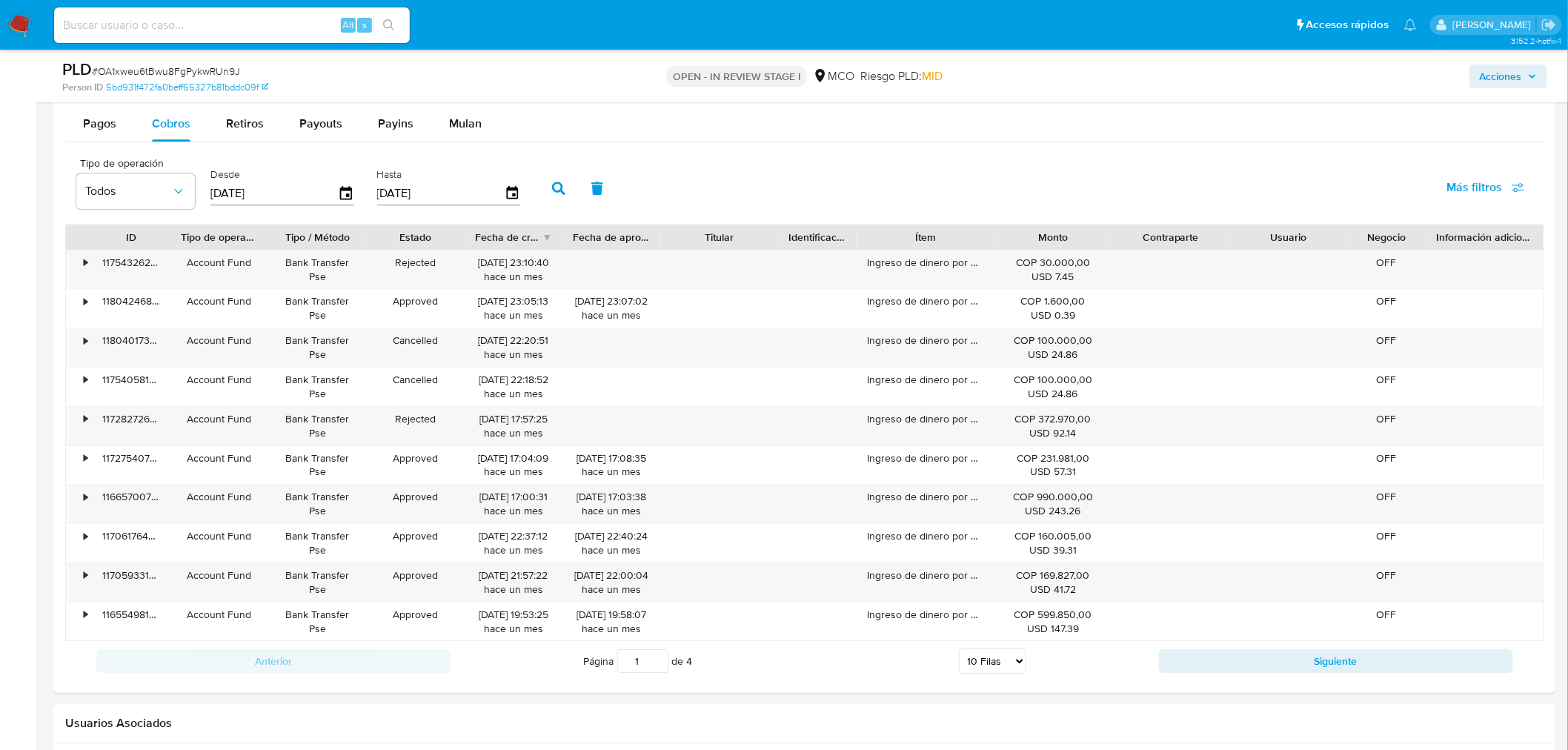
click at [1524, 67] on span "Acciones" at bounding box center [1508, 77] width 57 height 21
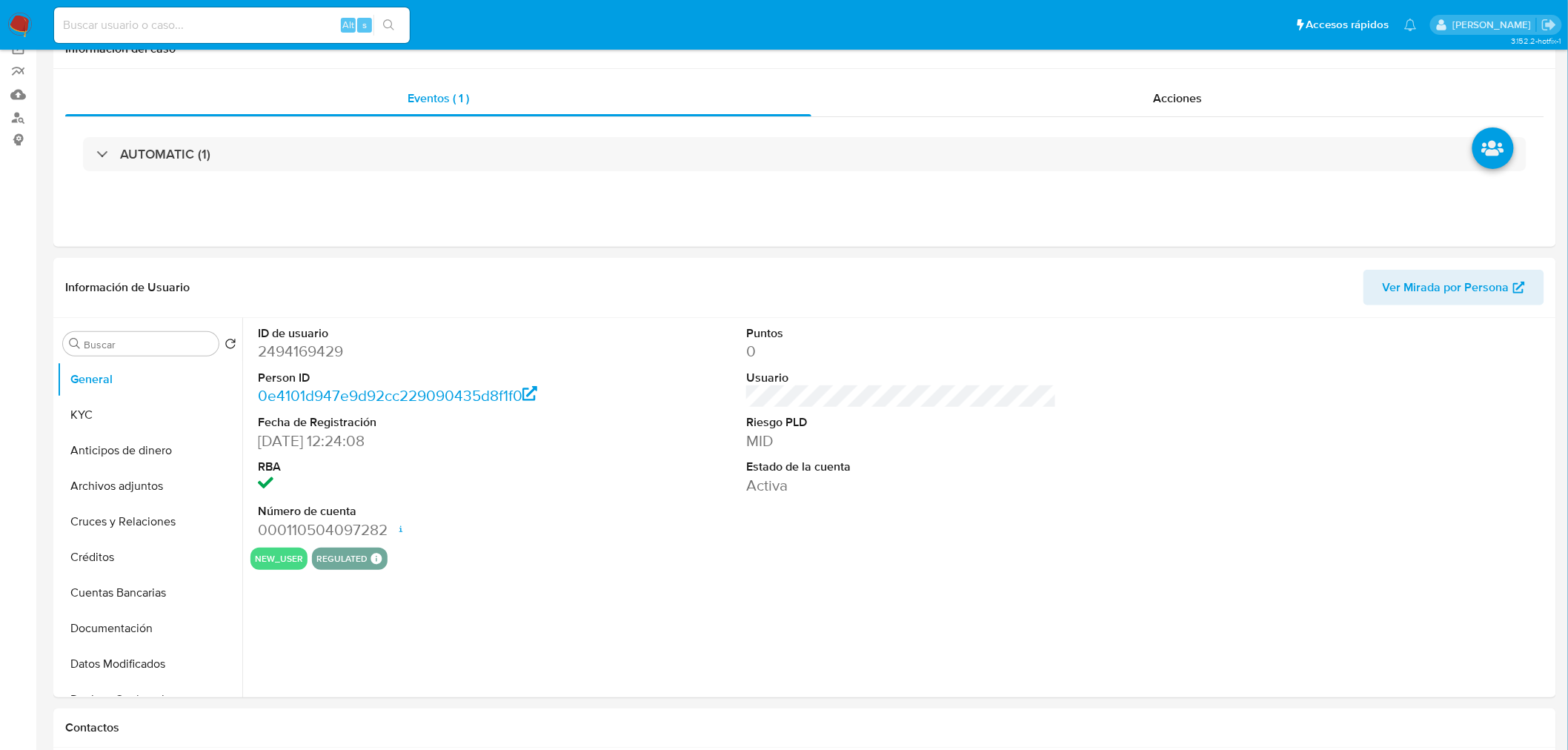
select select "10"
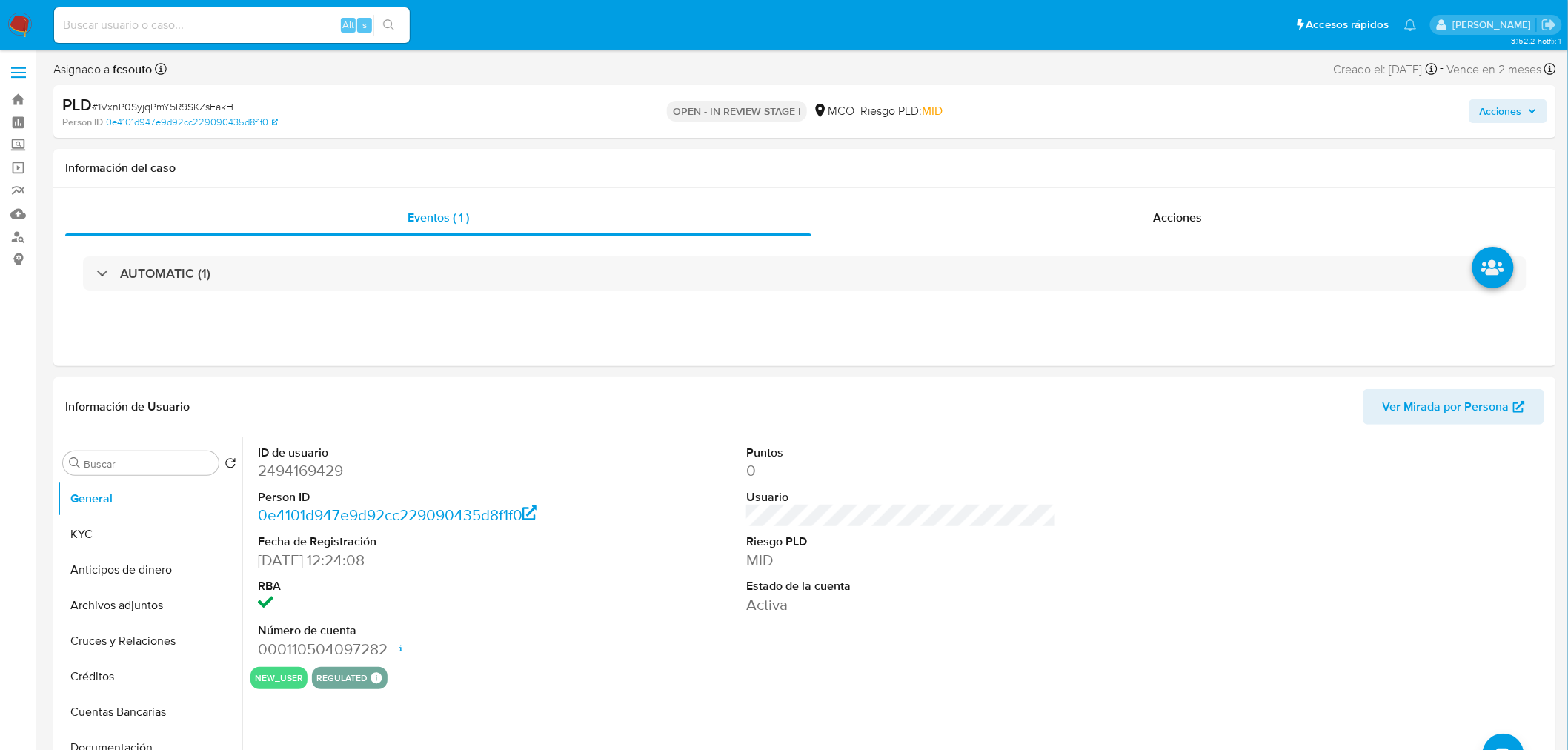
click at [1508, 82] on div "Asignado a fcsouto Asignado el: [DATE] 11:20:37 Creado el: [DATE] Creado el: [D…" at bounding box center [805, 73] width 1503 height 26
drag, startPoint x: 1508, startPoint y: 99, endPoint x: 1508, endPoint y: 119, distance: 20.0
click at [1508, 106] on span "Acciones" at bounding box center [1501, 110] width 42 height 23
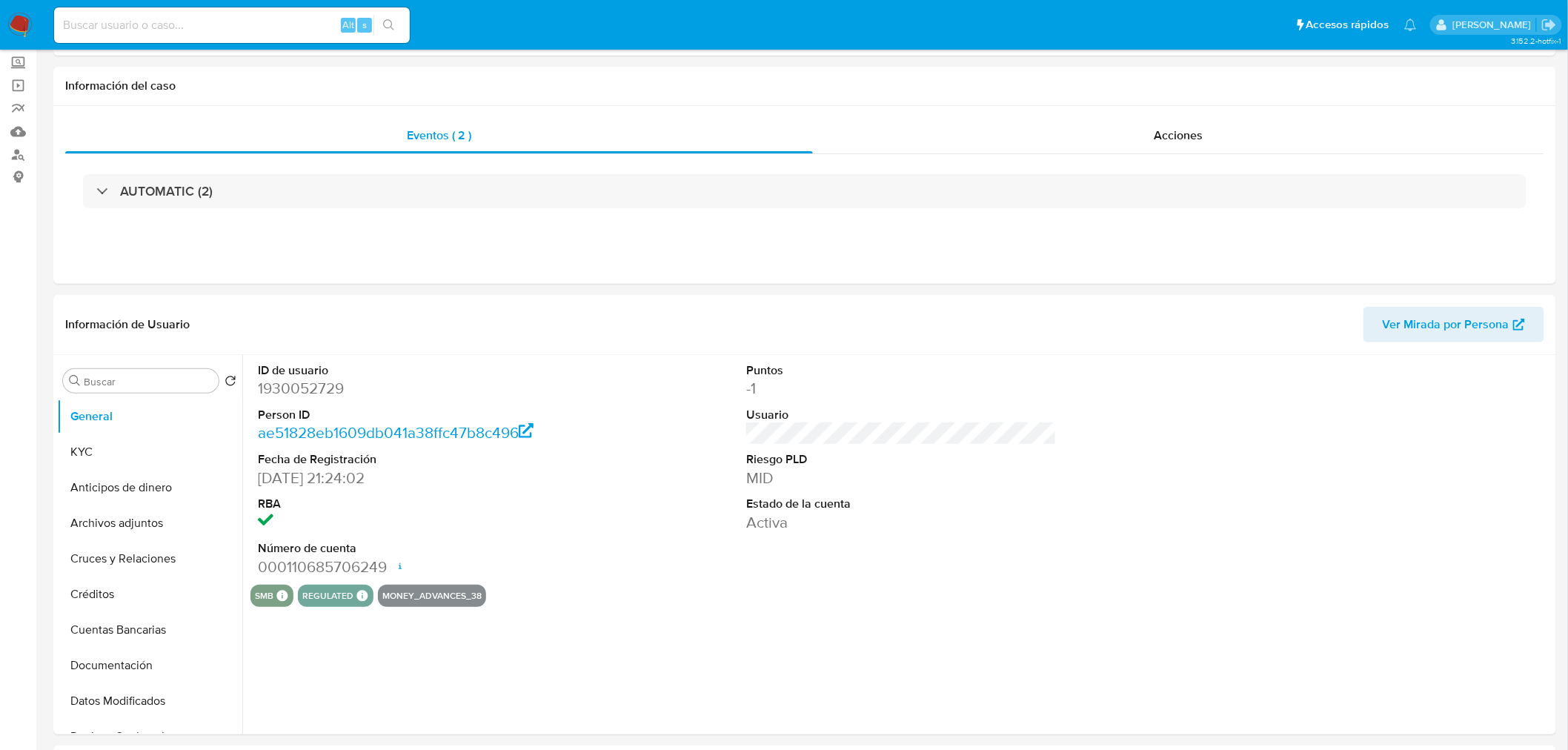
select select "10"
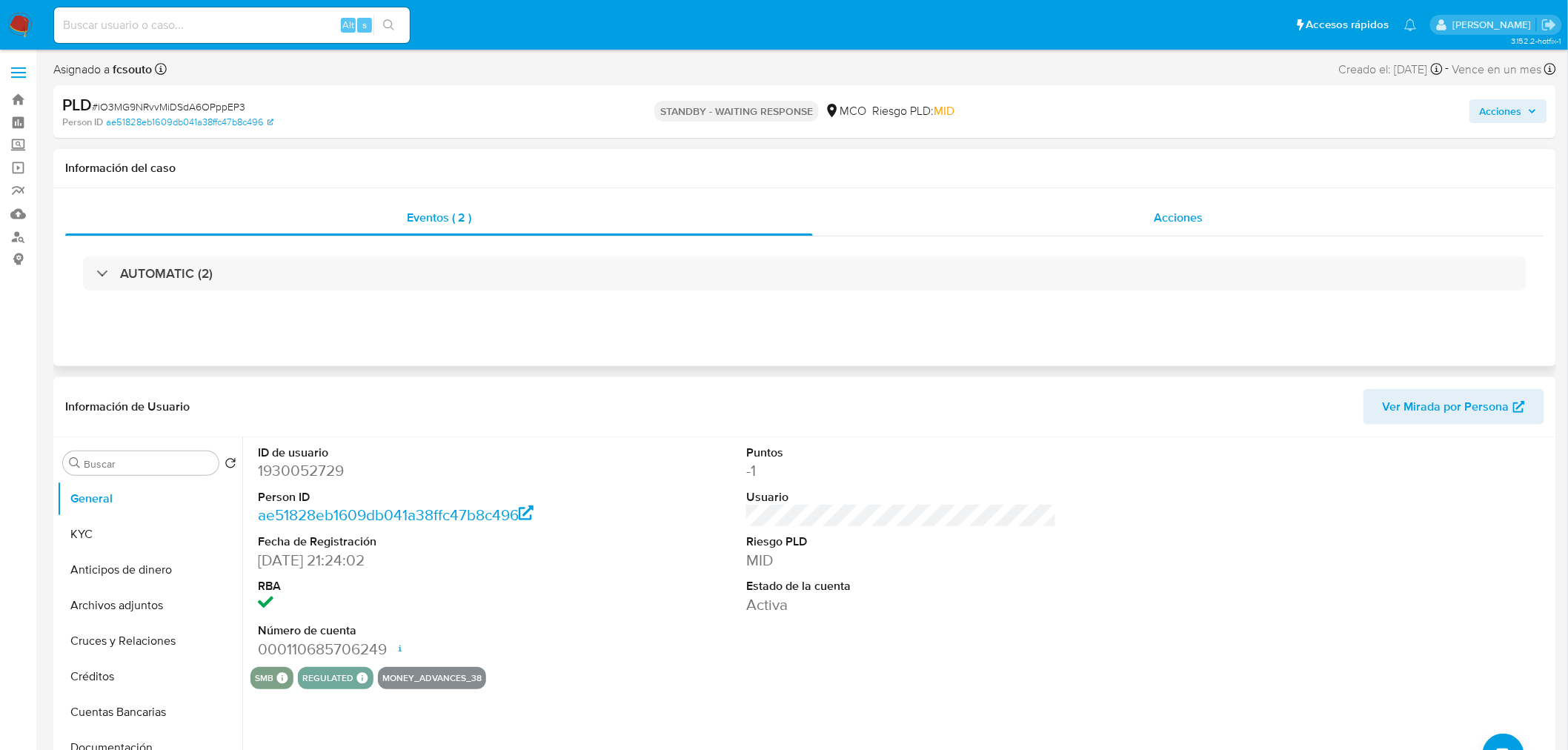
click at [1223, 207] on div "Acciones" at bounding box center [1179, 218] width 732 height 35
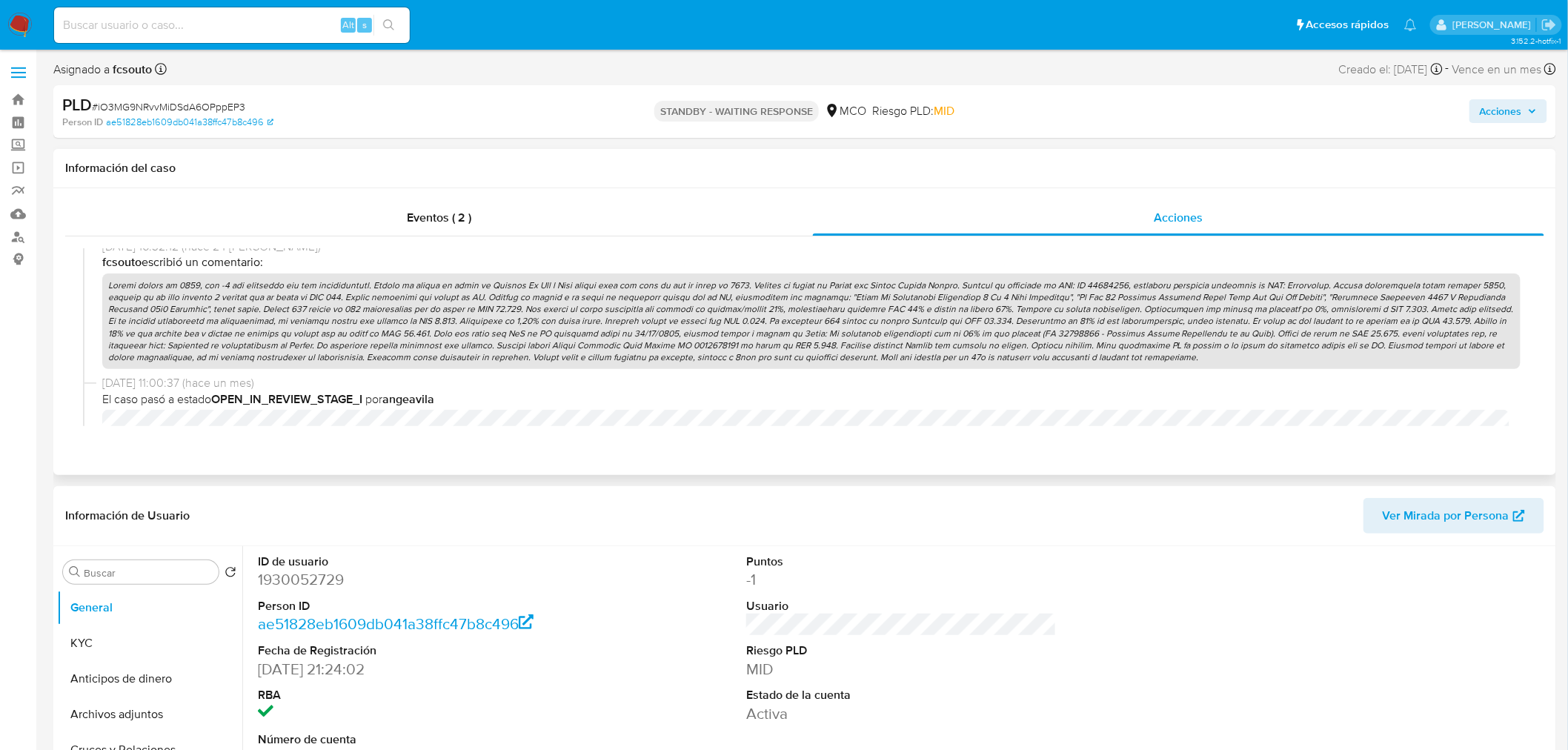
scroll to position [372, 0]
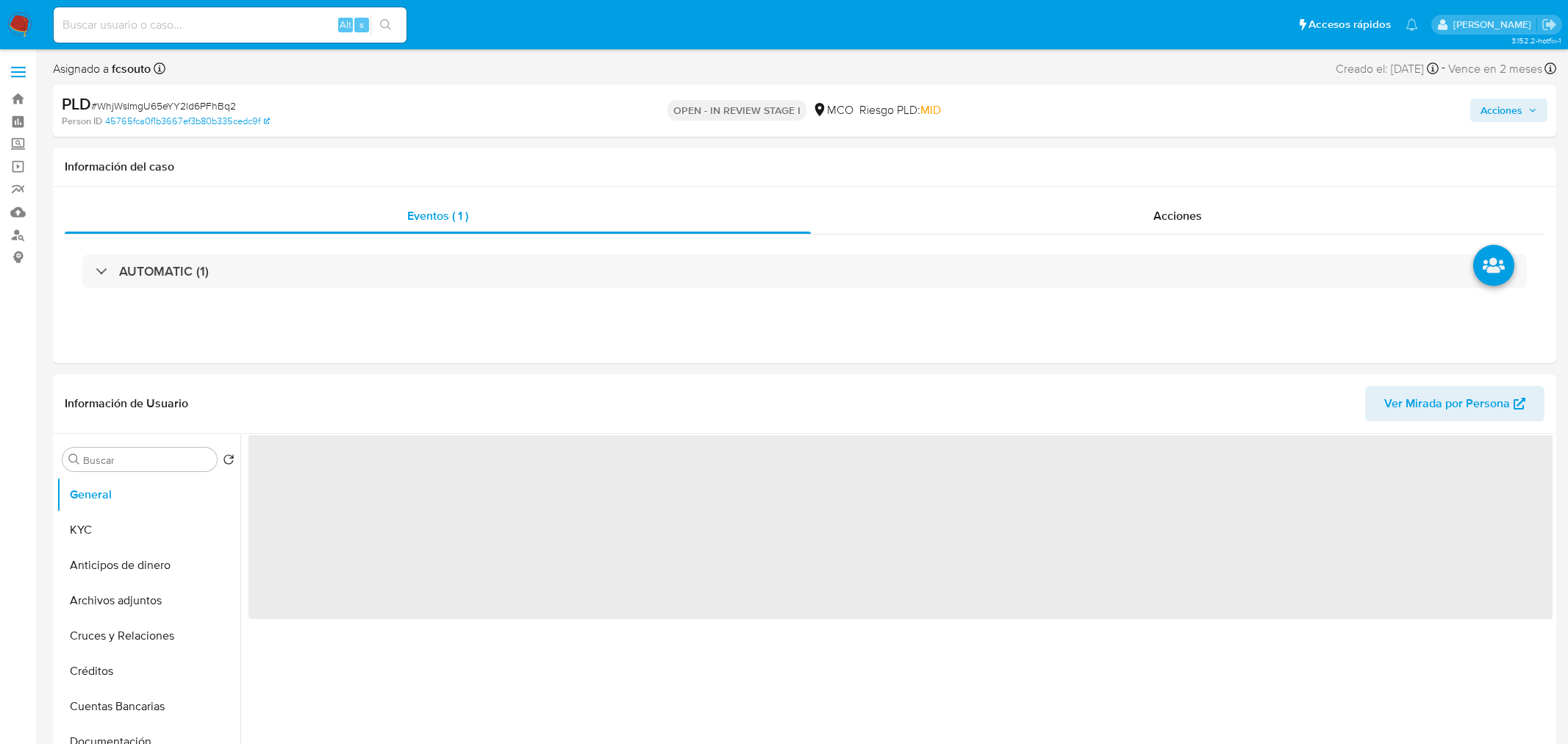
select select "10"
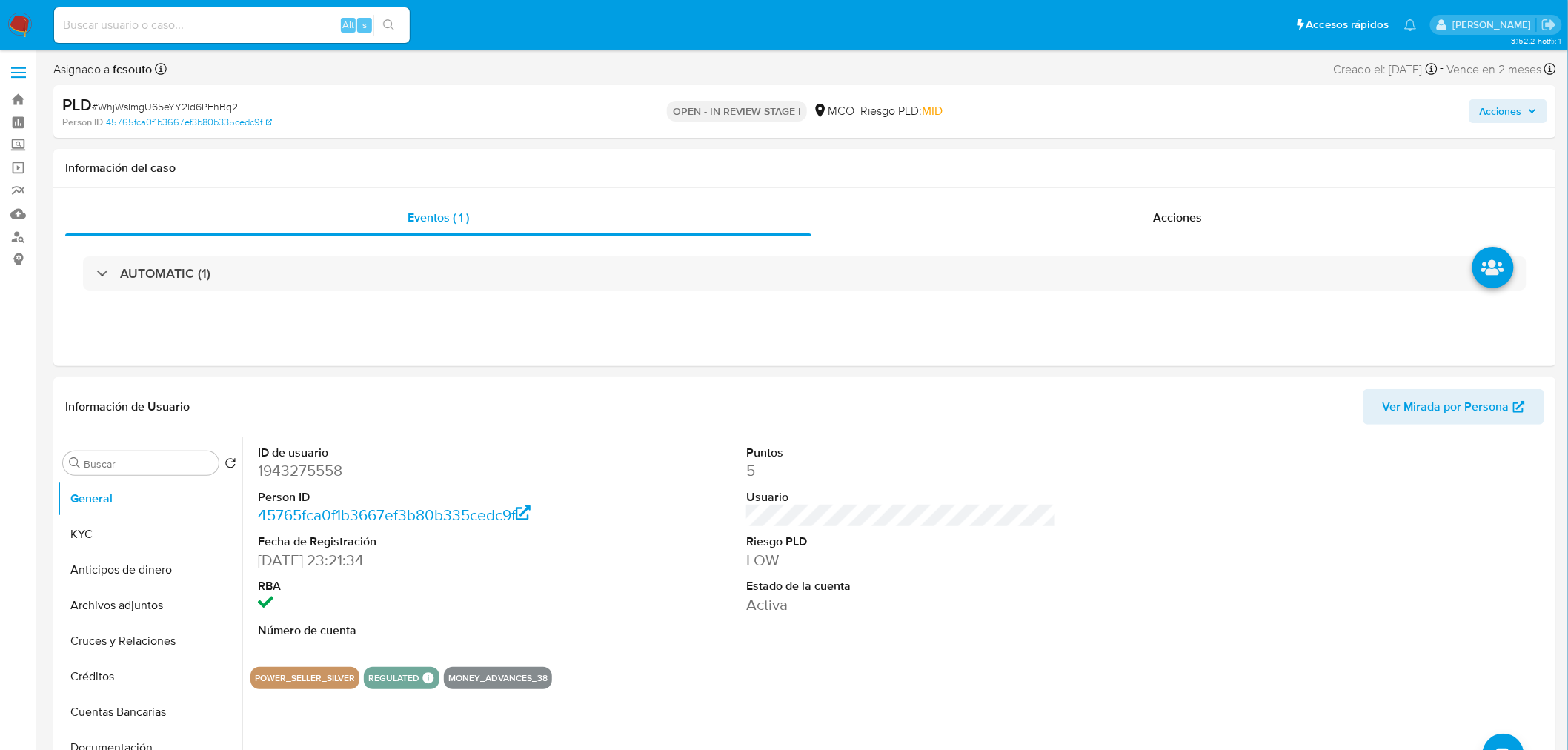
drag, startPoint x: 1510, startPoint y: 115, endPoint x: 1491, endPoint y: 116, distance: 19.0
click at [1508, 116] on span "Acciones" at bounding box center [1501, 110] width 42 height 23
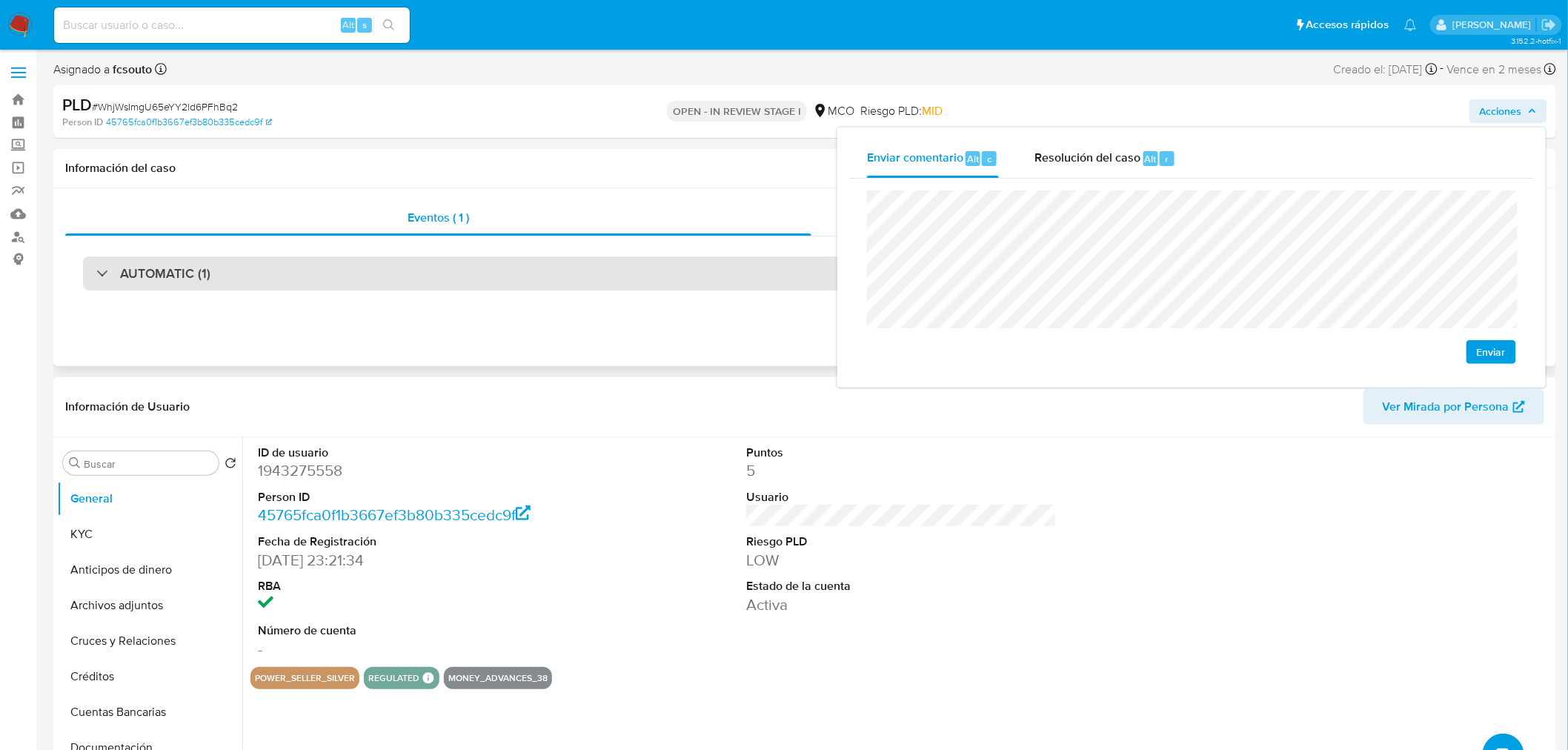
click at [566, 271] on div "AUTOMATIC (1)" at bounding box center [805, 273] width 1444 height 34
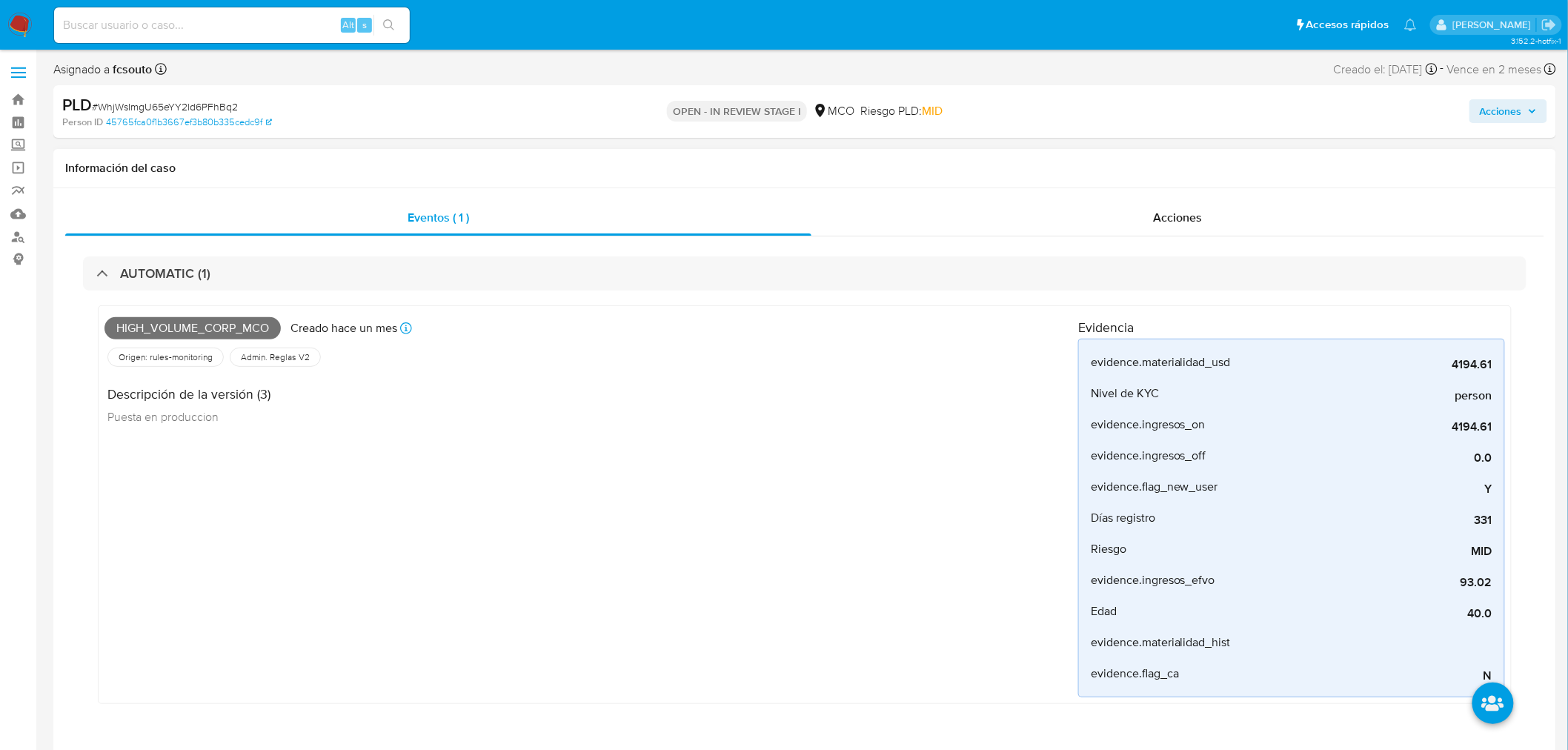
click at [256, 325] on span "High_volume_corp_mco" at bounding box center [193, 328] width 177 height 23
copy span "High_volume_corp_mco"
click at [1516, 106] on span "Acciones" at bounding box center [1501, 110] width 42 height 23
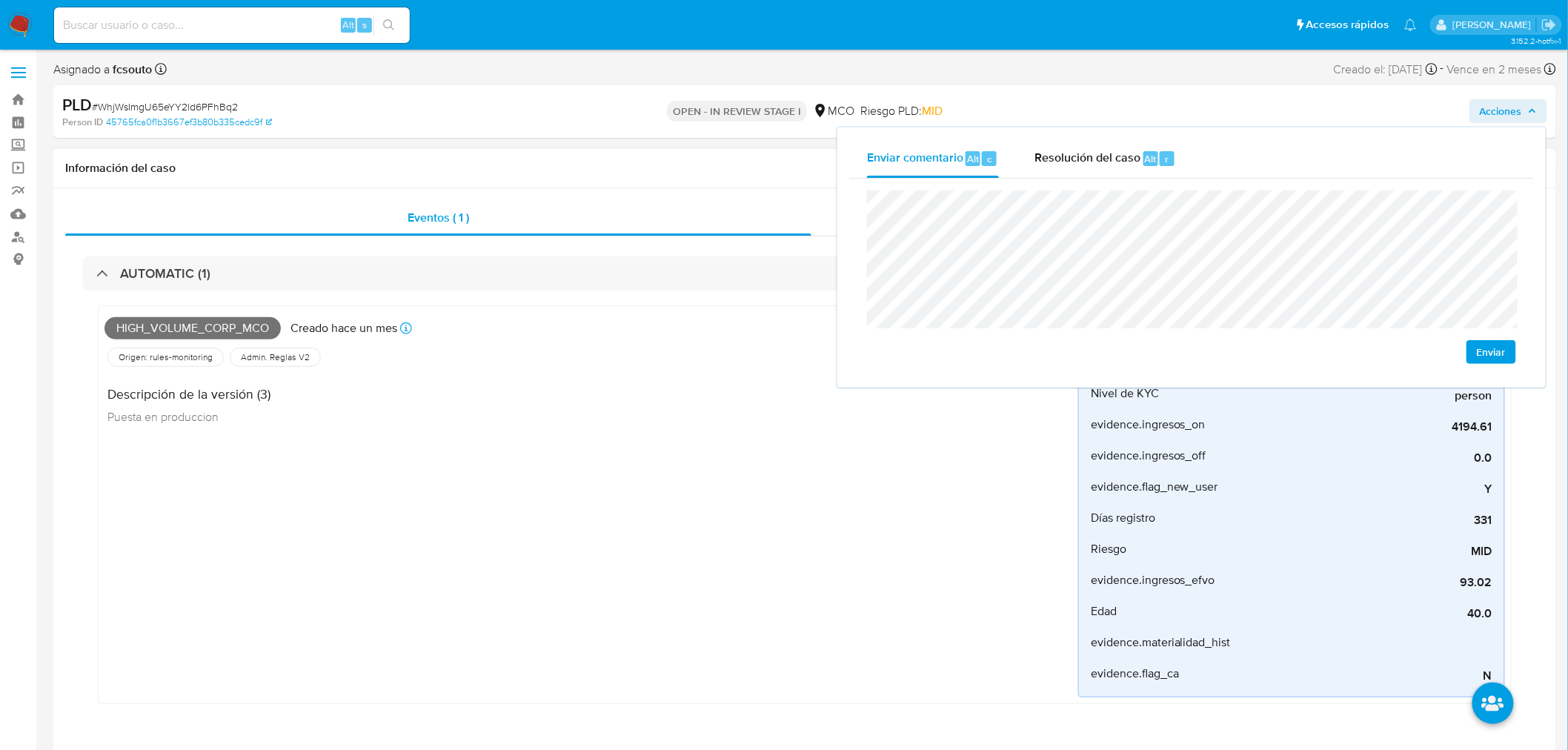
drag, startPoint x: 508, startPoint y: 275, endPoint x: 391, endPoint y: 295, distance: 118.7
click at [507, 275] on div "AUTOMATIC (1)" at bounding box center [805, 273] width 1444 height 34
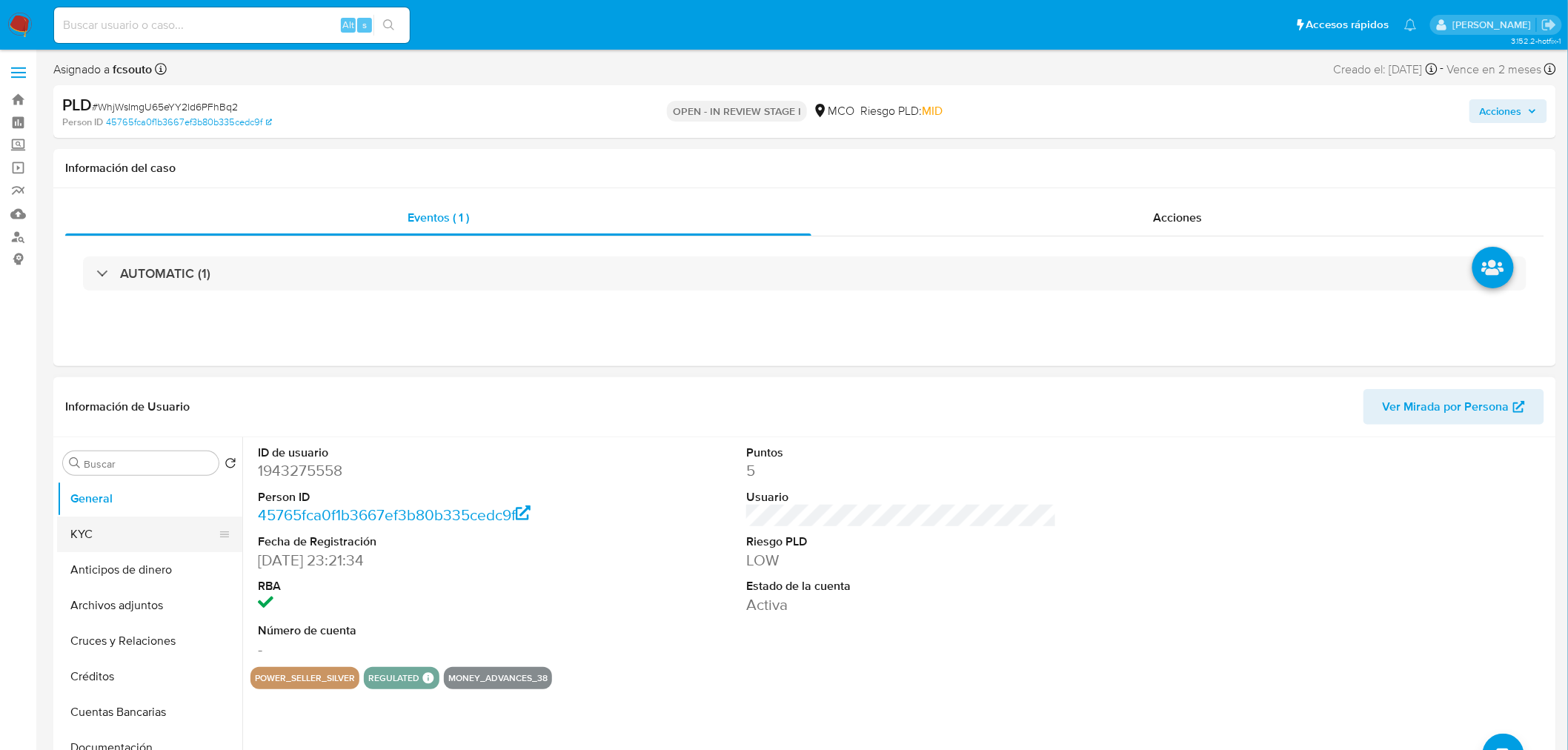
click at [115, 537] on button "KYC" at bounding box center [143, 535] width 173 height 35
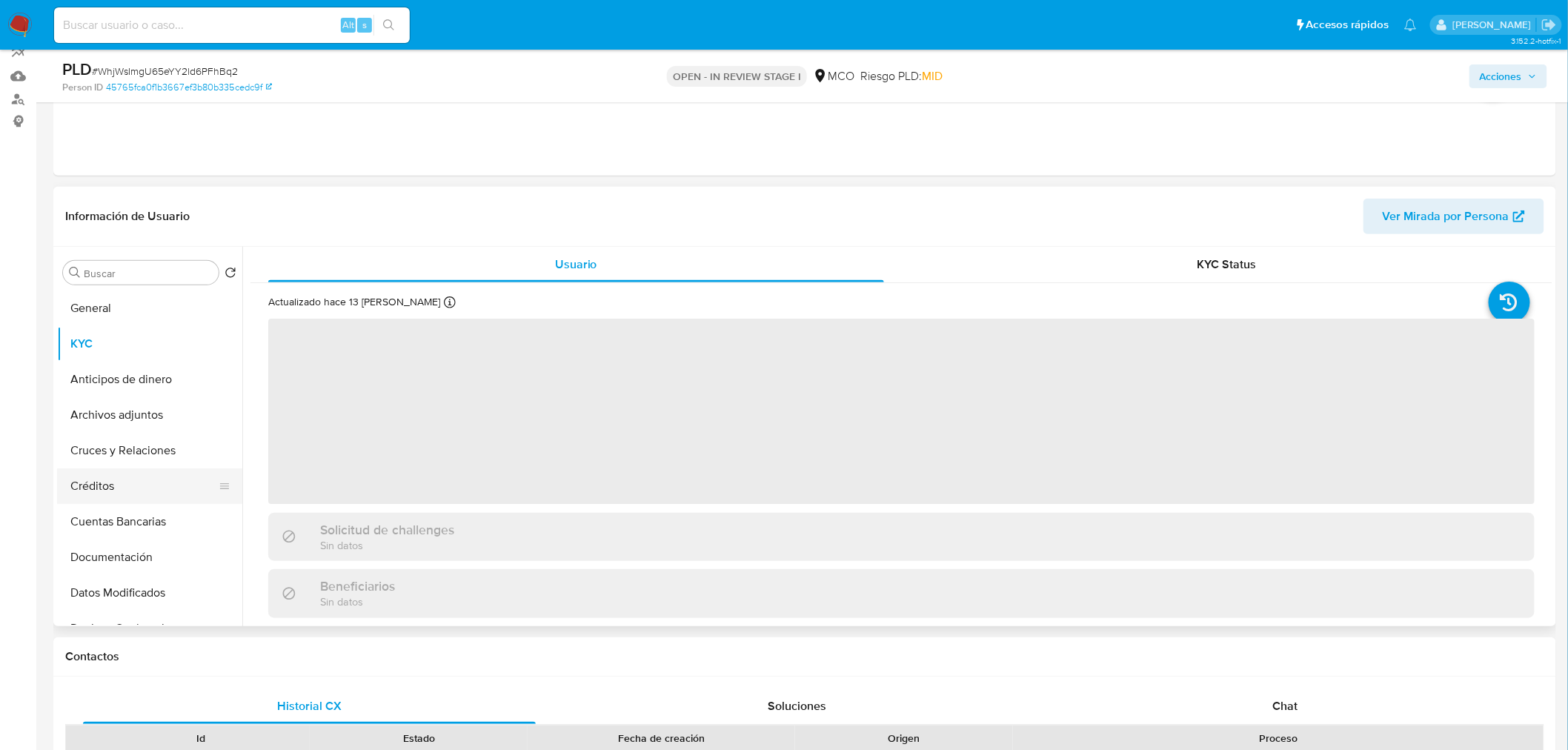
scroll to position [165, 0]
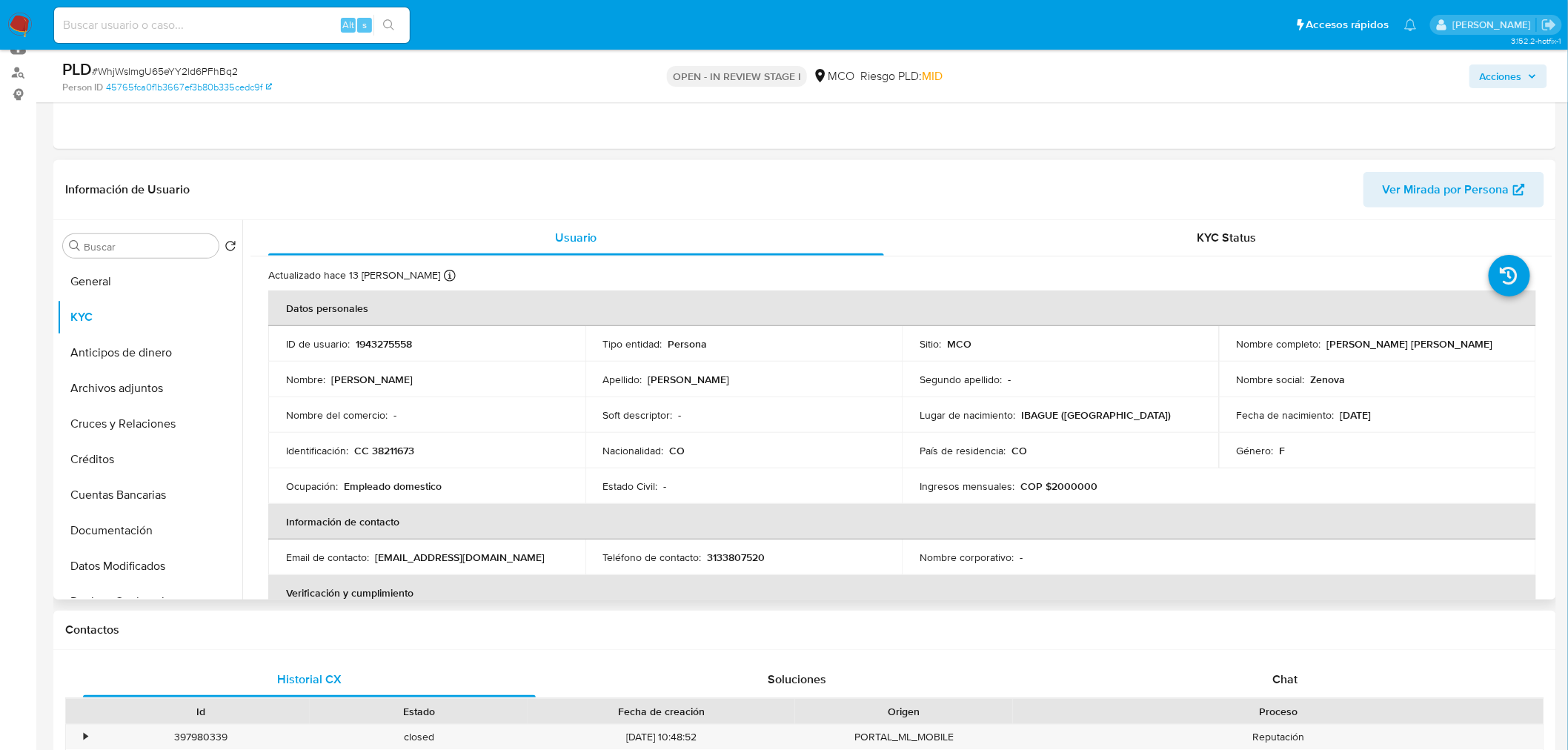
drag, startPoint x: 1325, startPoint y: 344, endPoint x: 1479, endPoint y: 344, distance: 154.0
click at [1479, 344] on div "Nombre completo : [PERSON_NAME] [PERSON_NAME]" at bounding box center [1377, 344] width 281 height 14
copy p "[PERSON_NAME] [PERSON_NAME]"
click at [1513, 87] on span "Acciones" at bounding box center [1501, 76] width 42 height 23
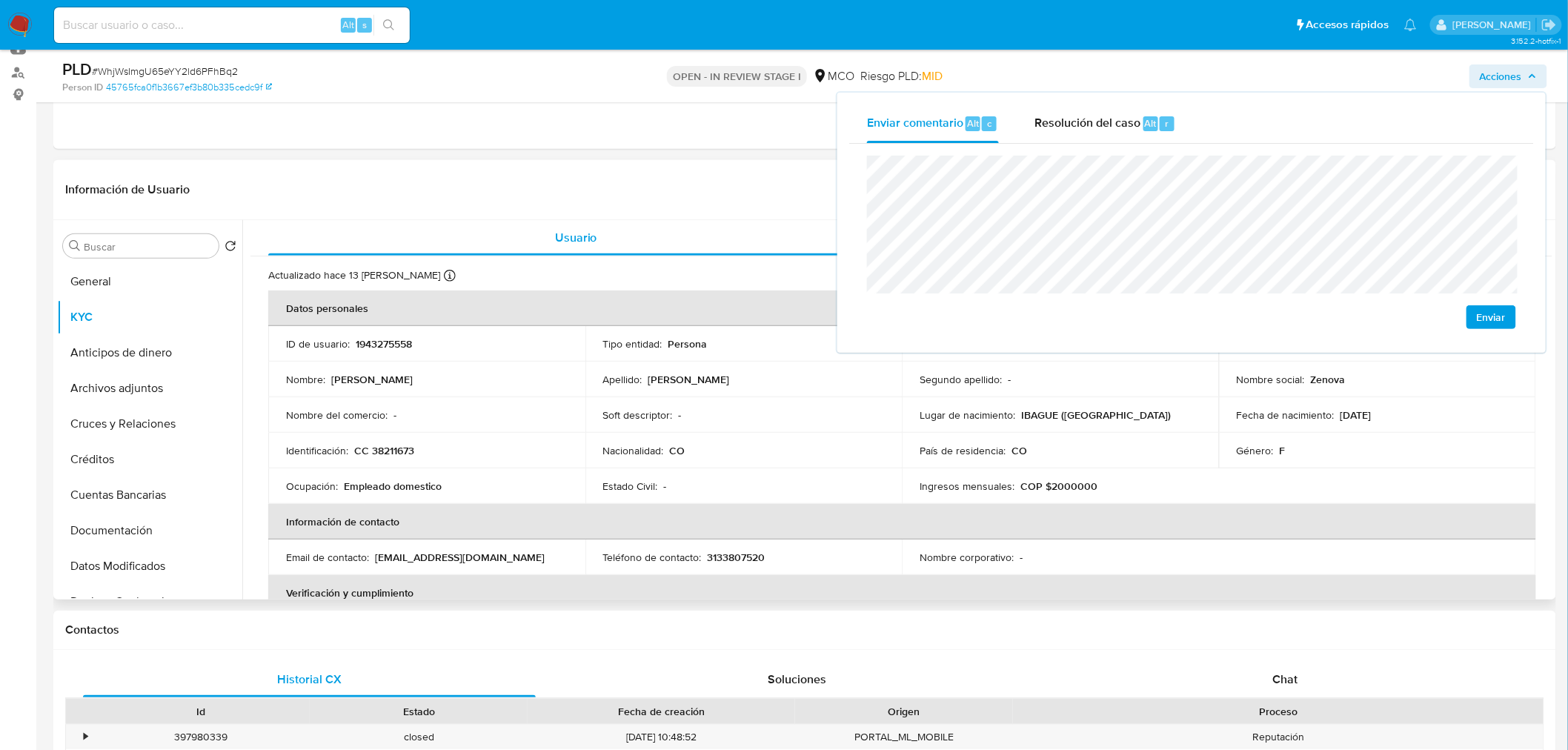
scroll to position [82, 0]
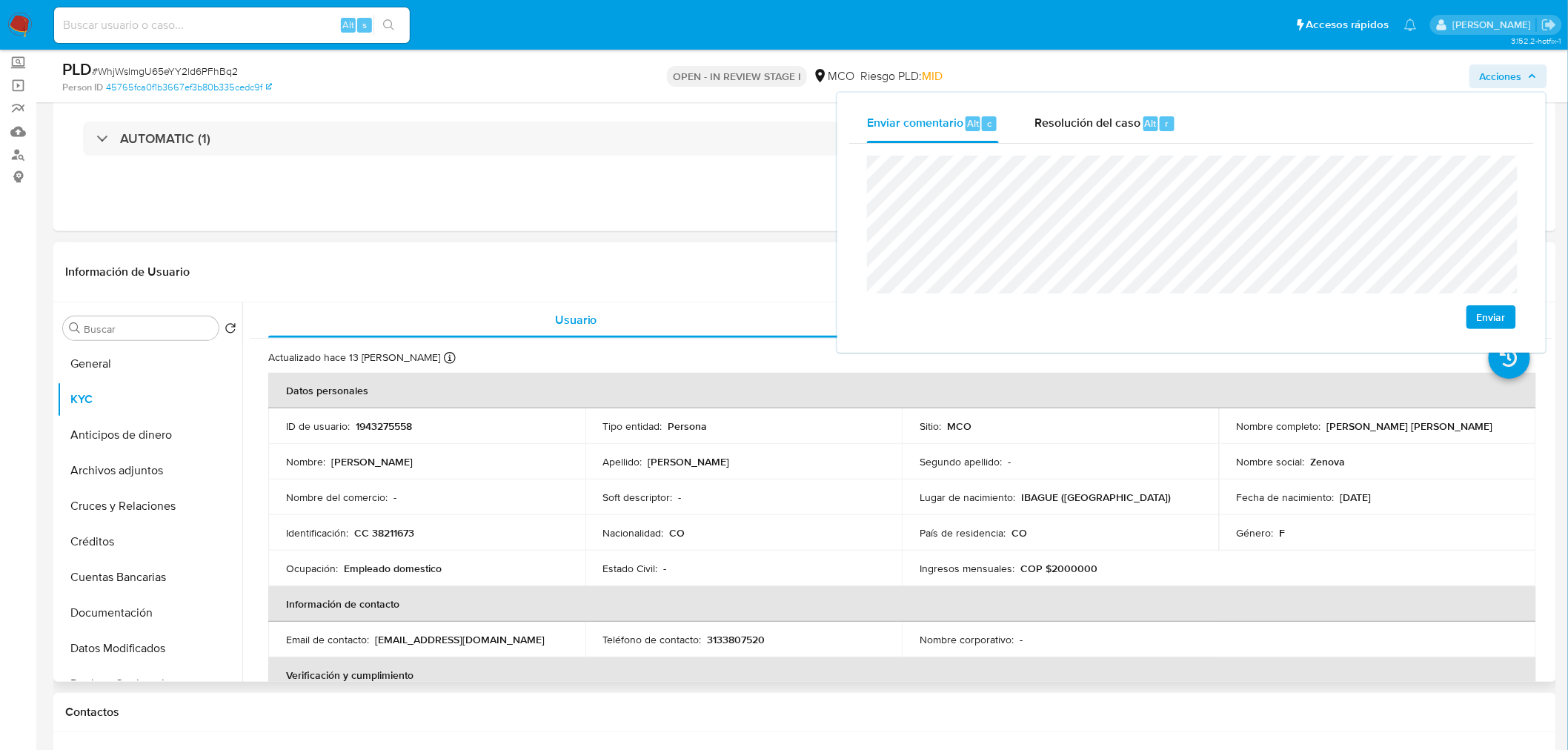
click at [389, 527] on p "CC 38211673" at bounding box center [384, 533] width 60 height 14
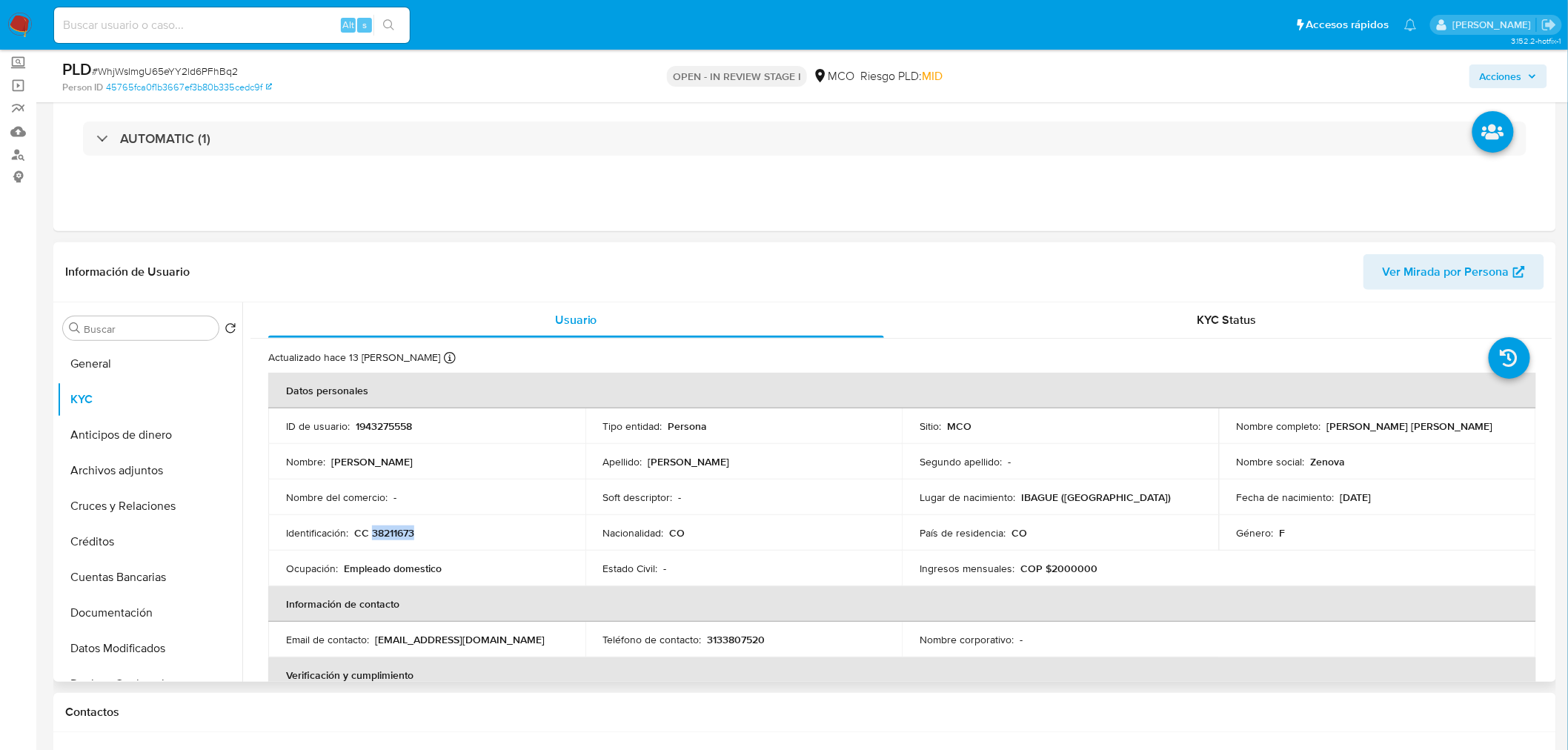
click at [389, 527] on p "CC 38211673" at bounding box center [384, 533] width 60 height 14
copy p "38211673"
click at [1528, 77] on span "Acciones" at bounding box center [1508, 77] width 57 height 21
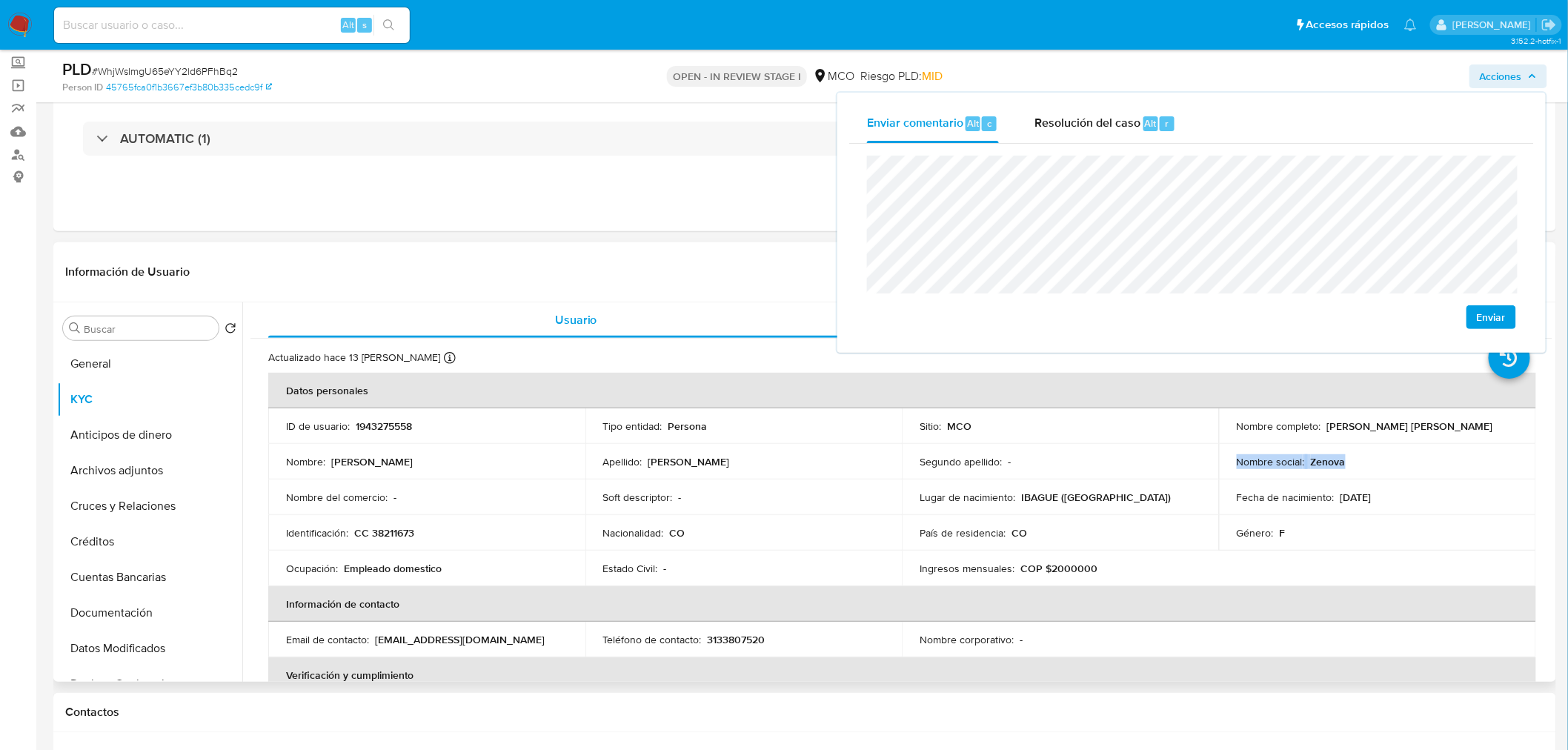
drag, startPoint x: 1353, startPoint y: 458, endPoint x: 1233, endPoint y: 462, distance: 120.1
click at [1237, 462] on div "Nombre social : Zenova" at bounding box center [1377, 461] width 281 height 14
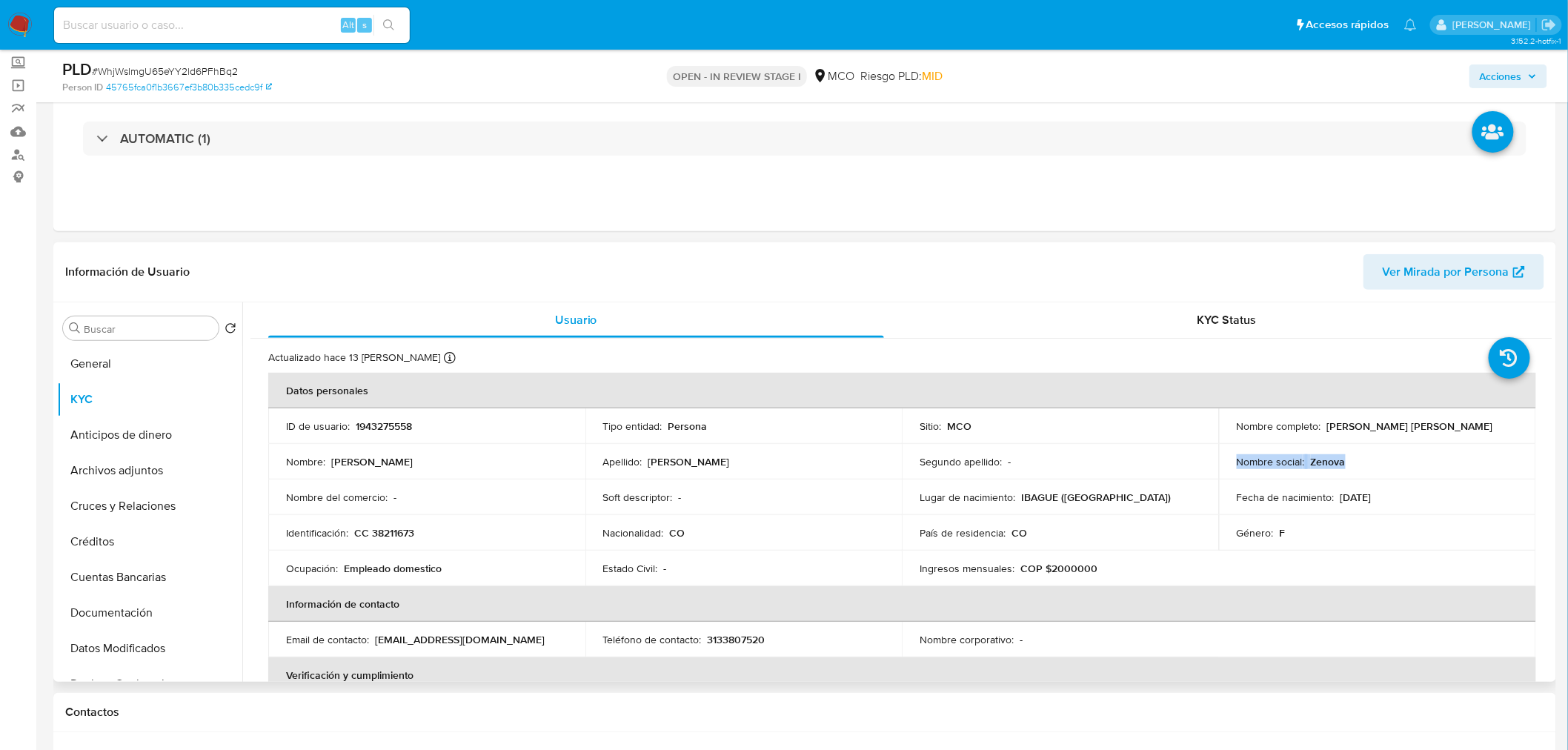
copy div "Nombre social : Zenova"
drag, startPoint x: 1514, startPoint y: 67, endPoint x: 1492, endPoint y: 81, distance: 26.1
click at [1512, 69] on span "Acciones" at bounding box center [1501, 76] width 42 height 23
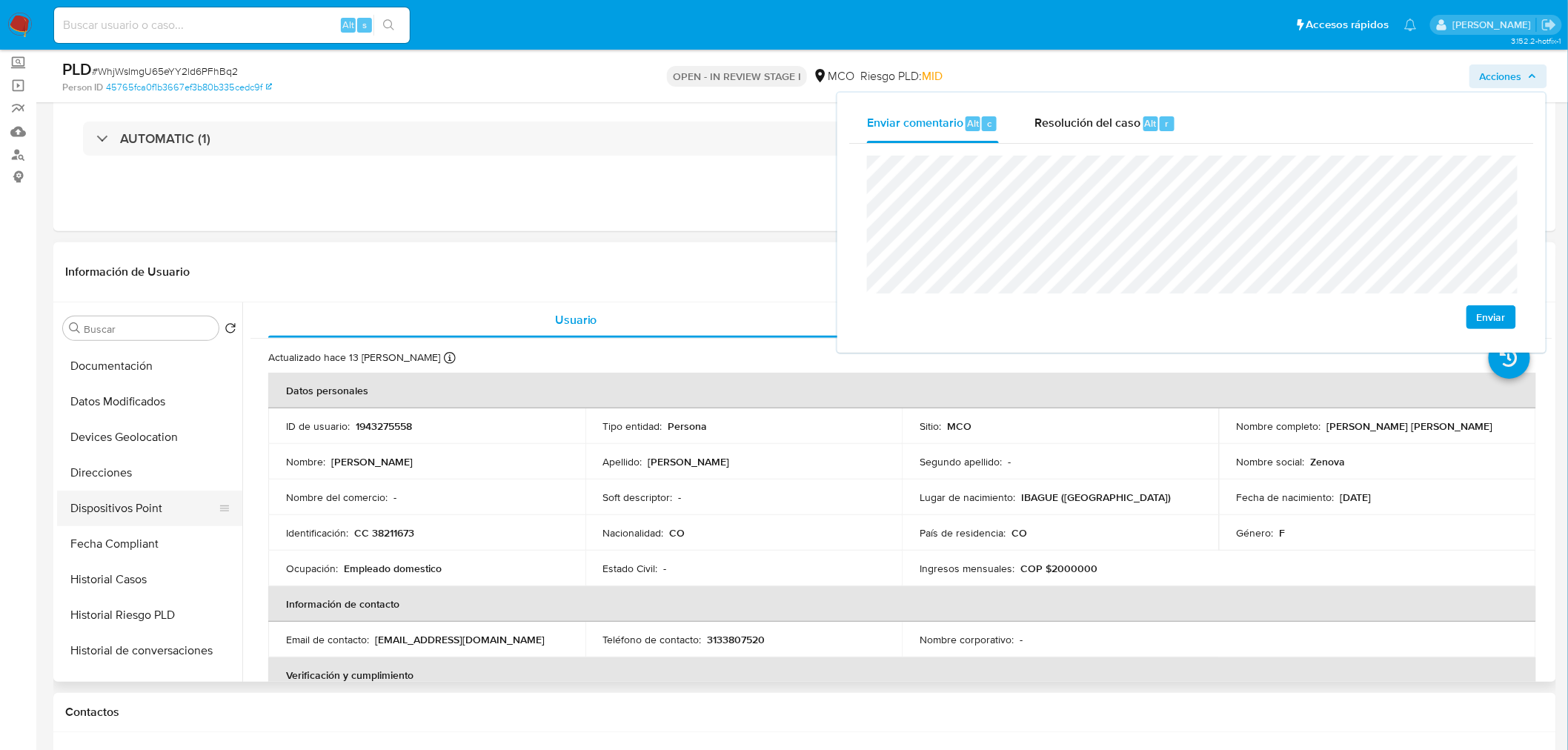
scroll to position [246, 0]
drag, startPoint x: 141, startPoint y: 579, endPoint x: 143, endPoint y: 586, distance: 7.3
click at [139, 582] on button "Historial Casos" at bounding box center [143, 581] width 173 height 35
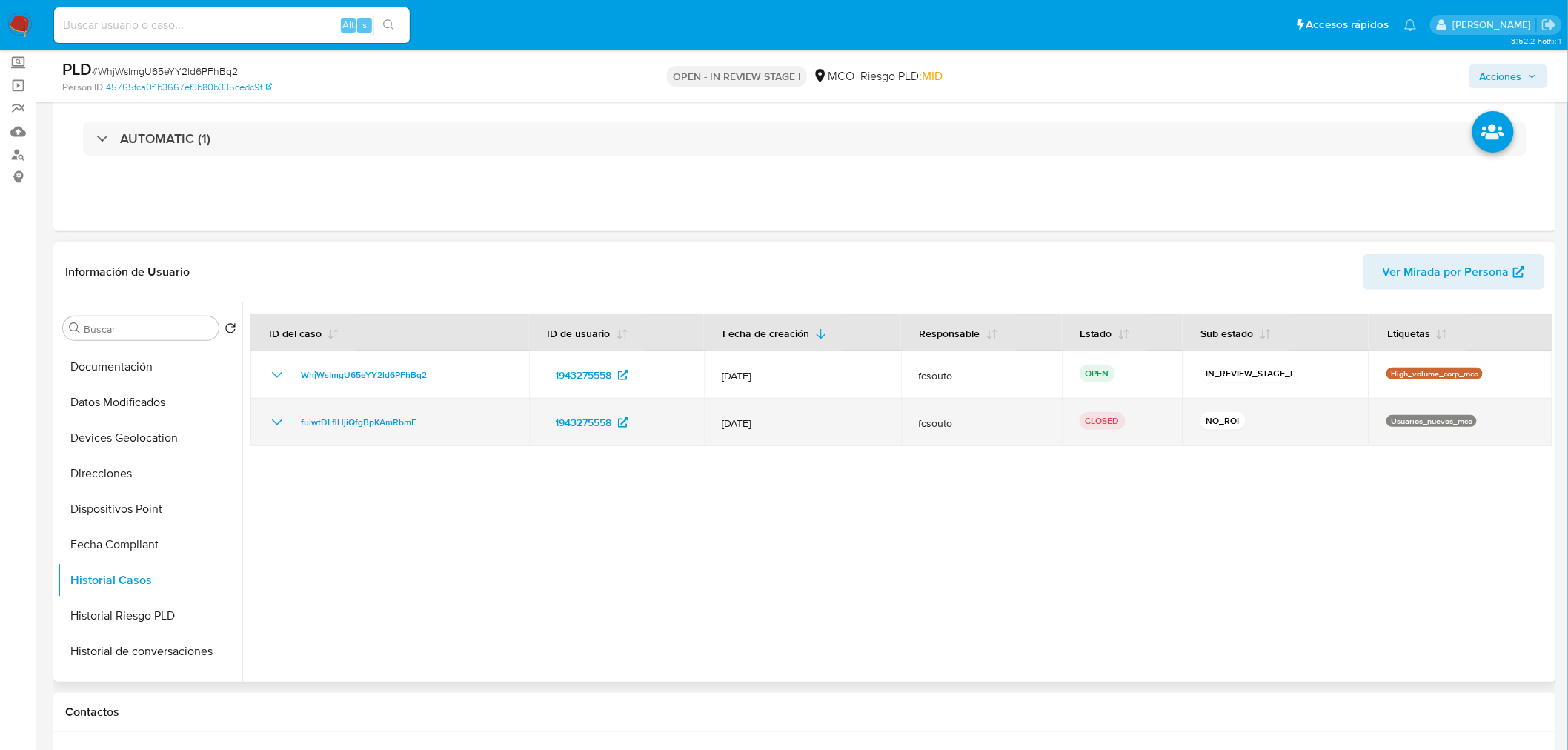
click at [270, 416] on icon "Mostrar/Ocultar" at bounding box center [277, 423] width 18 height 18
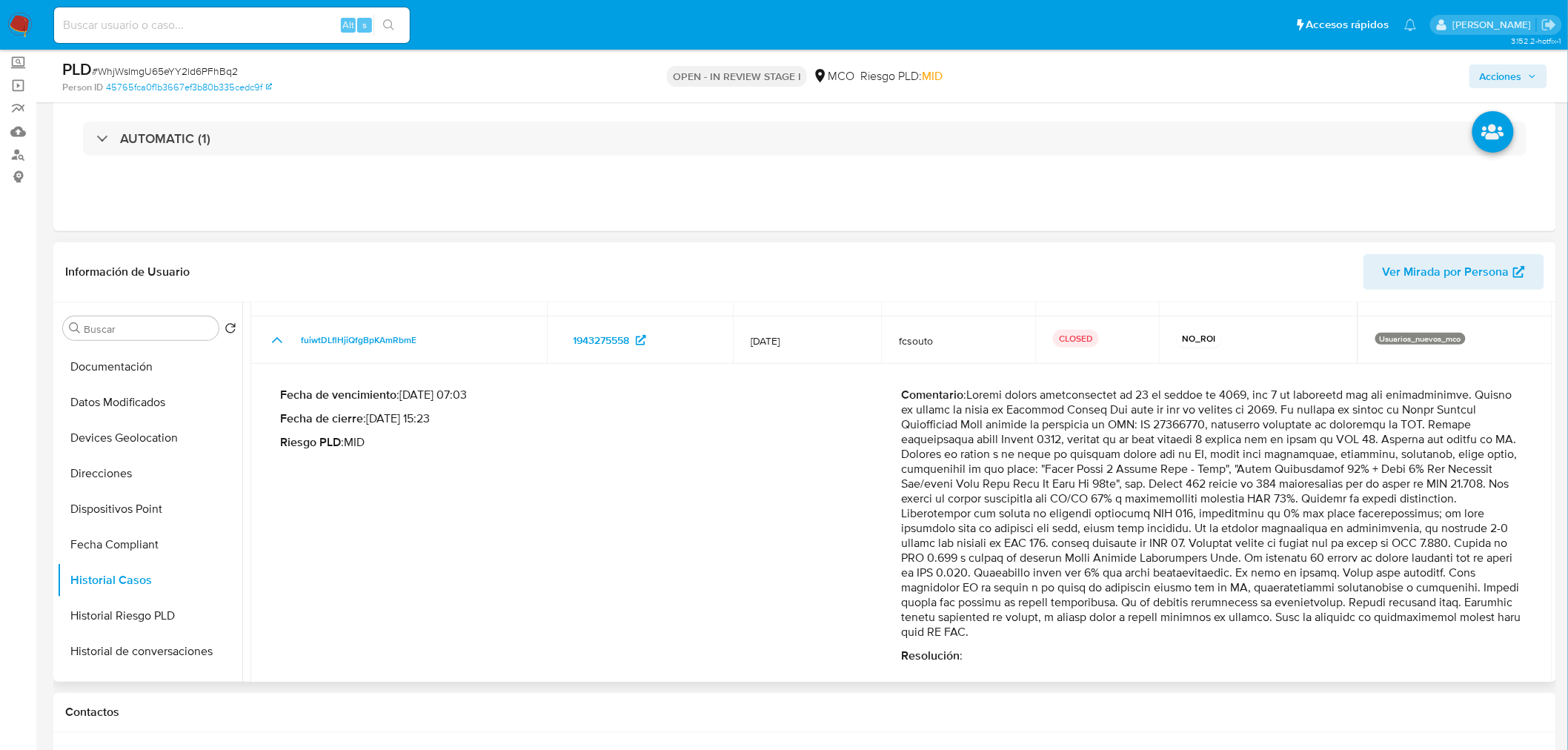
scroll to position [94, 0]
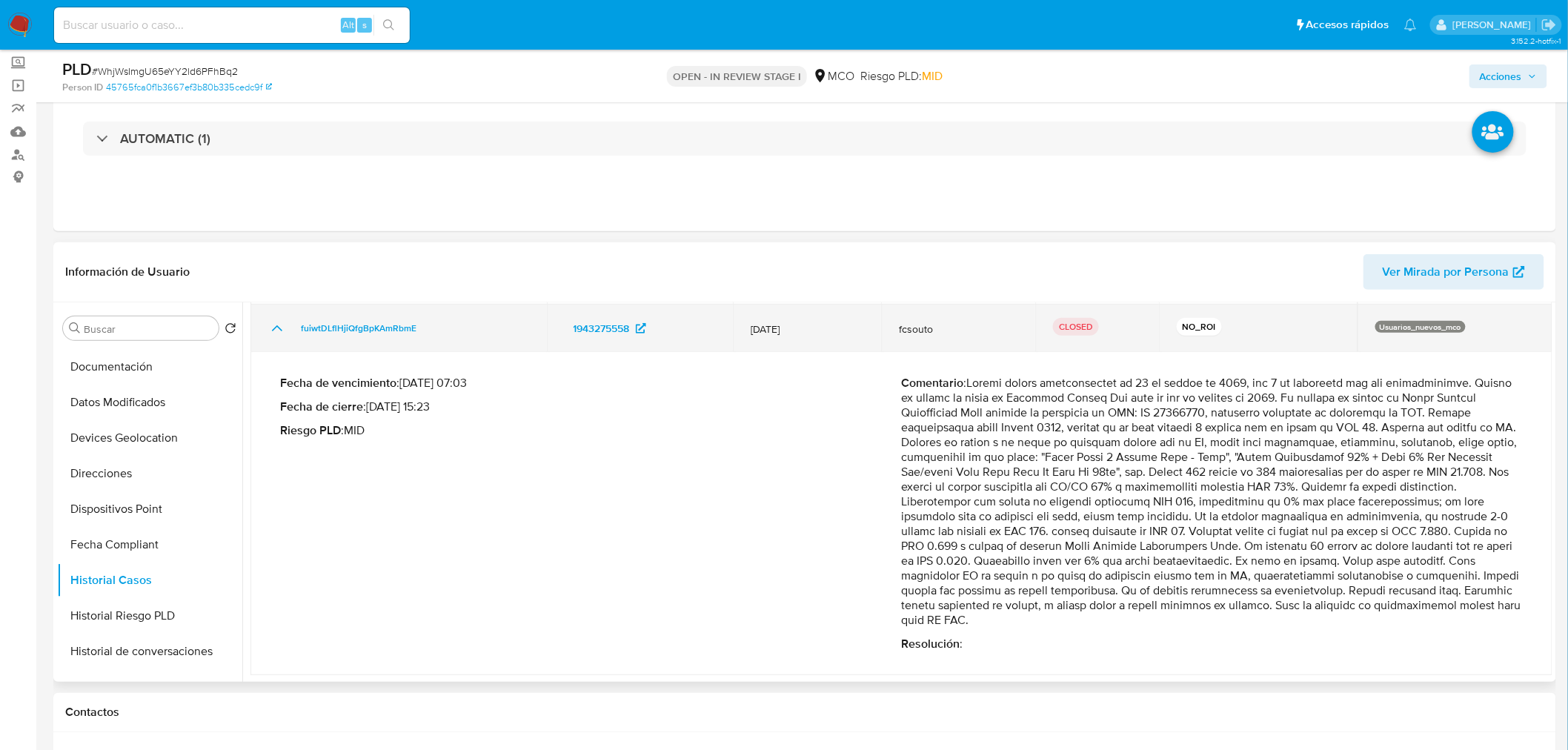
click at [272, 335] on icon "Mostrar/Ocultar" at bounding box center [277, 328] width 18 height 18
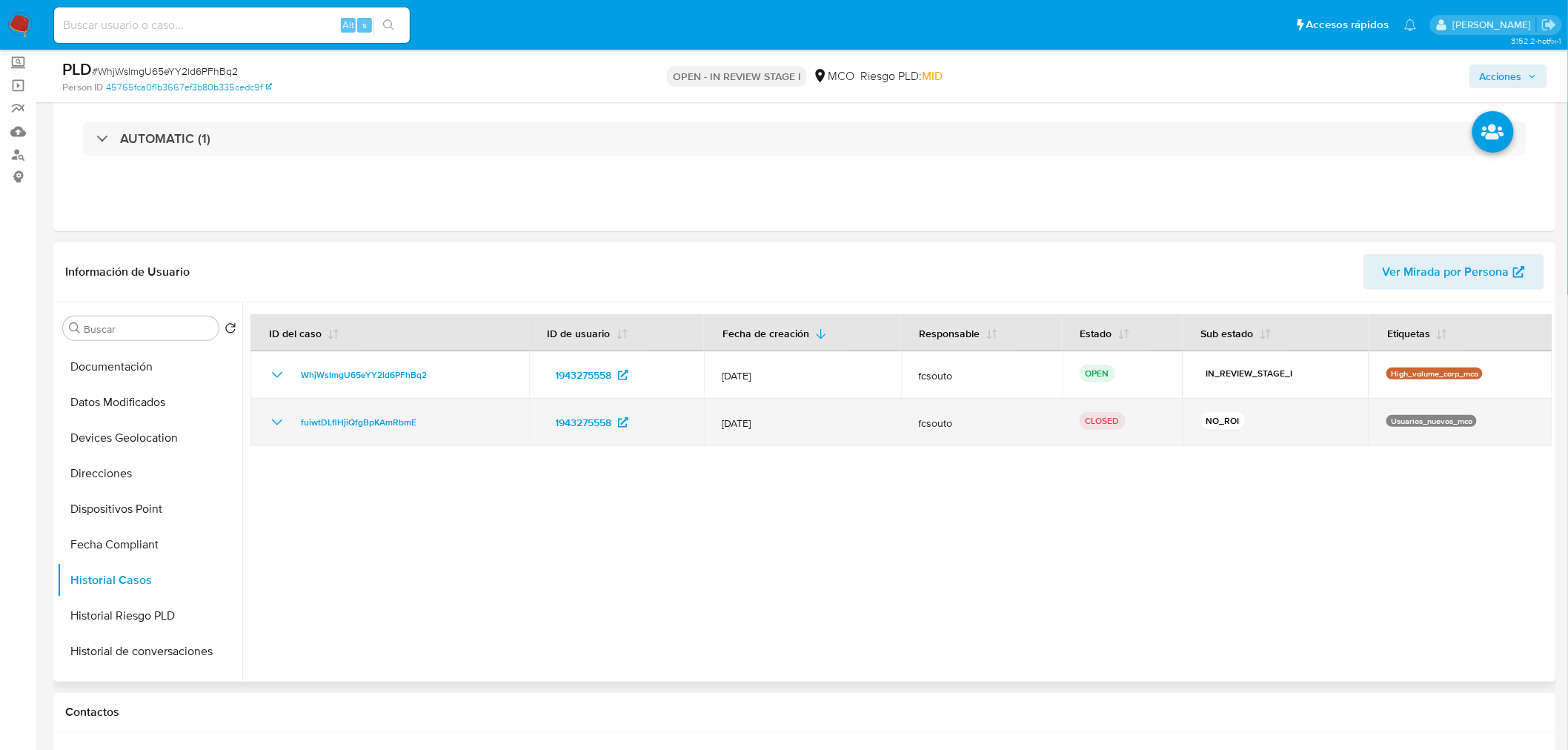
scroll to position [0, 0]
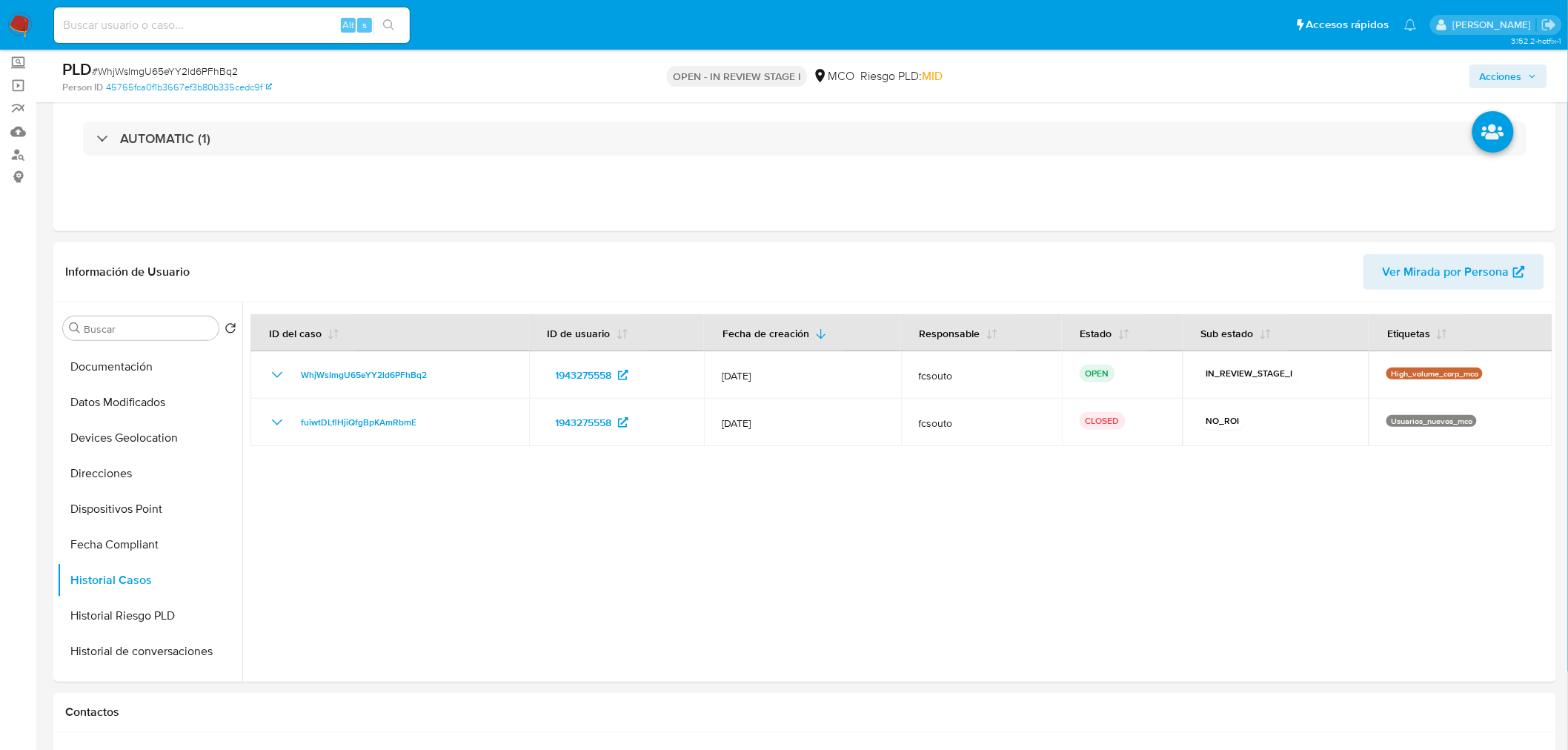
click at [1536, 73] on icon "button" at bounding box center [1532, 76] width 9 height 9
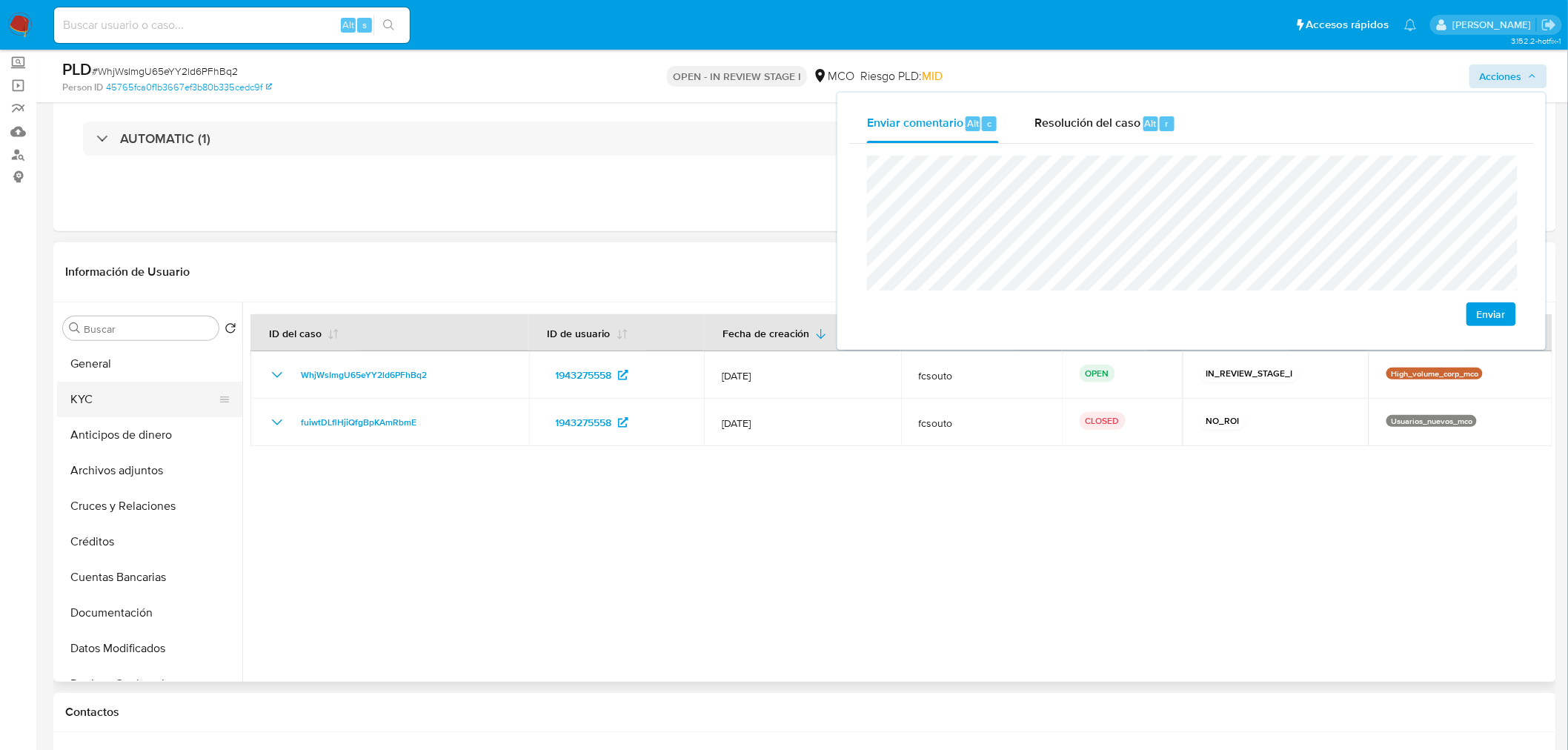
click at [101, 409] on button "KYC" at bounding box center [143, 399] width 173 height 35
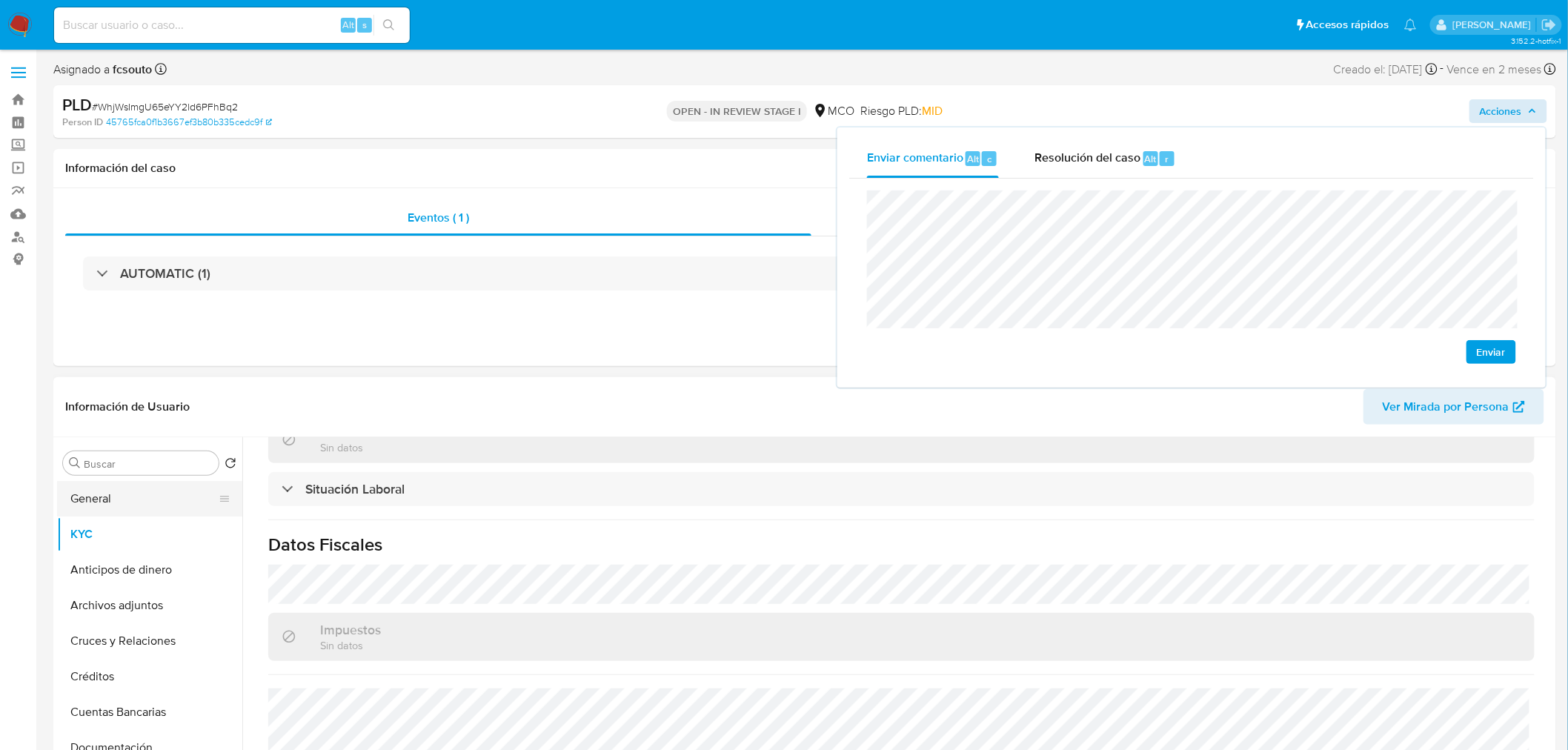
click at [117, 490] on button "General" at bounding box center [143, 499] width 173 height 35
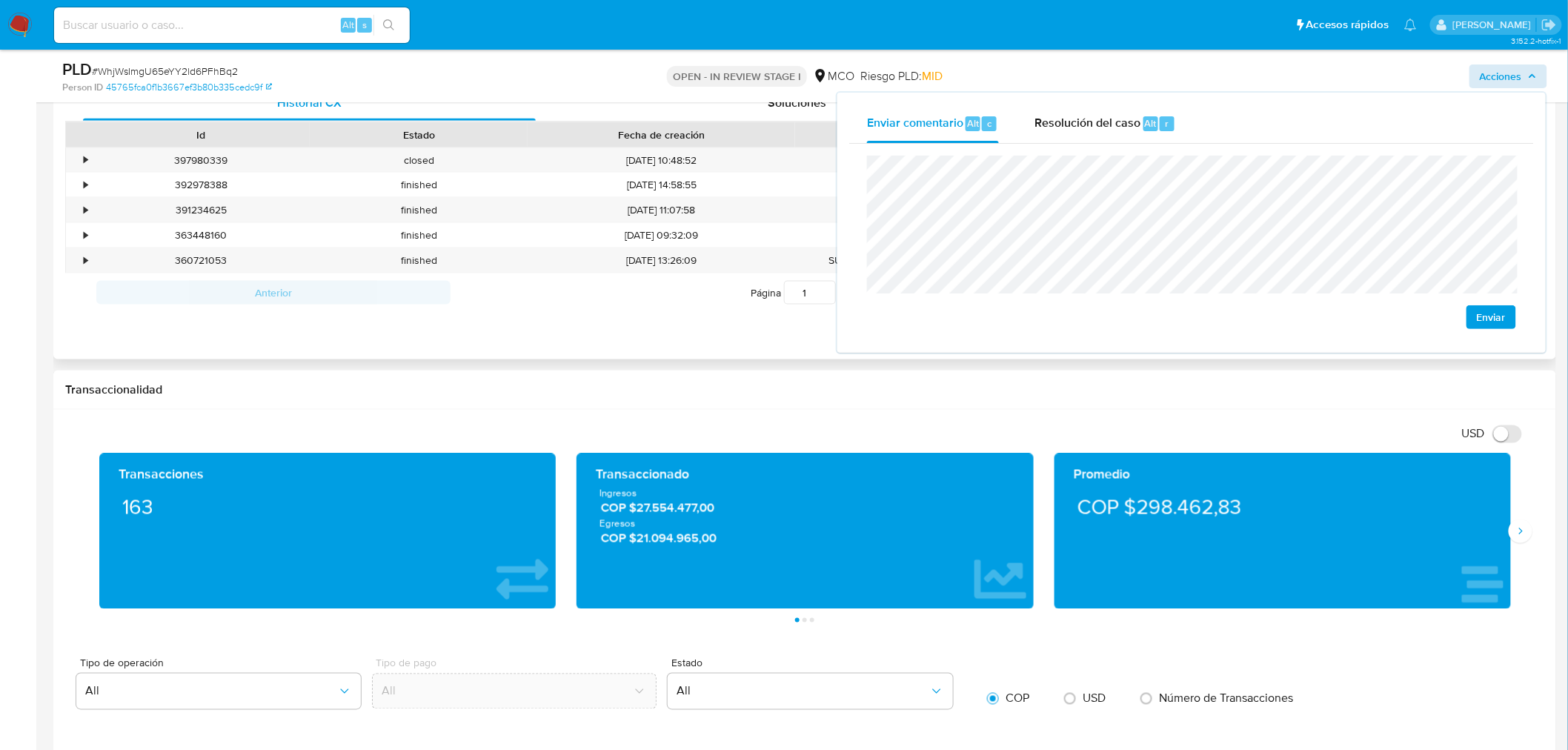
scroll to position [247, 0]
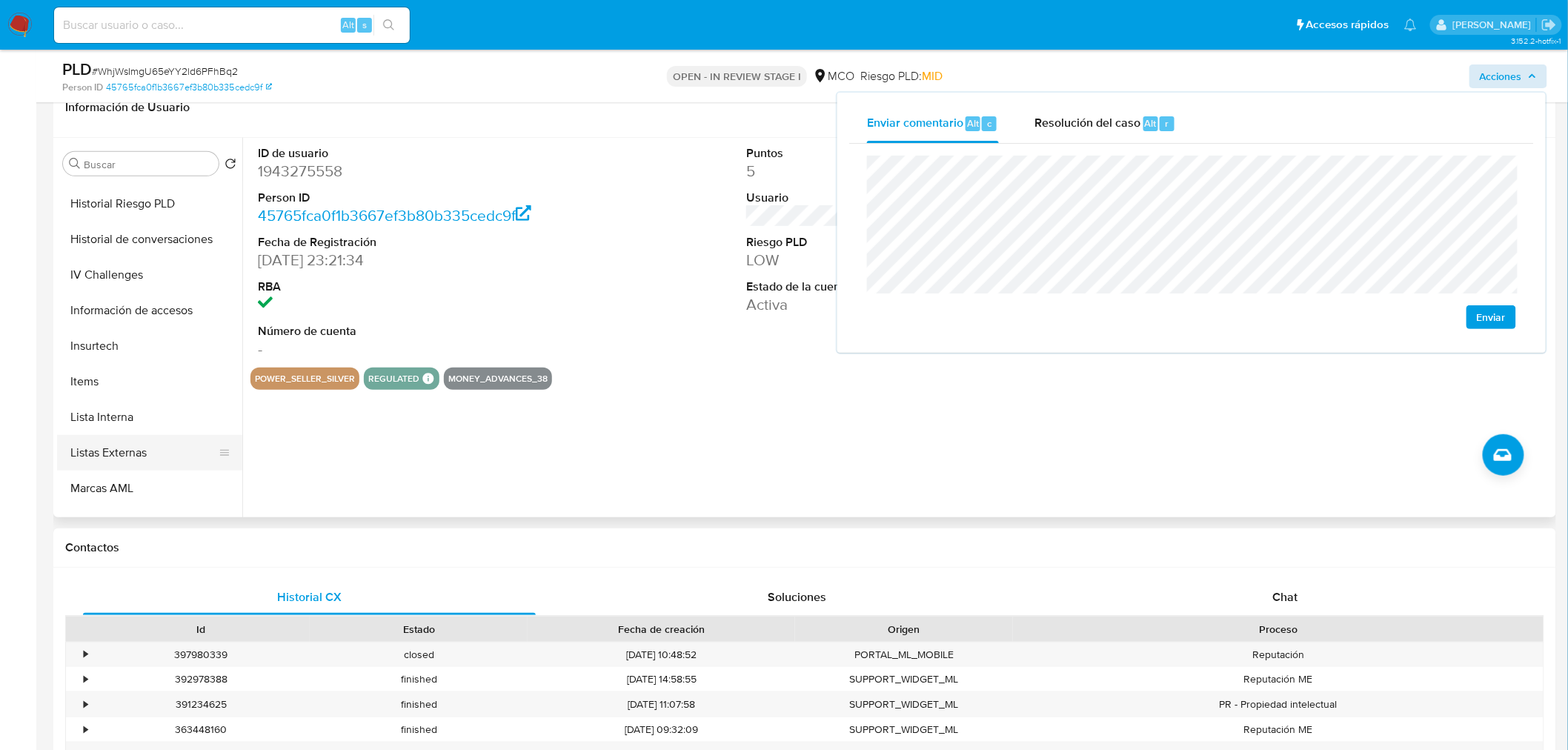
click at [152, 464] on button "Listas Externas" at bounding box center [143, 453] width 173 height 35
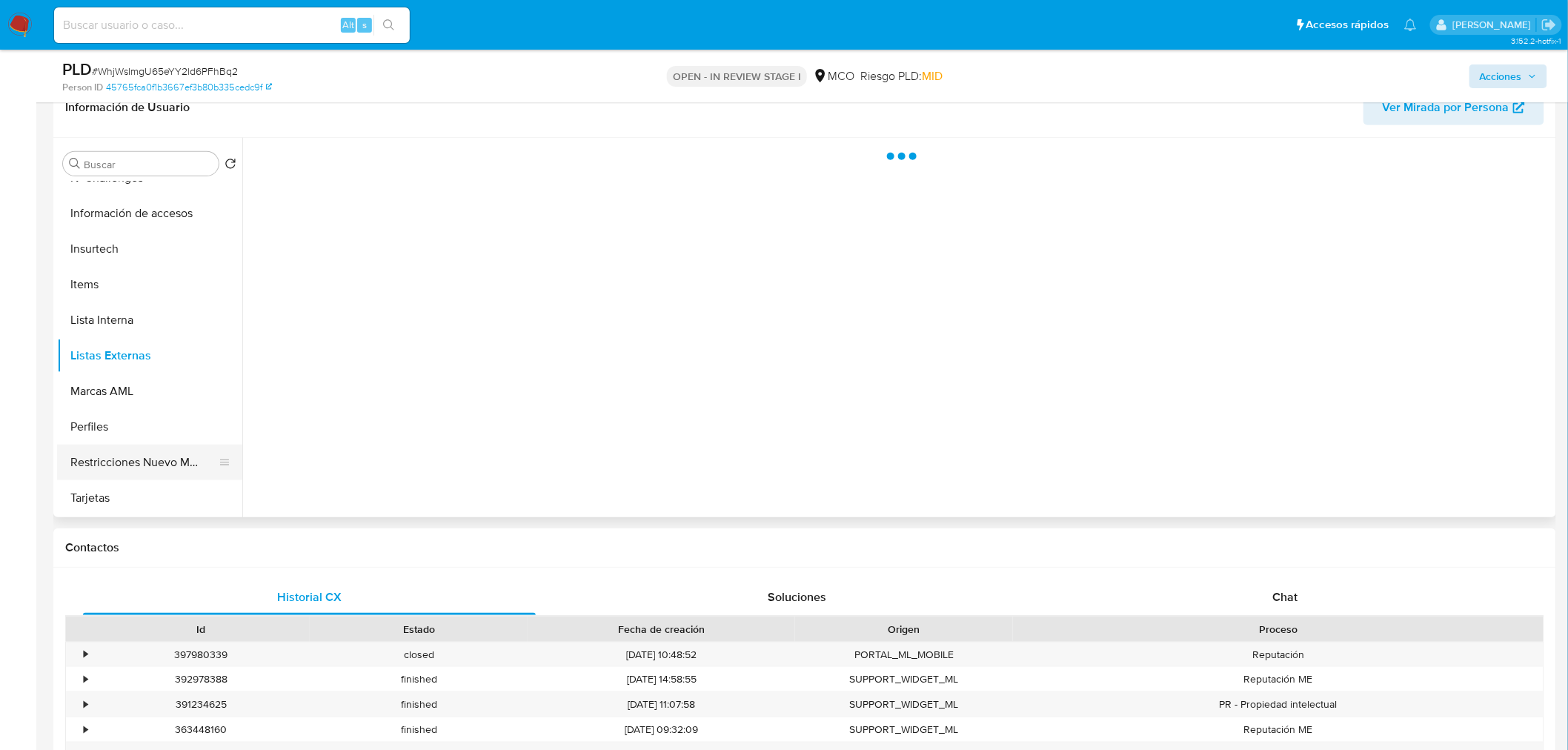
click at [152, 451] on button "Restricciones Nuevo Mundo" at bounding box center [143, 463] width 173 height 35
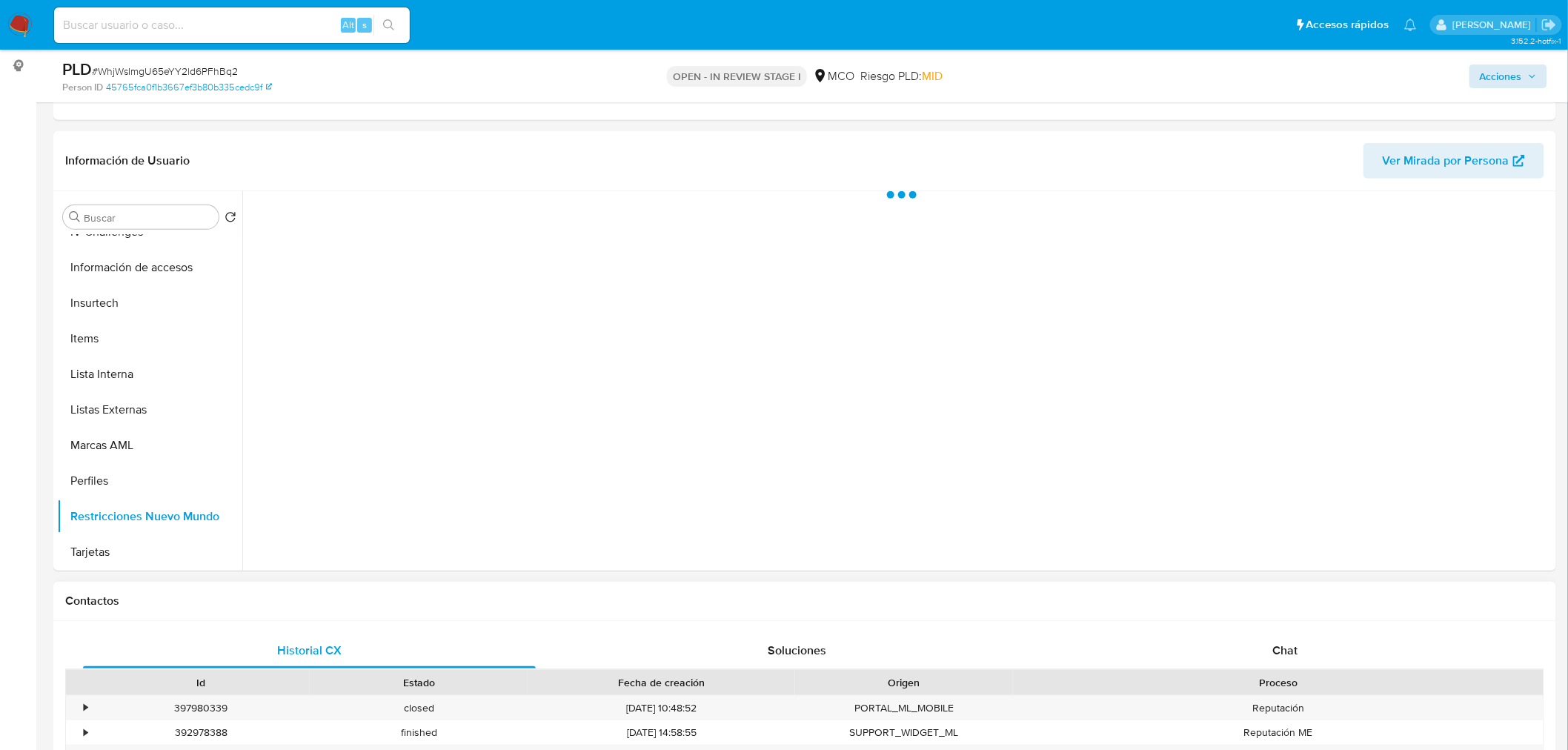
scroll to position [165, 0]
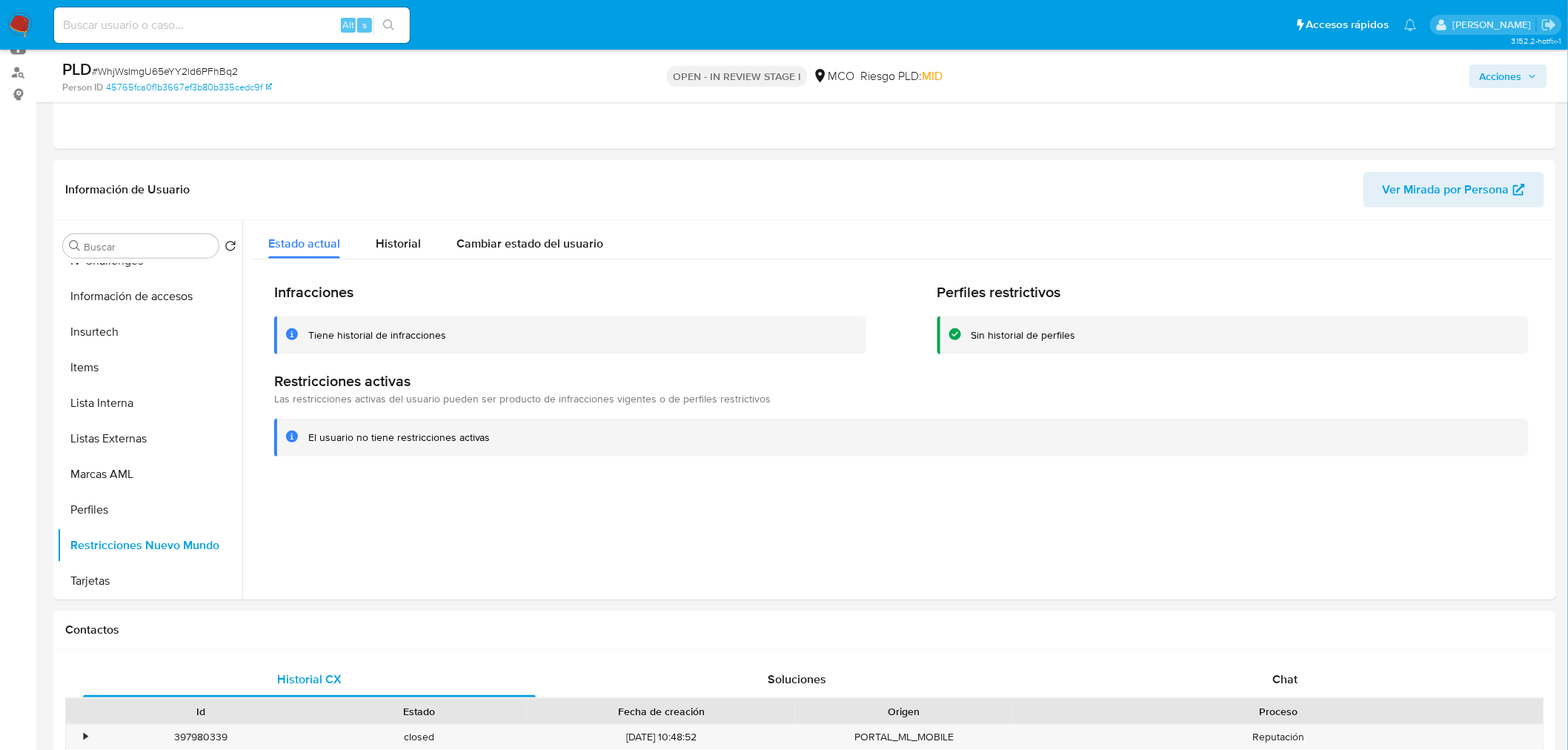
click at [1499, 82] on span "Acciones" at bounding box center [1501, 76] width 42 height 23
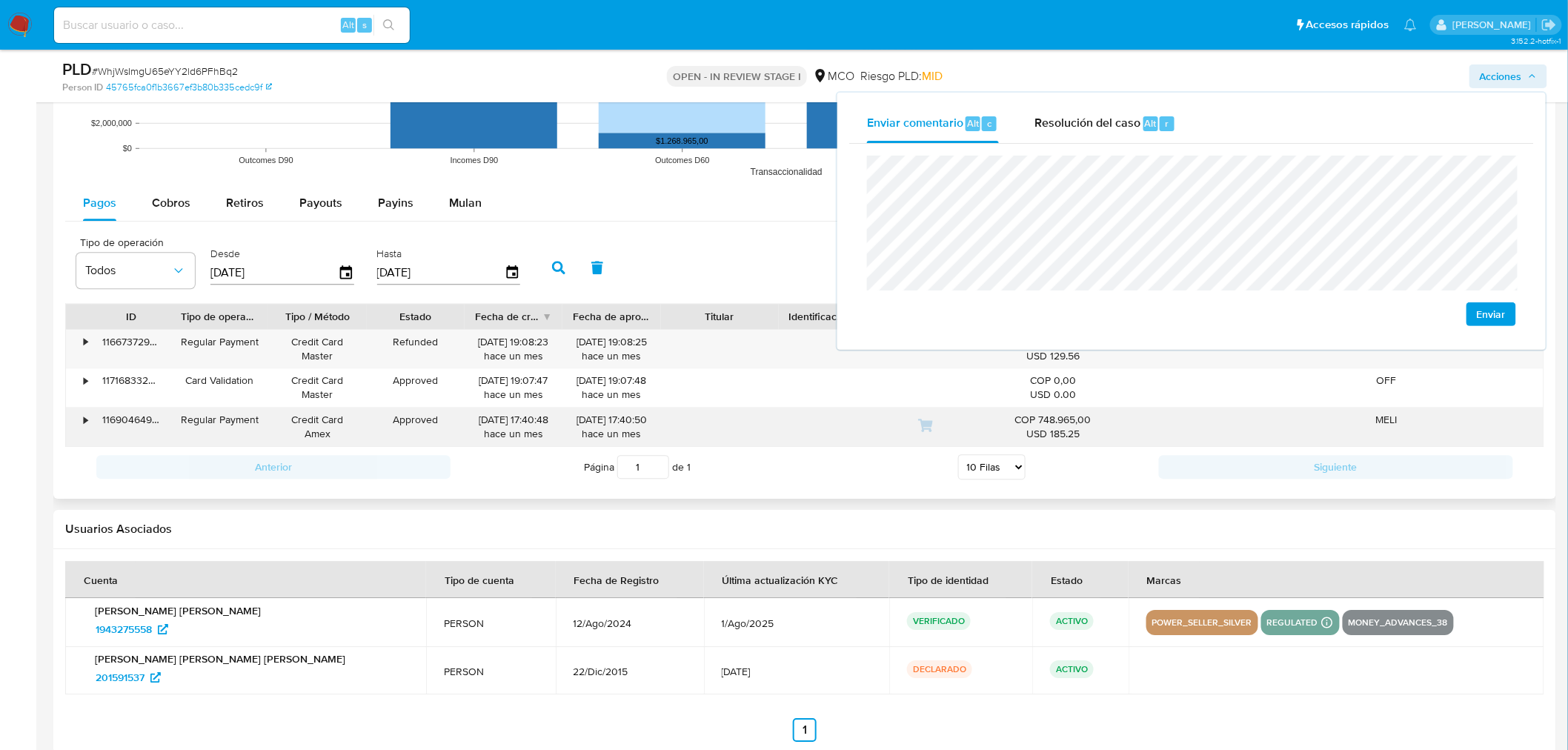
scroll to position [1565, 0]
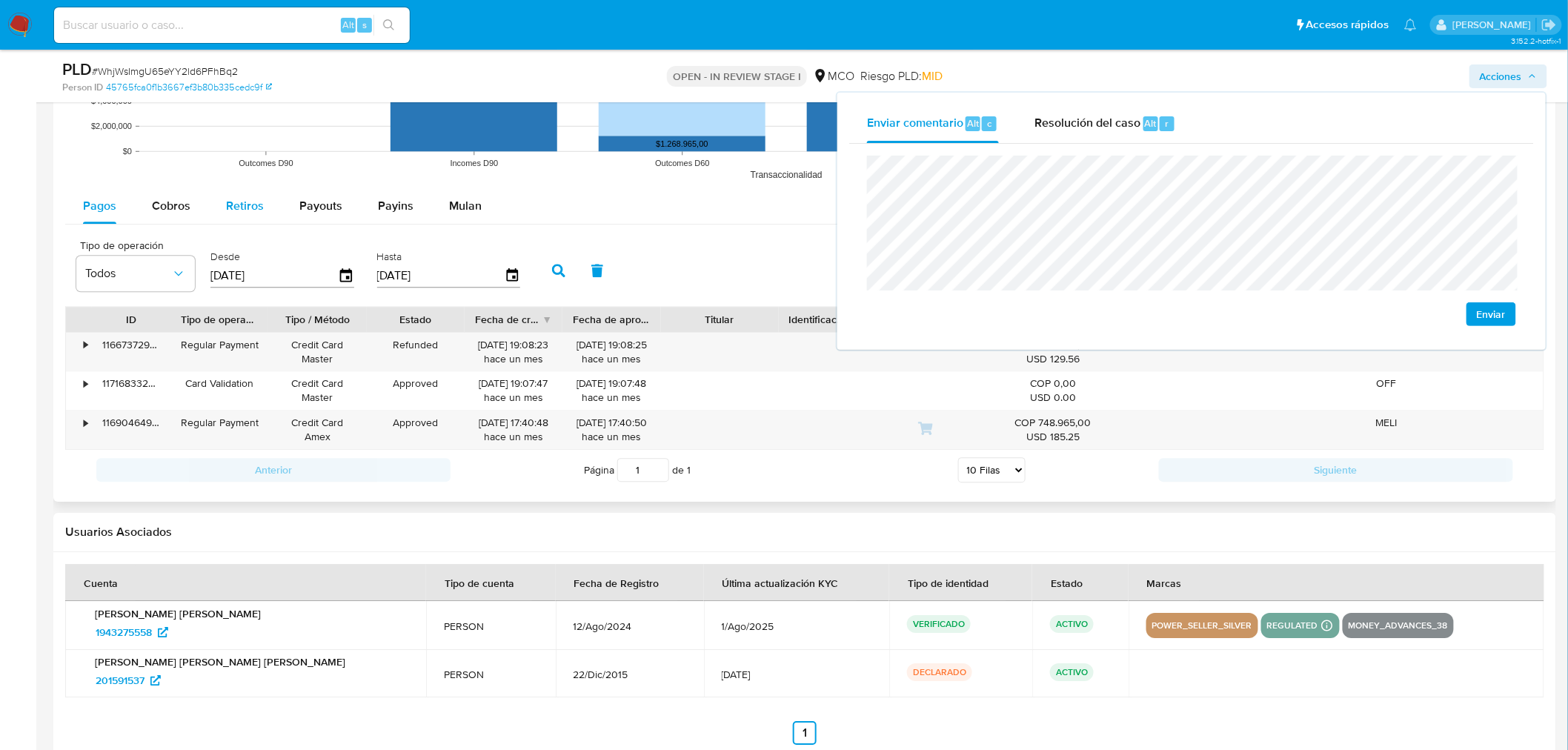
click at [235, 202] on span "Retiros" at bounding box center [244, 206] width 38 height 17
select select "10"
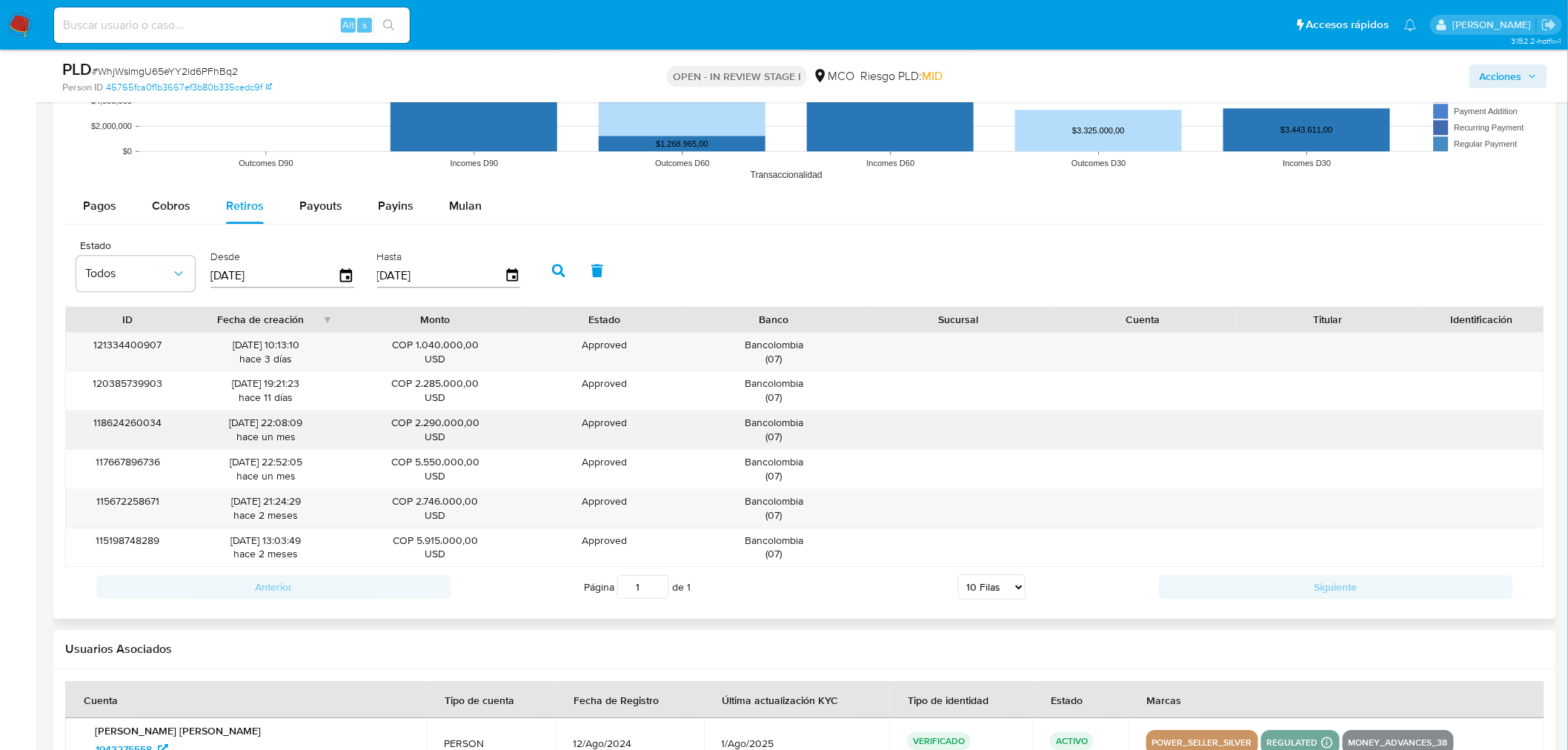
click at [778, 428] on div "Bancolombia ( 07 )" at bounding box center [774, 430] width 164 height 28
drag, startPoint x: 1505, startPoint y: 77, endPoint x: 1463, endPoint y: 81, distance: 42.2
click at [1503, 77] on span "Acciones" at bounding box center [1501, 76] width 42 height 23
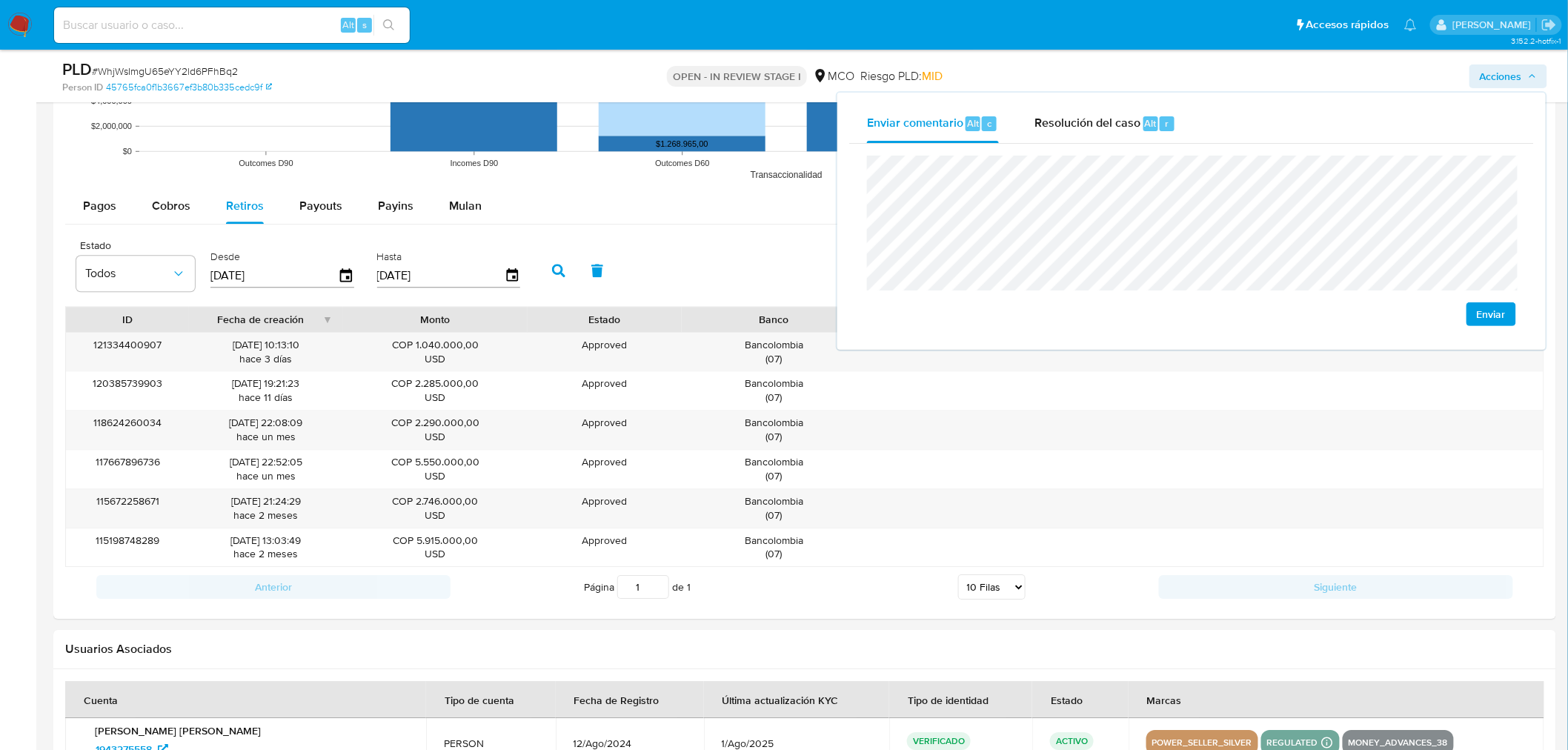
click at [856, 260] on div "Enviar" at bounding box center [1191, 240] width 684 height 194
click at [179, 186] on rect at bounding box center [805, 40] width 1480 height 297
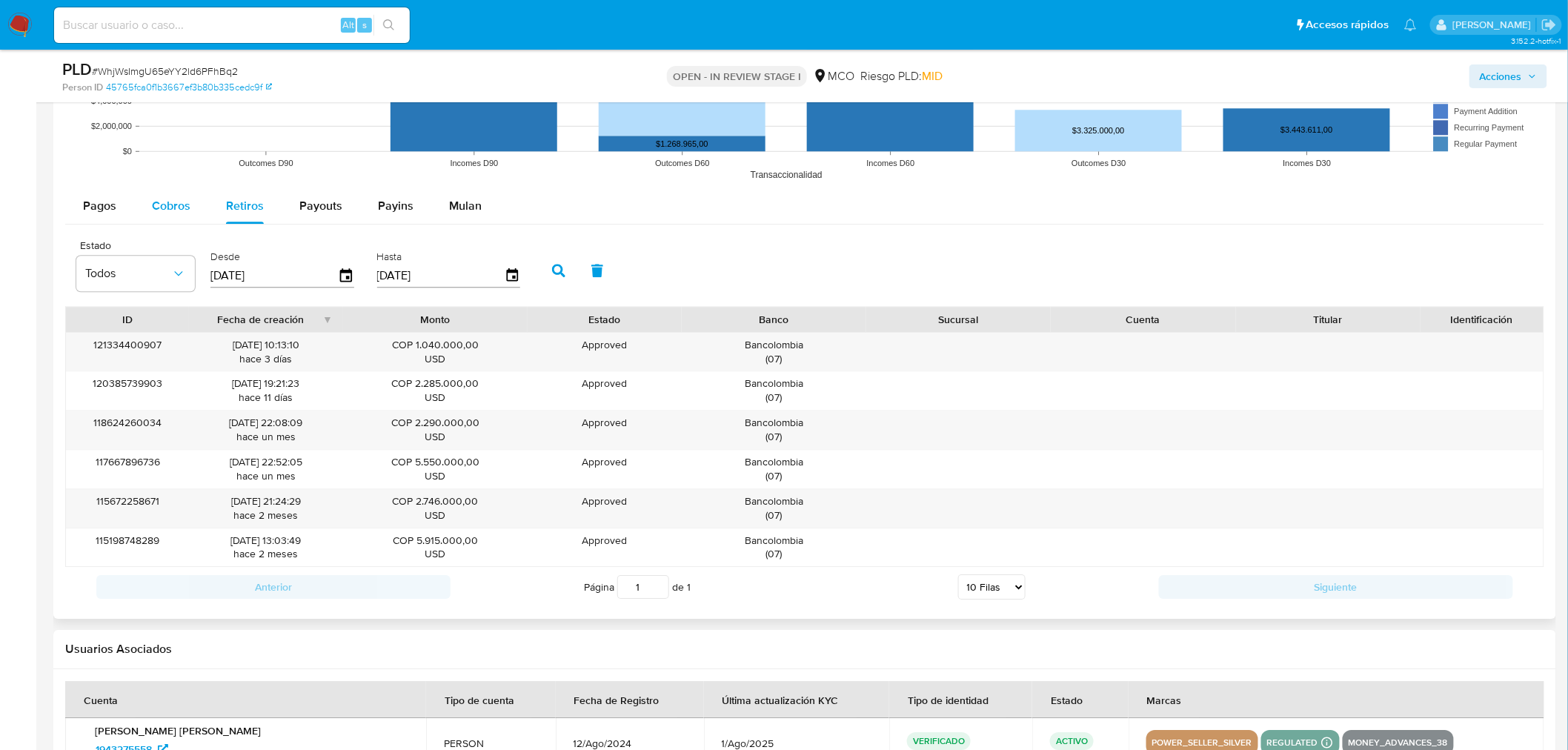
click at [181, 201] on span "Cobros" at bounding box center [171, 206] width 39 height 17
select select "10"
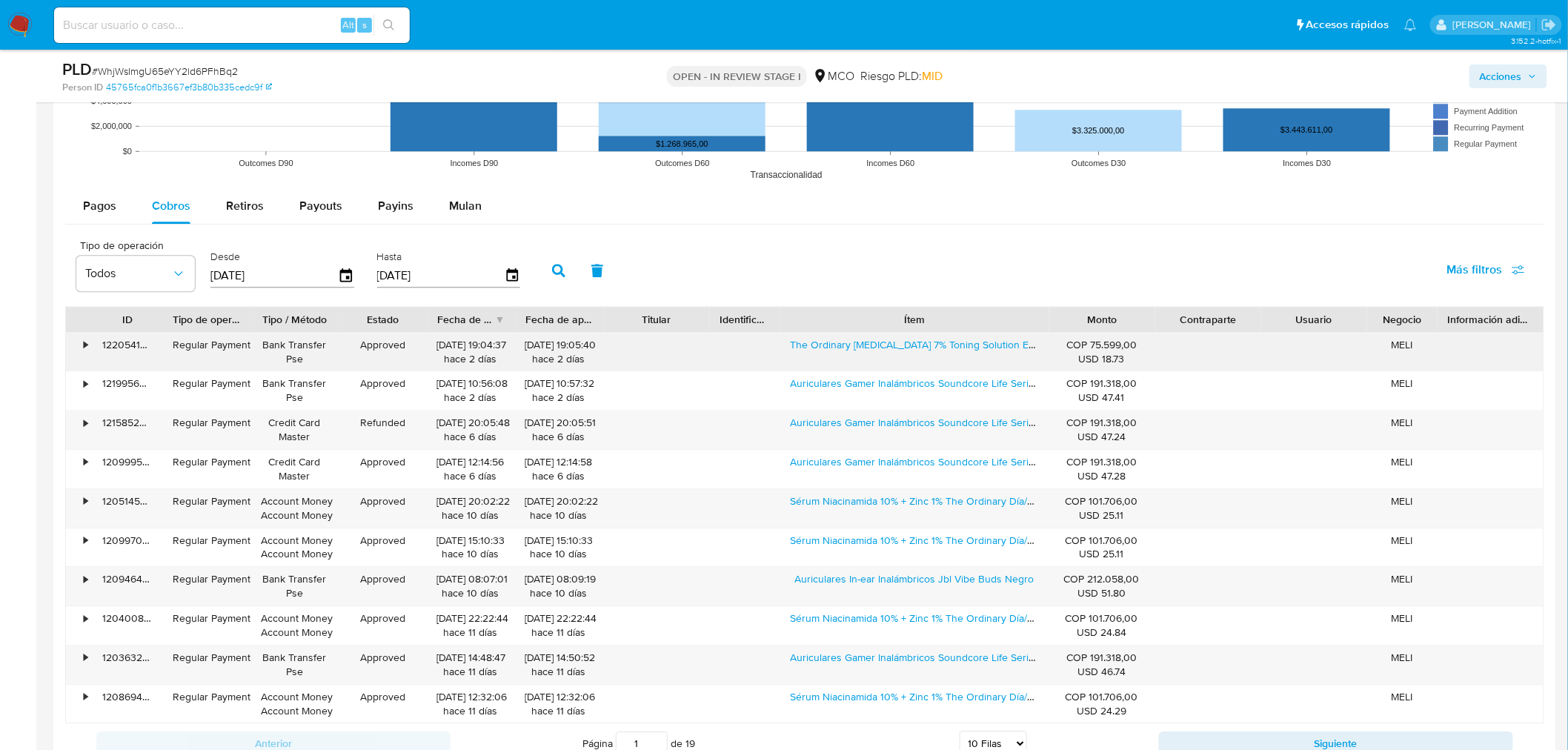
drag, startPoint x: 1004, startPoint y: 319, endPoint x: 1079, endPoint y: 346, distance: 79.7
click at [1150, 328] on div "ID Tipo de operación Tipo / Método Estado Fecha de creación Fecha de aprobación…" at bounding box center [805, 319] width 1478 height 25
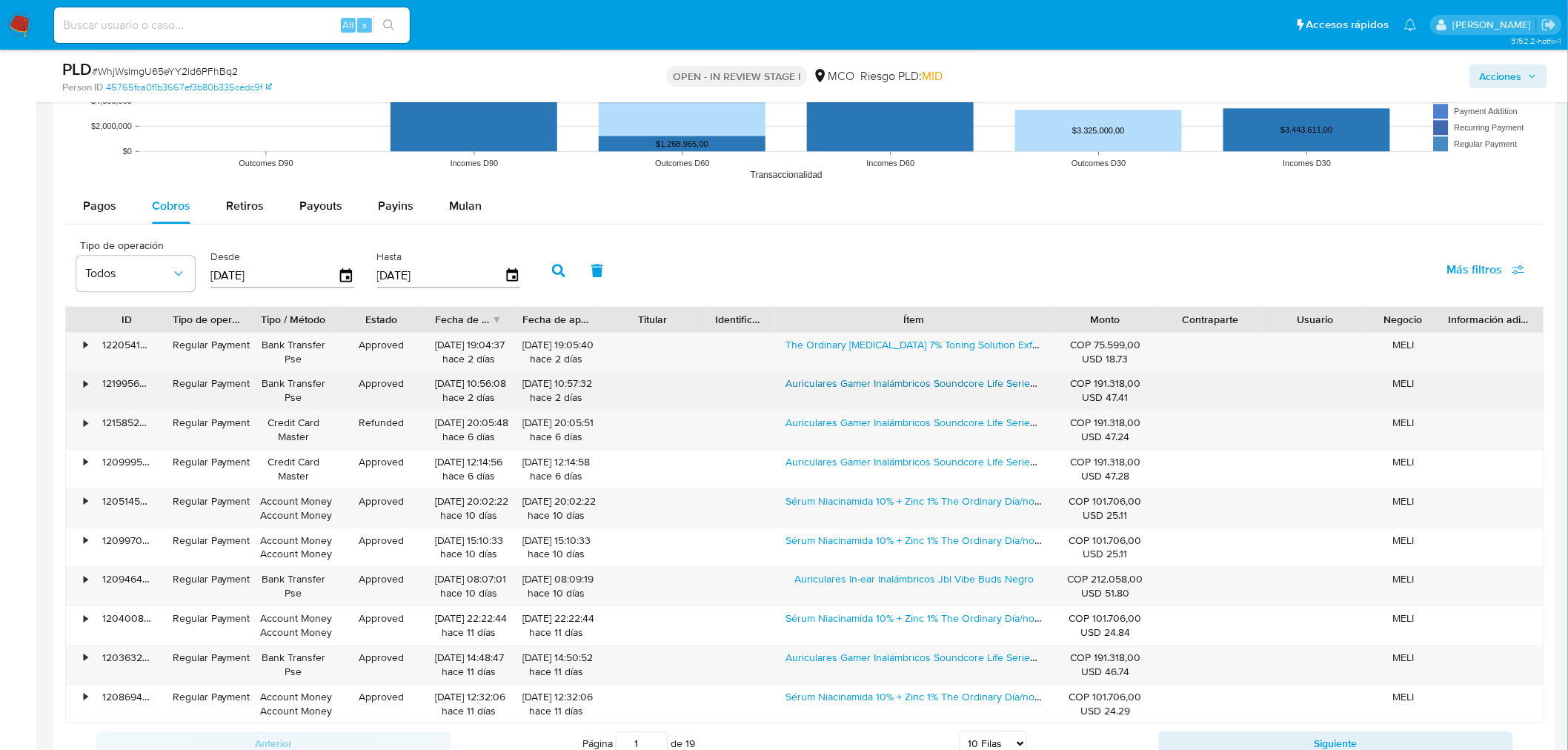
drag, startPoint x: 776, startPoint y: 395, endPoint x: 984, endPoint y: 393, distance: 208.0
click at [984, 393] on div "Auriculares Gamer Inalámbricos Soundcore Life Series Life Q20 A3025 Black Con L…" at bounding box center [913, 391] width 277 height 39
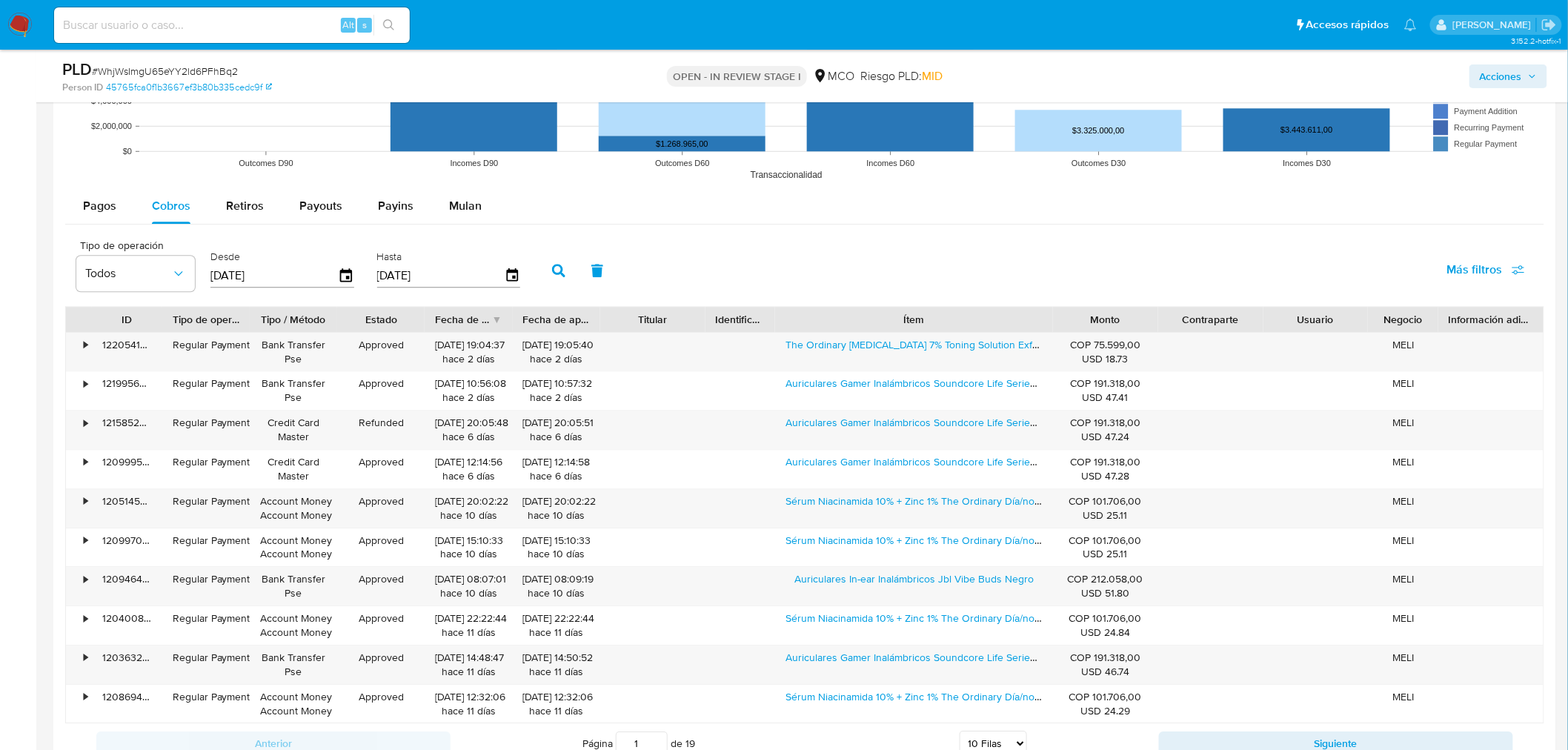
click at [1498, 71] on span "Acciones" at bounding box center [1501, 76] width 42 height 23
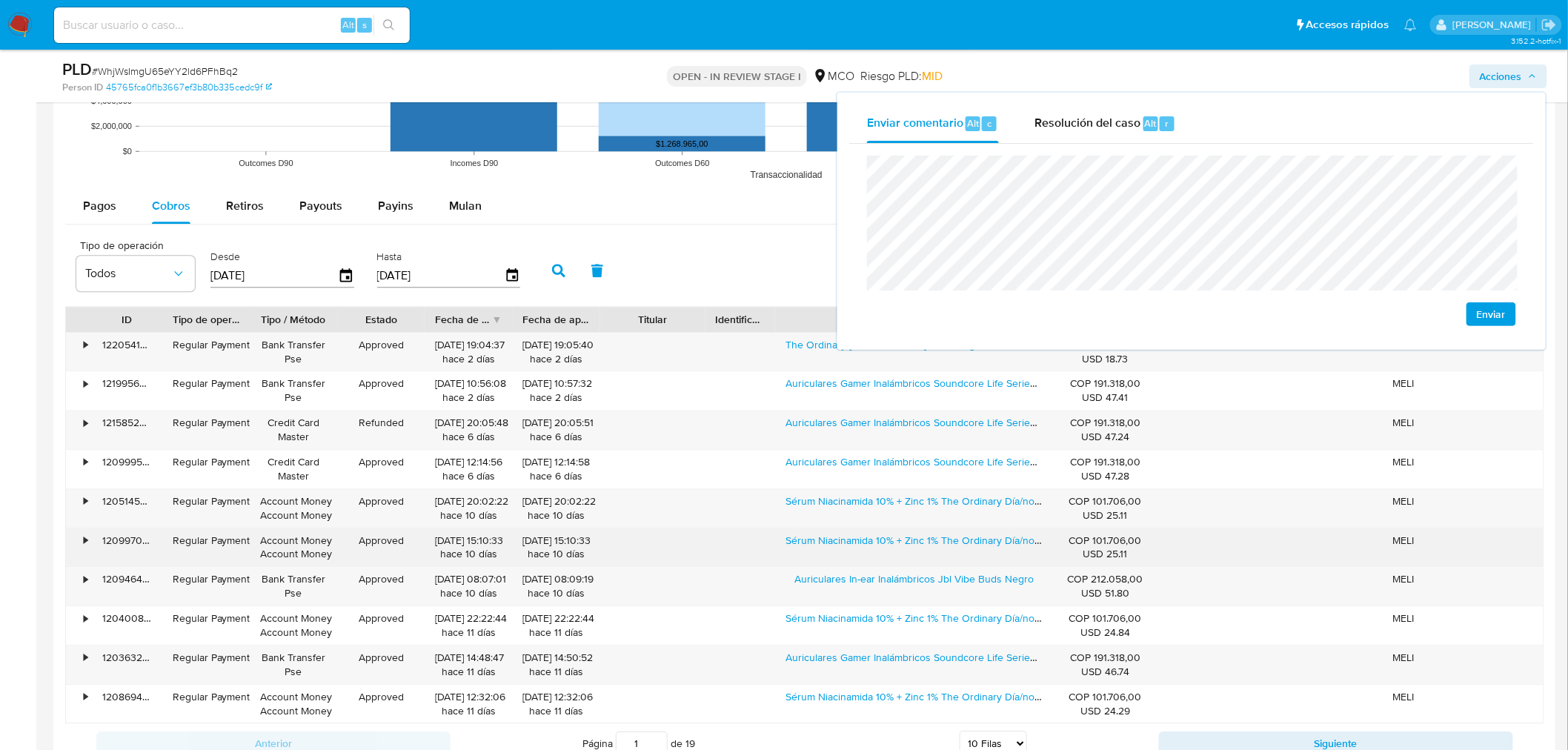
click at [999, 555] on div "• 120997011636 Regular Payment Account Money Account Money Approved 04/08/2025 …" at bounding box center [805, 548] width 1478 height 39
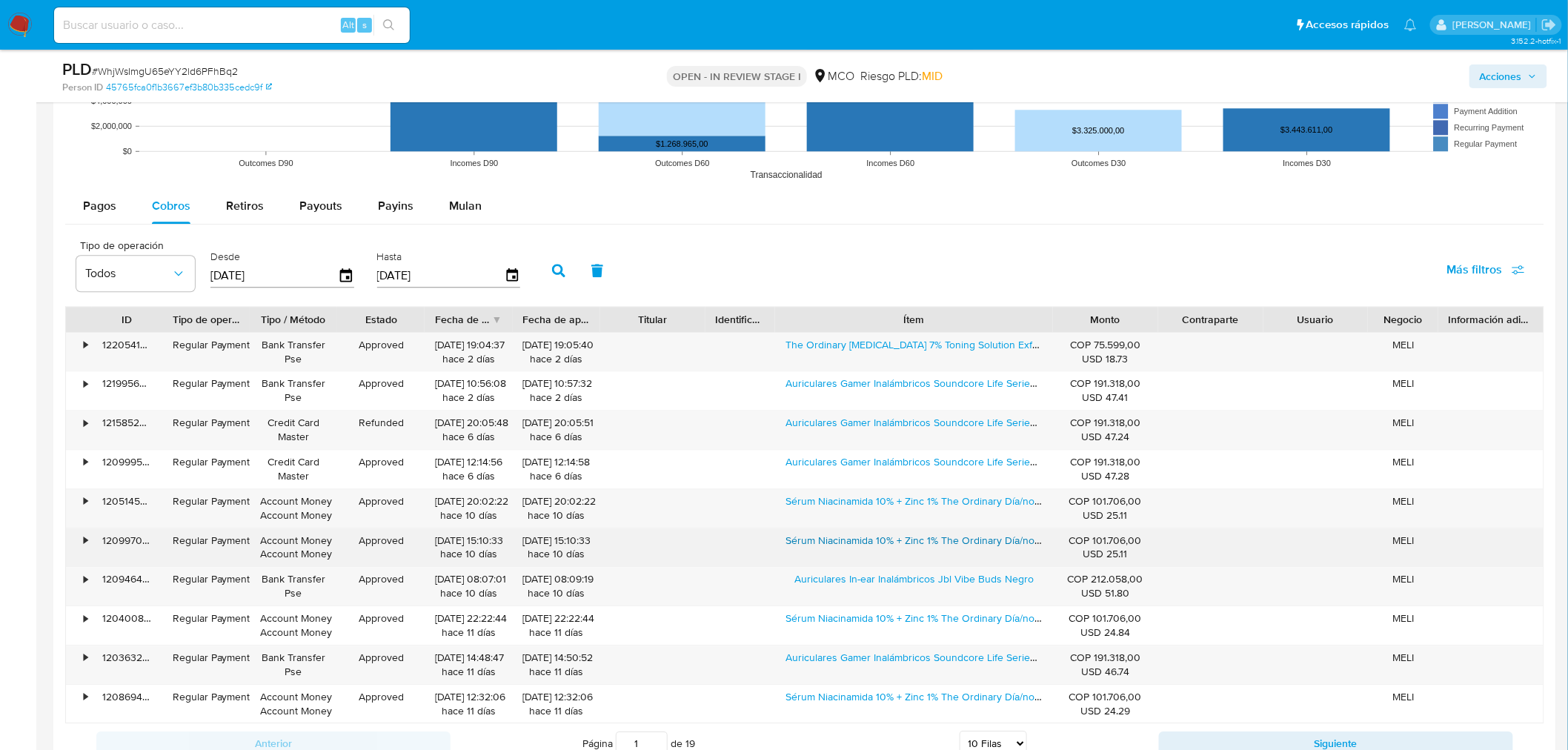
drag, startPoint x: 783, startPoint y: 547, endPoint x: 999, endPoint y: 548, distance: 216.0
click at [999, 548] on div "Sérum Niacinamida 10% + Zinc 1% The Ordinary Día/noche Para Todo Tipo De Piel D…" at bounding box center [913, 548] width 277 height 39
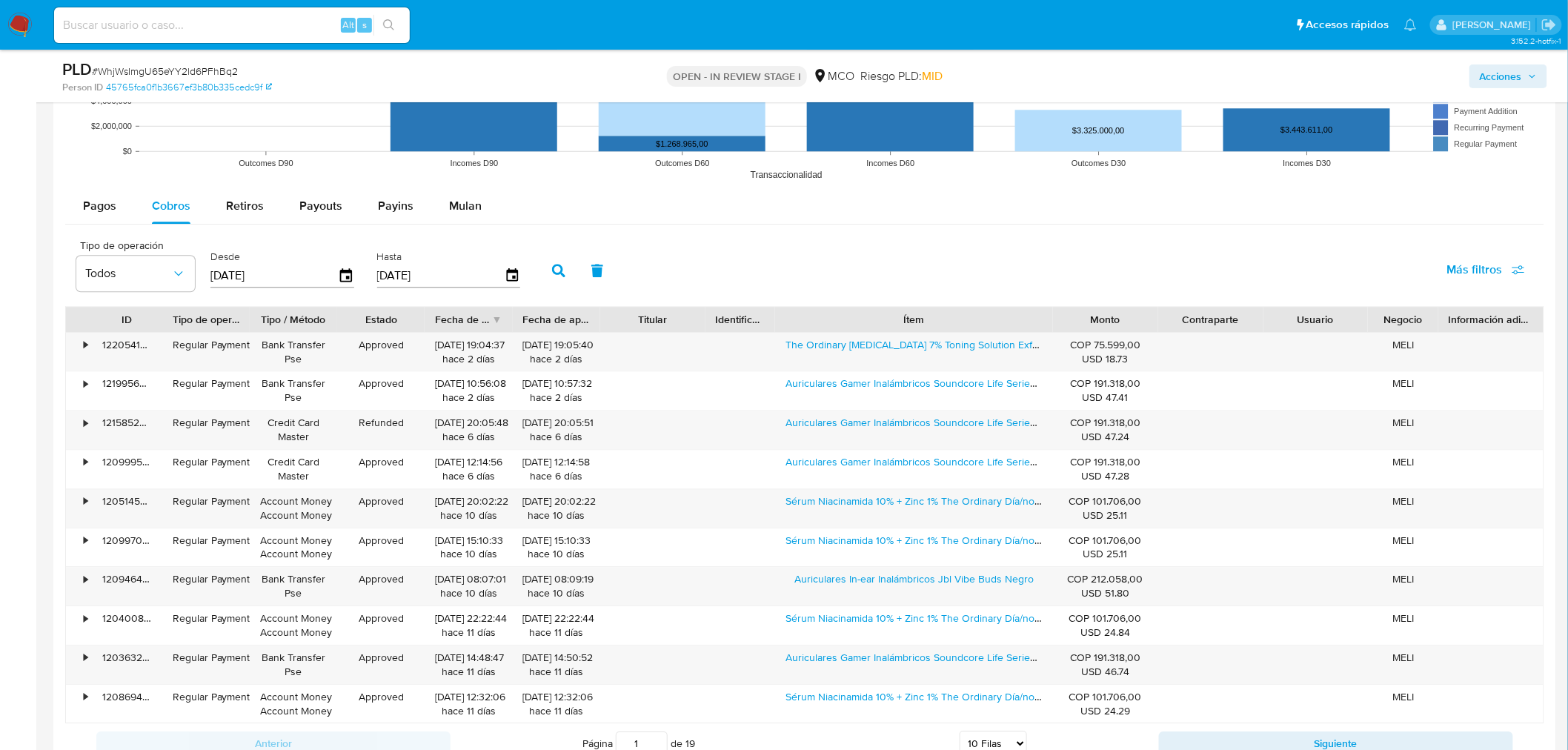
click at [1491, 76] on span "Acciones" at bounding box center [1501, 76] width 42 height 23
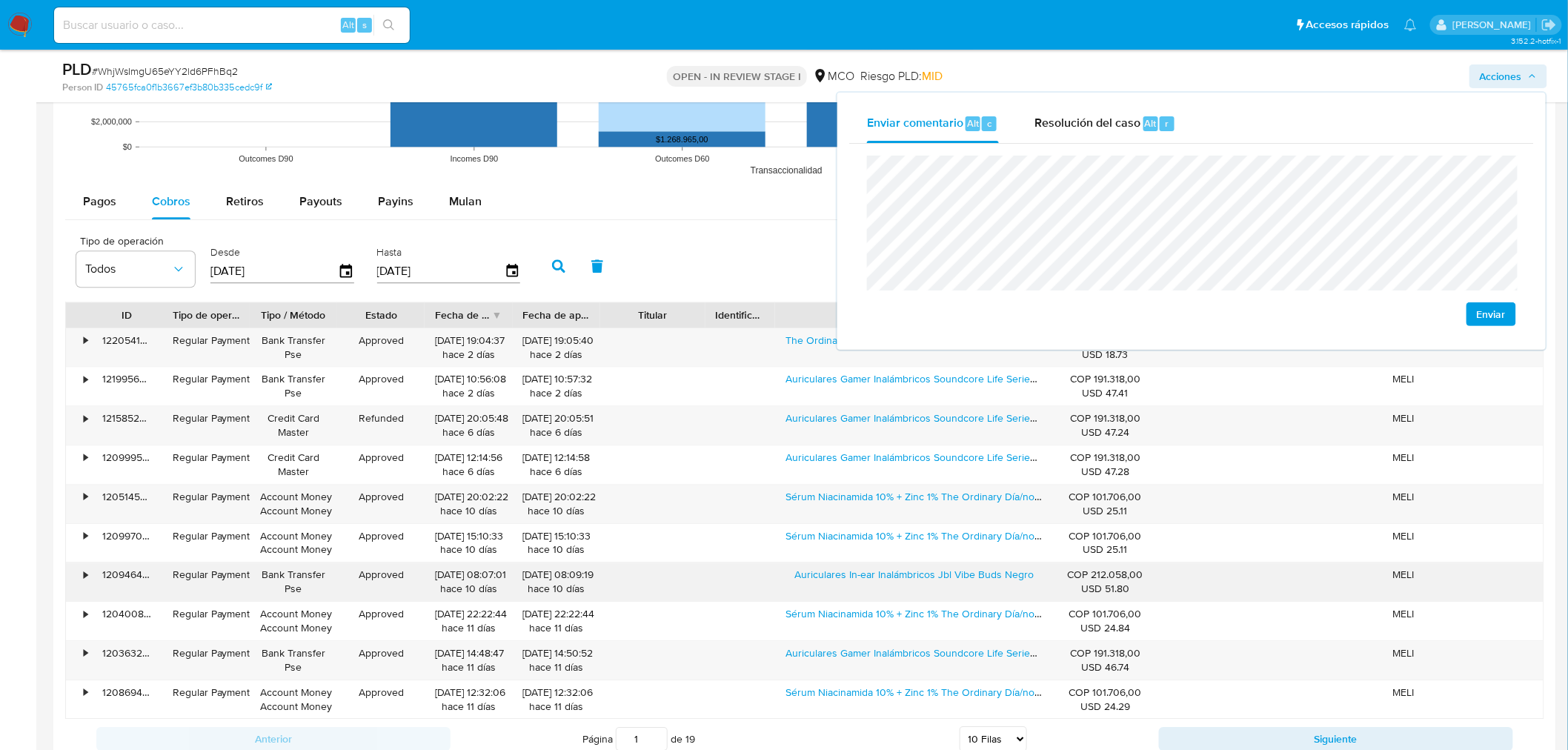
scroll to position [1647, 0]
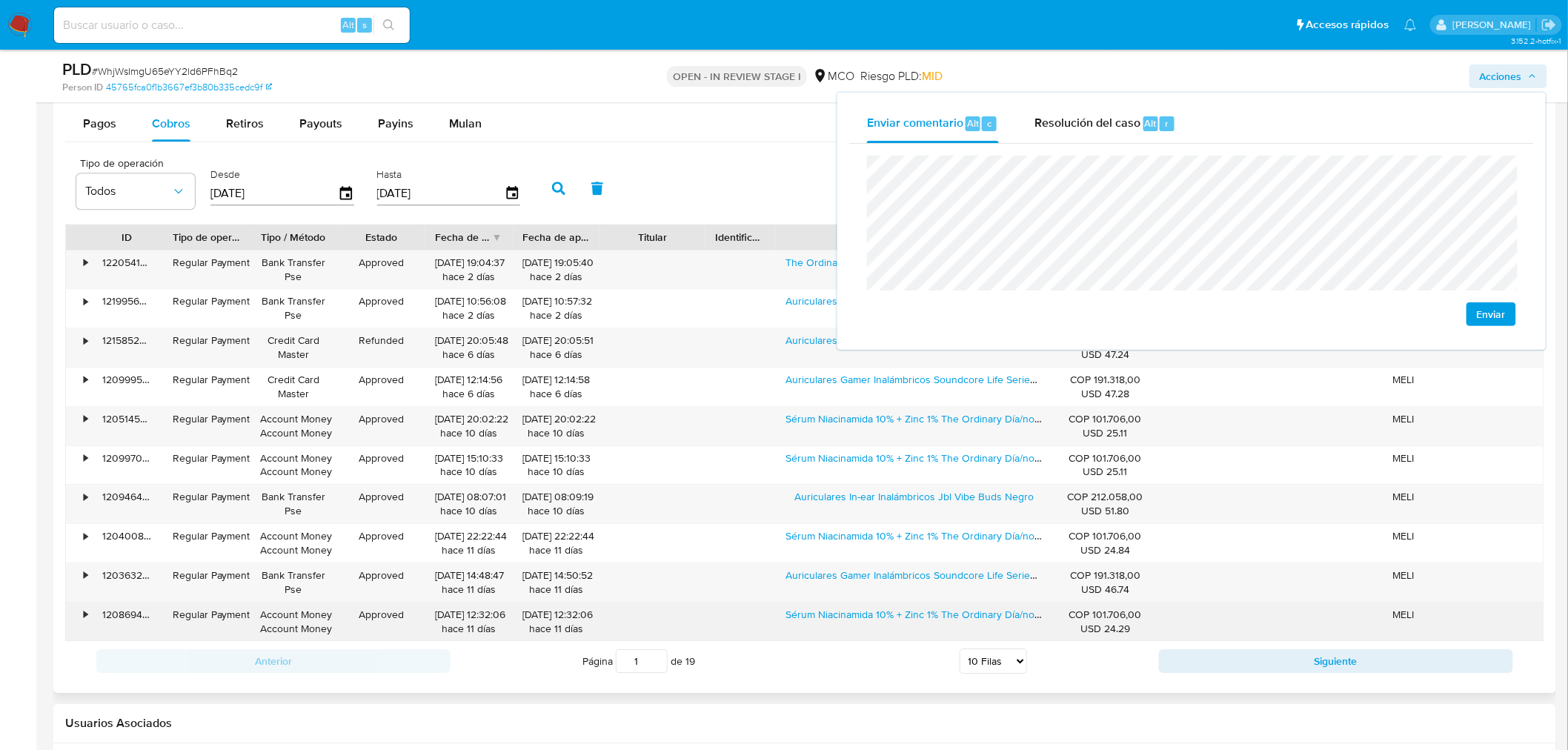
click at [996, 638] on div "• 120869439492 Regular Payment Account Money Account Money Approved 03/08/2025 …" at bounding box center [805, 622] width 1478 height 39
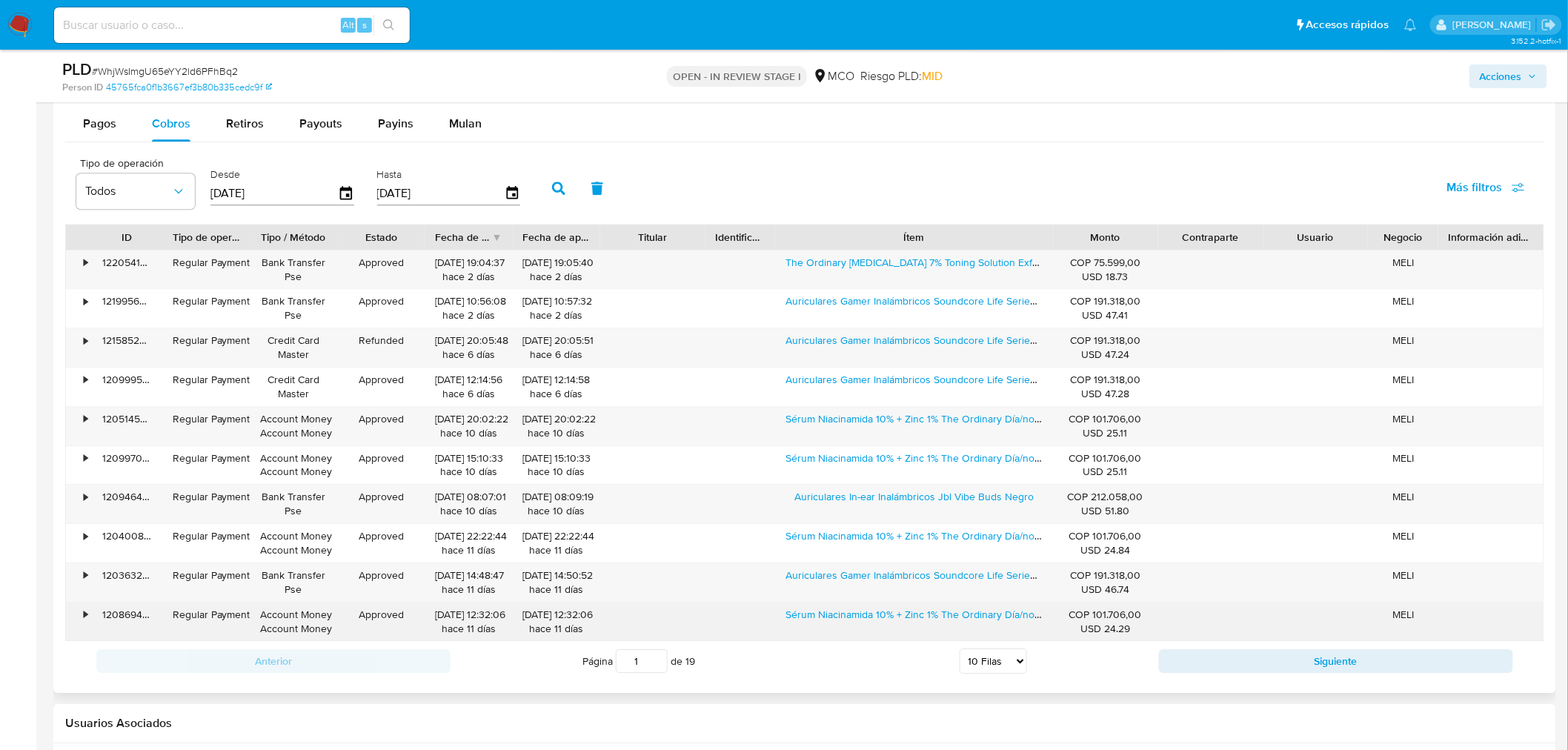
drag, startPoint x: 892, startPoint y: 631, endPoint x: 834, endPoint y: 643, distance: 59.2
click at [890, 631] on div "Sérum Niacinamida 10% + Zinc 1% The Ordinary Día/noche Para Todo Tipo De Piel D…" at bounding box center [913, 622] width 277 height 39
click at [797, 640] on div "Sérum Niacinamida 10% + Zinc 1% The Ordinary Día/noche Para Todo Tipo De Piel D…" at bounding box center [913, 622] width 277 height 39
drag, startPoint x: 787, startPoint y: 627, endPoint x: 999, endPoint y: 631, distance: 212.0
click at [999, 631] on div "Sérum Niacinamida 10% + Zinc 1% The Ordinary Día/noche Para Todo Tipo De Piel D…" at bounding box center [913, 622] width 277 height 39
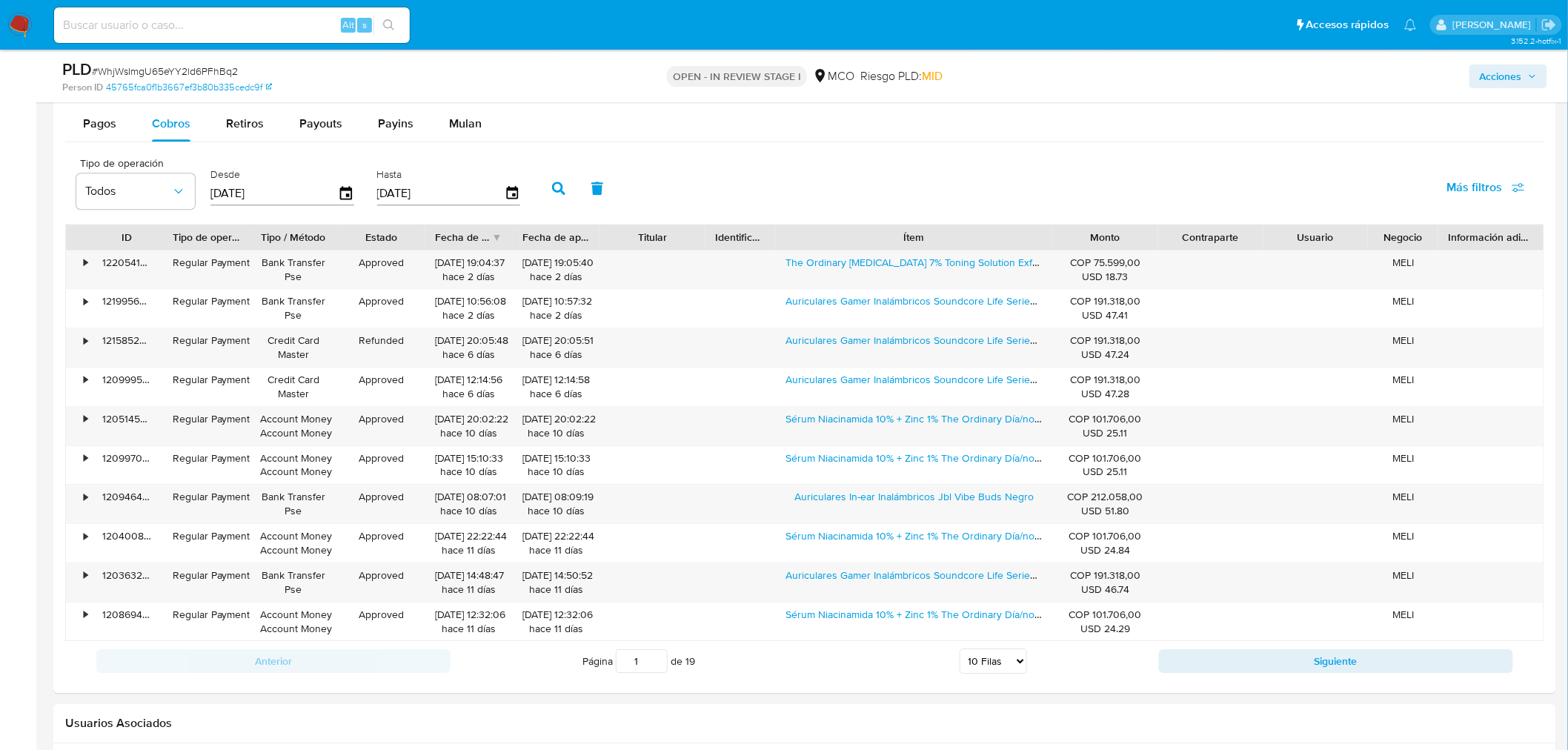
click at [1501, 80] on span "Acciones" at bounding box center [1501, 76] width 42 height 23
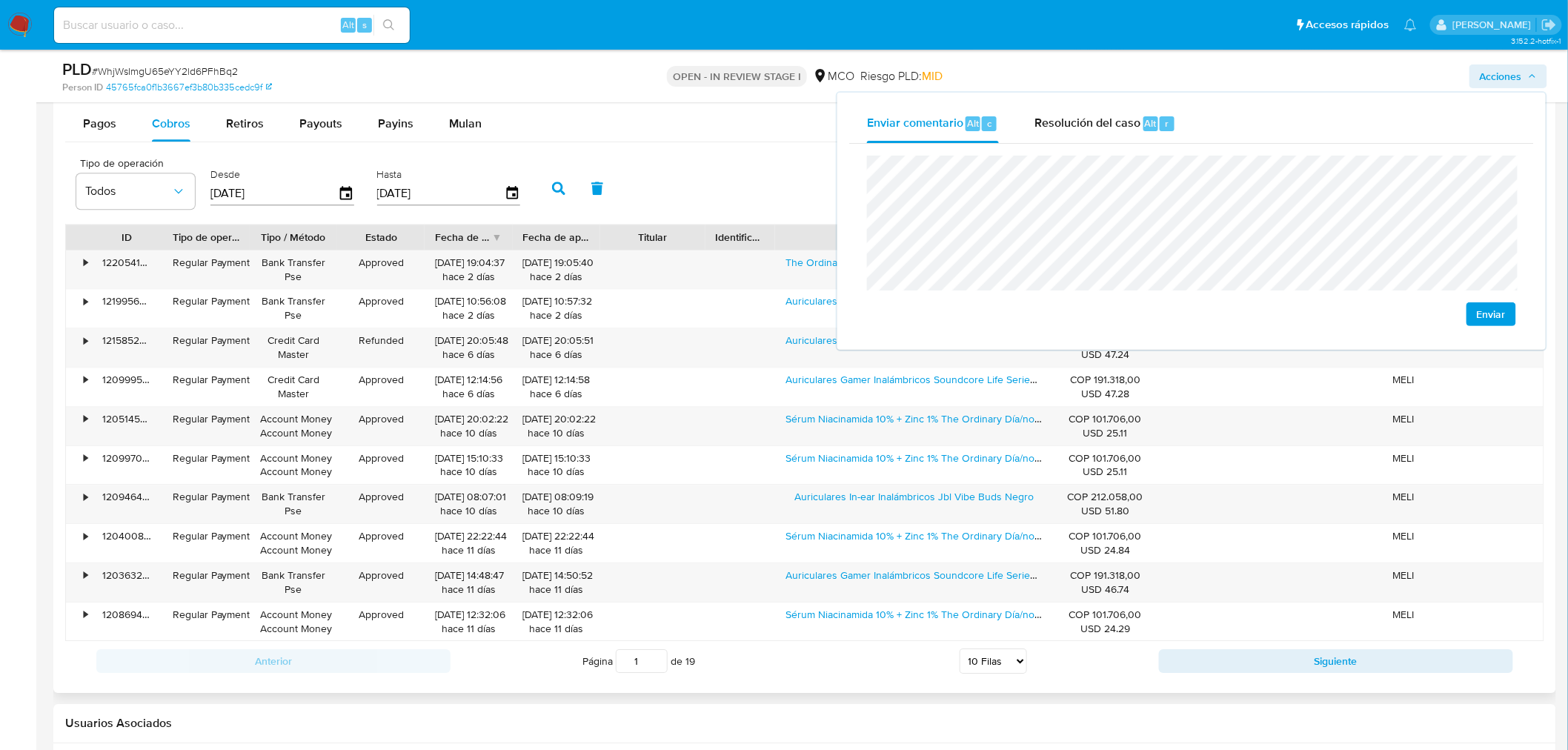
scroll to position [1730, 0]
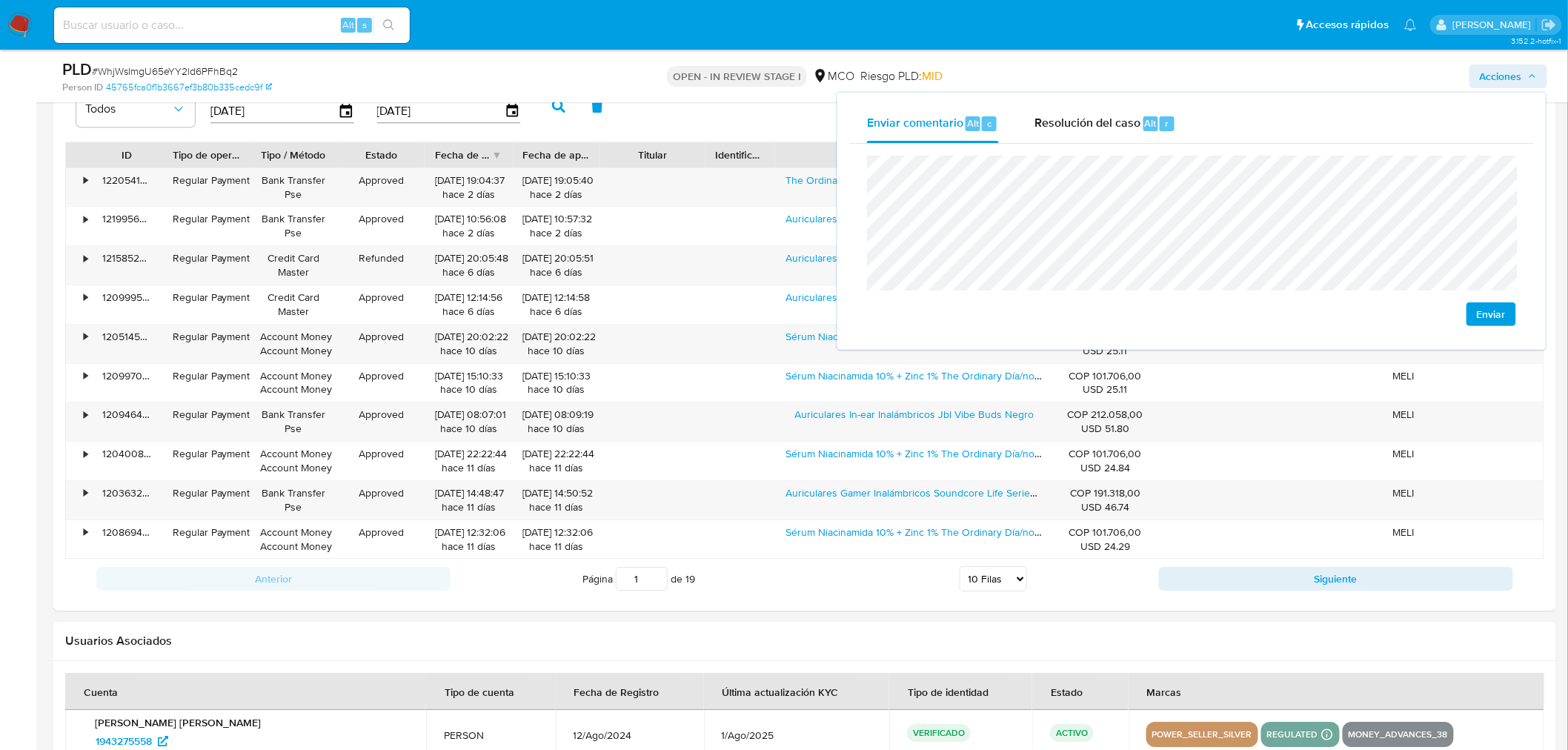
click at [865, 144] on div "Enviar" at bounding box center [1191, 240] width 684 height 194
click at [1077, 117] on span "Resolución del caso" at bounding box center [1087, 123] width 106 height 17
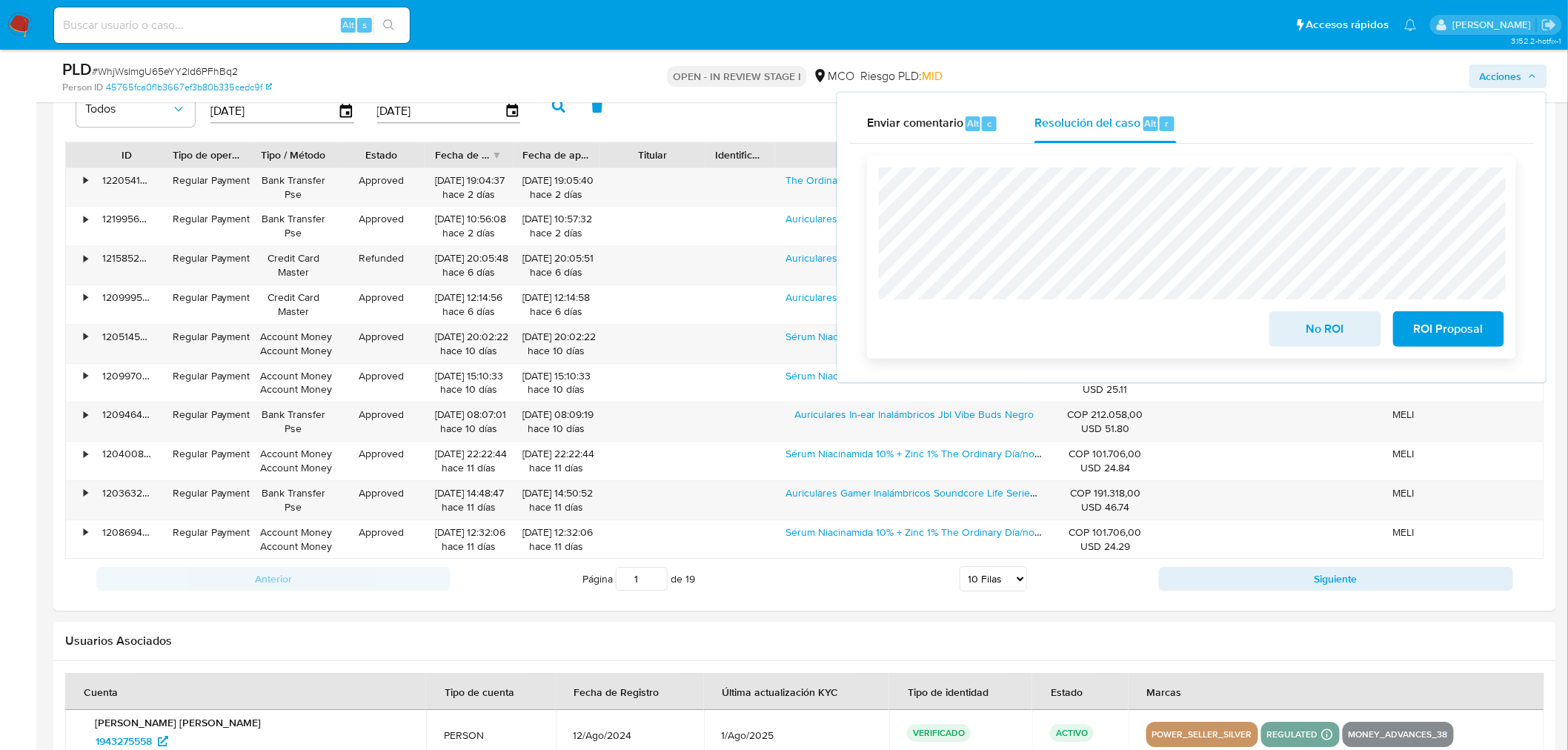
click at [1312, 328] on span "No ROI" at bounding box center [1325, 329] width 73 height 32
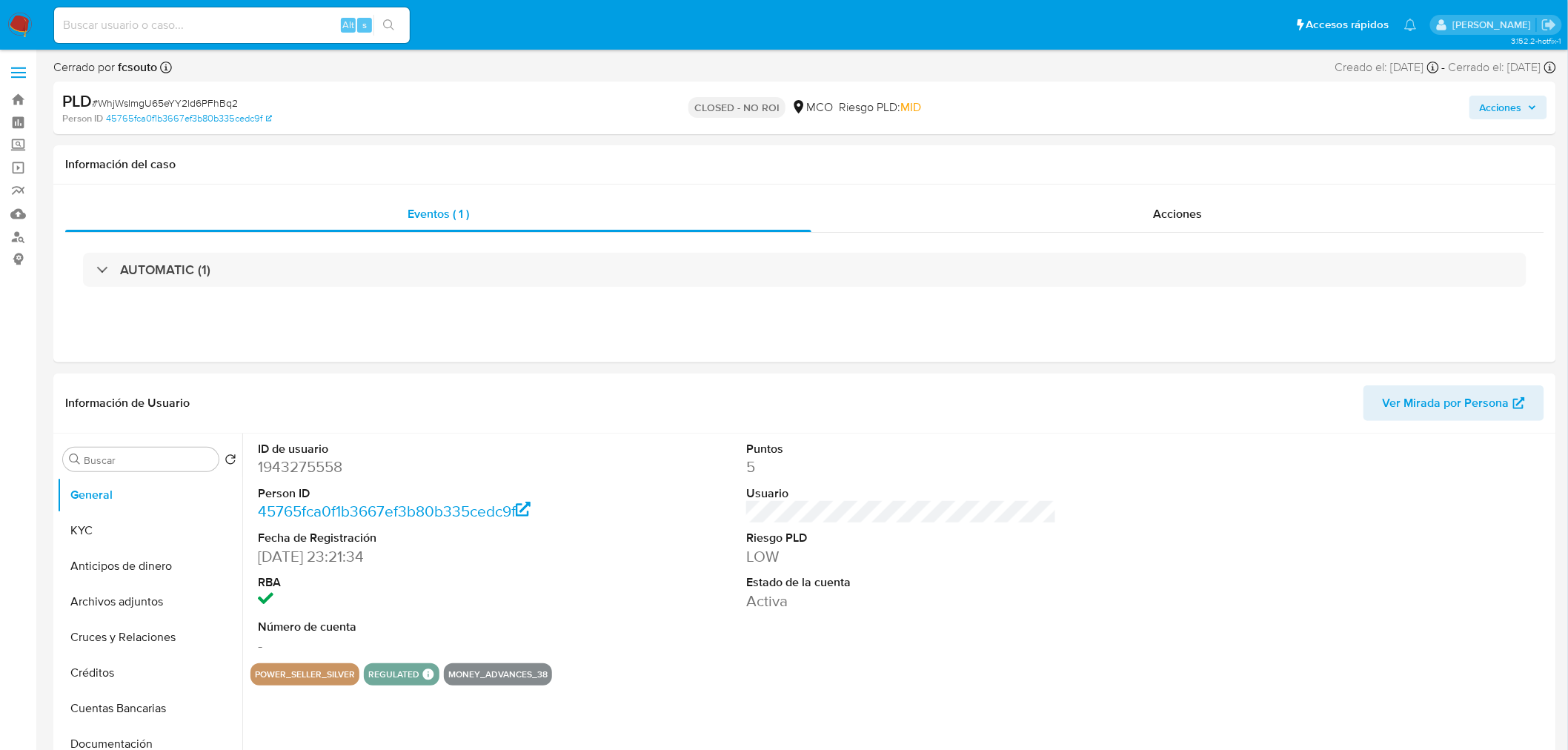
select select "10"
click at [1515, 105] on span "Acciones" at bounding box center [1501, 107] width 42 height 23
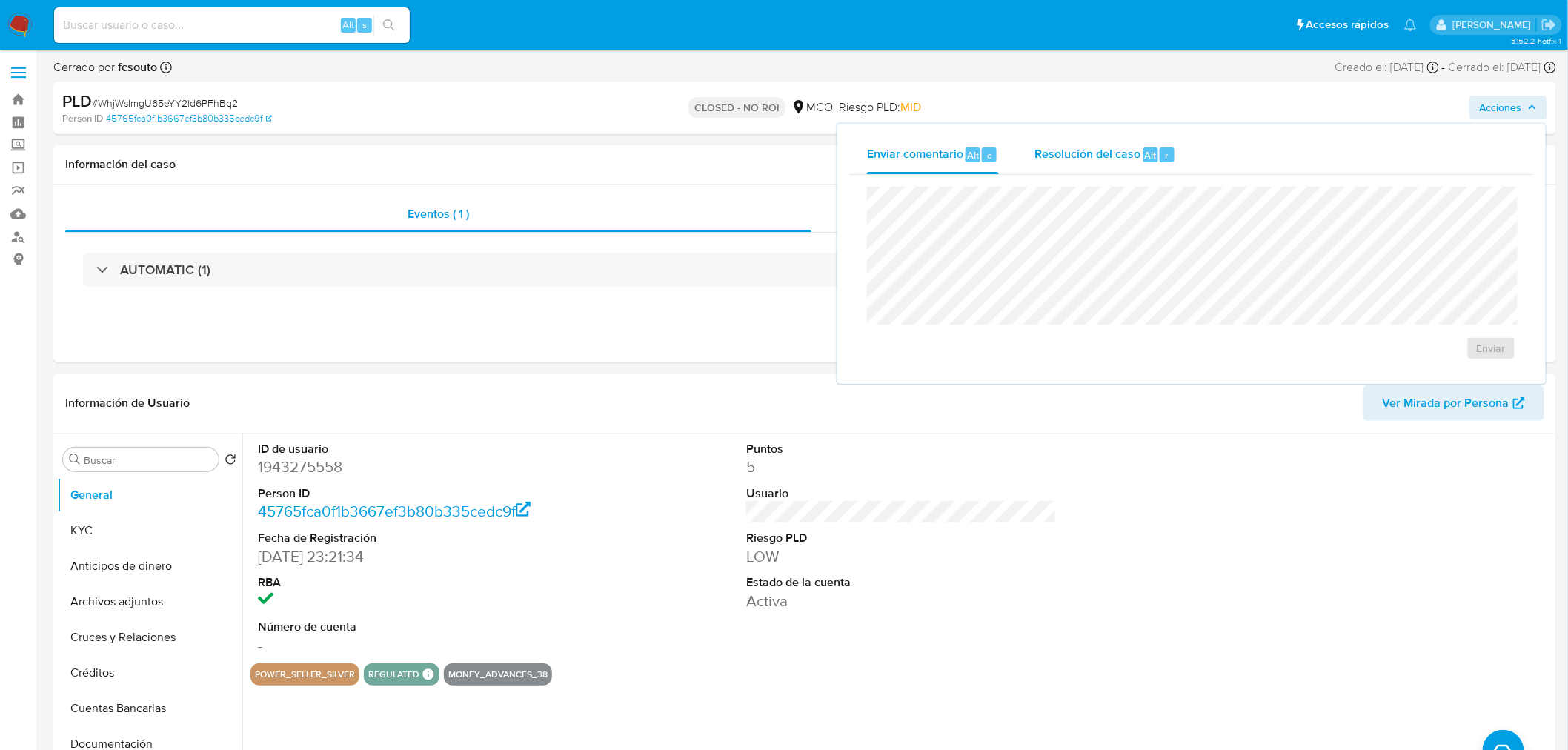
click at [1090, 151] on span "Resolución del caso" at bounding box center [1087, 154] width 106 height 17
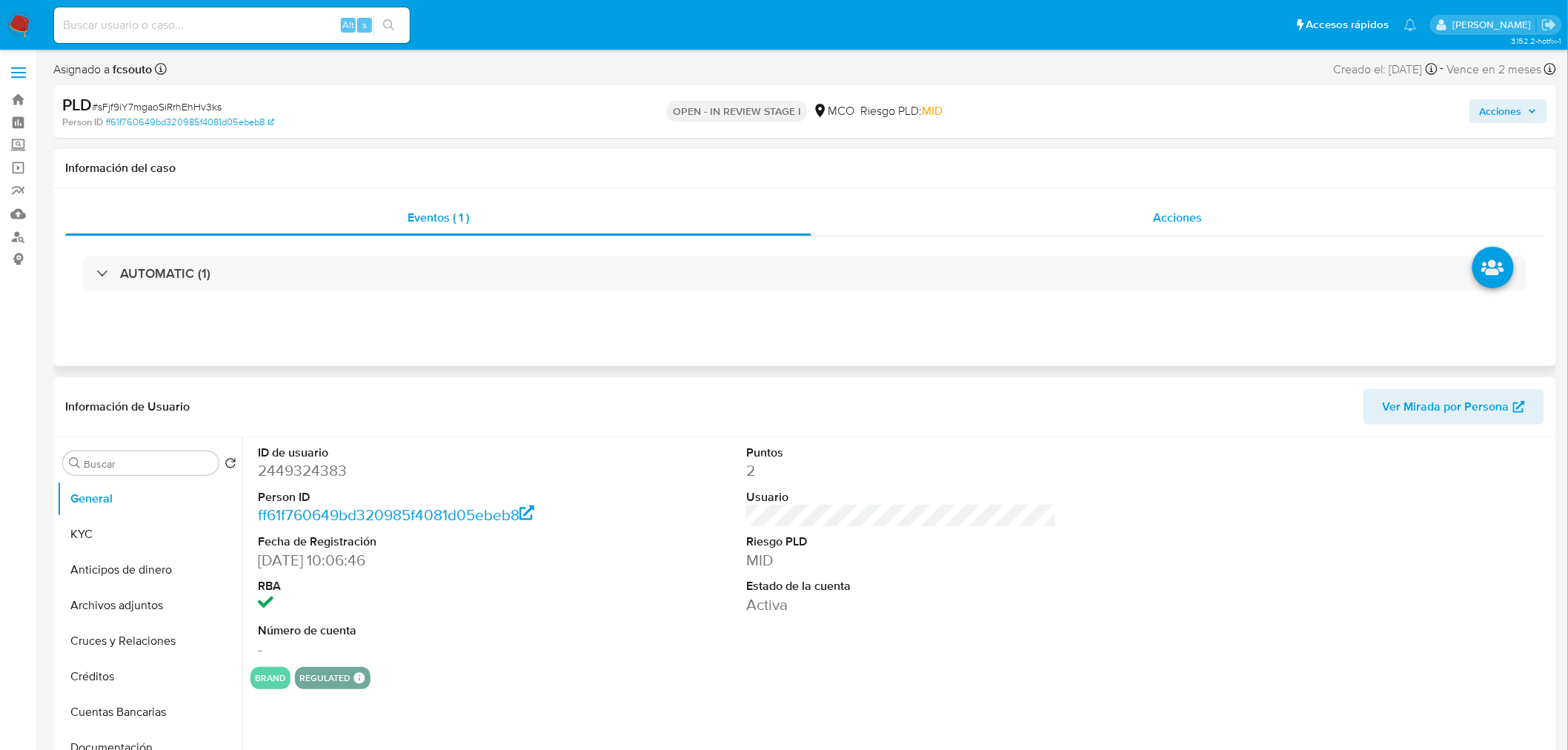
select select "10"
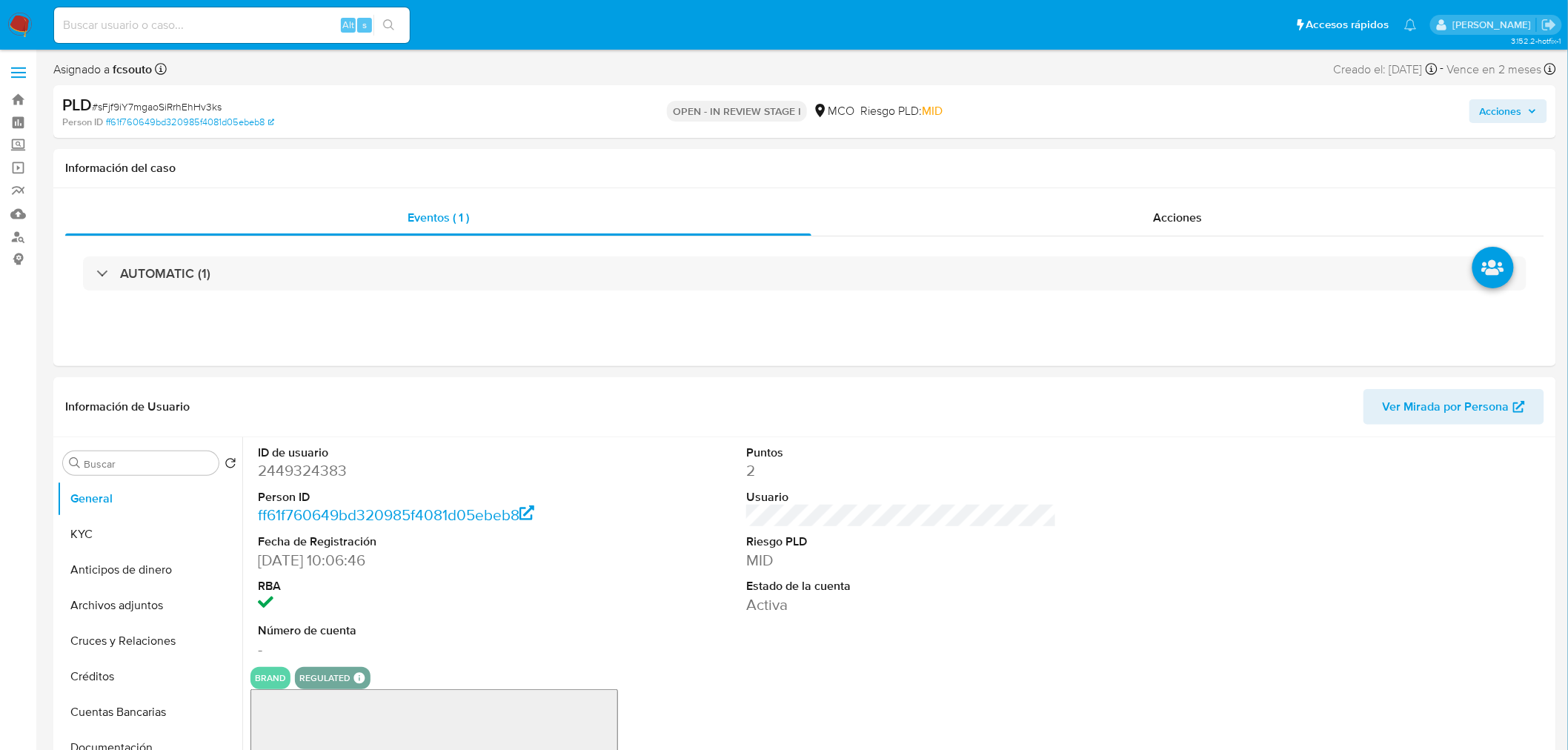
drag, startPoint x: 1512, startPoint y: 106, endPoint x: 1463, endPoint y: 119, distance: 50.7
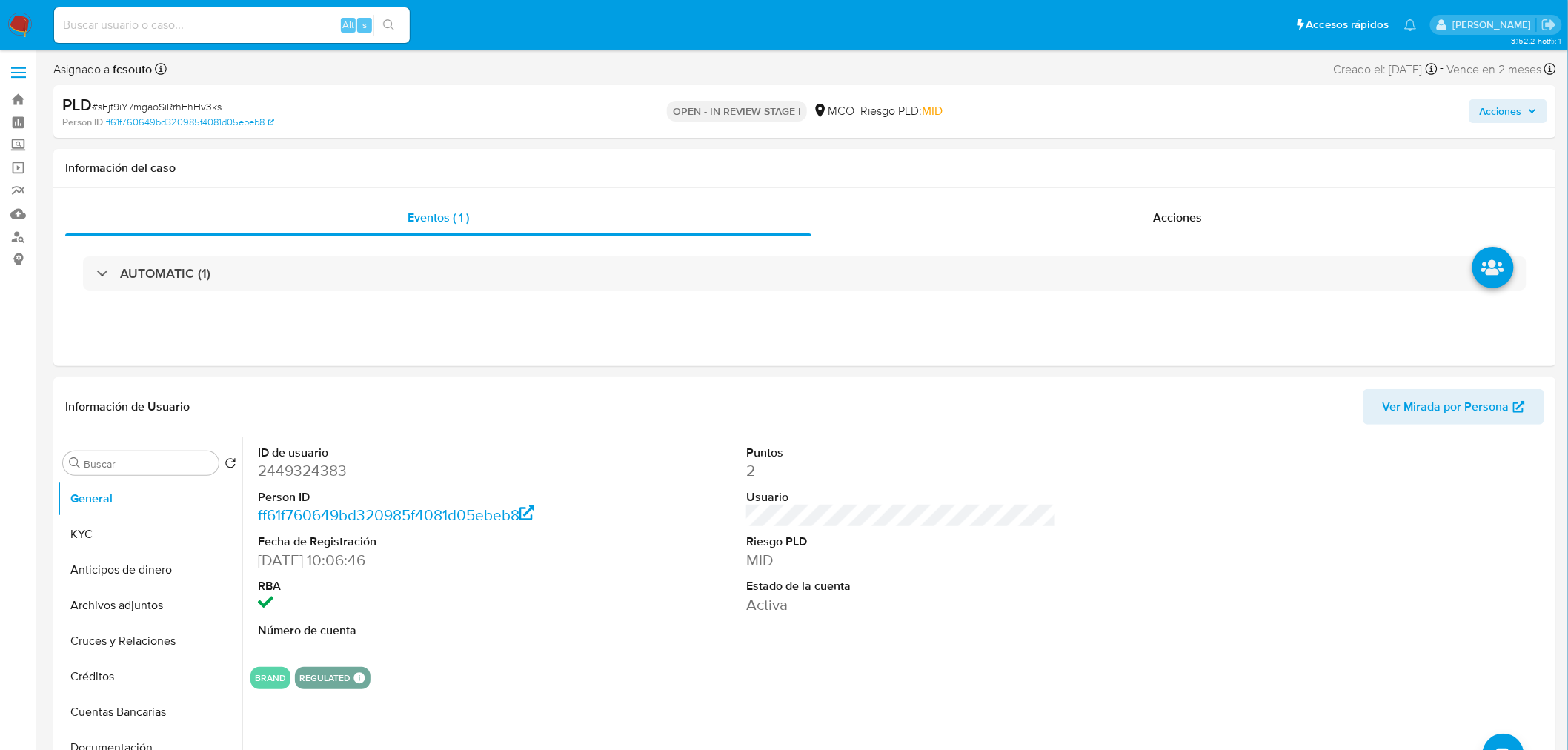
click at [1509, 106] on span "Acciones" at bounding box center [1501, 110] width 42 height 23
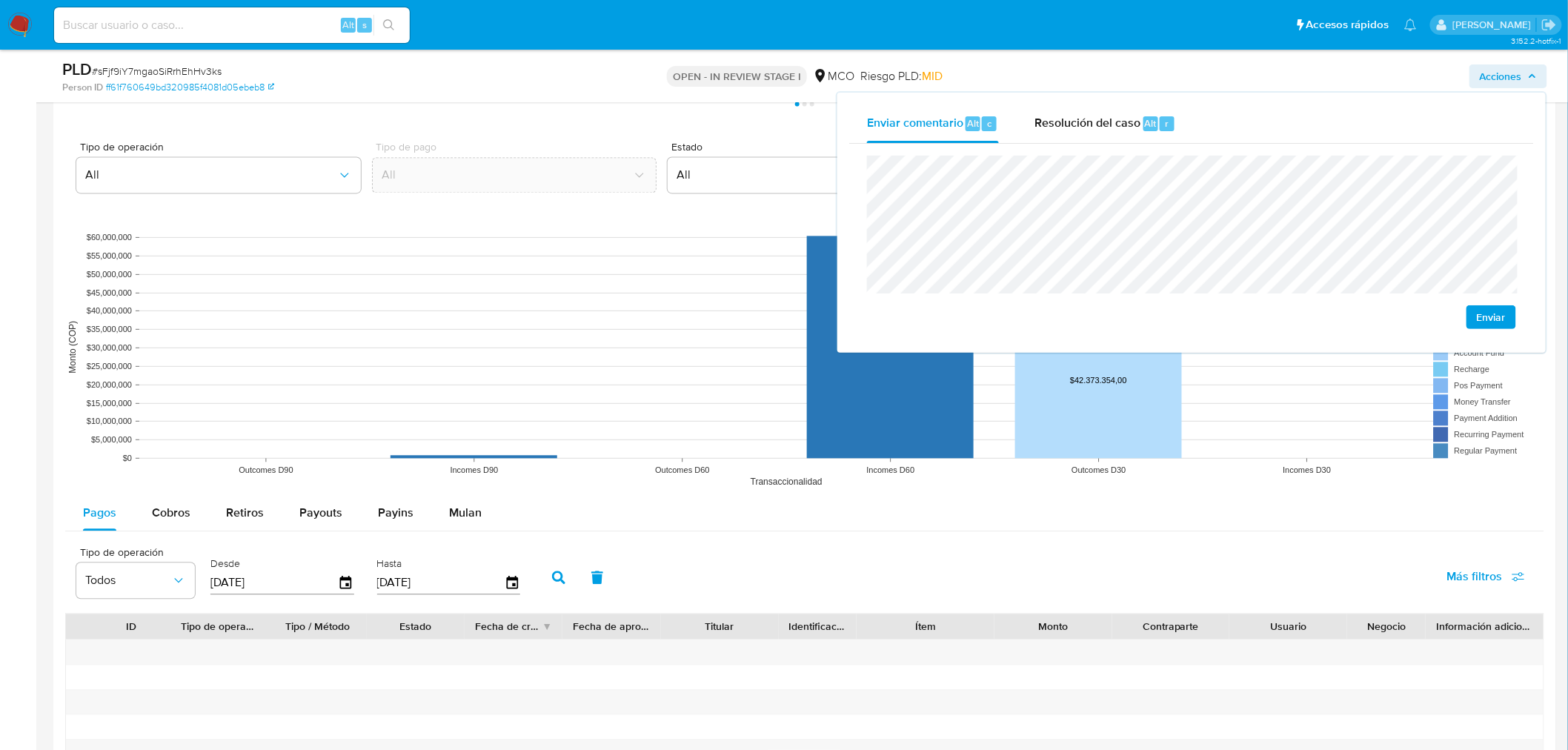
scroll to position [1399, 0]
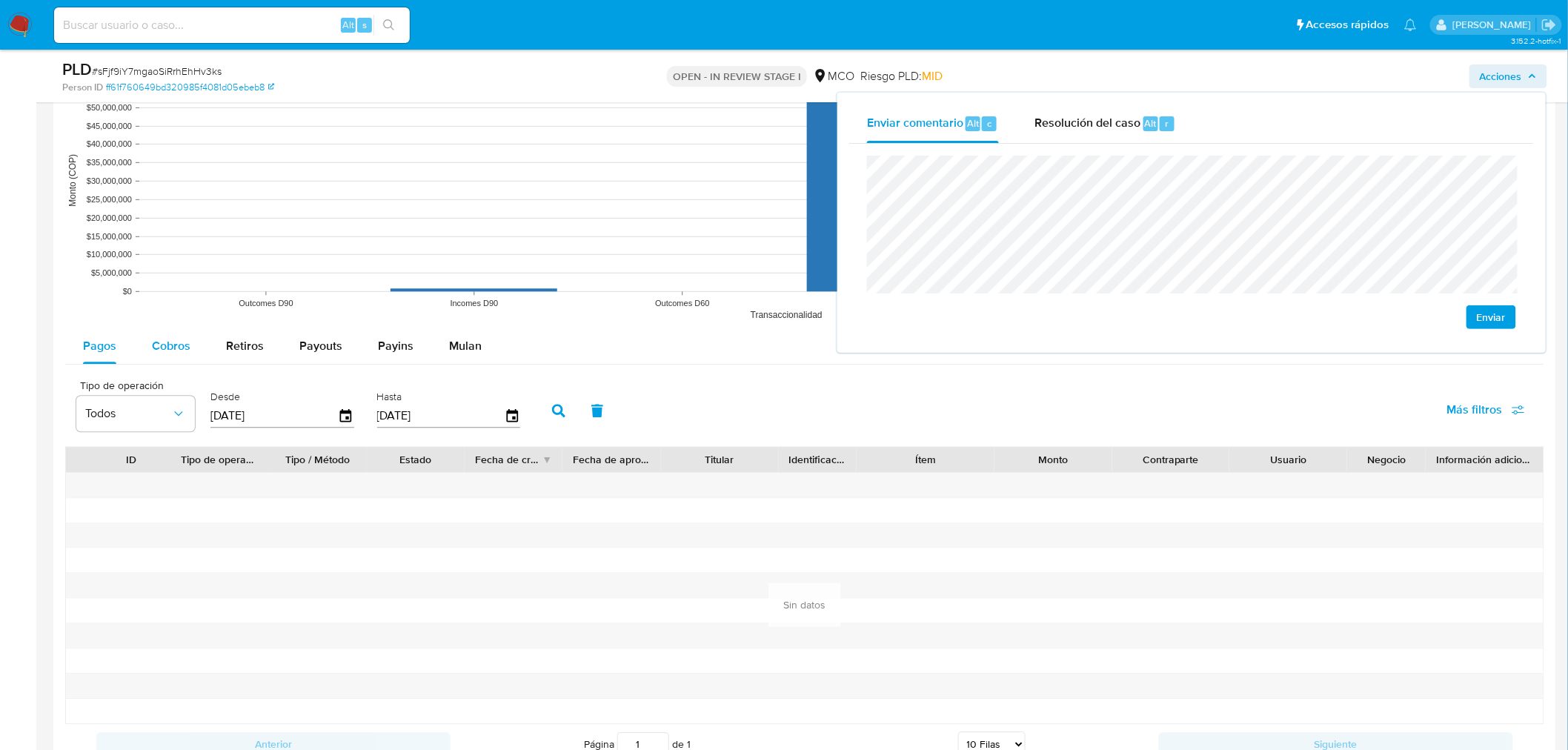
click at [150, 352] on button "Cobros" at bounding box center [171, 346] width 74 height 35
select select "10"
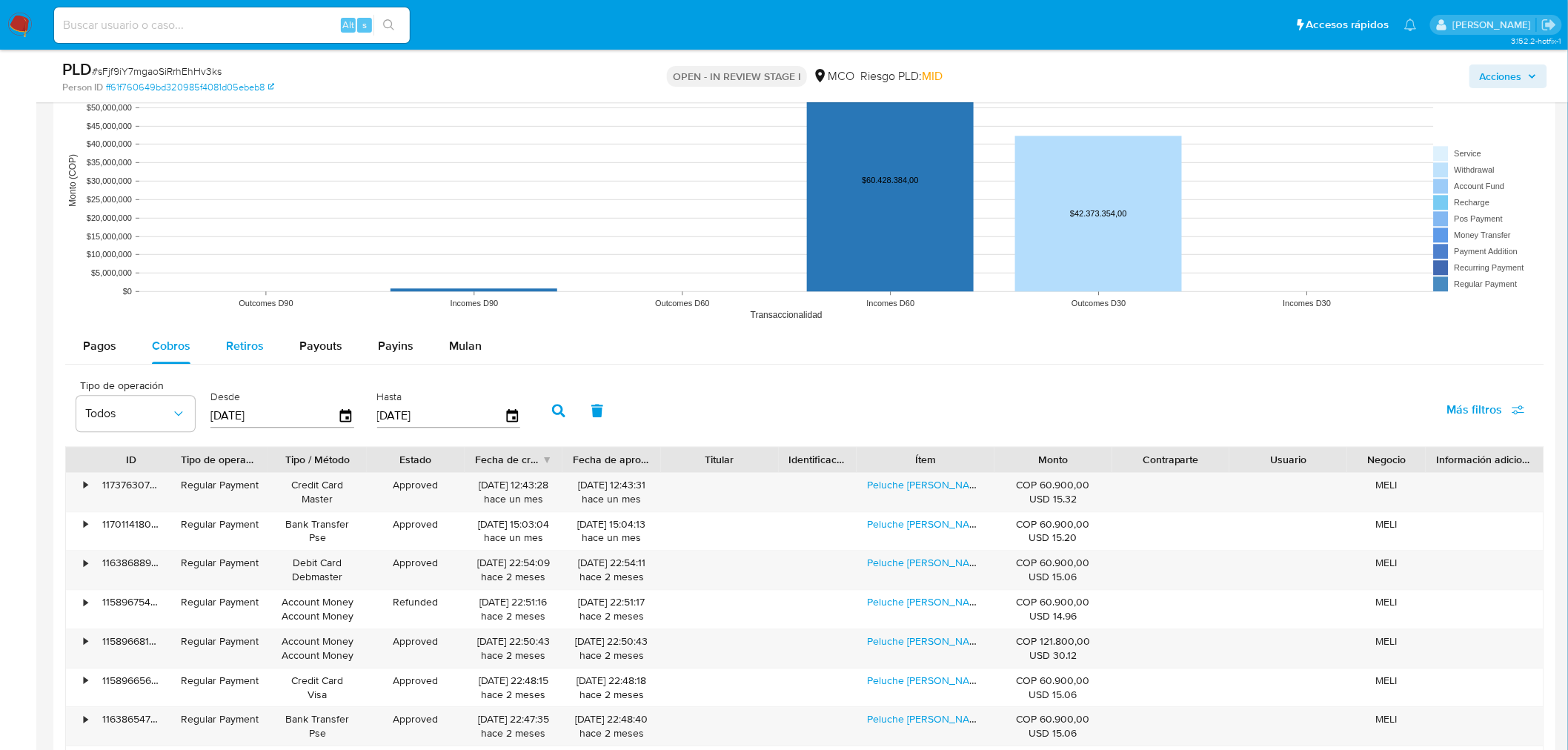
click at [210, 343] on button "Retiros" at bounding box center [244, 346] width 73 height 35
select select "10"
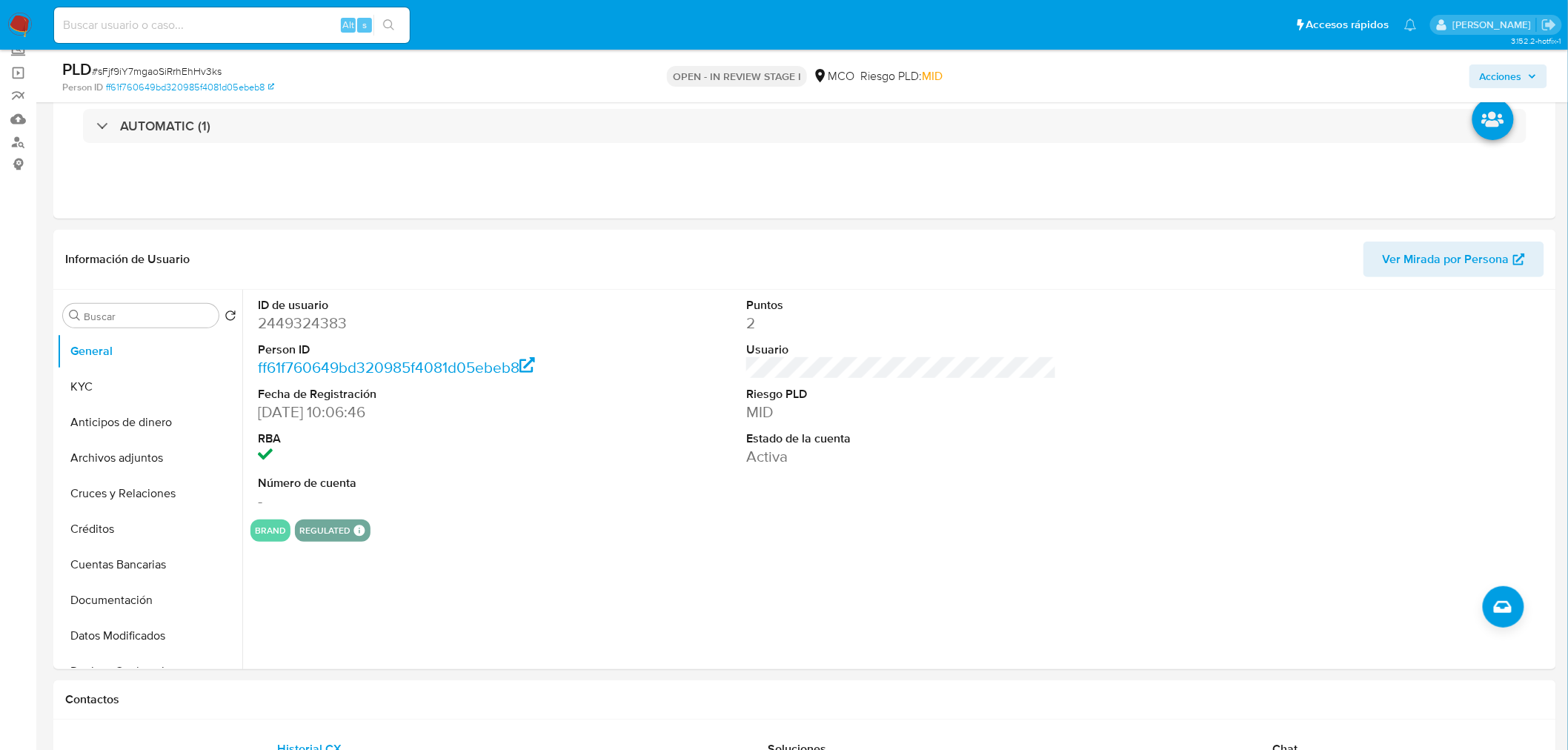
scroll to position [0, 0]
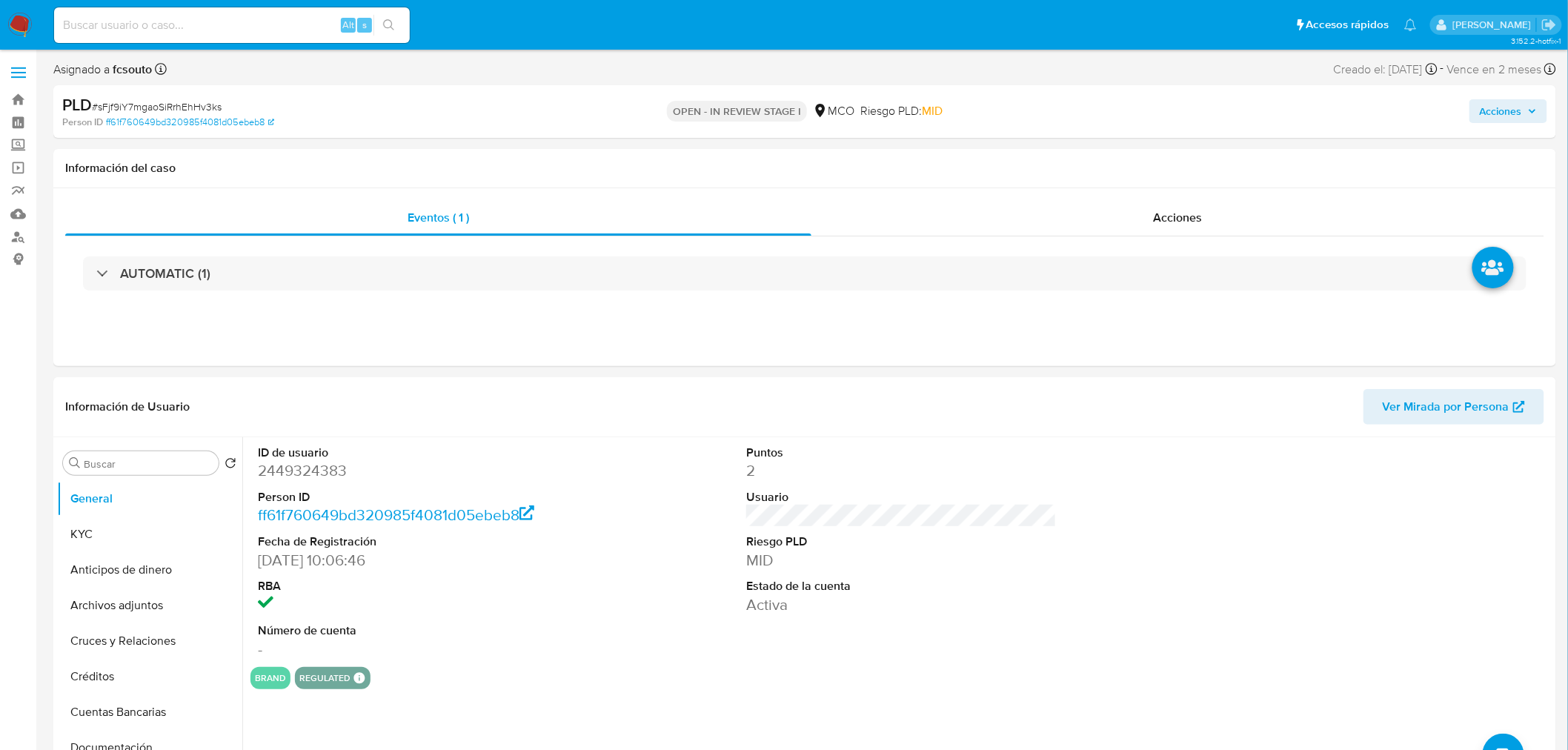
click at [1522, 119] on span "Acciones" at bounding box center [1501, 110] width 42 height 23
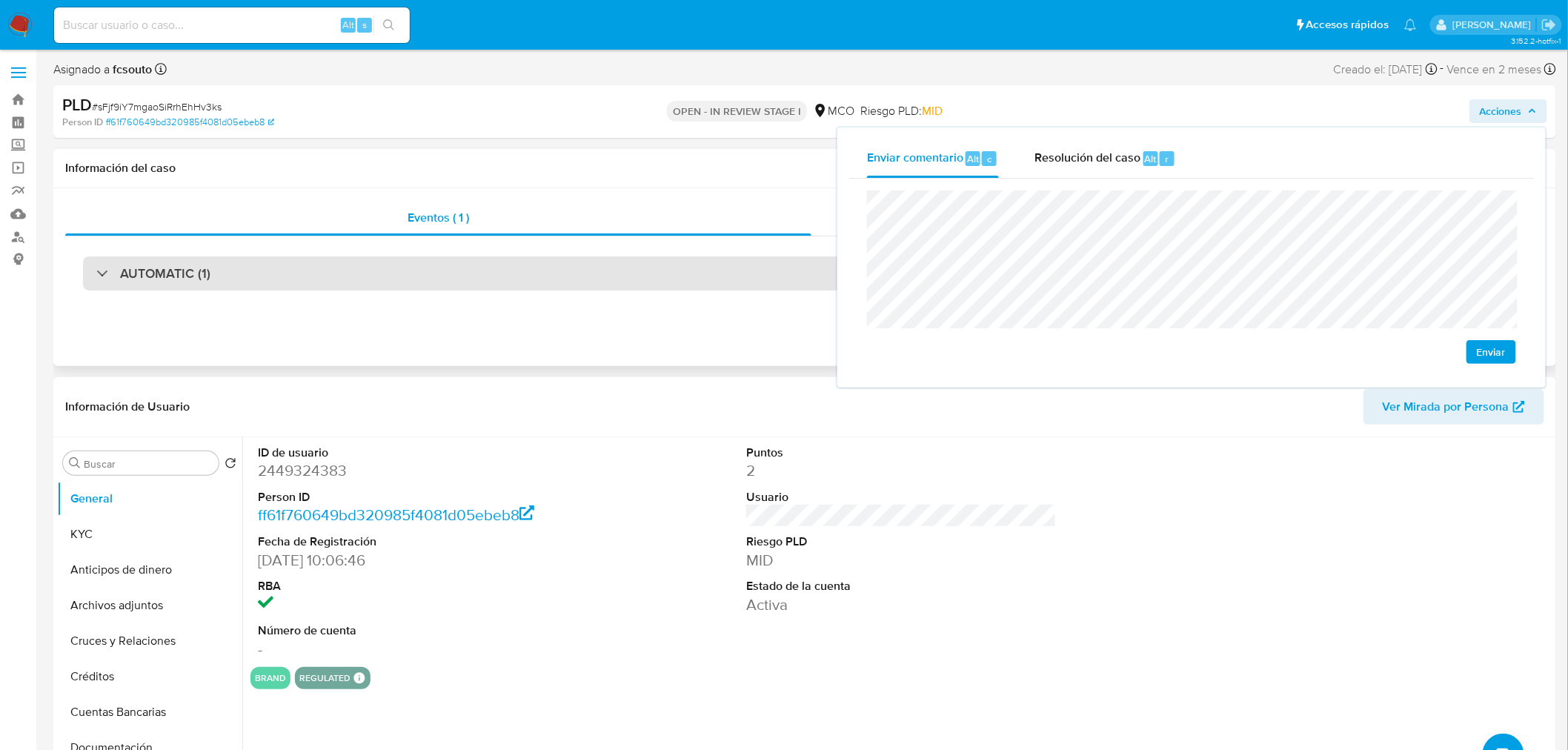
click at [497, 283] on div "AUTOMATIC (1)" at bounding box center [805, 273] width 1444 height 34
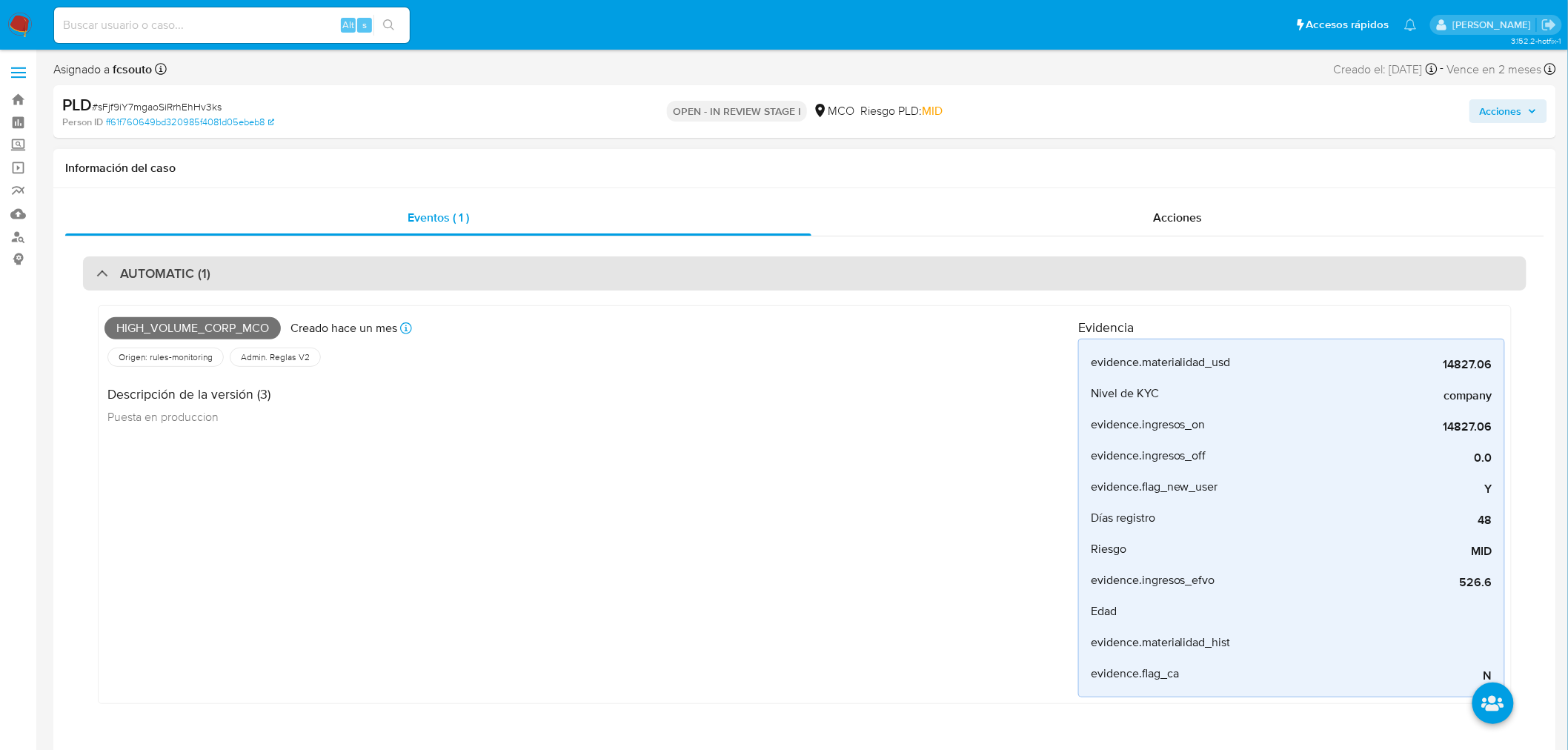
click at [497, 279] on div "AUTOMATIC (1)" at bounding box center [805, 273] width 1444 height 34
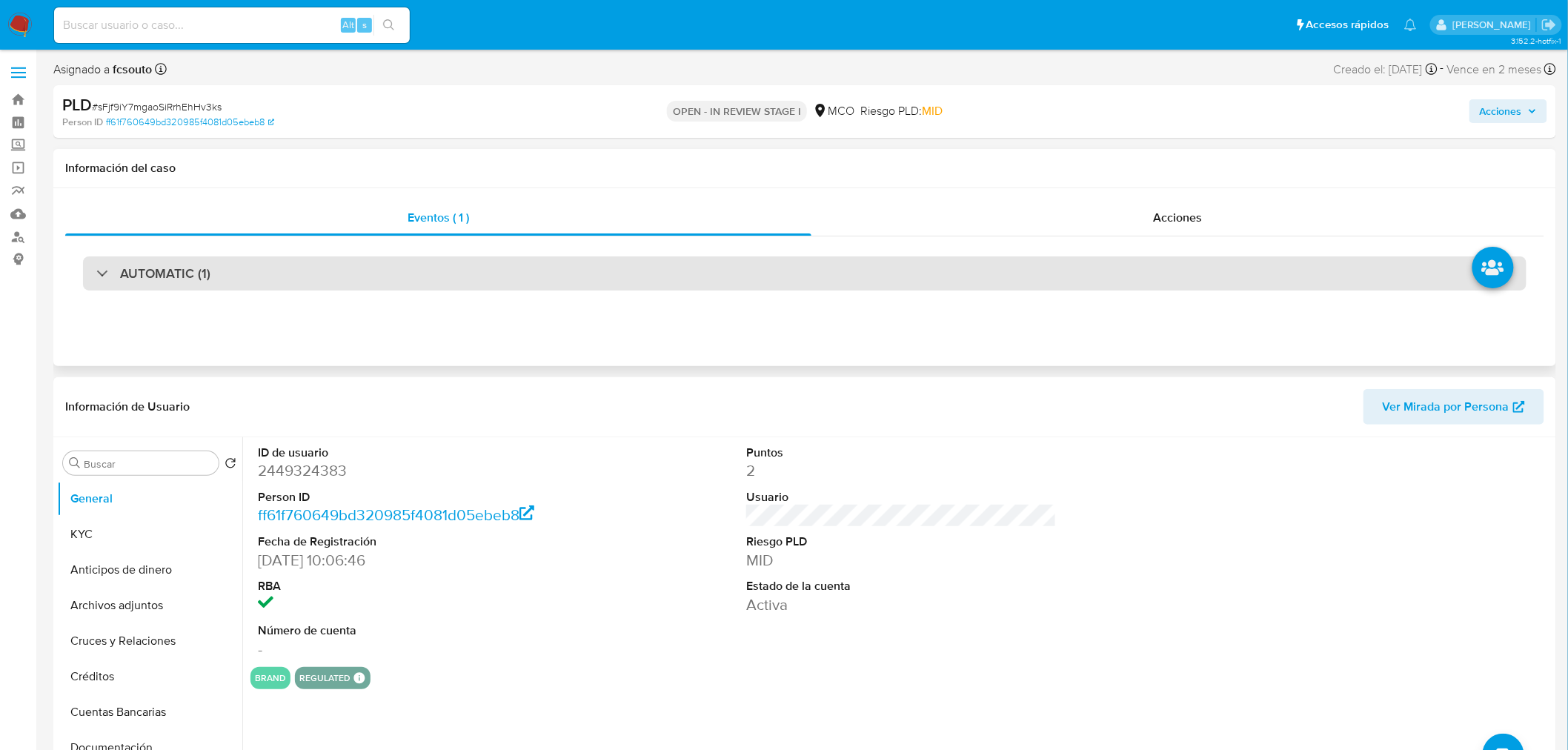
click at [495, 265] on div "AUTOMATIC (1)" at bounding box center [805, 273] width 1444 height 34
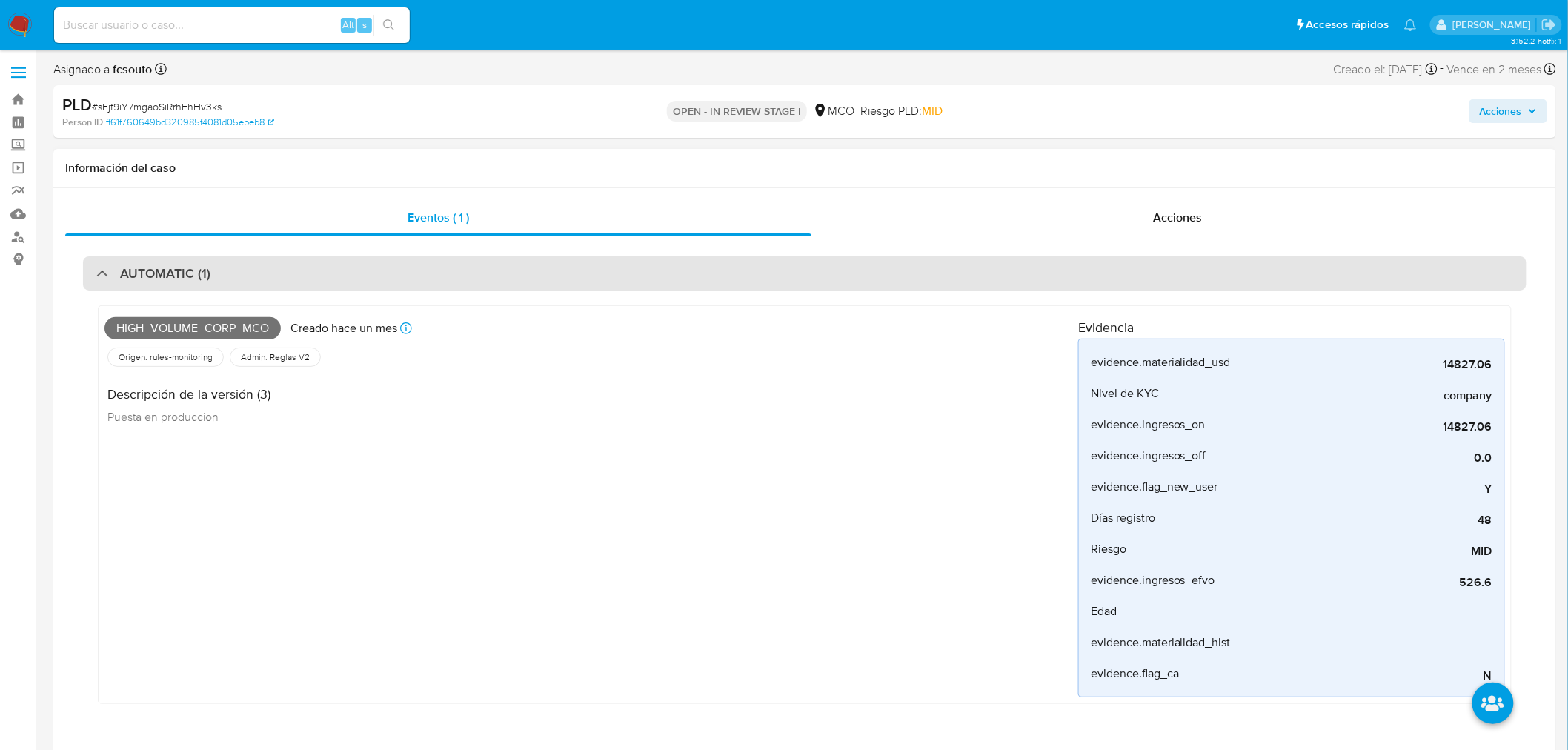
drag, startPoint x: 495, startPoint y: 265, endPoint x: 494, endPoint y: 274, distance: 9.1
click at [494, 274] on div "AUTOMATIC (1)" at bounding box center [805, 273] width 1444 height 34
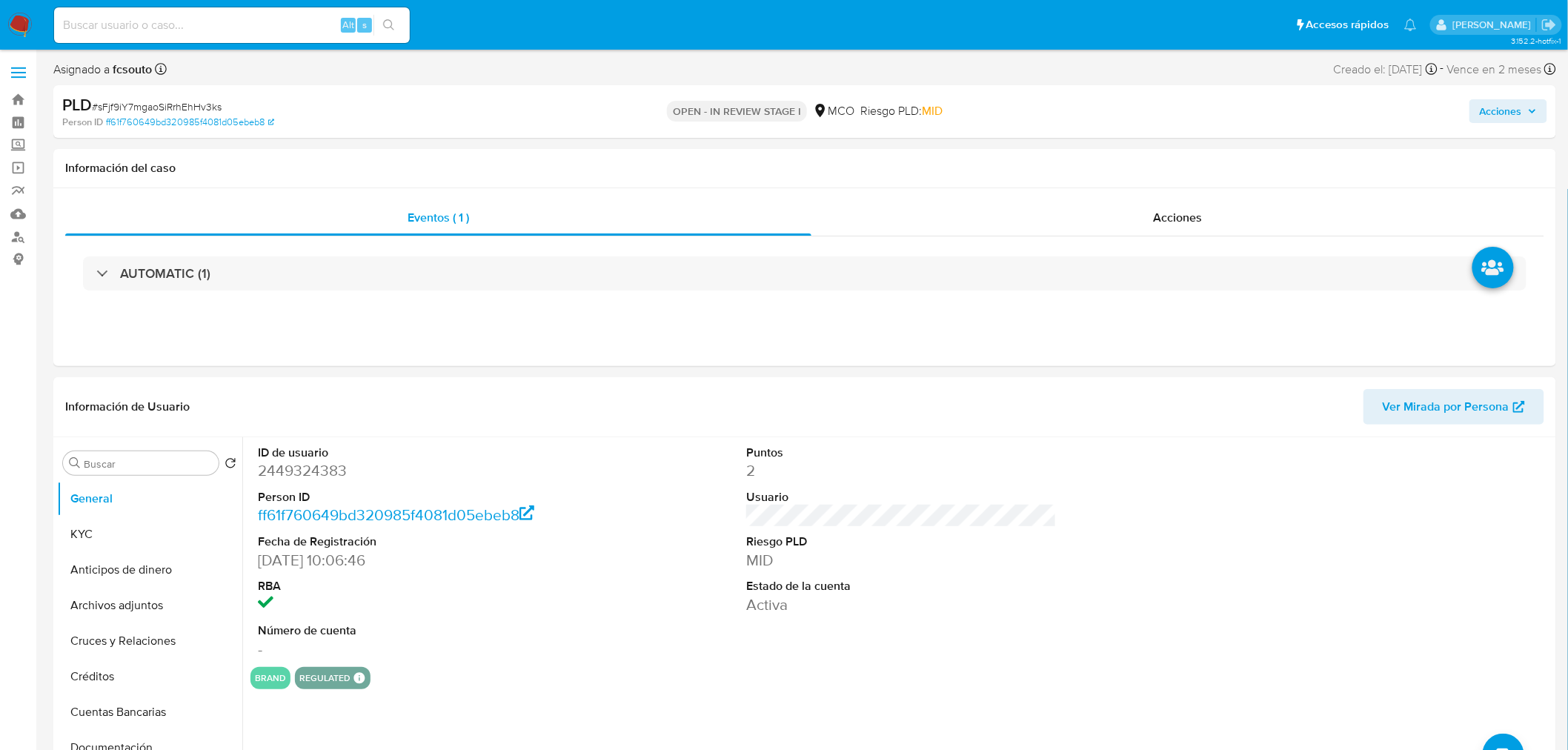
click at [1512, 106] on span "Acciones" at bounding box center [1501, 110] width 42 height 23
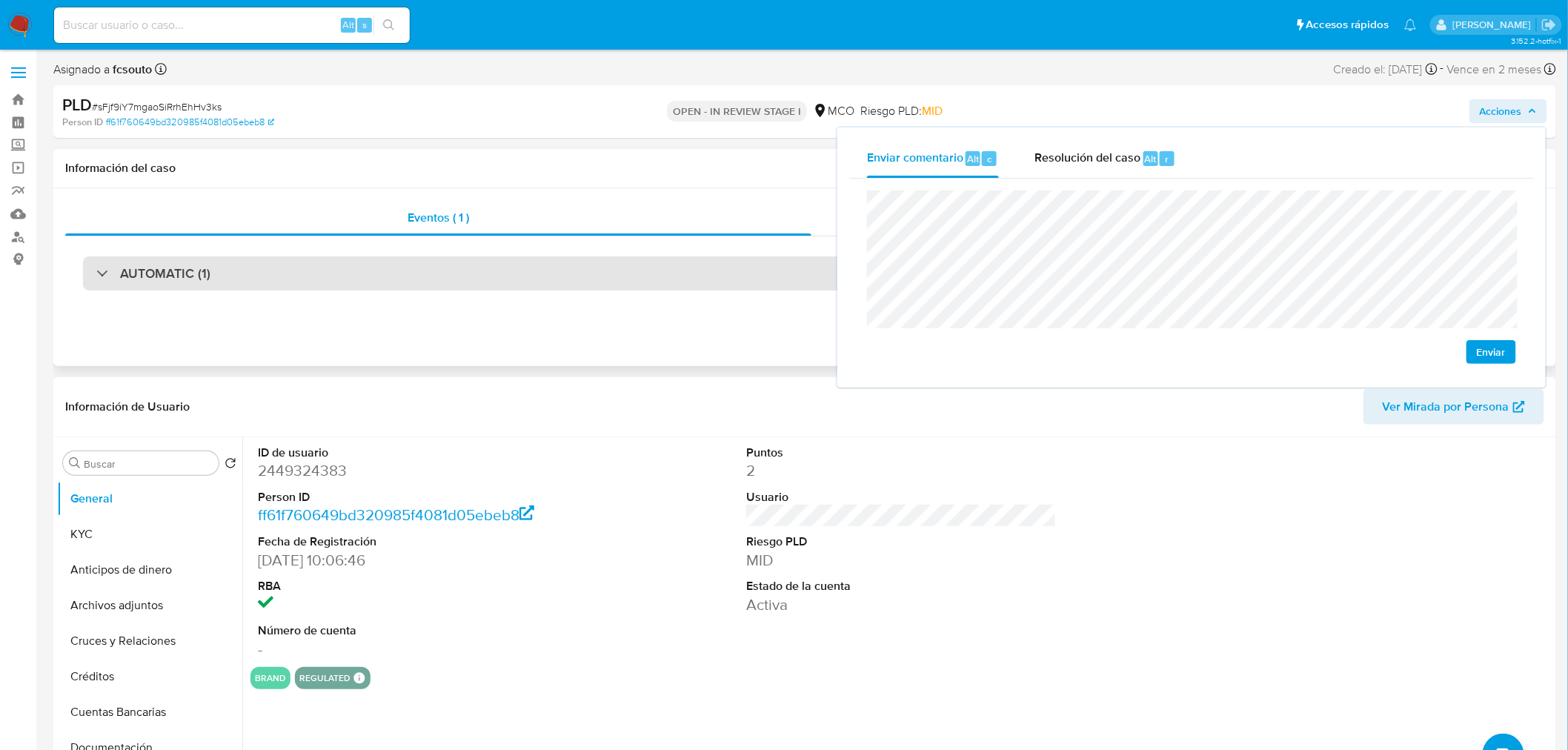
click at [524, 275] on div "AUTOMATIC (1)" at bounding box center [805, 273] width 1444 height 34
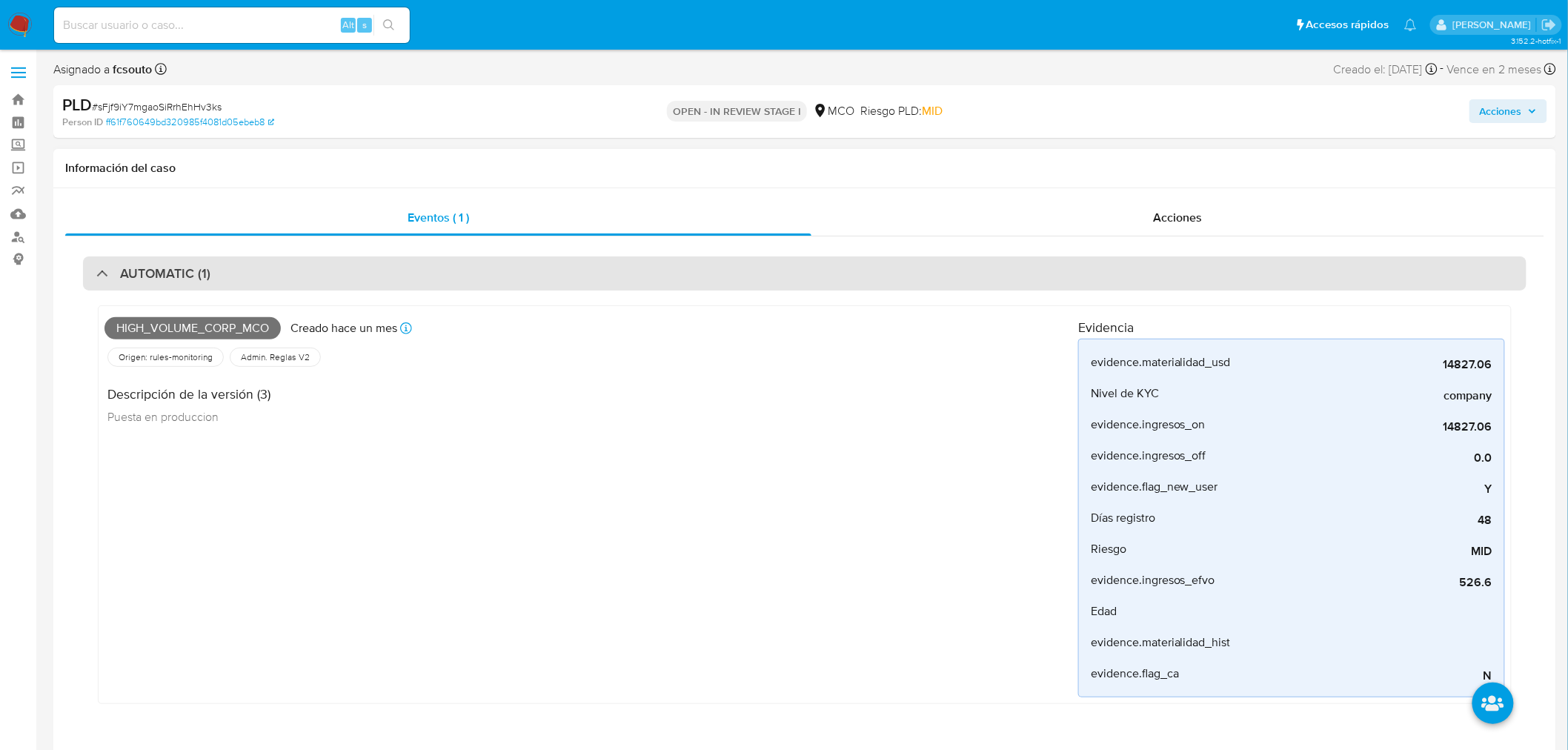
click at [524, 275] on div "AUTOMATIC (1)" at bounding box center [805, 273] width 1444 height 34
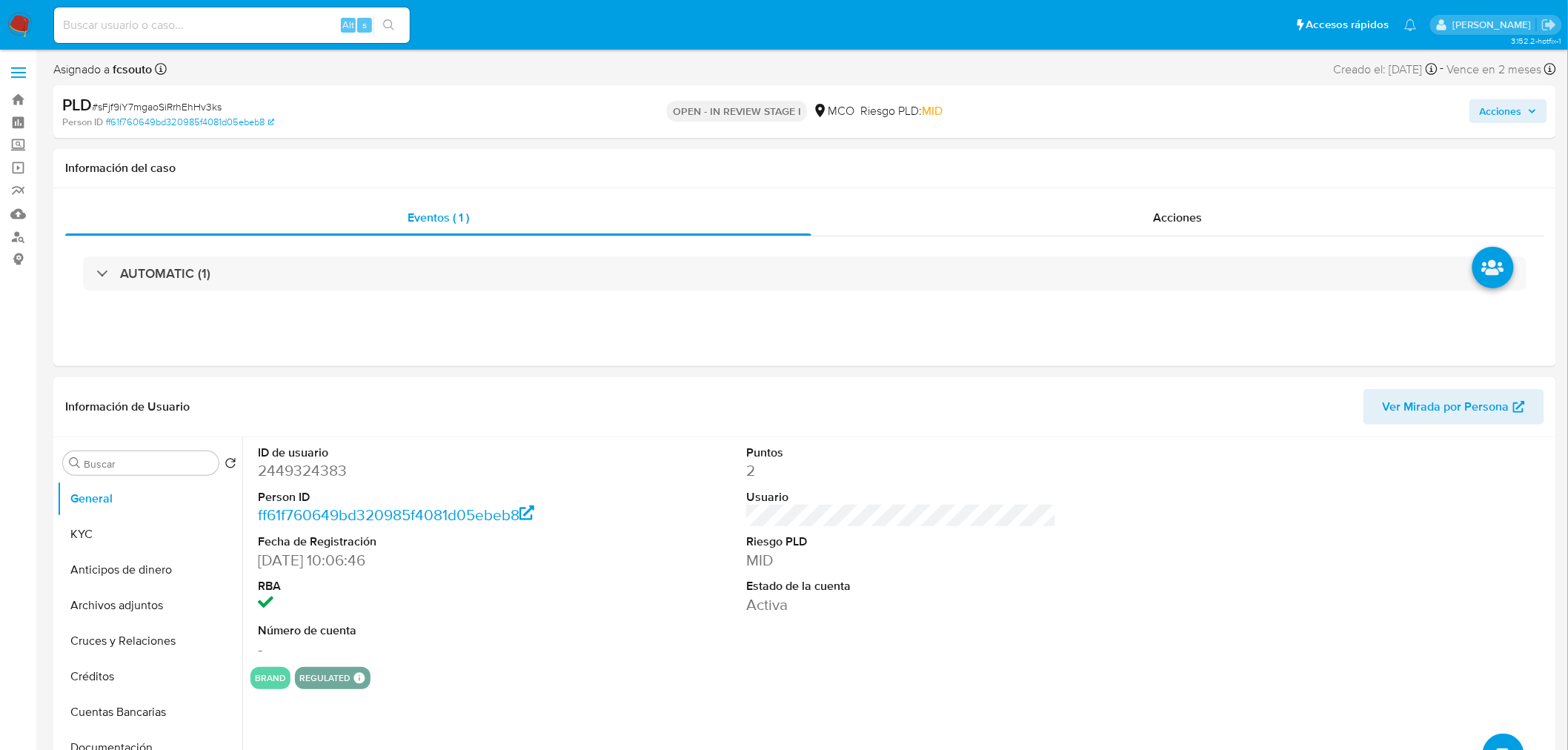
click at [1495, 116] on span "Acciones" at bounding box center [1501, 110] width 42 height 23
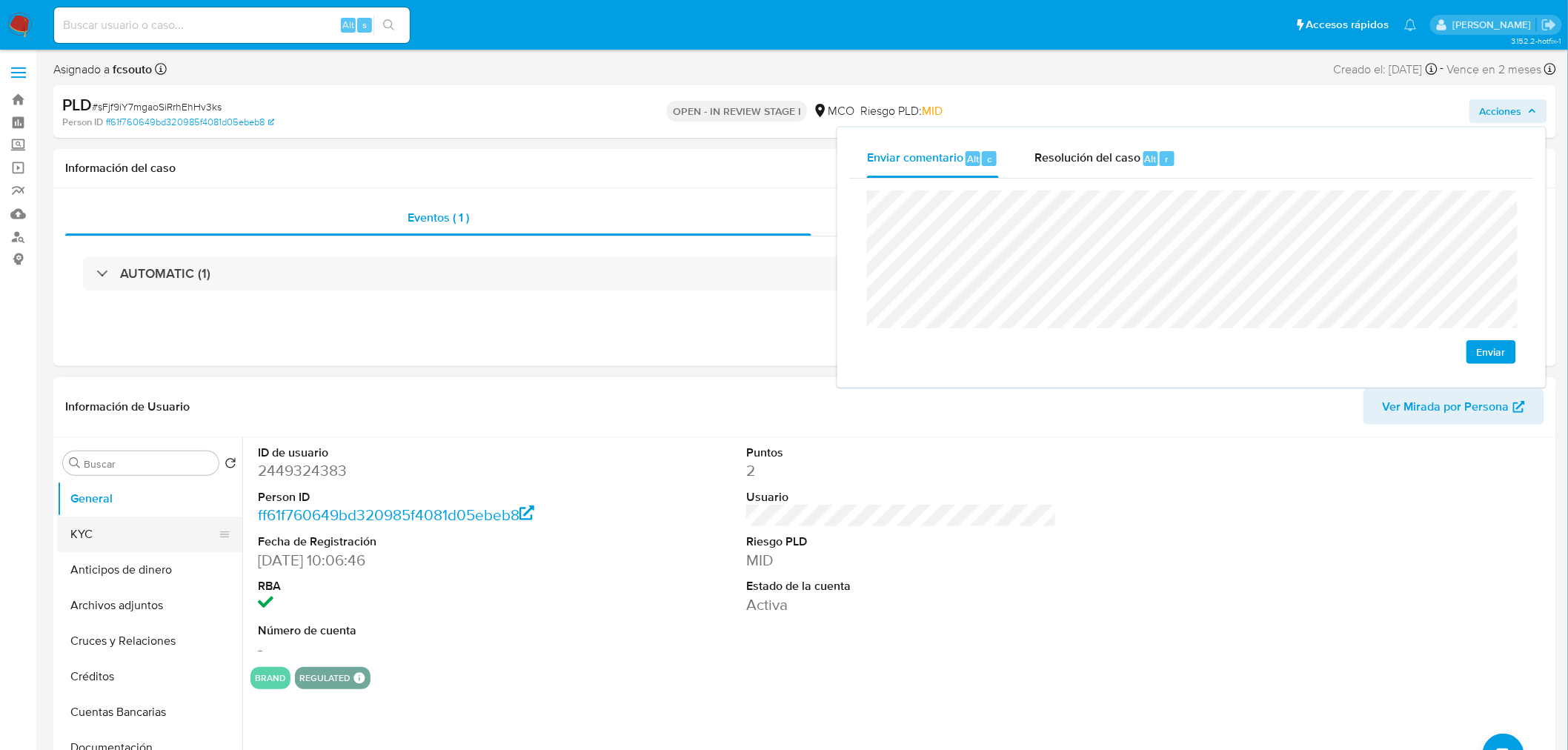
drag, startPoint x: 172, startPoint y: 521, endPoint x: 129, endPoint y: 523, distance: 43.0
click at [170, 521] on button "KYC" at bounding box center [143, 535] width 173 height 35
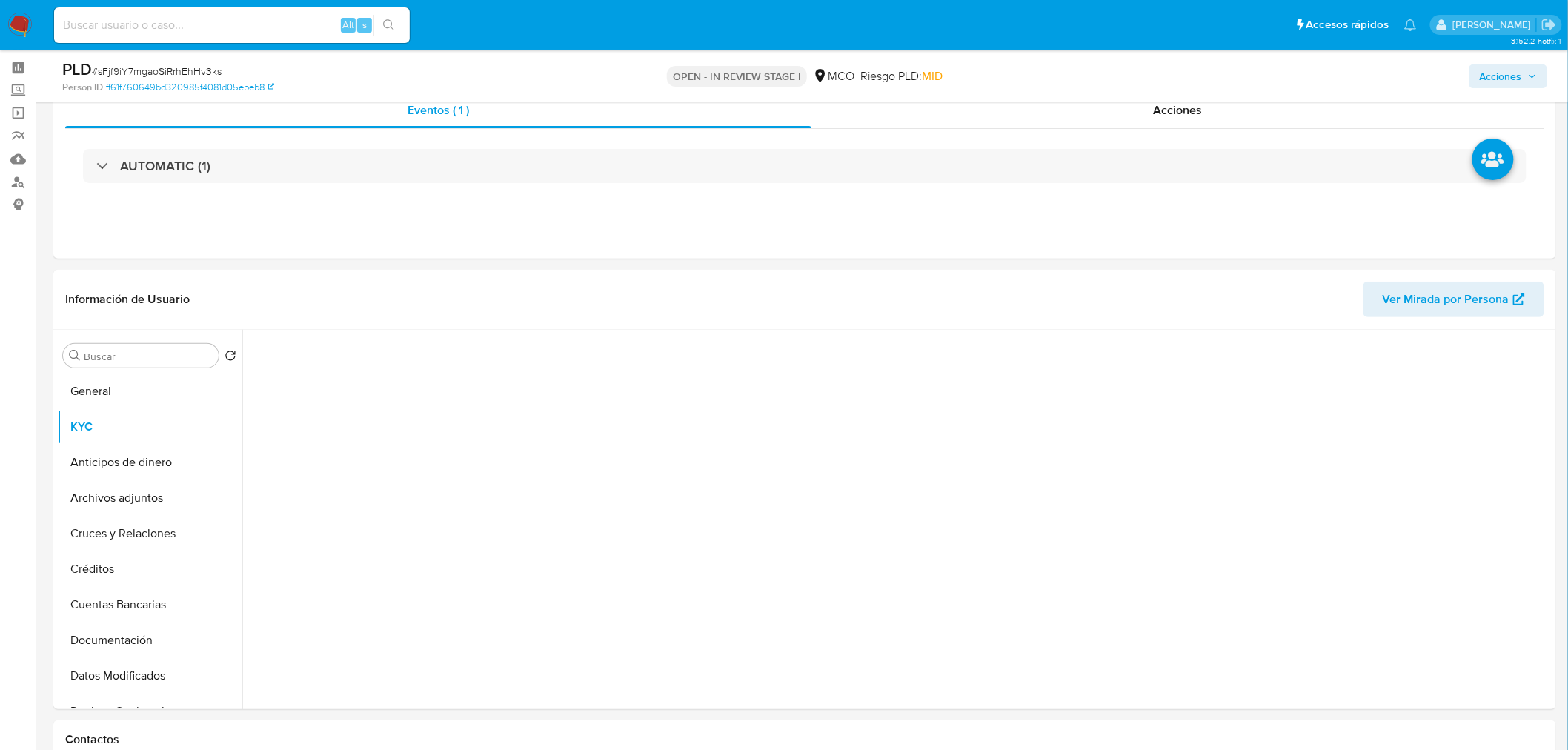
scroll to position [82, 0]
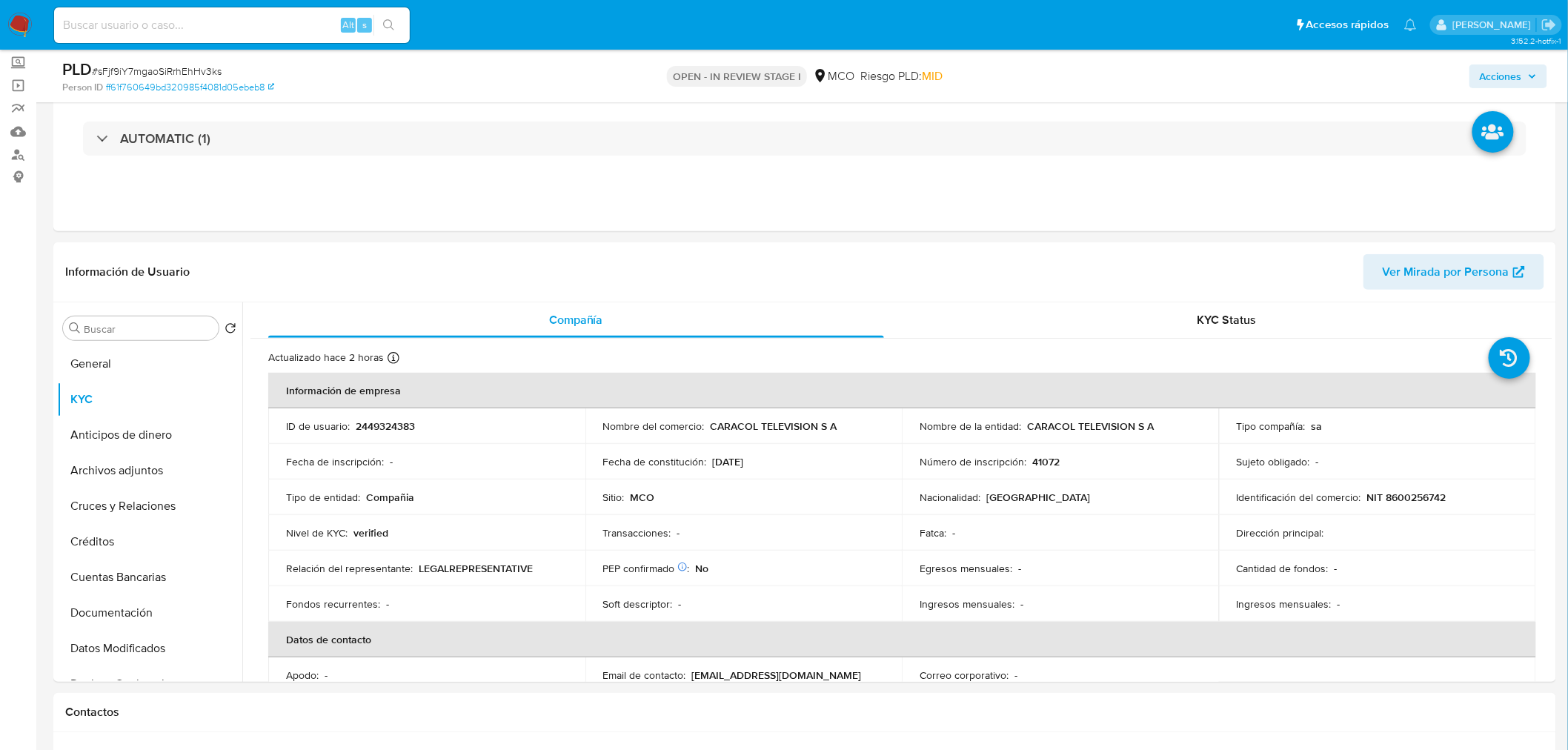
click at [1533, 77] on icon "button" at bounding box center [1532, 76] width 6 height 4
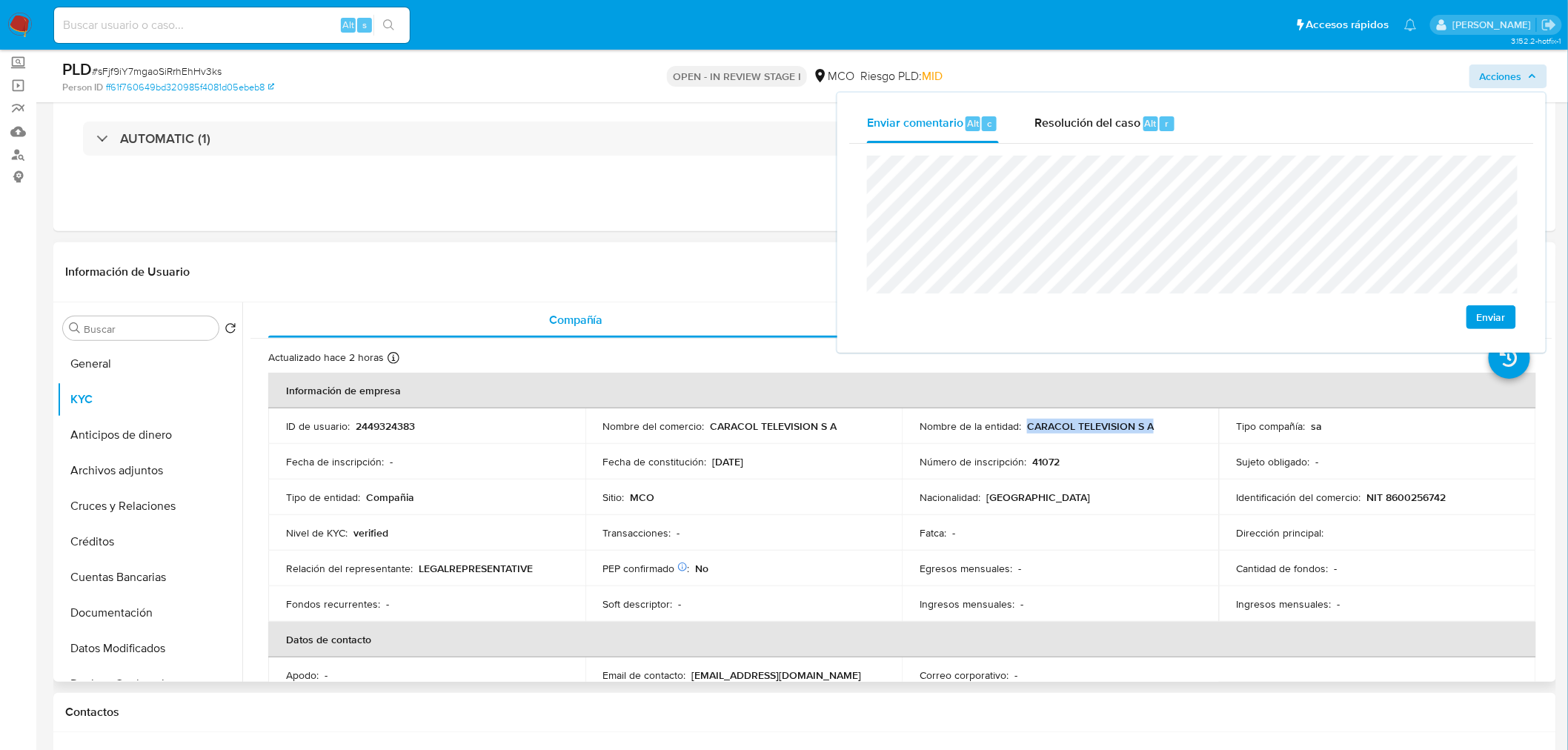
drag, startPoint x: 1023, startPoint y: 427, endPoint x: 1152, endPoint y: 431, distance: 129.1
click at [1152, 431] on div "Nombre de la entidad : CARACOL TELEVISION S A" at bounding box center [1060, 426] width 281 height 14
copy p "CARACOL TELEVISION S A"
drag, startPoint x: 1366, startPoint y: 498, endPoint x: 1441, endPoint y: 484, distance: 76.3
click at [1441, 502] on p "NIT 8600256742" at bounding box center [1407, 498] width 79 height 14
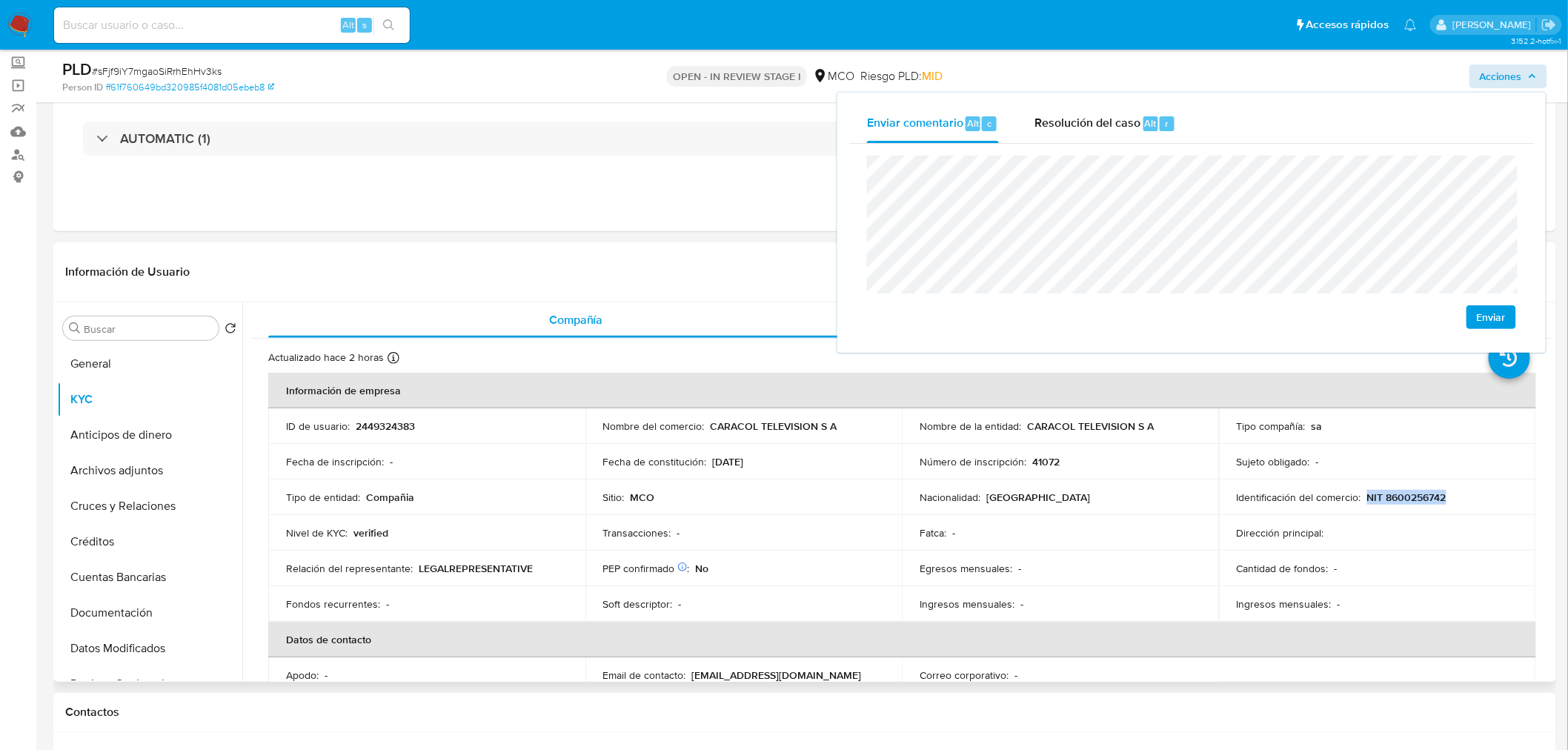
copy p "NIT 8600256742"
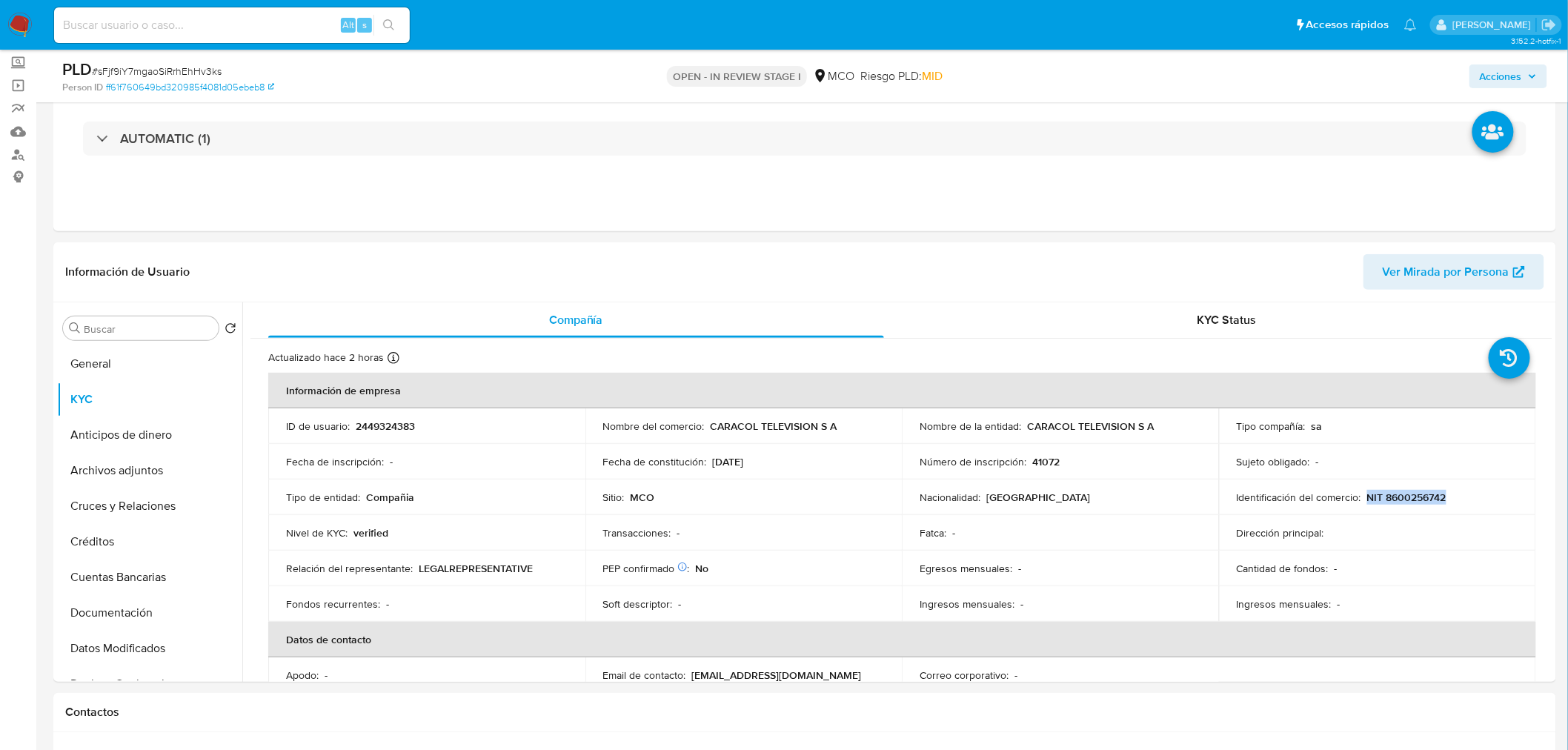
click at [1508, 78] on span "Acciones" at bounding box center [1501, 76] width 42 height 23
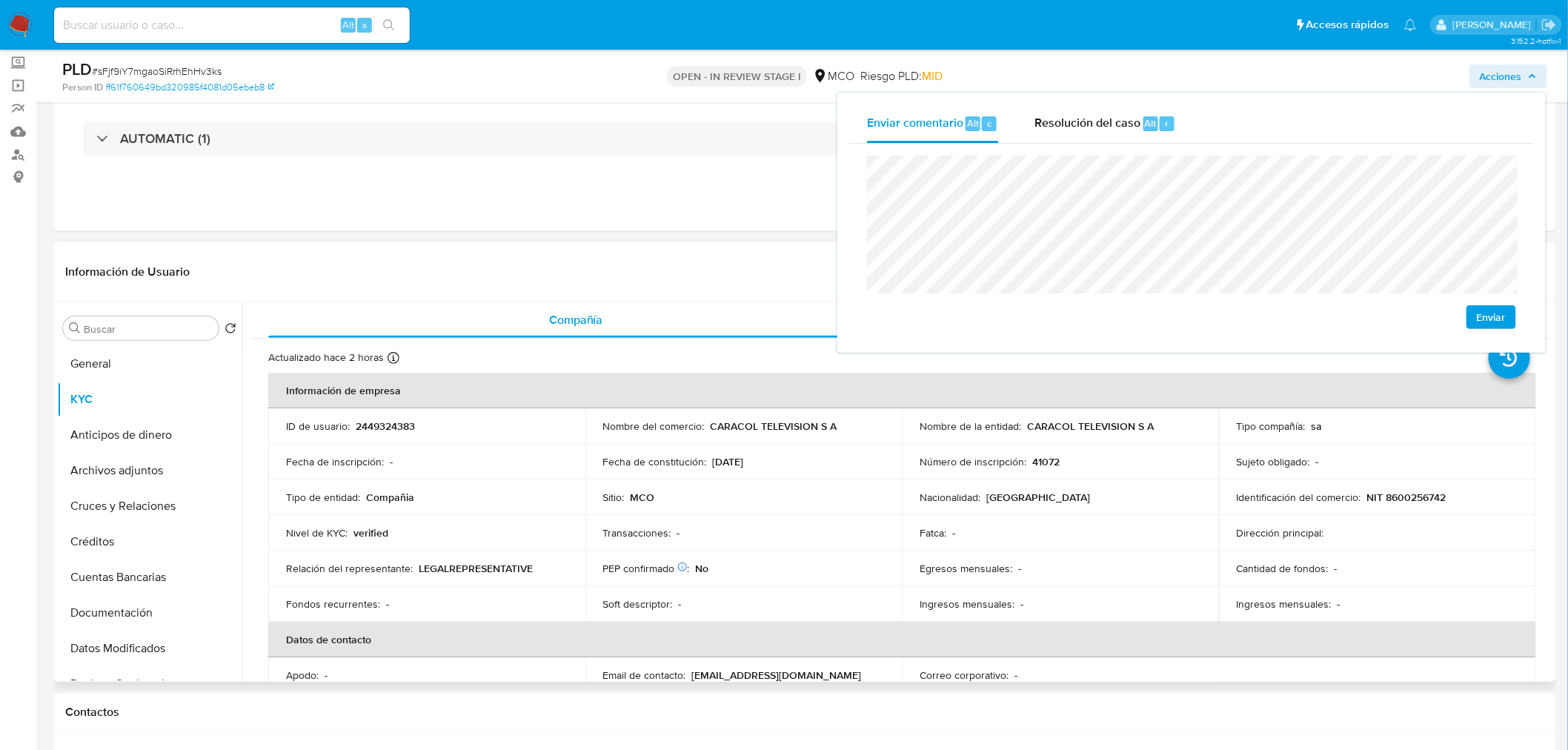
scroll to position [165, 0]
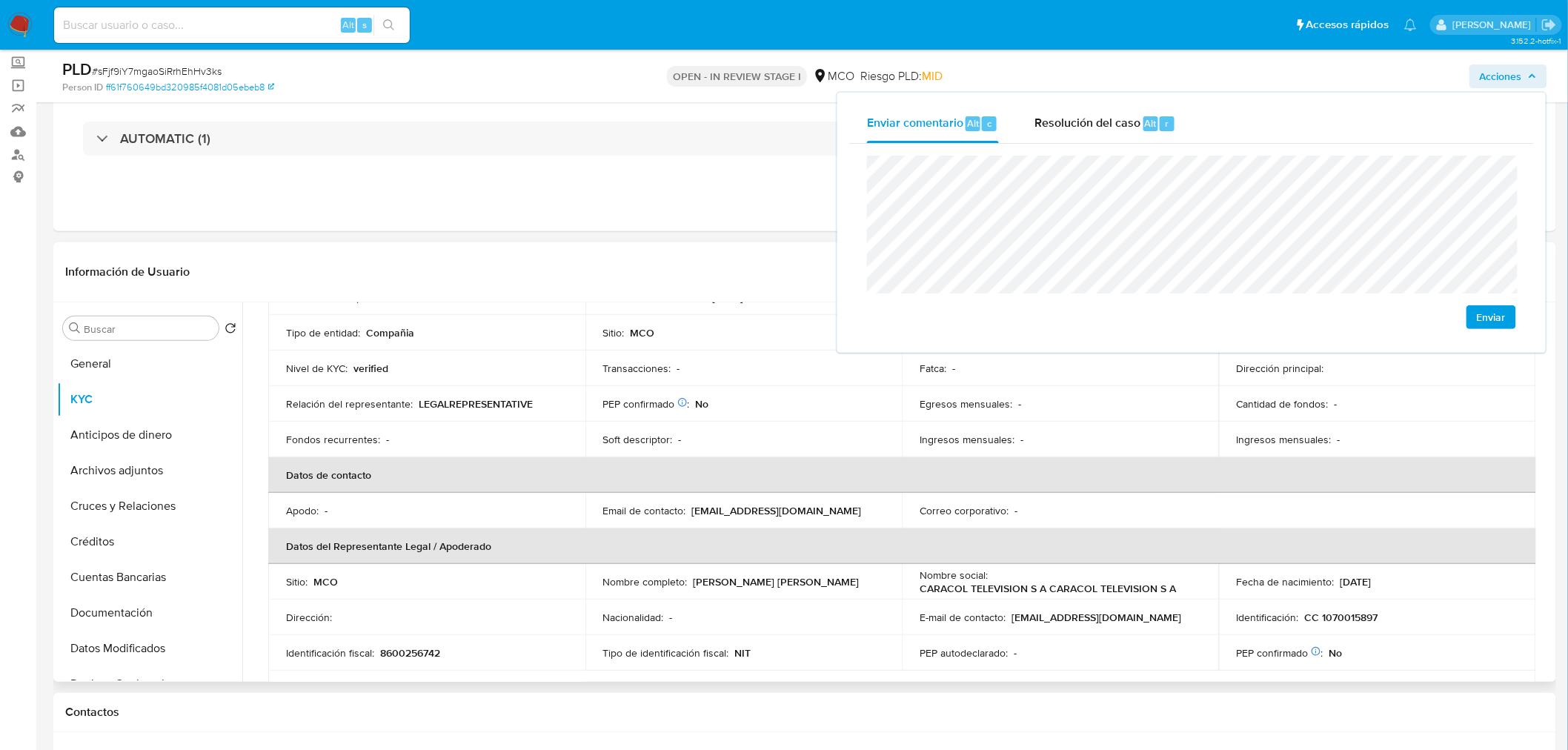
drag, startPoint x: 838, startPoint y: 588, endPoint x: 692, endPoint y: 582, distance: 146.1
click at [692, 582] on div "Nombre completo : Maria Cristina Alvarez Sanchez" at bounding box center [743, 581] width 281 height 14
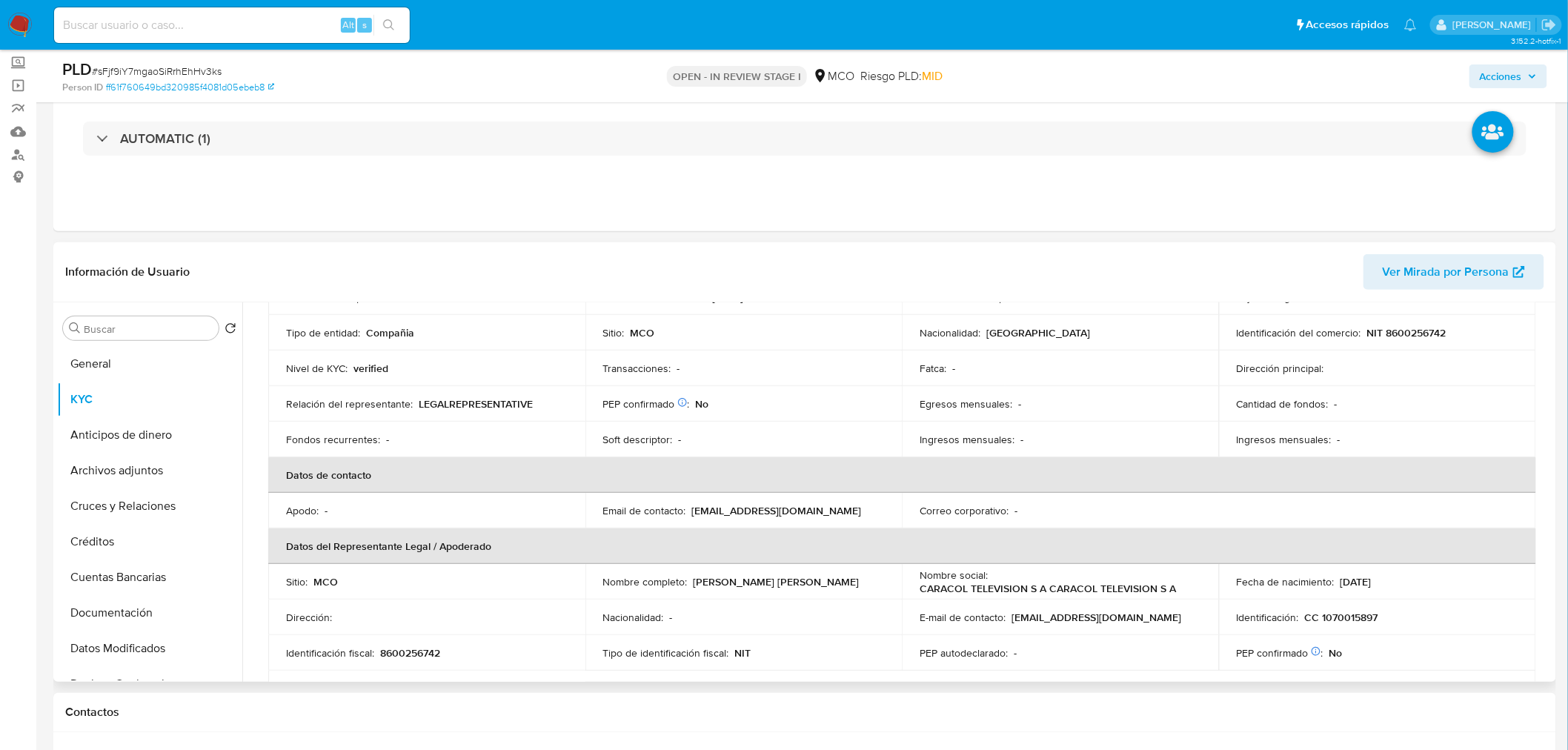
copy p "Maria Cristina Alvarez Sanchez"
click at [1516, 85] on span "Acciones" at bounding box center [1501, 76] width 42 height 23
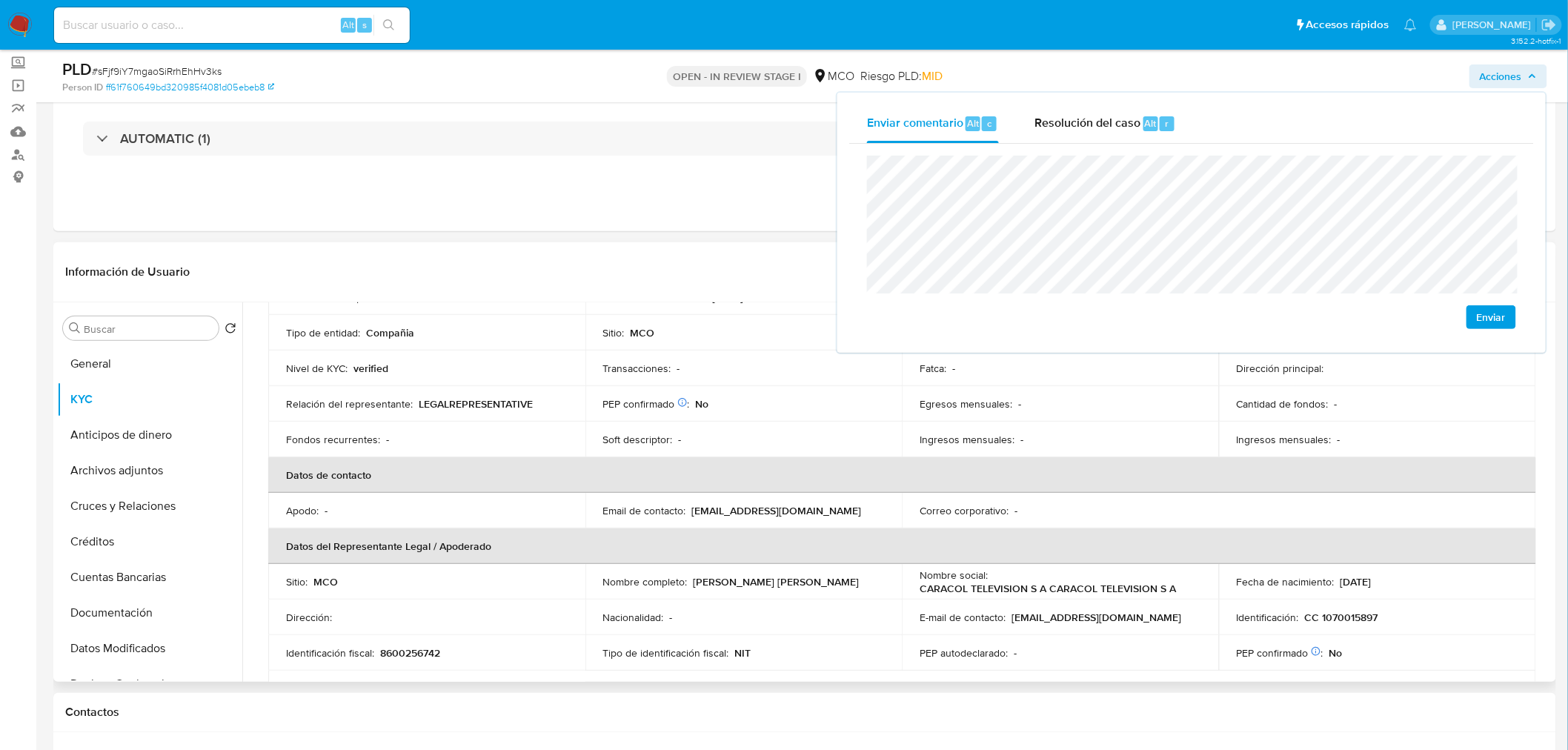
click at [1344, 613] on p "CC 1070015897" at bounding box center [1341, 617] width 73 height 14
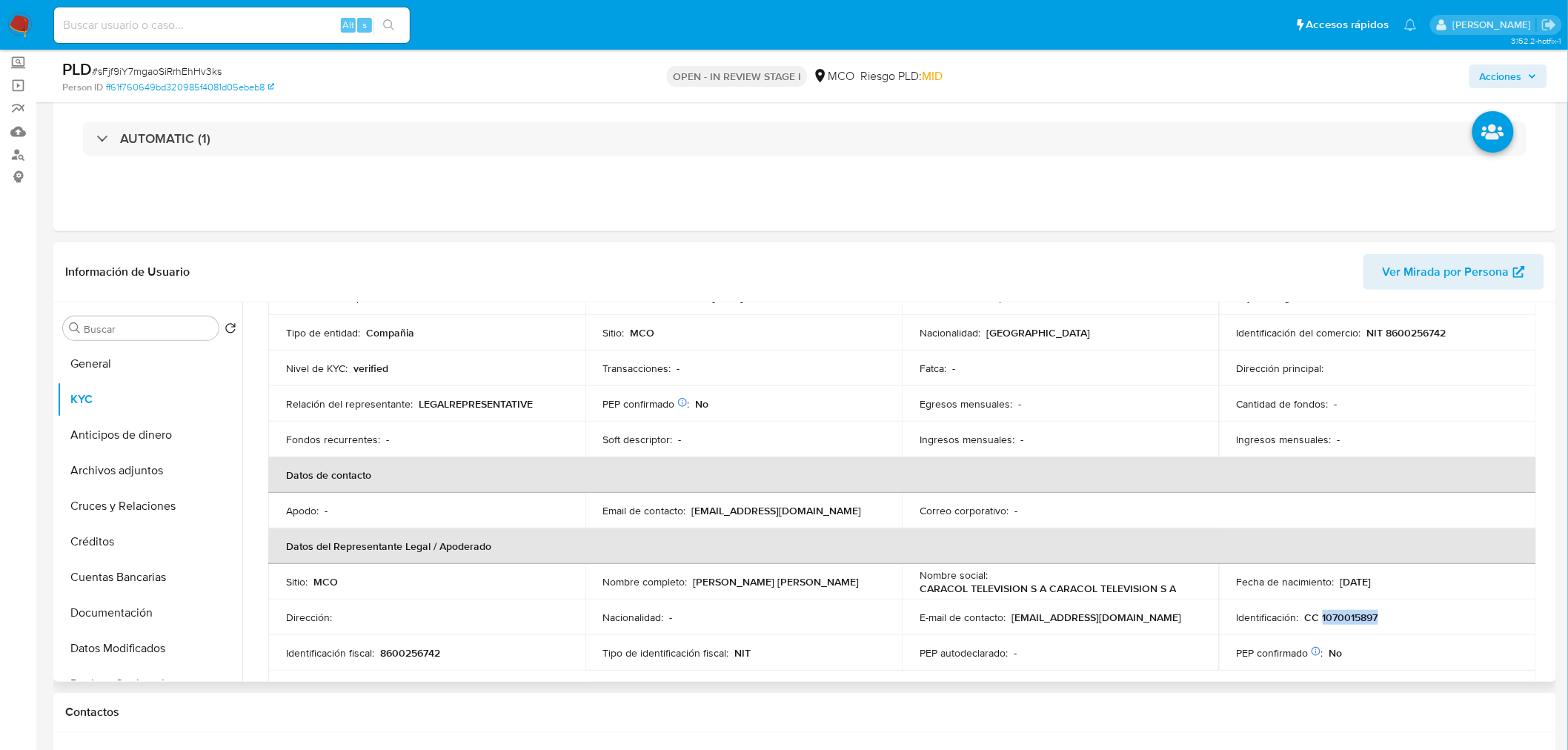
click at [1344, 613] on p "CC 1070015897" at bounding box center [1341, 617] width 73 height 14
copy p "1070015897"
click at [1512, 84] on span "Acciones" at bounding box center [1501, 76] width 42 height 23
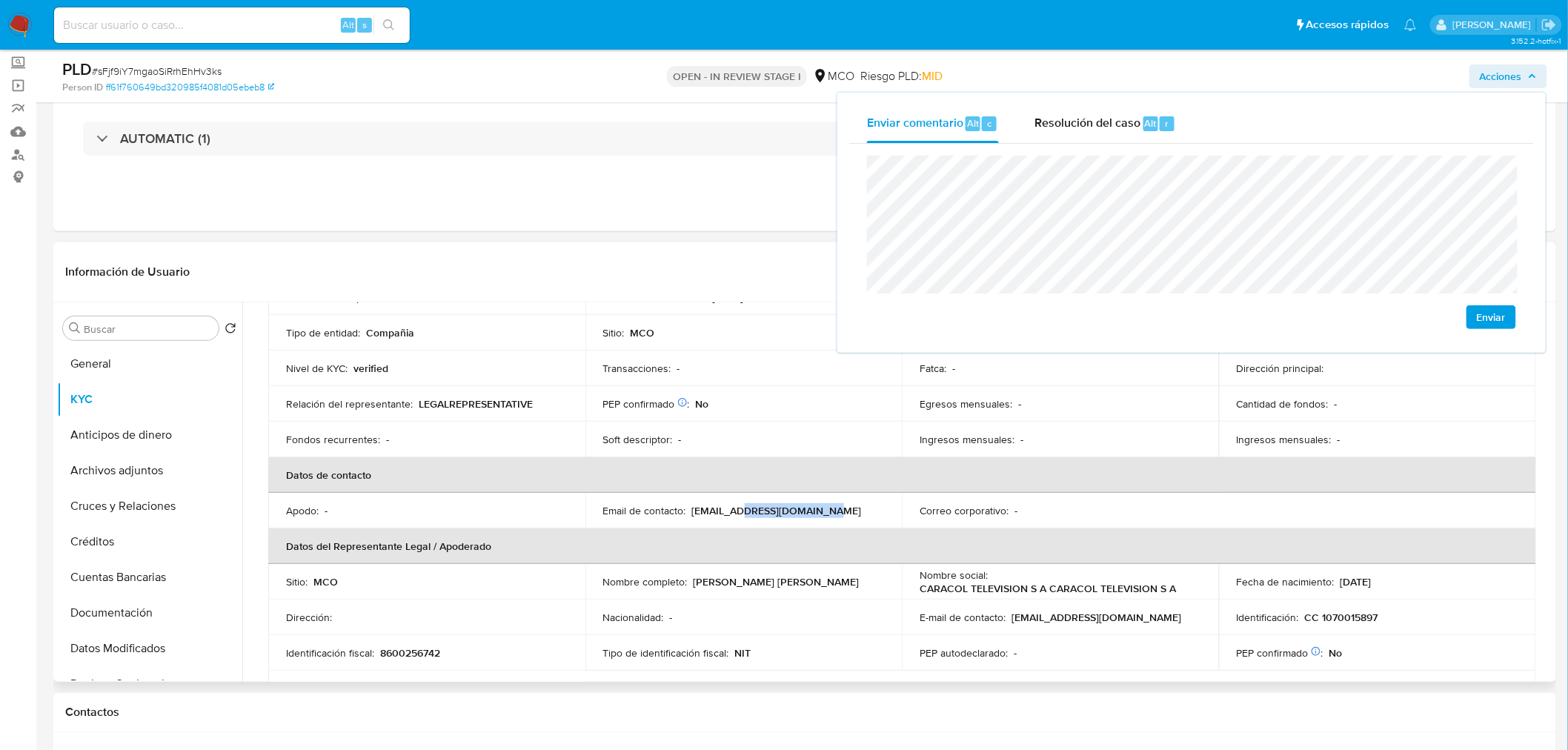
drag, startPoint x: 821, startPoint y: 508, endPoint x: 736, endPoint y: 512, distance: 85.1
click at [736, 512] on div "Email de contacto : decastil@caracoltv.com.co" at bounding box center [743, 510] width 281 height 14
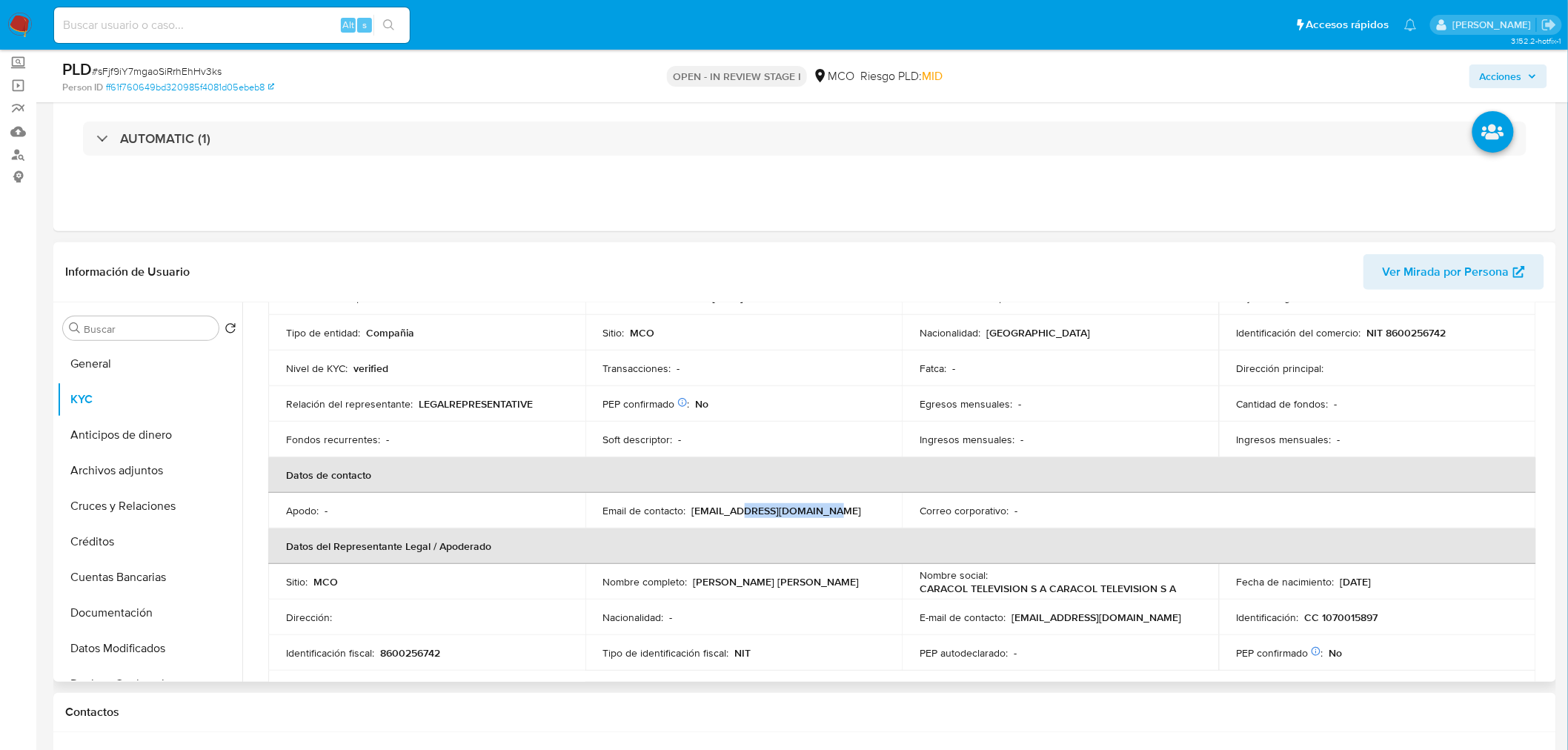
copy p "caracoltv.com.co"
click at [1533, 75] on icon "button" at bounding box center [1532, 76] width 9 height 9
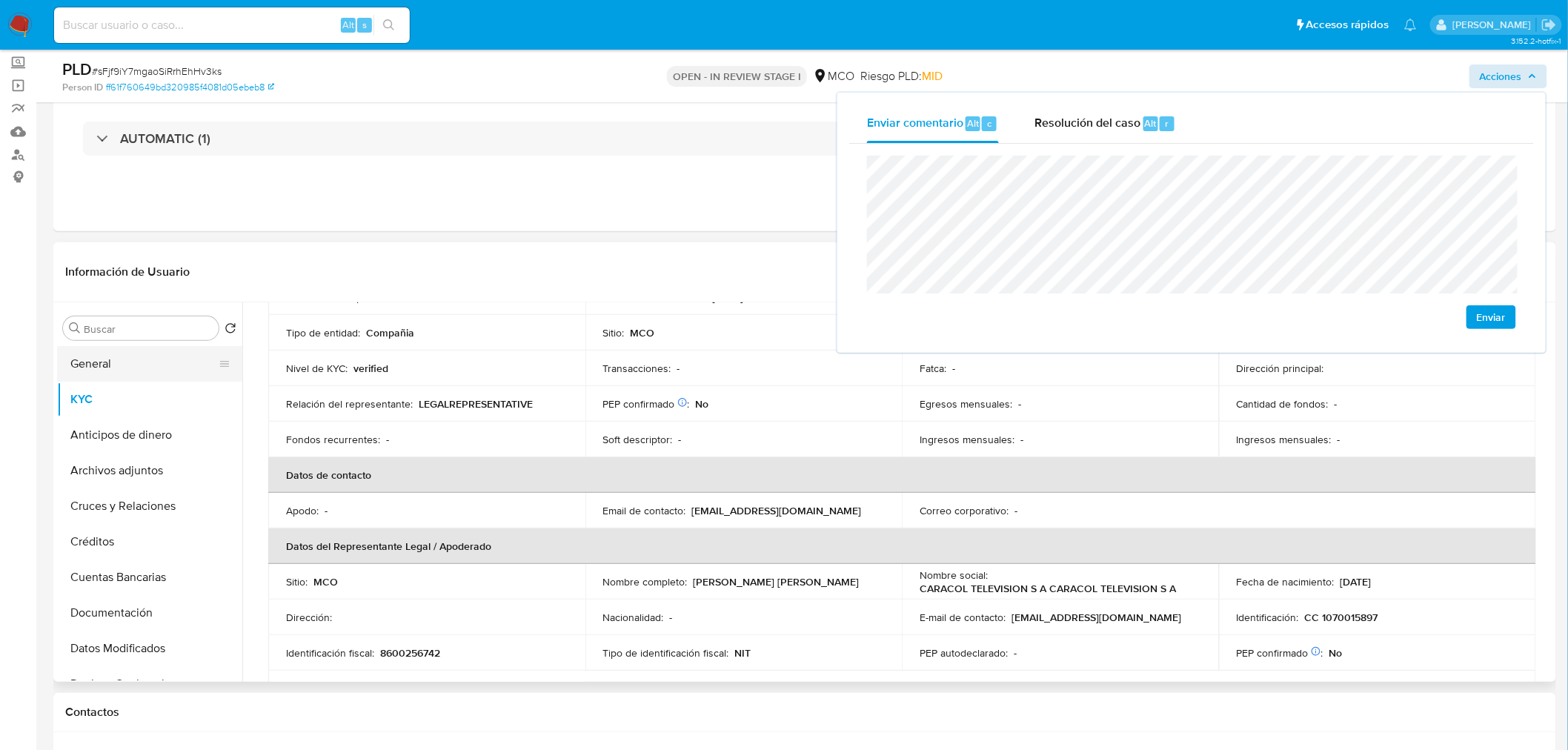
click at [89, 374] on button "General" at bounding box center [143, 364] width 173 height 35
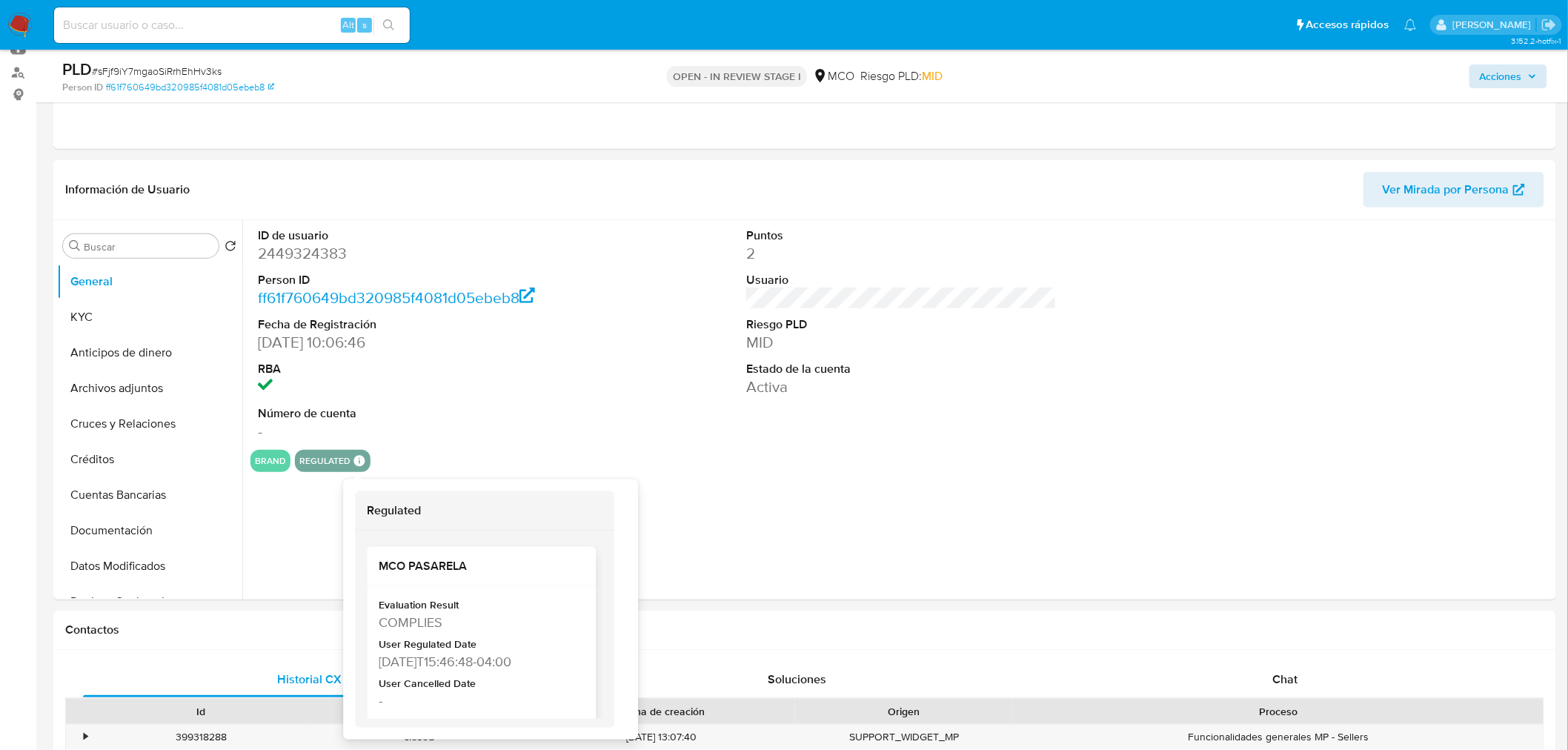
scroll to position [72, 0]
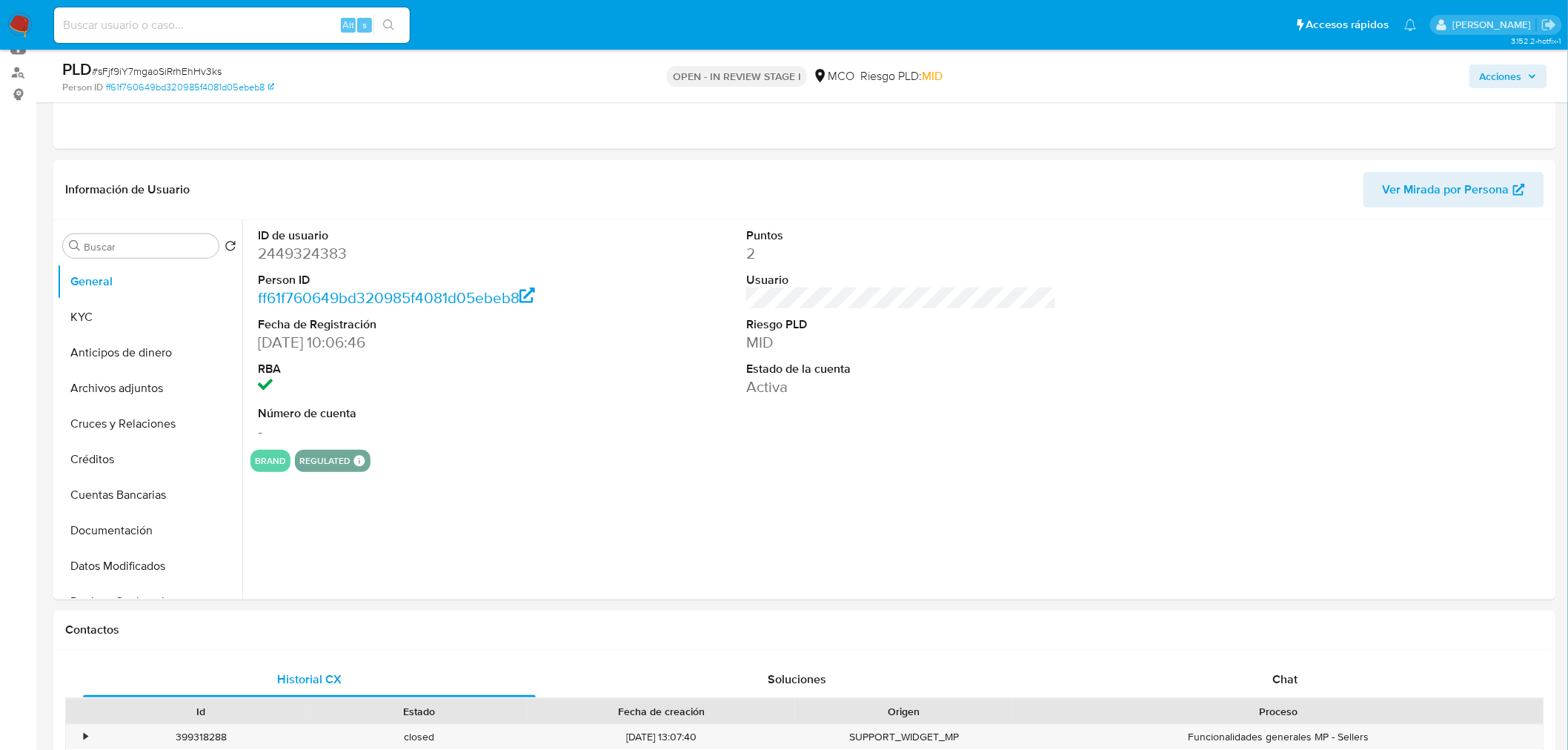
click at [1505, 71] on span "Acciones" at bounding box center [1501, 76] width 42 height 23
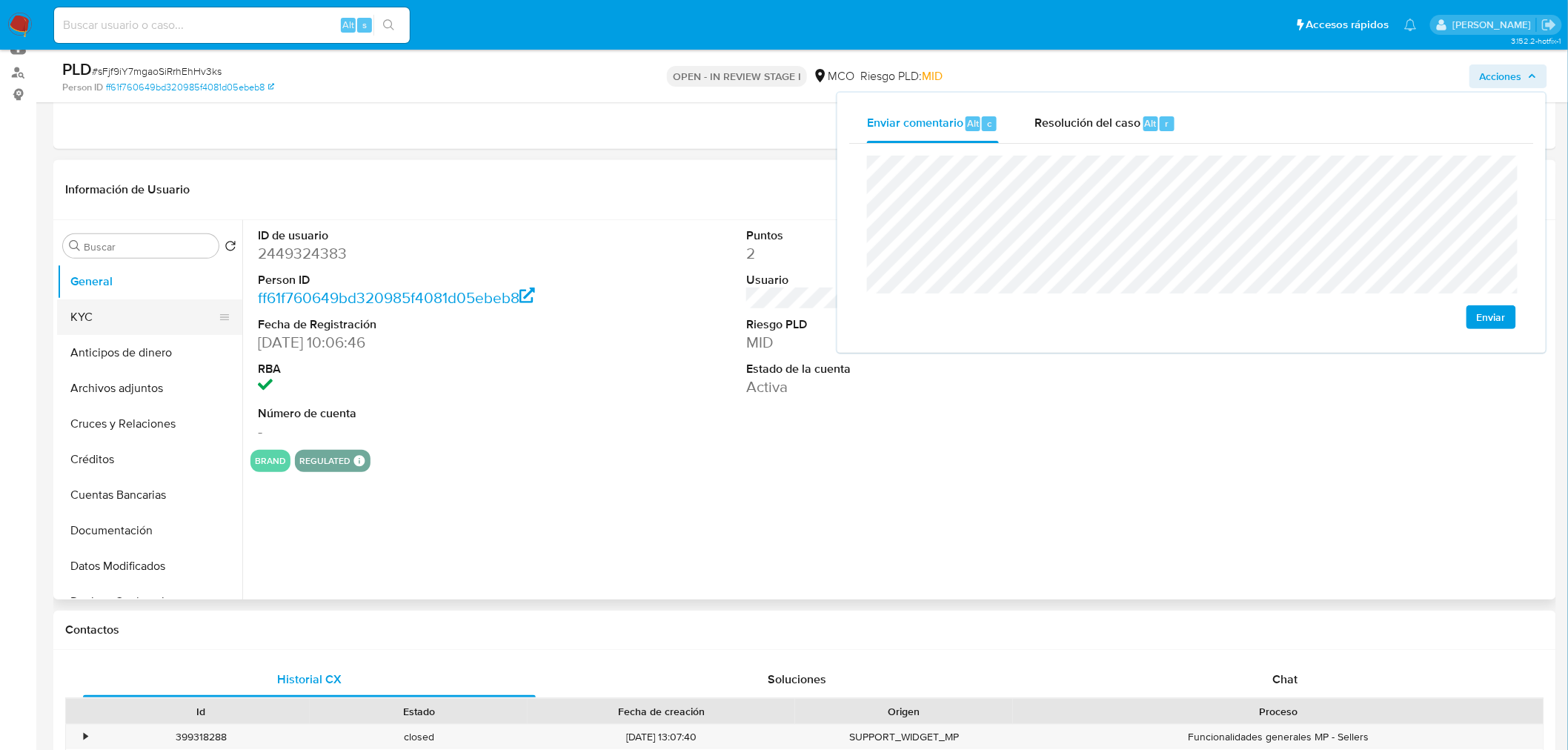
drag, startPoint x: 142, startPoint y: 324, endPoint x: 224, endPoint y: 332, distance: 82.4
click at [143, 324] on button "KYC" at bounding box center [143, 317] width 173 height 35
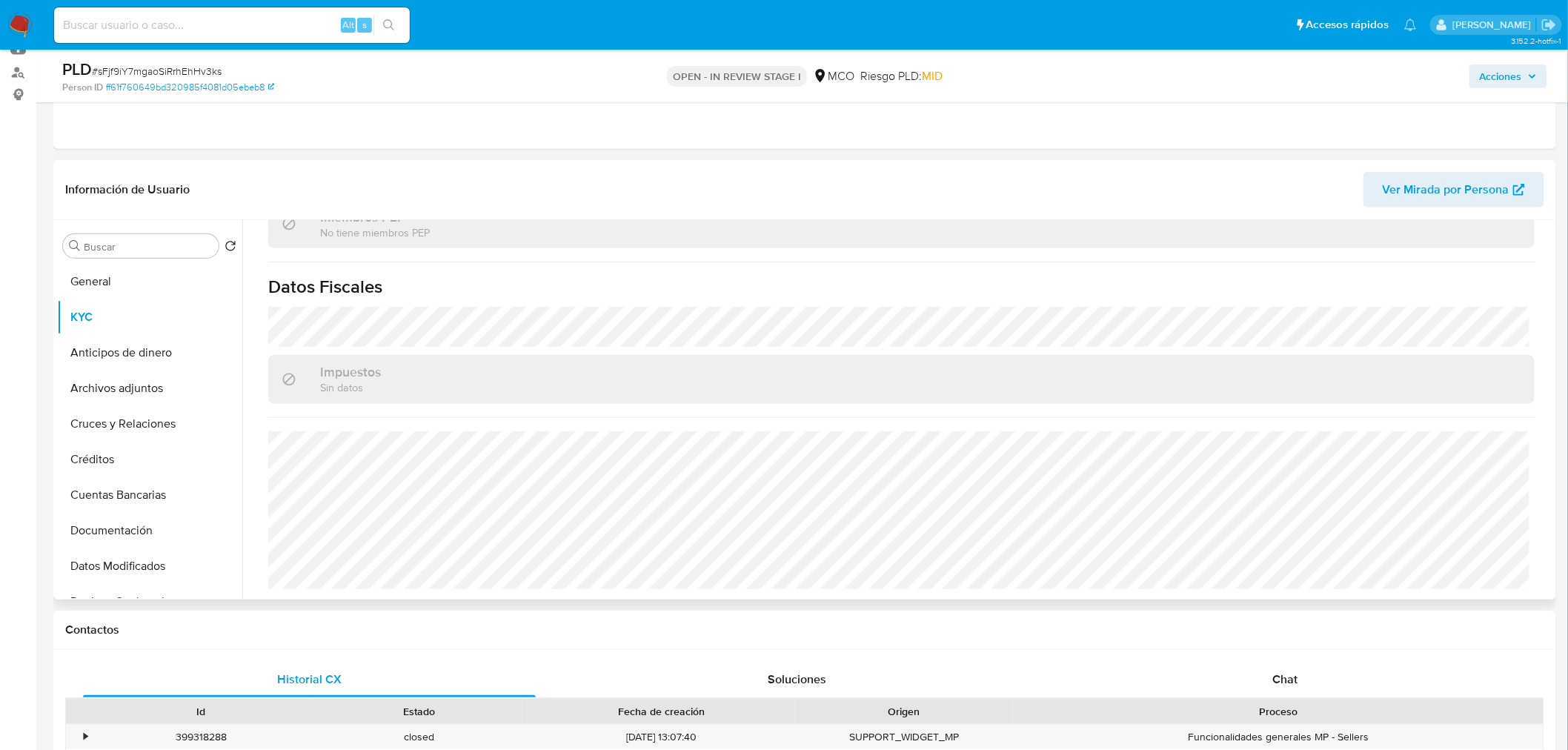
scroll to position [999, 0]
drag, startPoint x: 1499, startPoint y: 81, endPoint x: 1491, endPoint y: 83, distance: 8.2
click at [1500, 81] on span "Acciones" at bounding box center [1501, 76] width 42 height 23
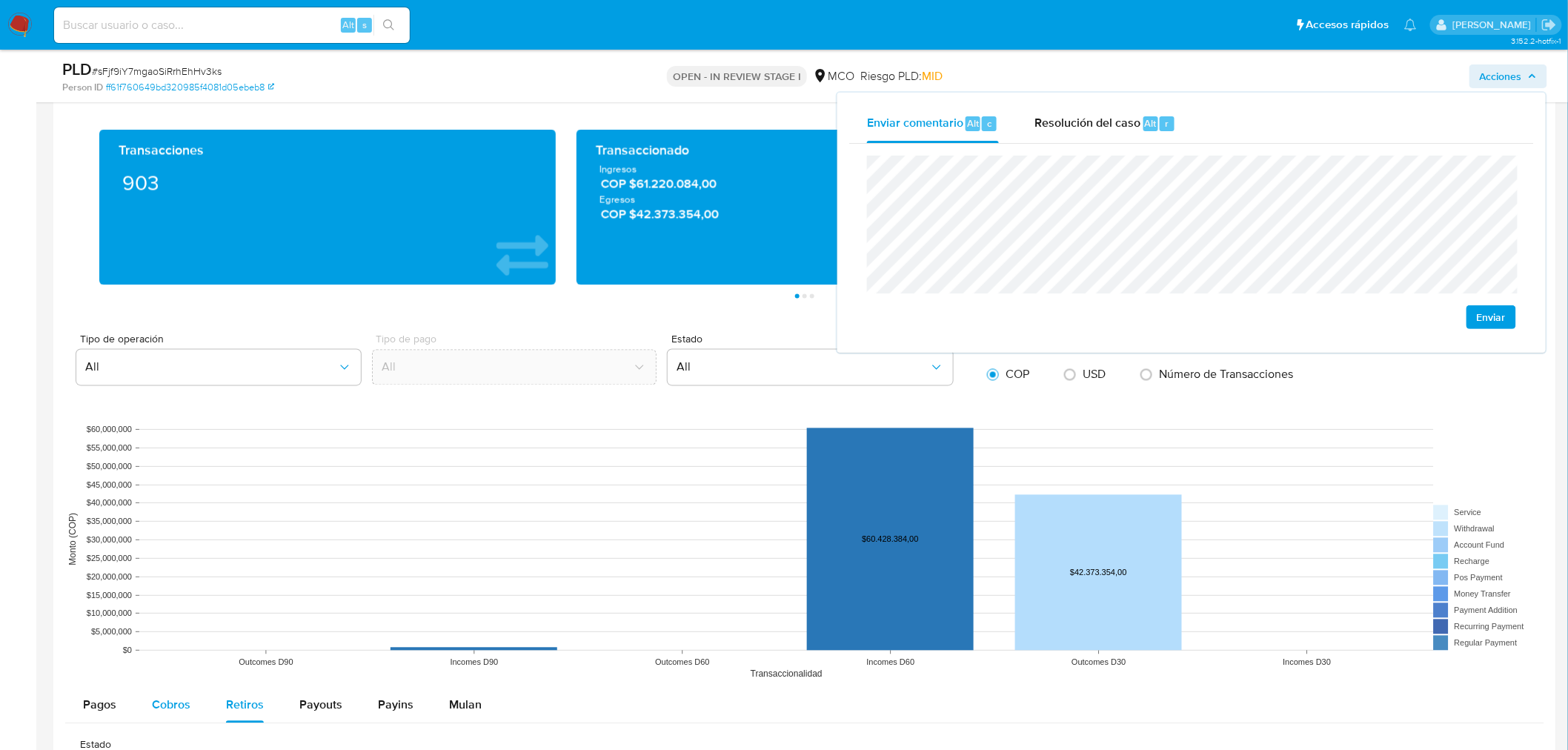
scroll to position [1235, 0]
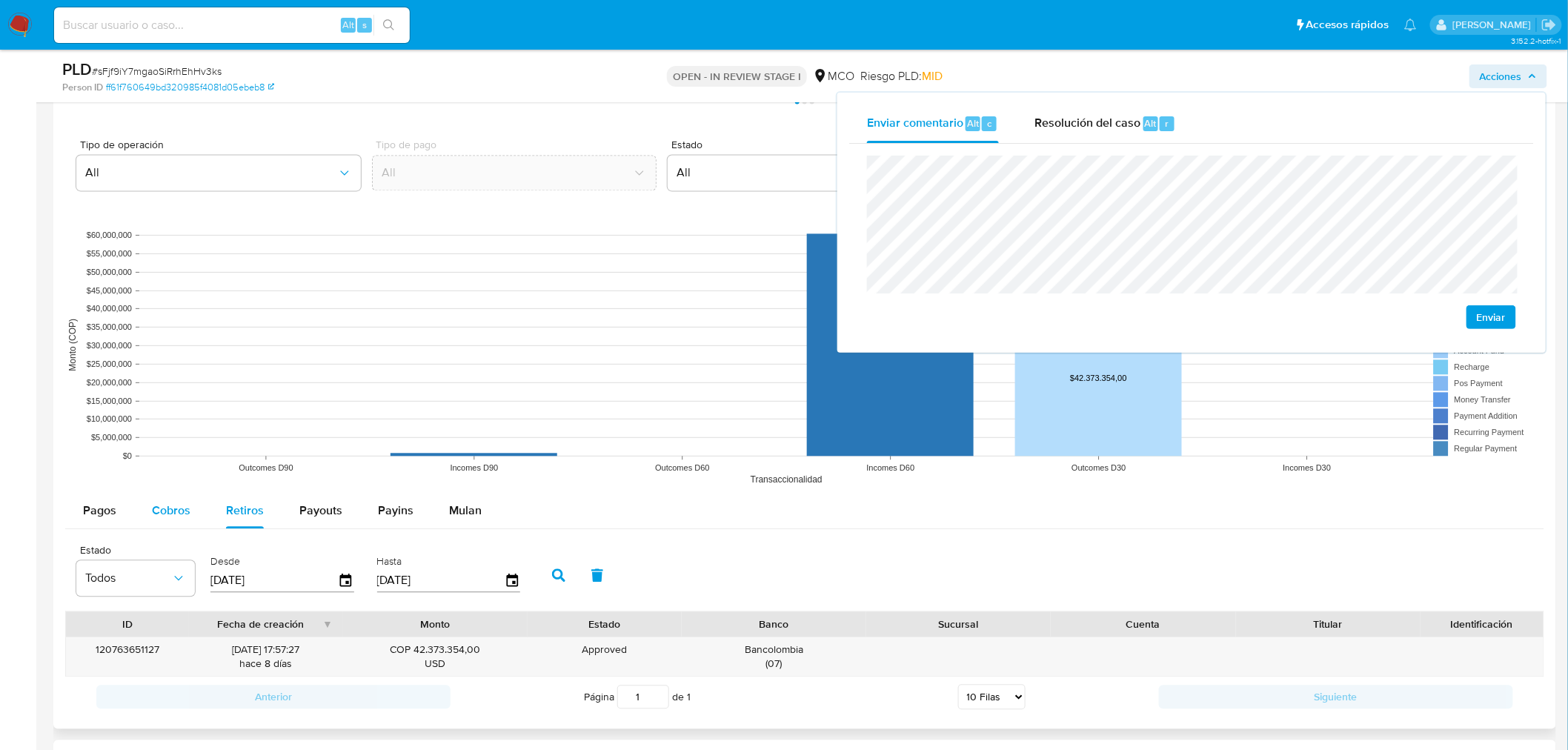
click at [160, 498] on div "Cobros" at bounding box center [171, 510] width 39 height 35
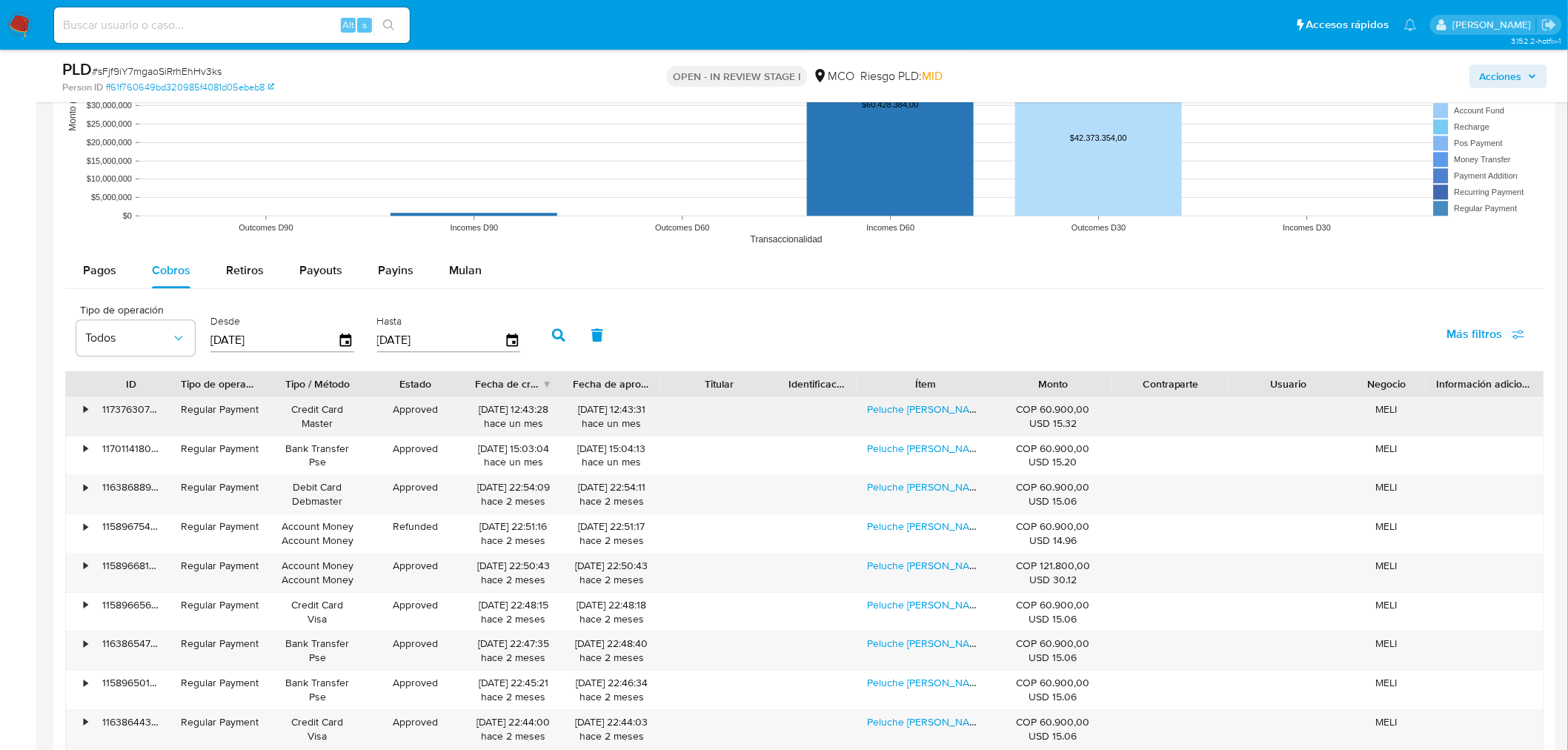
scroll to position [1482, 0]
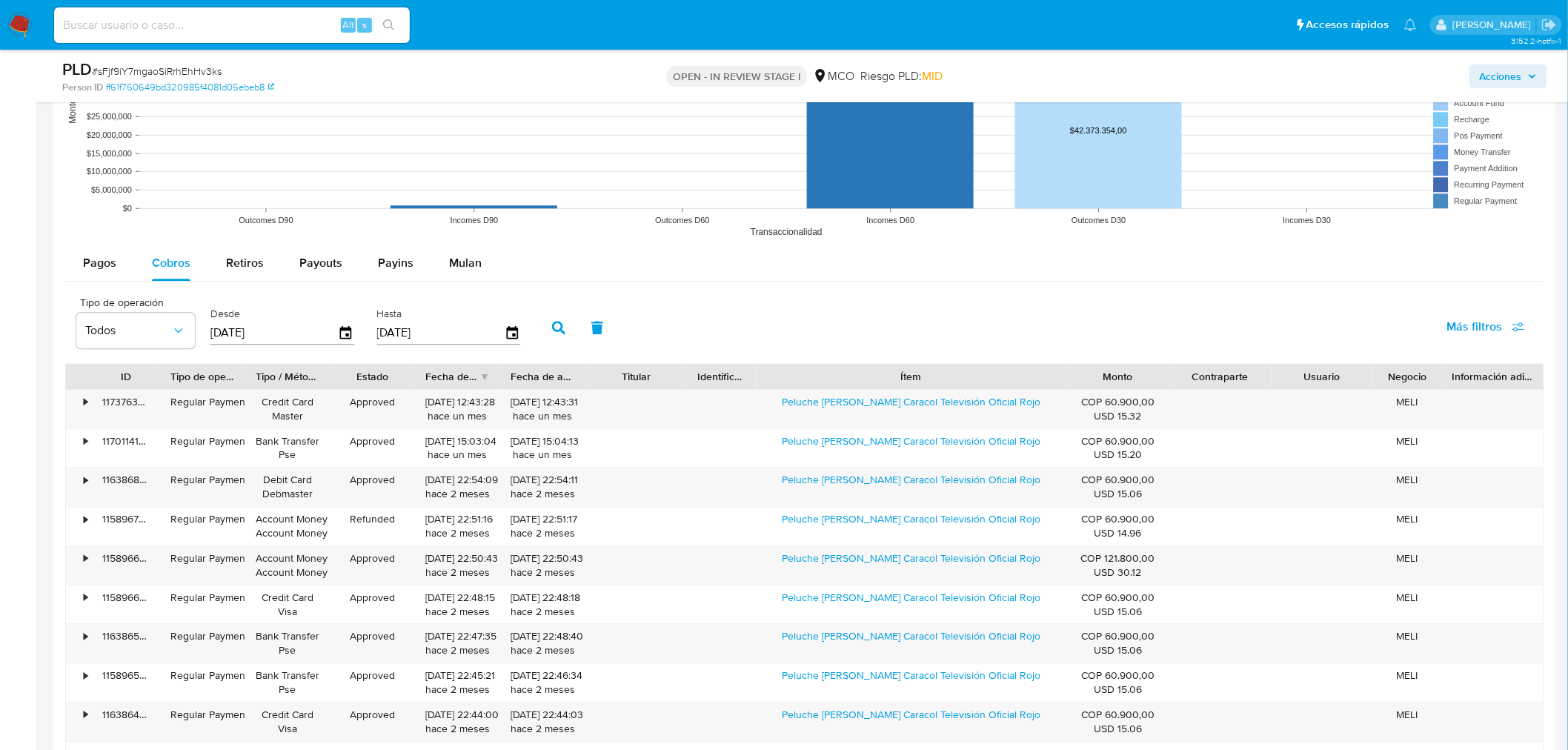
drag, startPoint x: 1001, startPoint y: 373, endPoint x: 1175, endPoint y: 358, distance: 174.6
click at [1175, 358] on div "Tipo de operación Todos Desde 17/05/2025 Hasta 14/08/2025 Más filtros ID Tipo d…" at bounding box center [805, 555] width 1479 height 532
drag, startPoint x: 773, startPoint y: 418, endPoint x: 1045, endPoint y: 412, distance: 272.1
click at [1045, 412] on div "Peluche Aurelio Cheveroni Caracol Televisión Oficial Rojo" at bounding box center [912, 410] width 311 height 39
click at [1506, 70] on span "Acciones" at bounding box center [1501, 76] width 42 height 23
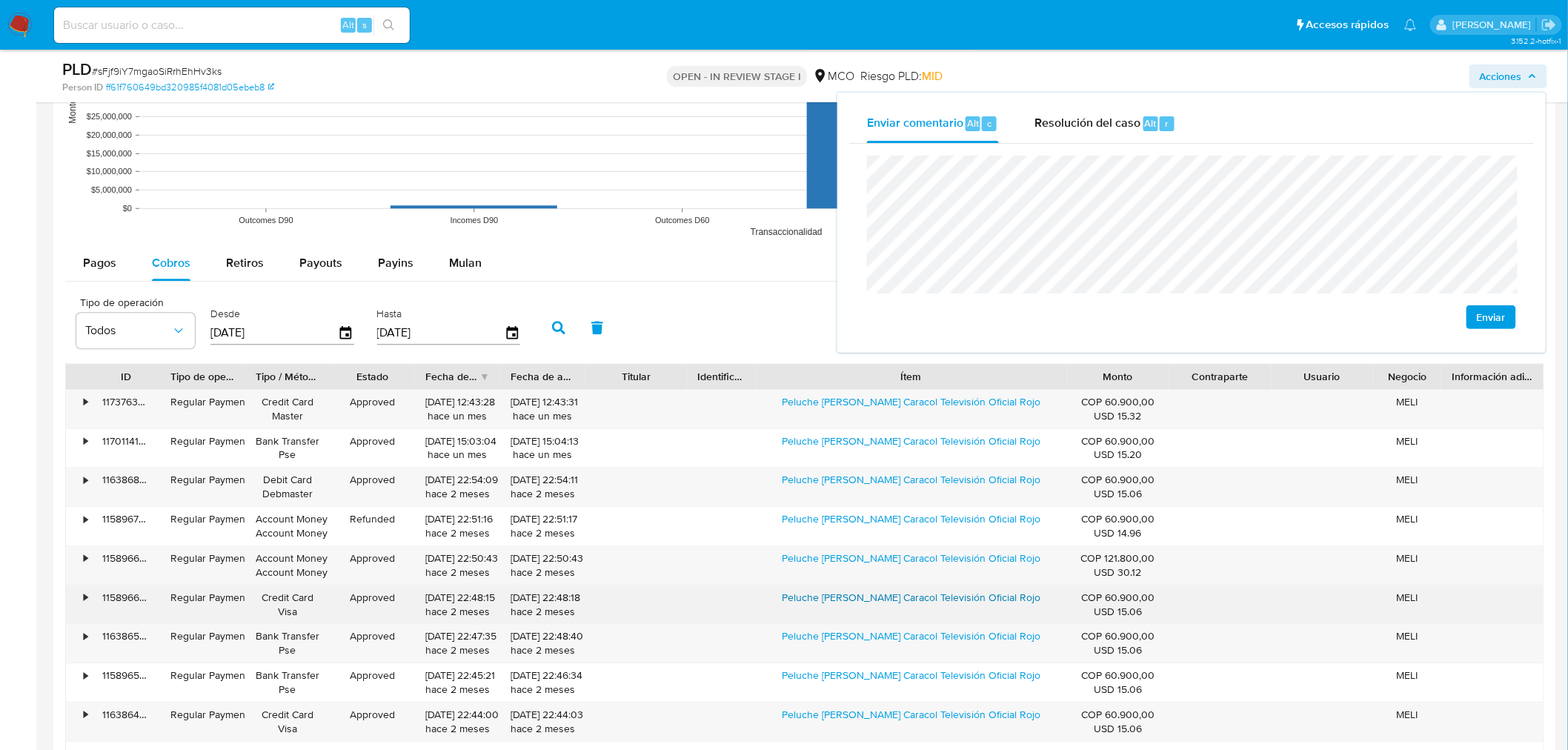
scroll to position [1565, 0]
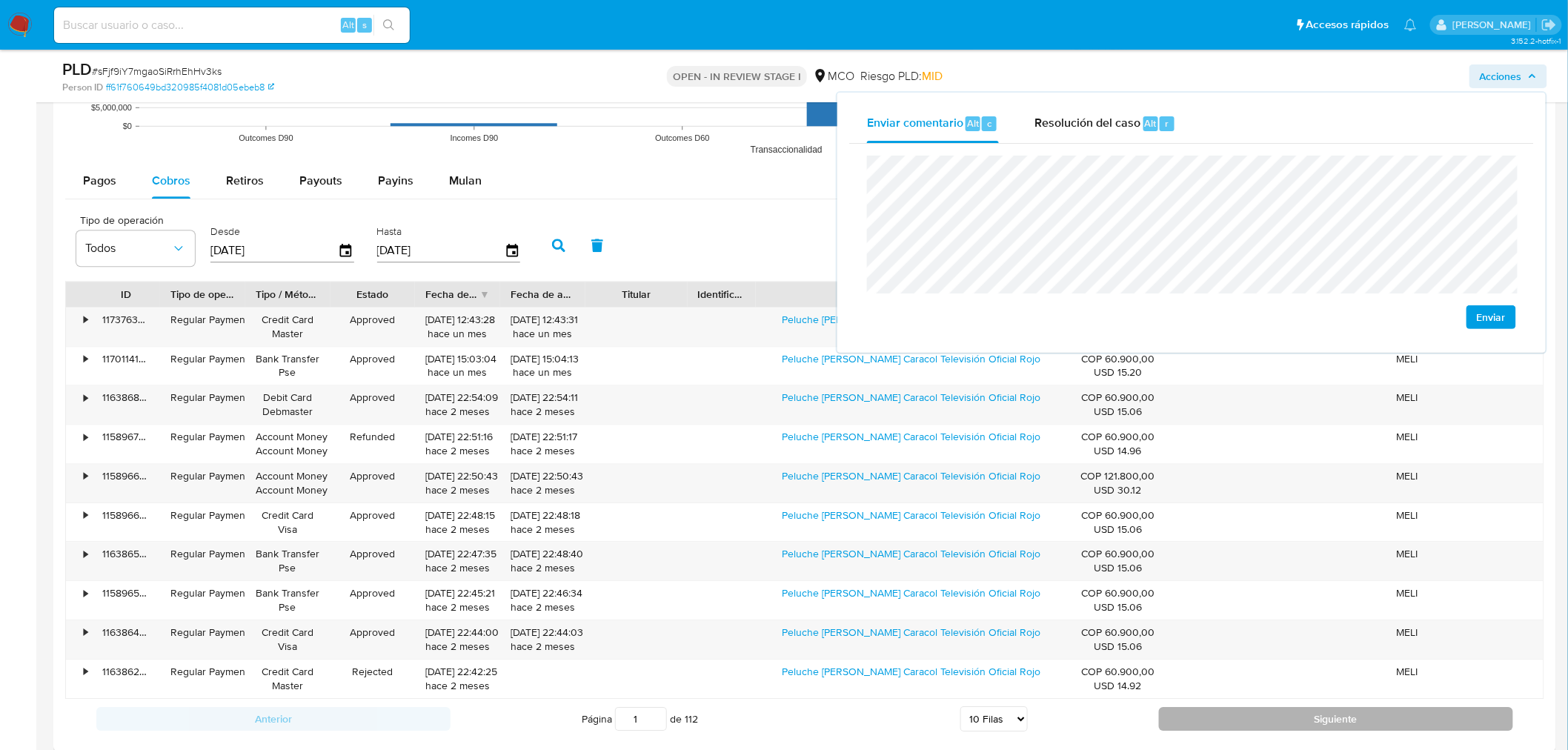
click at [1176, 723] on button "Siguiente" at bounding box center [1336, 719] width 354 height 23
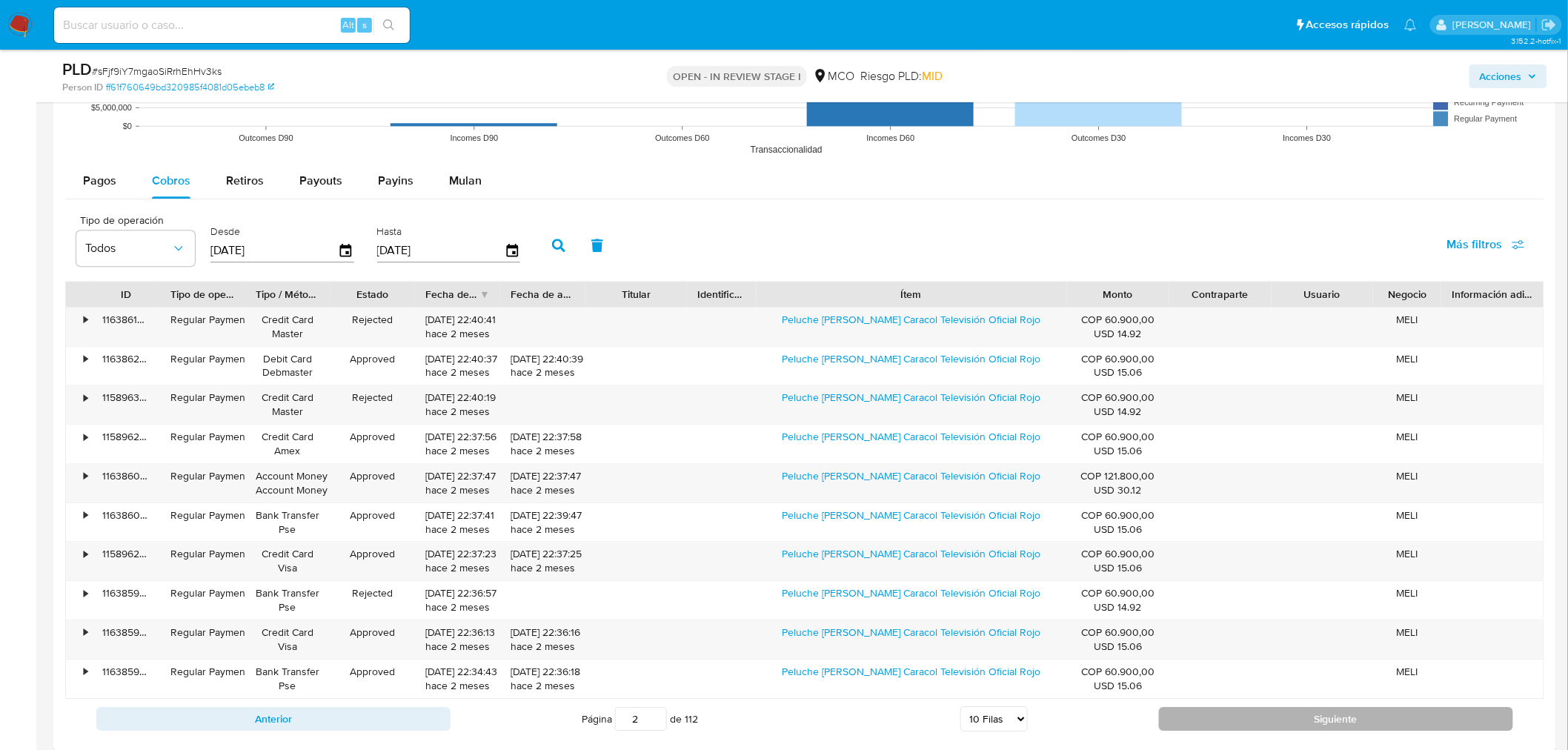
click at [1176, 723] on button "Siguiente" at bounding box center [1336, 719] width 354 height 23
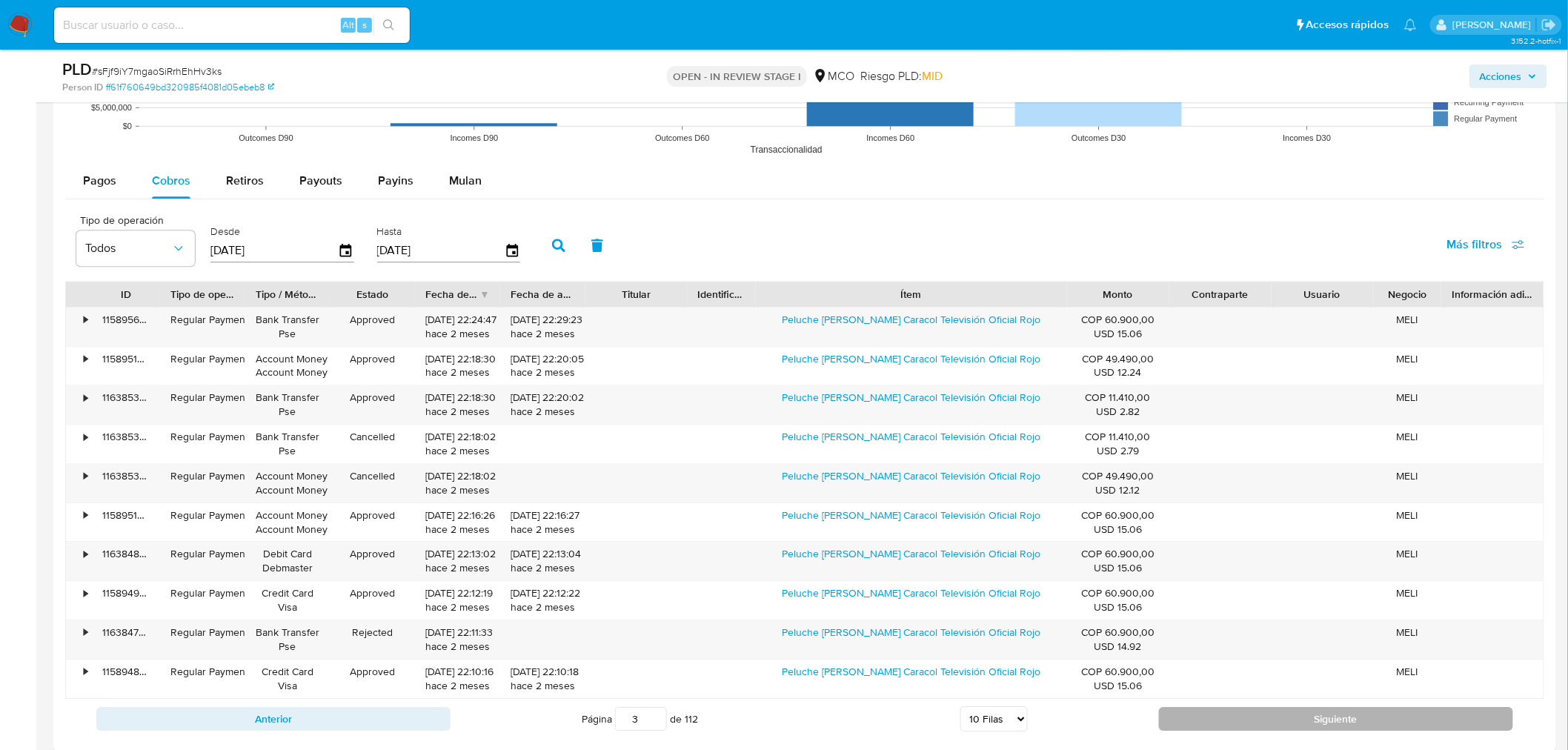
click at [1176, 723] on button "Siguiente" at bounding box center [1336, 719] width 354 height 23
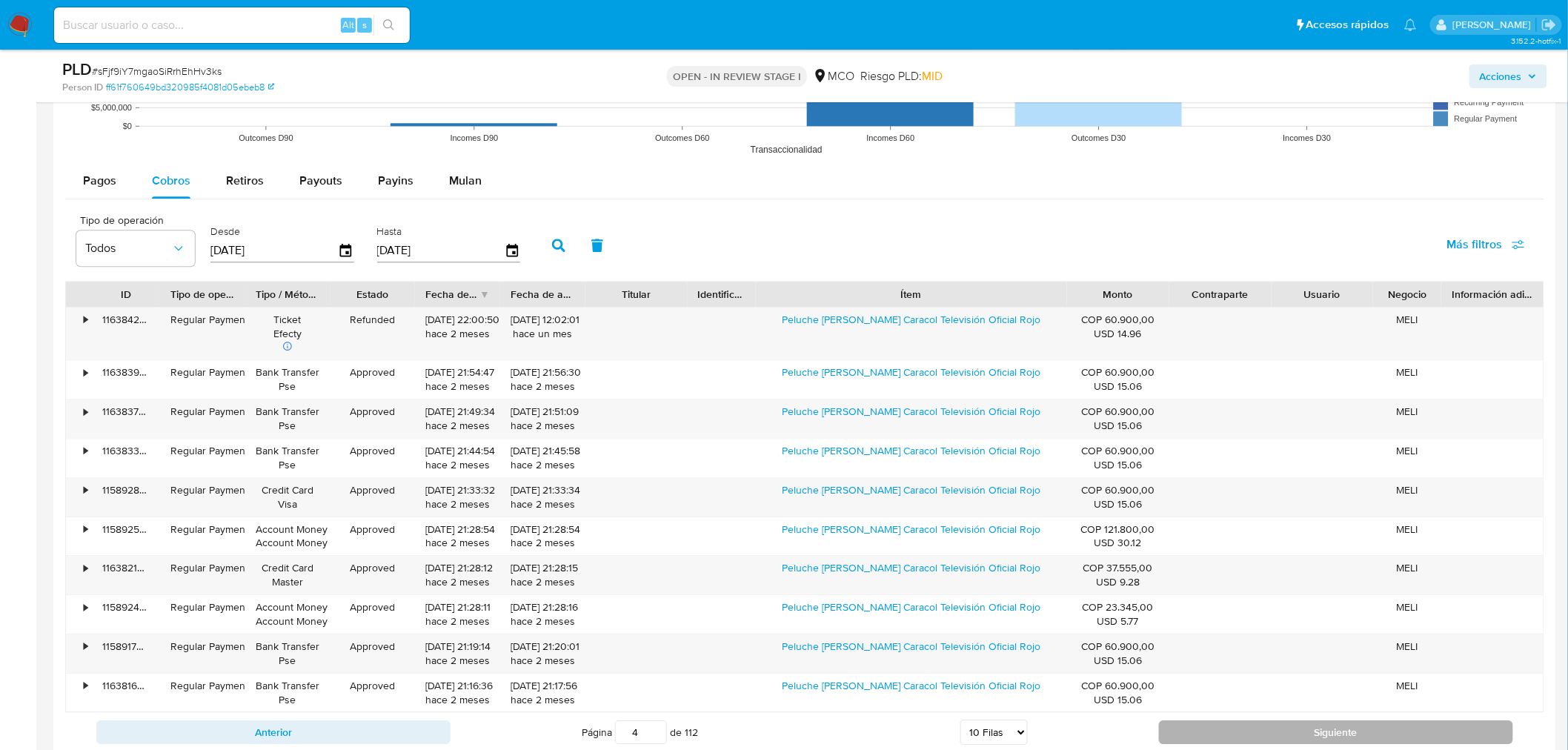
click at [1176, 723] on button "Siguiente" at bounding box center [1336, 731] width 354 height 23
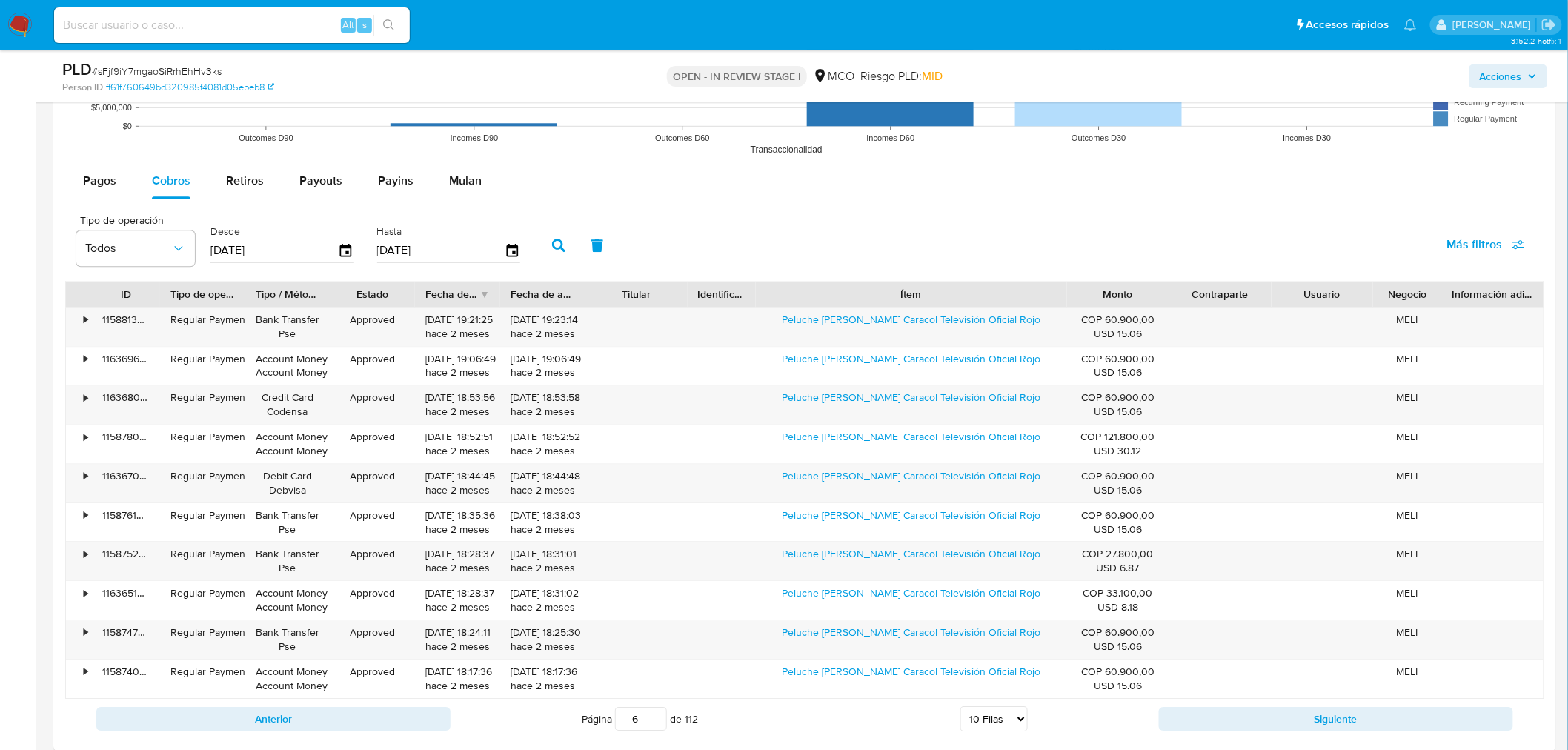
click at [1513, 69] on span "Acciones" at bounding box center [1501, 76] width 42 height 23
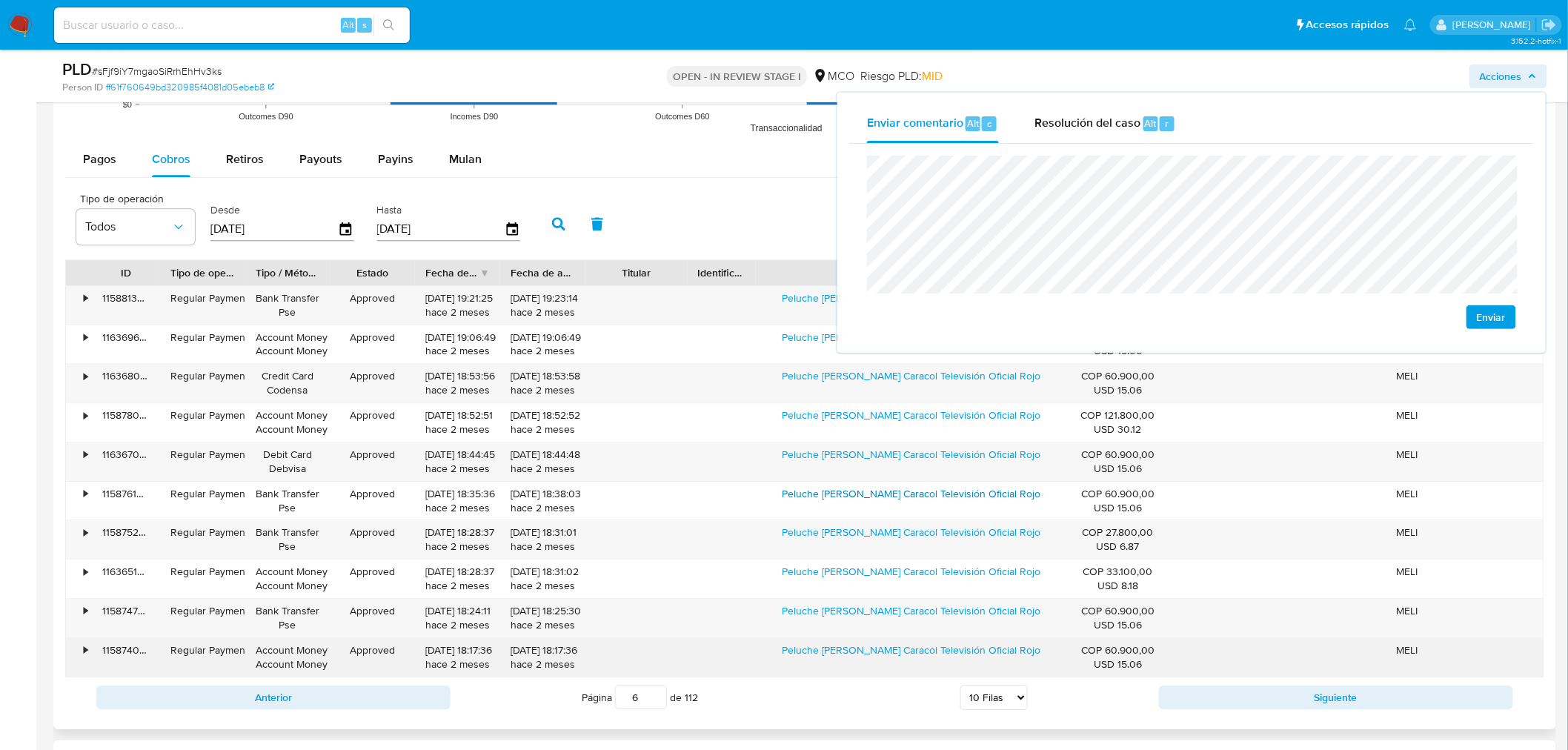
scroll to position [1647, 0]
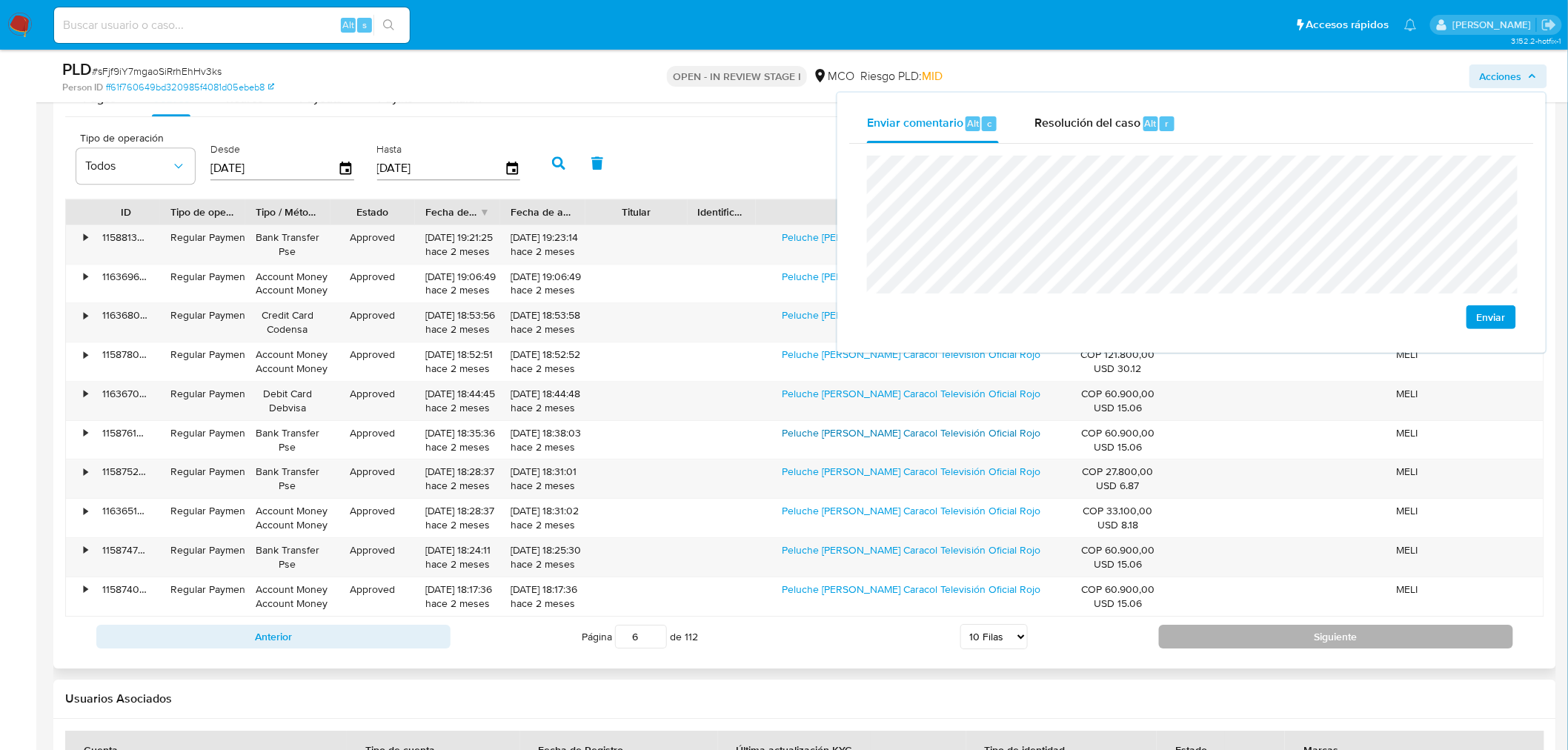
click at [1206, 634] on button "Siguiente" at bounding box center [1336, 636] width 354 height 23
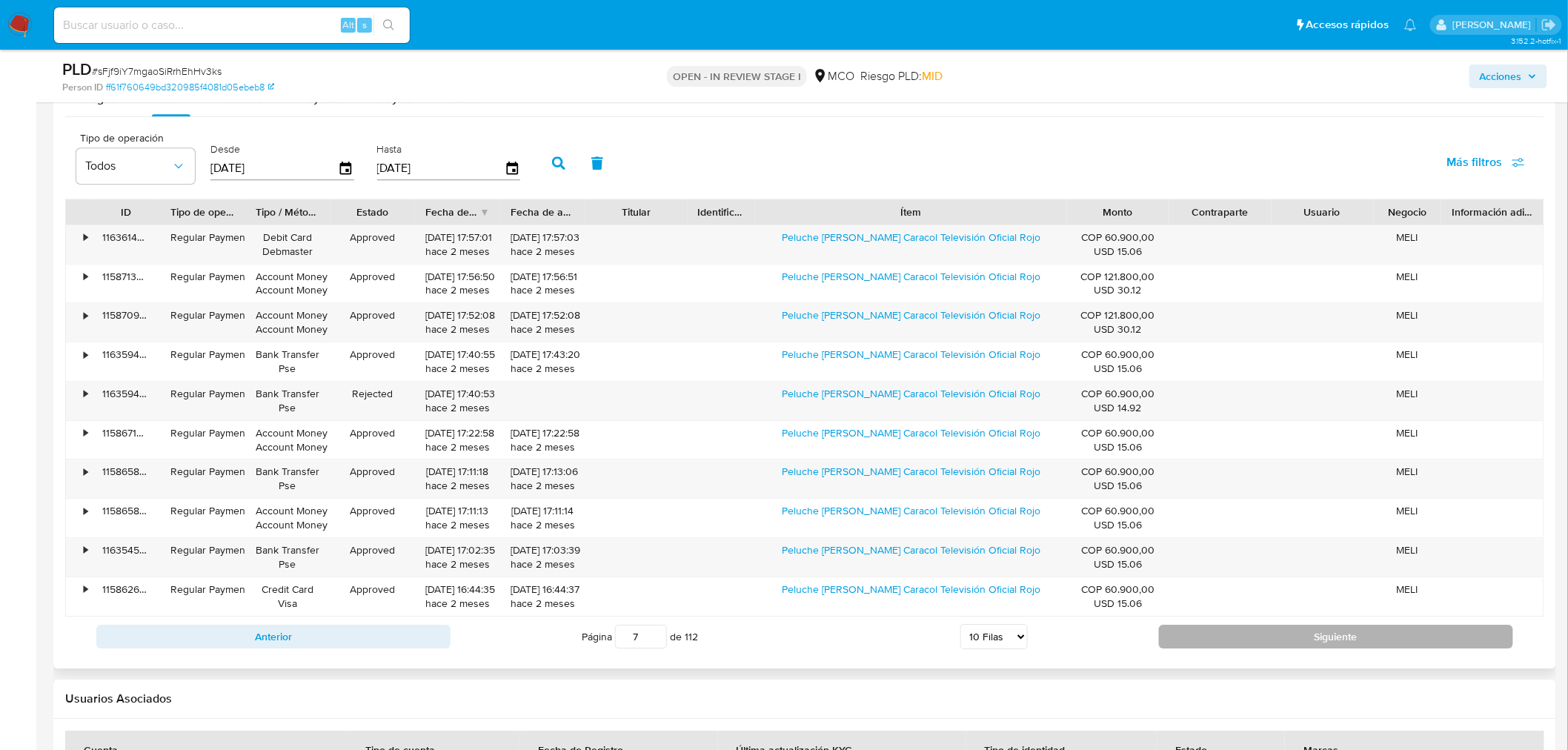
click at [1211, 634] on button "Siguiente" at bounding box center [1336, 636] width 354 height 23
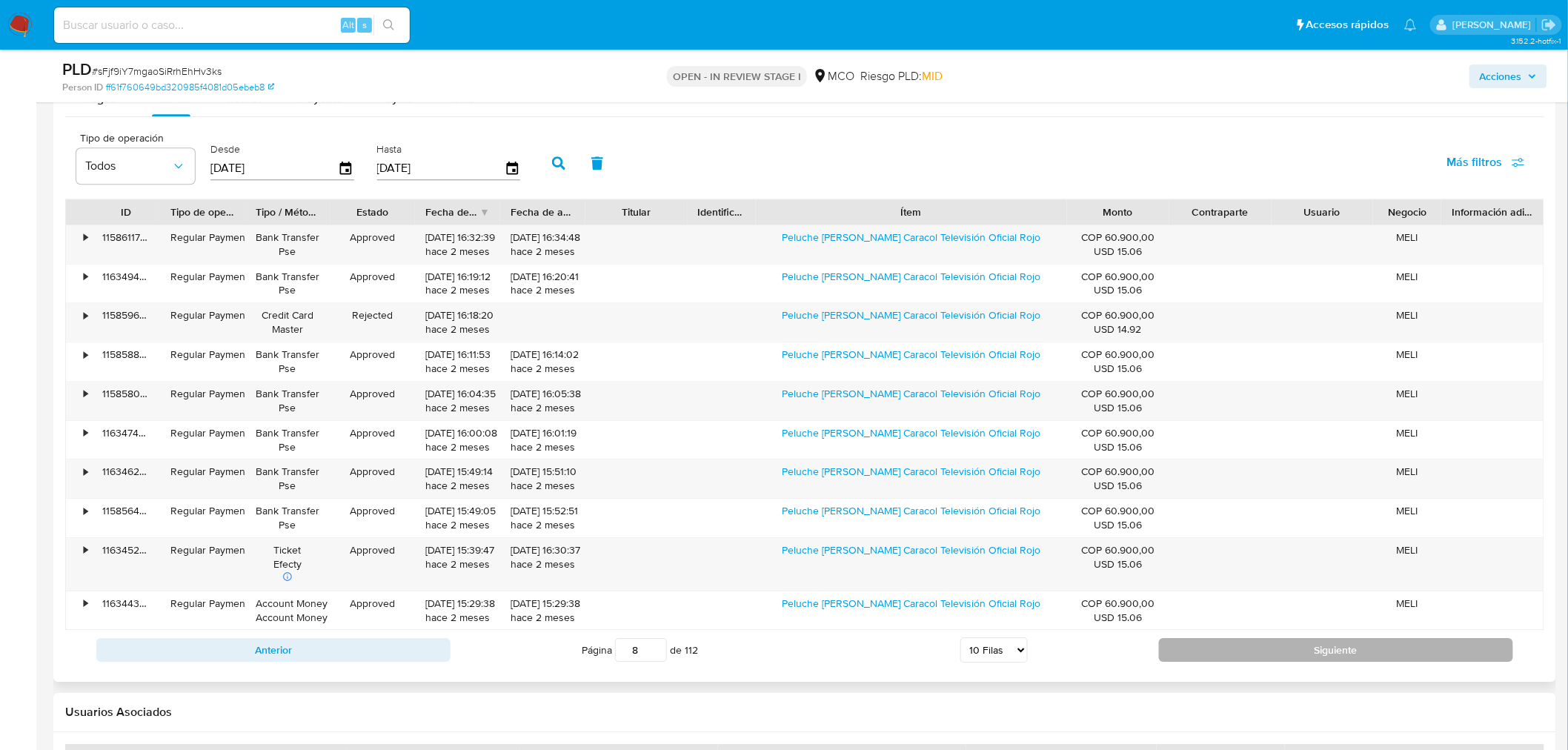
click at [1214, 657] on button "Siguiente" at bounding box center [1336, 649] width 354 height 23
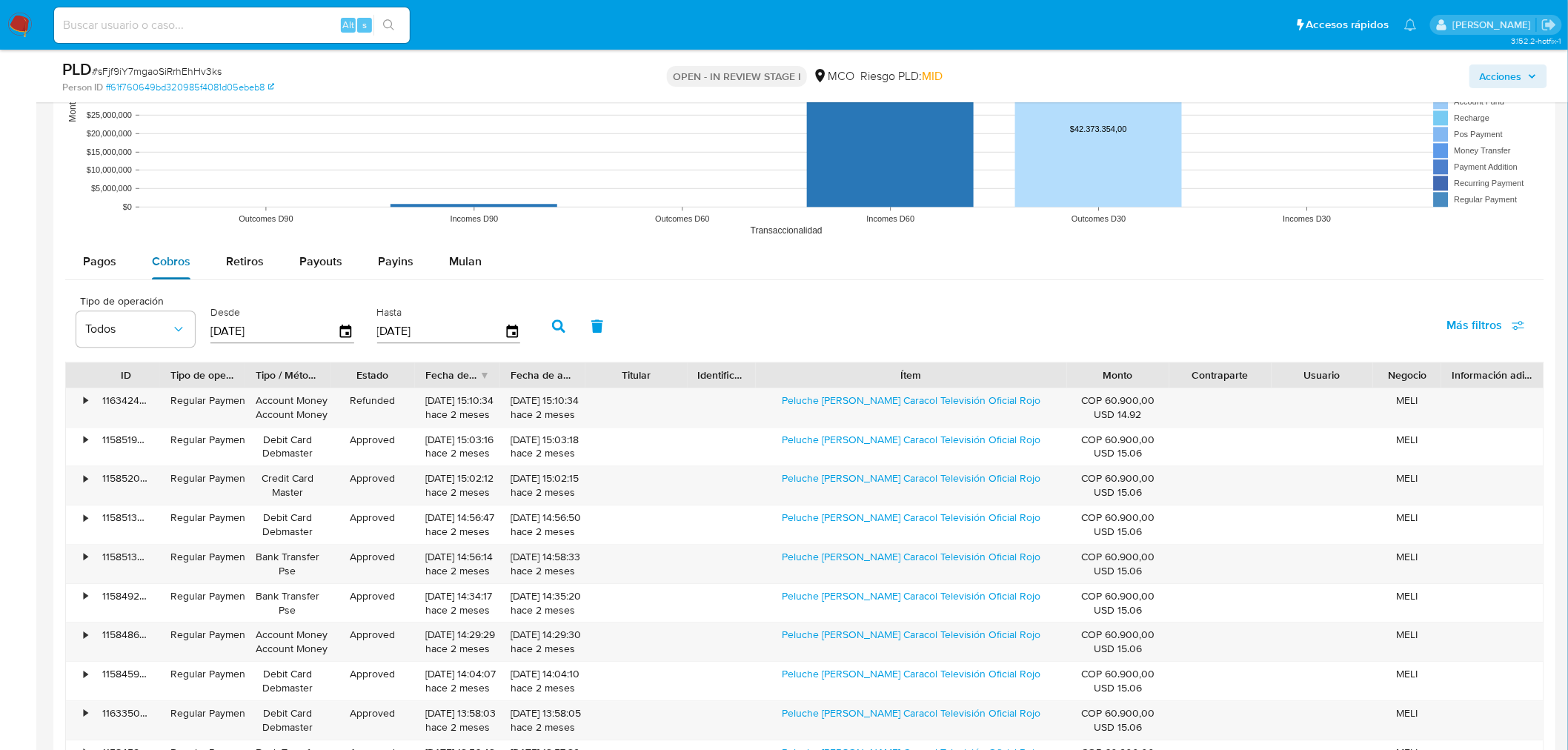
scroll to position [1482, 0]
click at [231, 267] on span "Retiros" at bounding box center [244, 262] width 38 height 17
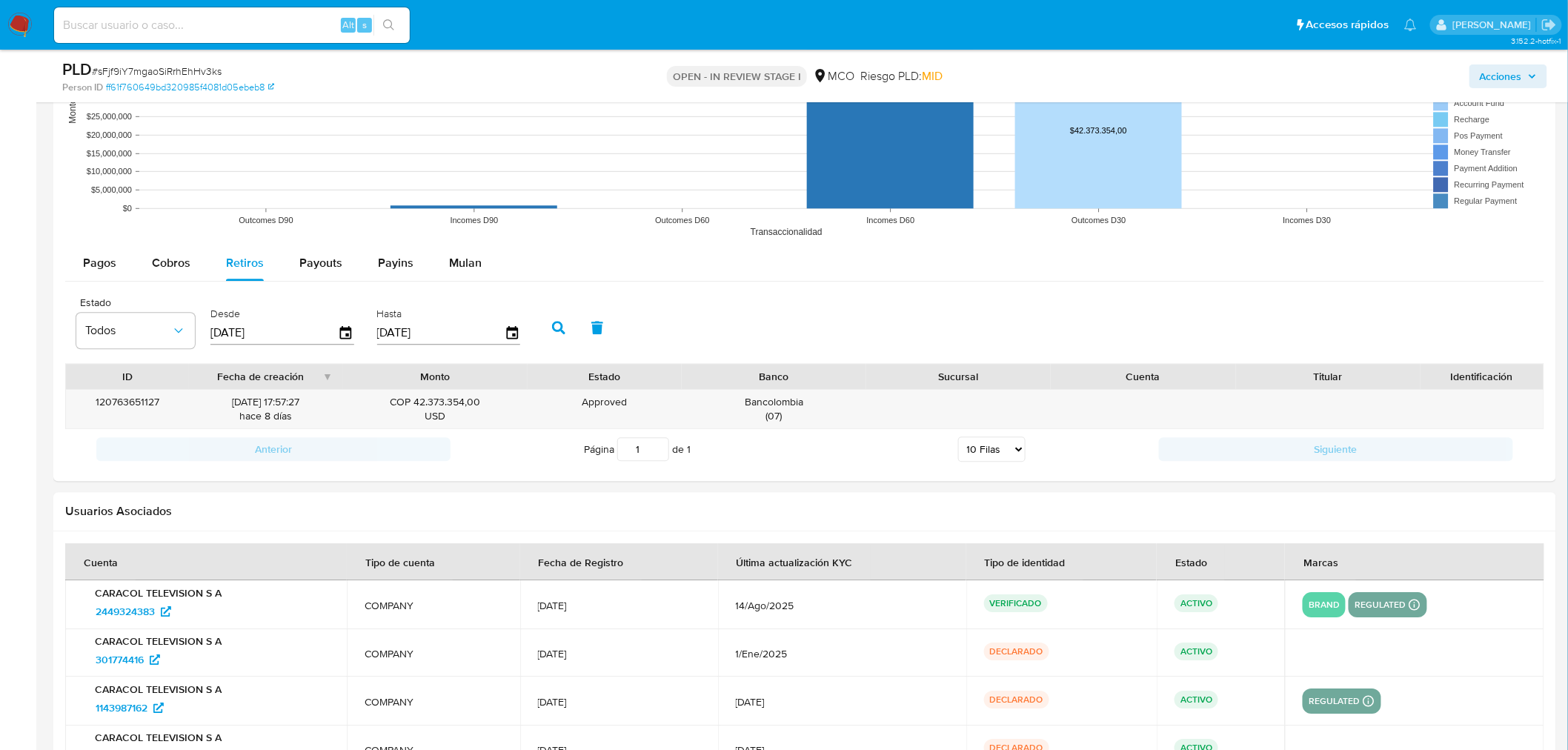
click at [1507, 69] on span "Acciones" at bounding box center [1501, 76] width 42 height 23
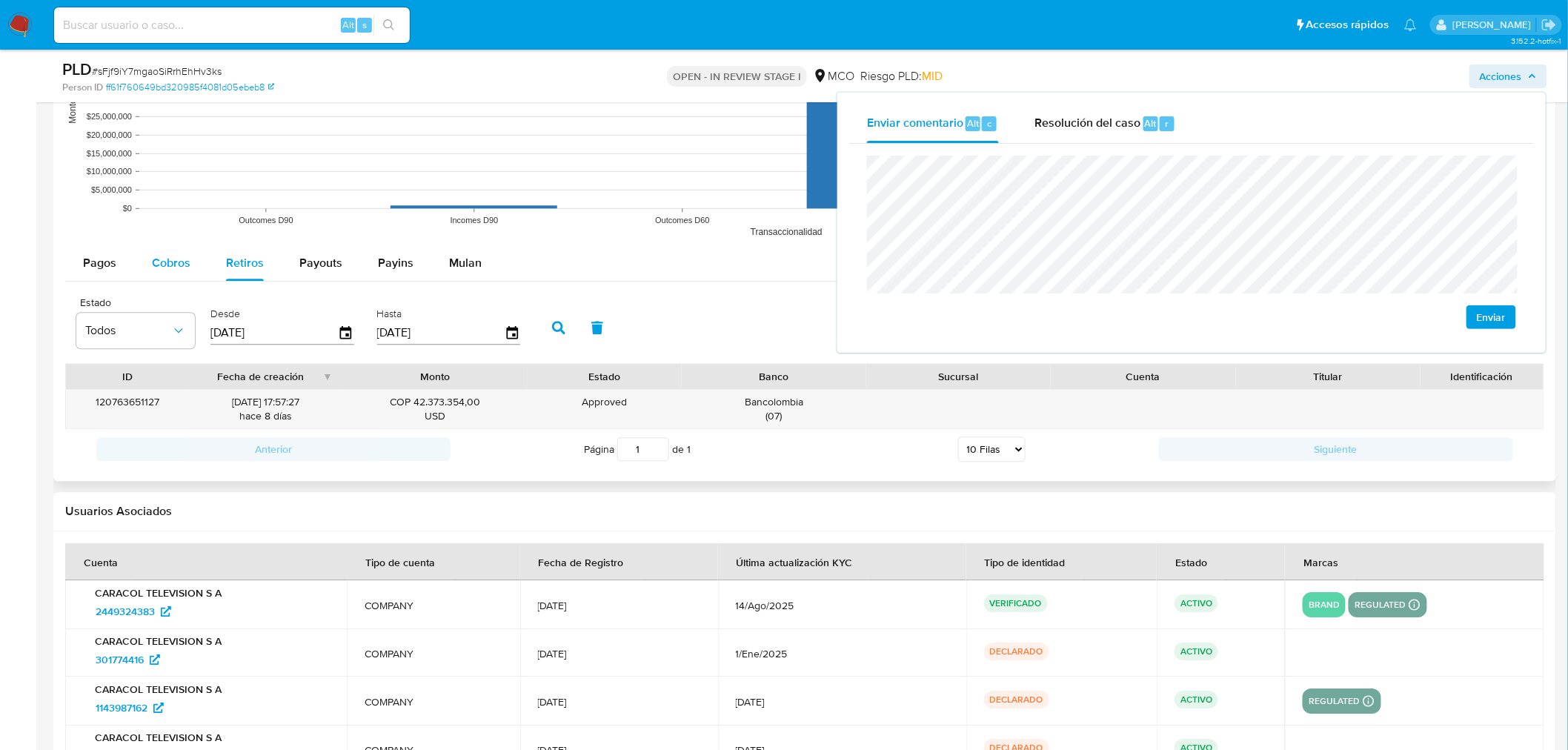
click at [188, 252] on div "Cobros" at bounding box center [171, 263] width 39 height 35
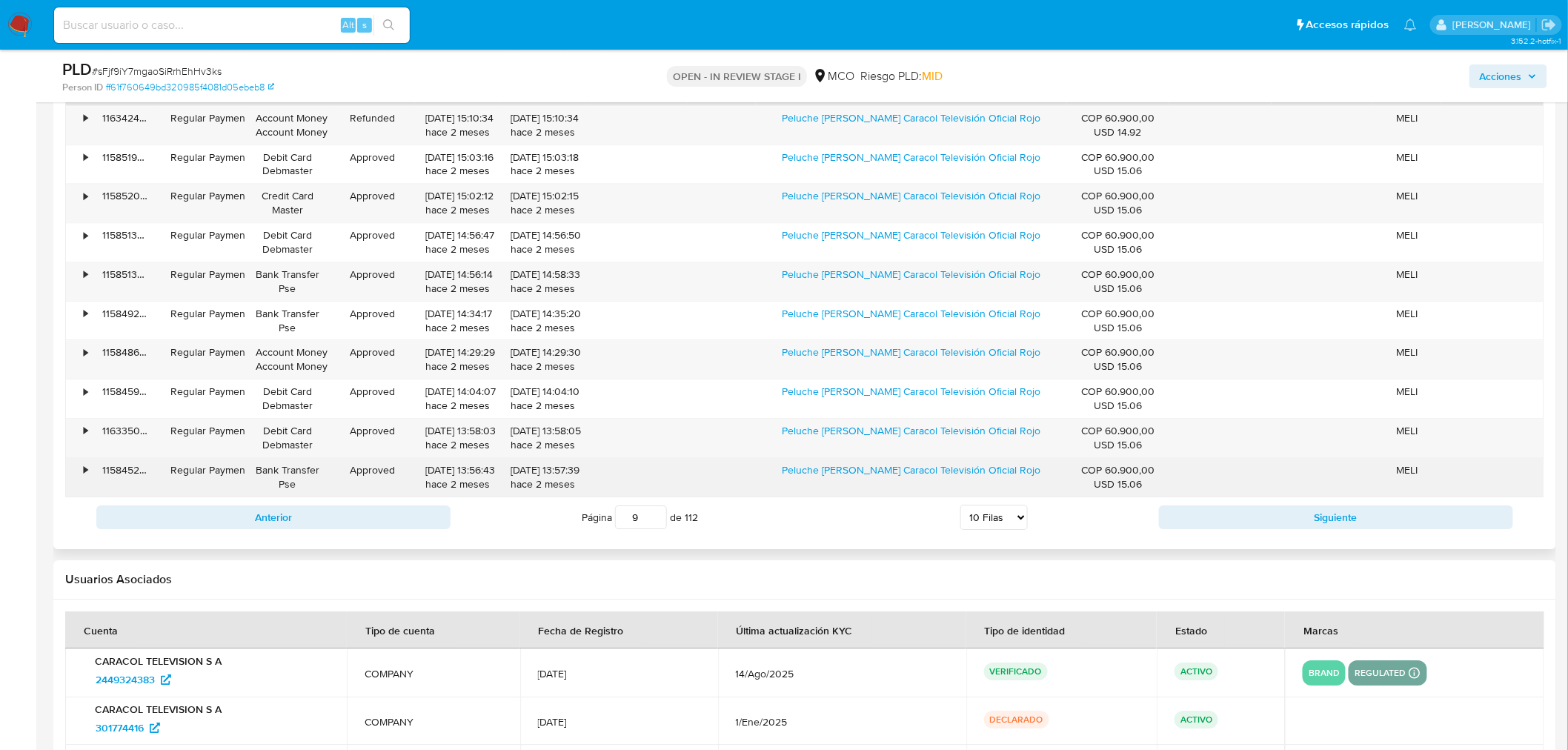
scroll to position [1812, 0]
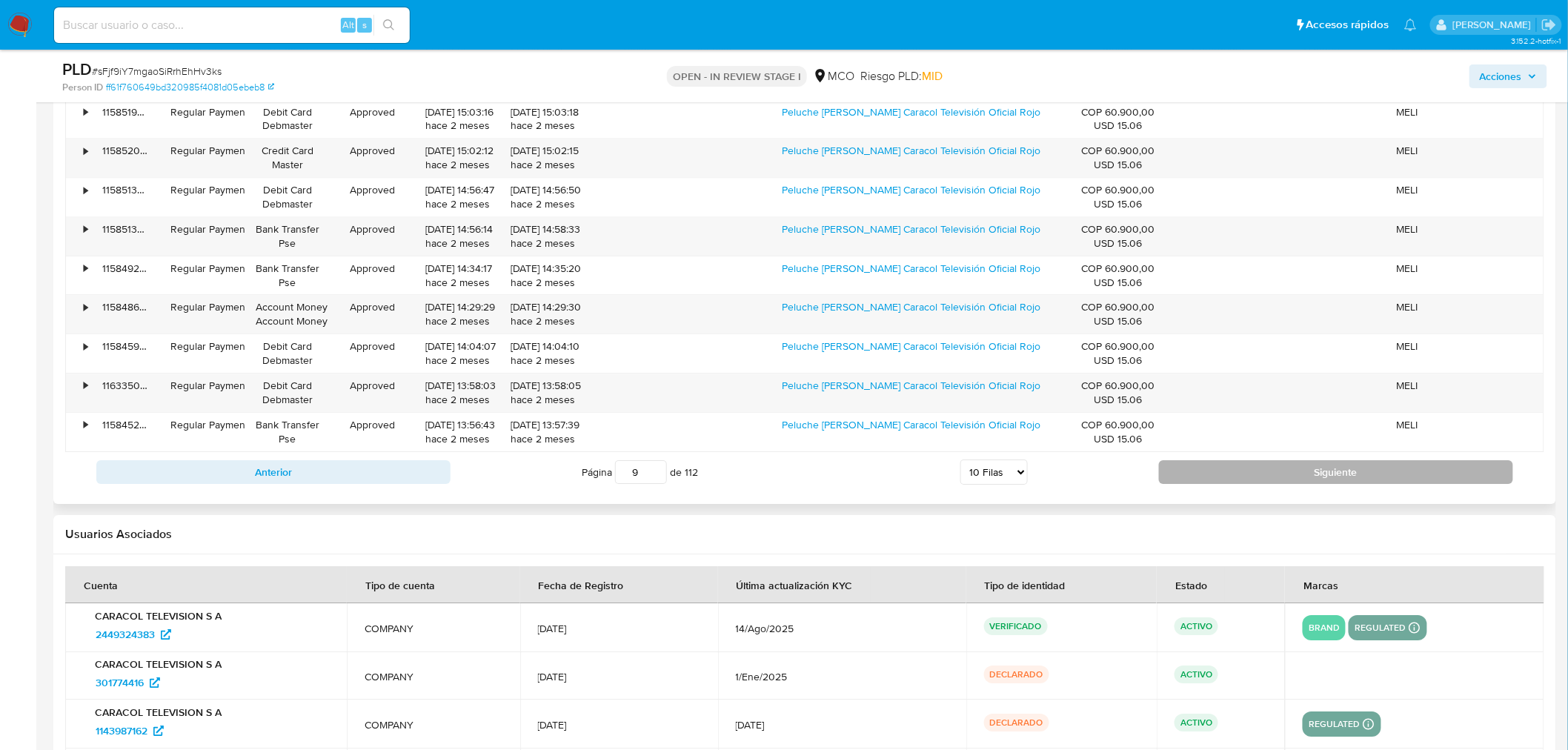
click at [1267, 462] on button "Siguiente" at bounding box center [1336, 472] width 354 height 23
click at [1271, 481] on button "Siguiente" at bounding box center [1336, 472] width 354 height 23
type input "12"
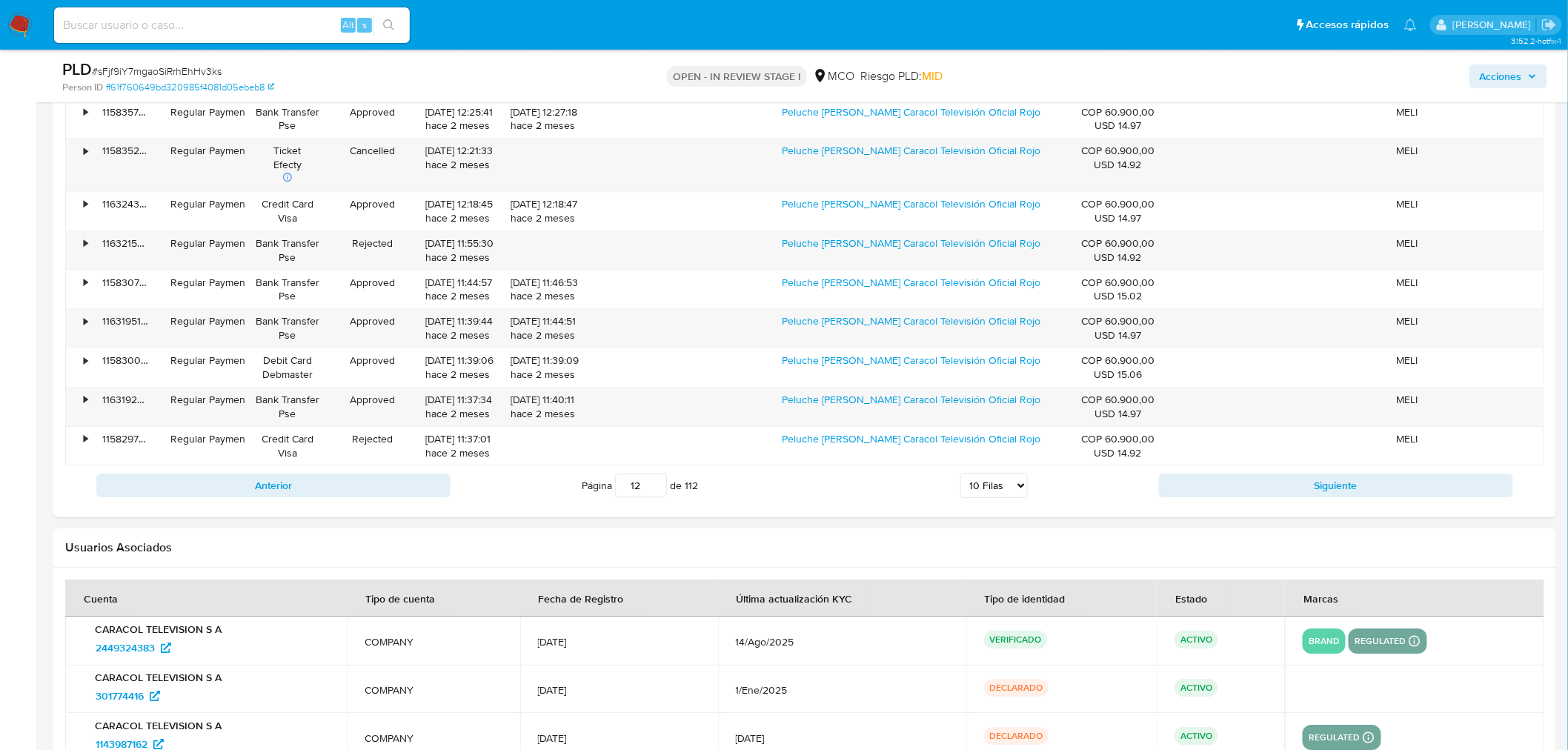
click at [1515, 73] on span "Acciones" at bounding box center [1501, 76] width 42 height 23
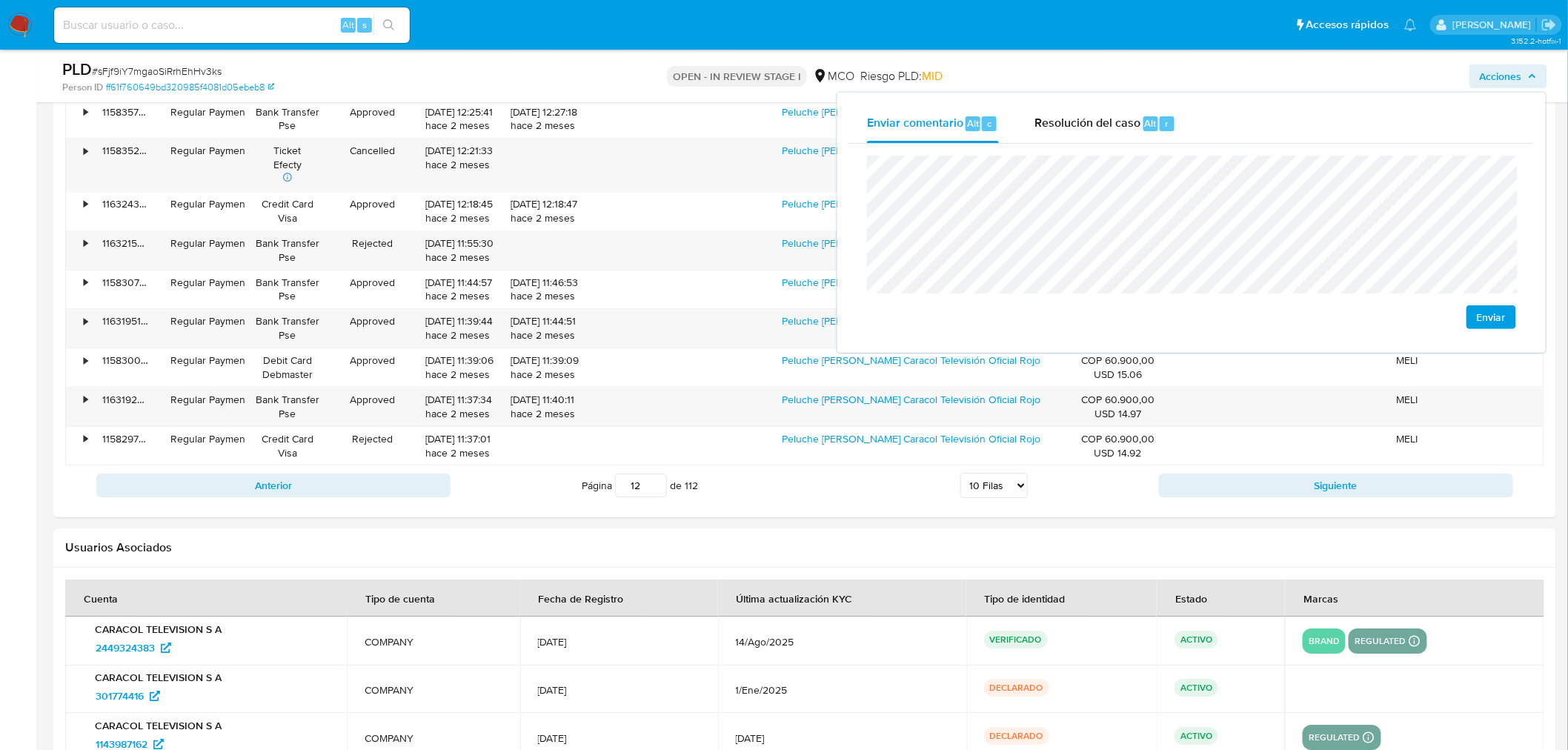
scroll to position [1730, 0]
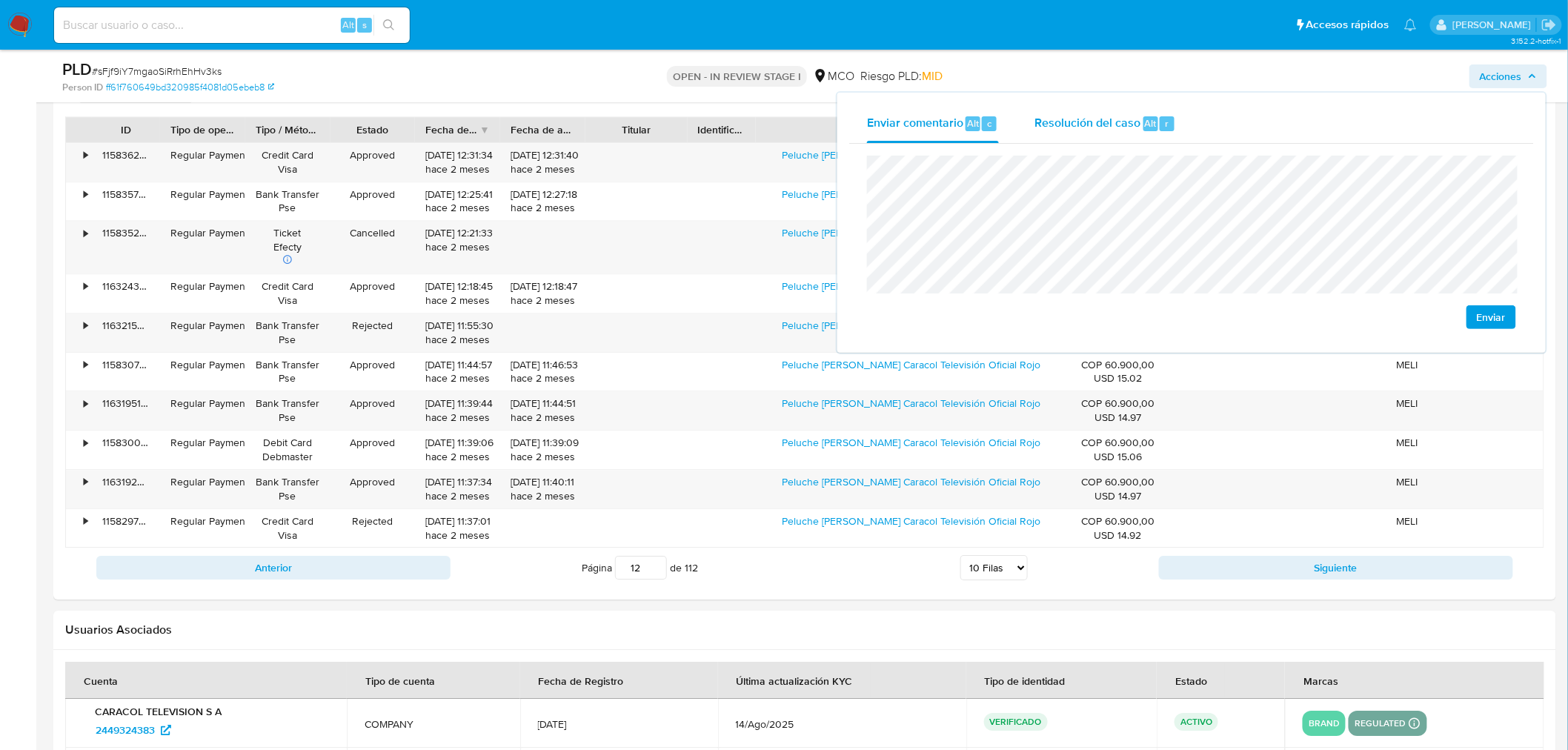
click at [1092, 130] on span "Resolución del caso" at bounding box center [1087, 123] width 106 height 17
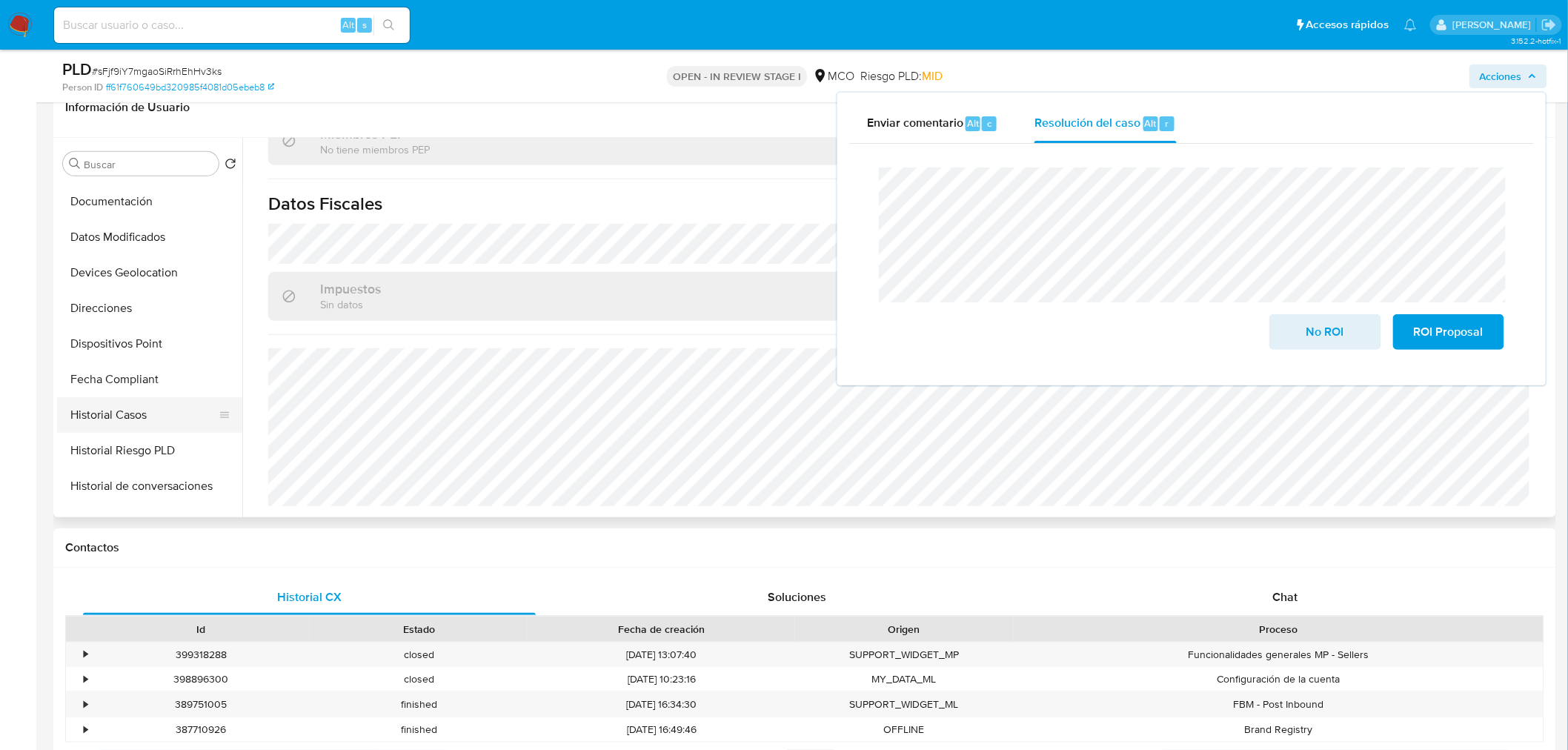
scroll to position [246, 0]
click at [143, 414] on button "Historial Casos" at bounding box center [143, 416] width 173 height 35
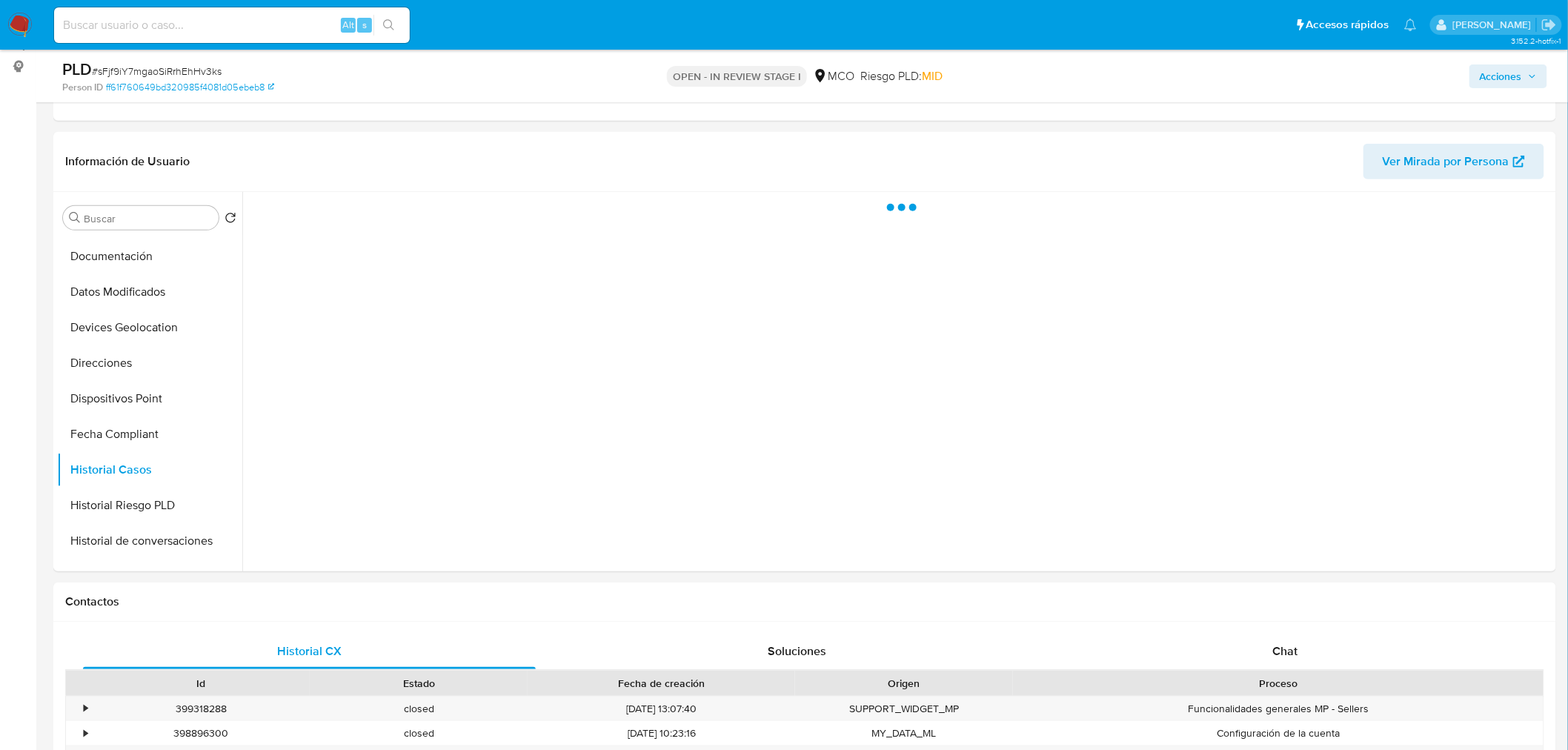
scroll to position [82, 0]
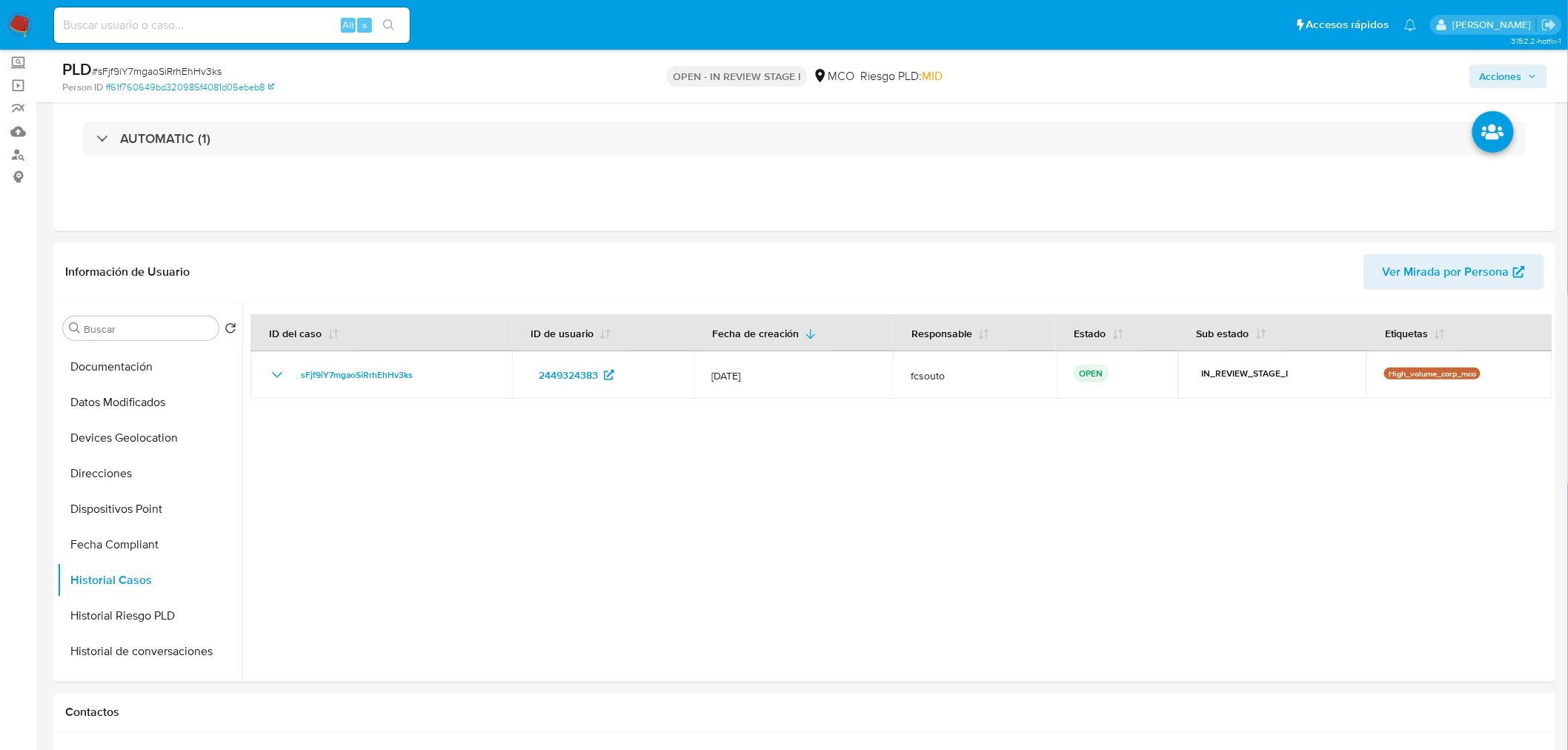
click at [1537, 72] on button "Acciones" at bounding box center [1508, 76] width 78 height 23
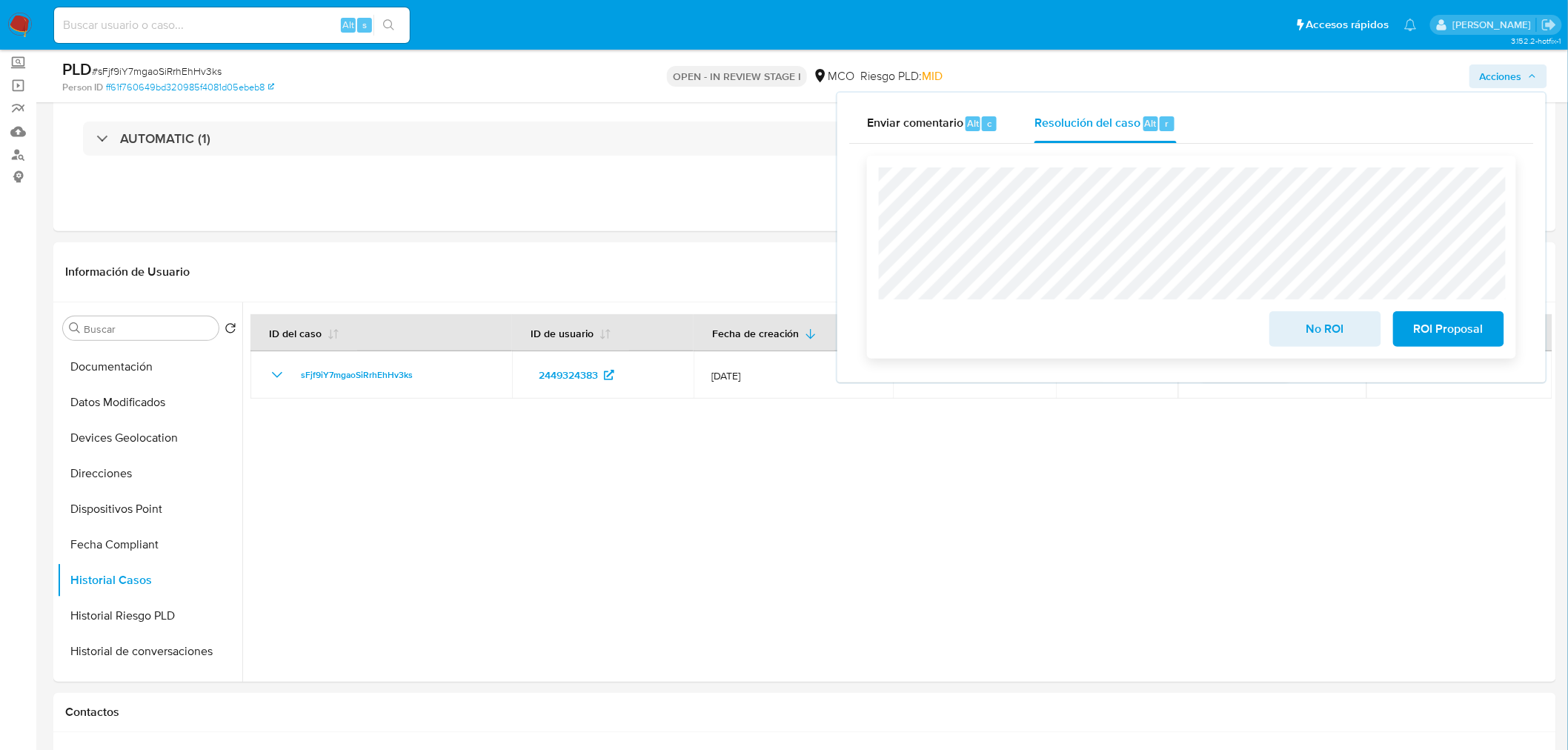
drag, startPoint x: 1308, startPoint y: 323, endPoint x: 1301, endPoint y: 329, distance: 9.2
click at [1308, 323] on span "No ROI" at bounding box center [1325, 329] width 73 height 32
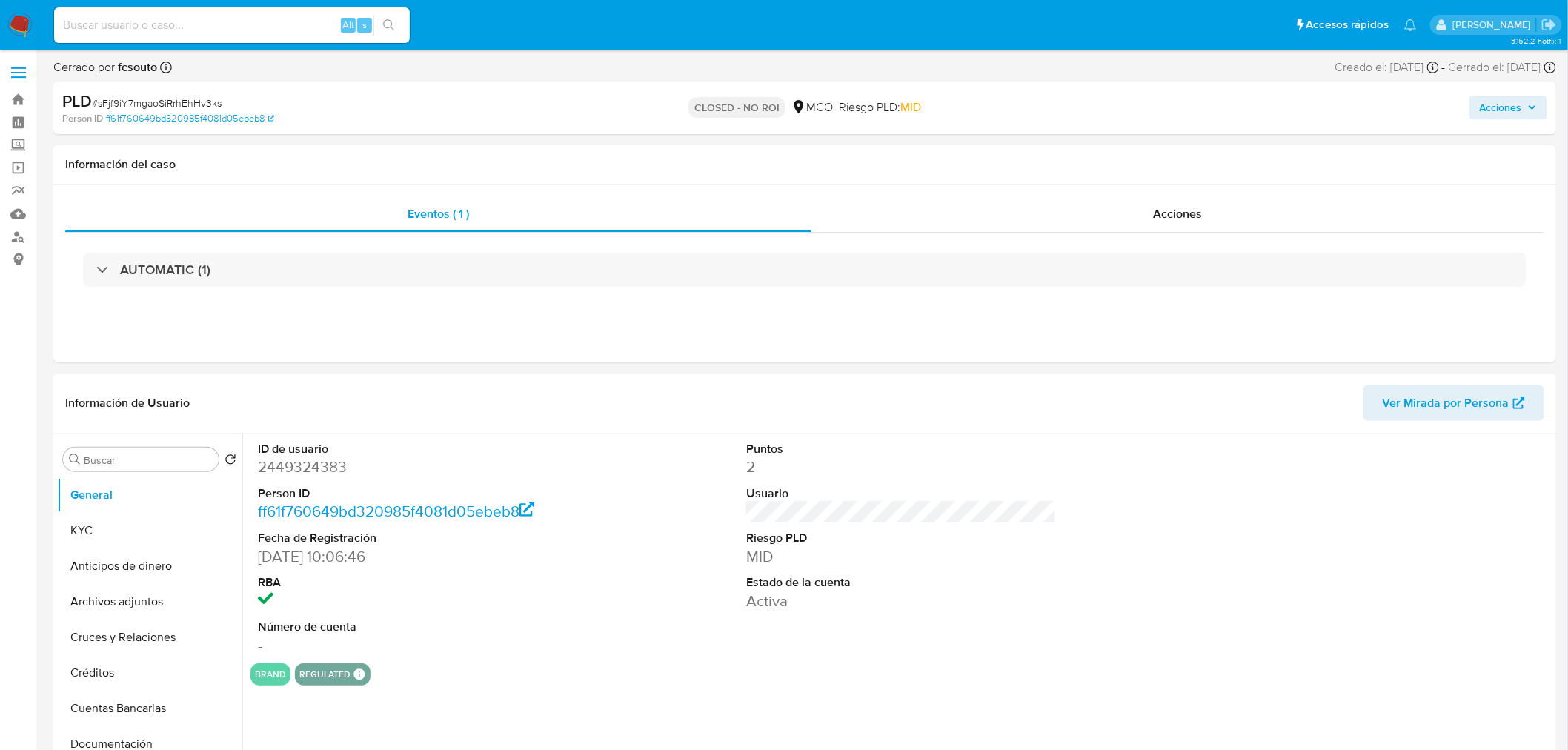
select select "10"
click at [1501, 109] on span "Acciones" at bounding box center [1501, 107] width 42 height 23
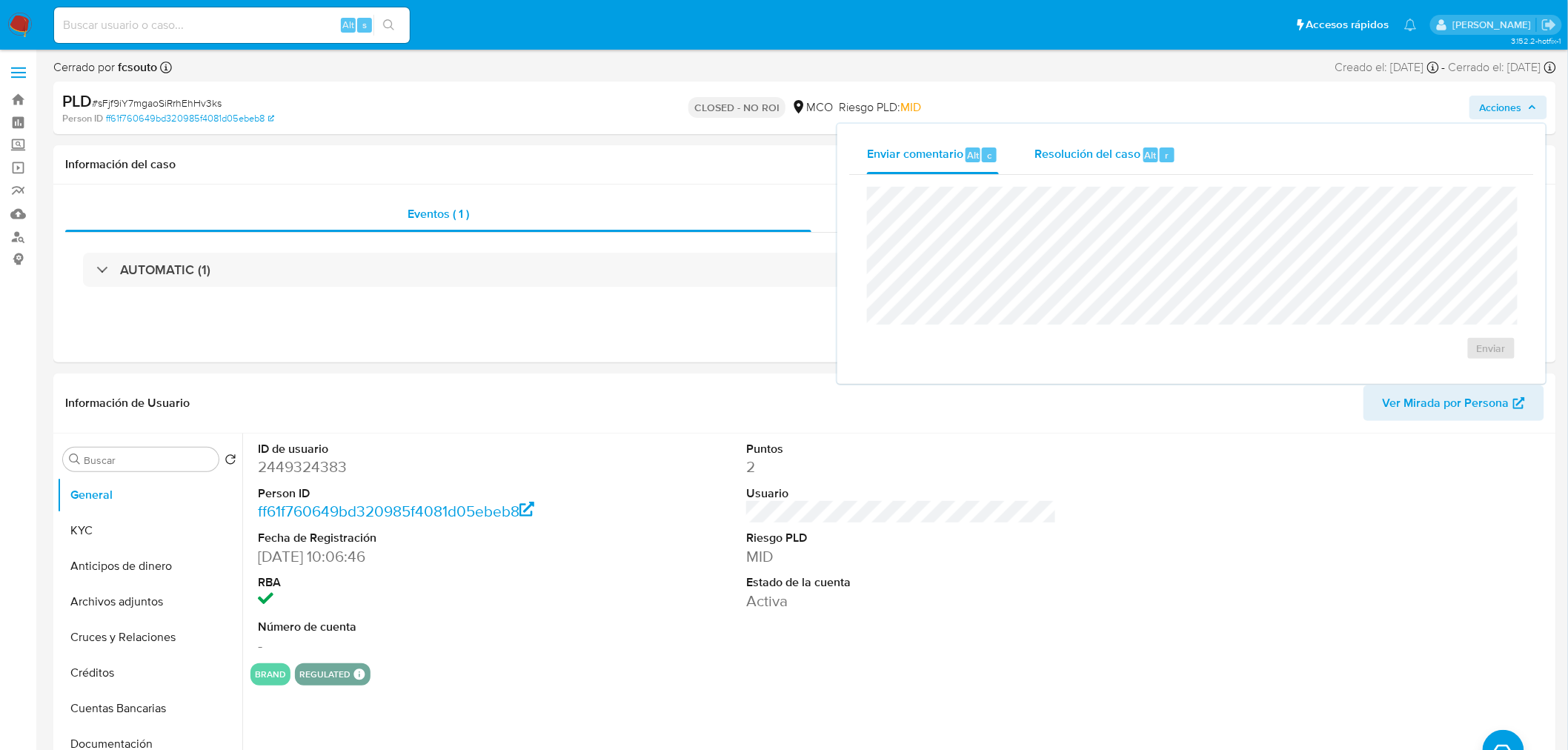
click at [1088, 170] on div "Resolución del caso Alt r" at bounding box center [1105, 155] width 142 height 39
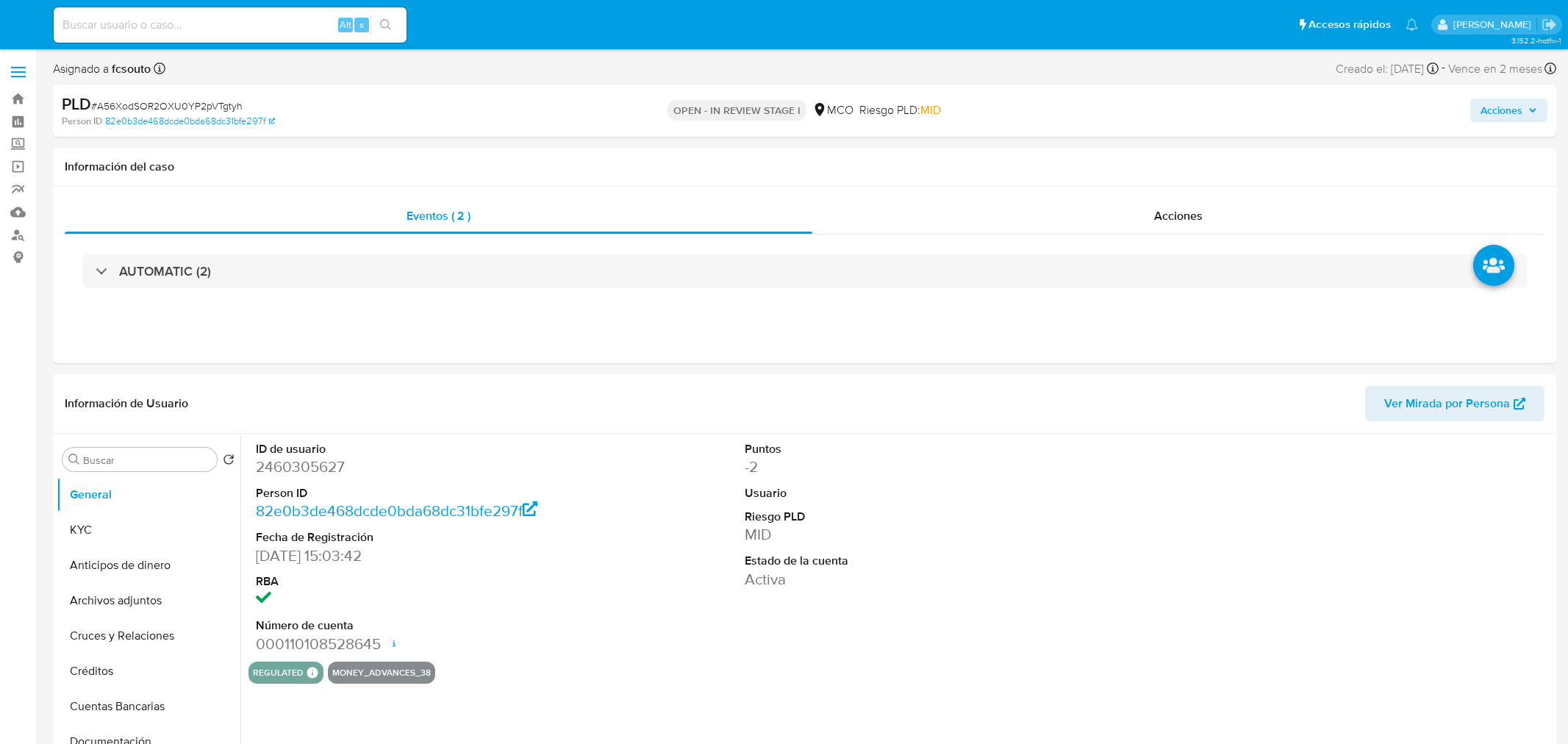
select select "10"
click at [1489, 106] on span "Acciones" at bounding box center [1489, 110] width 42 height 23
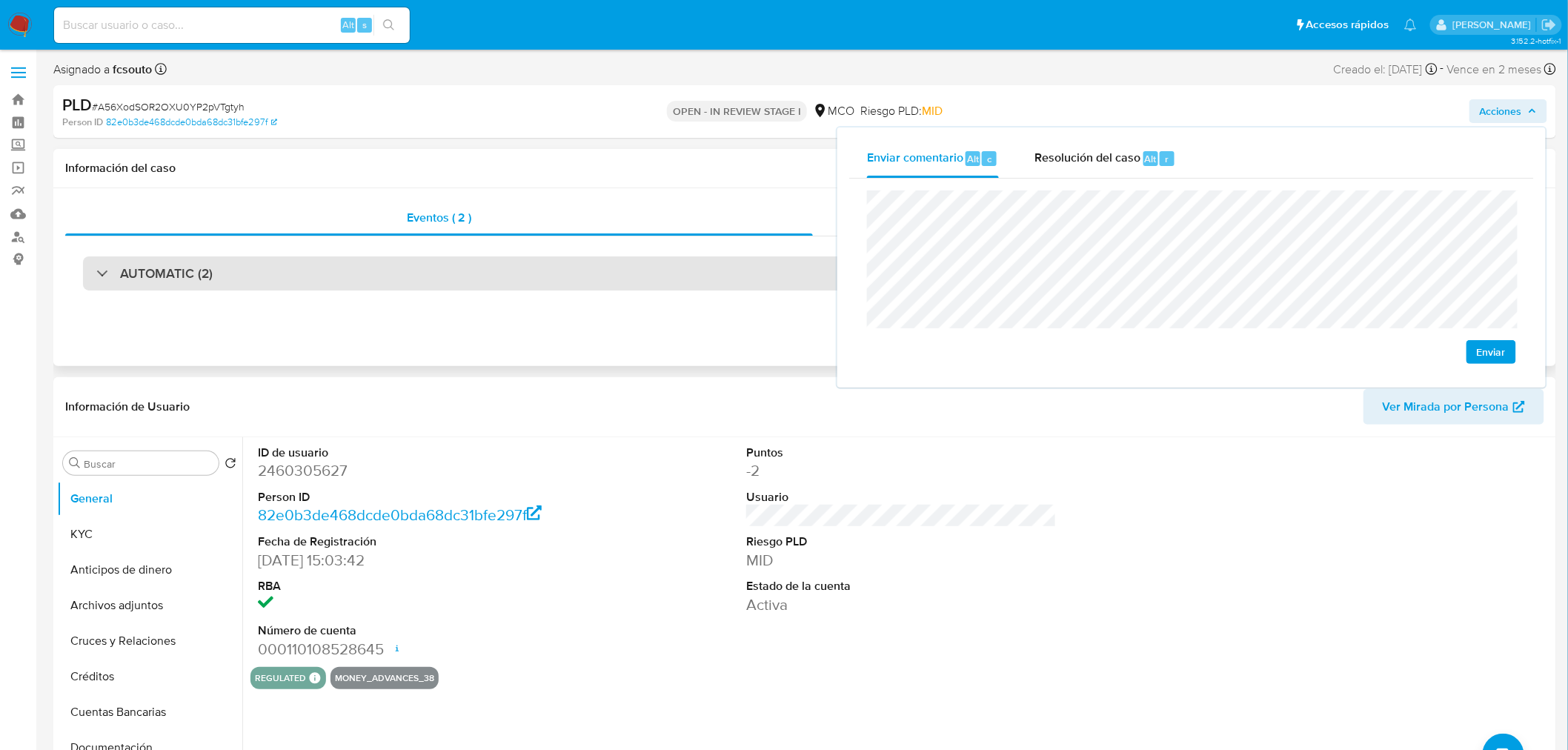
click at [269, 277] on div "AUTOMATIC (2)" at bounding box center [805, 273] width 1444 height 34
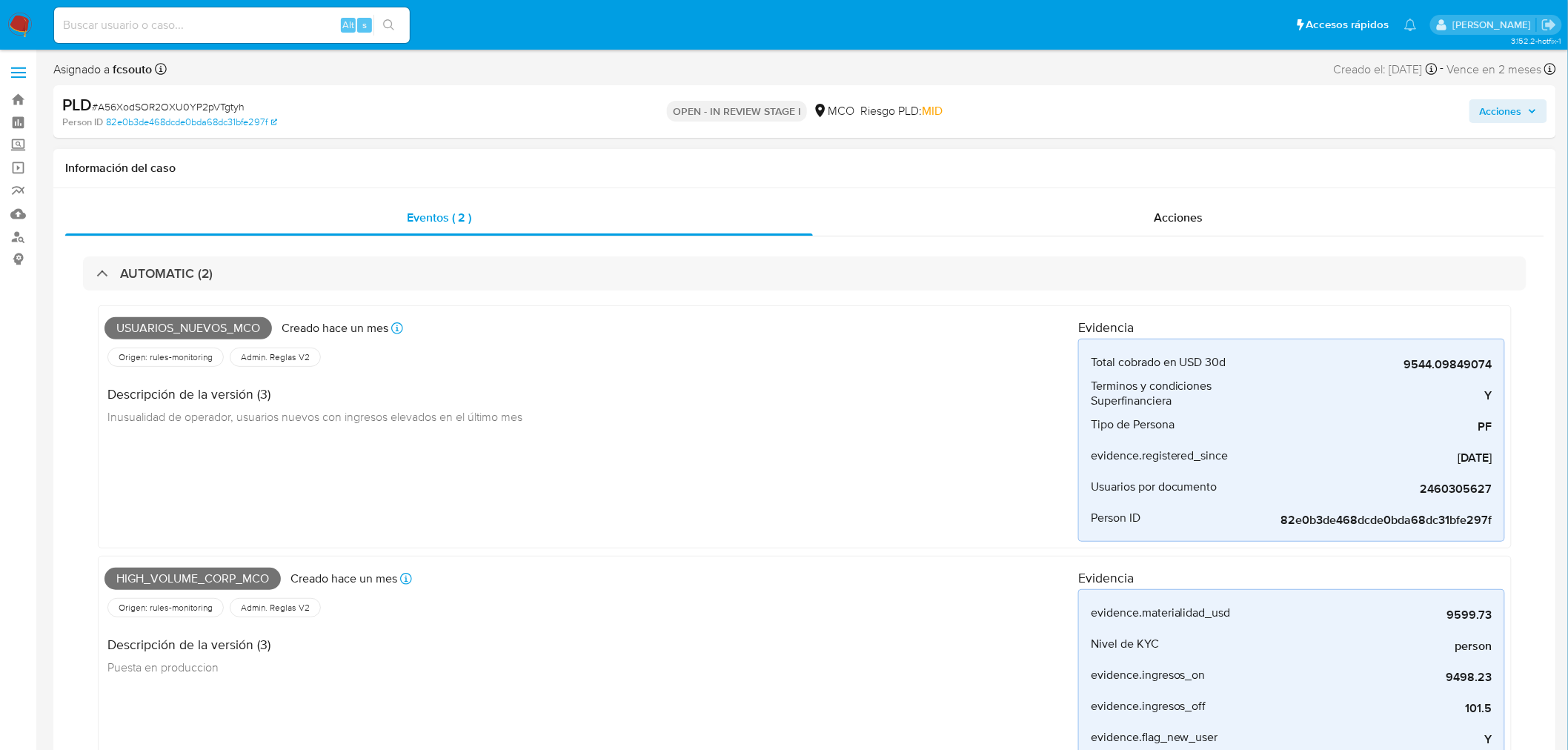
click at [234, 334] on span "Usuarios_nuevos_mco" at bounding box center [189, 328] width 168 height 23
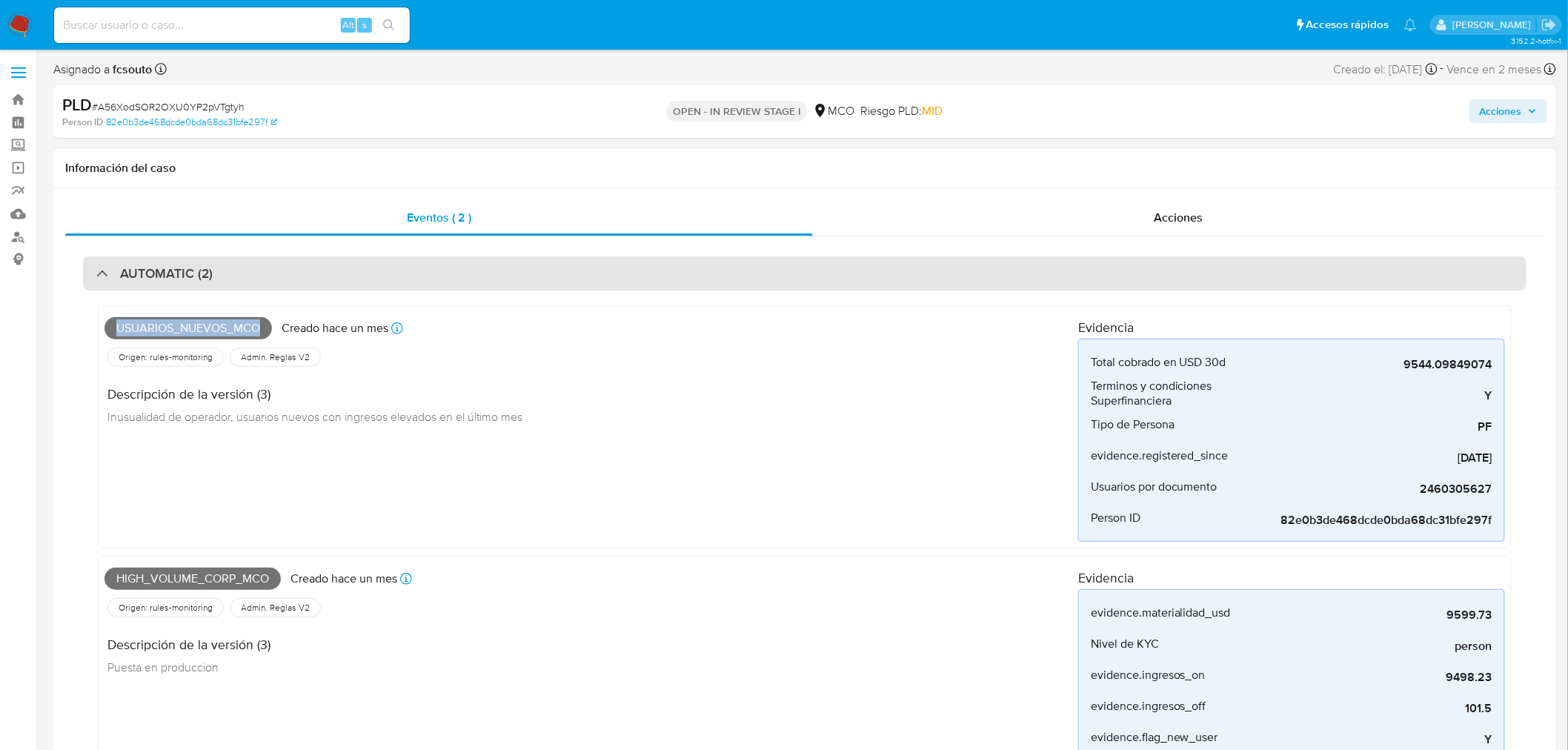
copy span "Usuarios_nuevos_mco"
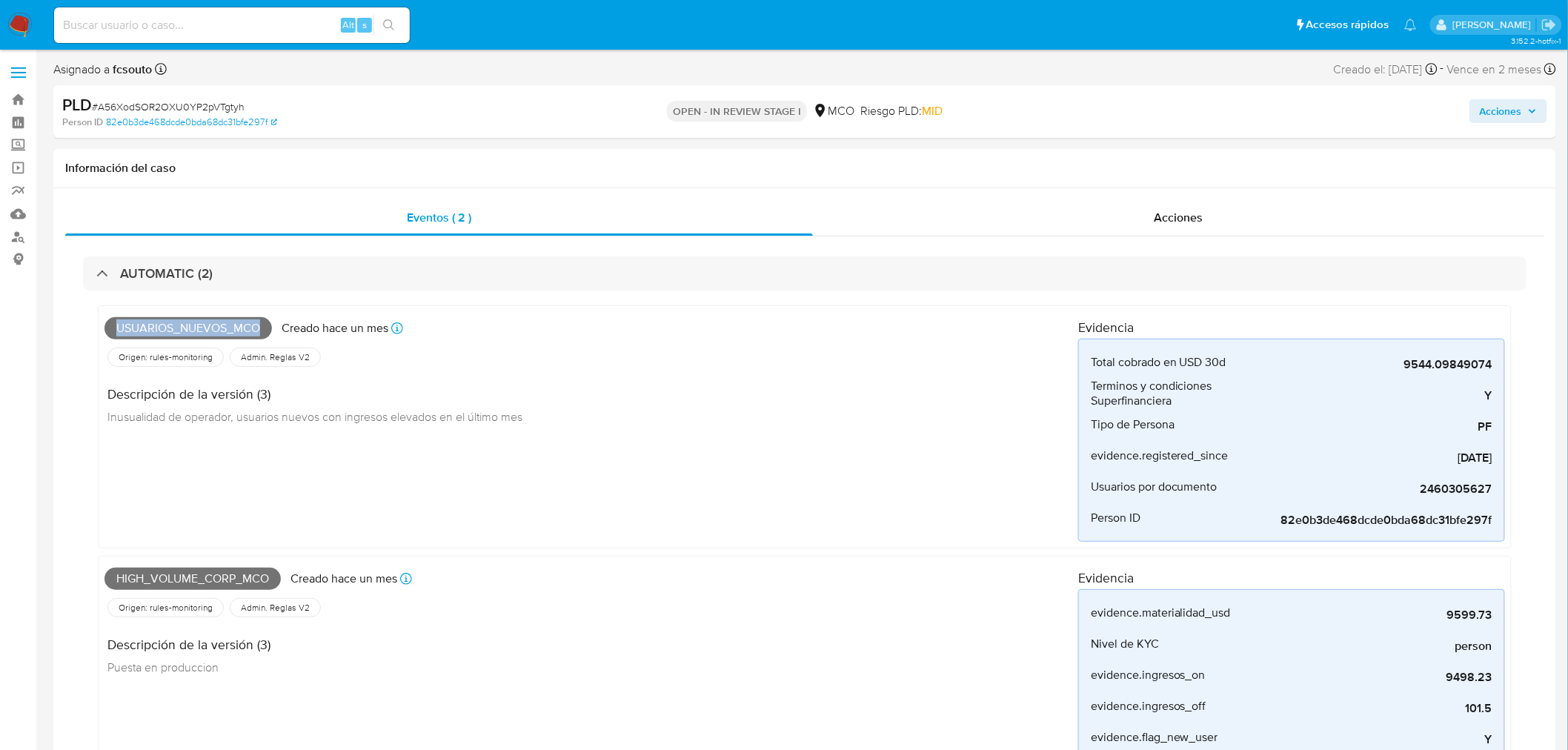
click at [1515, 110] on span "Acciones" at bounding box center [1501, 110] width 42 height 23
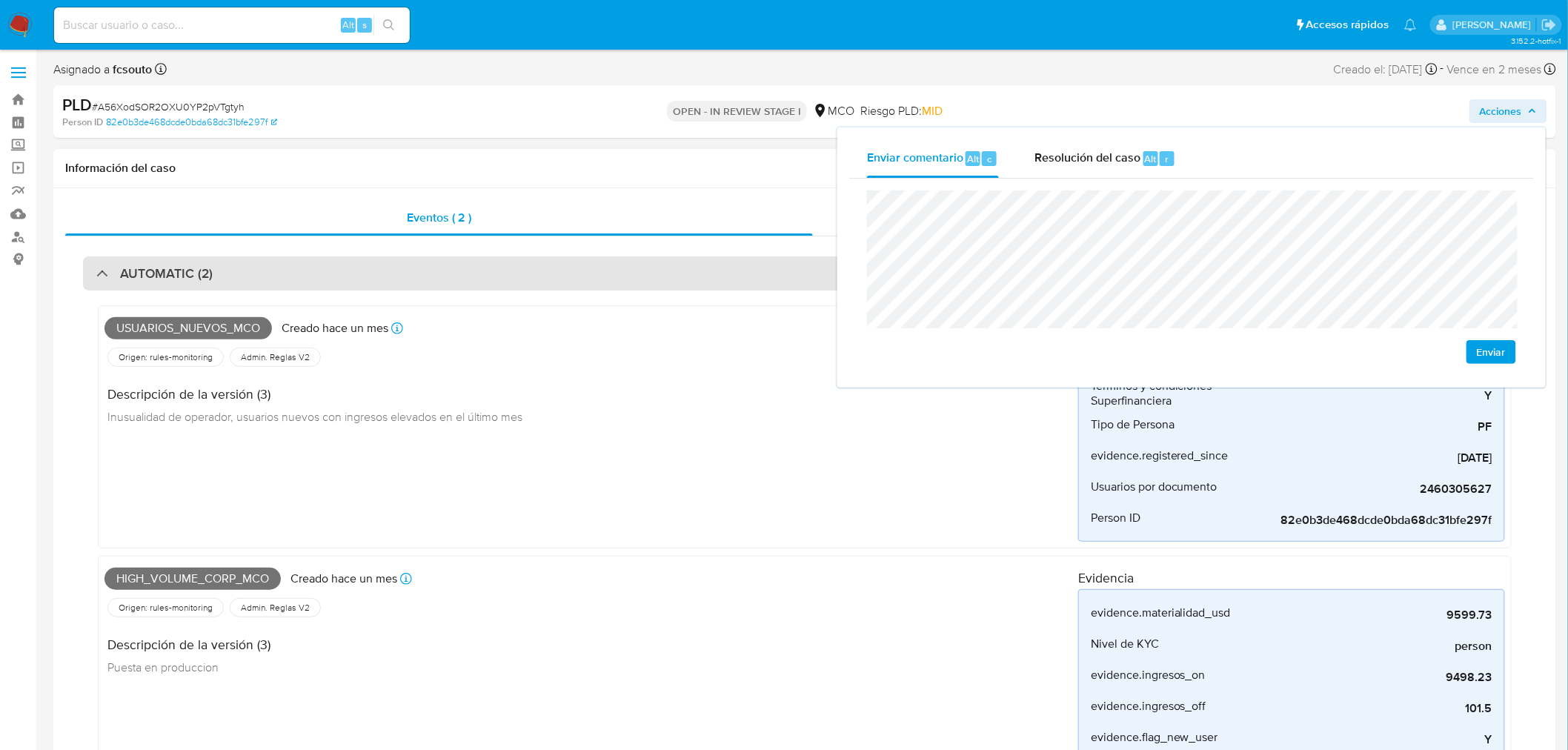
click at [405, 271] on div "AUTOMATIC (2)" at bounding box center [805, 273] width 1444 height 34
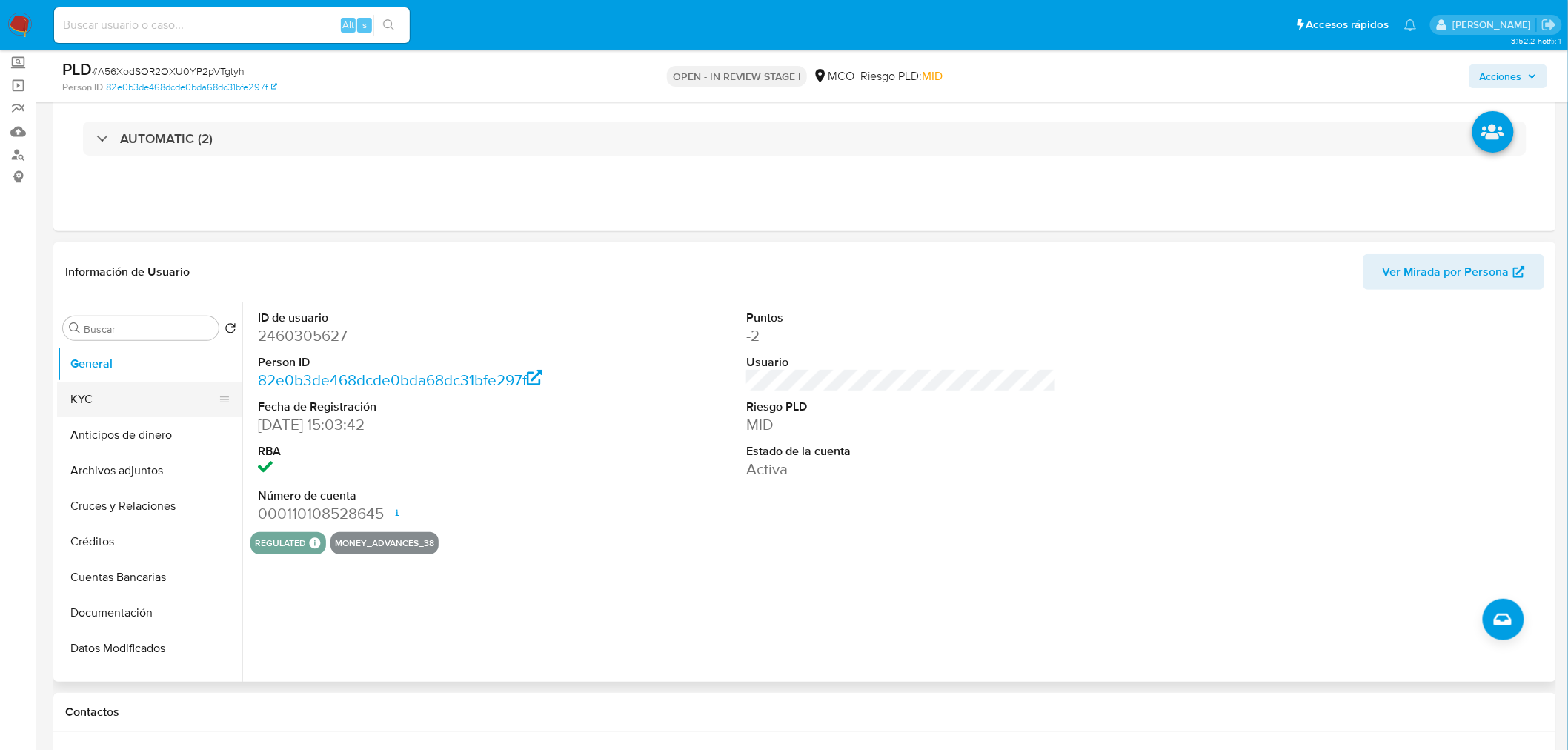
click at [114, 391] on button "KYC" at bounding box center [143, 399] width 173 height 35
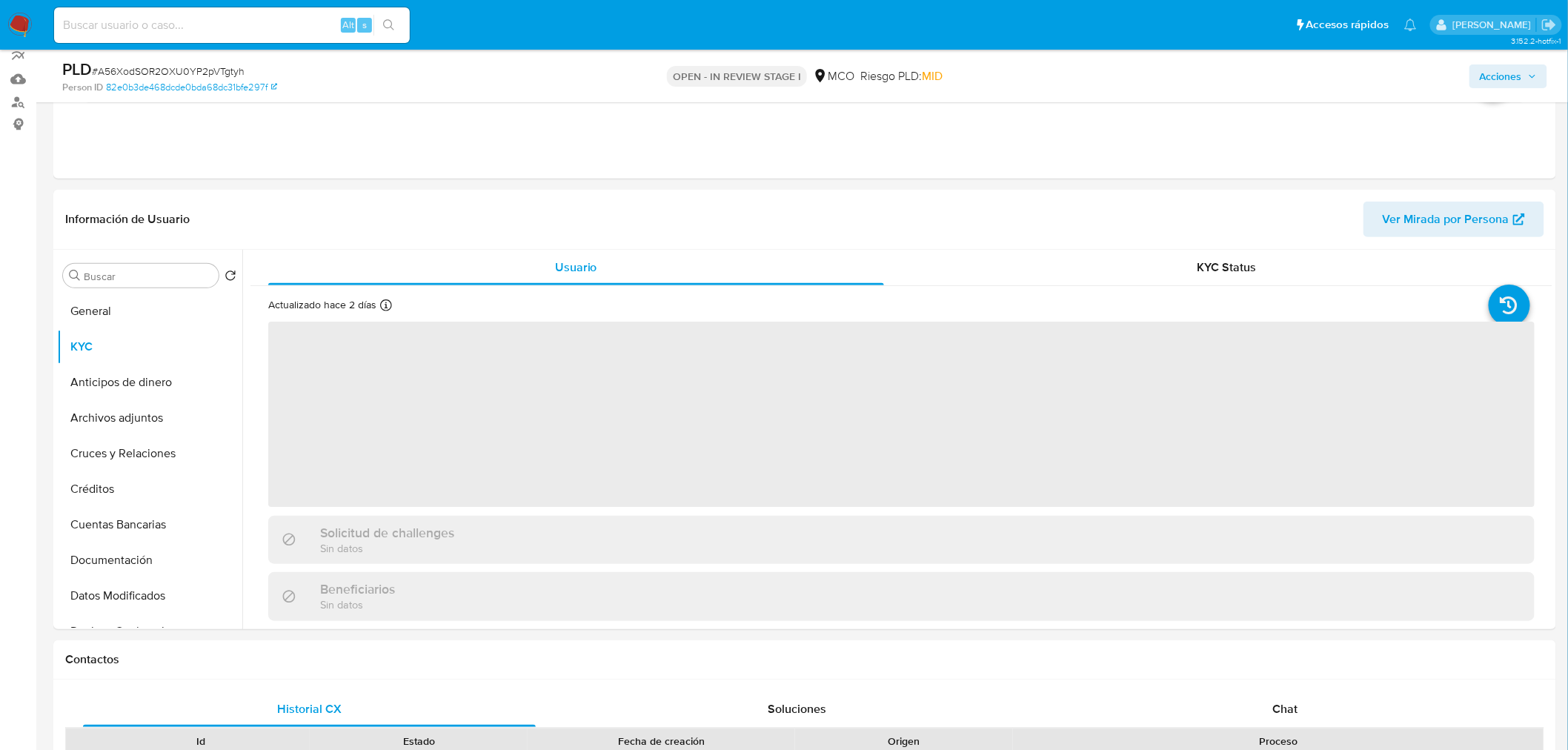
scroll to position [165, 0]
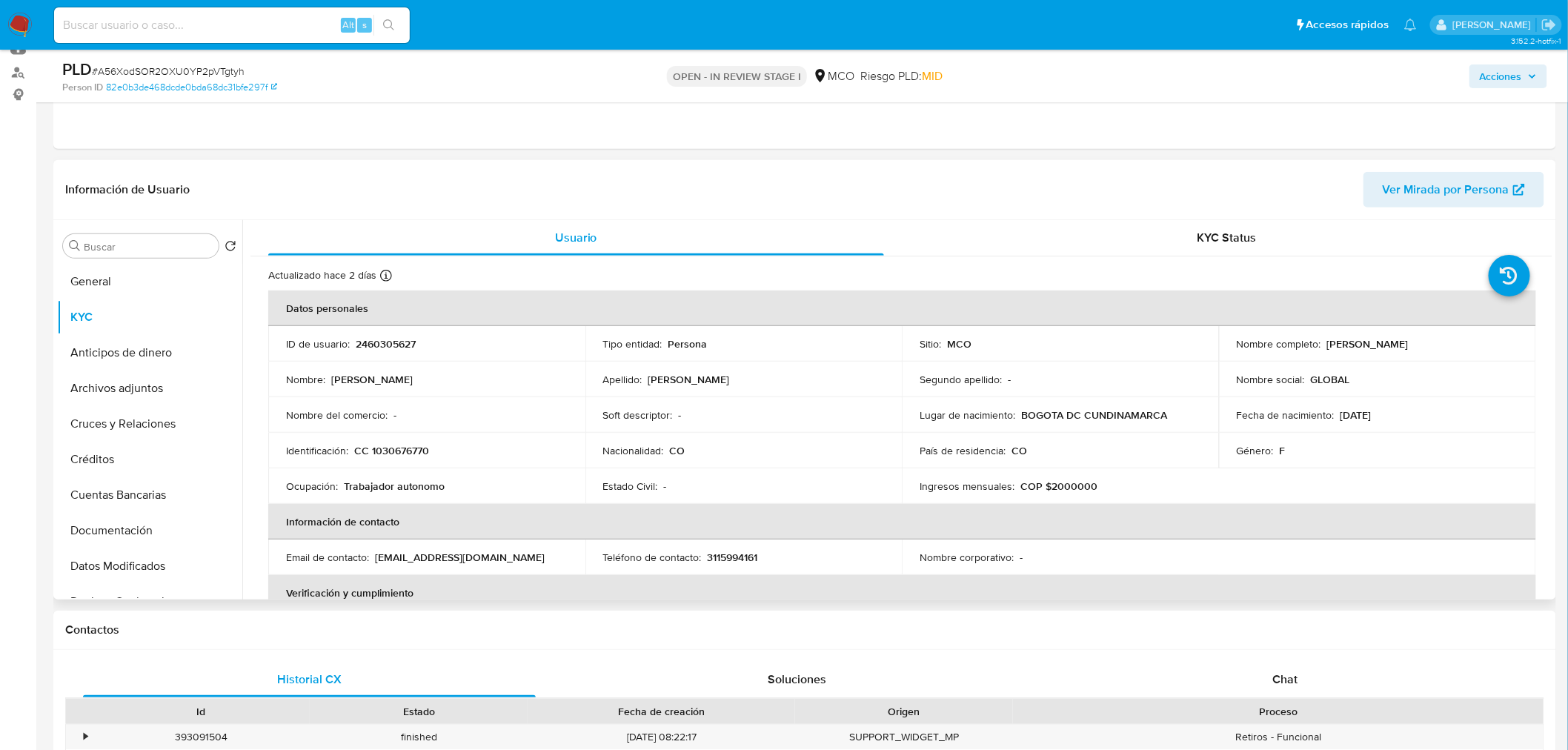
drag, startPoint x: 1322, startPoint y: 343, endPoint x: 1442, endPoint y: 344, distance: 120.0
click at [1442, 344] on div "Nombre completo : [PERSON_NAME]" at bounding box center [1377, 344] width 281 height 14
copy p "[PERSON_NAME]"
click at [1470, 92] on div "Acciones" at bounding box center [1301, 76] width 491 height 35
click at [1490, 74] on span "Acciones" at bounding box center [1501, 76] width 42 height 23
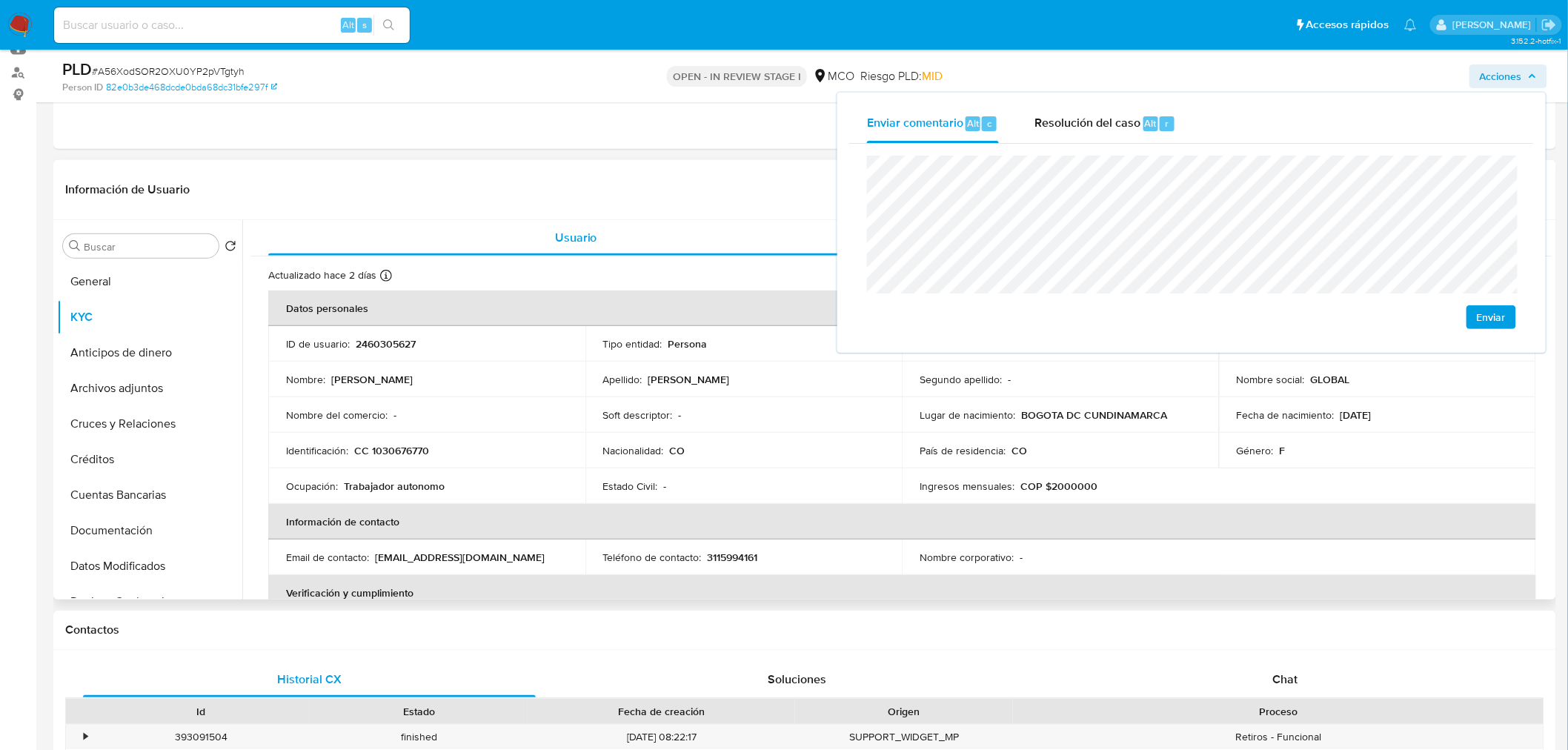
click at [417, 451] on p "CC 1030676770" at bounding box center [391, 451] width 75 height 14
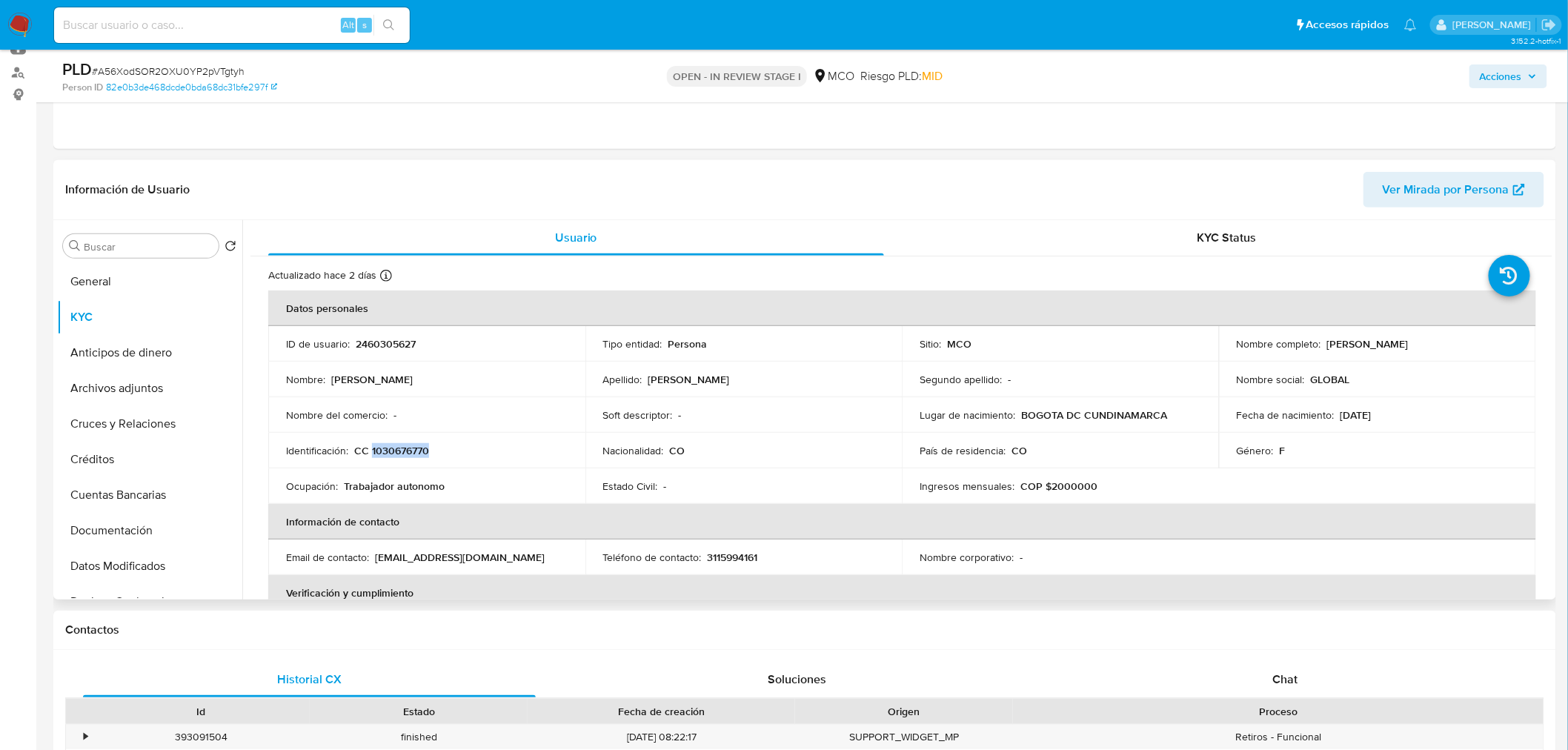
click at [417, 451] on p "CC 1030676770" at bounding box center [391, 451] width 75 height 14
copy p "1030676770"
click at [1534, 72] on icon "button" at bounding box center [1532, 76] width 9 height 9
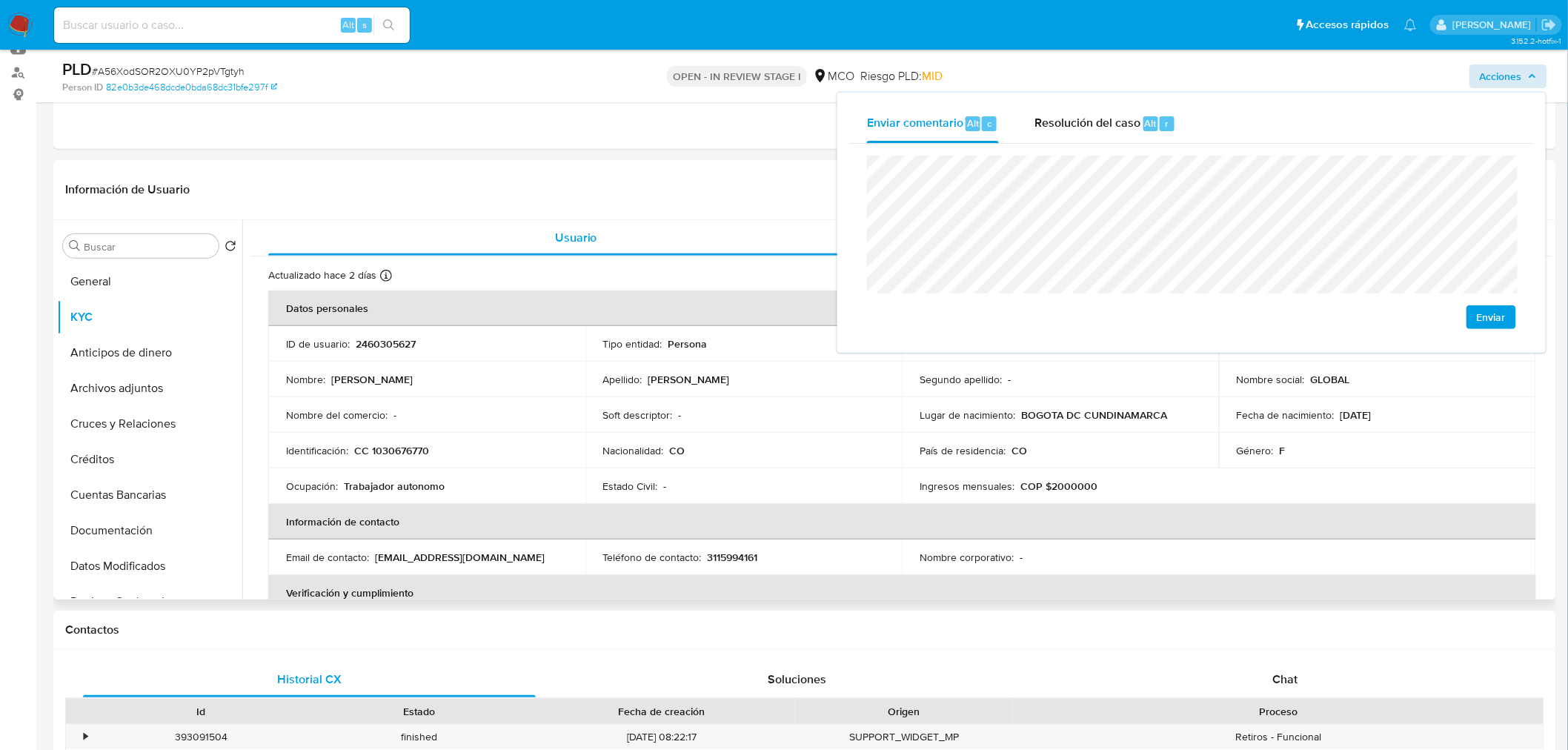
scroll to position [82, 0]
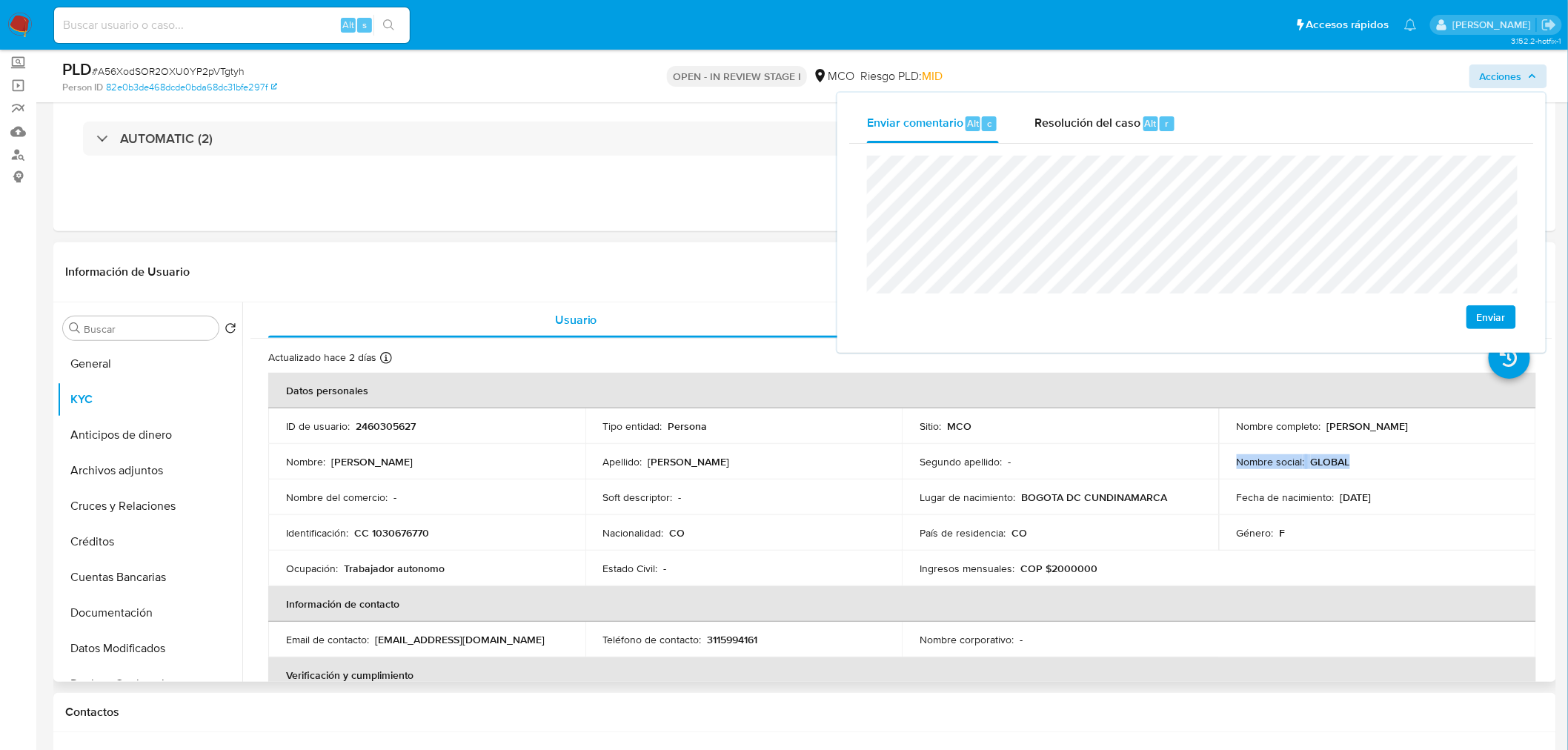
drag, startPoint x: 1360, startPoint y: 455, endPoint x: 1229, endPoint y: 465, distance: 131.4
click at [1229, 465] on td "Nombre social : GLOBAL" at bounding box center [1377, 462] width 317 height 35
copy div "Nombre social : GLOBAL"
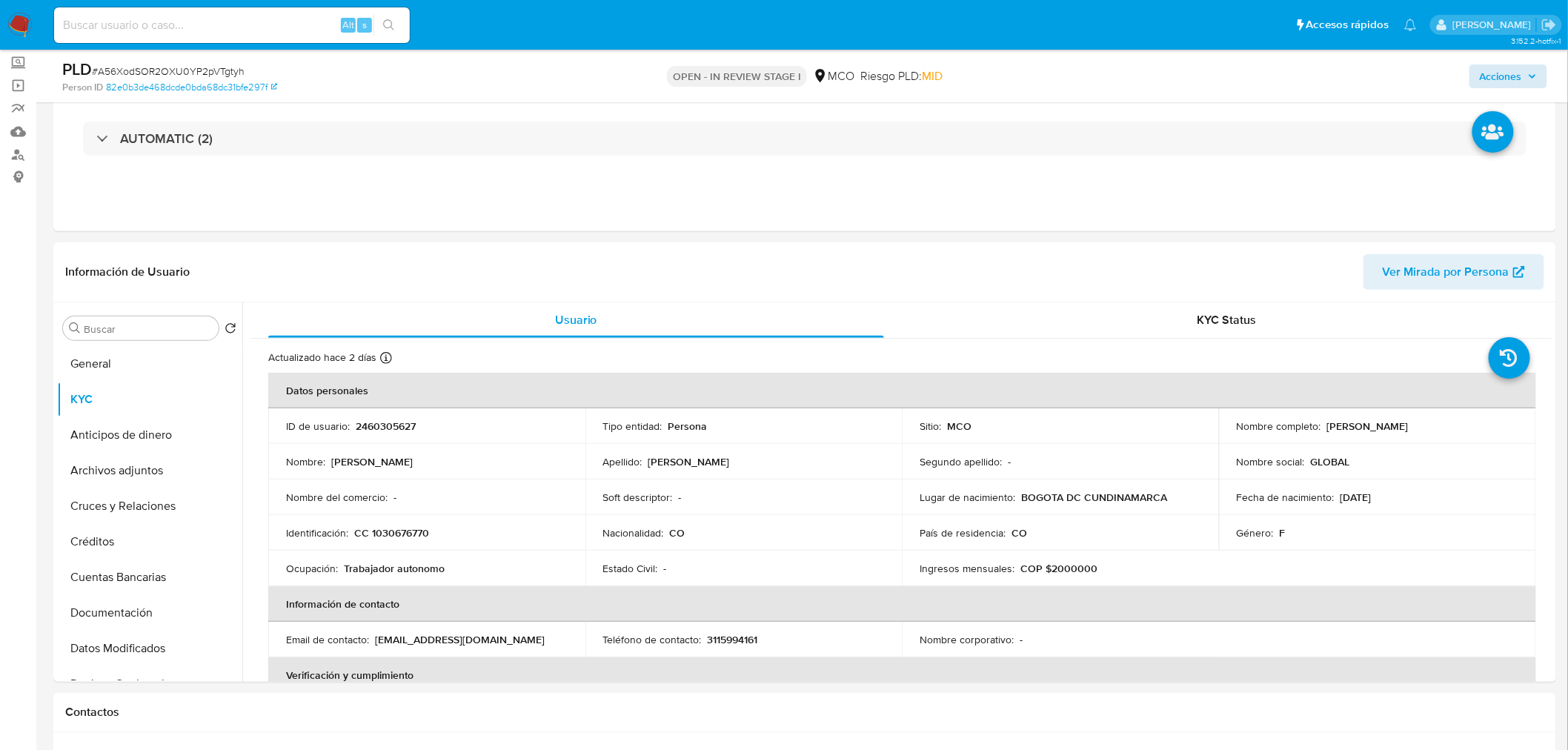
drag, startPoint x: 1521, startPoint y: 60, endPoint x: 1491, endPoint y: 84, distance: 38.4
click at [1516, 62] on div "Acciones" at bounding box center [1301, 76] width 491 height 35
click at [1513, 69] on span "Acciones" at bounding box center [1501, 76] width 42 height 23
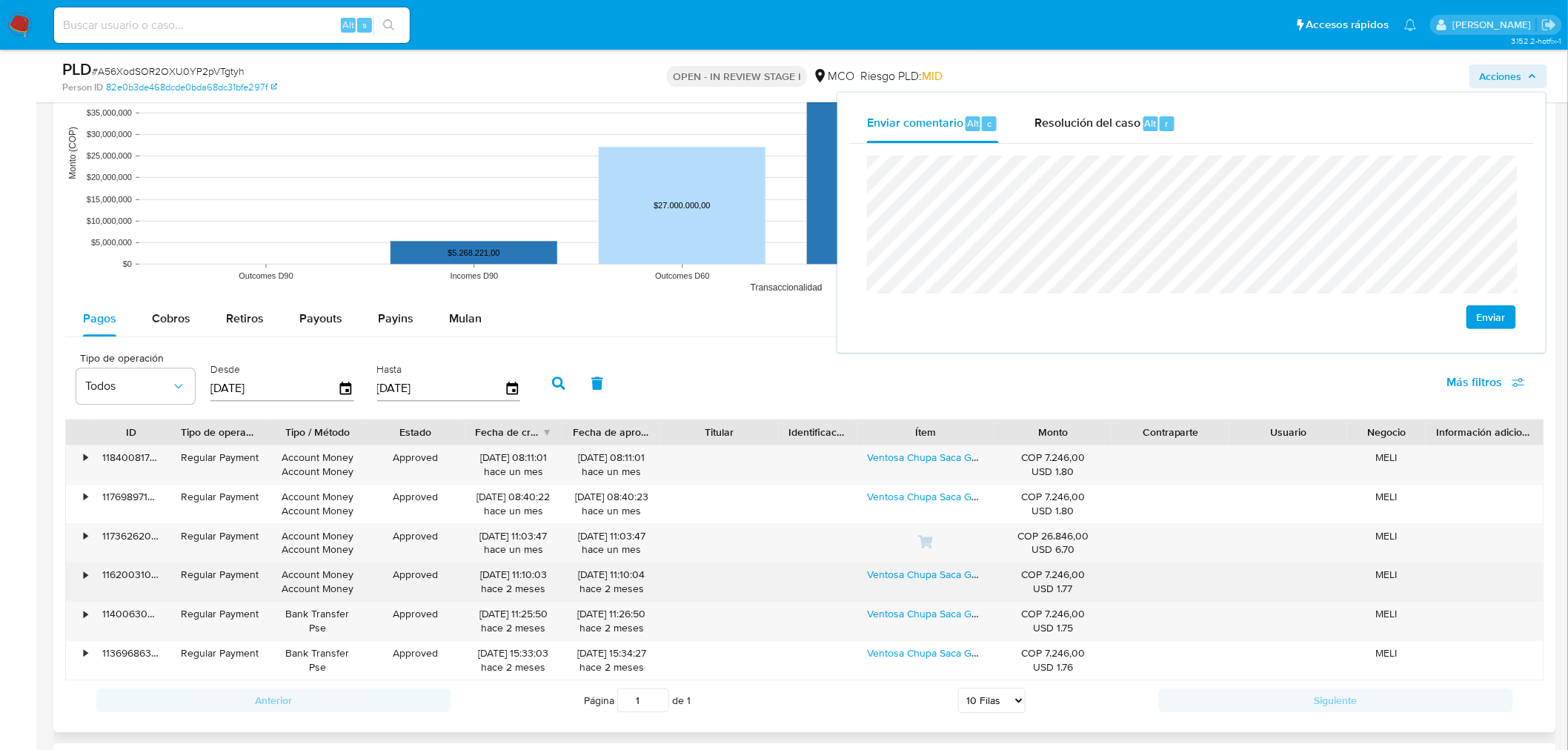
scroll to position [1399, 0]
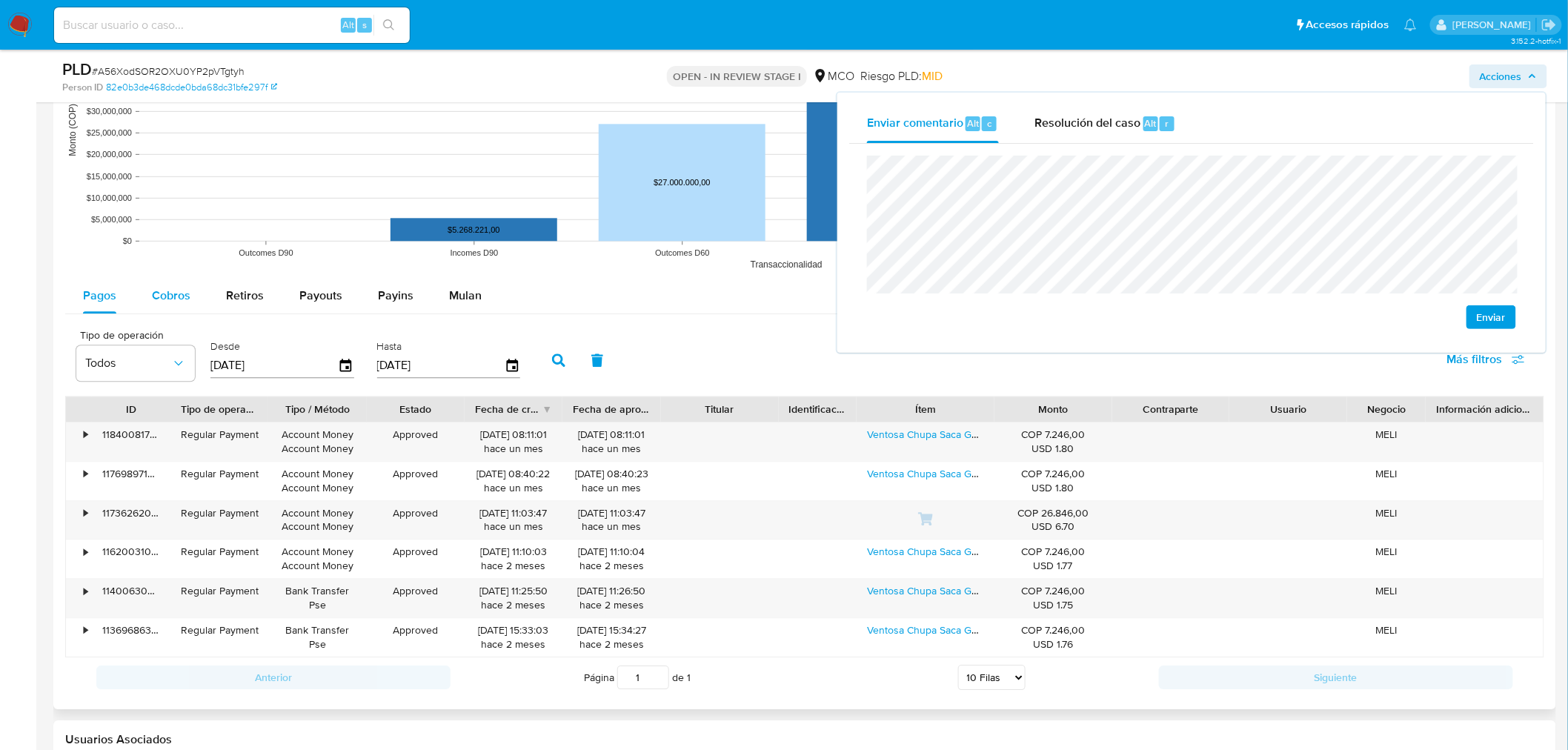
click at [181, 301] on span "Cobros" at bounding box center [171, 295] width 39 height 17
select select "10"
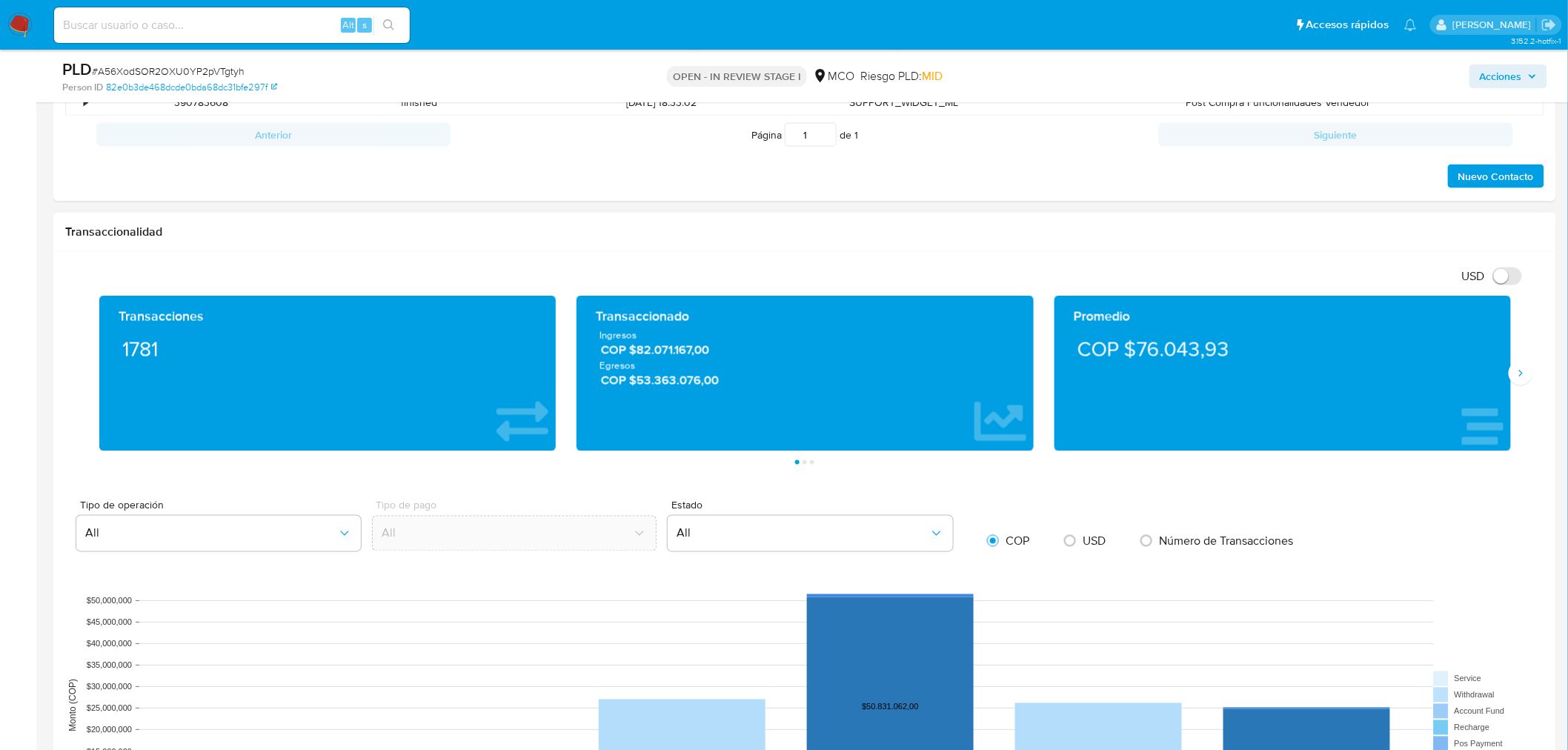
scroll to position [82, 0]
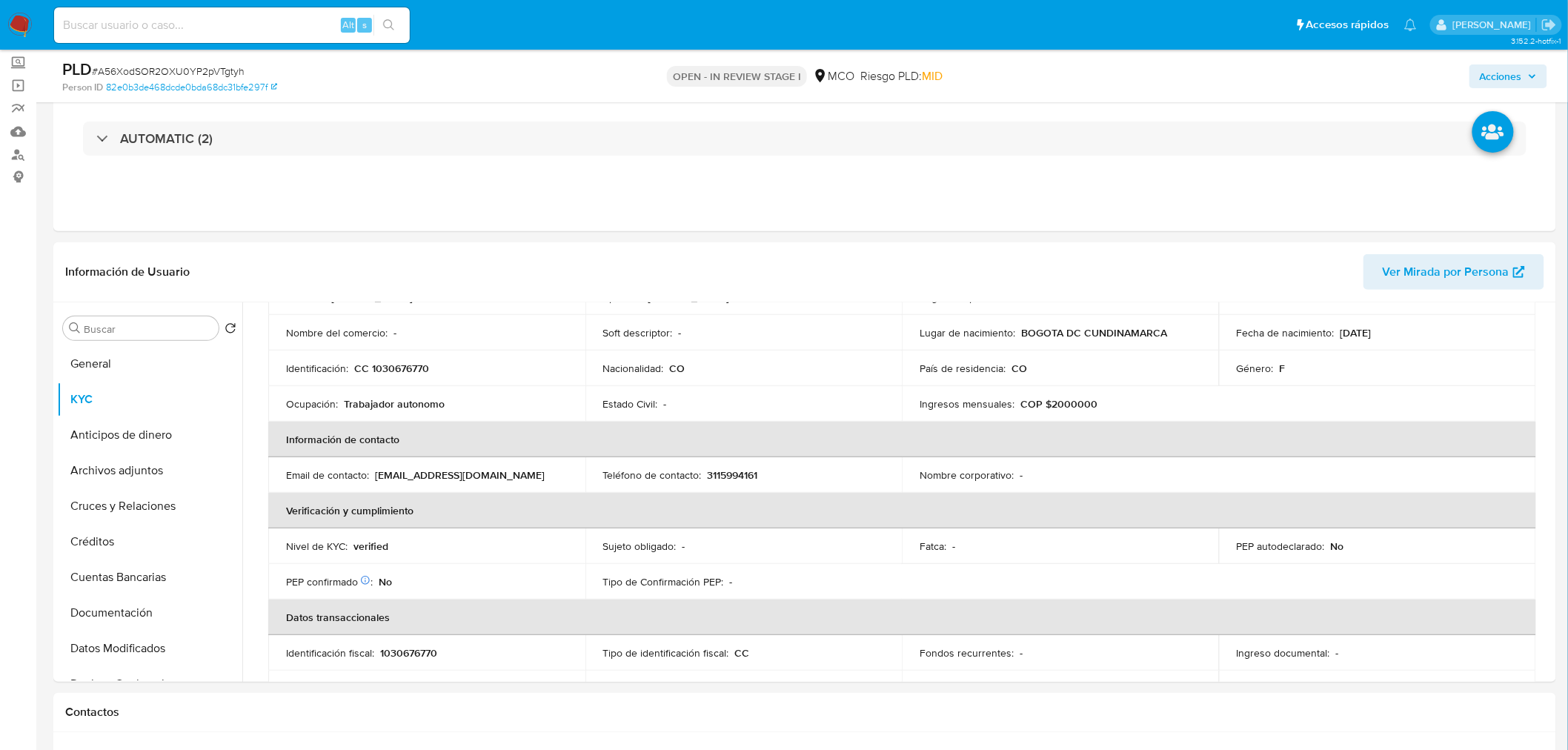
click at [1495, 72] on span "Acciones" at bounding box center [1501, 76] width 42 height 23
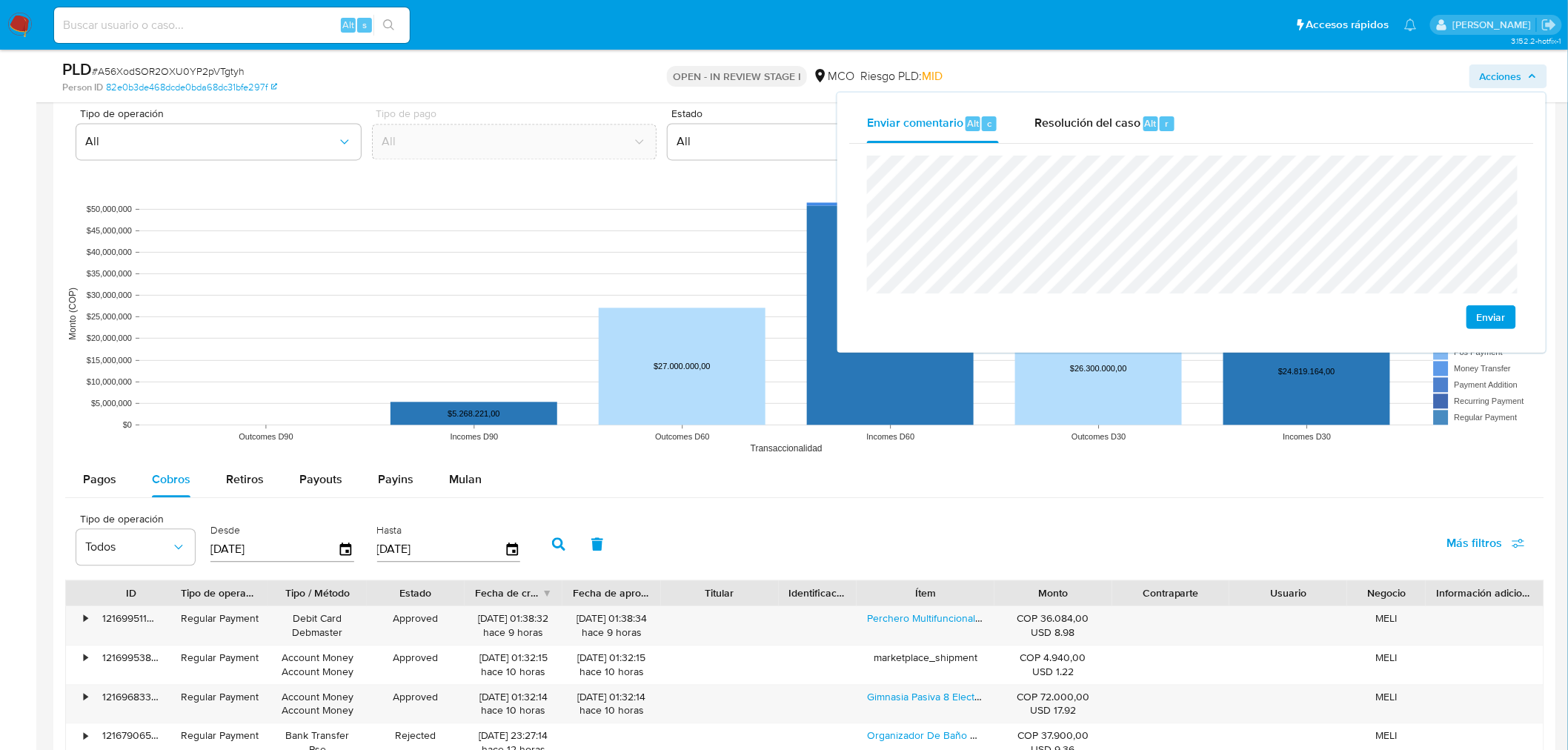
scroll to position [1399, 0]
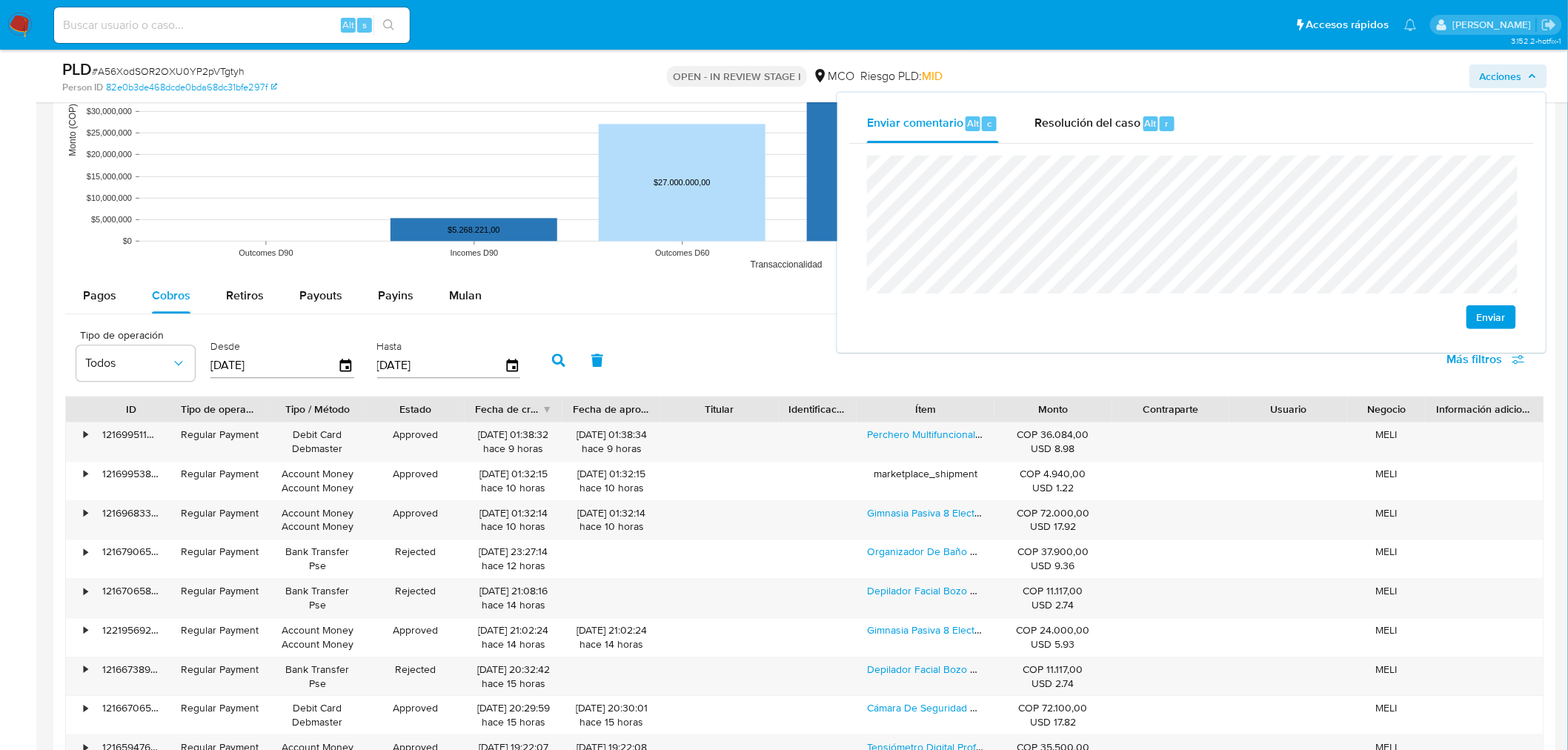
click at [252, 315] on div "Pagos Cobros Retiros Payouts Payins Mulan" at bounding box center [805, 296] width 1479 height 36
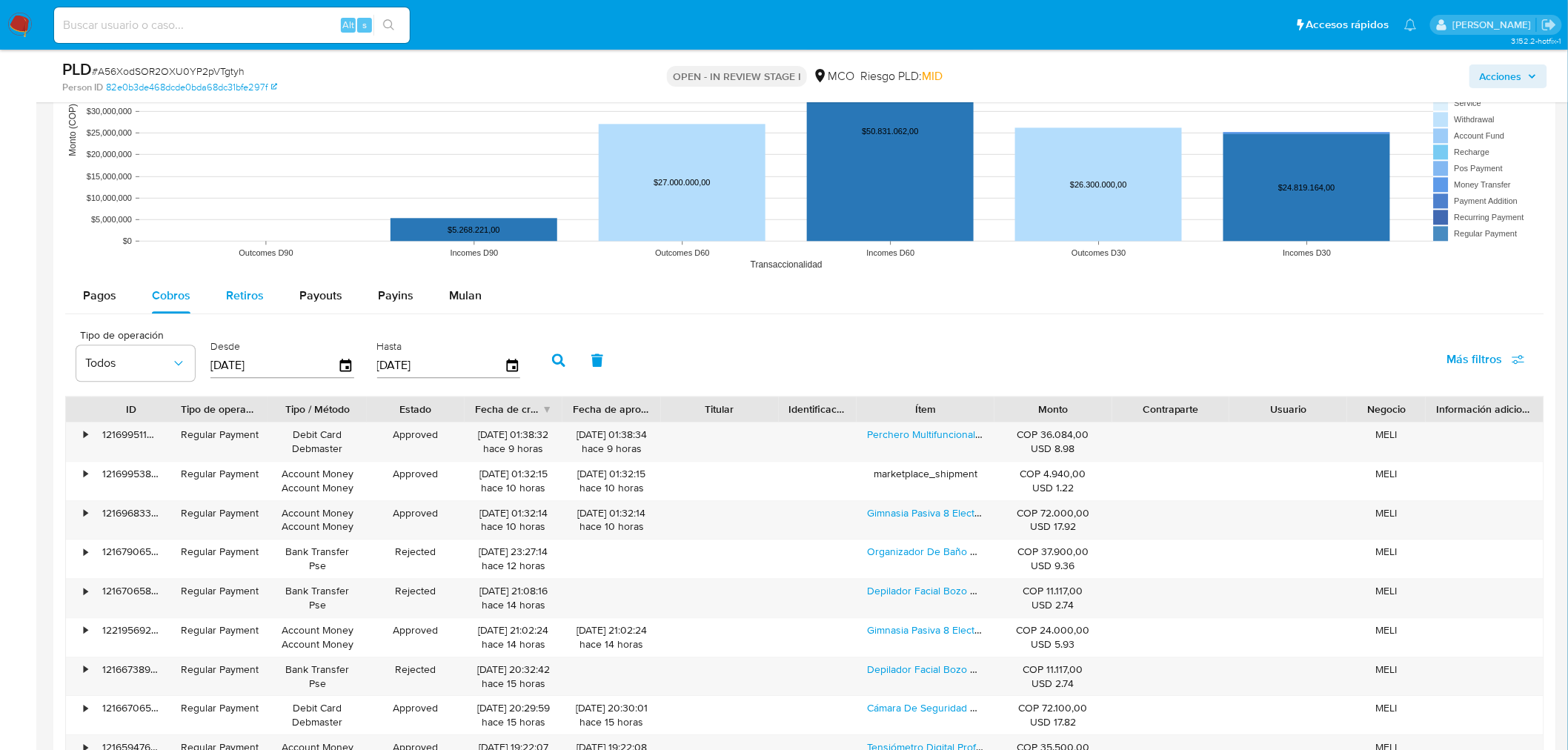
click at [223, 298] on button "Retiros" at bounding box center [244, 296] width 73 height 35
select select "10"
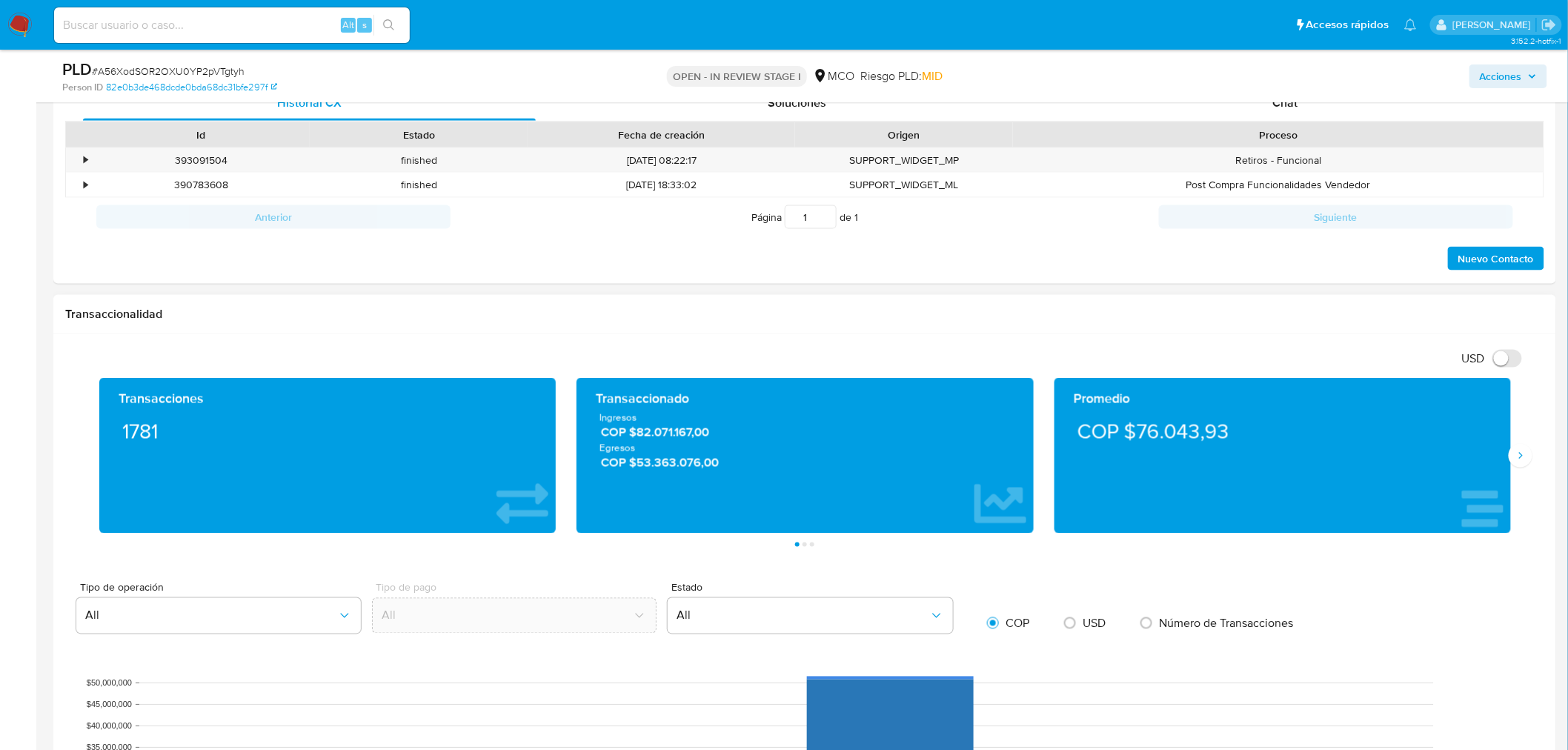
scroll to position [82, 0]
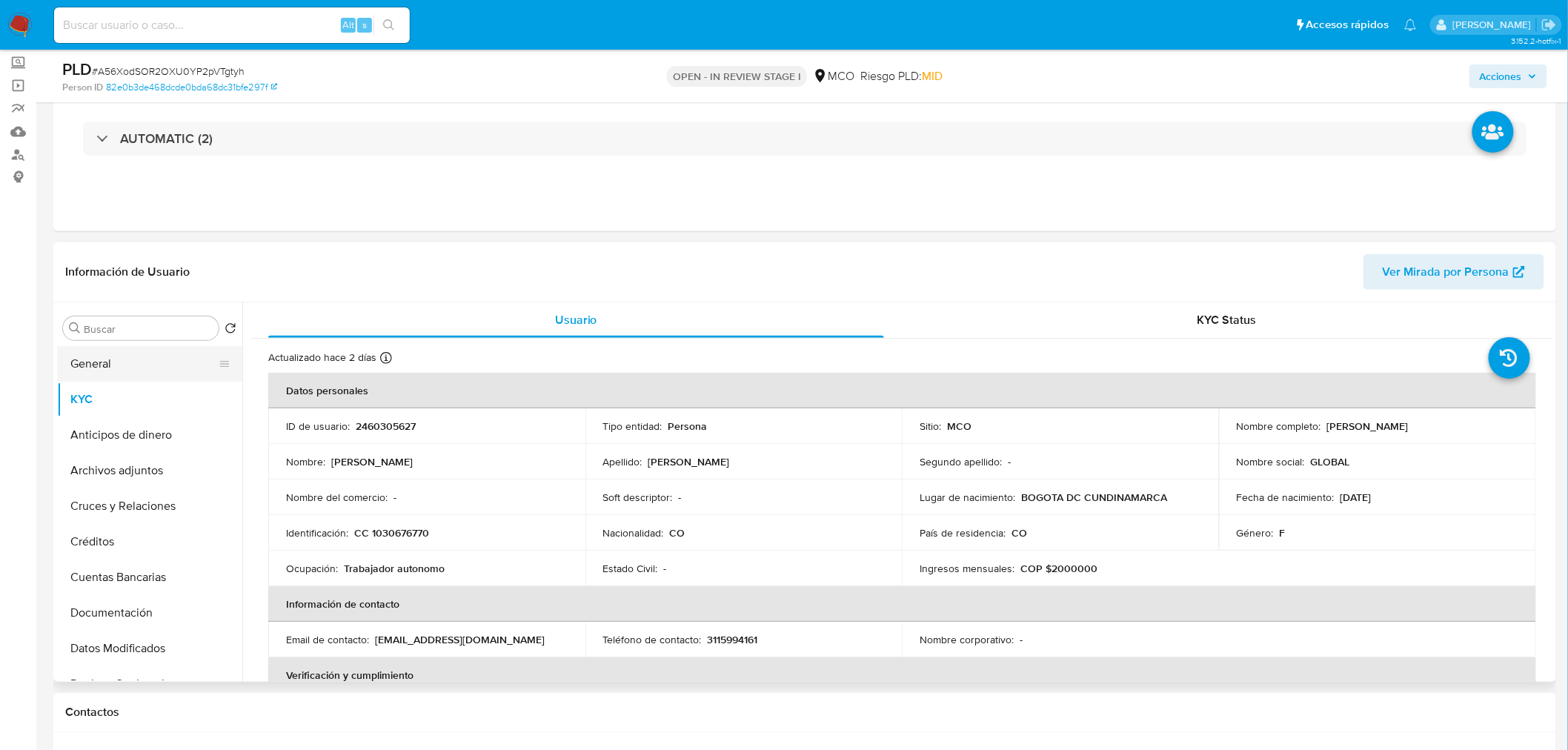
click at [124, 358] on button "General" at bounding box center [143, 364] width 173 height 35
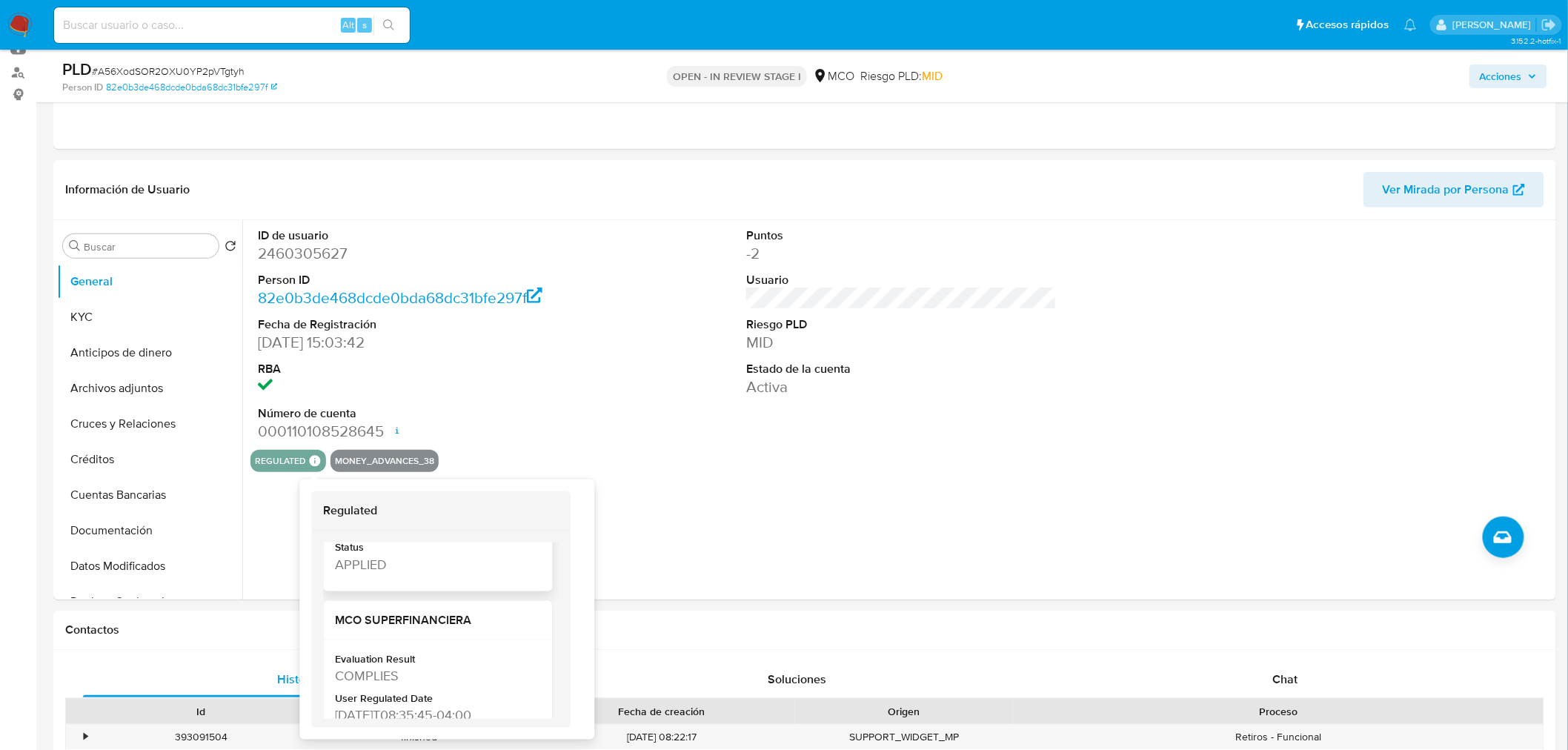
scroll to position [247, 0]
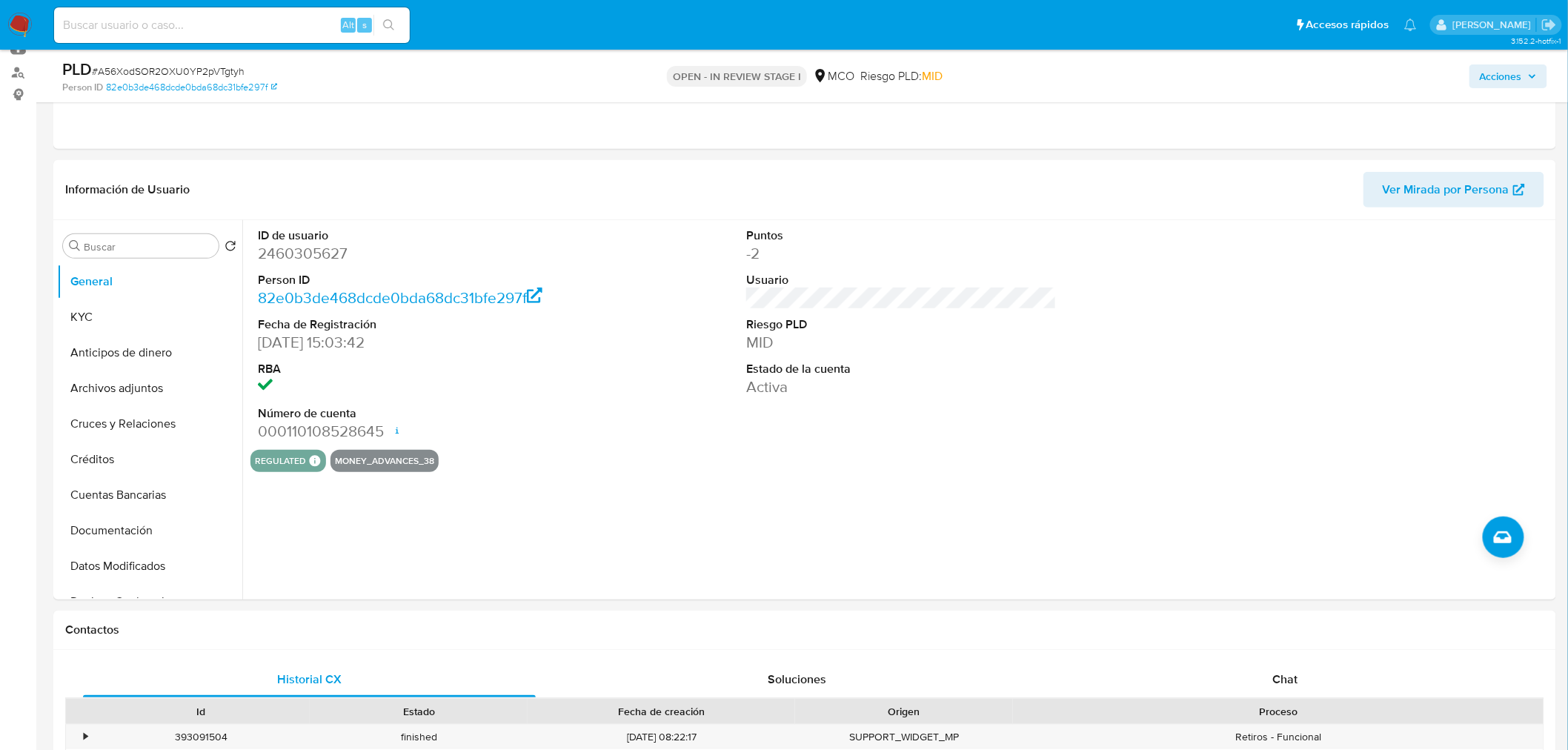
click at [1505, 86] on span "Acciones" at bounding box center [1501, 76] width 42 height 23
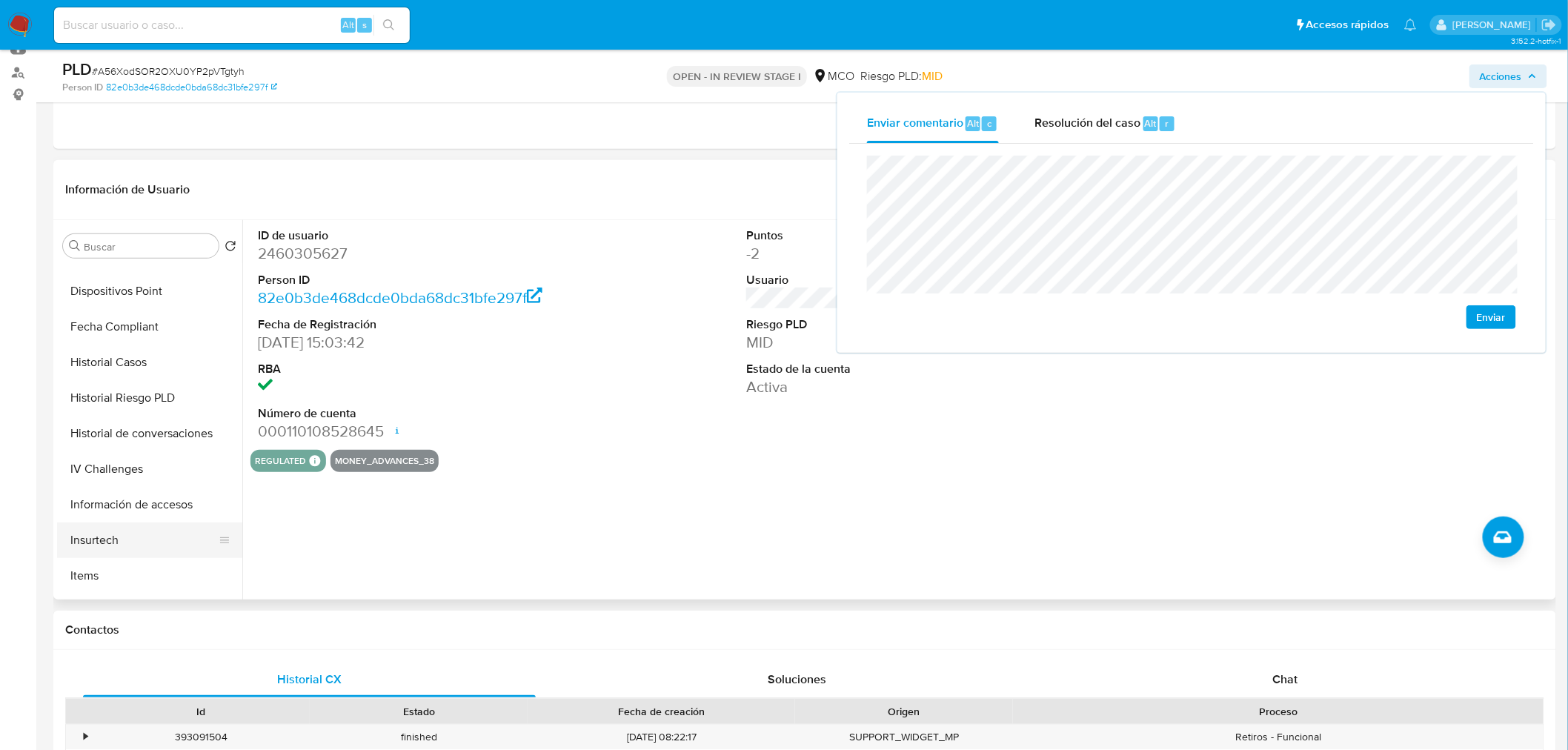
scroll to position [591, 0]
click at [123, 531] on button "Restricciones Nuevo Mundo" at bounding box center [143, 545] width 173 height 35
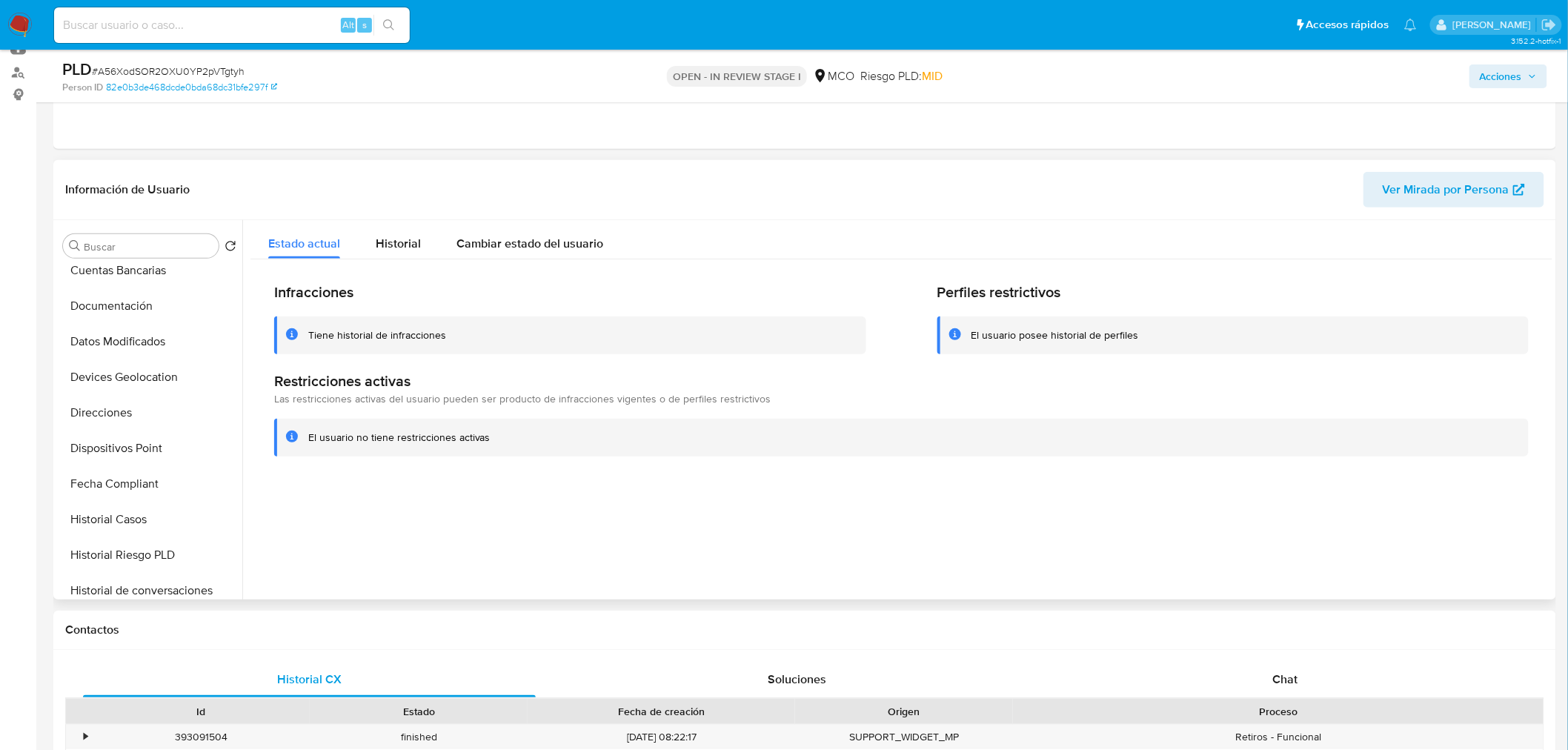
scroll to position [0, 0]
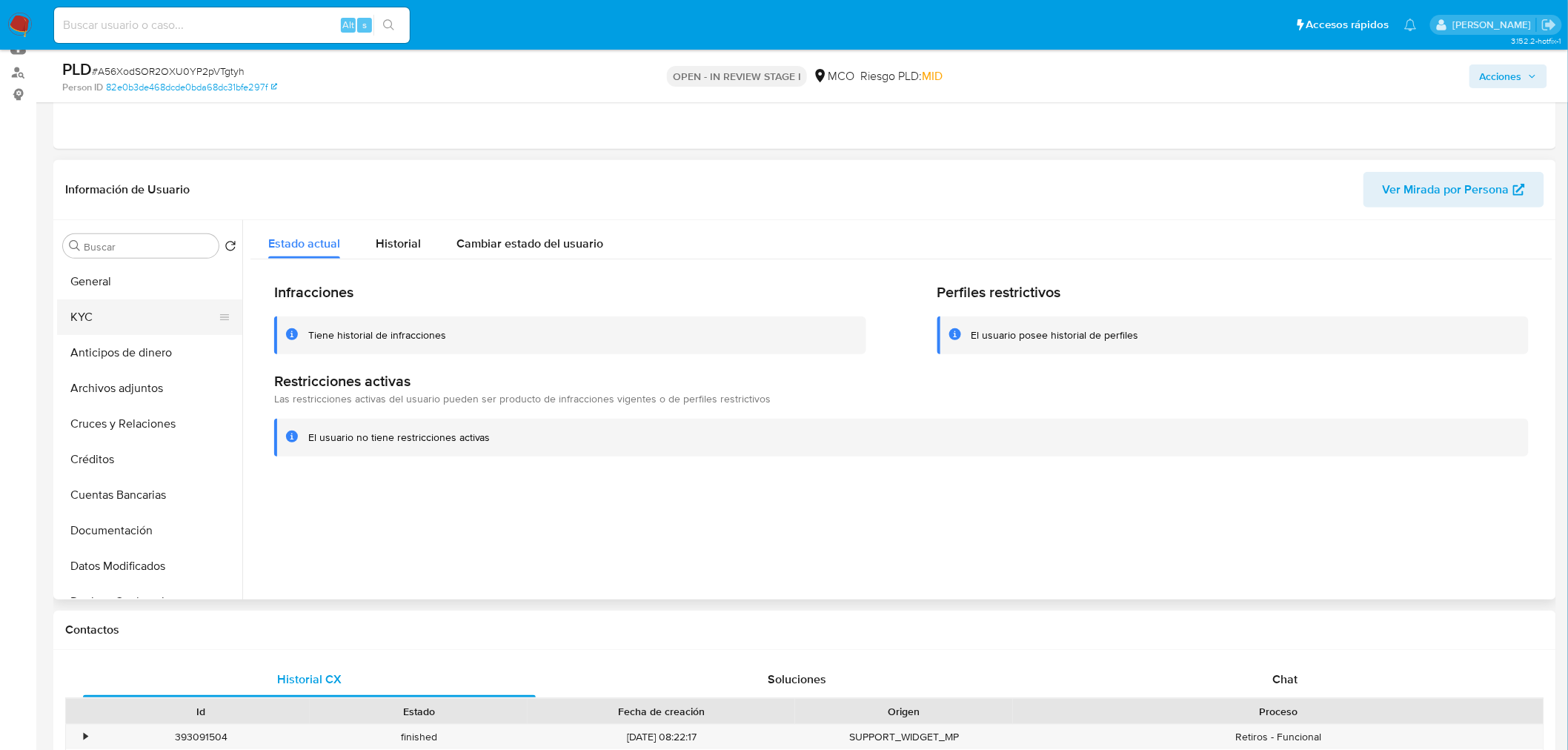
click at [104, 334] on button "KYC" at bounding box center [143, 317] width 173 height 35
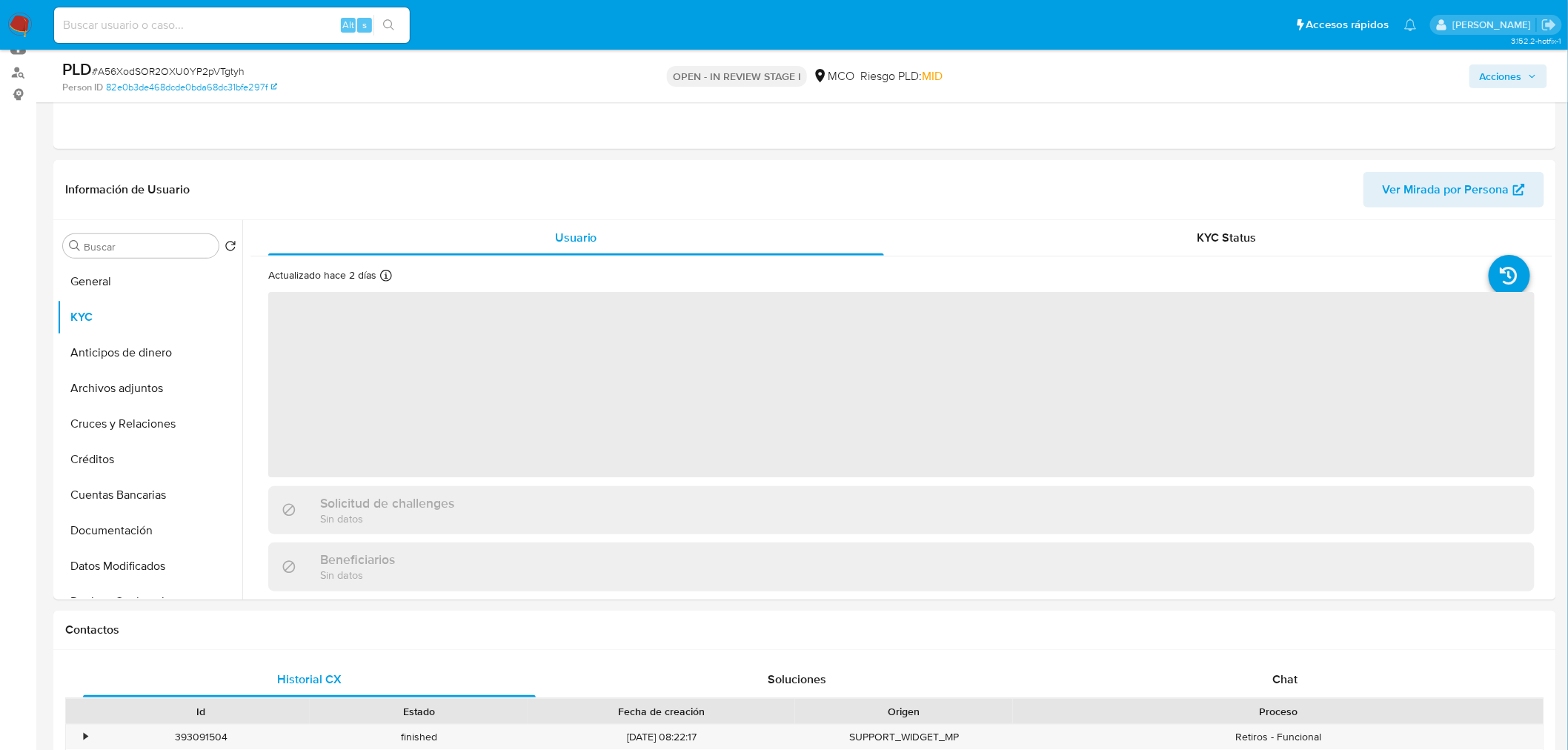
click at [1533, 69] on span "Acciones" at bounding box center [1508, 77] width 57 height 21
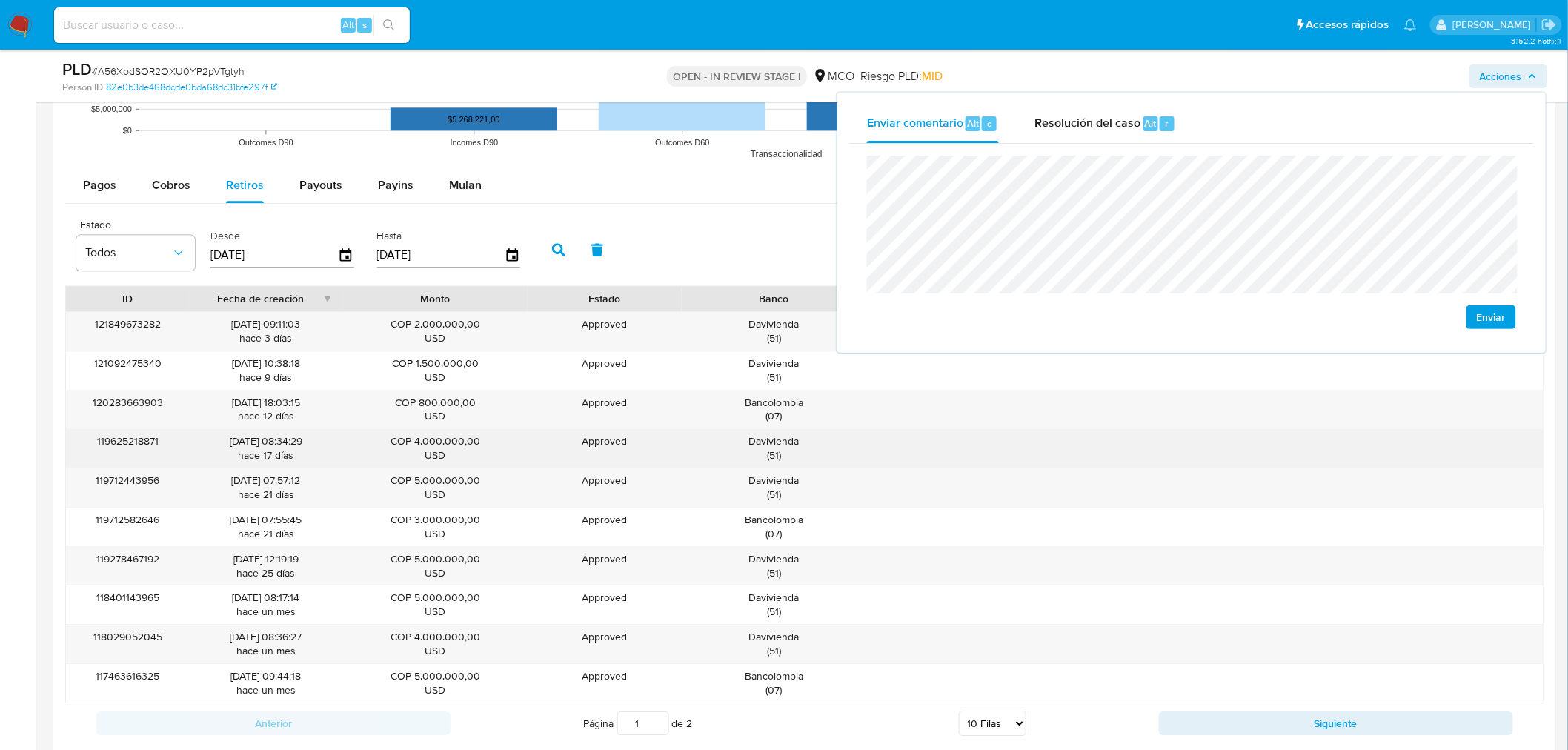
scroll to position [1565, 0]
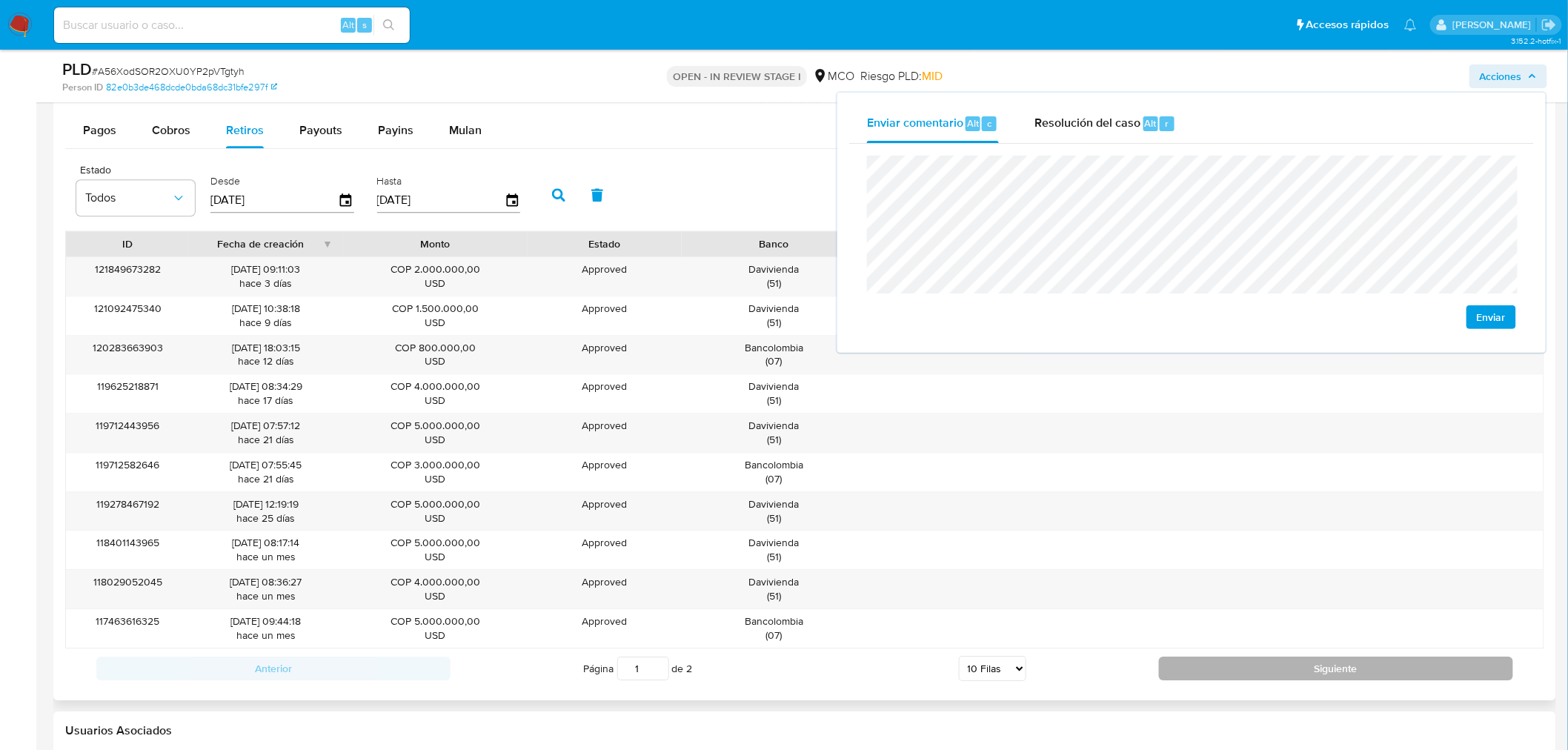
click at [1291, 672] on button "Siguiente" at bounding box center [1336, 668] width 354 height 23
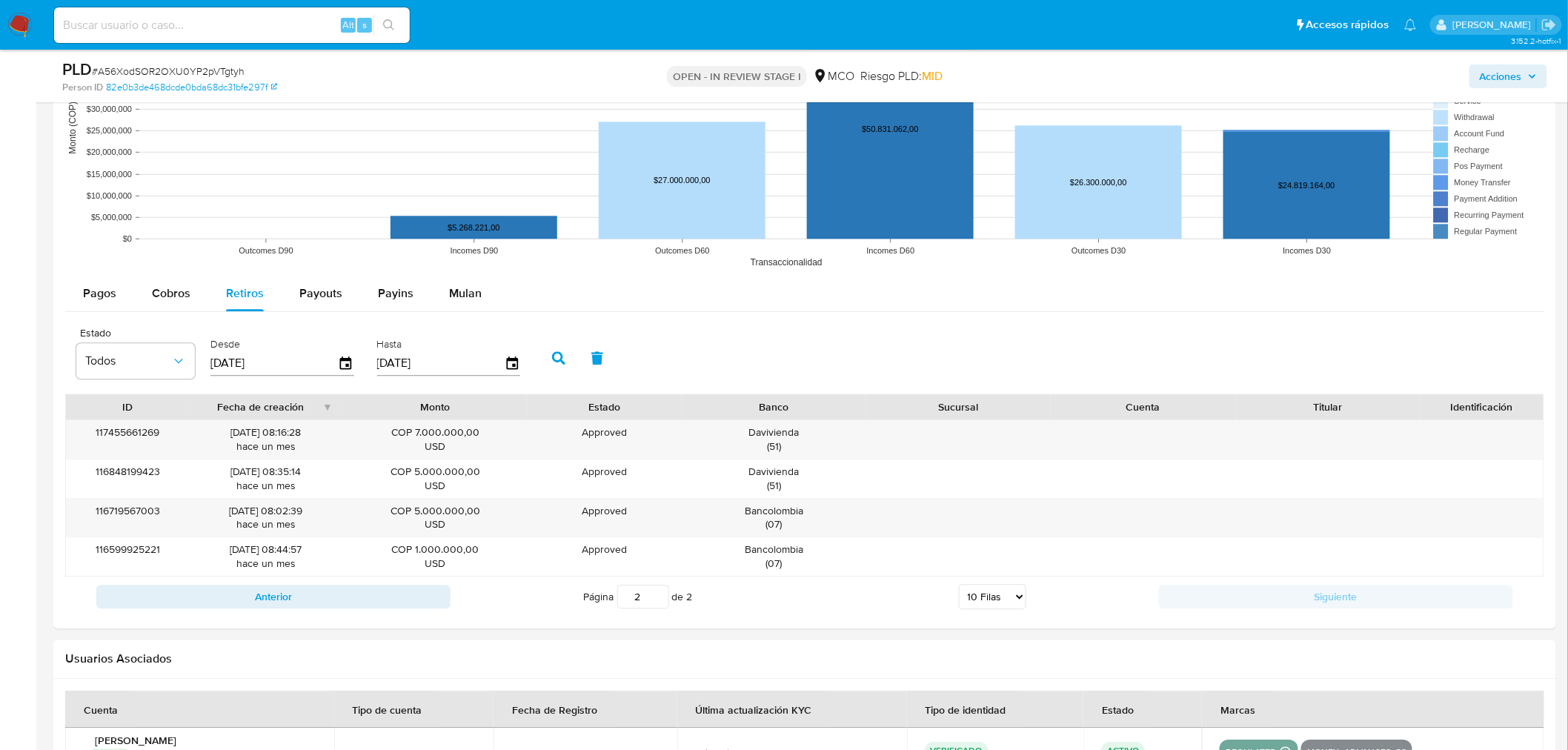
scroll to position [1399, 0]
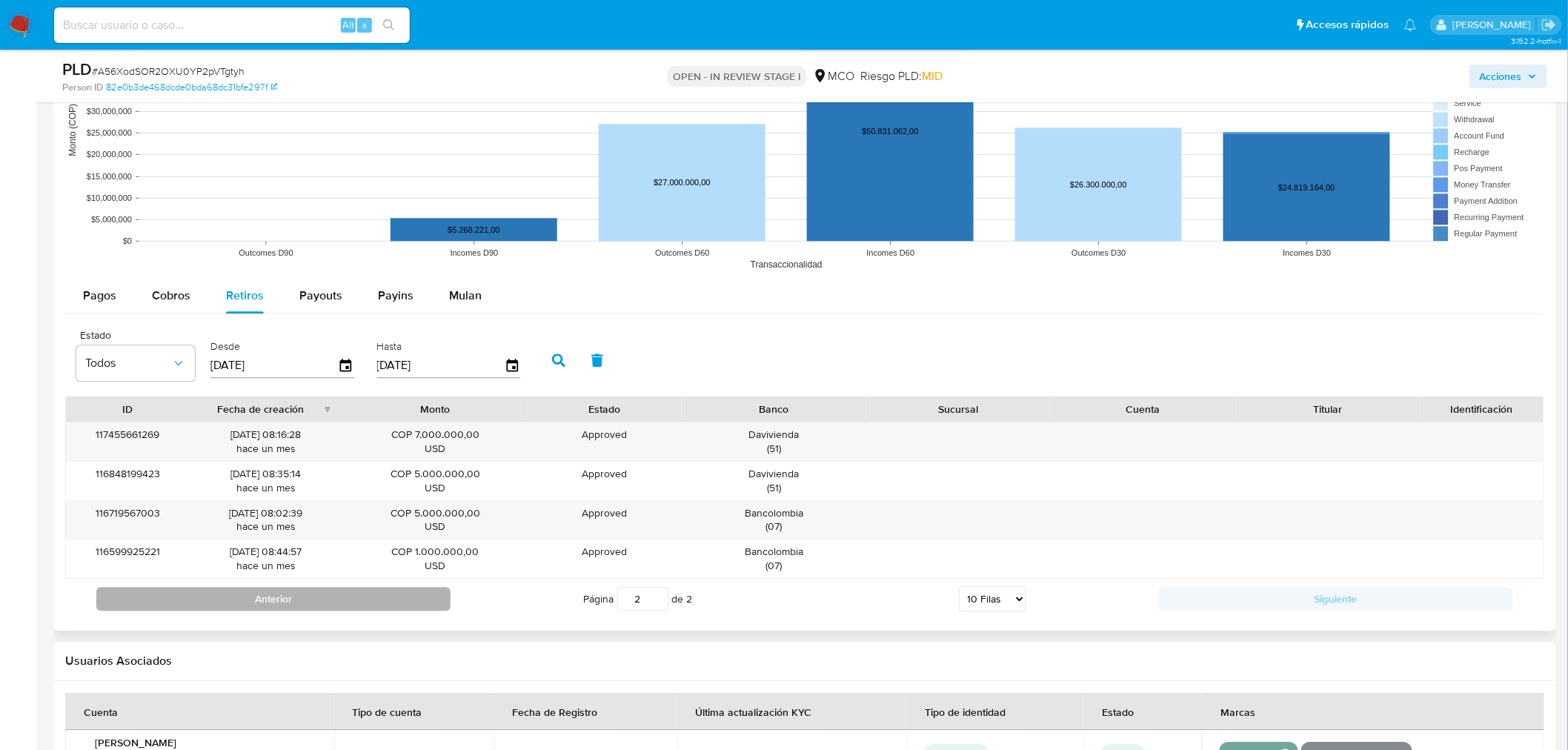
click at [402, 601] on button "Anterior" at bounding box center [272, 598] width 354 height 23
type input "1"
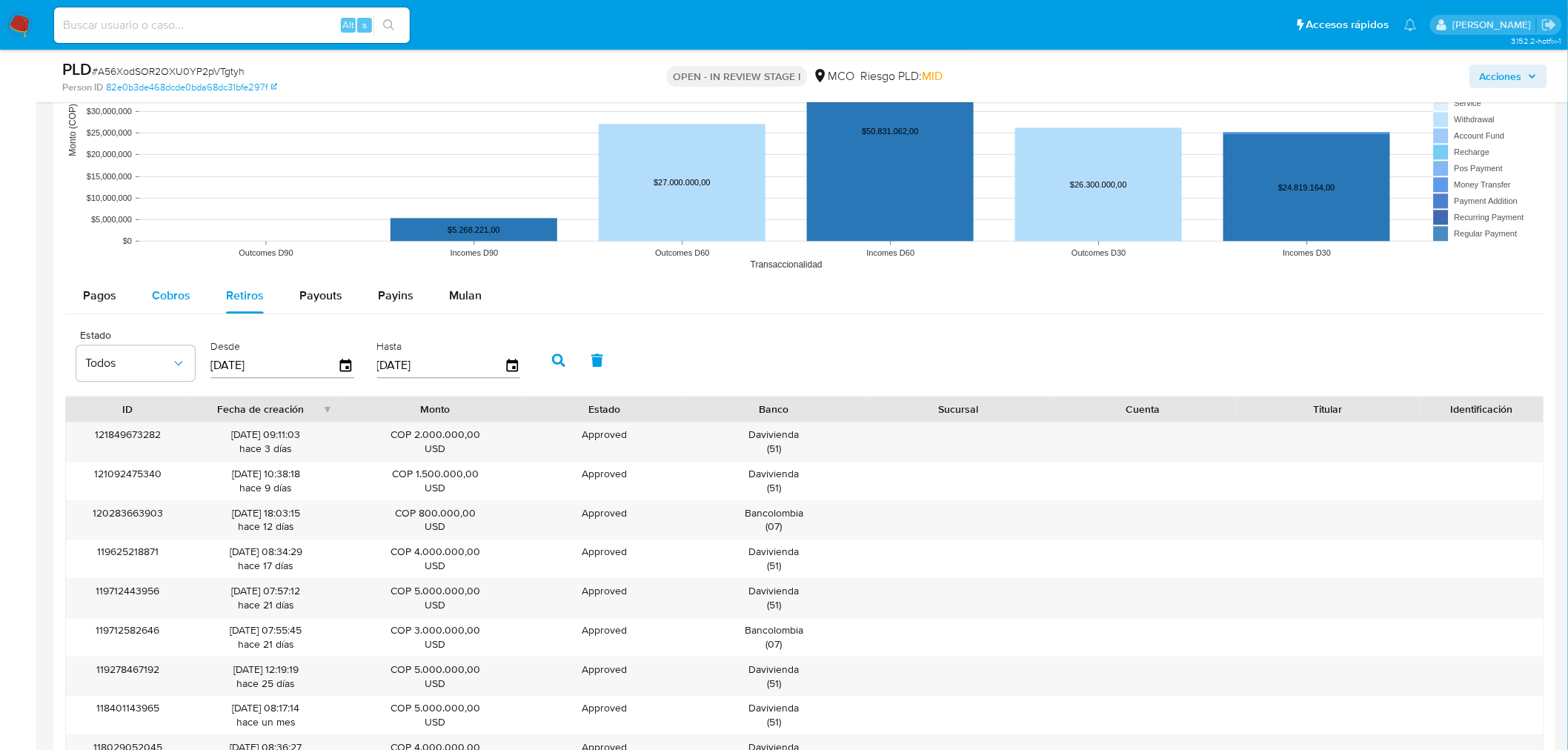
drag, startPoint x: 168, startPoint y: 291, endPoint x: 505, endPoint y: 381, distance: 348.8
click at [167, 291] on span "Cobros" at bounding box center [171, 295] width 39 height 17
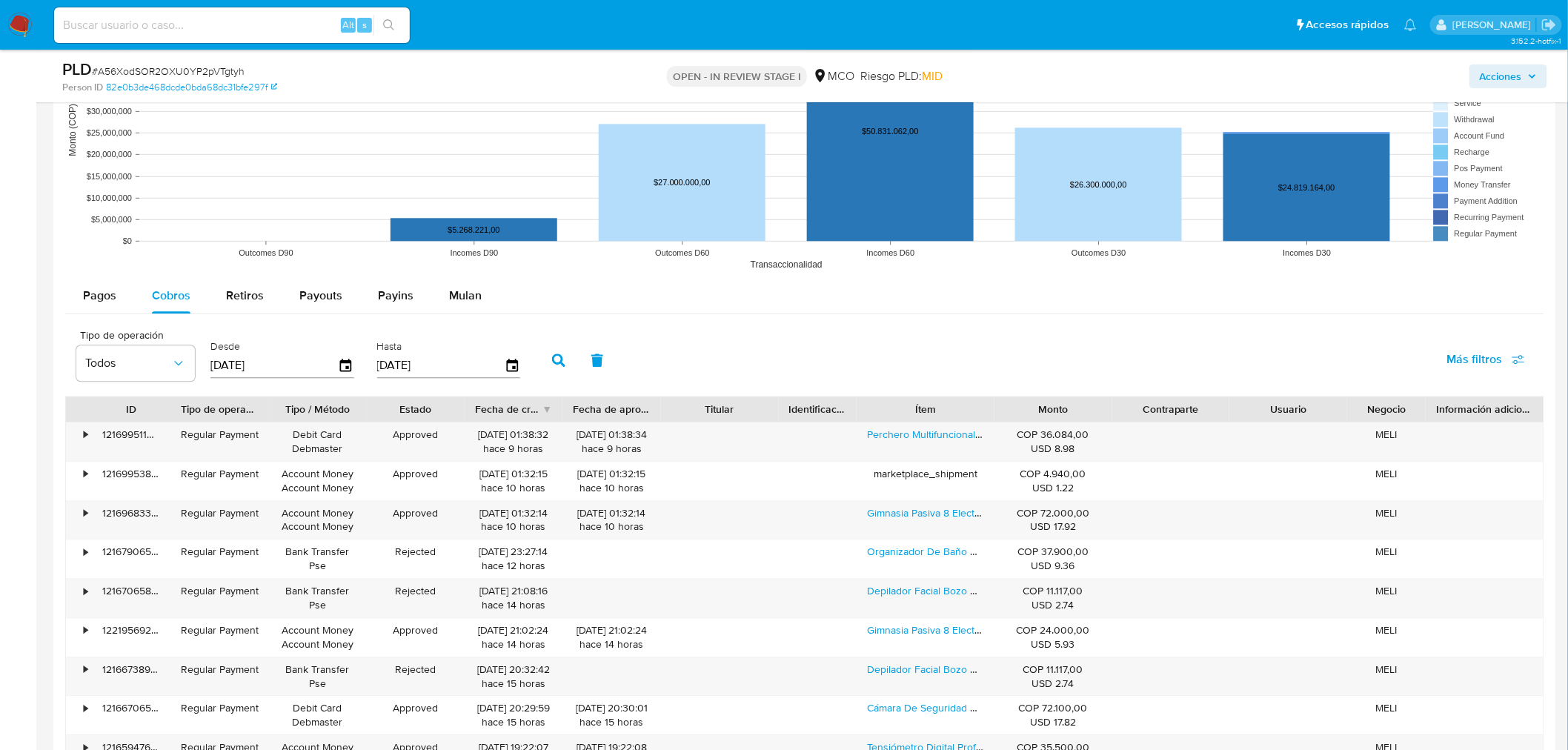
click at [1520, 73] on span "Acciones" at bounding box center [1501, 76] width 42 height 23
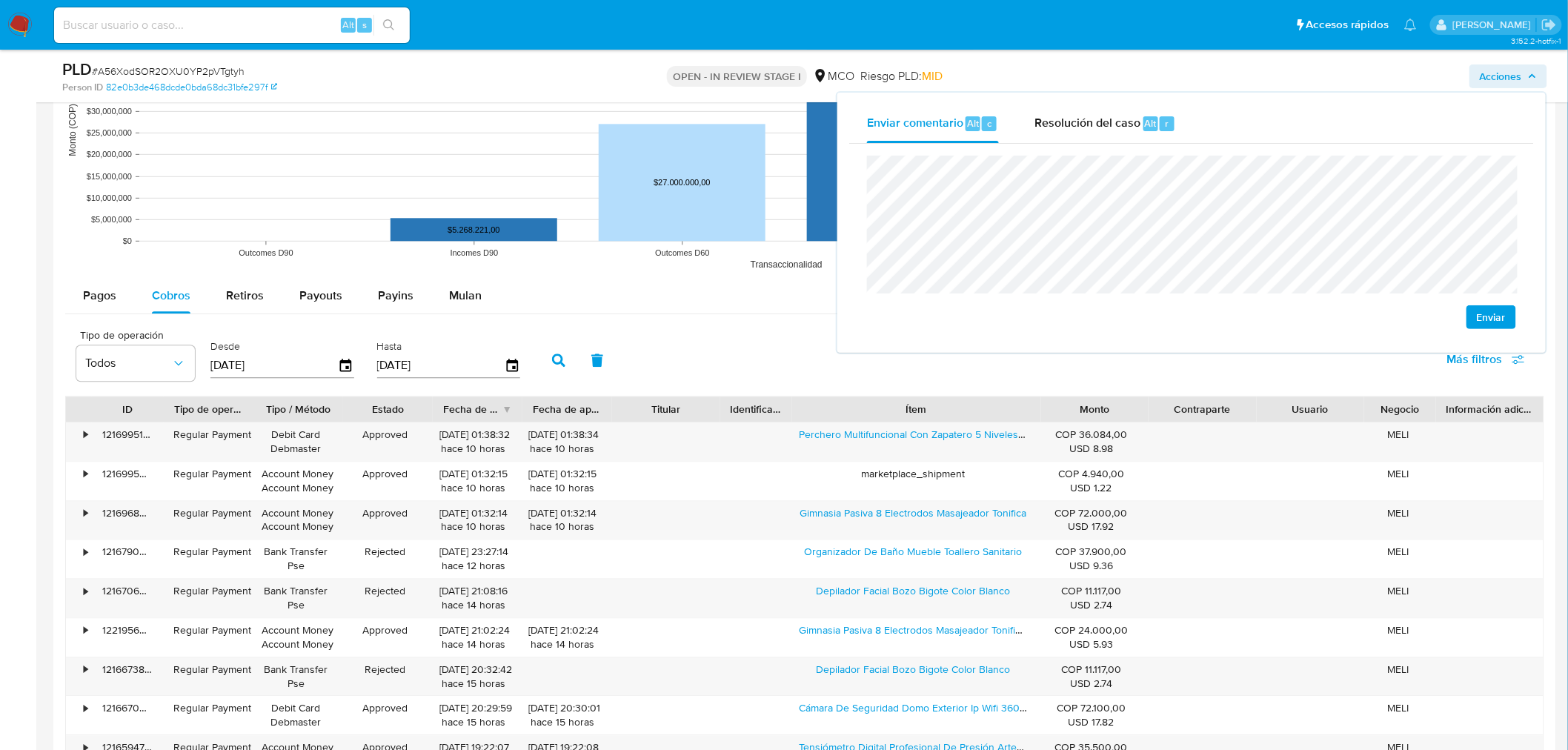
drag, startPoint x: 991, startPoint y: 406, endPoint x: 1103, endPoint y: 418, distance: 112.6
click at [1103, 418] on div "ID Tipo de operación Tipo / Método Estado Fecha de creación Fecha de aprobación…" at bounding box center [805, 409] width 1478 height 25
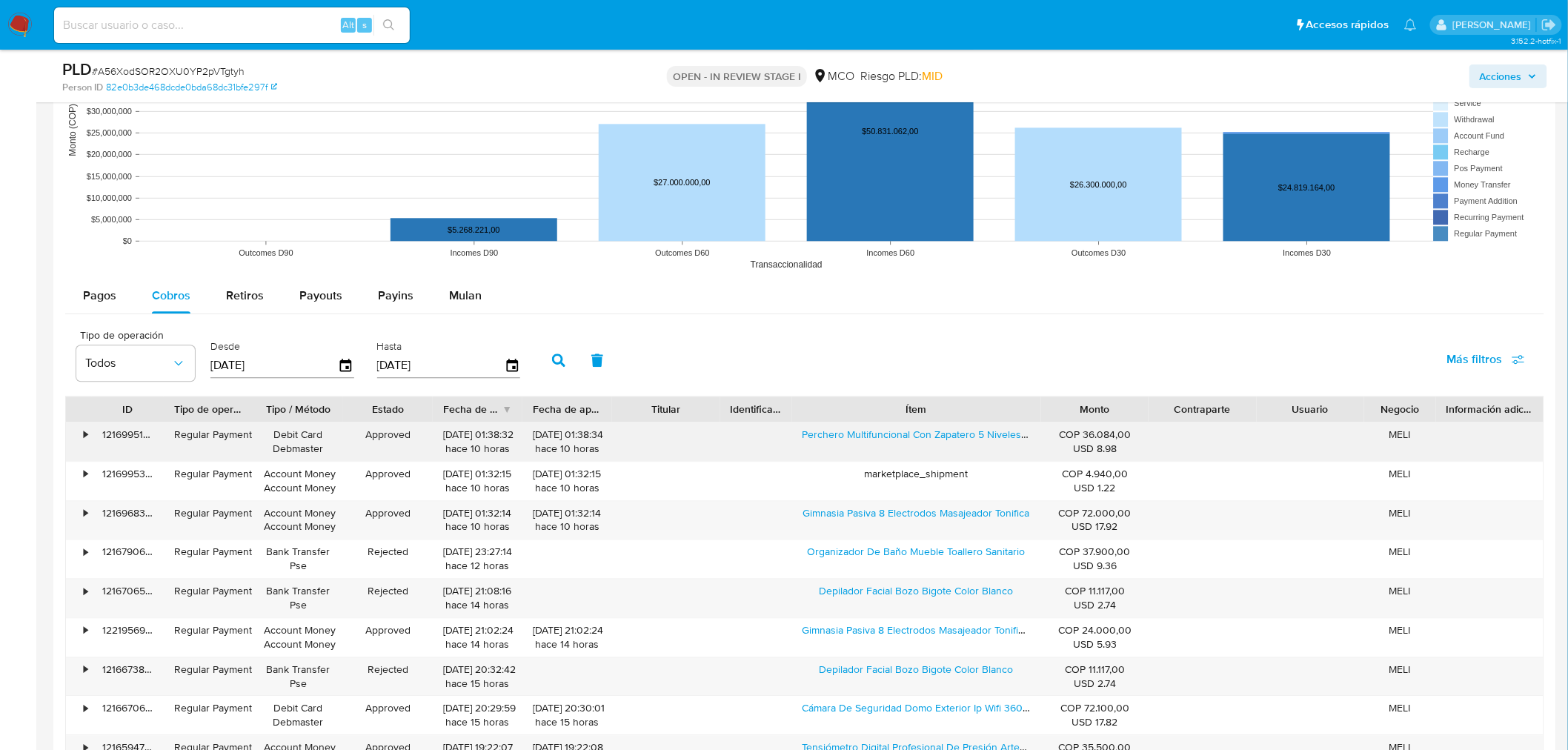
drag, startPoint x: 799, startPoint y: 448, endPoint x: 983, endPoint y: 445, distance: 184.0
click at [983, 445] on div "Perchero Multifuncional Con Zapatero 5 Niveles Grande 170cm Color Negro" at bounding box center [917, 442] width 249 height 39
drag, startPoint x: 1518, startPoint y: 75, endPoint x: 1506, endPoint y: 83, distance: 14.4
click at [1517, 77] on span "Acciones" at bounding box center [1501, 76] width 42 height 23
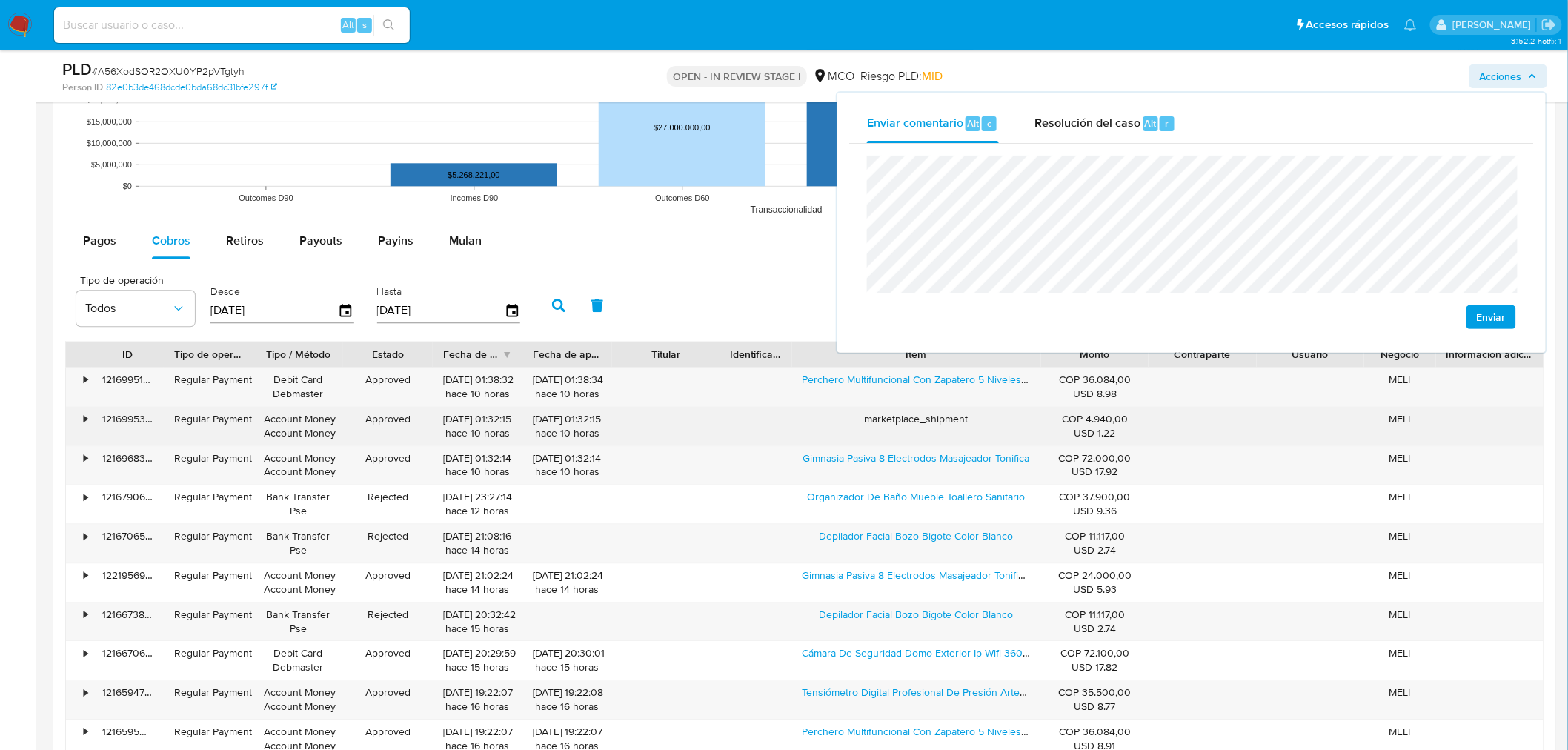
scroll to position [1482, 0]
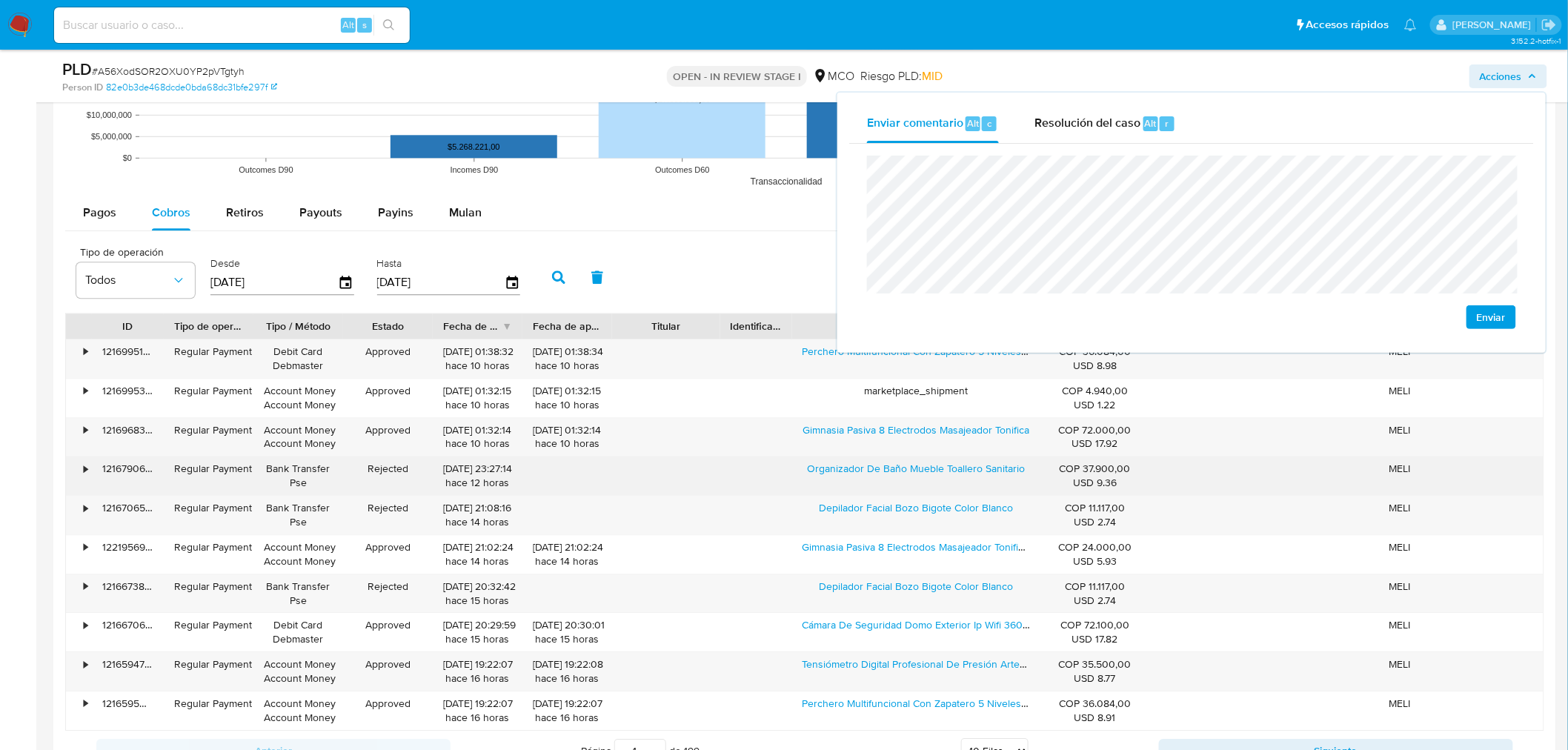
drag, startPoint x: 795, startPoint y: 471, endPoint x: 1025, endPoint y: 493, distance: 231.0
click at [1025, 493] on div "Organizador De Baño Mueble Toallero Sanitario" at bounding box center [917, 476] width 249 height 39
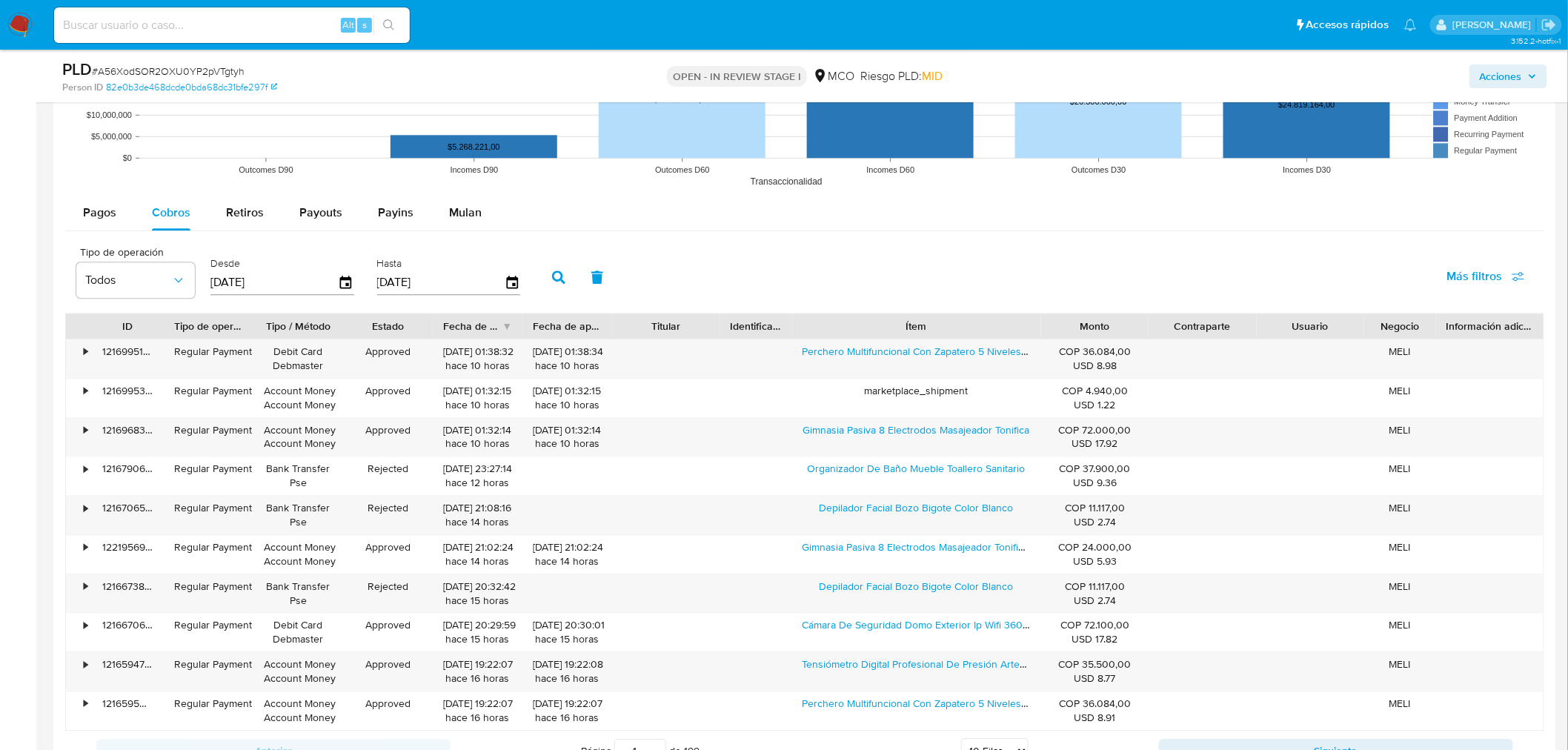
click at [1499, 71] on span "Acciones" at bounding box center [1501, 76] width 42 height 23
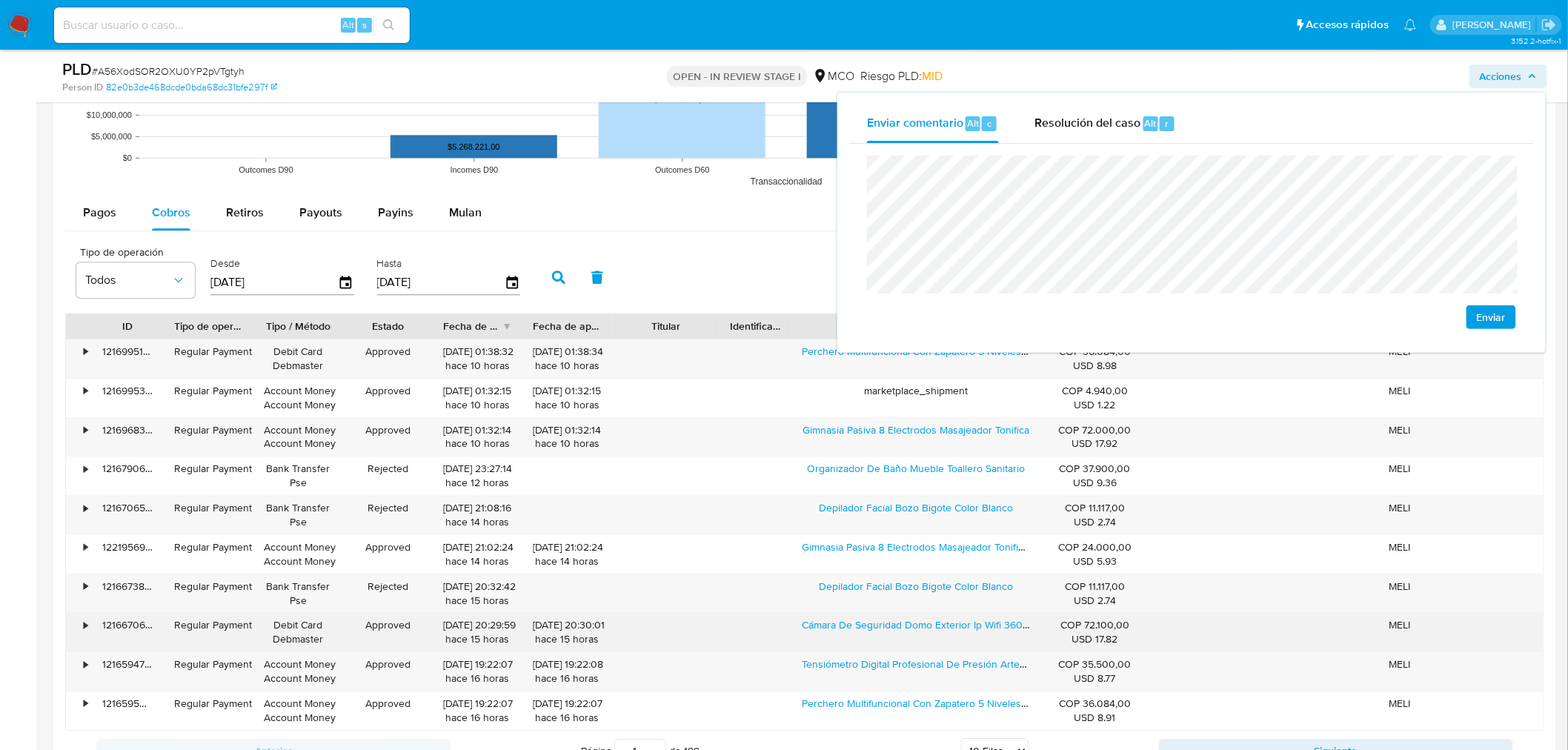
drag, startPoint x: 794, startPoint y: 633, endPoint x: 932, endPoint y: 643, distance: 138.4
click at [932, 643] on div "Cámara De Seguridad Domo Exterior Ip Wifi 360° V Noct Jortan Color Blanco" at bounding box center [917, 632] width 249 height 39
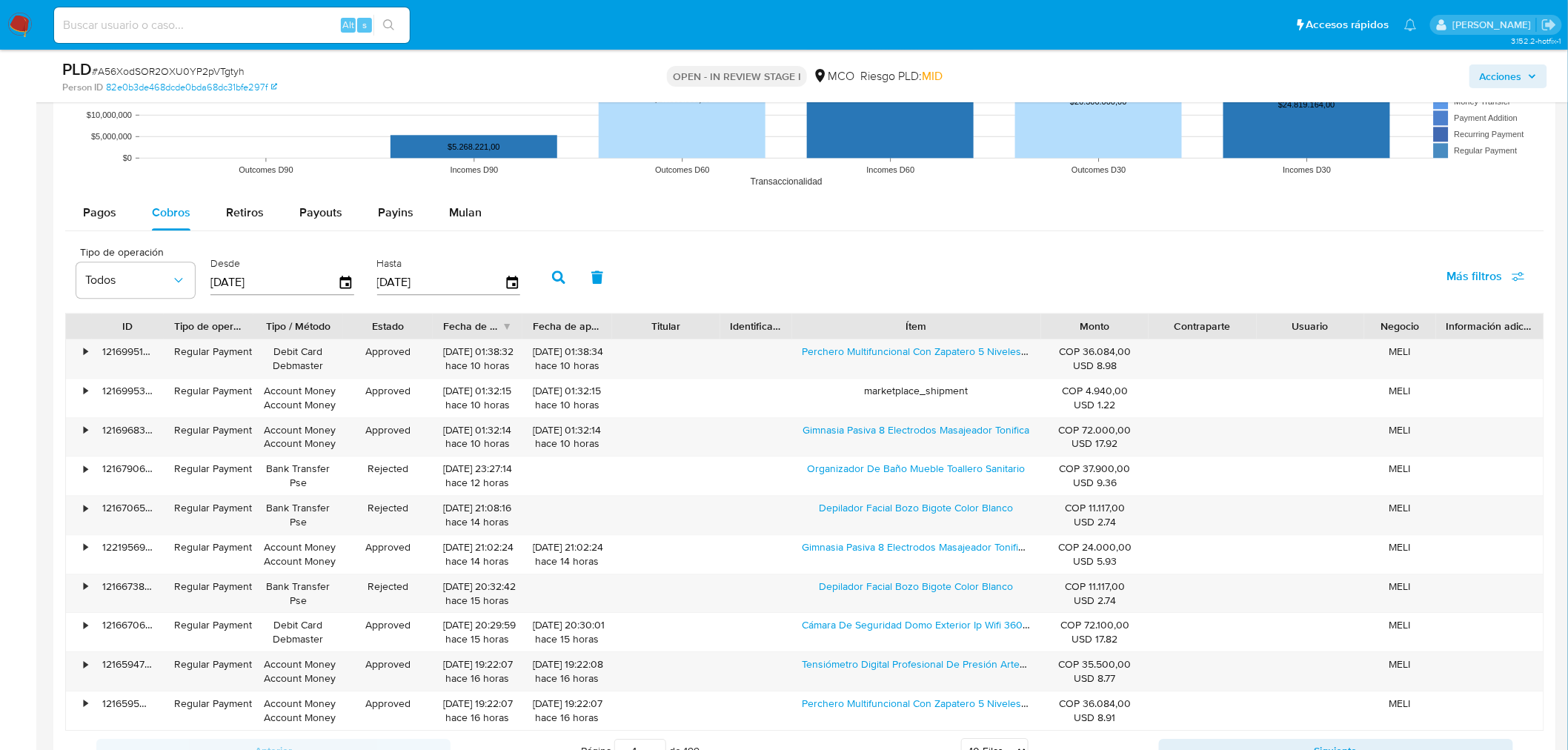
click at [1531, 75] on icon "button" at bounding box center [1532, 76] width 6 height 4
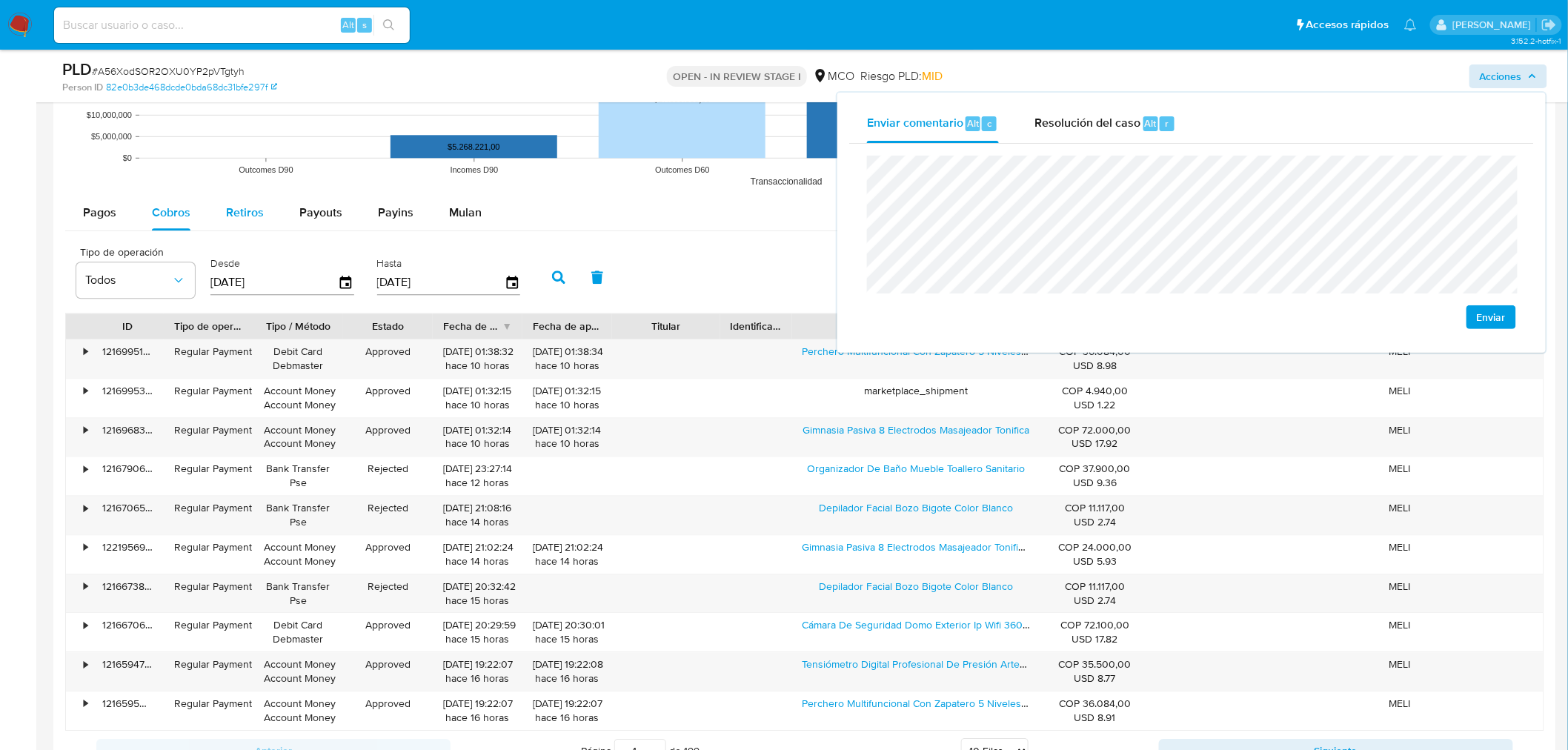
click at [234, 221] on span "Retiros" at bounding box center [244, 212] width 38 height 17
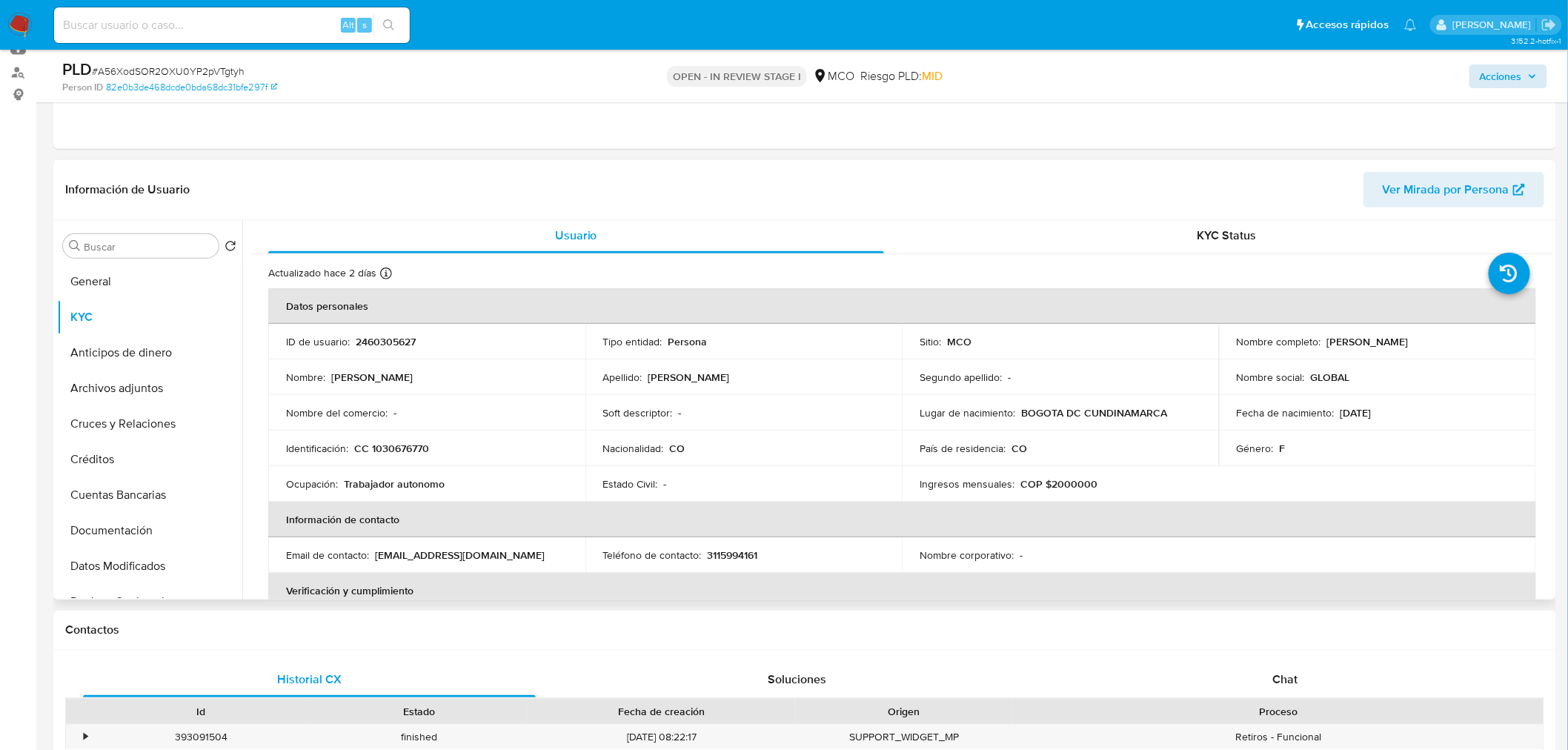
scroll to position [0, 0]
click at [1528, 78] on span "Acciones" at bounding box center [1508, 77] width 57 height 21
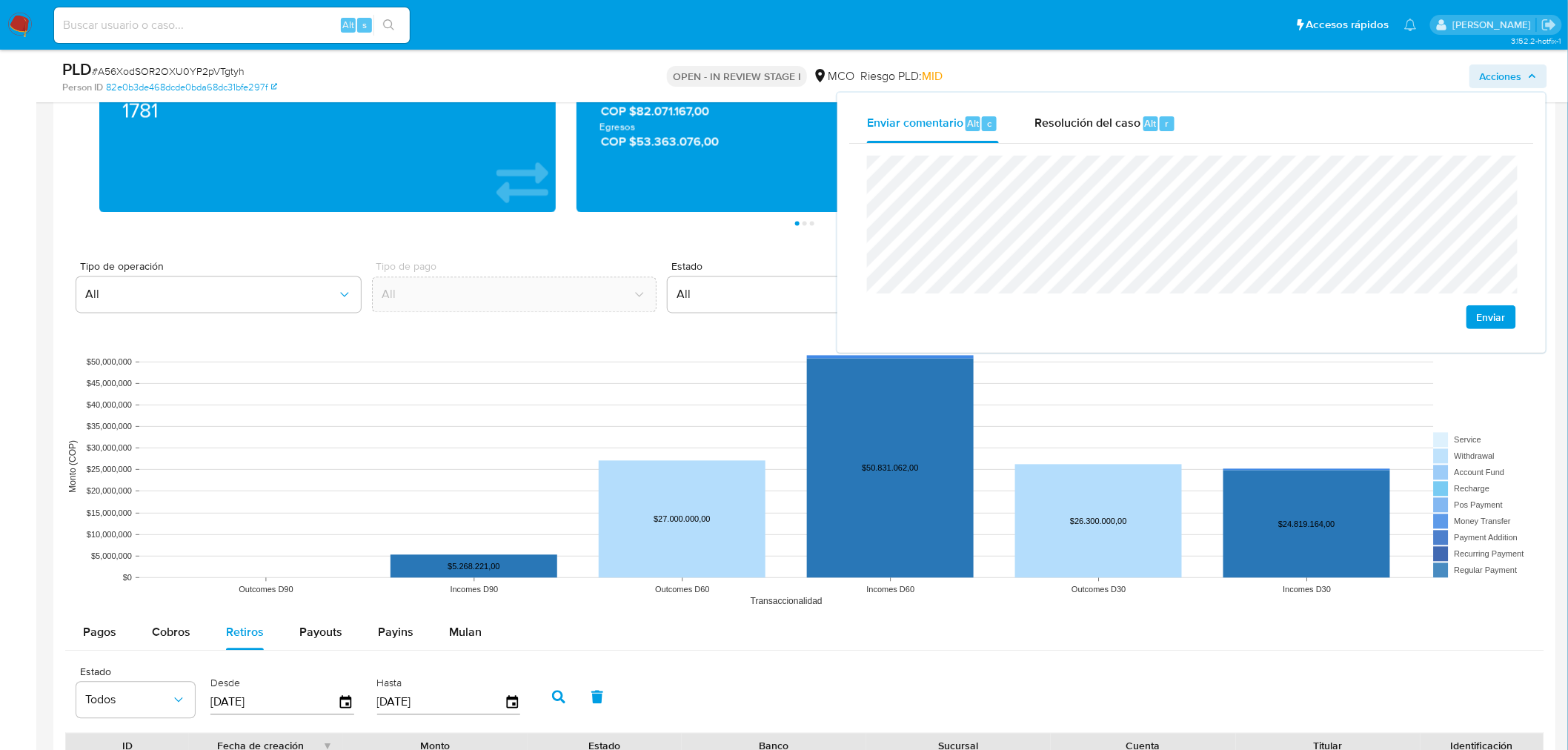
scroll to position [1399, 0]
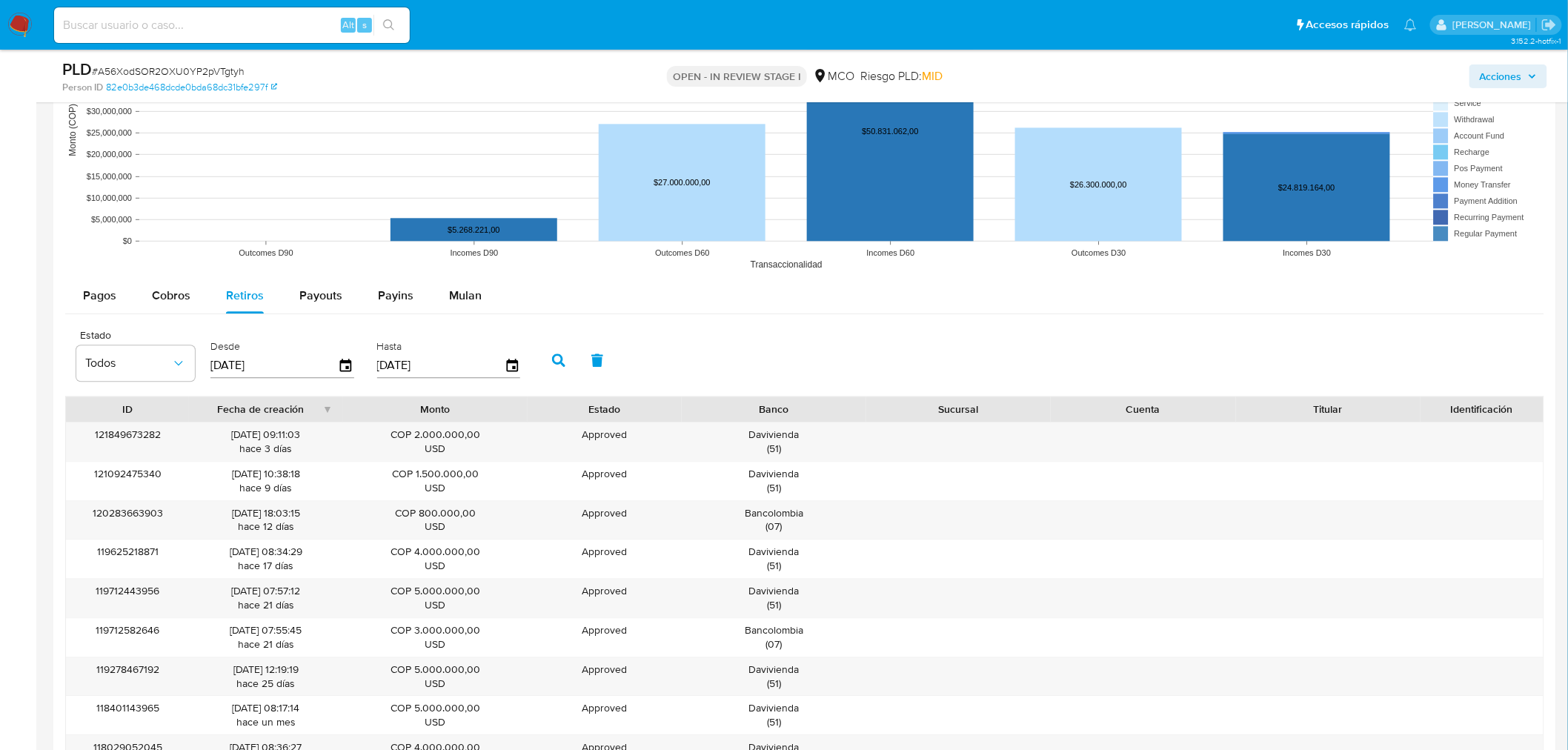
click at [1505, 65] on span "Acciones" at bounding box center [1501, 76] width 42 height 23
click at [1507, 83] on span "Acciones" at bounding box center [1501, 76] width 42 height 23
click at [1520, 74] on span "Acciones" at bounding box center [1501, 76] width 42 height 23
